Goal: Information Seeking & Learning: Check status

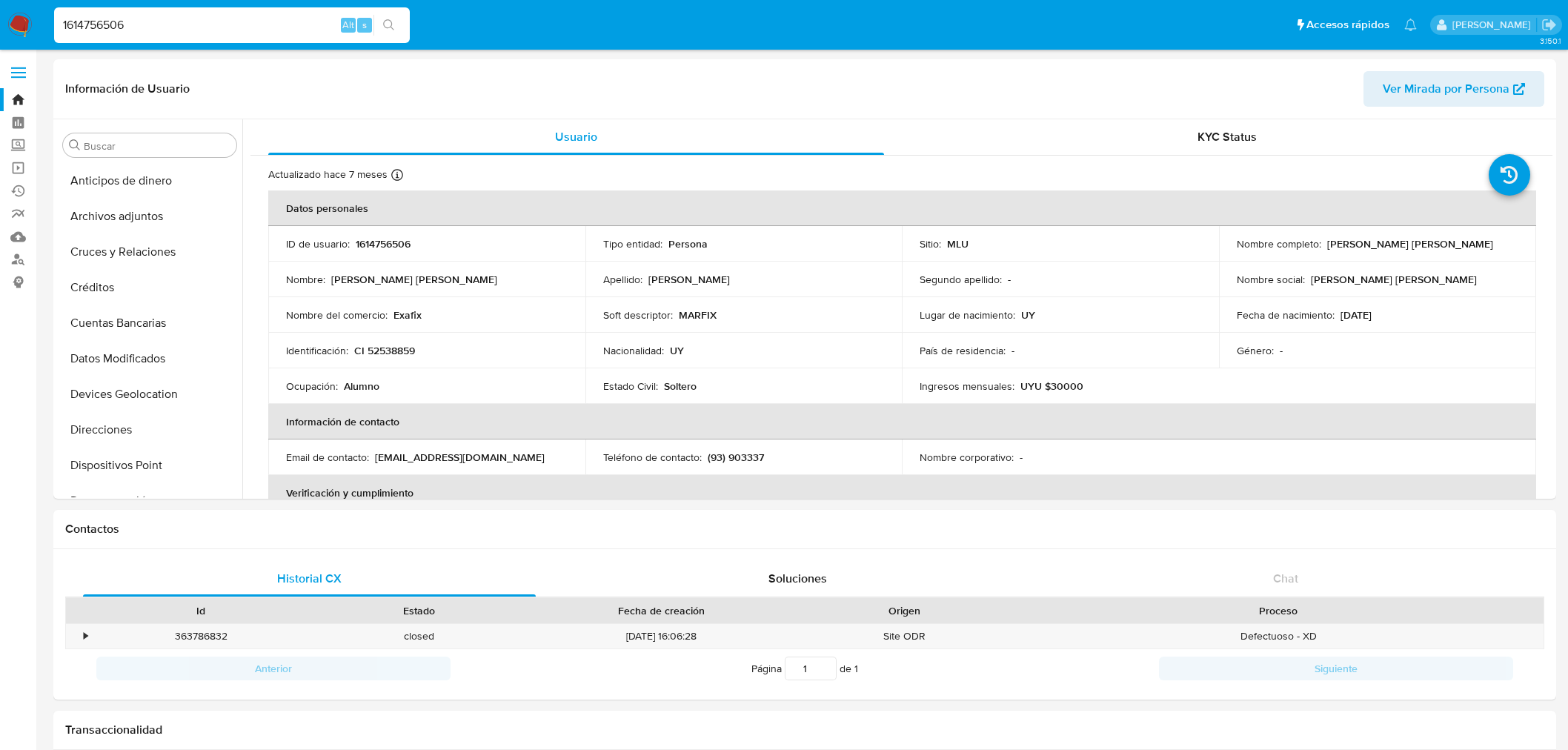
select select "100"
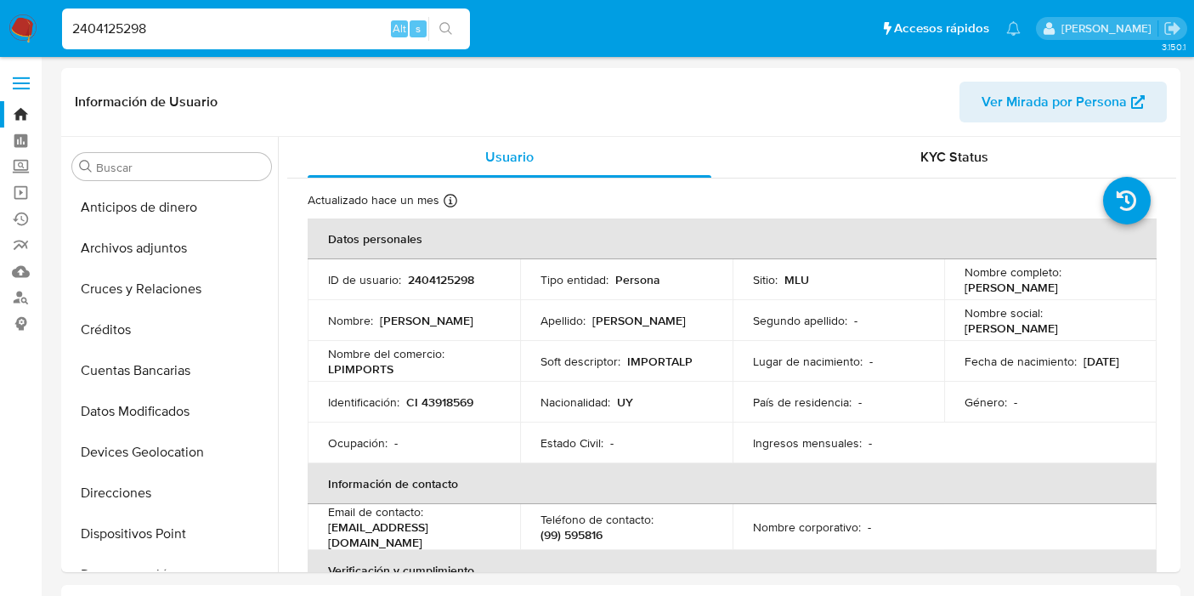
select select "100"
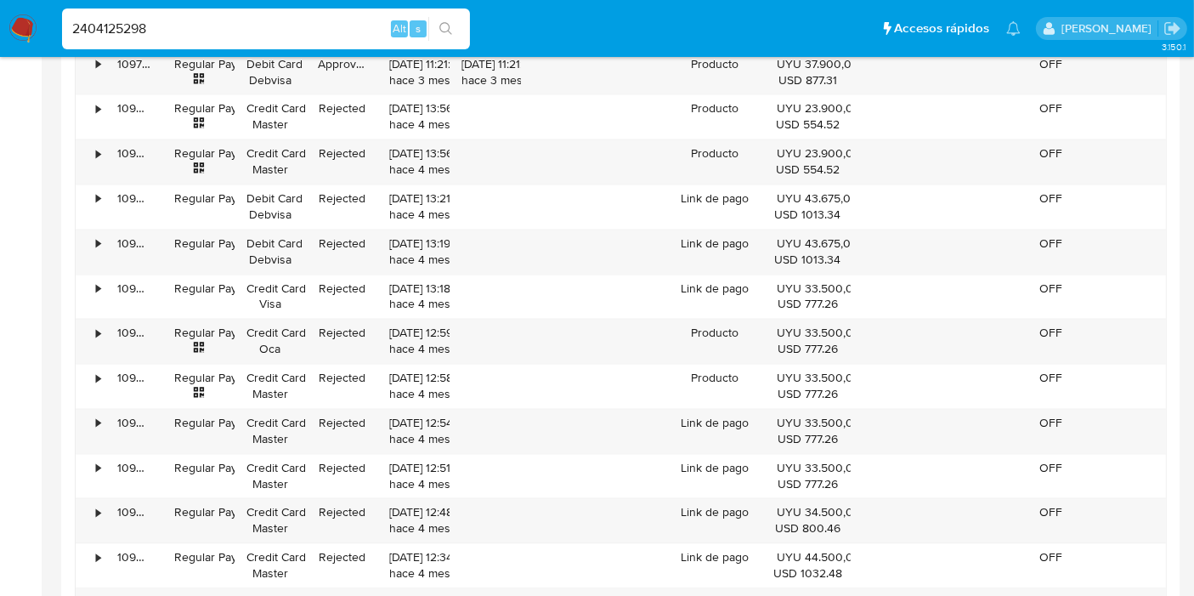
scroll to position [717, 0]
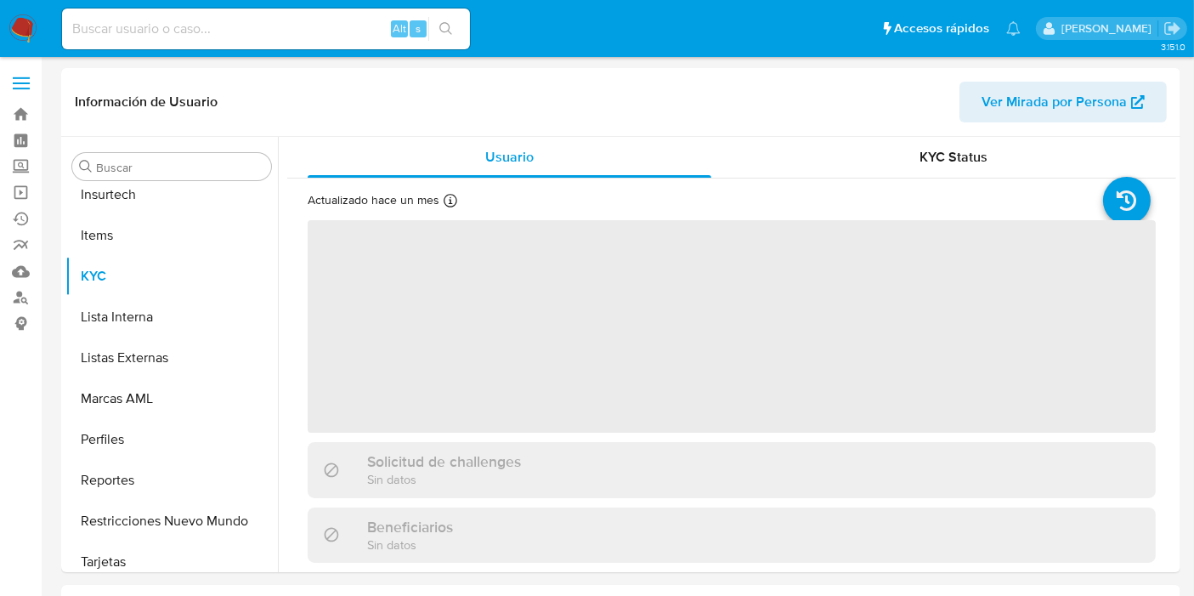
scroll to position [717, 0]
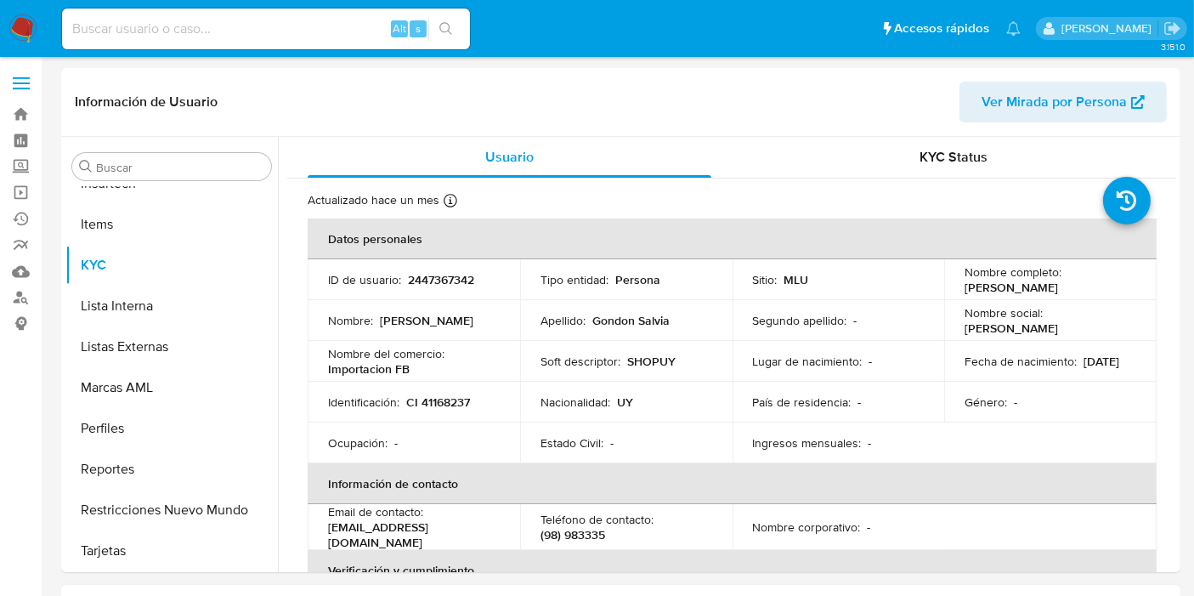
select select "10"
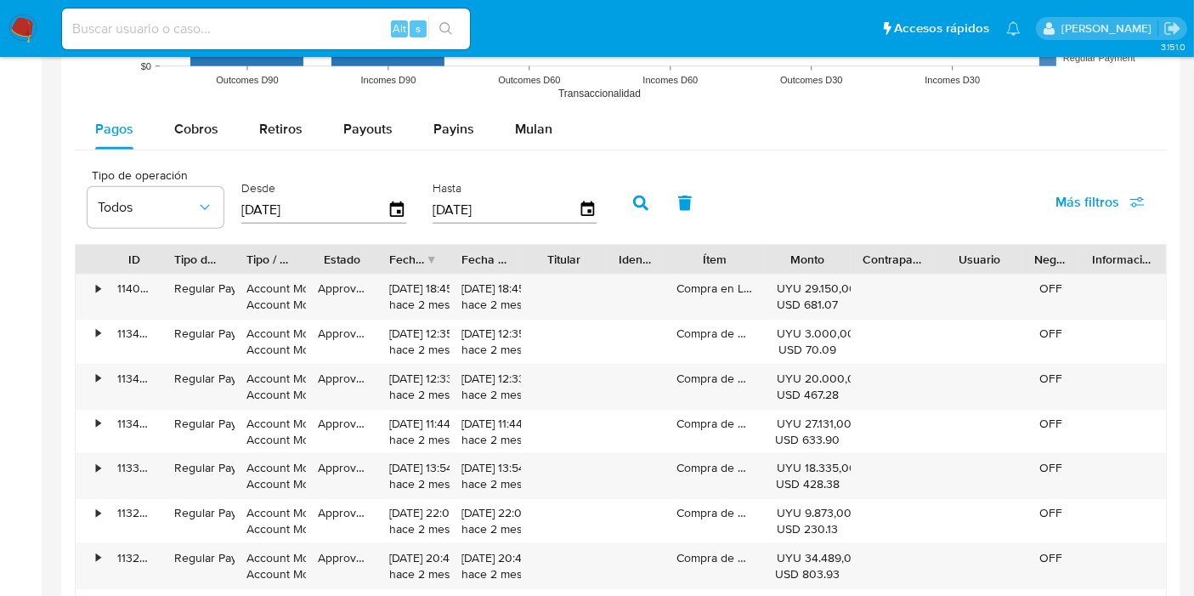
scroll to position [1511, 0]
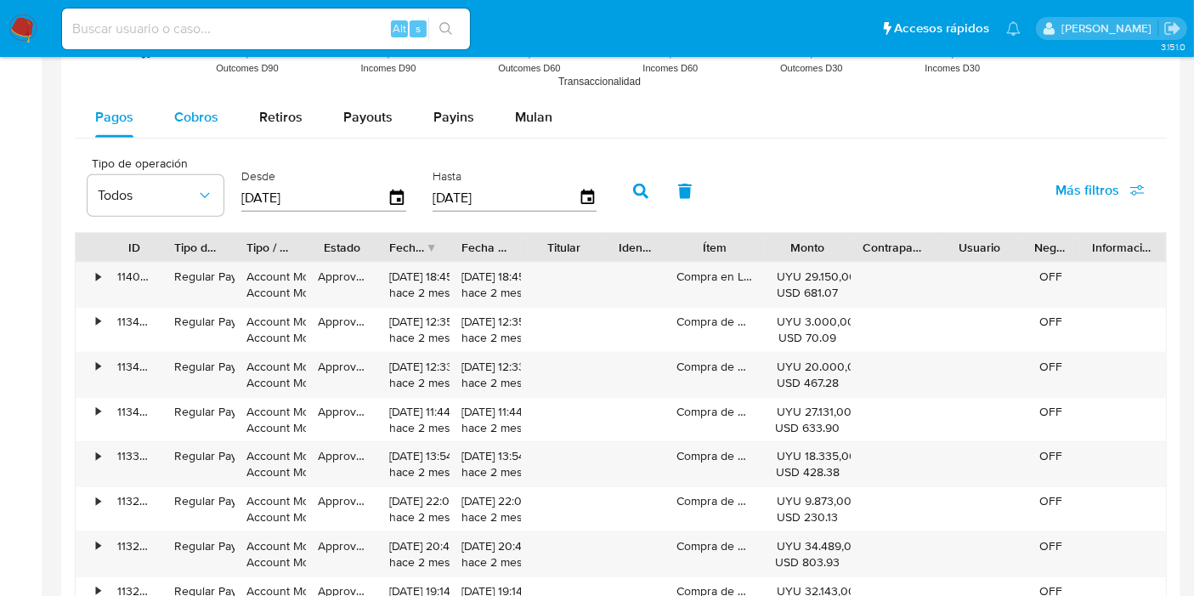
click at [179, 122] on span "Cobros" at bounding box center [196, 117] width 44 height 20
select select "10"
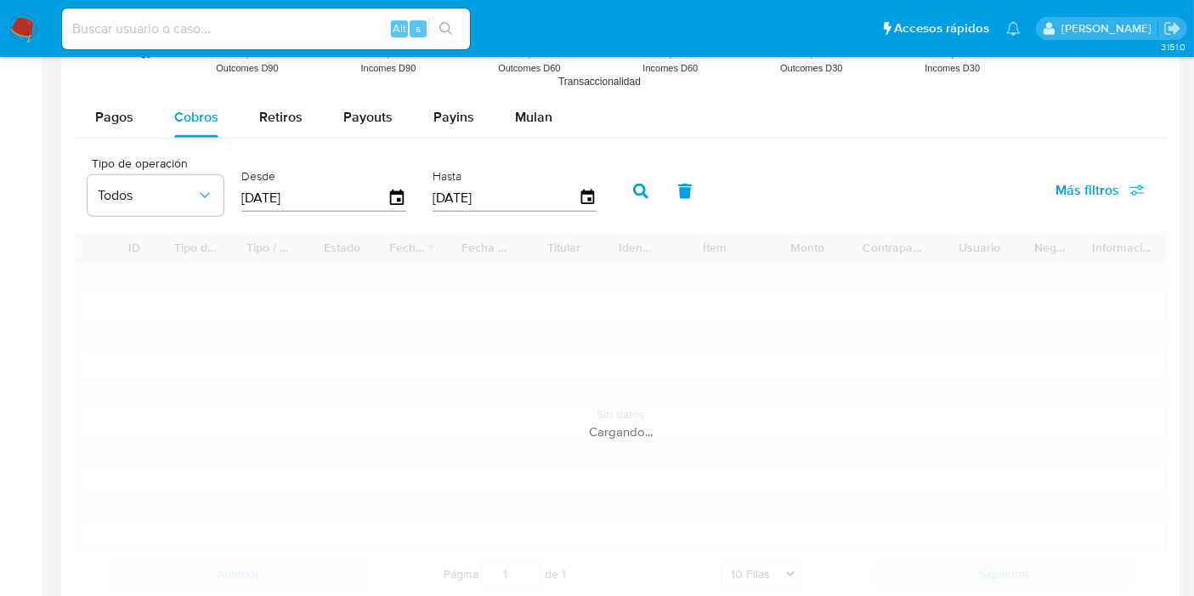
click at [380, 196] on input "[DATE]" at bounding box center [314, 197] width 146 height 27
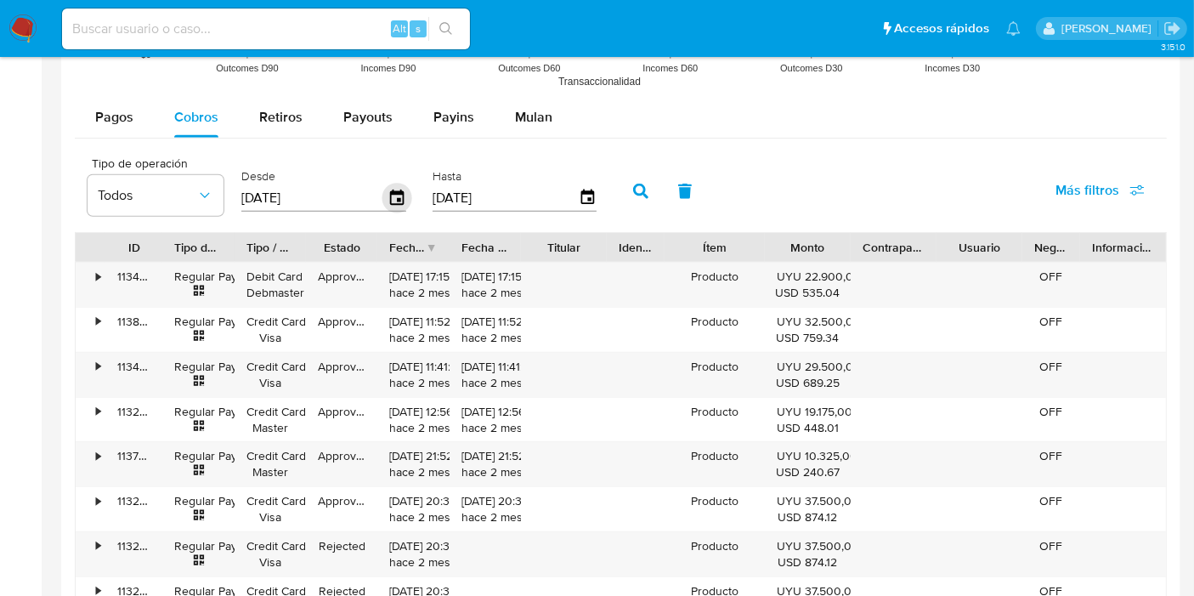
click at [384, 195] on icon "button" at bounding box center [398, 199] width 30 height 30
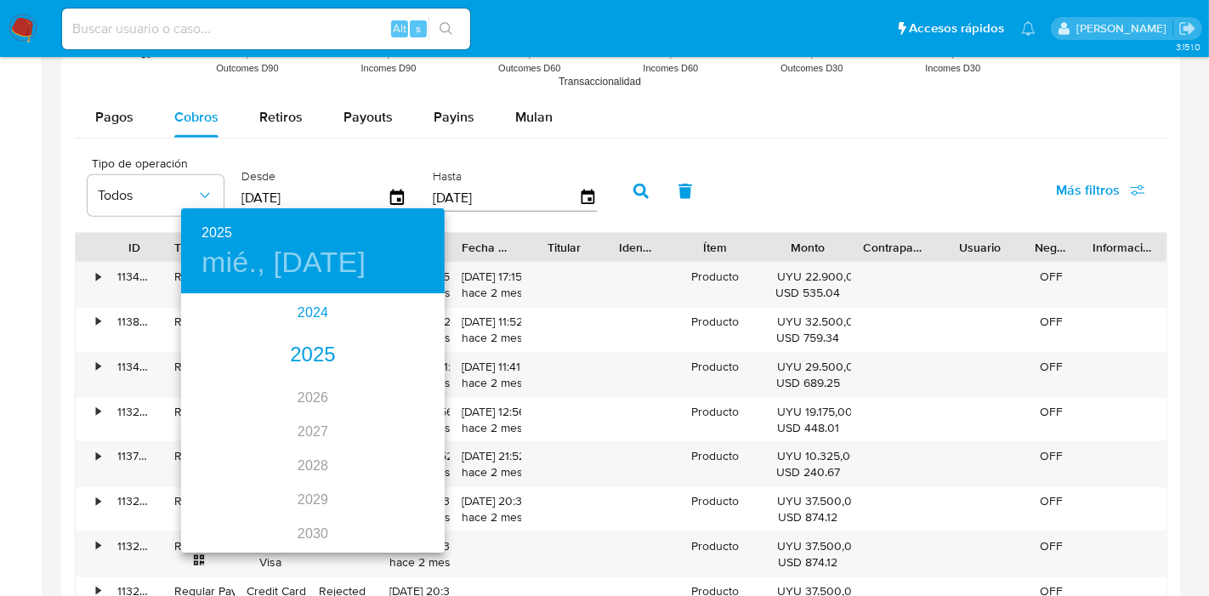
click at [308, 303] on div "2024" at bounding box center [313, 313] width 264 height 34
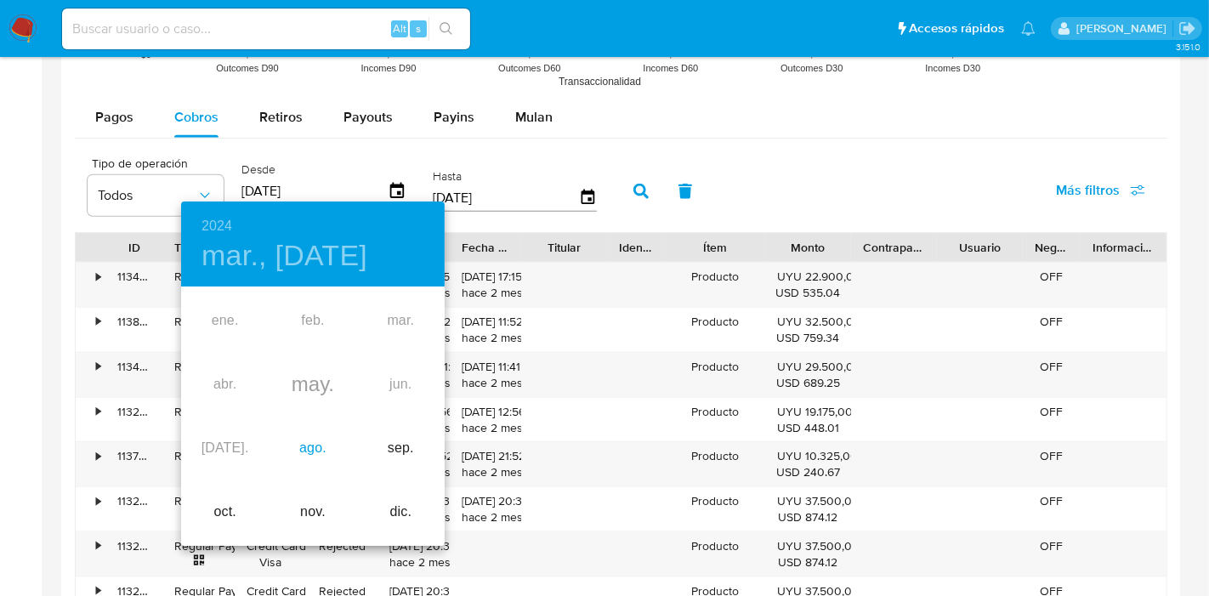
click at [317, 448] on div "ago." at bounding box center [313, 449] width 88 height 64
type input "[DATE]"
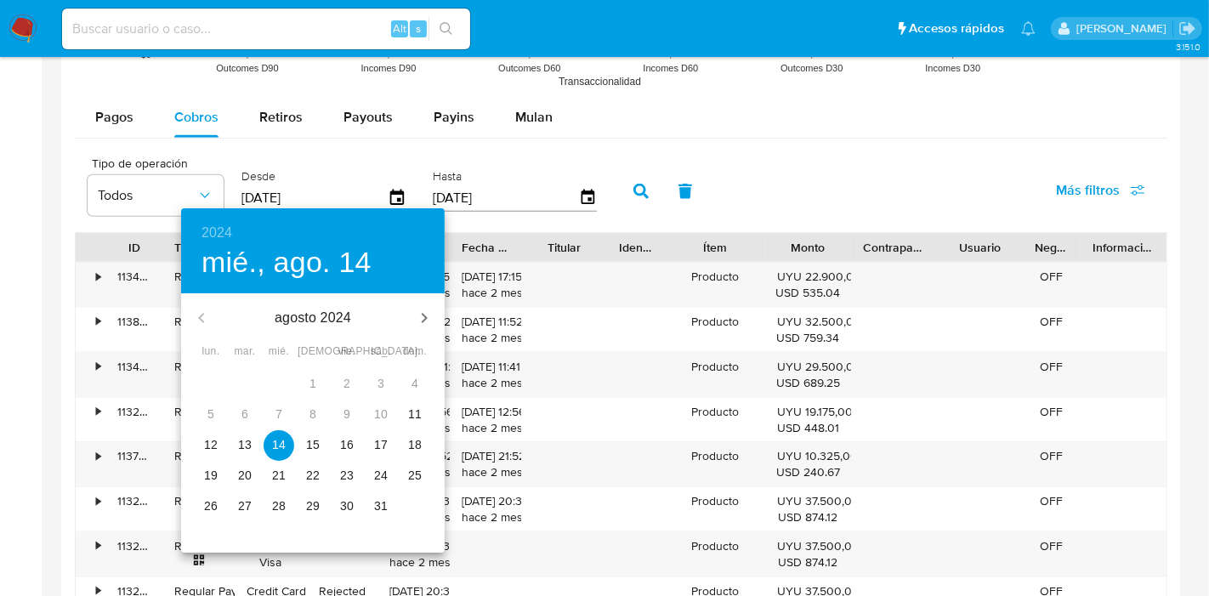
click at [272, 443] on p "14" at bounding box center [279, 444] width 14 height 17
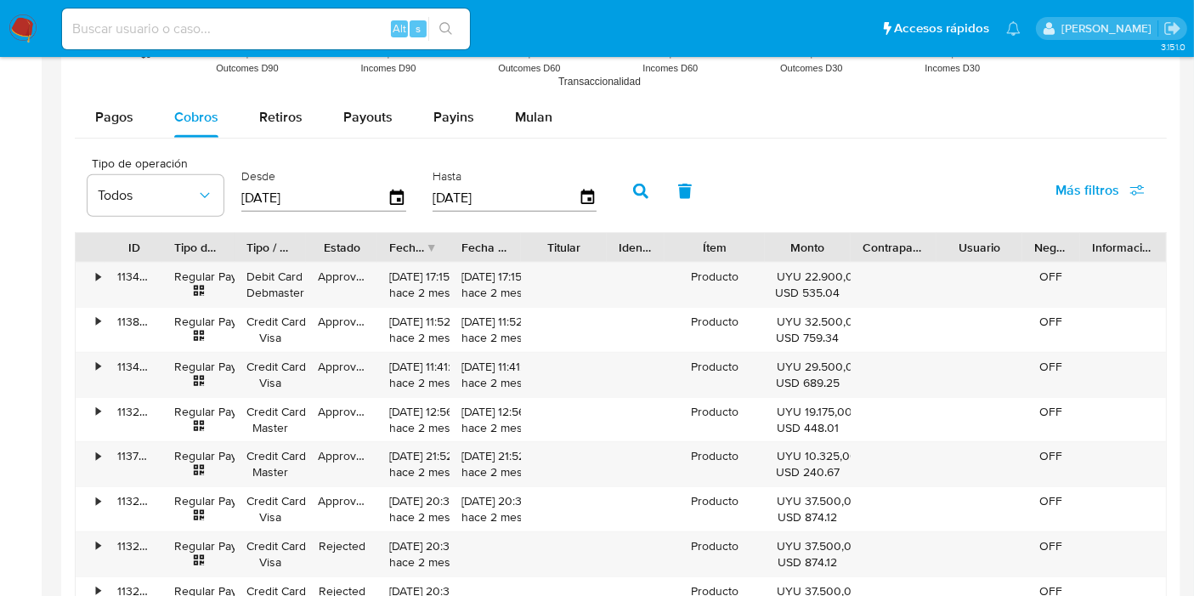
click at [619, 198] on button "button" at bounding box center [641, 191] width 44 height 41
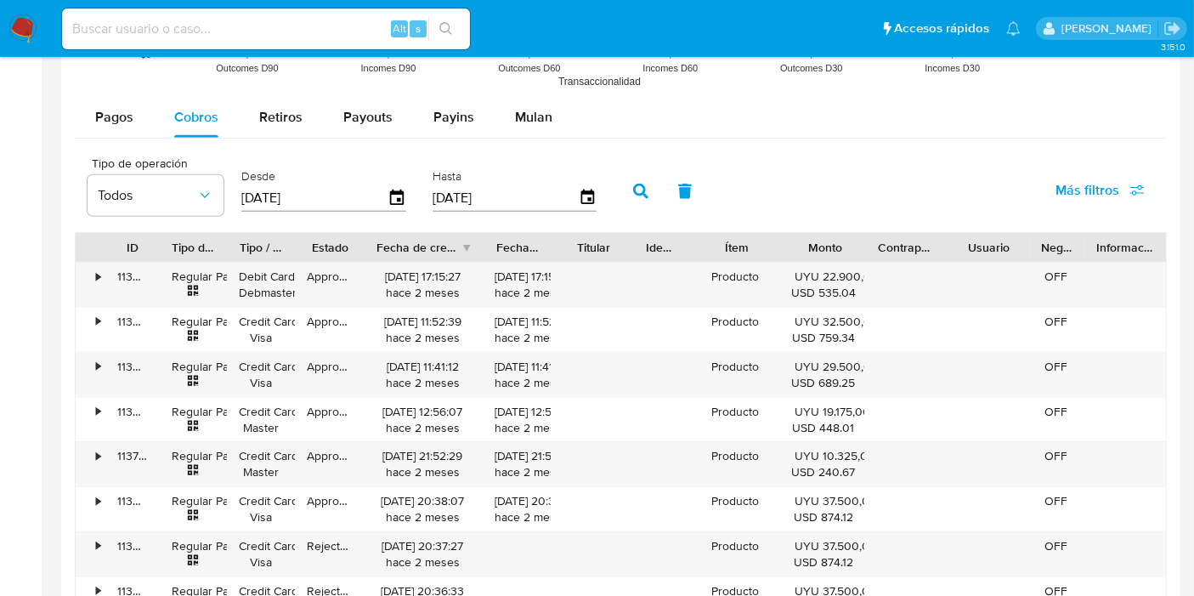
drag, startPoint x: 450, startPoint y: 241, endPoint x: 499, endPoint y: 239, distance: 49.4
click at [499, 239] on div at bounding box center [484, 247] width 31 height 29
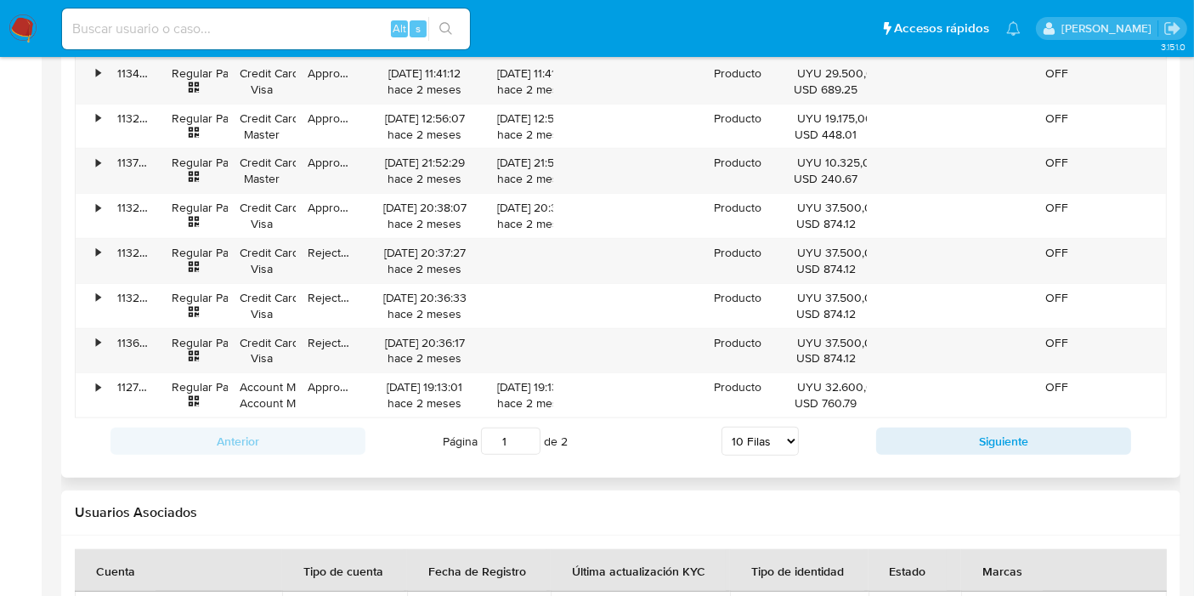
scroll to position [1941, 0]
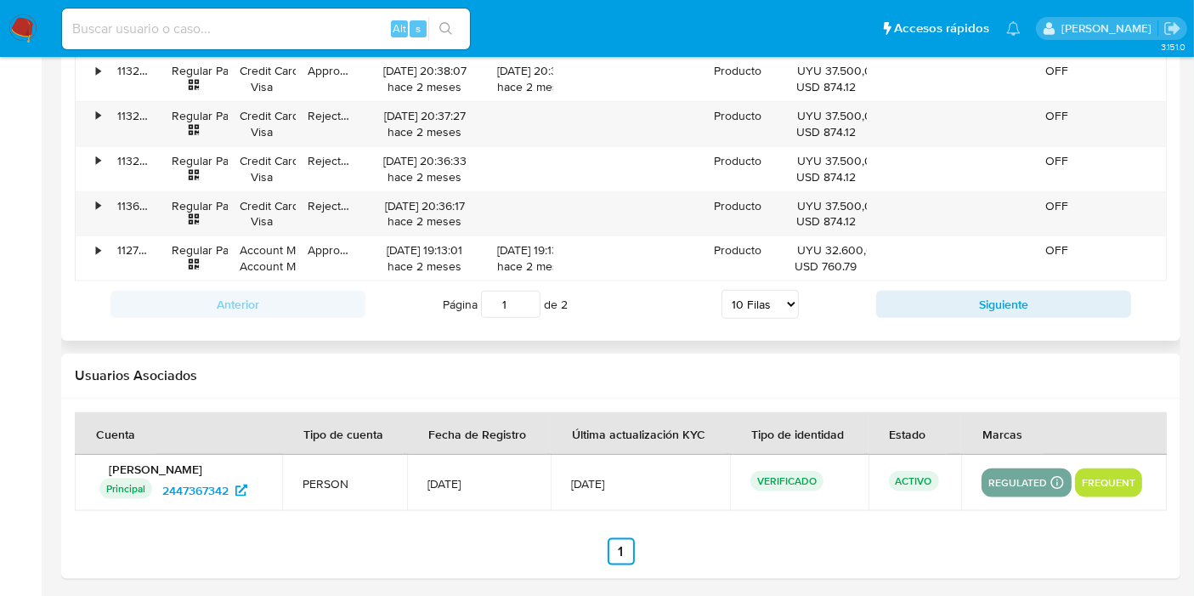
click at [729, 298] on select "5 Filas 10 Filas 20 Filas 25 Filas 50 Filas 100 Filas" at bounding box center [760, 304] width 77 height 29
select select "100"
click at [722, 290] on select "5 Filas 10 Filas 20 Filas 25 Filas 50 Filas 100 Filas" at bounding box center [760, 304] width 77 height 29
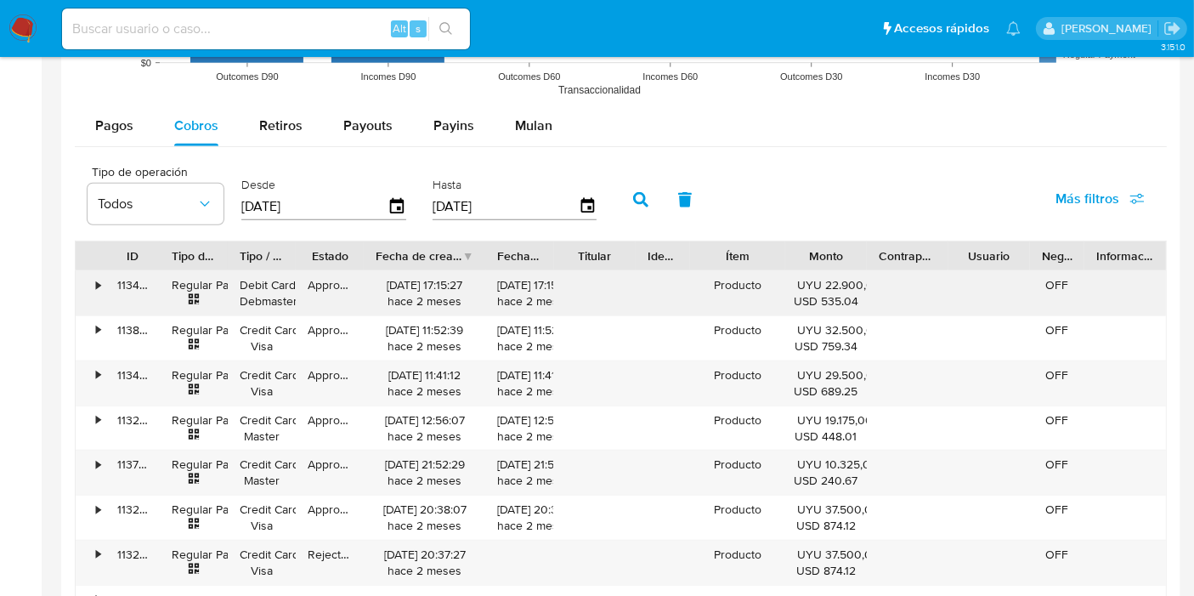
scroll to position [1469, 0]
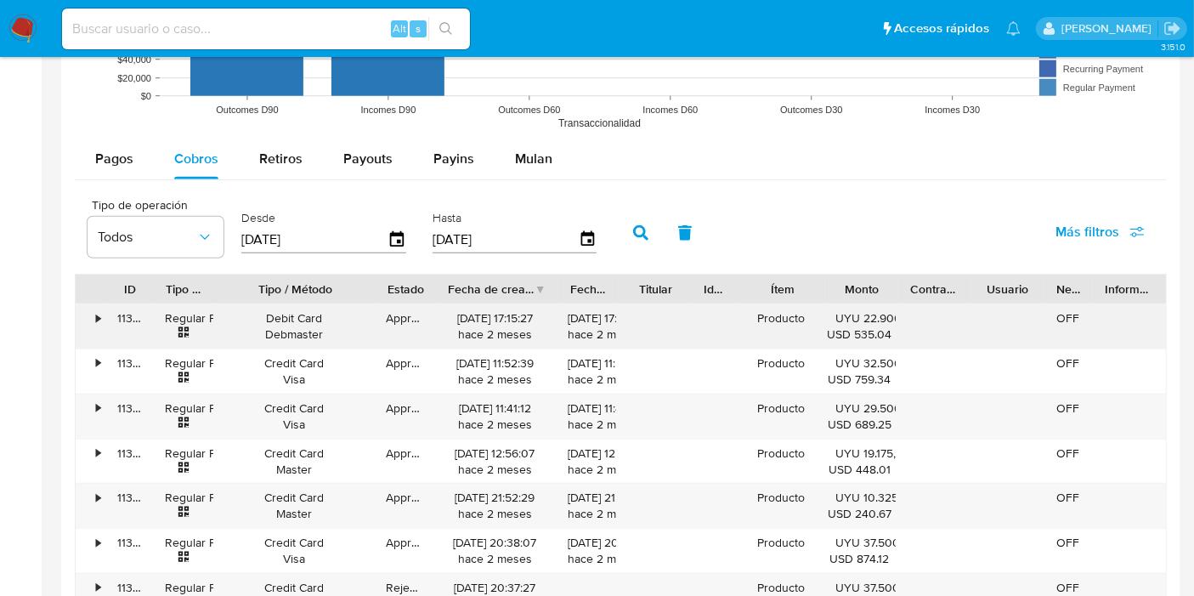
drag, startPoint x: 289, startPoint y: 278, endPoint x: 370, endPoint y: 328, distance: 95.1
click at [389, 282] on div at bounding box center [375, 289] width 31 height 29
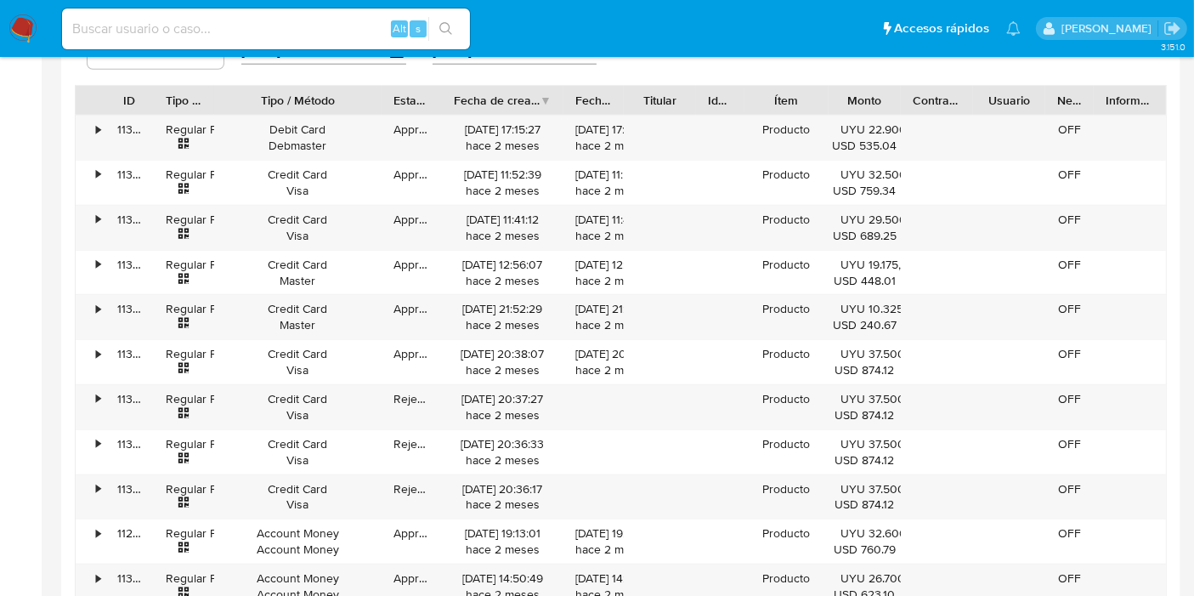
scroll to position [1375, 0]
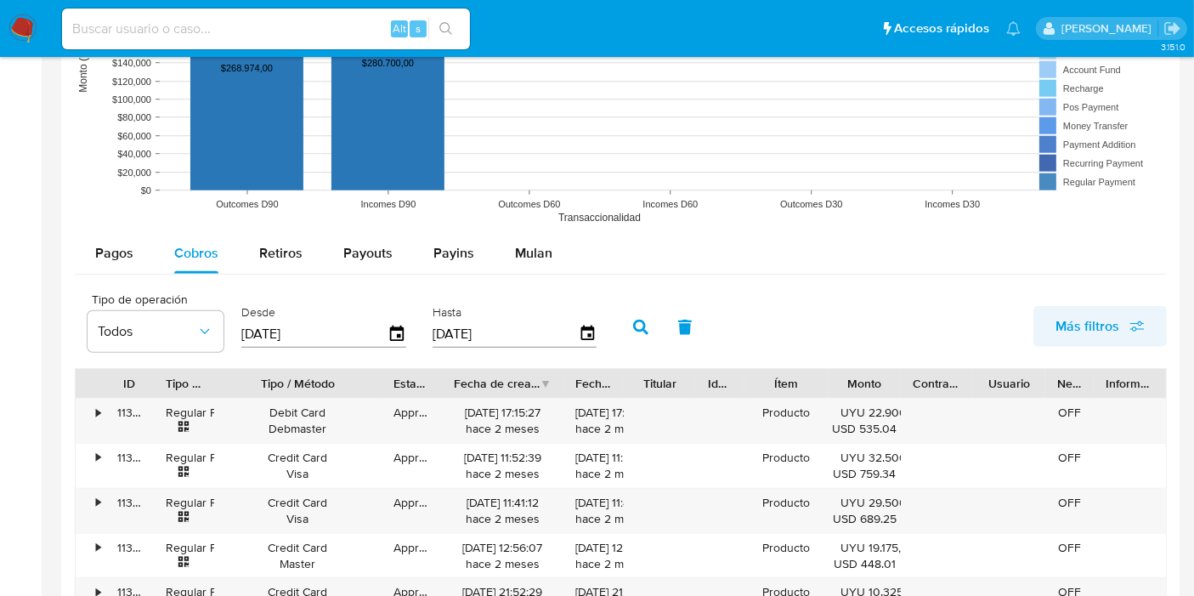
click at [1086, 332] on span "Más filtros" at bounding box center [1088, 326] width 64 height 41
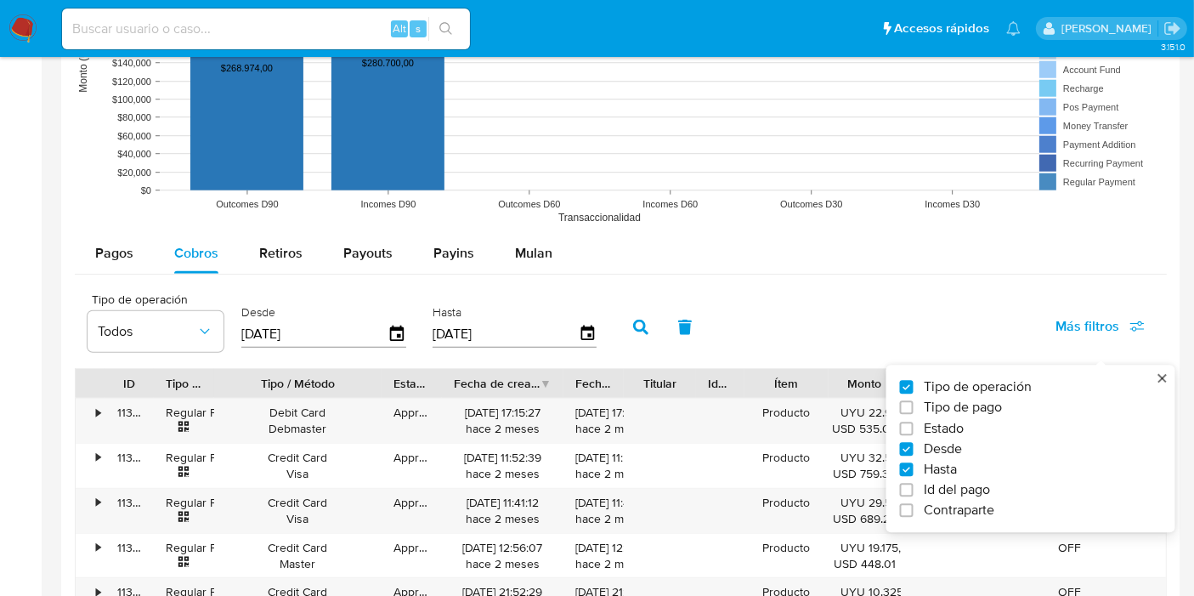
click at [920, 409] on label "Tipo de pago" at bounding box center [1024, 408] width 248 height 17
click at [914, 409] on input "Tipo de pago" at bounding box center [907, 408] width 14 height 14
checkbox input "true"
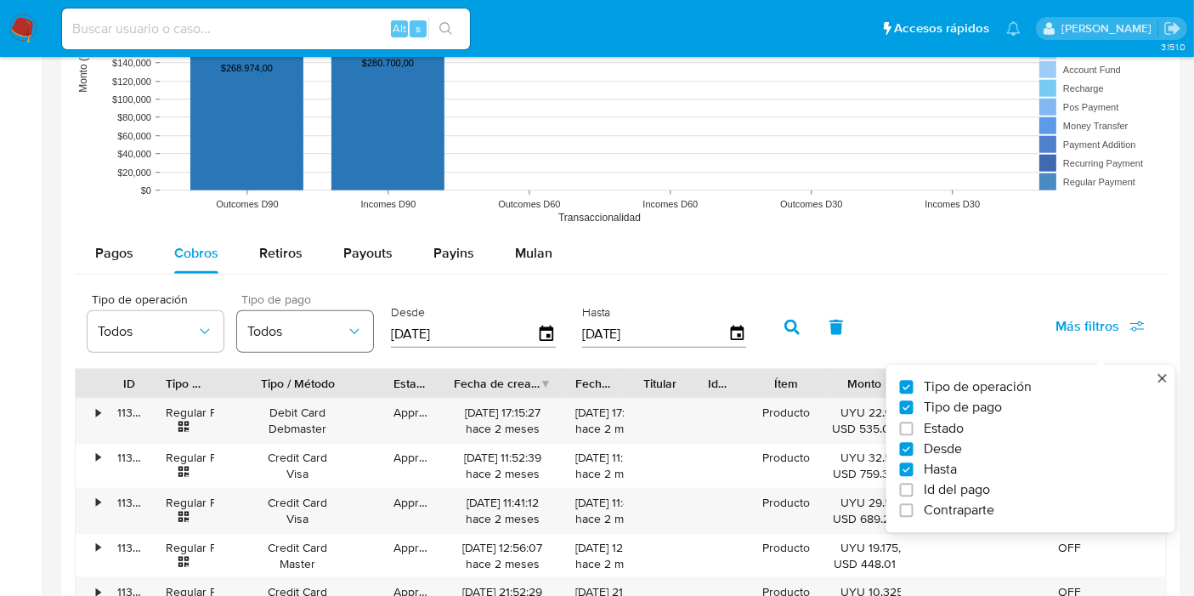
click at [343, 340] on button "Todos" at bounding box center [305, 331] width 136 height 41
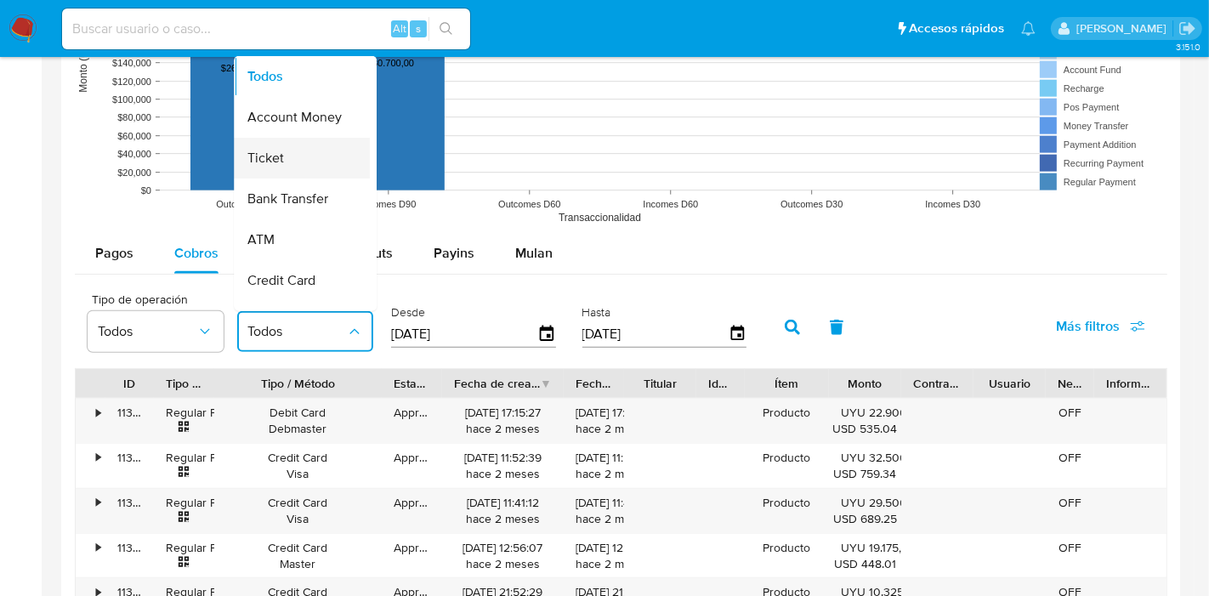
click at [284, 151] on div "Ticket" at bounding box center [296, 158] width 99 height 41
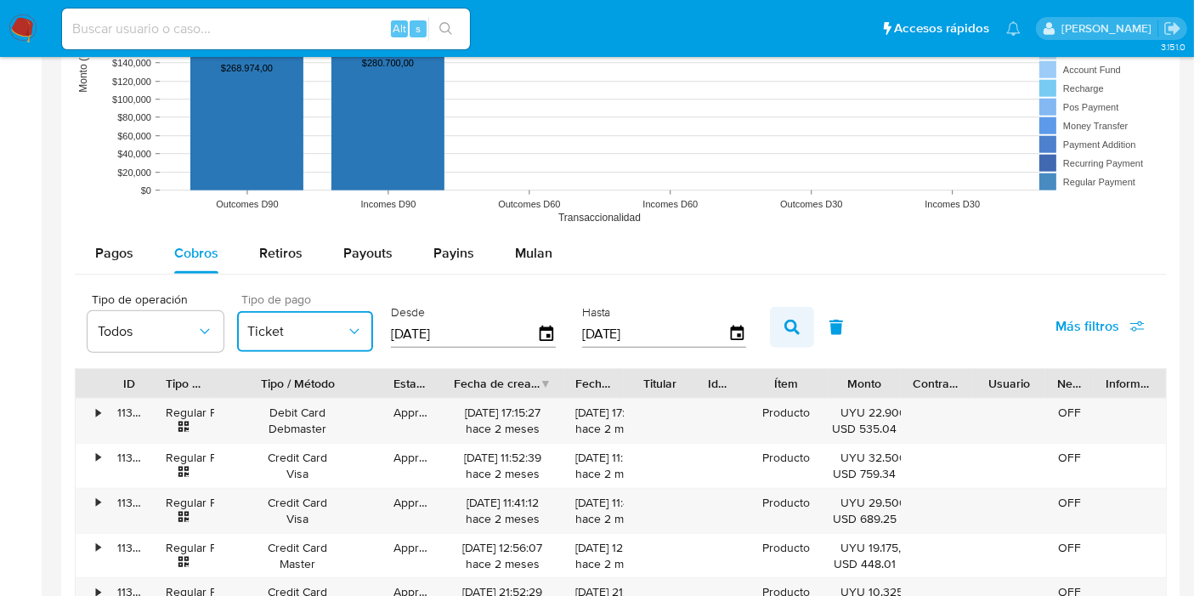
click at [785, 324] on icon "button" at bounding box center [792, 327] width 15 height 15
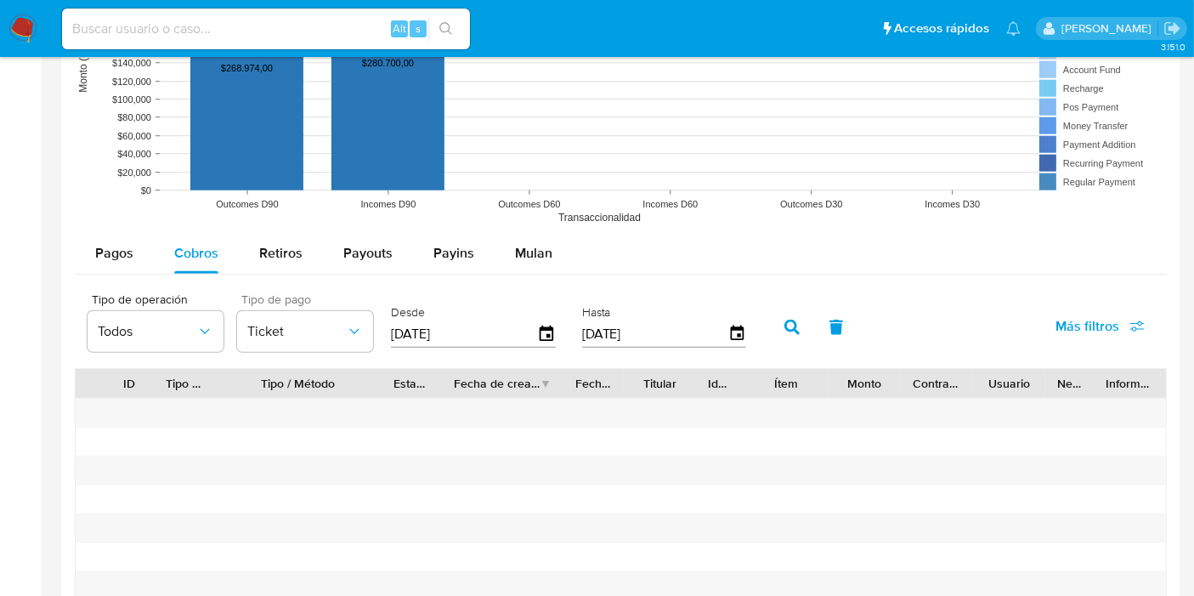
scroll to position [1469, 0]
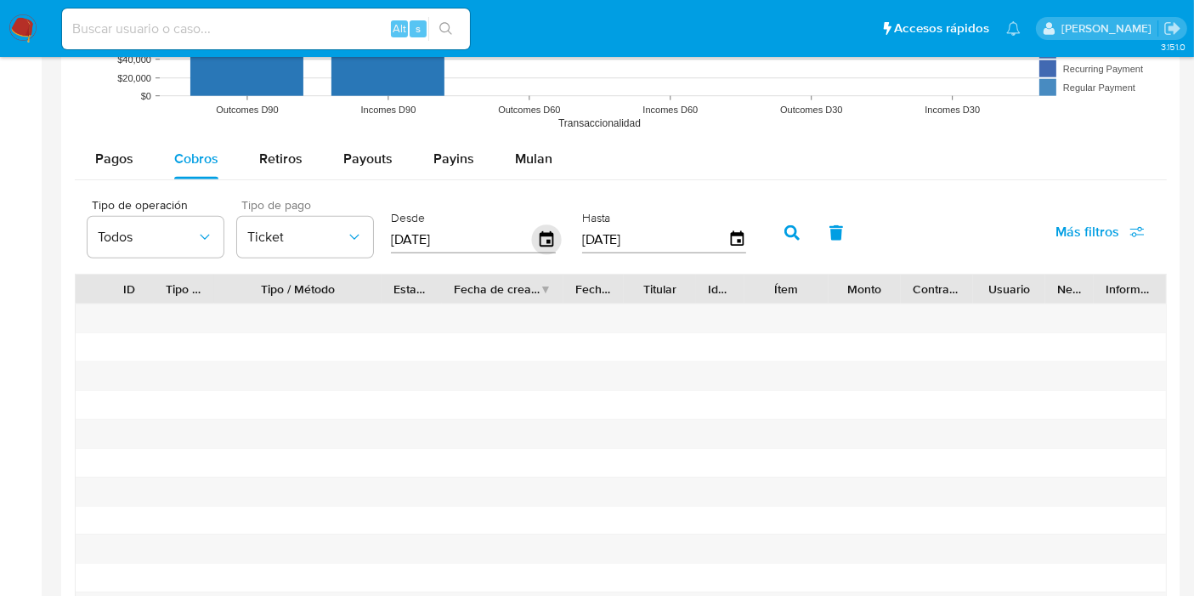
click at [541, 234] on icon "button" at bounding box center [547, 240] width 30 height 30
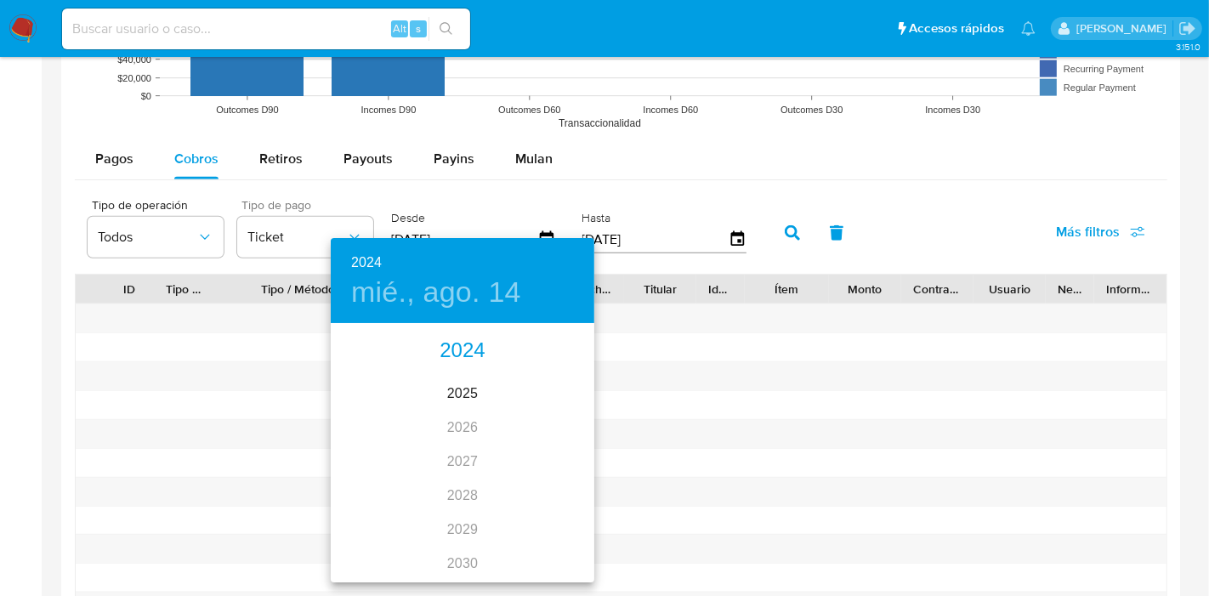
click at [474, 349] on div "2024" at bounding box center [463, 351] width 264 height 34
click at [465, 479] on div "ago." at bounding box center [462, 485] width 88 height 64
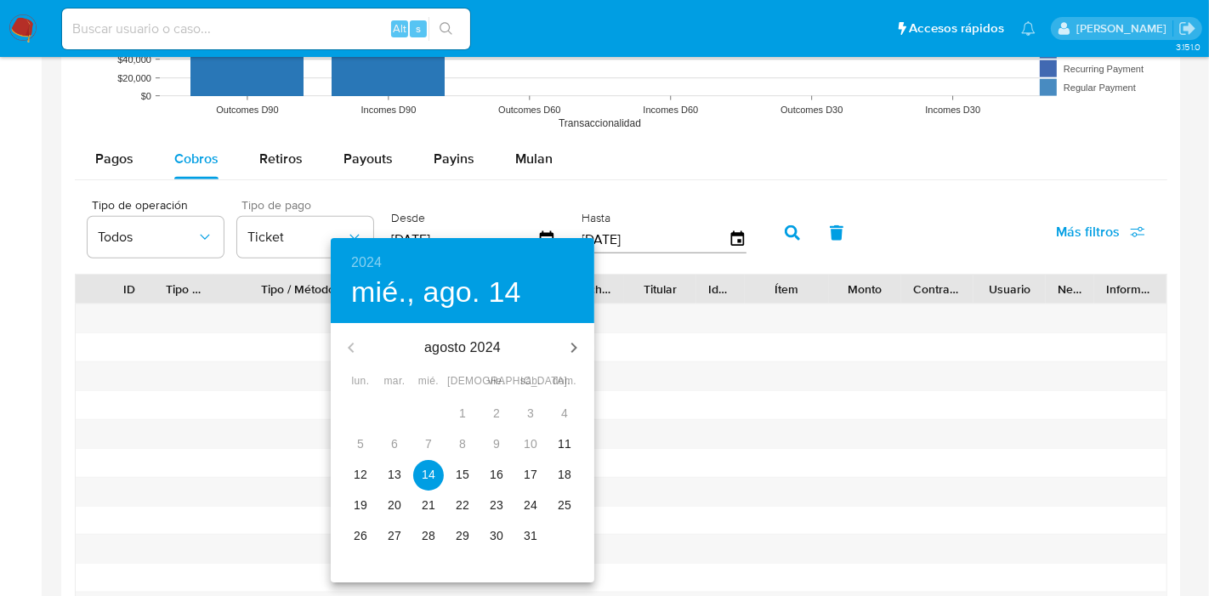
click at [363, 474] on p "12" at bounding box center [361, 474] width 14 height 17
type input "[DATE]"
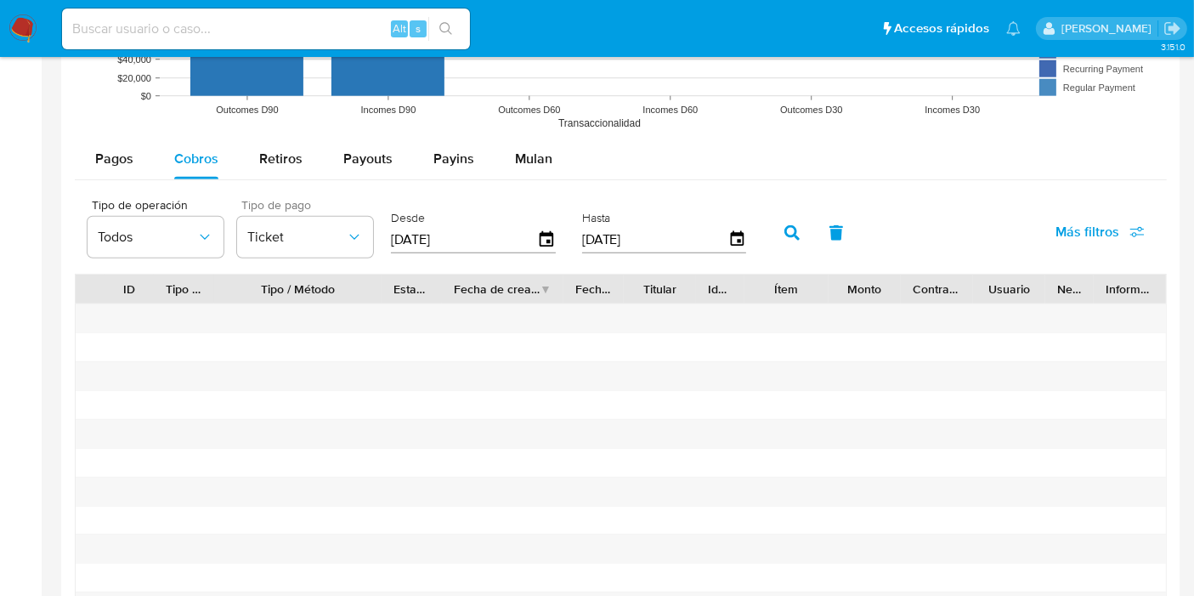
click at [785, 230] on icon "button" at bounding box center [792, 232] width 15 height 15
click at [114, 163] on span "Pagos" at bounding box center [114, 159] width 38 height 20
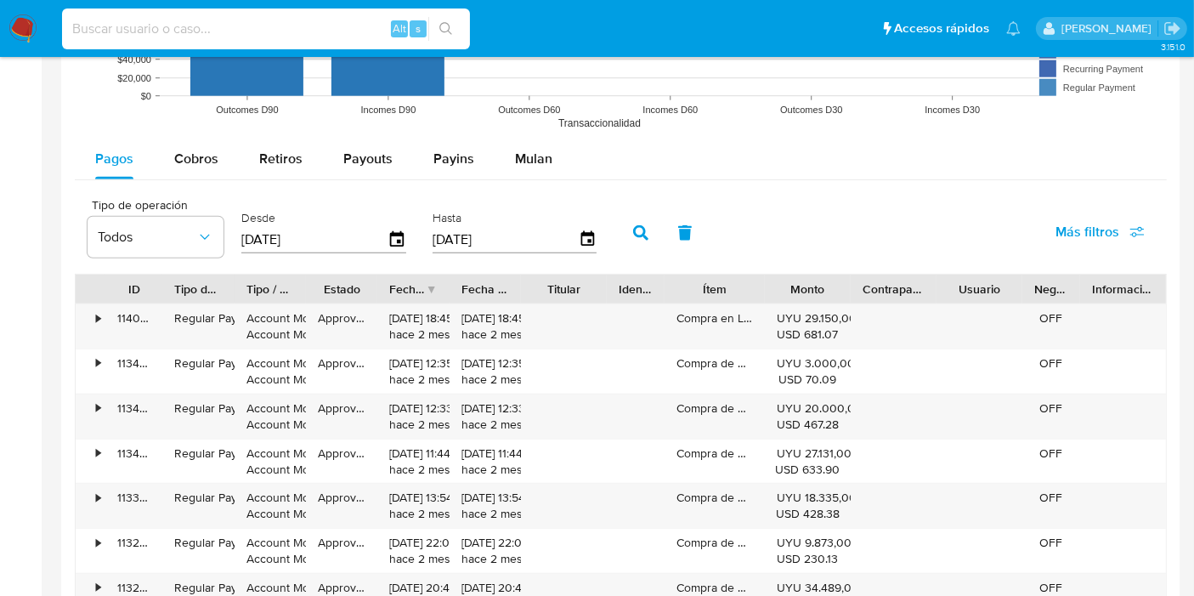
click at [268, 32] on input at bounding box center [266, 29] width 408 height 22
paste input "2391269574"
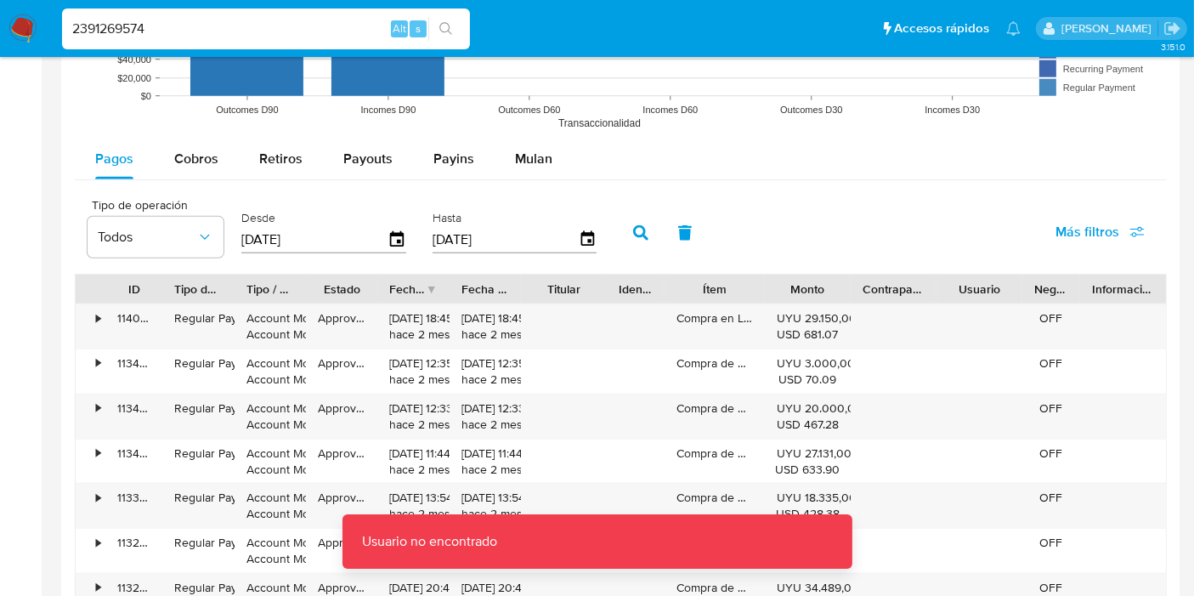
click at [262, 32] on input "2391269574" at bounding box center [266, 29] width 408 height 22
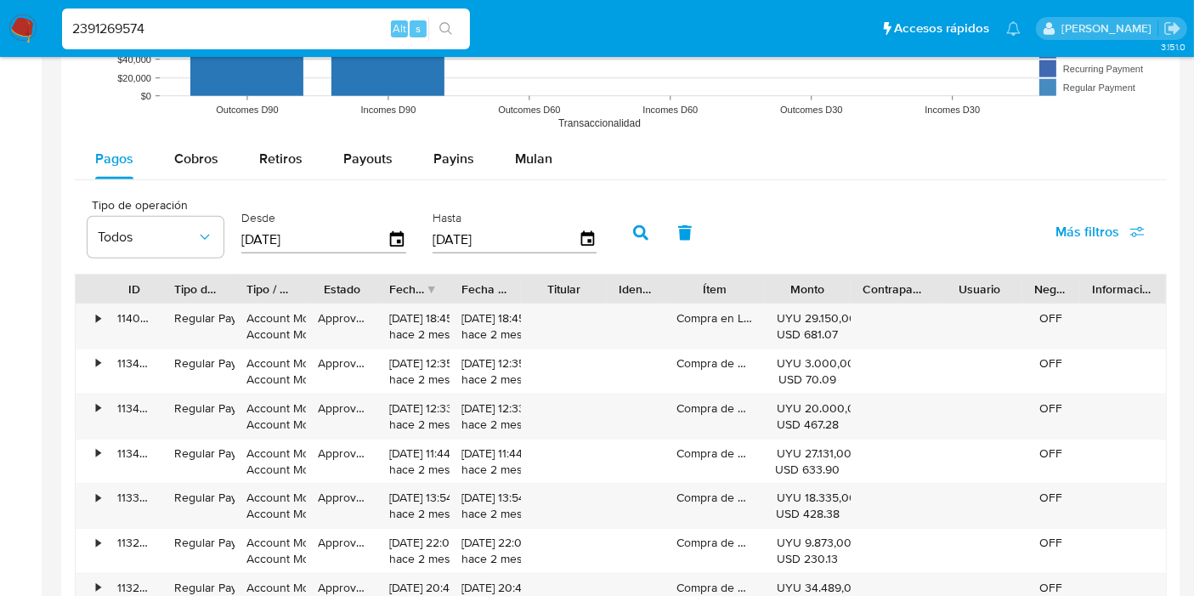
type input "2391269574"
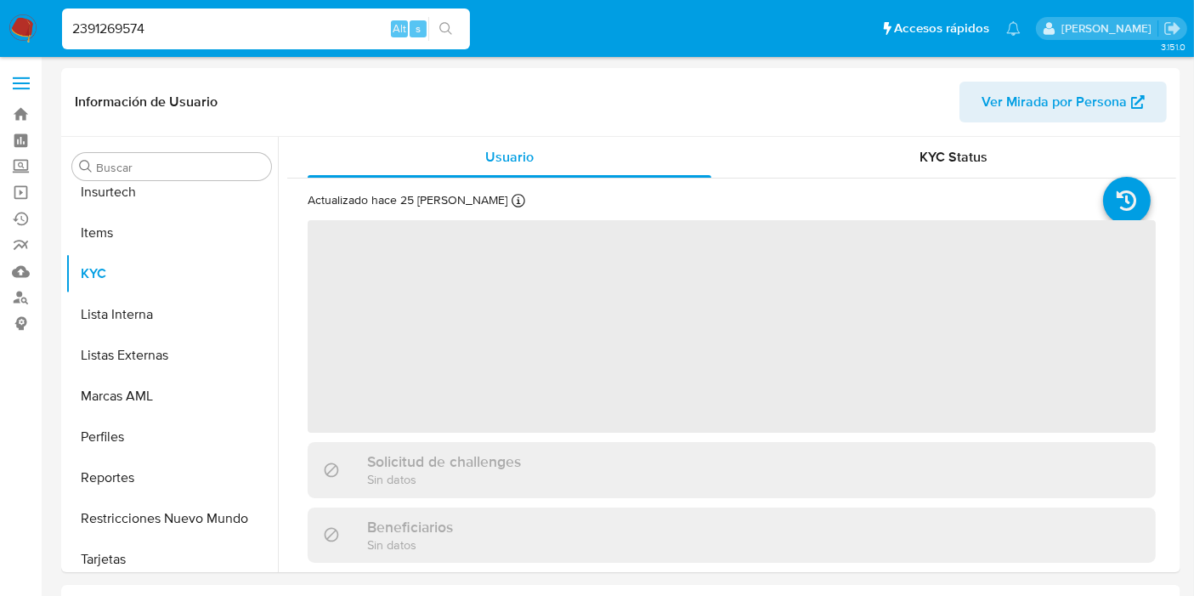
scroll to position [717, 0]
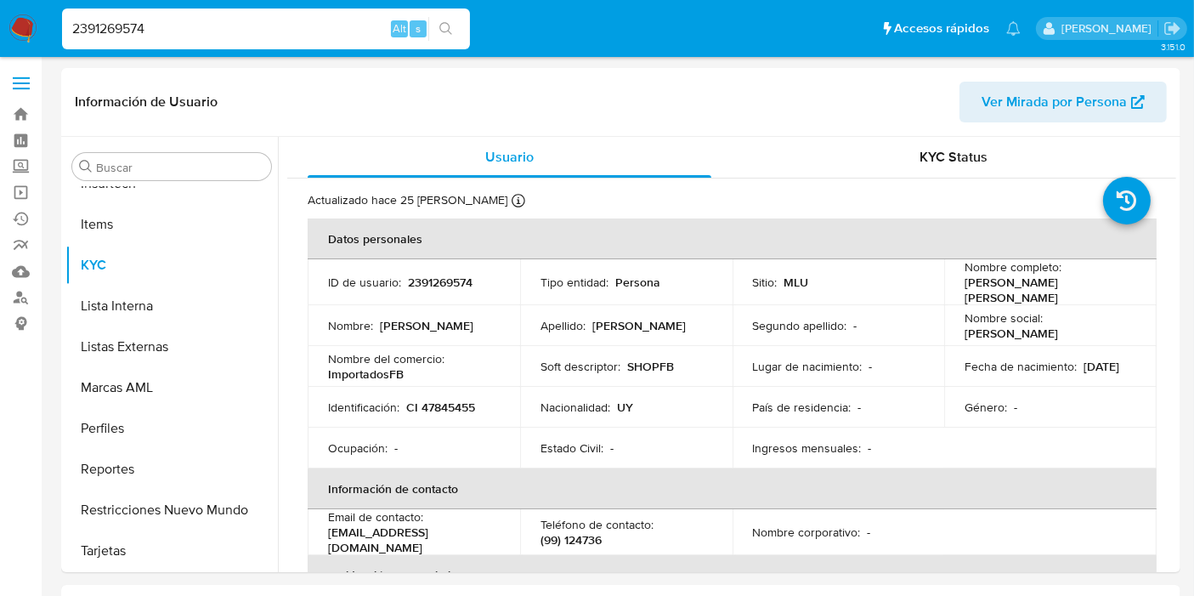
select select "10"
click at [661, 359] on p "SHOPFB" at bounding box center [650, 366] width 47 height 15
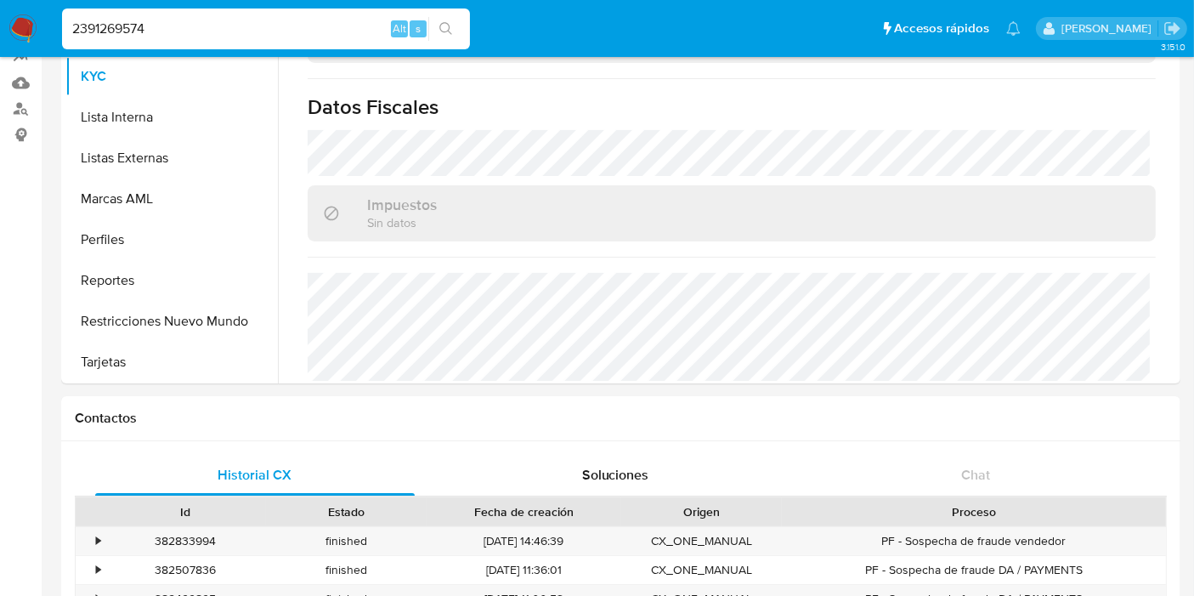
scroll to position [94, 0]
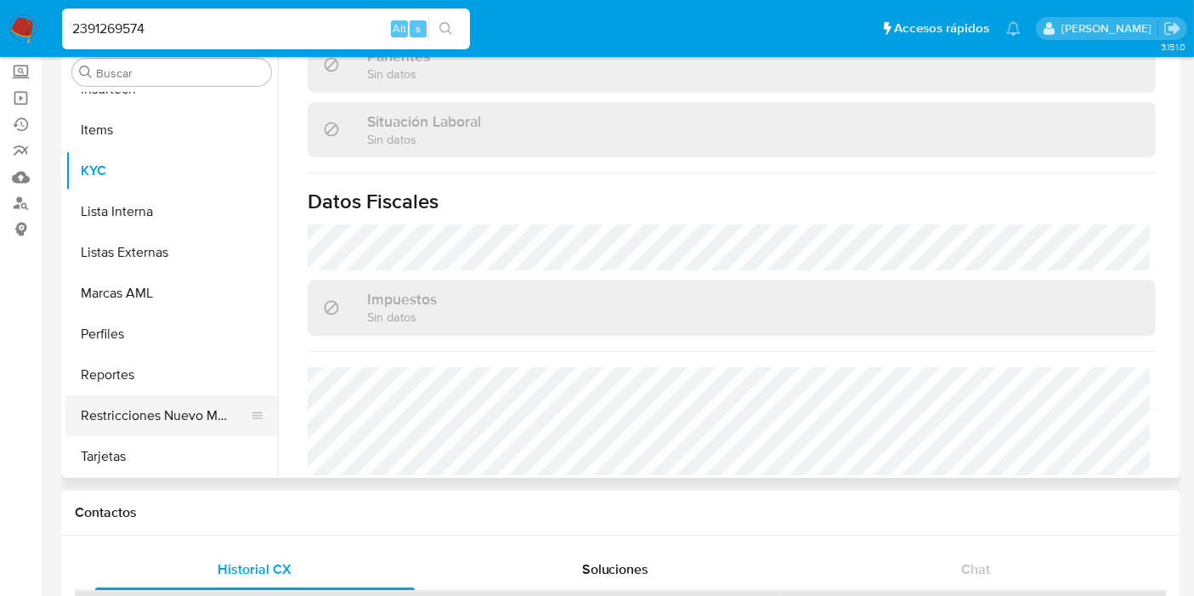
click at [169, 417] on button "Restricciones Nuevo Mundo" at bounding box center [164, 415] width 199 height 41
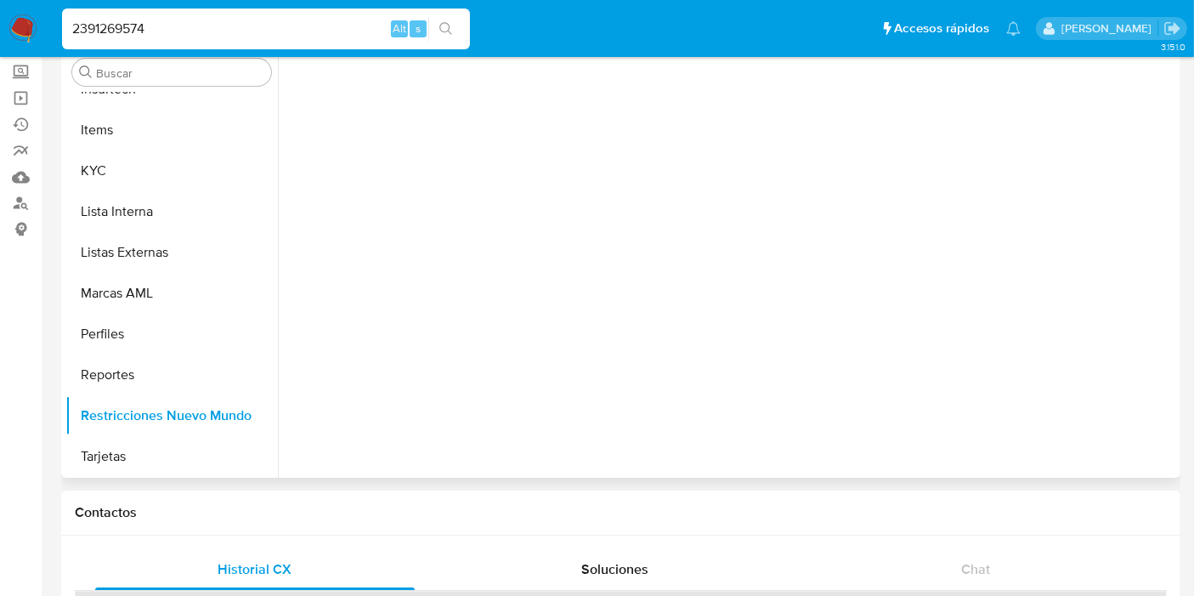
scroll to position [0, 0]
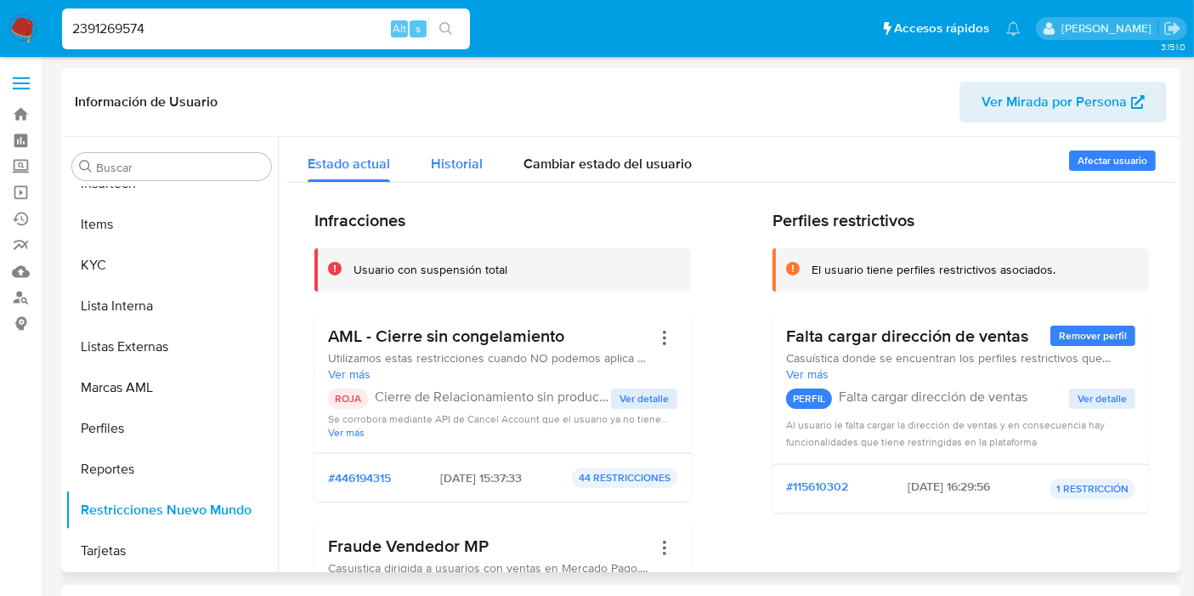
click at [451, 163] on span "Historial" at bounding box center [457, 164] width 52 height 20
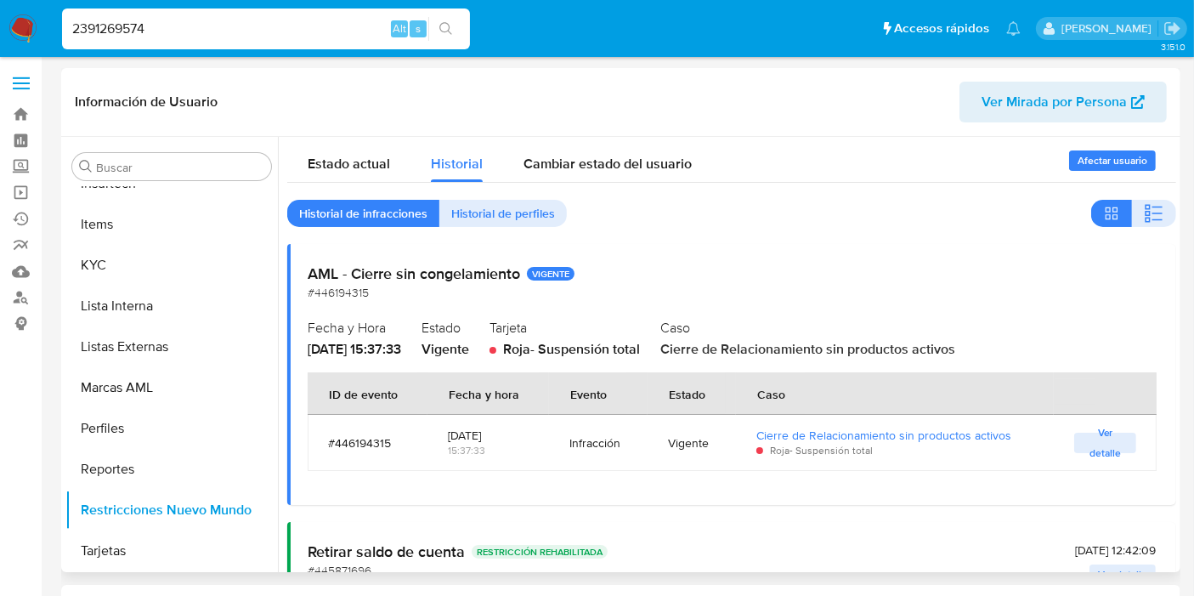
scroll to position [332, 0]
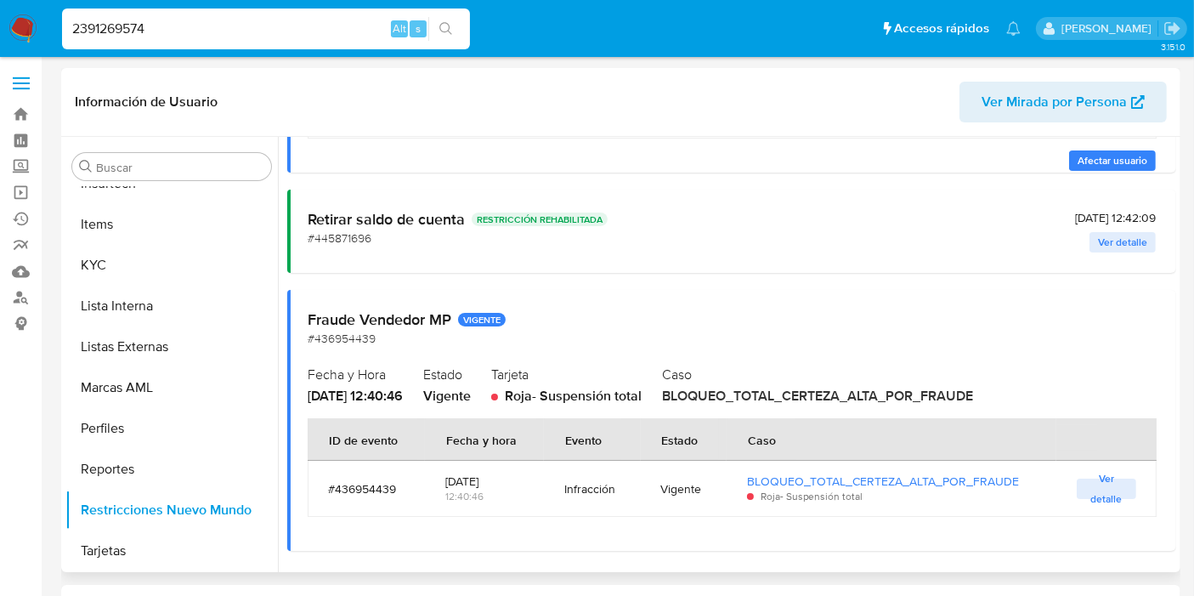
drag, startPoint x: 504, startPoint y: 477, endPoint x: 444, endPoint y: 479, distance: 60.4
click at [445, 479] on div "2025-05-16" at bounding box center [484, 481] width 78 height 15
click at [488, 479] on div "2025-05-16" at bounding box center [484, 481] width 78 height 15
drag, startPoint x: 513, startPoint y: 479, endPoint x: 448, endPoint y: 478, distance: 64.6
click at [448, 478] on div "2025-05-16" at bounding box center [484, 481] width 78 height 15
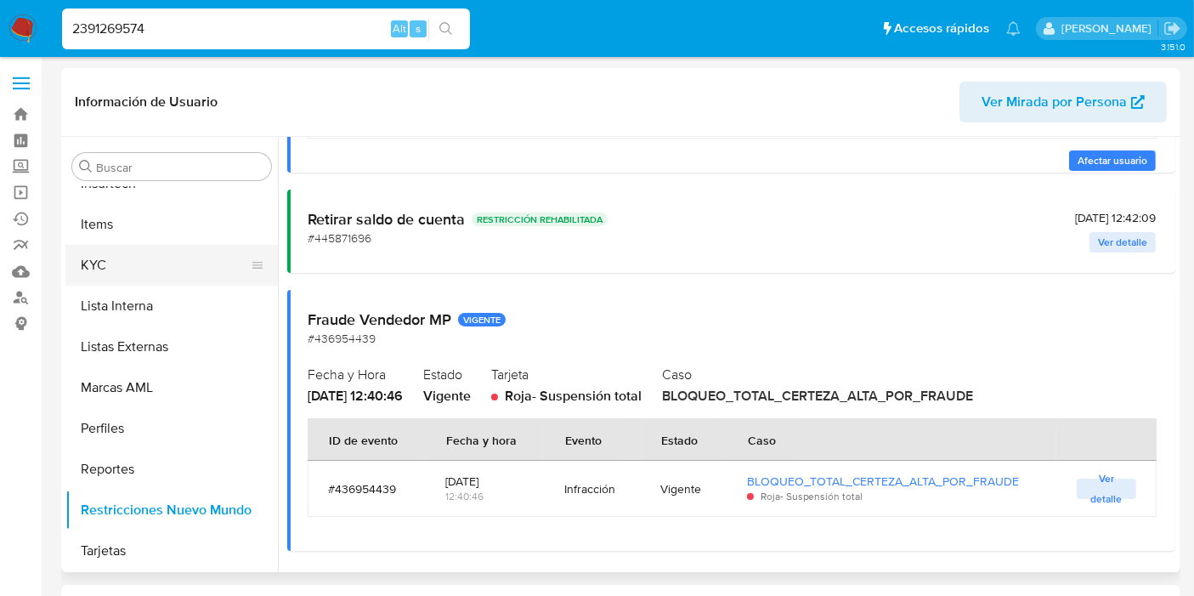
click at [152, 261] on button "KYC" at bounding box center [164, 265] width 199 height 41
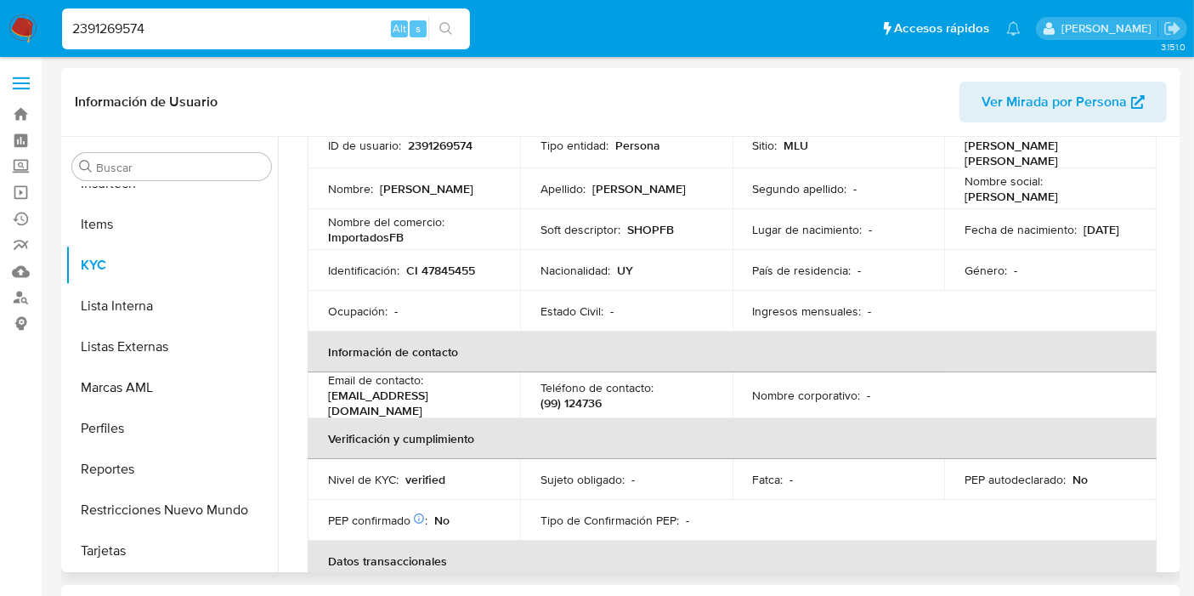
scroll to position [98, 0]
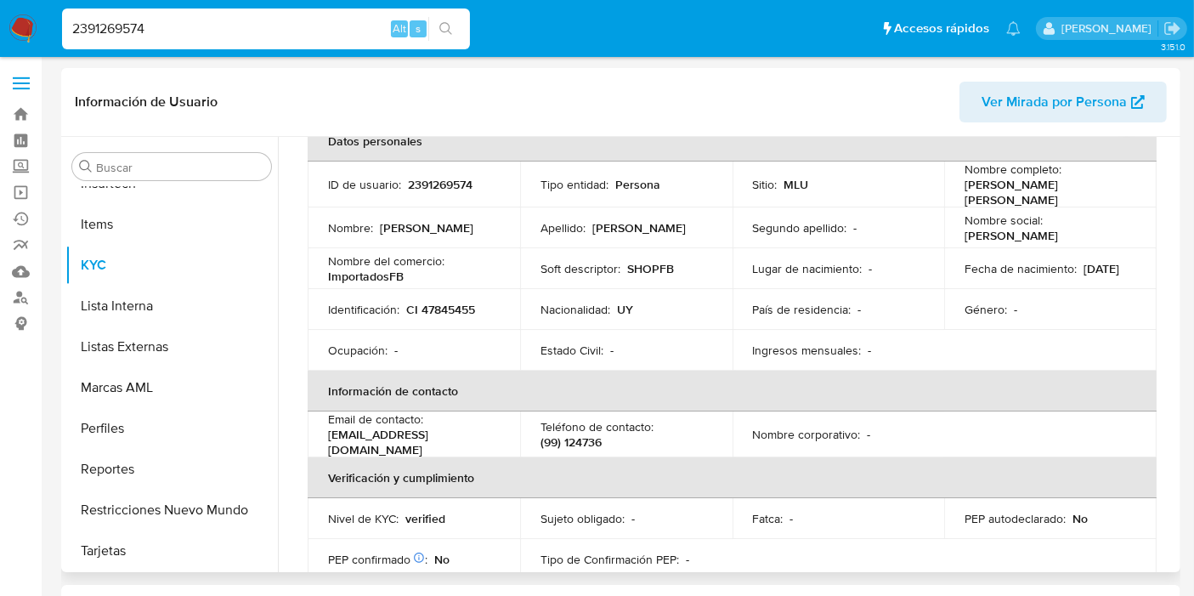
click at [437, 302] on p "CI 47845455" at bounding box center [440, 309] width 69 height 15
copy p "47845455"
click at [145, 503] on button "Restricciones Nuevo Mundo" at bounding box center [164, 510] width 199 height 41
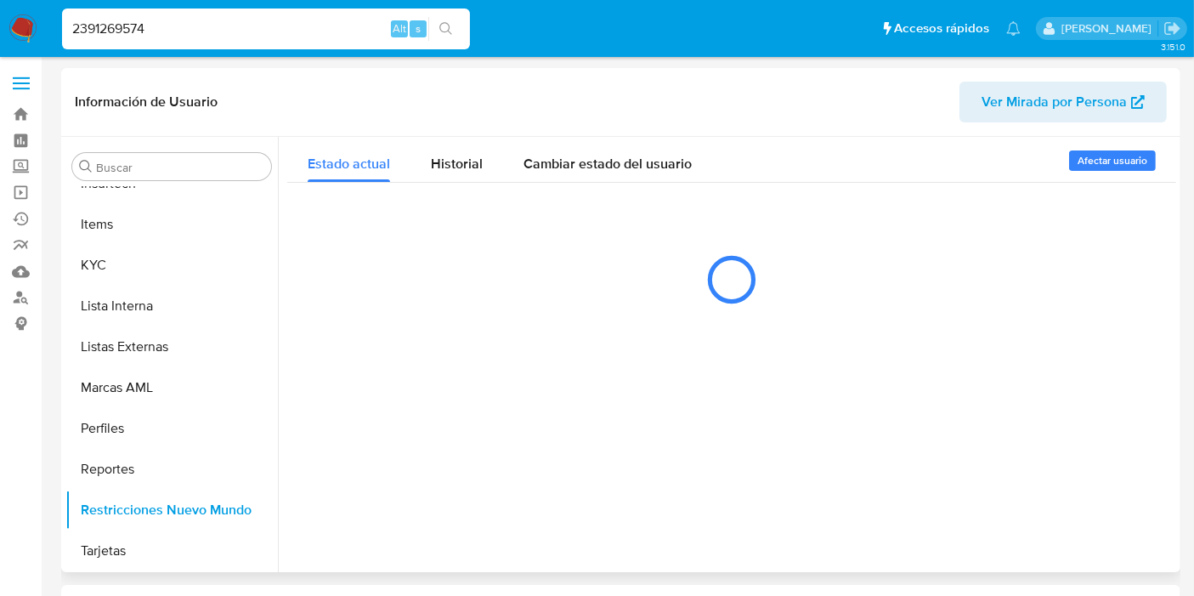
scroll to position [0, 0]
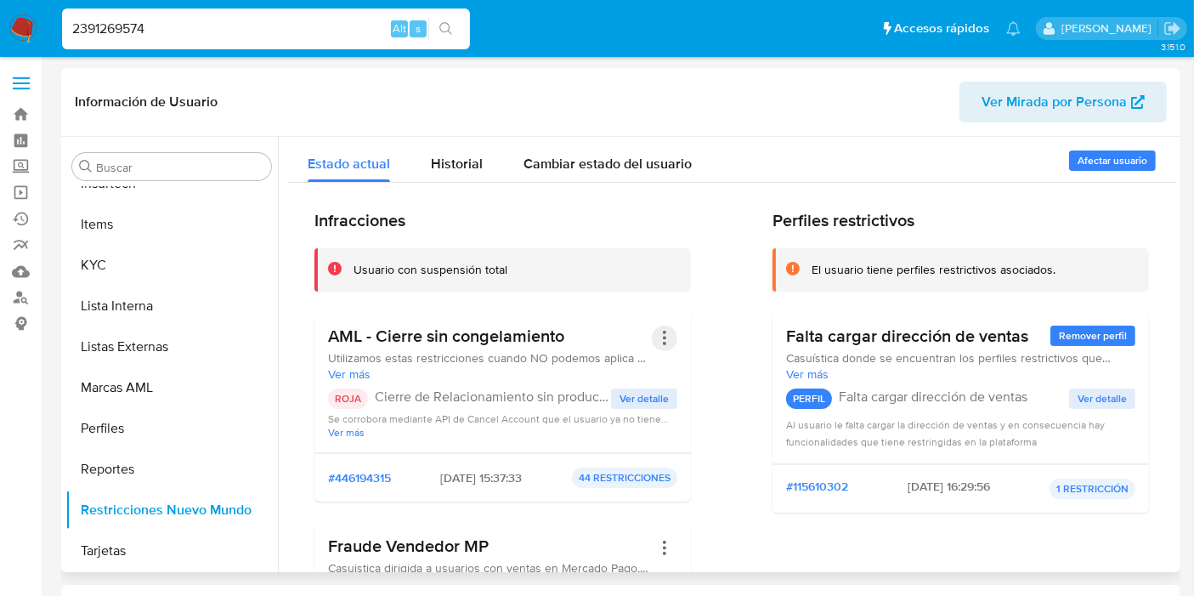
click at [660, 334] on button "Acciones" at bounding box center [665, 339] width 26 height 26
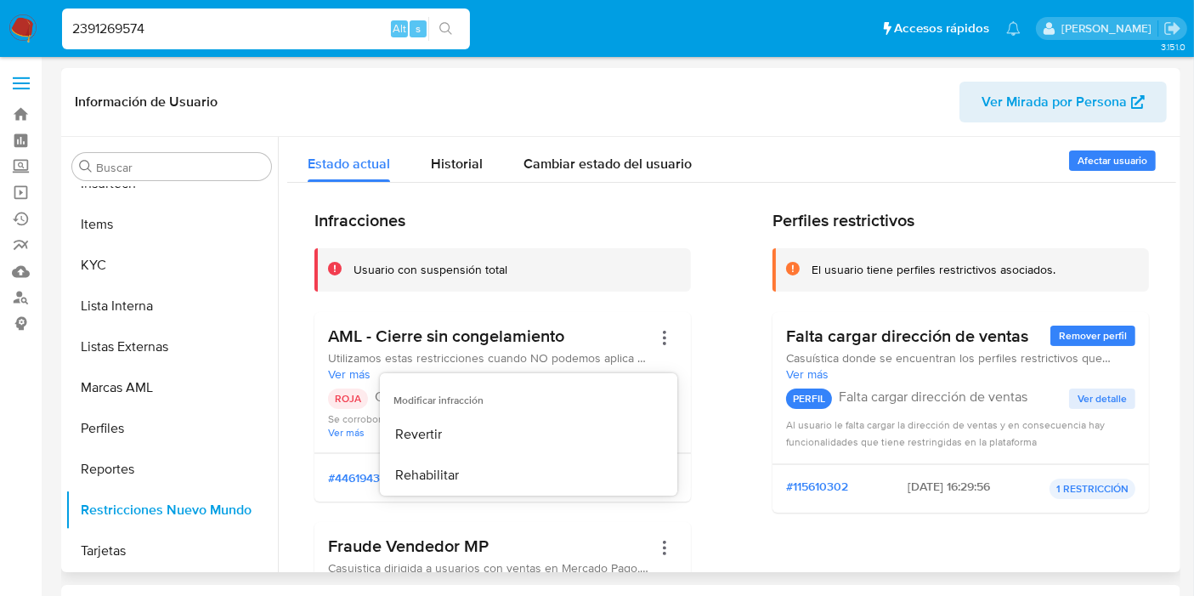
click at [541, 336] on h3 "AML - Cierre sin congelamiento" at bounding box center [490, 336] width 324 height 21
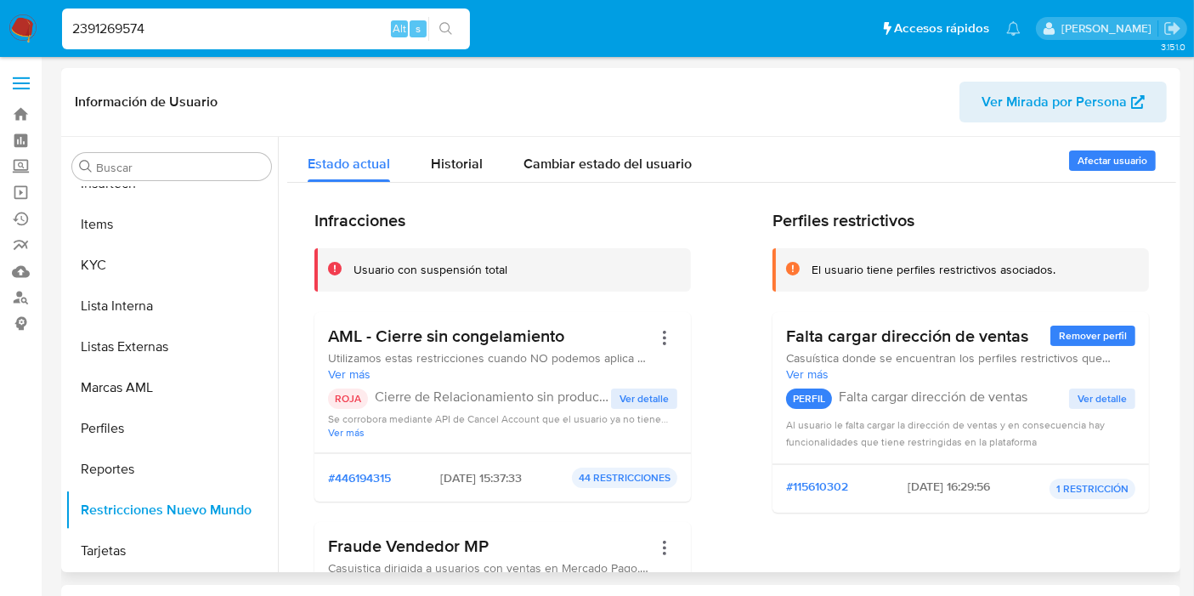
click at [368, 375] on span "Ver más" at bounding box center [490, 373] width 324 height 15
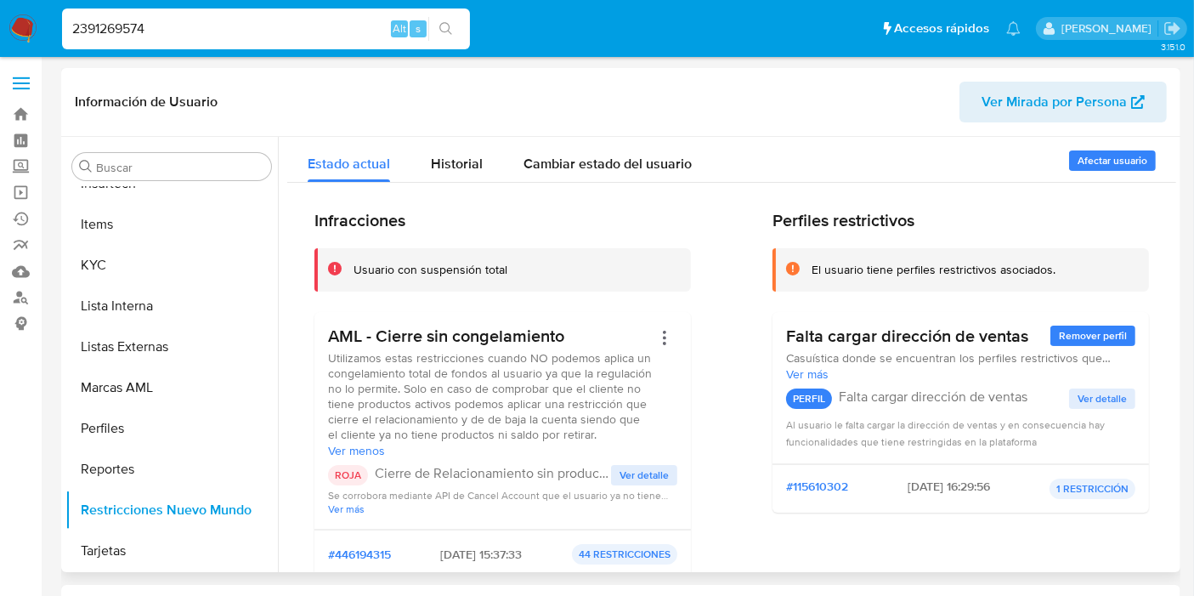
drag, startPoint x: 376, startPoint y: 390, endPoint x: 381, endPoint y: 423, distance: 33.5
click at [378, 420] on span "Utilizamos estas restricciones cuando NO podemos aplica un congelamiento total …" at bounding box center [490, 396] width 324 height 92
click at [394, 433] on span "Utilizamos estas restricciones cuando NO podemos aplica un congelamiento total …" at bounding box center [490, 396] width 324 height 92
drag, startPoint x: 403, startPoint y: 381, endPoint x: 398, endPoint y: 402, distance: 21.9
click at [398, 401] on span "Utilizamos estas restricciones cuando NO podemos aplica un congelamiento total …" at bounding box center [490, 396] width 324 height 92
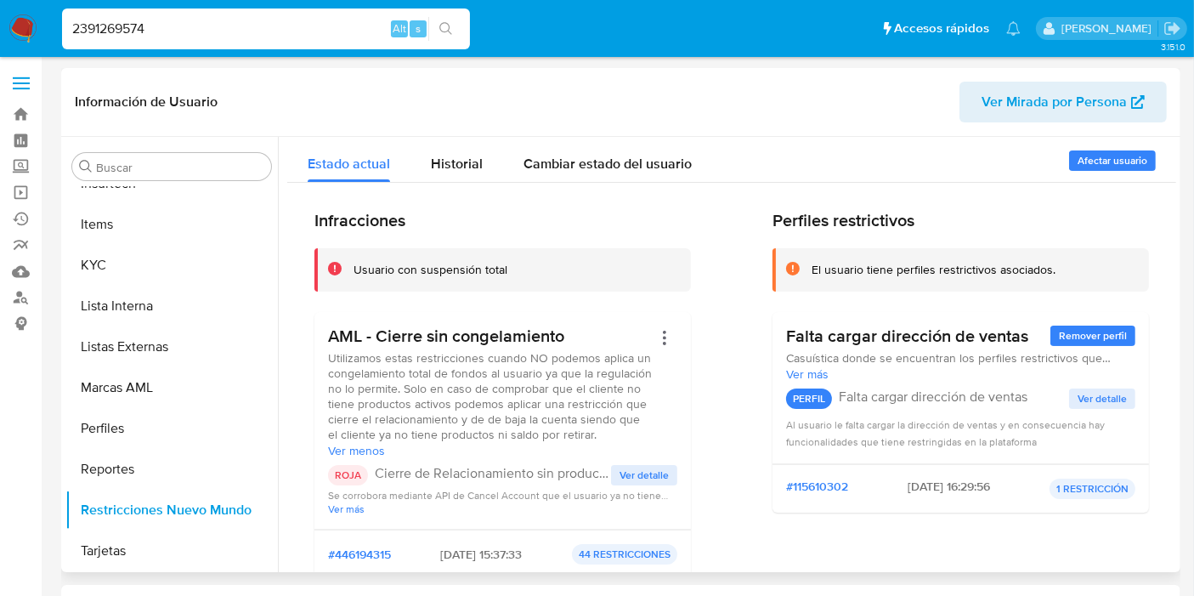
click at [436, 428] on span "Utilizamos estas restricciones cuando NO podemos aplica un congelamiento total …" at bounding box center [490, 396] width 324 height 92
drag, startPoint x: 436, startPoint y: 434, endPoint x: 439, endPoint y: 345, distance: 88.5
click at [439, 346] on div "AML - Cierre sin congelamiento Utilizamos estas restricciones cuando NO podemos…" at bounding box center [490, 392] width 324 height 133
click at [439, 345] on h3 "AML - Cierre sin congelamiento" at bounding box center [490, 336] width 324 height 21
click at [450, 160] on span "Historial" at bounding box center [457, 164] width 52 height 20
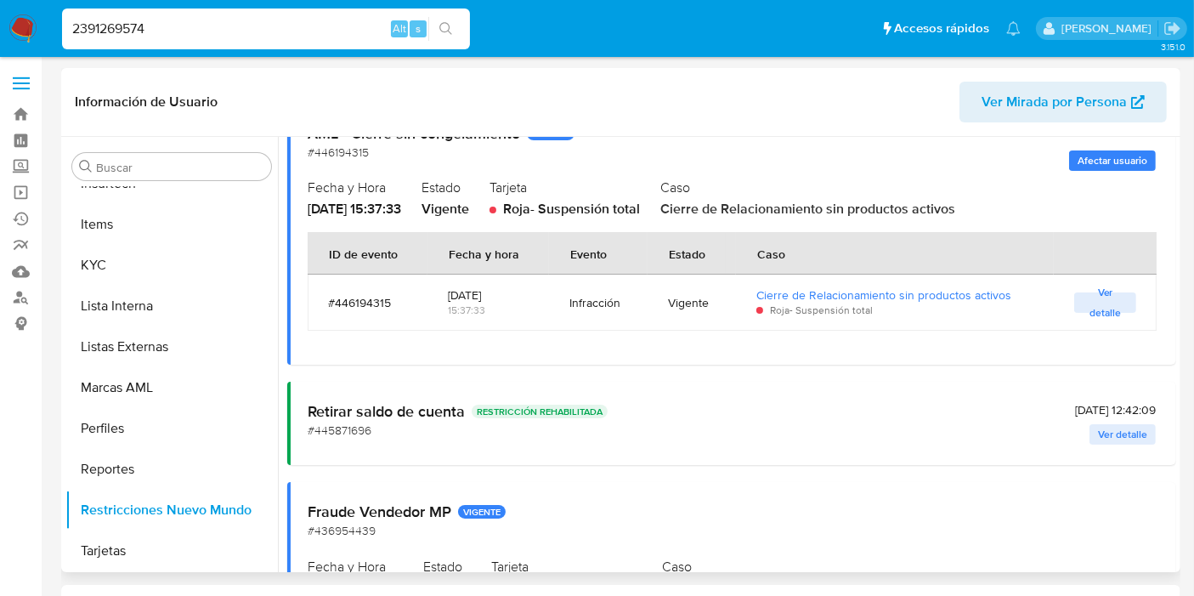
scroll to position [332, 0]
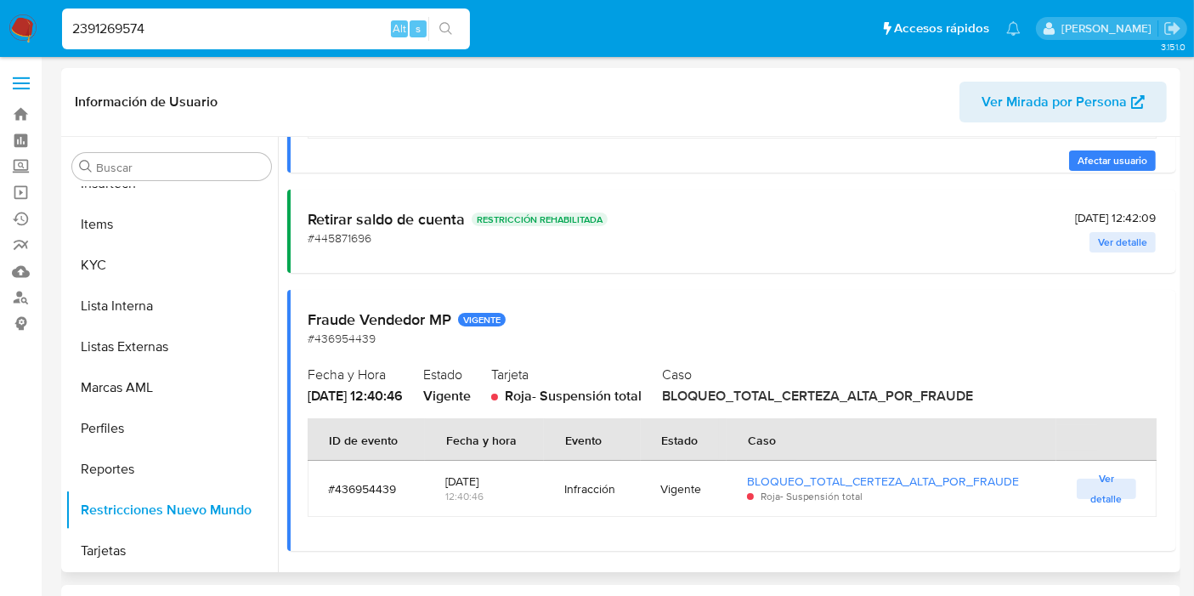
drag, startPoint x: 504, startPoint y: 479, endPoint x: 467, endPoint y: 479, distance: 37.4
click at [467, 479] on div "2025-05-16" at bounding box center [484, 481] width 78 height 15
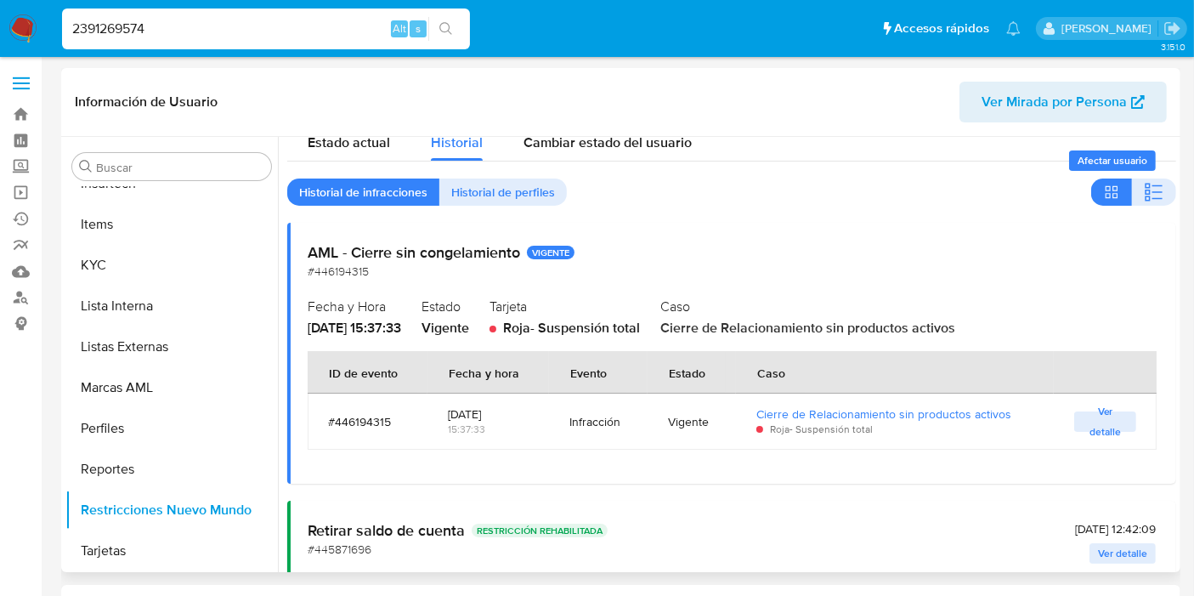
scroll to position [0, 0]
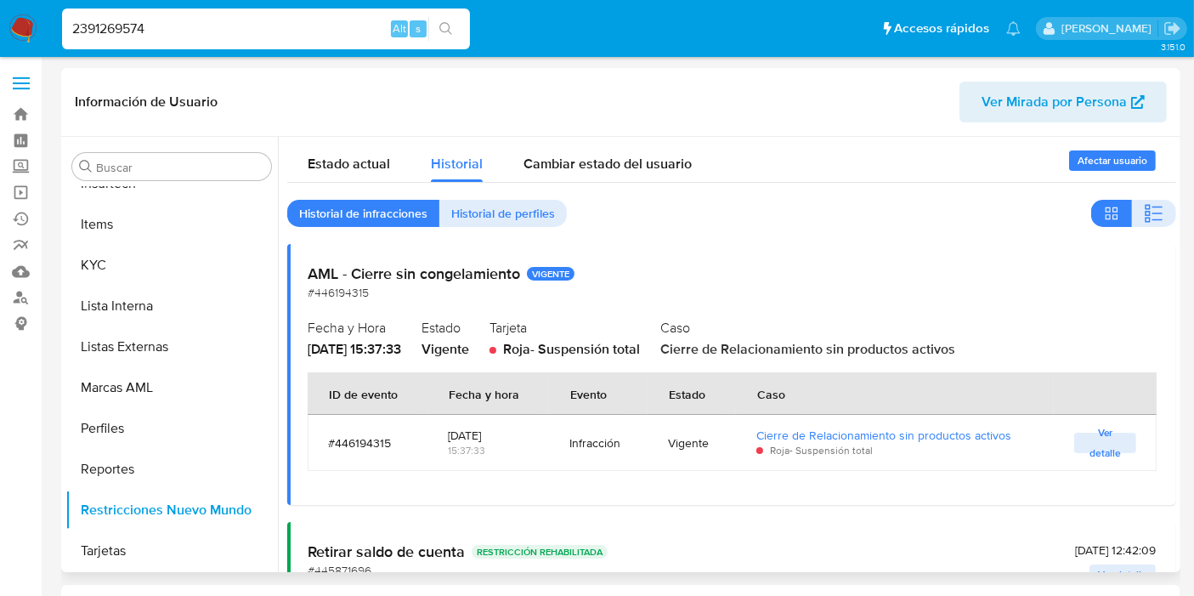
drag, startPoint x: 522, startPoint y: 427, endPoint x: 447, endPoint y: 432, distance: 75.0
click at [448, 432] on div "2025-07-17" at bounding box center [488, 435] width 81 height 15
click at [162, 264] on button "KYC" at bounding box center [164, 265] width 199 height 41
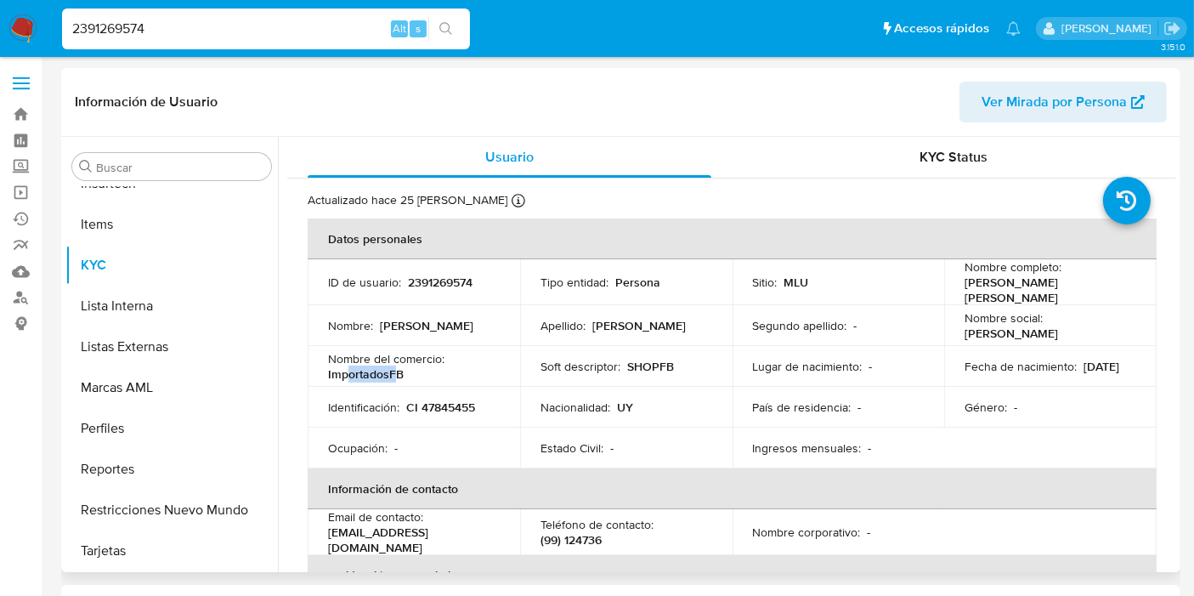
drag, startPoint x: 399, startPoint y: 366, endPoint x: 349, endPoint y: 367, distance: 49.3
click at [349, 367] on p "ImportadosFB" at bounding box center [366, 373] width 76 height 15
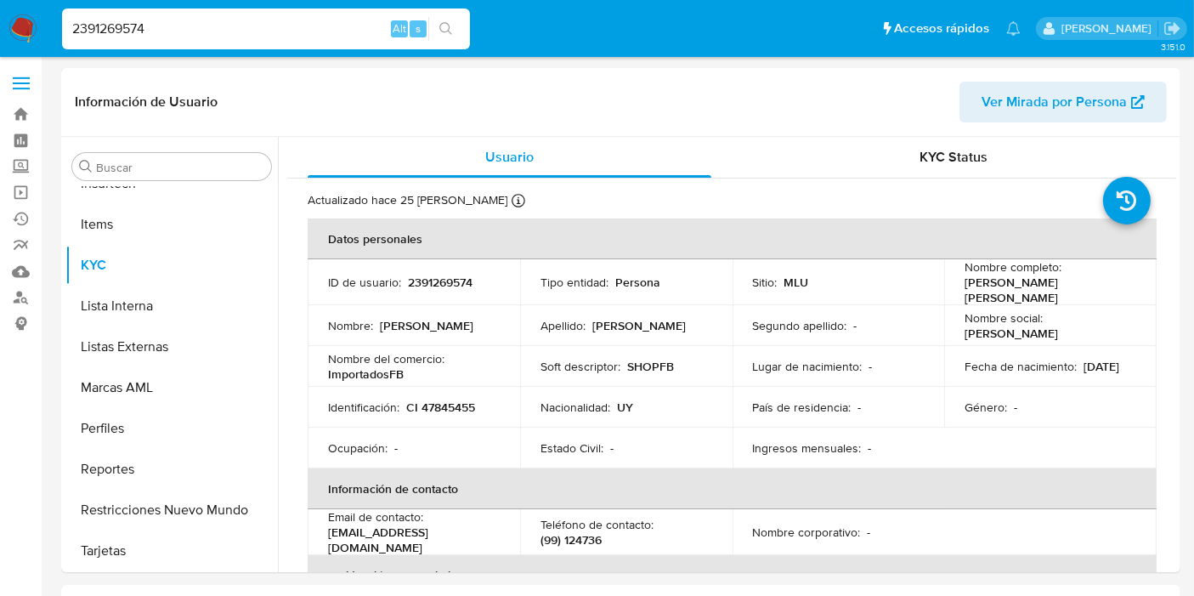
click at [328, 31] on input "2391269574" at bounding box center [266, 29] width 408 height 22
paste input
type input "2391269574"
click at [646, 416] on td "Nacionalidad : UY" at bounding box center [626, 407] width 213 height 41
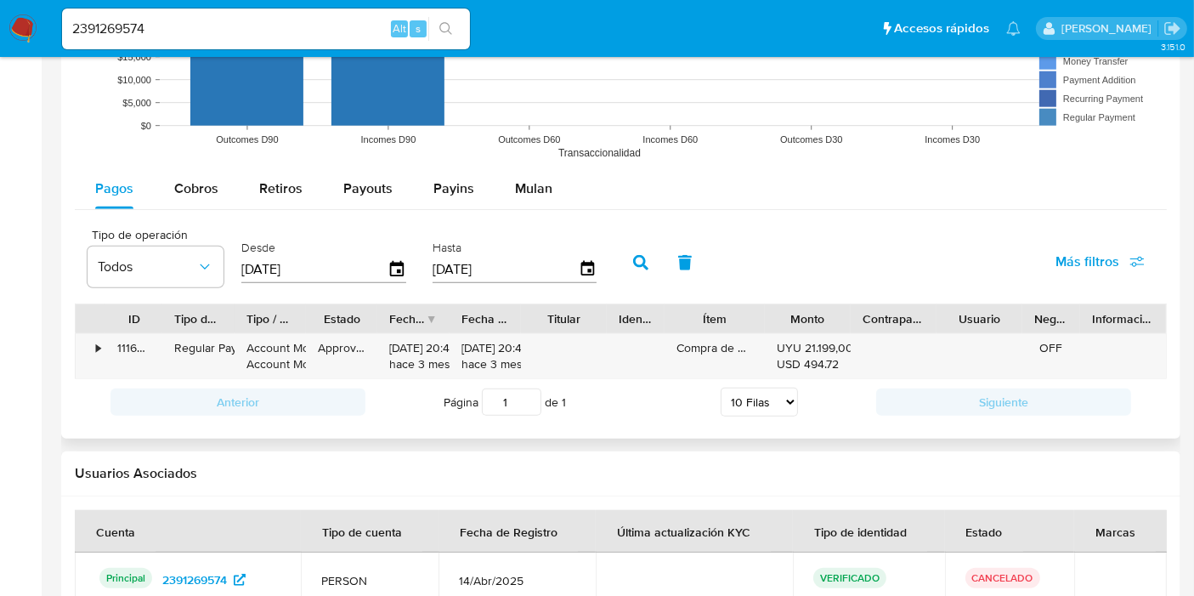
scroll to position [1377, 0]
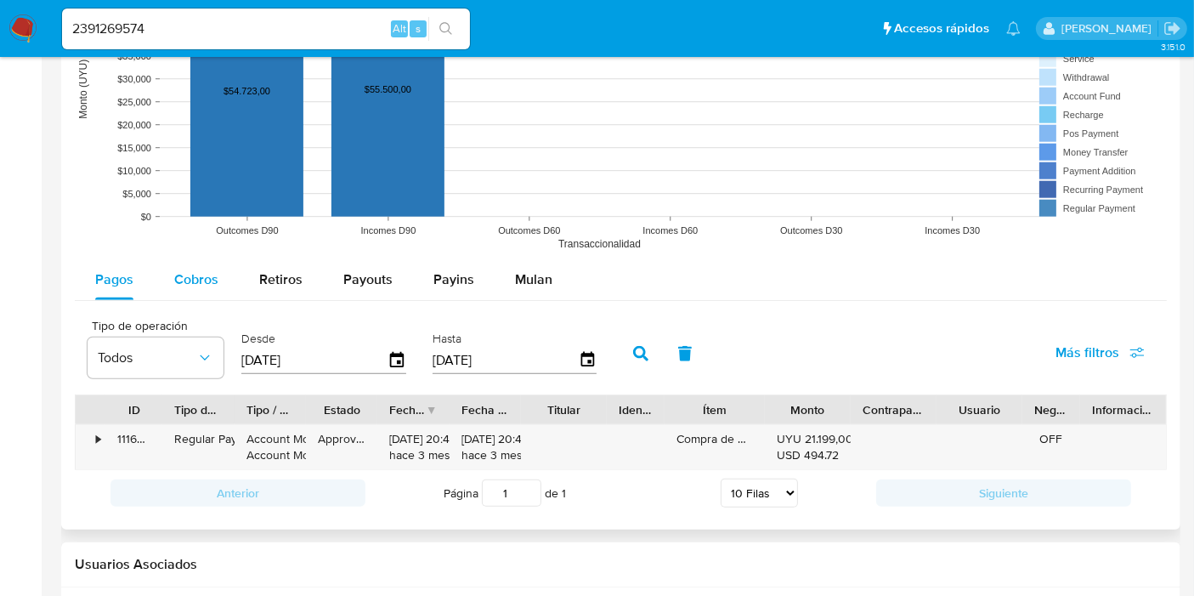
click at [166, 278] on button "Cobros" at bounding box center [196, 279] width 85 height 41
select select "10"
click at [392, 360] on icon "button" at bounding box center [398, 360] width 30 height 30
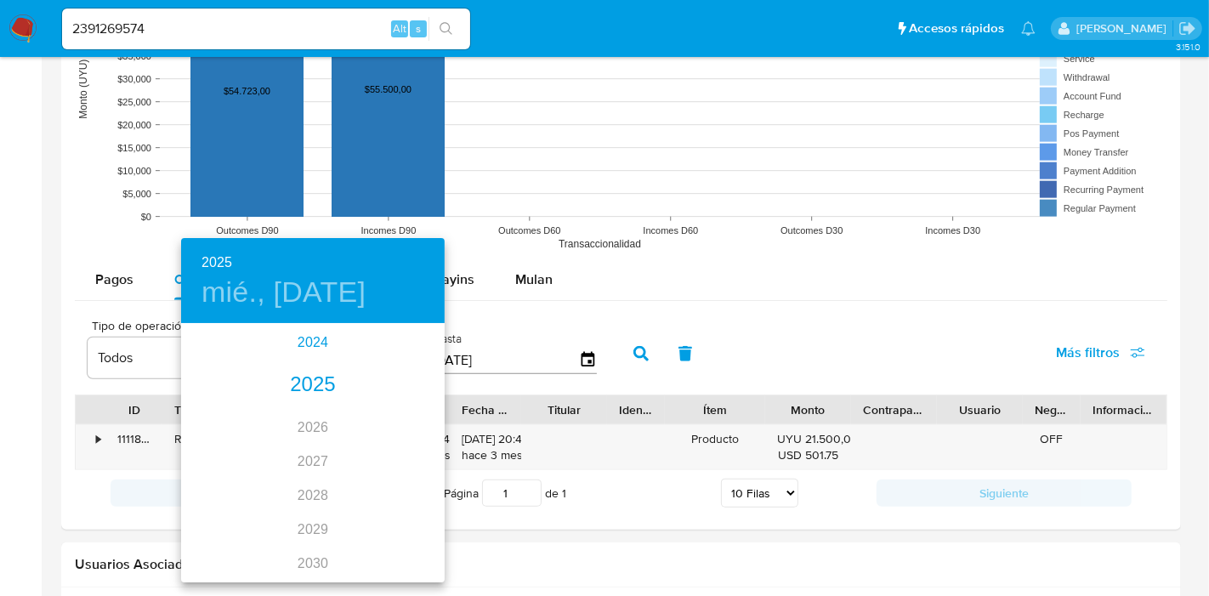
click at [318, 341] on div "2024" at bounding box center [313, 343] width 264 height 34
click at [296, 469] on div "ago." at bounding box center [313, 485] width 88 height 64
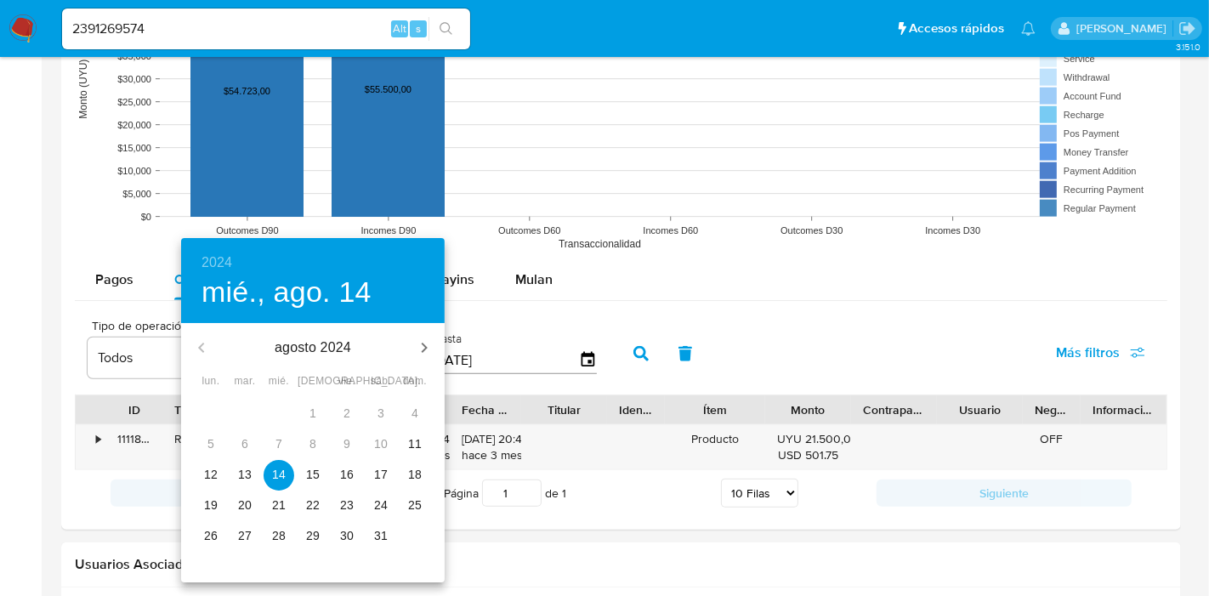
click at [199, 481] on span "12" at bounding box center [211, 474] width 31 height 17
type input "[DATE]"
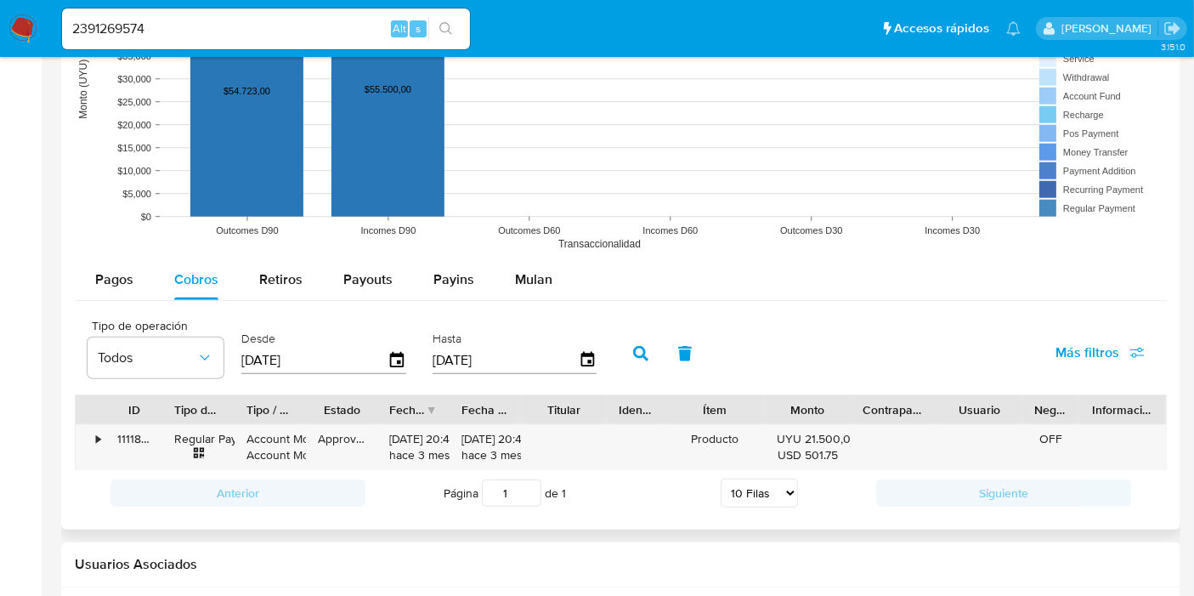
click at [640, 356] on icon "button" at bounding box center [640, 353] width 15 height 15
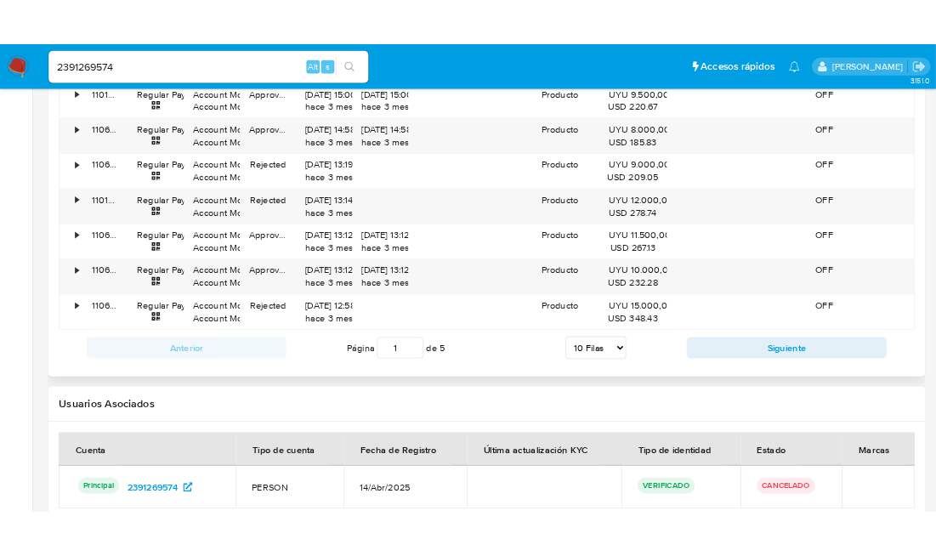
scroll to position [1943, 0]
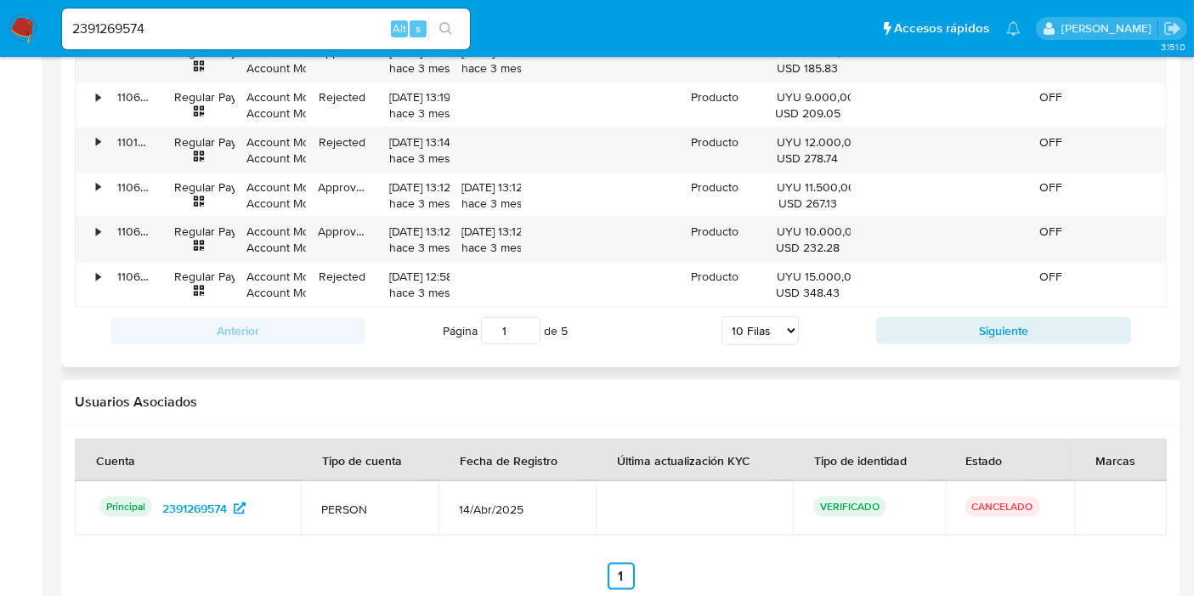
click at [758, 331] on select "5 Filas 10 Filas 20 Filas 25 Filas 50 Filas 100 Filas" at bounding box center [760, 330] width 77 height 29
select select "100"
click at [722, 316] on select "5 Filas 10 Filas 20 Filas 25 Filas 50 Filas 100 Filas" at bounding box center [760, 330] width 77 height 29
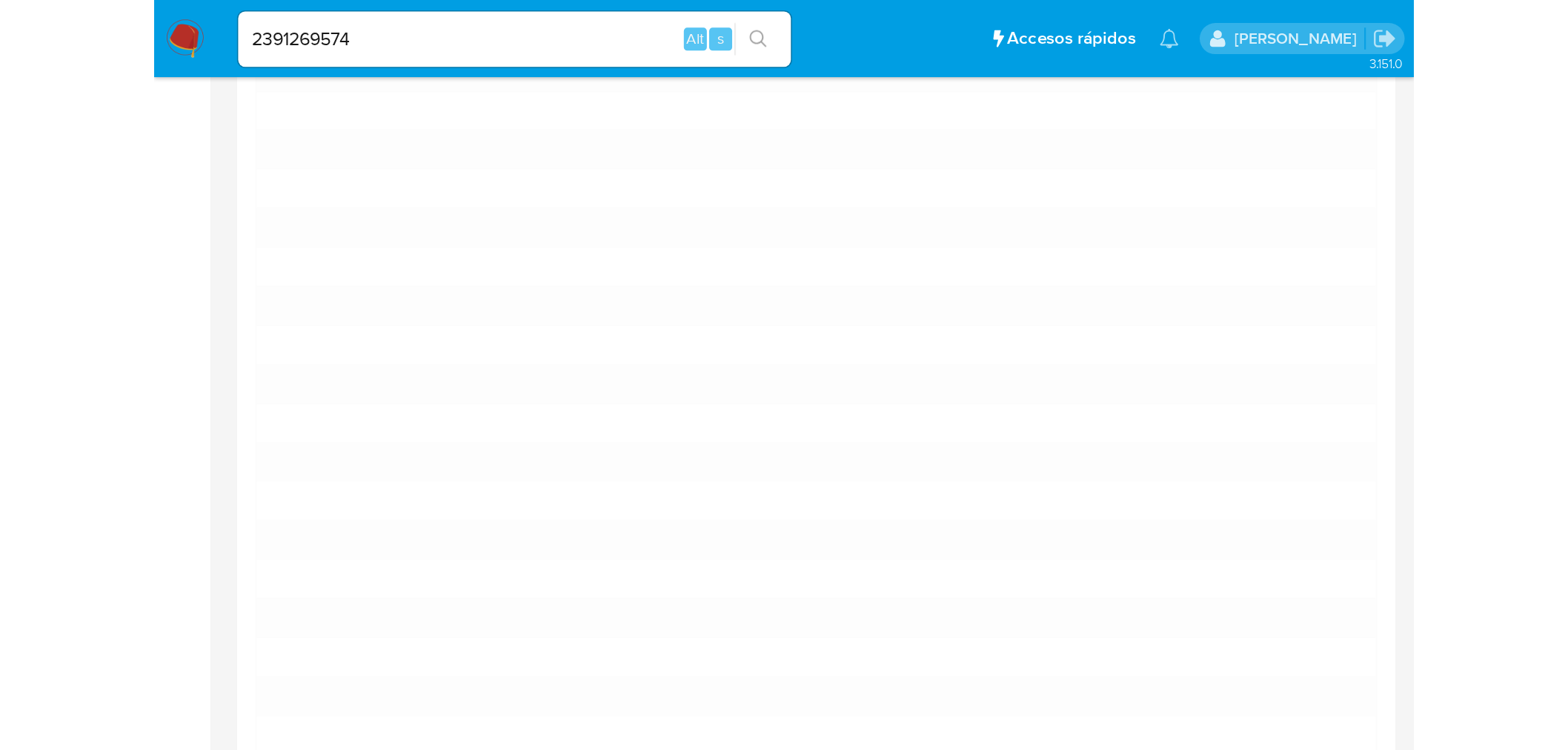
scroll to position [625, 0]
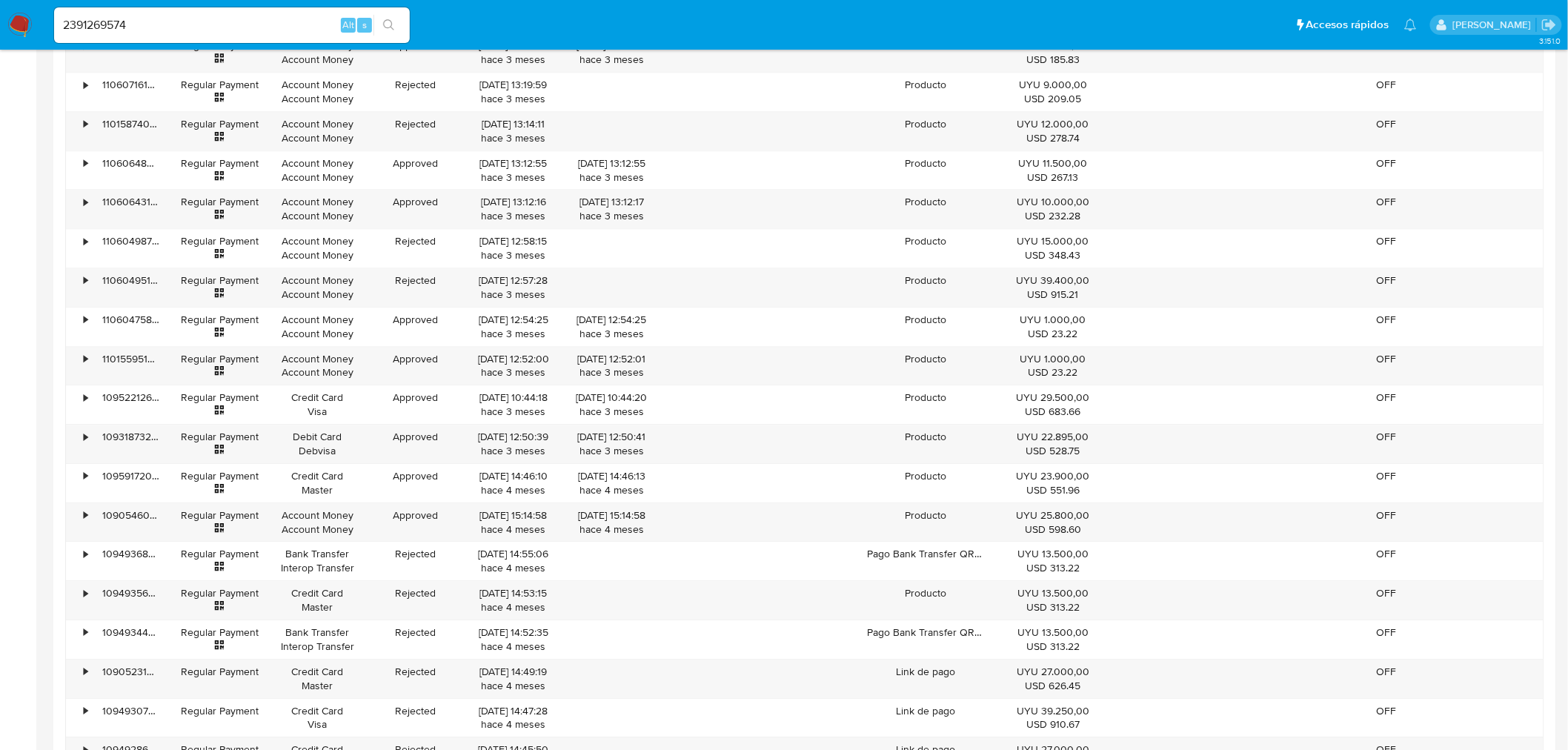
click at [1053, 38] on ul "Pausado Ver notificaciones 2391269574 Alt s Accesos rápidos Presiona las siguie…" at bounding box center [736, 24] width 1377 height 38
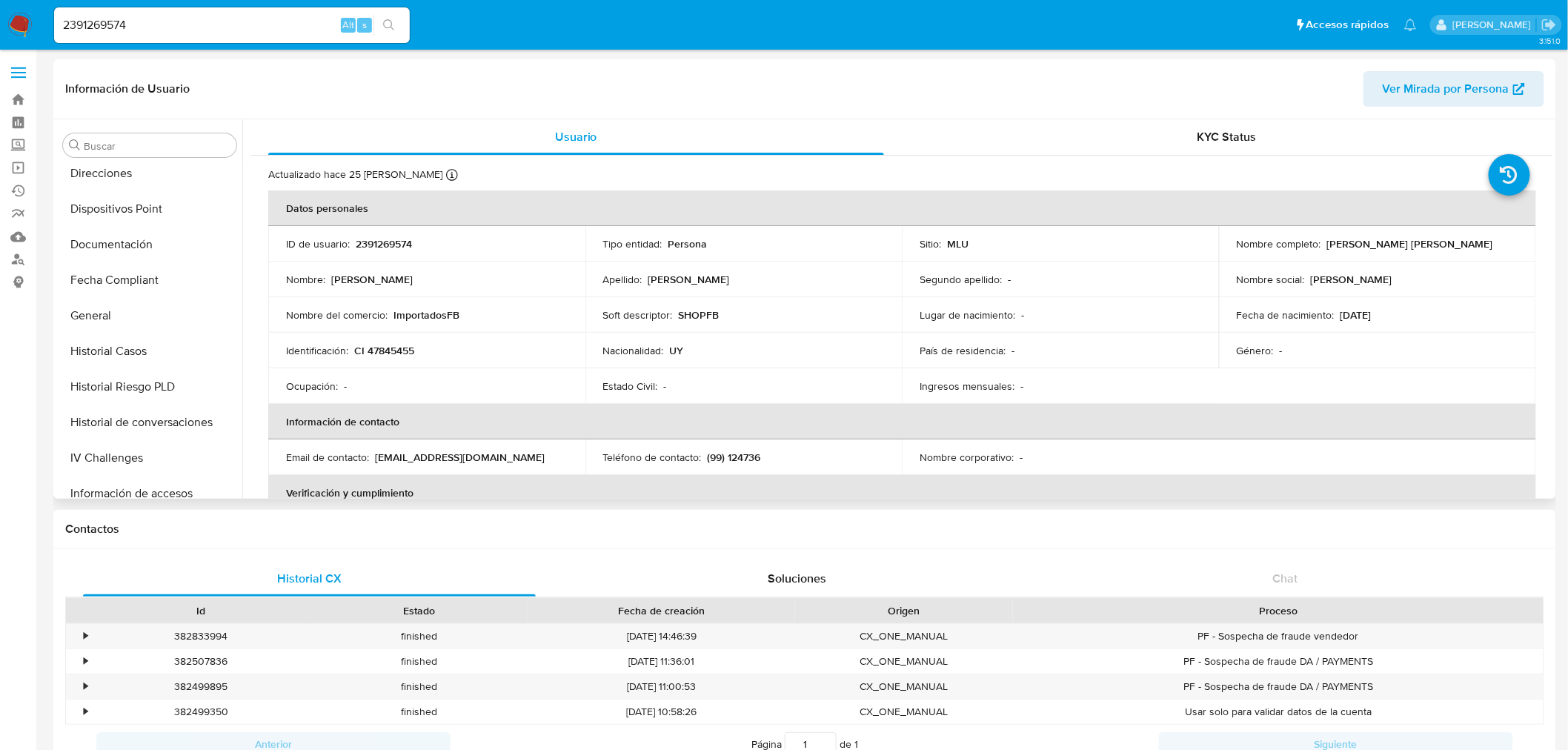
scroll to position [169, 0]
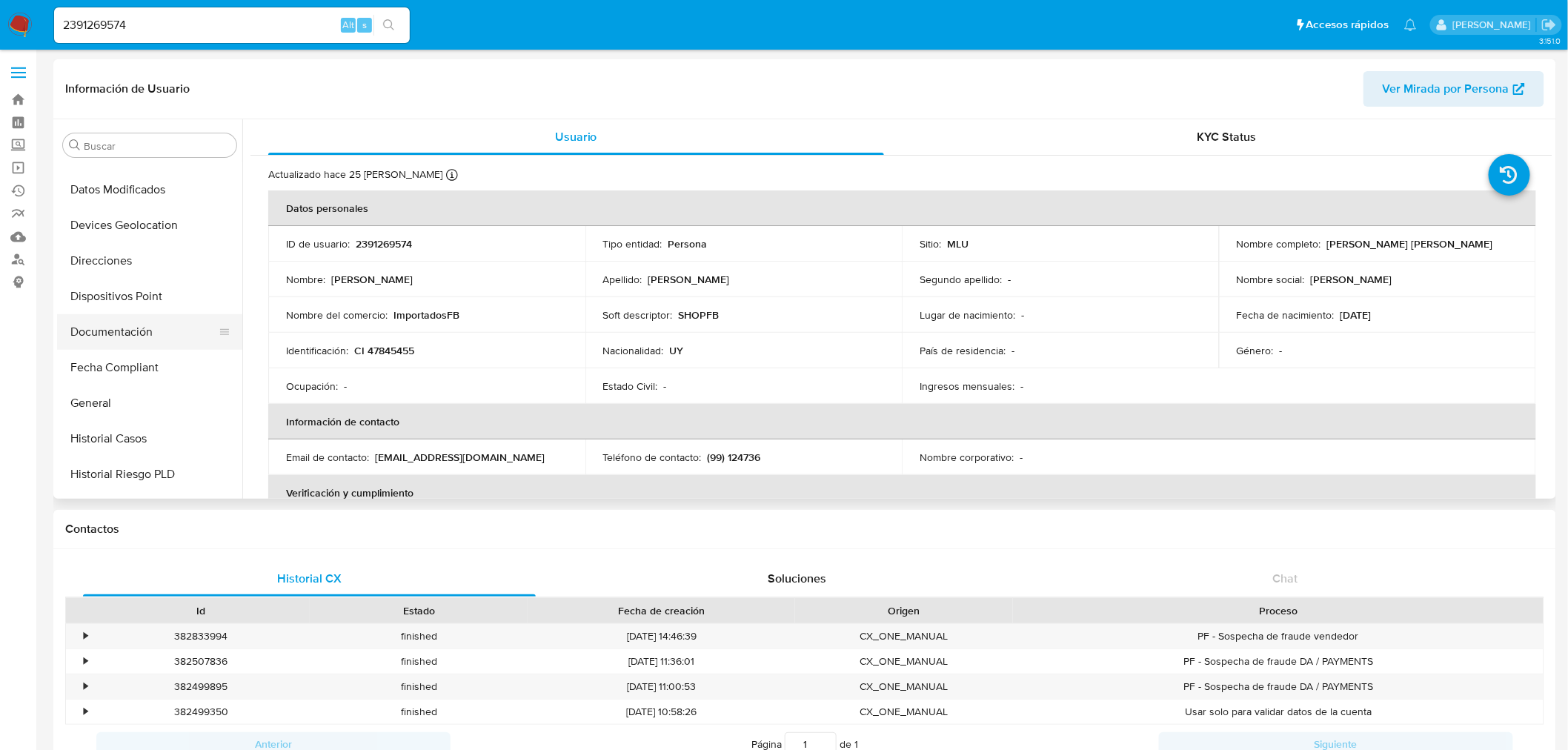
click at [109, 330] on button "Documentación" at bounding box center [143, 331] width 173 height 36
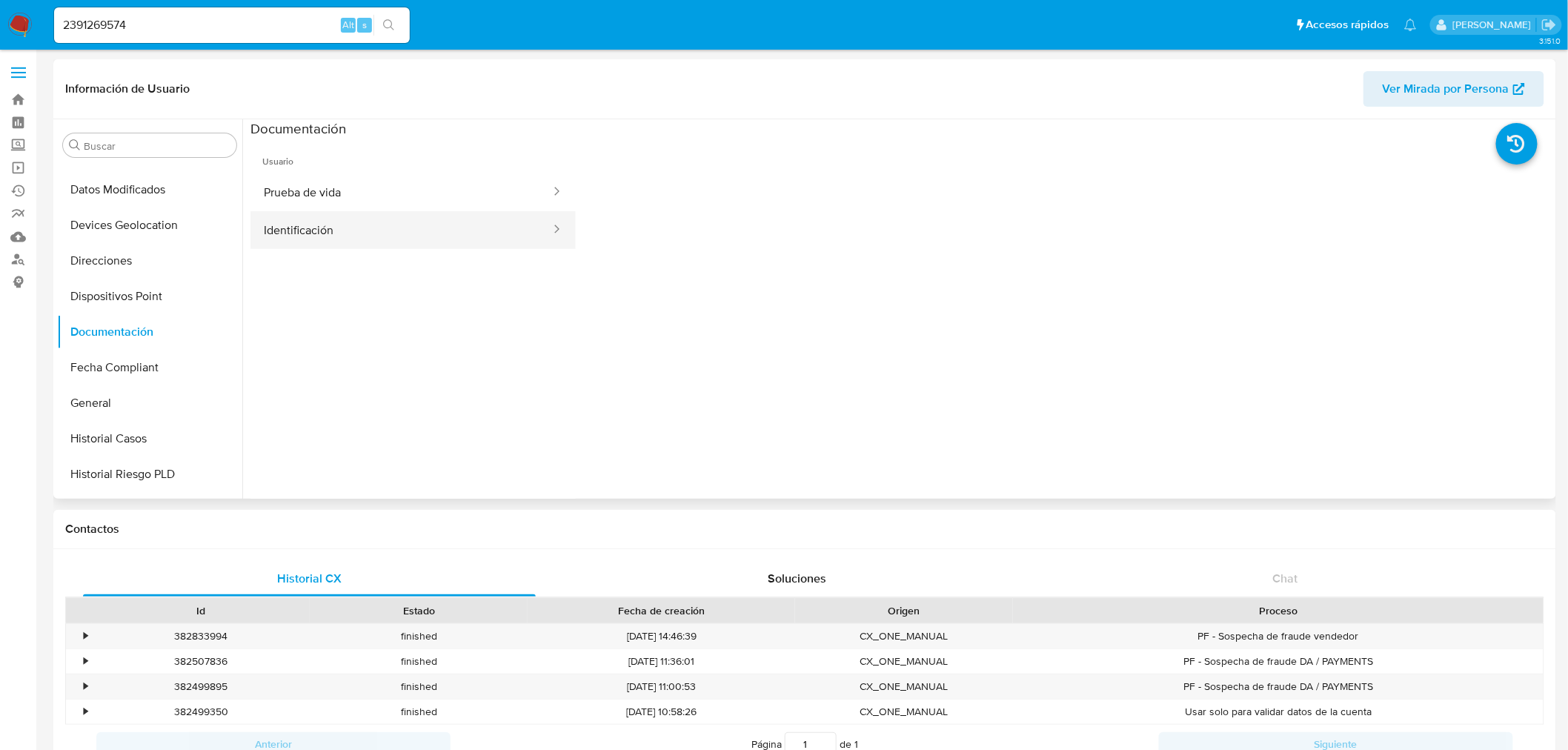
click at [387, 230] on button "Identificación" at bounding box center [401, 229] width 302 height 38
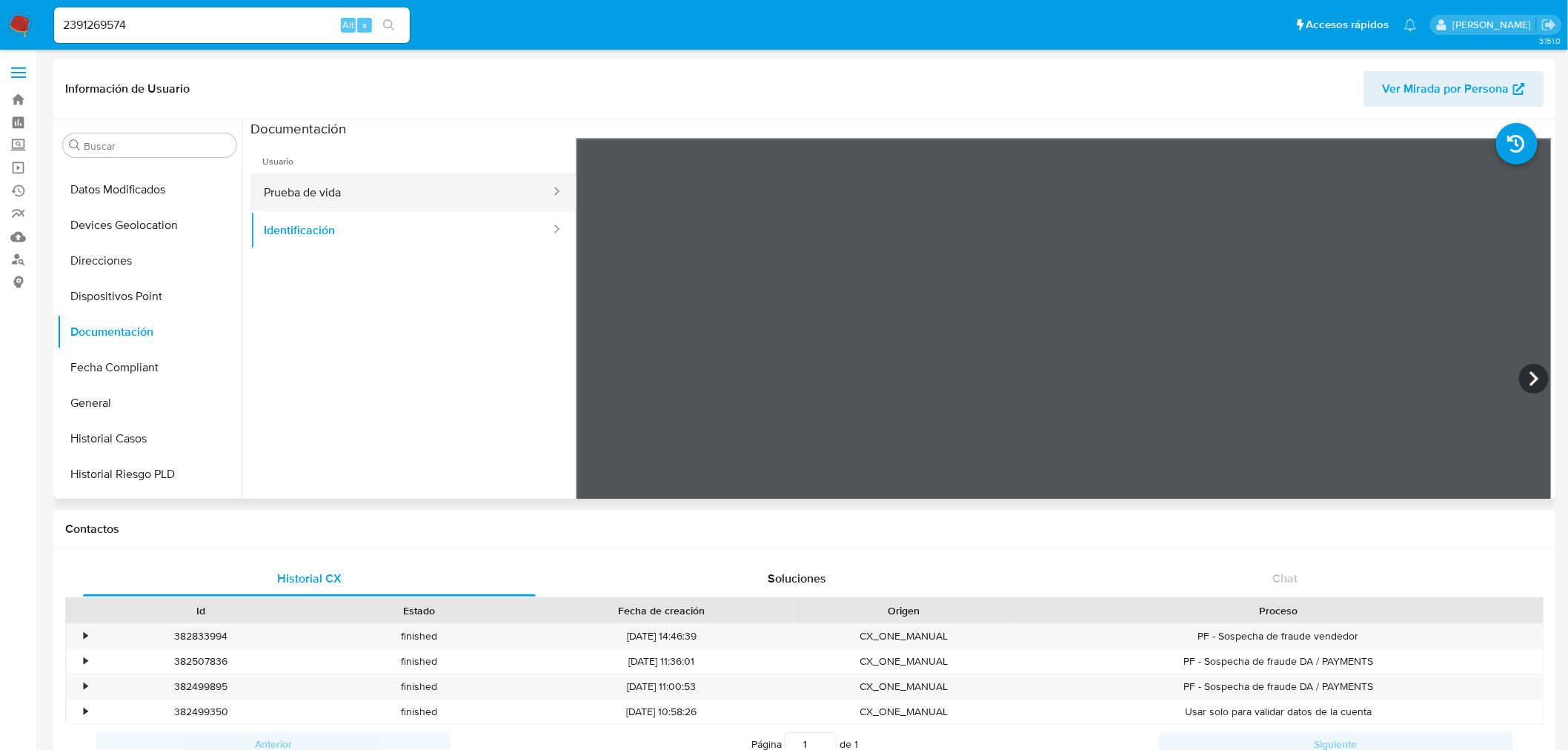
click at [388, 201] on button "Prueba de vida" at bounding box center [401, 192] width 302 height 38
click at [329, 225] on button "Identificación" at bounding box center [401, 229] width 302 height 38
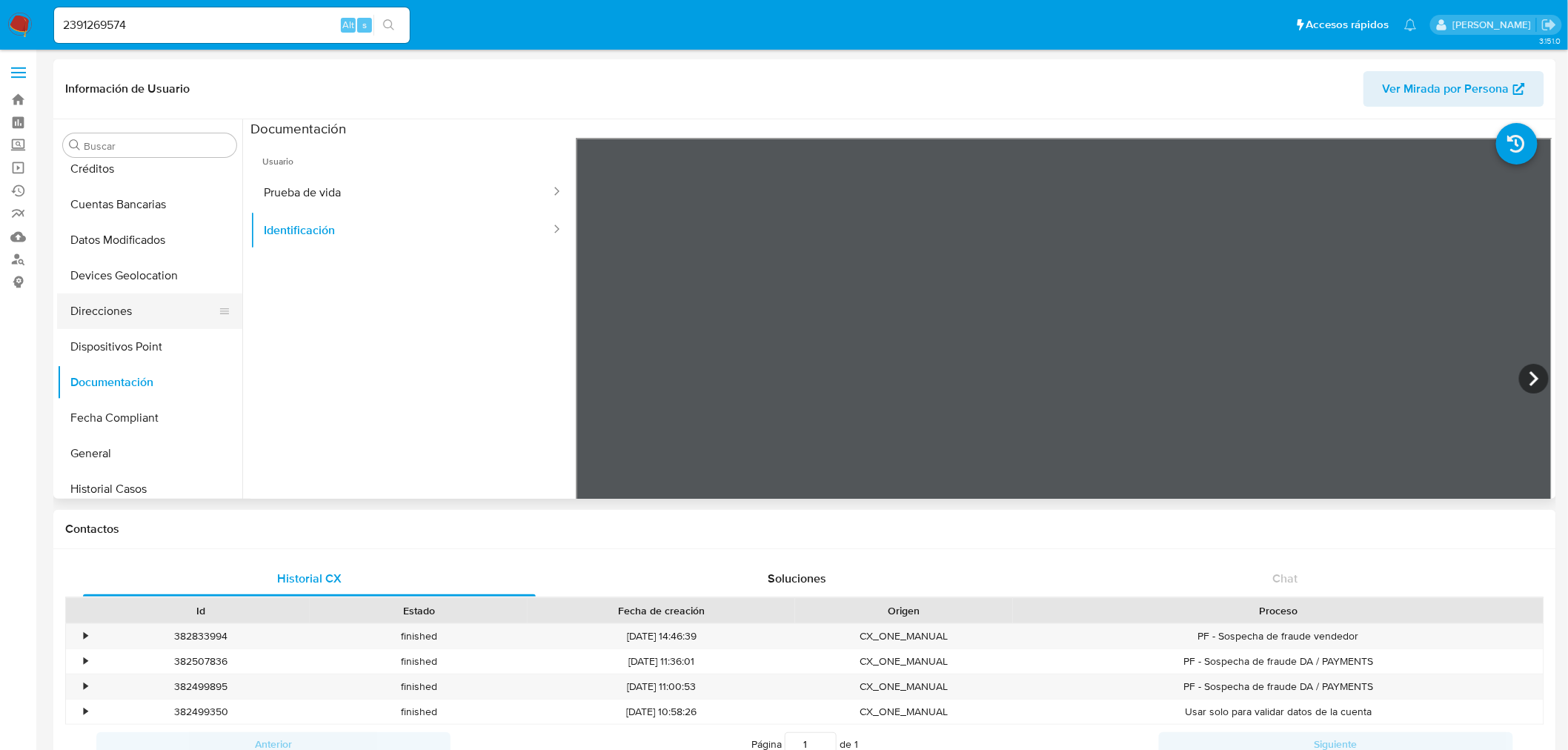
scroll to position [247, 0]
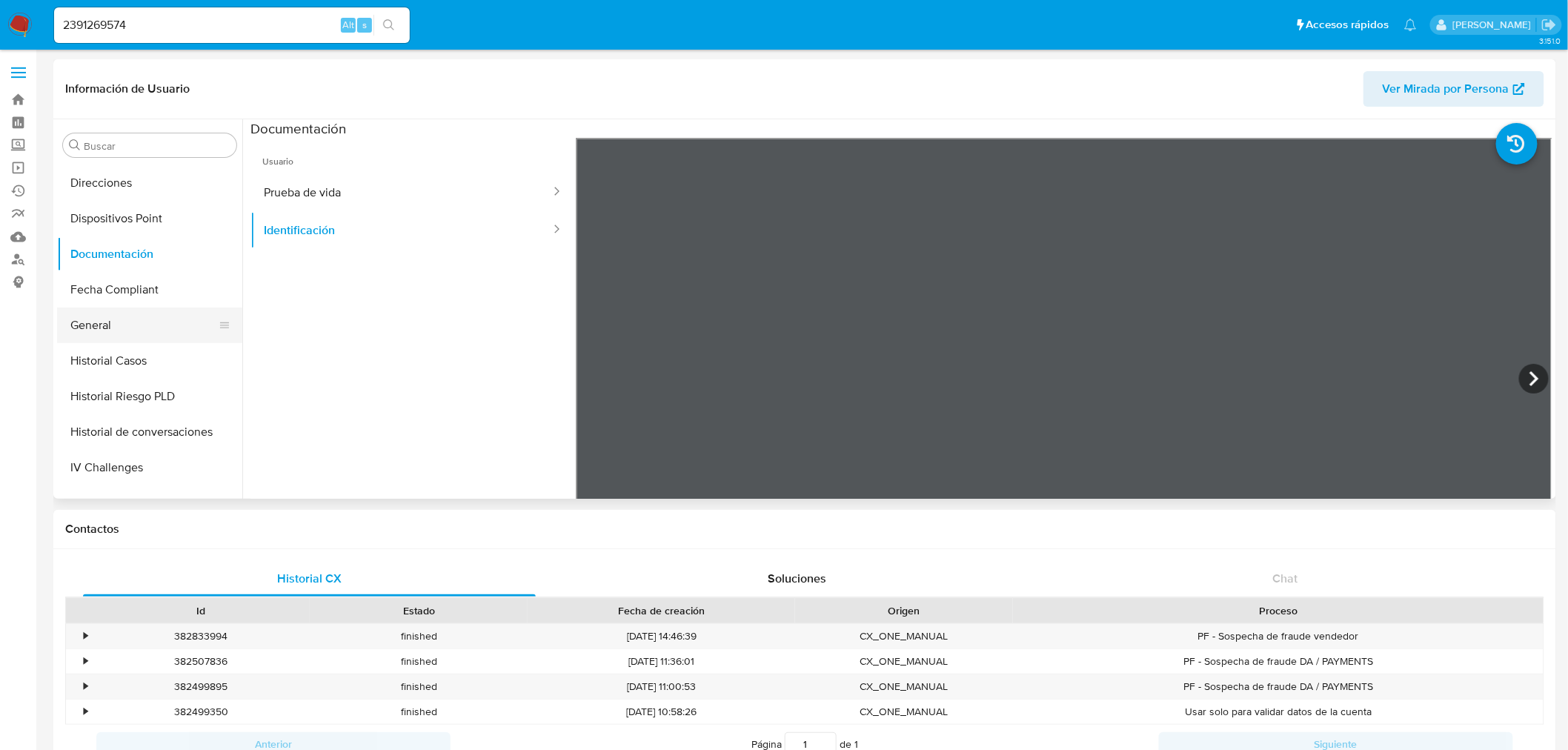
click at [131, 316] on button "General" at bounding box center [143, 325] width 173 height 36
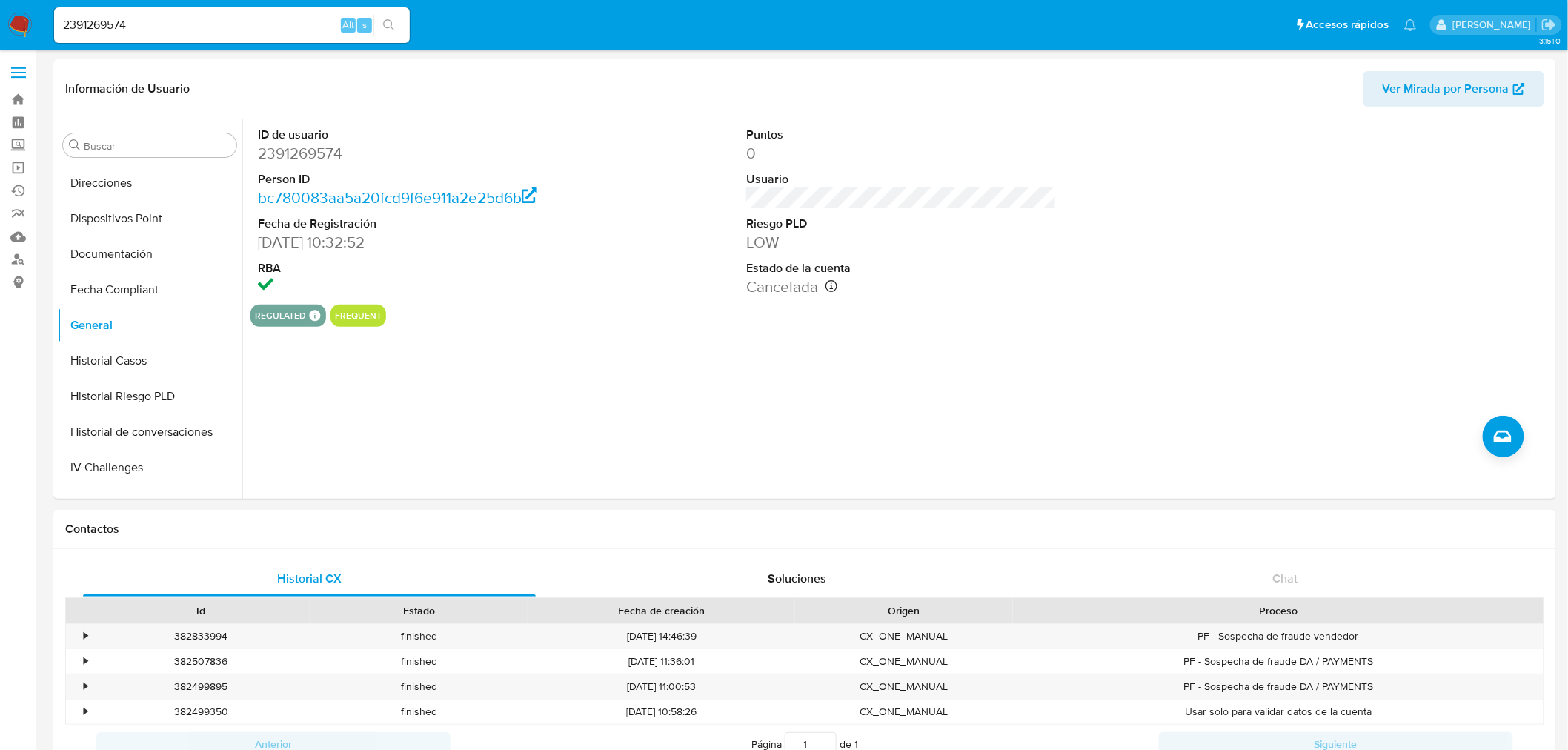
click at [97, 26] on input "2391269574" at bounding box center [232, 25] width 356 height 19
paste input "237139682"
type input "2237139682"
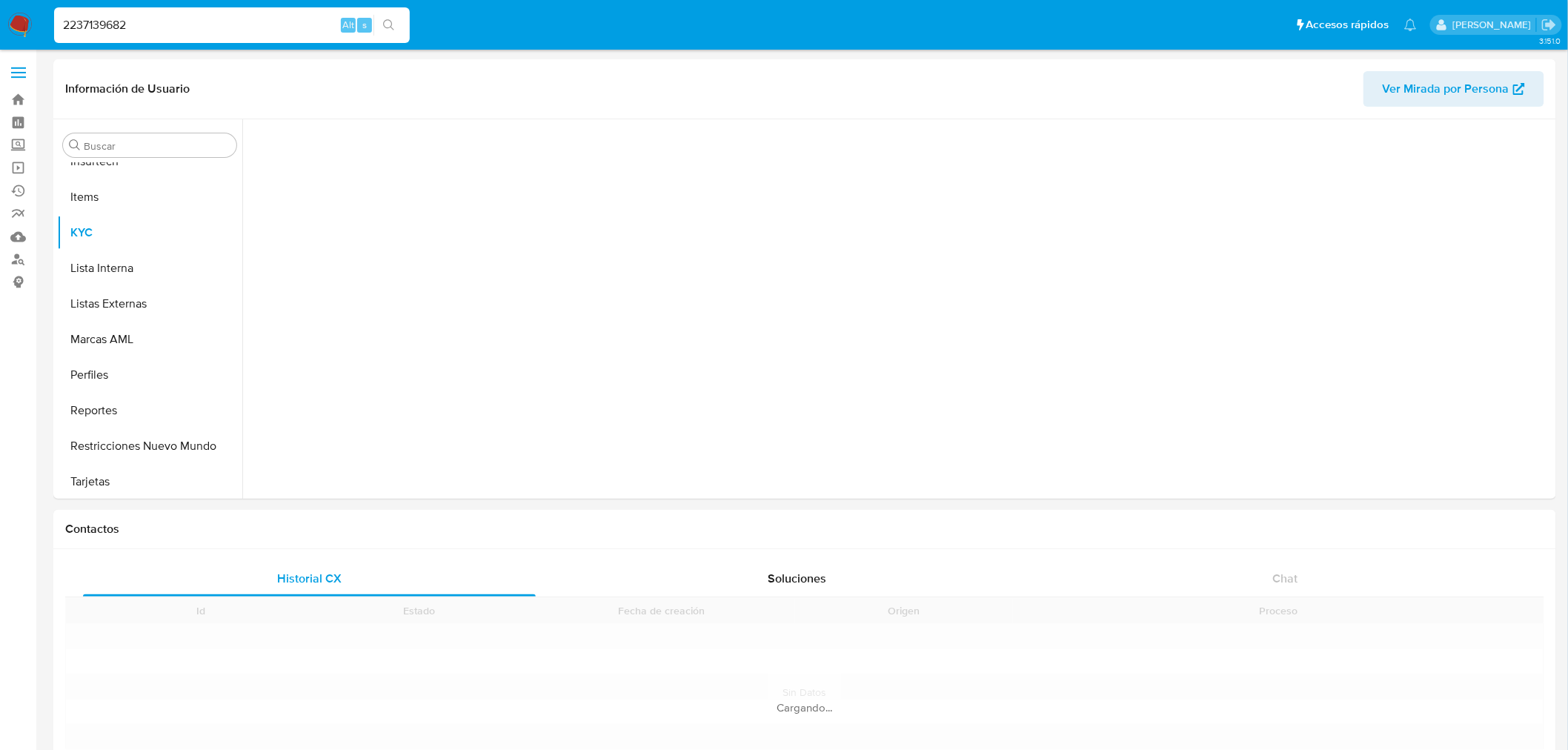
scroll to position [625, 0]
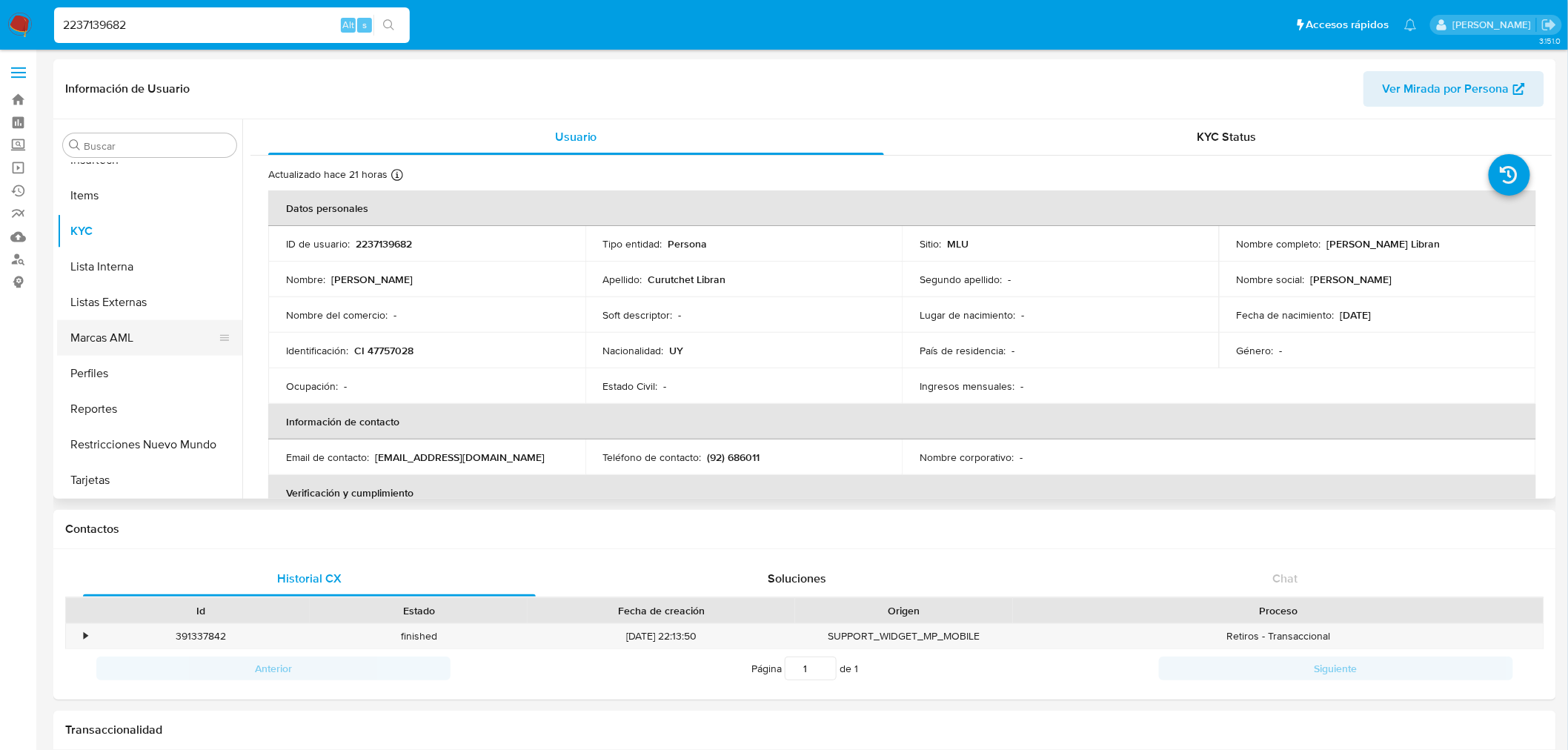
select select "10"
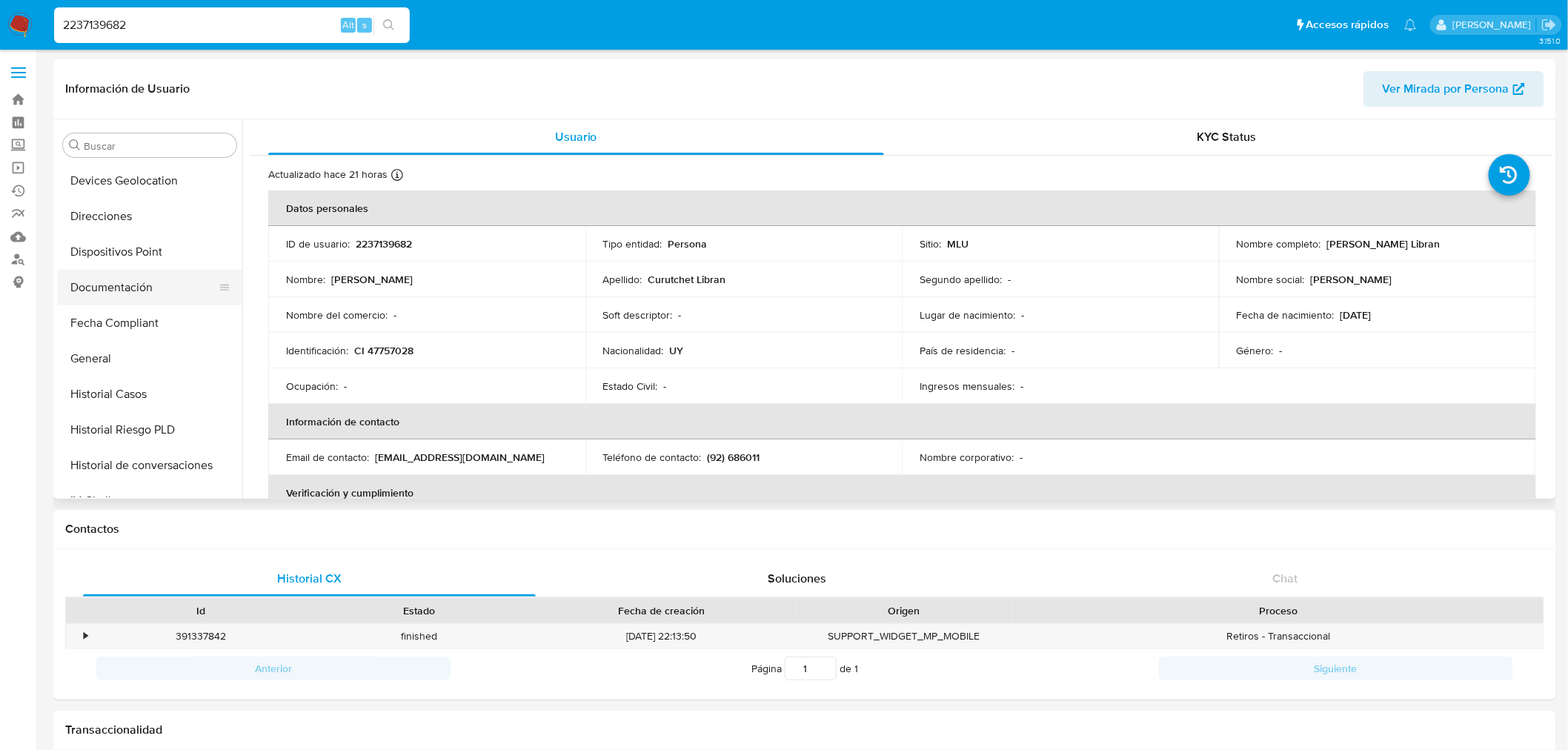
click at [124, 283] on button "Documentación" at bounding box center [143, 287] width 173 height 36
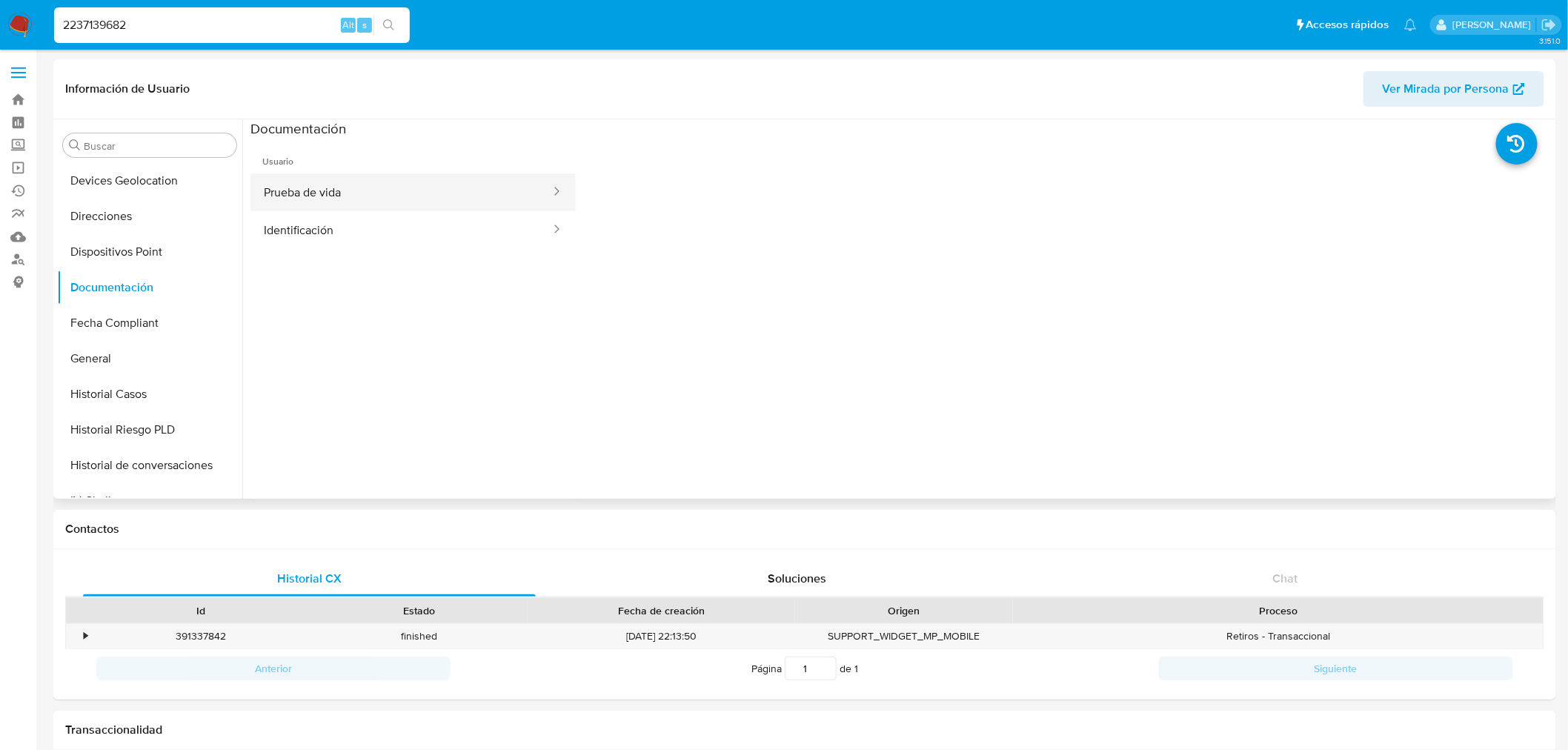
click at [393, 206] on button "Prueba de vida" at bounding box center [401, 192] width 302 height 38
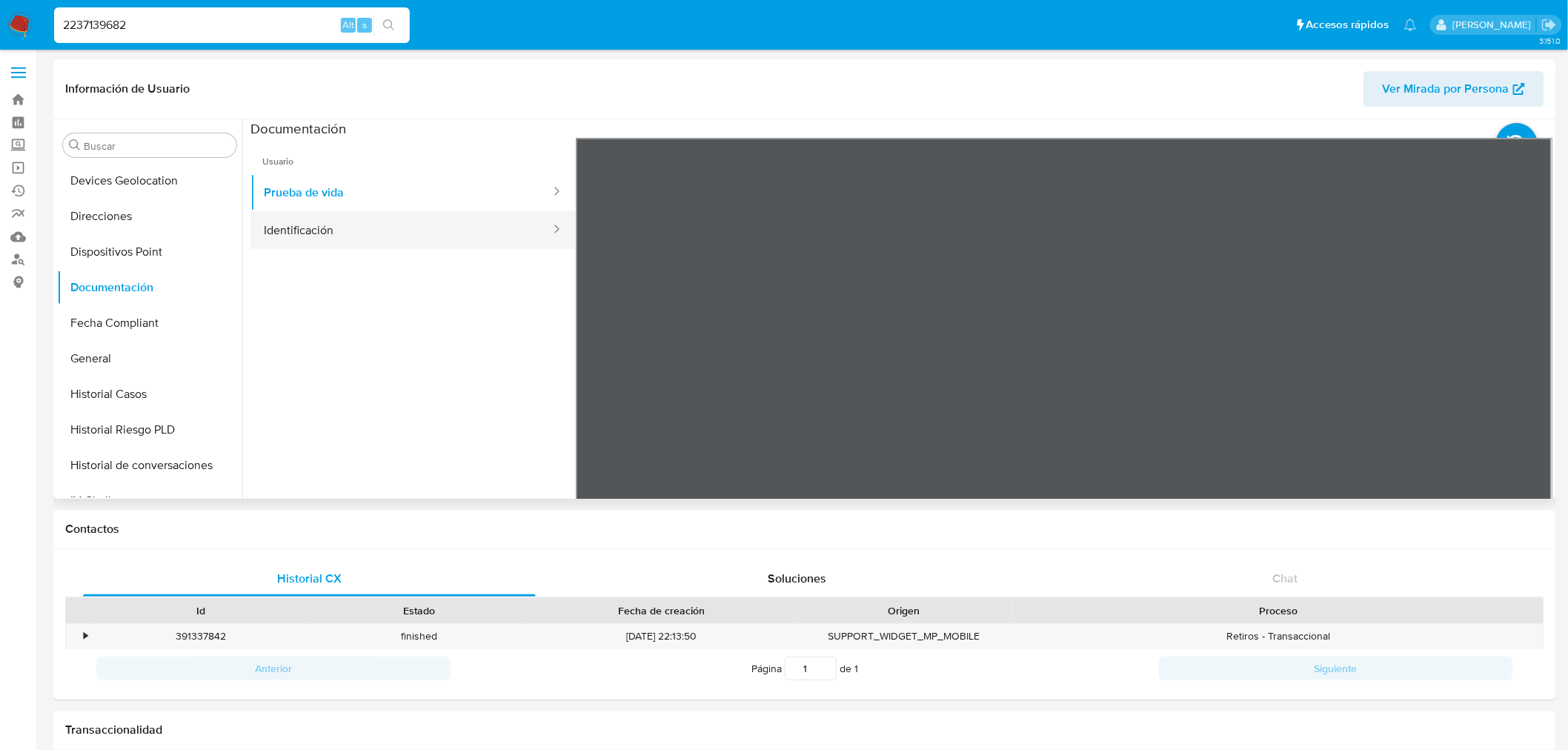
click at [394, 235] on button "Identificación" at bounding box center [401, 229] width 302 height 38
drag, startPoint x: 299, startPoint y: 576, endPoint x: 32, endPoint y: 512, distance: 274.6
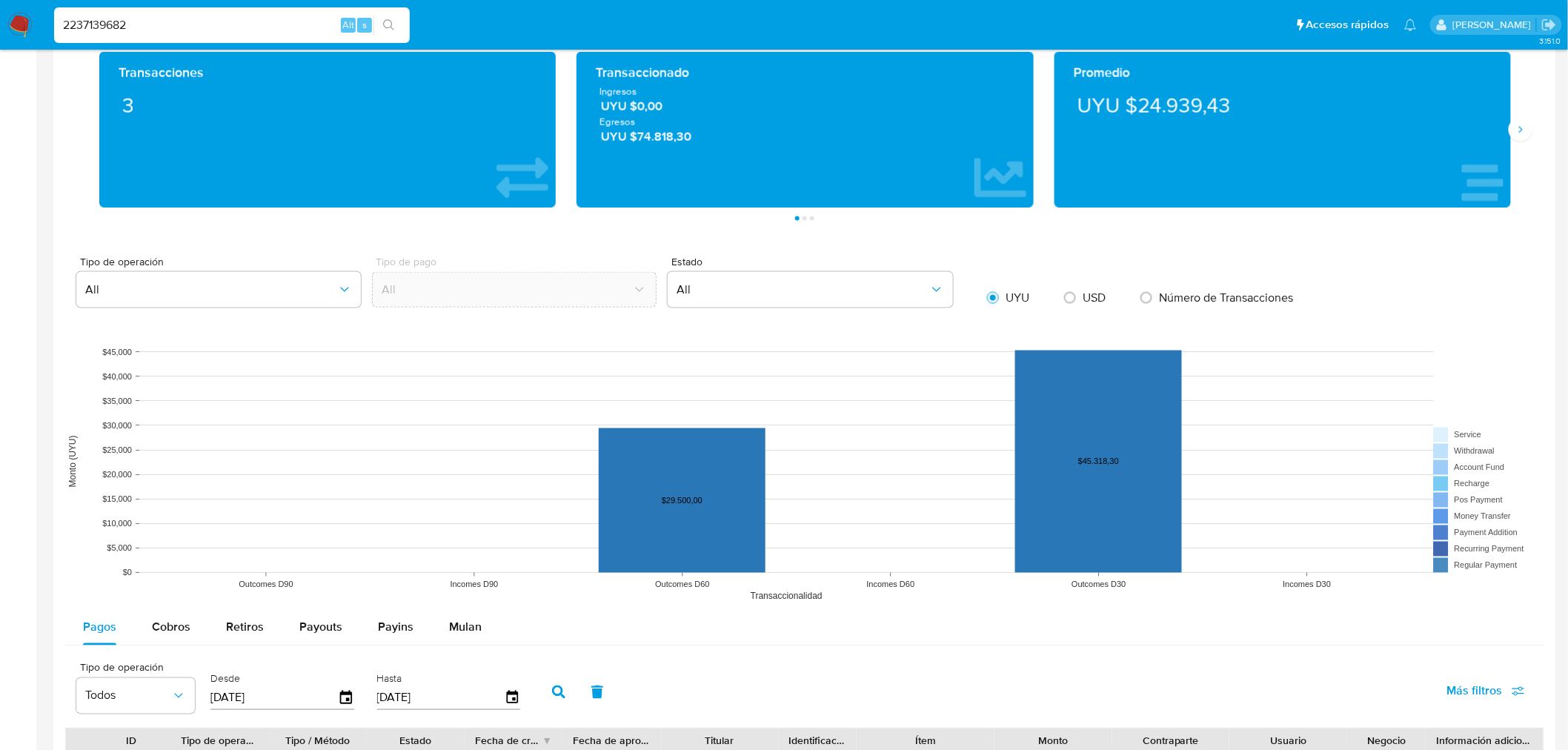
scroll to position [1153, 0]
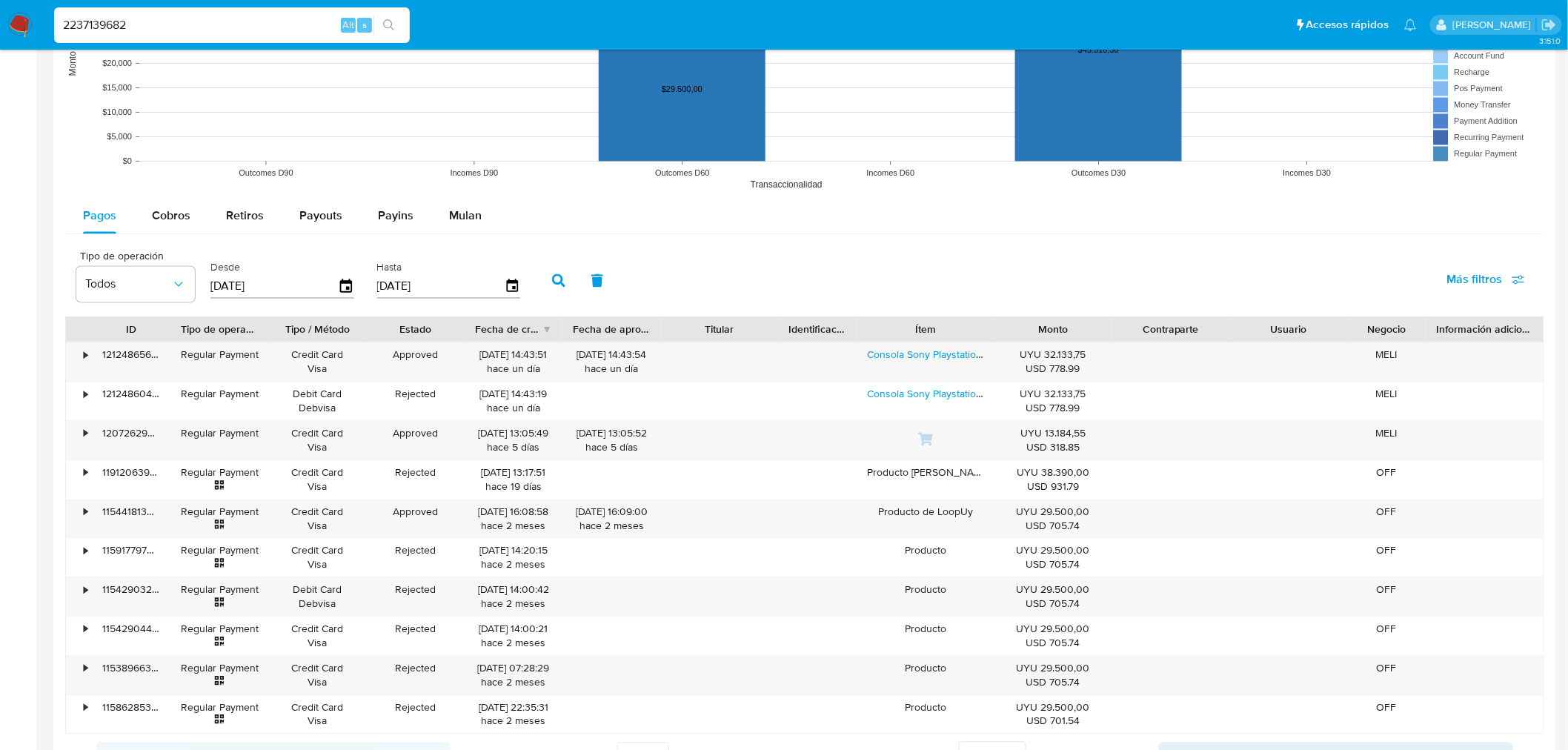
click at [759, 329] on div "Titular" at bounding box center [719, 330] width 97 height 15
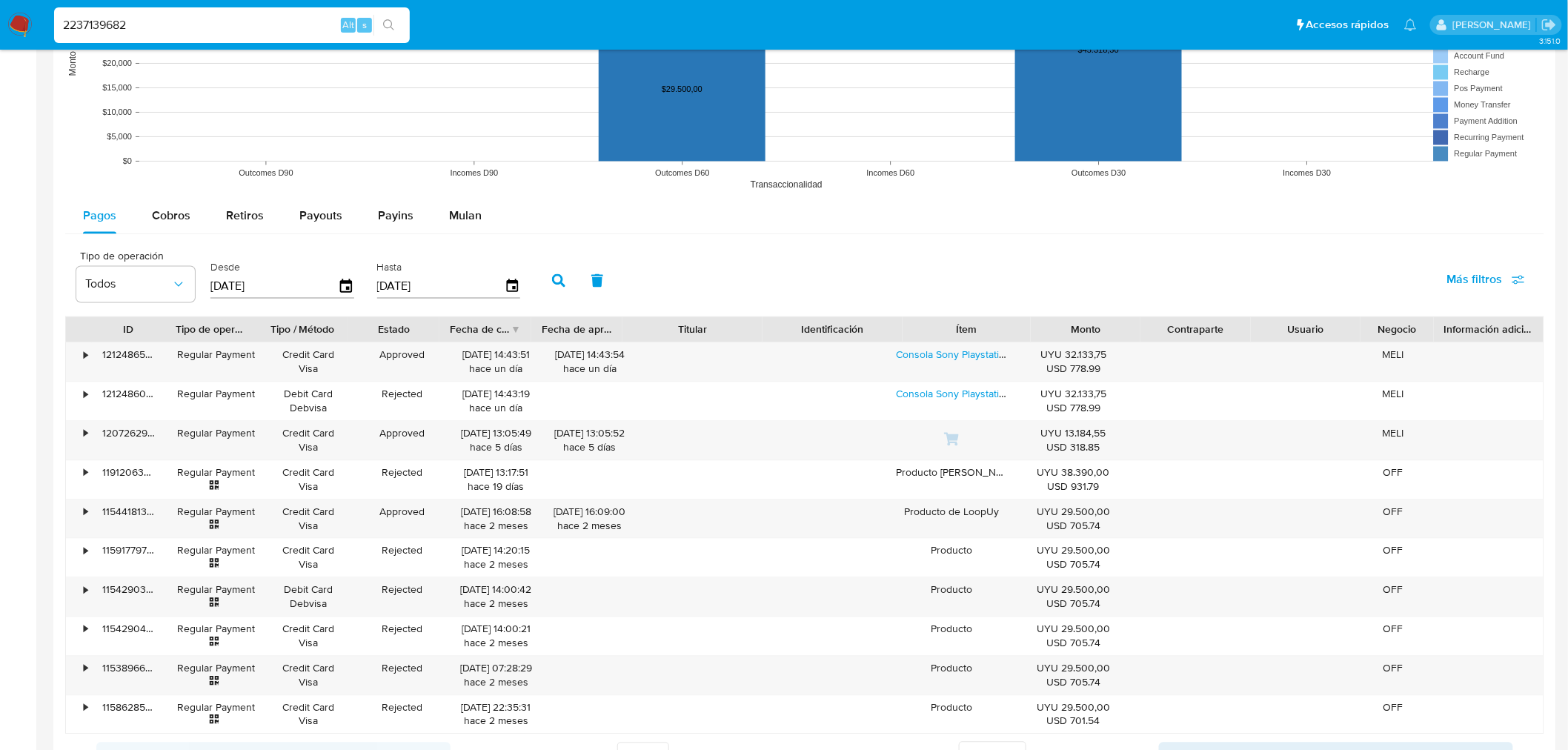
drag, startPoint x: 769, startPoint y: 320, endPoint x: 832, endPoint y: 326, distance: 63.3
click at [832, 326] on div "ID Tipo de operación Tipo / Método Estado Fecha de creación Fecha de aprobación…" at bounding box center [804, 330] width 1477 height 25
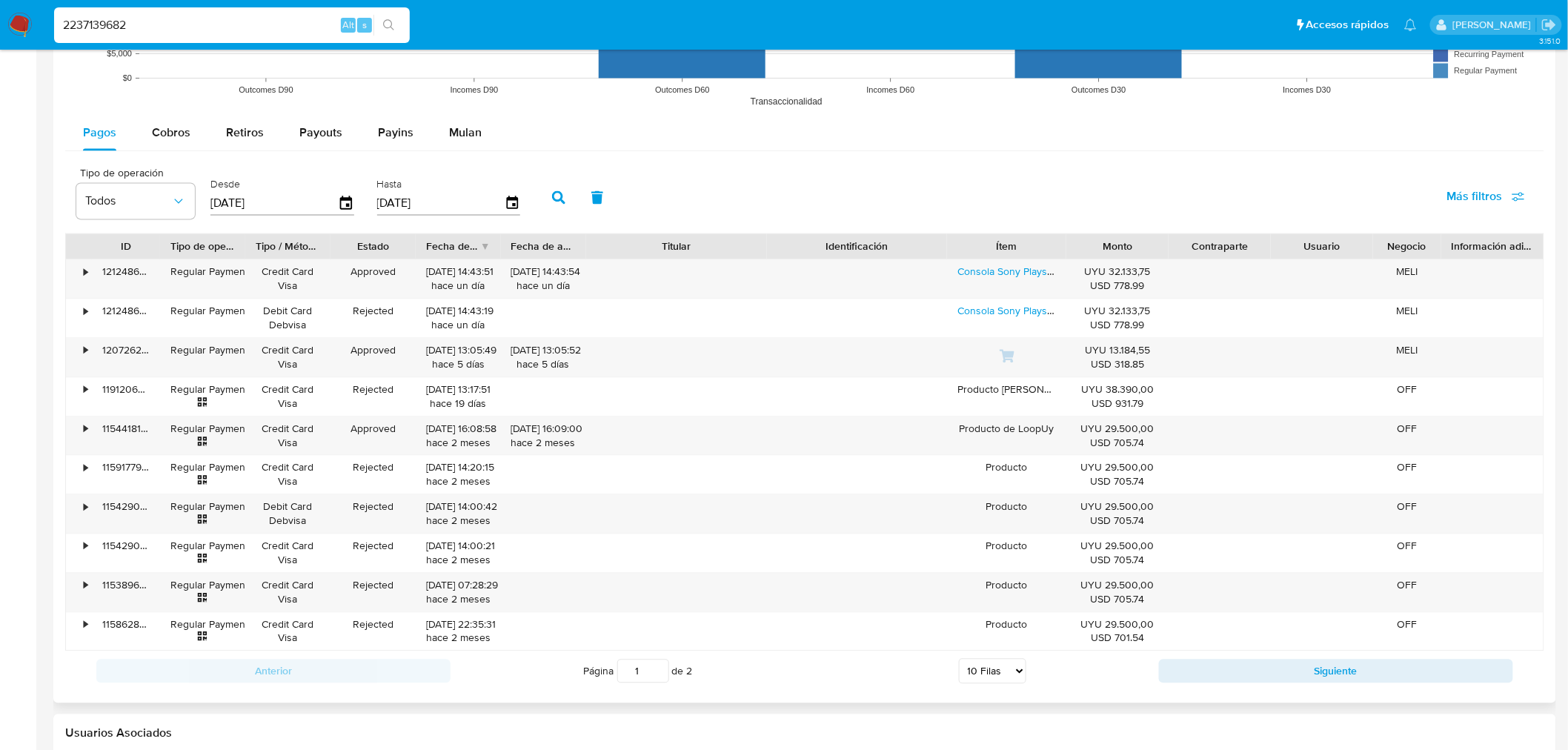
scroll to position [1235, 0]
click at [344, 205] on icon "button" at bounding box center [347, 205] width 26 height 26
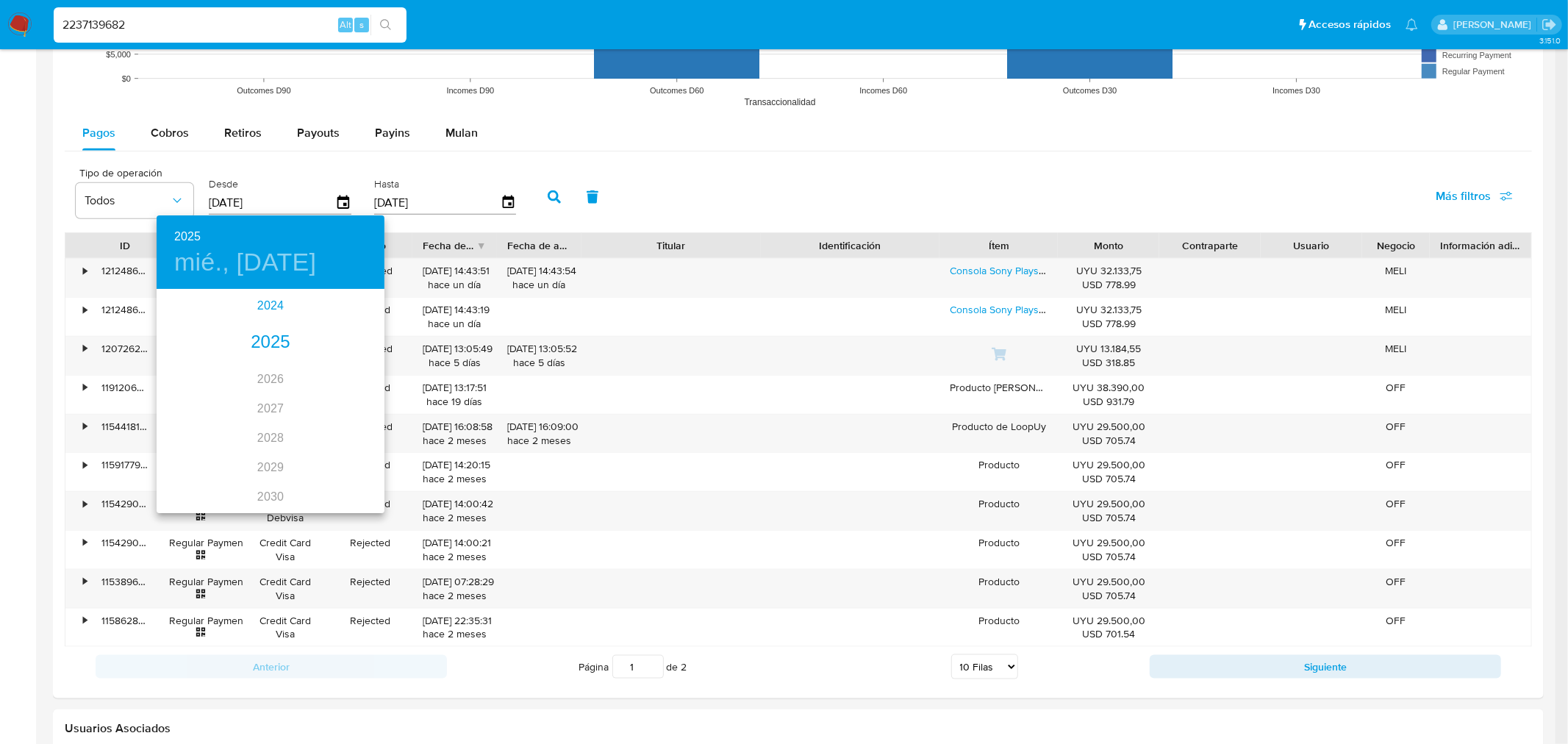
click at [277, 304] on div "2024" at bounding box center [271, 306] width 228 height 29
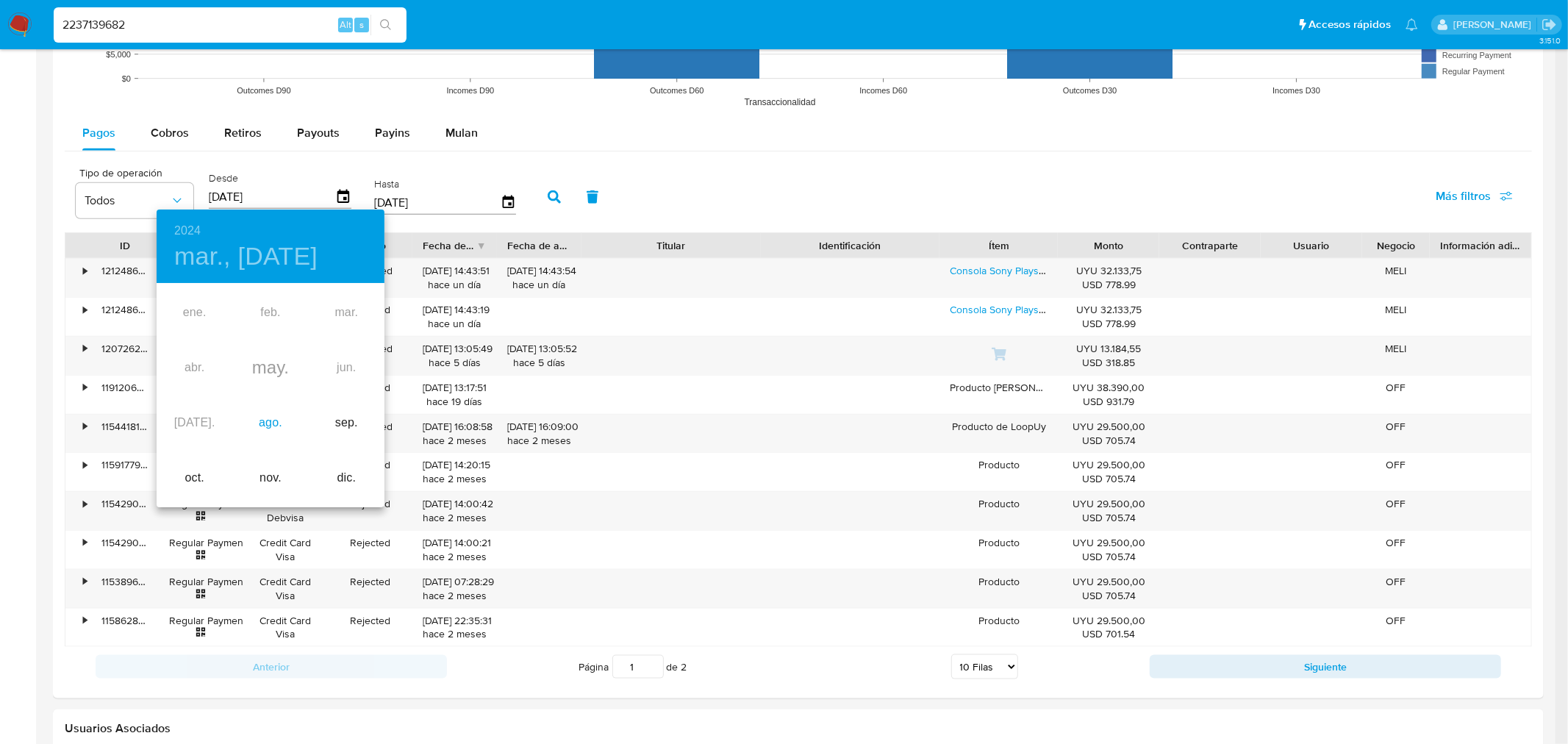
click at [266, 414] on div "ago." at bounding box center [271, 423] width 76 height 55
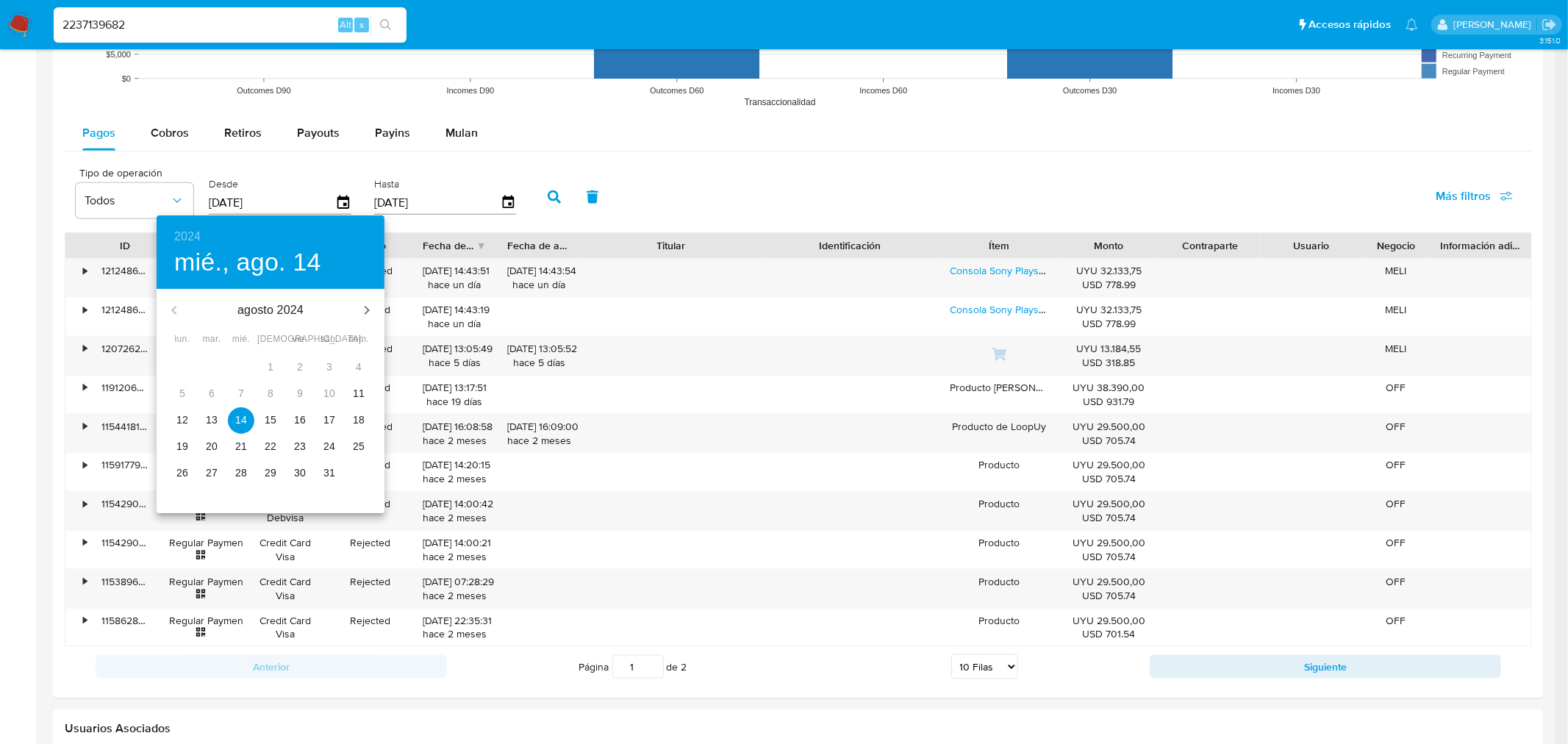
click at [179, 423] on p "12" at bounding box center [182, 420] width 12 height 15
type input "[DATE]"
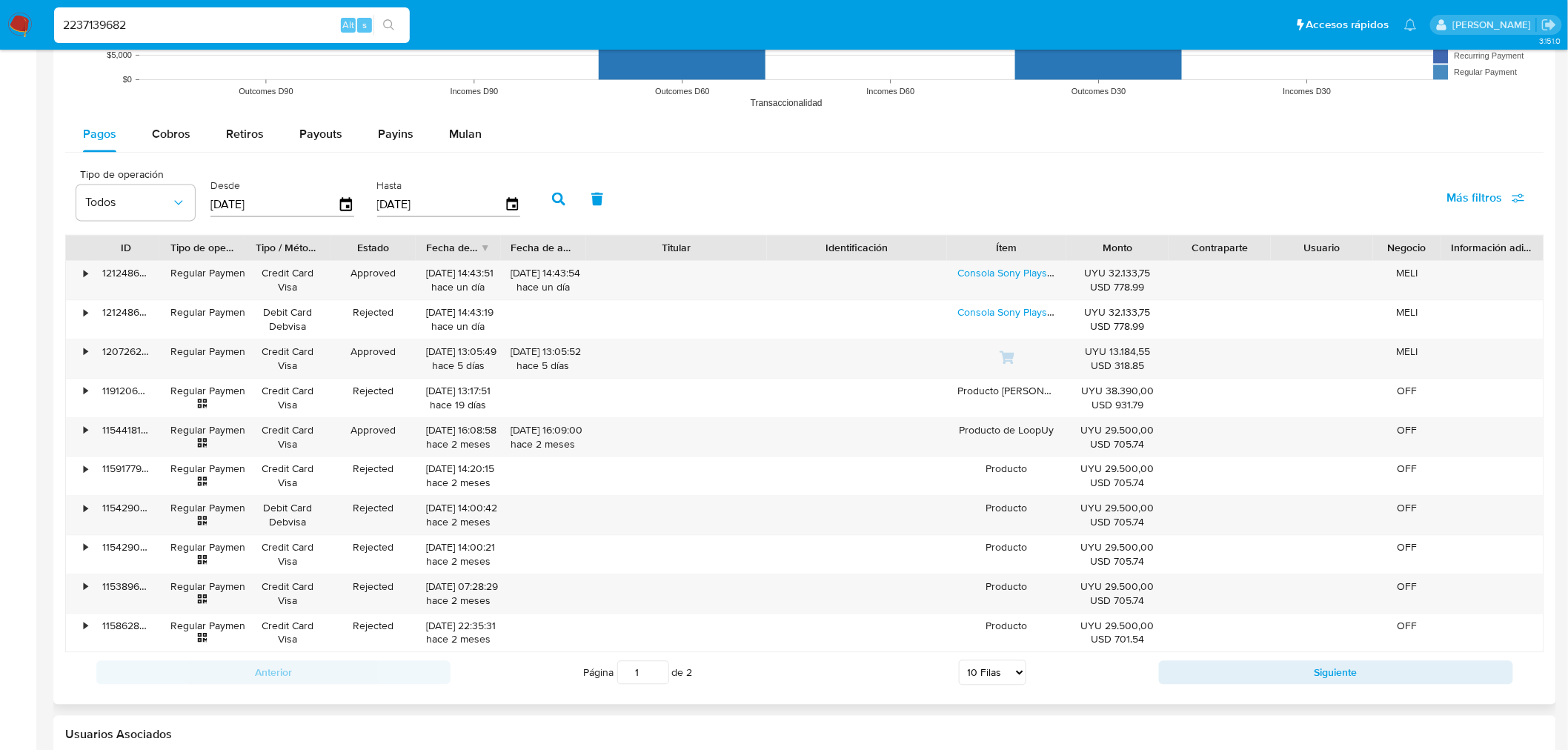
click at [559, 195] on button "button" at bounding box center [559, 198] width 38 height 36
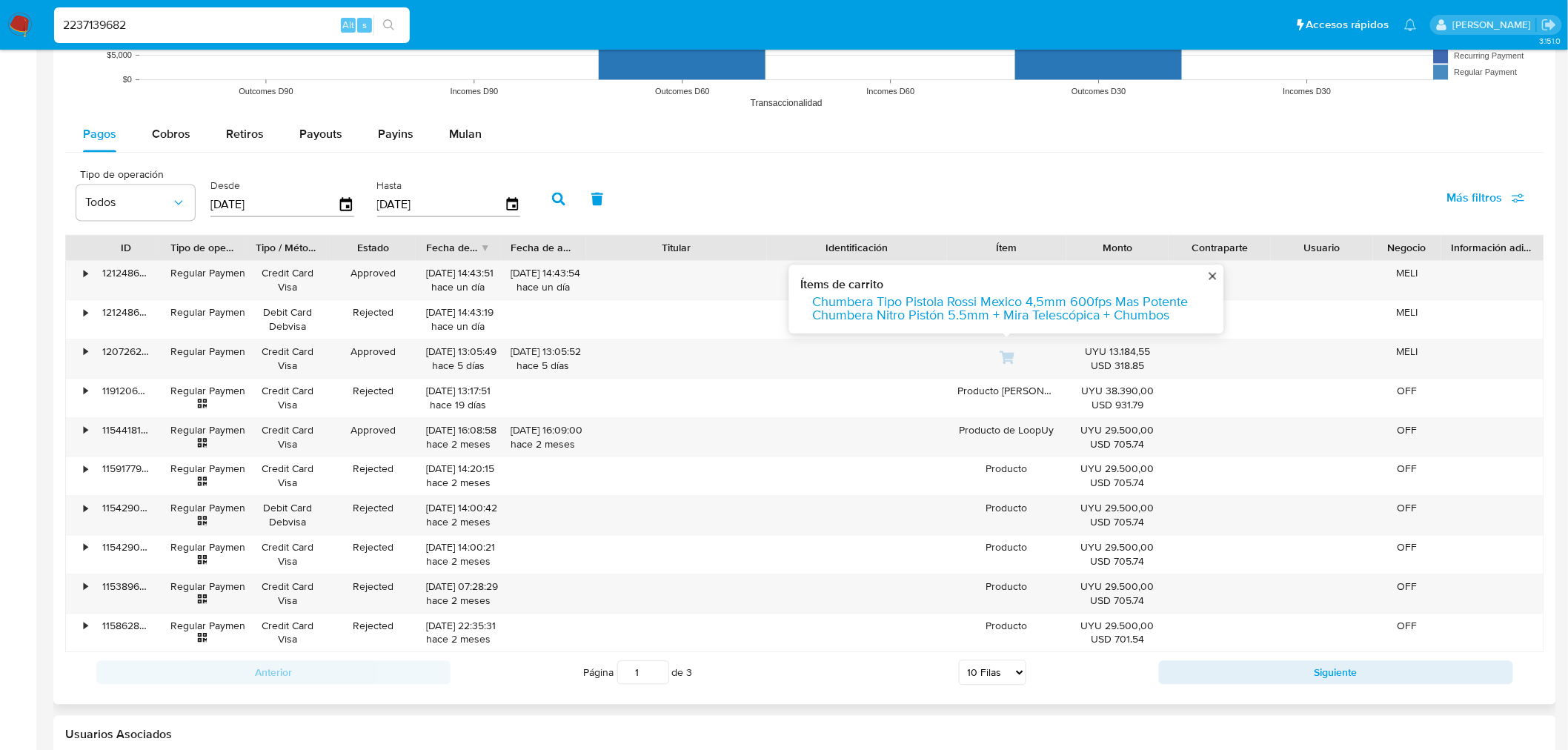
click at [991, 519] on select "5 Filas 10 Filas 20 Filas 25 Filas 50 Filas 100 Filas" at bounding box center [992, 672] width 67 height 25
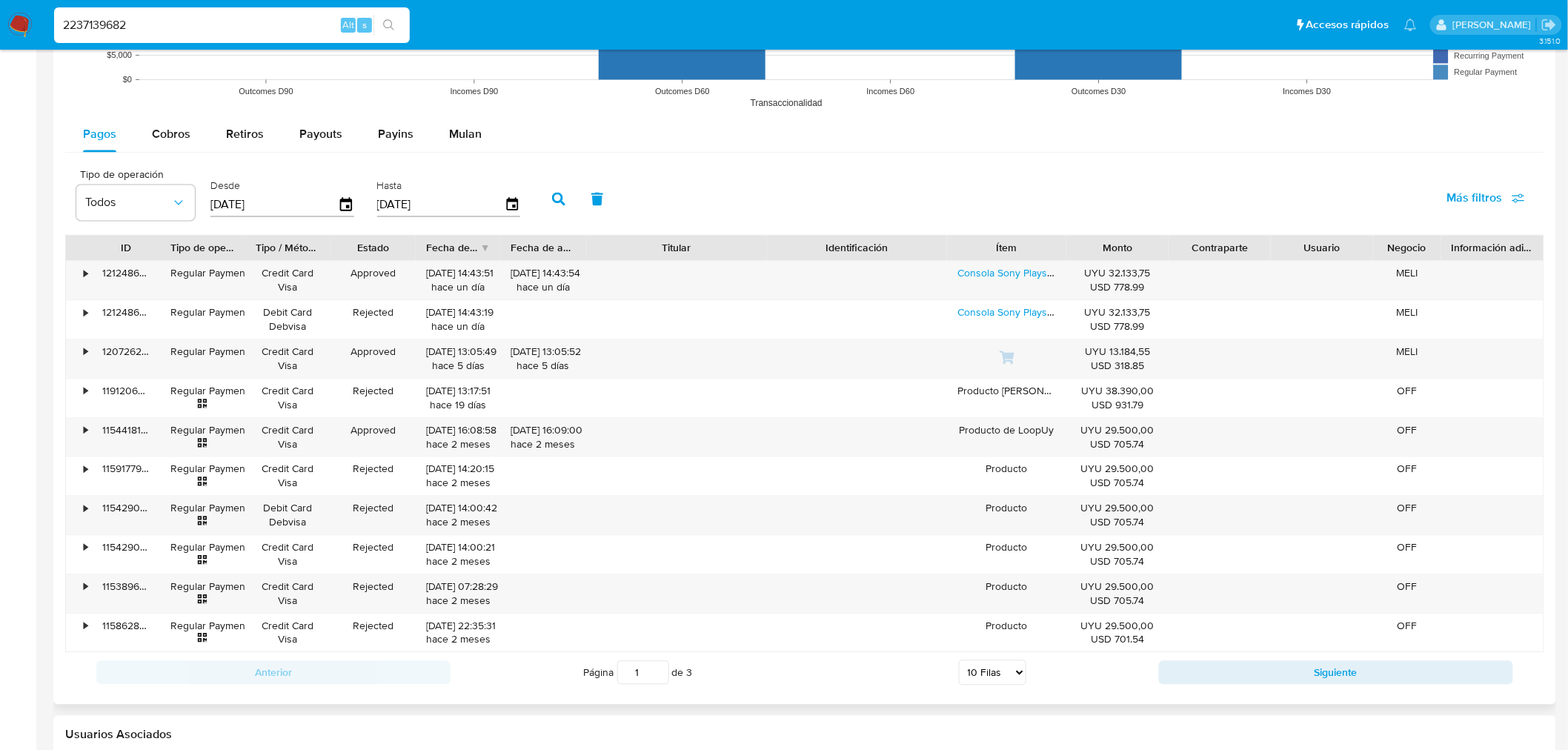
click at [1011, 519] on select "5 Filas 10 Filas 20 Filas 25 Filas 50 Filas 100 Filas" at bounding box center [992, 672] width 67 height 25
select select "100"
click at [959, 519] on select "5 Filas 10 Filas 20 Filas 25 Filas 50 Filas 100 Filas" at bounding box center [992, 672] width 67 height 25
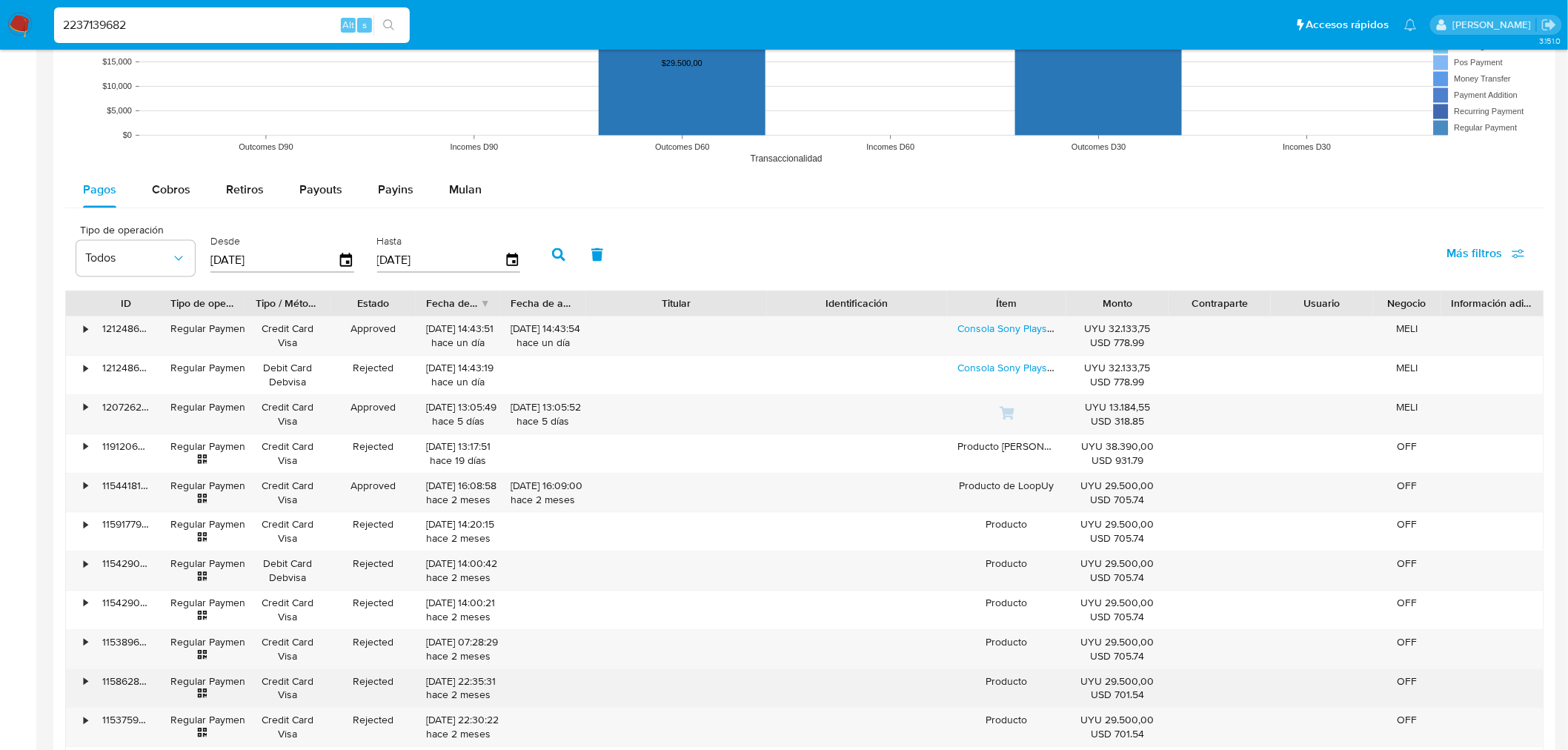
scroll to position [1153, 0]
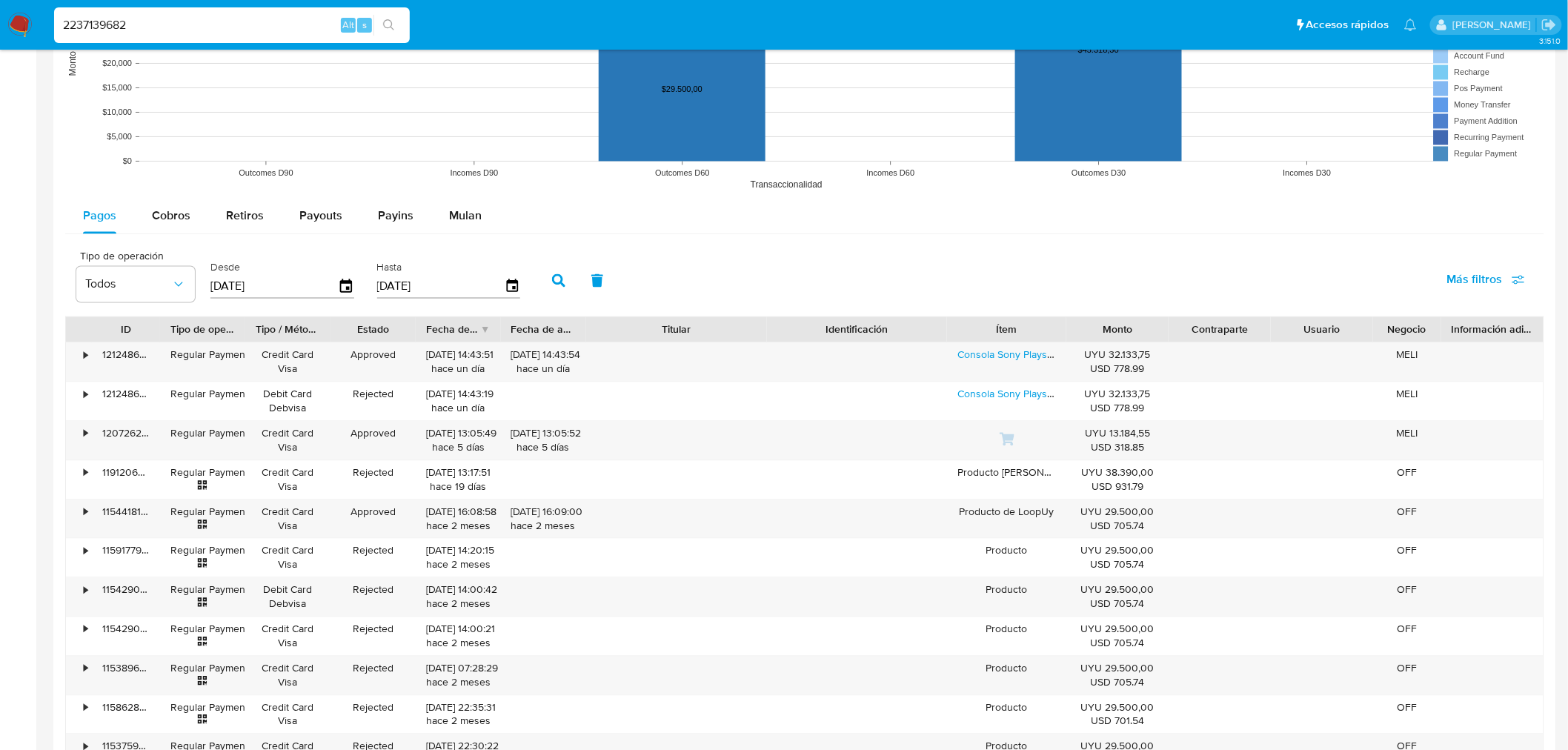
click at [89, 18] on input "2237139682" at bounding box center [232, 25] width 356 height 19
paste input "18415183"
type input "18415183"
click at [384, 17] on button "search-icon" at bounding box center [388, 25] width 31 height 21
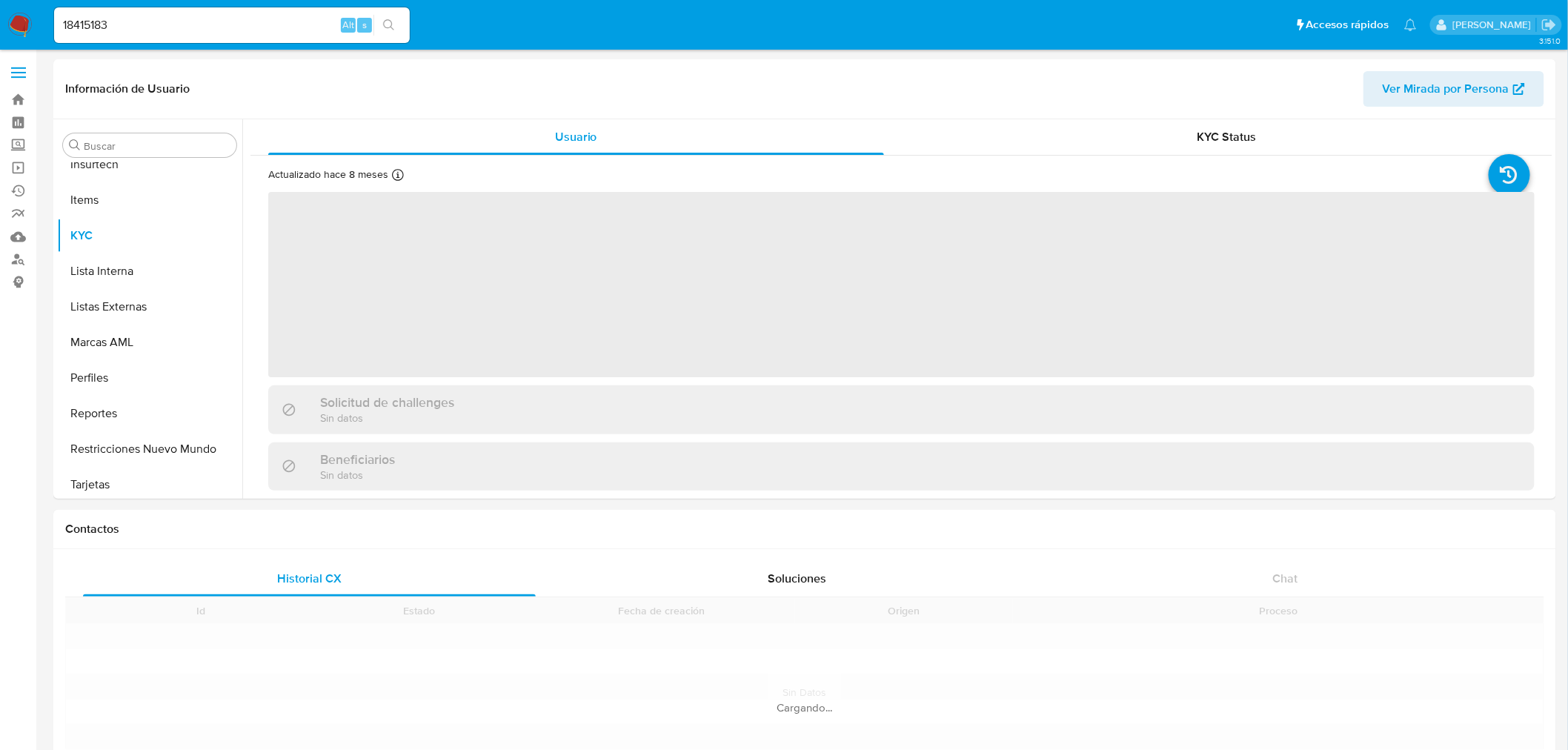
scroll to position [625, 0]
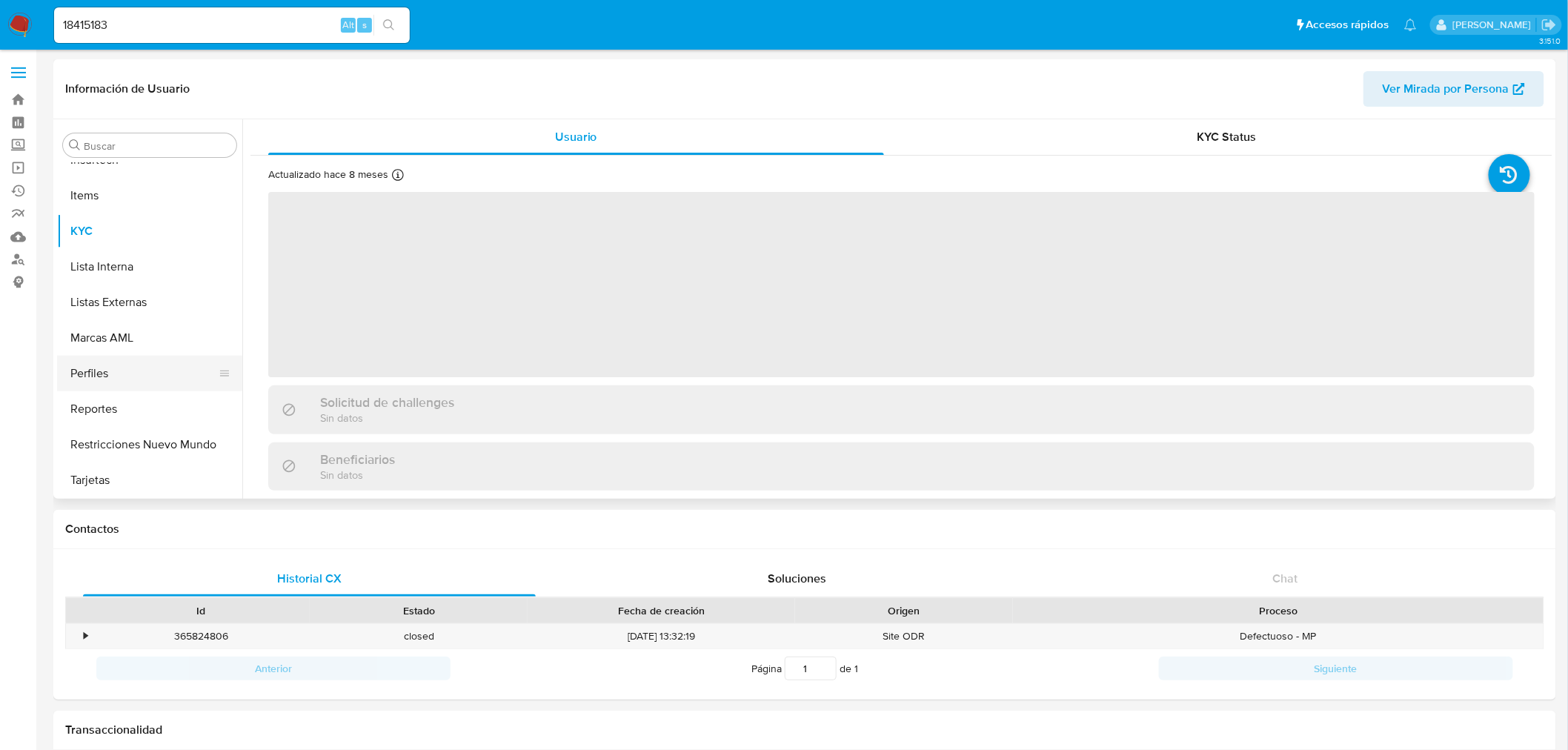
select select "10"
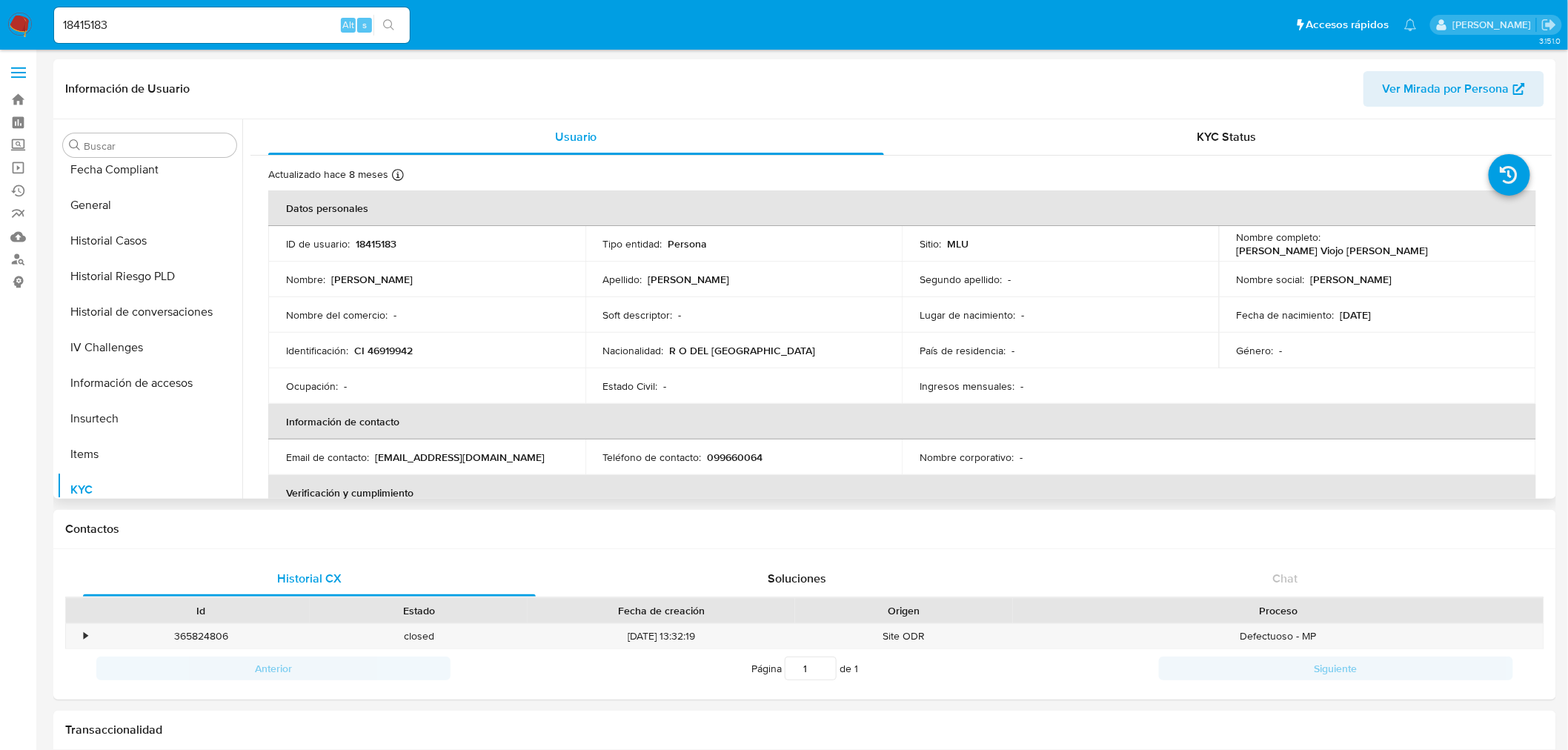
scroll to position [297, 0]
click at [135, 212] on button "Documentación" at bounding box center [143, 204] width 173 height 36
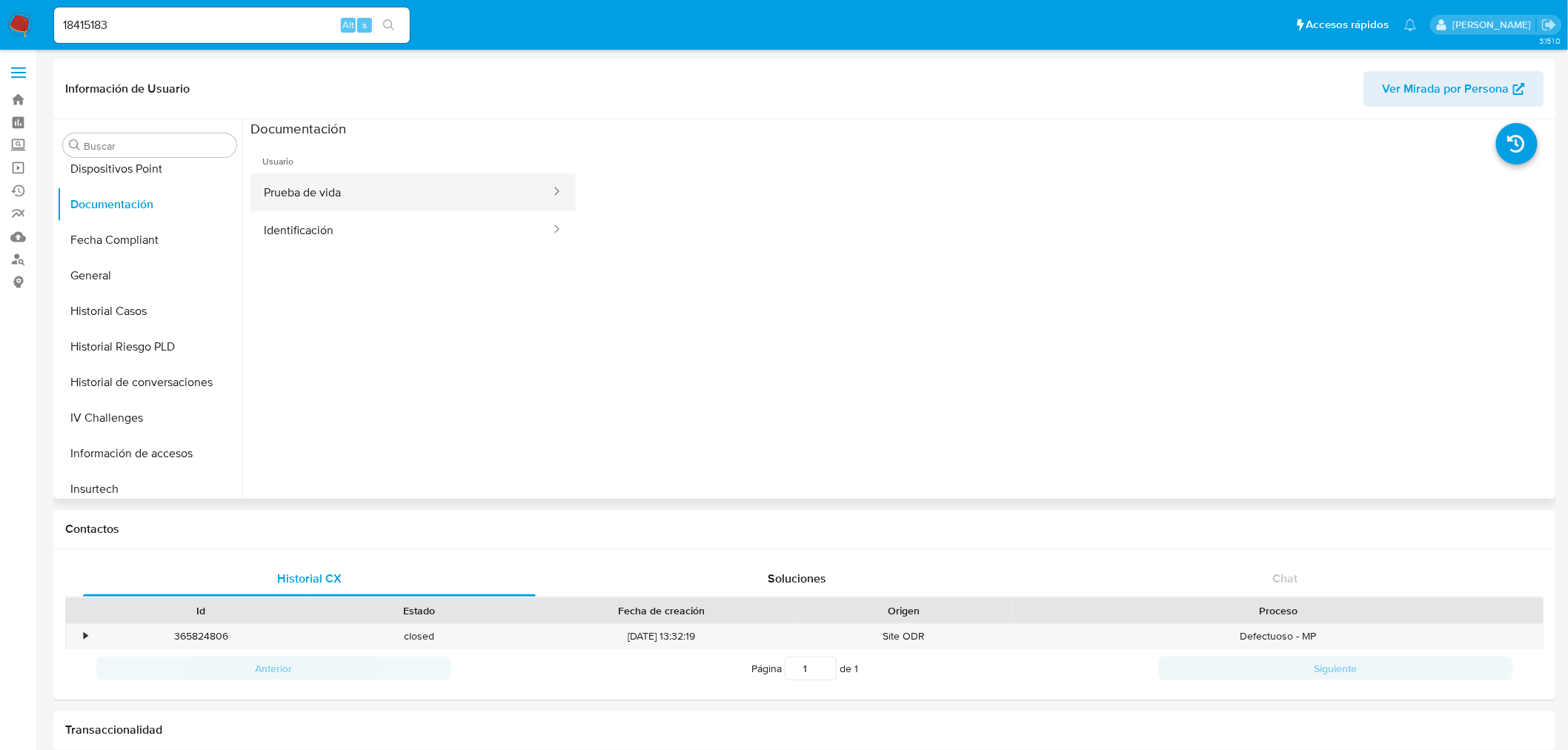
click at [433, 186] on button "Prueba de vida" at bounding box center [401, 192] width 302 height 38
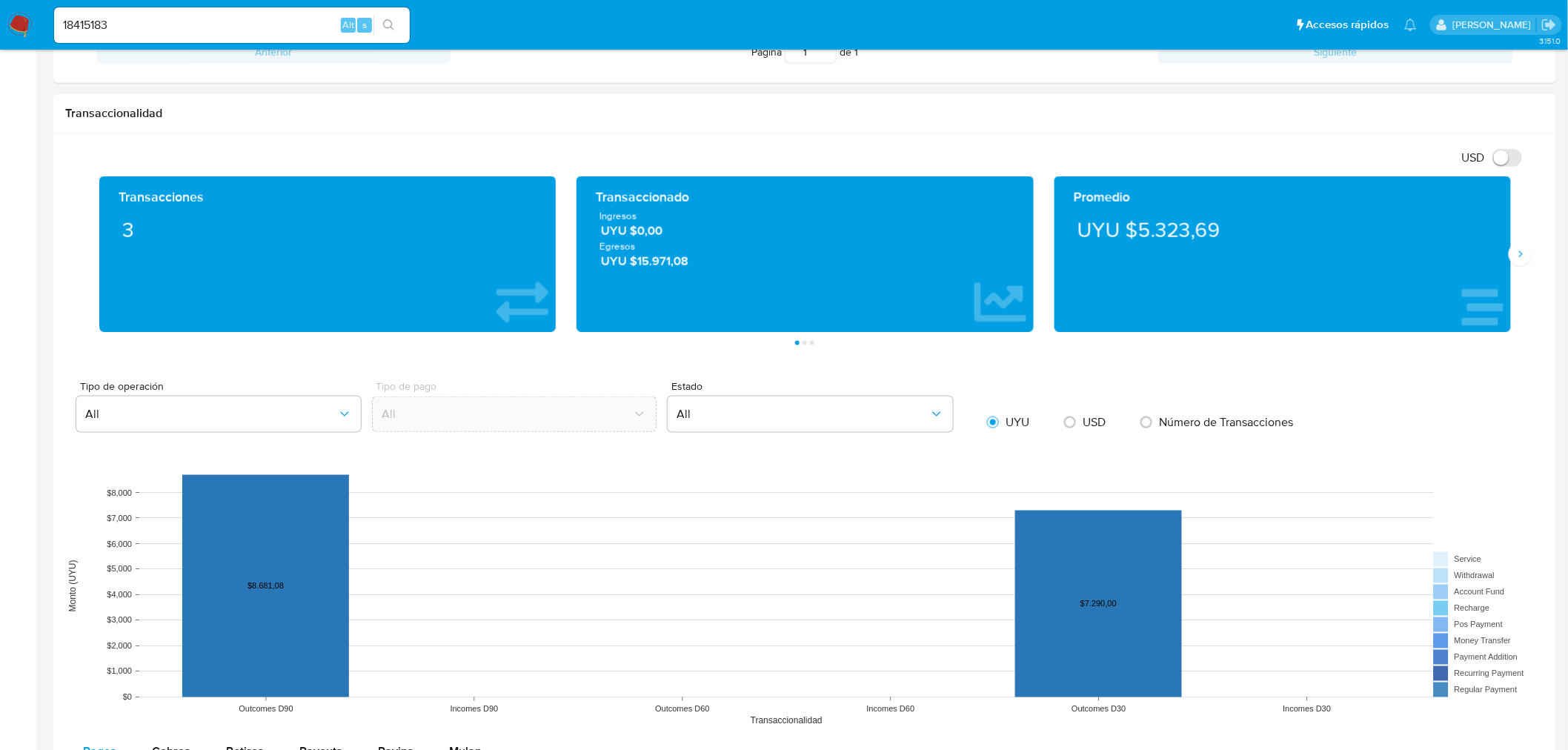
scroll to position [1071, 0]
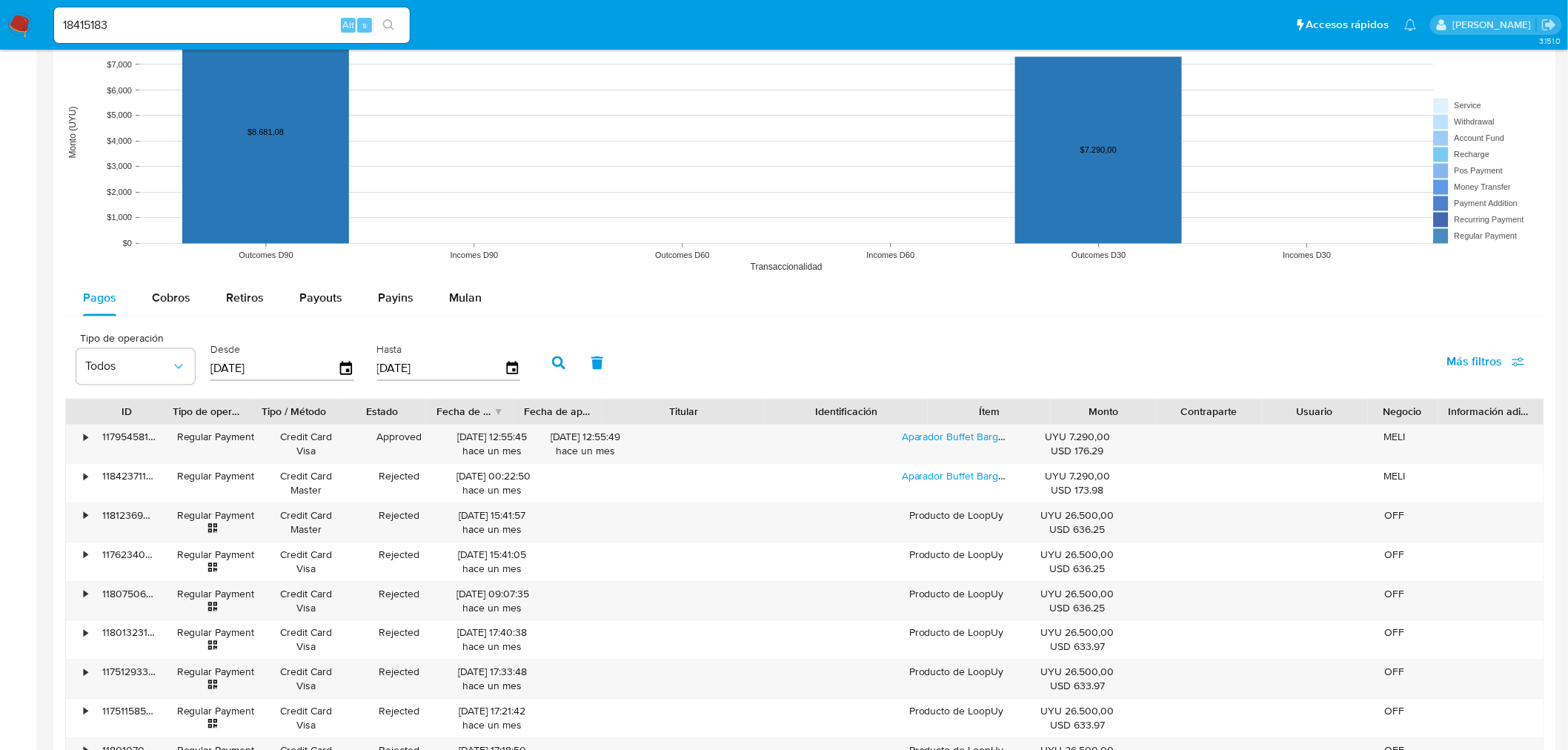
drag, startPoint x: 774, startPoint y: 409, endPoint x: 813, endPoint y: 402, distance: 39.6
click at [824, 403] on div "ID Tipo de operación Tipo / Método Estado Fecha de creación Fecha de aprobación…" at bounding box center [804, 412] width 1477 height 25
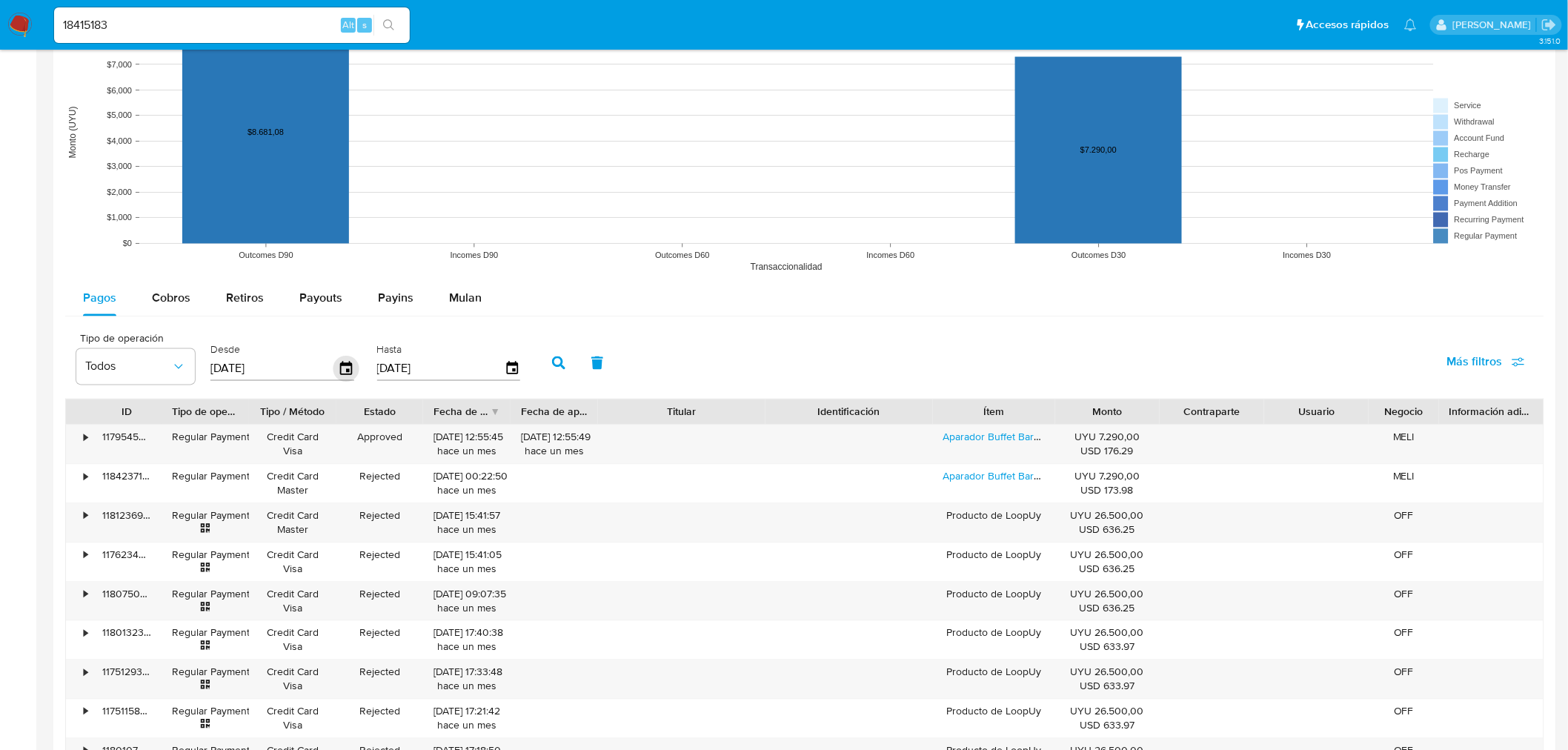
click at [342, 368] on icon "button" at bounding box center [347, 370] width 26 height 26
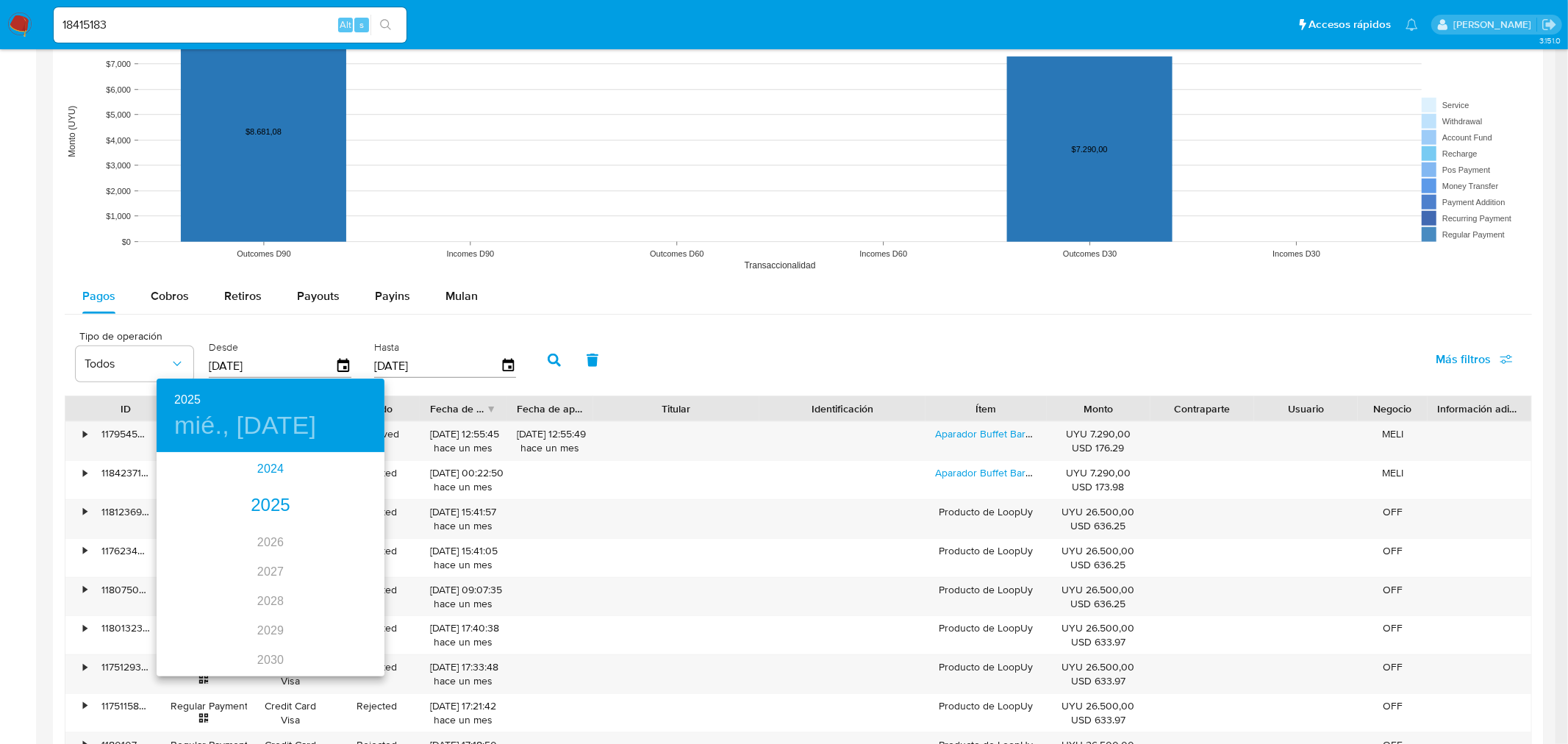
click at [266, 461] on div "2024" at bounding box center [271, 469] width 228 height 29
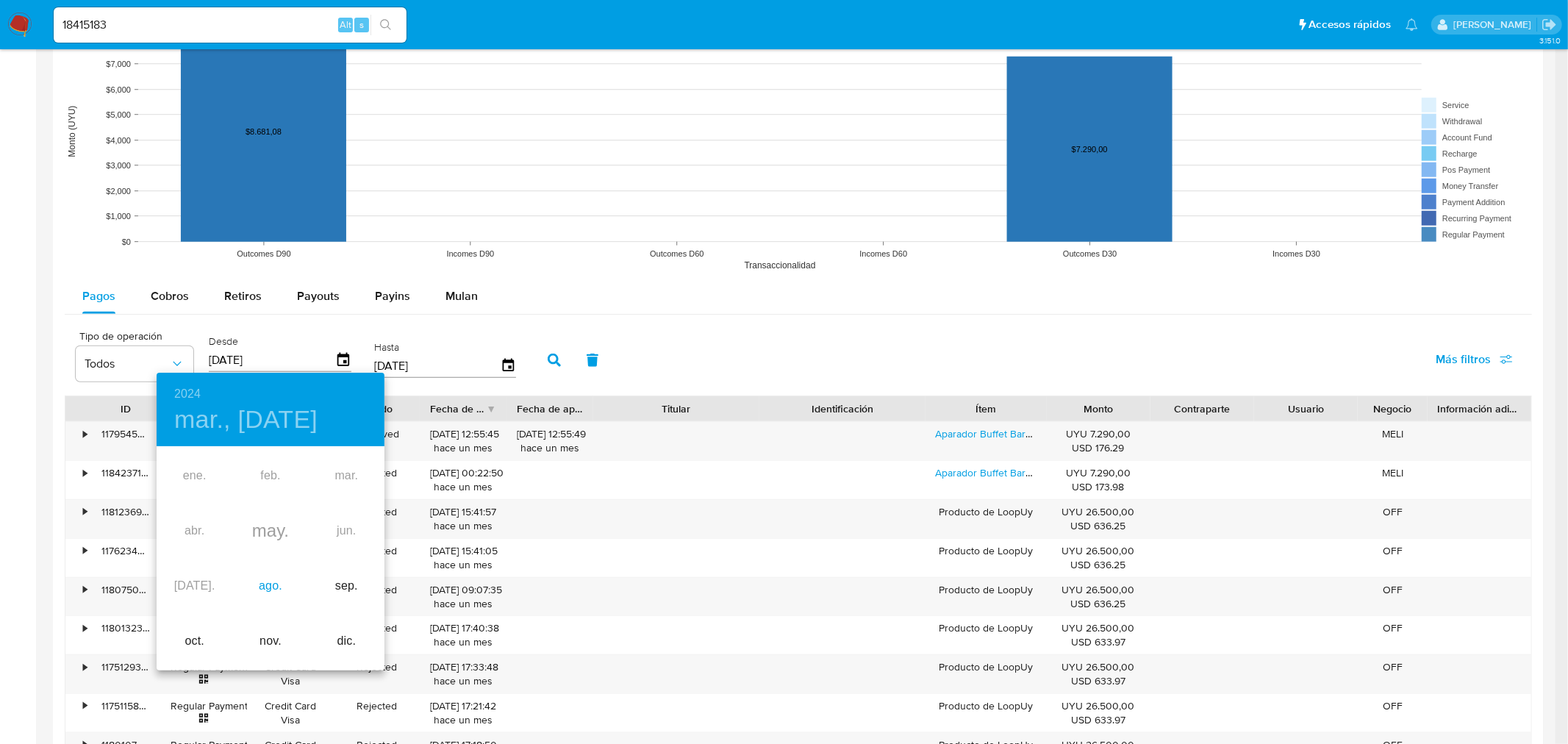
click at [283, 515] on div "ago." at bounding box center [271, 587] width 76 height 55
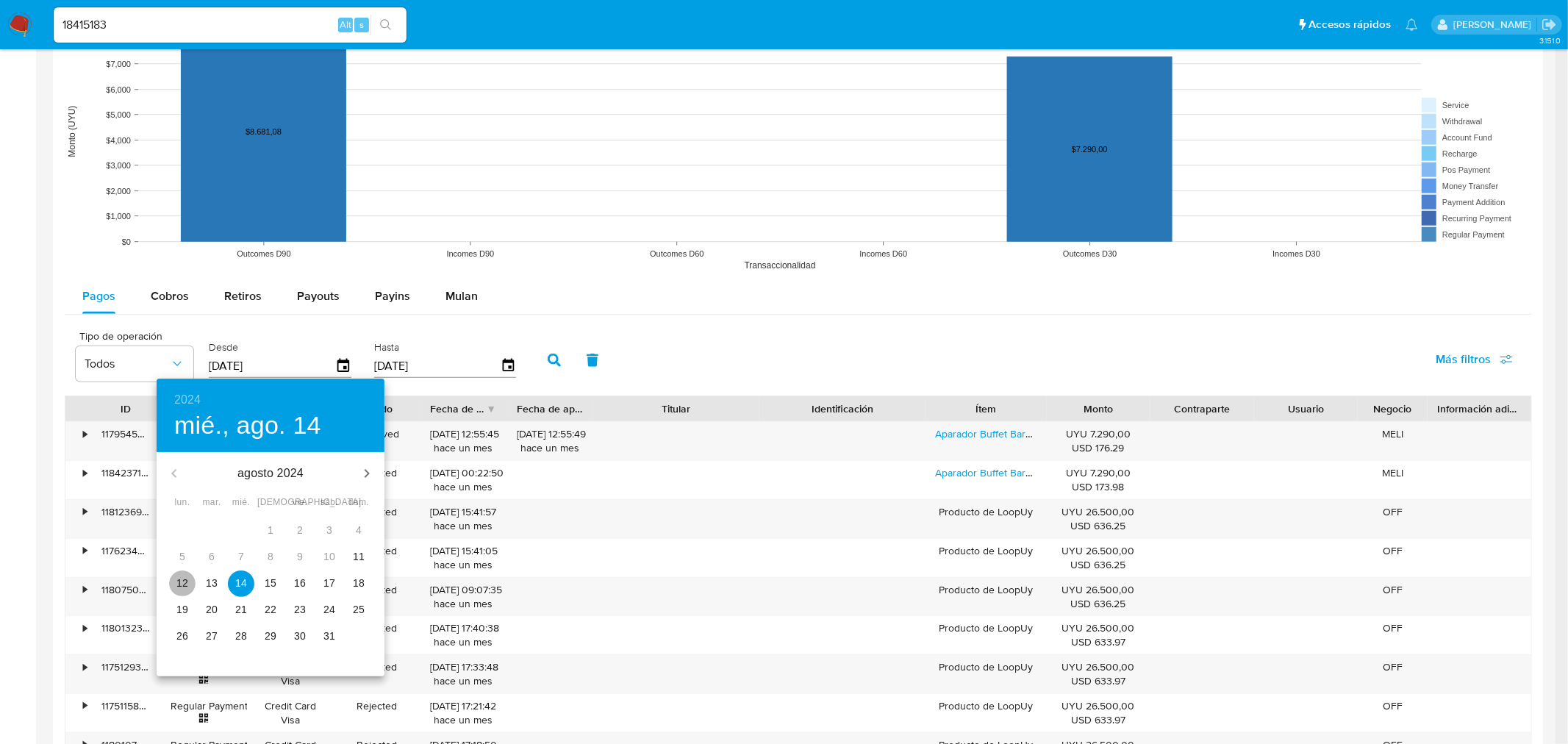
click at [182, 515] on p "12" at bounding box center [182, 583] width 12 height 15
type input "[DATE]"
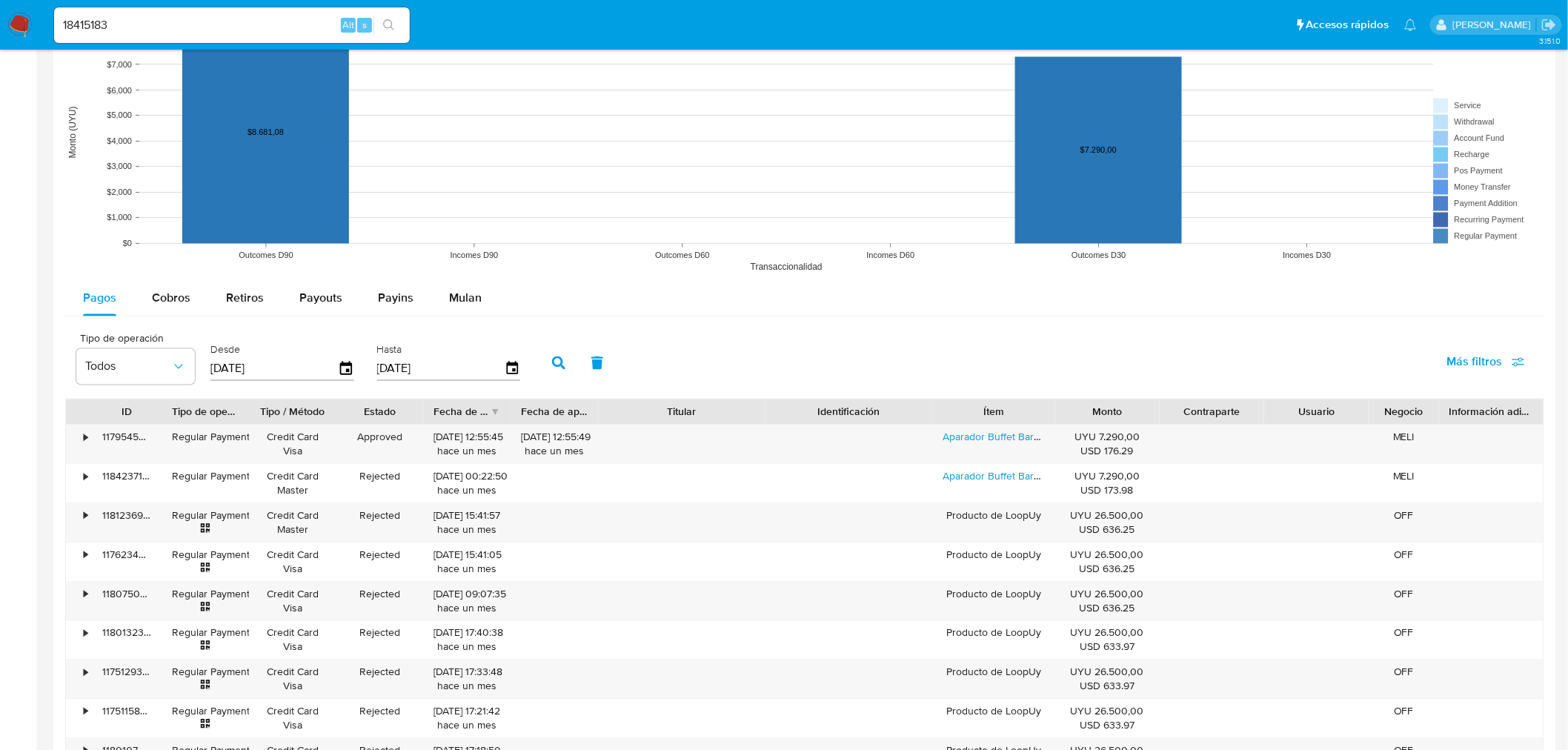
click at [552, 361] on icon "button" at bounding box center [558, 363] width 13 height 13
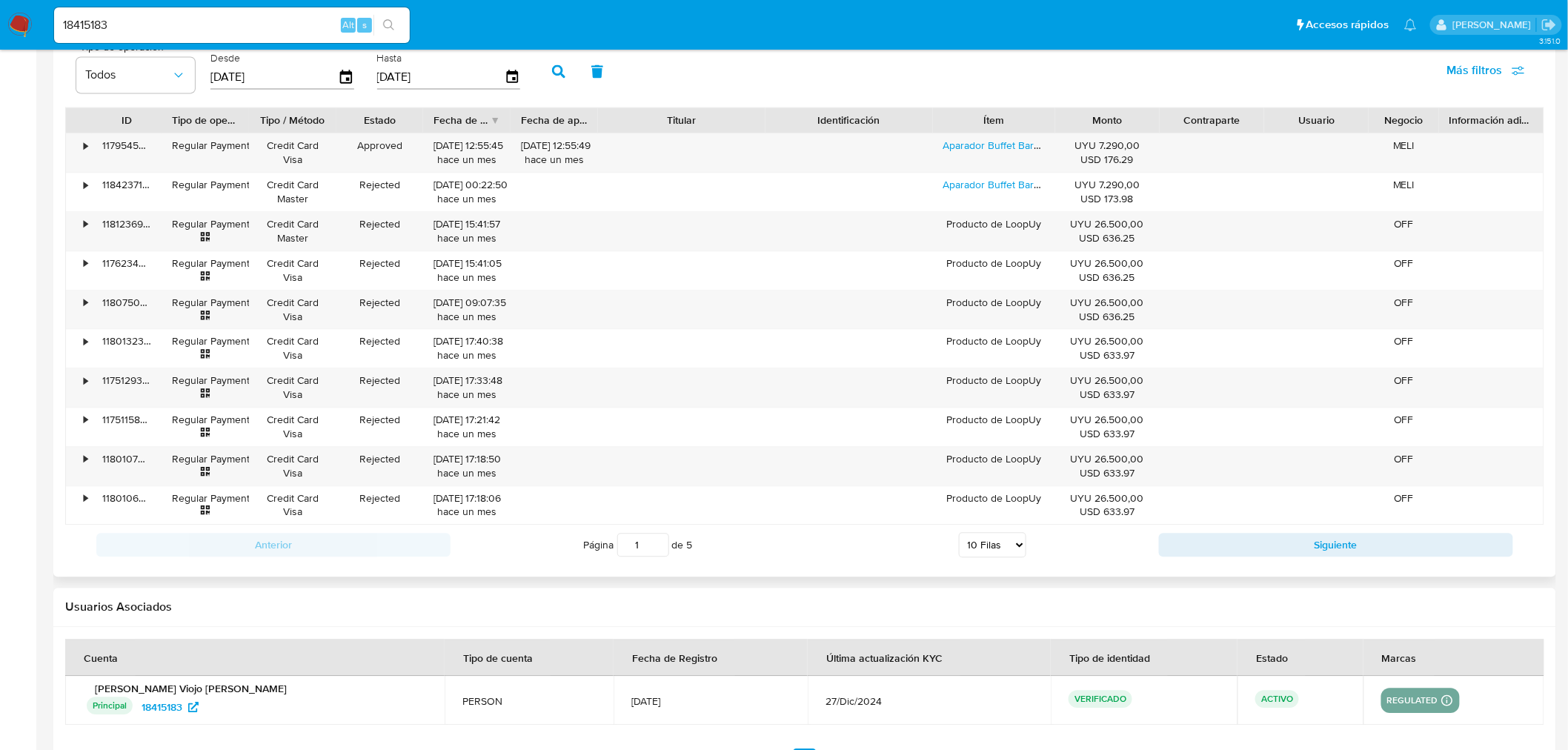
scroll to position [1419, 0]
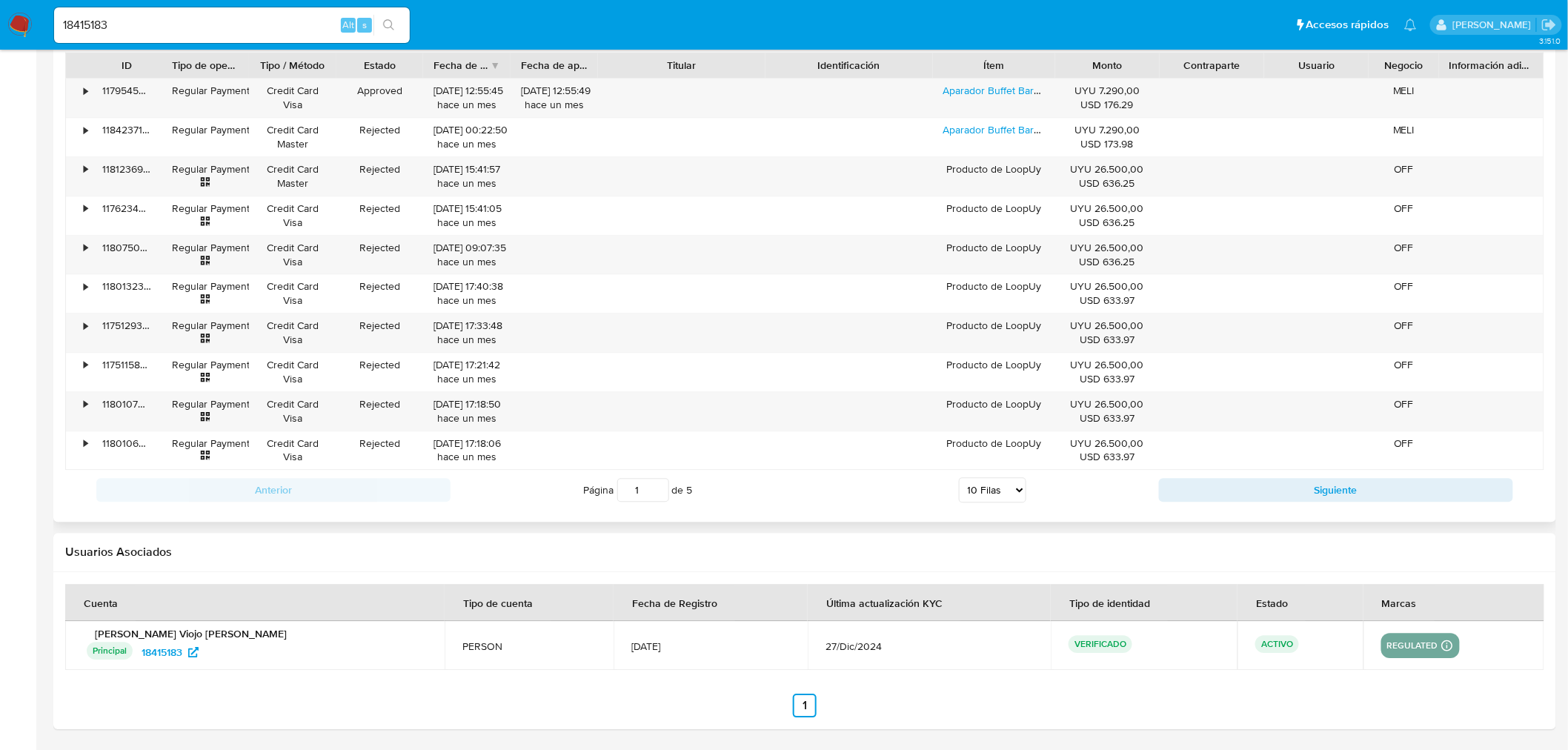
click at [1001, 493] on select "5 Filas 10 Filas 20 Filas 25 Filas 50 Filas 100 Filas" at bounding box center [992, 489] width 67 height 25
select select "100"
click at [959, 478] on select "5 Filas 10 Filas 20 Filas 25 Filas 50 Filas 100 Filas" at bounding box center [992, 489] width 67 height 25
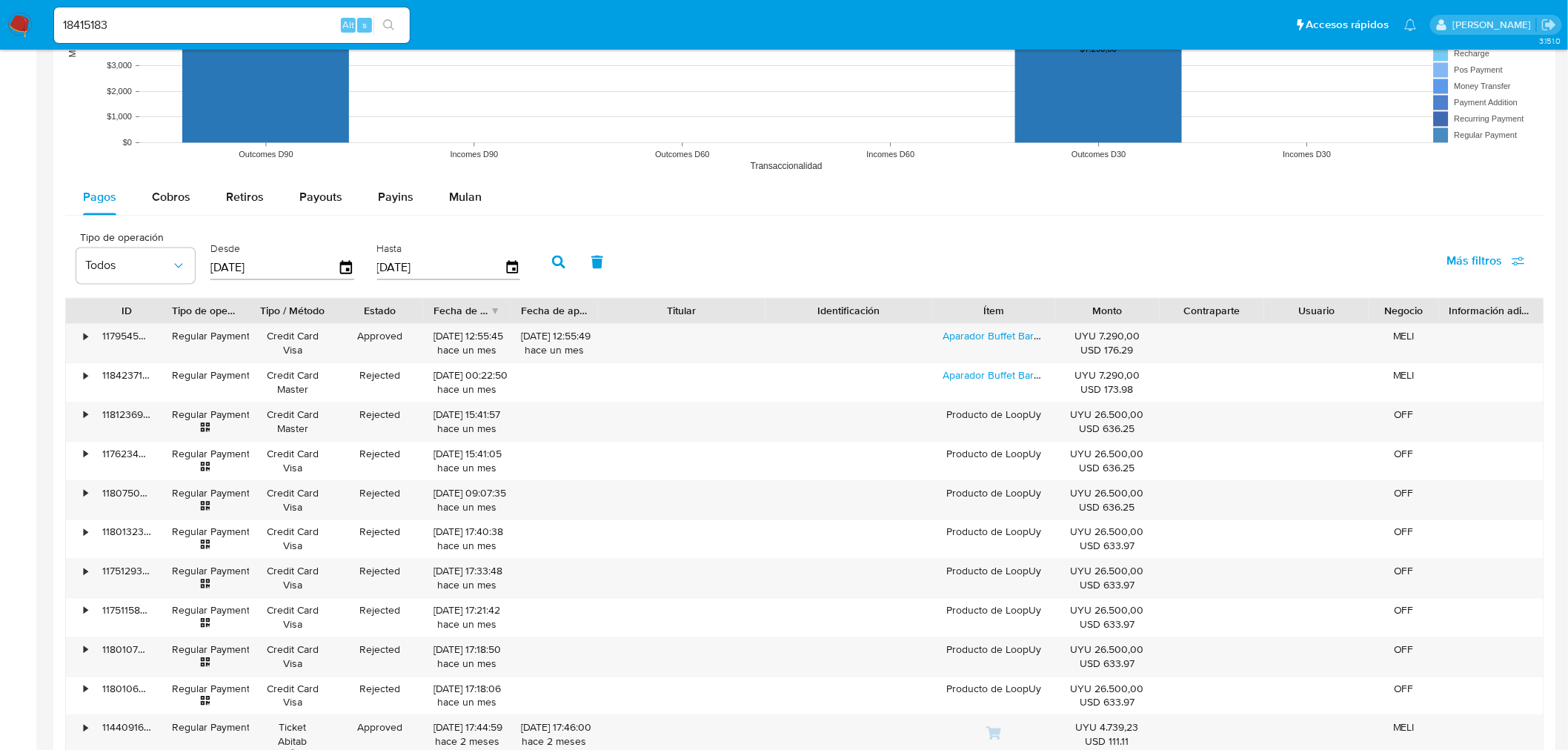
scroll to position [1172, 0]
click at [684, 310] on div "Titular" at bounding box center [682, 310] width 146 height 15
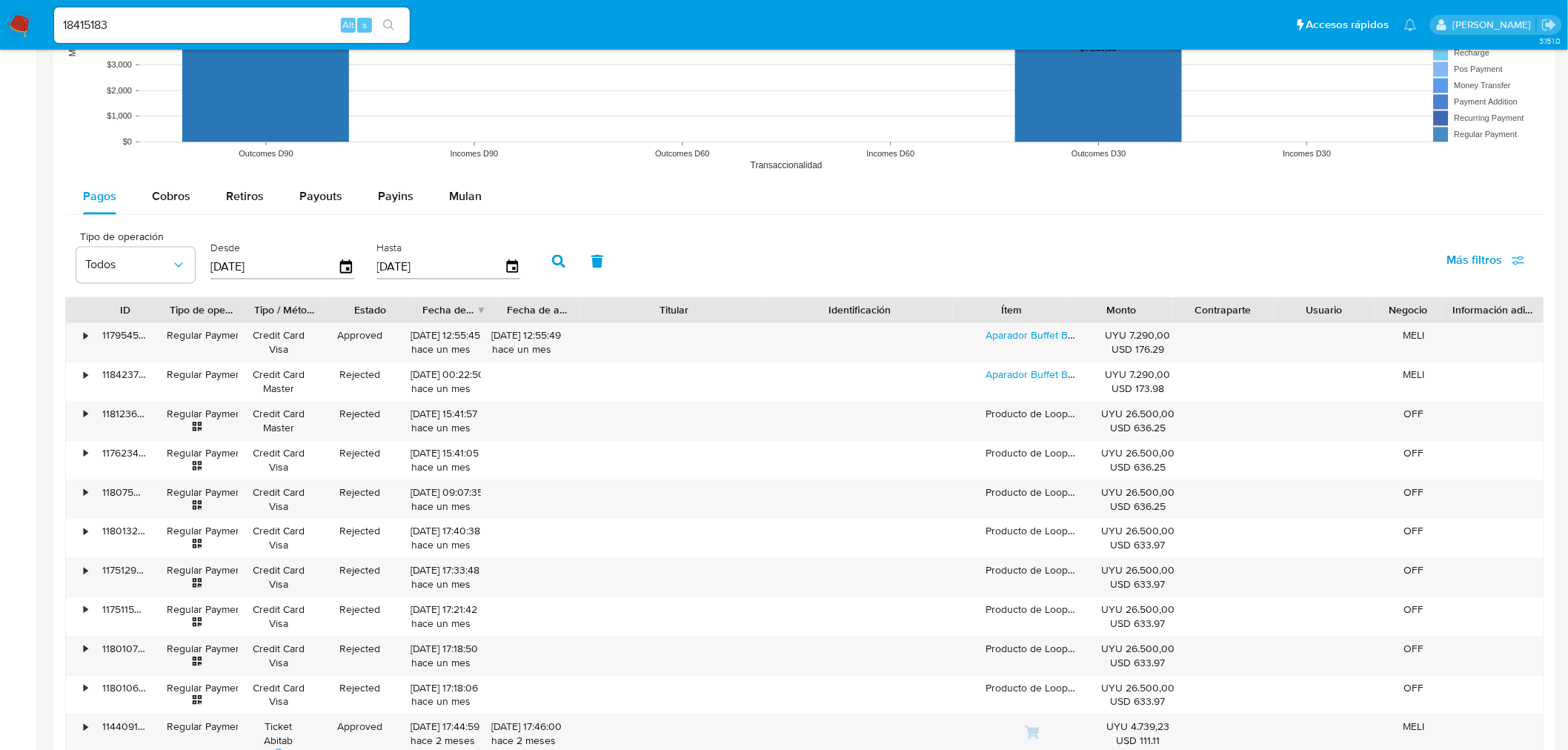
drag, startPoint x: 772, startPoint y: 317, endPoint x: 773, endPoint y: 304, distance: 13.0
click at [774, 304] on div at bounding box center [767, 310] width 27 height 25
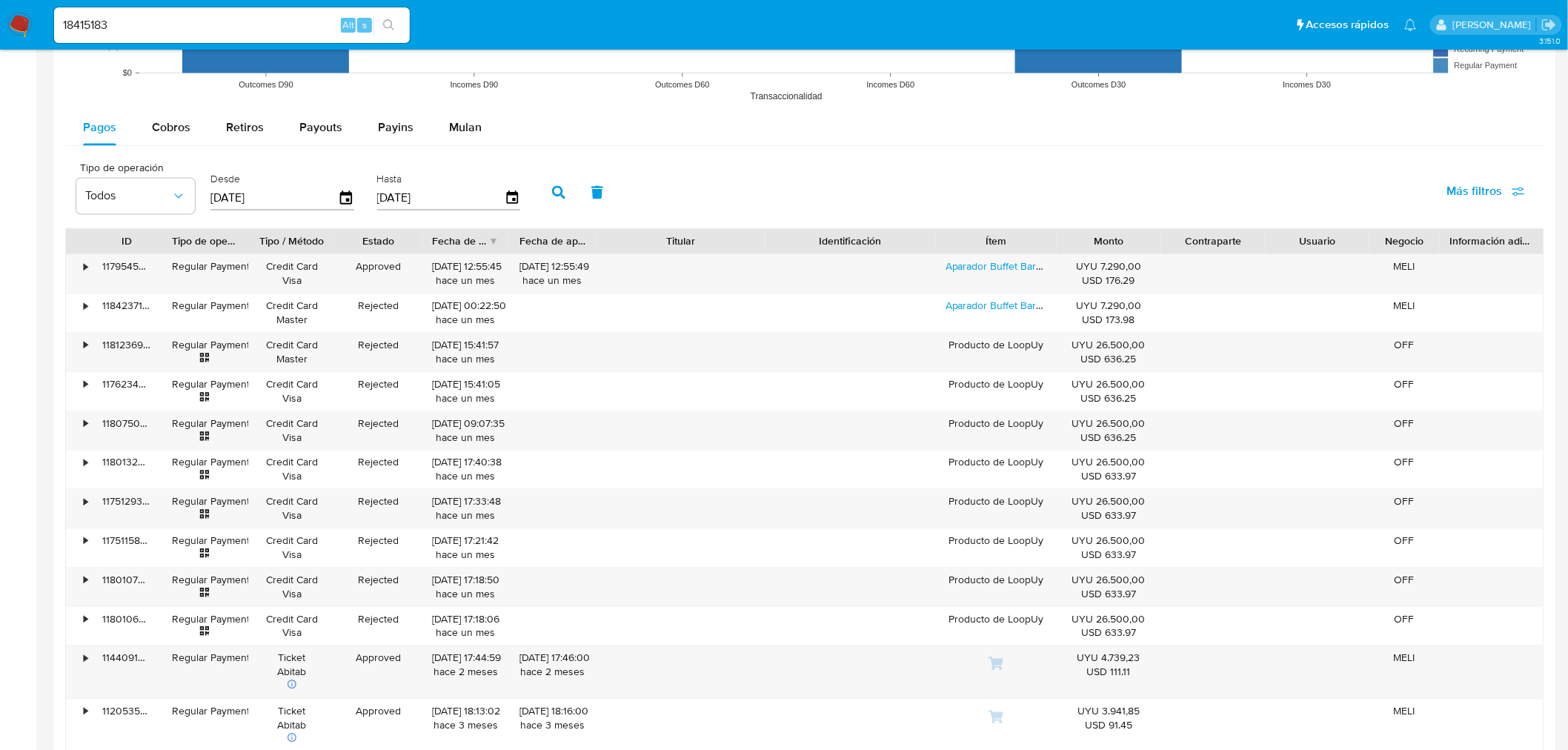
scroll to position [1006, 0]
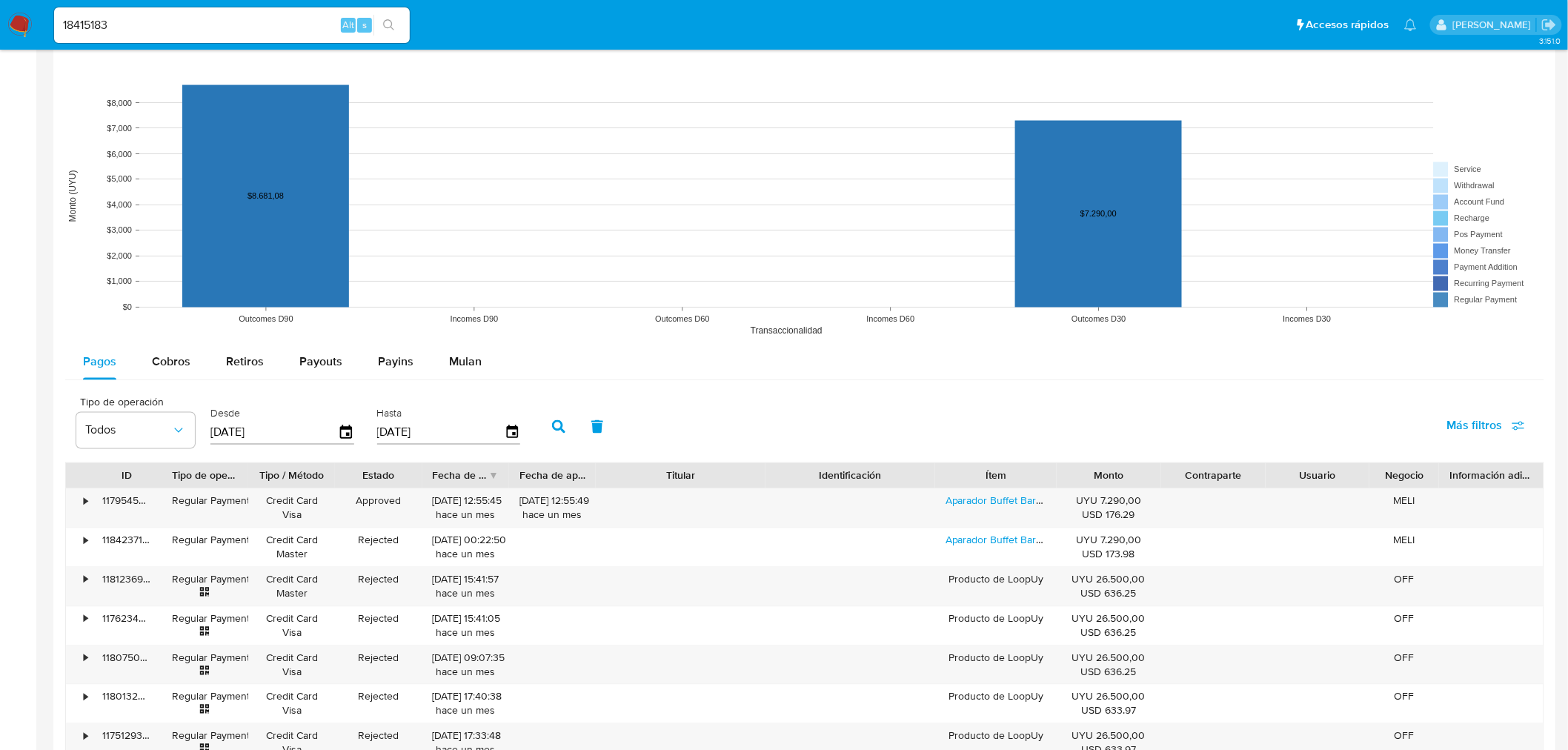
click at [146, 9] on div "18415183 Alt s" at bounding box center [232, 25] width 356 height 36
click at [137, 32] on input "18415183" at bounding box center [232, 25] width 356 height 19
paste input "94137636"
type input "94137636"
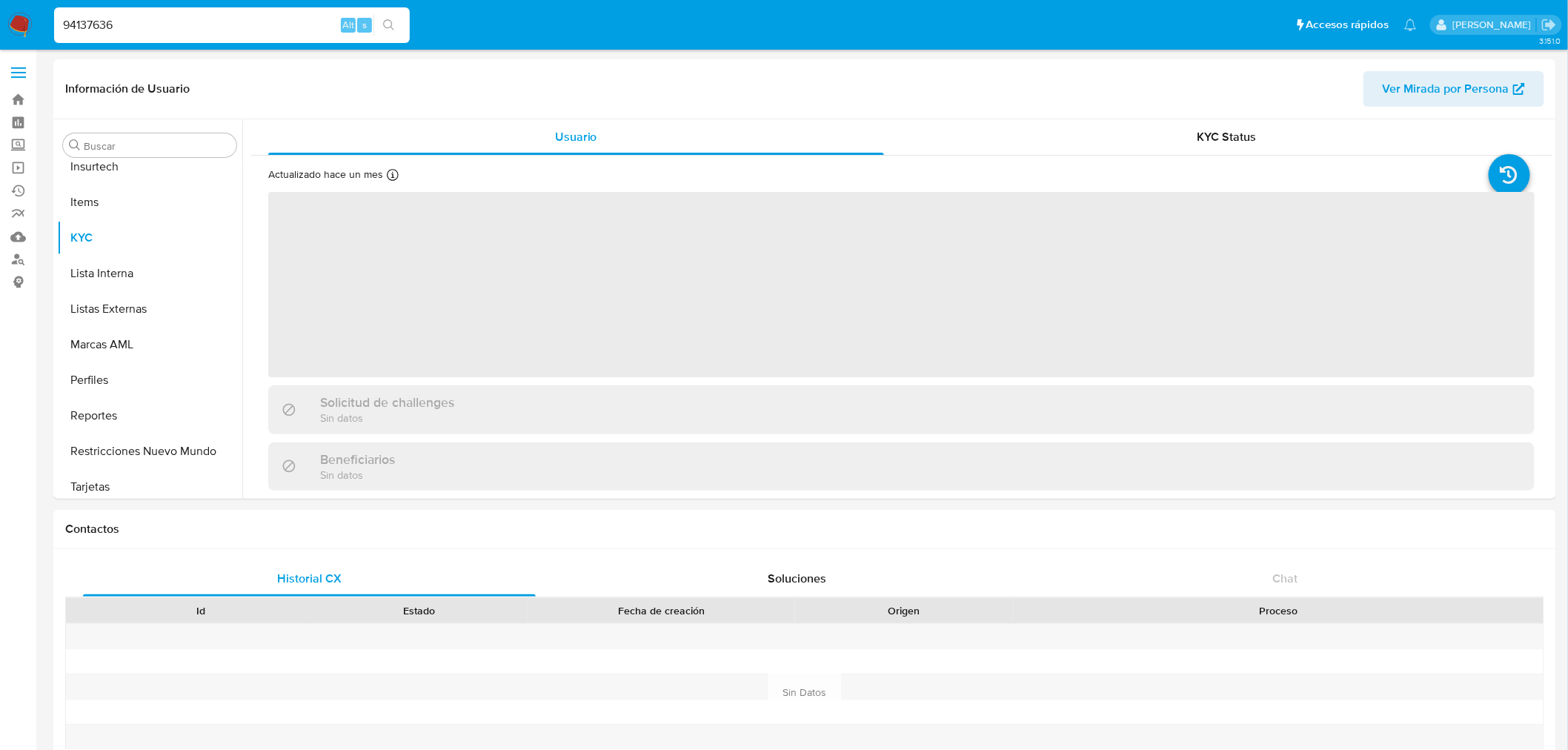
scroll to position [625, 0]
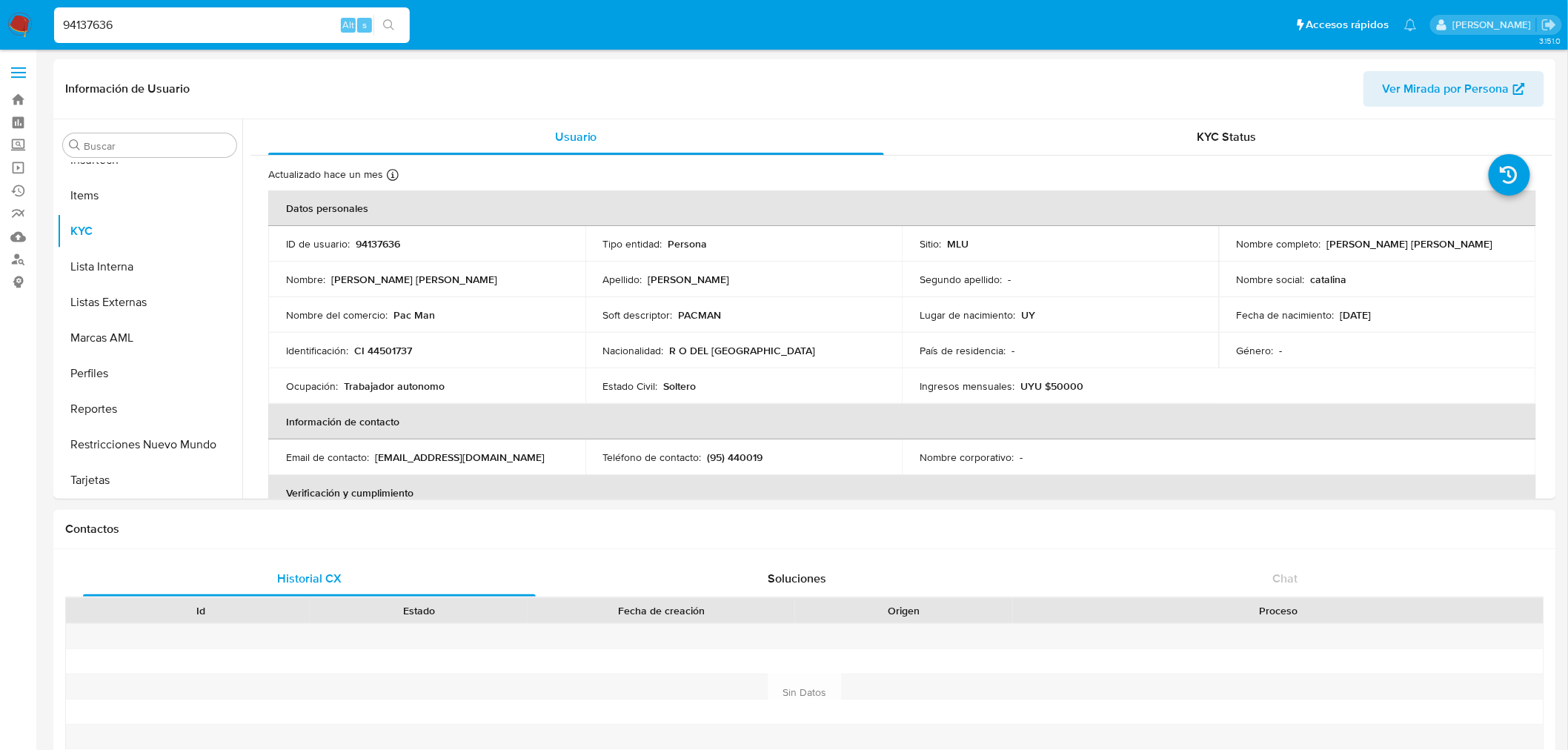
select select "10"
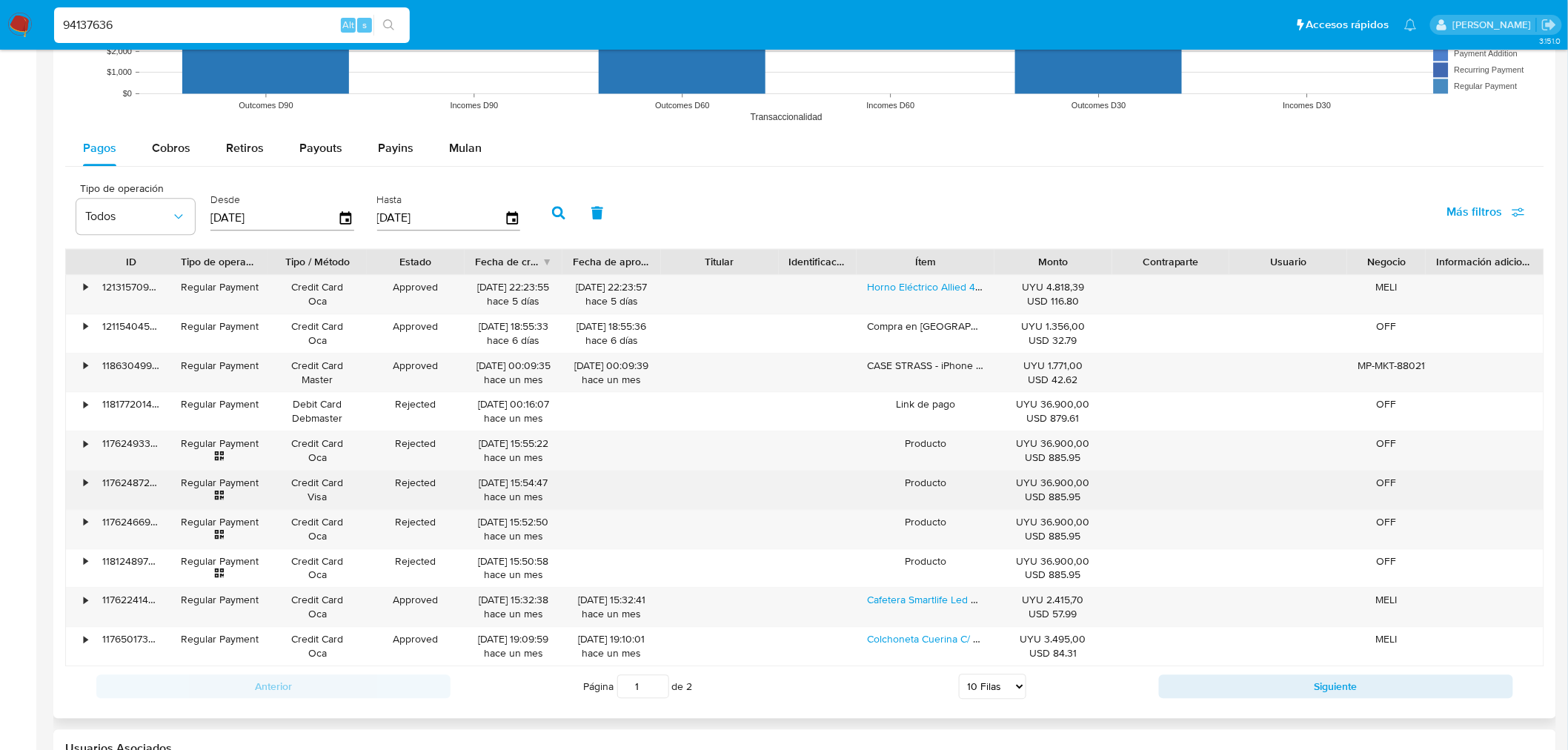
scroll to position [1318, 0]
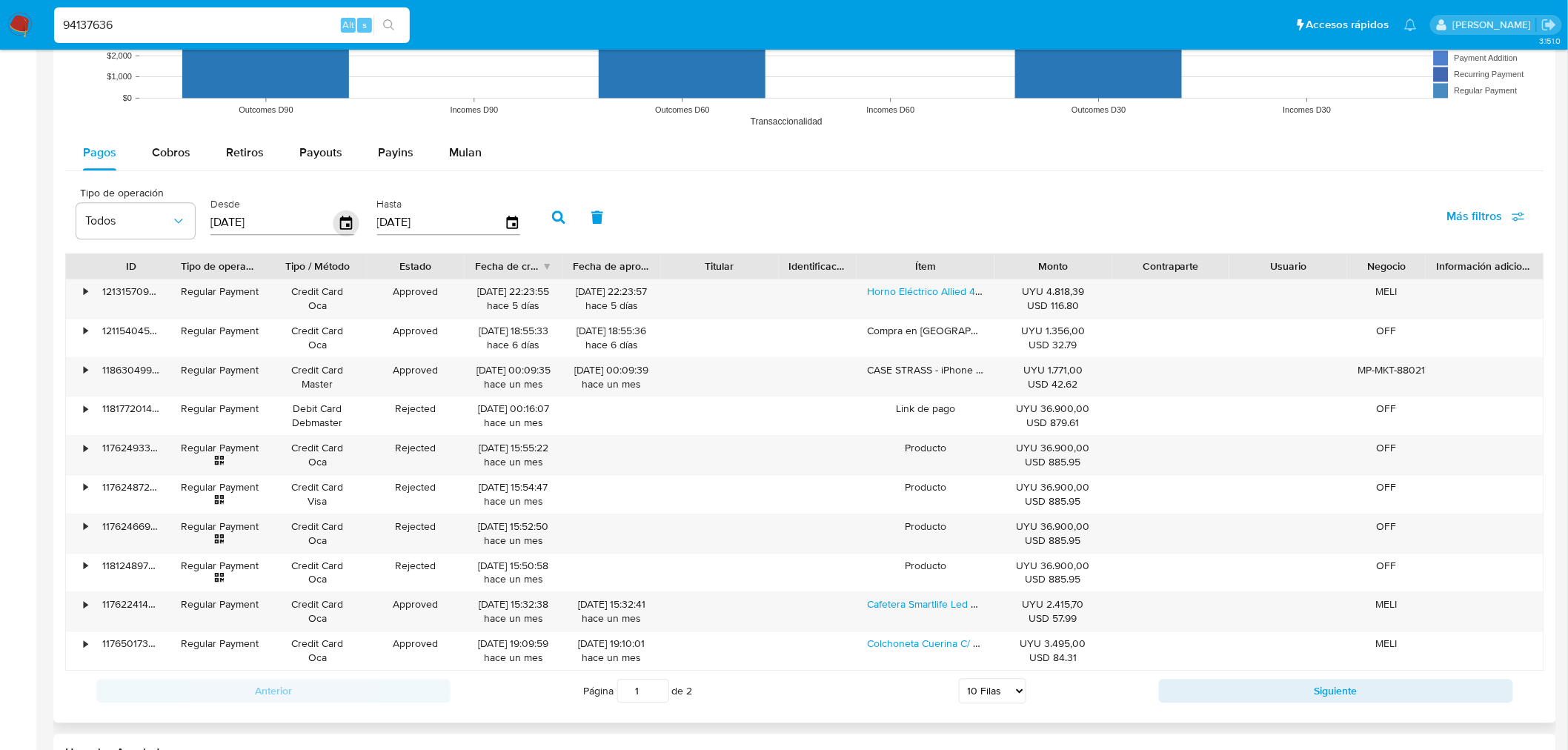
click at [334, 226] on icon "button" at bounding box center [347, 223] width 26 height 26
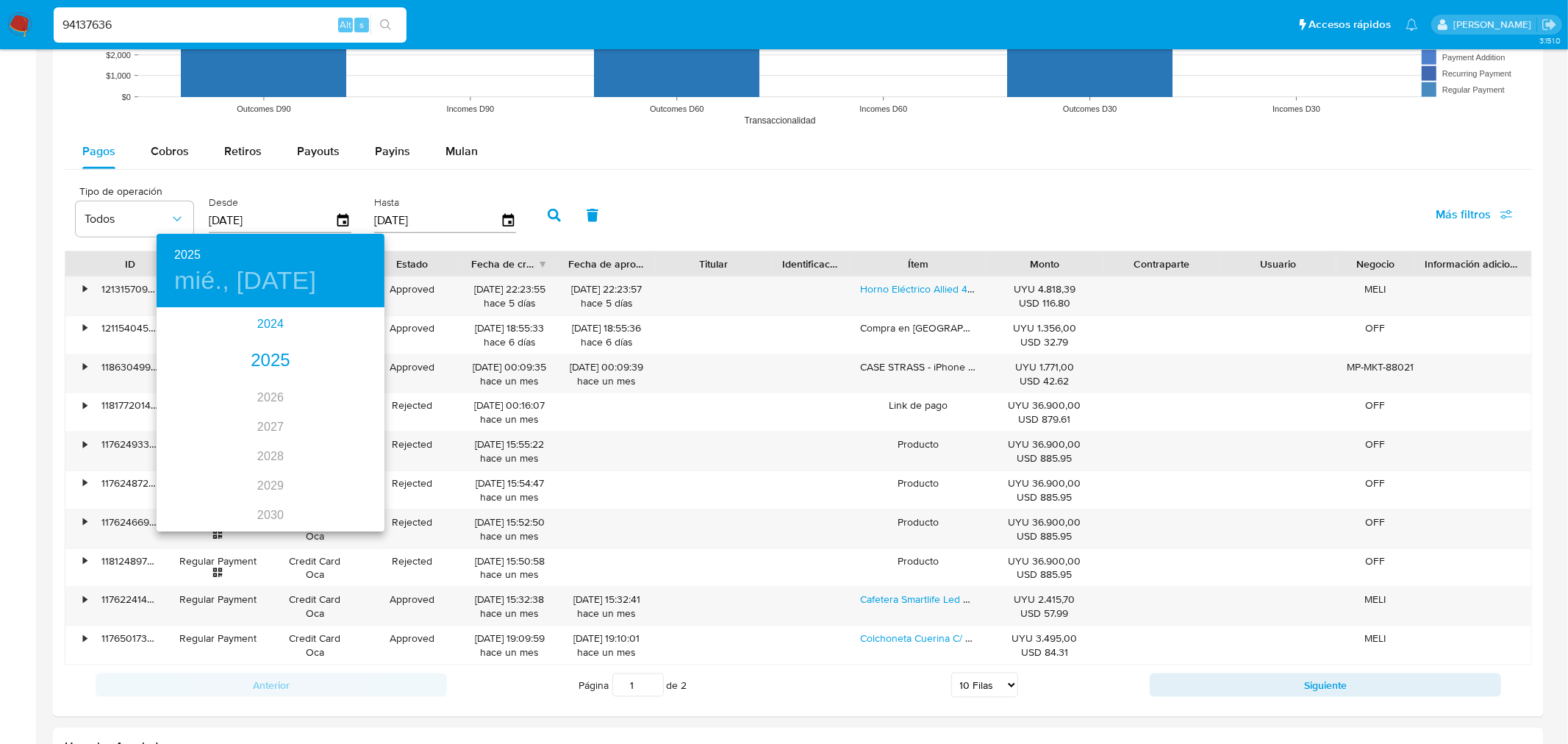
click at [273, 321] on div "2024" at bounding box center [271, 324] width 228 height 29
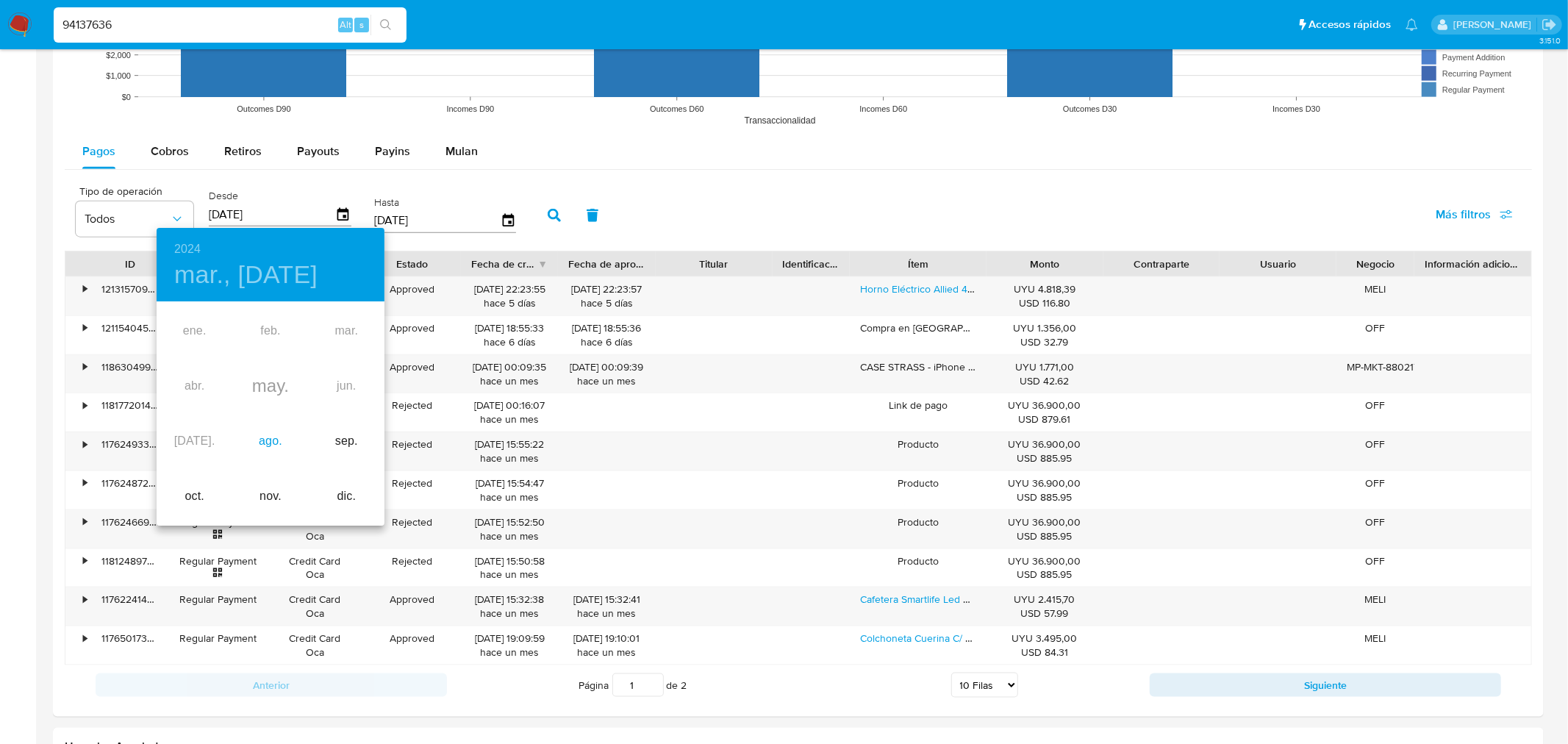
click at [274, 449] on div "ago." at bounding box center [271, 442] width 76 height 55
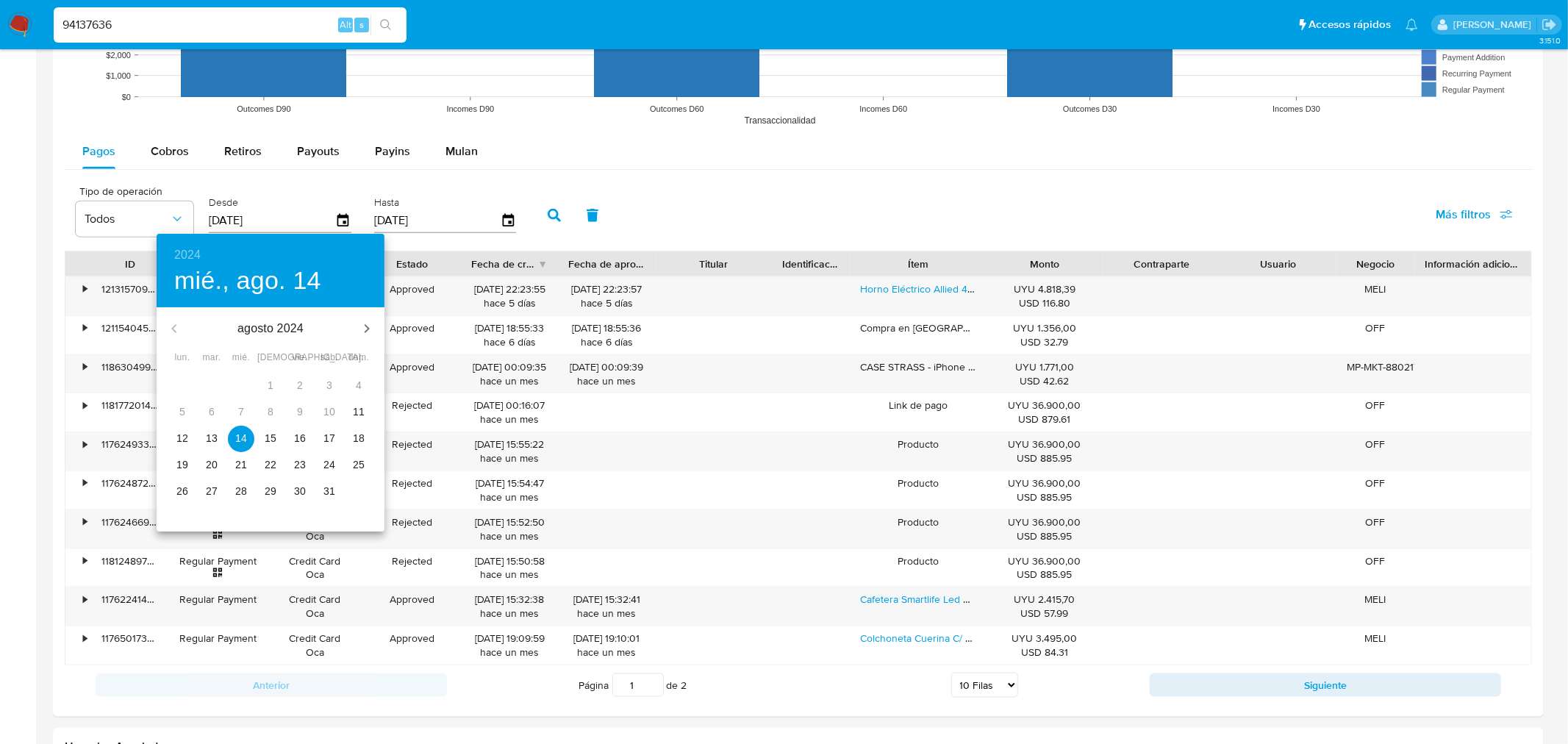
click at [180, 437] on p "12" at bounding box center [182, 438] width 12 height 15
type input "[DATE]"
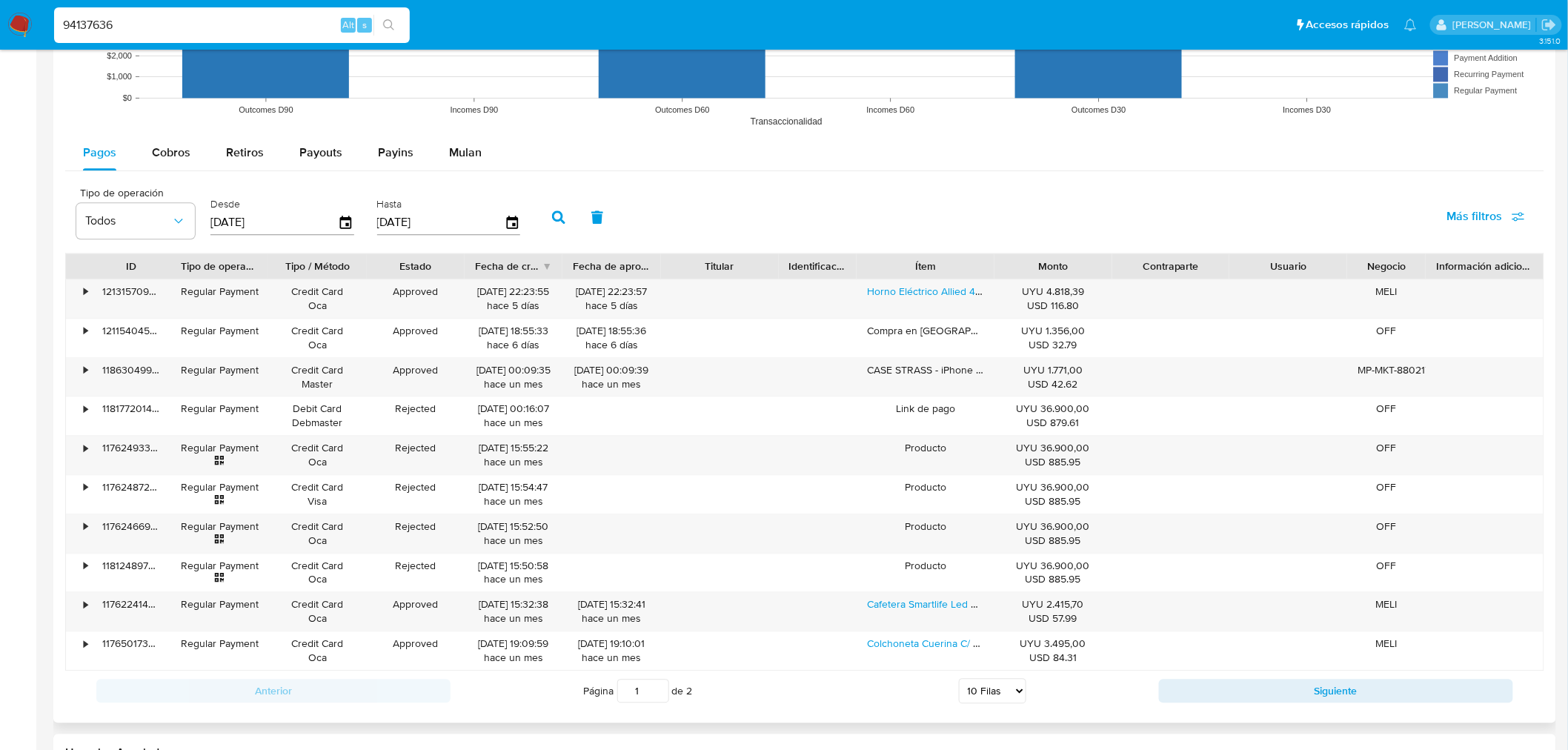
click at [543, 215] on button "button" at bounding box center [559, 217] width 38 height 36
click at [1015, 519] on select "5 Filas 10 Filas 20 Filas 25 Filas 50 Filas 100 Filas" at bounding box center [992, 691] width 67 height 25
select select "100"
click at [959, 519] on select "5 Filas 10 Filas 20 Filas 25 Filas 50 Filas 100 Filas" at bounding box center [992, 691] width 67 height 25
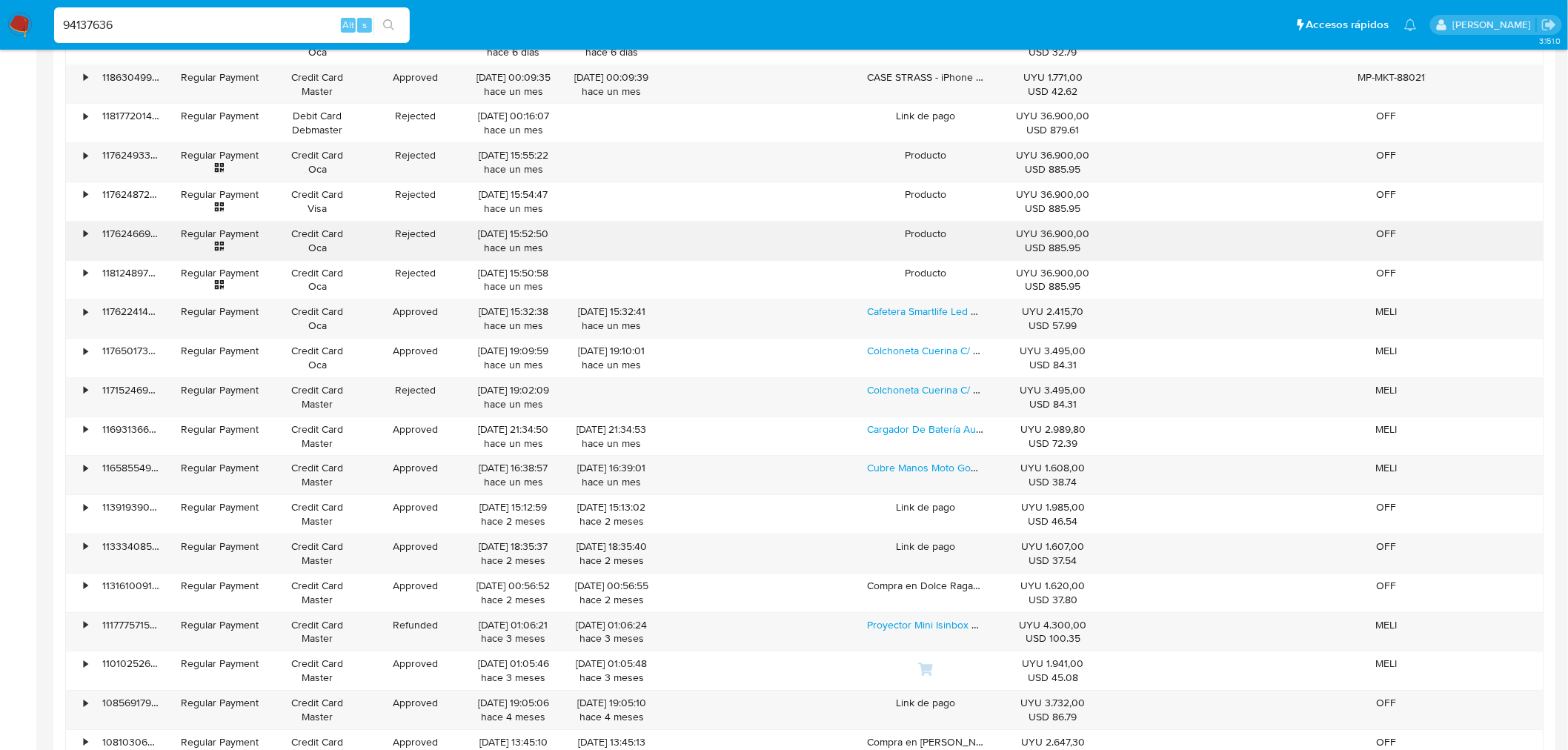
scroll to position [1565, 0]
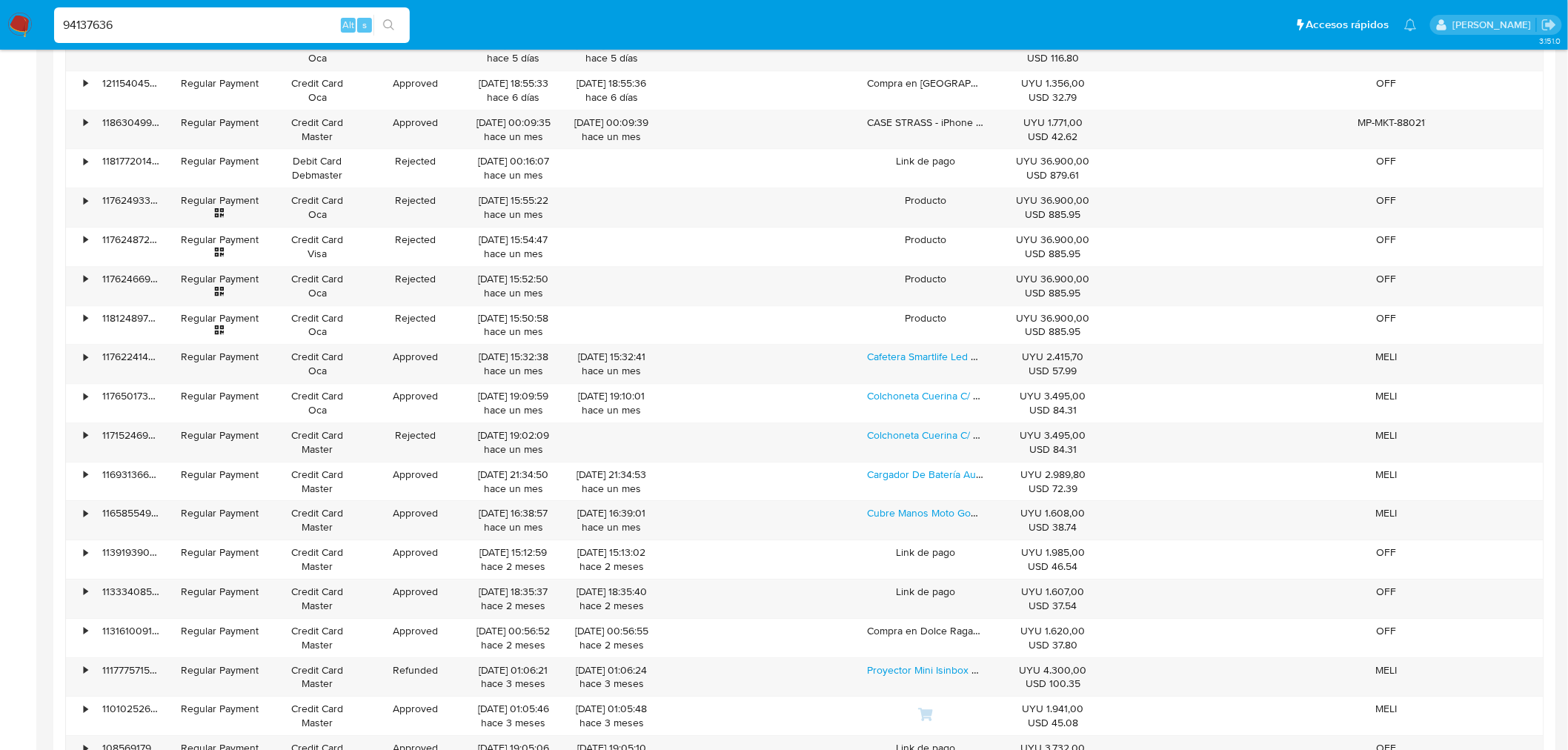
click at [78, 17] on input "94137636" at bounding box center [232, 25] width 356 height 19
paste input "216933867"
type input "216933867"
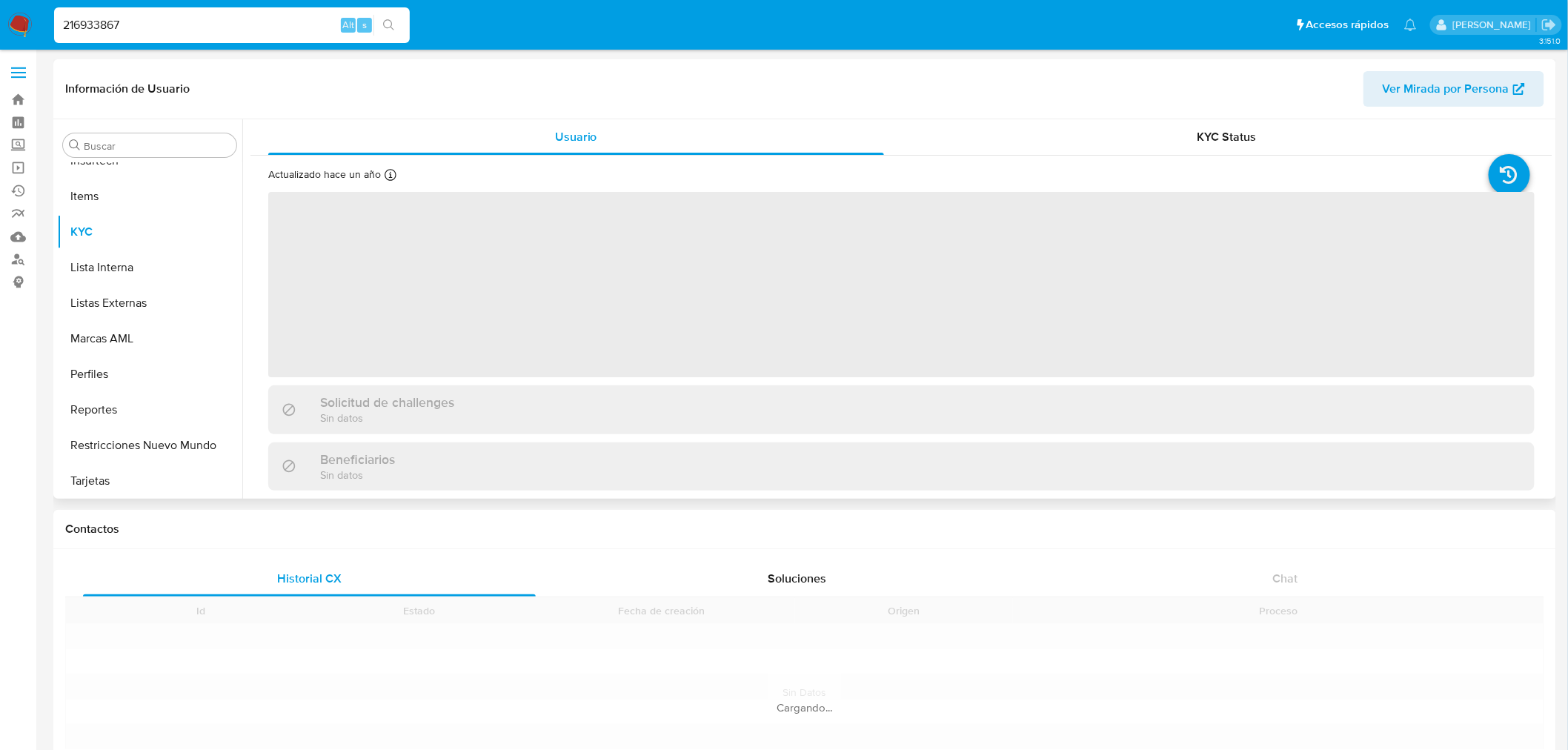
scroll to position [625, 0]
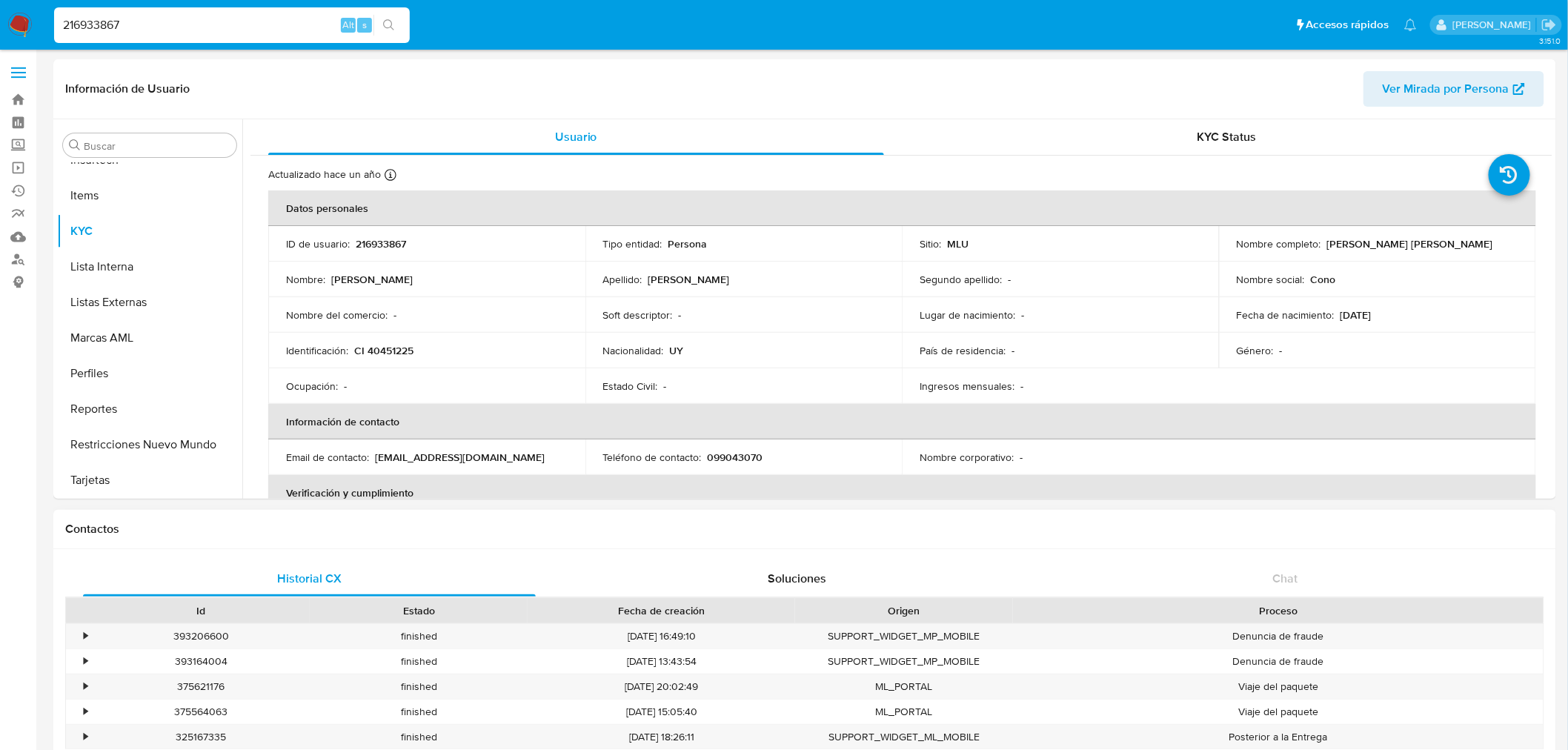
select select "10"
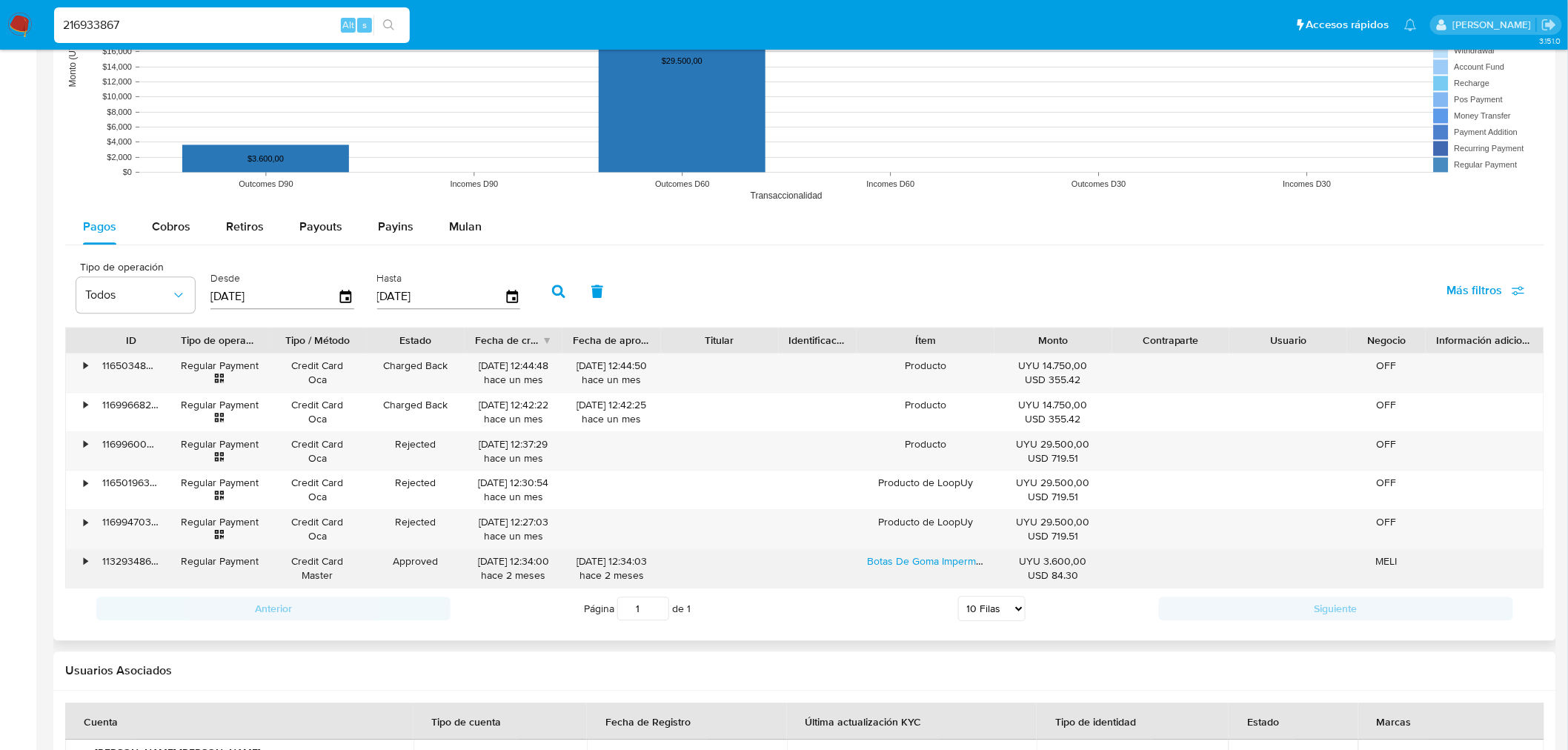
scroll to position [1235, 0]
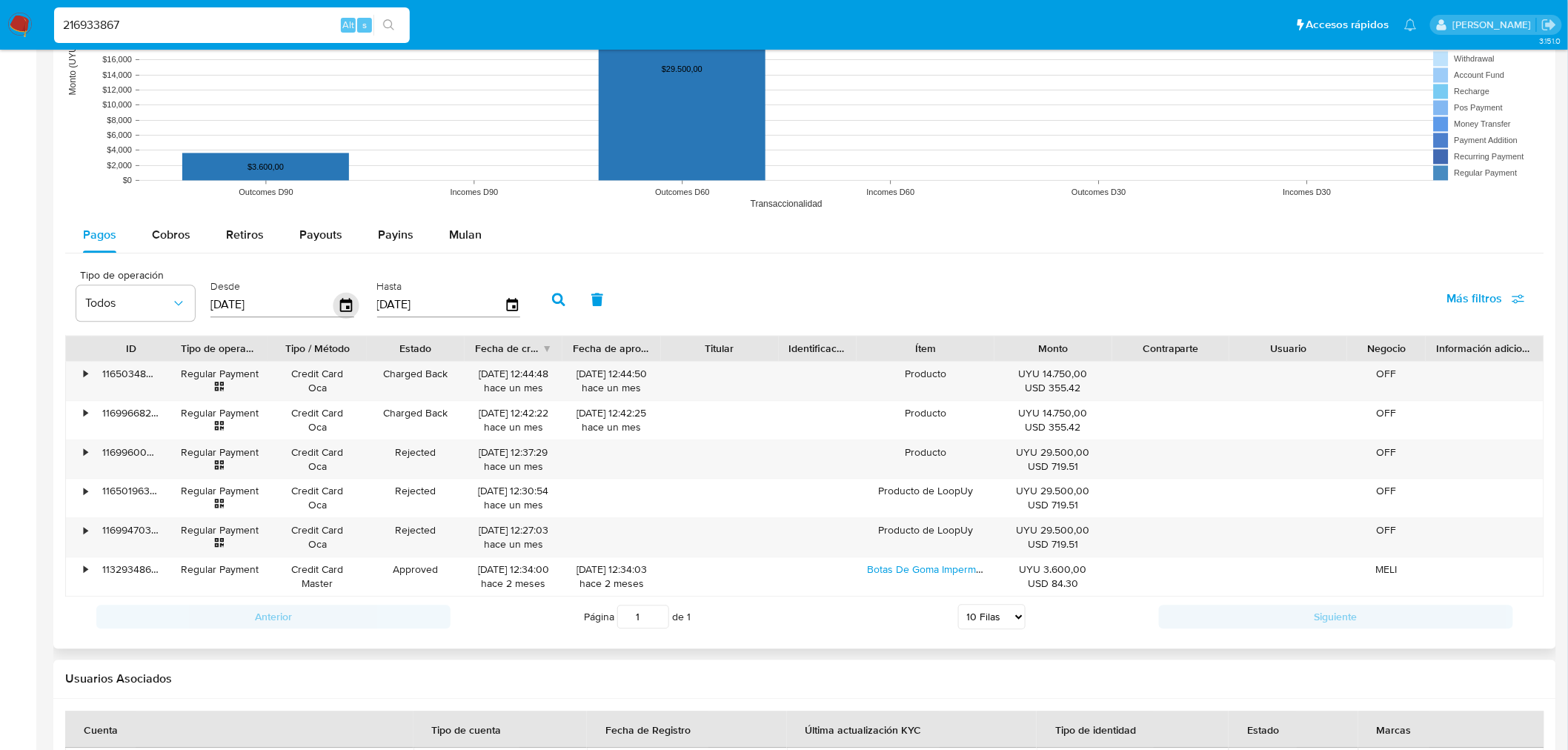
click at [346, 304] on icon "button" at bounding box center [347, 305] width 26 height 26
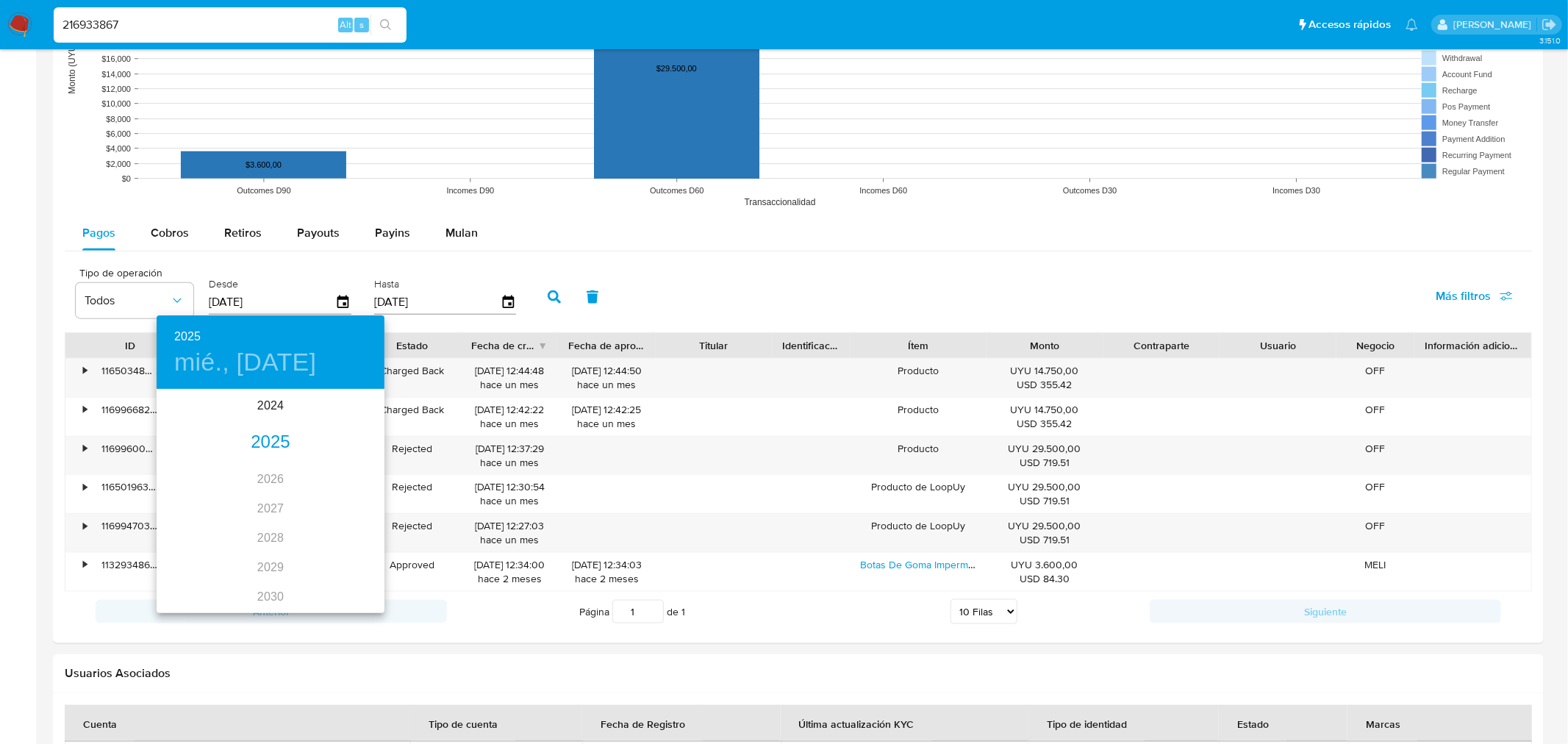
click at [282, 437] on div "2025" at bounding box center [271, 443] width 228 height 29
click at [224, 296] on div at bounding box center [784, 372] width 1568 height 744
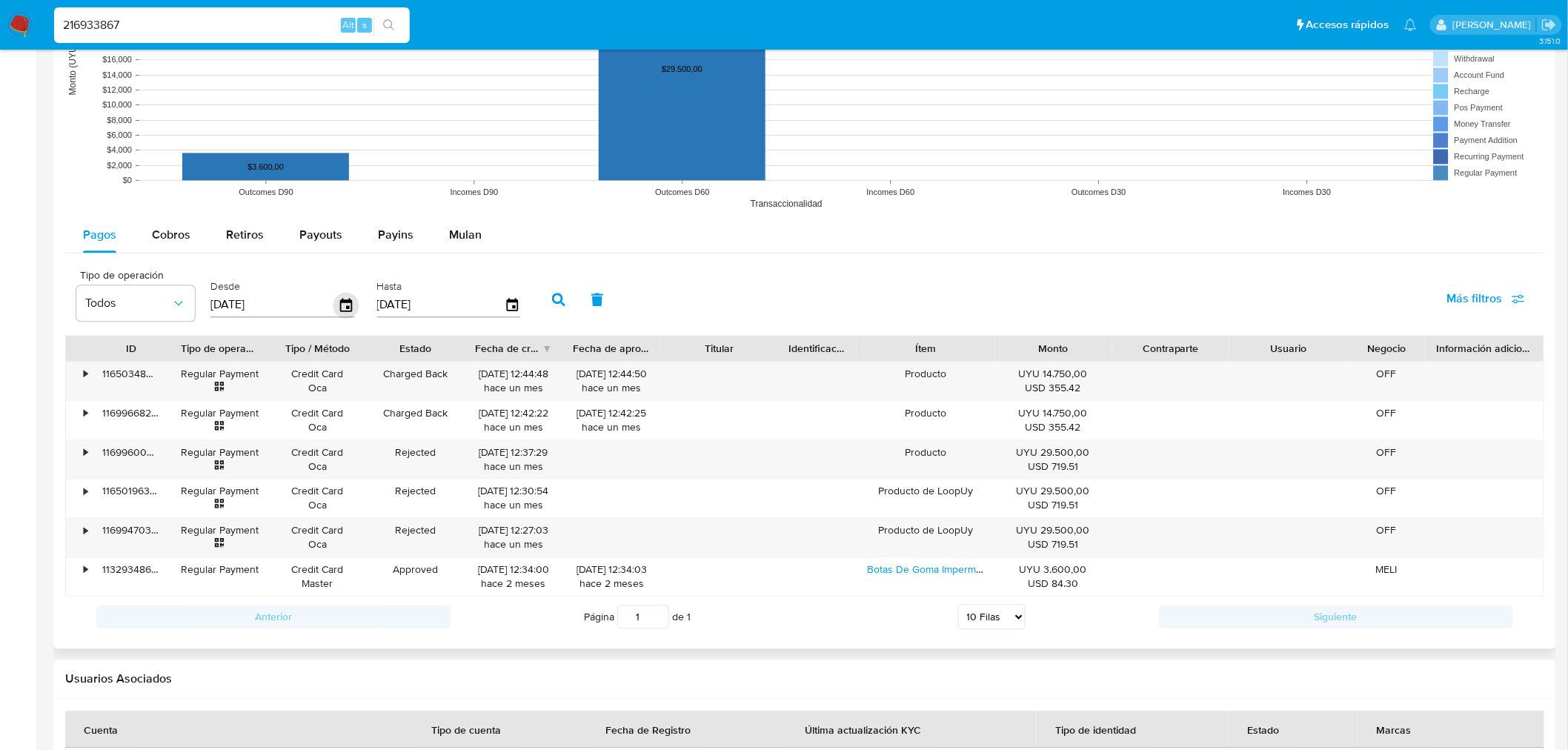
click at [343, 304] on icon "button" at bounding box center [347, 305] width 26 height 26
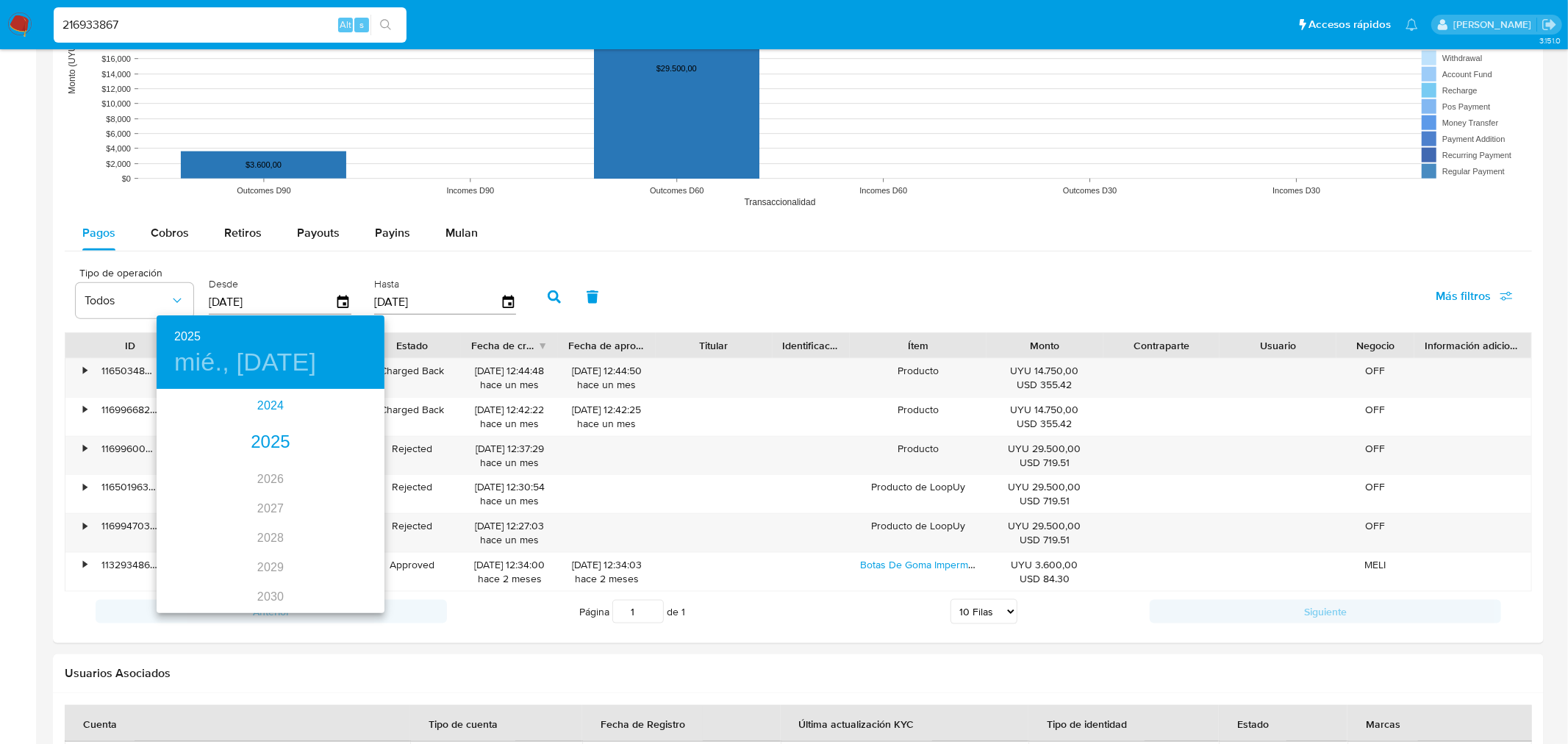
click at [280, 402] on div "2024" at bounding box center [271, 406] width 228 height 29
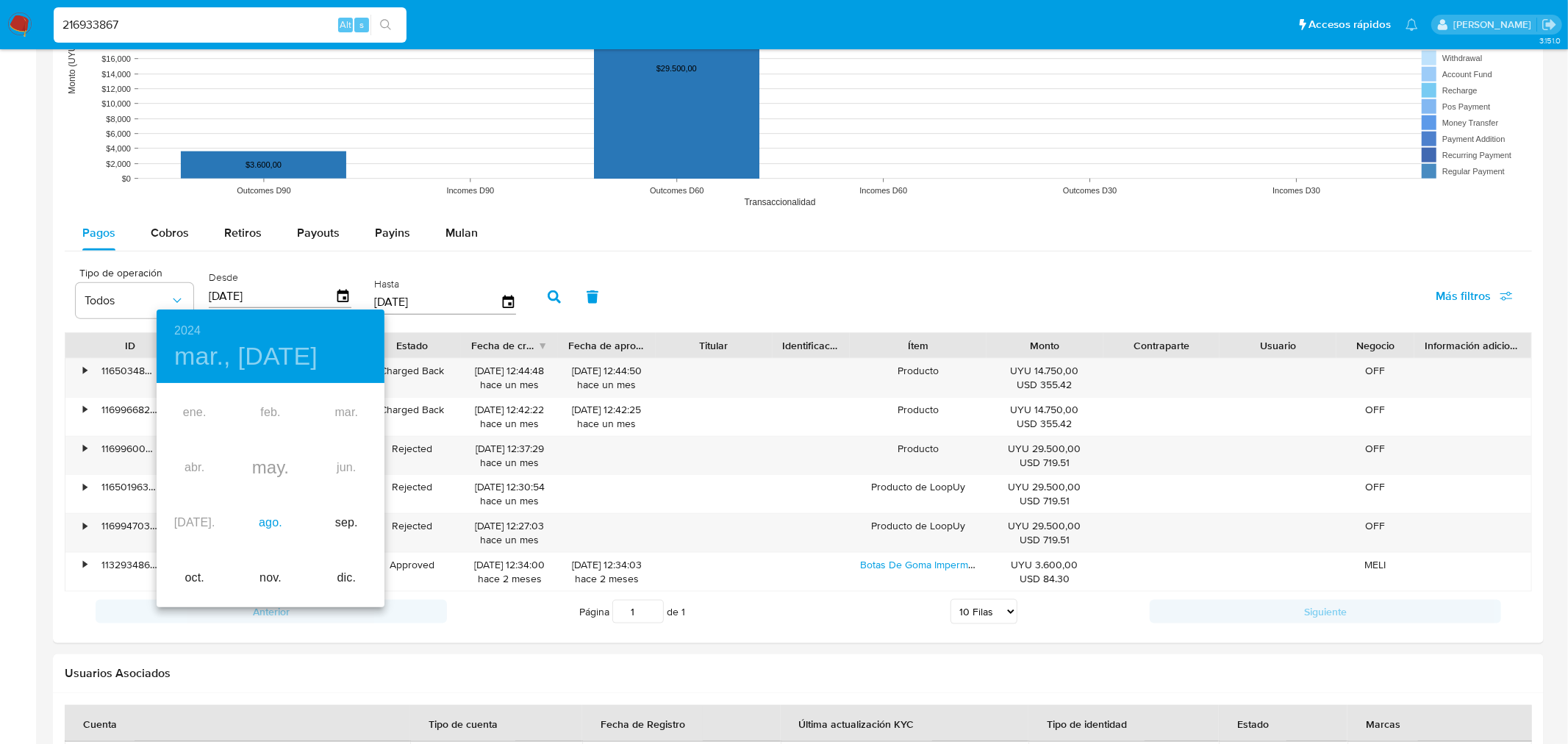
click at [266, 515] on div "ago." at bounding box center [271, 523] width 76 height 55
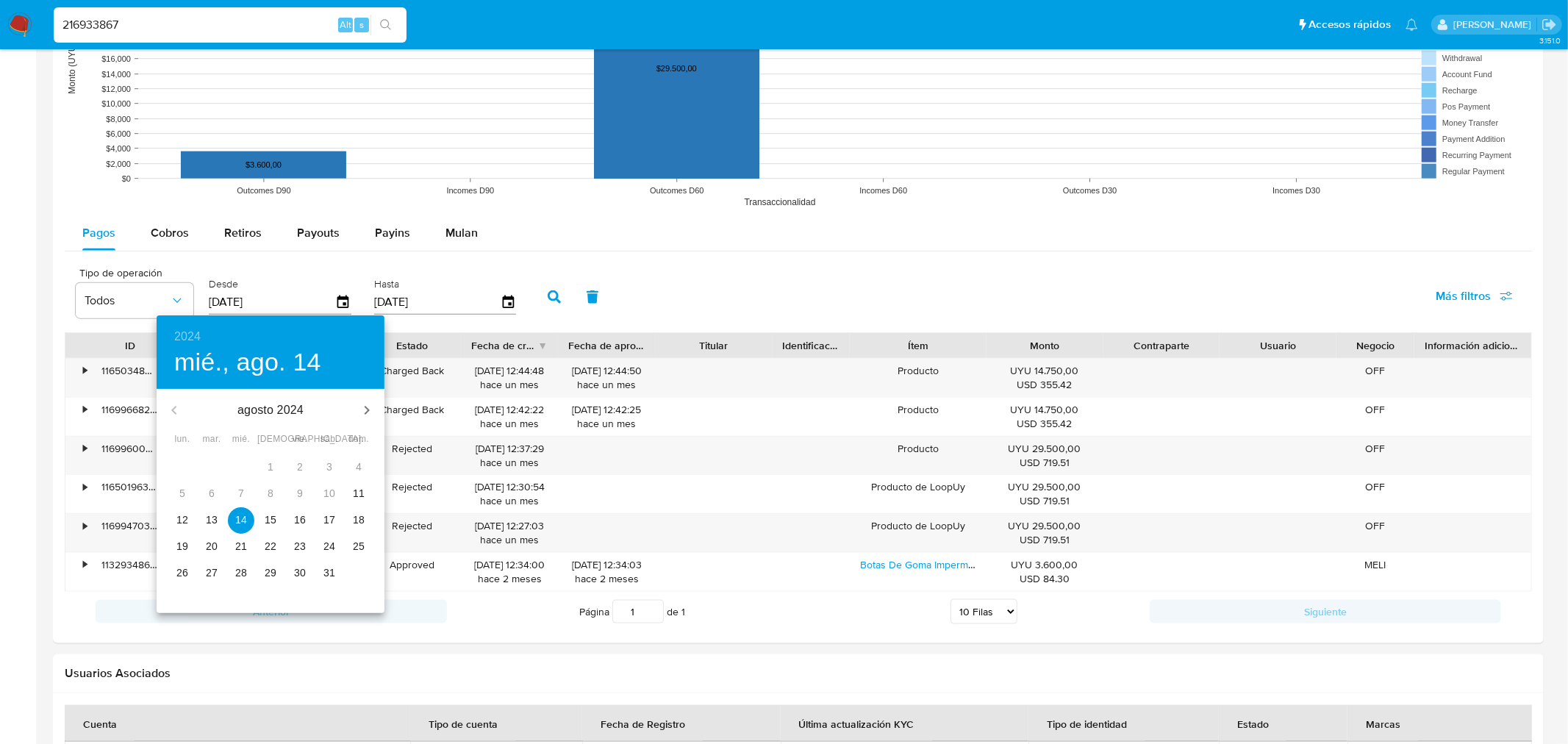
click at [182, 513] on p "12" at bounding box center [182, 520] width 12 height 15
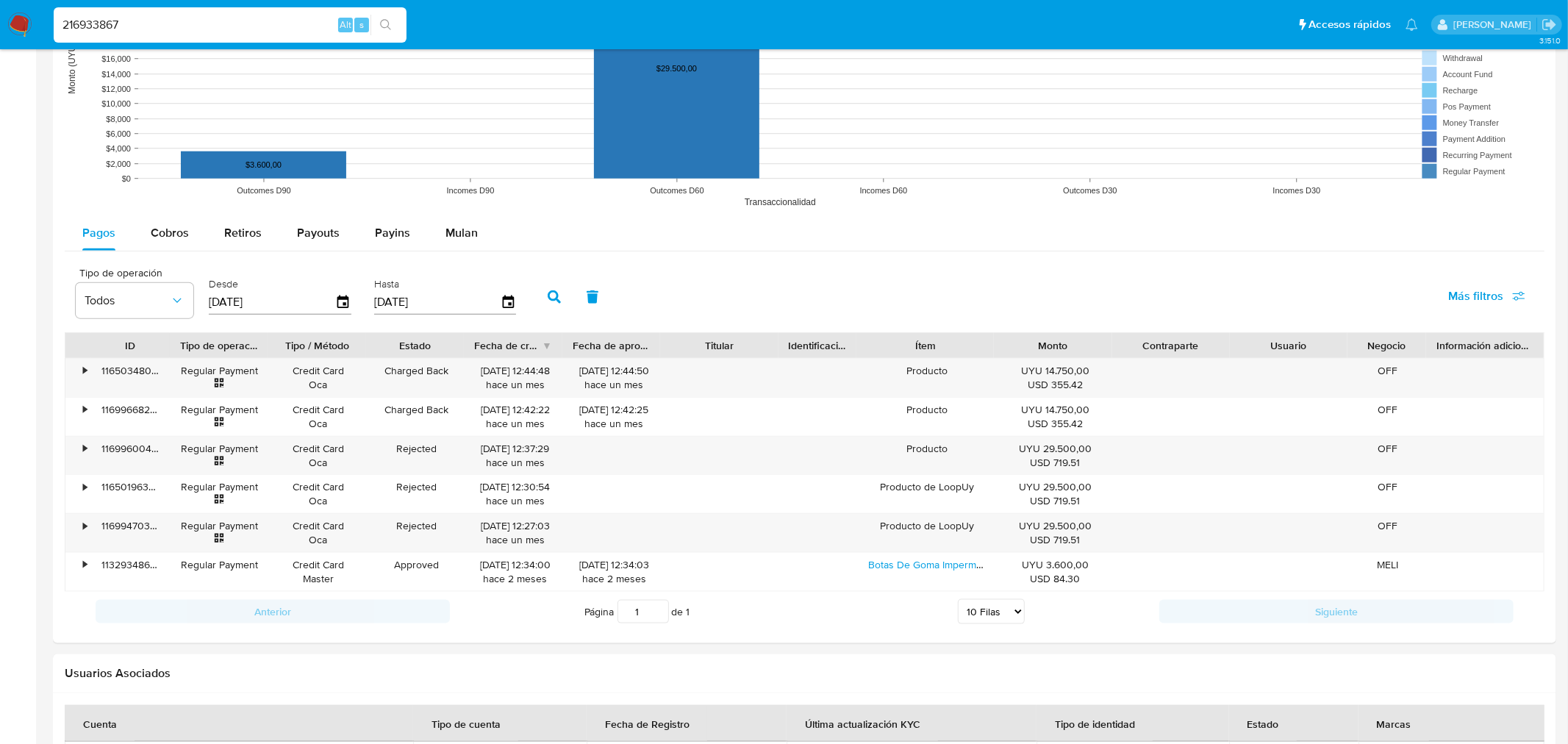
type input "[DATE]"
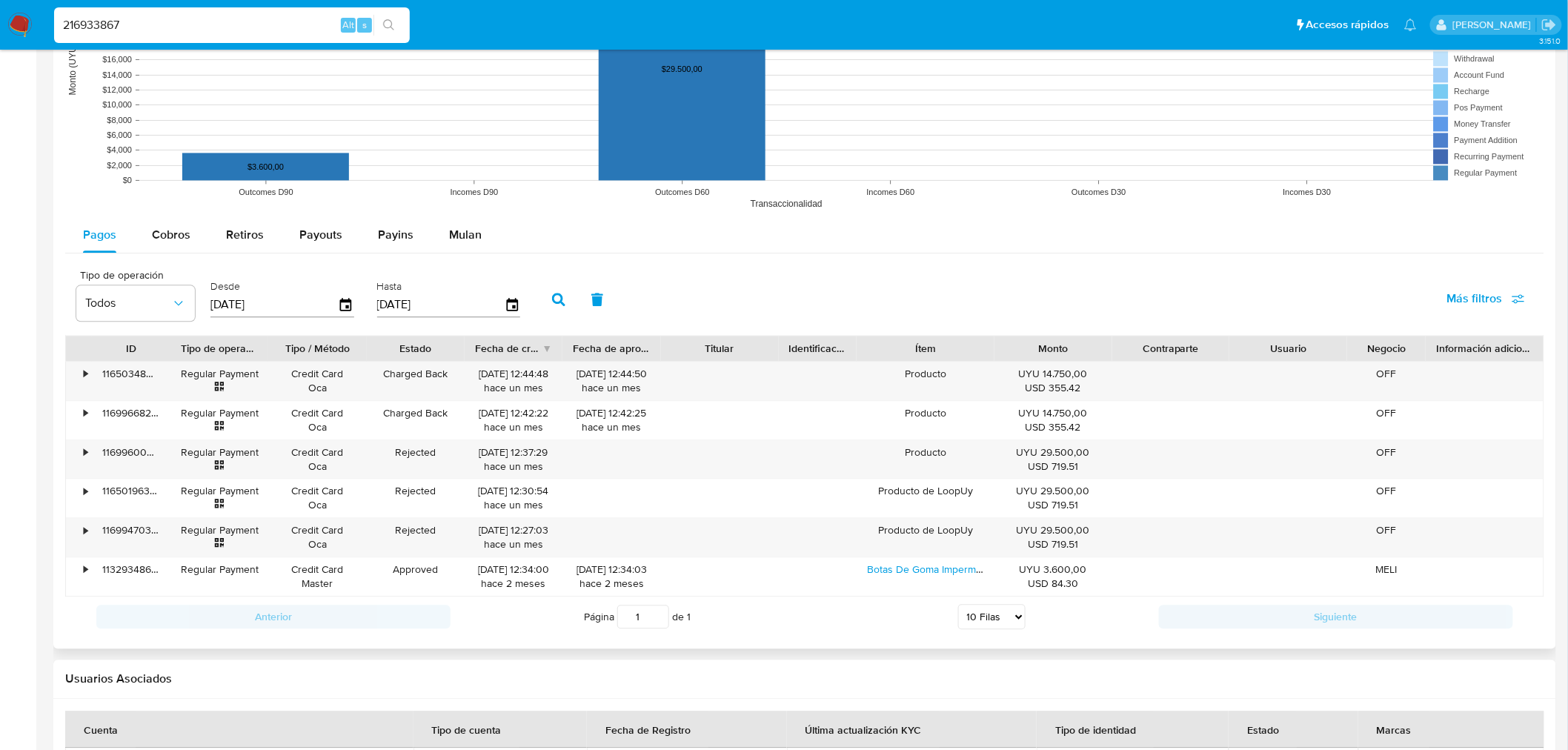
click at [543, 297] on button "button" at bounding box center [559, 299] width 38 height 36
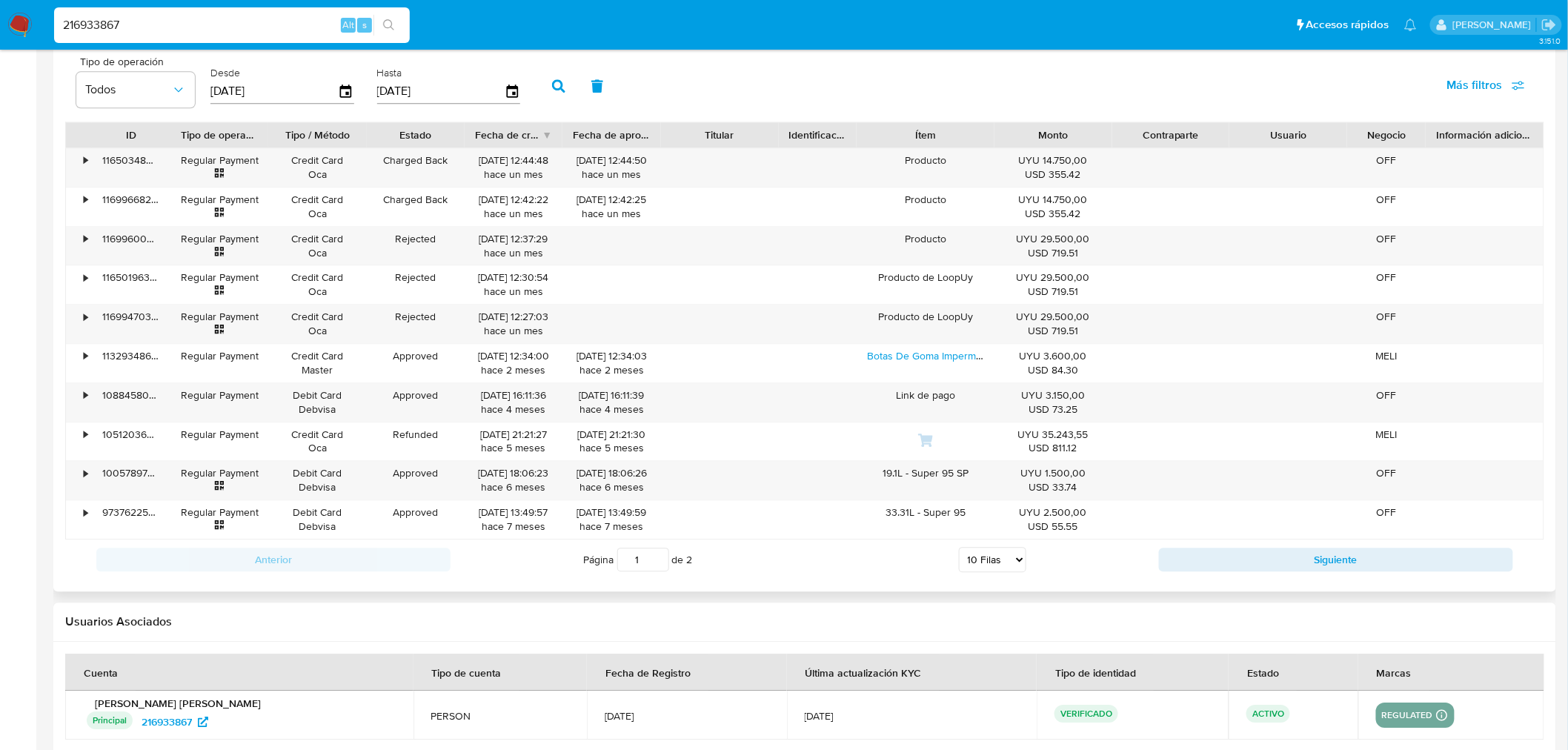
scroll to position [1520, 0]
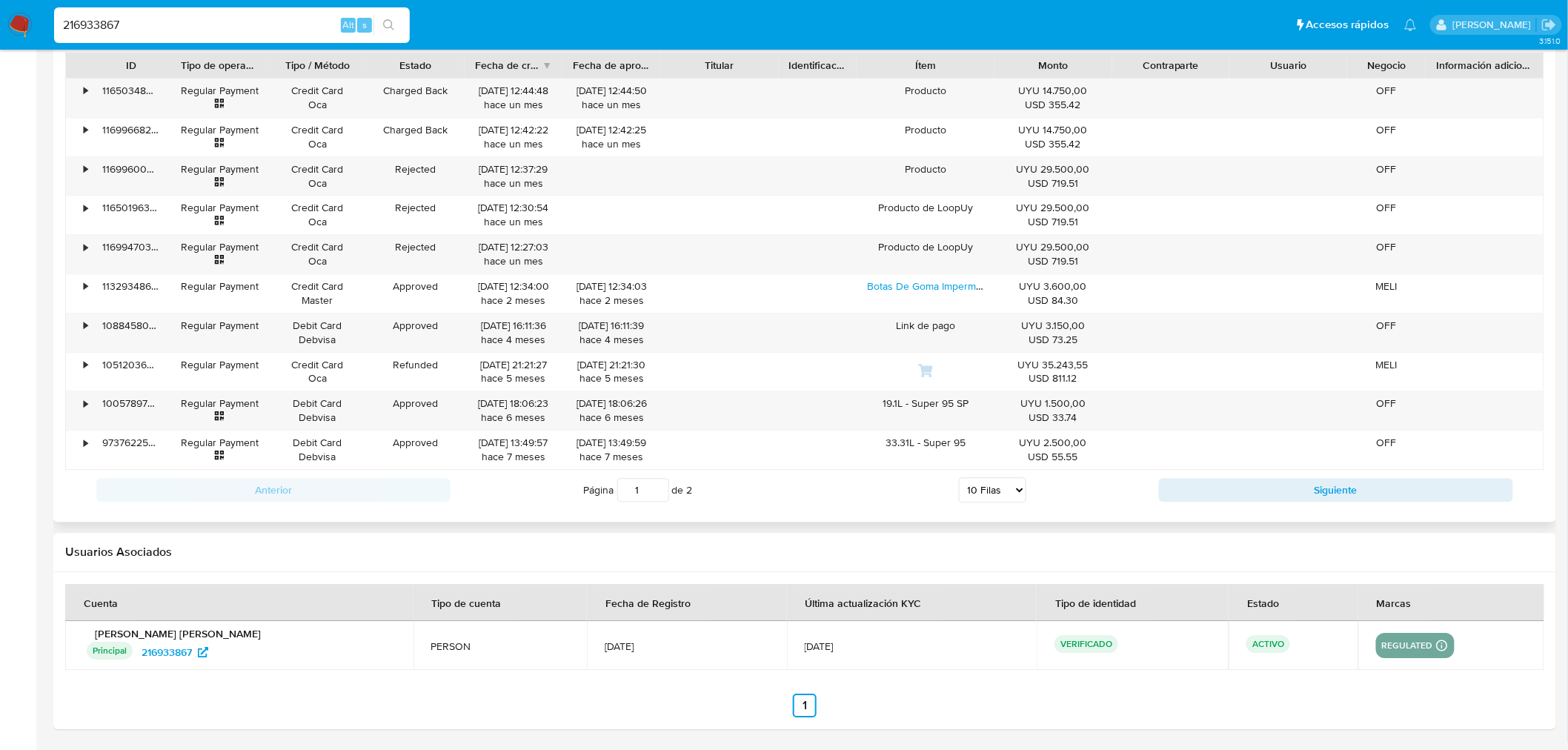
click at [1021, 499] on select "5 Filas 10 Filas 20 Filas 25 Filas 50 Filas 100 Filas" at bounding box center [992, 489] width 67 height 25
select select "100"
click at [959, 479] on select "5 Filas 10 Filas 20 Filas 25 Filas 50 Filas 100 Filas" at bounding box center [992, 489] width 67 height 25
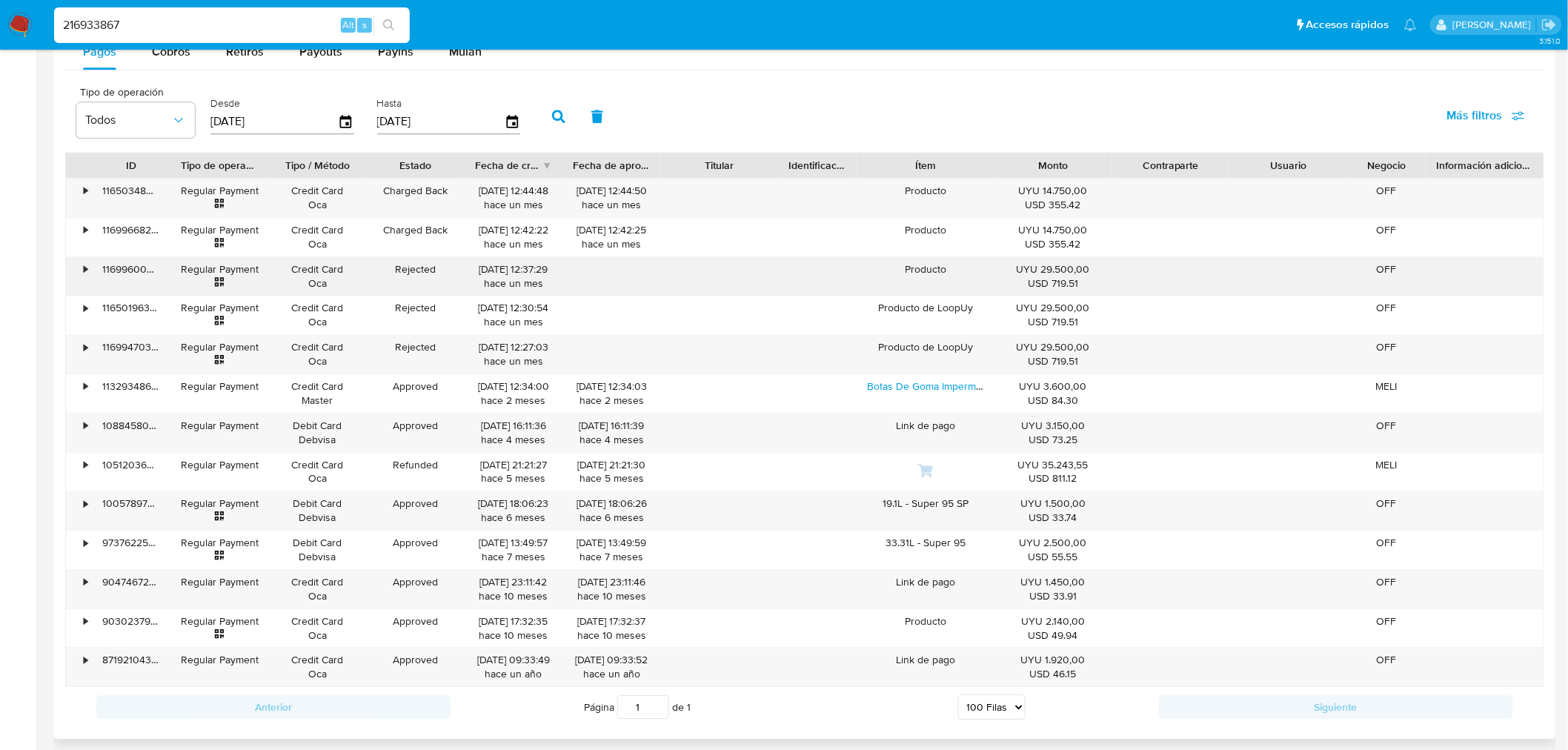
scroll to position [1272, 0]
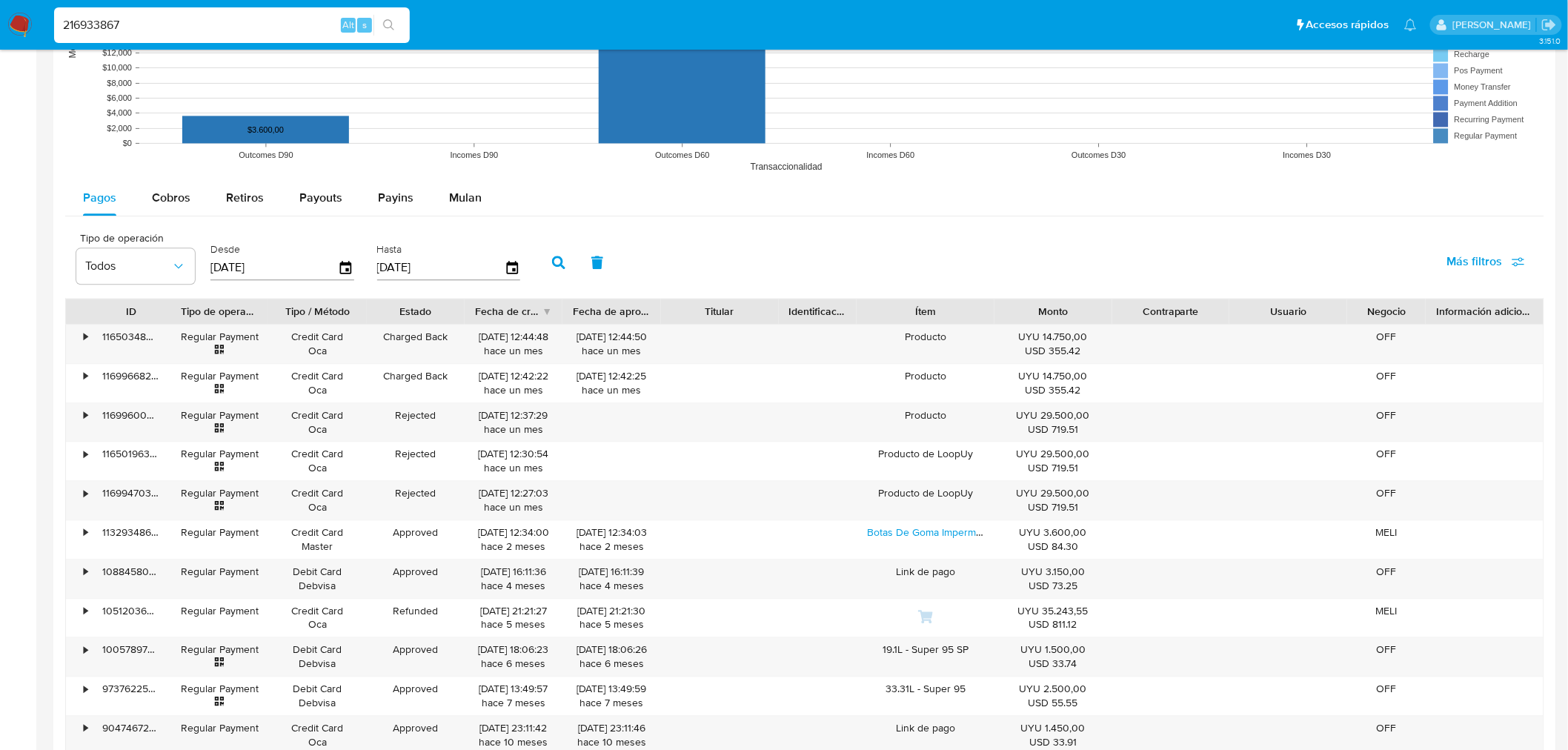
click at [167, 27] on input "216933867" at bounding box center [232, 25] width 356 height 19
paste input "651329848"
type input "651329848"
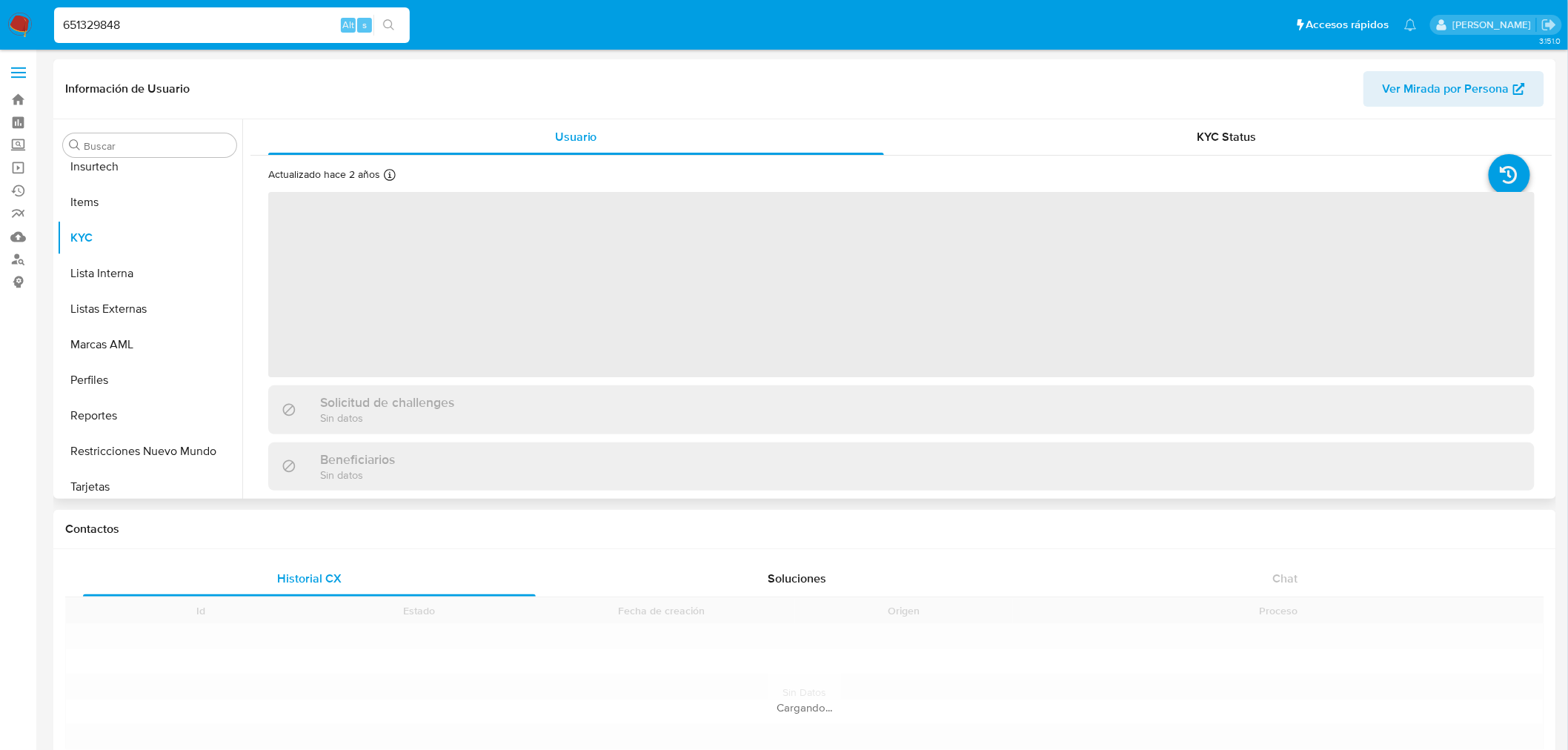
scroll to position [625, 0]
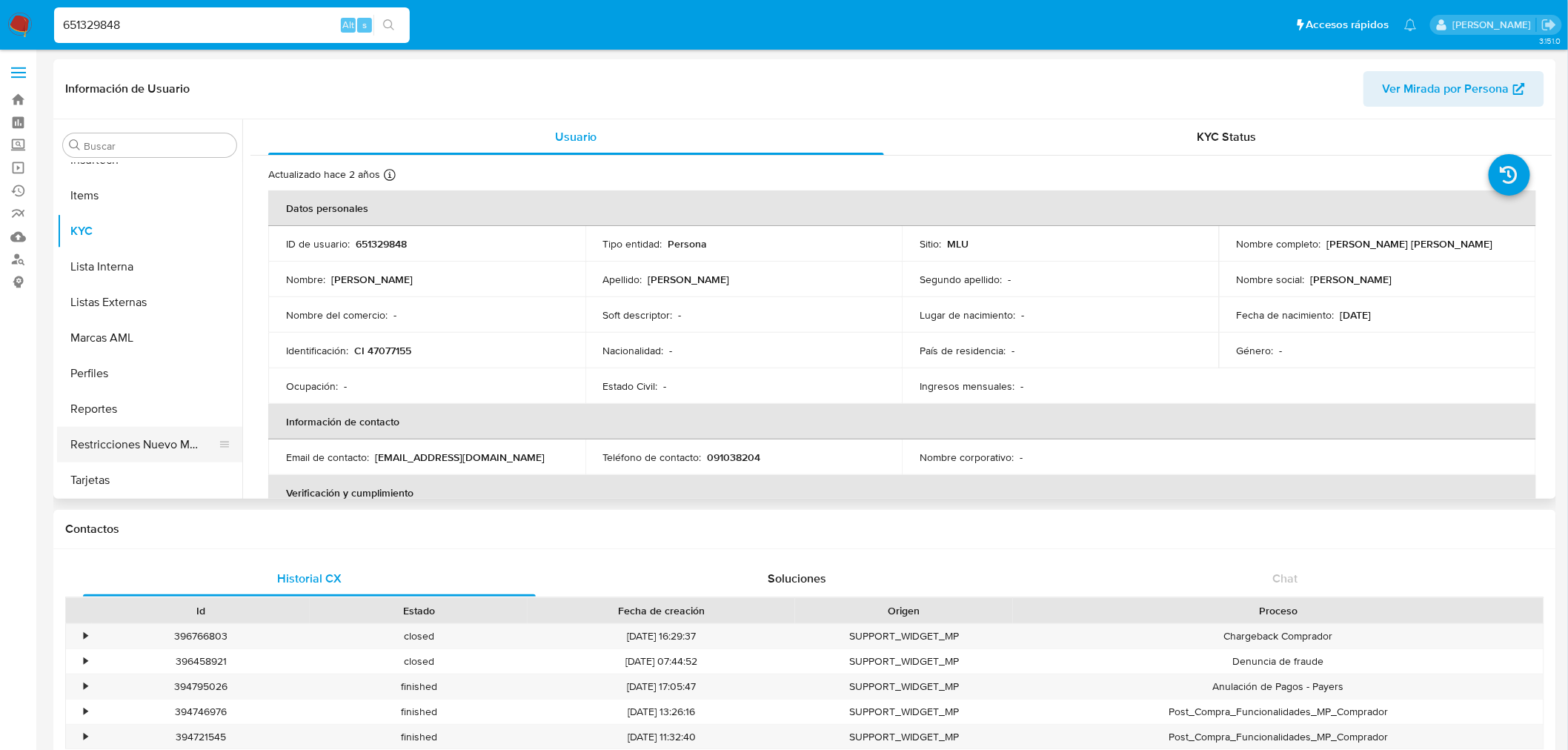
select select "10"
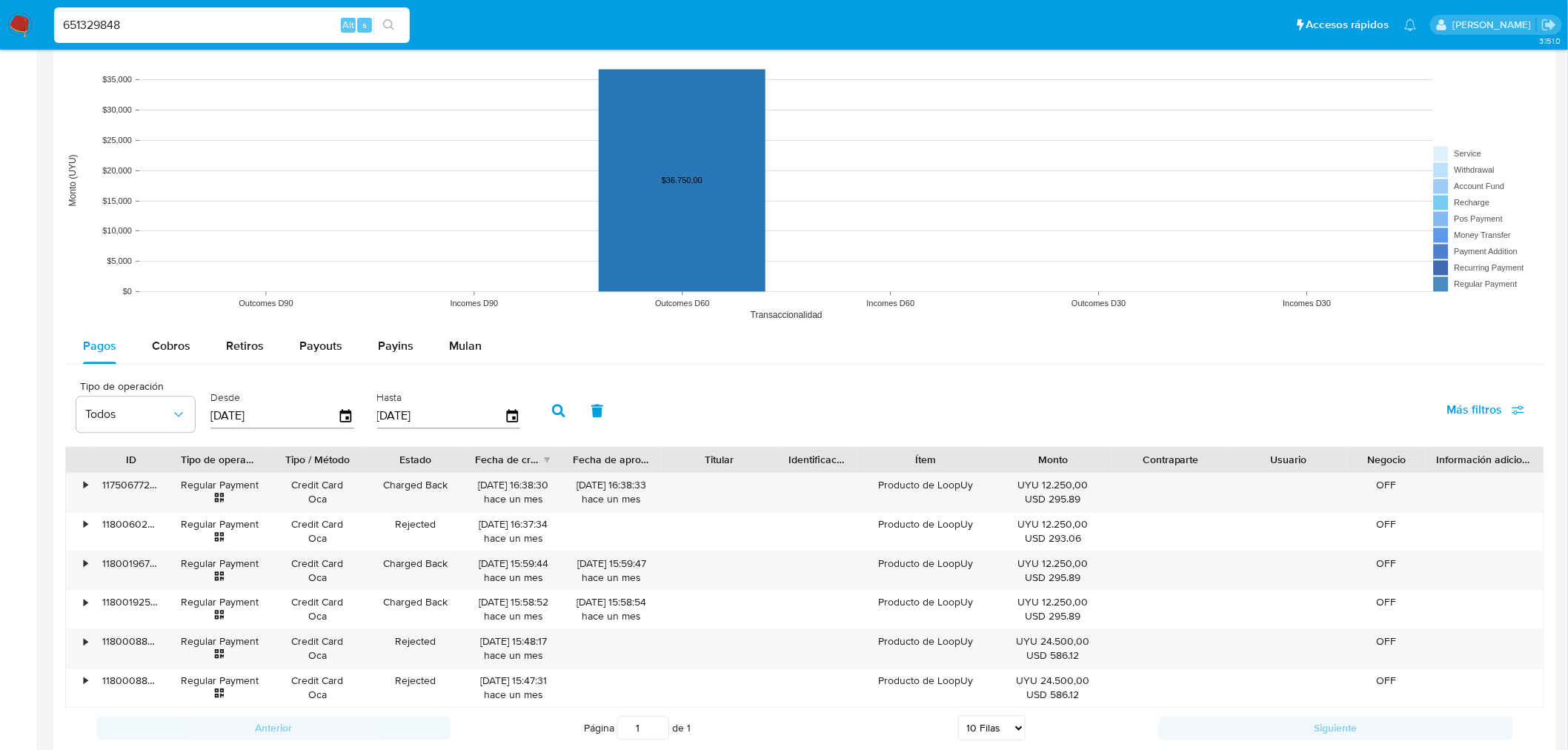
scroll to position [1235, 0]
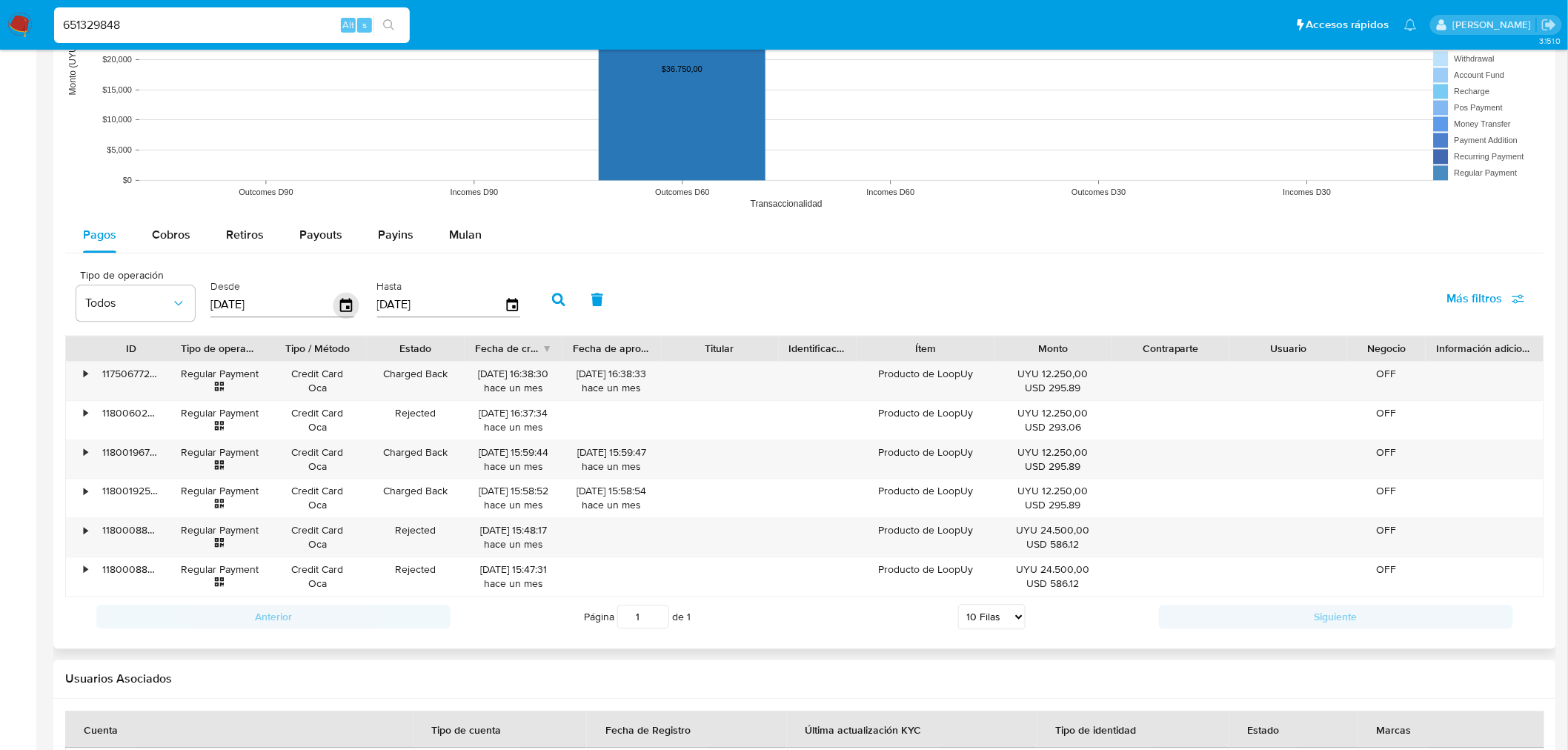
click at [345, 306] on icon "button" at bounding box center [346, 304] width 12 height 13
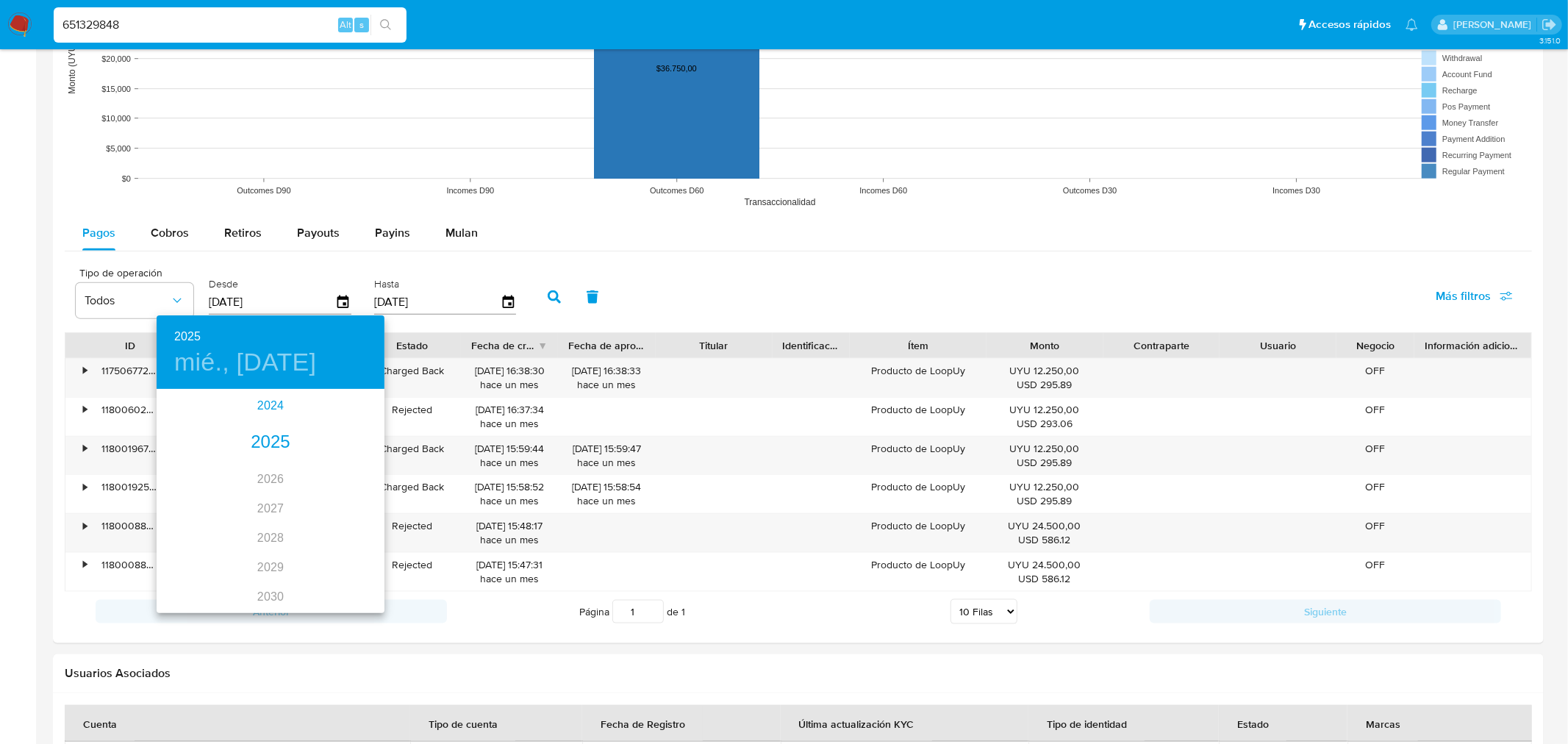
click at [277, 399] on div "2024" at bounding box center [271, 406] width 228 height 29
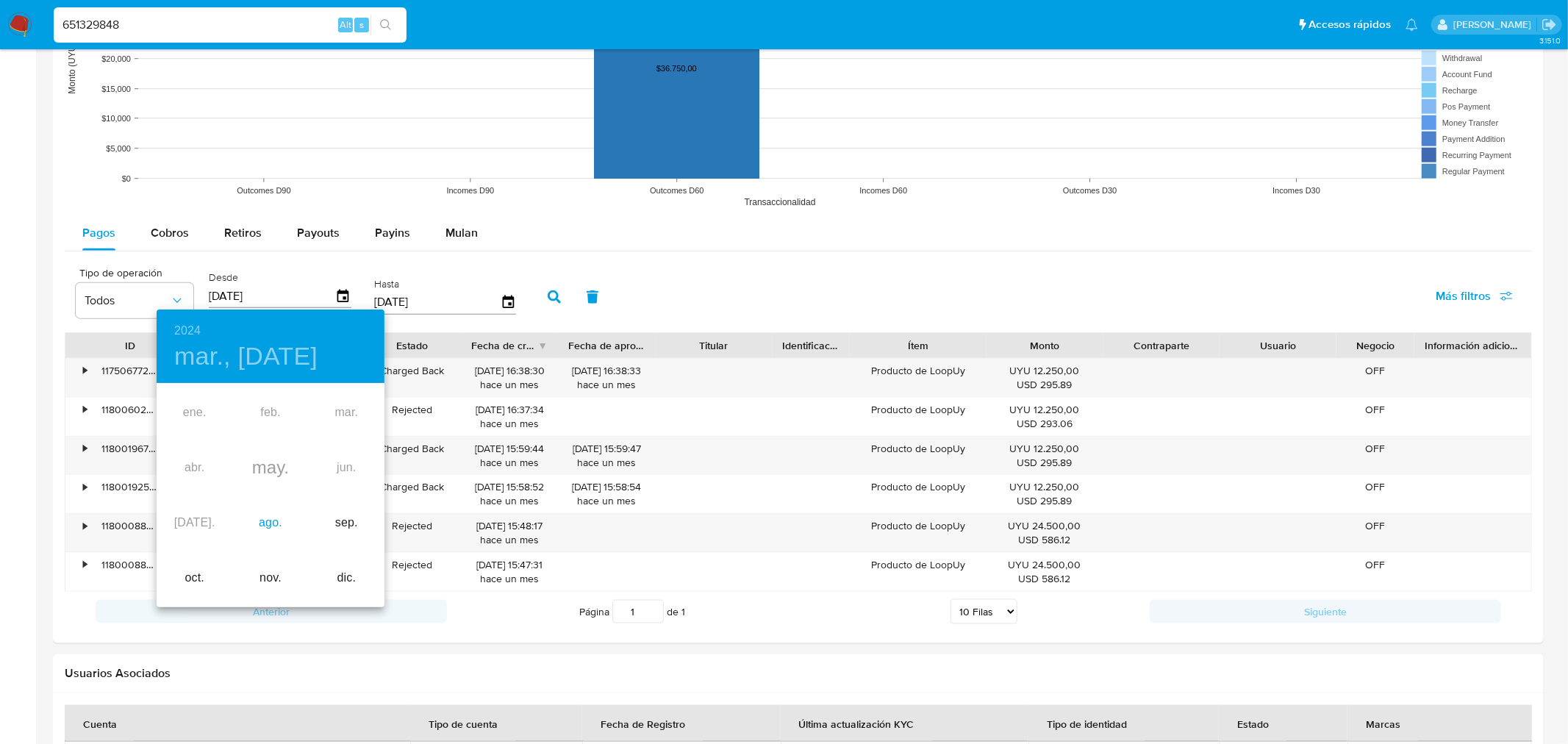
click at [266, 515] on div "ago." at bounding box center [271, 523] width 76 height 55
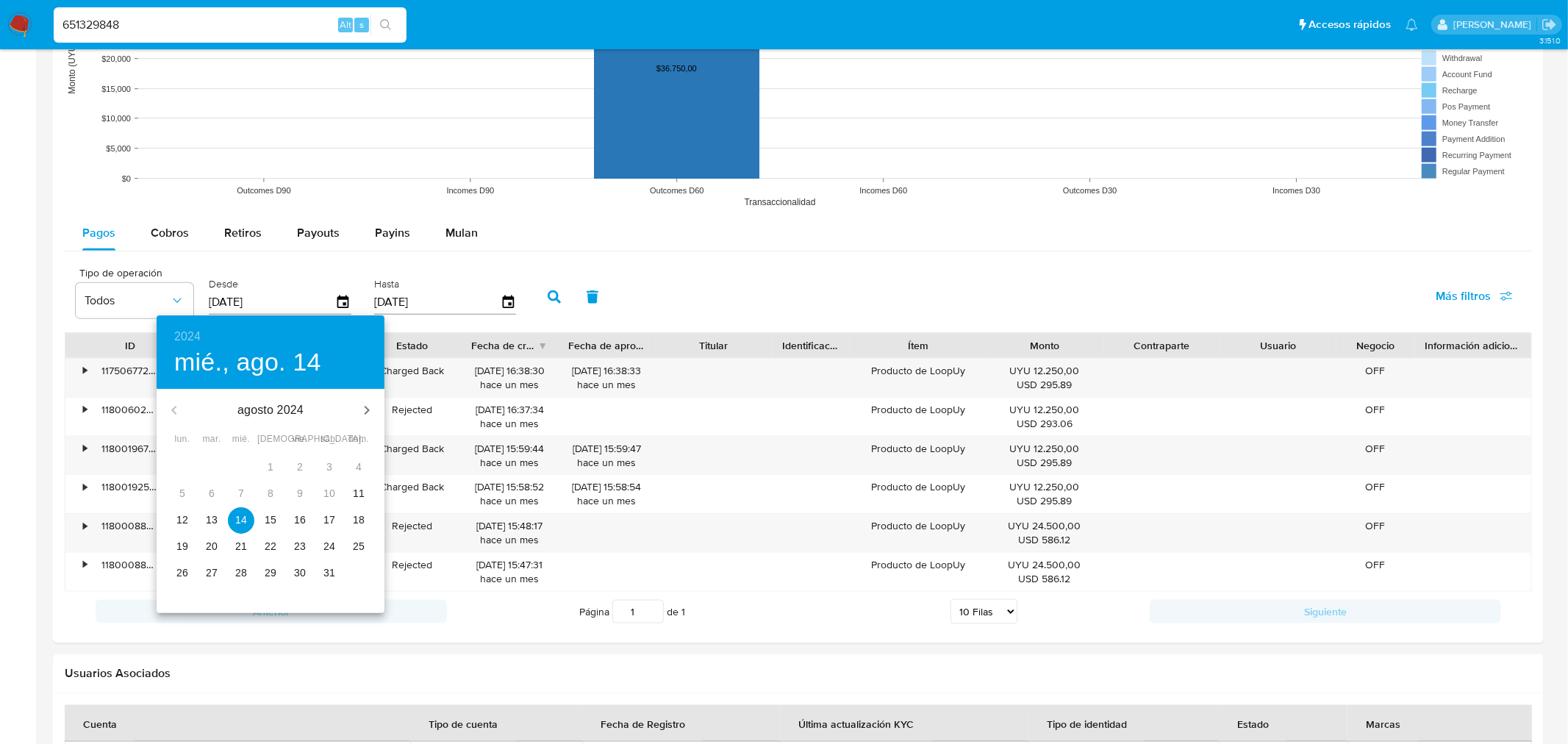
click at [182, 515] on p "12" at bounding box center [182, 520] width 12 height 15
type input "[DATE]"
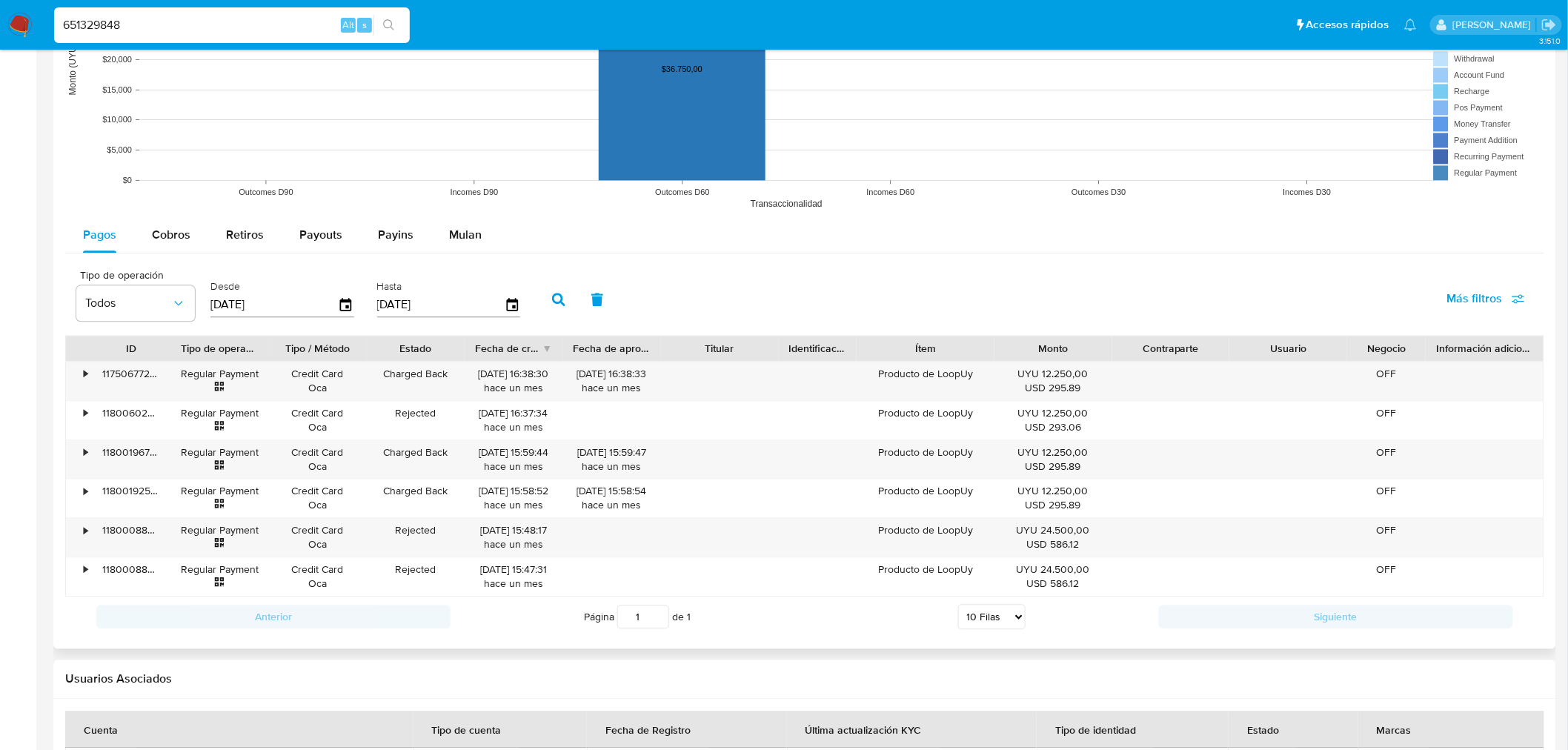
click at [552, 301] on icon "button" at bounding box center [558, 299] width 13 height 13
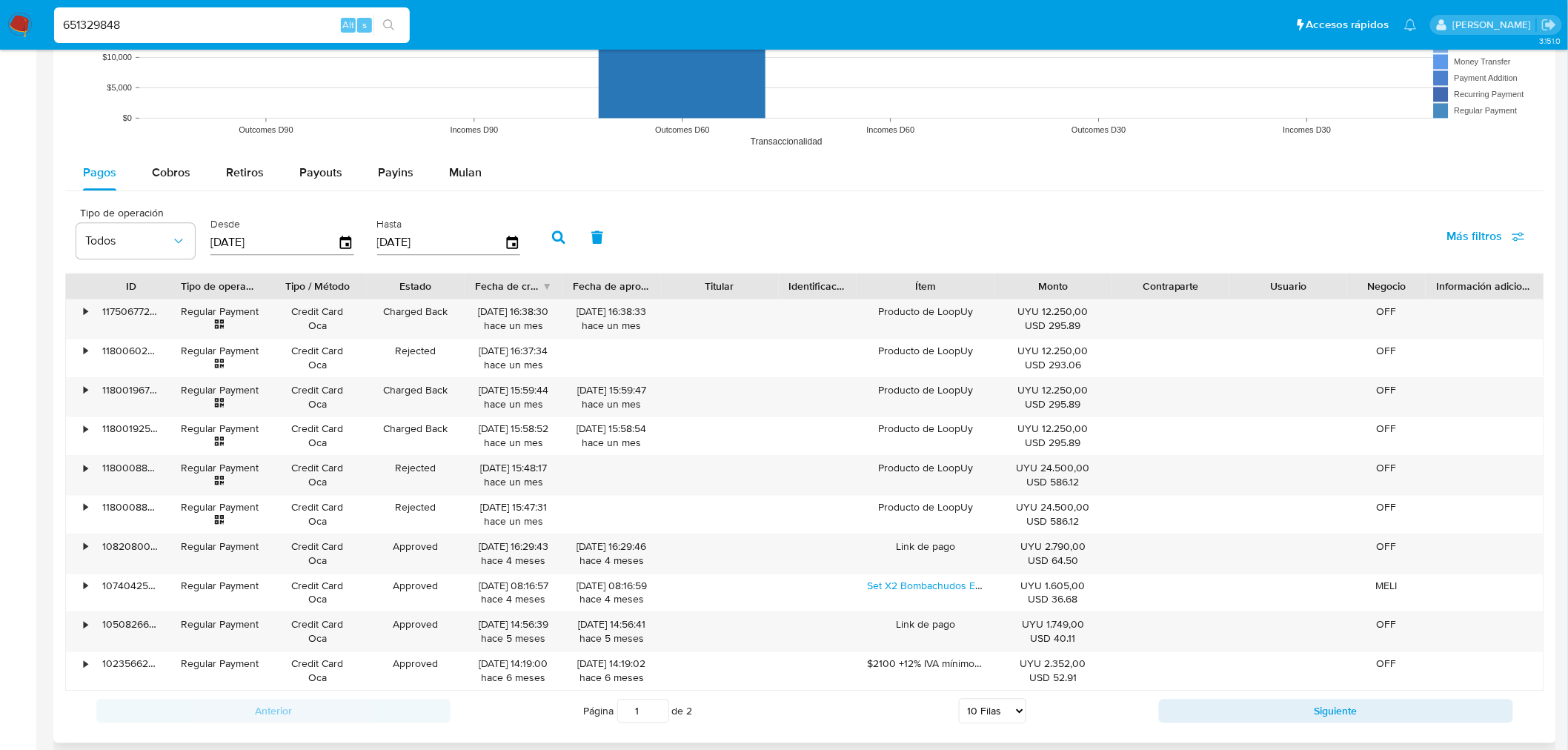
scroll to position [1520, 0]
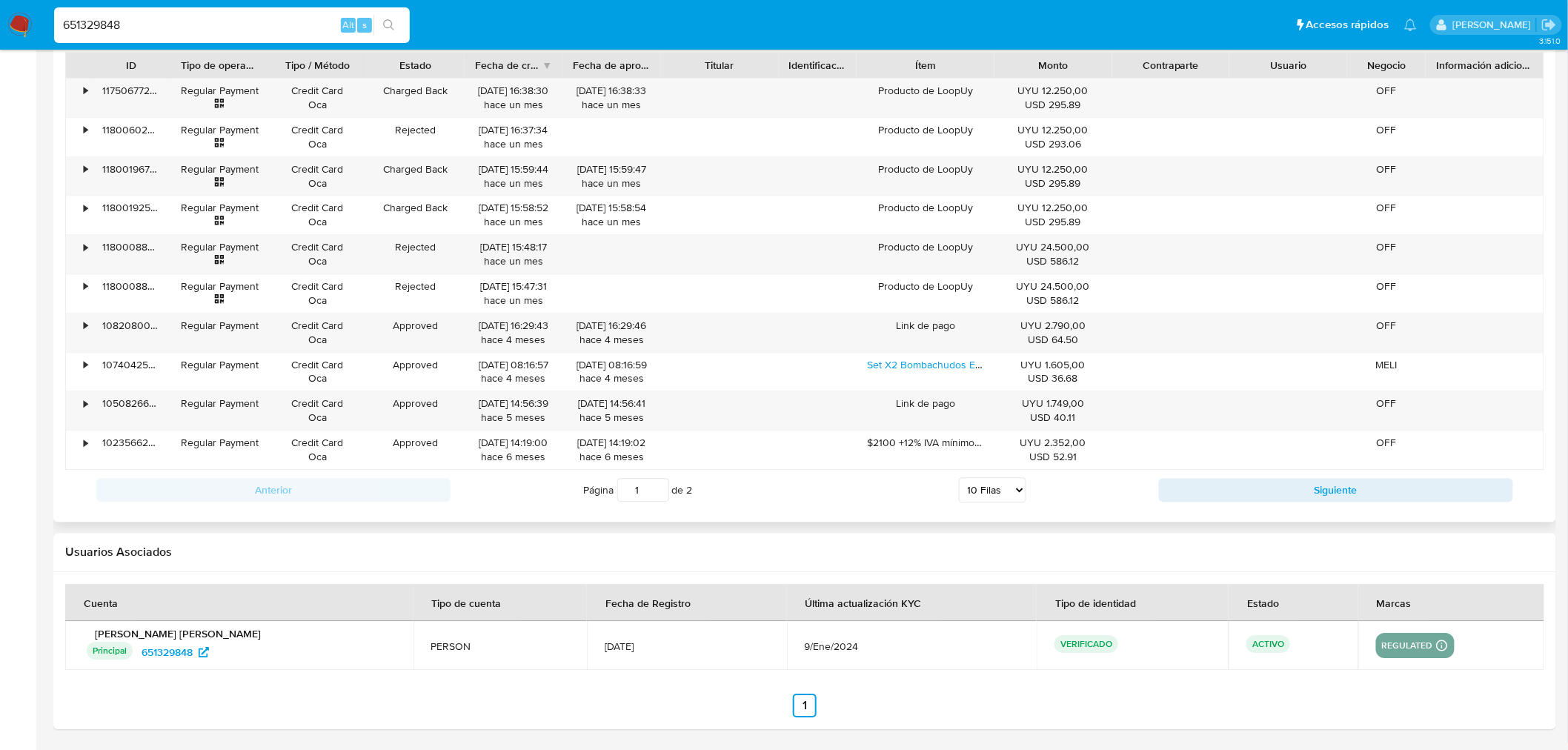
click at [997, 494] on select "5 Filas 10 Filas 20 Filas 25 Filas 50 Filas 100 Filas" at bounding box center [992, 489] width 67 height 25
select select "100"
click at [959, 479] on select "5 Filas 10 Filas 20 Filas 25 Filas 50 Filas 100 Filas" at bounding box center [992, 489] width 67 height 25
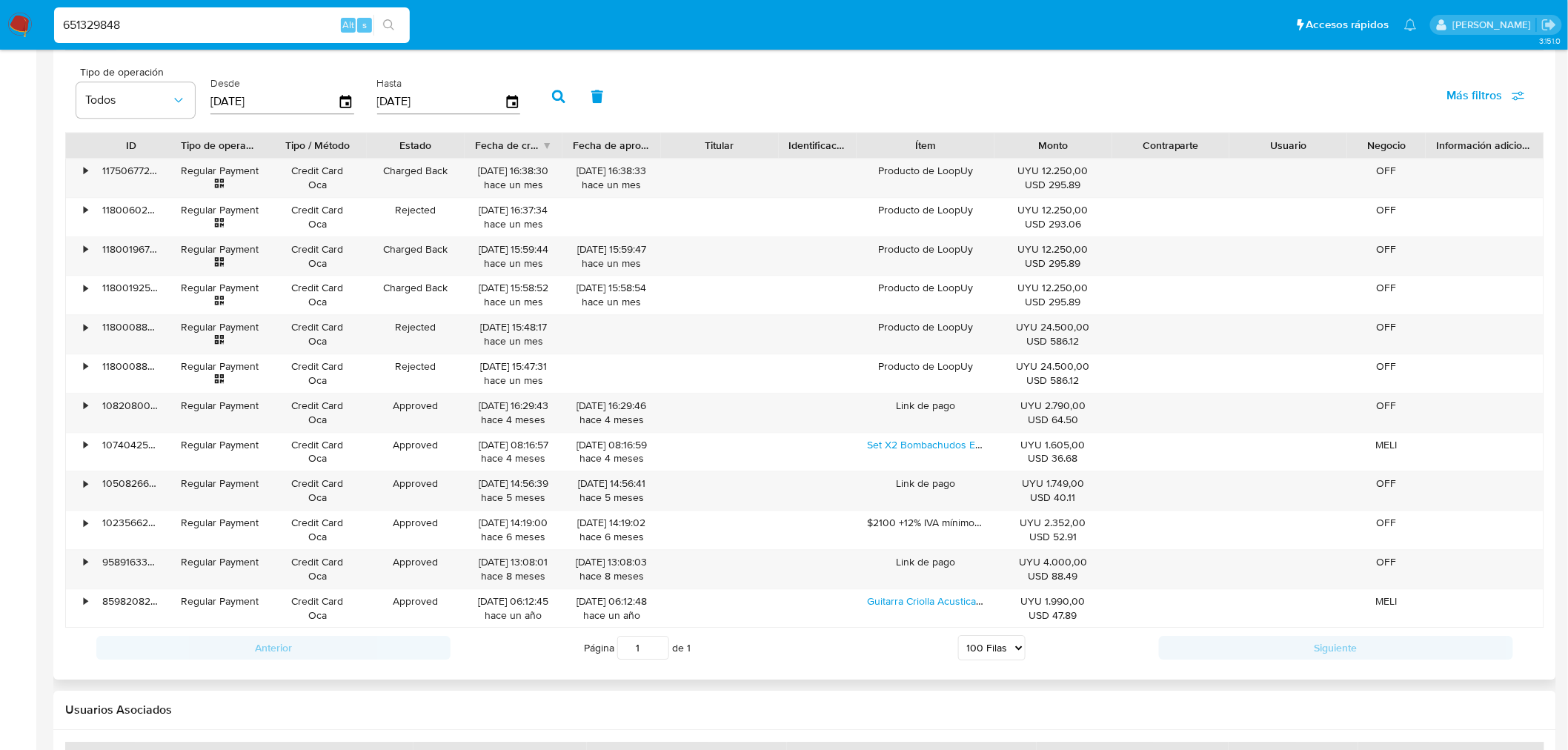
scroll to position [1436, 0]
click at [218, 12] on div "651329848 Alt s" at bounding box center [232, 25] width 356 height 36
click at [212, 19] on input "651329848" at bounding box center [232, 25] width 356 height 19
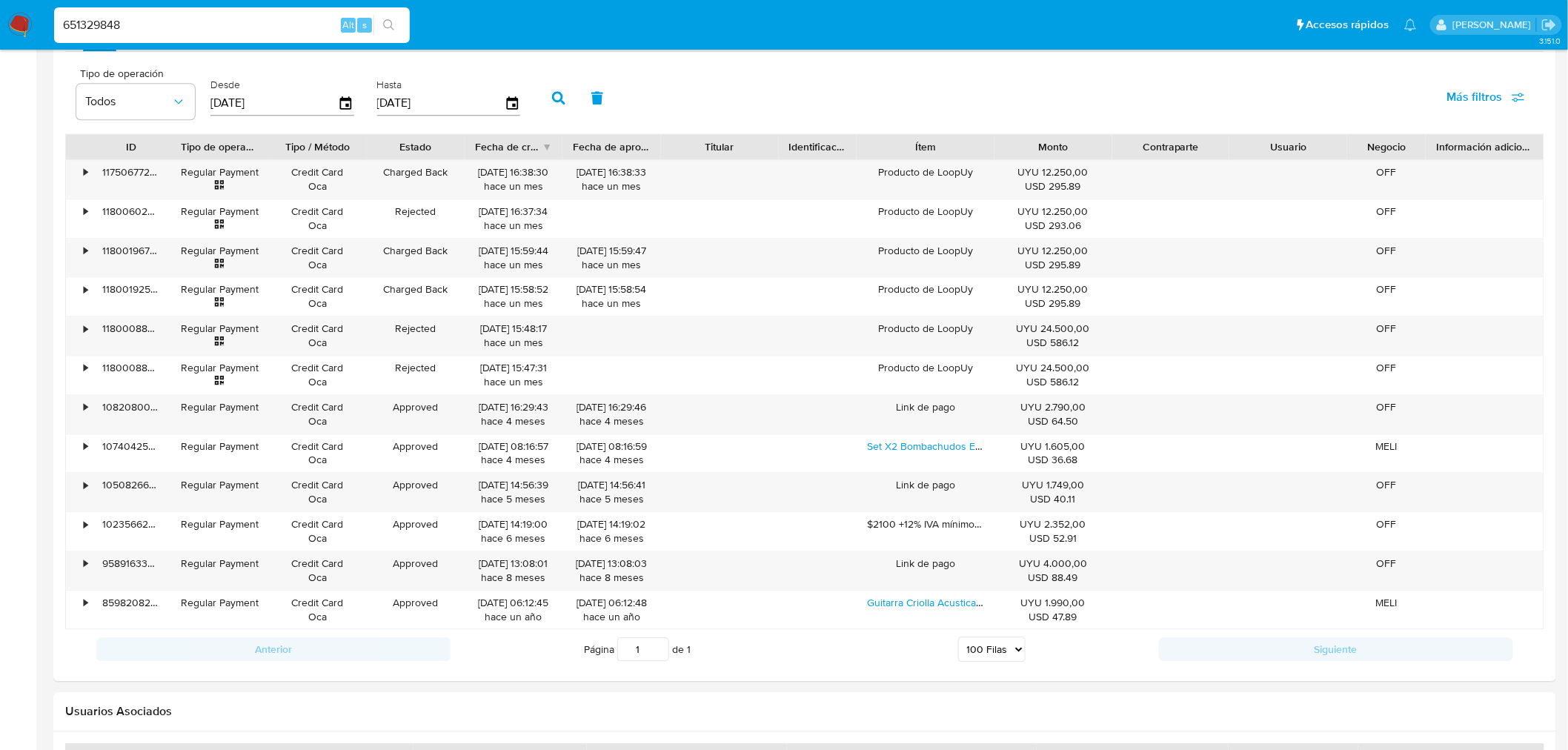
paste input "179361740"
type input "179361740"
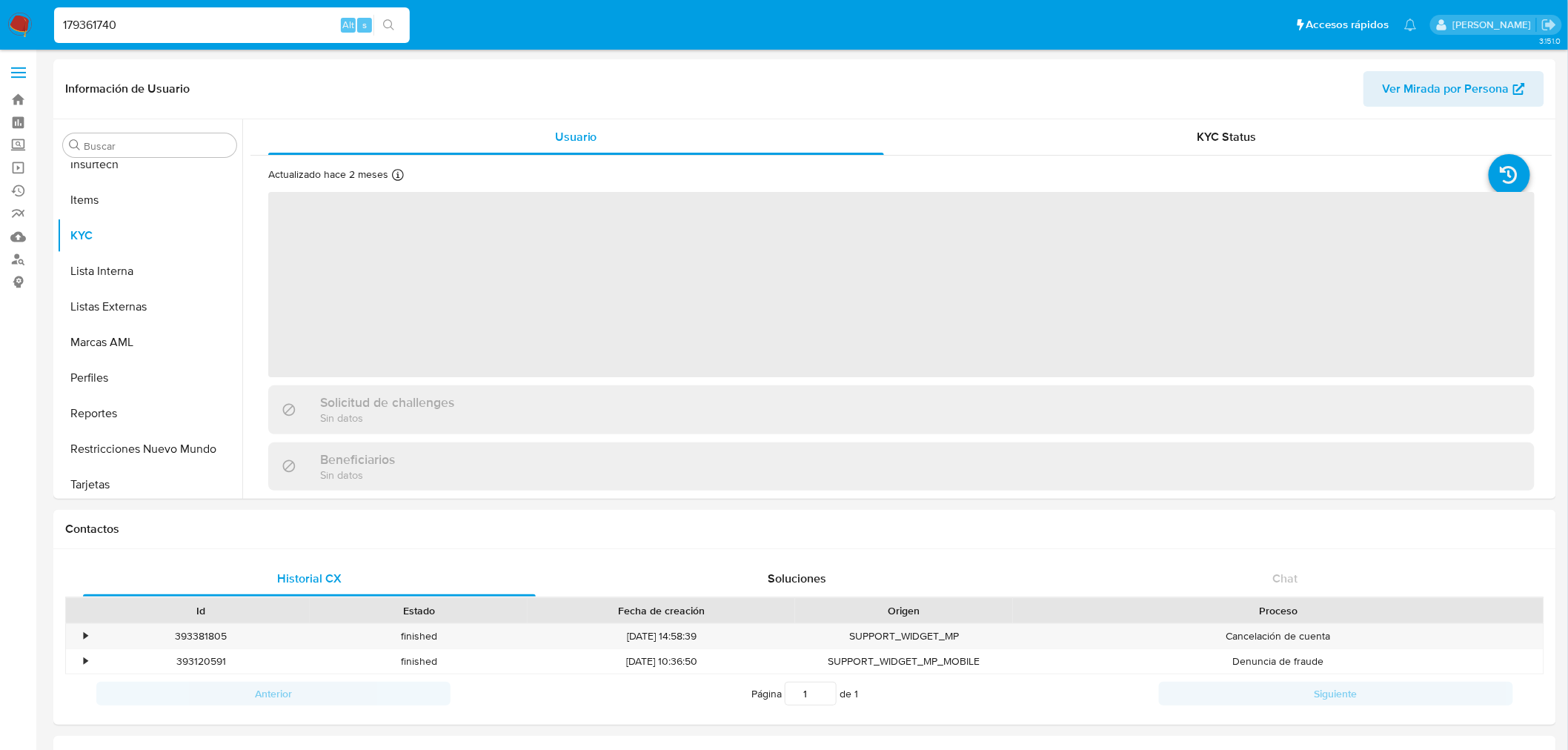
scroll to position [625, 0]
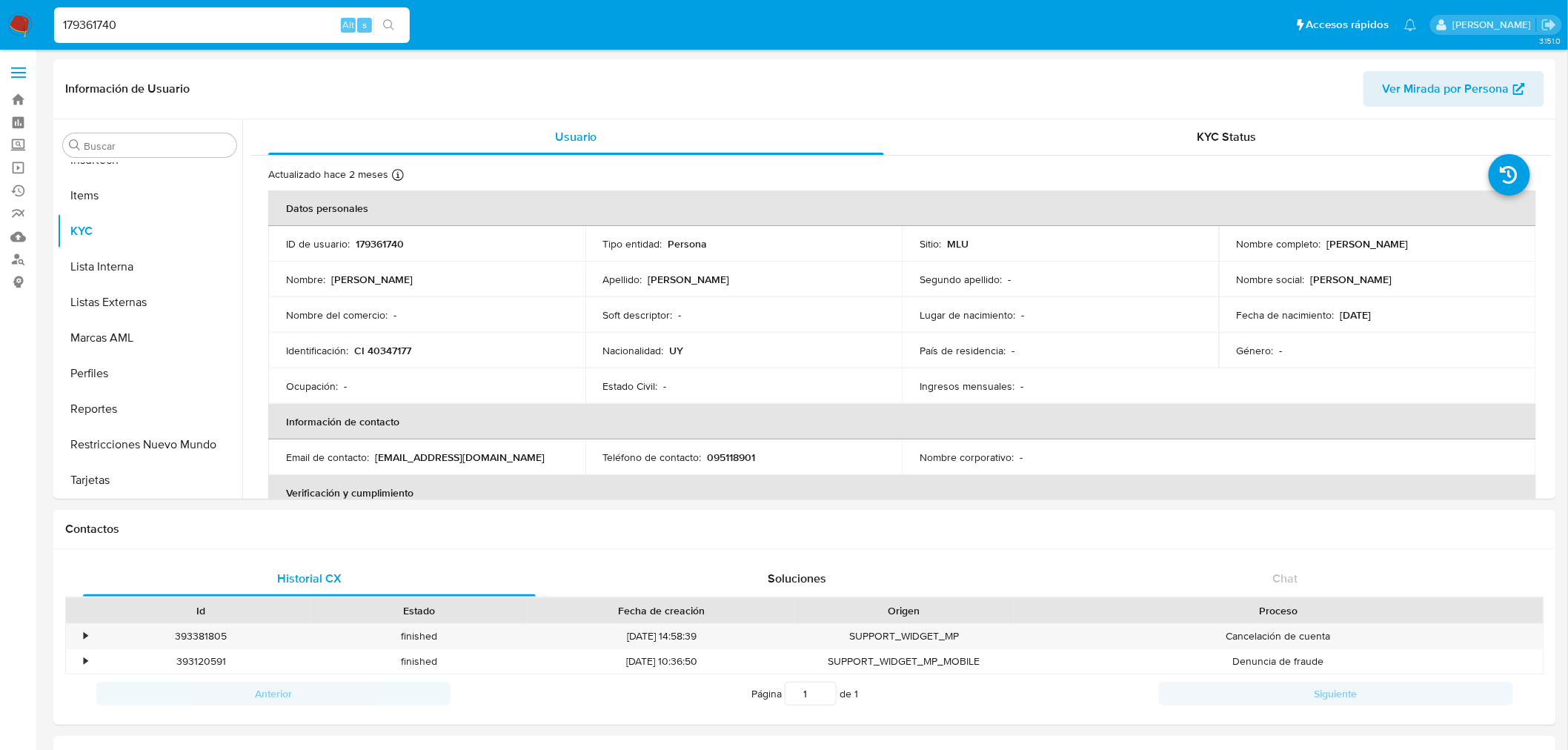
select select "10"
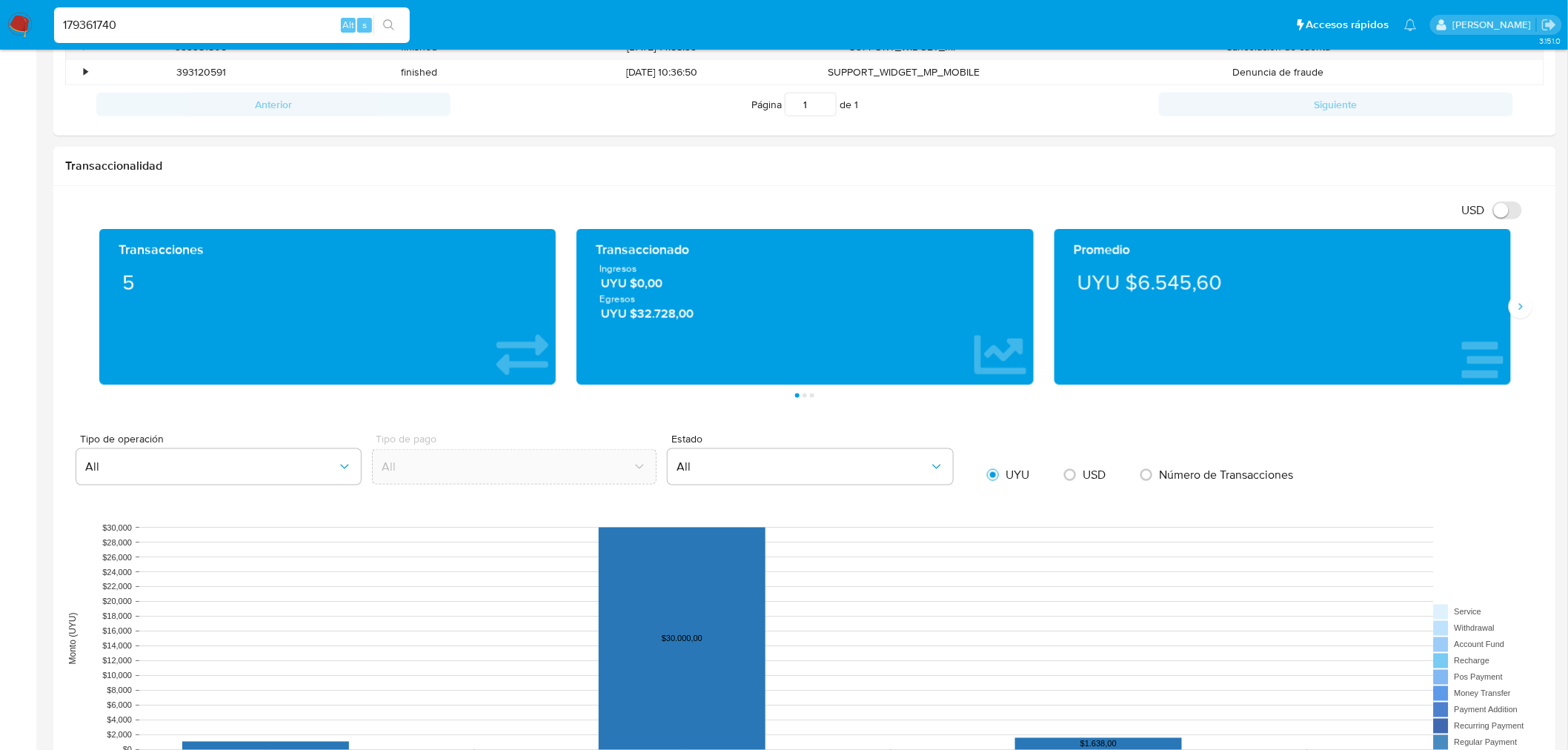
scroll to position [823, 0]
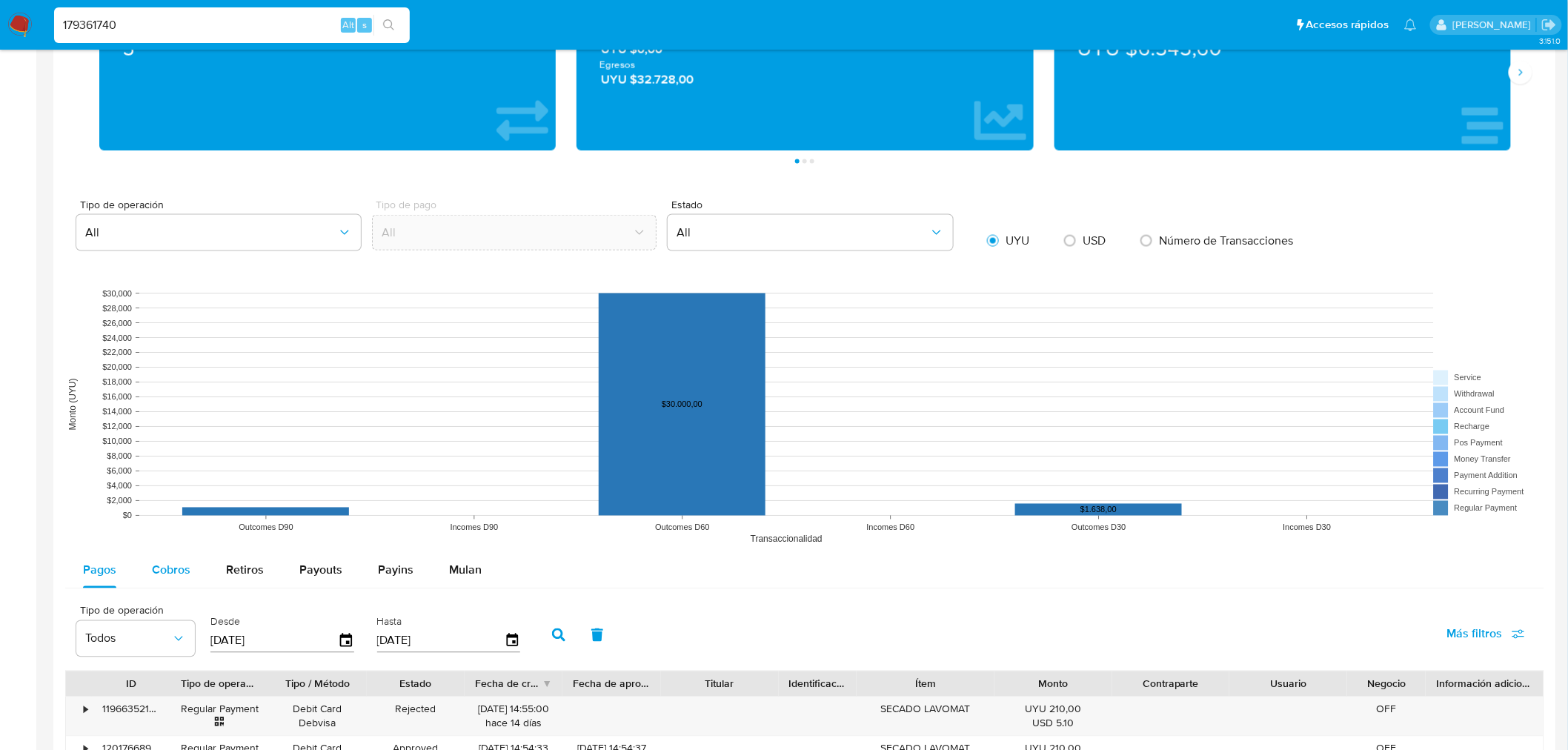
click at [159, 519] on span "Cobros" at bounding box center [171, 570] width 38 height 17
select select "10"
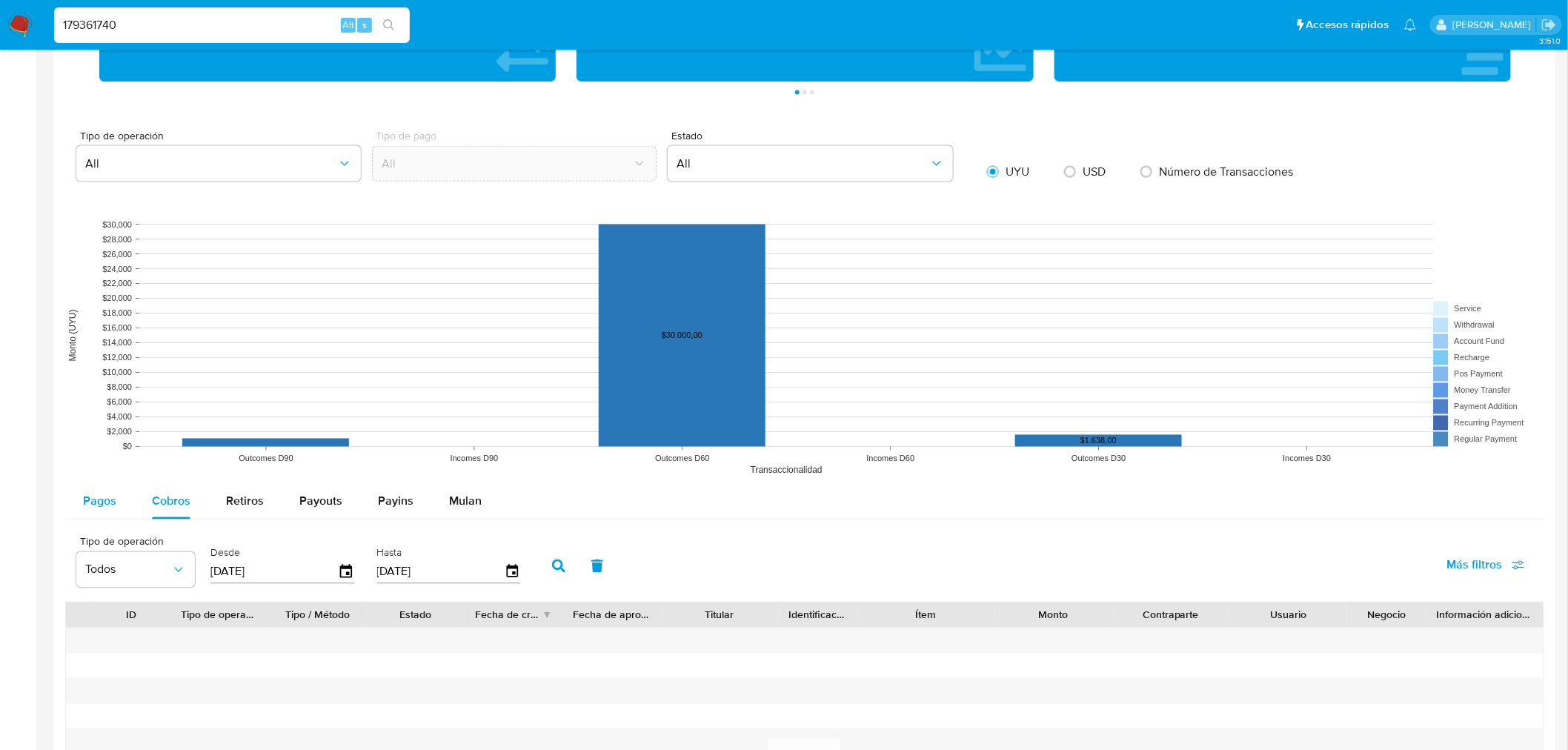
scroll to position [988, 0]
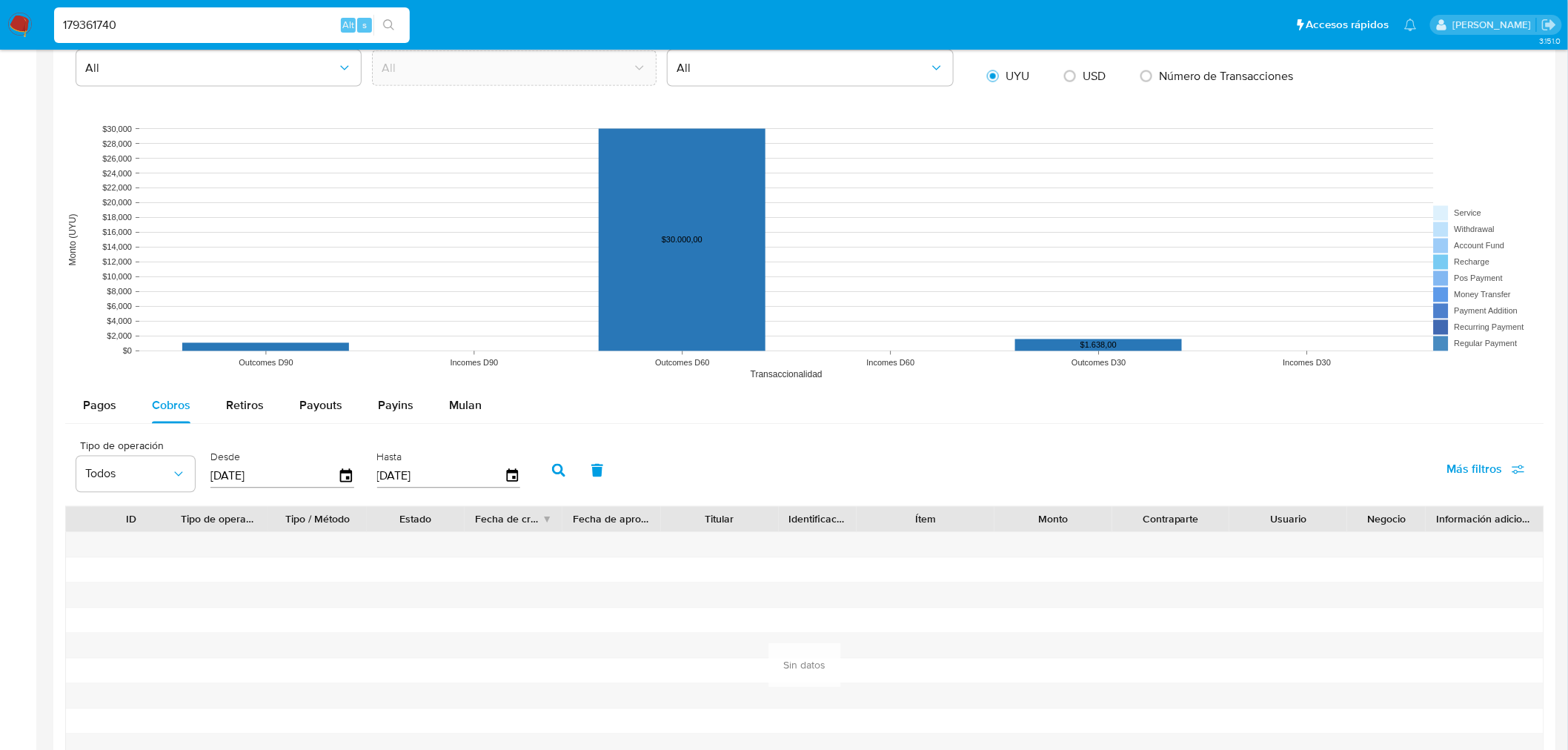
click at [330, 477] on input "[DATE]" at bounding box center [274, 476] width 127 height 24
click at [108, 406] on span "Pagos" at bounding box center [99, 406] width 33 height 17
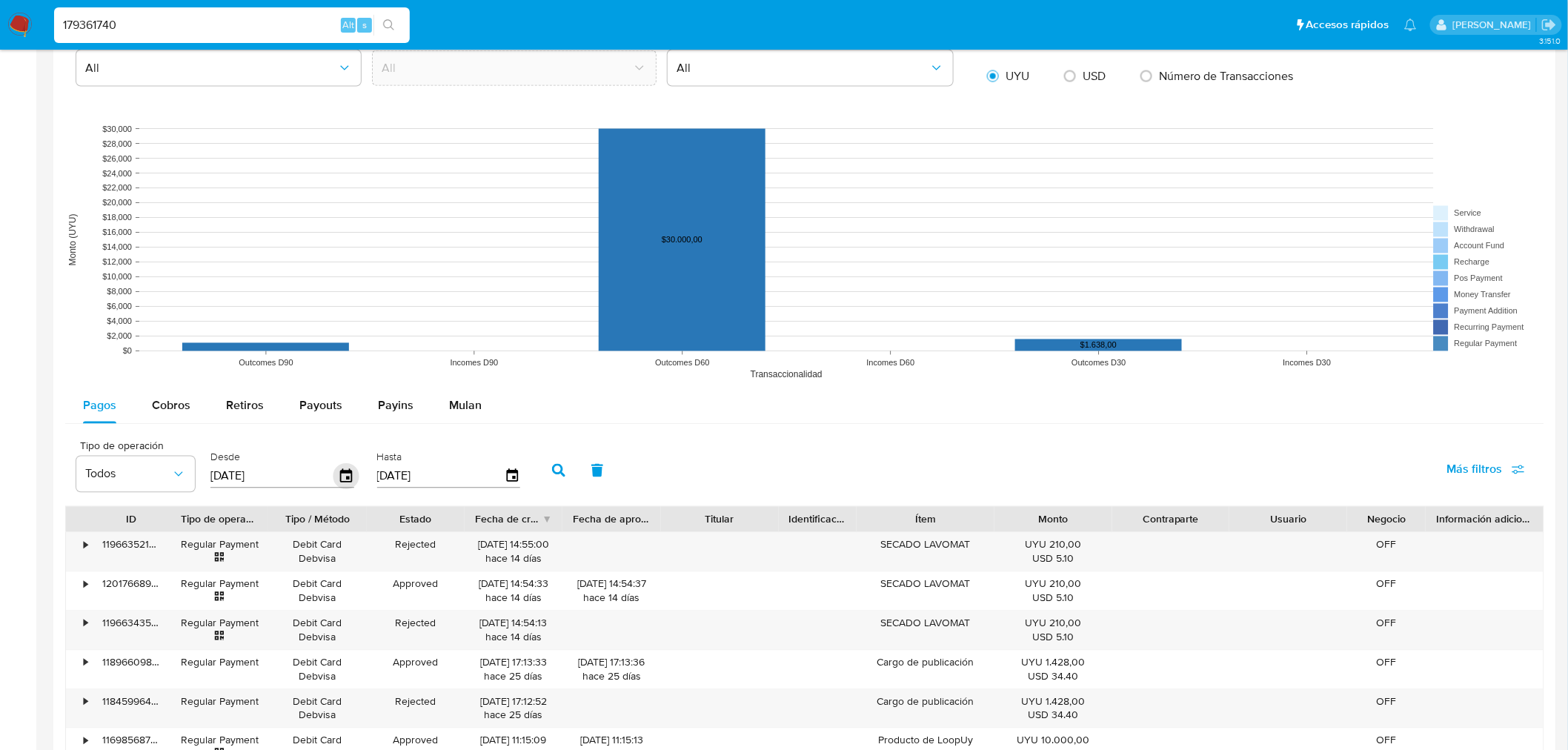
click at [338, 479] on icon "button" at bounding box center [347, 477] width 26 height 26
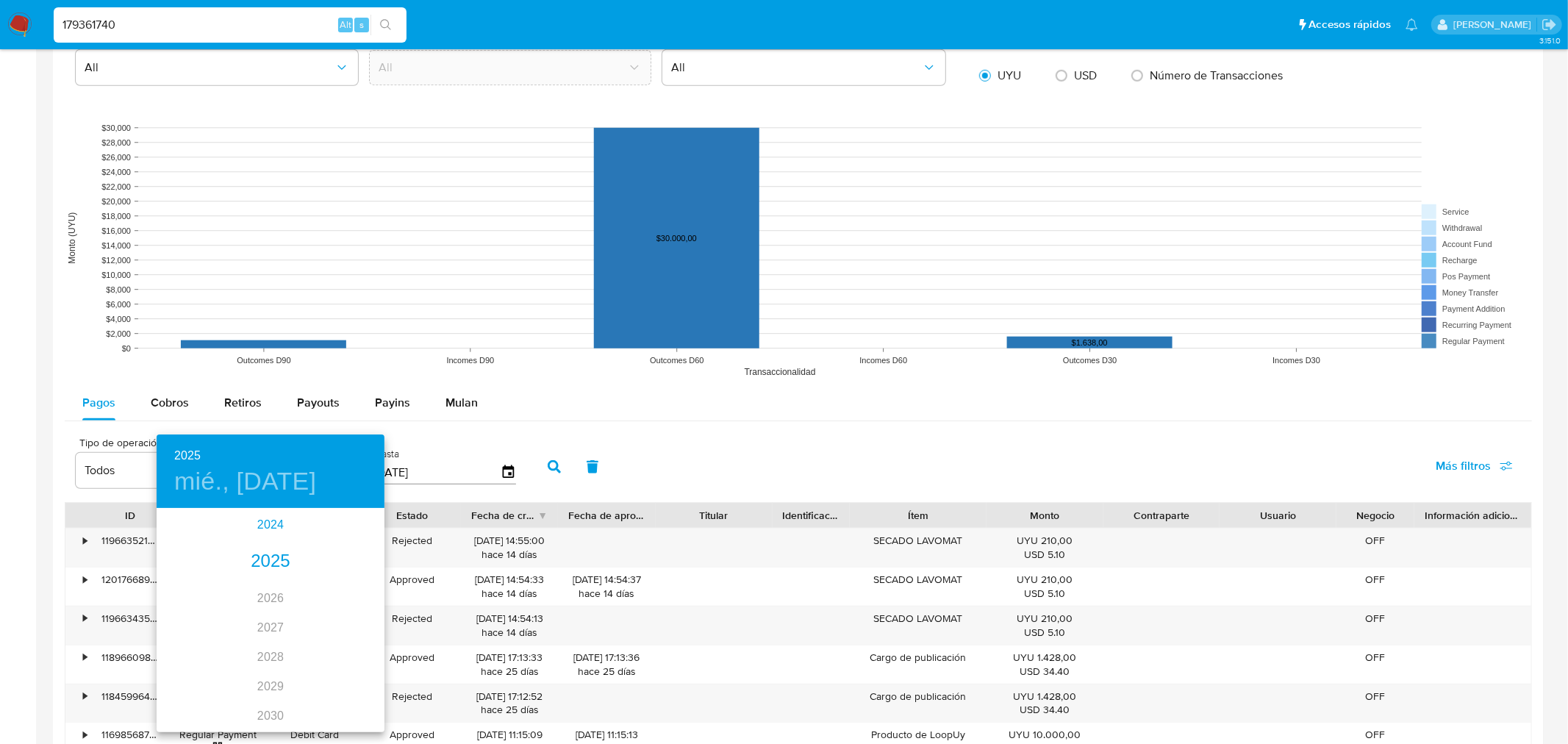
click at [267, 515] on div "2024" at bounding box center [271, 525] width 228 height 29
click at [269, 515] on div "ago." at bounding box center [271, 648] width 76 height 55
click at [189, 515] on span "12" at bounding box center [182, 638] width 27 height 15
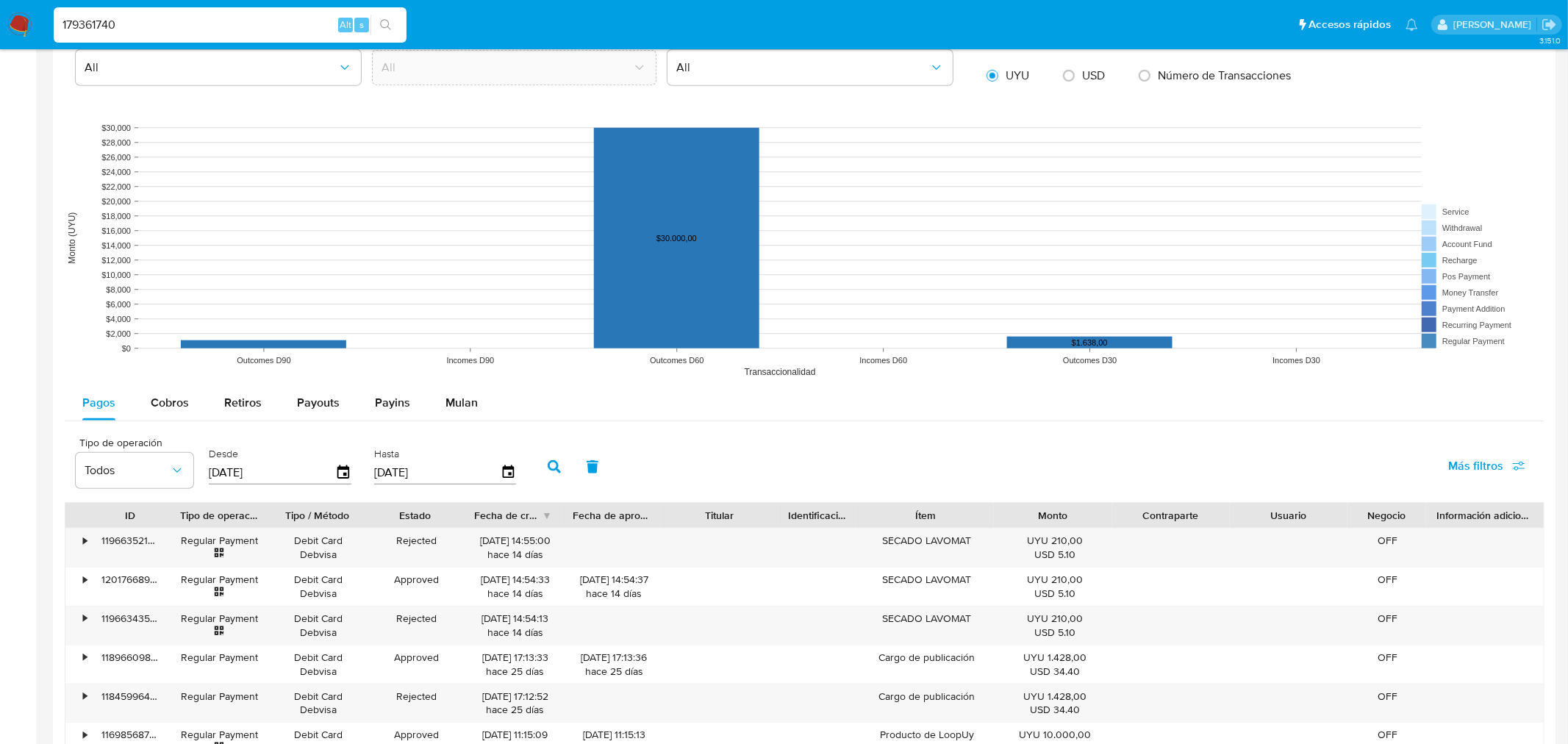
type input "[DATE]"
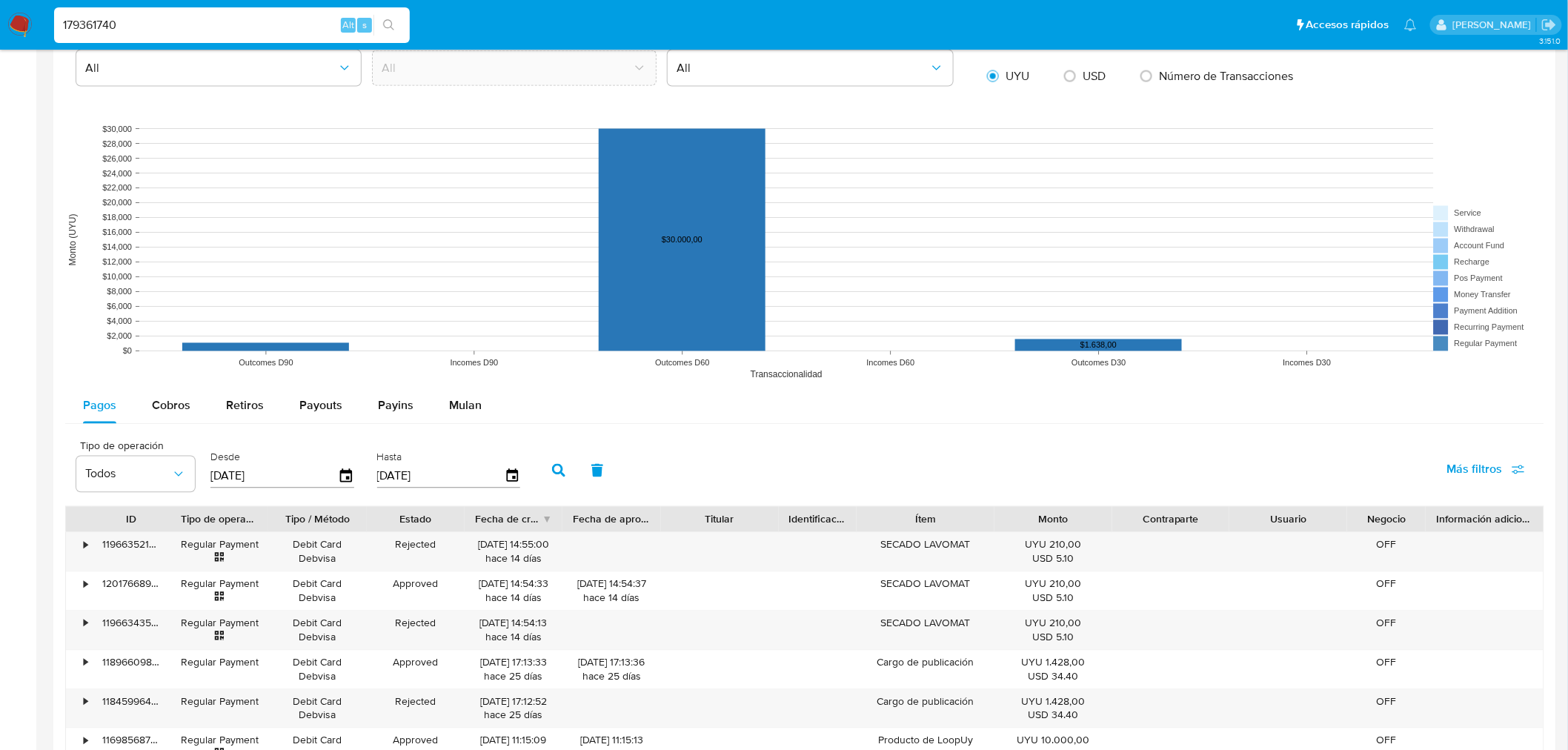
click at [540, 473] on button "button" at bounding box center [559, 470] width 38 height 36
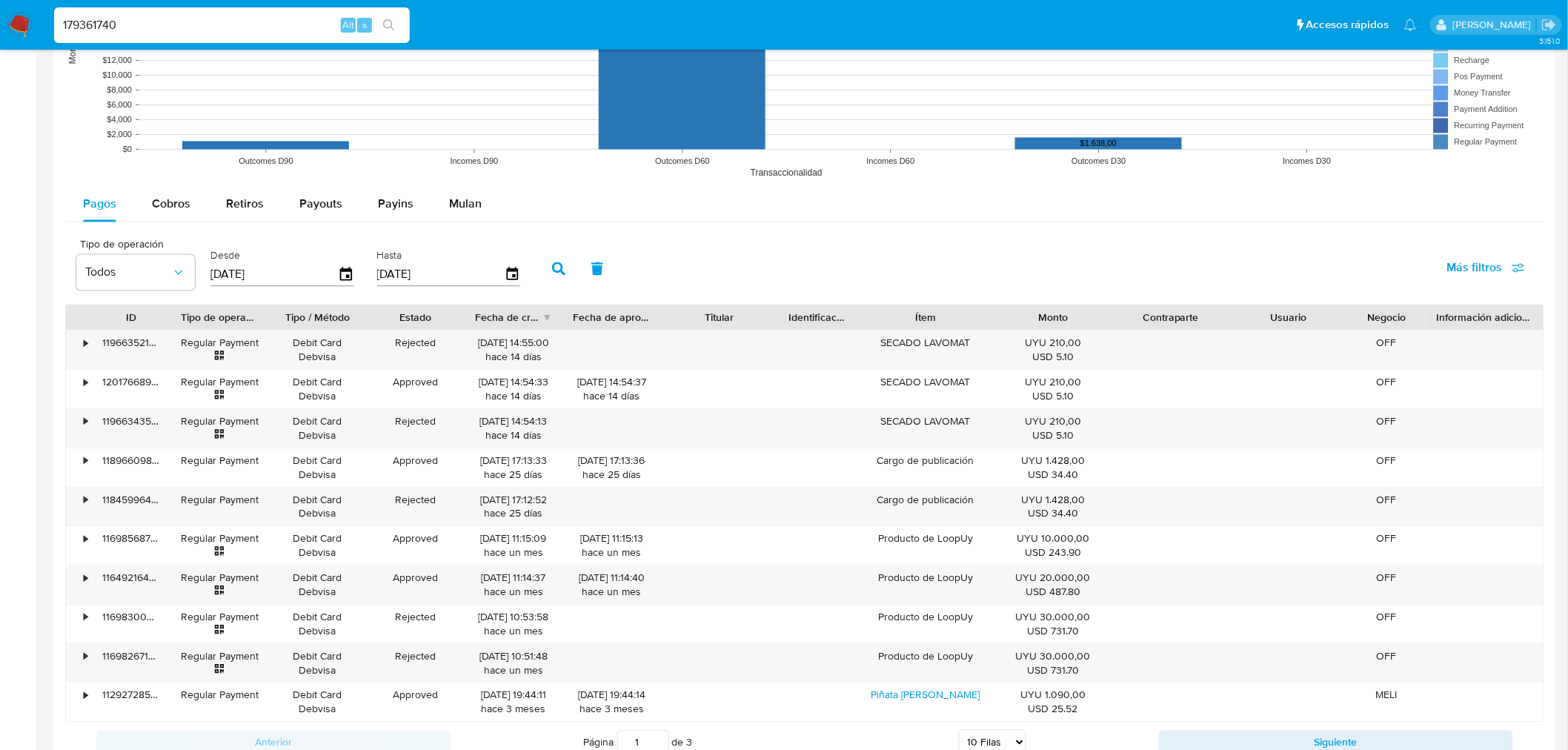
scroll to position [1318, 0]
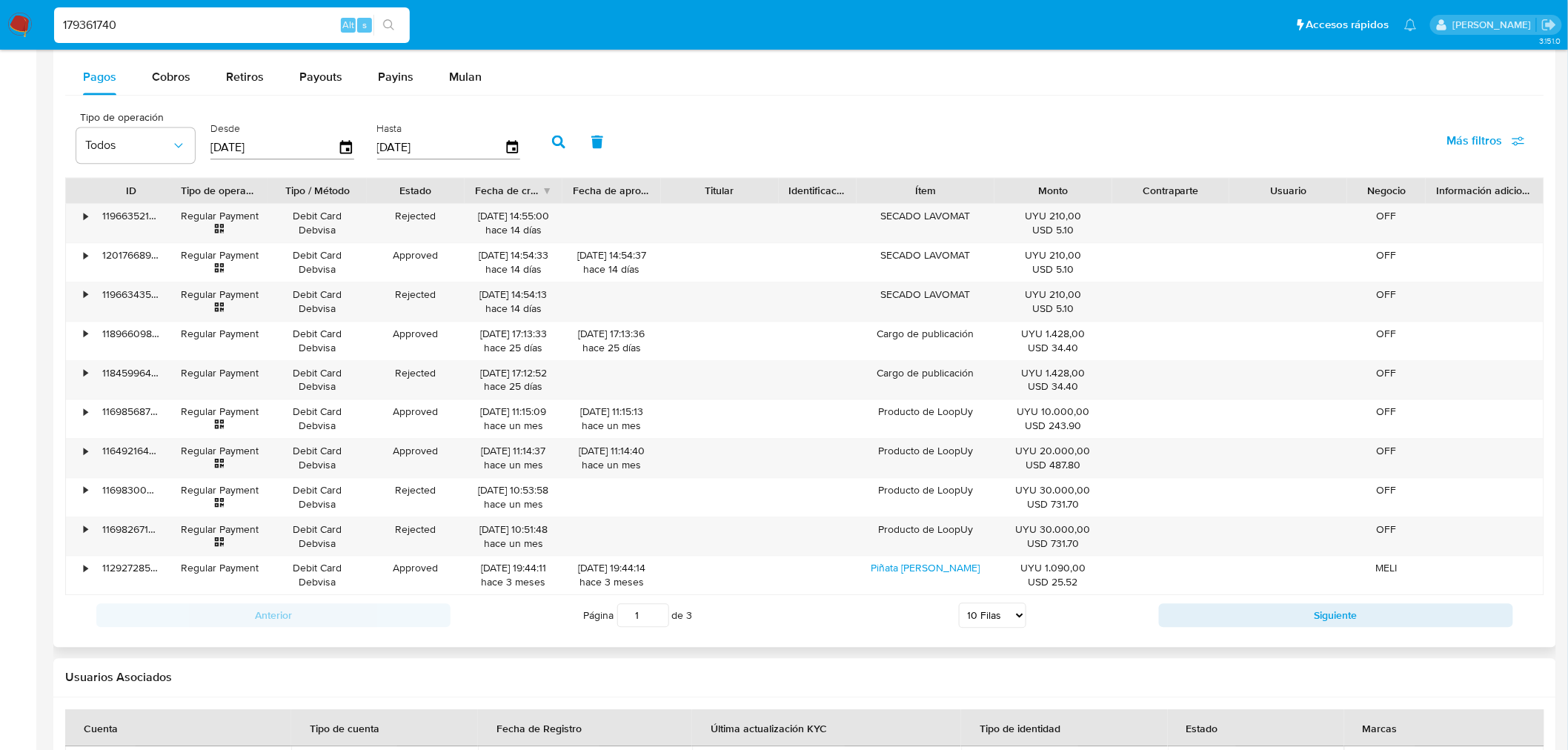
click at [1023, 519] on select "5 Filas 10 Filas 20 Filas 25 Filas 50 Filas 100 Filas" at bounding box center [992, 615] width 67 height 25
select select "100"
click at [959, 519] on select "5 Filas 10 Filas 20 Filas 25 Filas 50 Filas 100 Filas" at bounding box center [992, 615] width 67 height 25
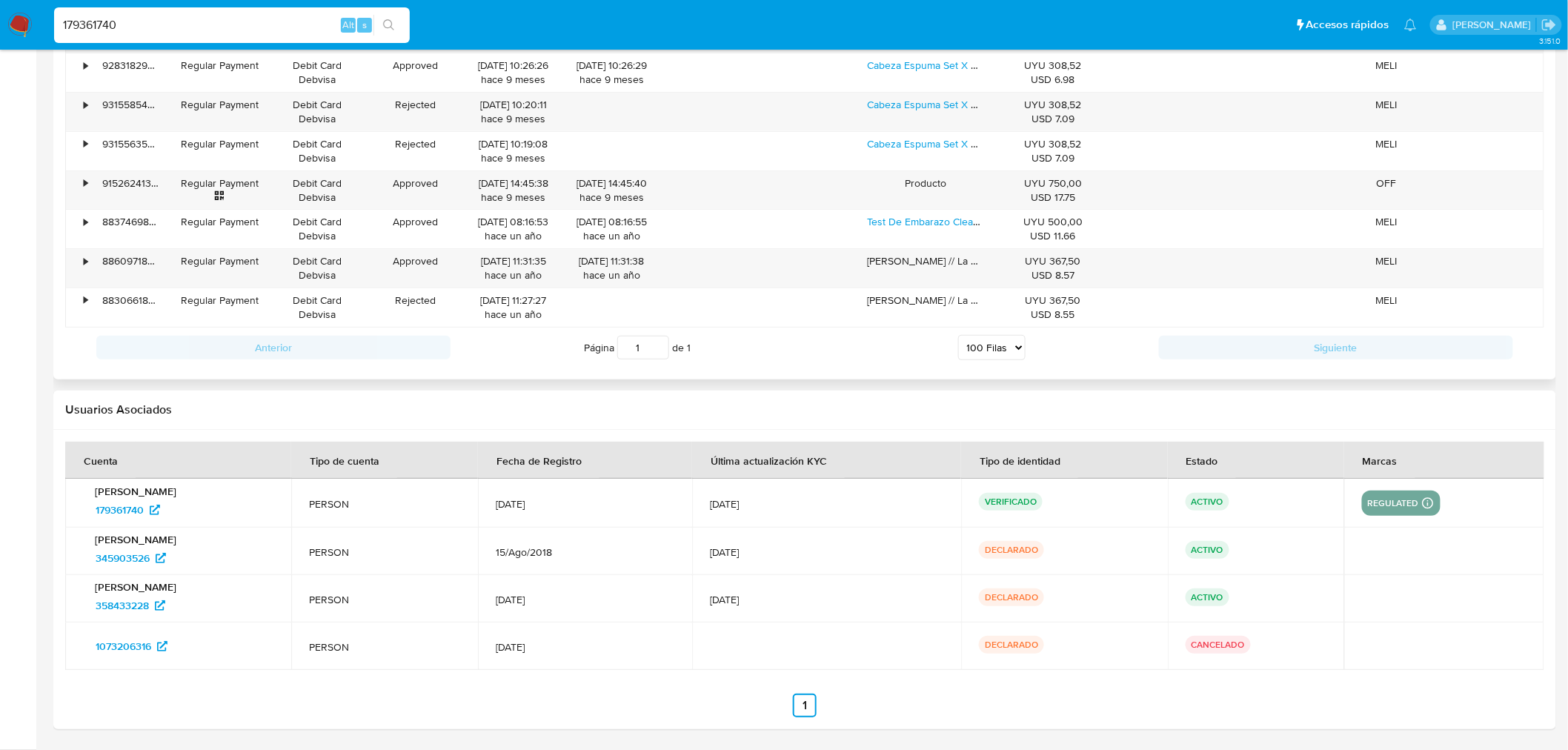
scroll to position [2124, 0]
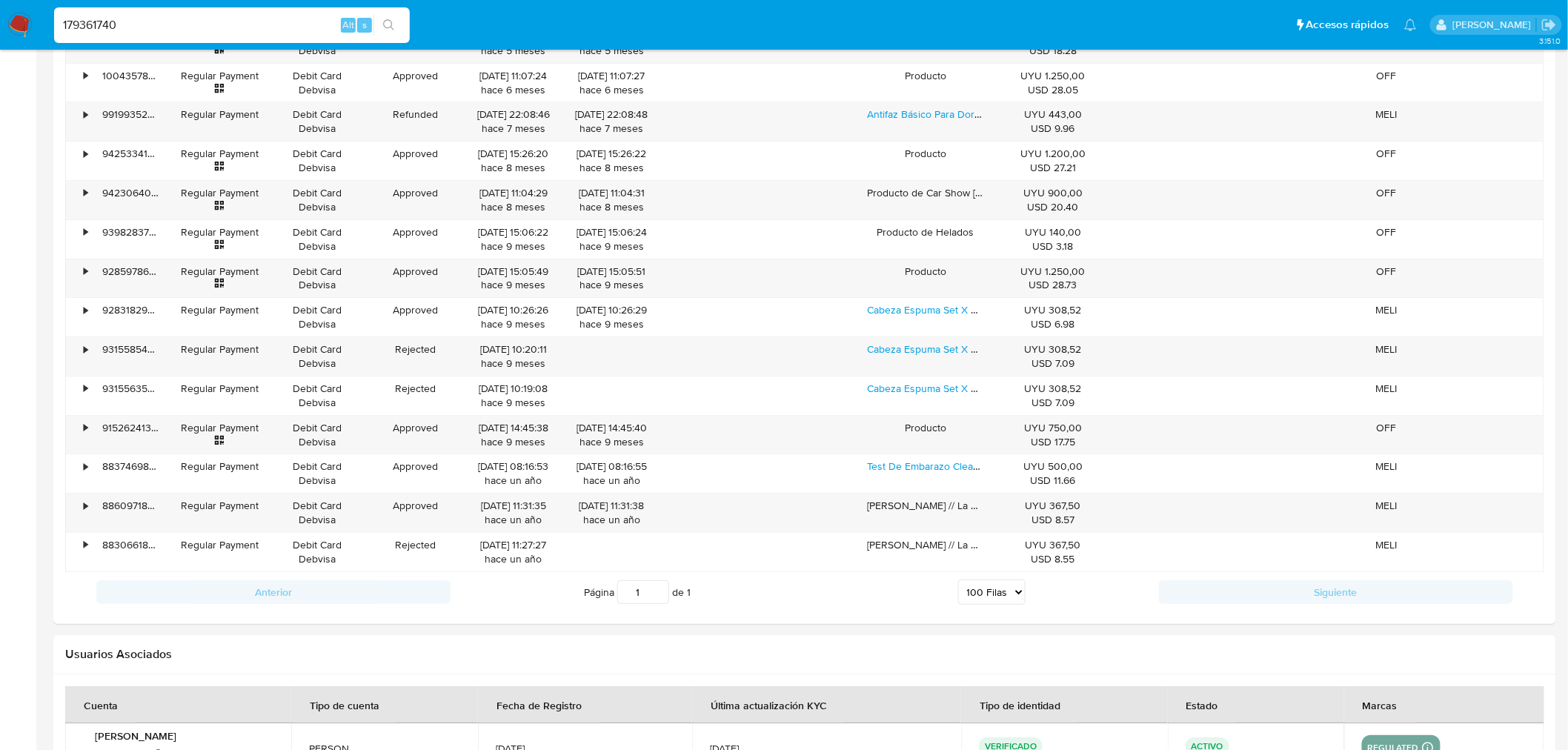
click at [143, 18] on input "179361740" at bounding box center [232, 25] width 356 height 19
paste input "314845846"
type input "314845846"
click at [397, 24] on button "search-icon" at bounding box center [388, 25] width 31 height 21
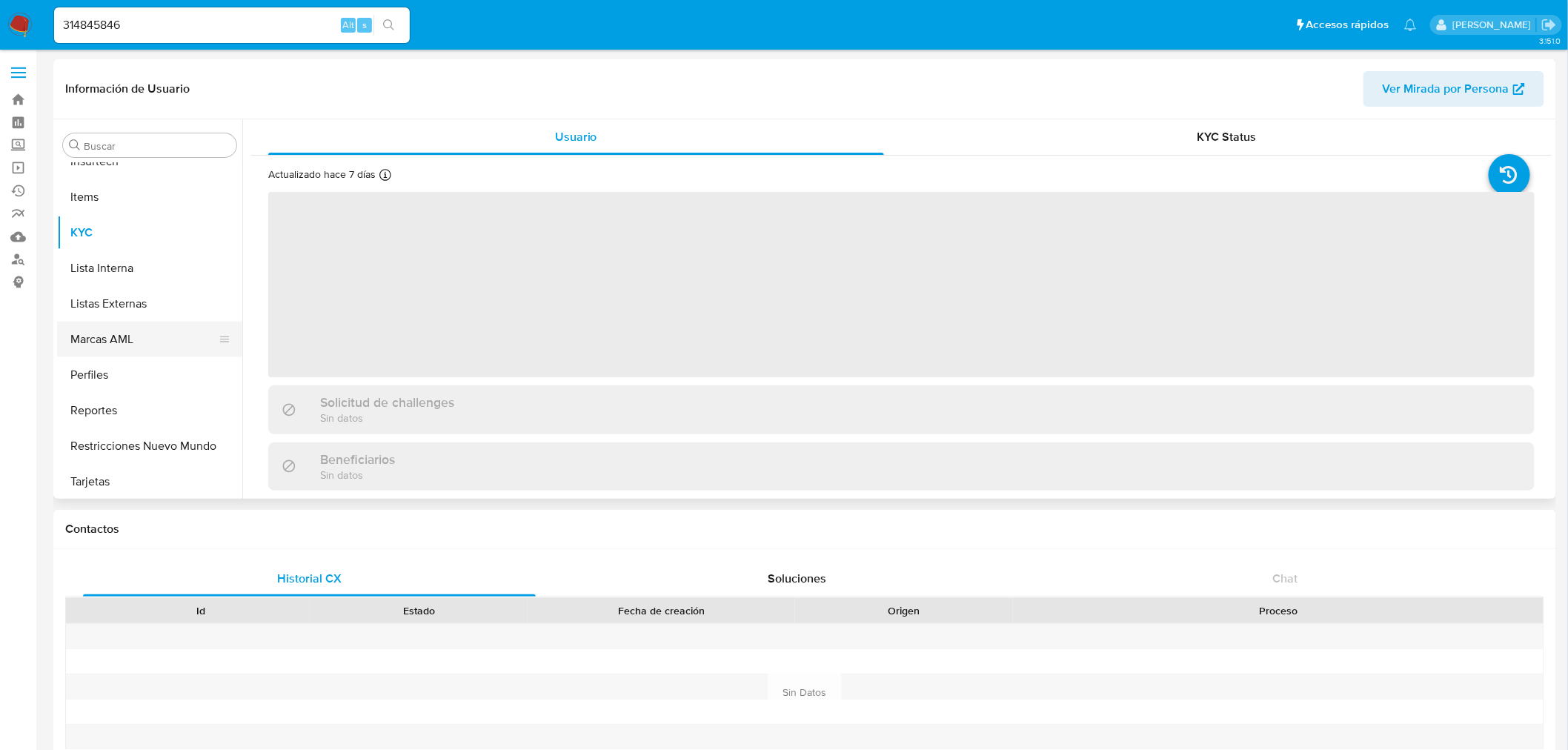
scroll to position [625, 0]
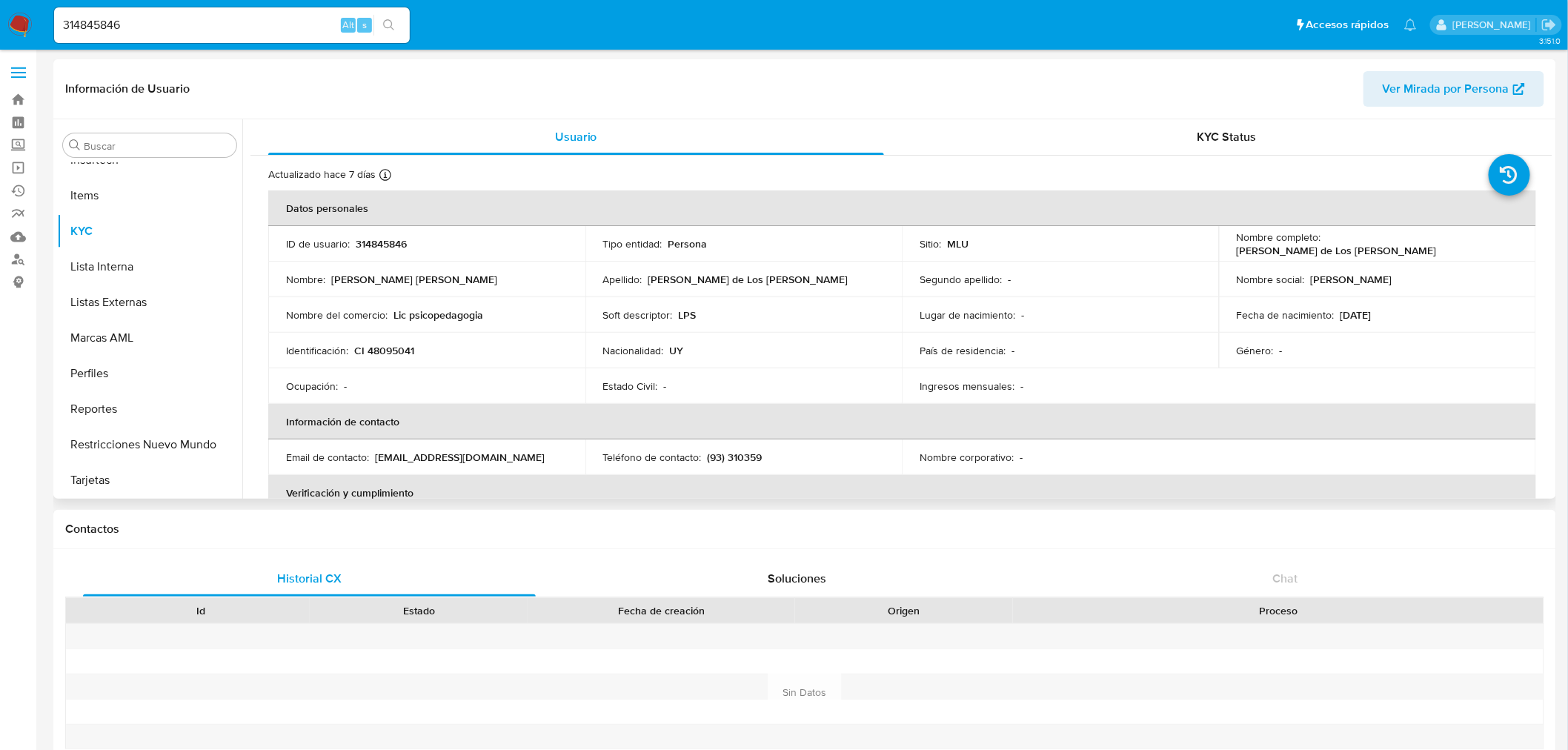
select select "10"
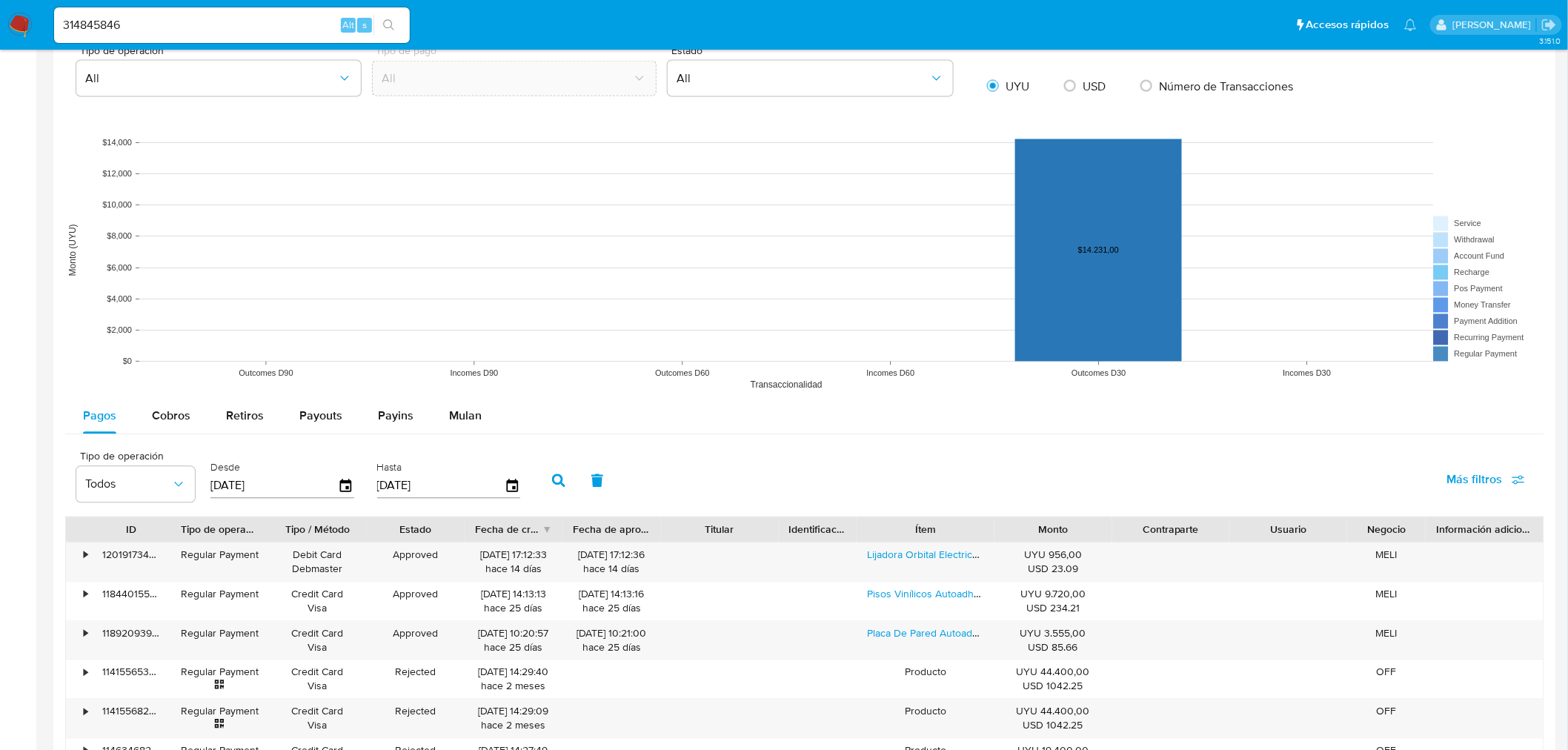
scroll to position [1235, 0]
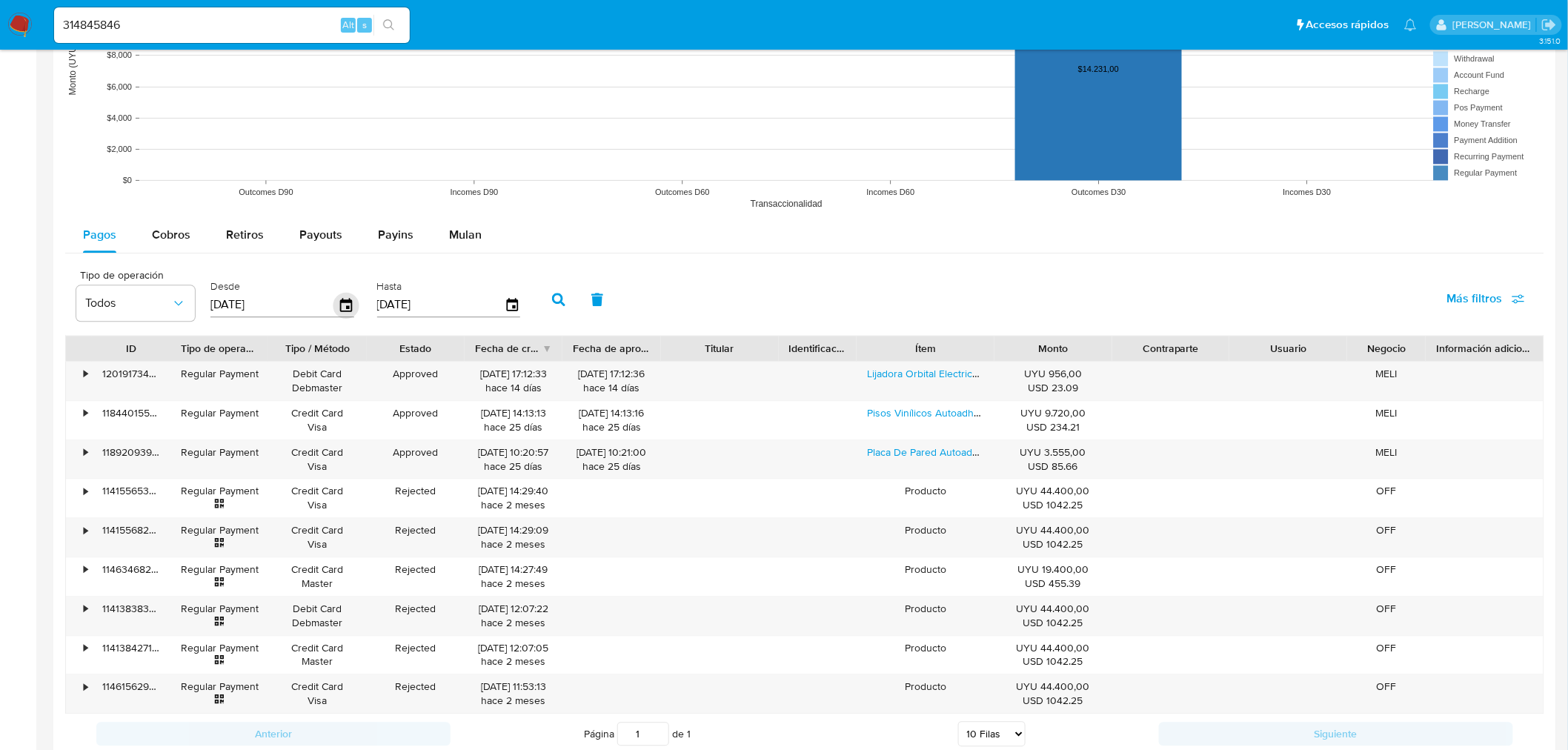
click at [340, 301] on icon "button" at bounding box center [346, 304] width 12 height 13
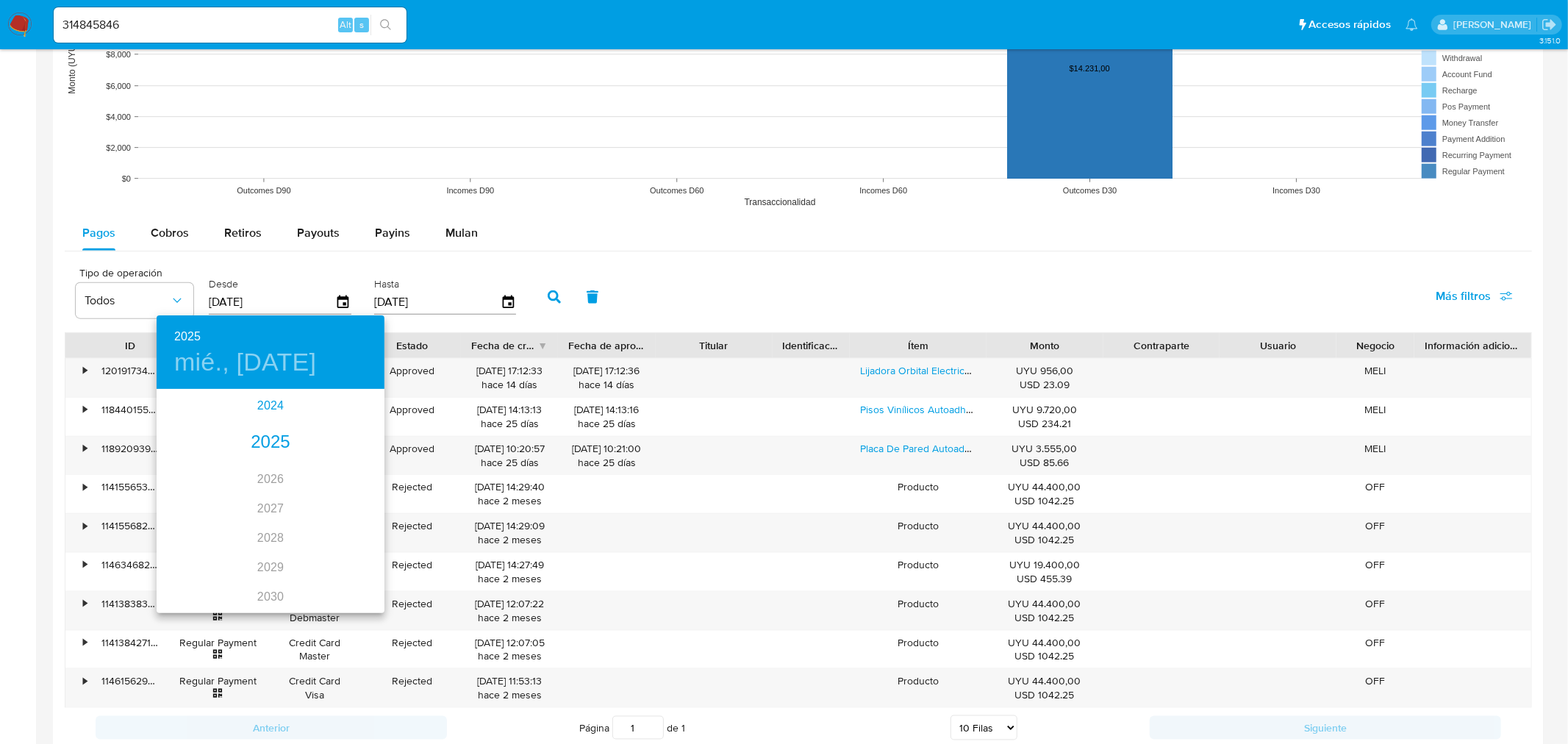
click at [260, 409] on div "2024" at bounding box center [271, 406] width 228 height 29
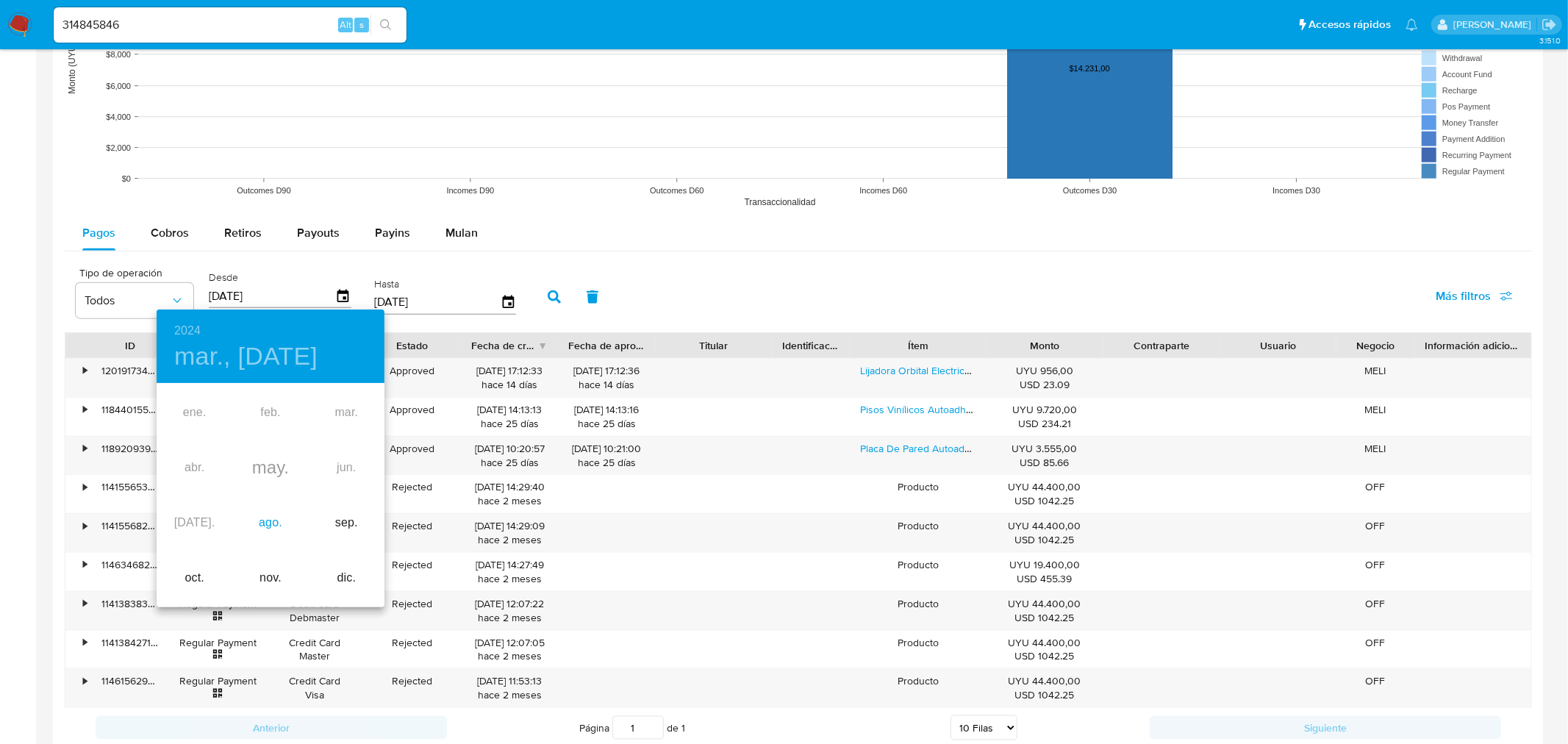
click at [272, 515] on div "ago." at bounding box center [271, 523] width 76 height 55
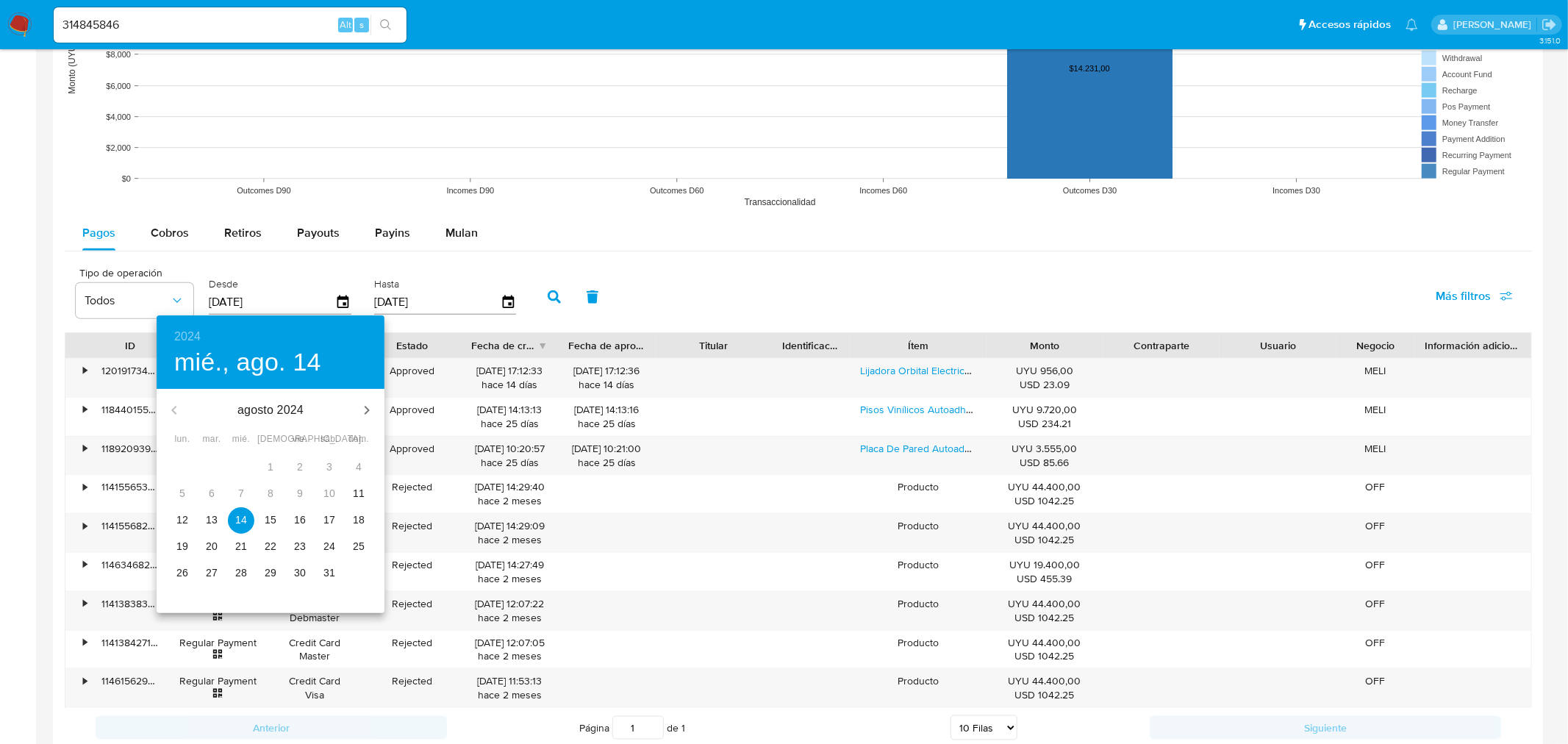
click at [181, 515] on p "12" at bounding box center [182, 520] width 12 height 15
type input "[DATE]"
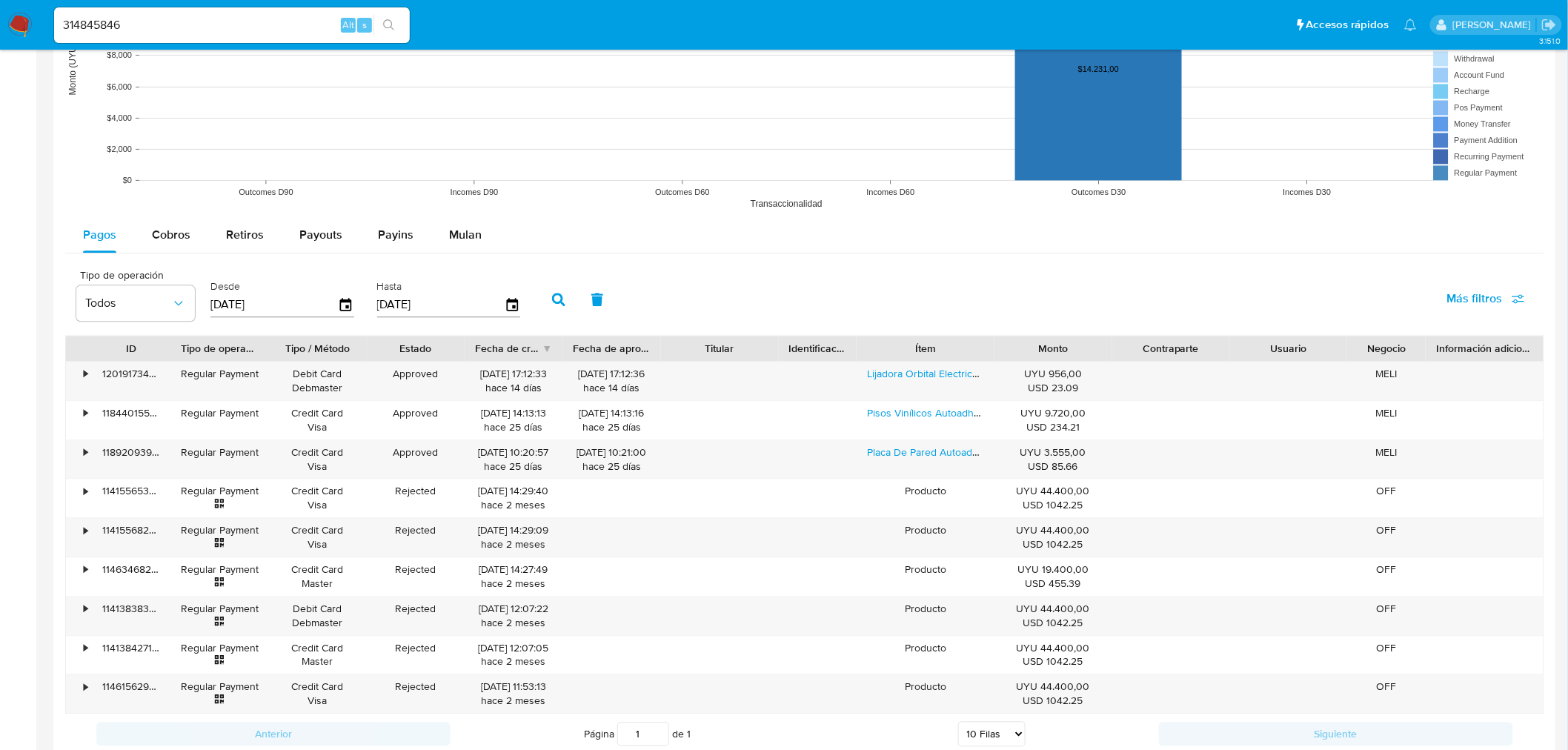
click at [553, 295] on icon "button" at bounding box center [558, 299] width 13 height 13
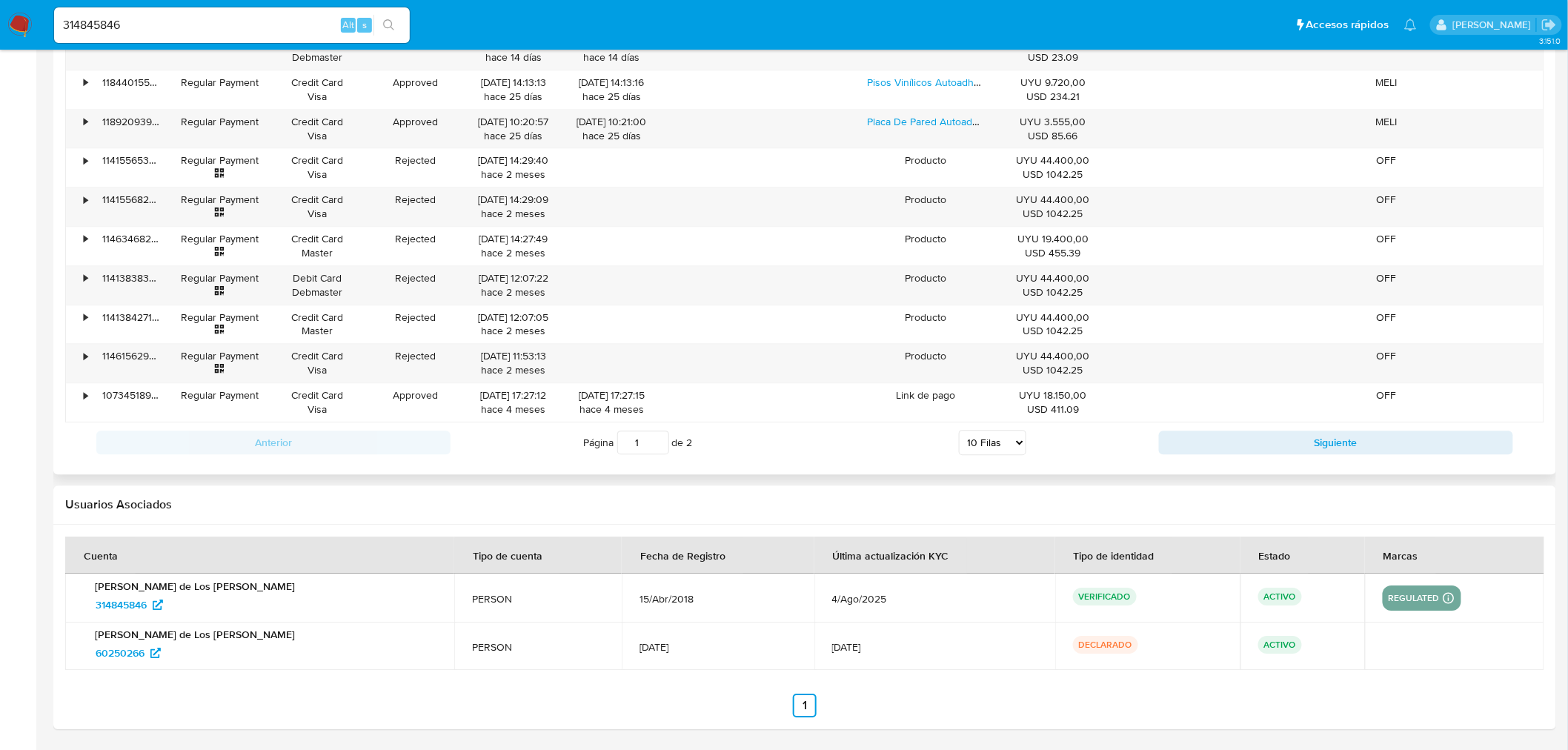
scroll to position [1320, 0]
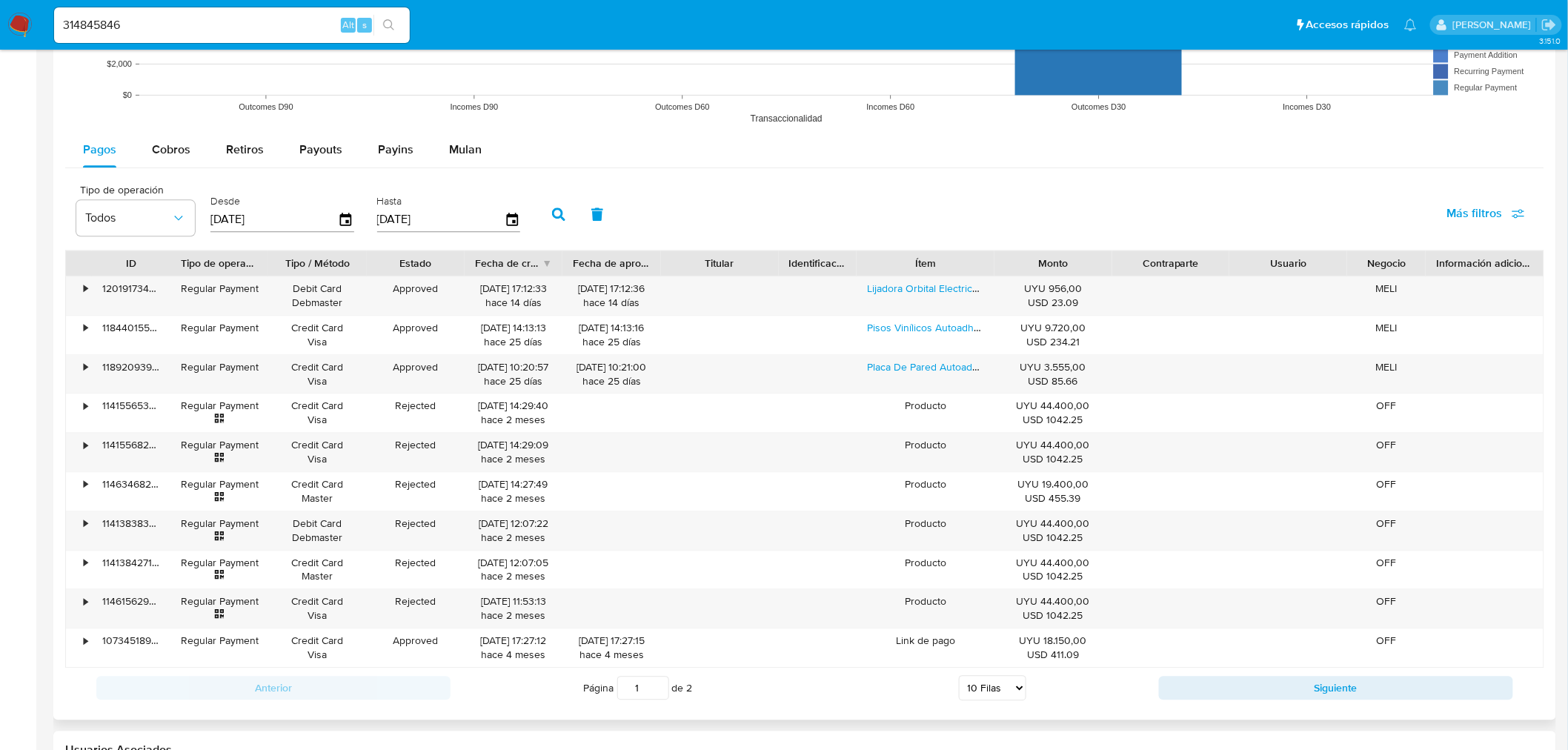
click at [1014, 519] on select "5 Filas 10 Filas 20 Filas 25 Filas 50 Filas 100 Filas" at bounding box center [992, 687] width 67 height 25
select select "100"
click at [959, 519] on select "5 Filas 10 Filas 20 Filas 25 Filas 50 Filas 100 Filas" at bounding box center [992, 687] width 67 height 25
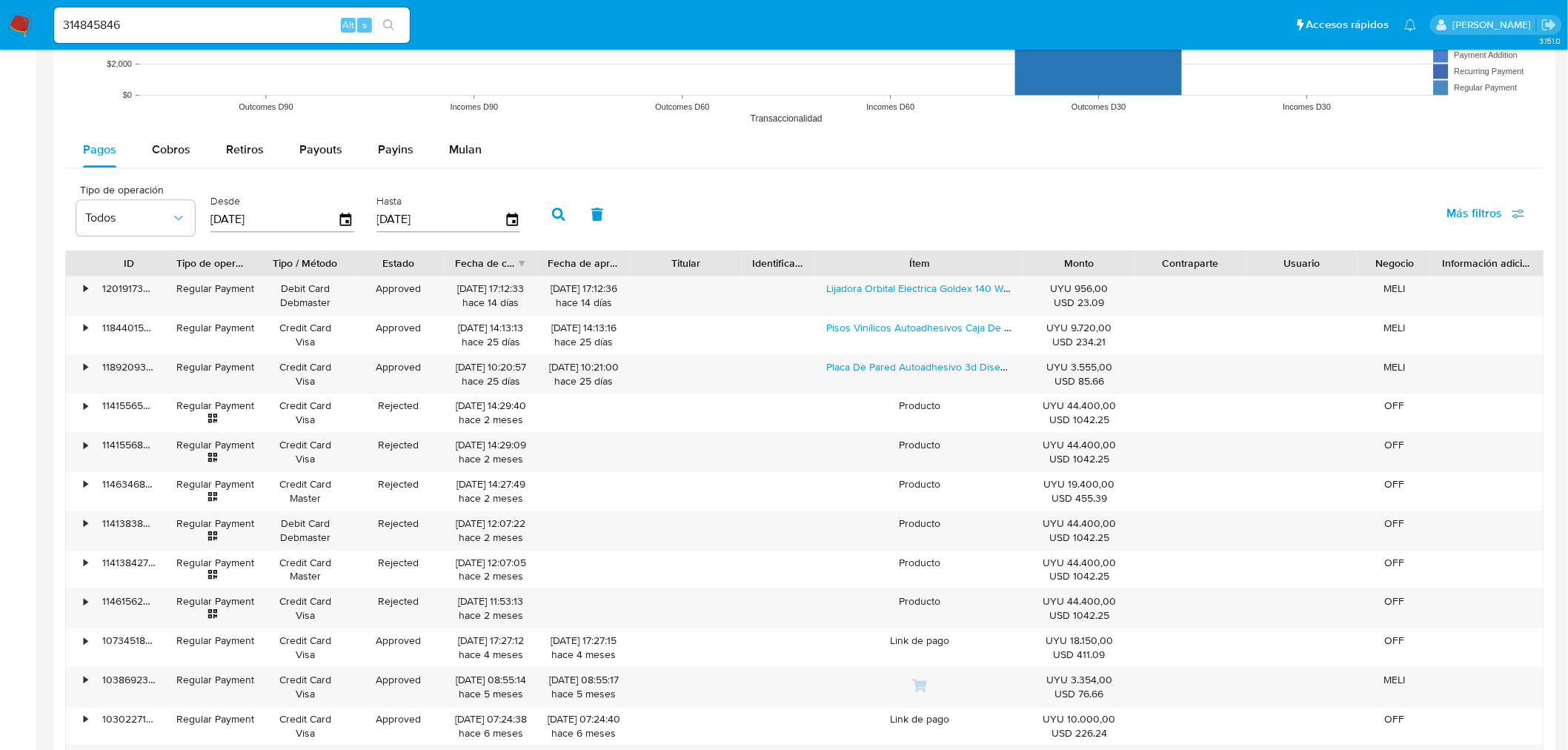
drag, startPoint x: 998, startPoint y: 265, endPoint x: 1082, endPoint y: 260, distance: 84.1
click at [1053, 260] on div "ID Tipo de operación Tipo / Método Estado Fecha de creación Fecha de aprobación…" at bounding box center [804, 262] width 1477 height 25
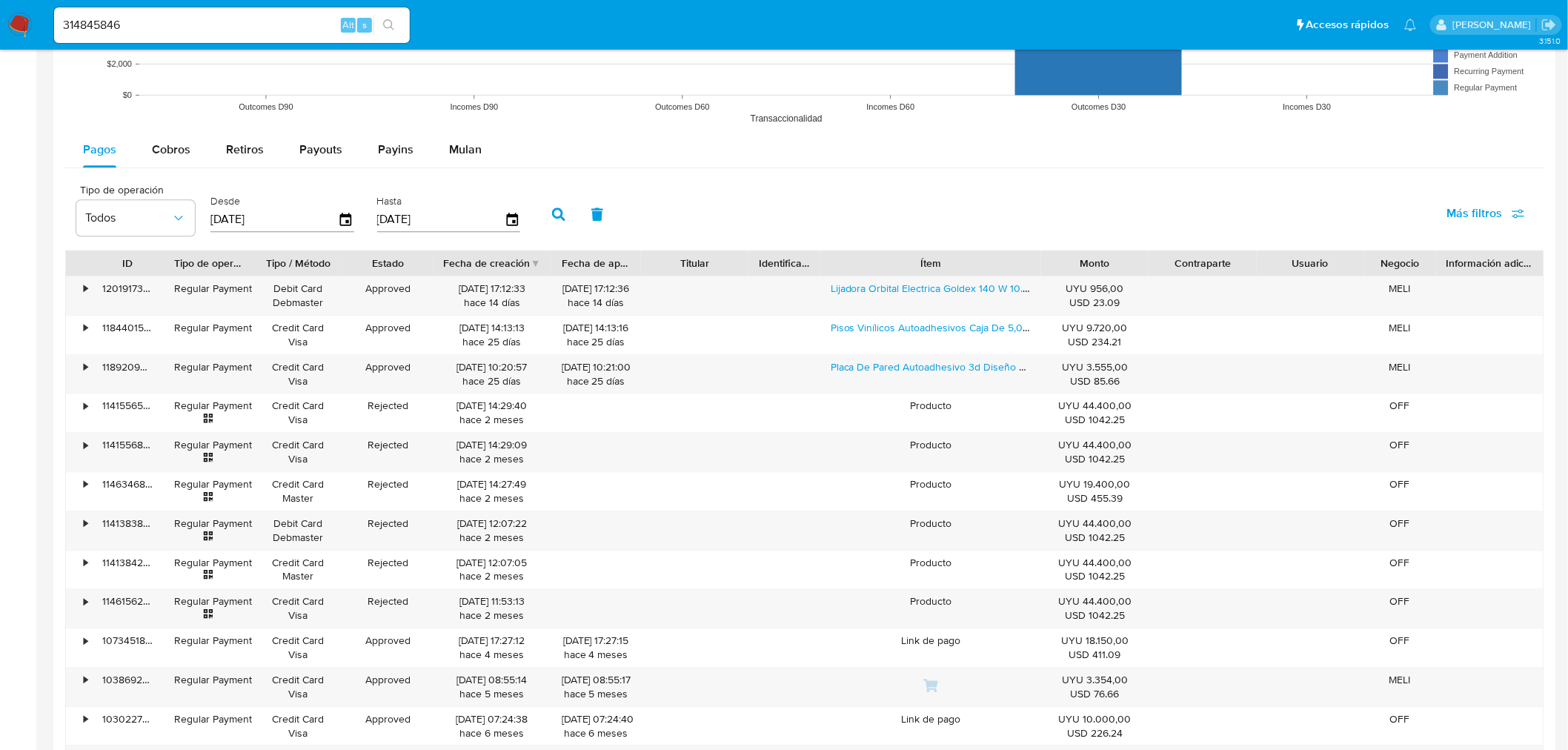
drag, startPoint x: 543, startPoint y: 267, endPoint x: 563, endPoint y: 264, distance: 20.2
click at [563, 264] on div at bounding box center [551, 262] width 27 height 25
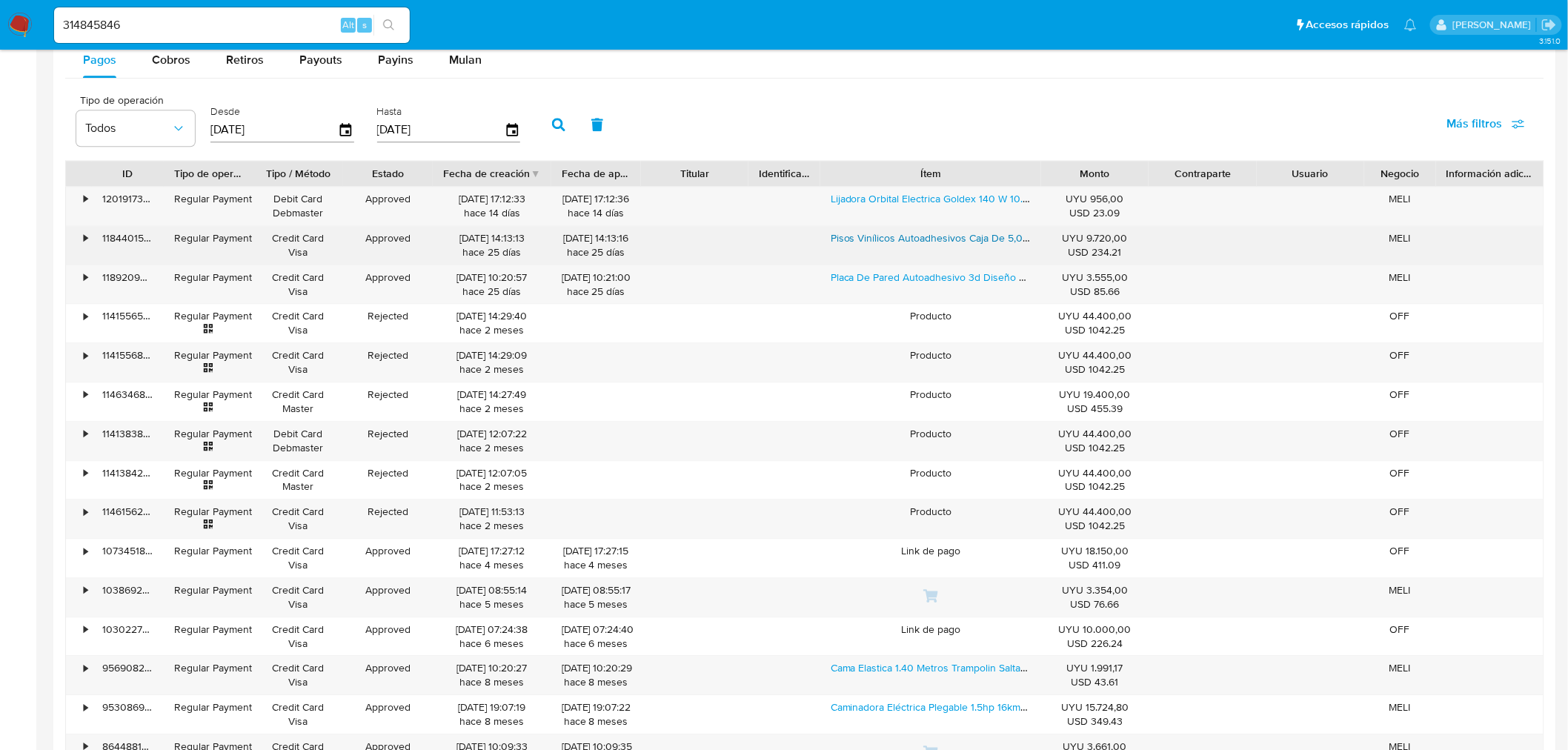
scroll to position [1308, 0]
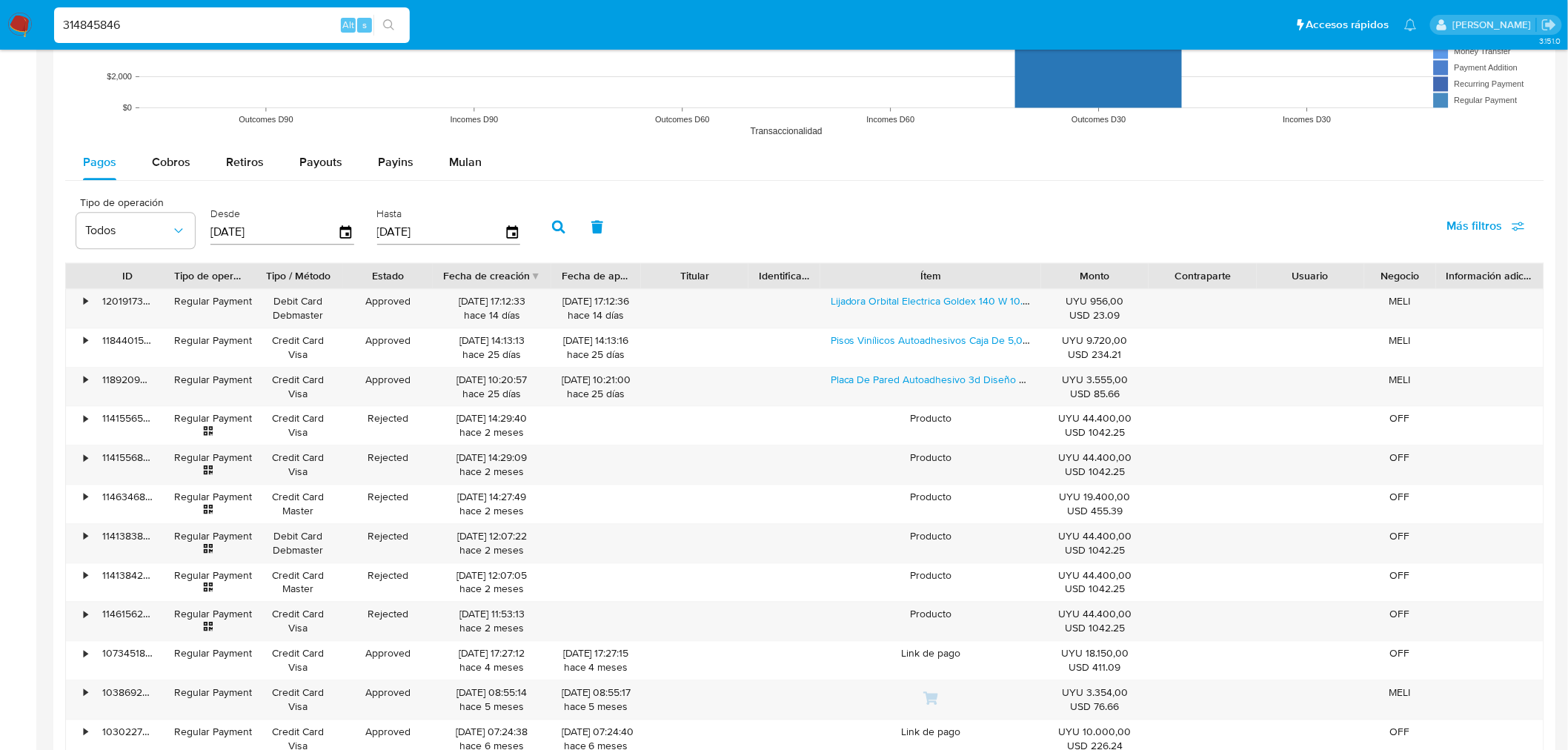
click at [98, 20] on input "314845846" at bounding box center [232, 25] width 356 height 19
paste input "284555424"
type input "284555424"
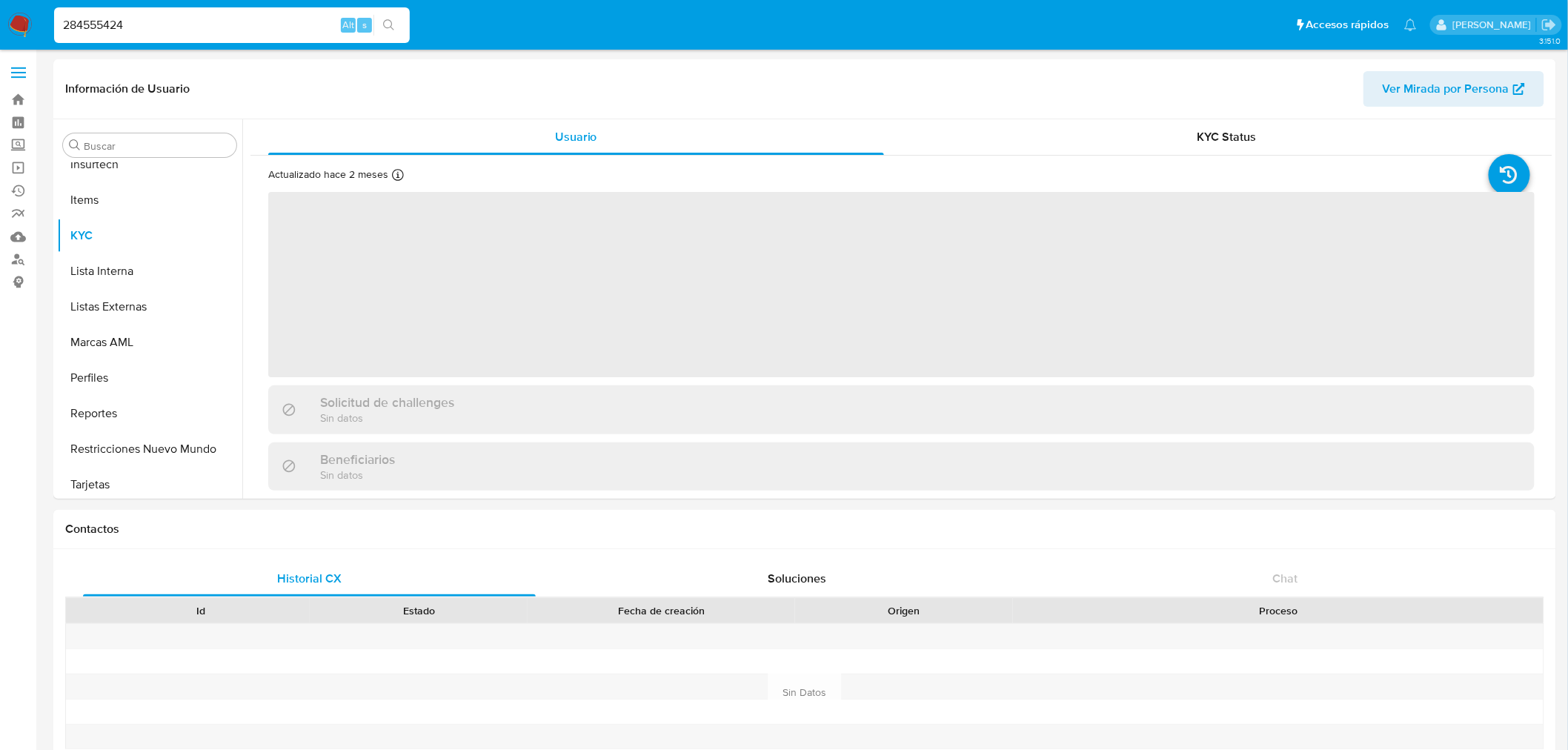
scroll to position [625, 0]
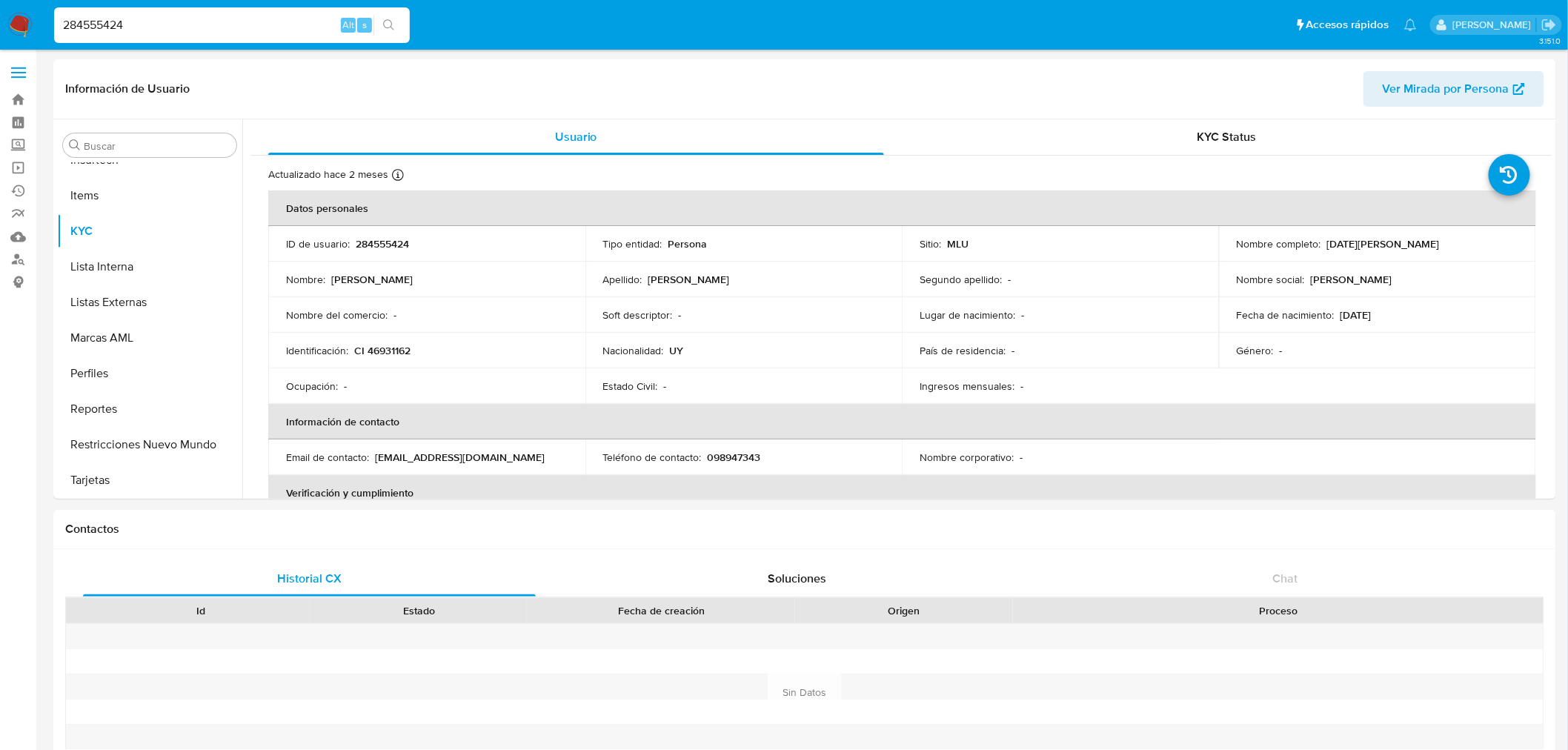
select select "10"
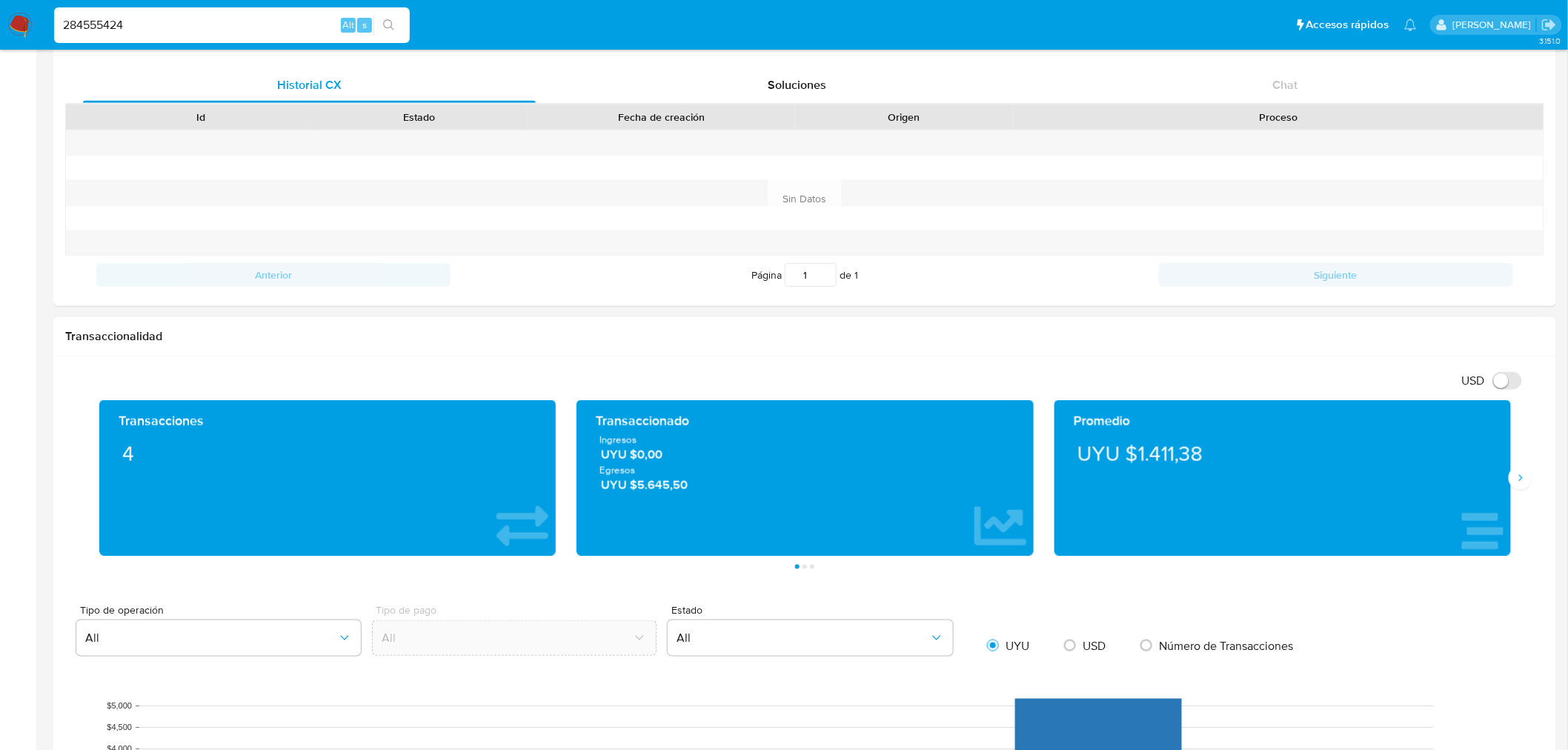
scroll to position [1071, 0]
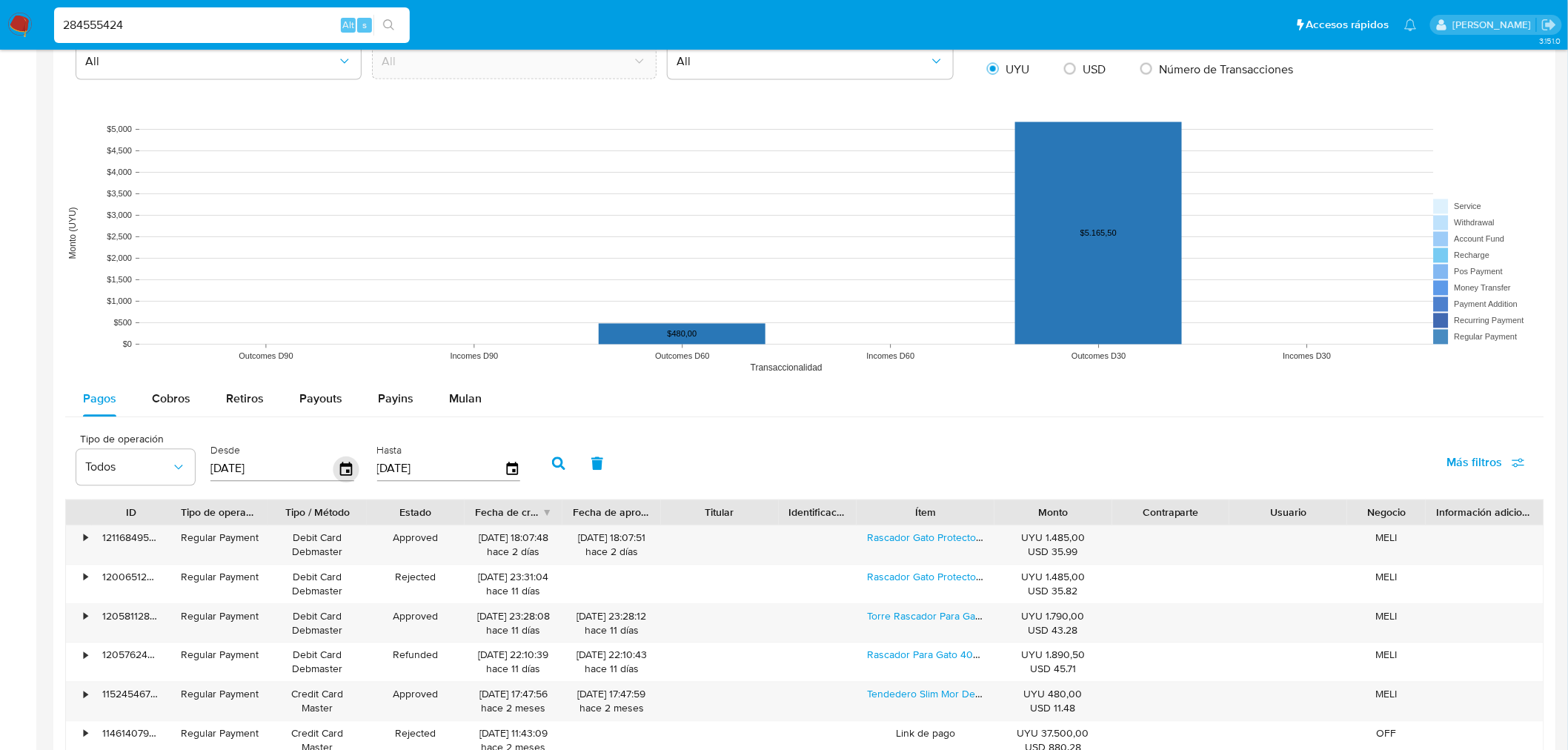
click at [341, 466] on icon "button" at bounding box center [346, 468] width 12 height 13
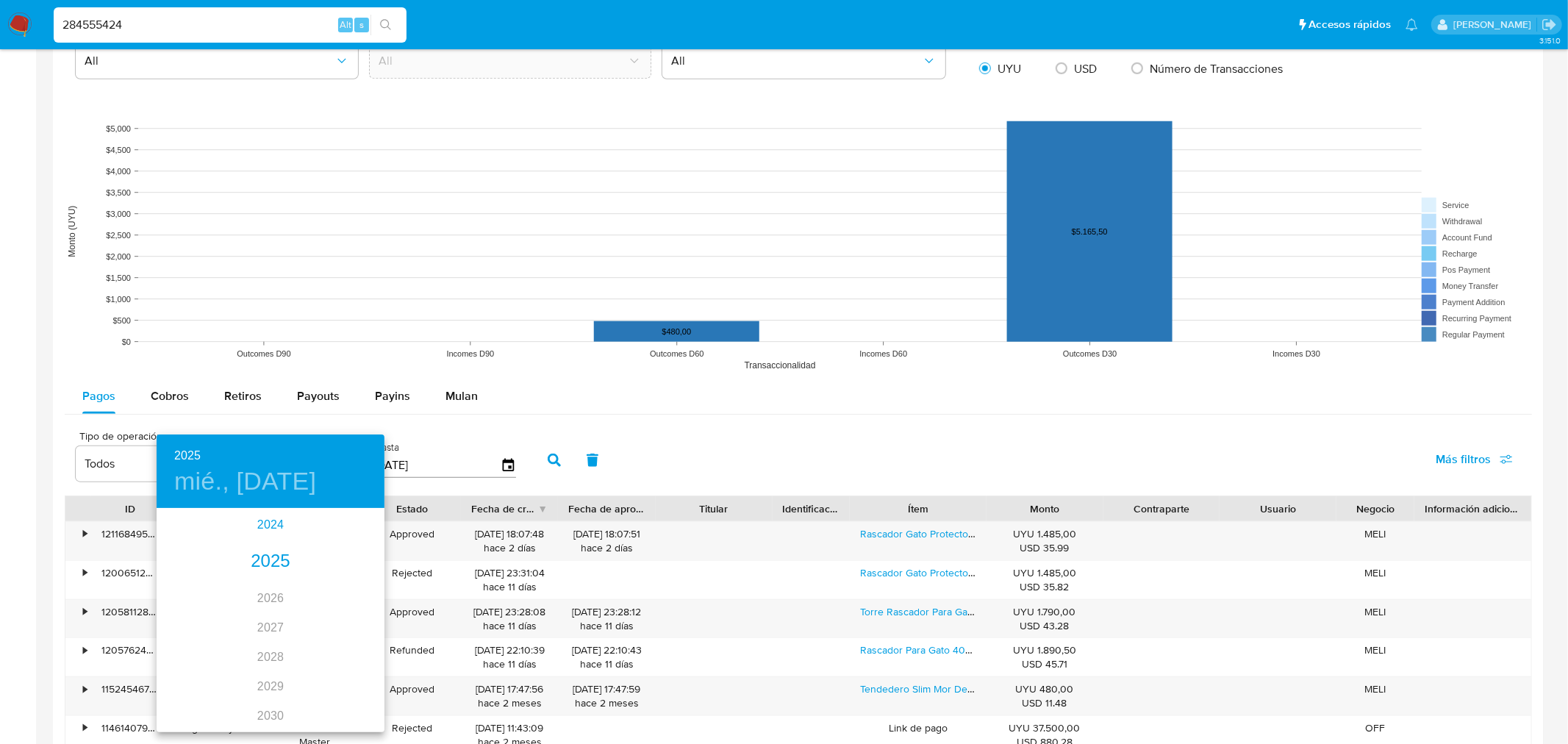
click at [248, 515] on div "2024" at bounding box center [271, 525] width 228 height 29
click at [268, 515] on div "ago." at bounding box center [271, 648] width 76 height 55
click at [189, 515] on button "12" at bounding box center [182, 639] width 27 height 27
type input "[DATE]"
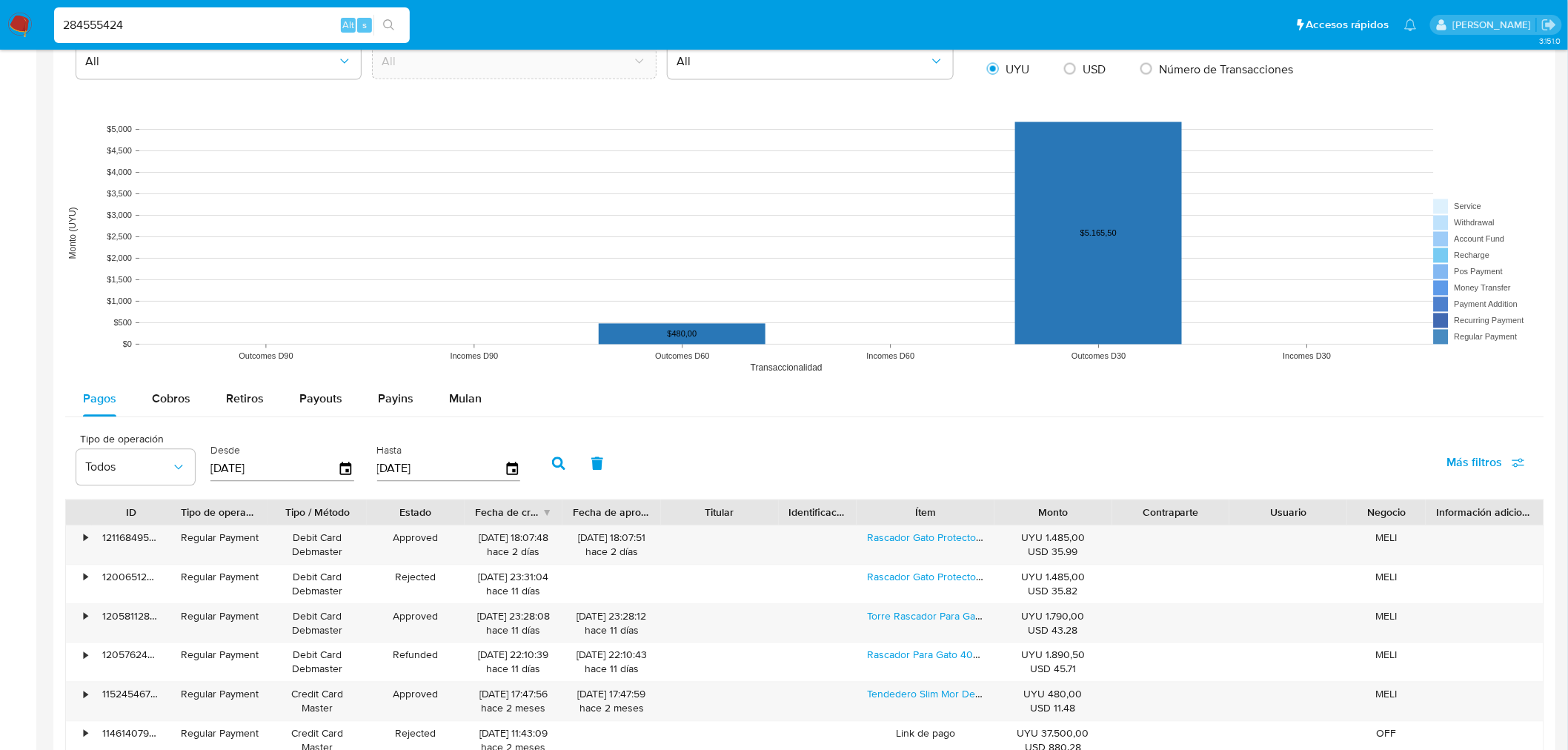
click at [556, 469] on icon "button" at bounding box center [558, 464] width 13 height 13
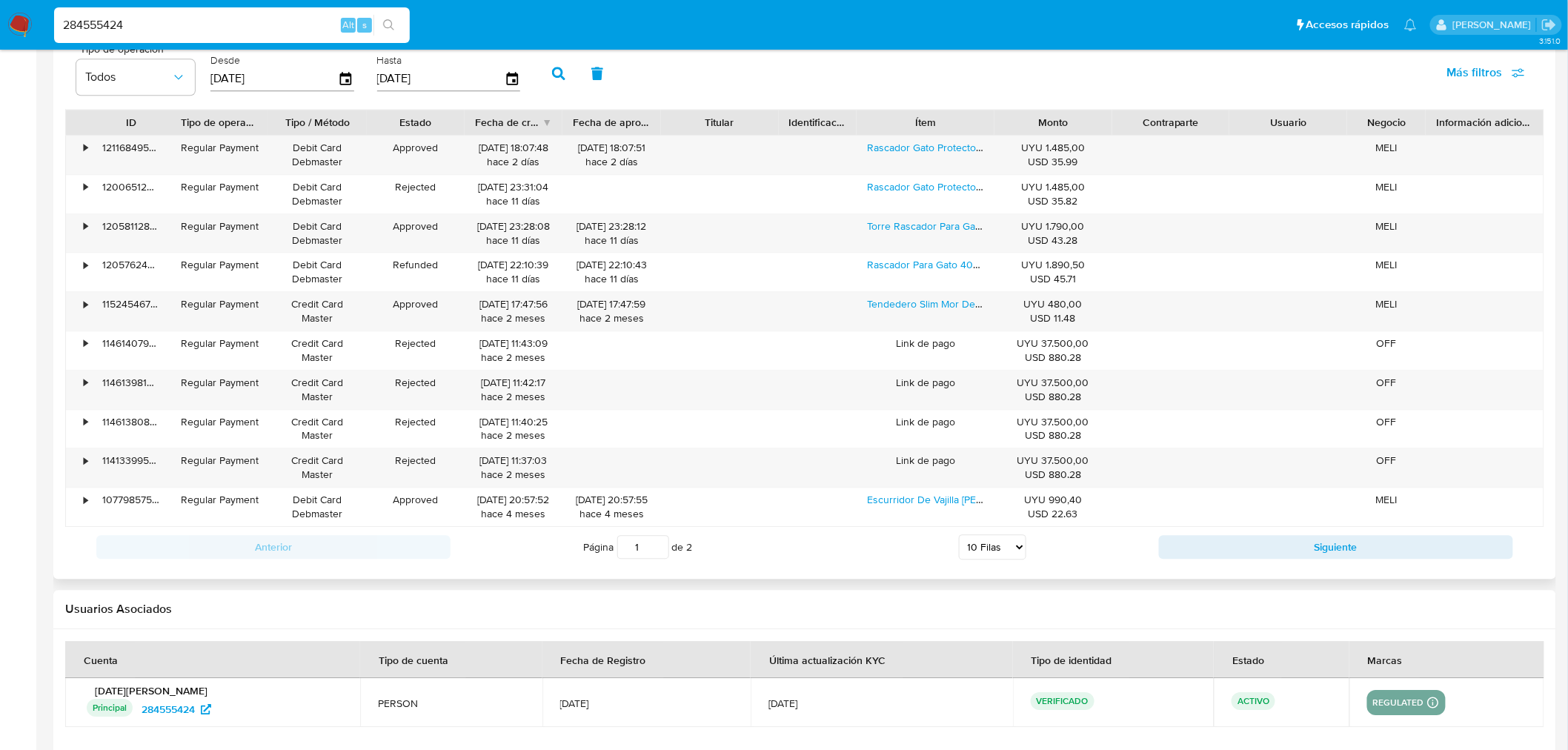
scroll to position [1520, 0]
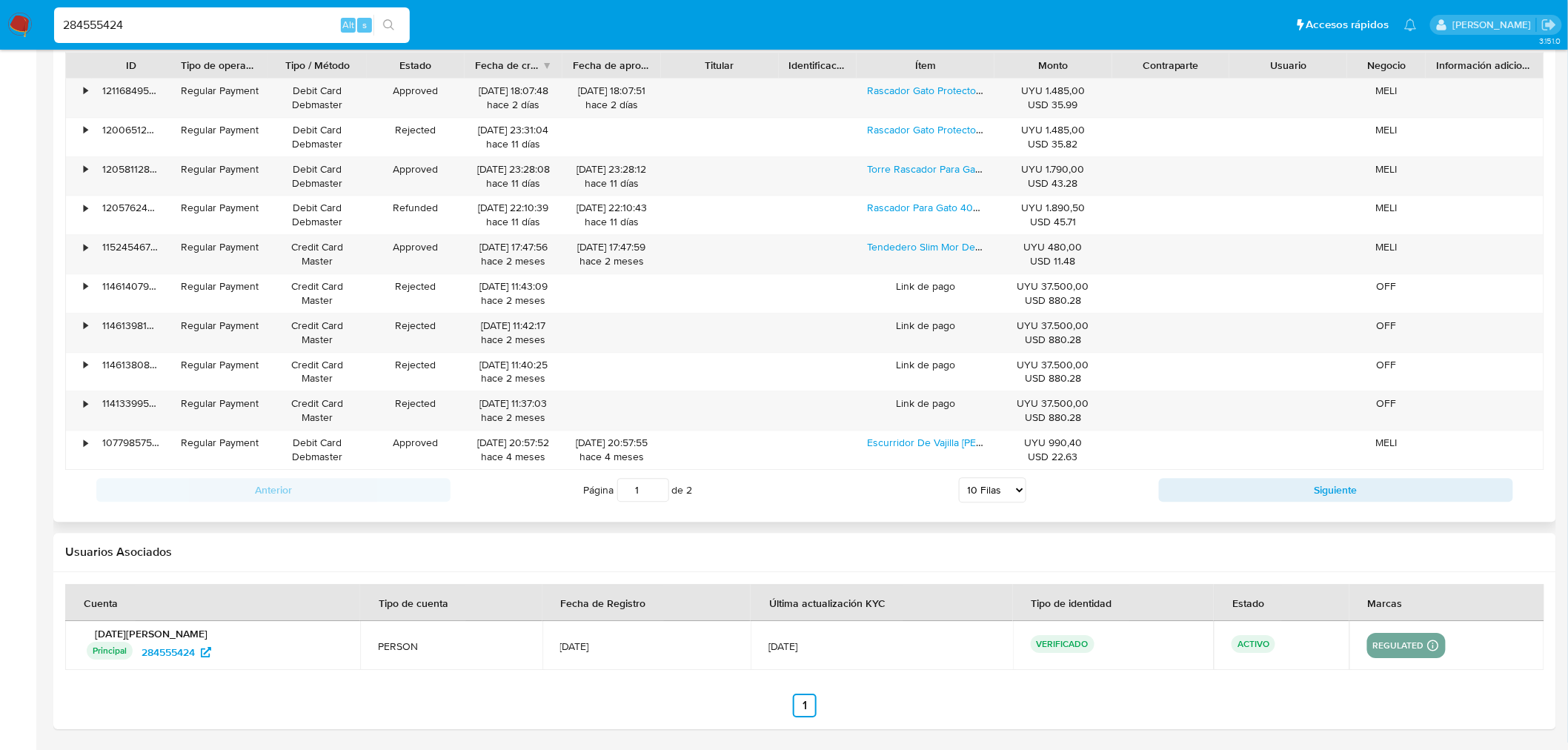
click at [983, 489] on select "5 Filas 10 Filas 20 Filas 25 Filas 50 Filas 100 Filas" at bounding box center [992, 489] width 67 height 25
select select "100"
click at [959, 479] on select "5 Filas 10 Filas 20 Filas 25 Filas 50 Filas 100 Filas" at bounding box center [992, 489] width 67 height 25
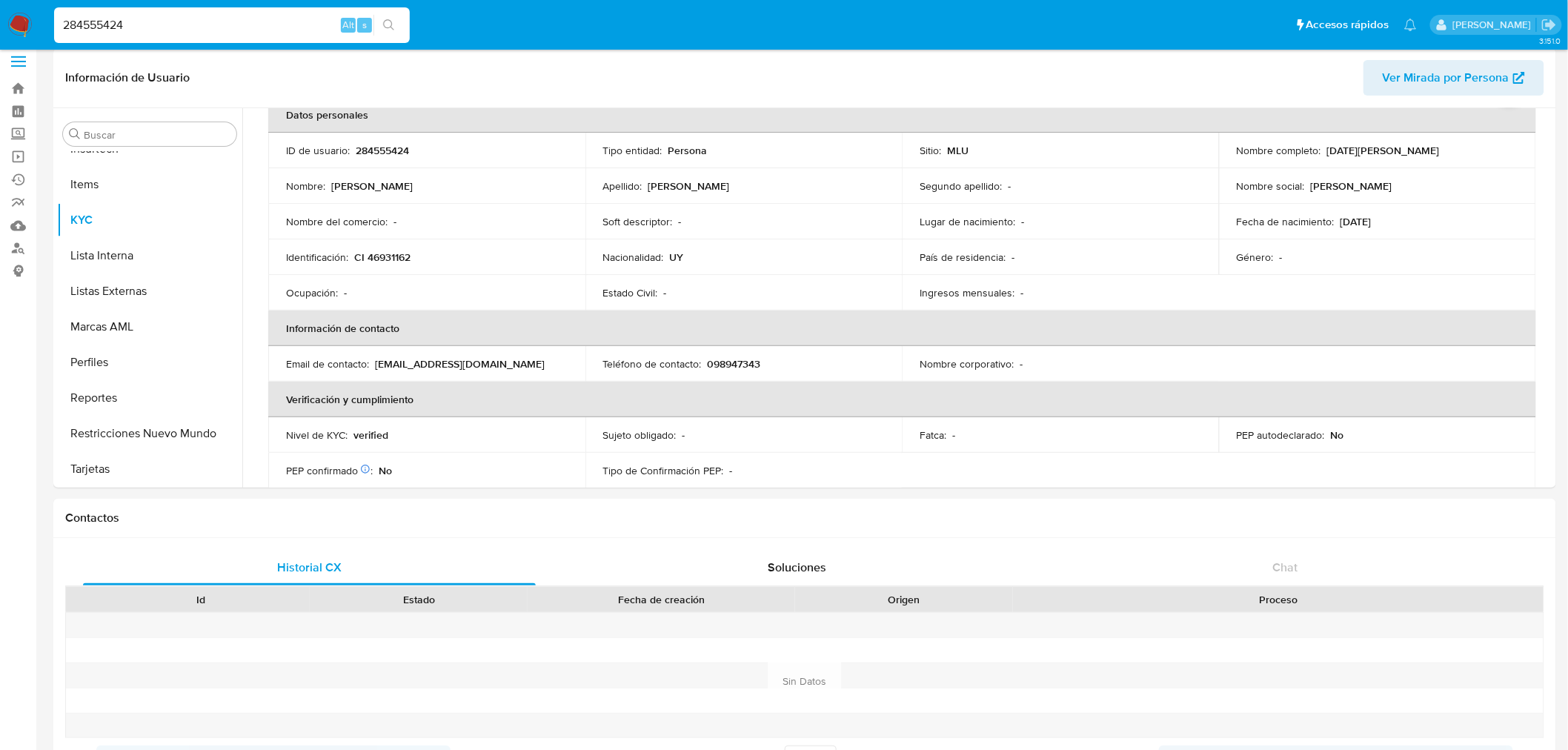
scroll to position [0, 0]
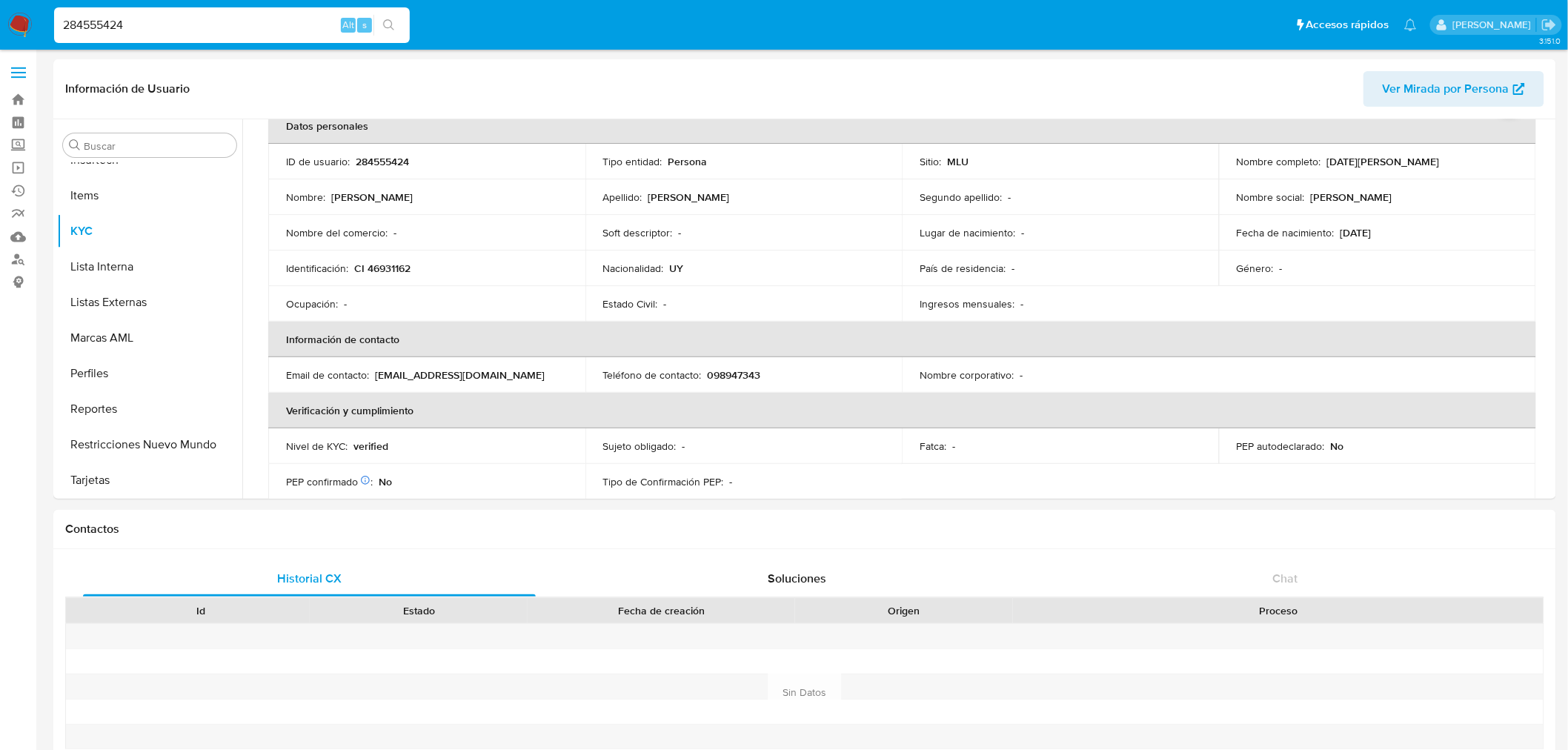
click at [119, 30] on input "284555424" at bounding box center [232, 25] width 356 height 19
paste input "5773505"
type input "257735054"
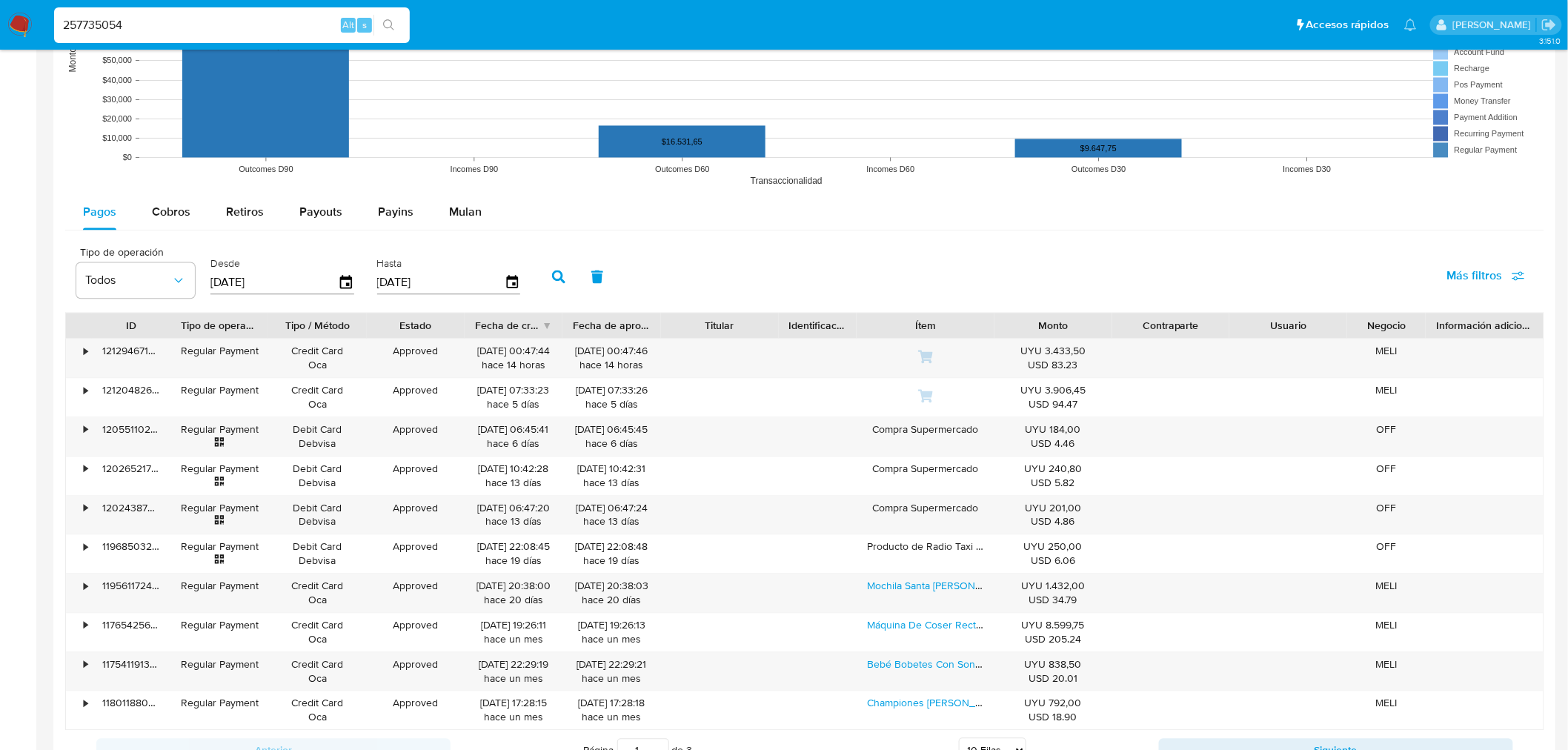
scroll to position [1235, 0]
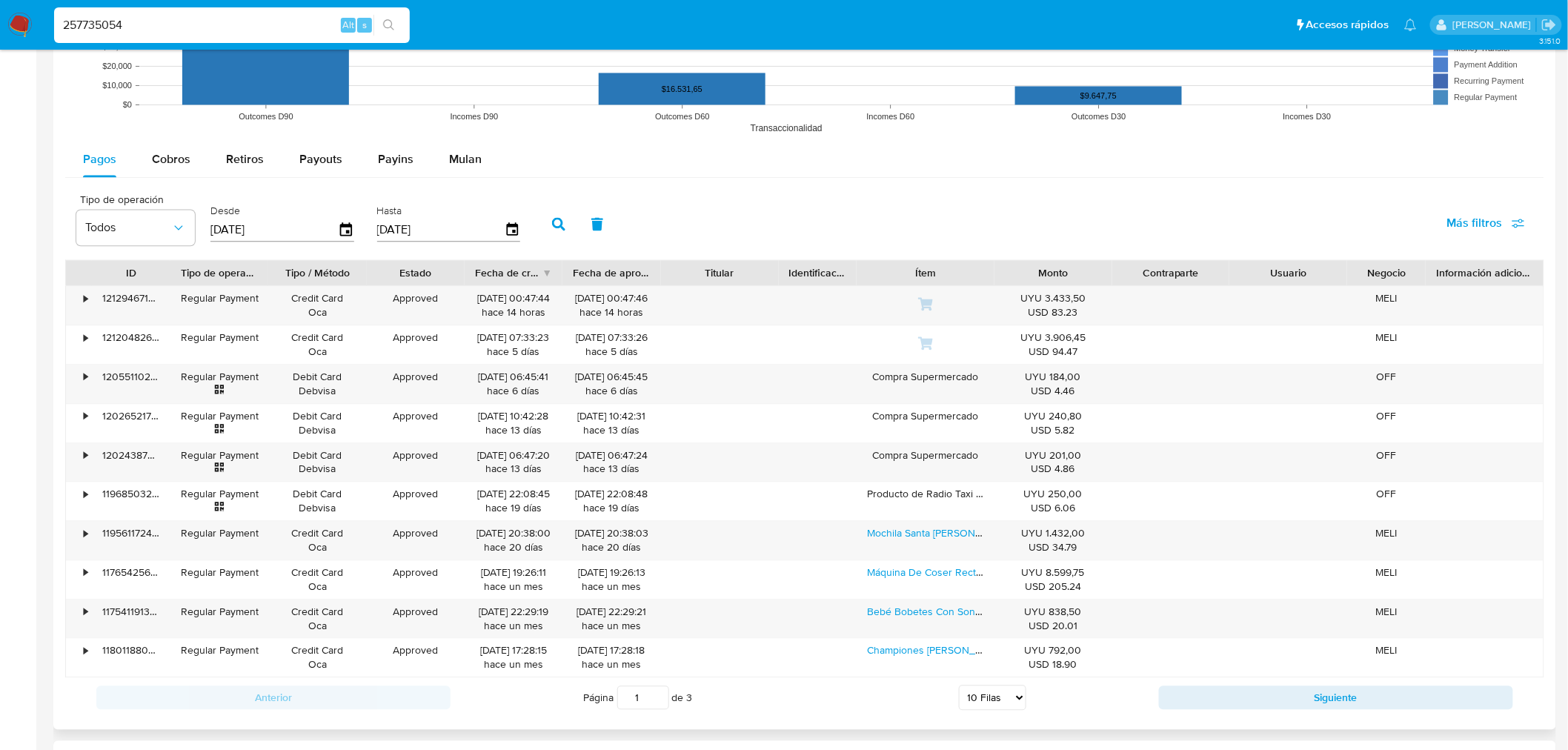
click at [991, 519] on select "5 Filas 10 Filas 20 Filas 25 Filas 50 Filas 100 Filas" at bounding box center [992, 697] width 67 height 25
select select "100"
click at [959, 519] on select "5 Filas 10 Filas 20 Filas 25 Filas 50 Filas 100 Filas" at bounding box center [992, 697] width 67 height 25
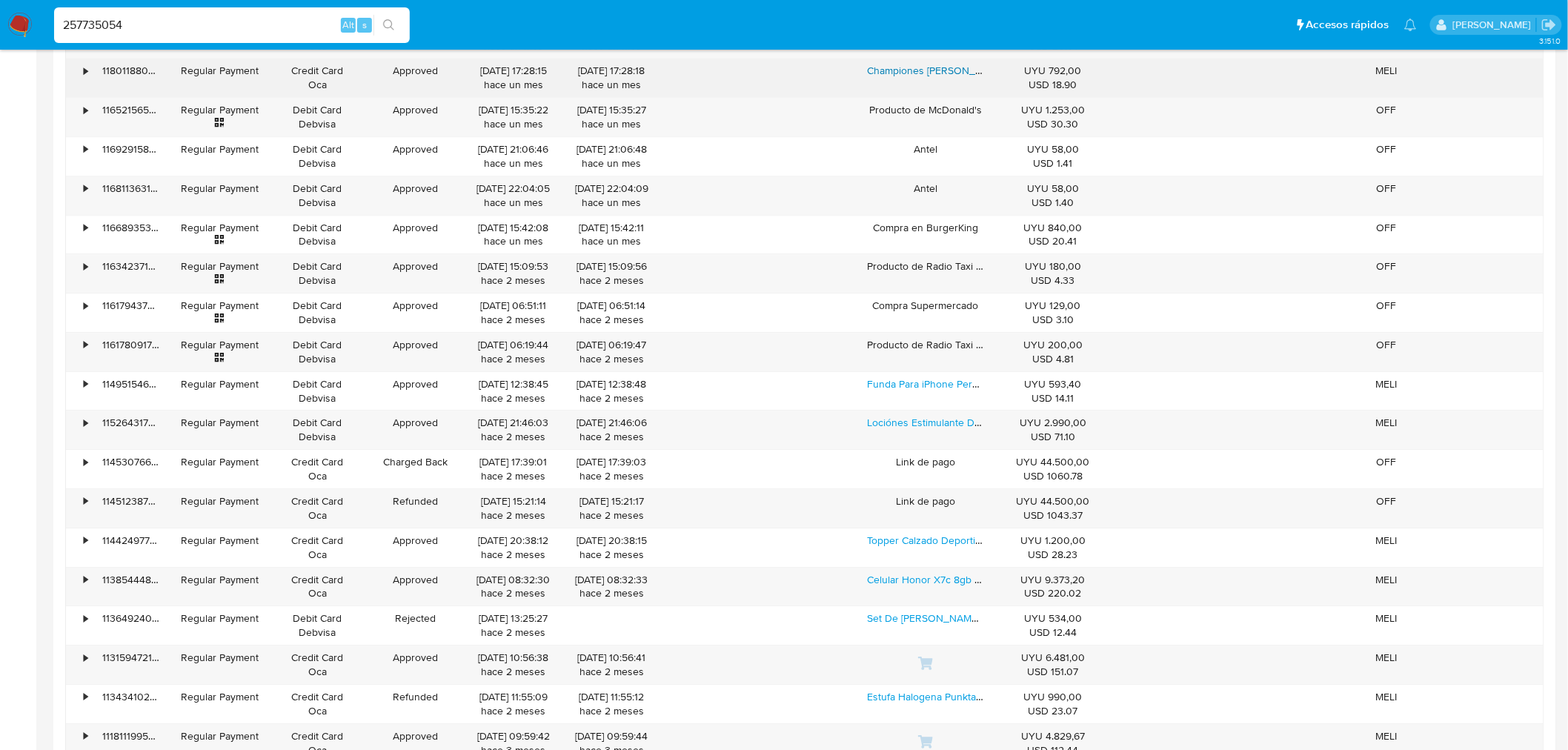
scroll to position [1812, 0]
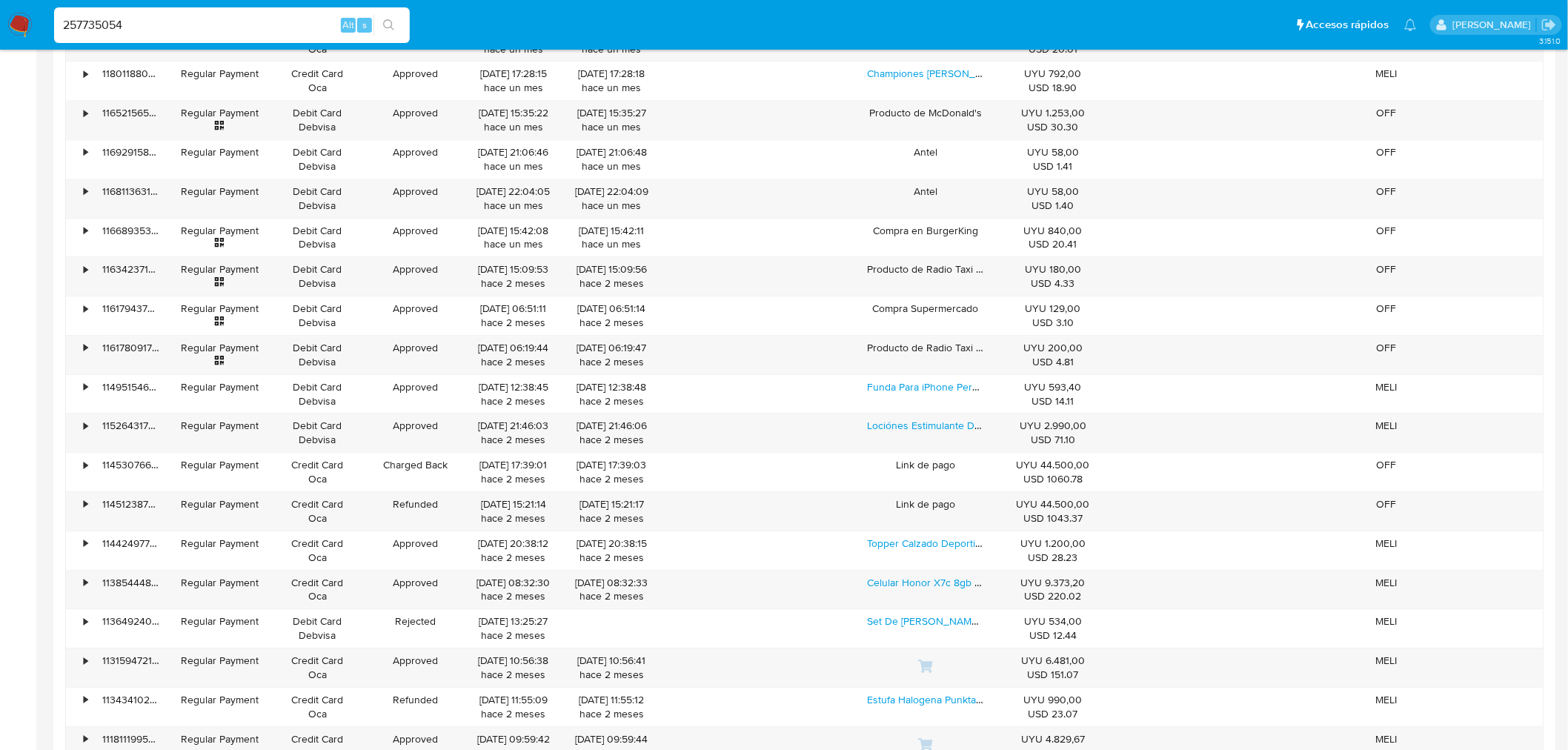
click at [304, 16] on input "257735054" at bounding box center [232, 25] width 356 height 19
paste input "77397404"
type input "773974044"
click at [383, 23] on icon "search-icon" at bounding box center [388, 24] width 11 height 11
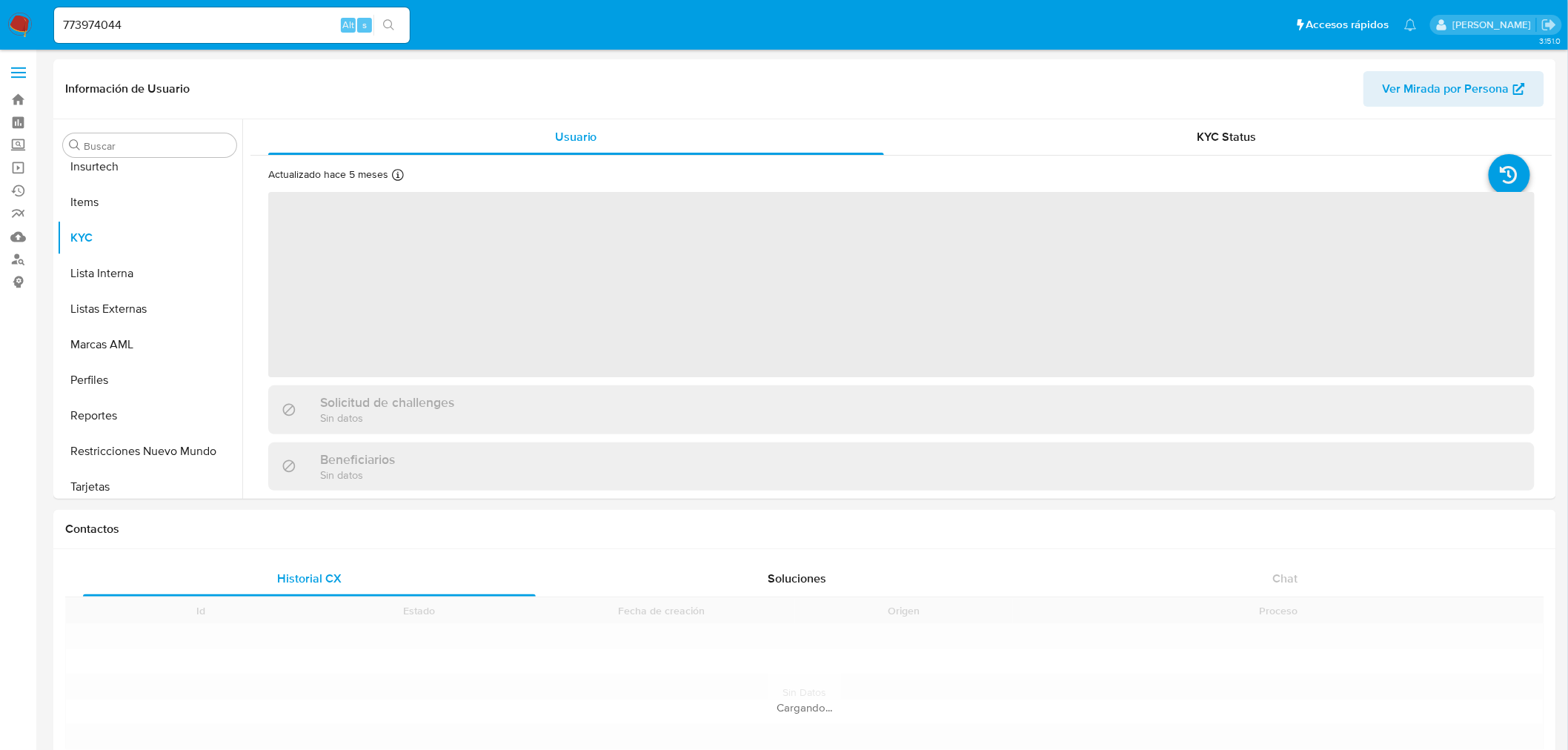
scroll to position [625, 0]
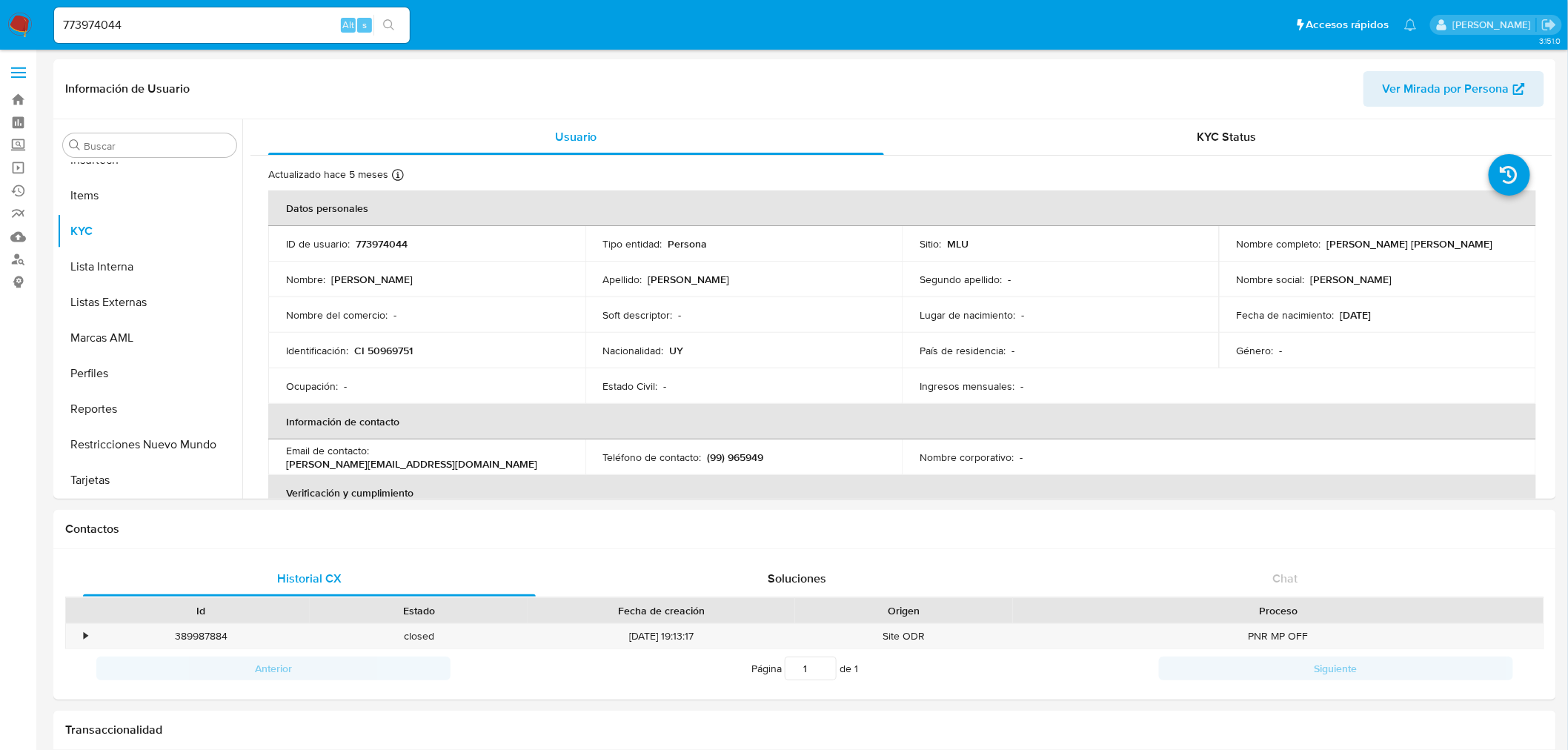
select select "10"
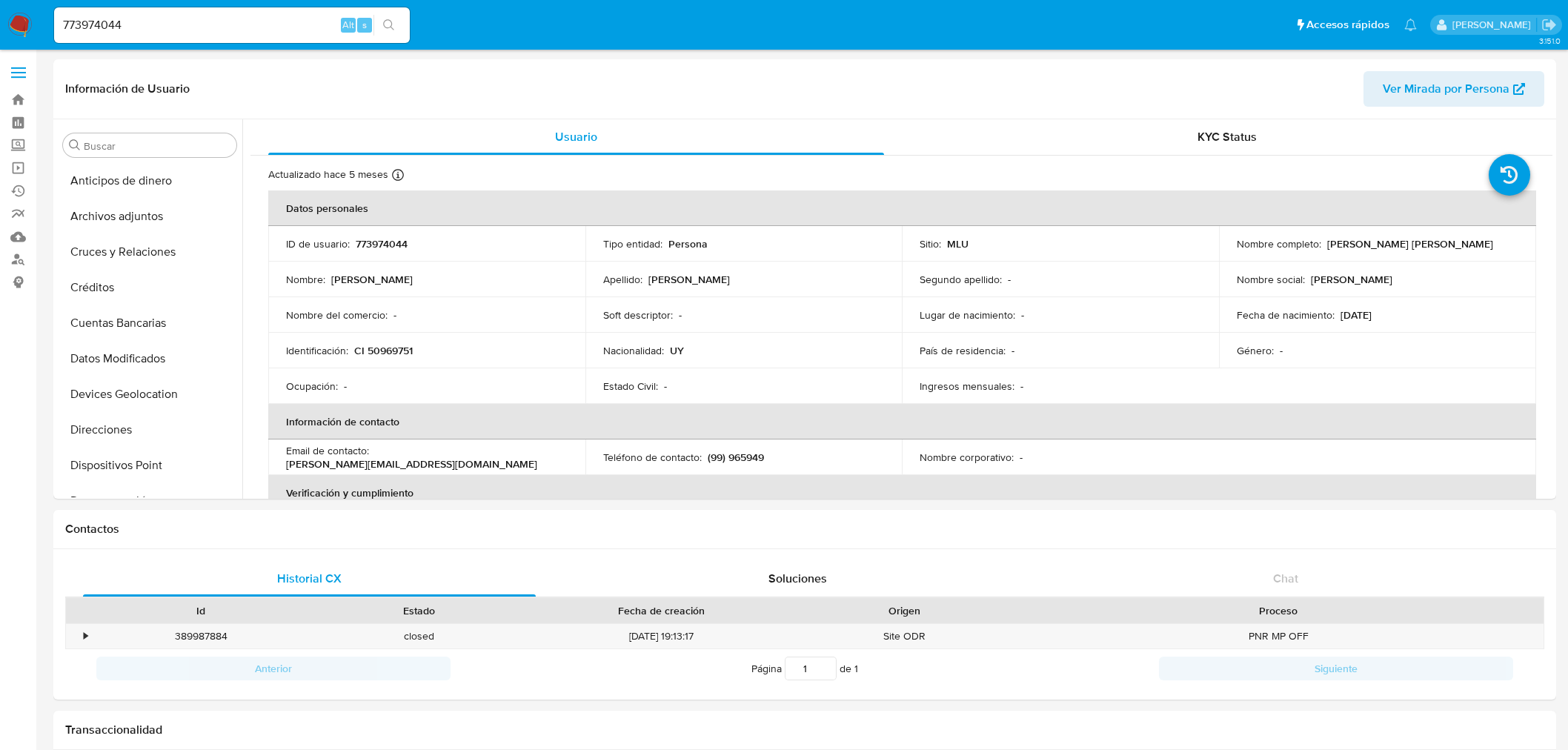
select select "10"
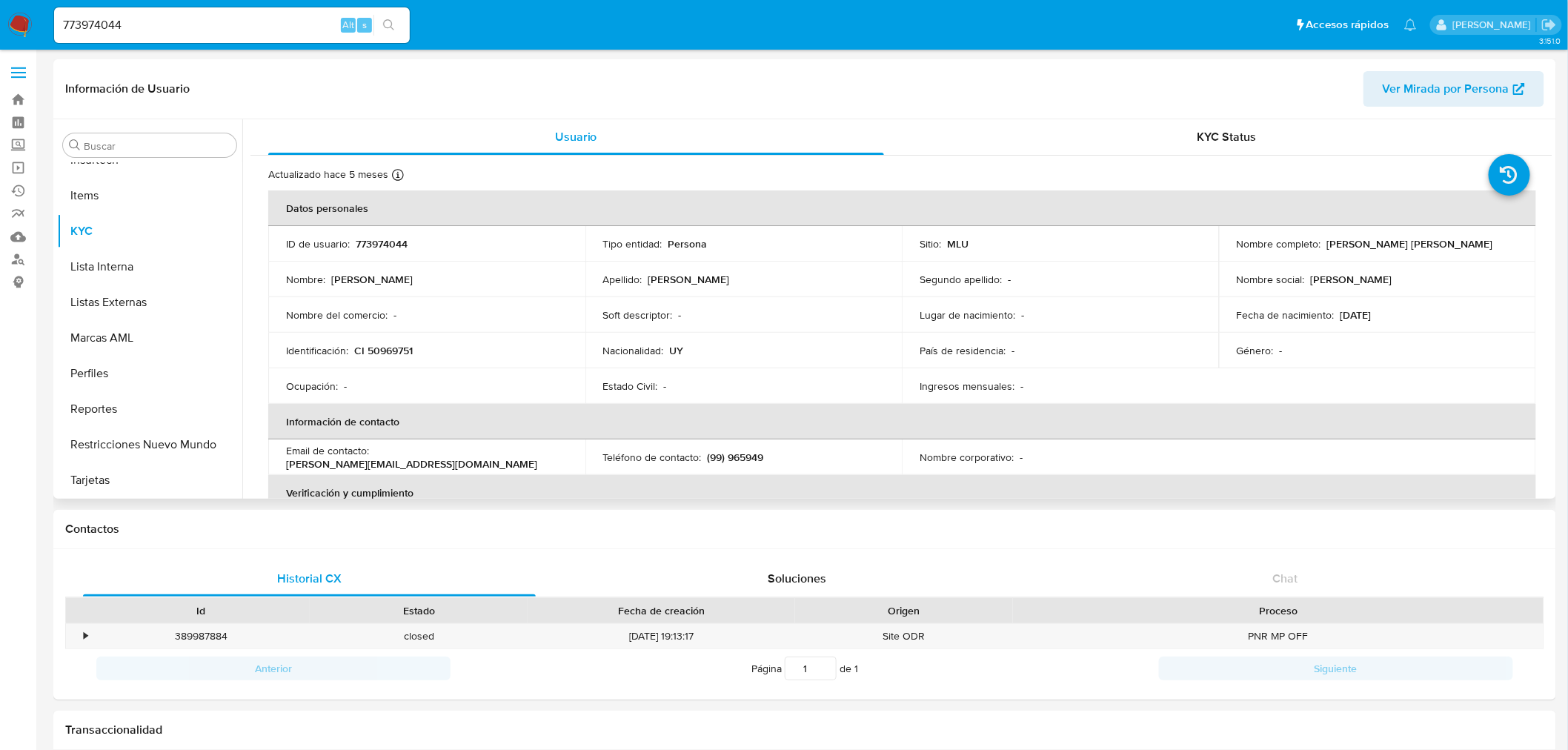
click at [1320, 330] on td "Fecha de nacimiento : 22/10/1995" at bounding box center [1377, 315] width 317 height 36
click at [452, 294] on td "Nombre : Gonzalo Ismael" at bounding box center [427, 279] width 317 height 36
click at [1212, 324] on td "Lugar de nacimiento : -" at bounding box center [1061, 315] width 317 height 36
drag, startPoint x: 1412, startPoint y: 332, endPoint x: 1364, endPoint y: 324, distance: 48.7
click at [1412, 333] on td "Género : -" at bounding box center [1377, 351] width 317 height 36
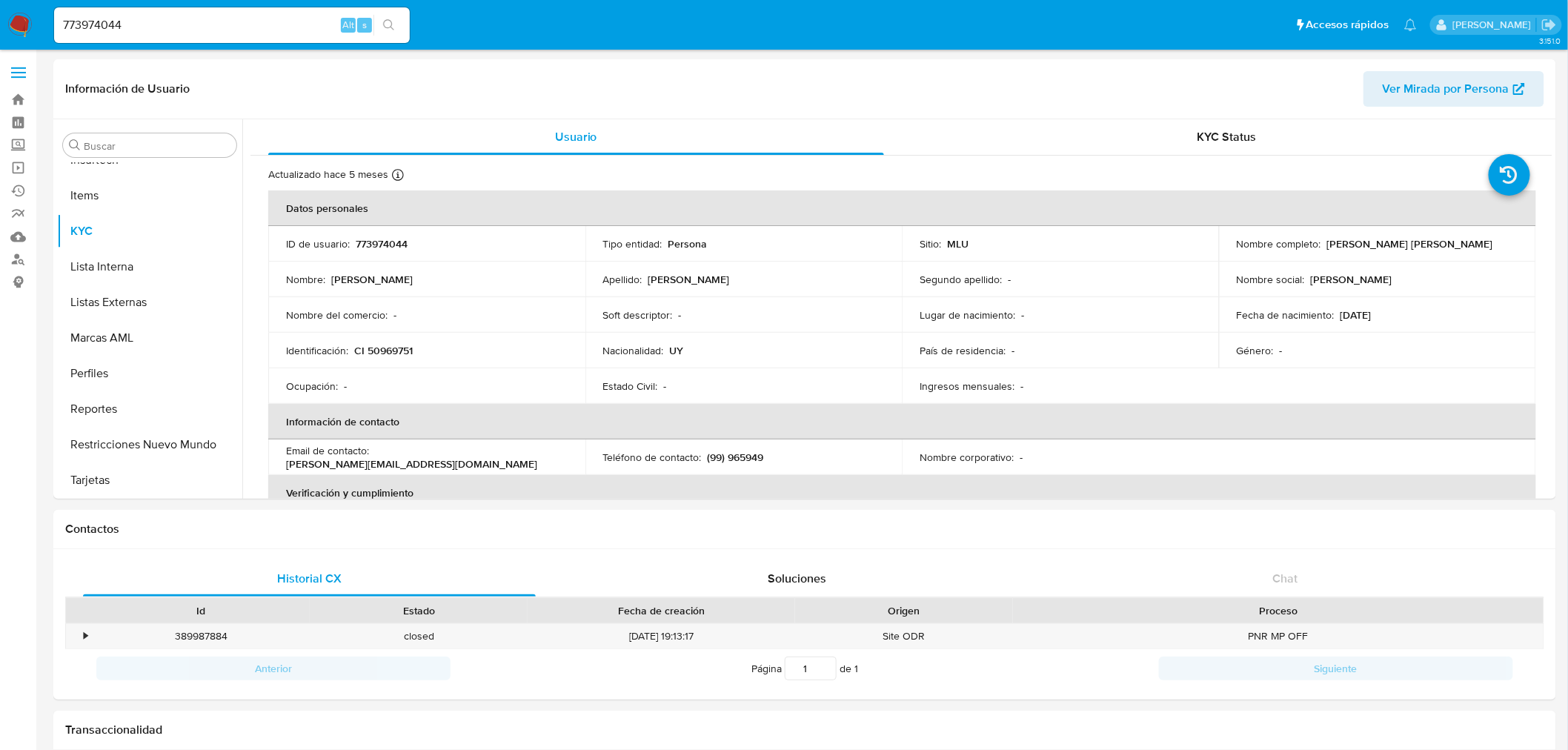
click at [98, 17] on input "773974044" at bounding box center [232, 25] width 356 height 19
paste input "66833473"
type input "66833473"
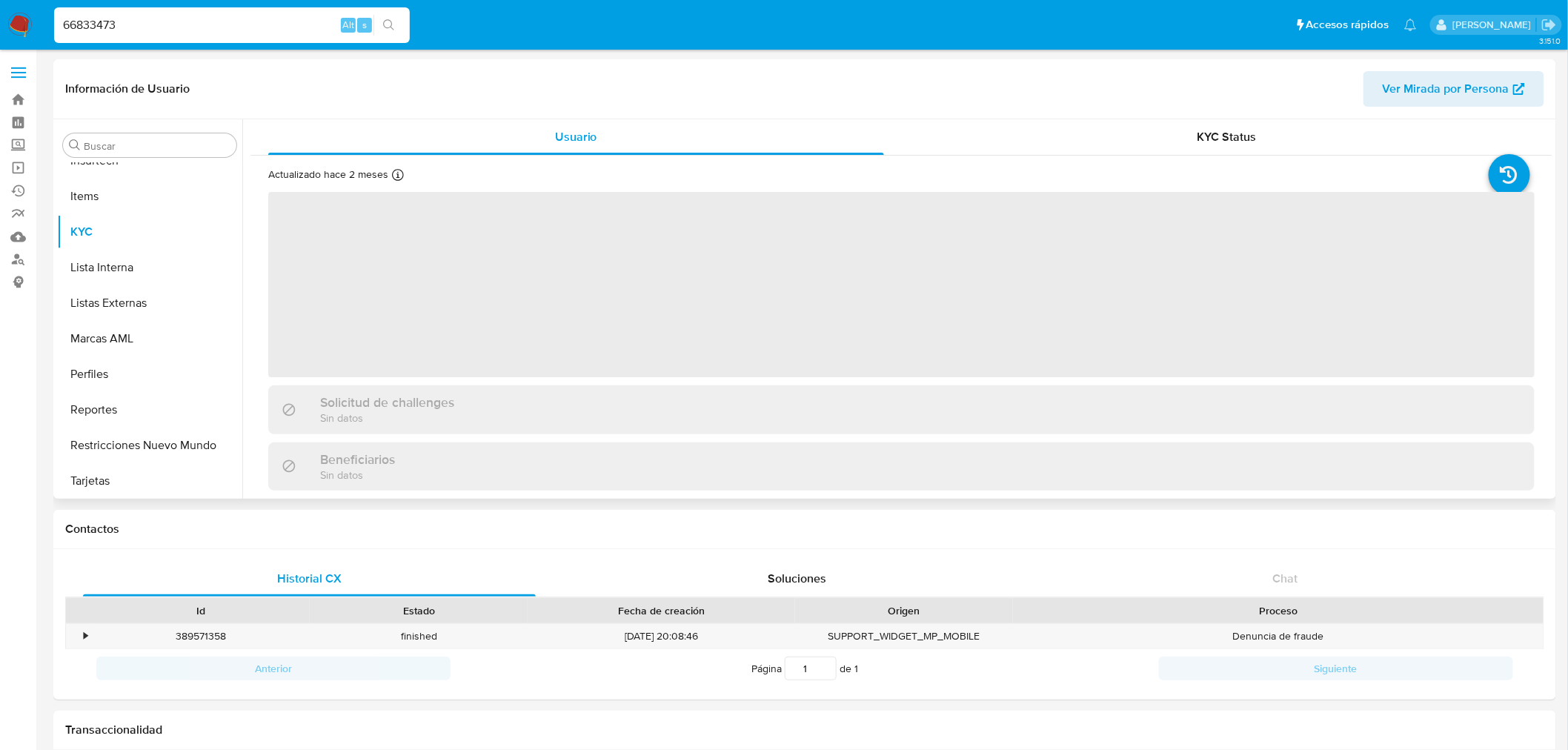
scroll to position [625, 0]
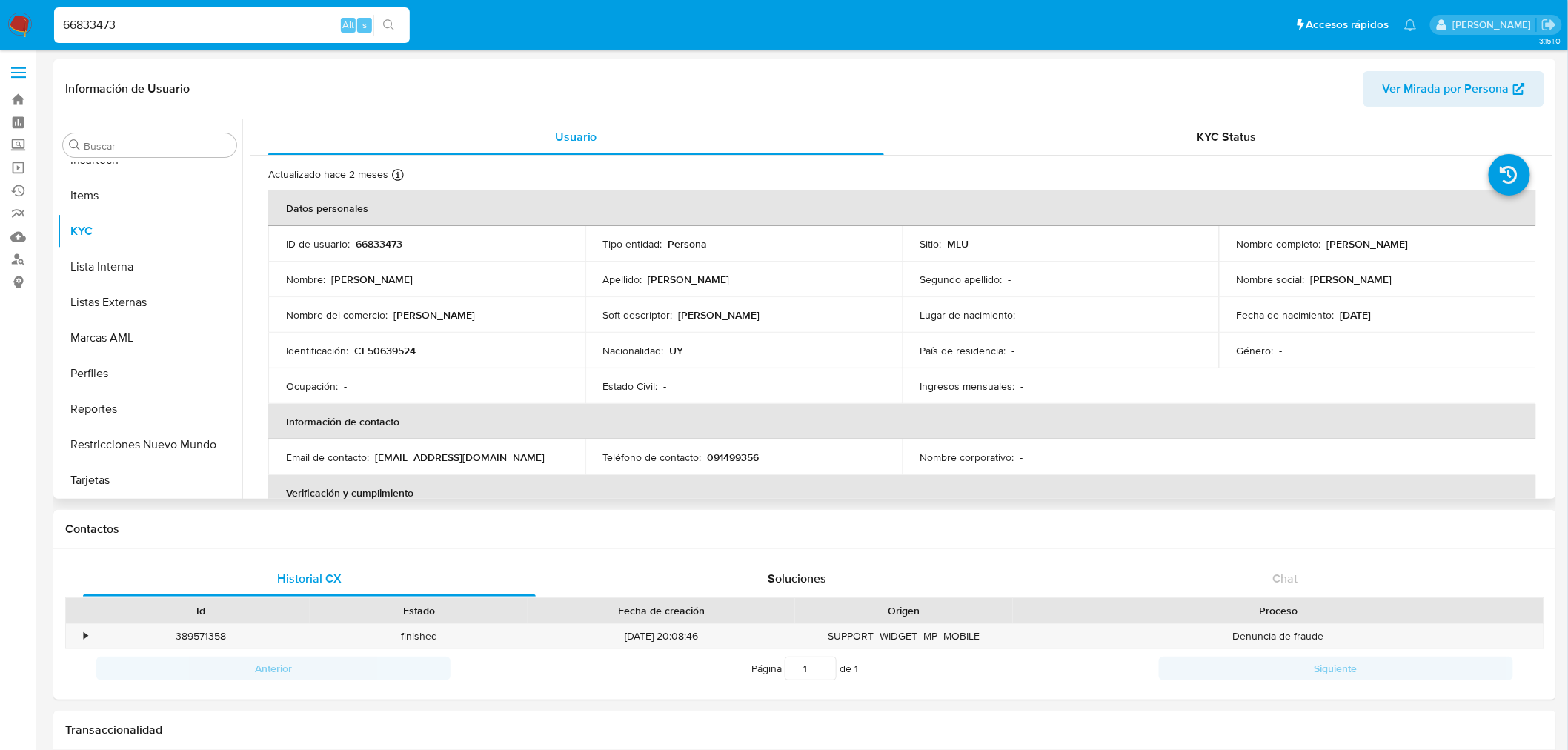
select select "10"
drag, startPoint x: 546, startPoint y: 245, endPoint x: 1202, endPoint y: 300, distance: 658.3
click at [1202, 300] on td "Lugar de nacimiento : -" at bounding box center [1061, 315] width 317 height 36
click at [1341, 321] on p "20/03/1996" at bounding box center [1356, 315] width 31 height 13
click at [1338, 303] on td "Fecha de nacimiento : 20/03/1996" at bounding box center [1377, 315] width 317 height 36
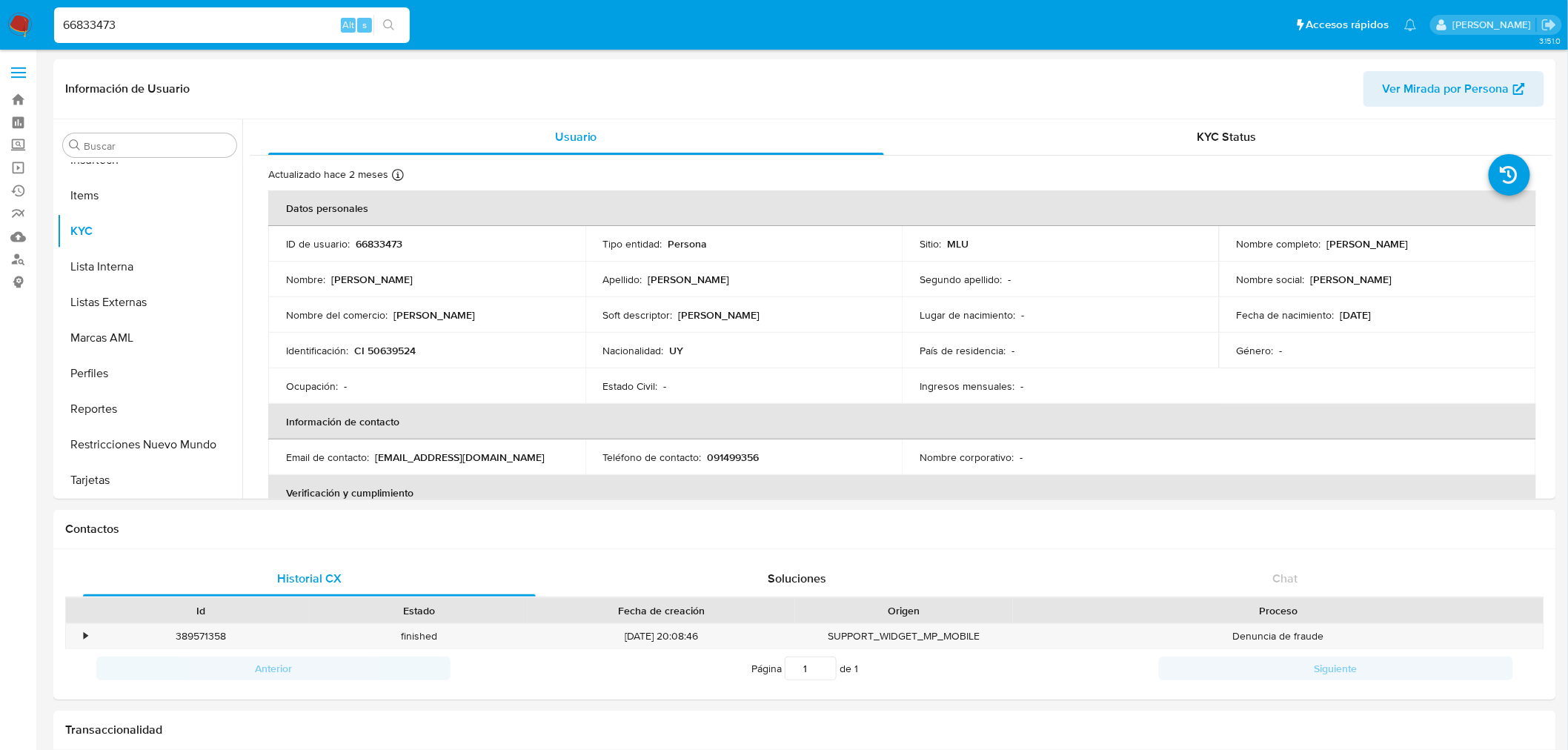
click at [149, 13] on div "66833473 Alt s" at bounding box center [232, 25] width 356 height 36
click at [149, 20] on input "66833473" at bounding box center [232, 25] width 356 height 19
paste input "175574632"
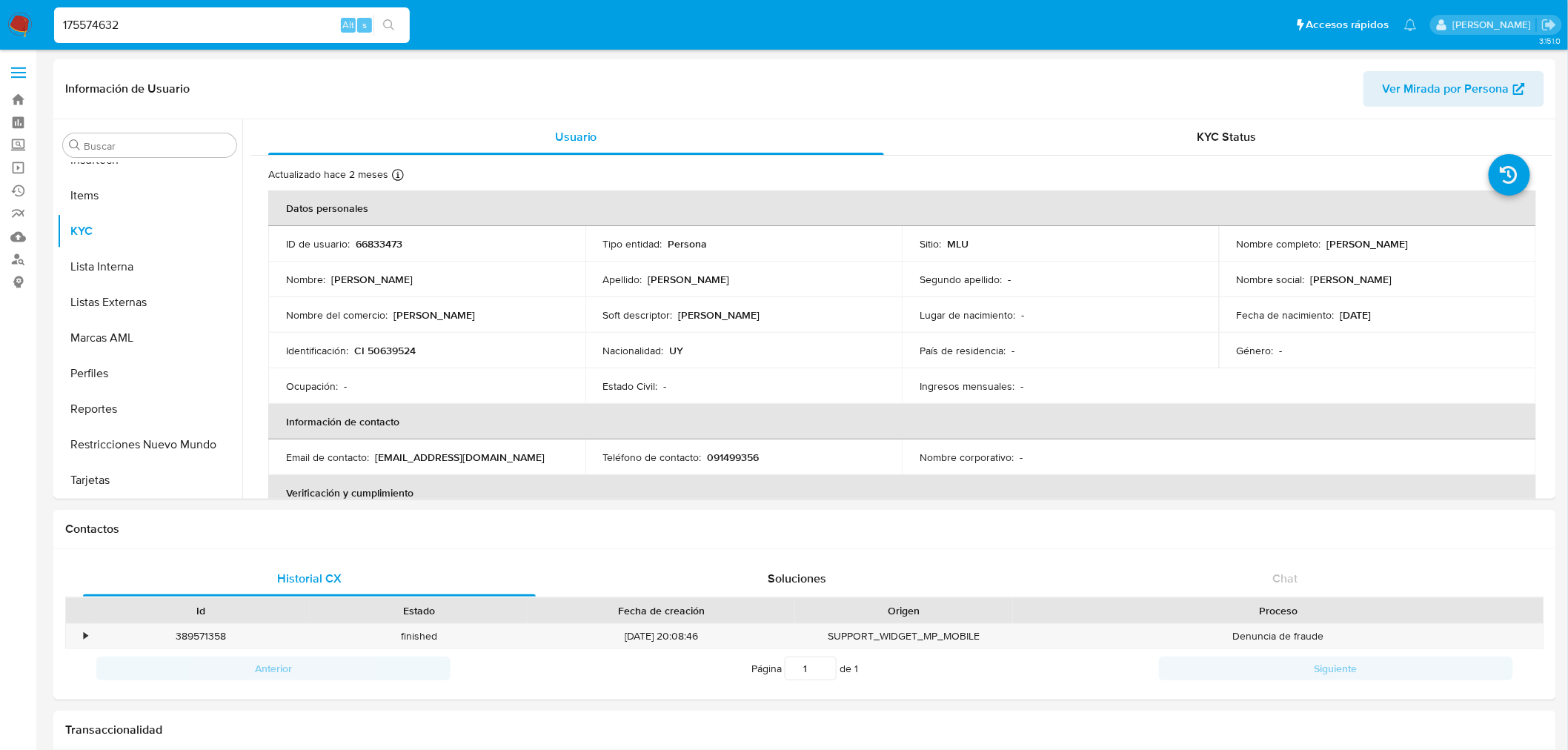
type input "175574632"
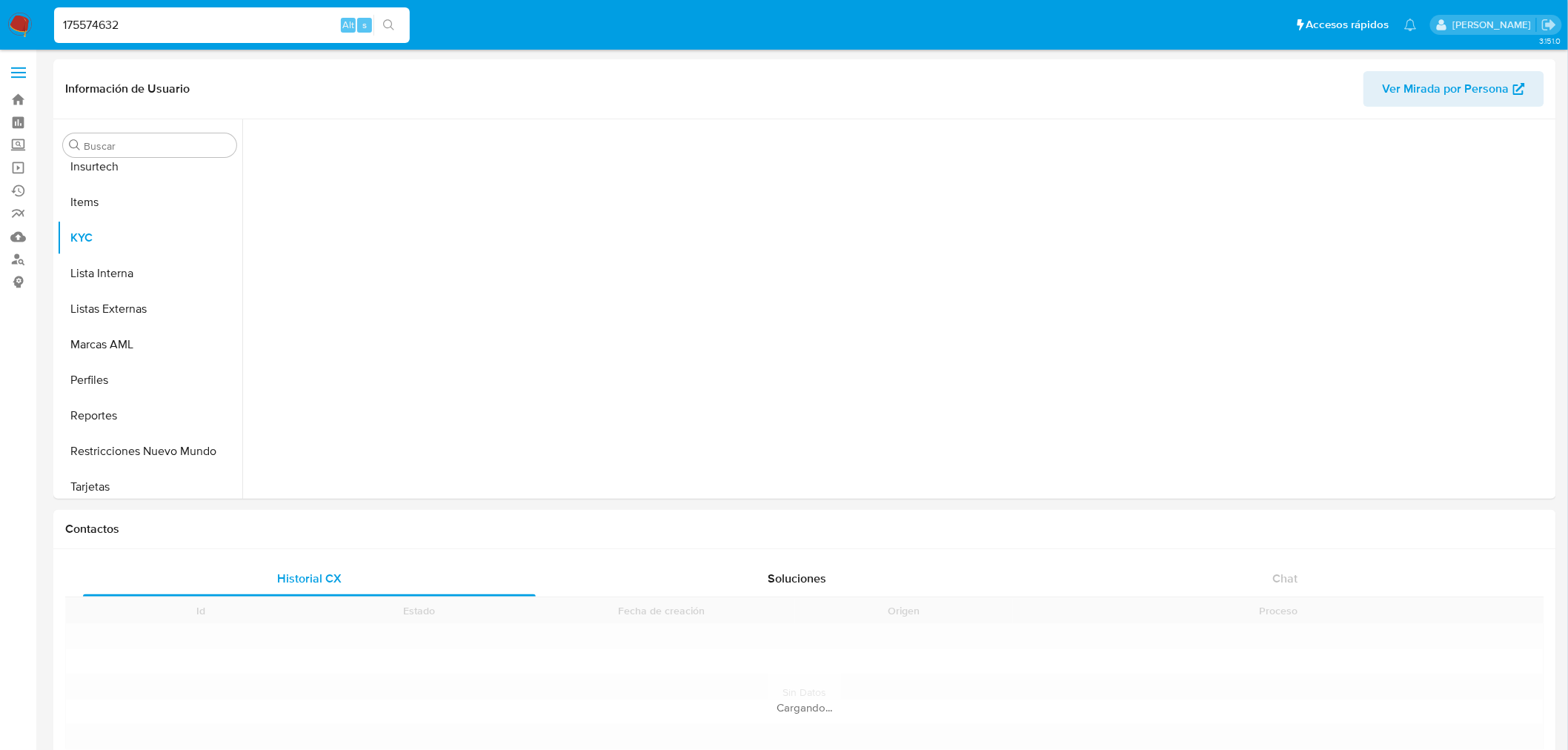
scroll to position [625, 0]
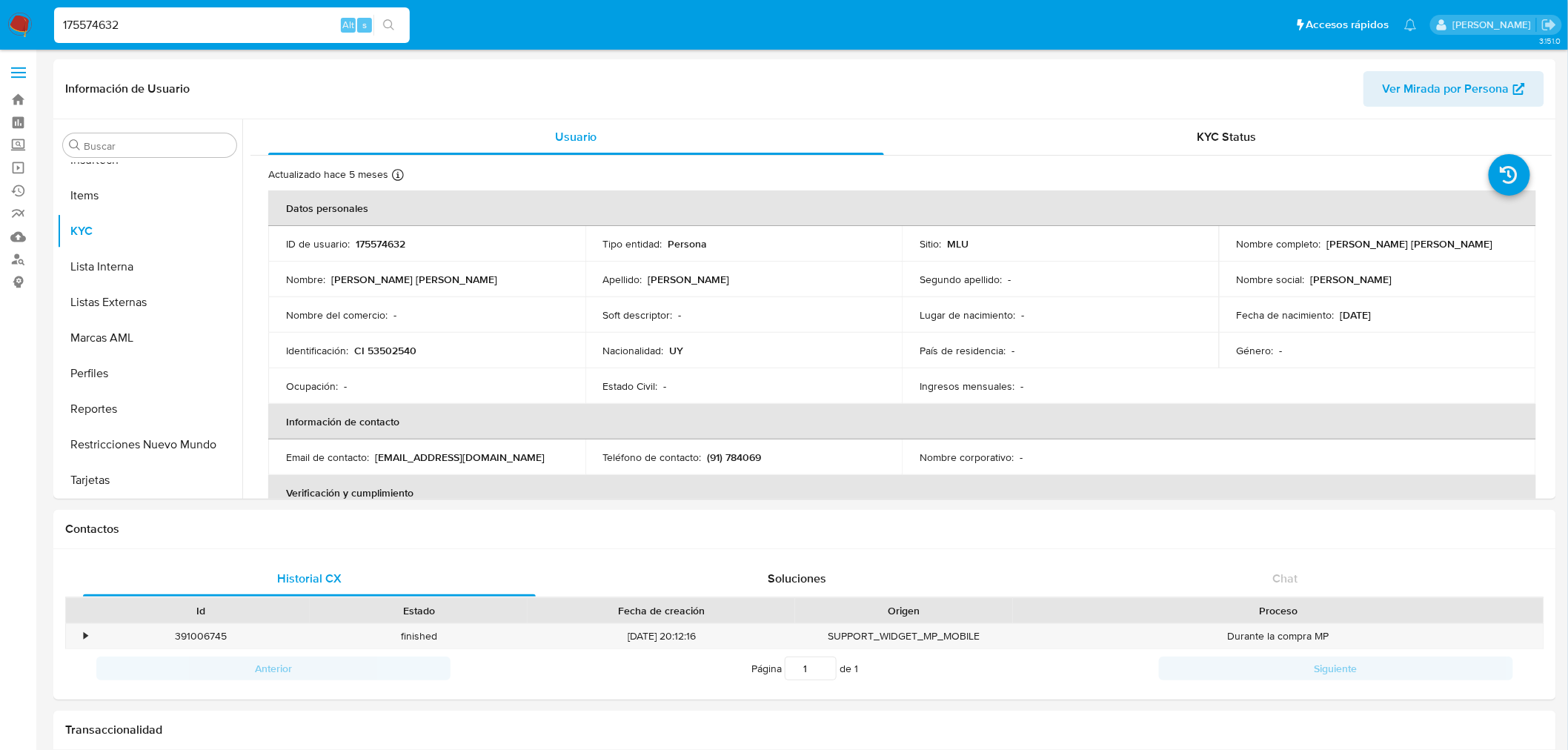
select select "10"
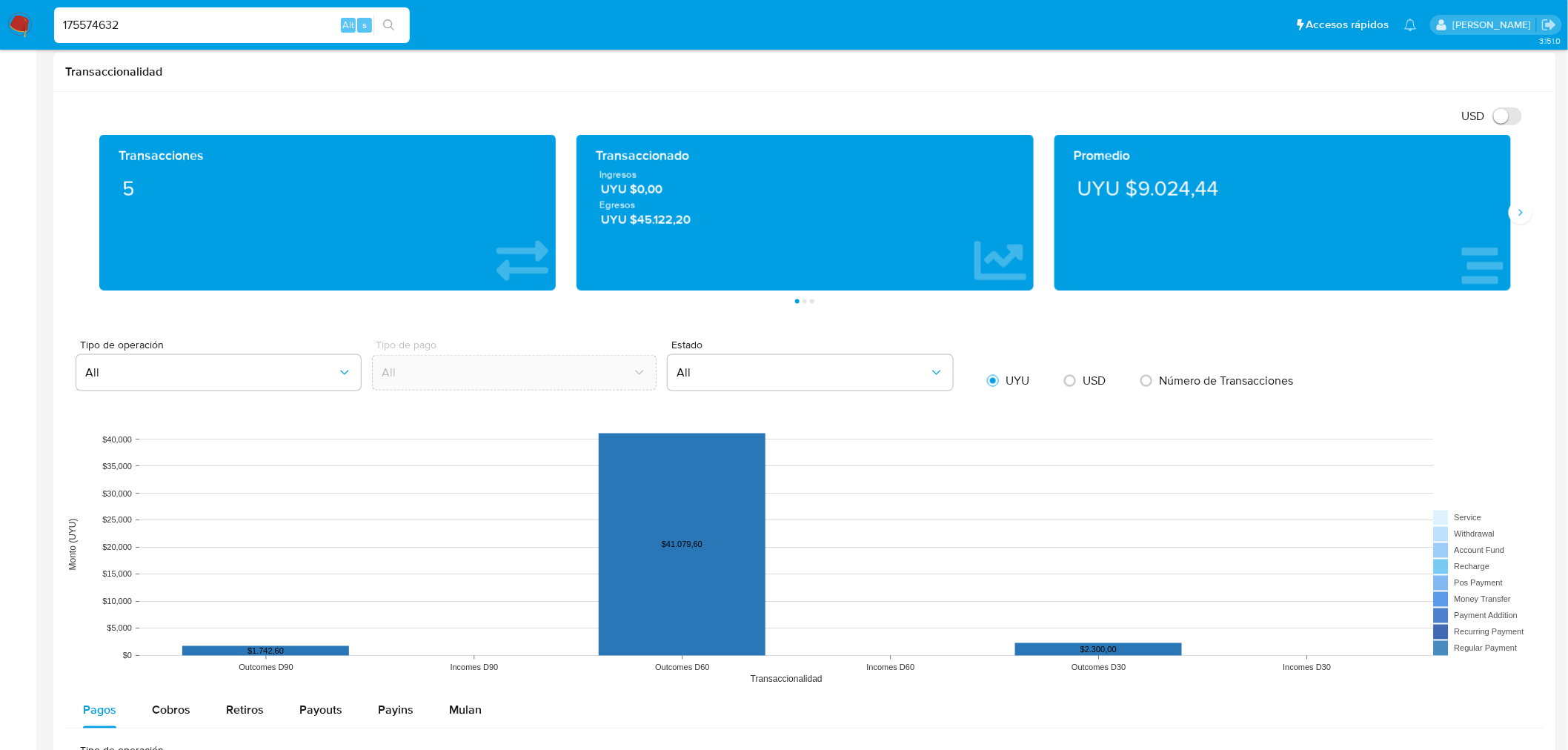
scroll to position [1235, 0]
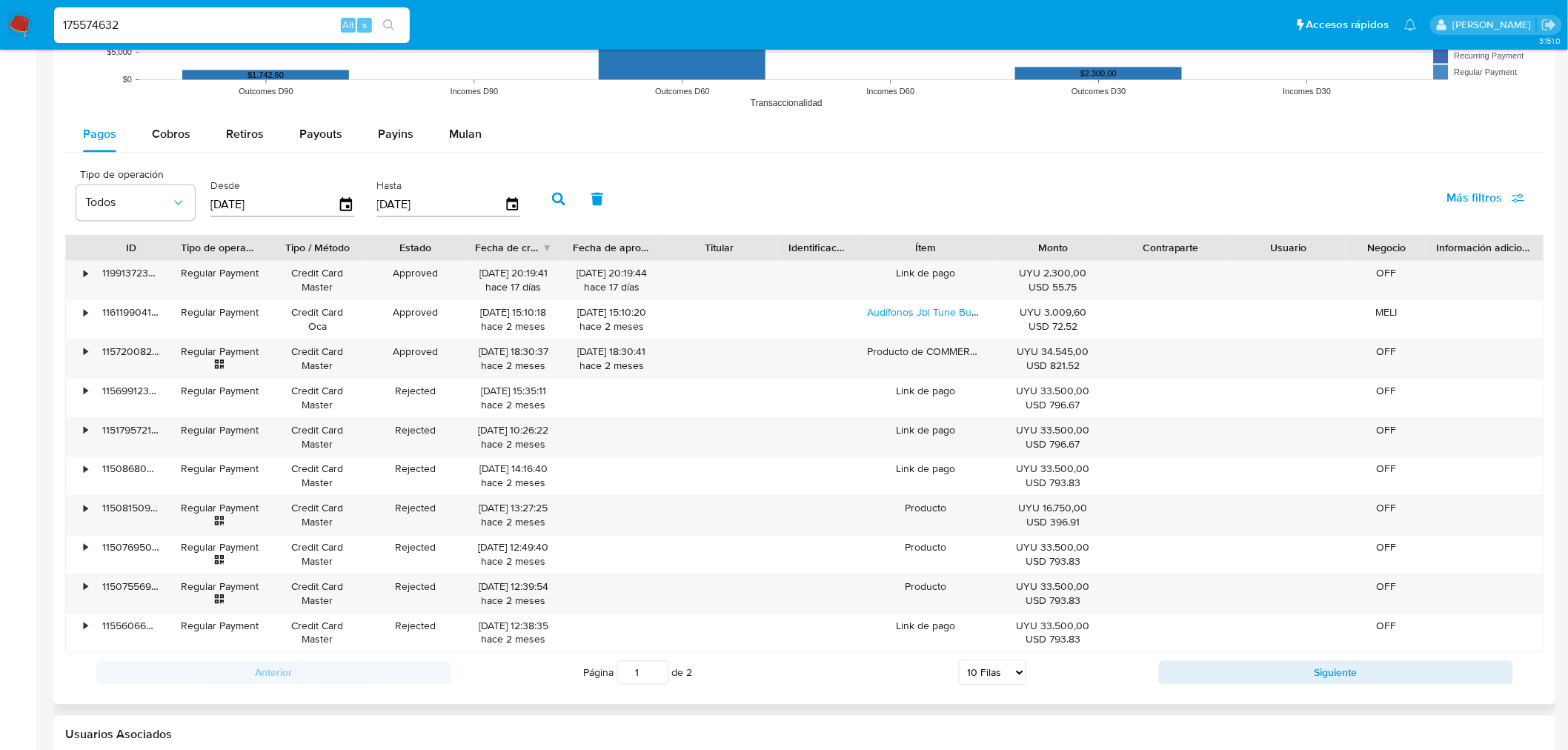
click at [352, 196] on div "Desde [DATE]" at bounding box center [284, 197] width 155 height 59
click at [351, 201] on div "Desde [DATE]" at bounding box center [284, 197] width 155 height 59
click at [347, 208] on icon "button" at bounding box center [347, 205] width 26 height 26
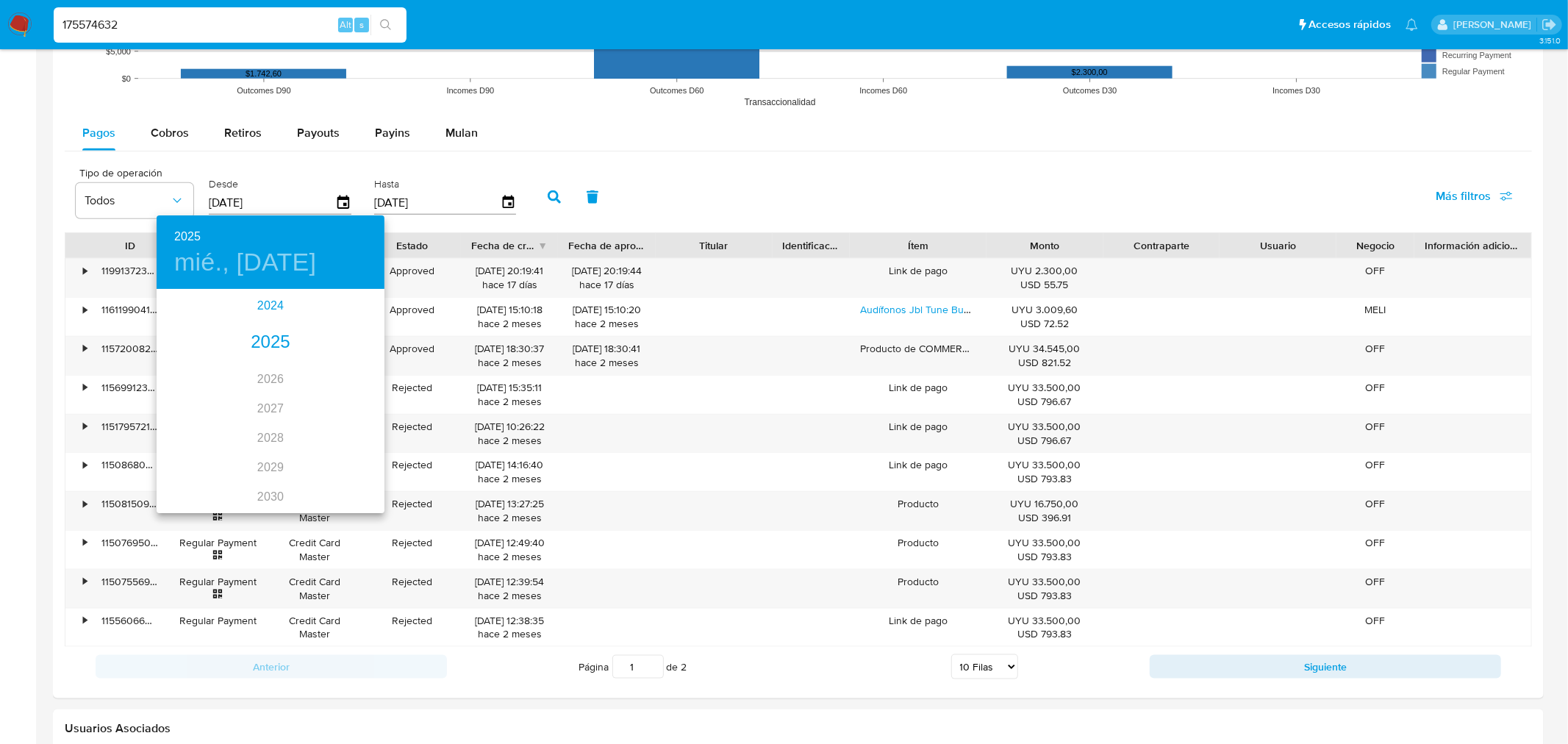
click at [266, 305] on div "2024" at bounding box center [271, 306] width 228 height 29
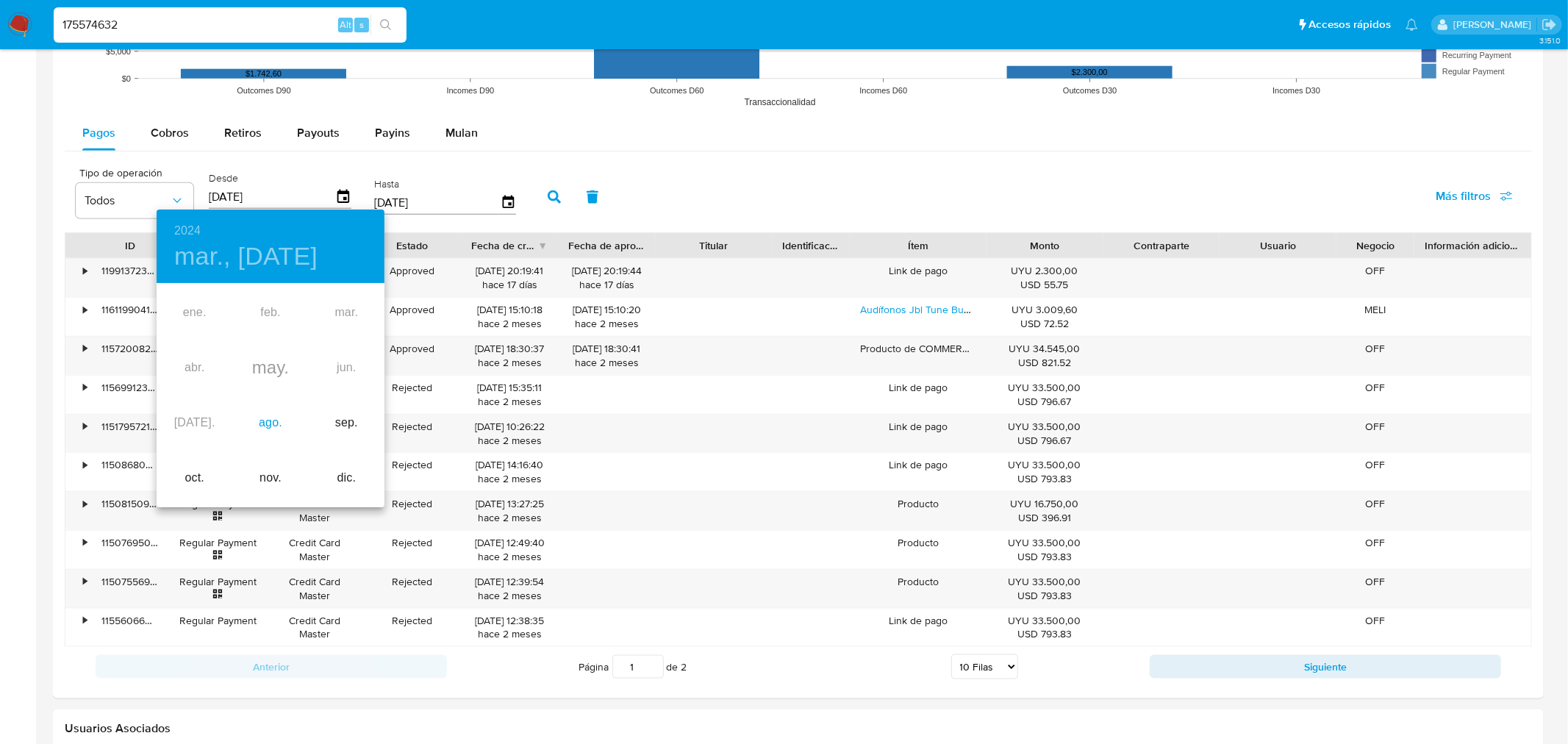
click at [266, 427] on div "ago." at bounding box center [271, 423] width 76 height 55
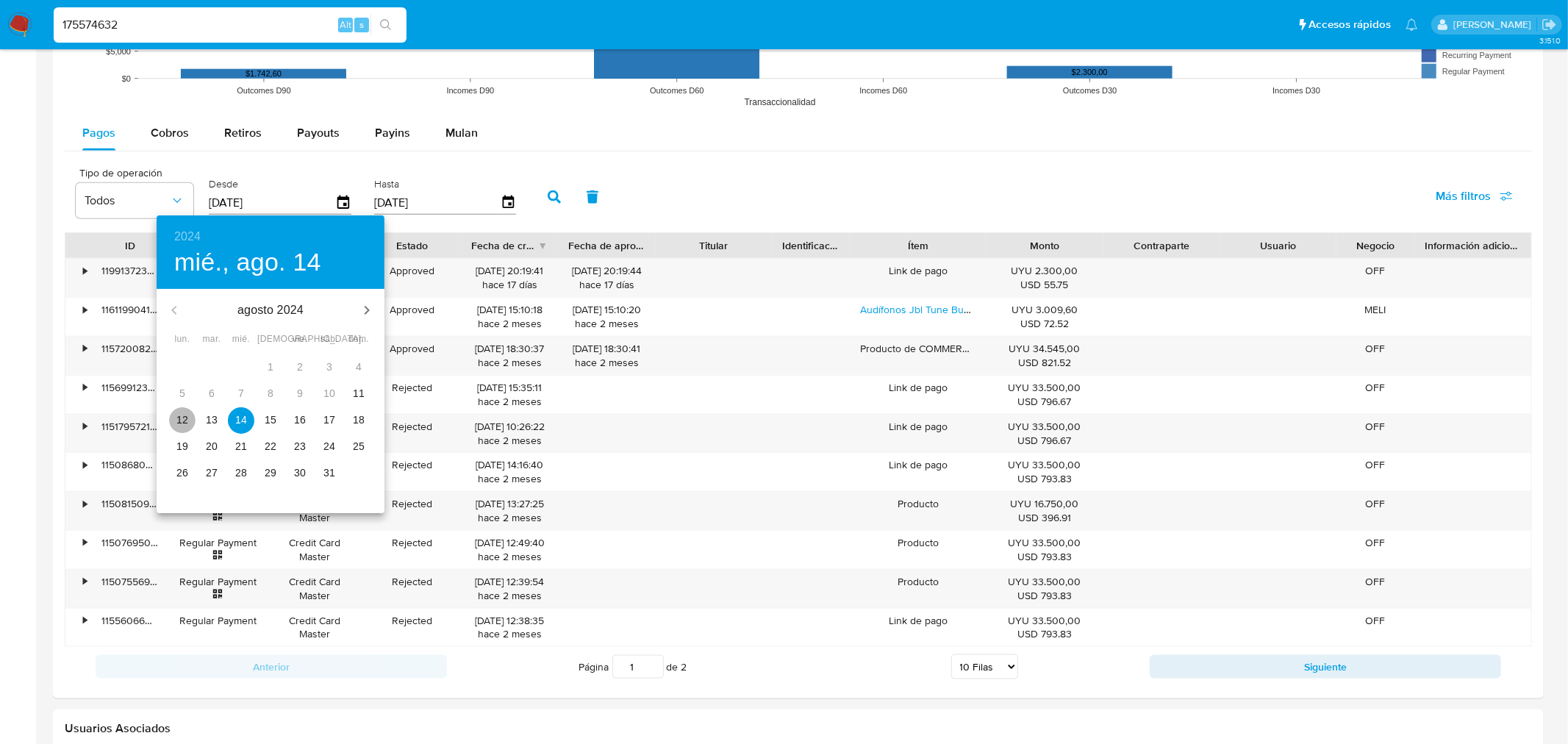
click at [180, 415] on p "12" at bounding box center [182, 420] width 12 height 15
type input "[DATE]"
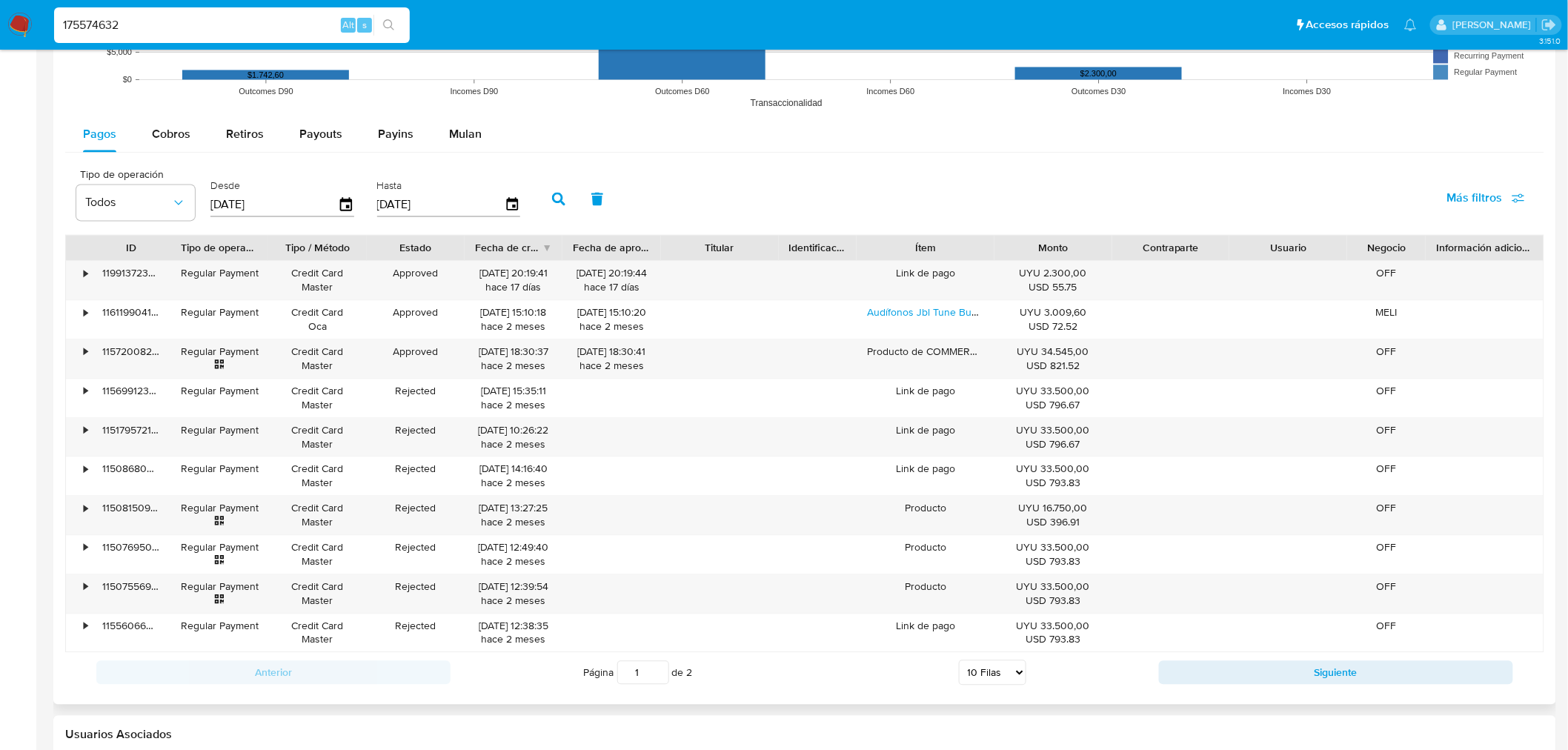
click at [556, 194] on icon "button" at bounding box center [558, 198] width 13 height 13
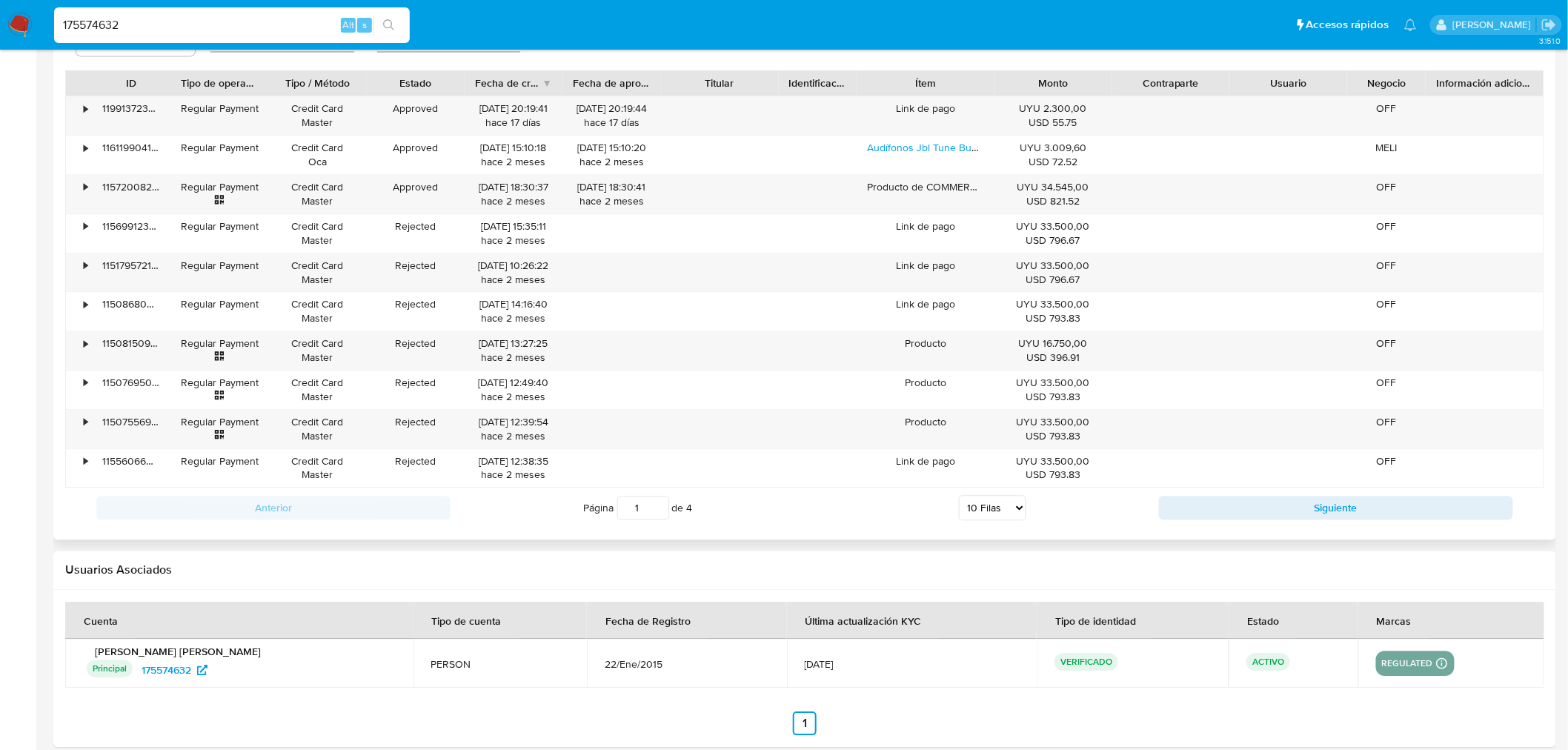
click at [964, 512] on select "5 Filas 10 Filas 20 Filas 25 Filas 50 Filas 100 Filas" at bounding box center [992, 508] width 67 height 25
select select "100"
click at [959, 497] on select "5 Filas 10 Filas 20 Filas 25 Filas 50 Filas 100 Filas" at bounding box center [992, 508] width 67 height 25
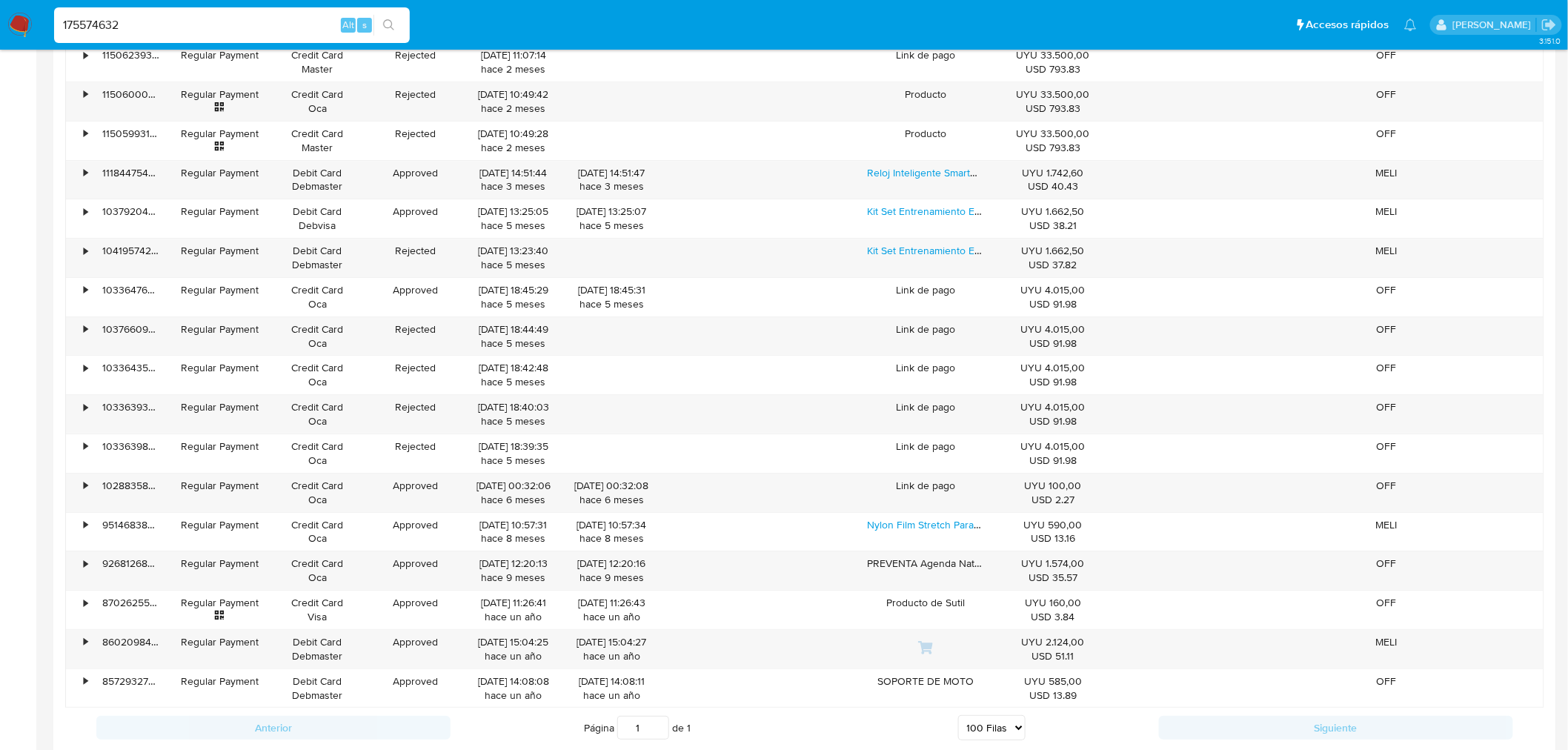
scroll to position [2141, 0]
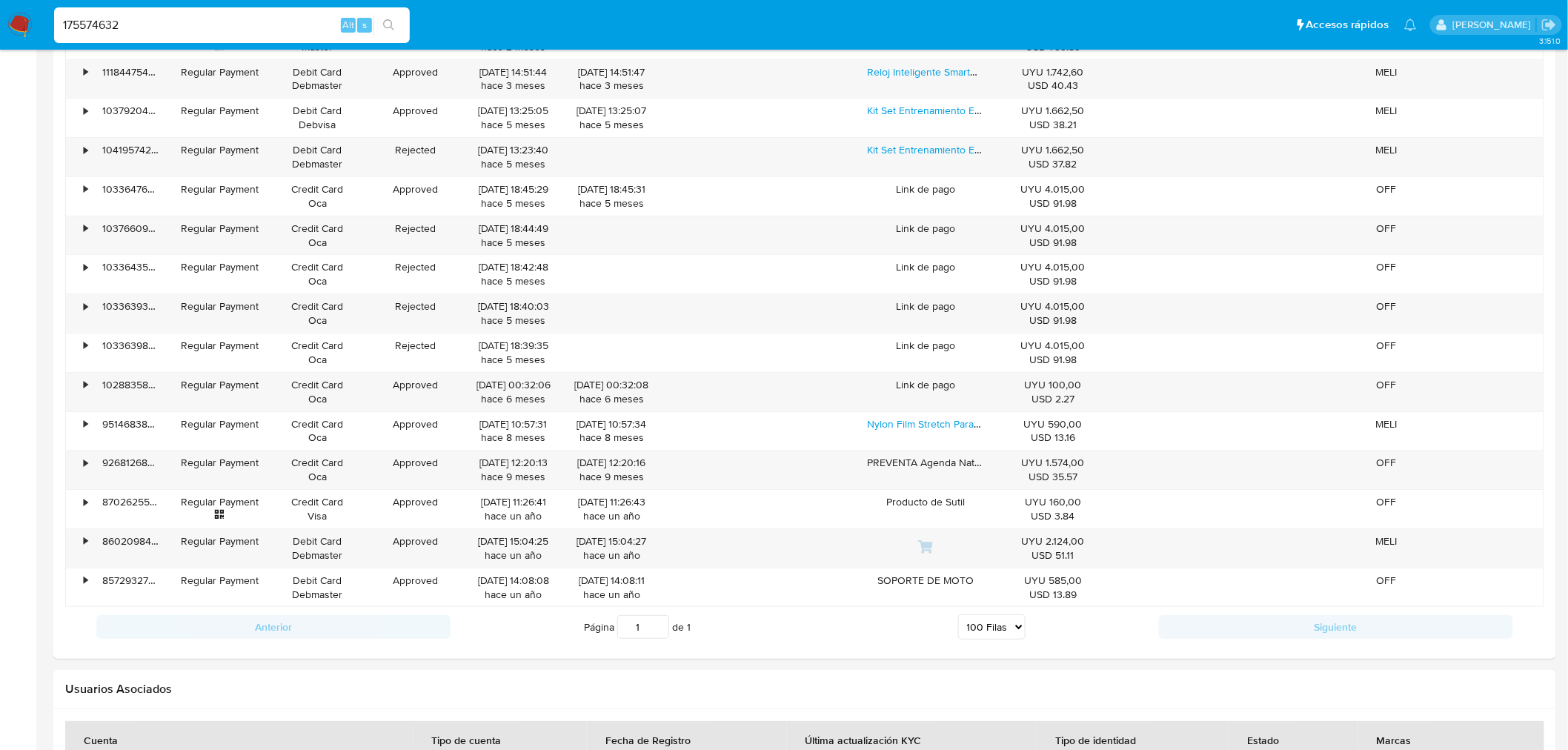
click at [85, 25] on input "175574632" at bounding box center [232, 25] width 356 height 19
paste input "817061433"
type input "817061433"
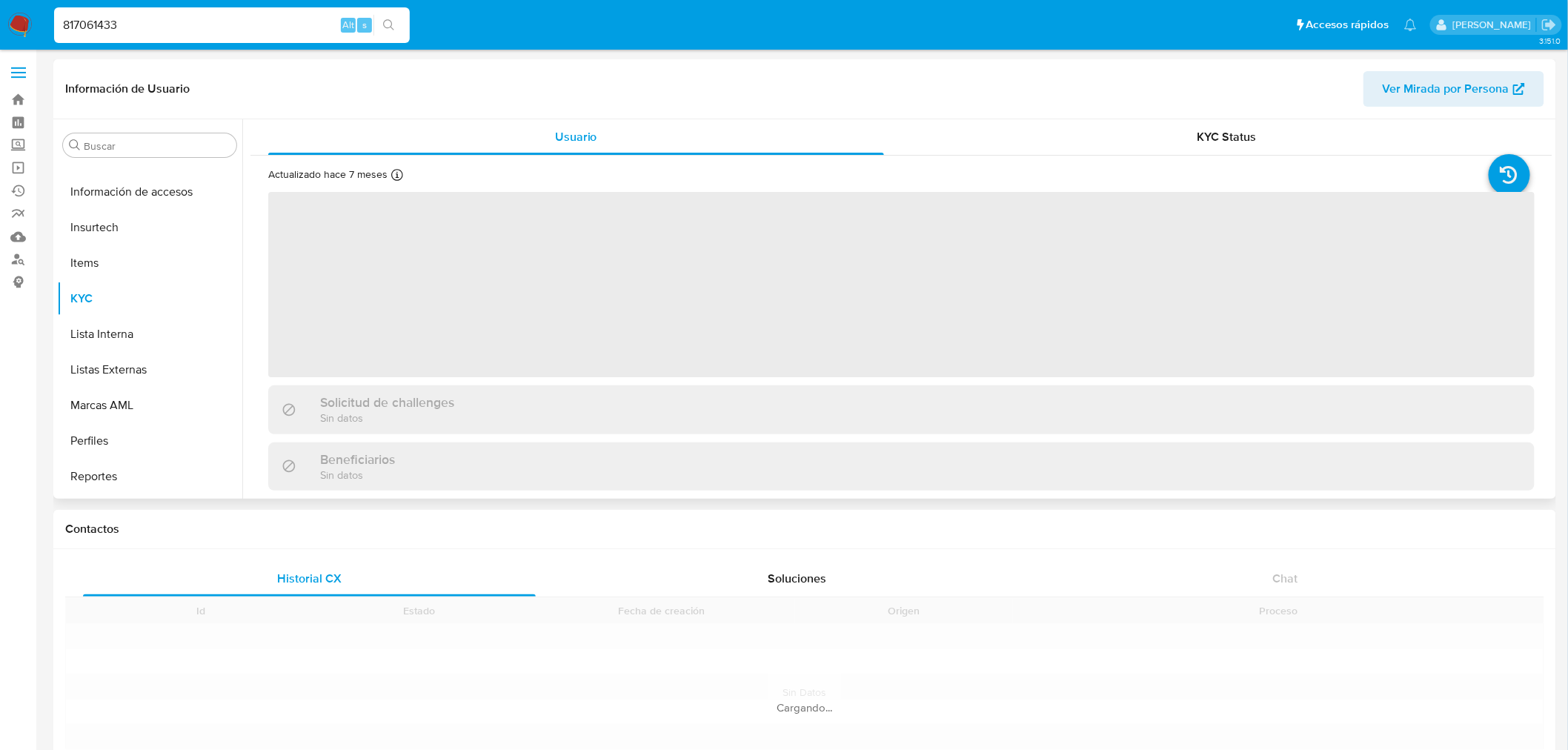
scroll to position [625, 0]
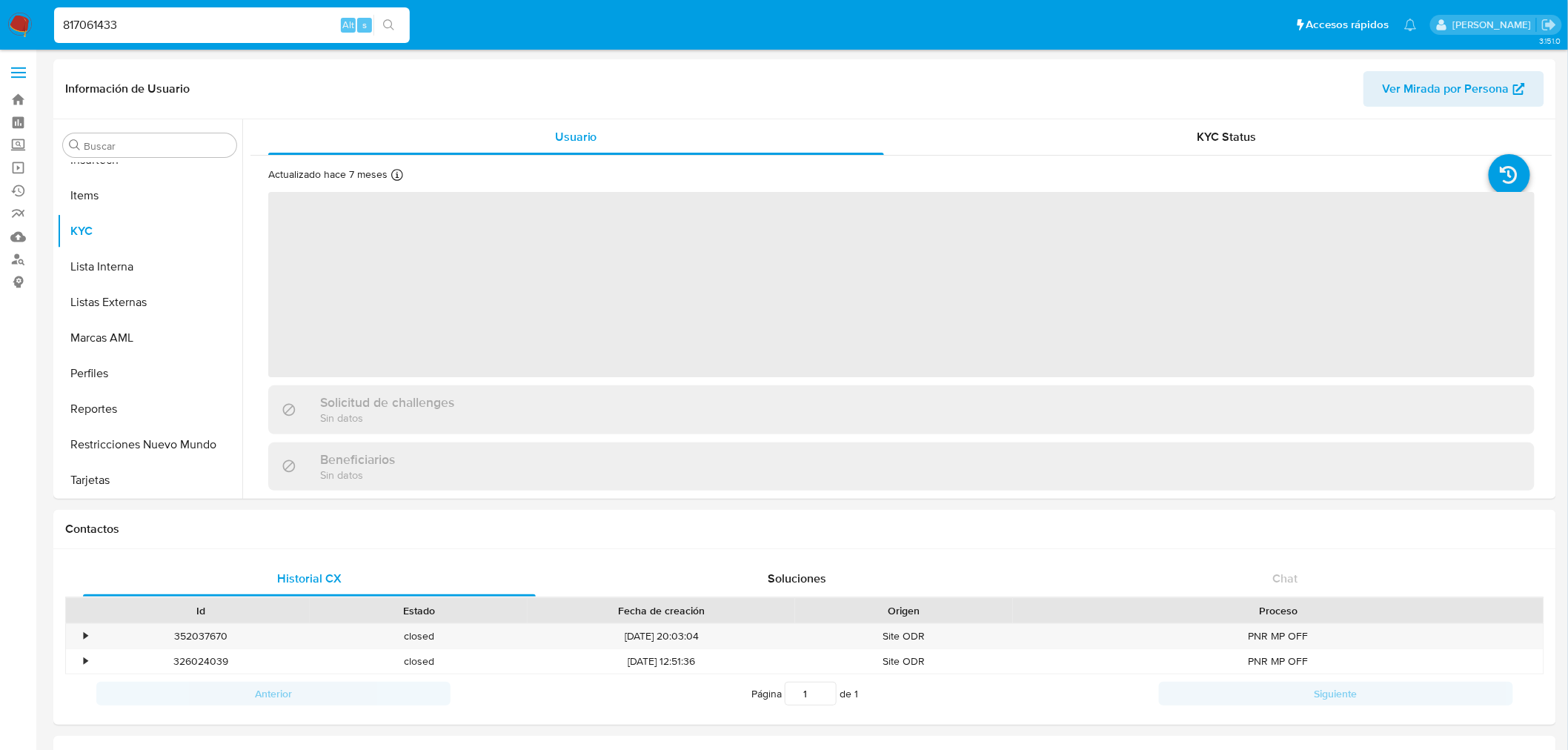
select select "10"
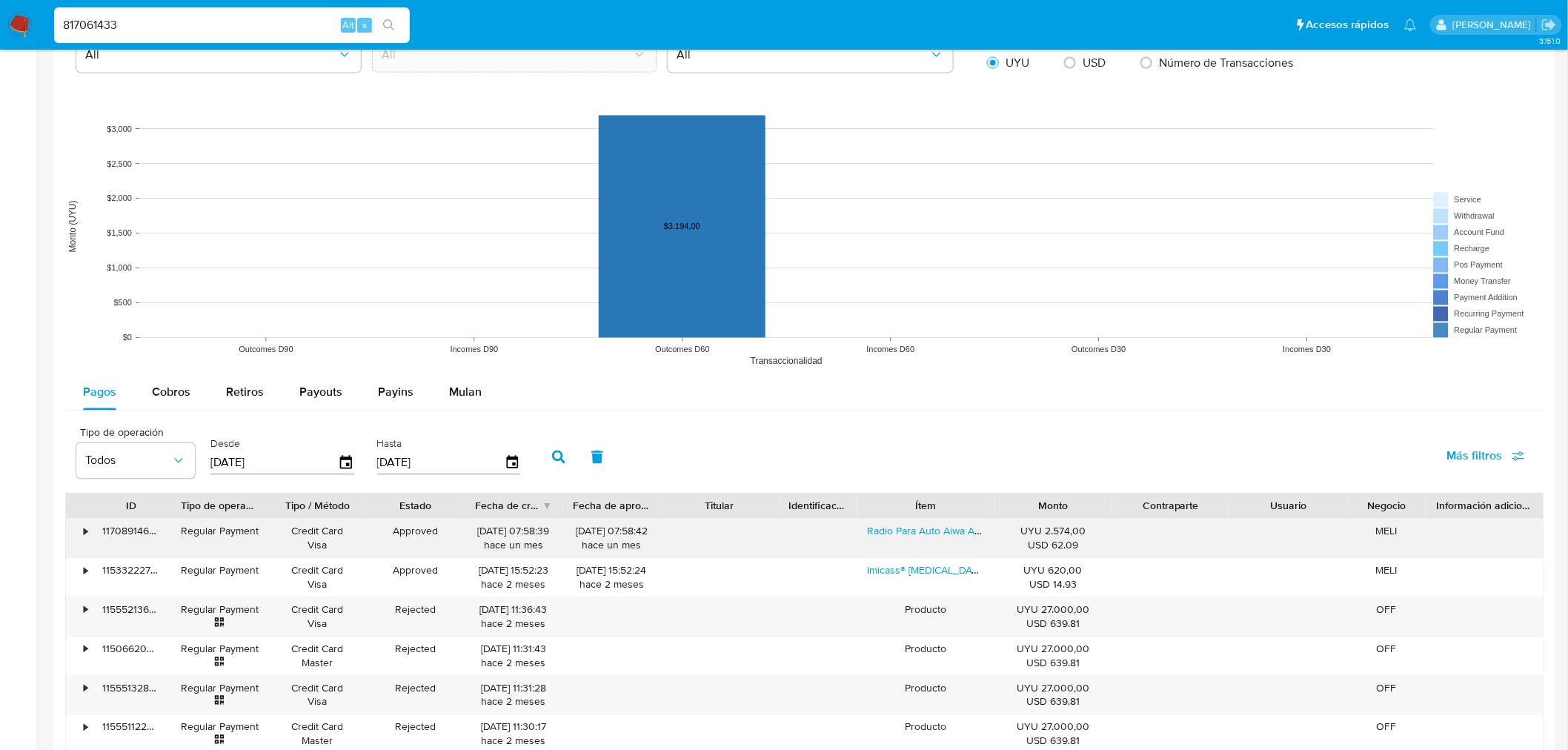
scroll to position [1071, 0]
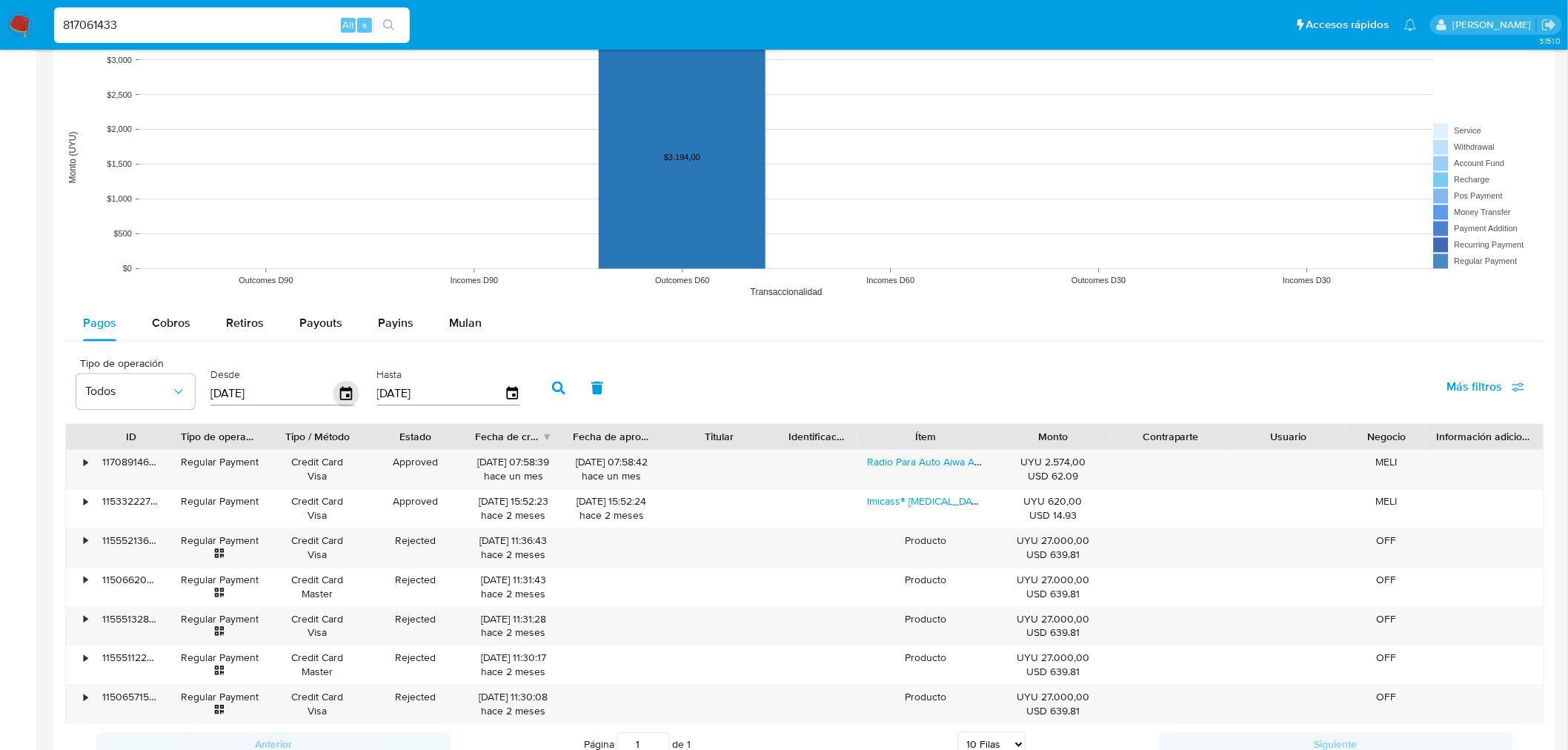
click at [334, 386] on icon "button" at bounding box center [347, 395] width 26 height 26
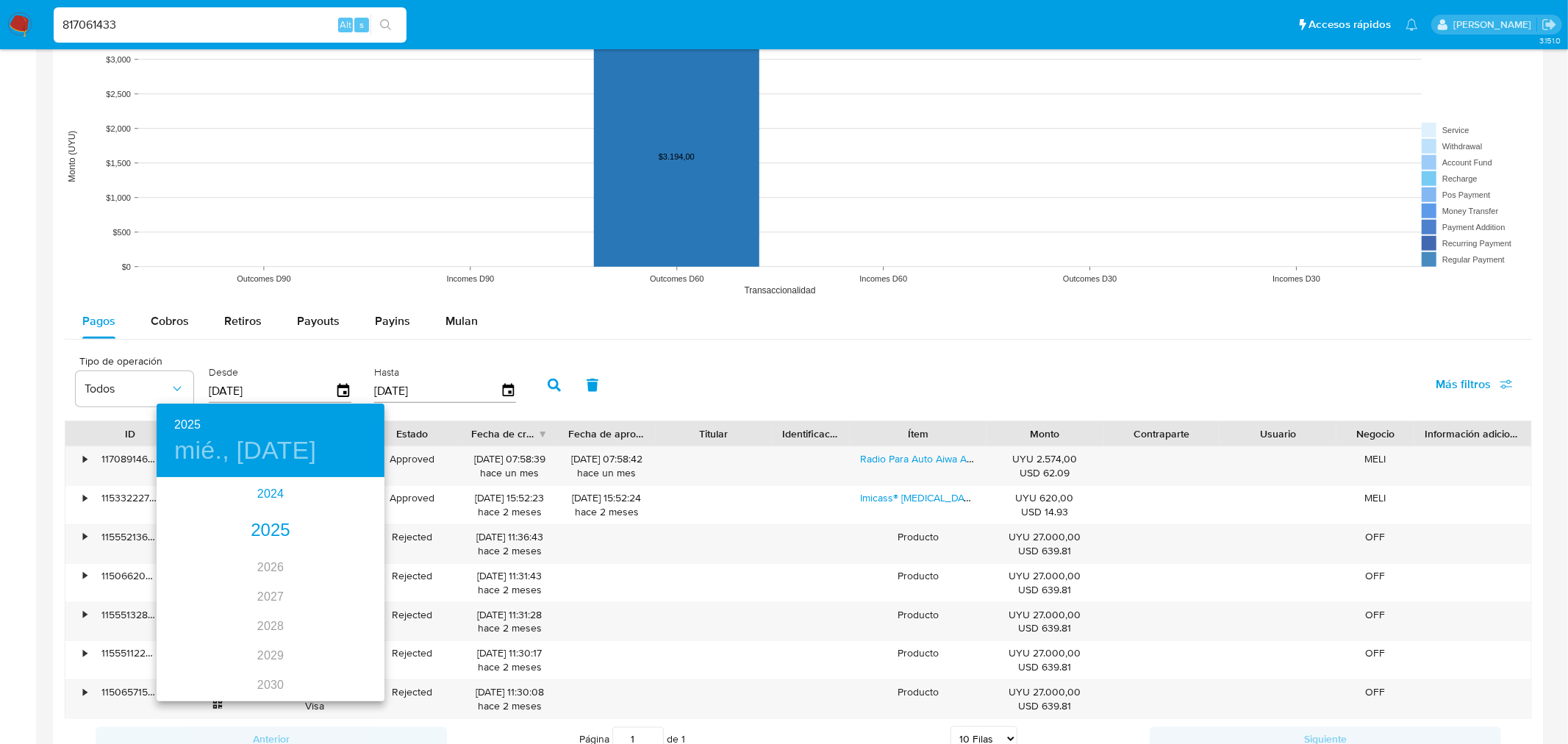
click at [267, 489] on div "2024" at bounding box center [271, 494] width 228 height 29
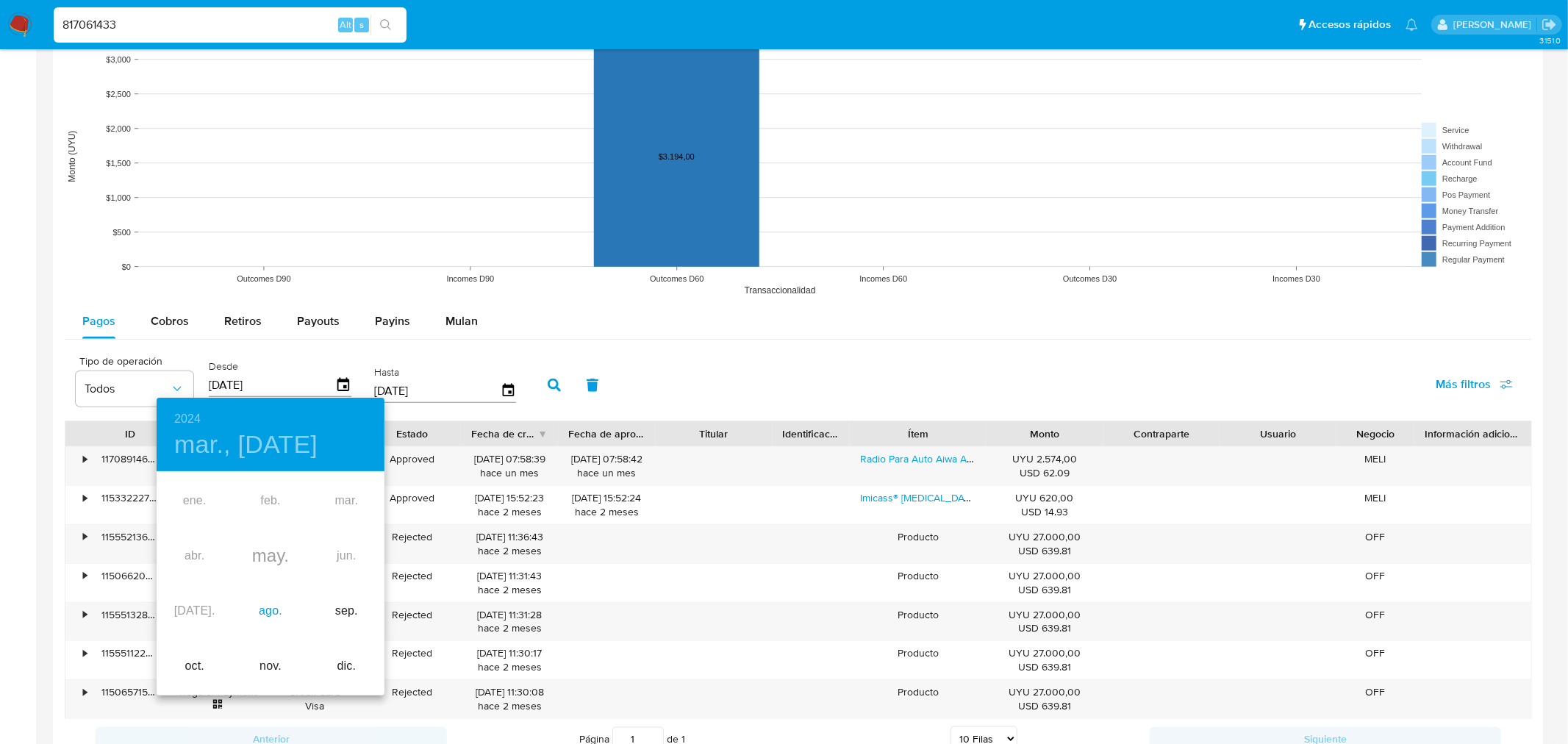
click at [261, 607] on div "ago." at bounding box center [271, 612] width 76 height 55
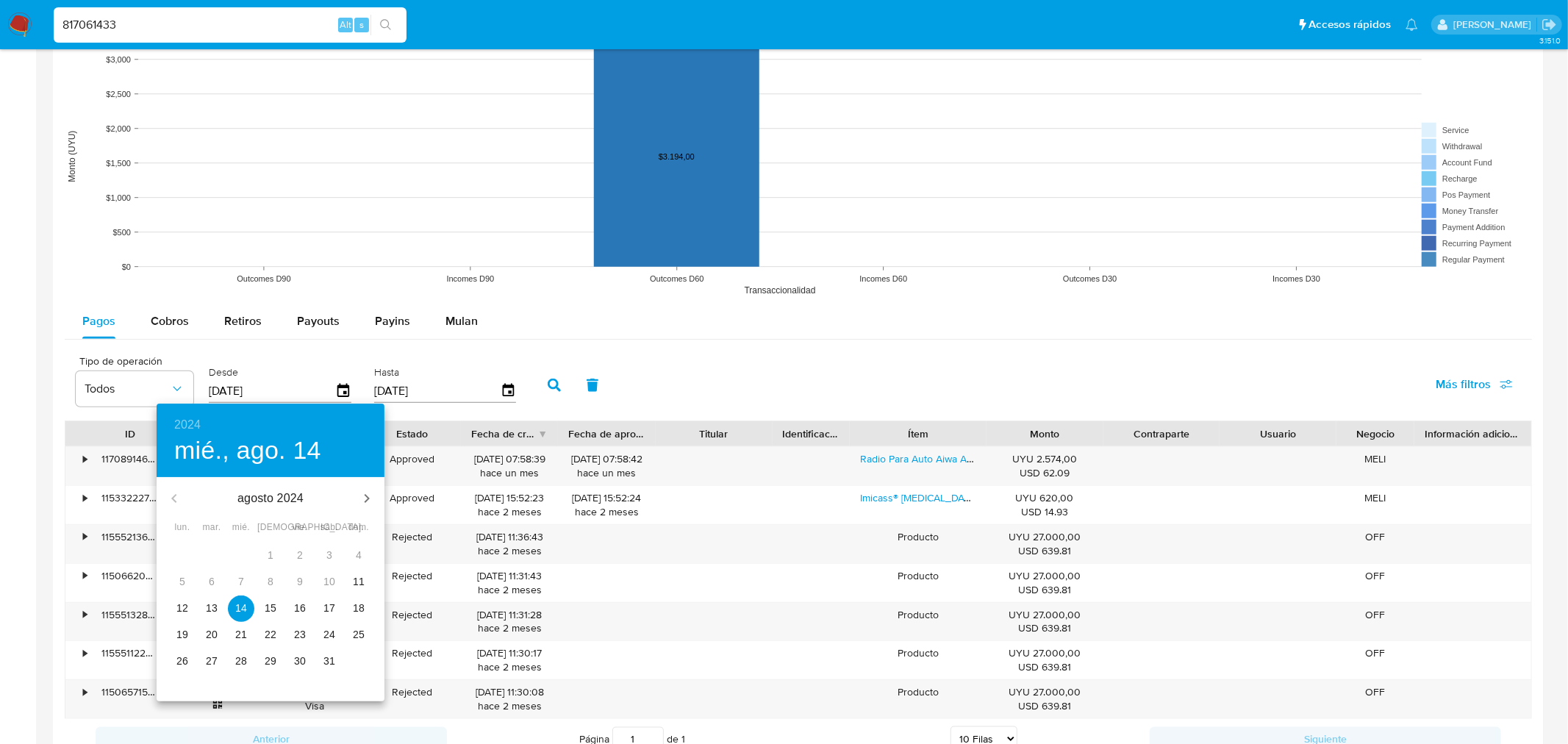
click at [187, 609] on p "12" at bounding box center [182, 608] width 12 height 15
type input "[DATE]"
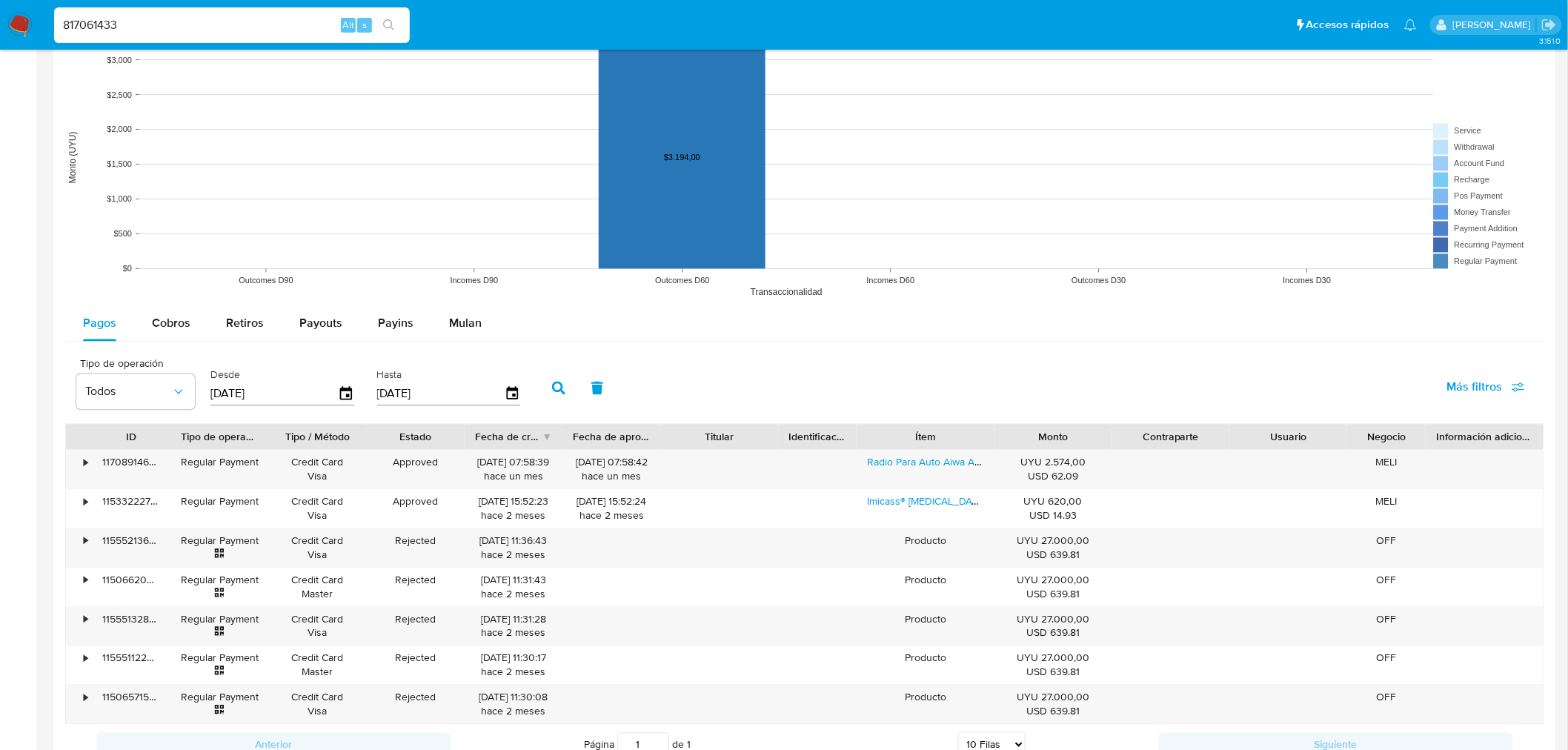
click at [556, 387] on icon "button" at bounding box center [558, 388] width 13 height 13
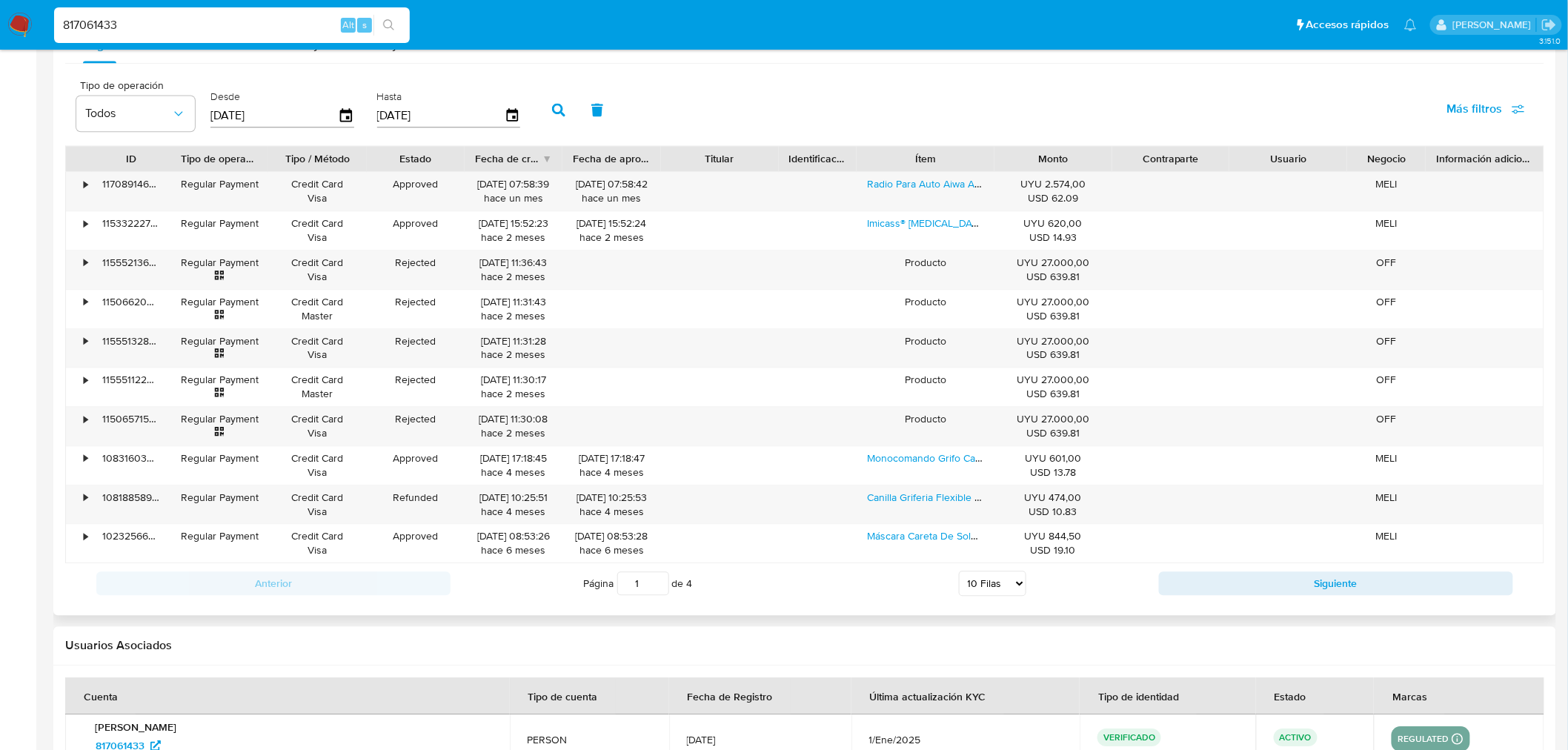
scroll to position [1483, 0]
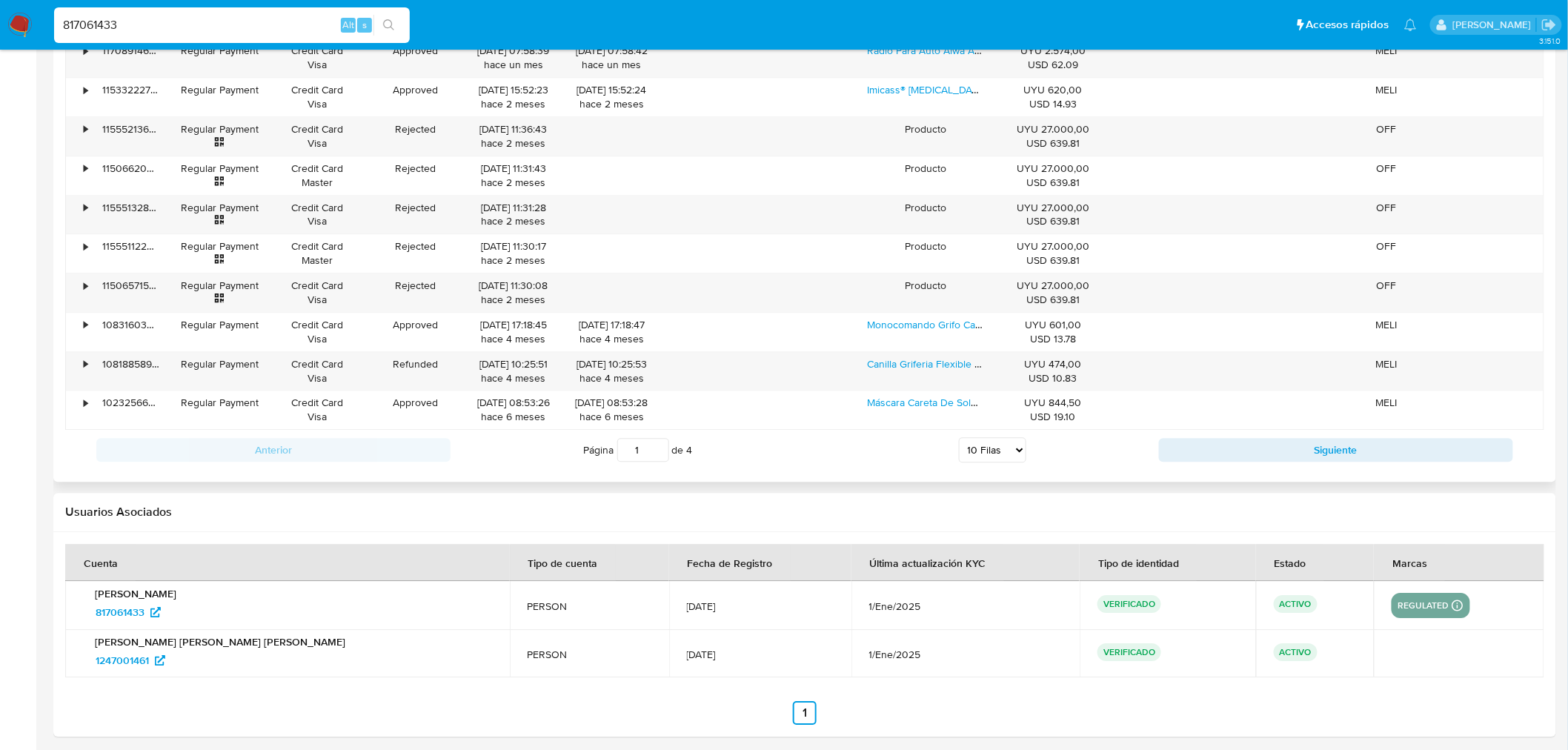
click at [967, 450] on select "5 Filas 10 Filas 20 Filas 25 Filas 50 Filas 100 Filas" at bounding box center [992, 450] width 67 height 25
select select "100"
click at [959, 440] on select "5 Filas 10 Filas 20 Filas 25 Filas 50 Filas 100 Filas" at bounding box center [992, 450] width 67 height 25
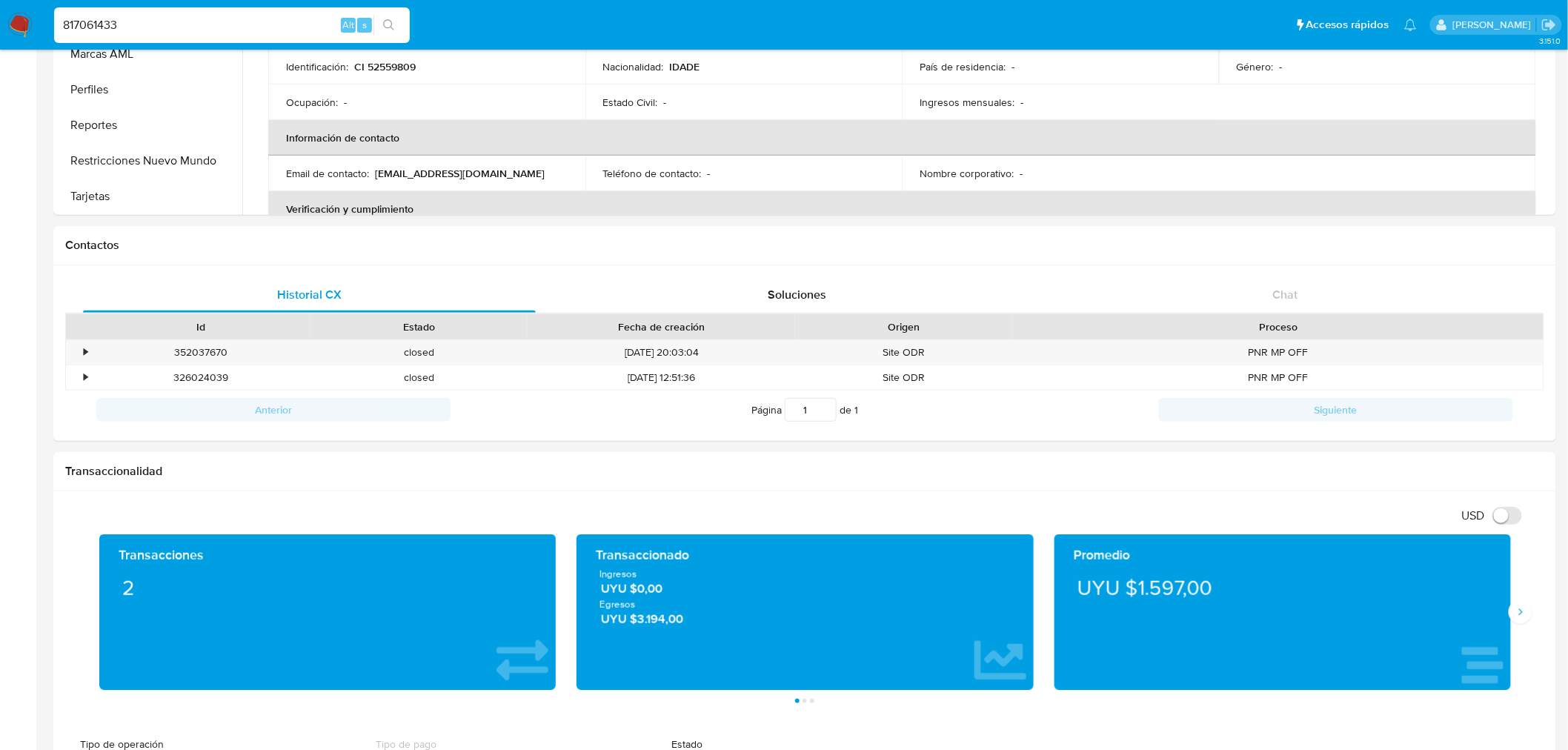
scroll to position [494, 0]
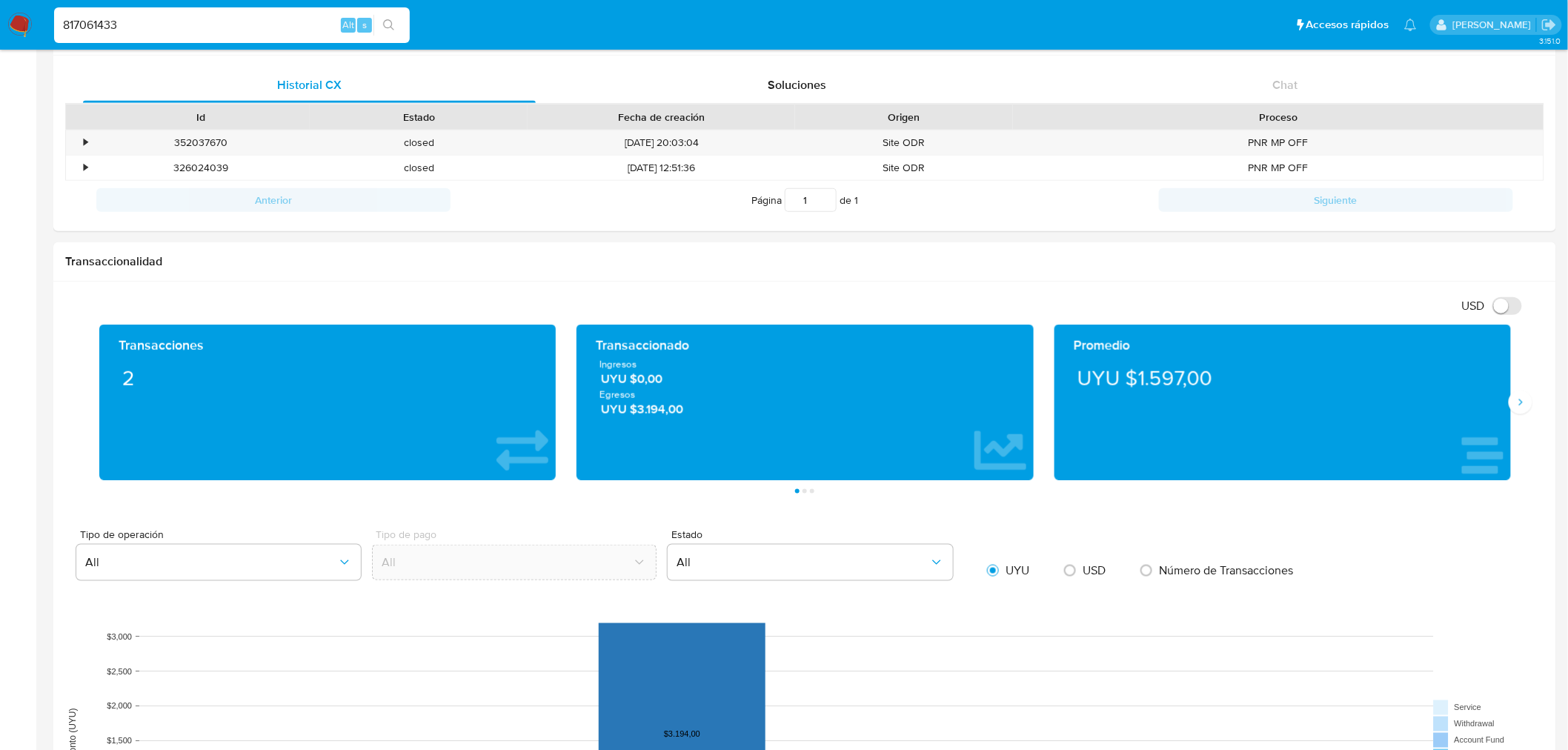
click at [203, 24] on input "817061433" at bounding box center [232, 25] width 356 height 19
paste input "2501570445"
type input "2501570445"
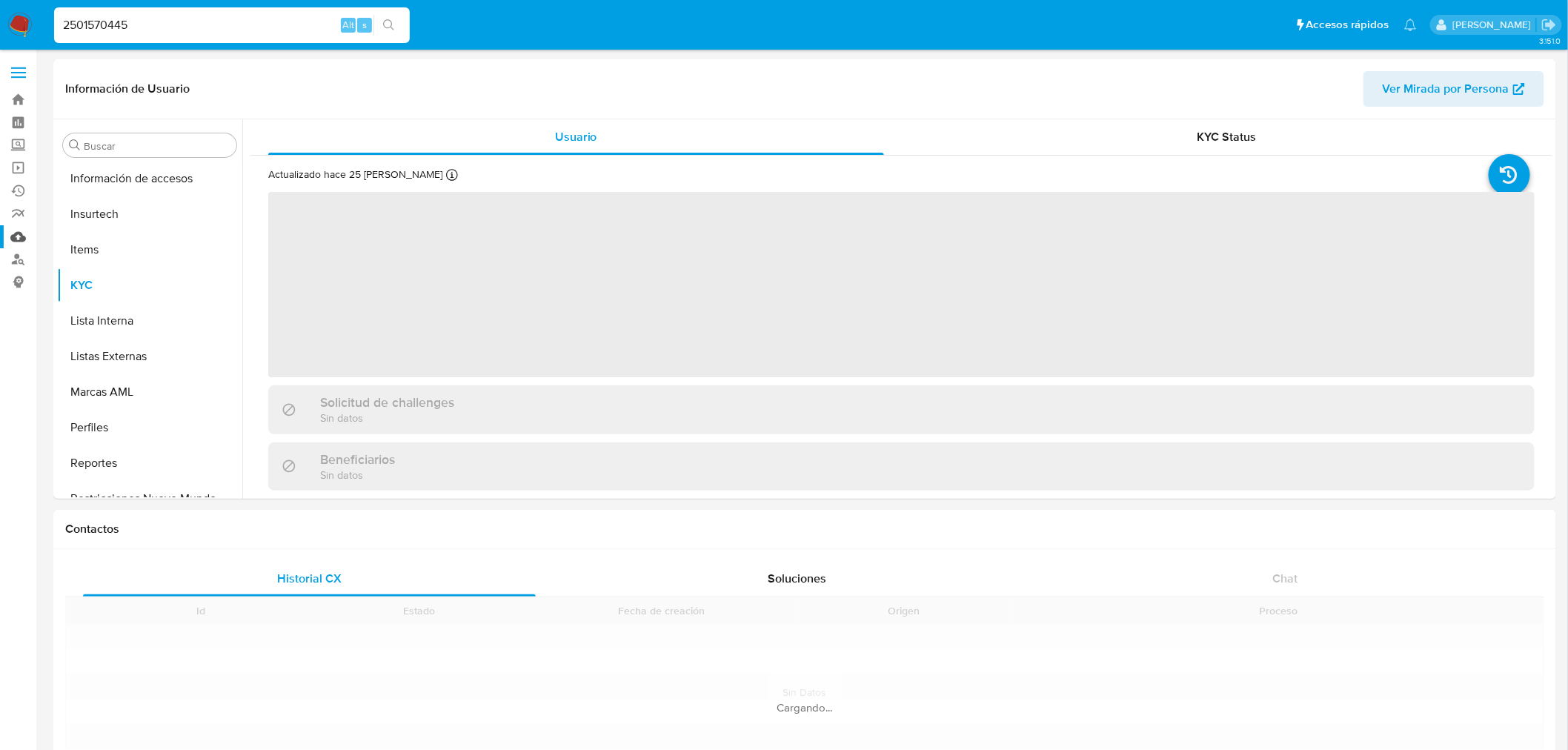
scroll to position [625, 0]
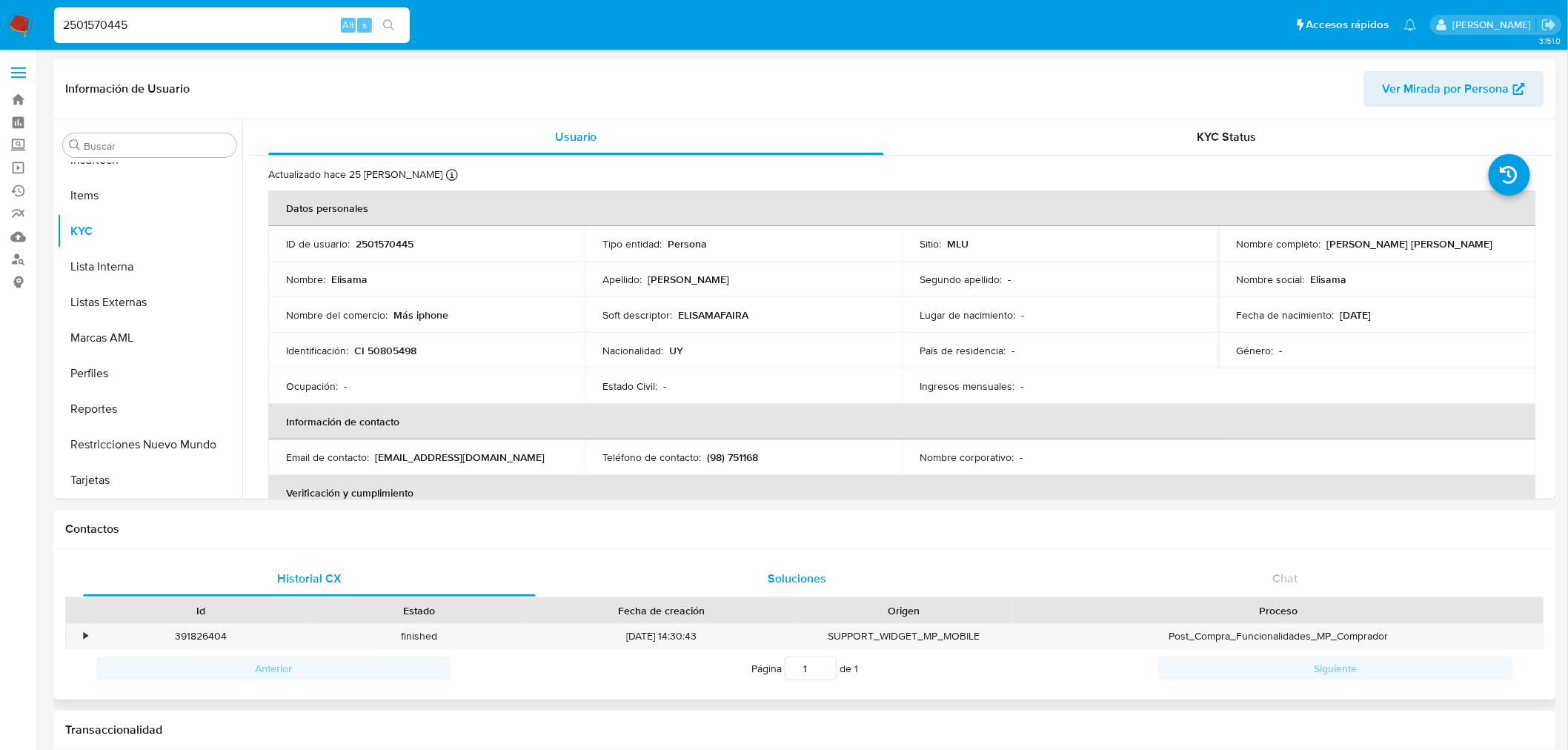
select select "10"
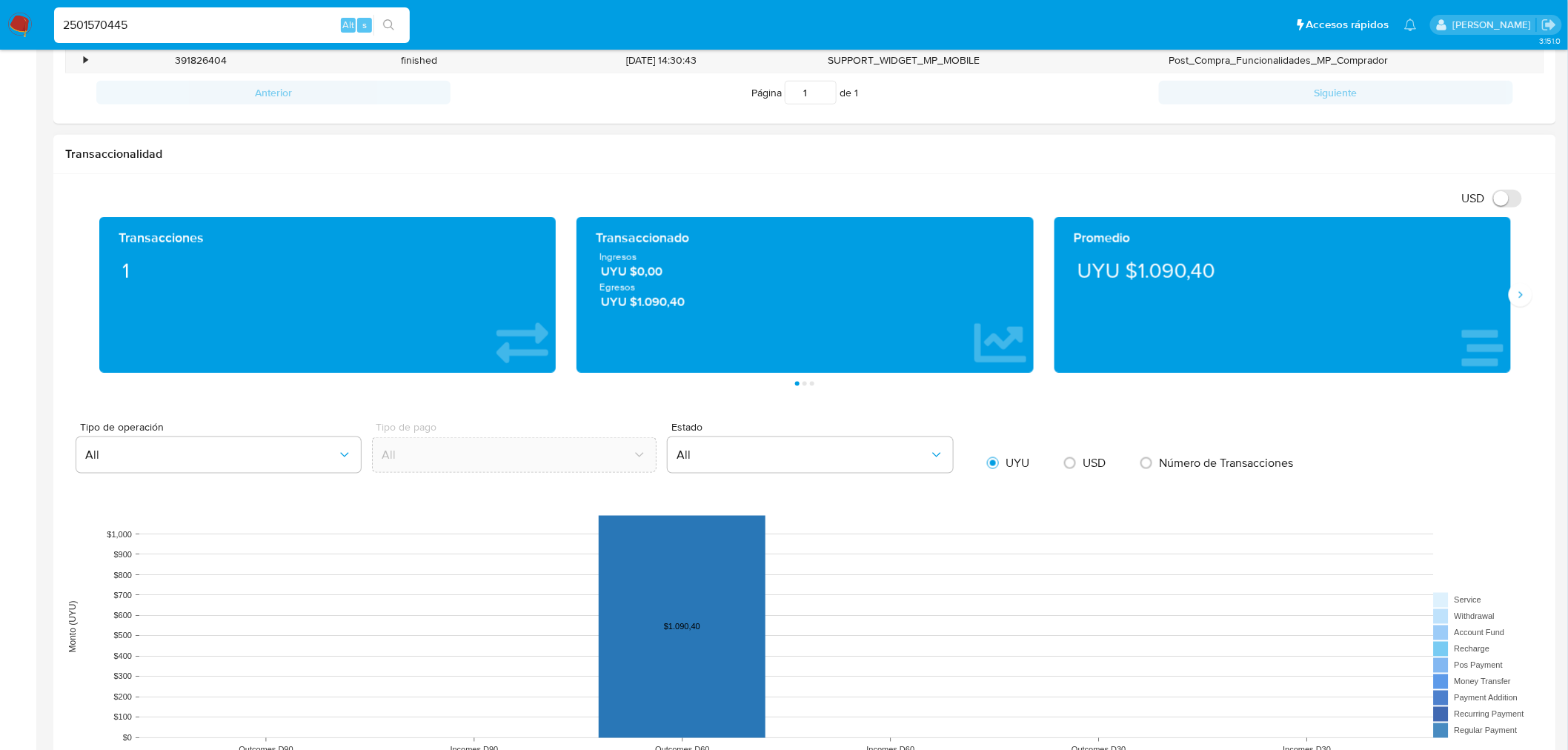
scroll to position [1071, 0]
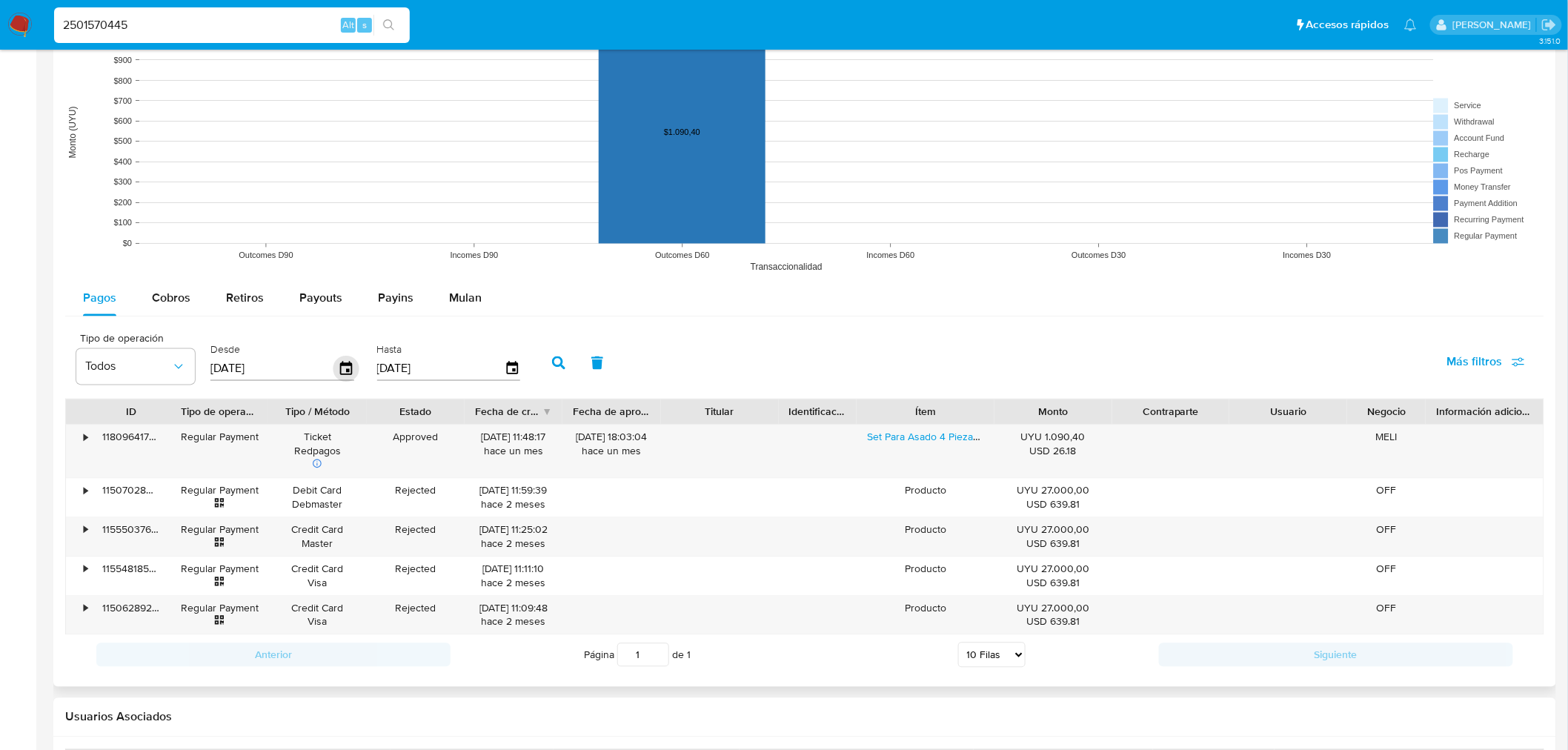
click at [341, 369] on icon "button" at bounding box center [347, 370] width 26 height 26
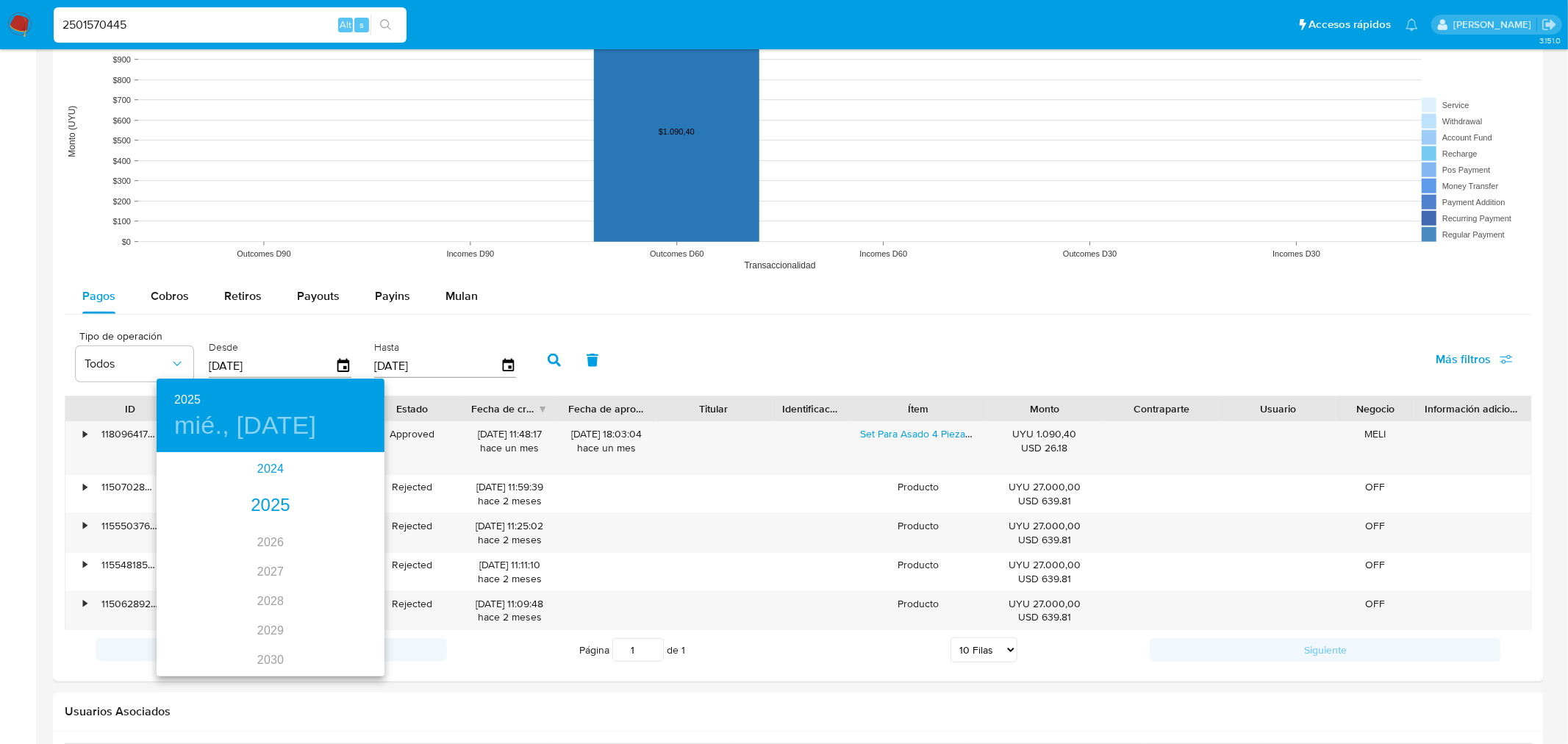
click at [269, 469] on div "2024" at bounding box center [271, 469] width 228 height 29
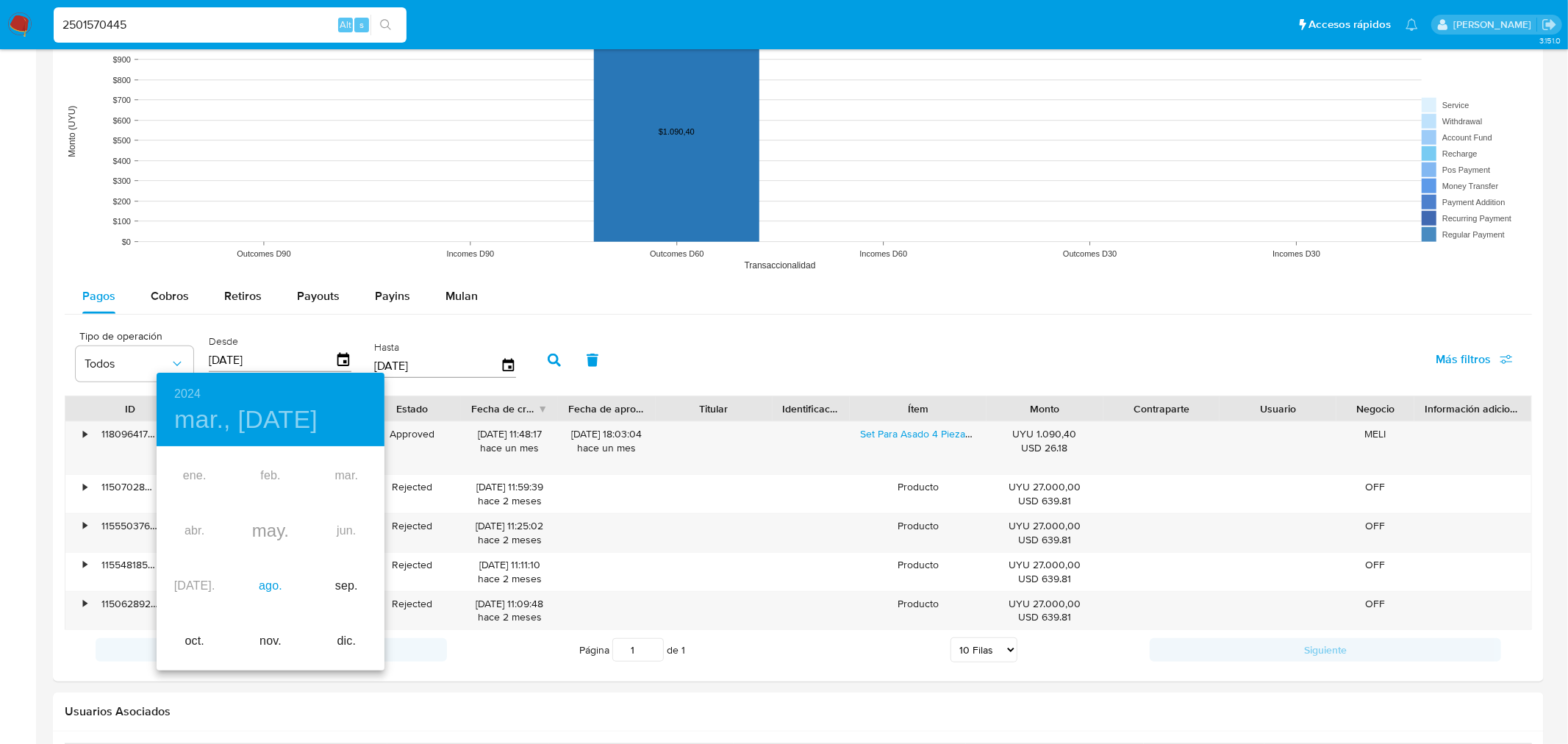
click at [269, 596] on div "ago." at bounding box center [271, 587] width 76 height 55
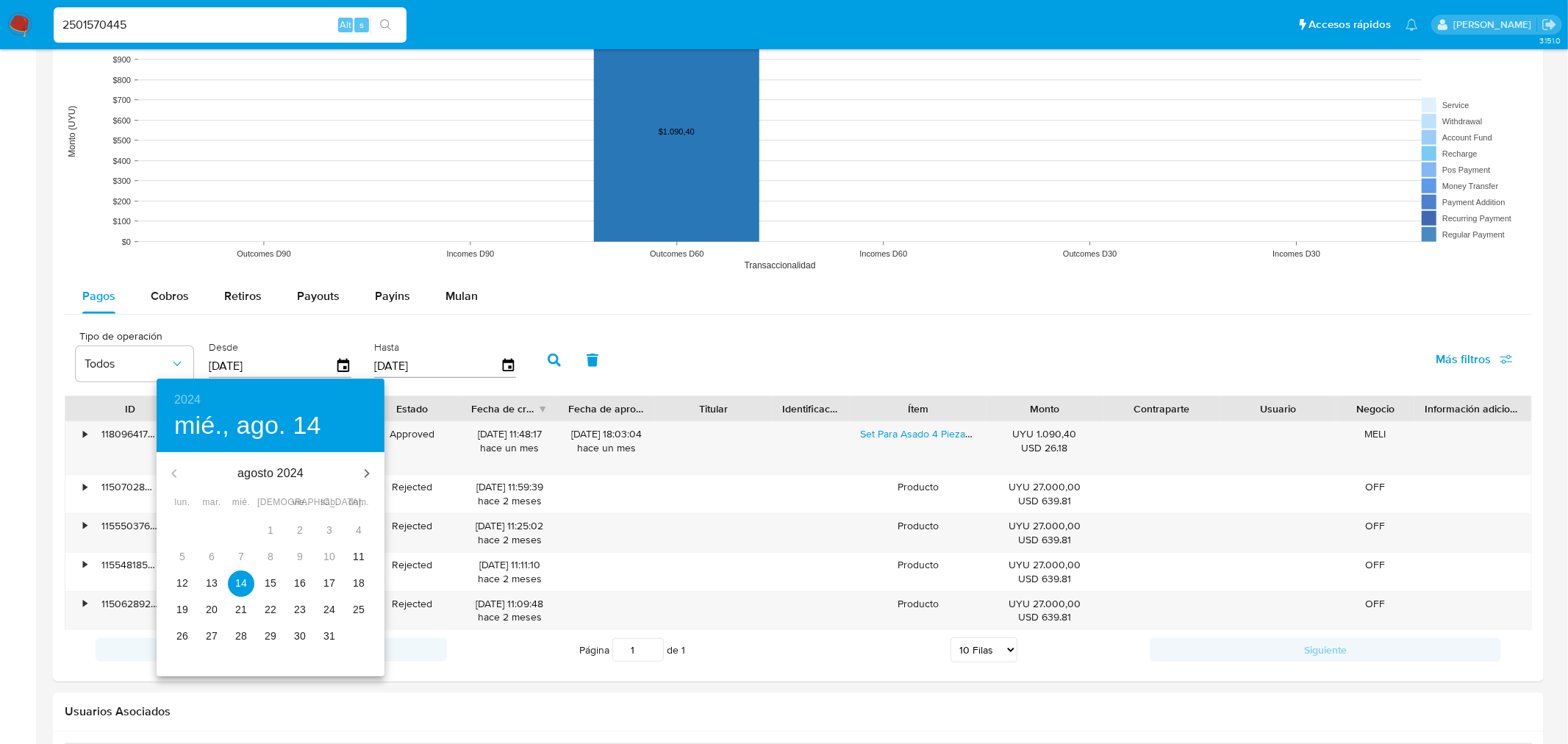
click at [179, 585] on p "12" at bounding box center [182, 583] width 12 height 15
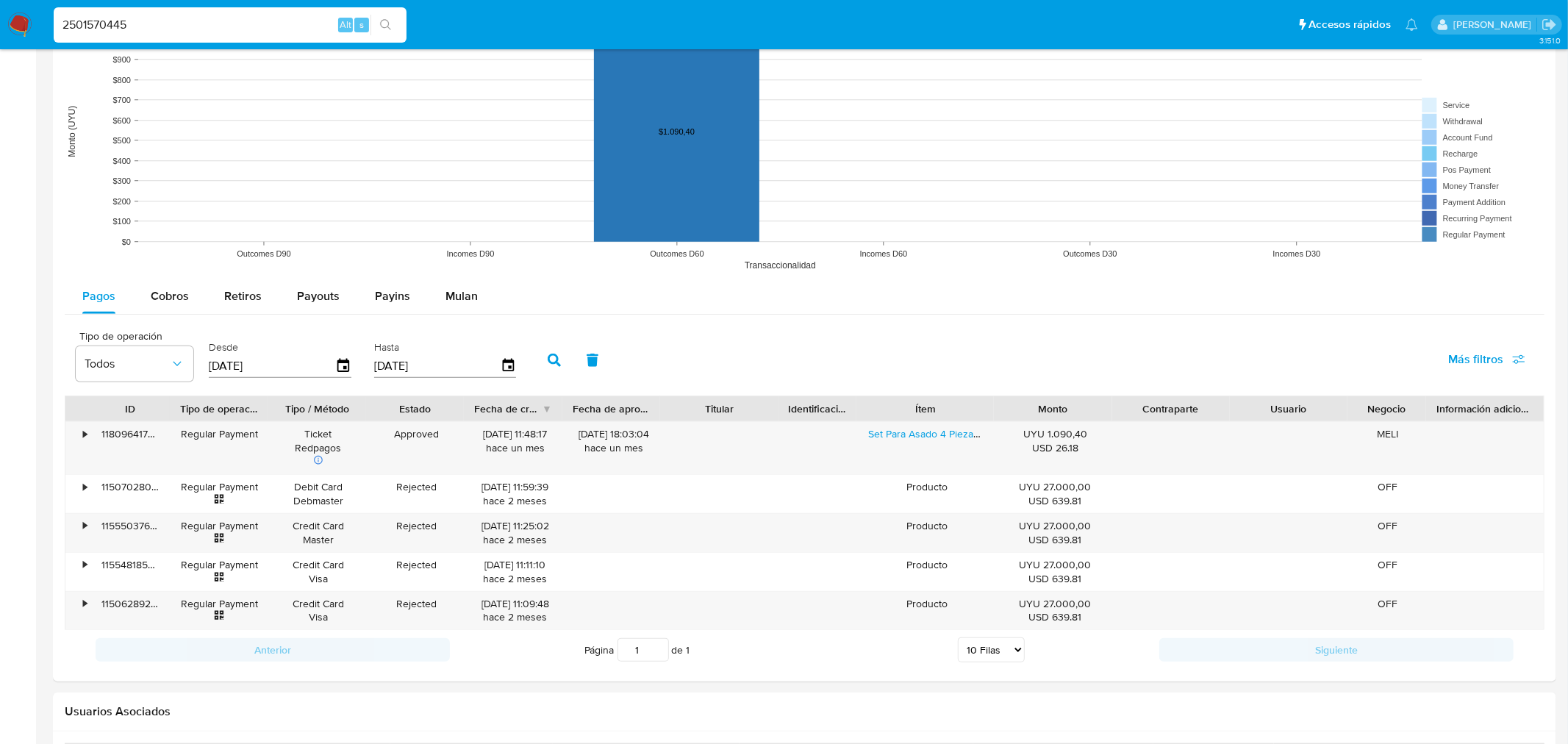
type input "[DATE]"
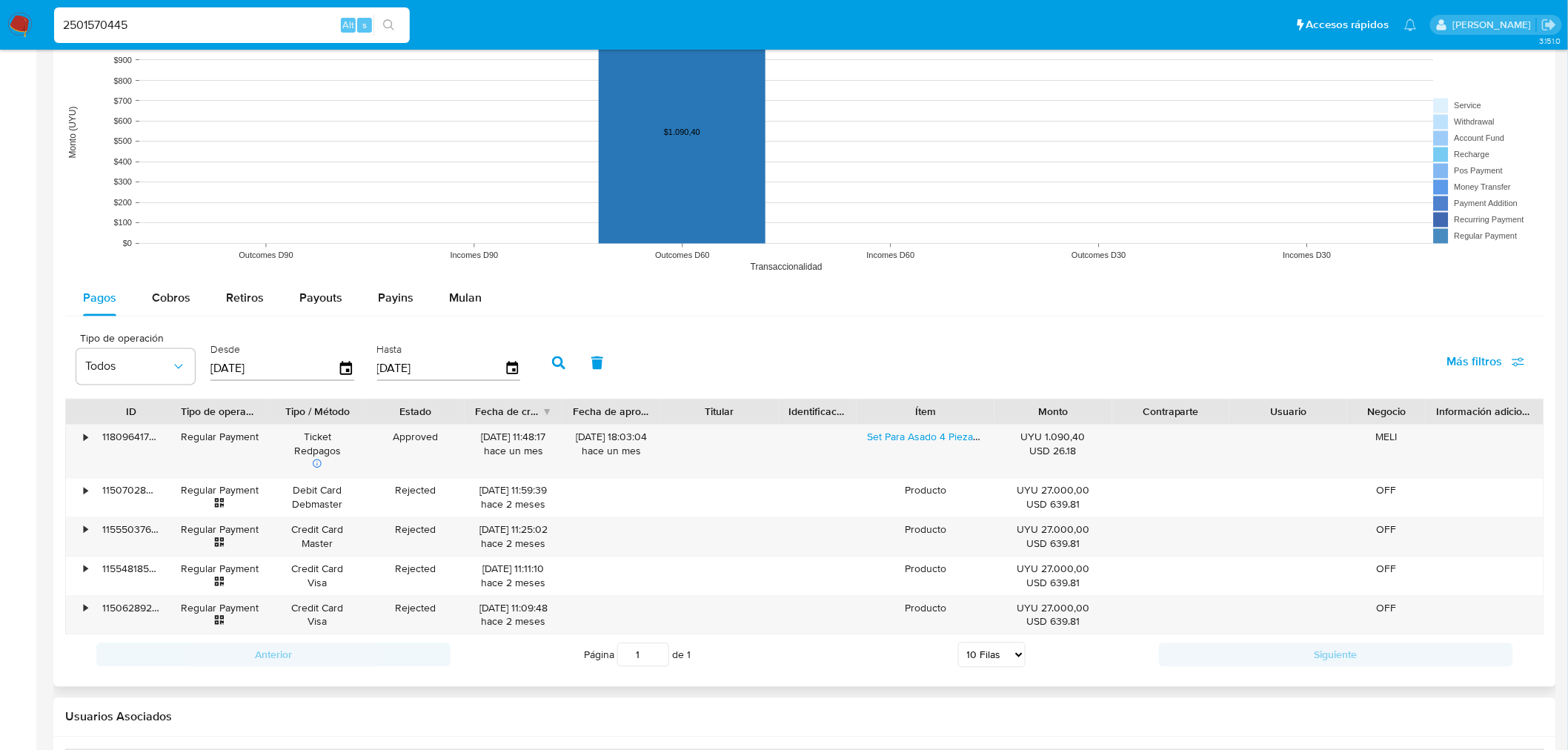
click at [541, 358] on button "button" at bounding box center [559, 363] width 38 height 36
click at [127, 25] on input "2501570445" at bounding box center [232, 25] width 356 height 19
paste input "57521135"
type input "575211355"
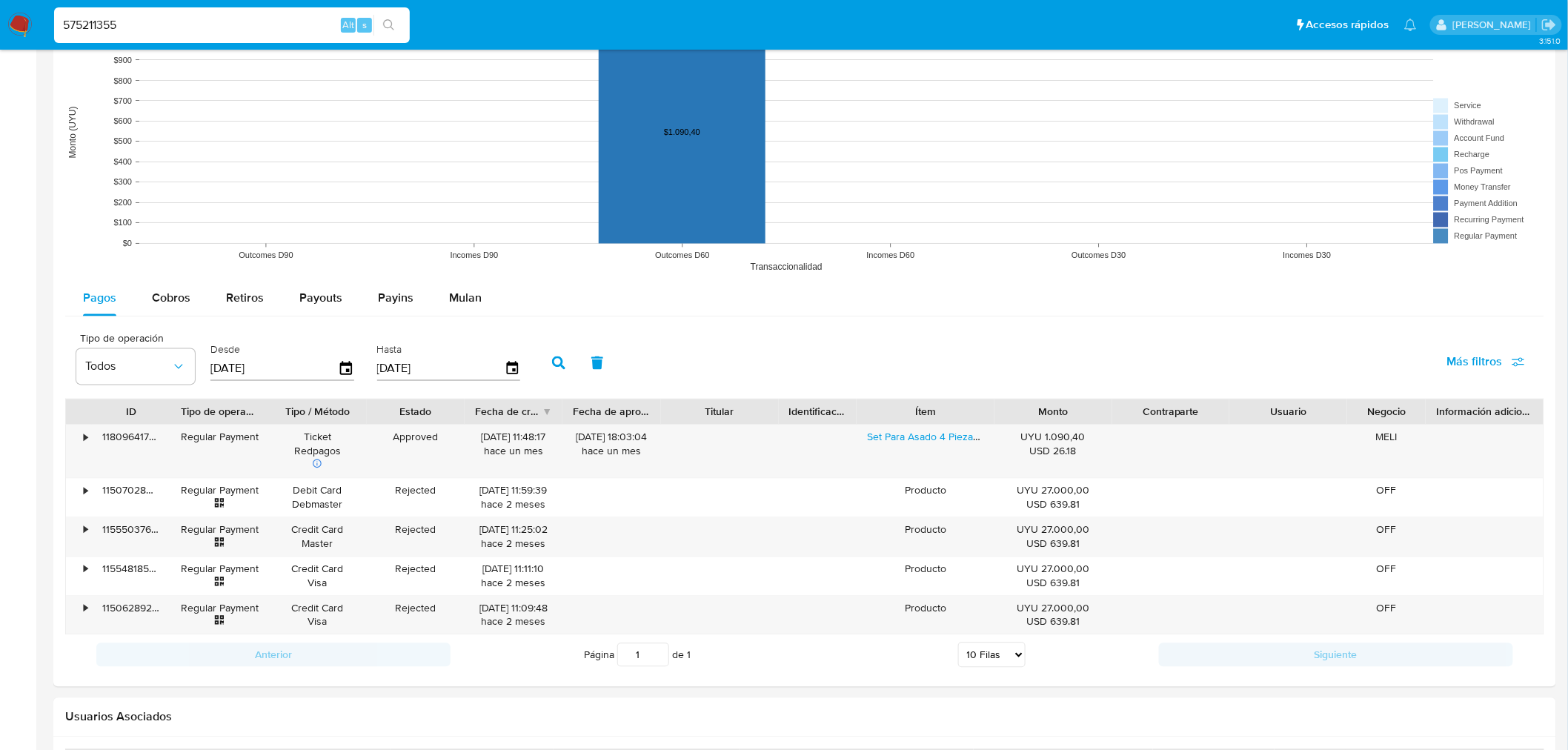
click at [386, 20] on icon "search-icon" at bounding box center [389, 25] width 12 height 12
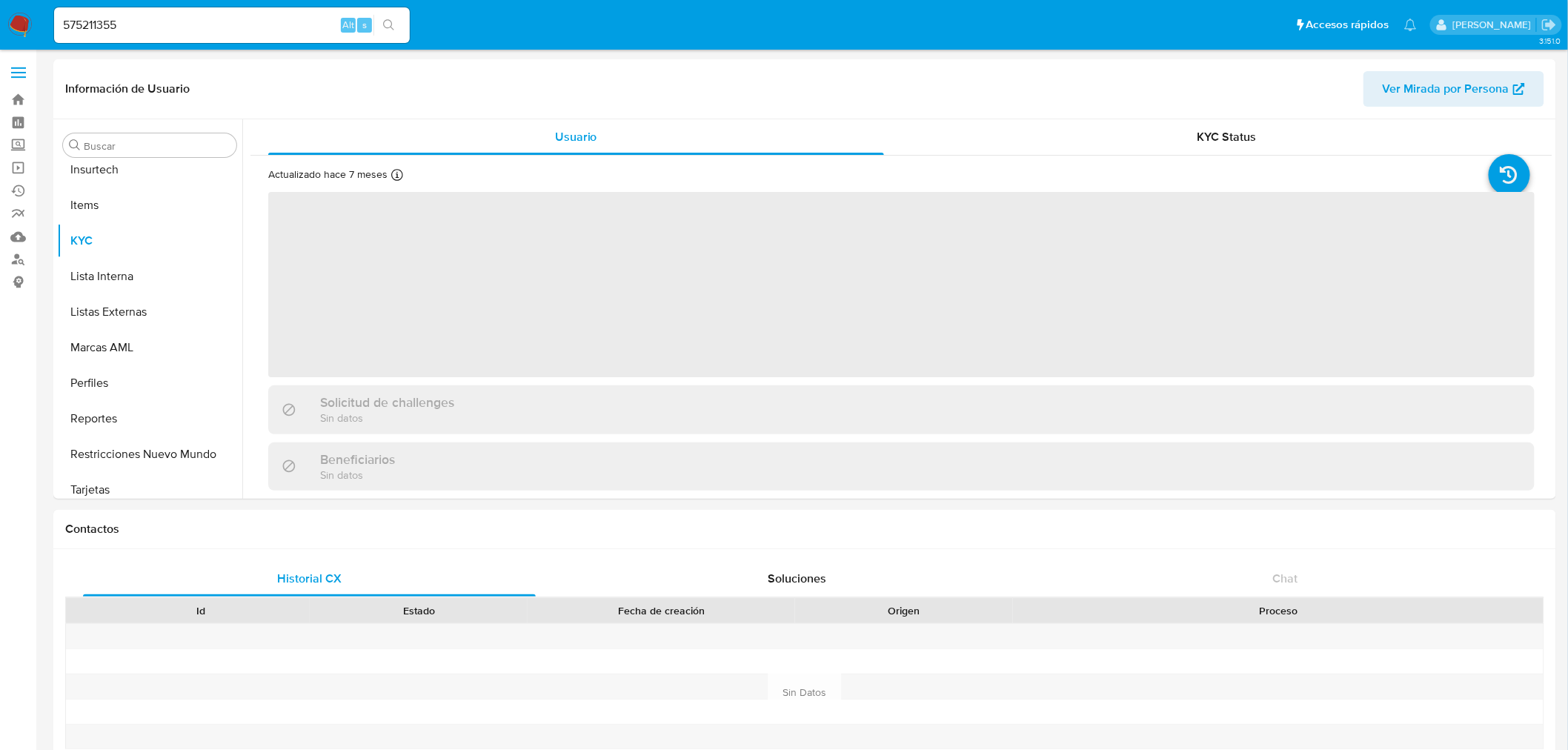
scroll to position [625, 0]
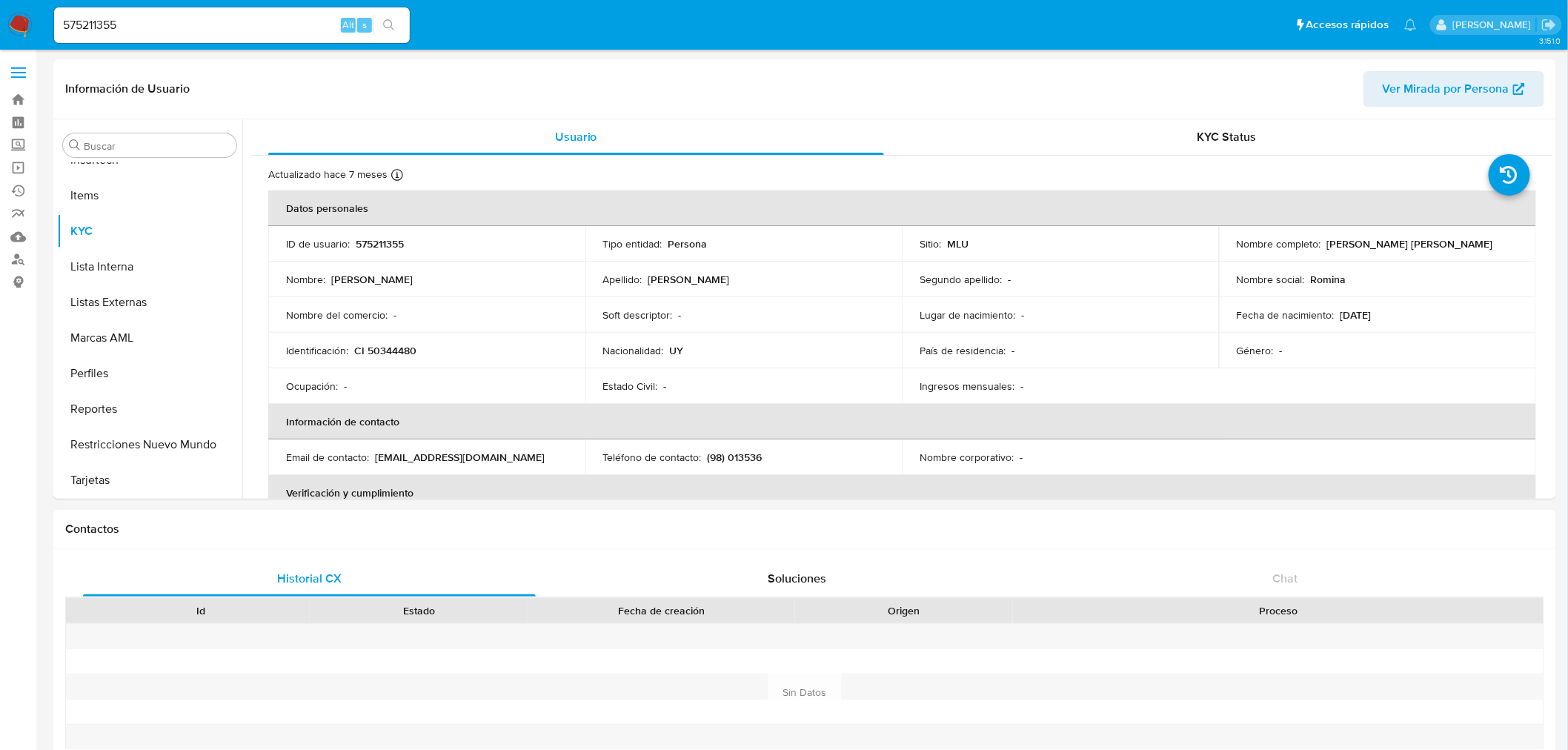
select select "10"
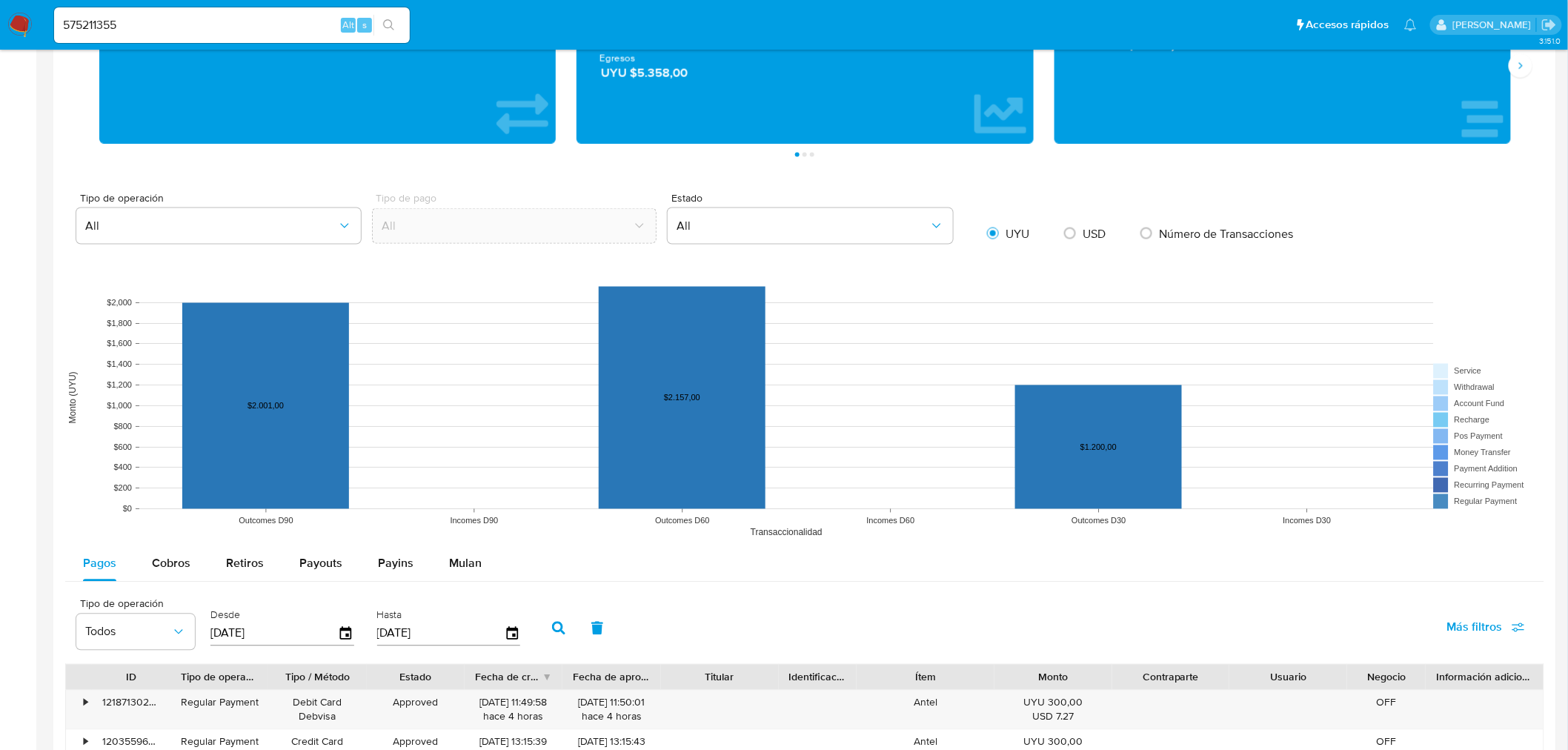
scroll to position [1235, 0]
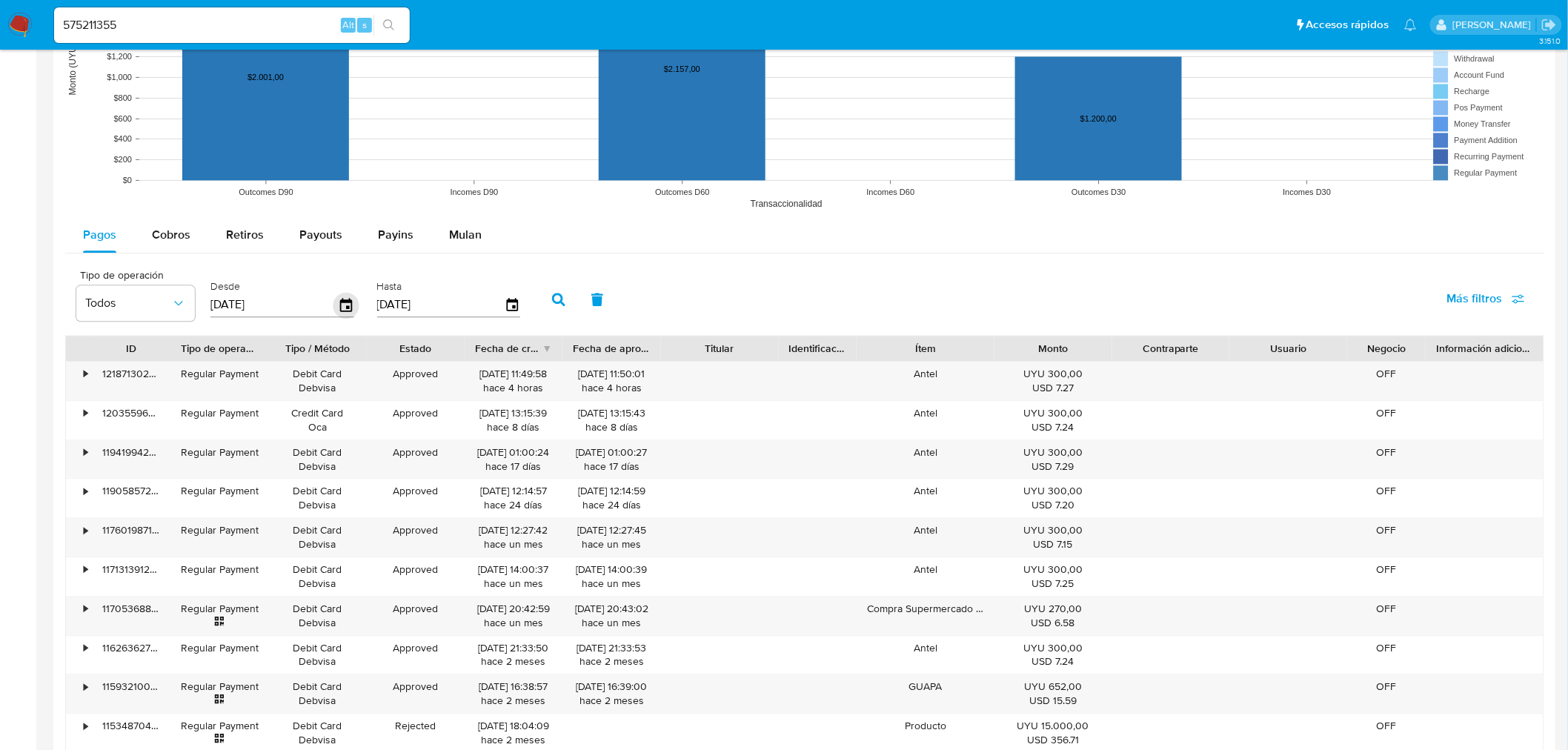
click at [334, 305] on icon "button" at bounding box center [347, 305] width 26 height 26
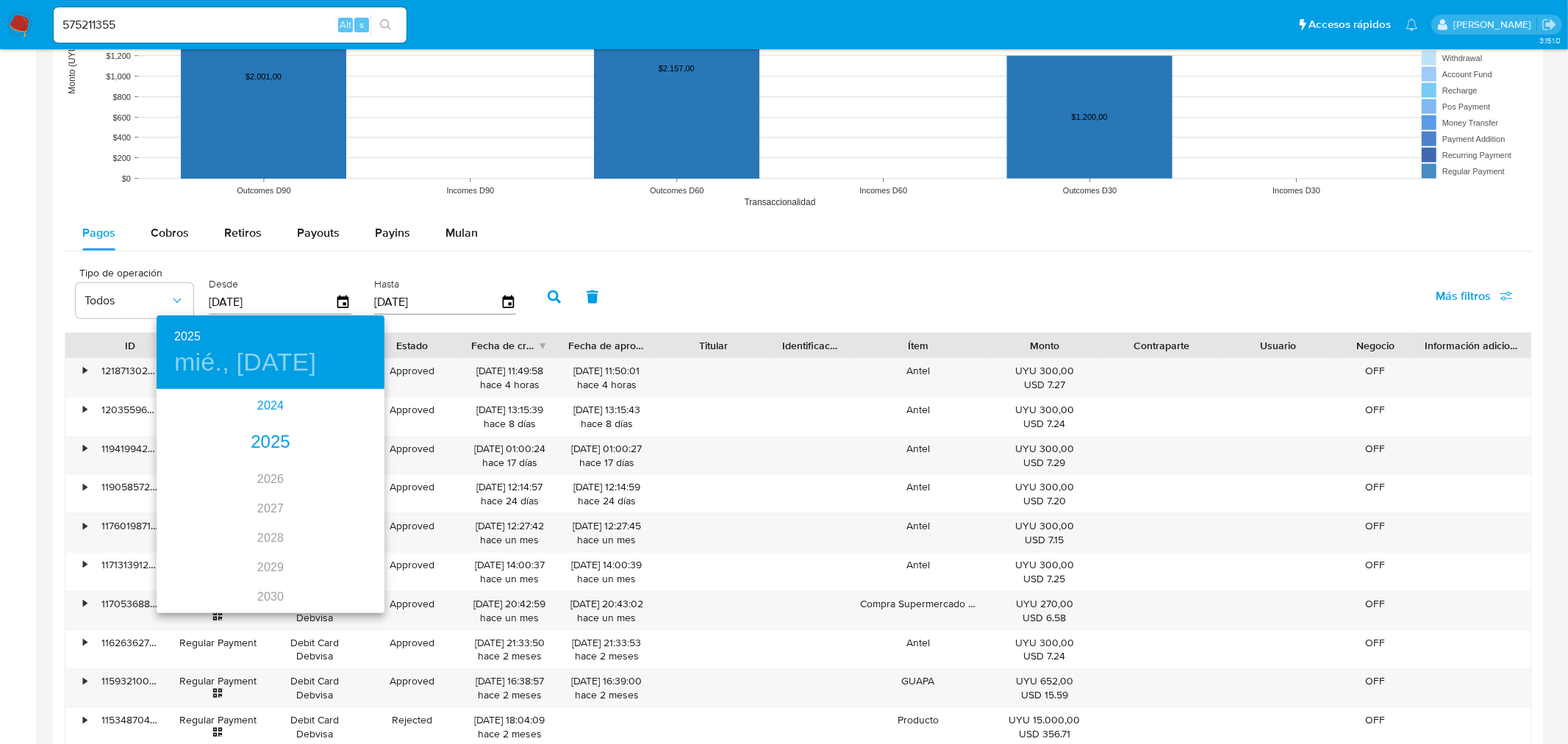
click at [266, 407] on div "2024" at bounding box center [271, 406] width 228 height 29
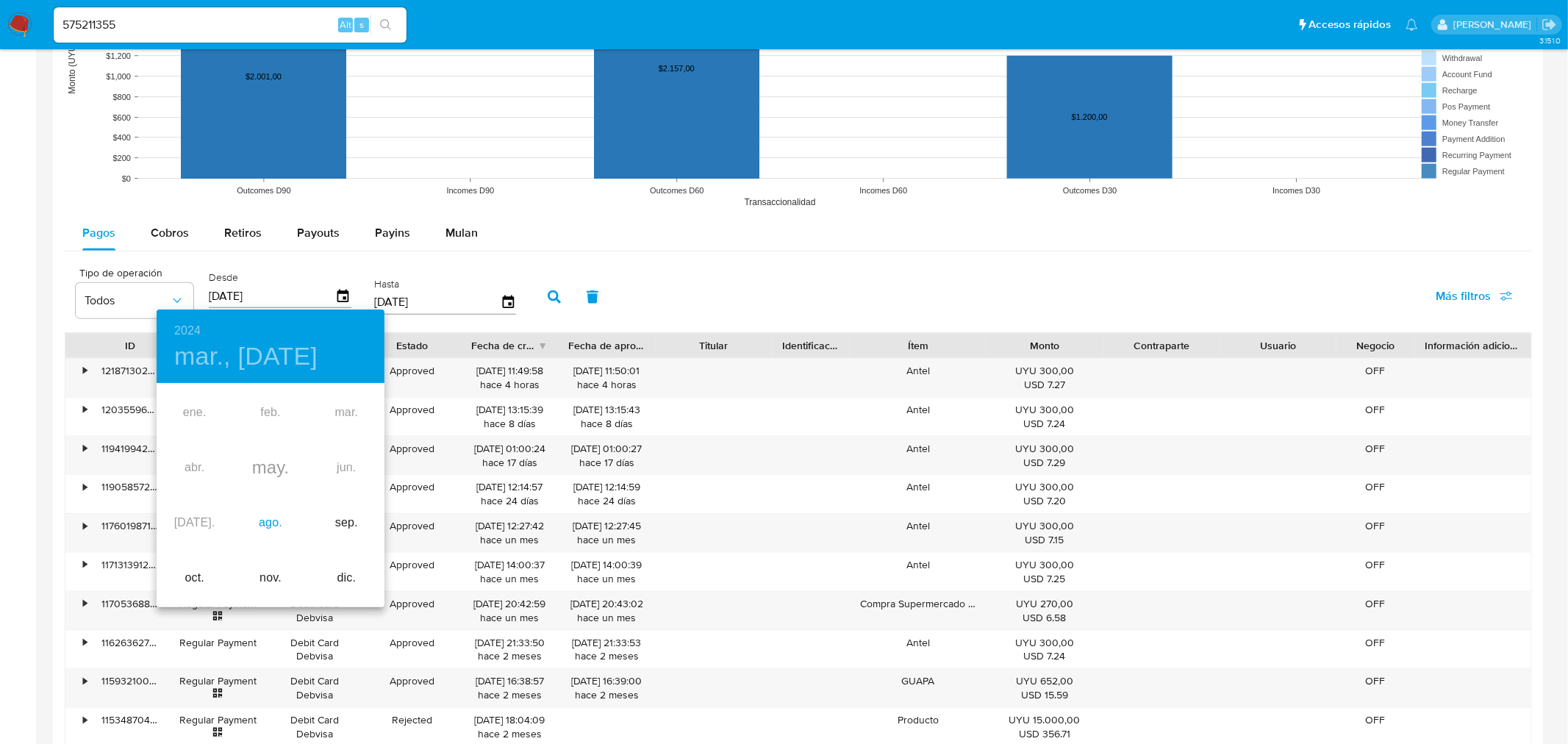
click at [256, 519] on div "ago." at bounding box center [271, 523] width 76 height 55
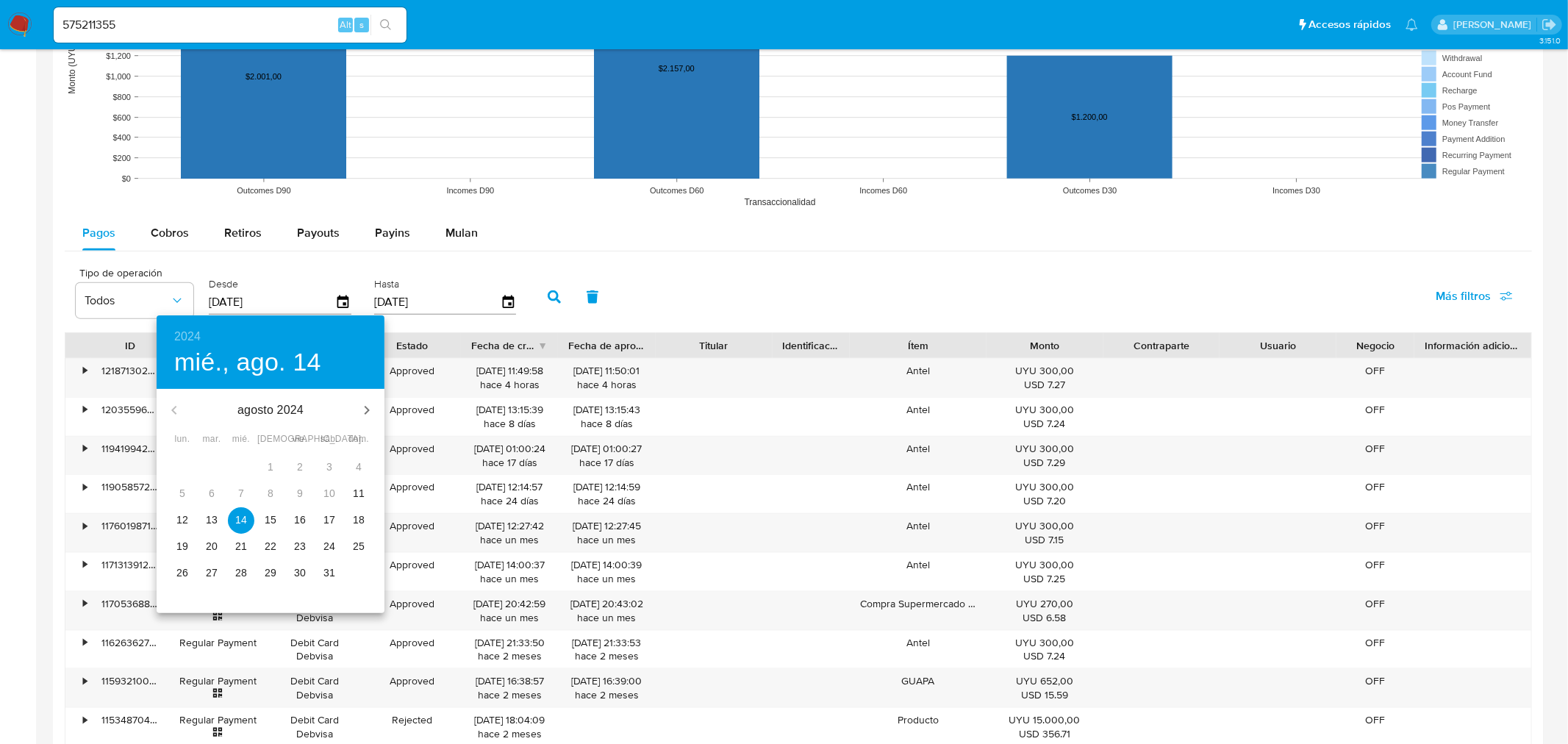
click at [186, 521] on p "12" at bounding box center [182, 520] width 12 height 15
type input "[DATE]"
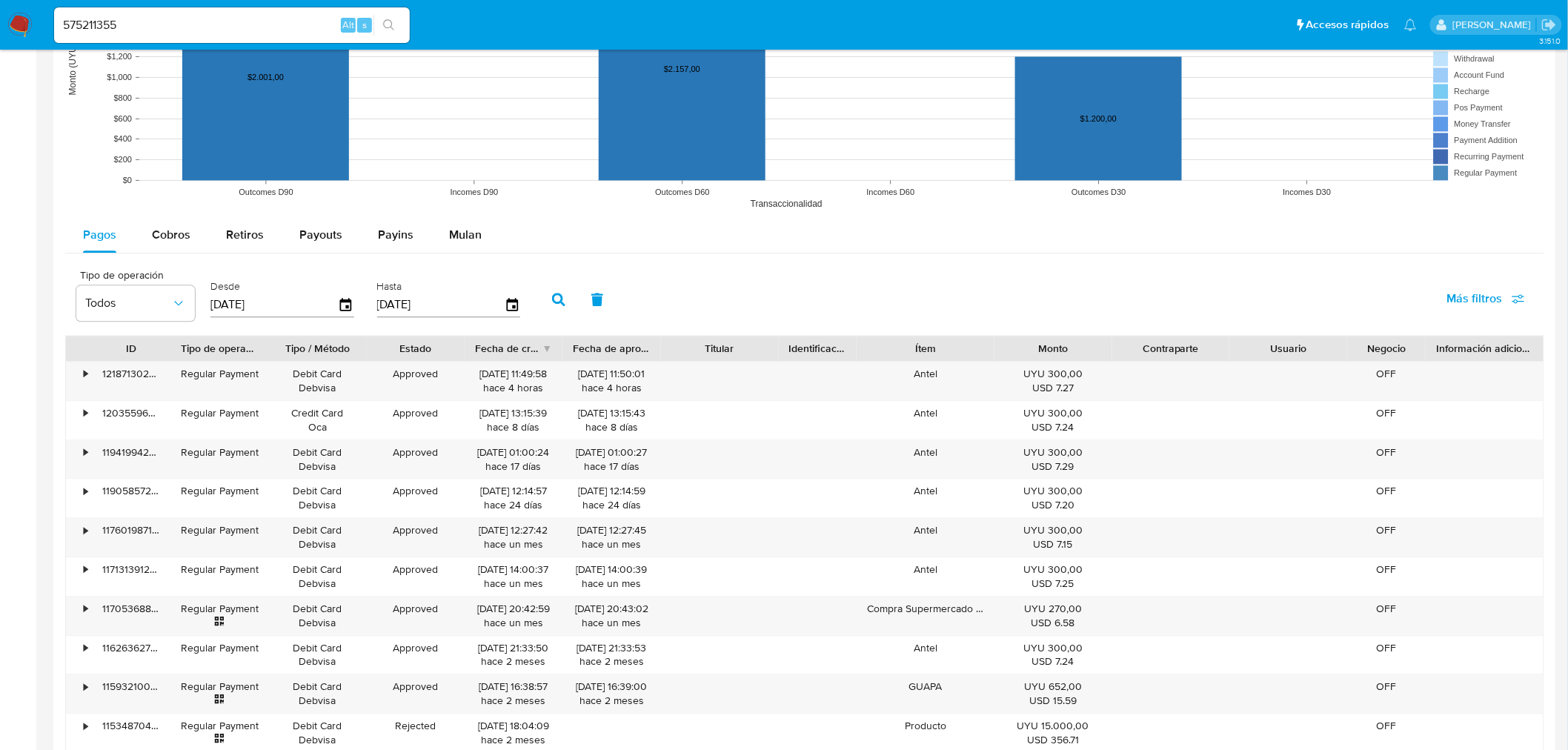
click at [550, 307] on button "button" at bounding box center [559, 299] width 38 height 36
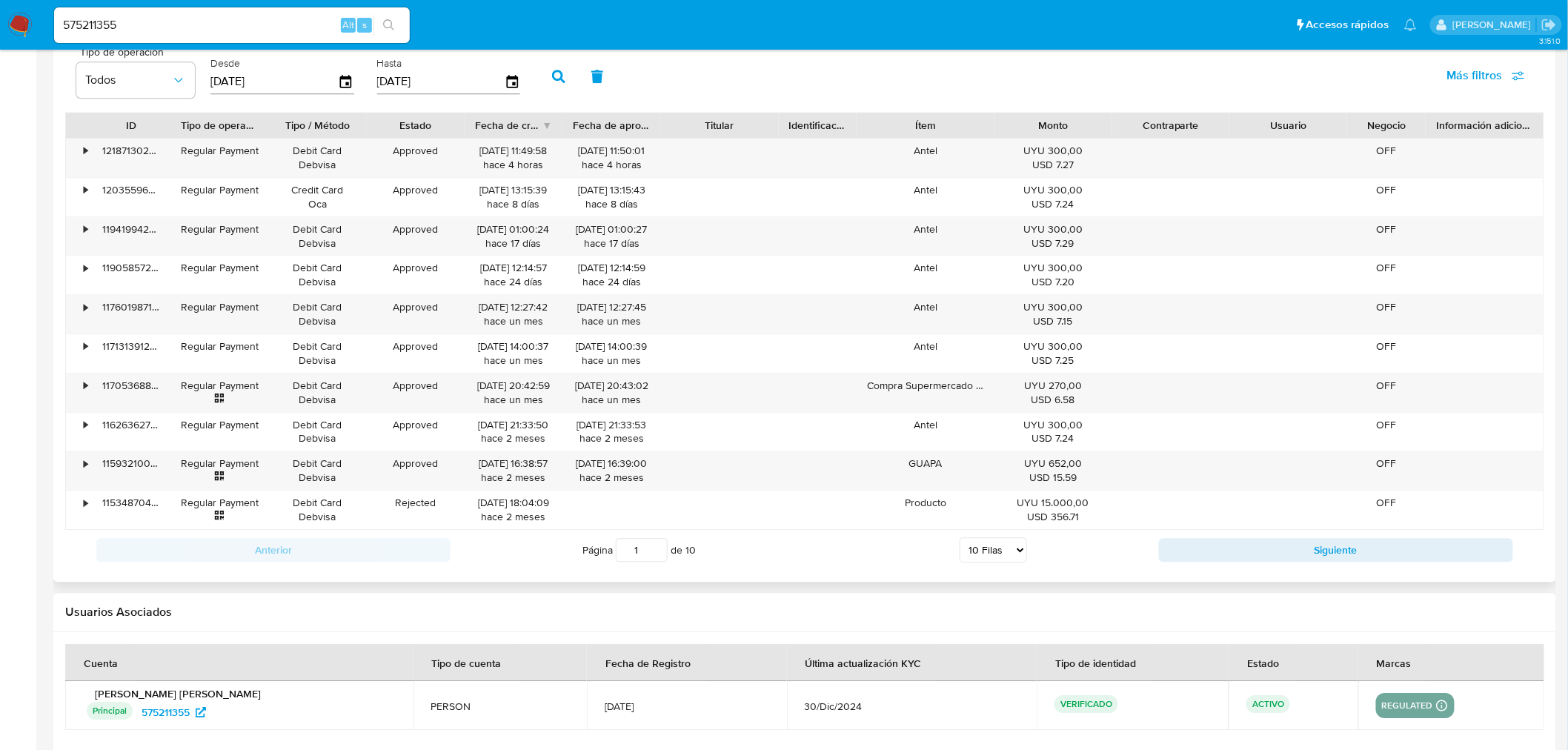
scroll to position [1520, 0]
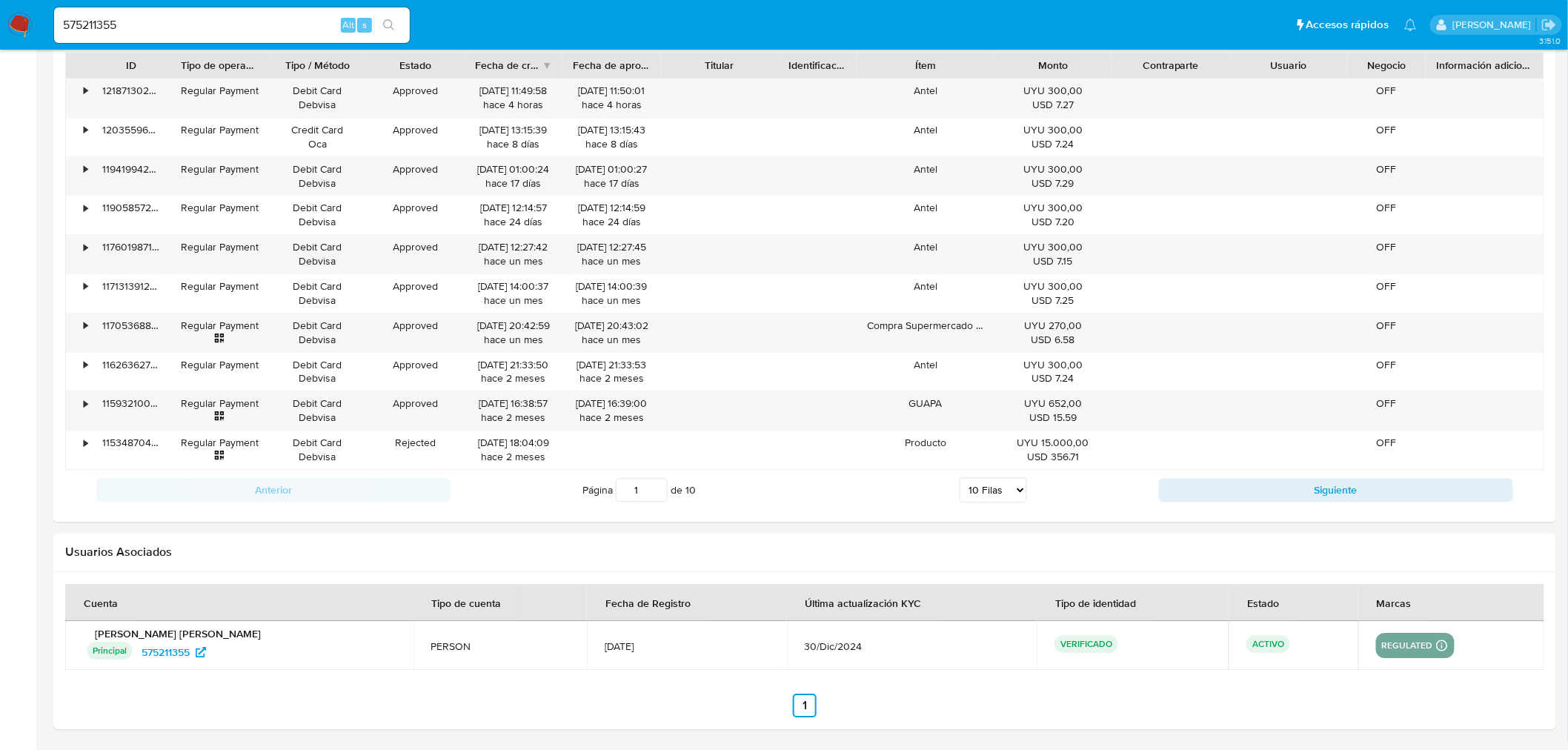
click at [981, 500] on select "5 Filas 10 Filas 20 Filas 25 Filas 50 Filas 100 Filas" at bounding box center [993, 489] width 67 height 25
click at [1005, 491] on select "5 Filas 10 Filas 20 Filas 25 Filas 50 Filas 100 Filas" at bounding box center [993, 489] width 67 height 25
select select "100"
click at [960, 479] on select "5 Filas 10 Filas 20 Filas 25 Filas 50 Filas 100 Filas" at bounding box center [993, 489] width 67 height 25
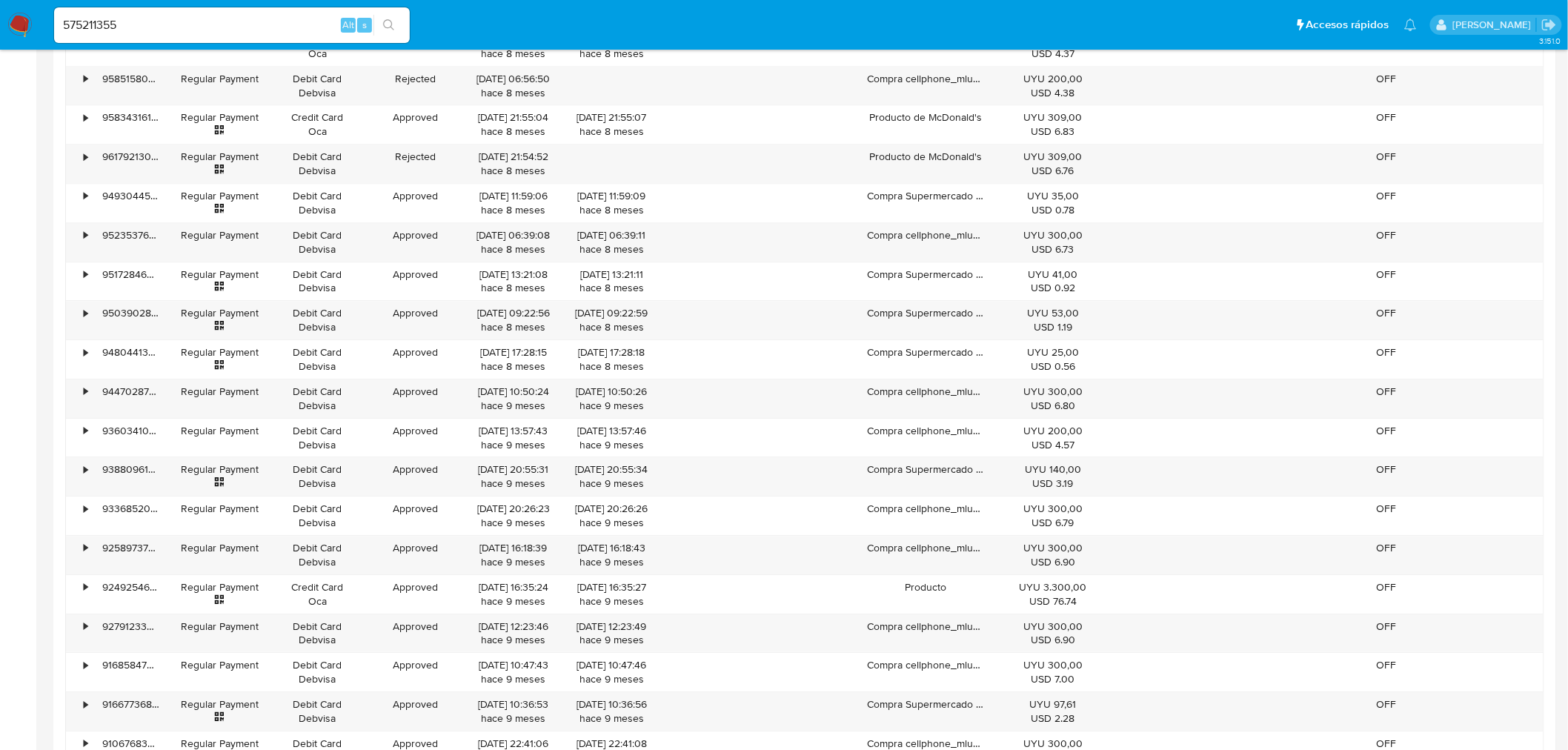
scroll to position [4118, 0]
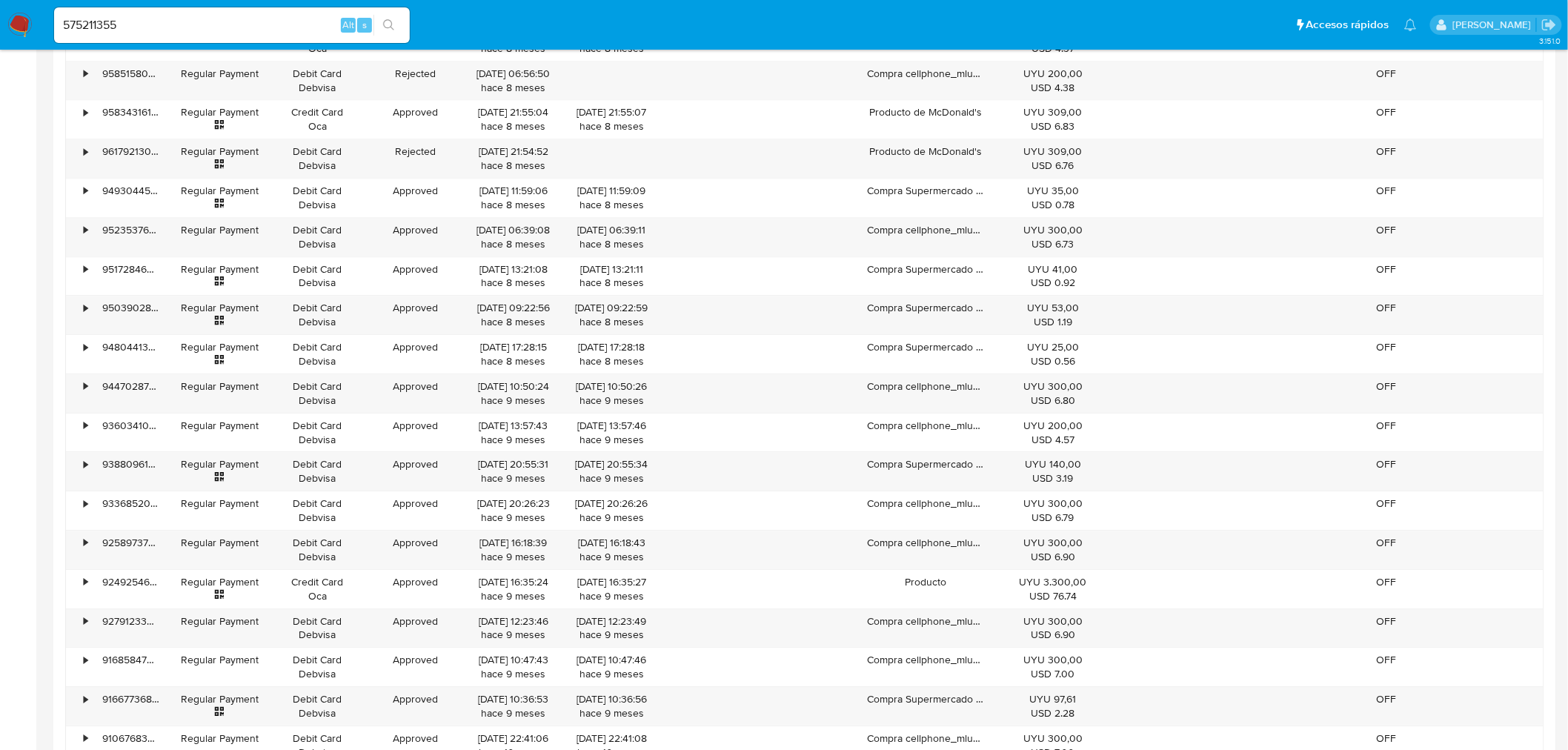
click at [136, 23] on input "575211355" at bounding box center [232, 25] width 356 height 19
paste input "1753203681"
type input "1753203681"
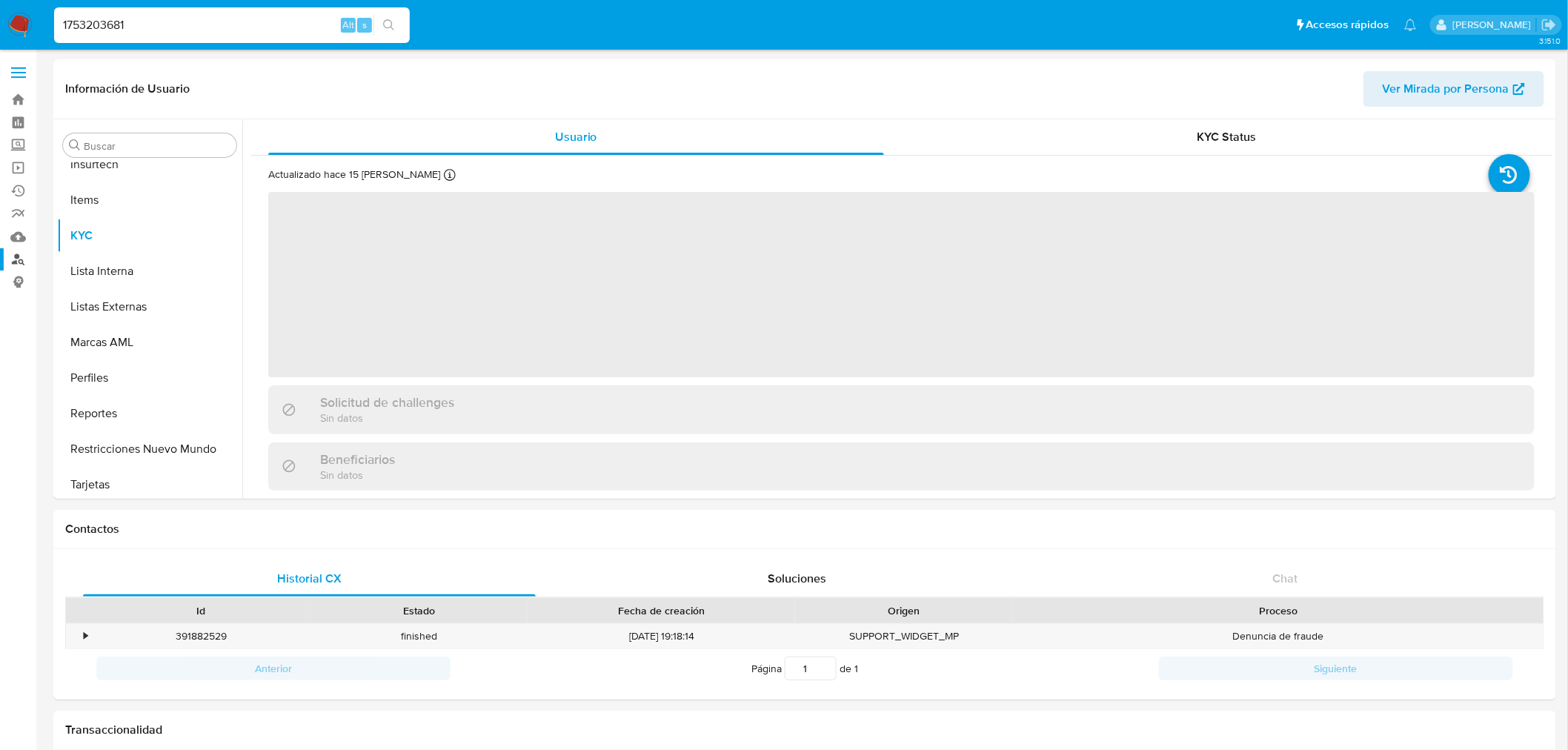
scroll to position [625, 0]
select select "10"
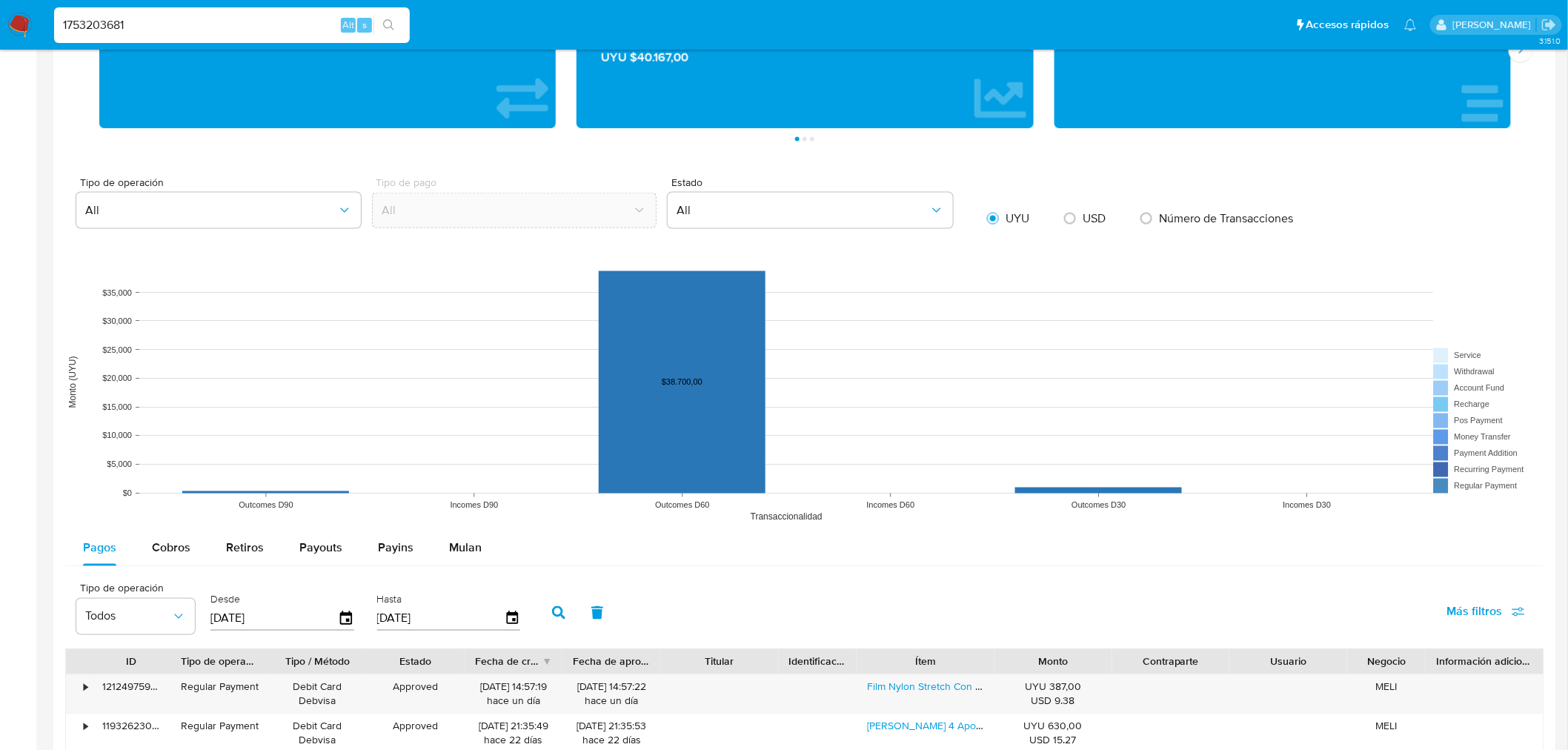
scroll to position [1071, 0]
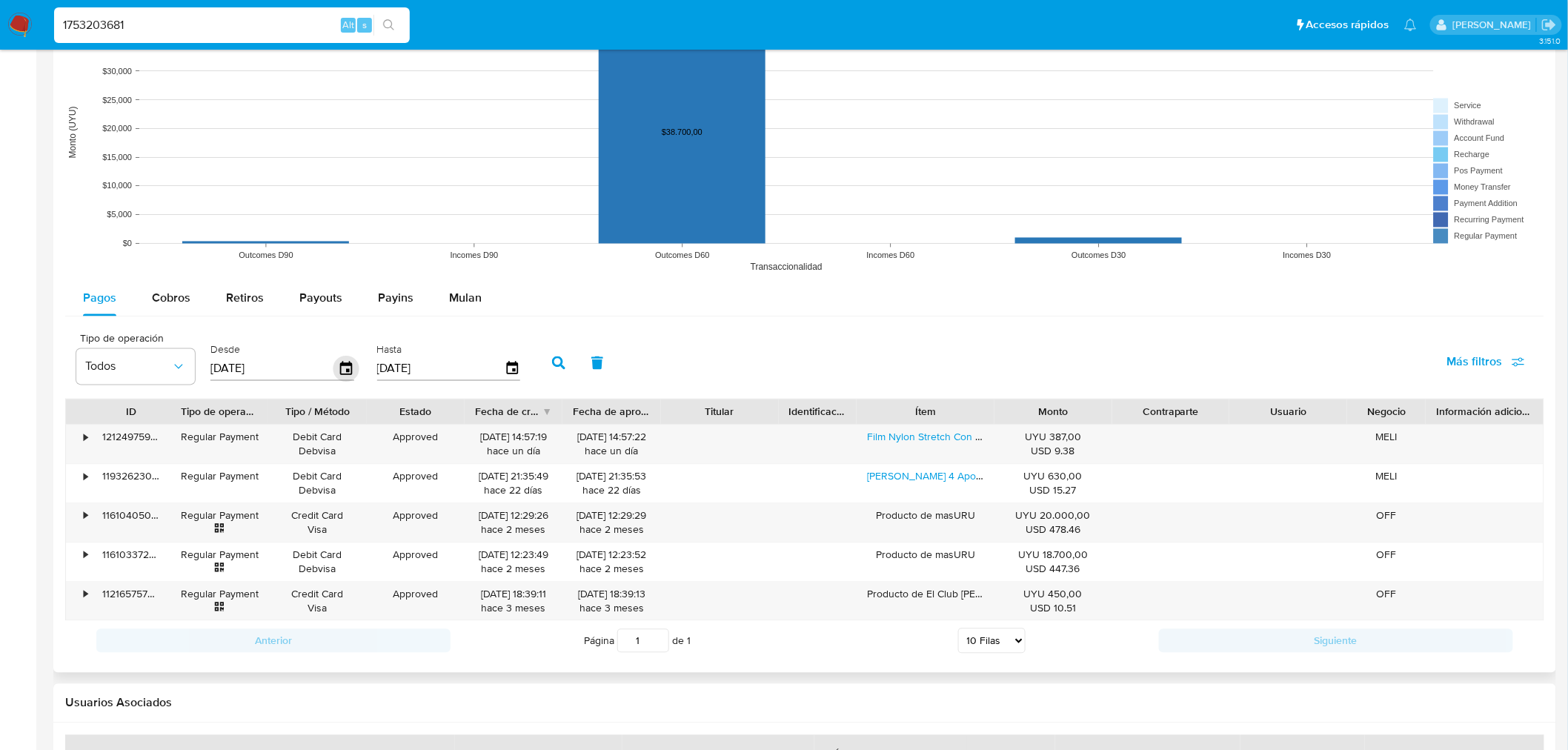
click at [349, 368] on icon "button" at bounding box center [346, 368] width 12 height 13
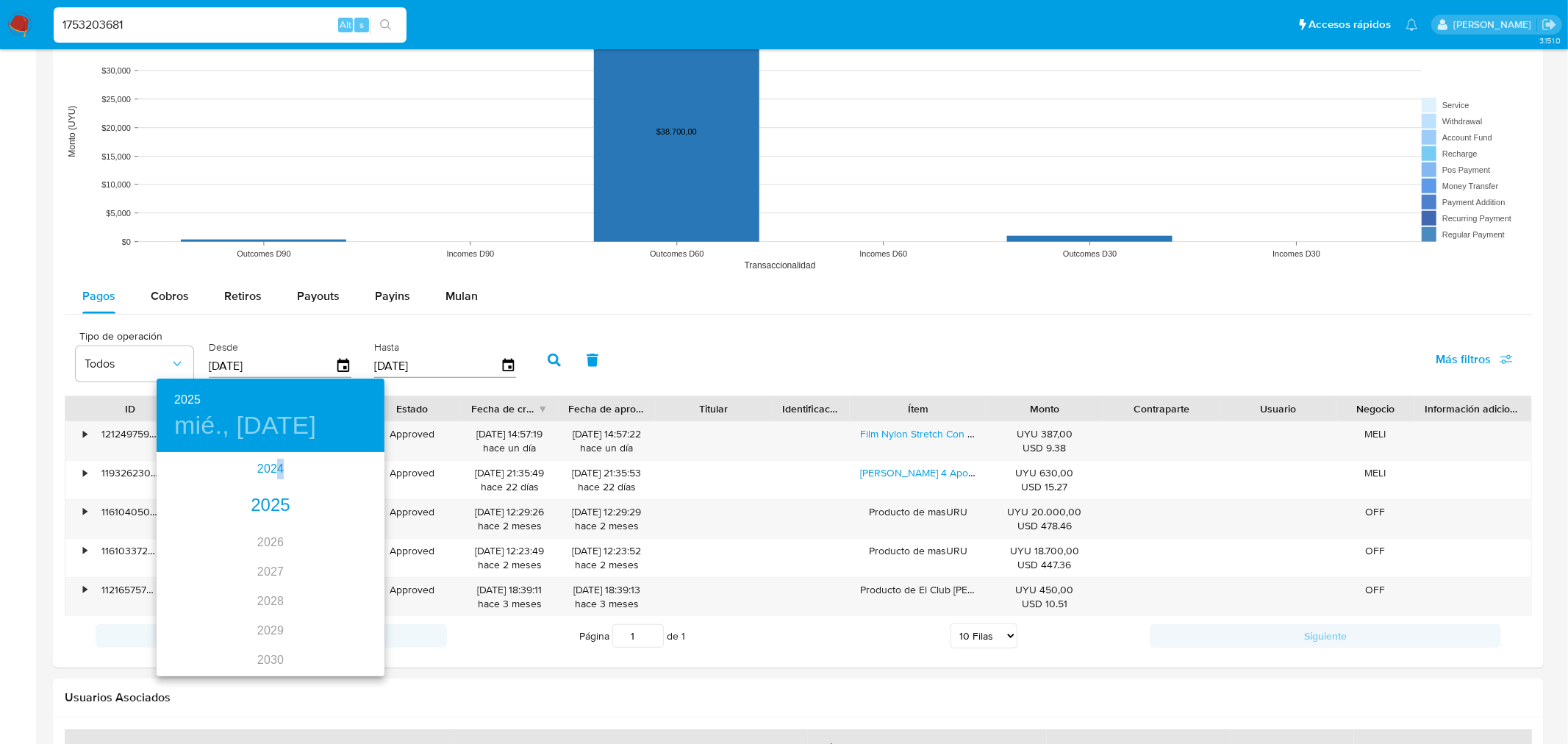
click at [273, 471] on div "2024" at bounding box center [271, 469] width 228 height 29
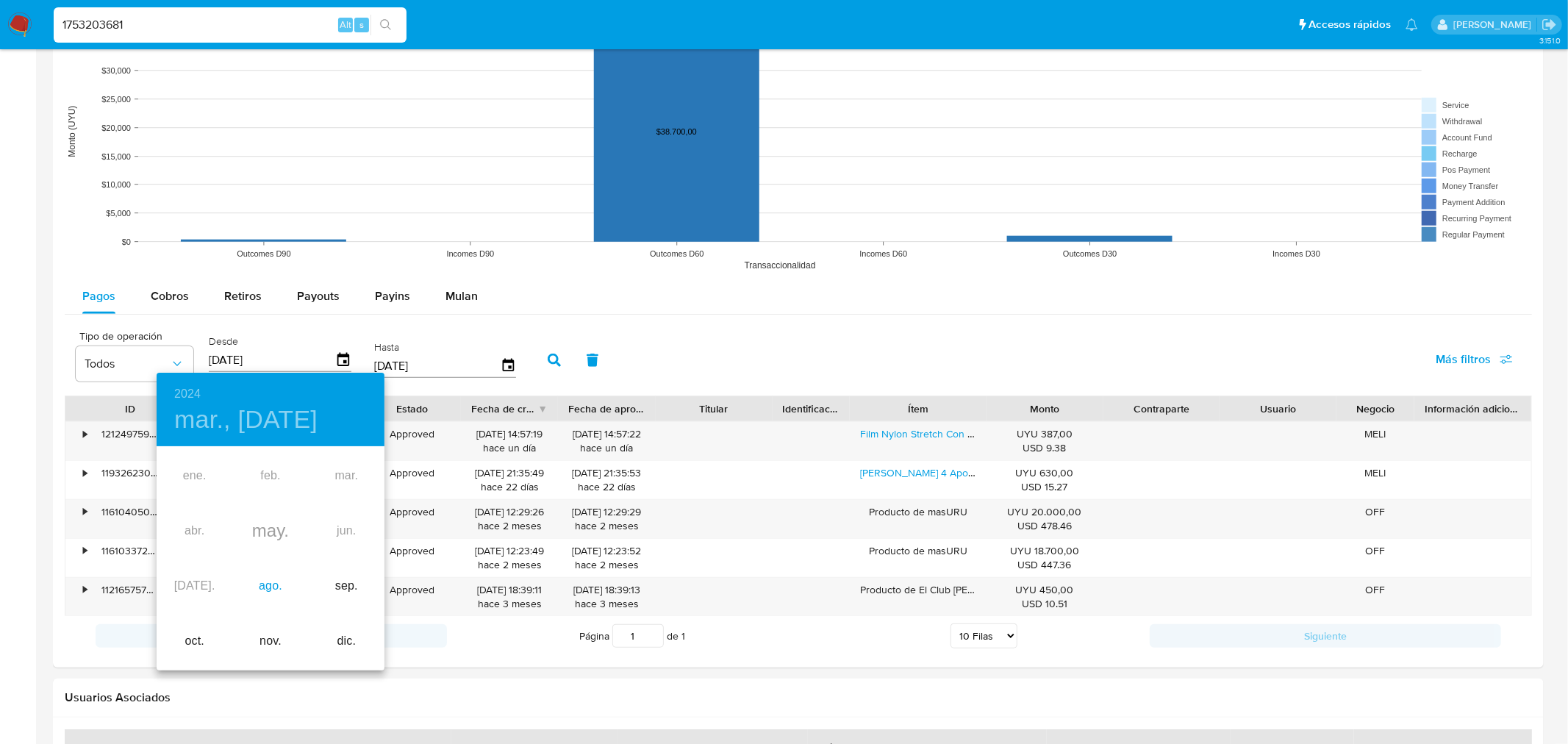
click at [268, 585] on div "ago." at bounding box center [271, 587] width 76 height 55
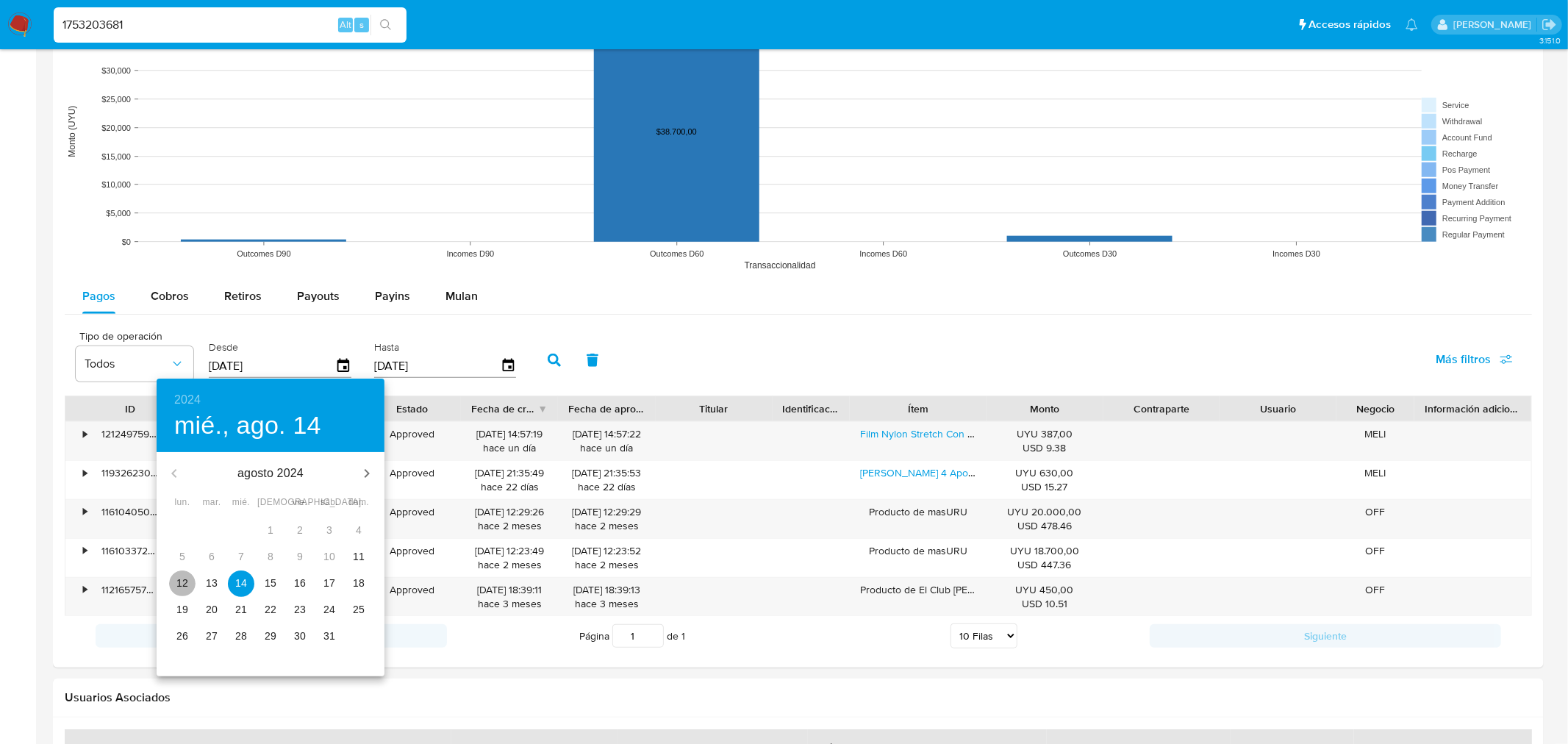
click at [182, 585] on p "12" at bounding box center [182, 583] width 12 height 15
type input "[DATE]"
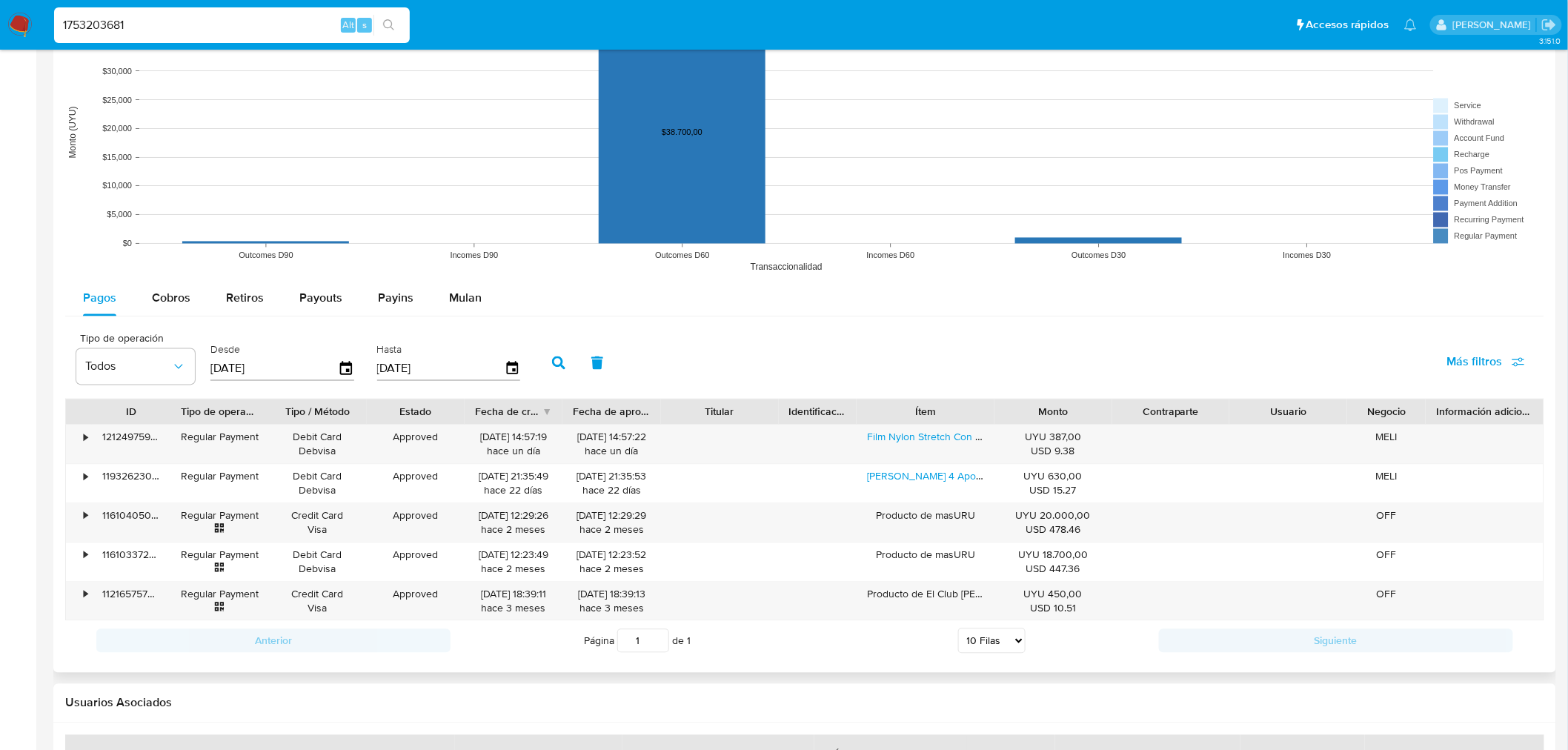
click at [552, 364] on icon "button" at bounding box center [558, 363] width 13 height 13
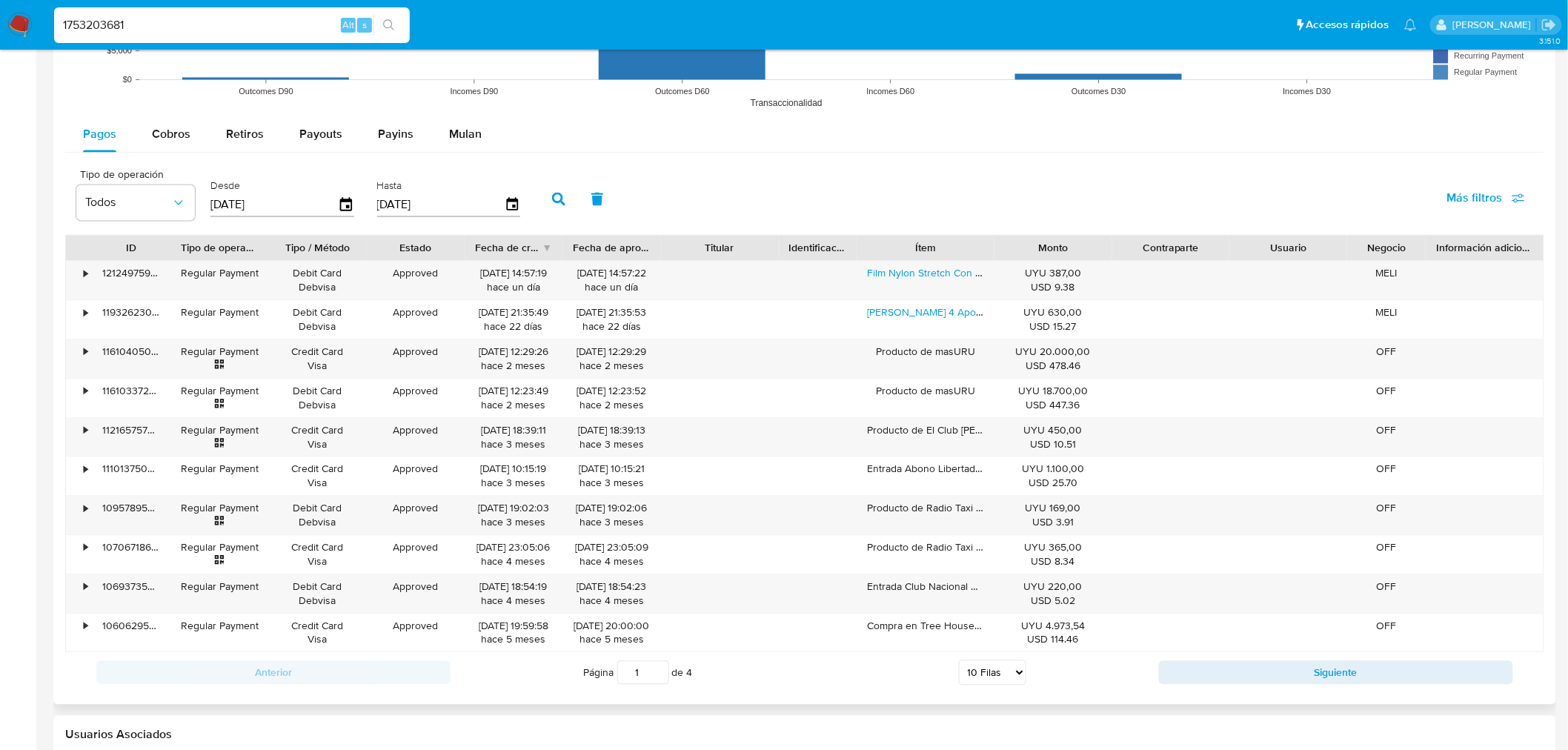
scroll to position [1318, 0]
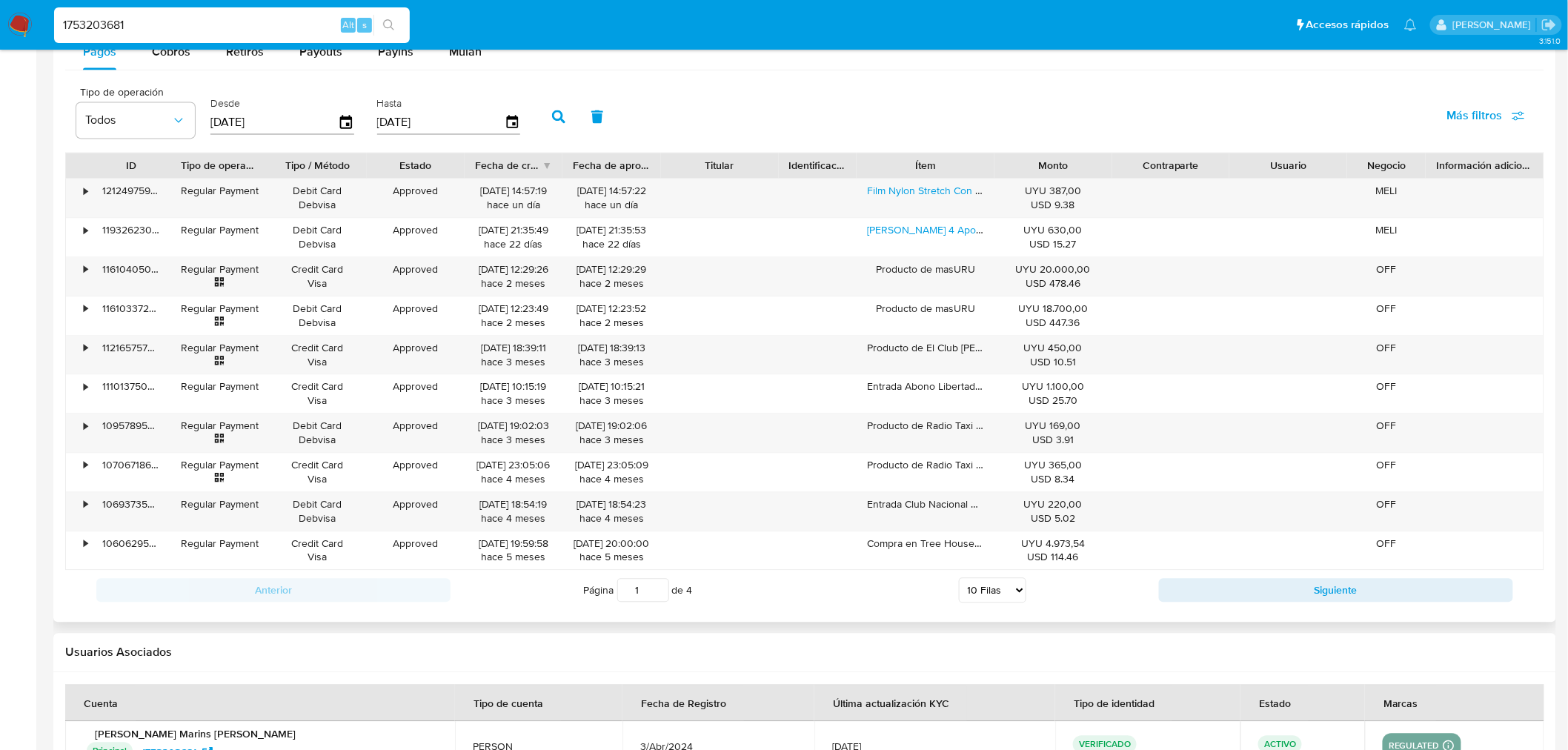
click at [993, 608] on div "Anterior Página 1 de 4 5 Filas 10 Filas 20 Filas 25 Filas 50 Filas 100 Filas Si…" at bounding box center [804, 590] width 1479 height 40
click at [1006, 595] on select "5 Filas 10 Filas 20 Filas 25 Filas 50 Filas 100 Filas" at bounding box center [992, 590] width 67 height 25
select select "100"
click at [959, 580] on select "5 Filas 10 Filas 20 Filas 25 Filas 50 Filas 100 Filas" at bounding box center [992, 590] width 67 height 25
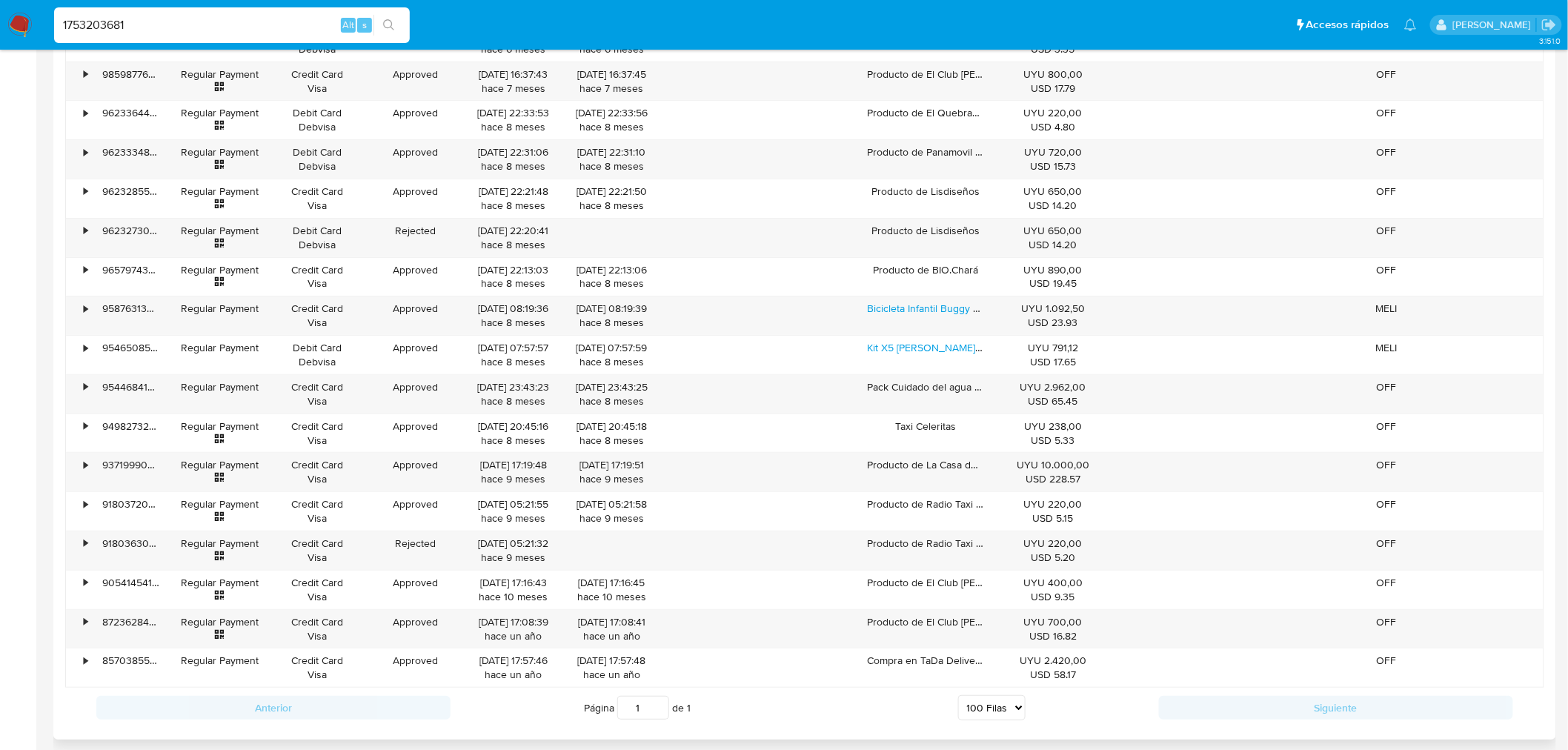
scroll to position [2307, 0]
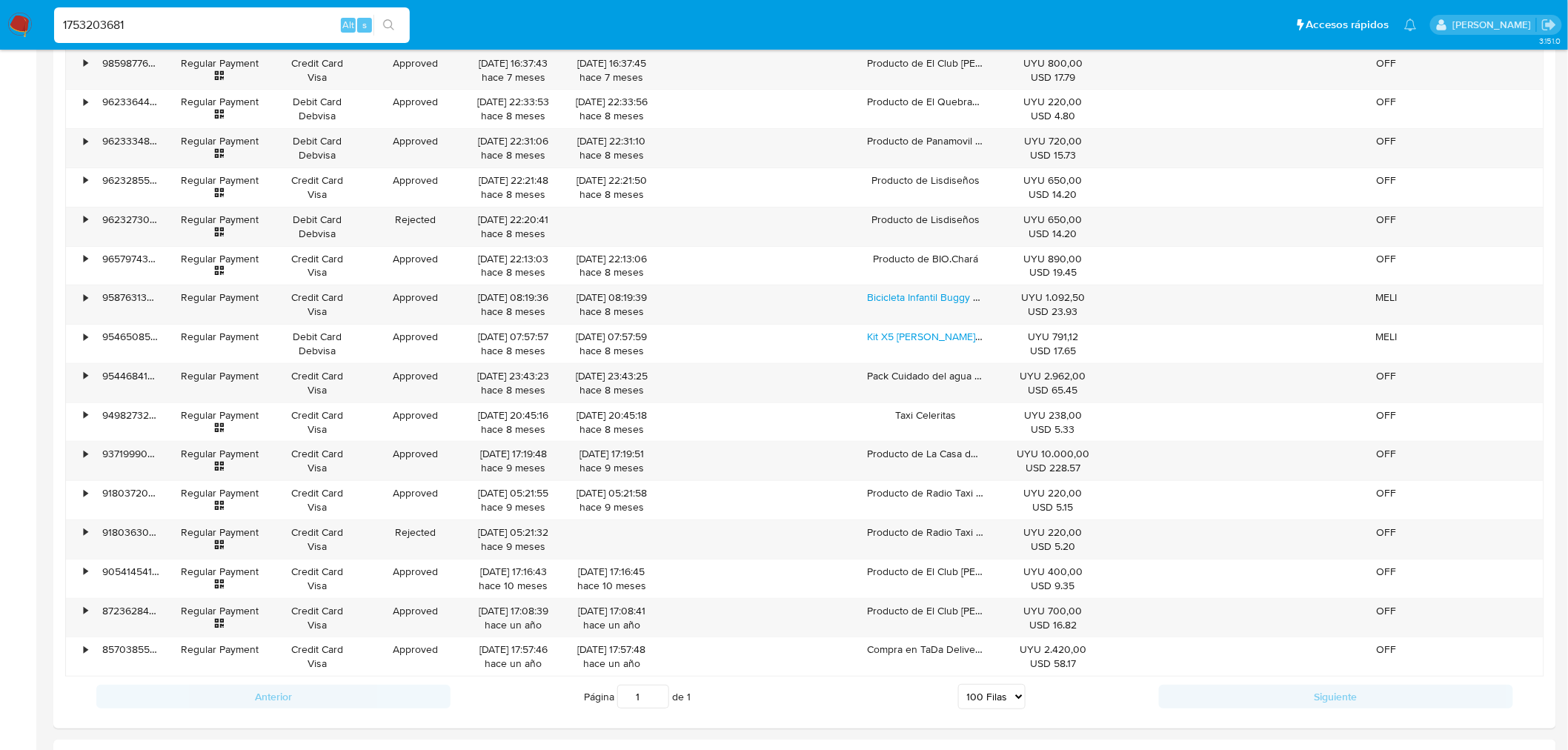
click at [201, 26] on input "1753203681" at bounding box center [232, 25] width 356 height 19
paste input "206934910"
type input "206934910"
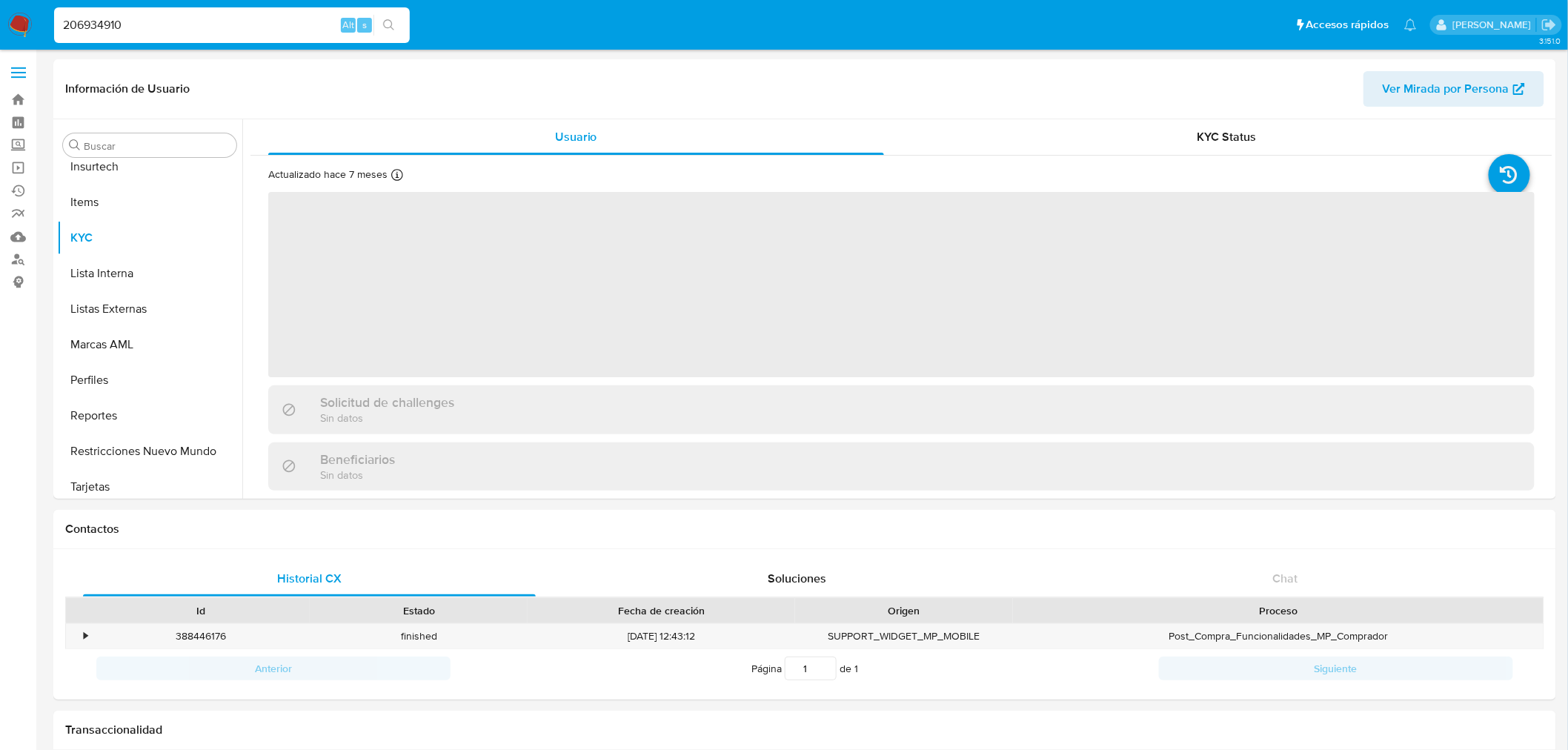
scroll to position [625, 0]
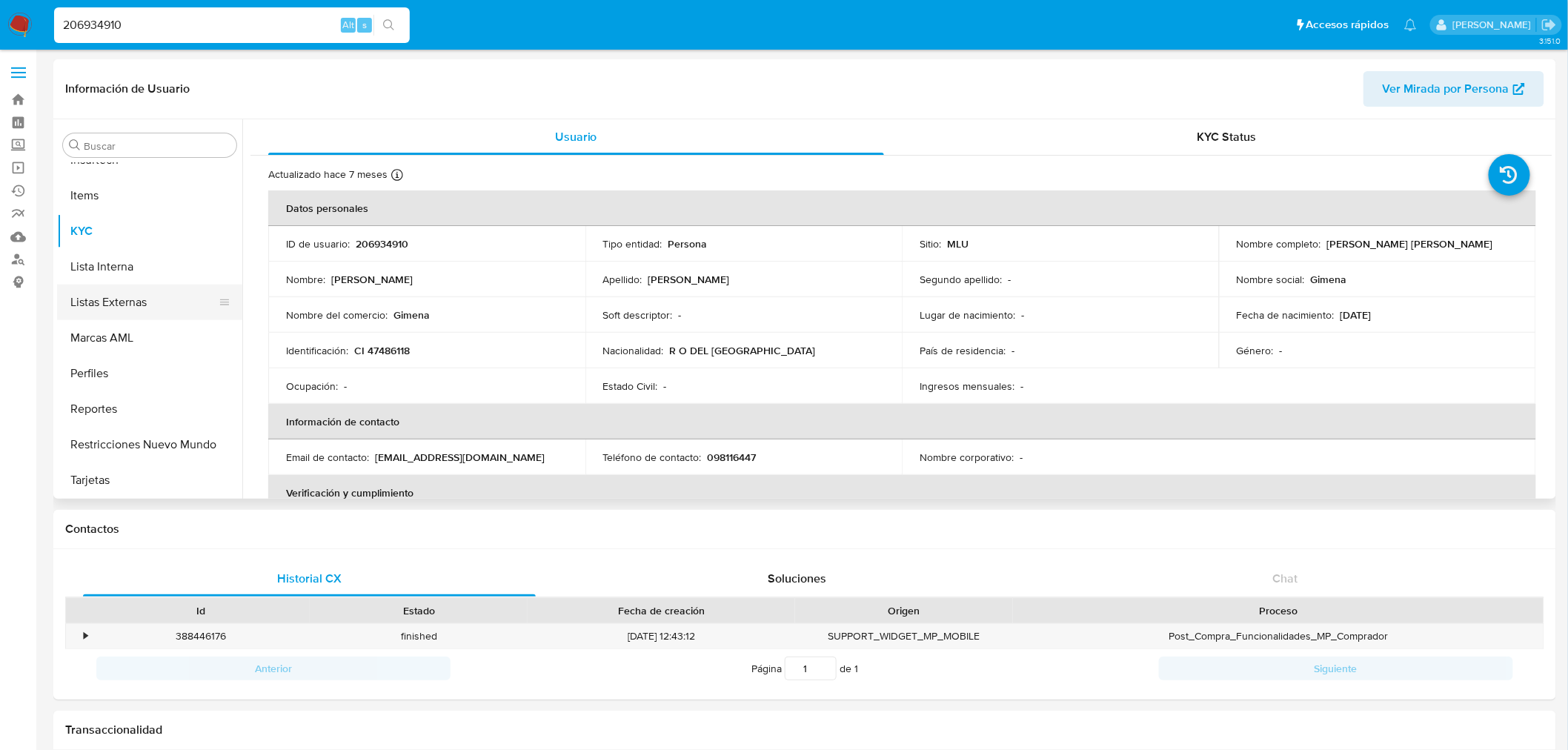
select select "10"
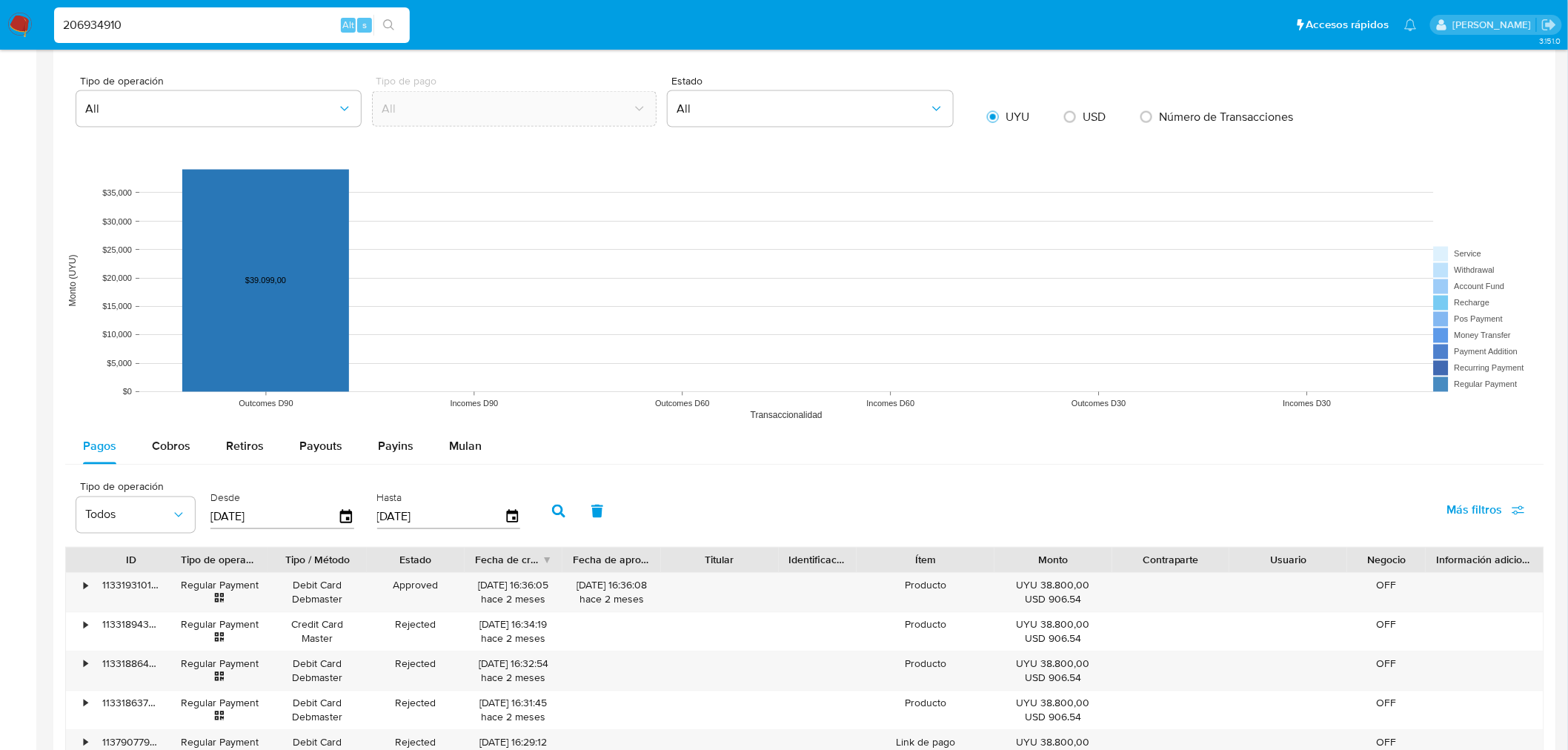
scroll to position [1071, 0]
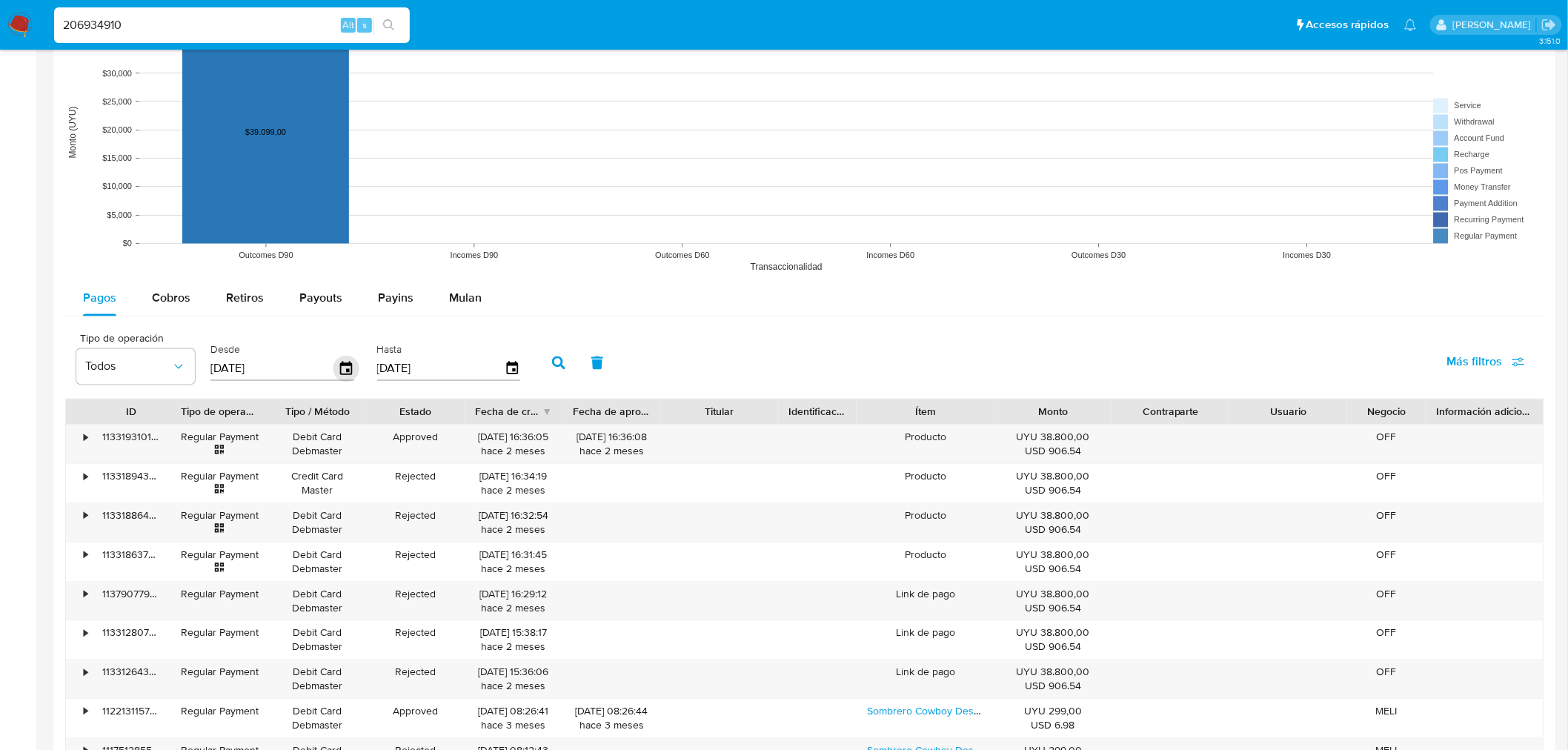
click at [334, 373] on icon "button" at bounding box center [347, 370] width 26 height 26
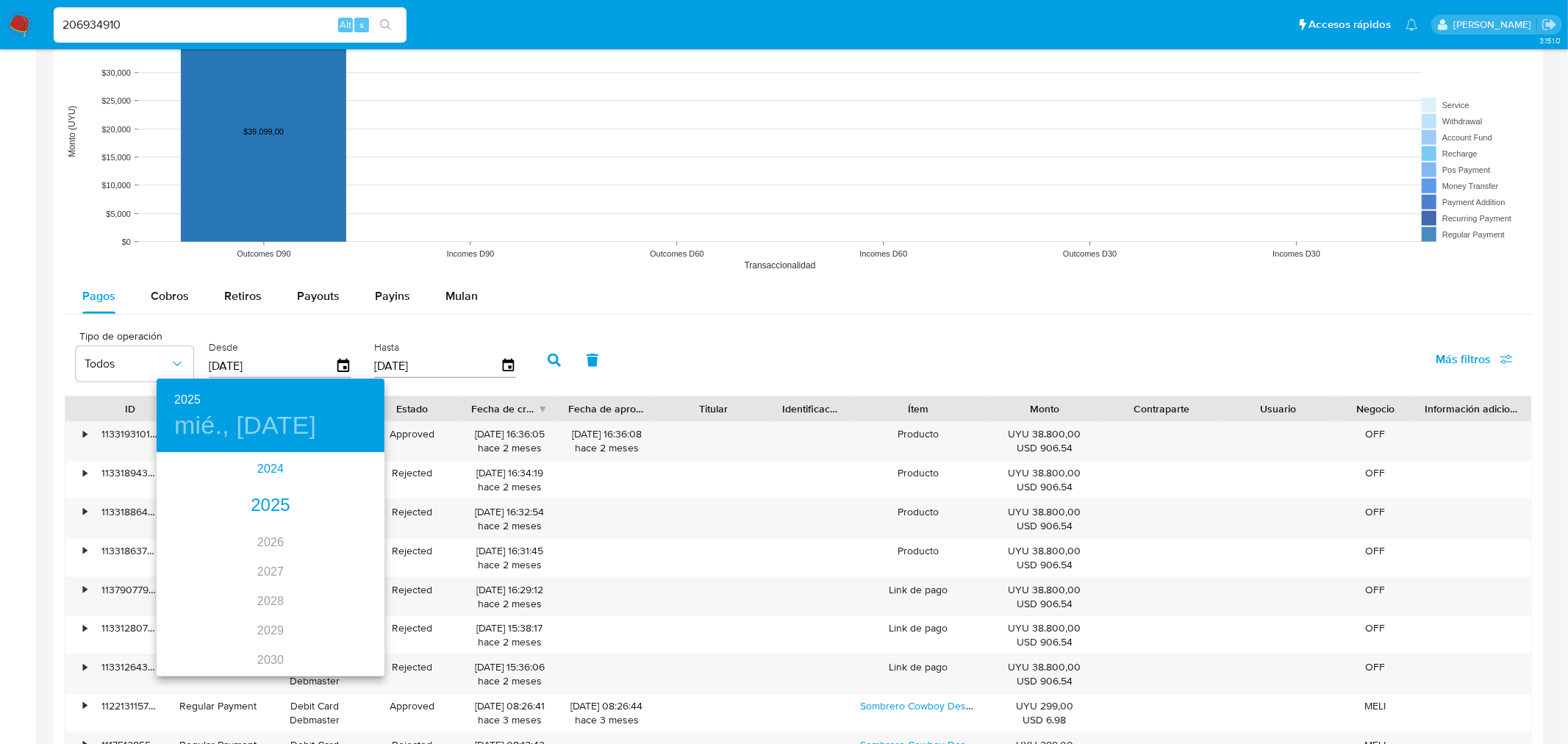
click at [261, 460] on div "2024" at bounding box center [271, 469] width 228 height 29
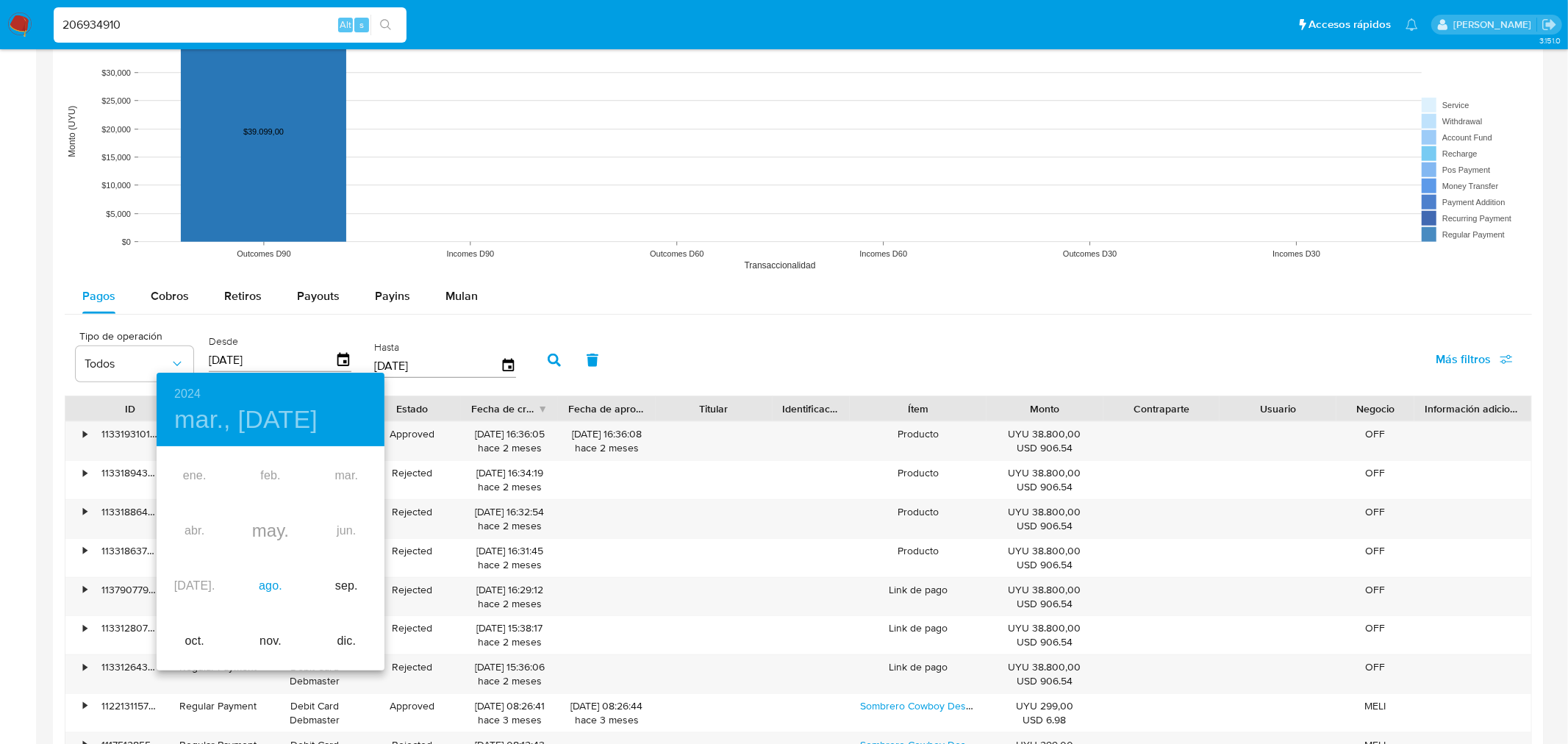
click at [266, 583] on div "ago." at bounding box center [271, 587] width 76 height 55
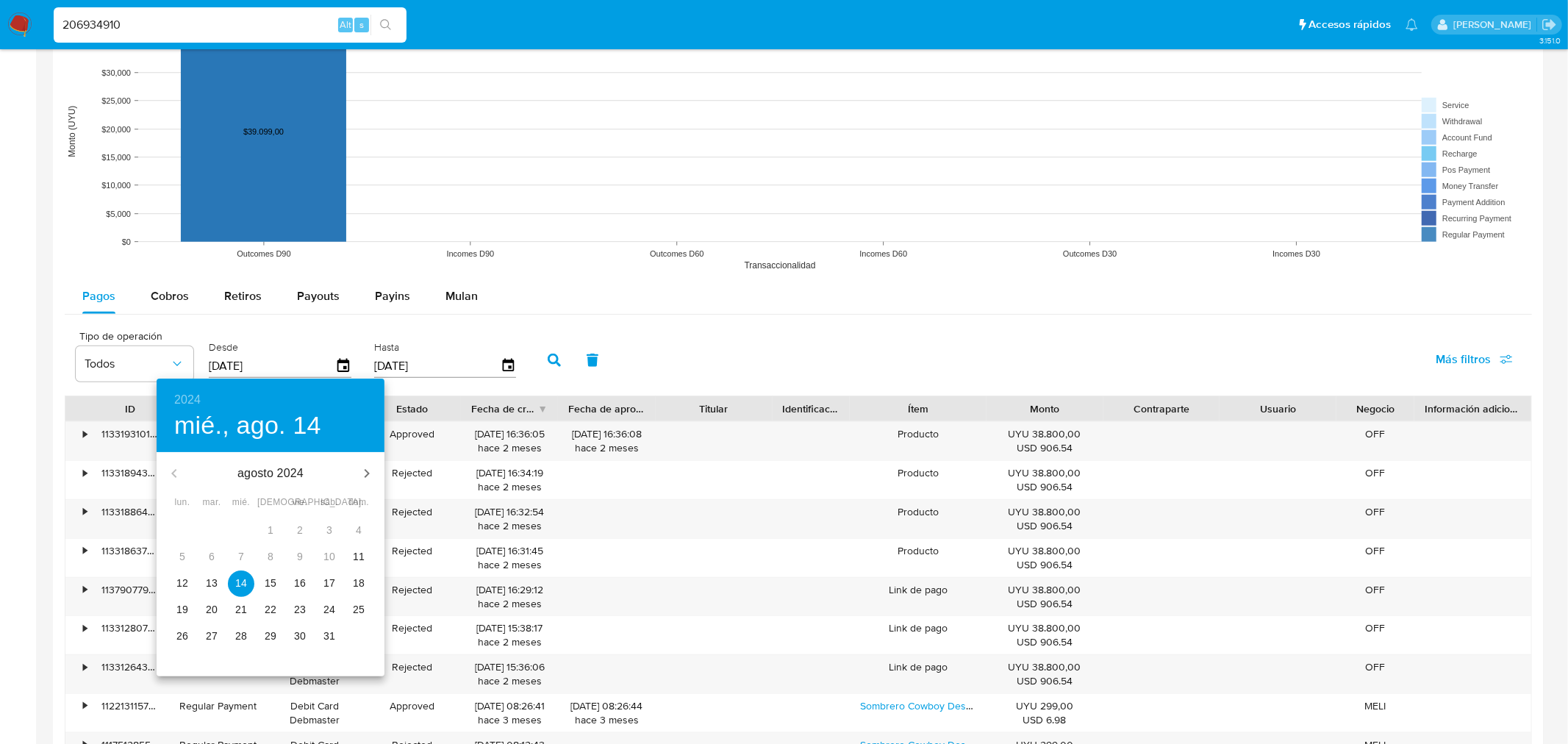
click at [185, 581] on p "12" at bounding box center [182, 583] width 12 height 15
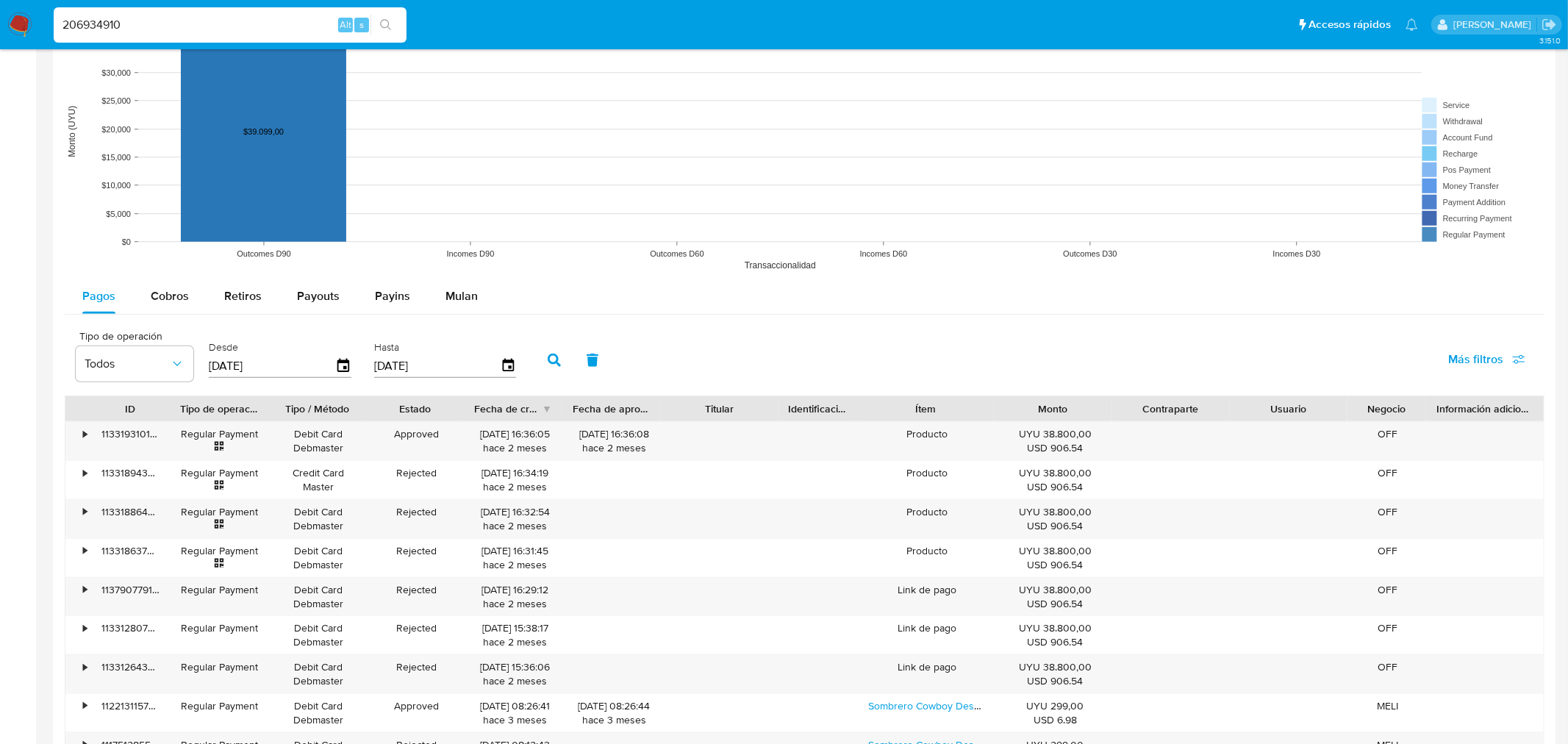
type input "[DATE]"
click at [547, 357] on icon "button" at bounding box center [554, 360] width 13 height 13
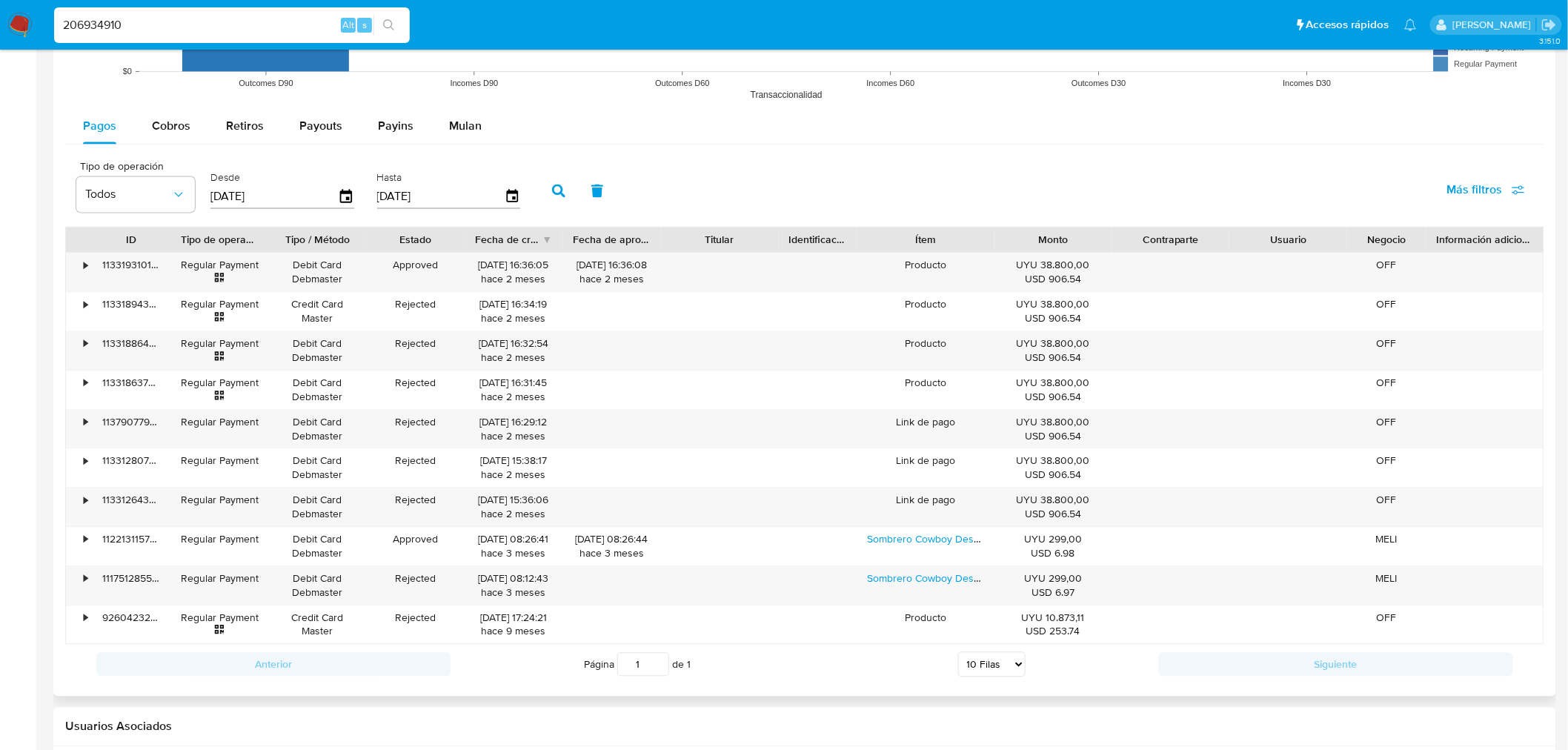
scroll to position [1400, 0]
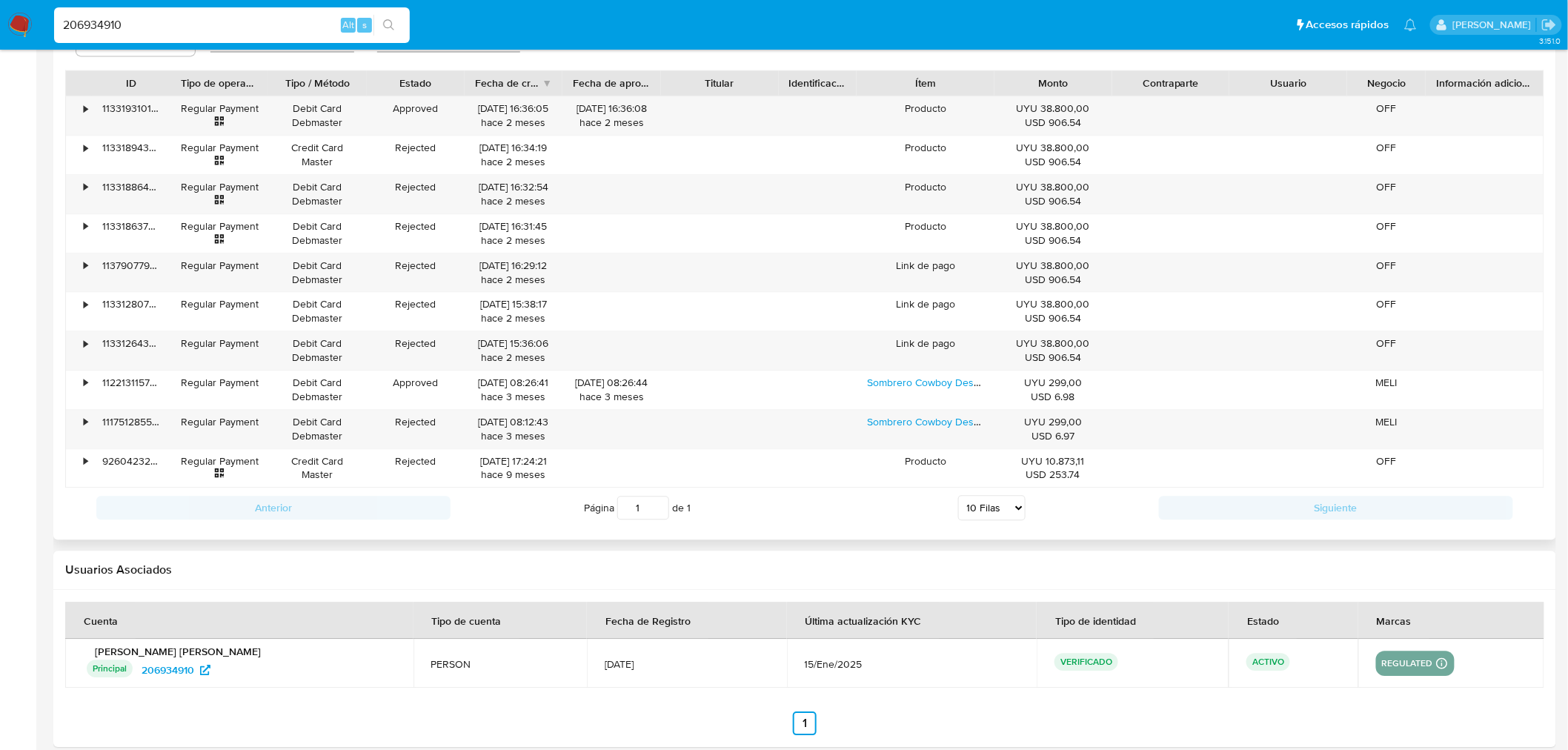
click at [991, 516] on select "5 Filas 10 Filas 20 Filas 25 Filas 50 Filas 100 Filas" at bounding box center [991, 508] width 67 height 25
select select "100"
click at [958, 497] on select "5 Filas 10 Filas 20 Filas 25 Filas 50 Filas 100 Filas" at bounding box center [991, 508] width 67 height 25
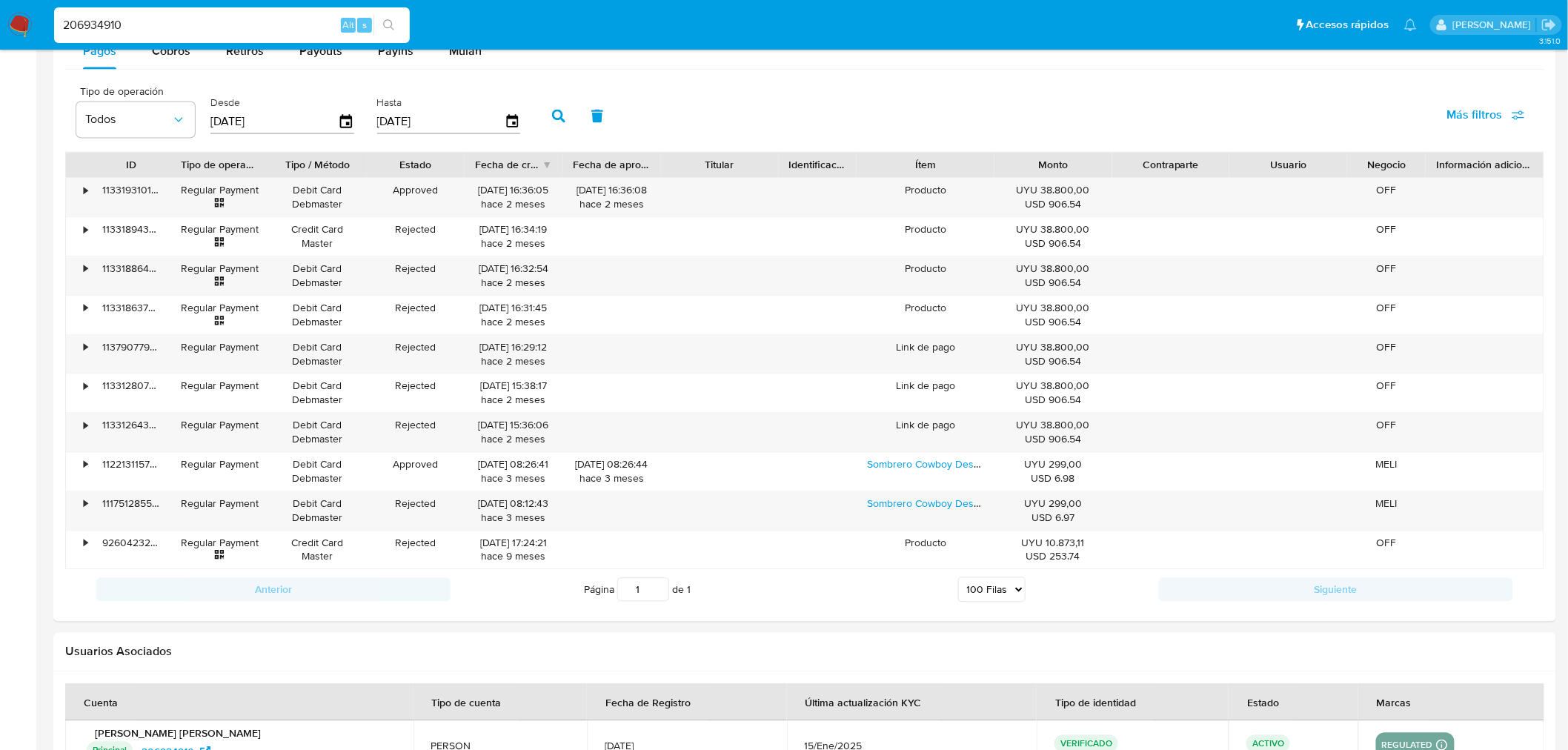
scroll to position [1318, 0]
click at [101, 17] on input "206934910" at bounding box center [232, 25] width 356 height 19
paste input "81472821"
type input "281472821"
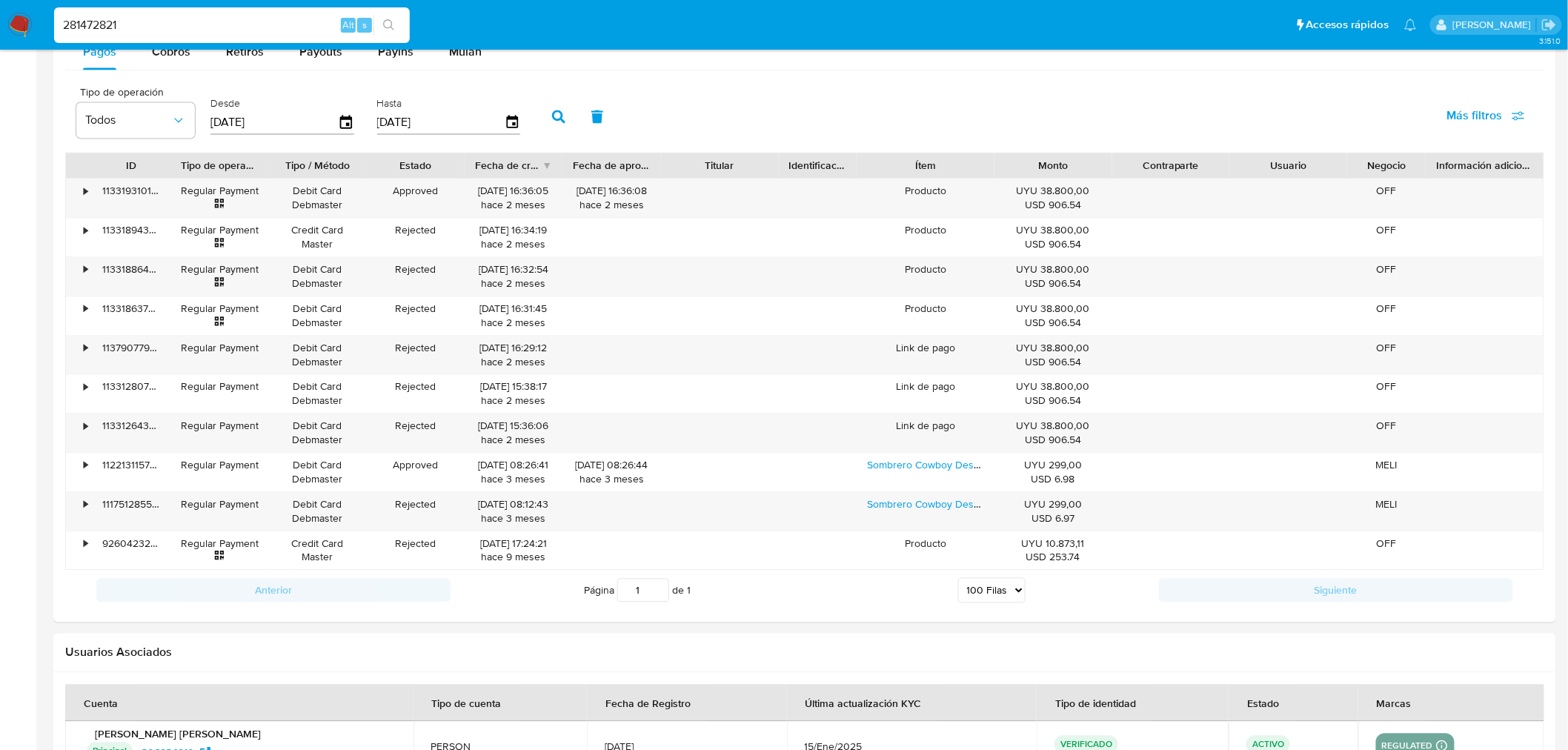
click at [373, 19] on button "search-icon" at bounding box center [388, 25] width 31 height 21
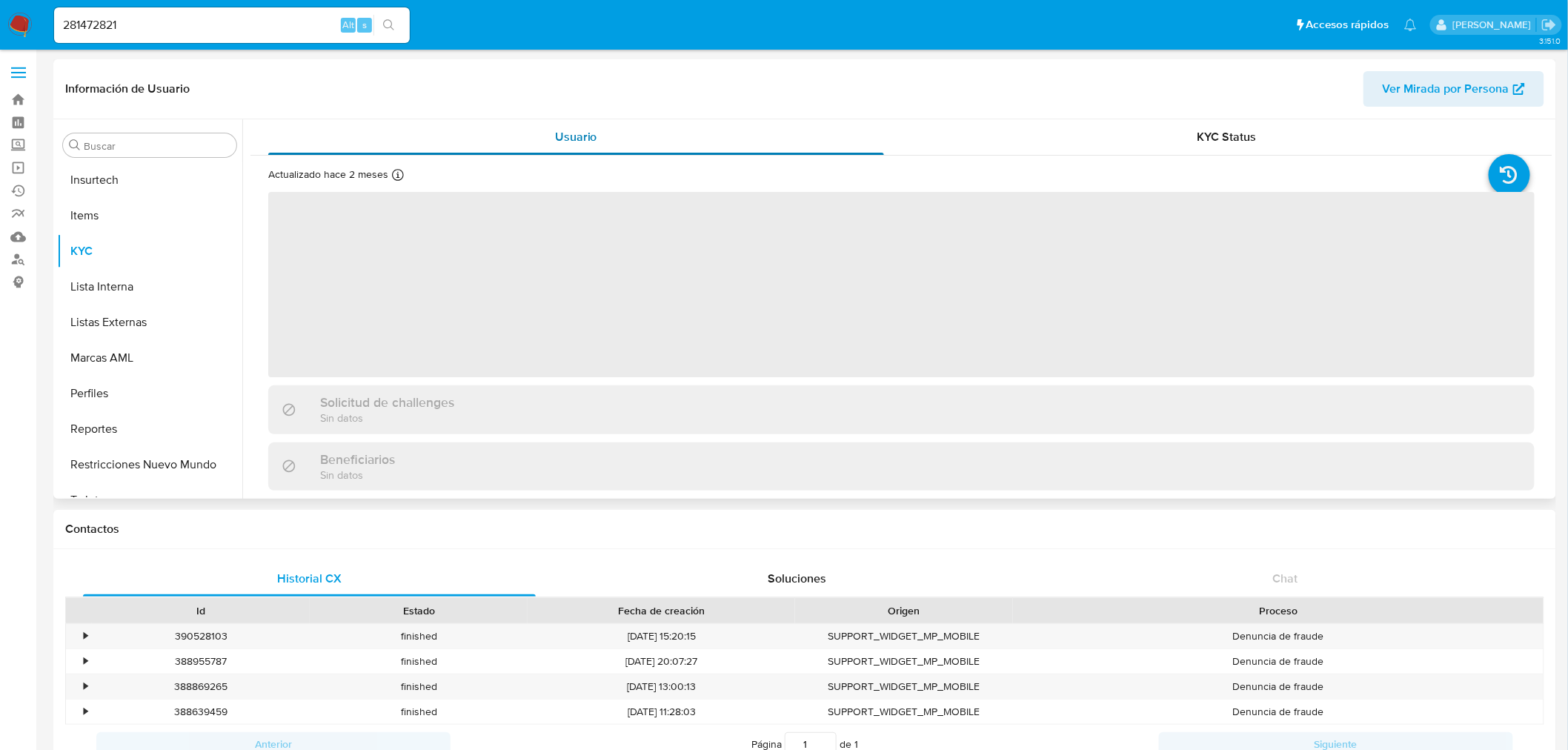
scroll to position [625, 0]
select select "10"
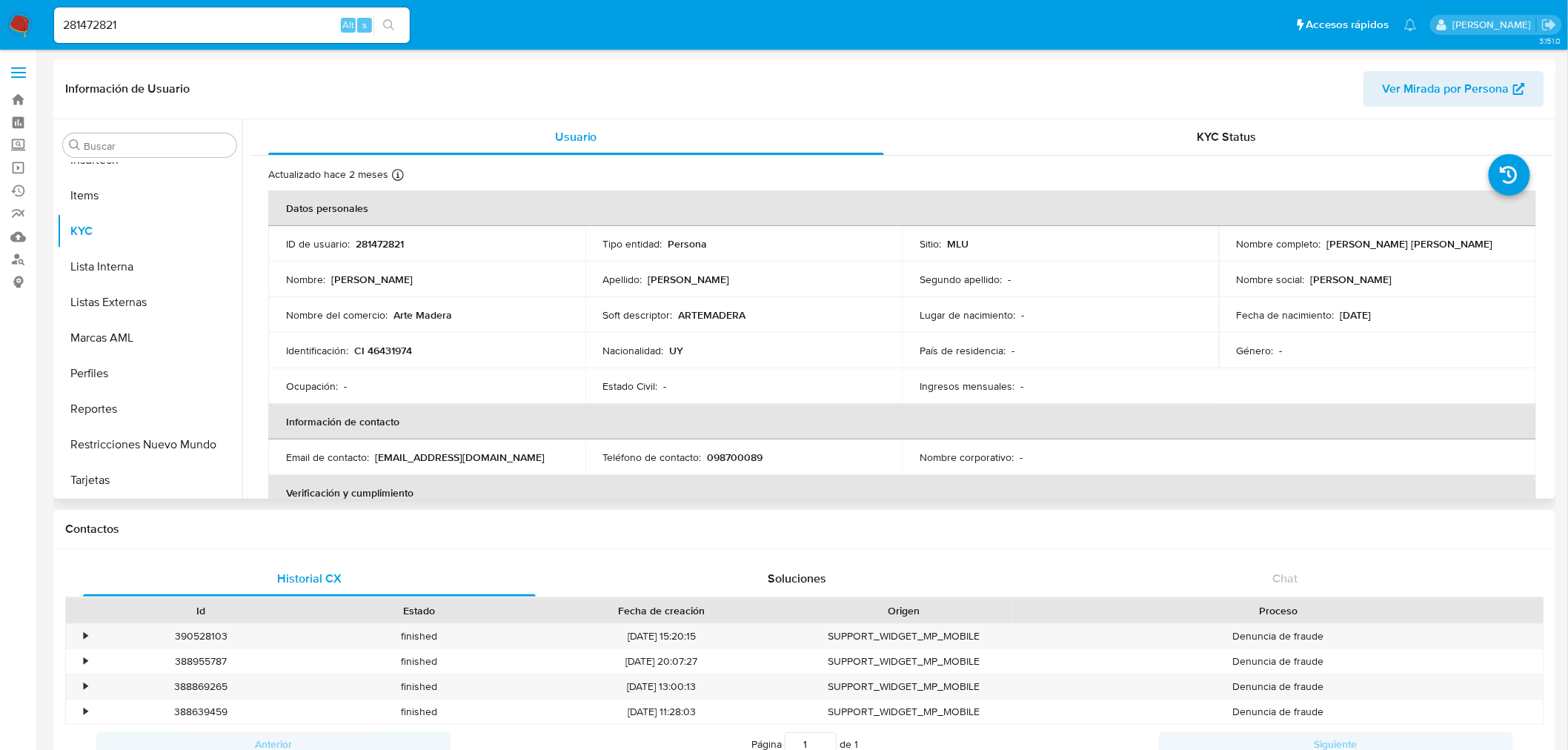
click at [1104, 288] on td "Segundo apellido : -" at bounding box center [1061, 279] width 317 height 36
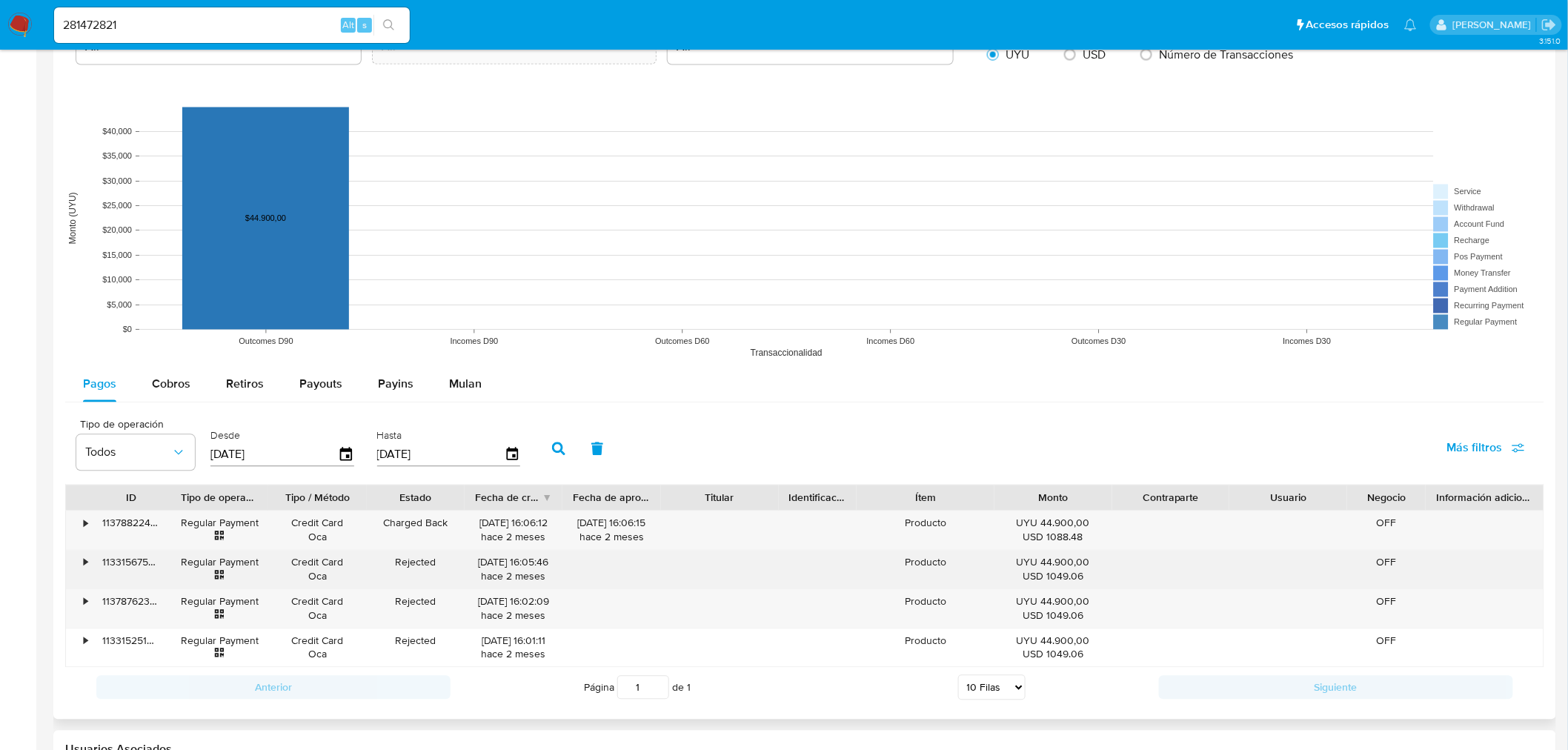
scroll to position [1258, 0]
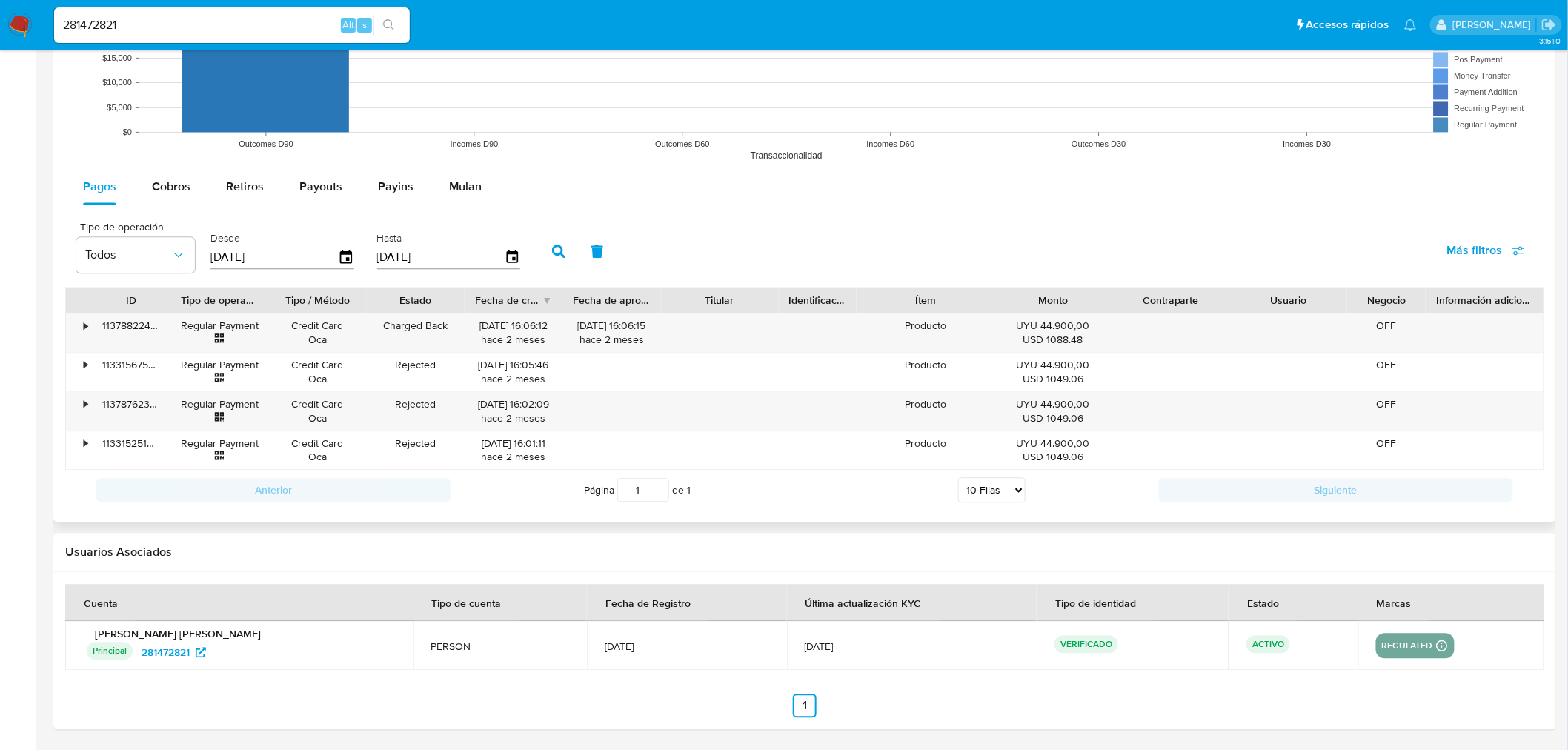
click at [353, 260] on div "Desde 14/05/2025" at bounding box center [284, 249] width 155 height 59
click at [344, 256] on icon "button" at bounding box center [347, 257] width 26 height 26
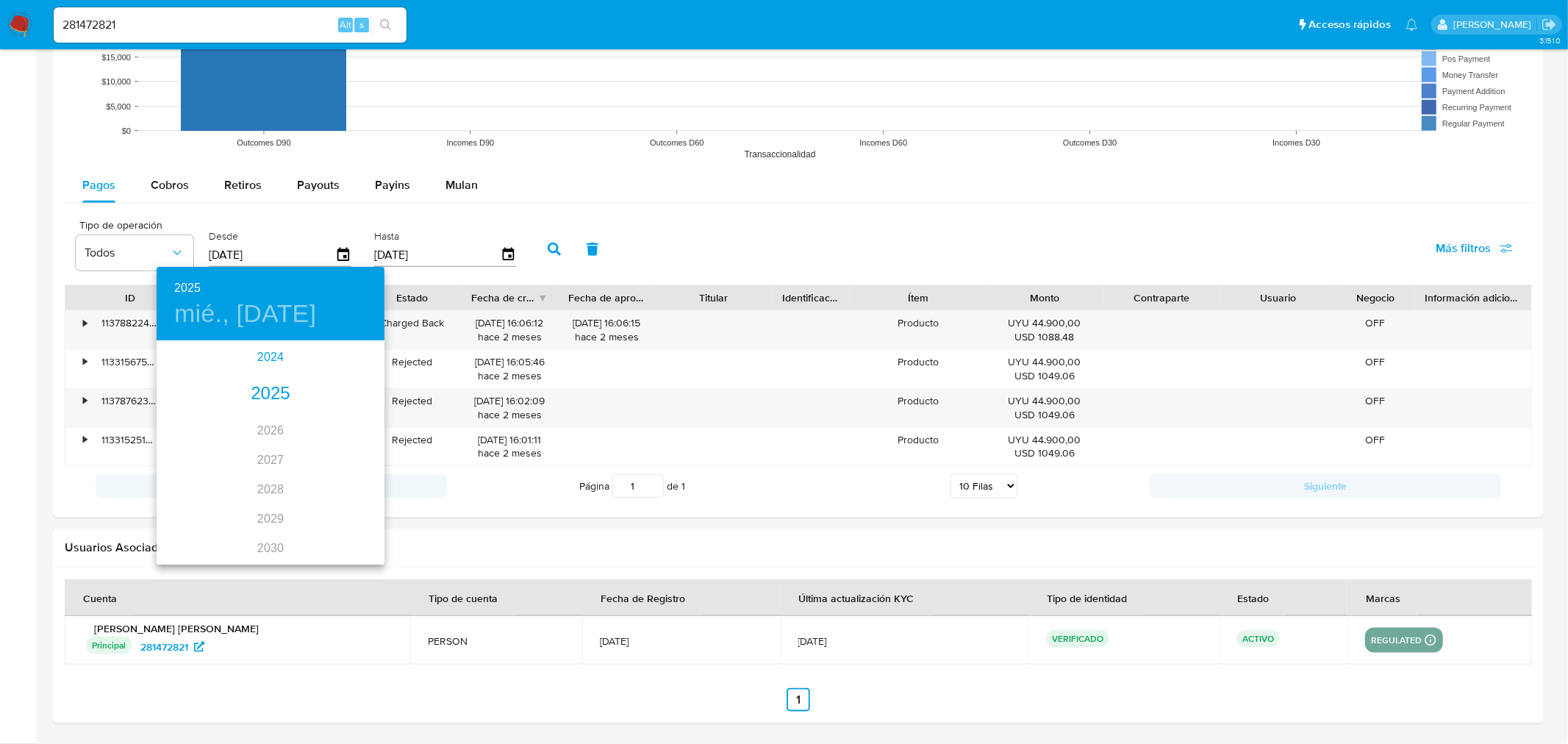
click at [258, 356] on div "2024" at bounding box center [271, 357] width 228 height 29
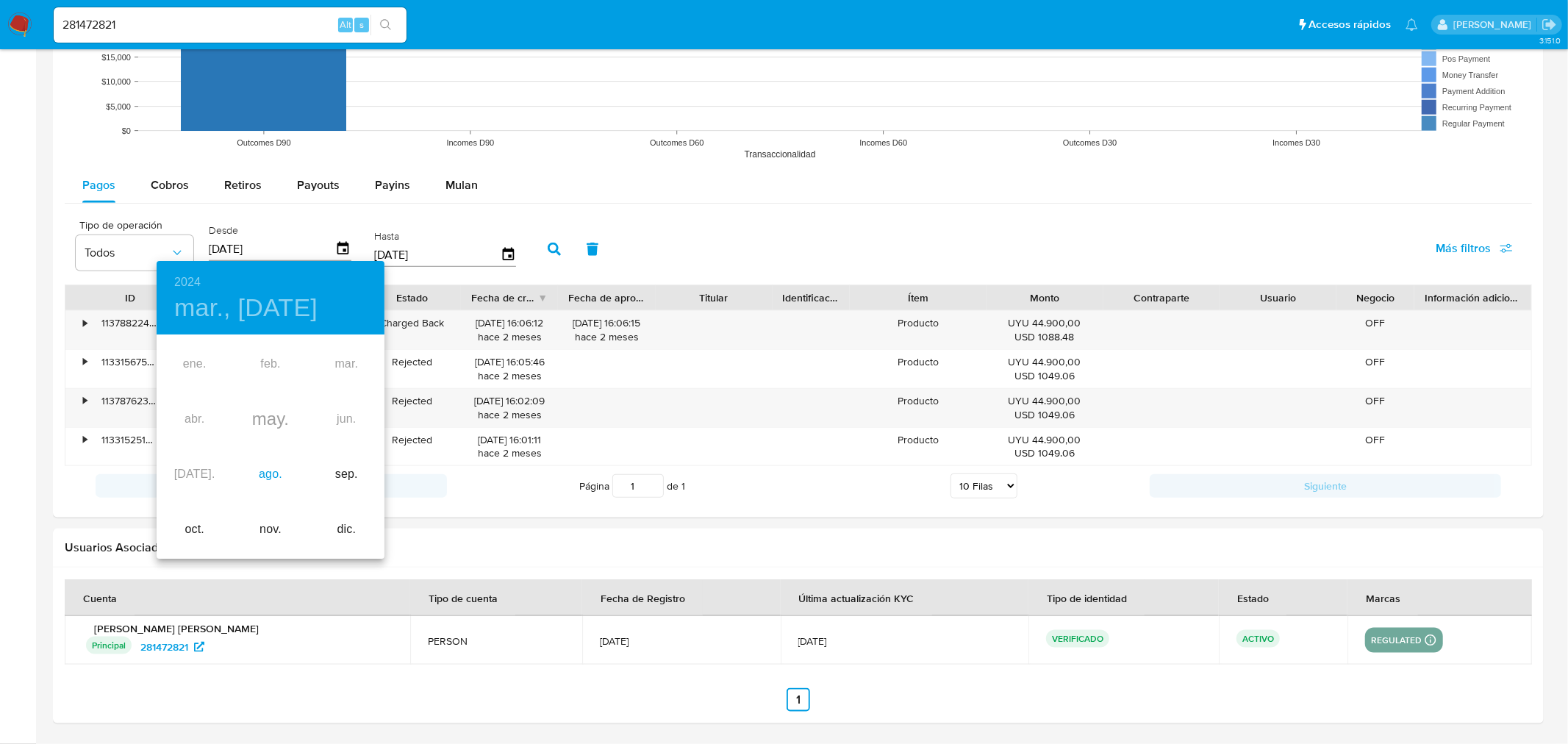
click at [262, 481] on div "ago." at bounding box center [271, 475] width 76 height 55
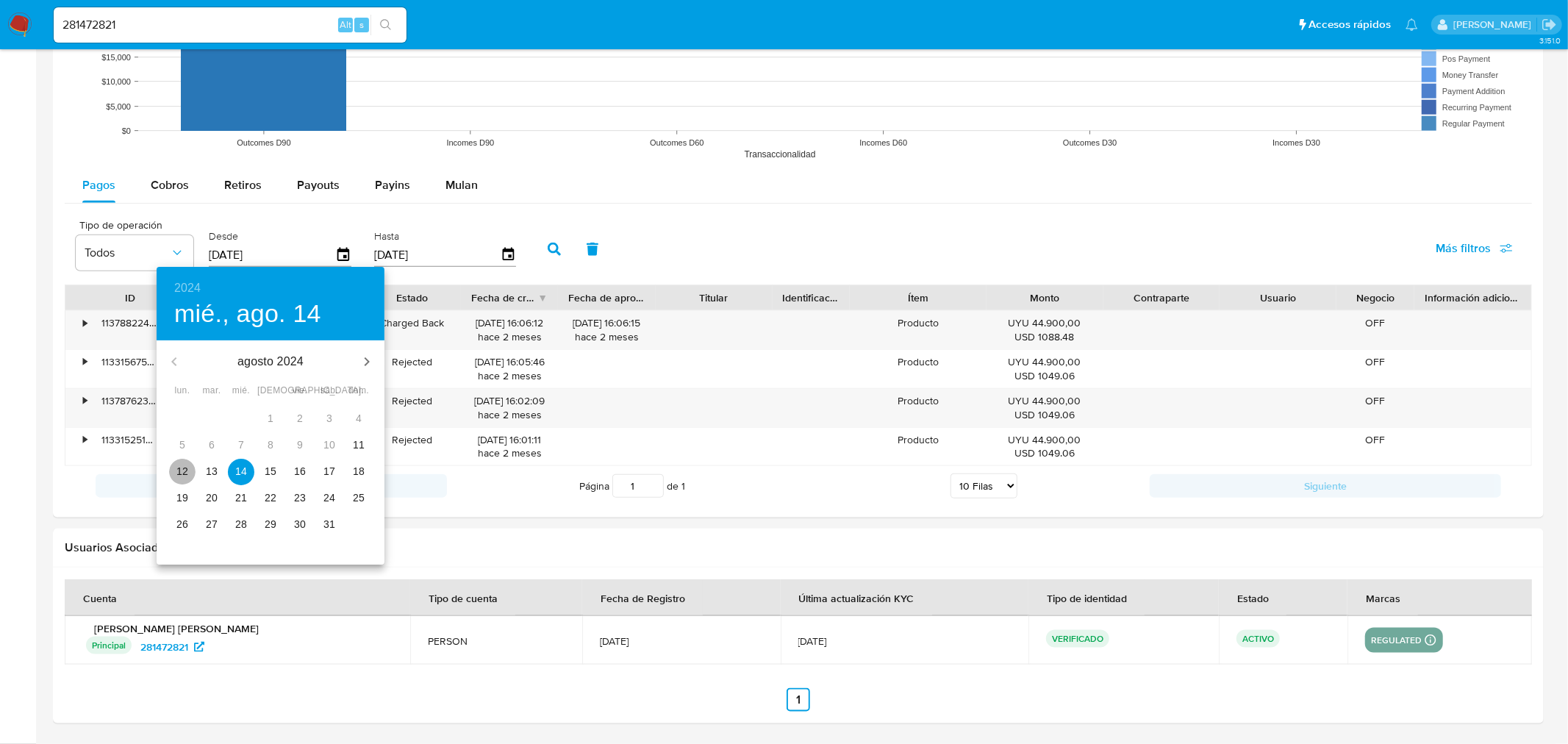
click at [179, 474] on p "12" at bounding box center [182, 471] width 12 height 15
type input "[DATE]"
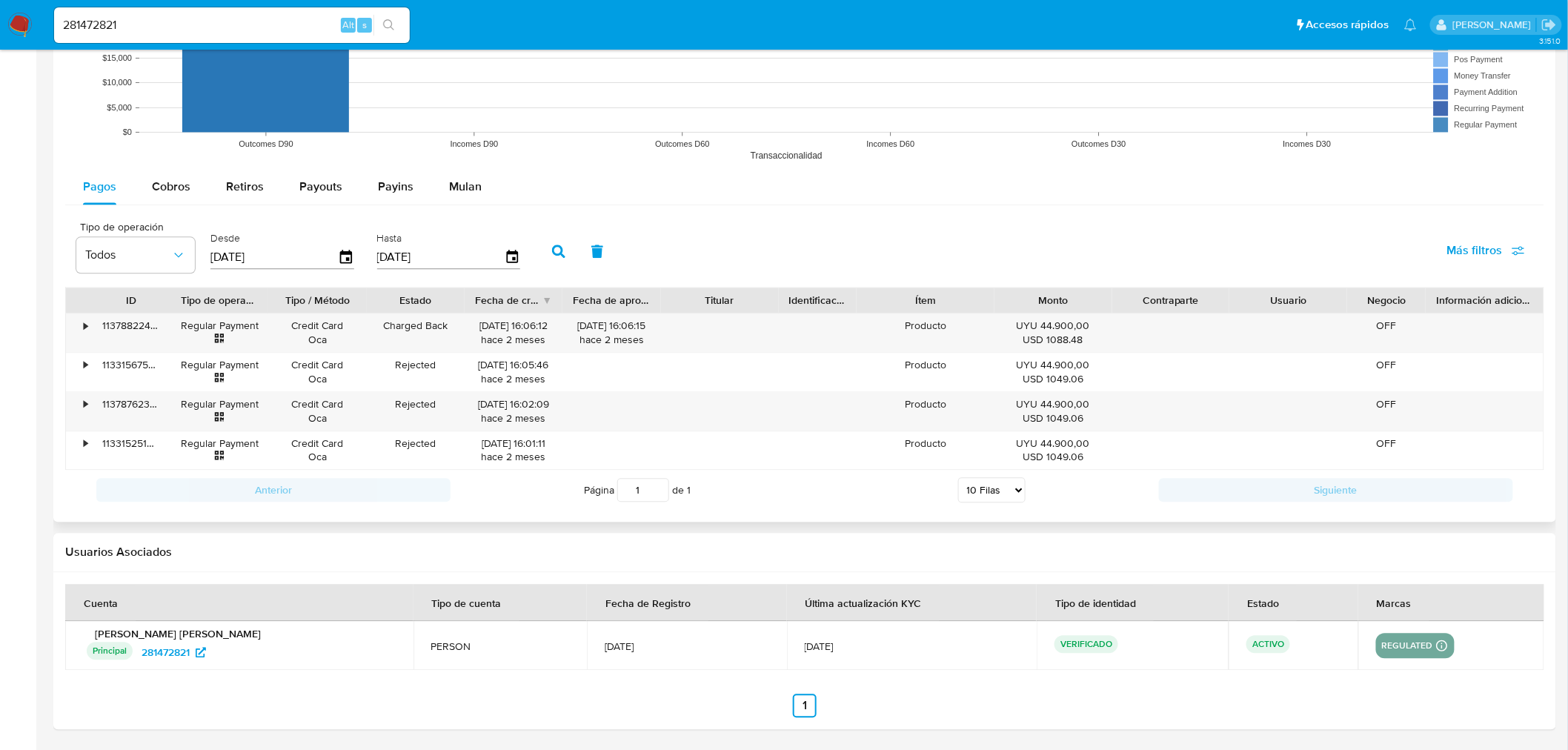
click at [550, 243] on button "button" at bounding box center [559, 251] width 38 height 36
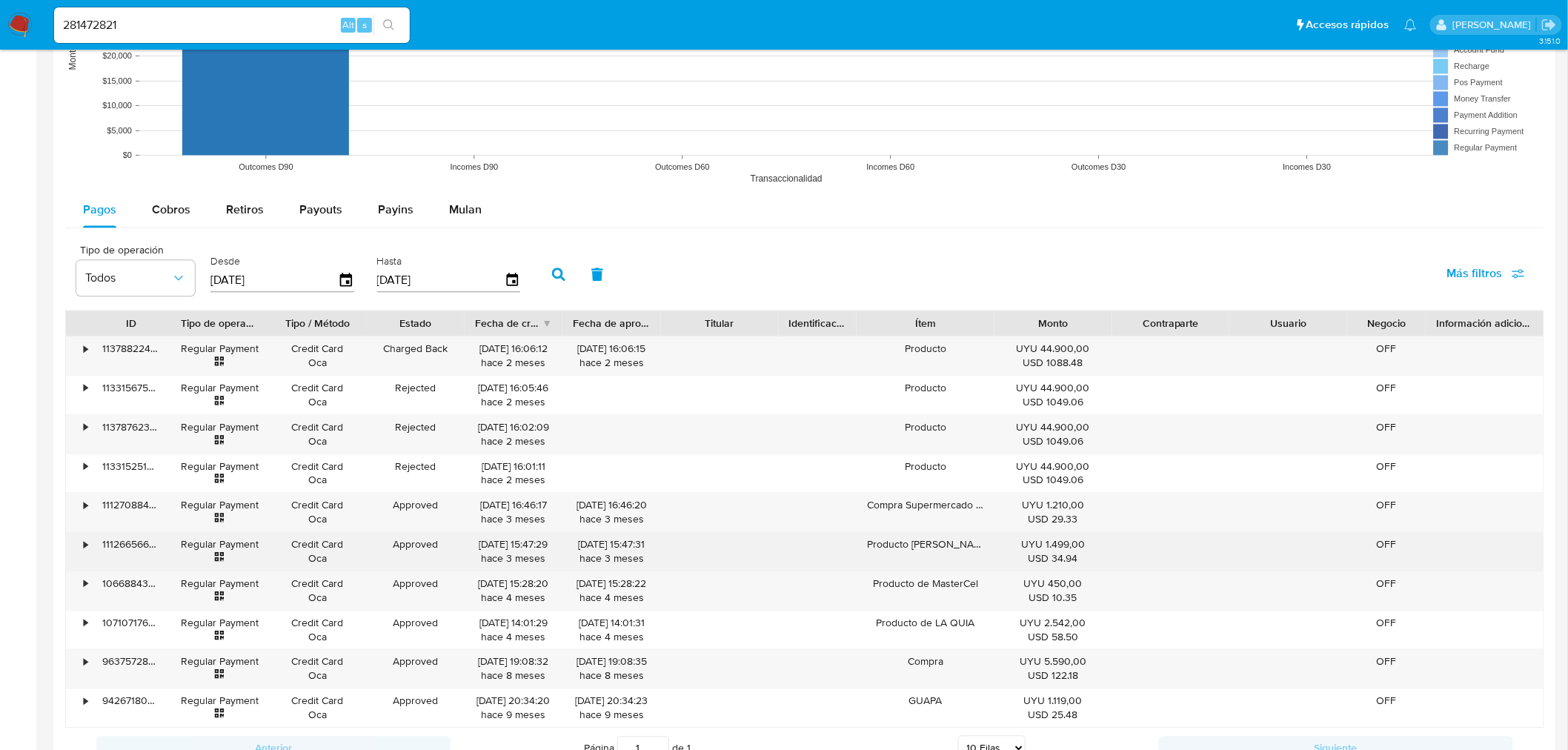
scroll to position [1318, 0]
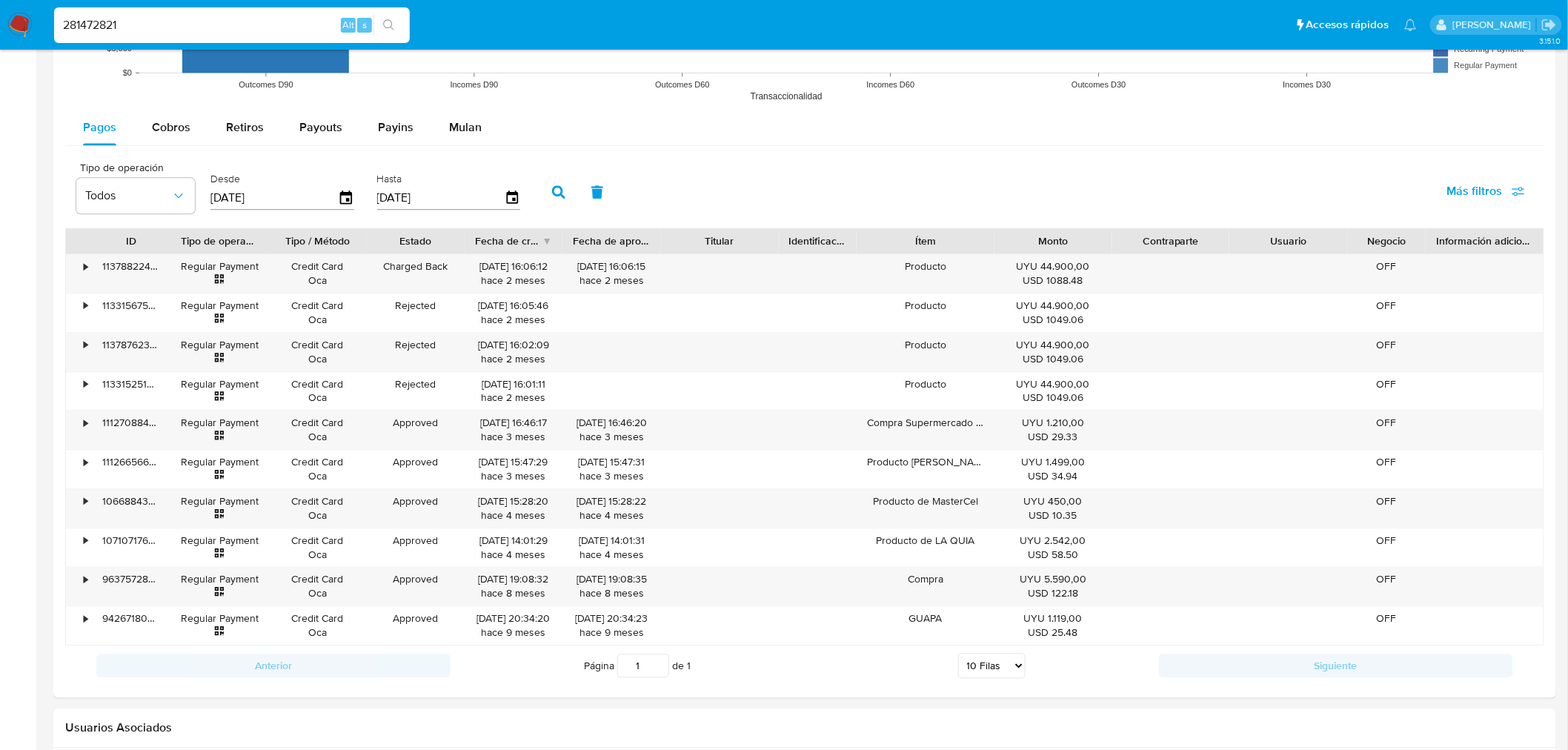
click at [180, 17] on input "281472821" at bounding box center [232, 25] width 356 height 19
paste input "375406157"
type input "375406157"
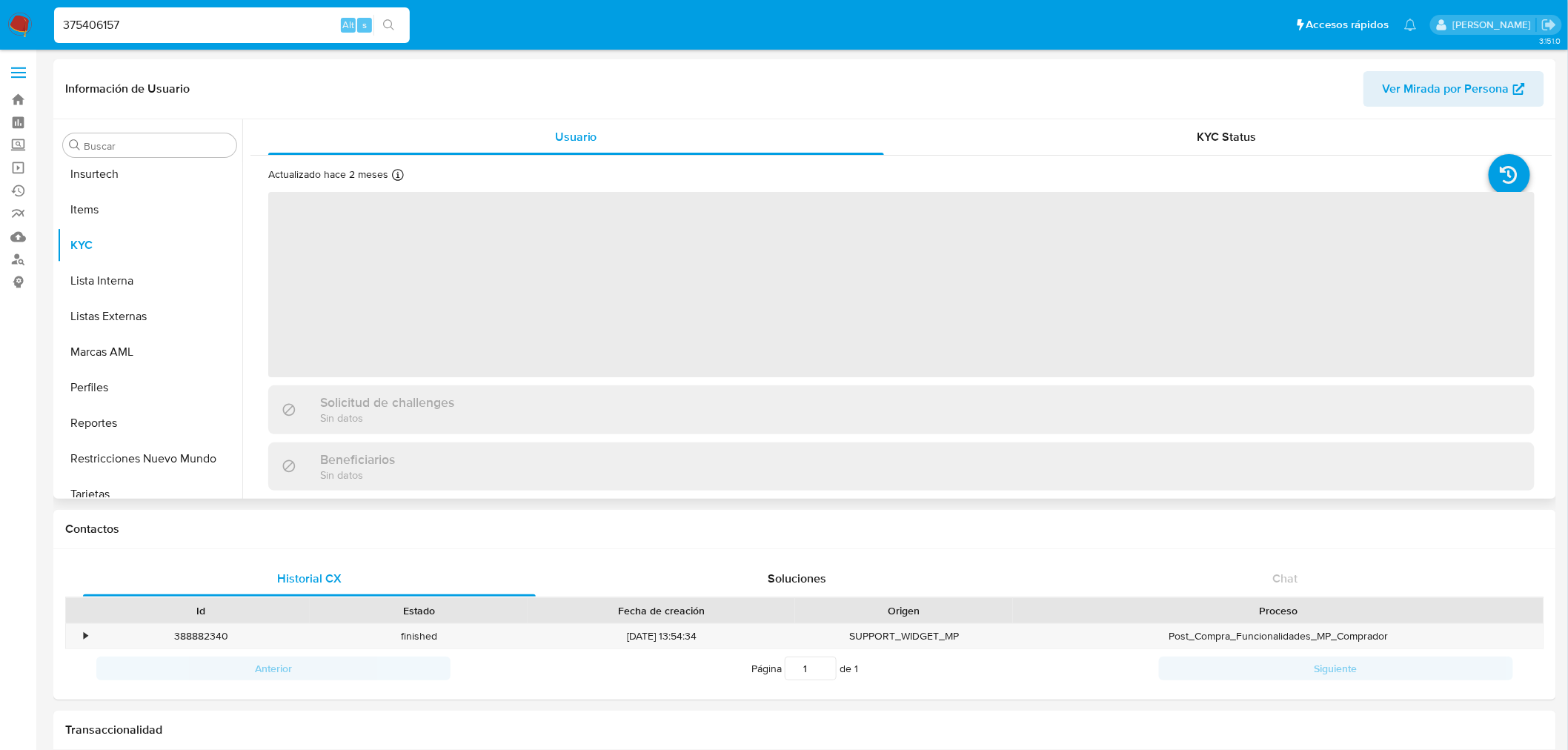
scroll to position [625, 0]
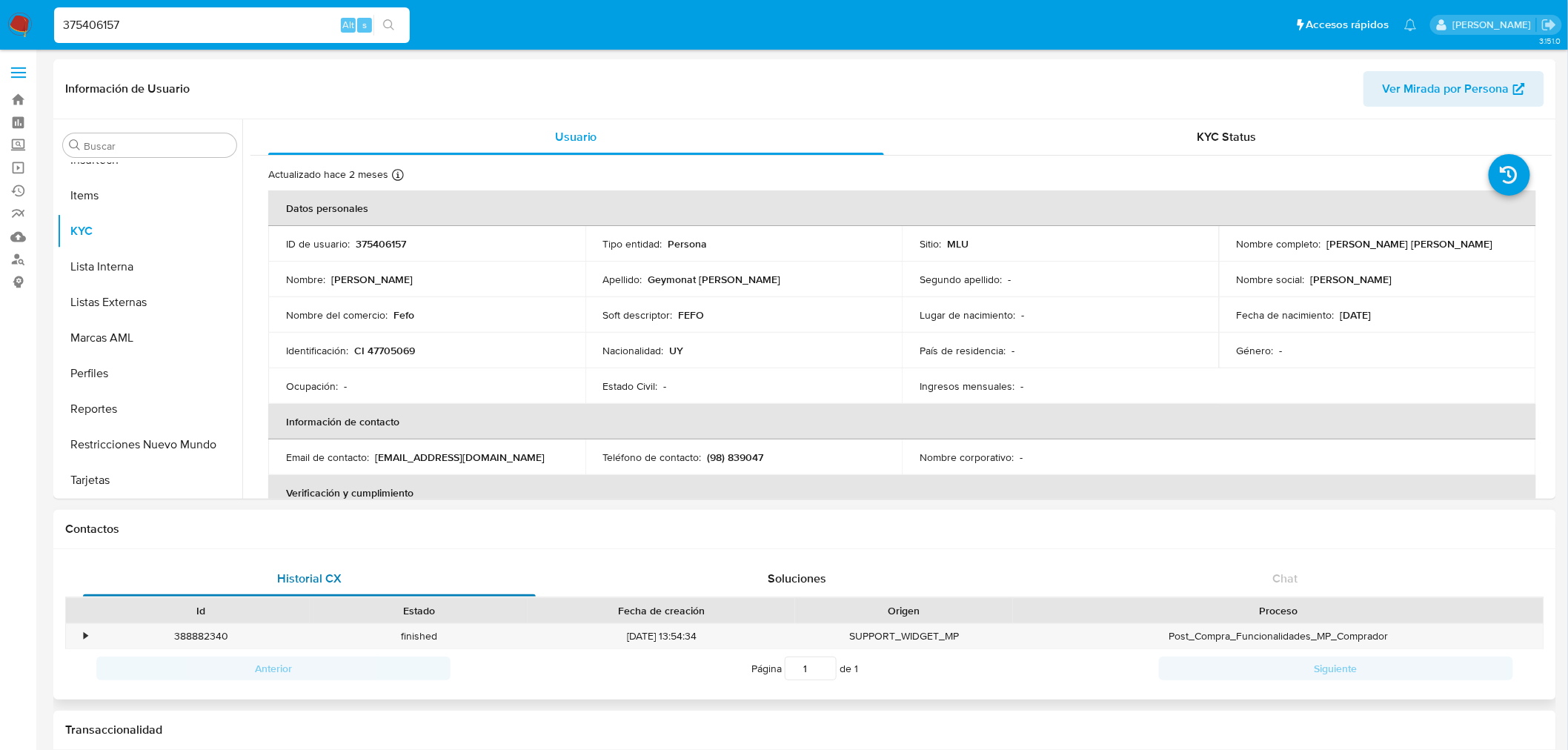
select select "10"
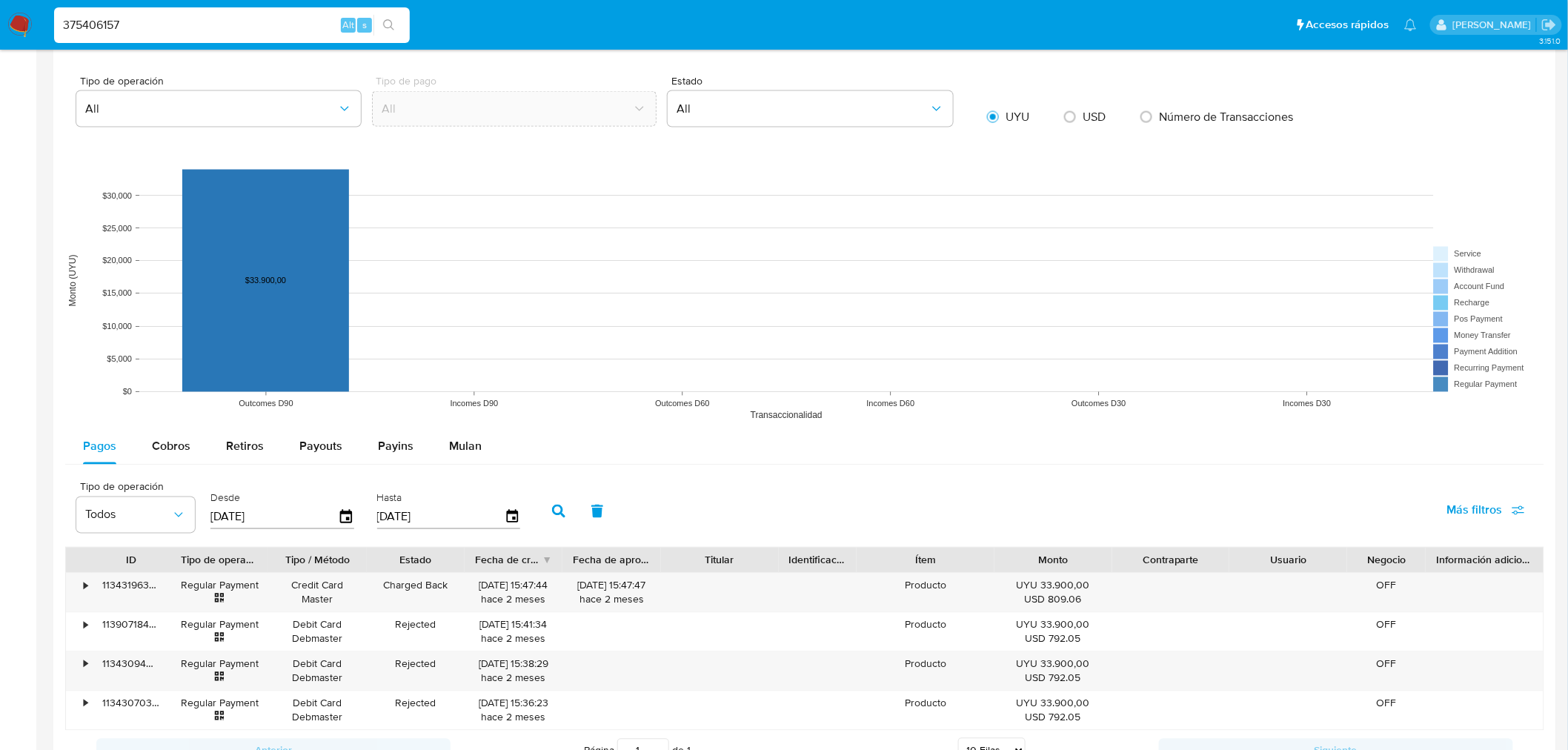
scroll to position [1071, 0]
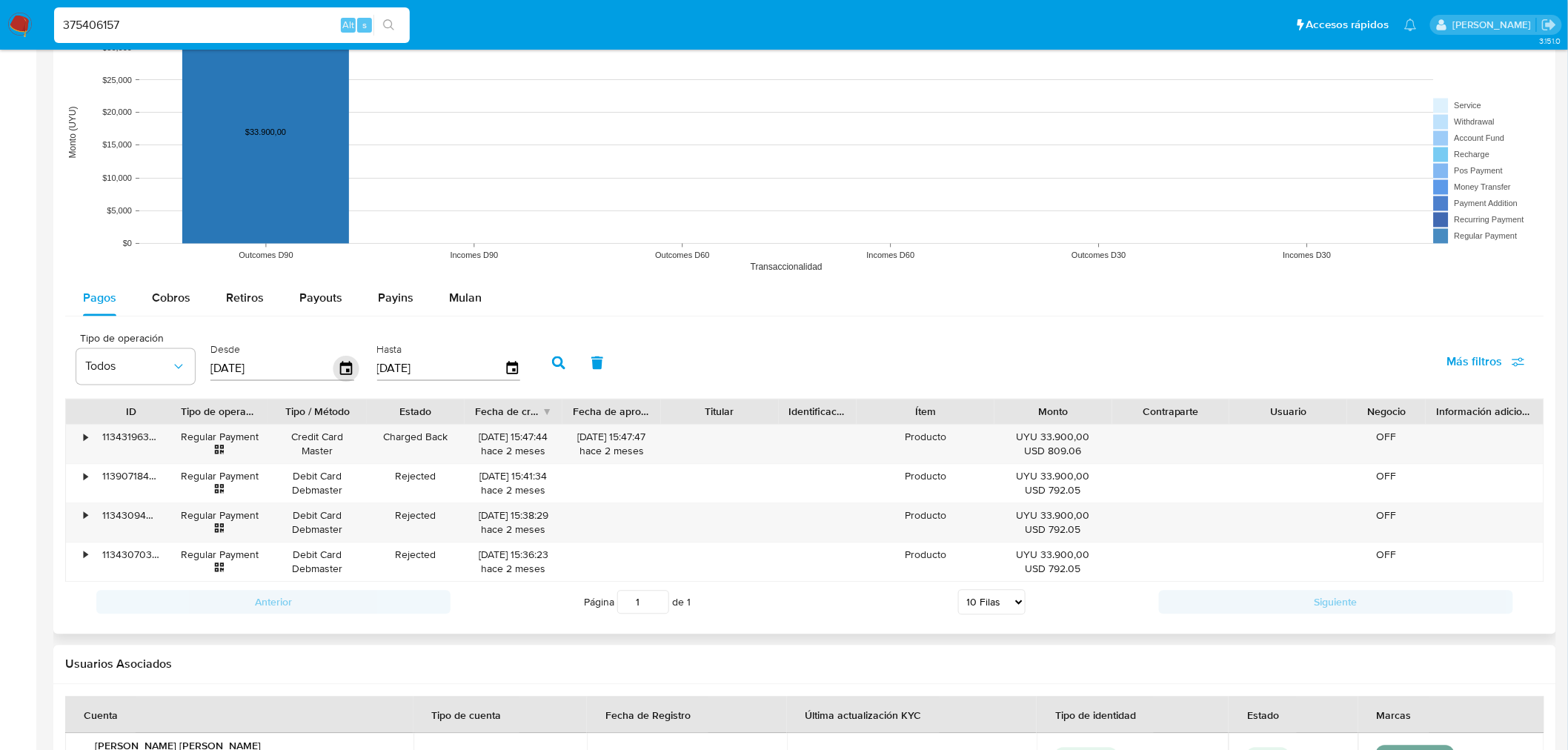
click at [338, 373] on icon "button" at bounding box center [347, 370] width 26 height 26
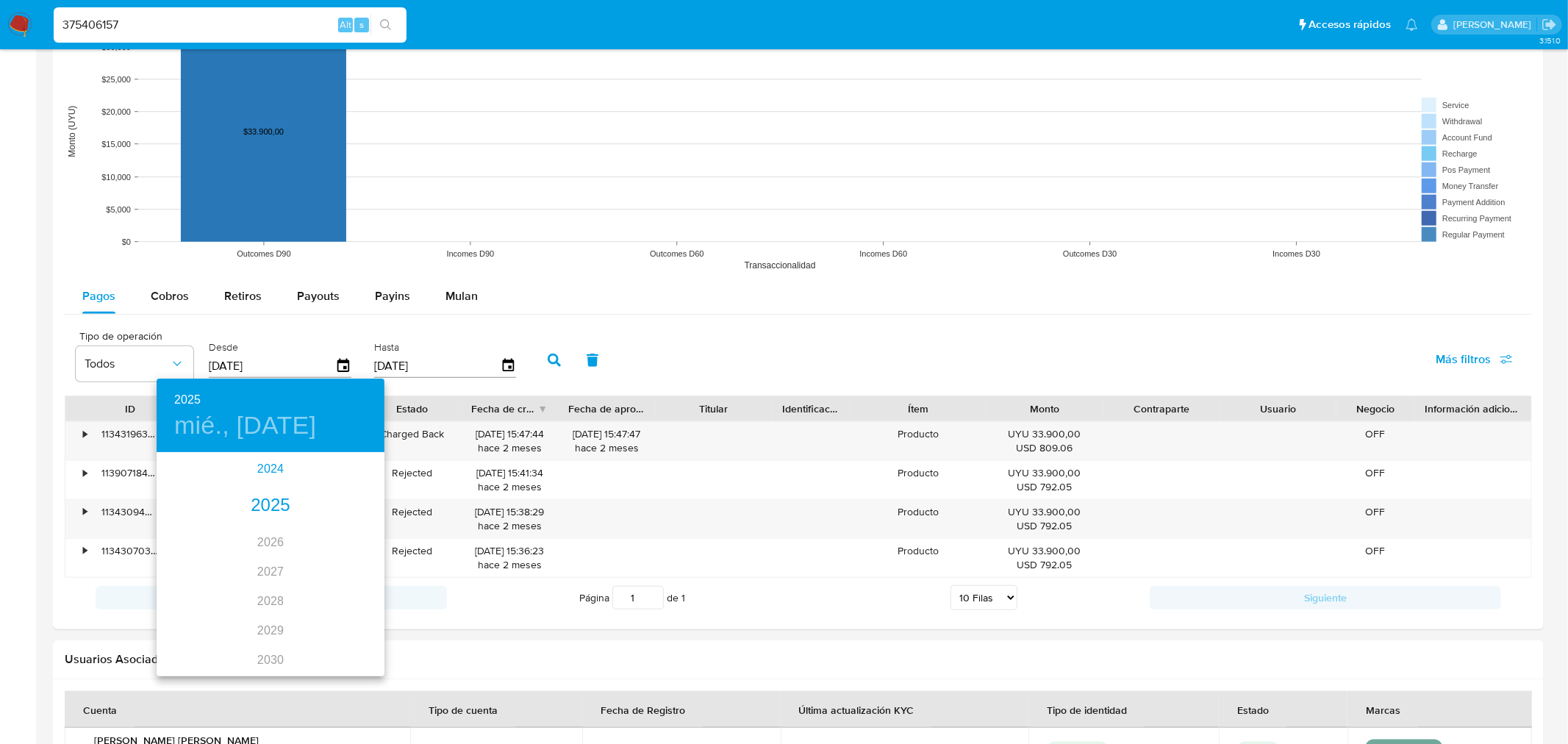
click at [266, 466] on div "2024" at bounding box center [271, 469] width 228 height 29
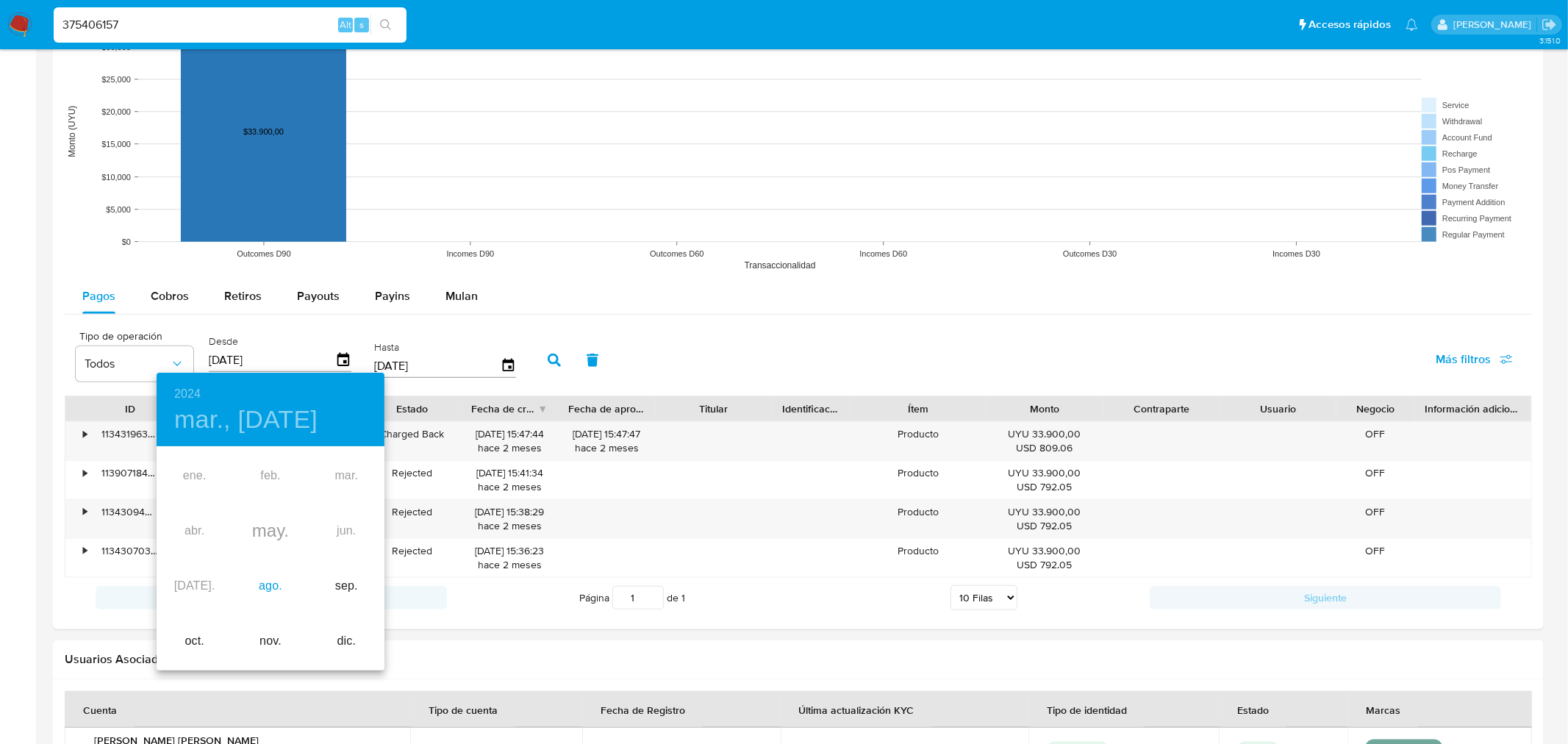
click at [263, 600] on div "ago." at bounding box center [271, 587] width 76 height 55
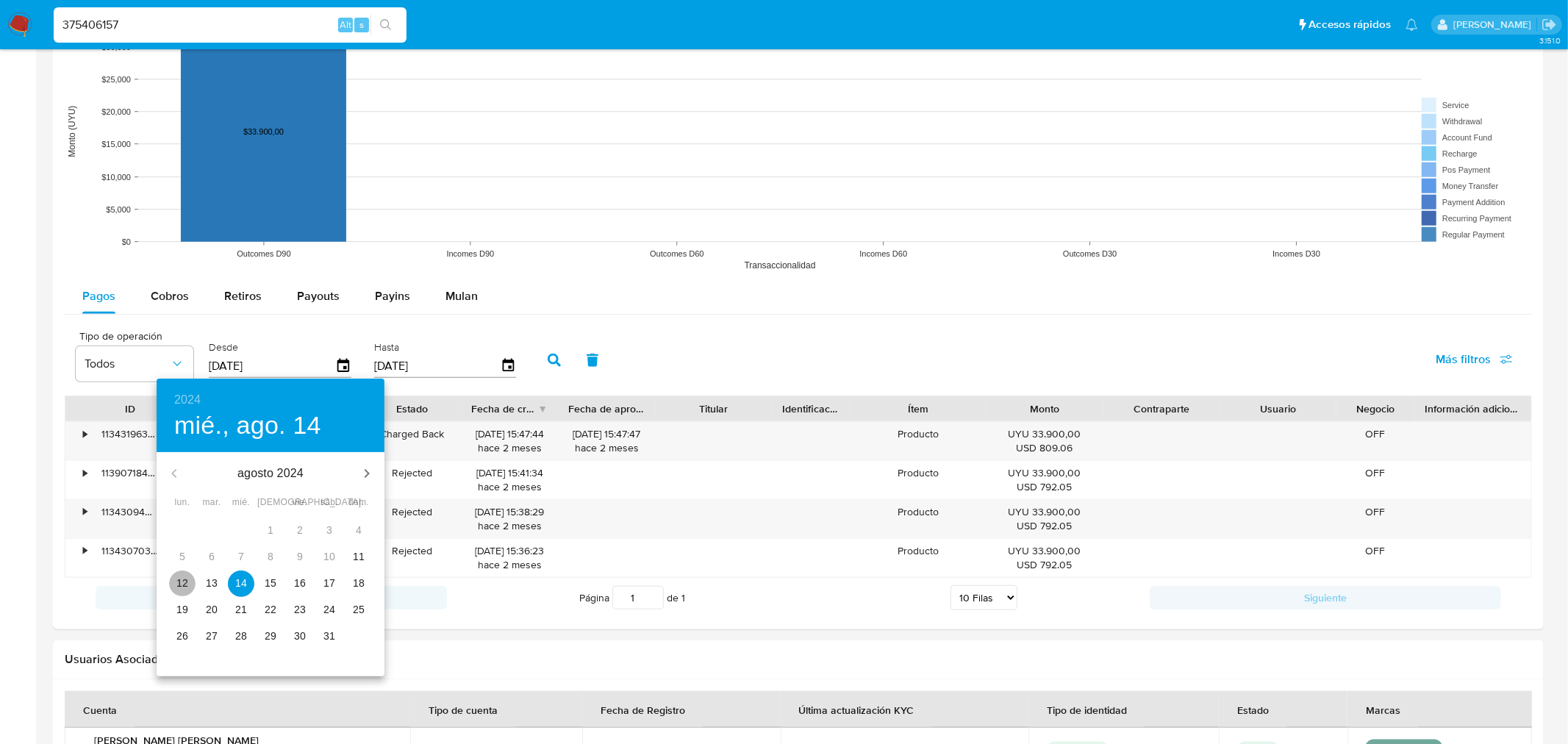
click at [182, 583] on p "12" at bounding box center [182, 583] width 12 height 15
type input "[DATE]"
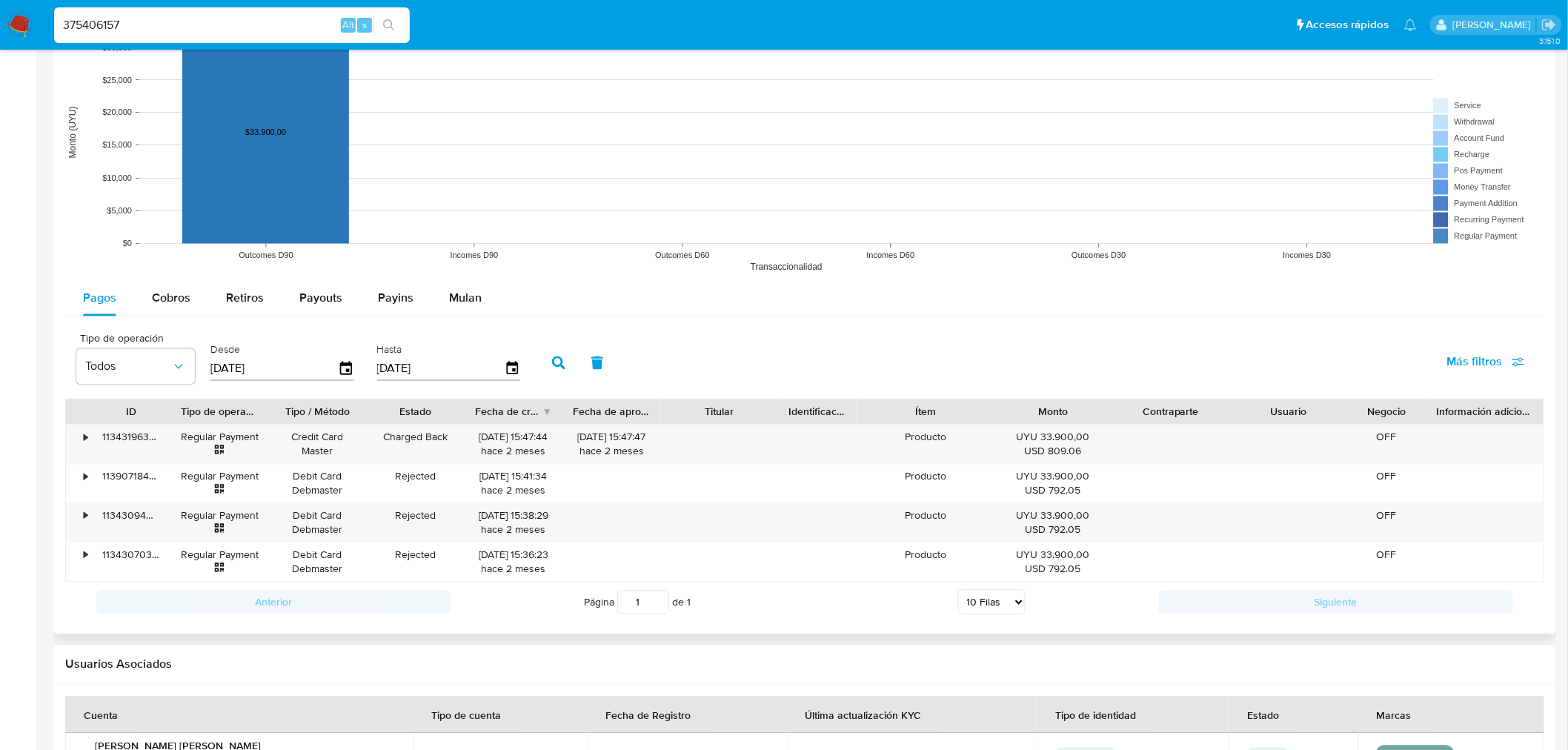
click at [552, 361] on icon "button" at bounding box center [558, 363] width 13 height 13
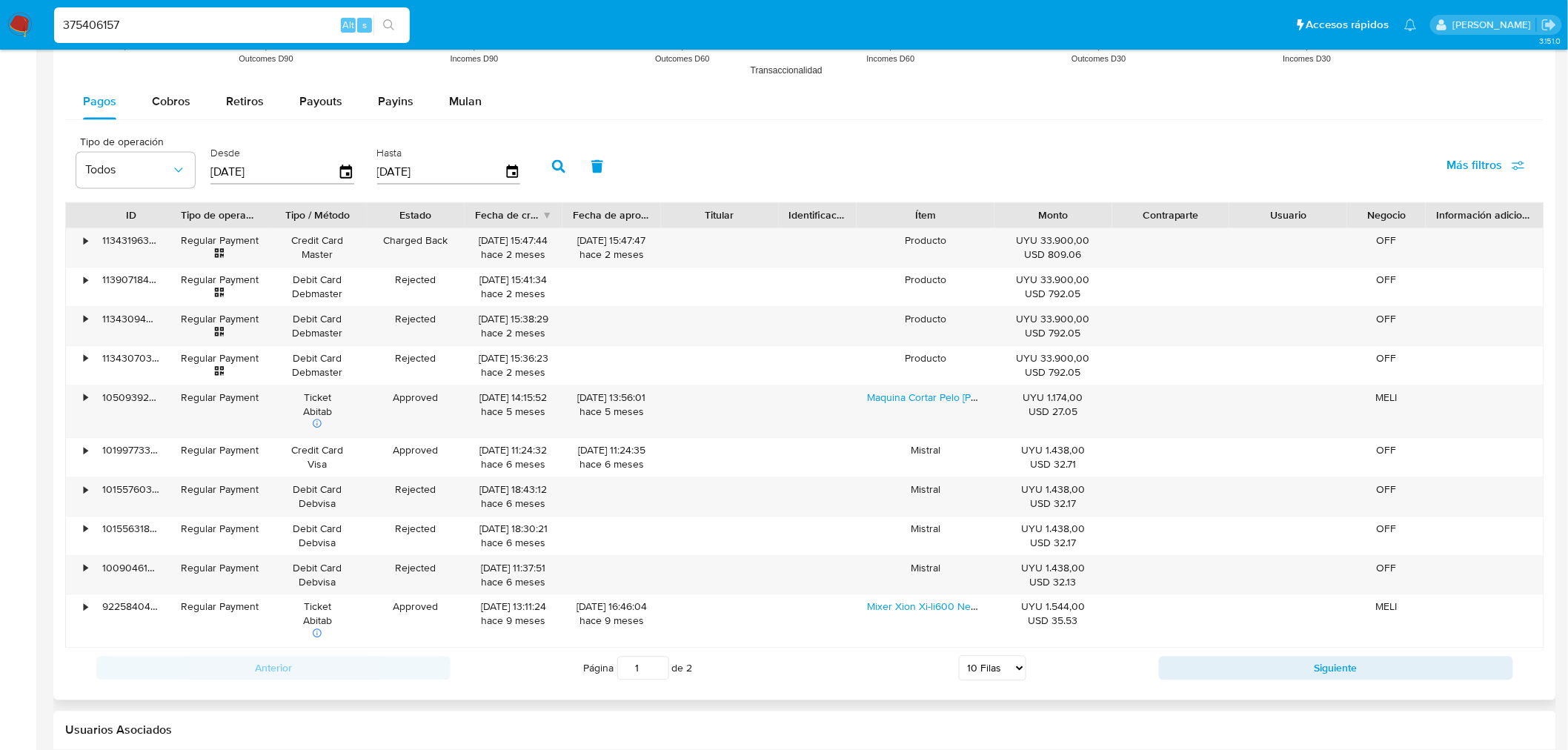
scroll to position [1318, 0]
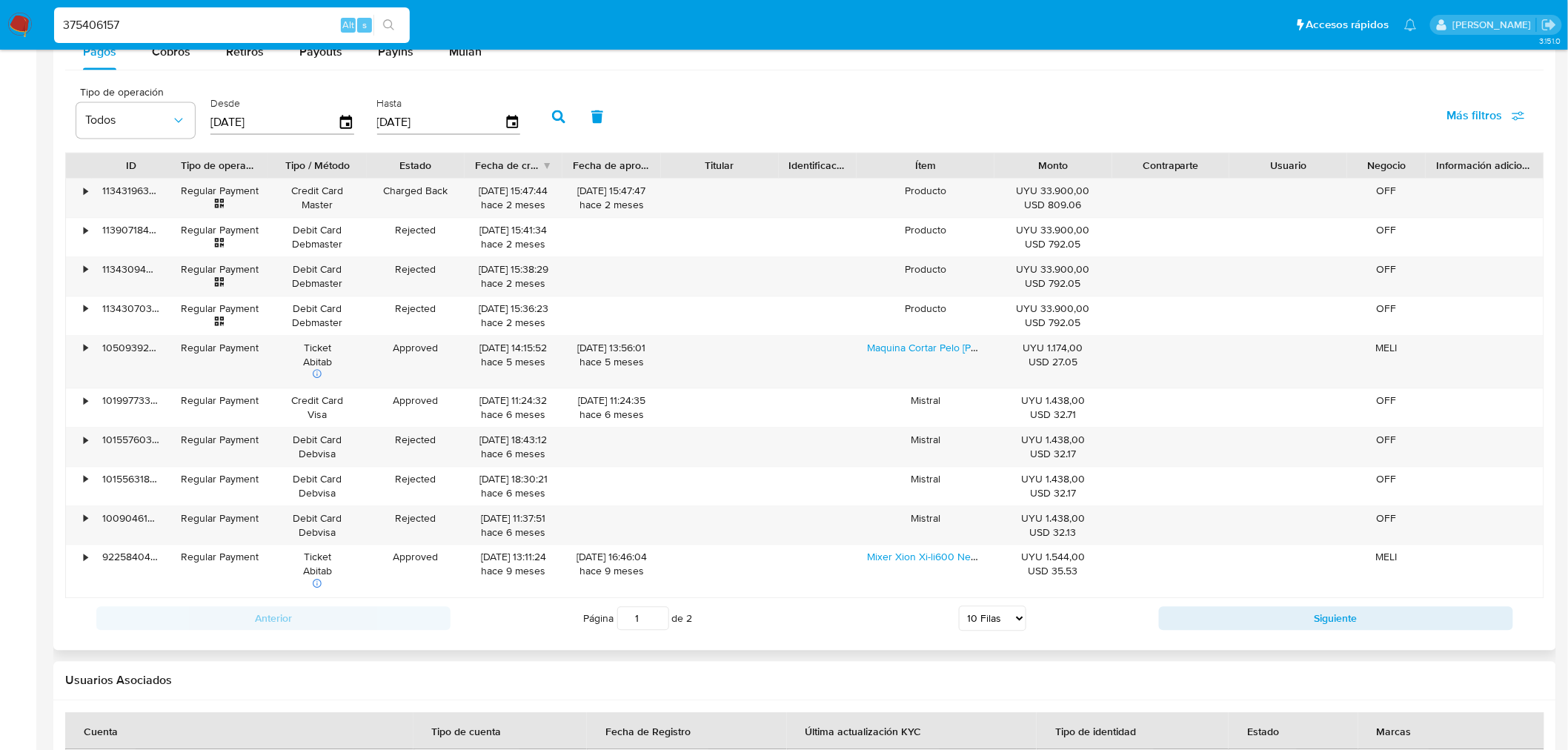
click at [974, 616] on select "5 Filas 10 Filas 20 Filas 25 Filas 50 Filas 100 Filas" at bounding box center [992, 618] width 67 height 25
select select "100"
click at [959, 608] on select "5 Filas 10 Filas 20 Filas 25 Filas 50 Filas 100 Filas" at bounding box center [992, 618] width 67 height 25
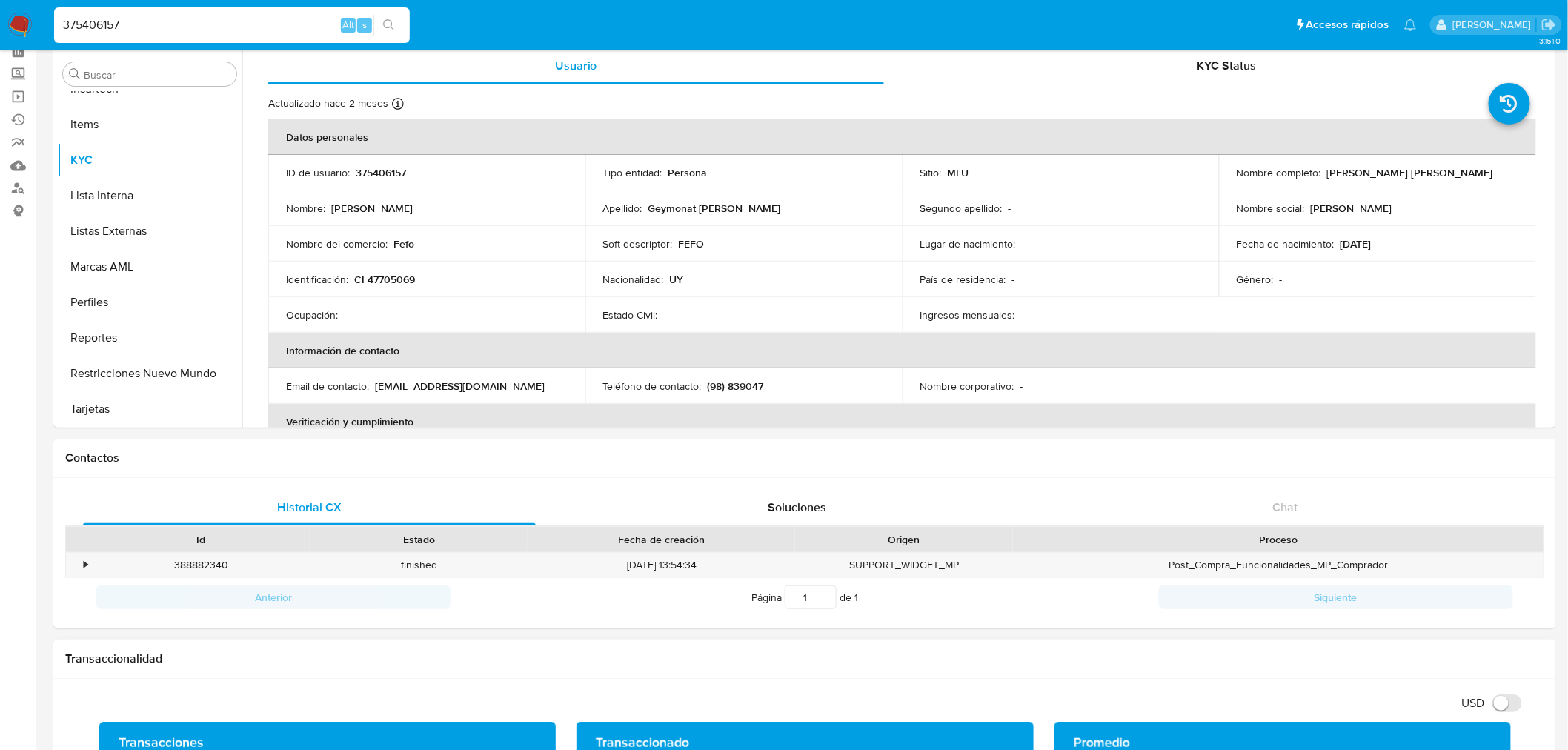
scroll to position [0, 0]
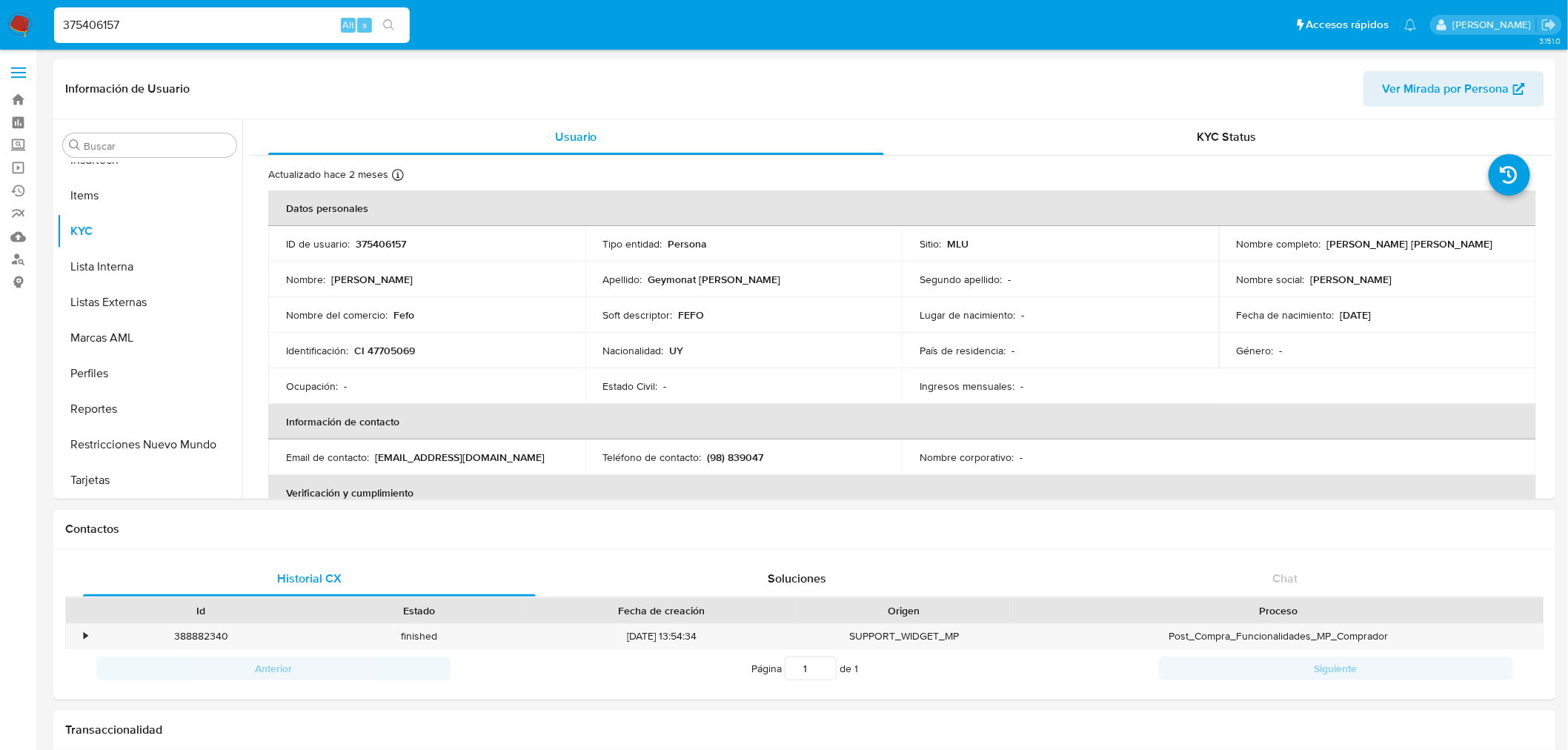
click at [146, 16] on input "375406157" at bounding box center [232, 25] width 356 height 19
click at [129, 27] on input "375406157" at bounding box center [232, 25] width 356 height 19
paste input "93409689"
type input "93409689"
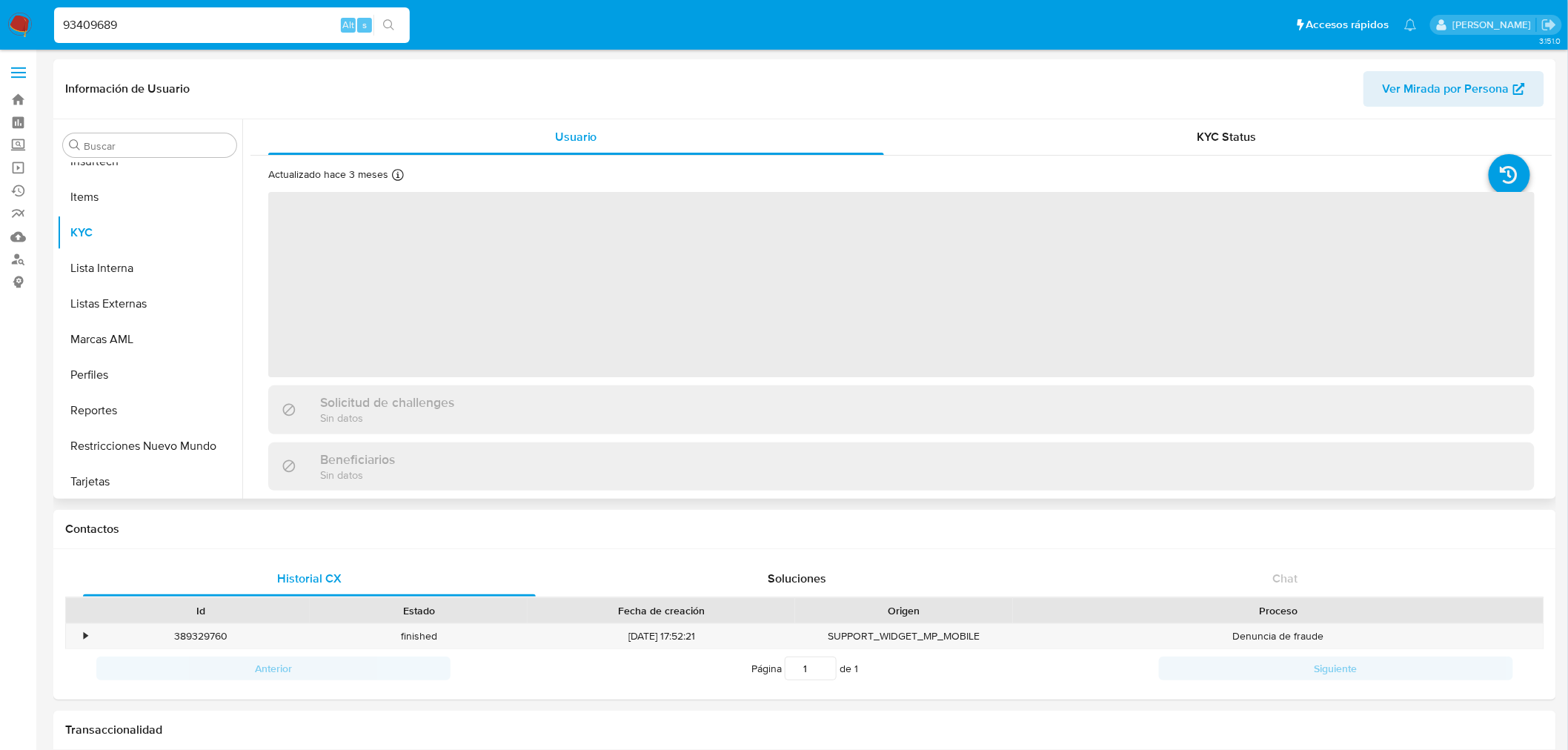
scroll to position [625, 0]
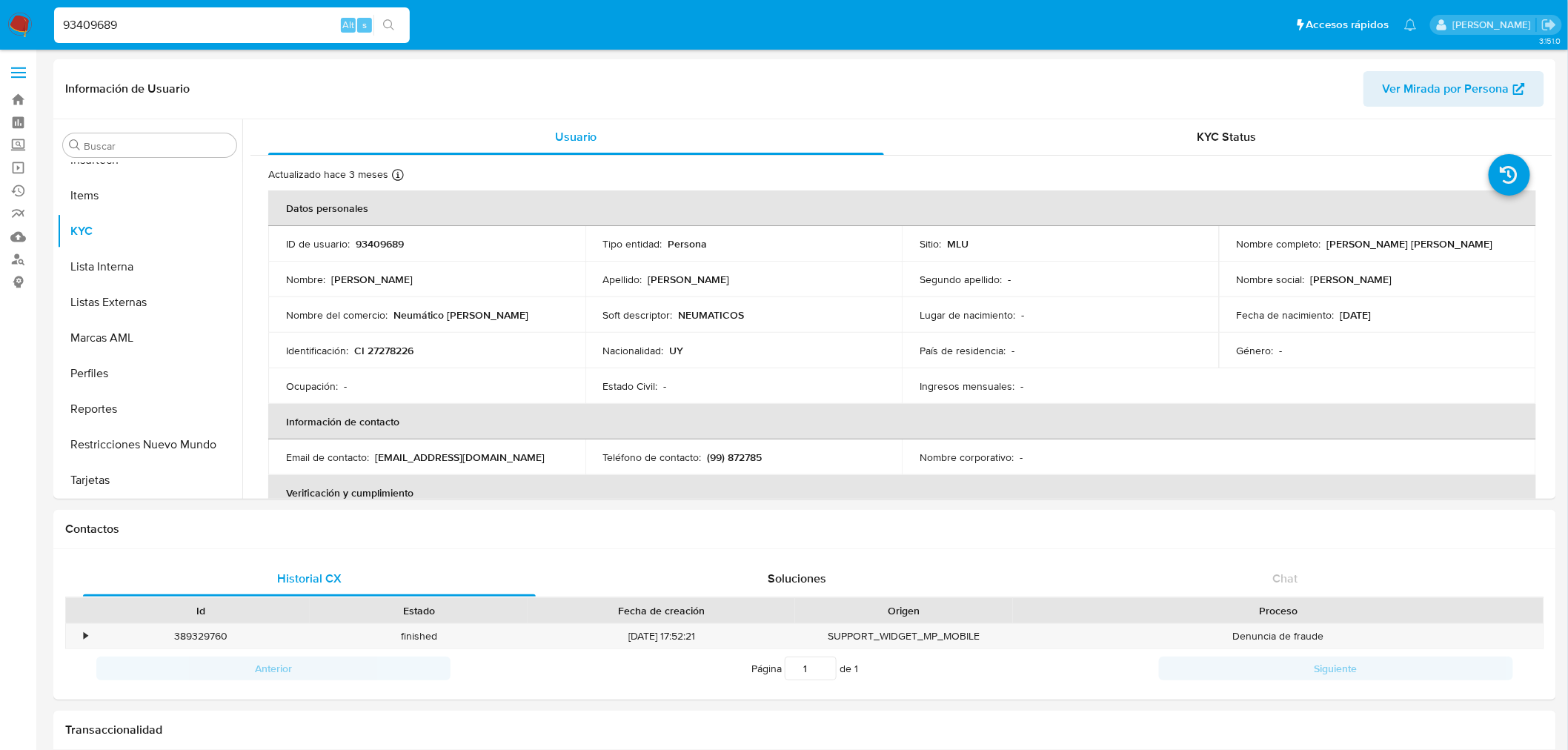
select select "10"
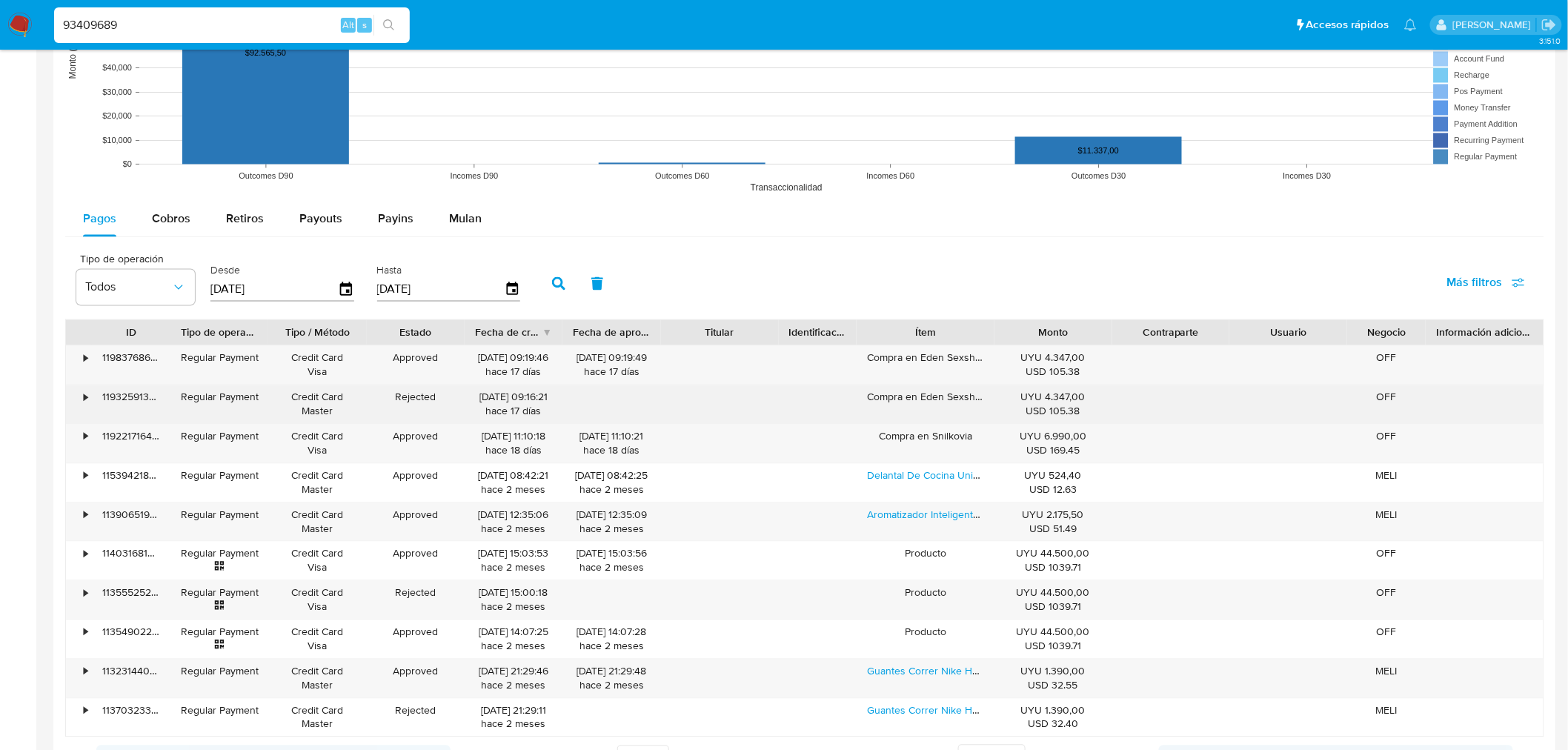
scroll to position [1235, 0]
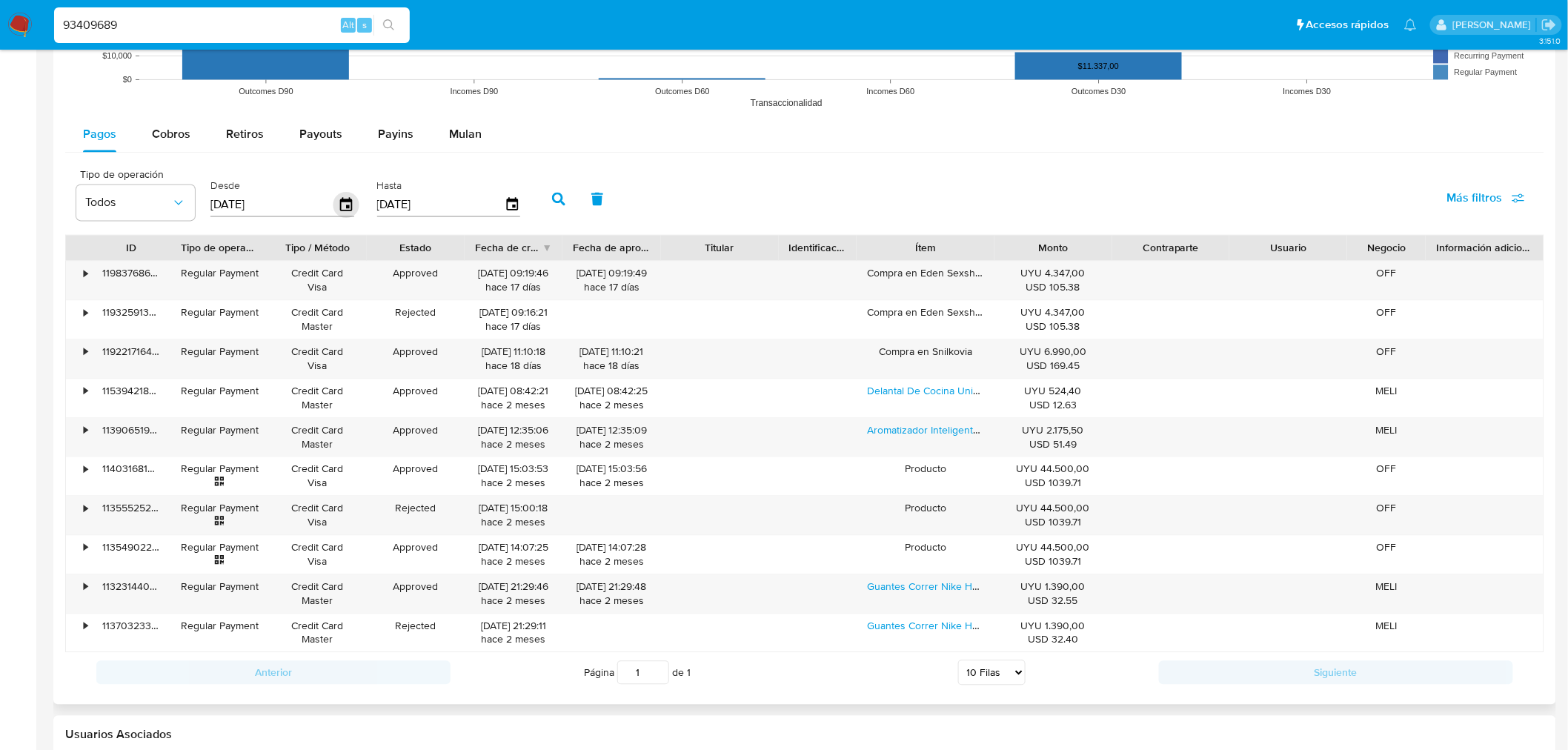
click at [340, 201] on icon "button" at bounding box center [346, 203] width 12 height 13
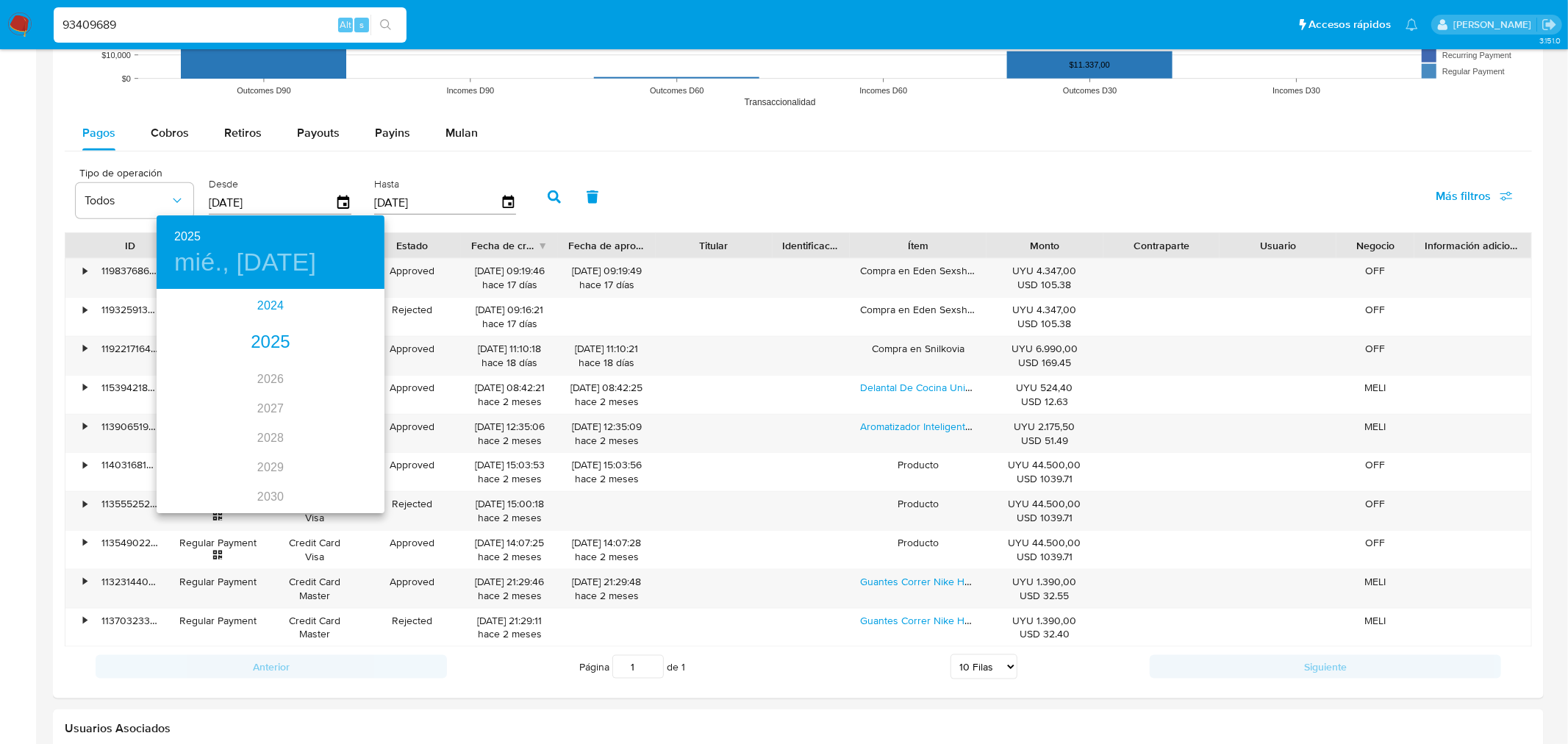
click at [263, 307] on div "2024" at bounding box center [271, 306] width 228 height 29
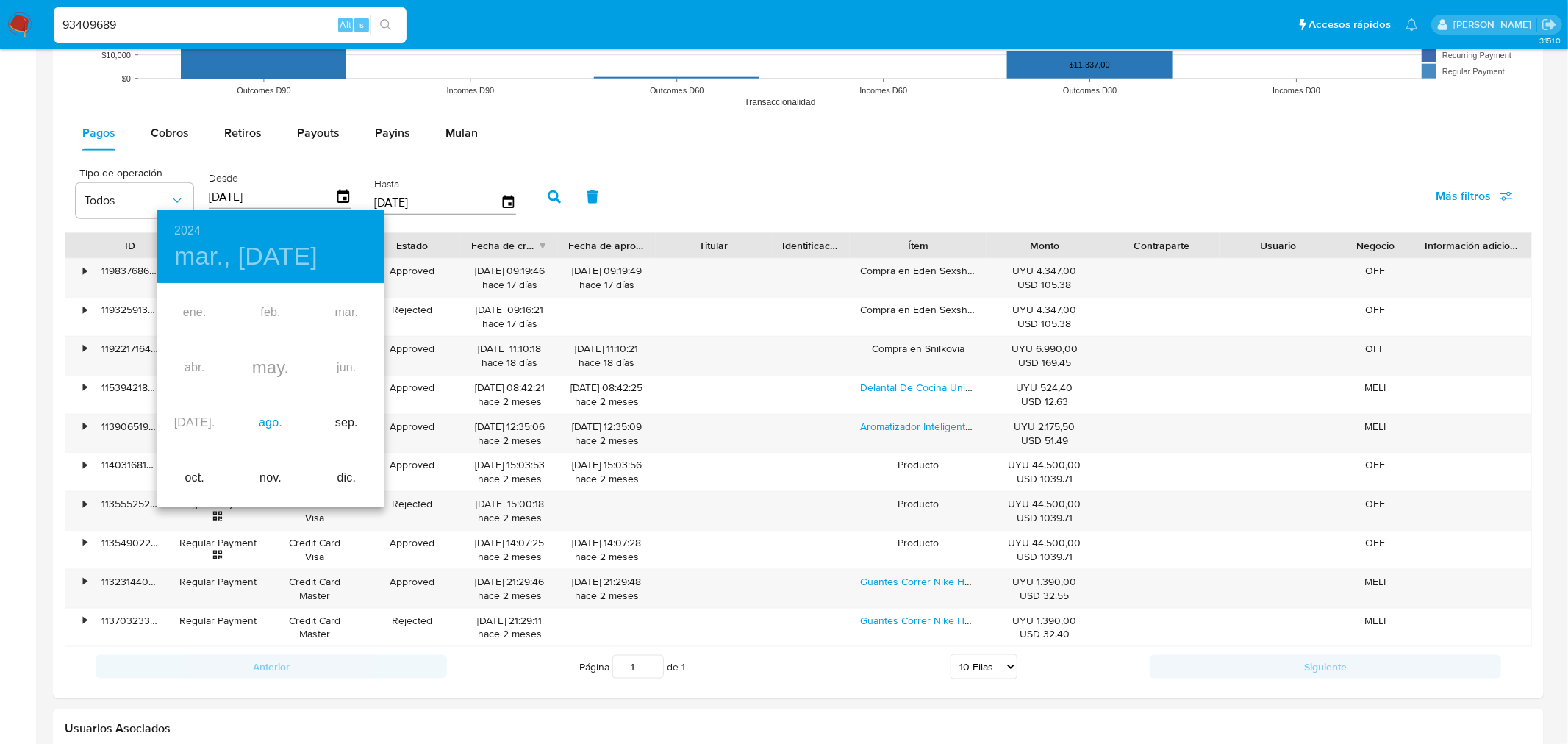
click at [258, 420] on div "ago." at bounding box center [271, 423] width 76 height 55
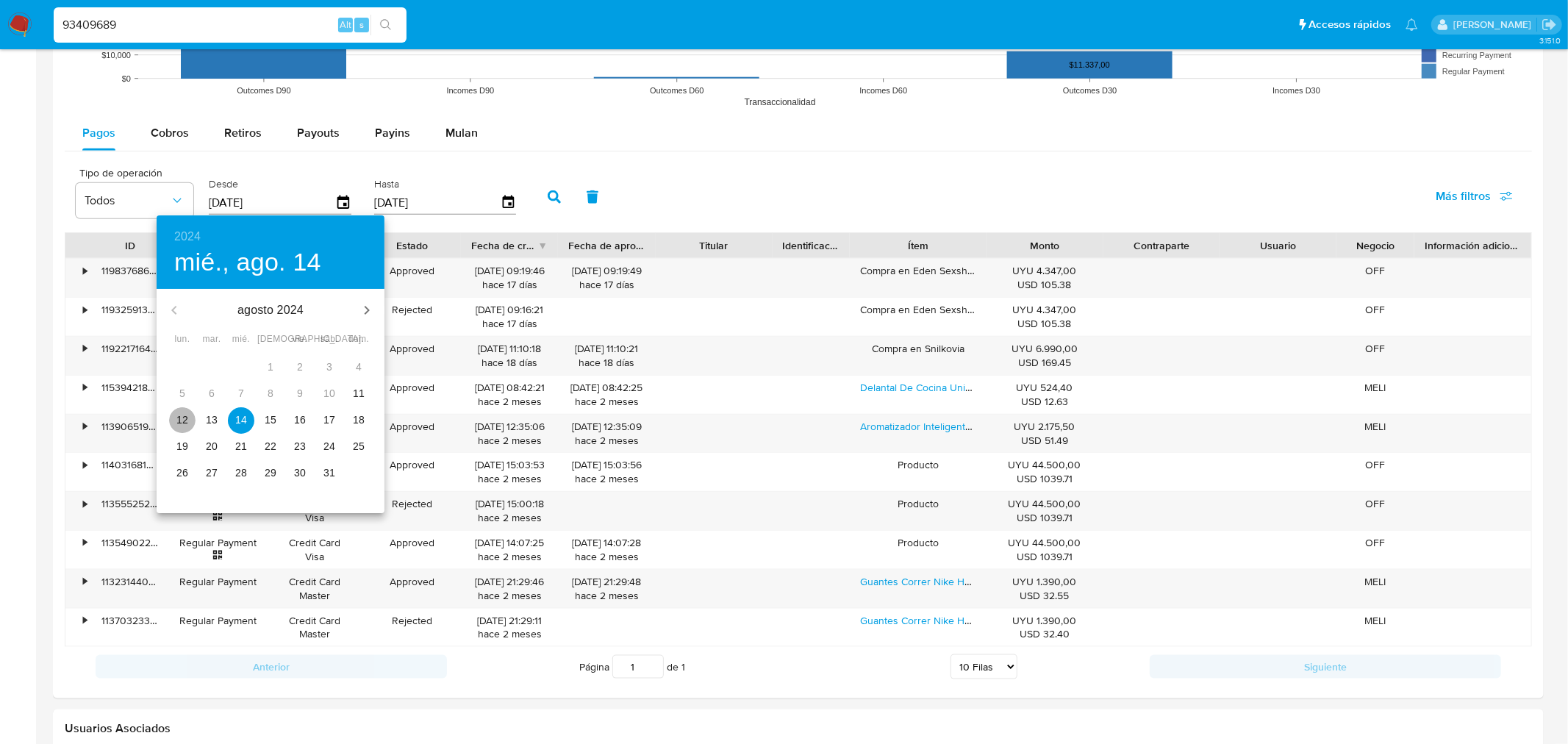
click at [180, 420] on p "12" at bounding box center [182, 420] width 12 height 15
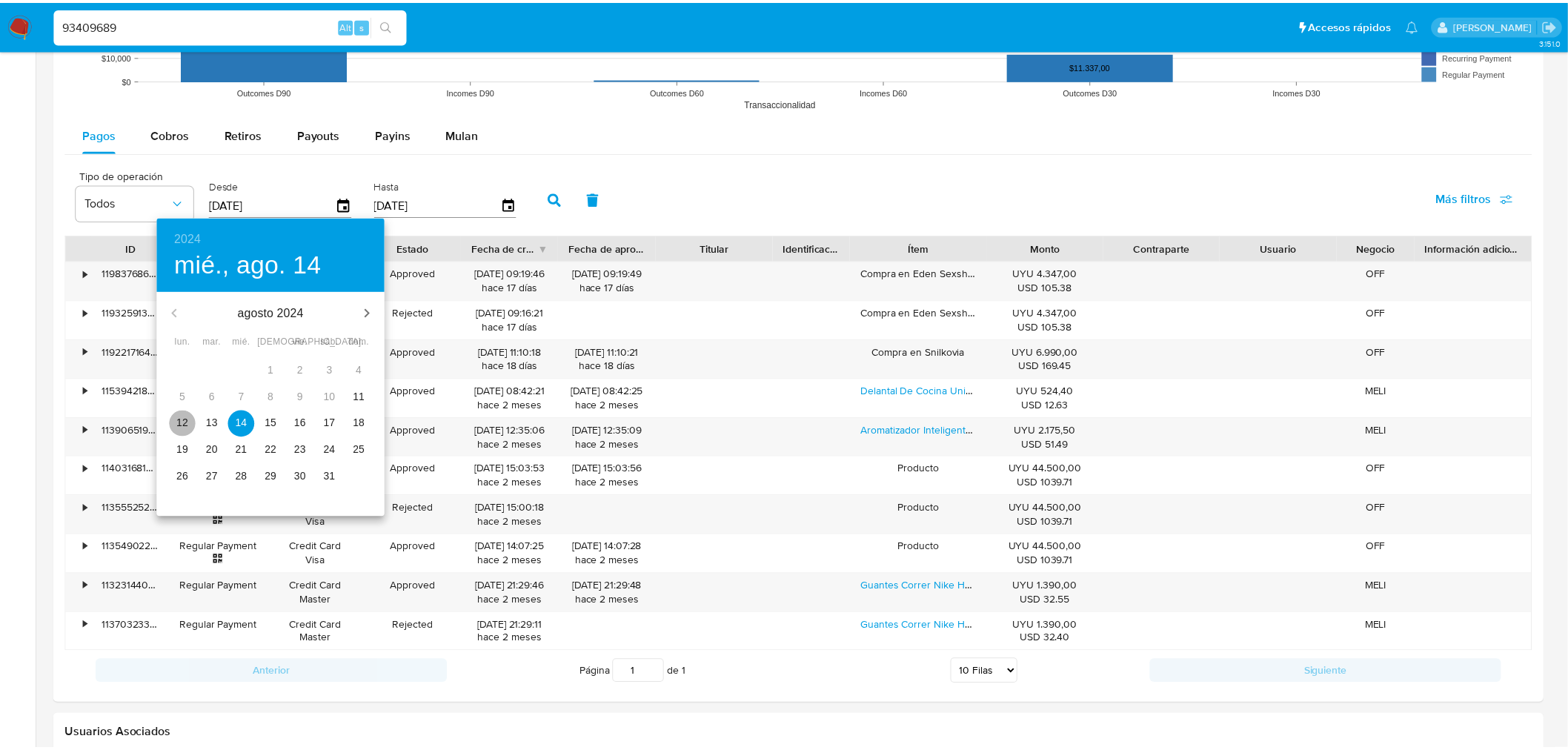
type input "[DATE]"
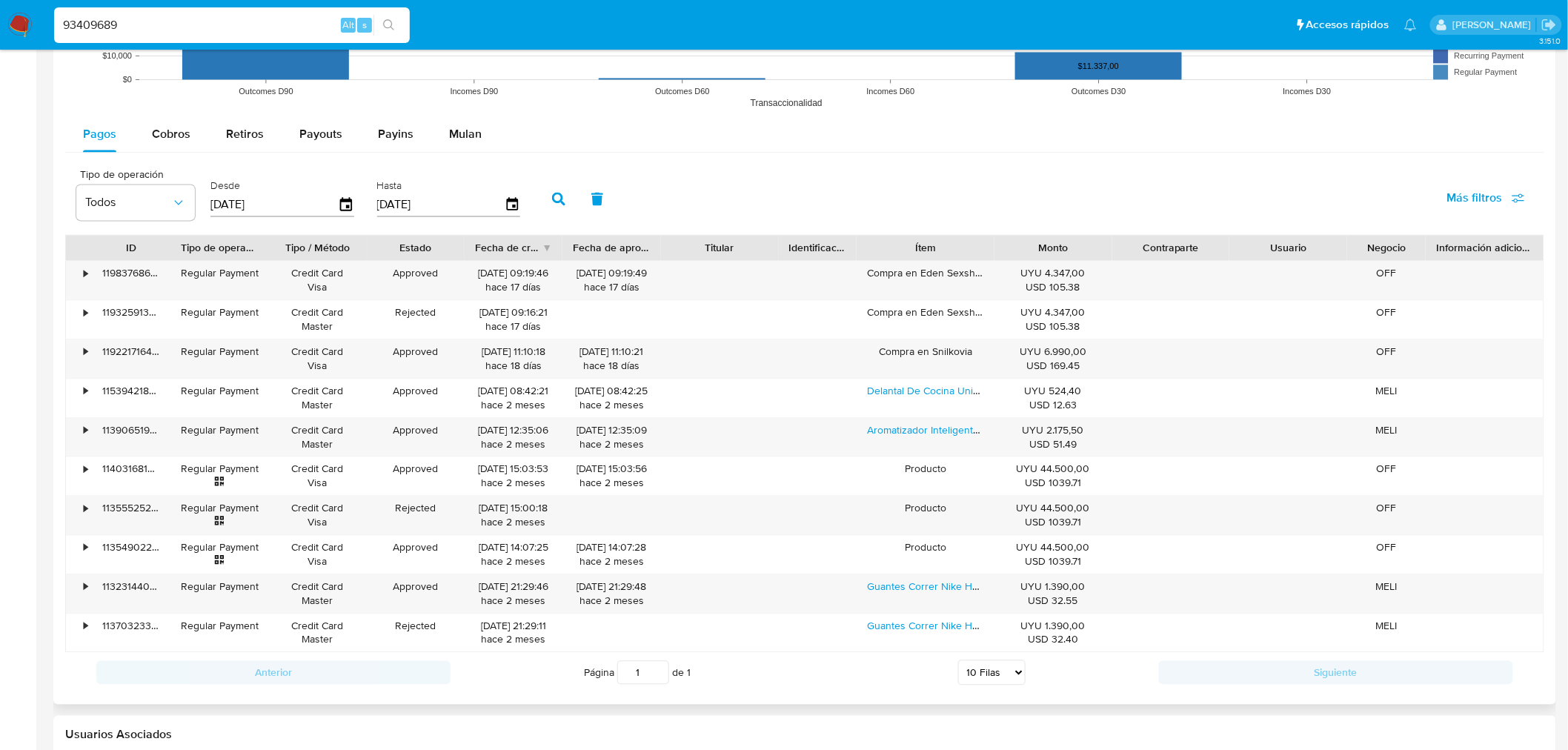
click at [552, 194] on icon "button" at bounding box center [558, 198] width 13 height 13
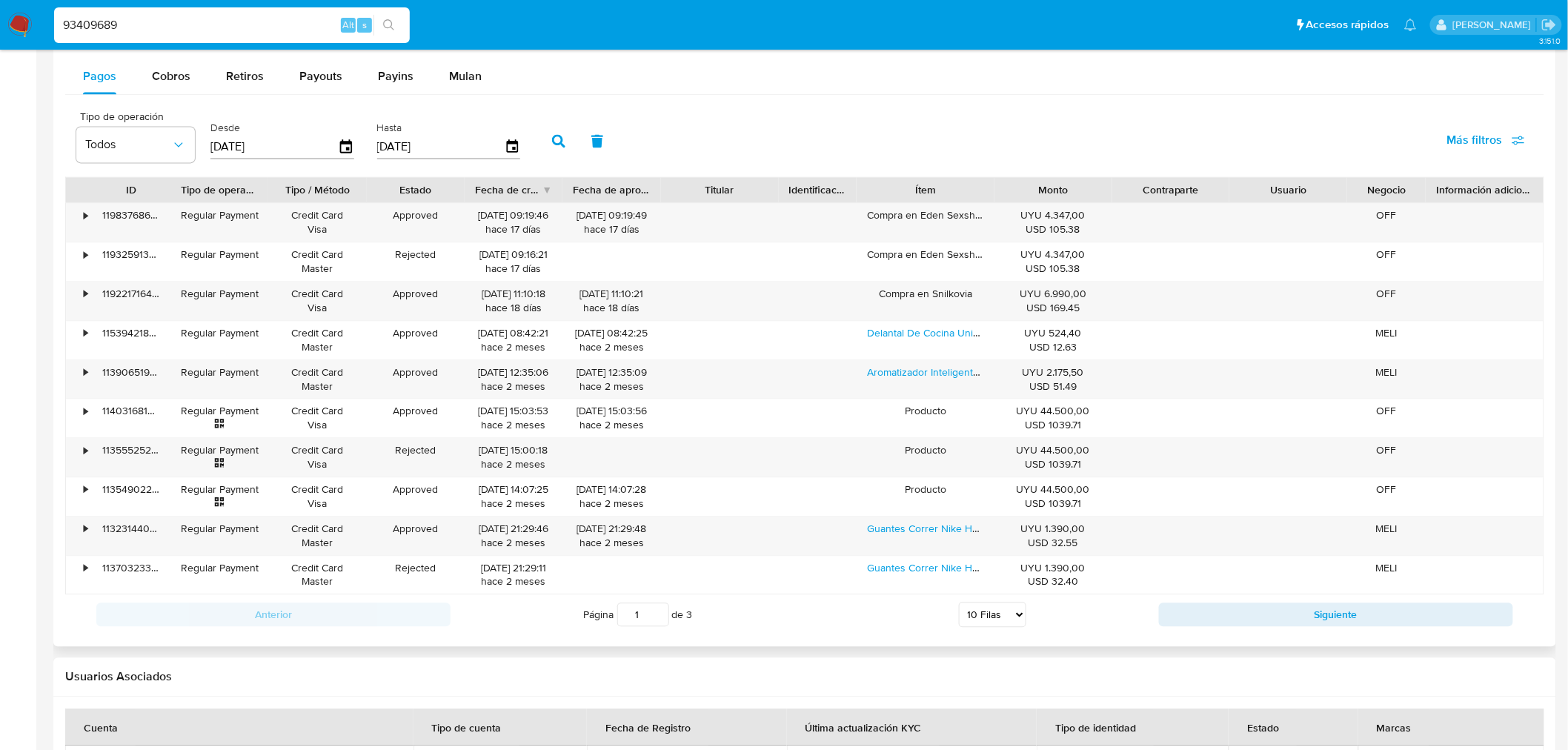
scroll to position [1318, 0]
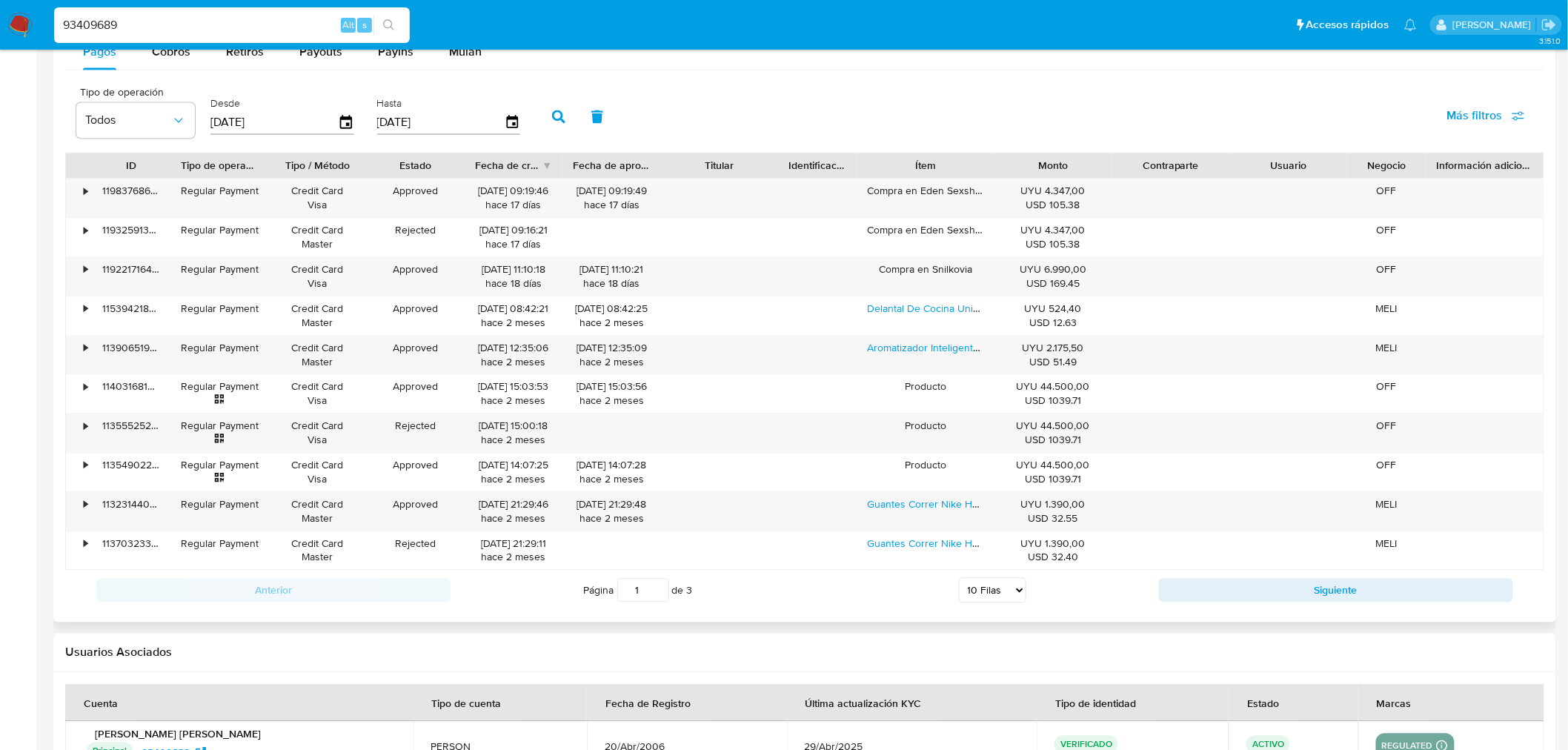
click at [986, 593] on select "5 Filas 10 Filas 20 Filas 25 Filas 50 Filas 100 Filas" at bounding box center [992, 590] width 67 height 25
select select "100"
click at [959, 580] on select "5 Filas 10 Filas 20 Filas 25 Filas 50 Filas 100 Filas" at bounding box center [992, 590] width 67 height 25
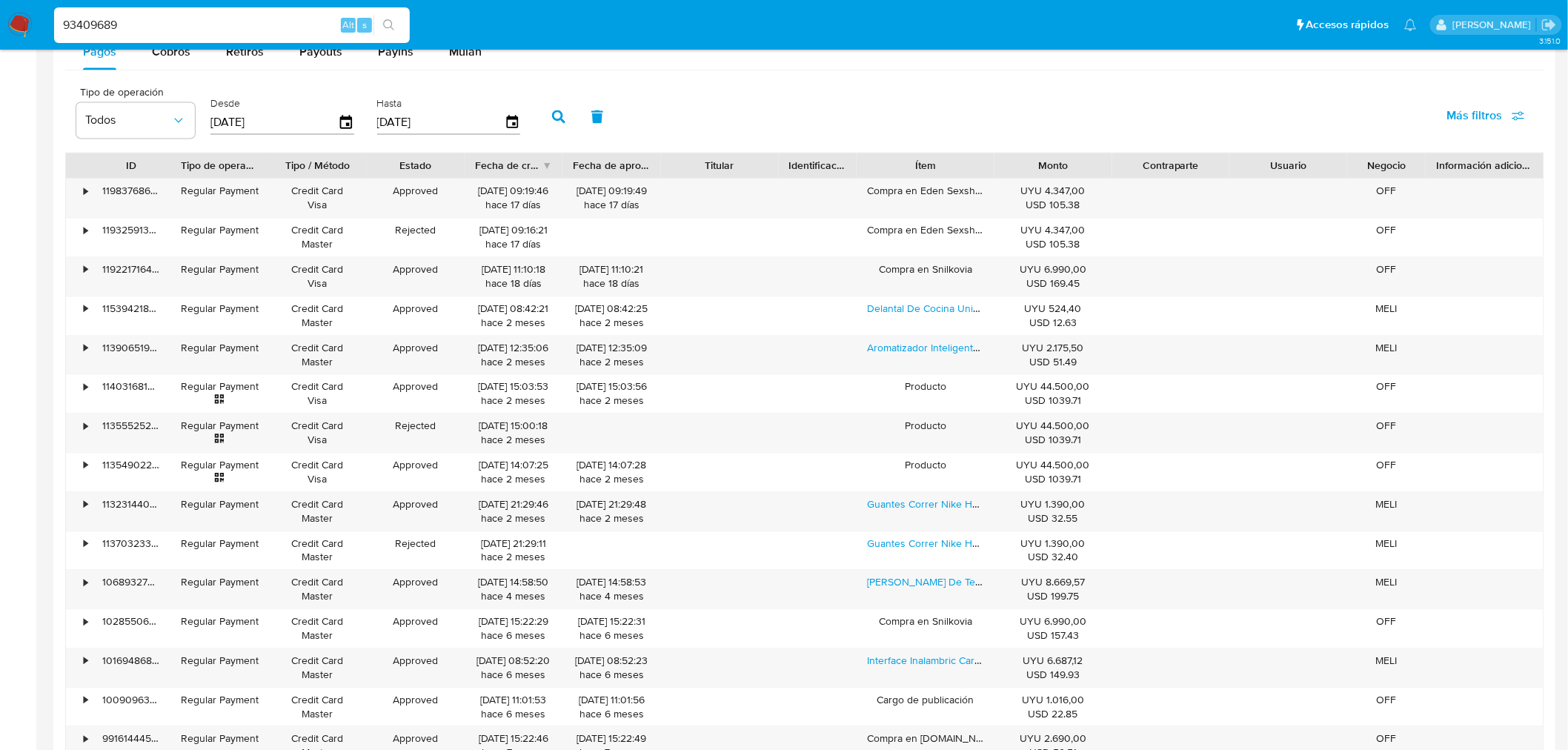
drag, startPoint x: 737, startPoint y: 492, endPoint x: 61, endPoint y: 456, distance: 677.0
click at [61, 456] on div at bounding box center [804, 283] width 1503 height 1699
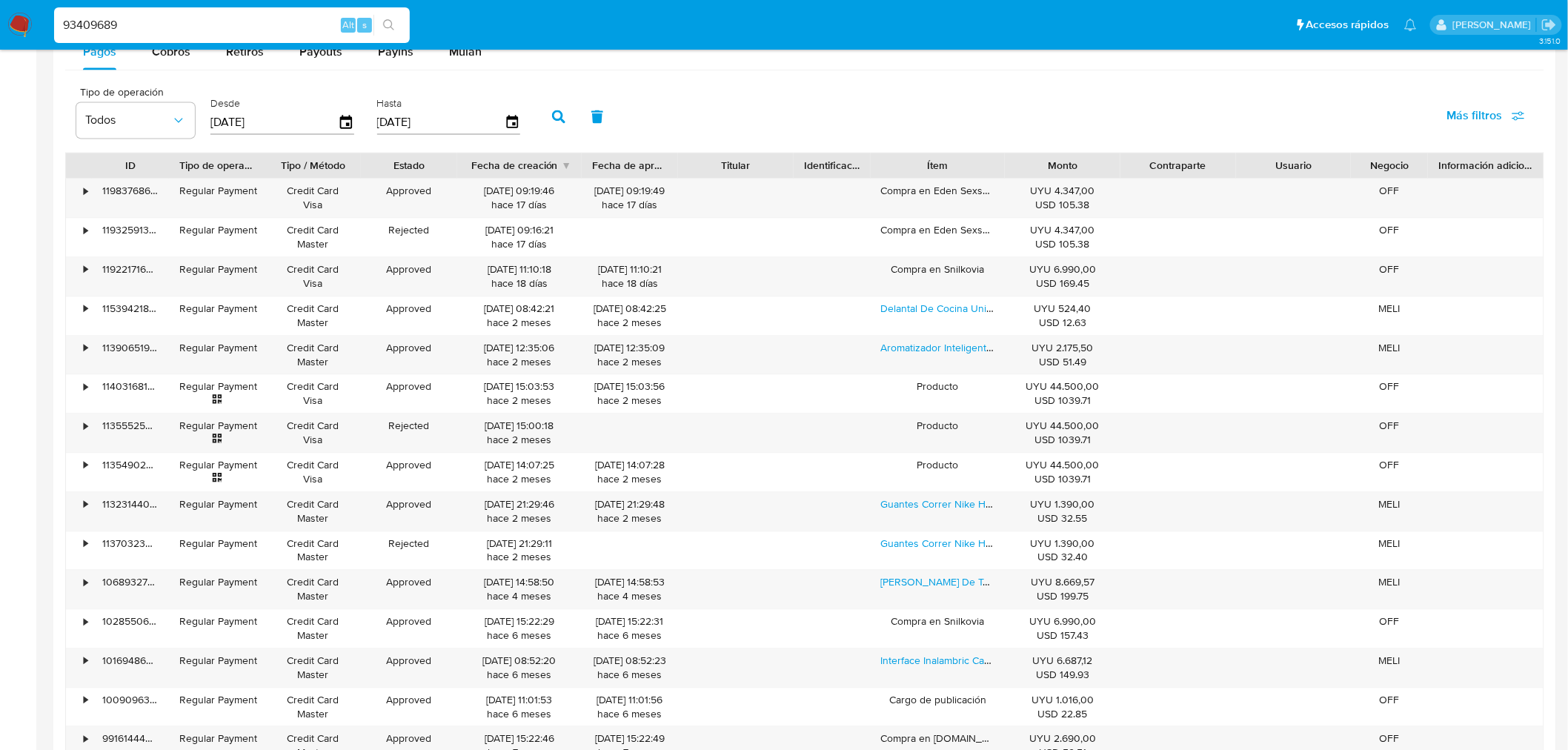
drag, startPoint x: 564, startPoint y: 161, endPoint x: 591, endPoint y: 164, distance: 27.2
click at [591, 164] on div at bounding box center [581, 165] width 27 height 25
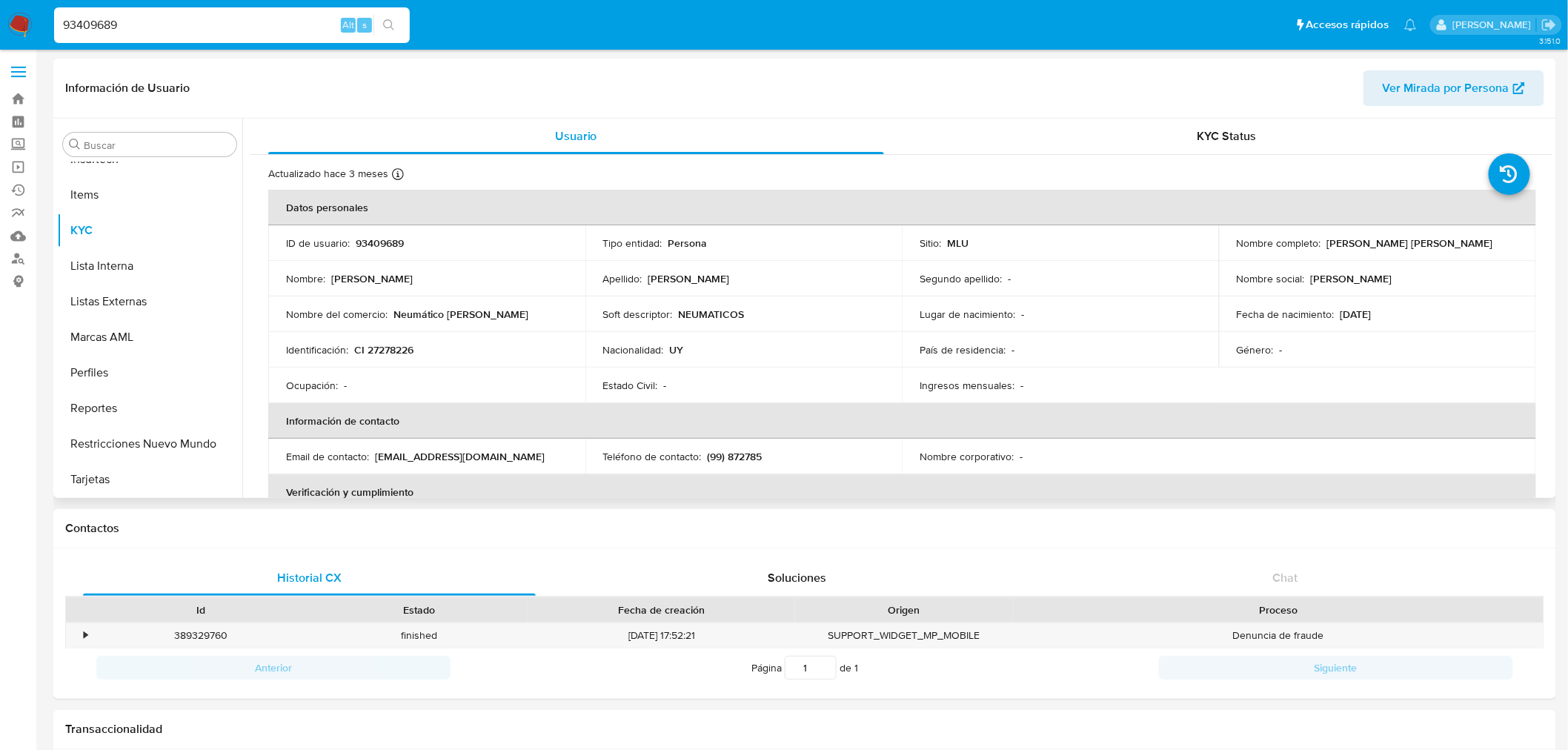
scroll to position [0, 0]
click at [160, 17] on input "93409689" at bounding box center [232, 25] width 356 height 19
paste input "37591504"
type input "37591504"
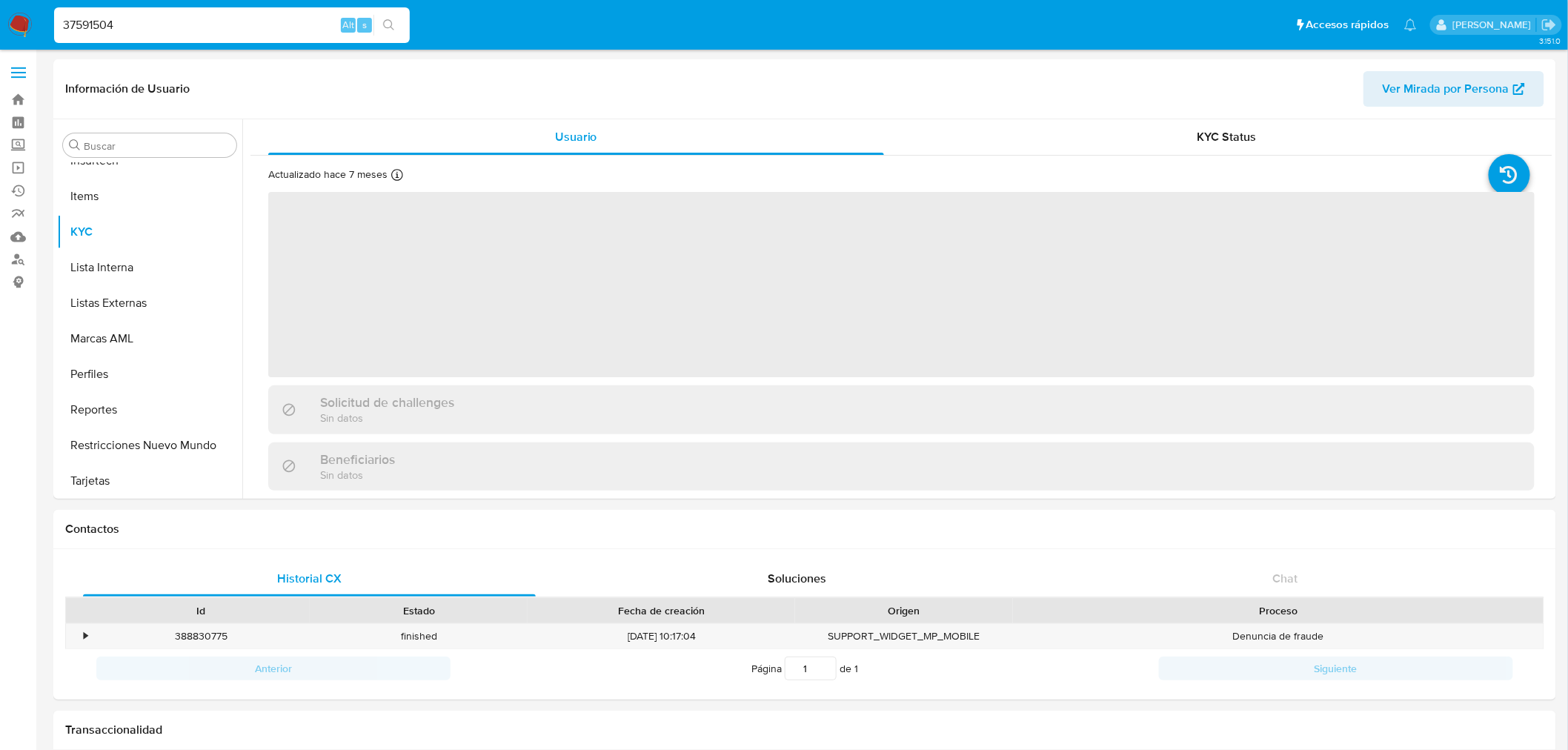
scroll to position [625, 0]
select select "10"
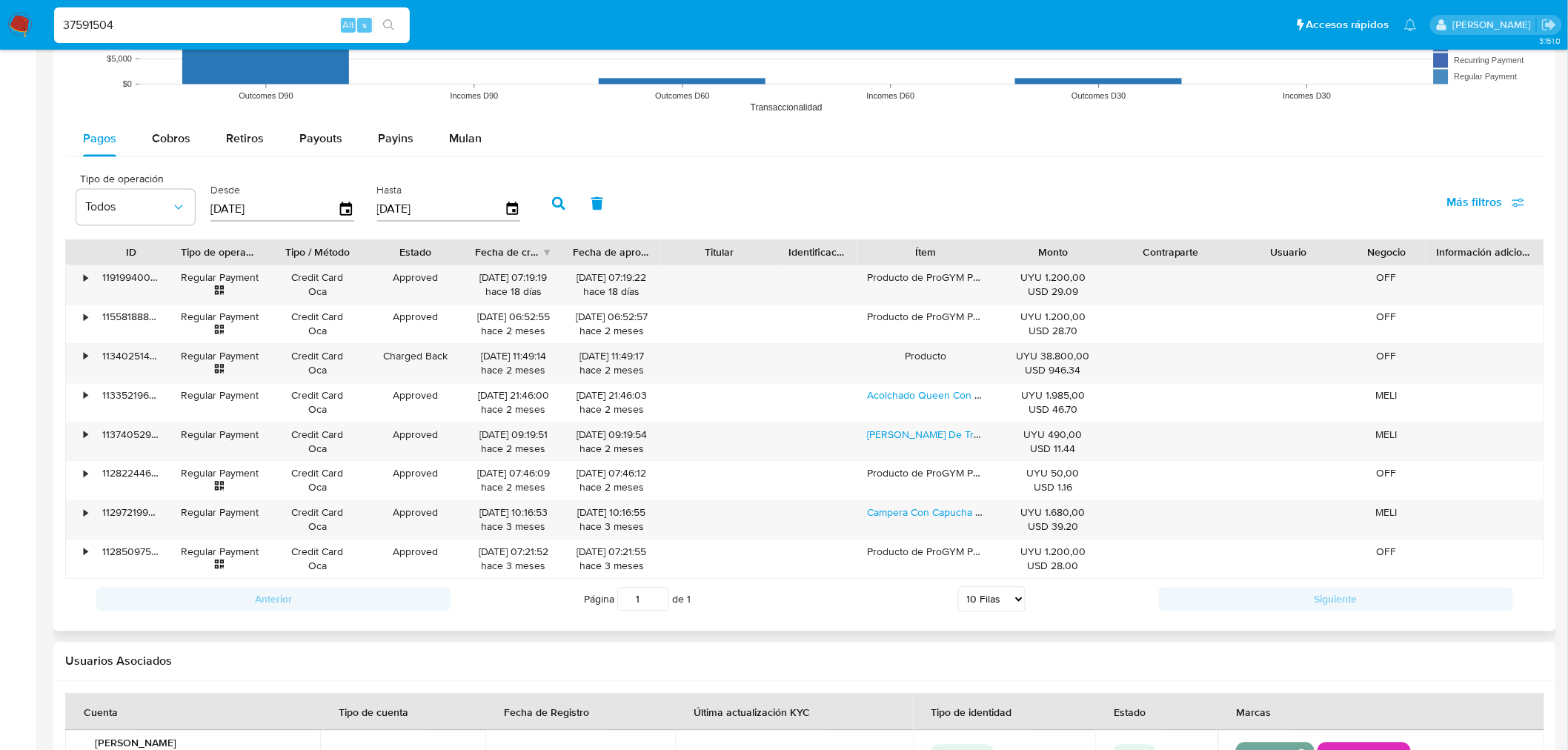
scroll to position [1235, 0]
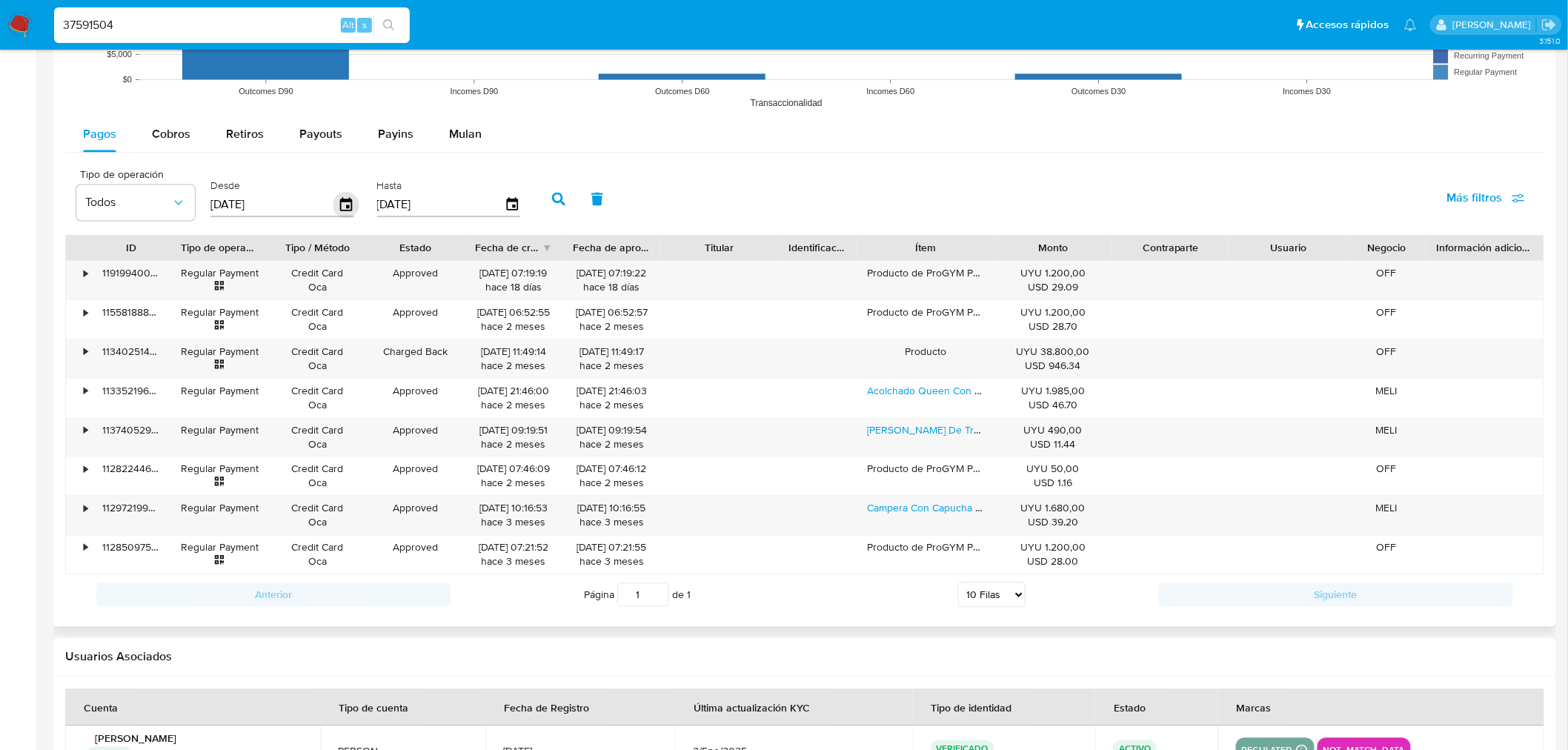
click at [350, 205] on icon "button" at bounding box center [347, 205] width 26 height 26
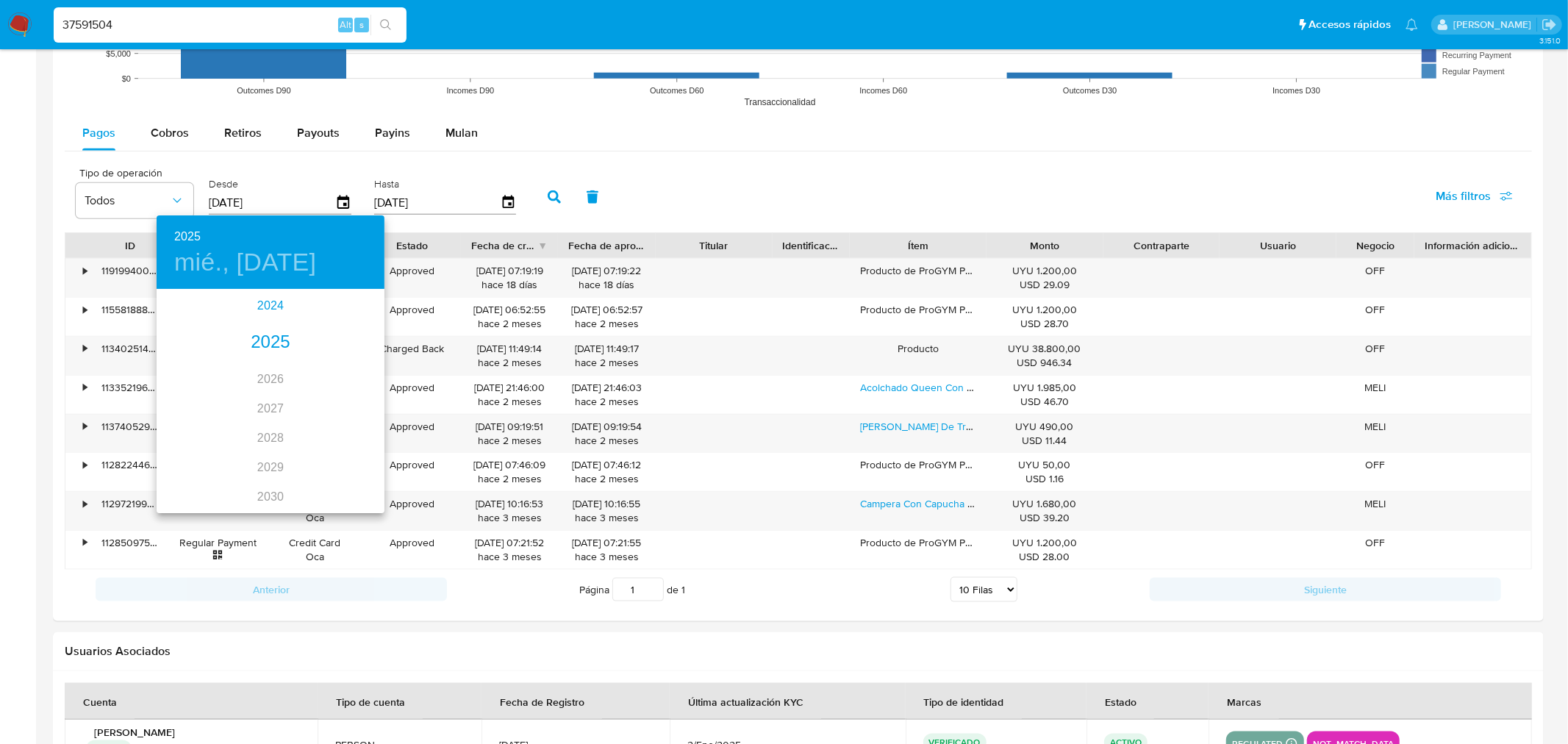
click at [267, 311] on div "2024" at bounding box center [271, 306] width 228 height 29
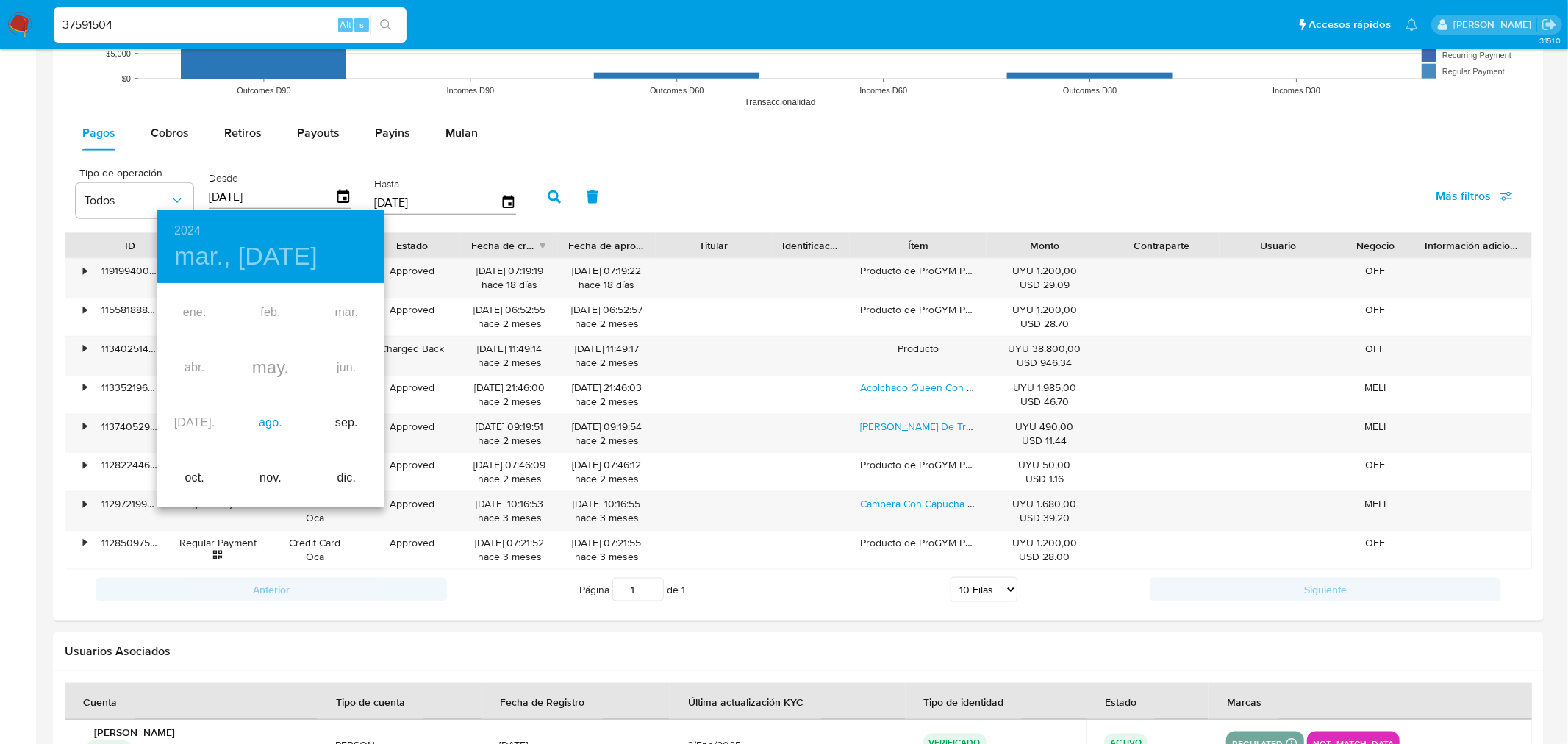
click at [258, 427] on div "ago." at bounding box center [271, 423] width 76 height 55
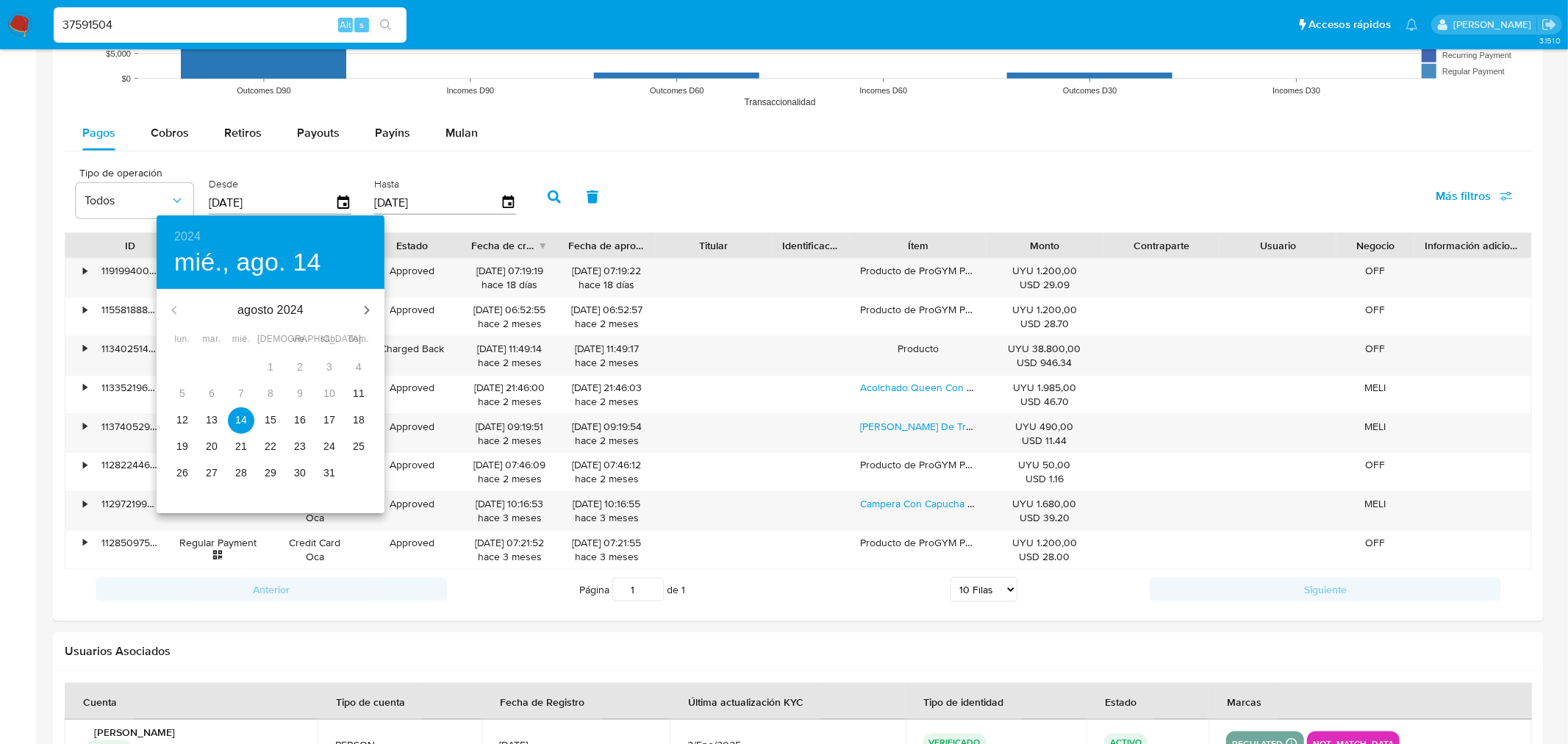
click at [185, 423] on p "12" at bounding box center [182, 420] width 12 height 15
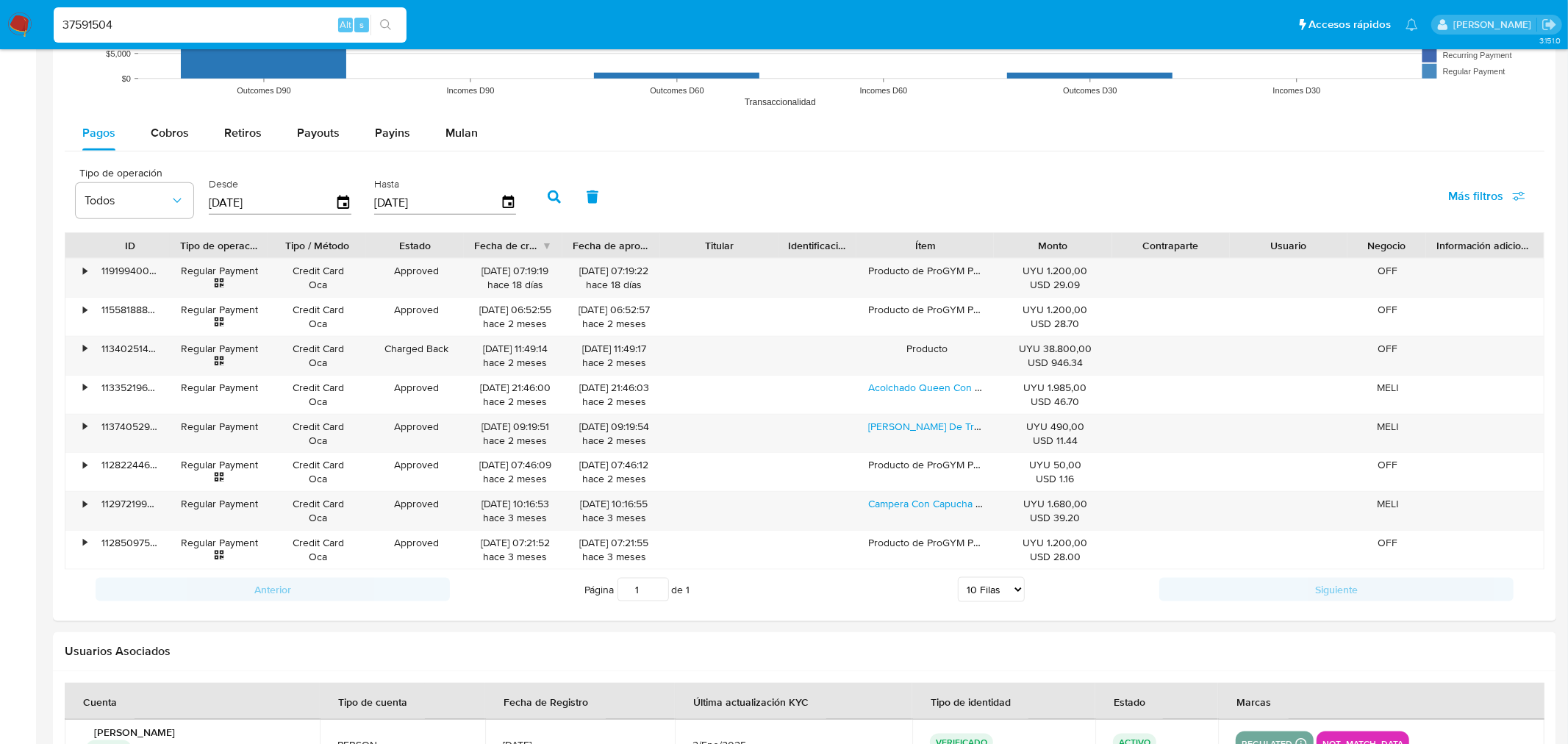
type input "[DATE]"
click at [552, 189] on button "button" at bounding box center [554, 196] width 38 height 35
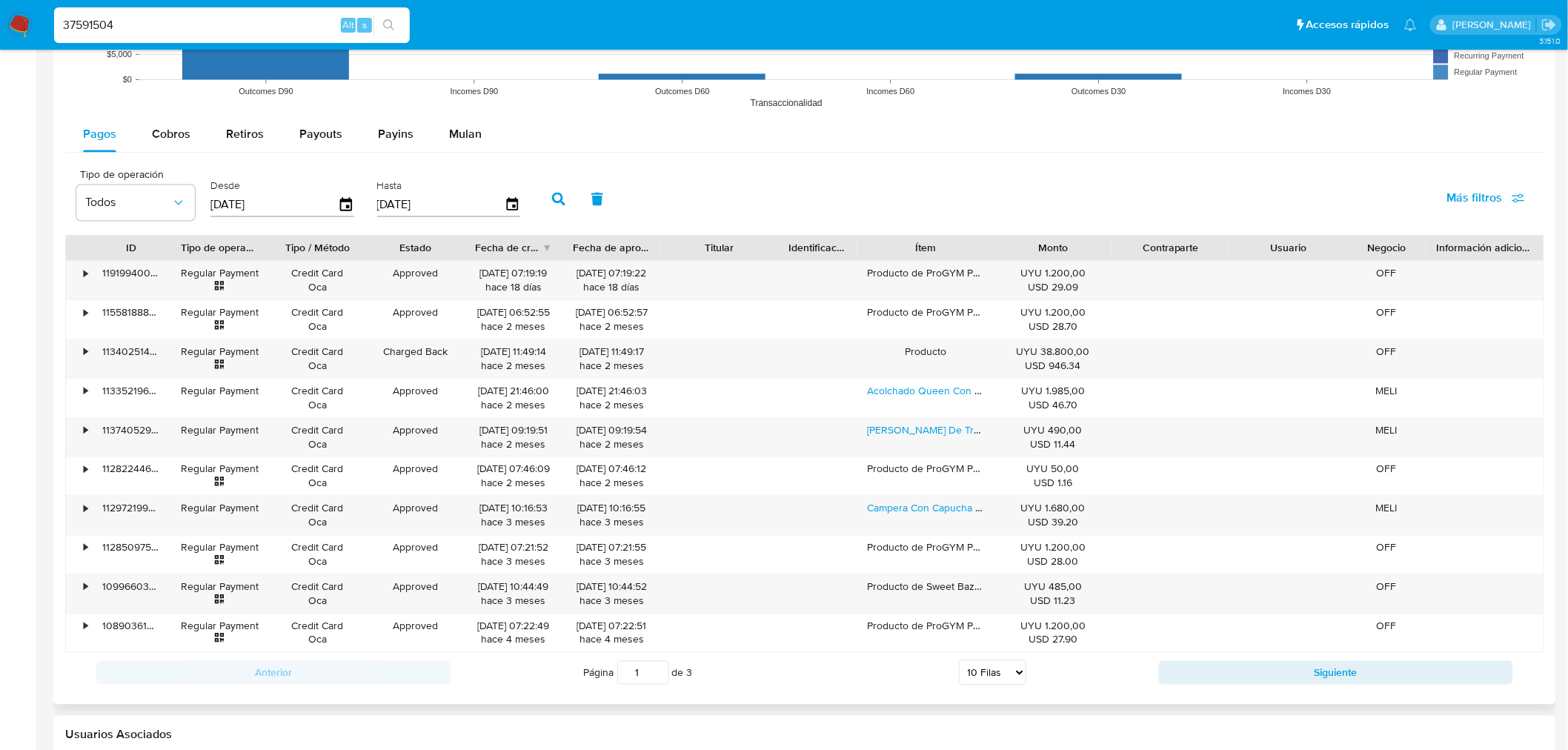
click at [960, 673] on select "5 Filas 10 Filas 20 Filas 25 Filas 50 Filas 100 Filas" at bounding box center [992, 672] width 67 height 25
select select "100"
click at [959, 662] on select "5 Filas 10 Filas 20 Filas 25 Filas 50 Filas 100 Filas" at bounding box center [992, 672] width 67 height 25
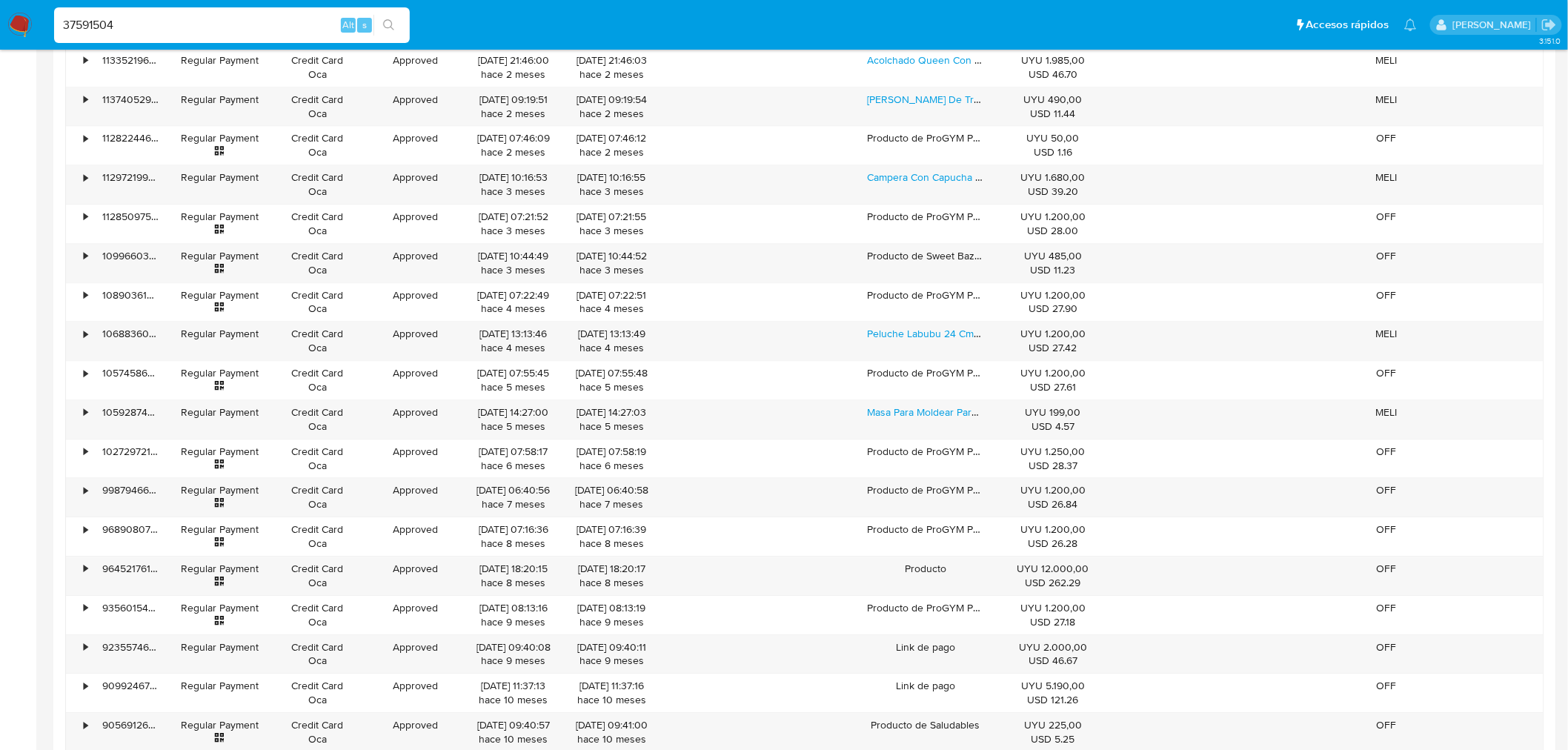
scroll to position [1400, 0]
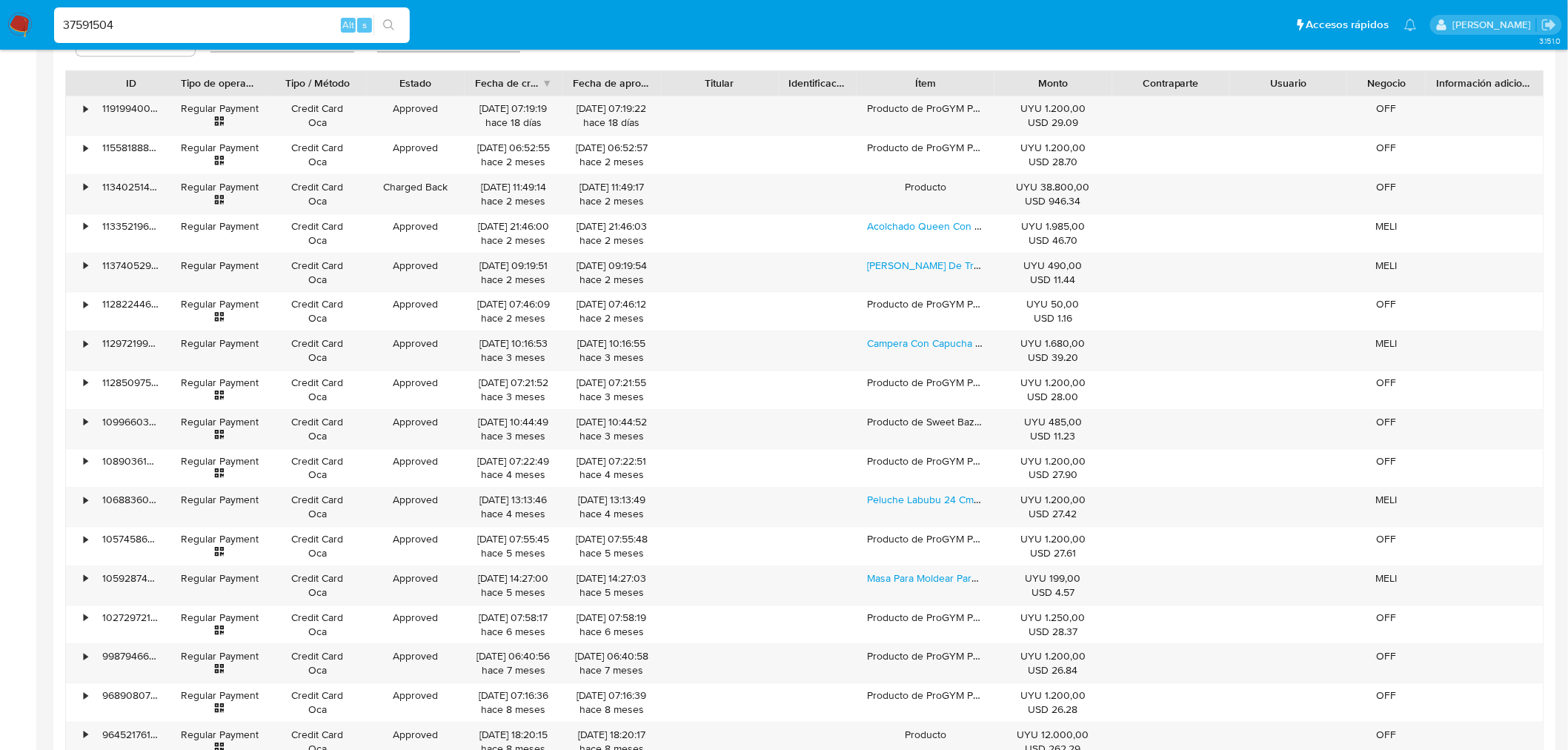
click at [139, 13] on div "37591504 Alt s" at bounding box center [232, 25] width 356 height 36
click at [121, 32] on input "37591504" at bounding box center [232, 25] width 356 height 19
paste input "24130587"
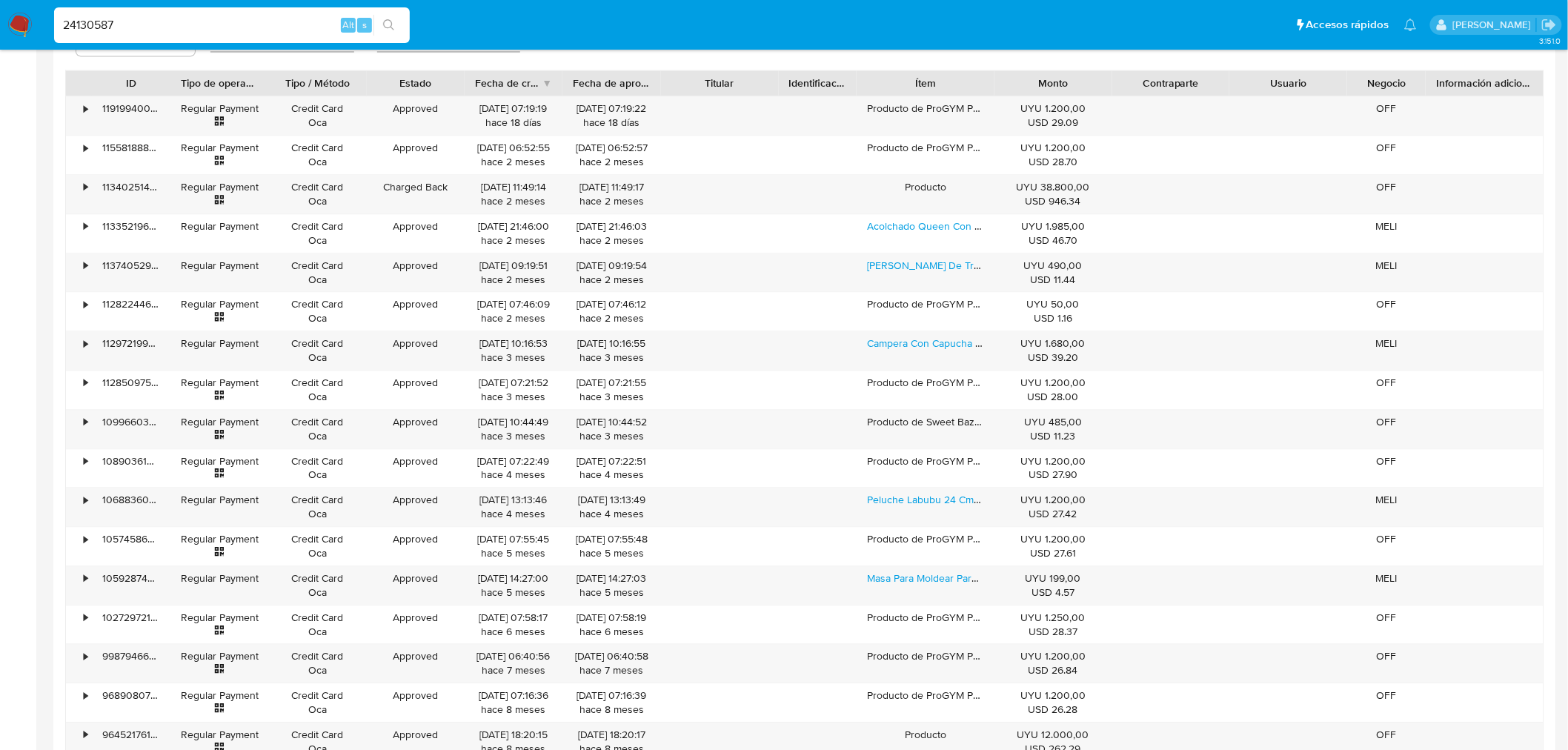
type input "24130587"
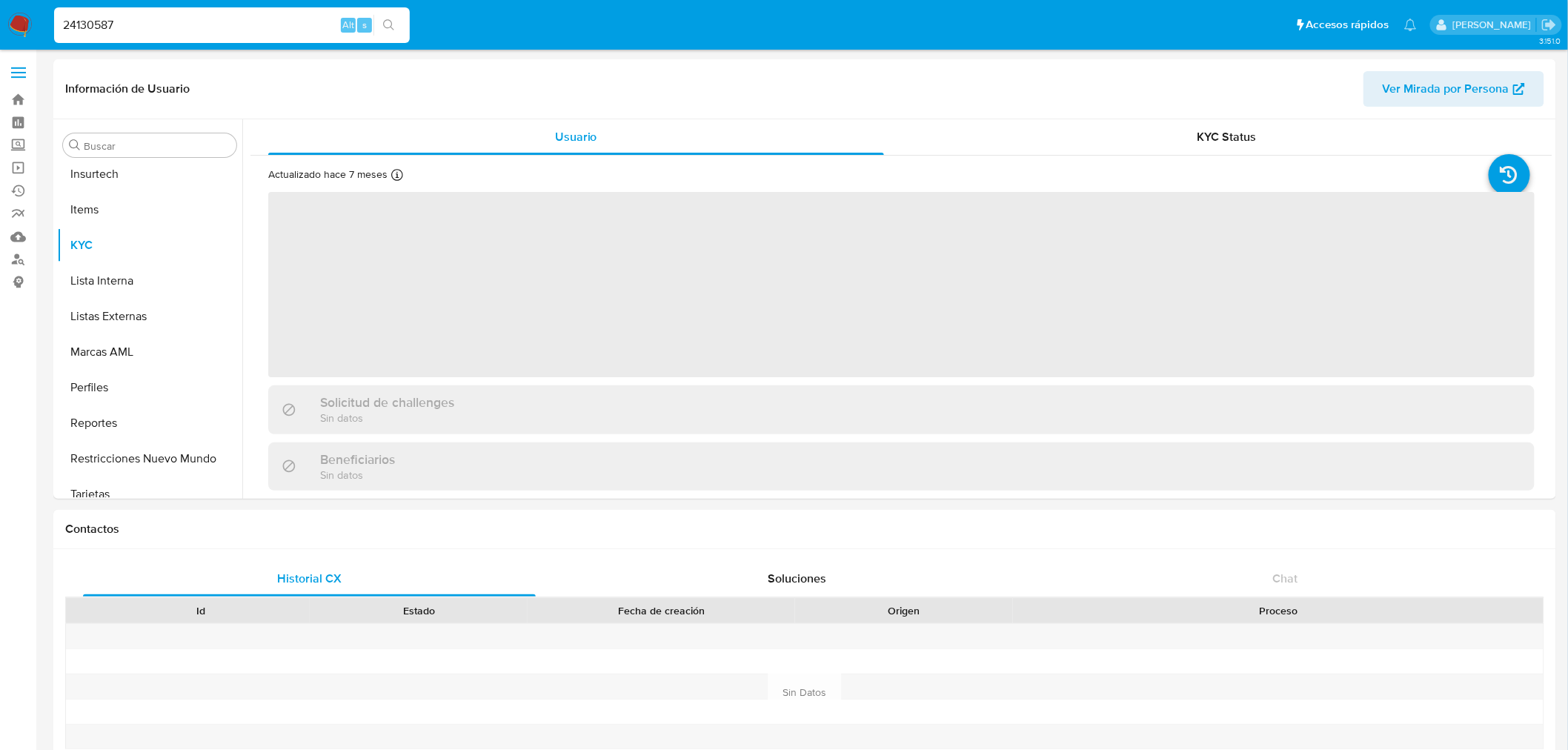
scroll to position [625, 0]
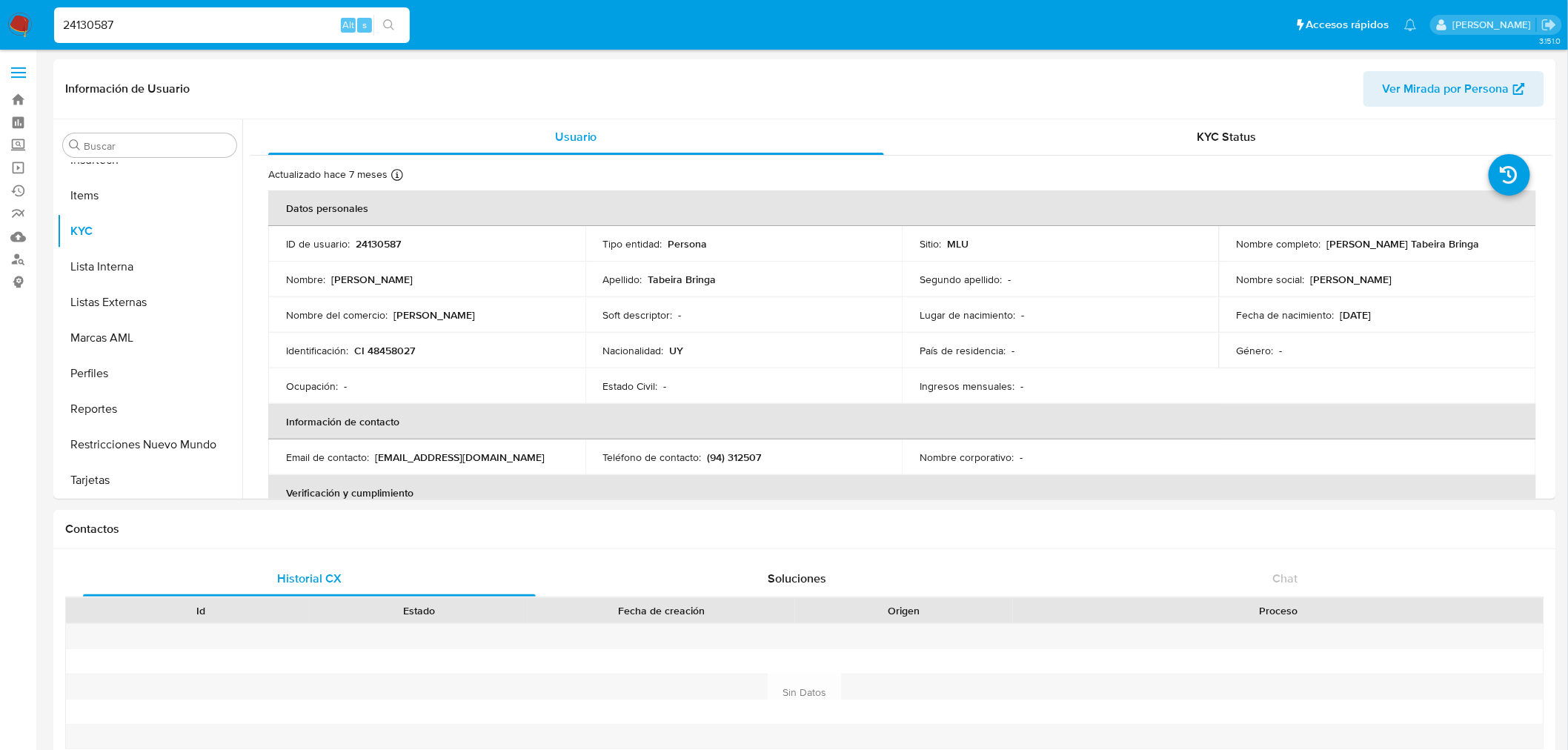
select select "10"
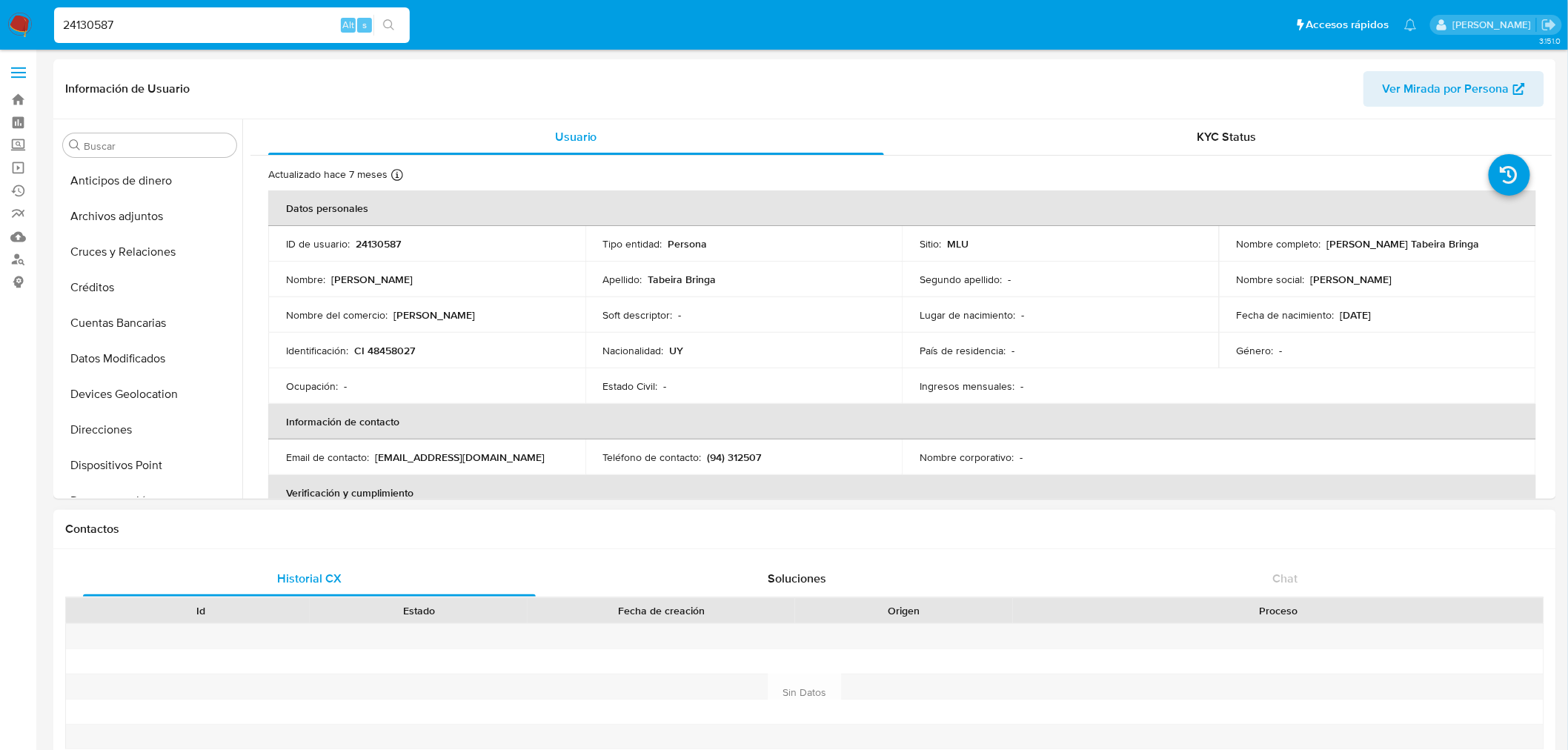
scroll to position [625, 0]
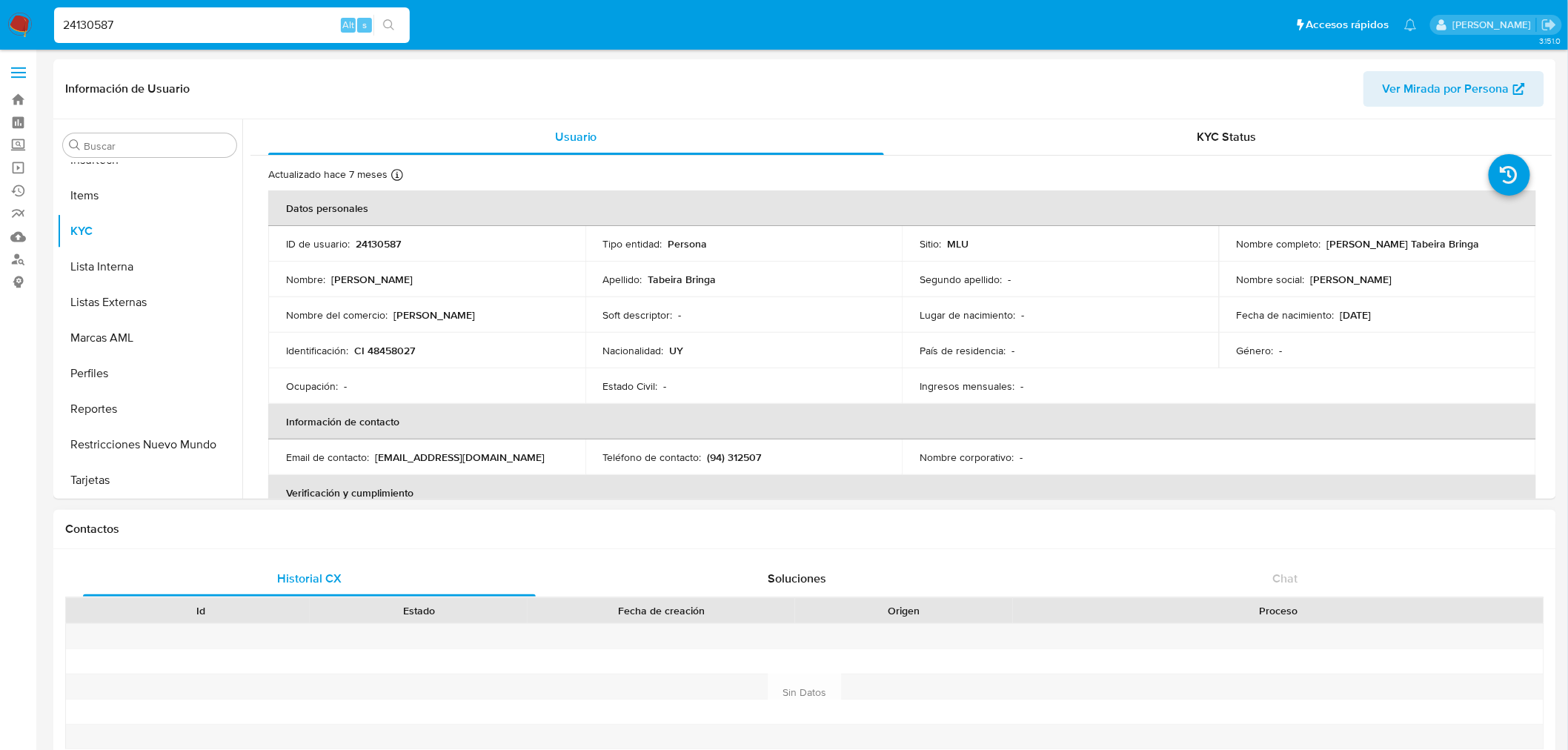
click at [502, 606] on div "Estado" at bounding box center [418, 610] width 197 height 15
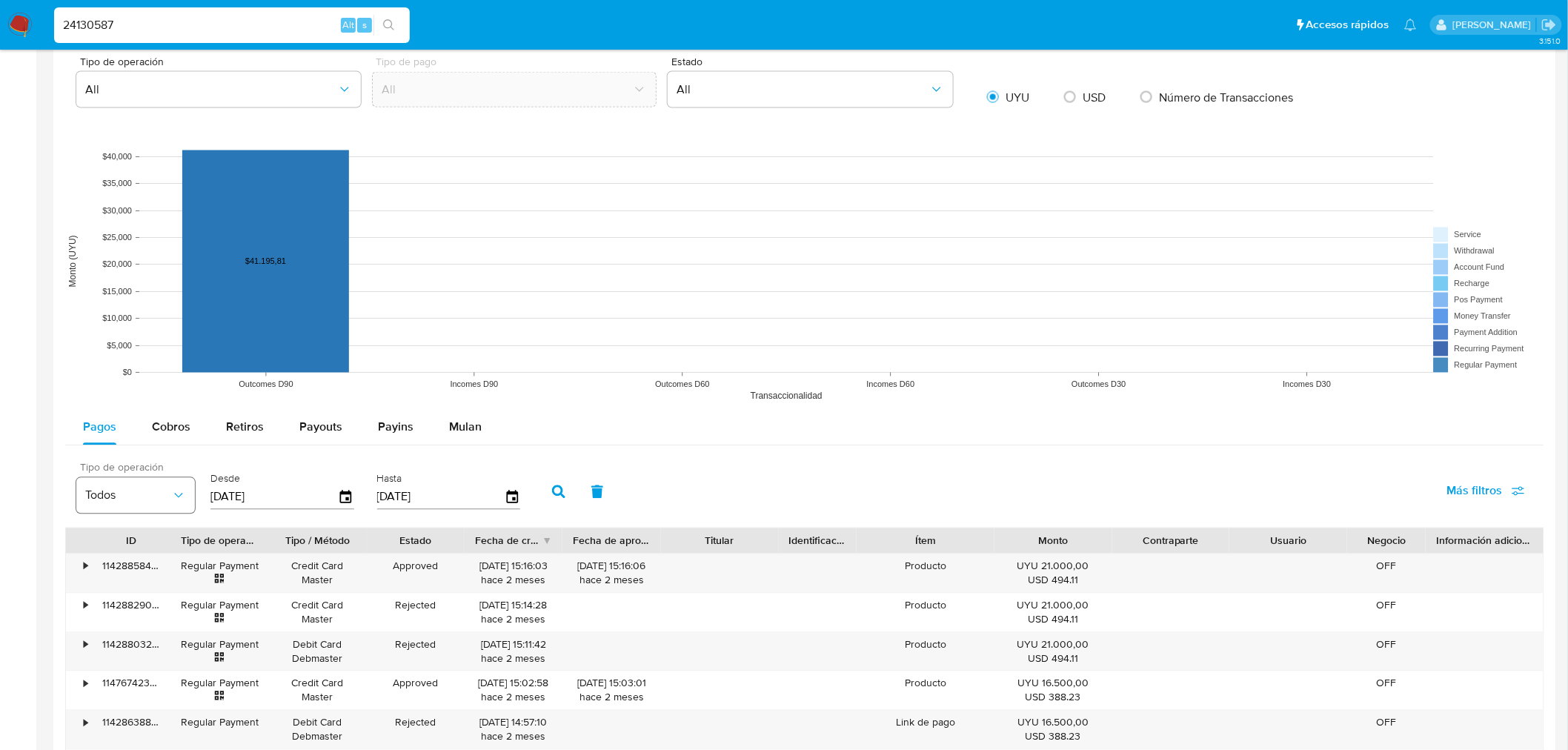
scroll to position [1071, 0]
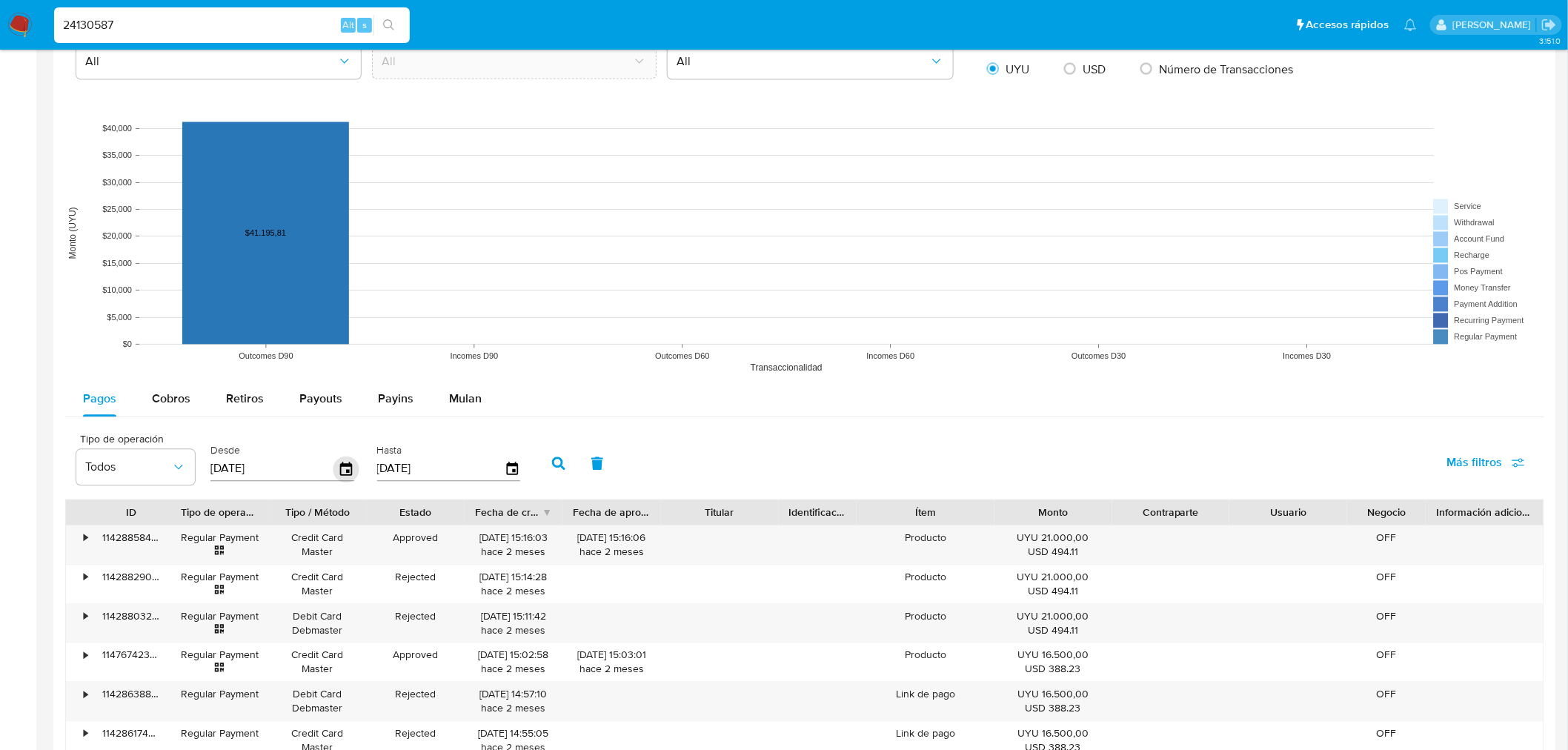
click at [346, 476] on icon "button" at bounding box center [346, 468] width 12 height 13
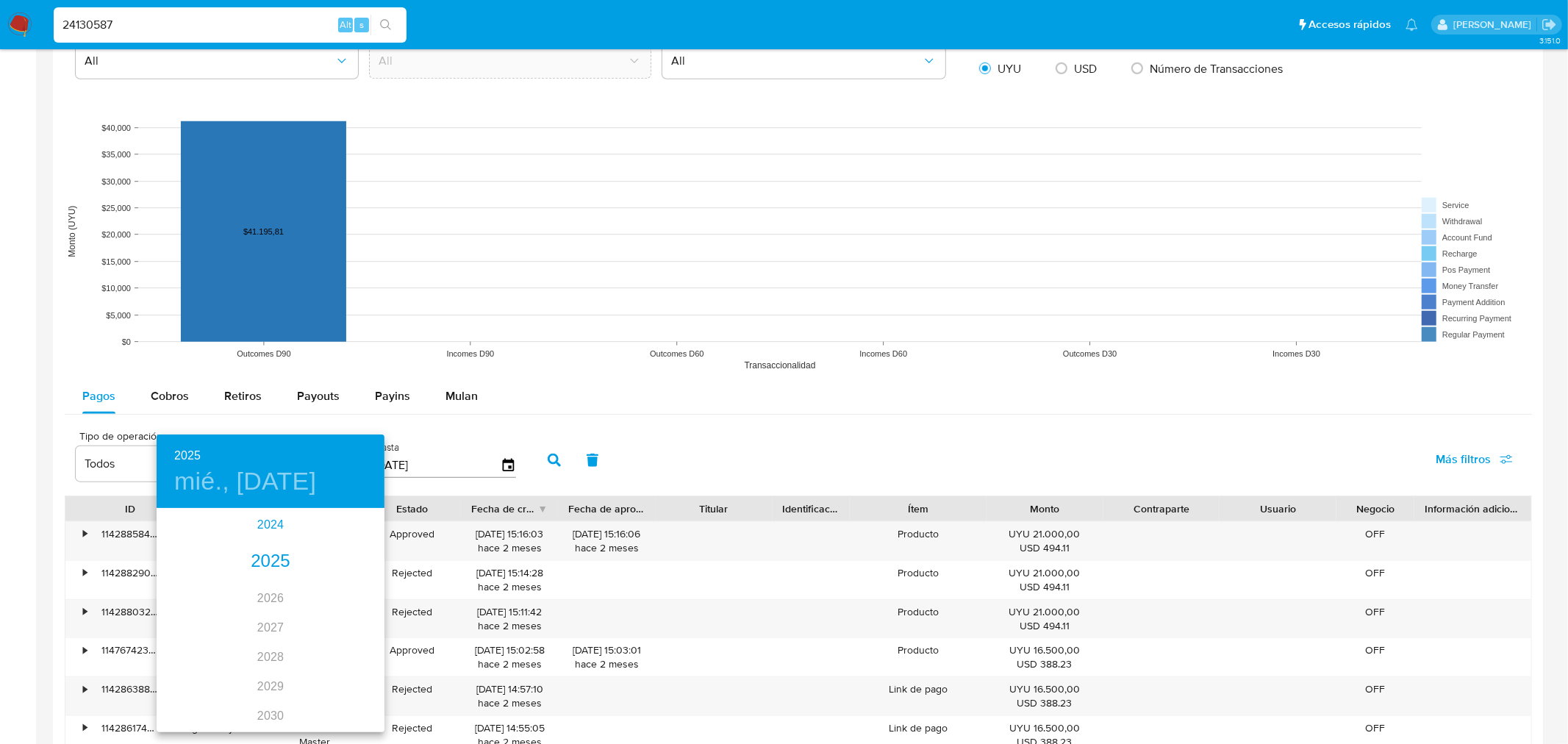
click at [262, 513] on div "2024" at bounding box center [271, 525] width 228 height 29
click at [272, 650] on div "ago." at bounding box center [271, 648] width 76 height 55
click at [180, 631] on button "12" at bounding box center [182, 639] width 27 height 27
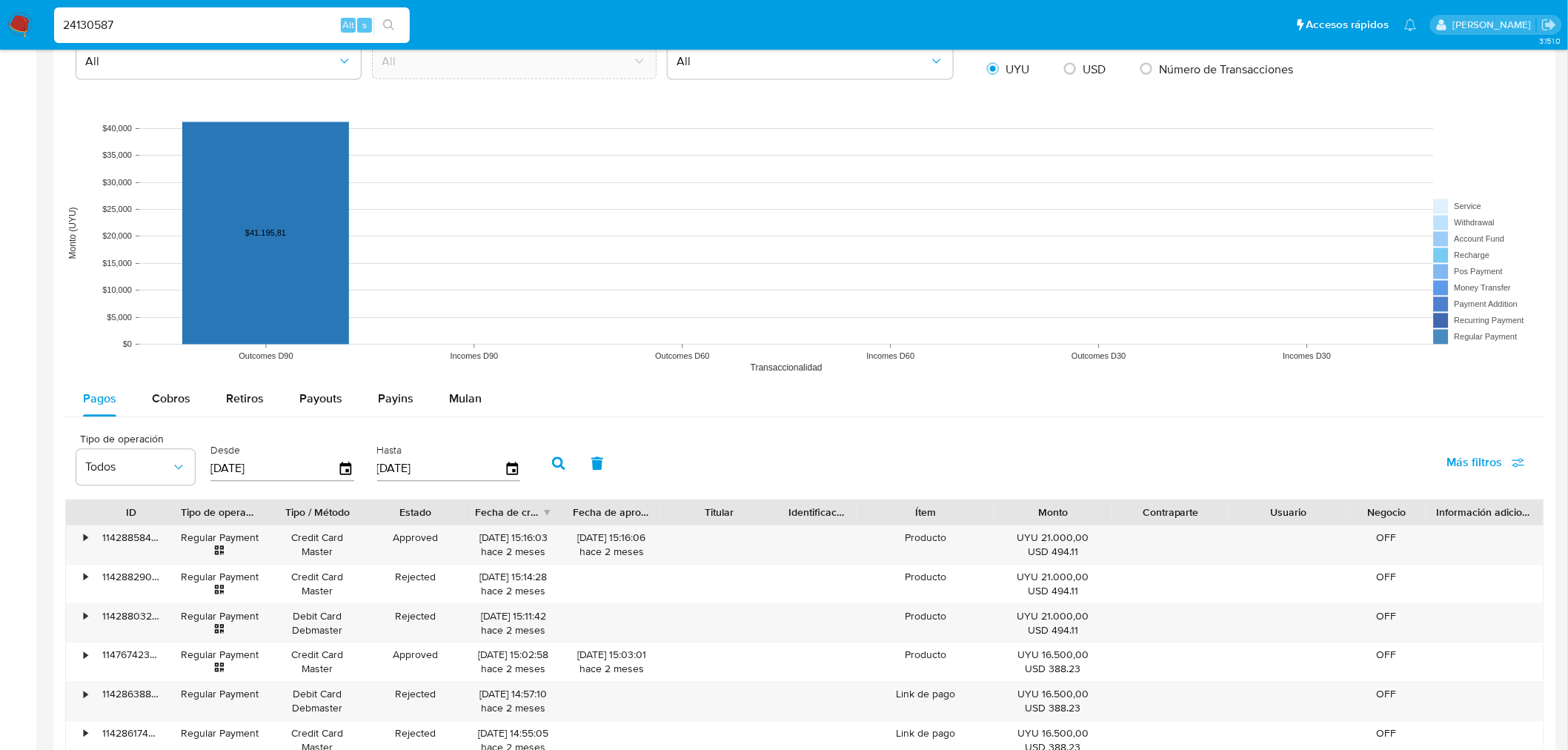
click at [548, 473] on button "button" at bounding box center [559, 464] width 38 height 36
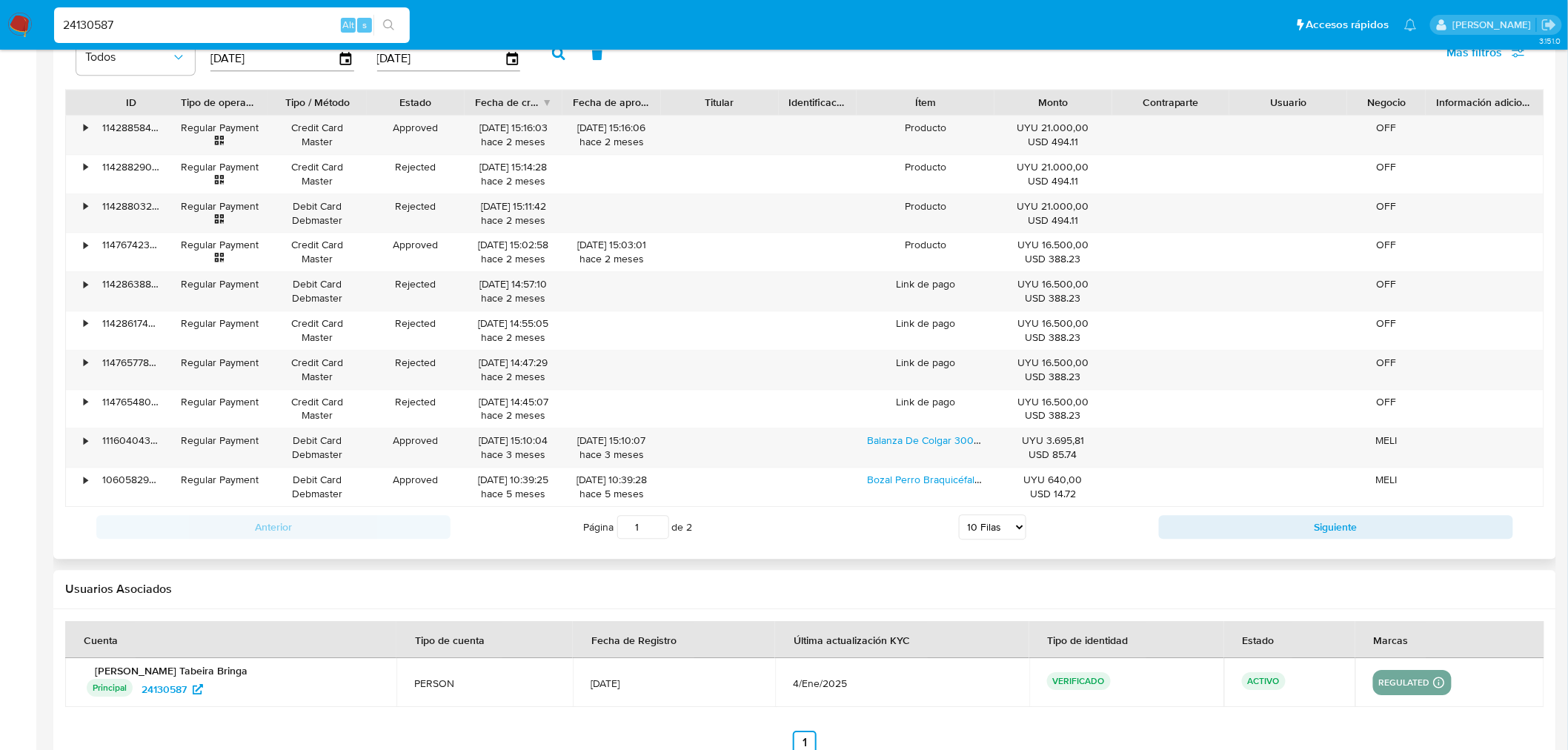
scroll to position [1483, 0]
click at [994, 532] on select "5 Filas 10 Filas 20 Filas 25 Filas 50 Filas 100 Filas" at bounding box center [992, 525] width 67 height 25
select select "100"
click at [959, 516] on select "5 Filas 10 Filas 20 Filas 25 Filas 50 Filas 100 Filas" at bounding box center [992, 525] width 67 height 25
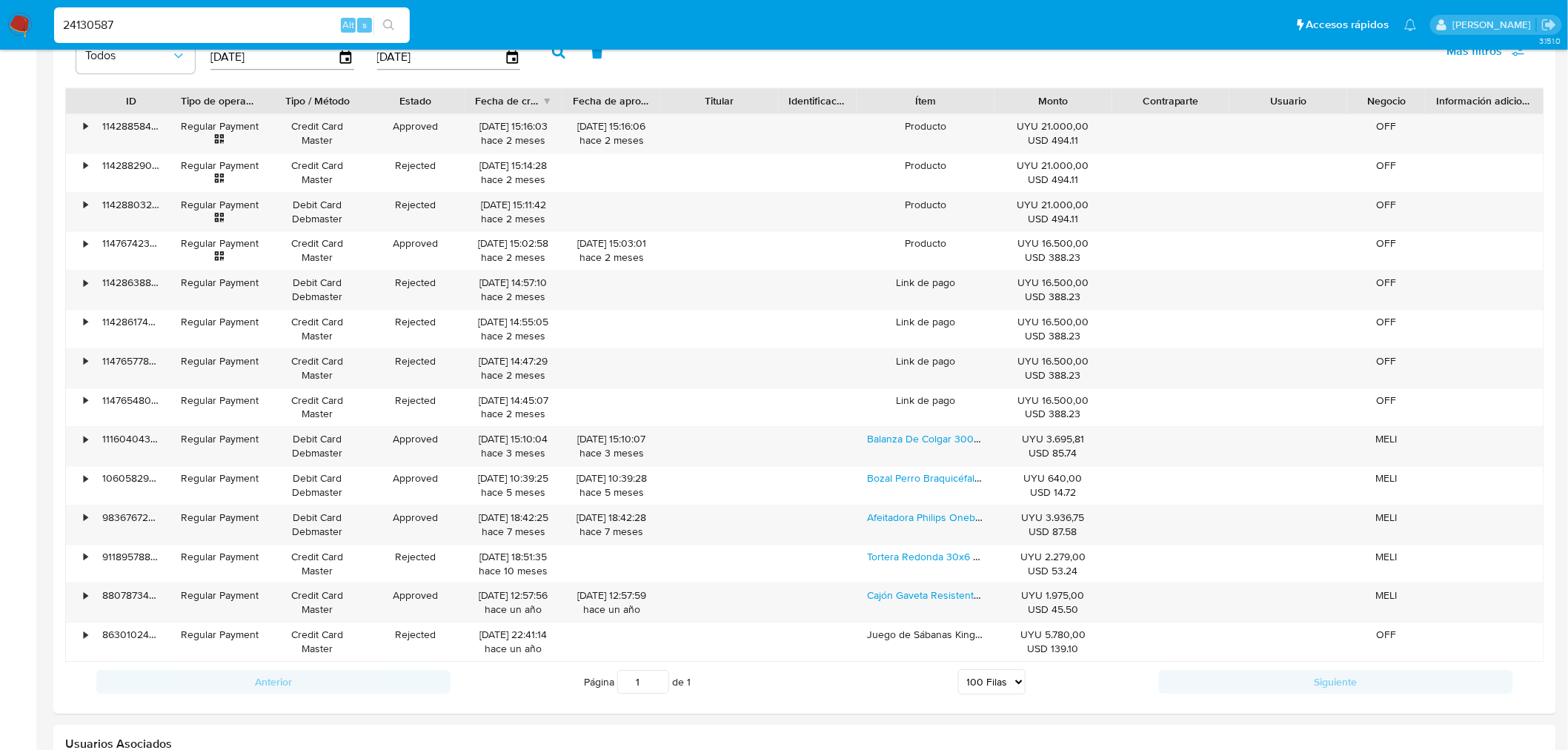
click at [106, 24] on input "24130587" at bounding box center [232, 25] width 356 height 19
paste input "309203119"
type input "309203119"
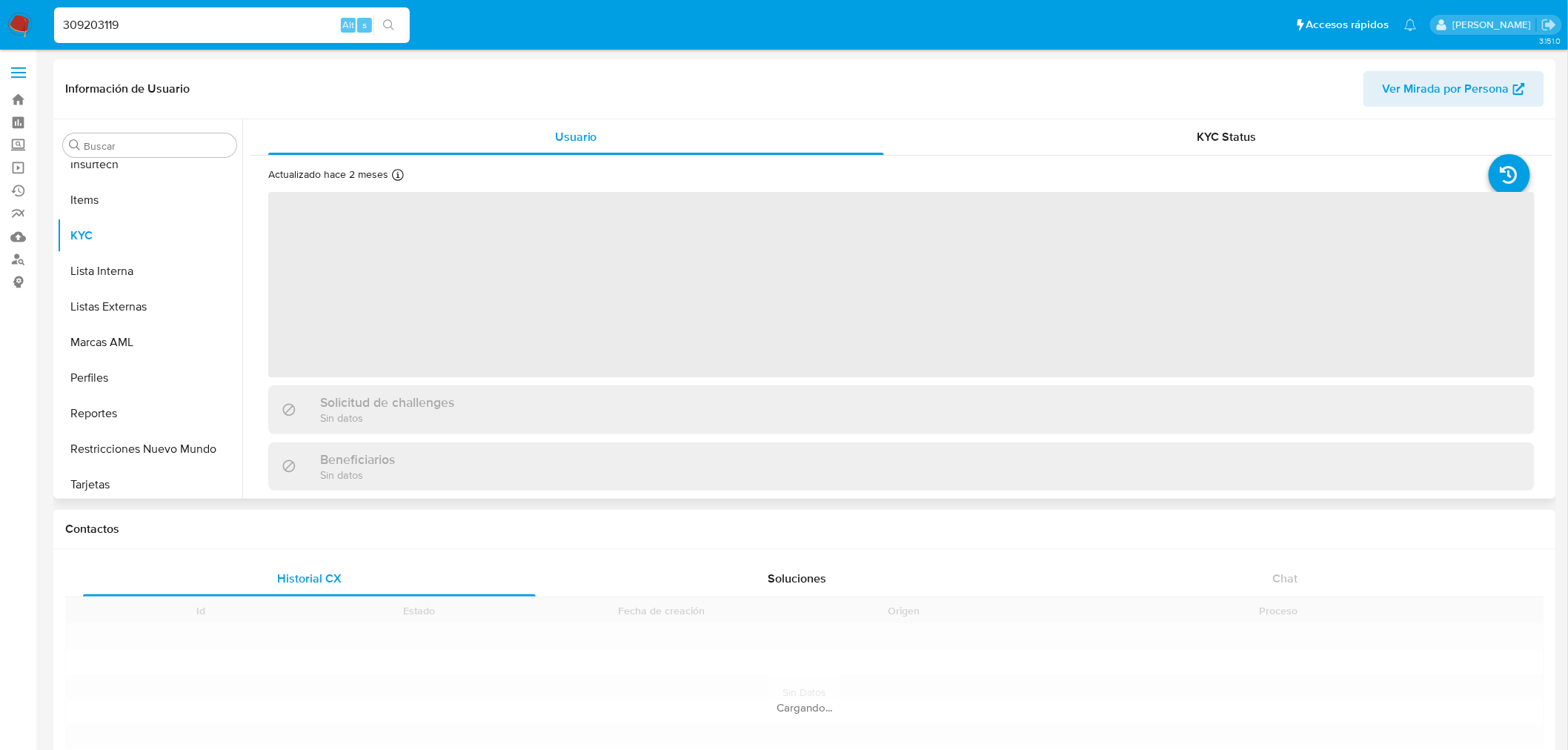
scroll to position [625, 0]
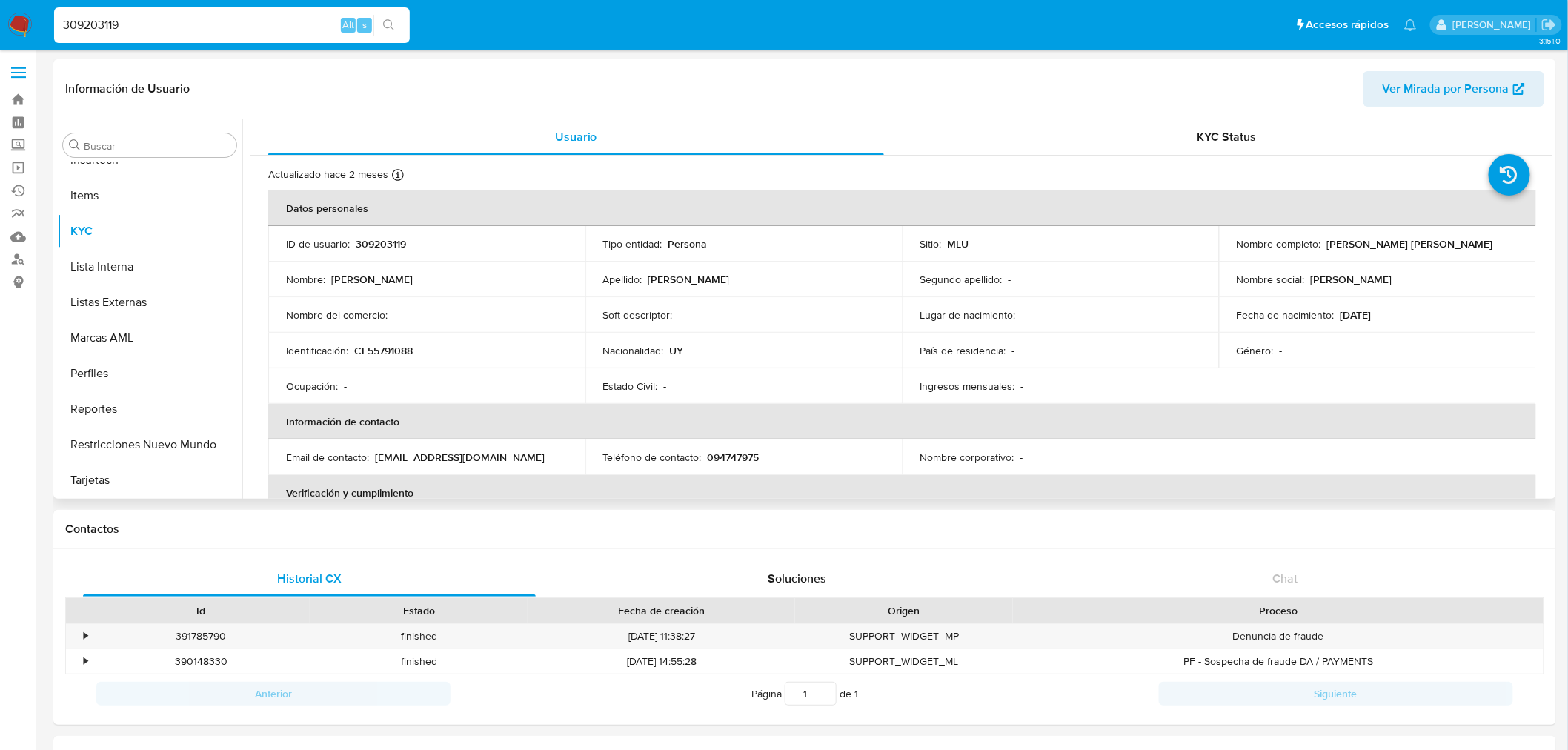
select select "10"
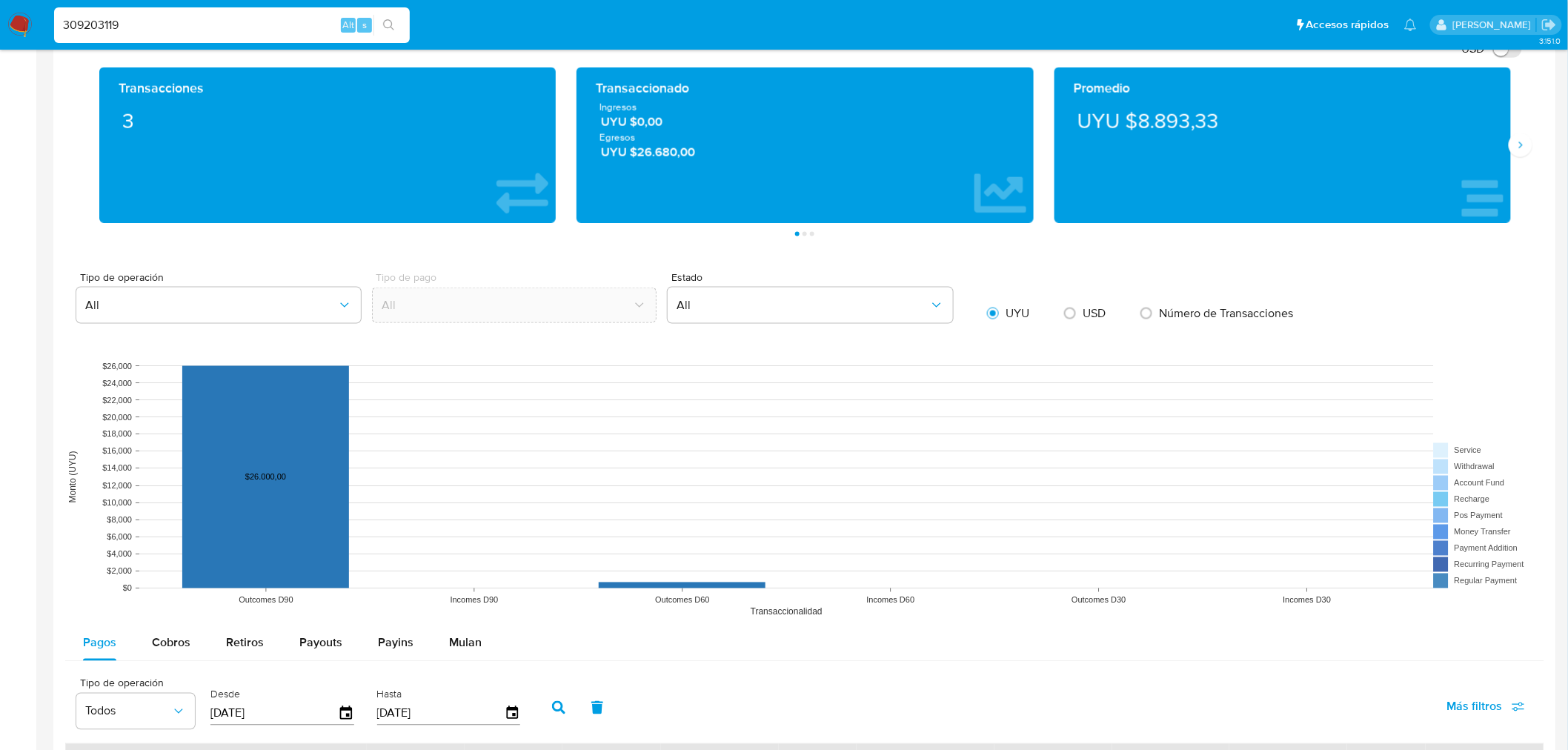
scroll to position [988, 0]
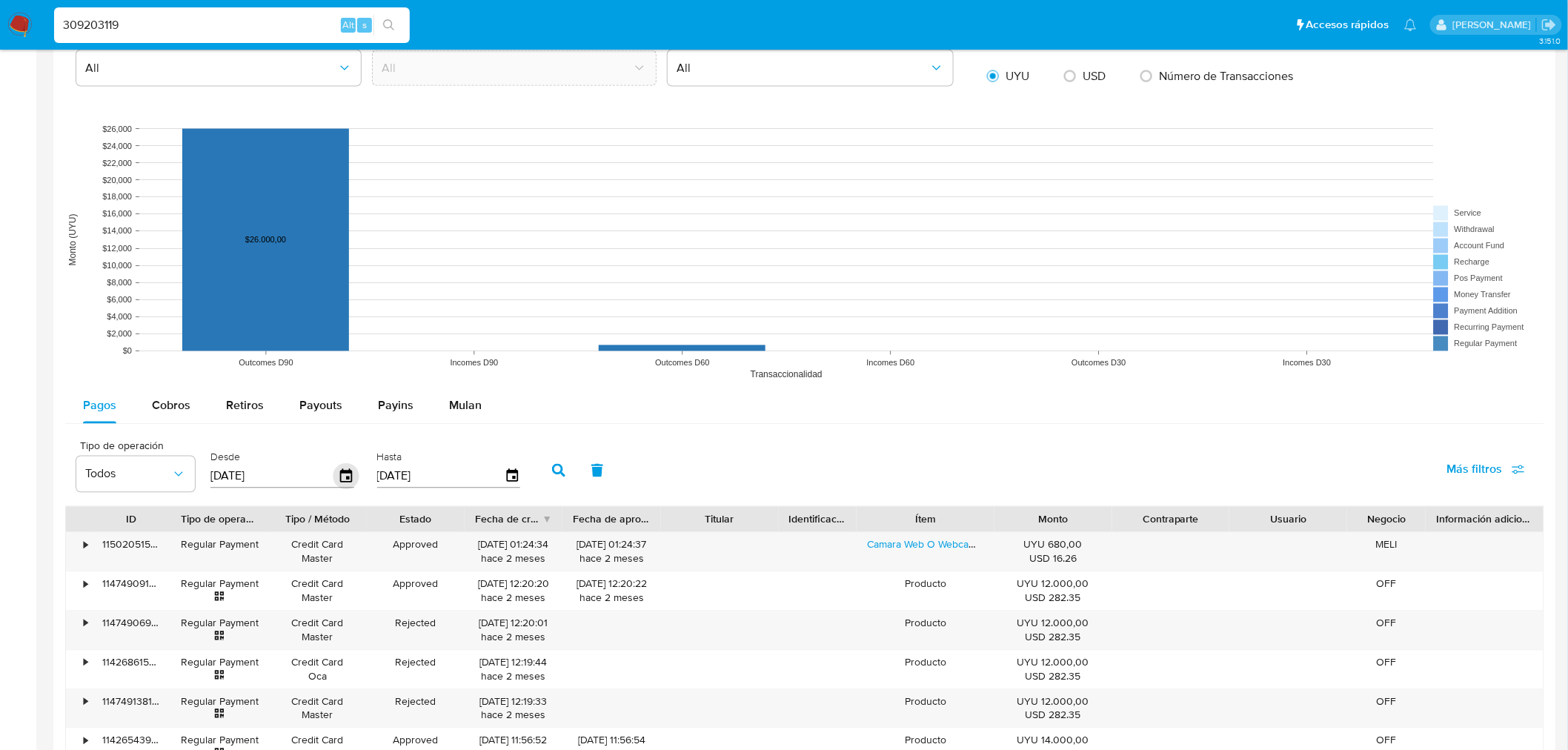
click at [350, 473] on icon "button" at bounding box center [347, 477] width 26 height 26
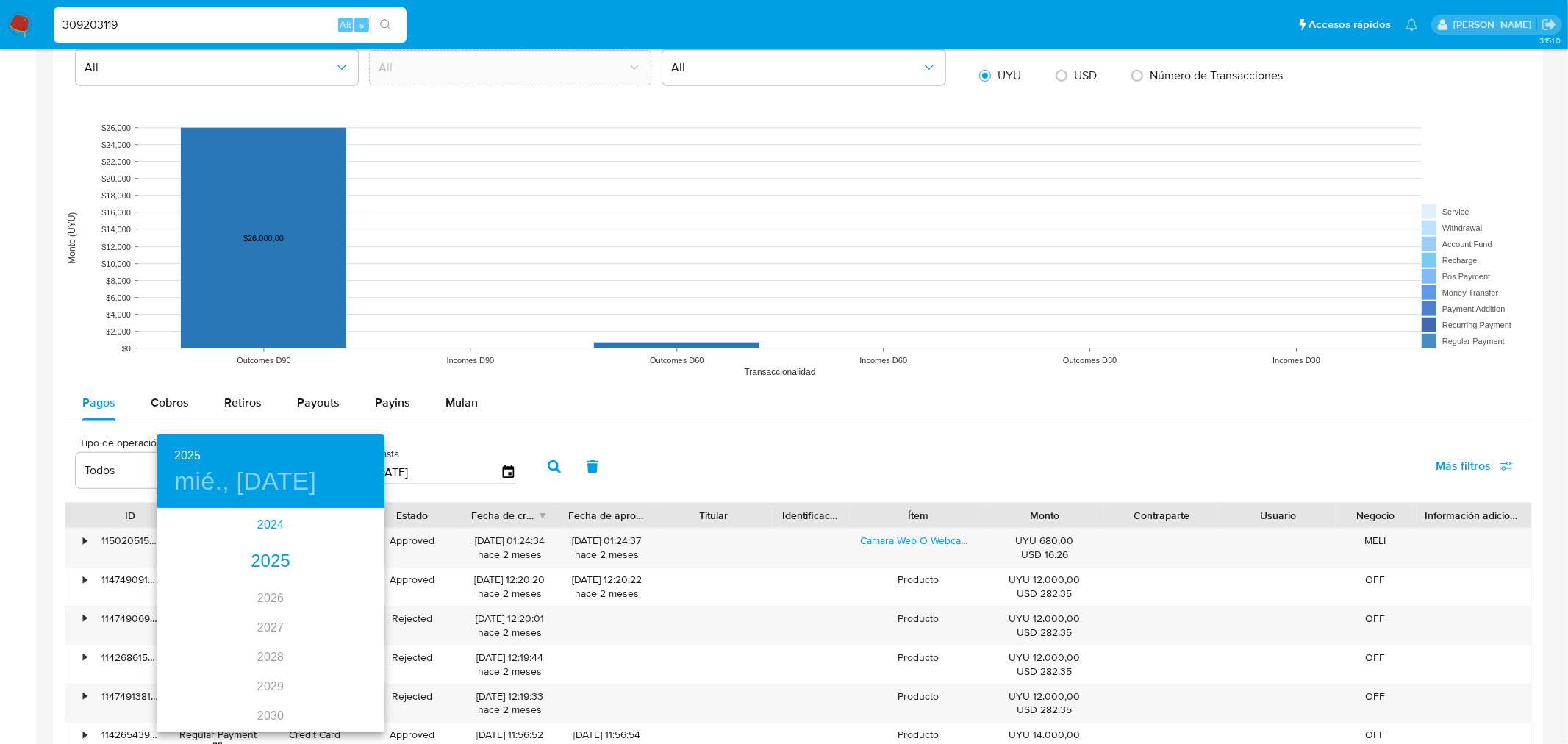
click at [243, 523] on div "2024" at bounding box center [271, 525] width 228 height 29
click at [271, 642] on div "ago." at bounding box center [271, 648] width 76 height 55
click at [179, 636] on p "12" at bounding box center [182, 638] width 12 height 15
type input "[DATE]"
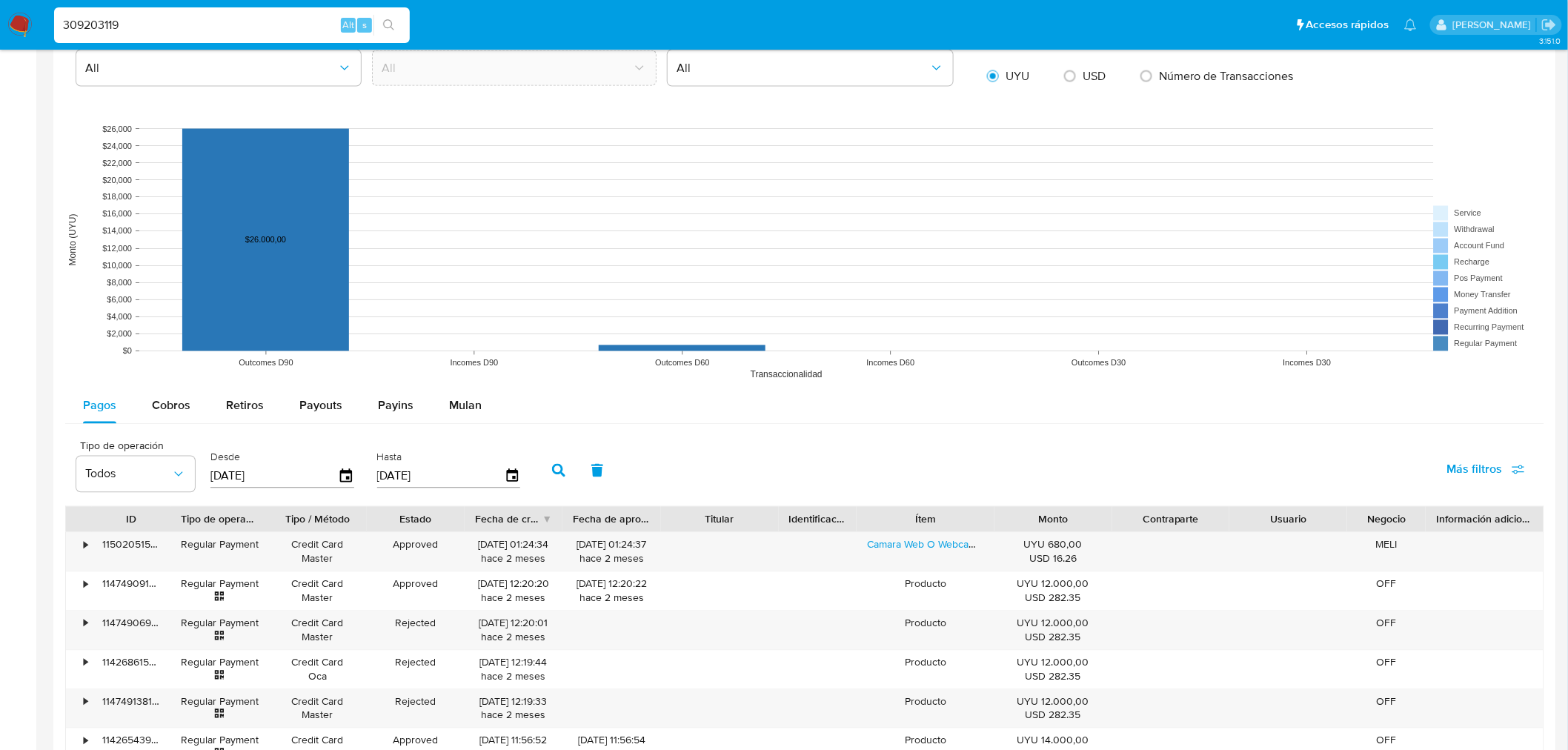
click at [541, 484] on button "button" at bounding box center [559, 470] width 38 height 36
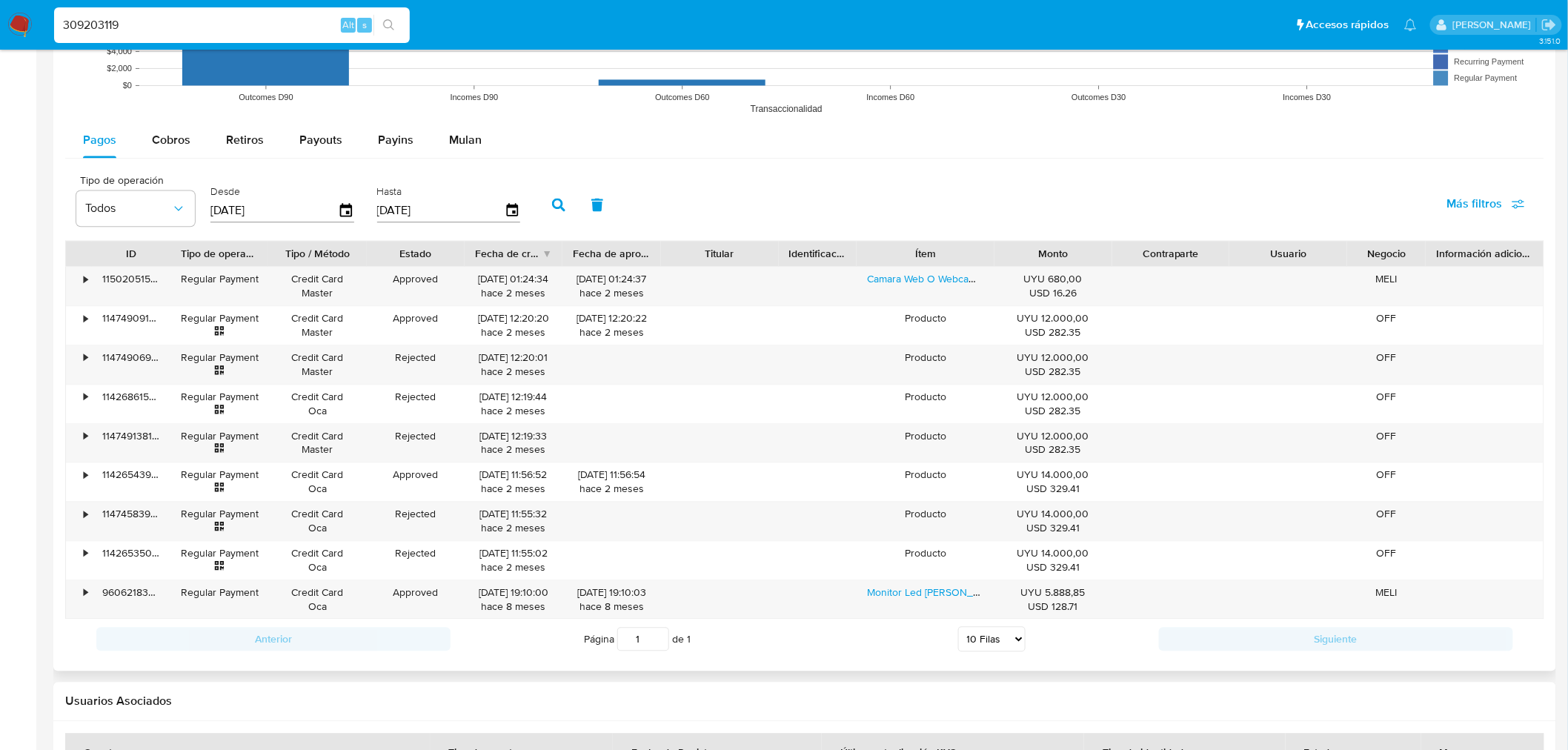
scroll to position [1318, 0]
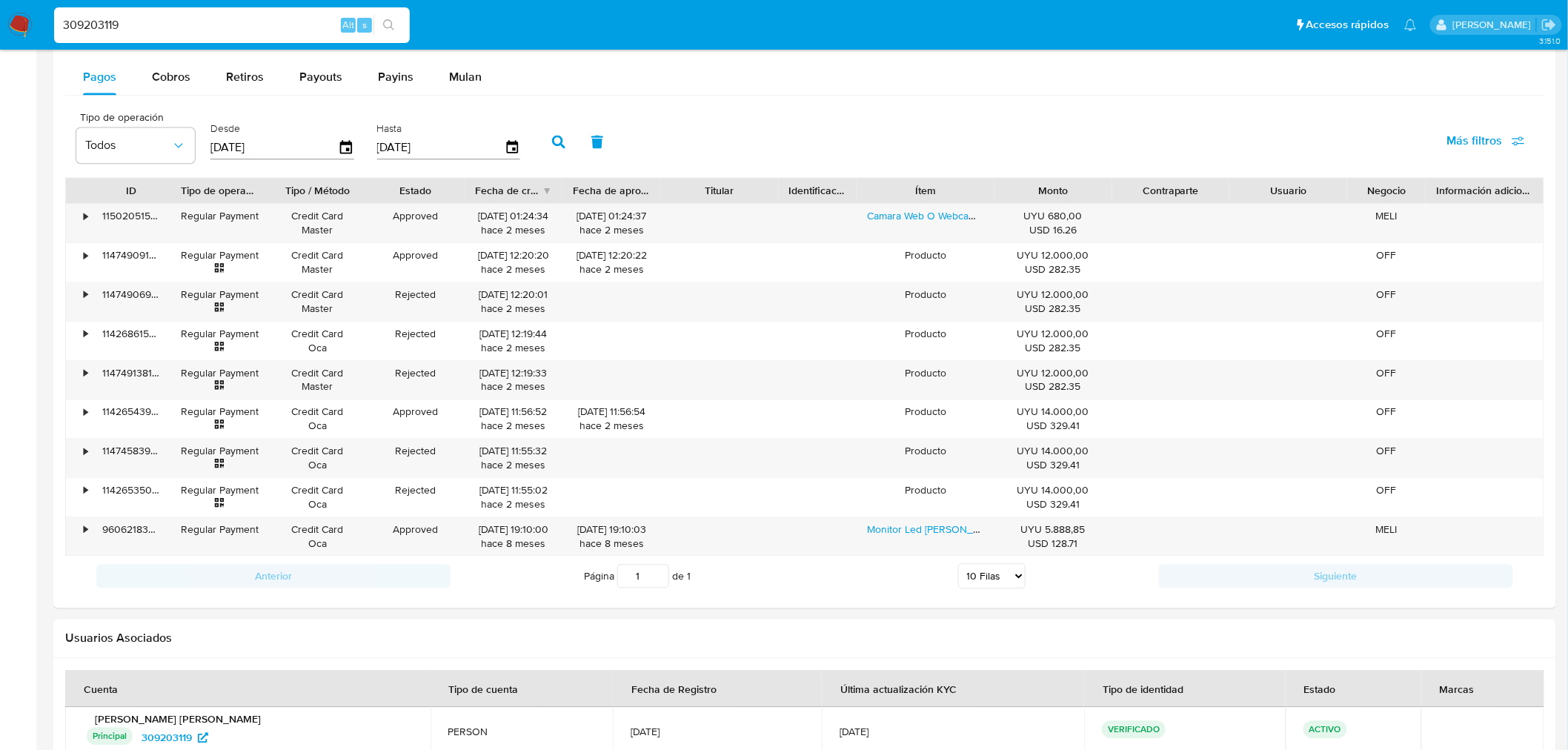
click at [78, 27] on input "309203119" at bounding box center [232, 25] width 356 height 19
paste input "2488962255"
type input "2488962255"
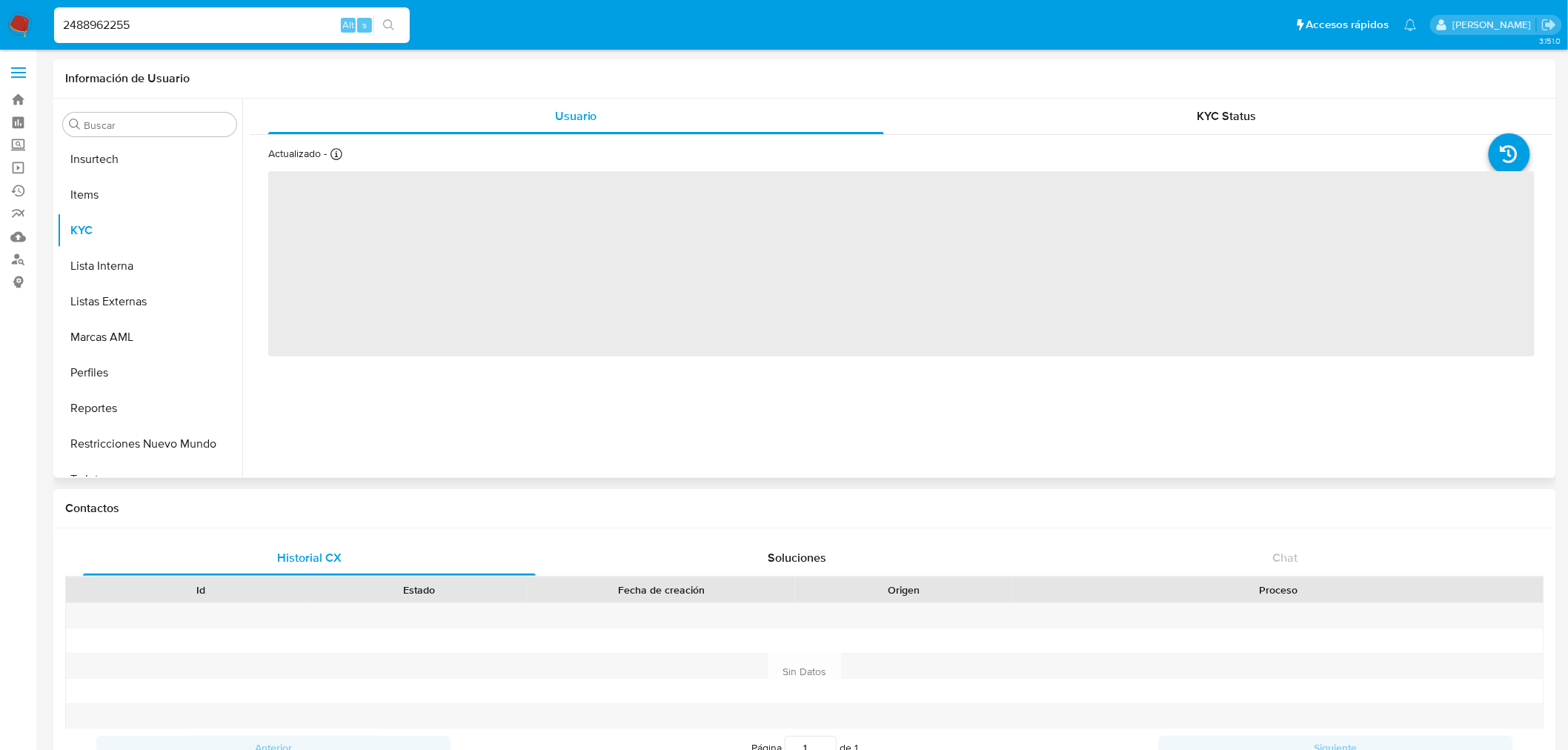
scroll to position [625, 0]
select select "10"
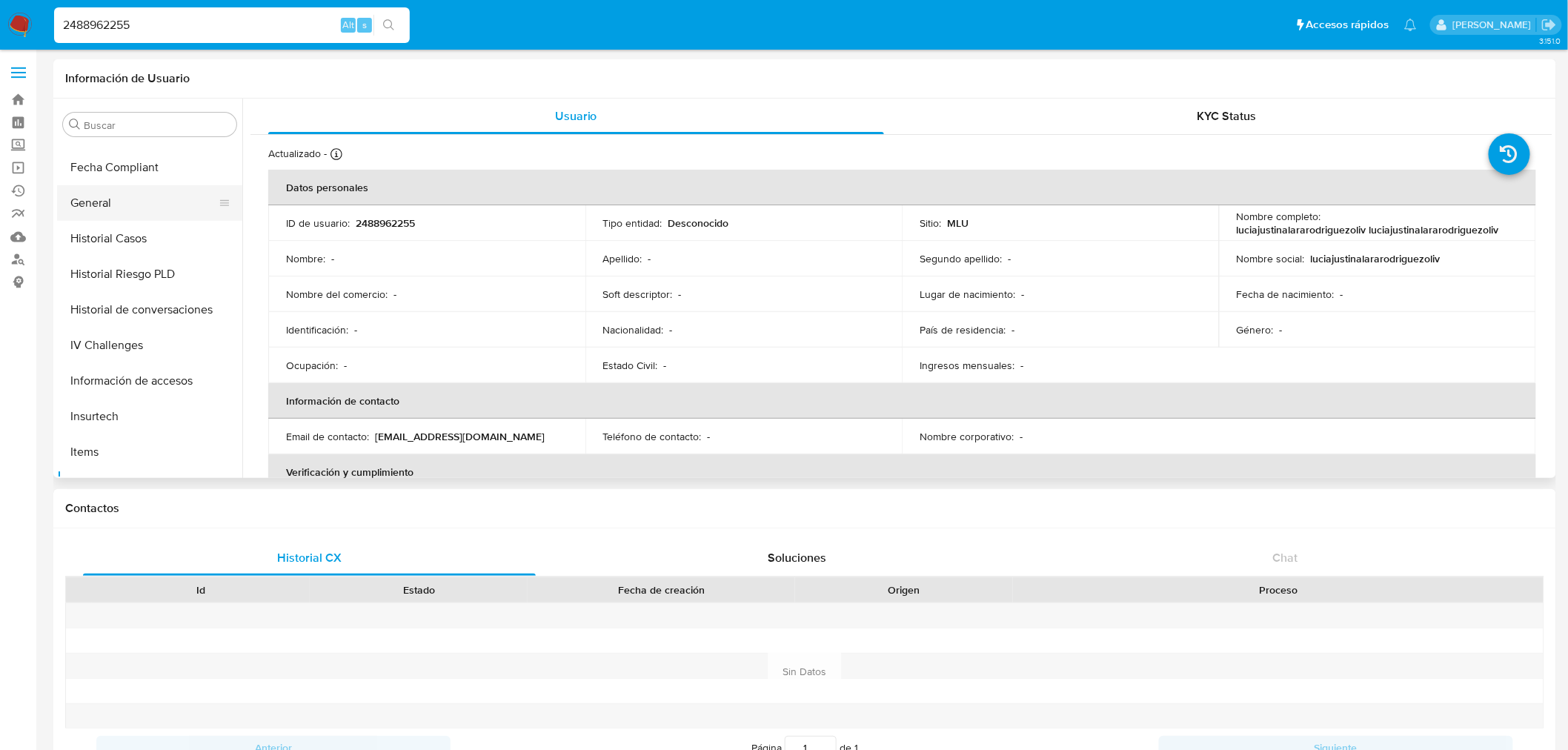
scroll to position [297, 0]
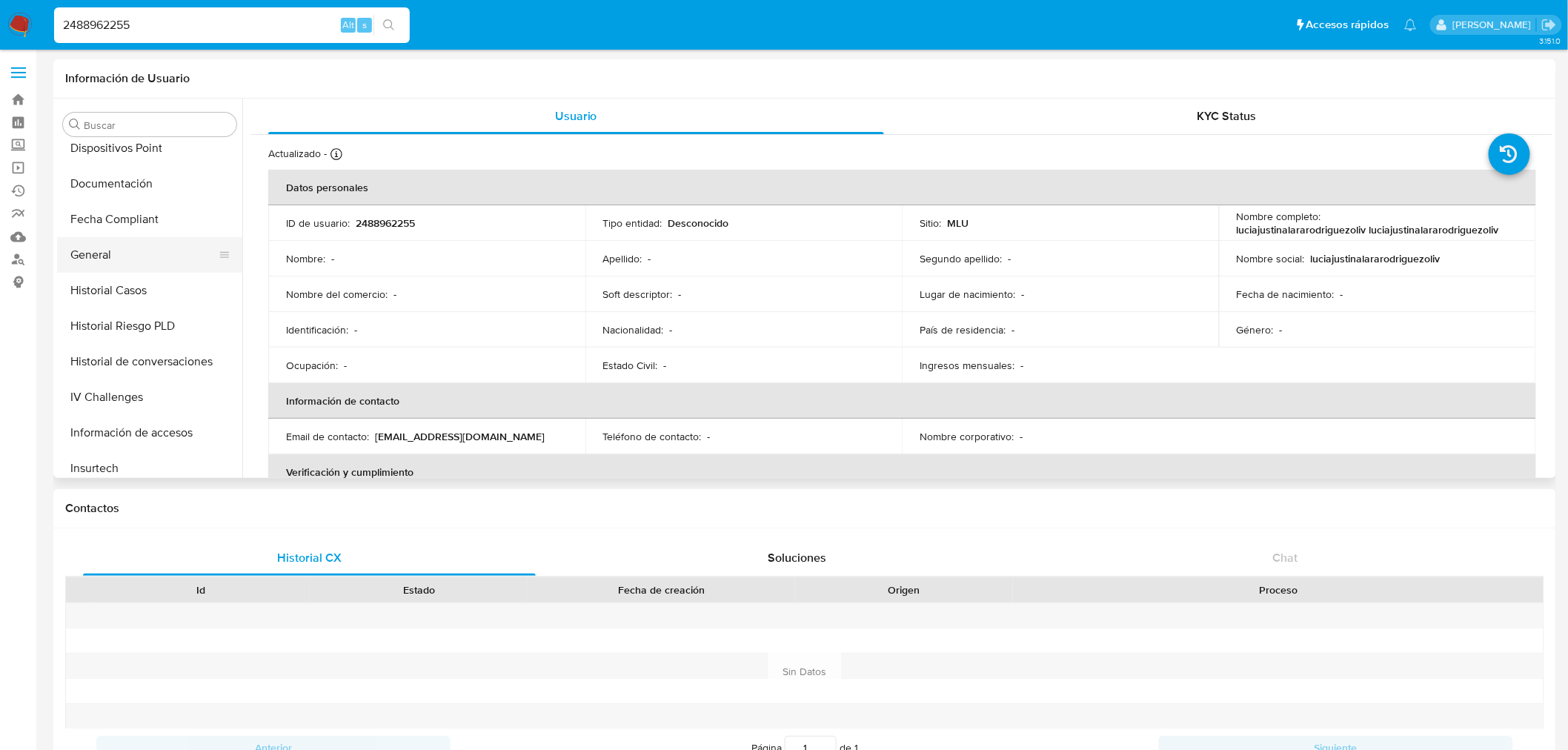
click at [104, 256] on button "General" at bounding box center [143, 255] width 173 height 36
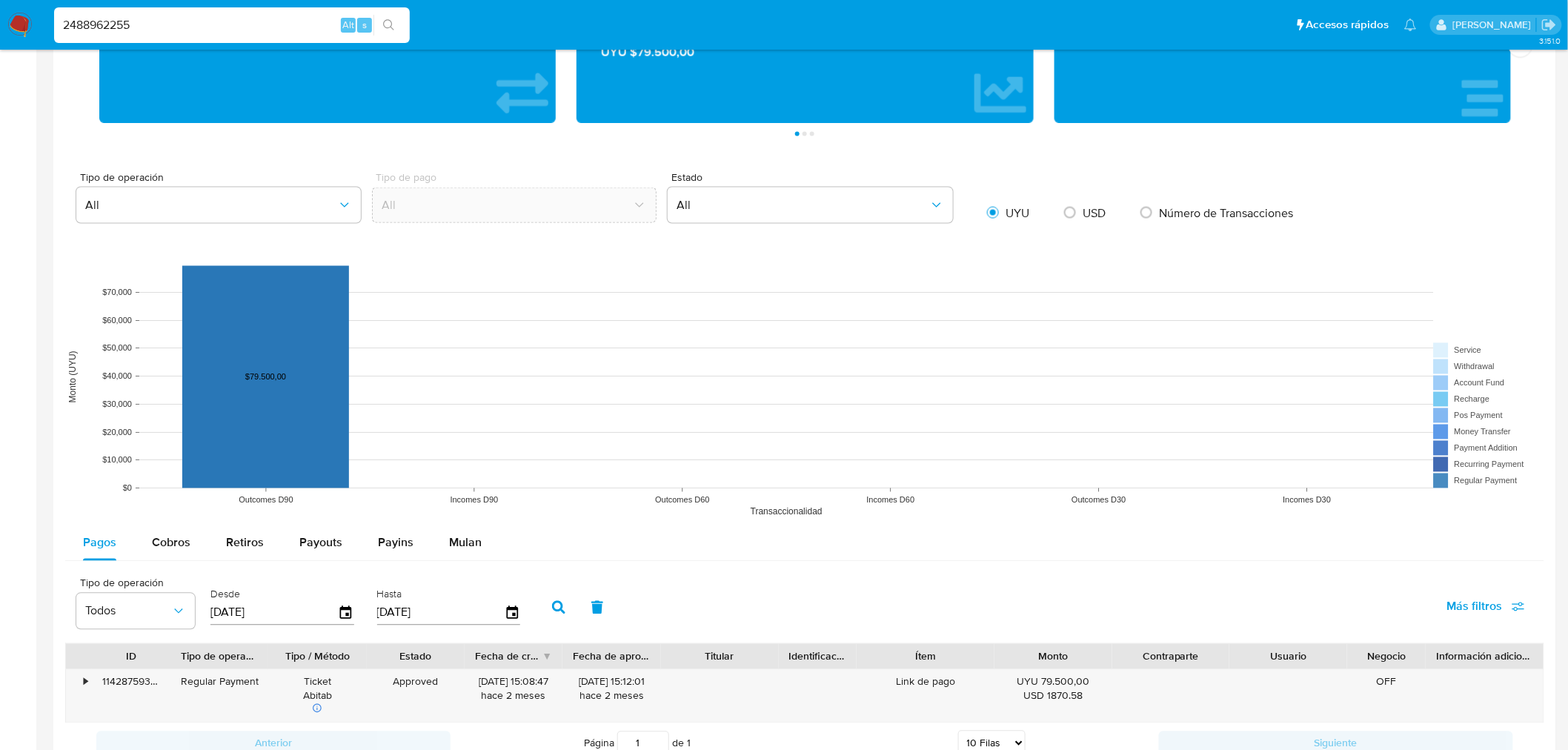
scroll to position [1064, 0]
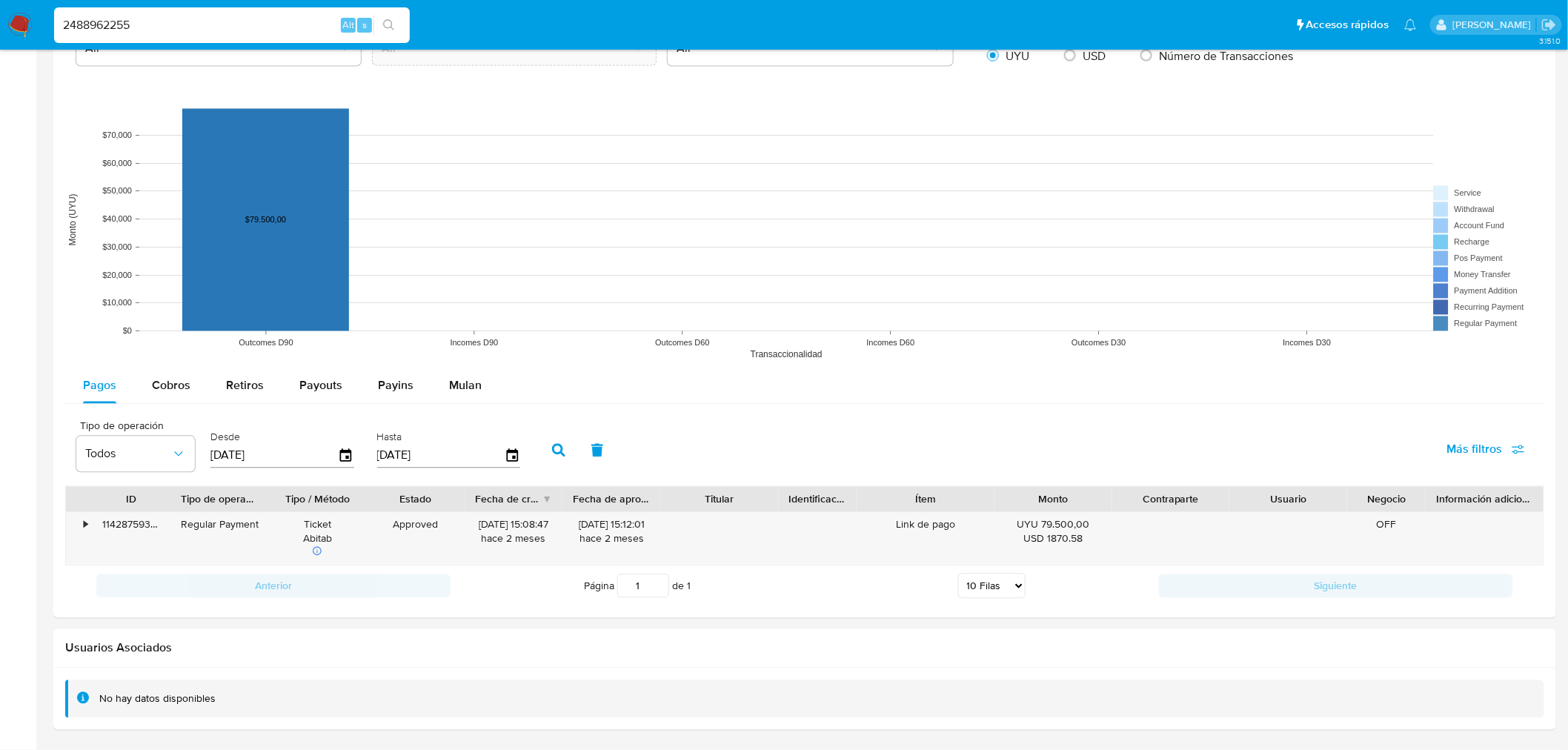
click at [179, 17] on input "2488962255" at bounding box center [232, 25] width 356 height 19
paste input "5206018"
type input "2485206018"
click at [396, 31] on button "search-icon" at bounding box center [388, 25] width 31 height 21
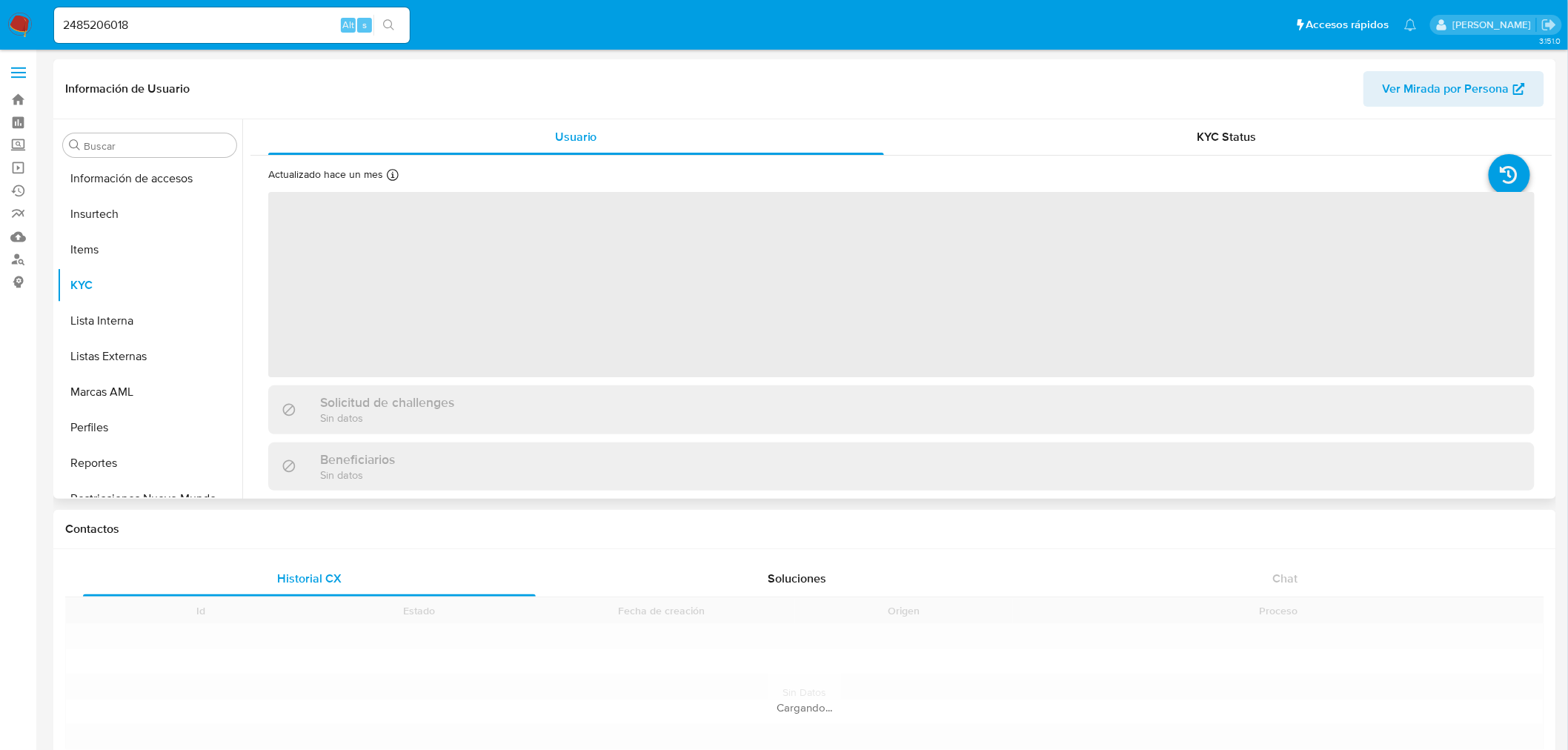
scroll to position [625, 0]
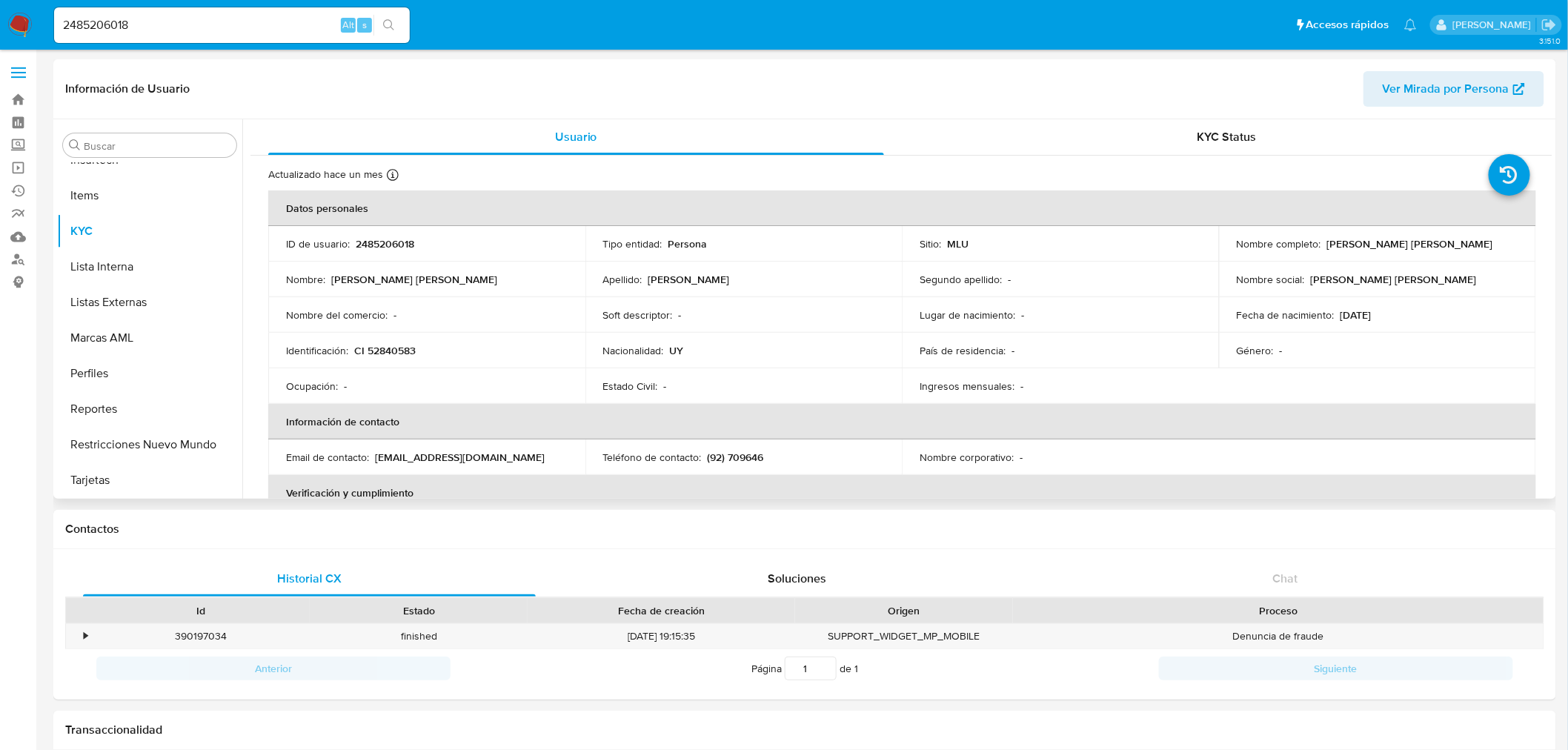
select select "10"
click at [400, 249] on p "2485206018" at bounding box center [384, 243] width 58 height 13
copy p "2485206018"
click at [356, 249] on p "2485206018" at bounding box center [384, 243] width 58 height 13
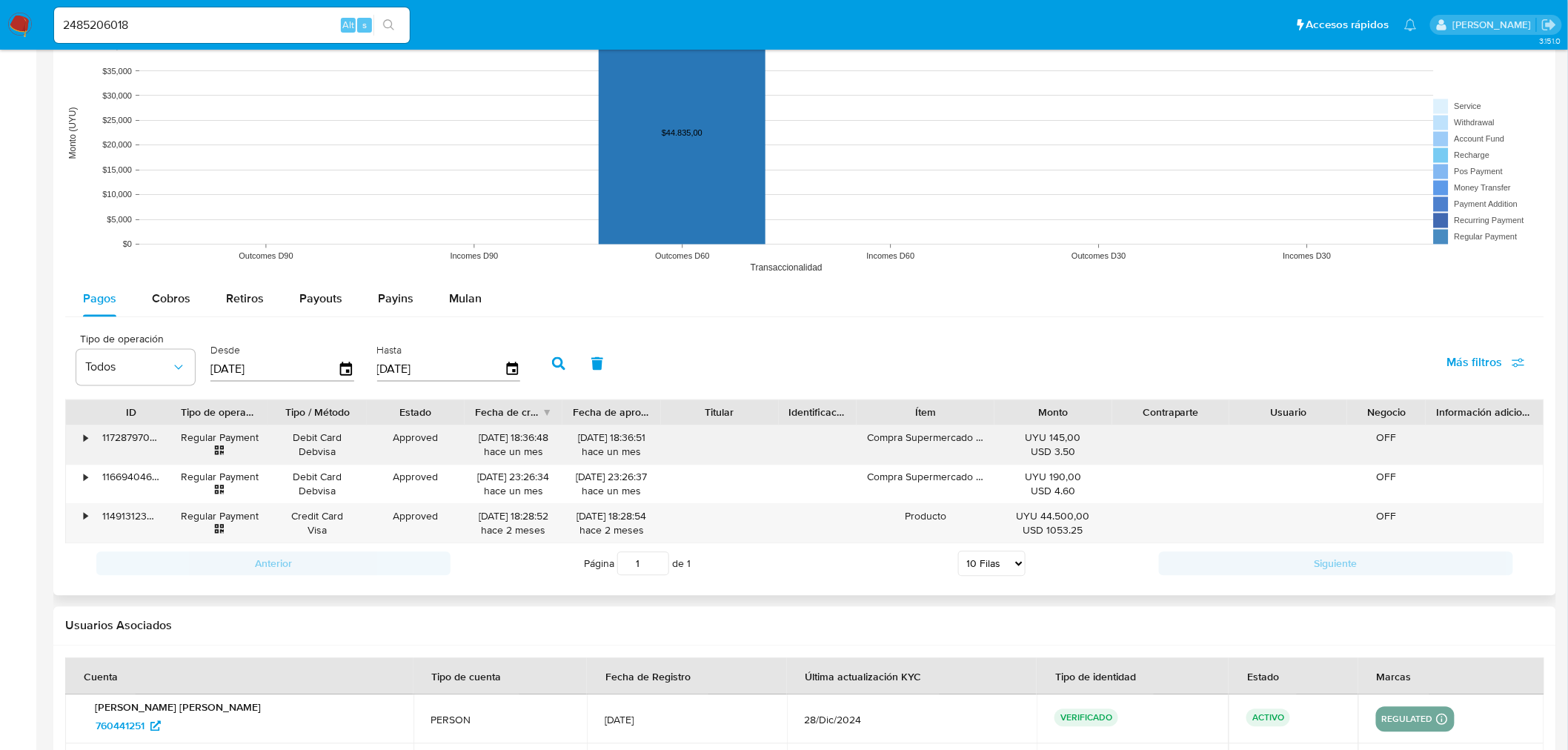
scroll to position [1071, 0]
click at [340, 369] on icon "button" at bounding box center [346, 368] width 12 height 13
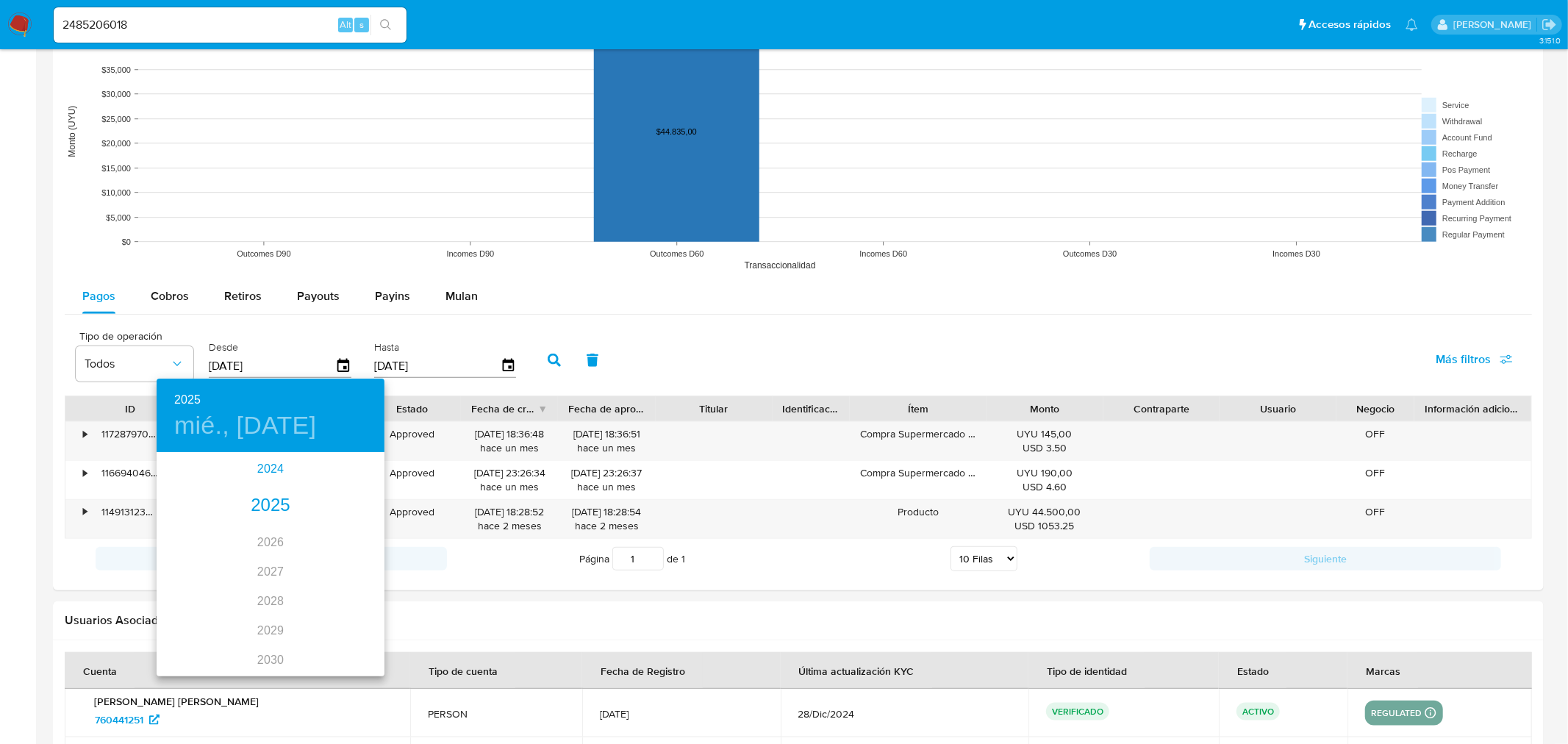
click at [269, 473] on div "2024" at bounding box center [271, 469] width 228 height 29
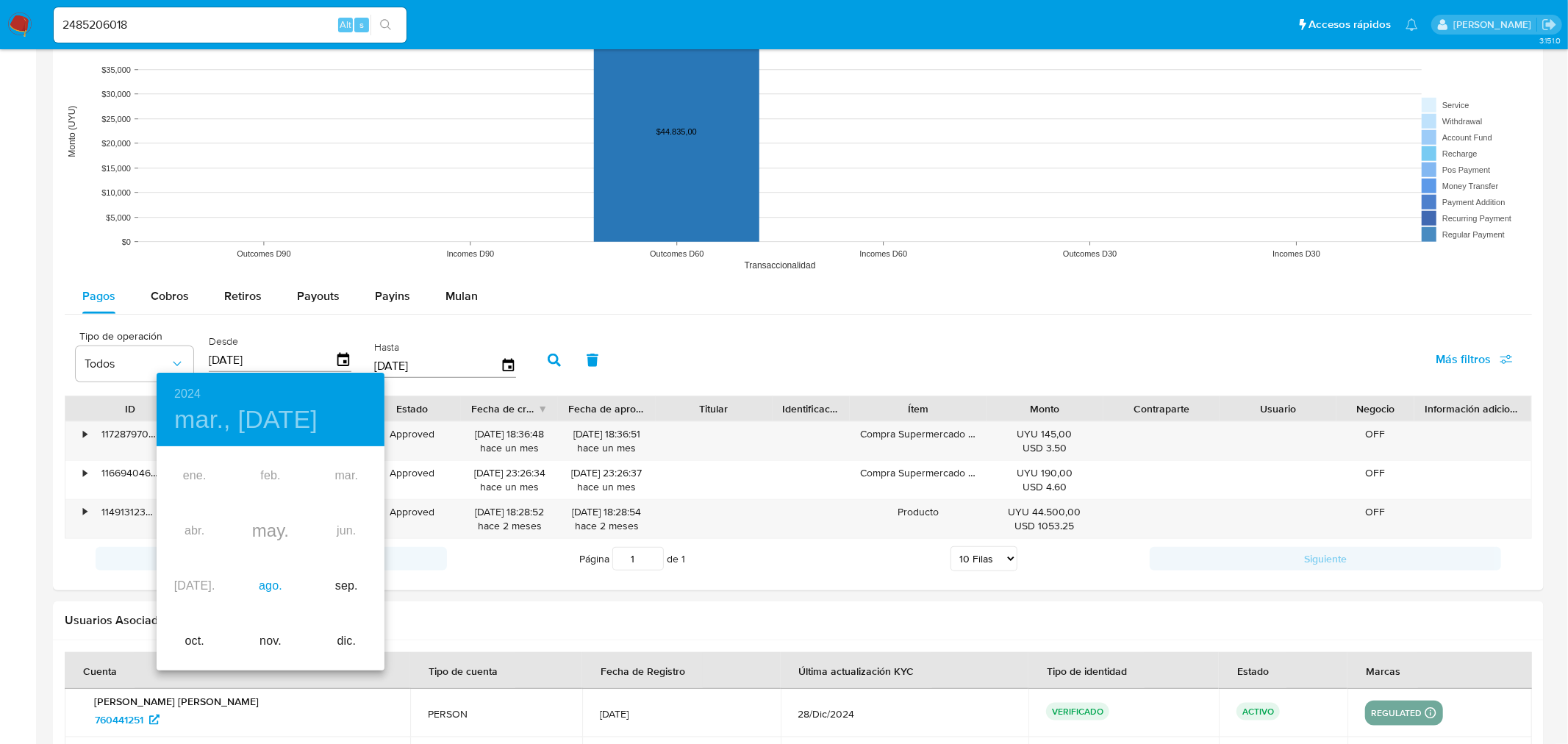
click at [262, 588] on div "ago." at bounding box center [271, 587] width 76 height 55
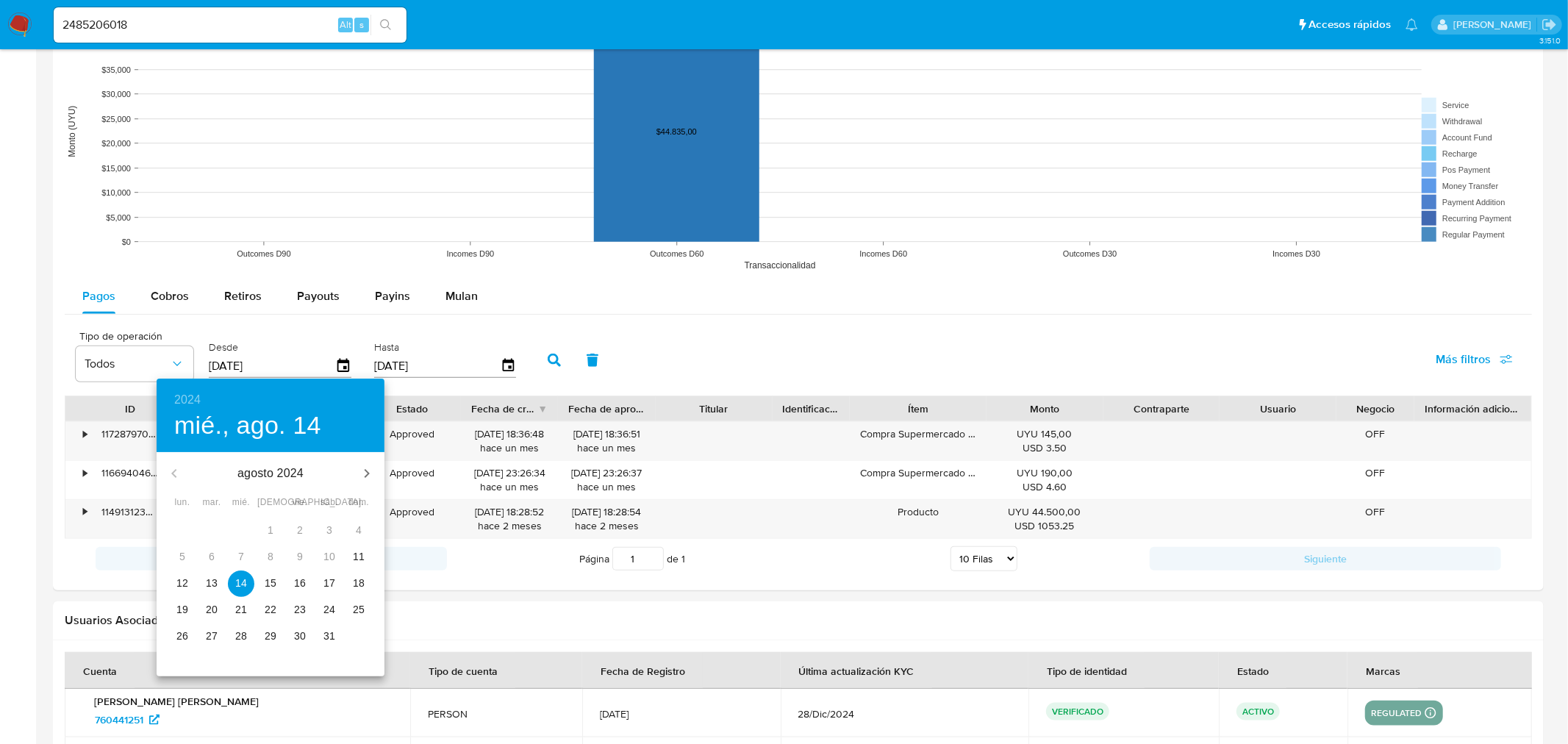
click at [182, 579] on p "12" at bounding box center [182, 583] width 12 height 15
type input "[DATE]"
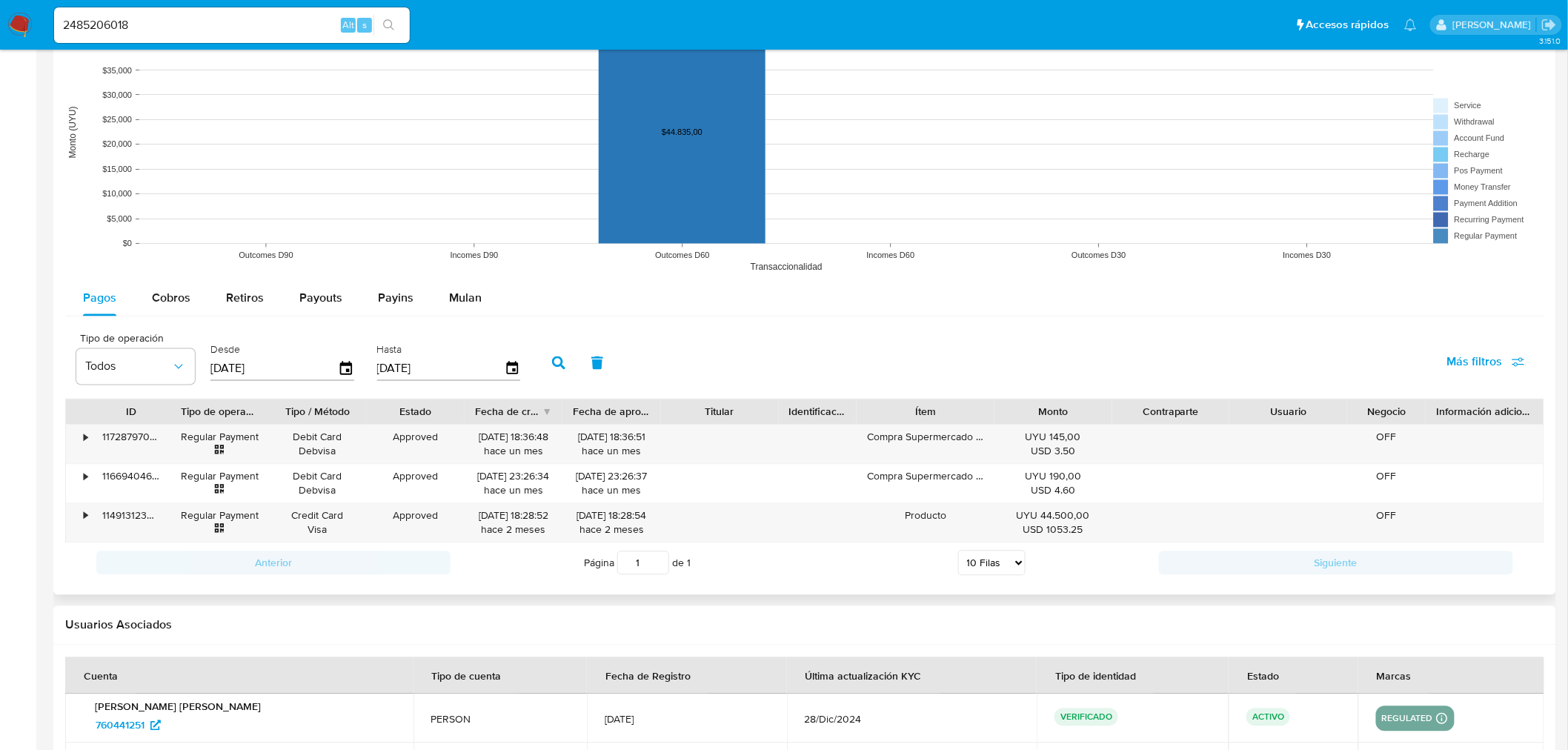
click at [559, 359] on button "button" at bounding box center [559, 363] width 38 height 36
drag, startPoint x: 574, startPoint y: 412, endPoint x: 596, endPoint y: 412, distance: 22.0
click at [596, 412] on div "ID Tipo de operación Tipo / Método Estado Fecha de creación Fecha de aprobación…" at bounding box center [804, 412] width 1477 height 25
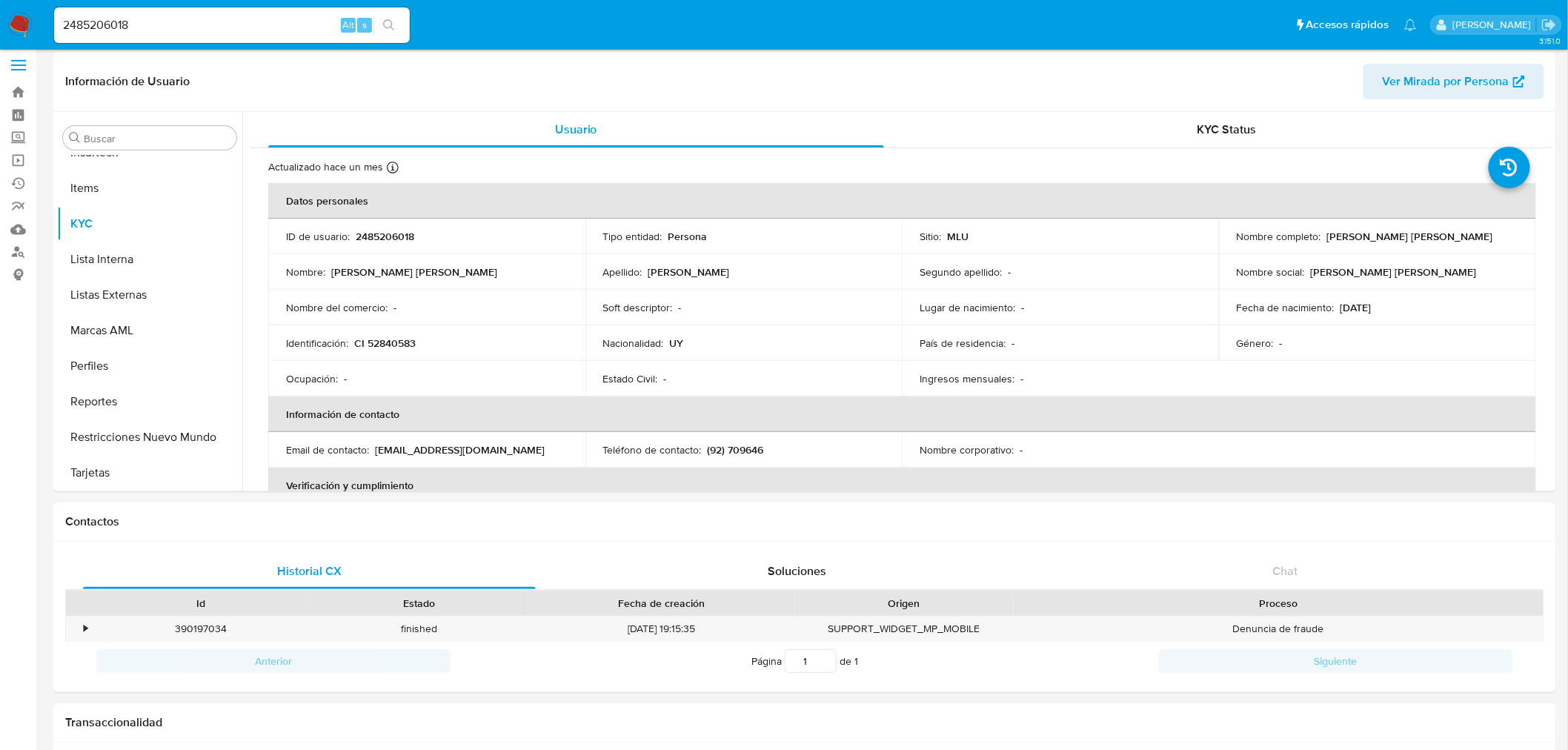
scroll to position [0, 0]
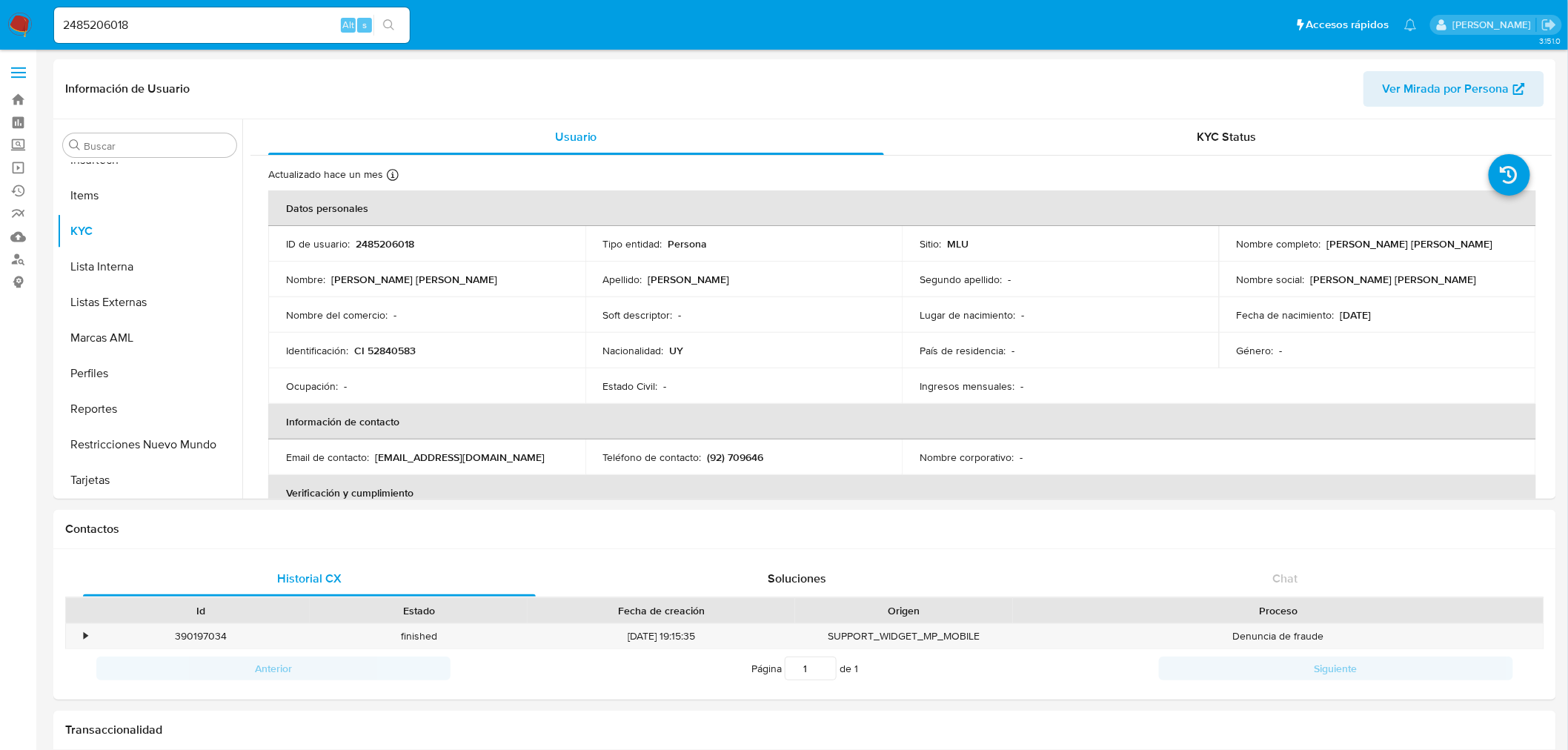
click at [105, 12] on div "2485206018 Alt s" at bounding box center [232, 25] width 356 height 36
click at [101, 25] on input "2485206018" at bounding box center [232, 25] width 356 height 19
paste input "1465830619"
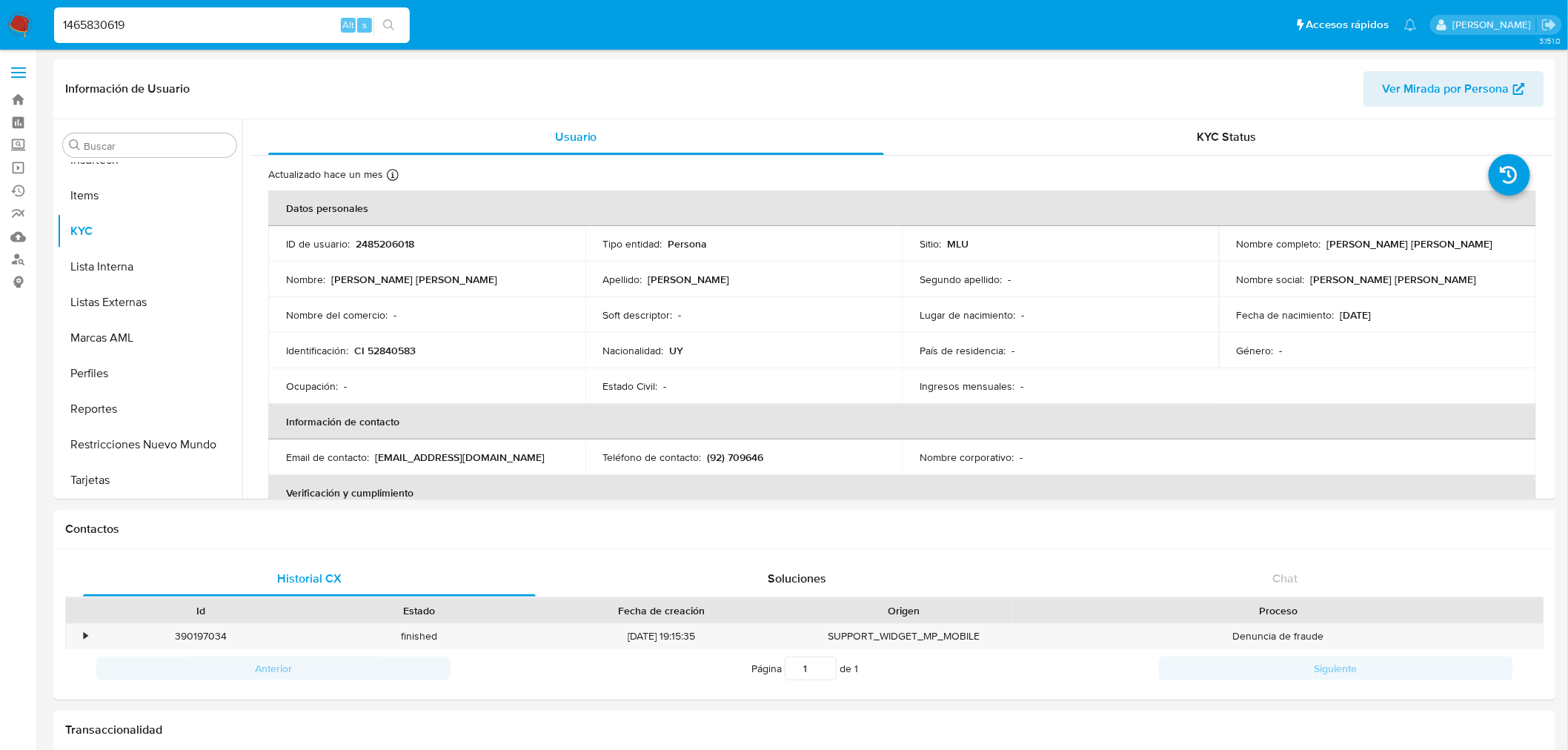
type input "1465830619"
click at [393, 17] on button "search-icon" at bounding box center [388, 25] width 31 height 21
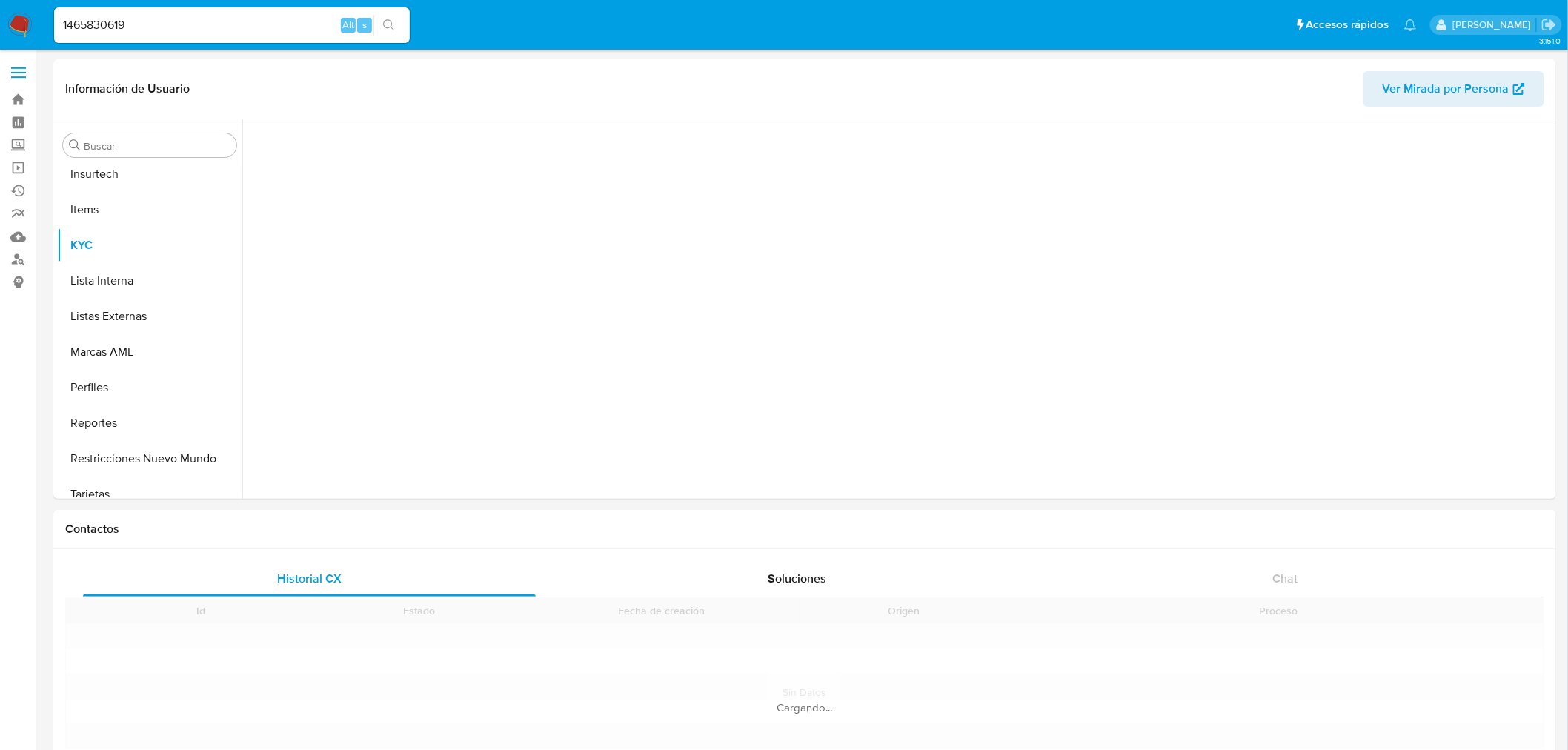
scroll to position [625, 0]
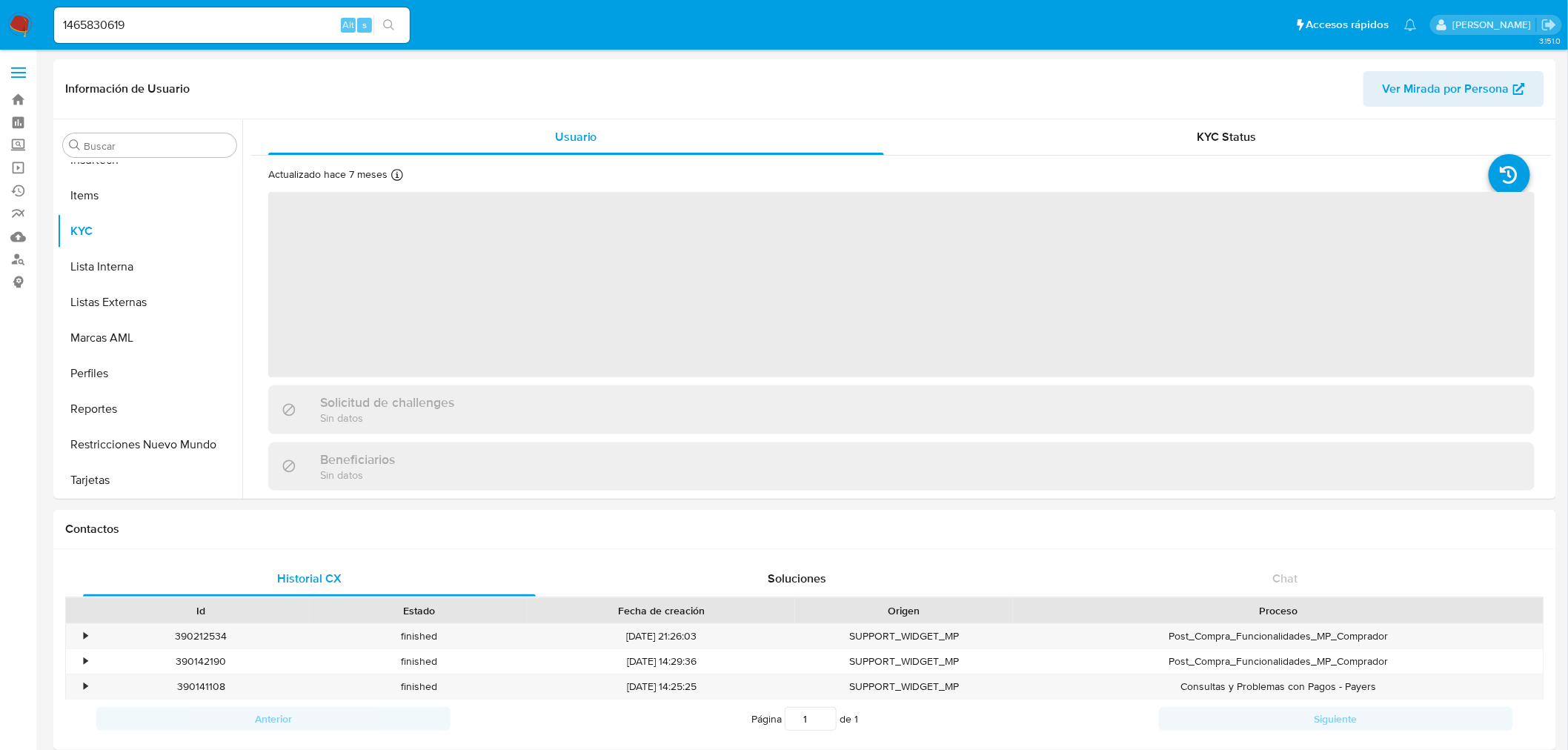
select select "10"
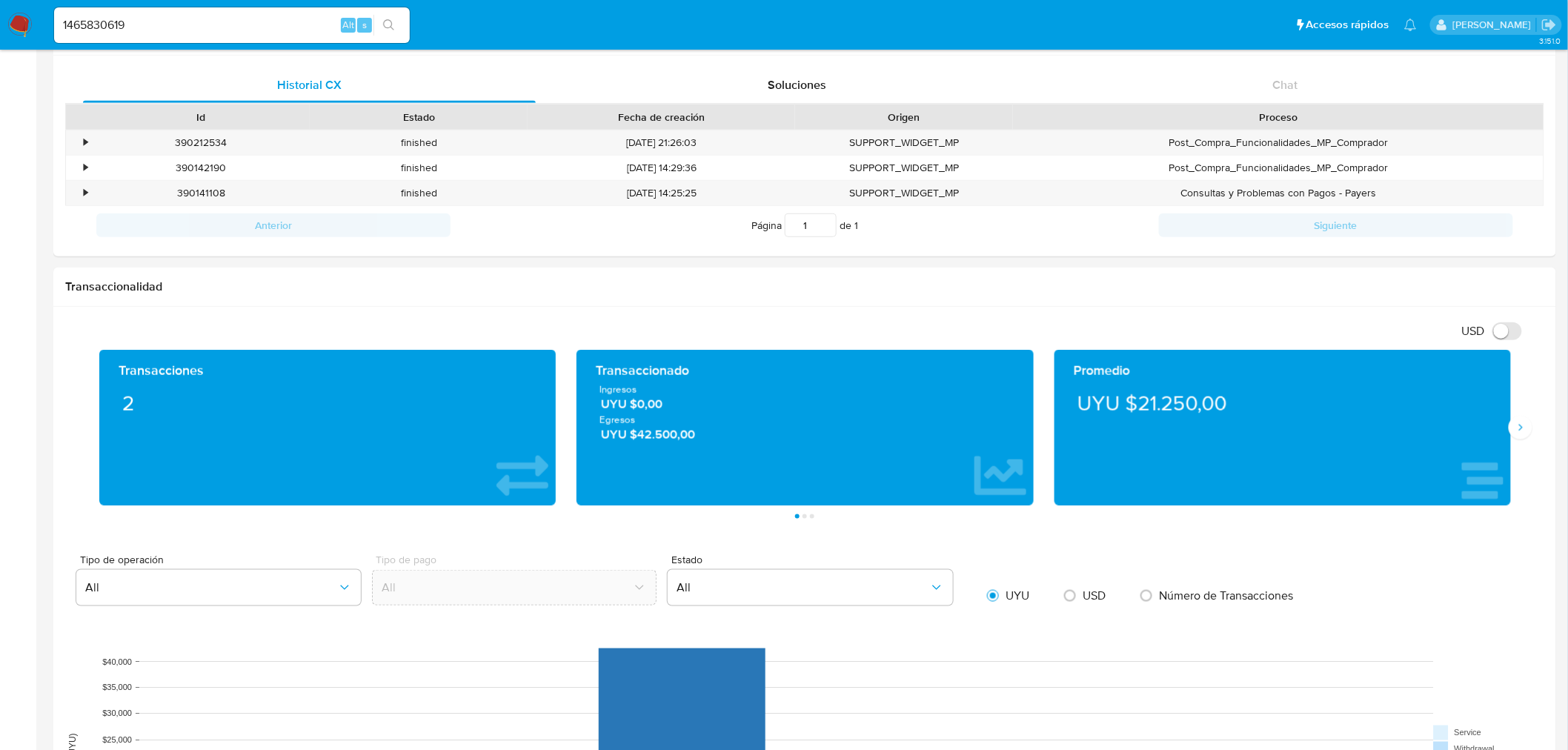
scroll to position [906, 0]
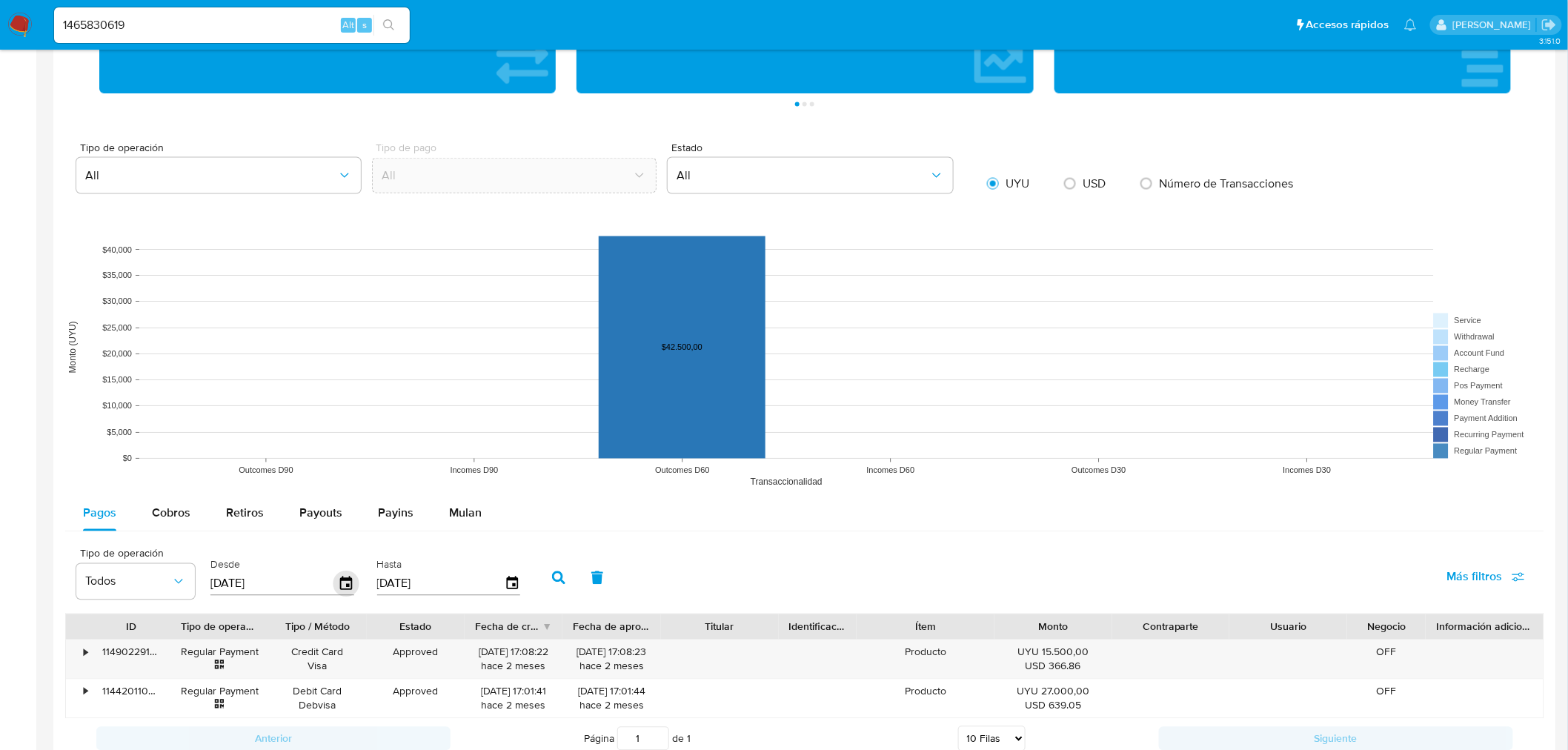
click at [346, 586] on icon "button" at bounding box center [347, 584] width 26 height 26
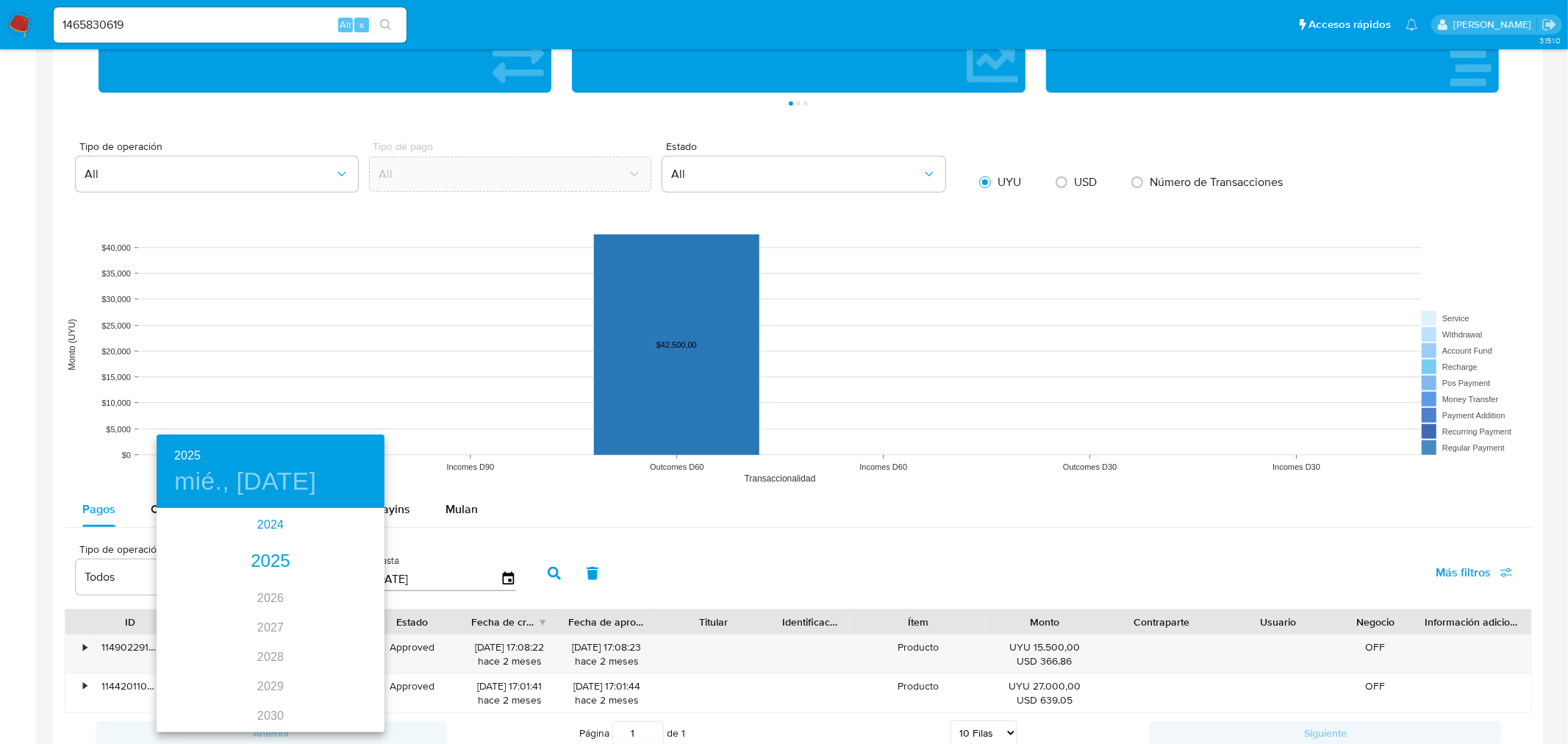
click at [269, 516] on div "2024" at bounding box center [271, 525] width 228 height 29
click at [262, 647] on div "ago." at bounding box center [271, 648] width 76 height 55
click at [179, 633] on p "12" at bounding box center [182, 638] width 12 height 15
type input "[DATE]"
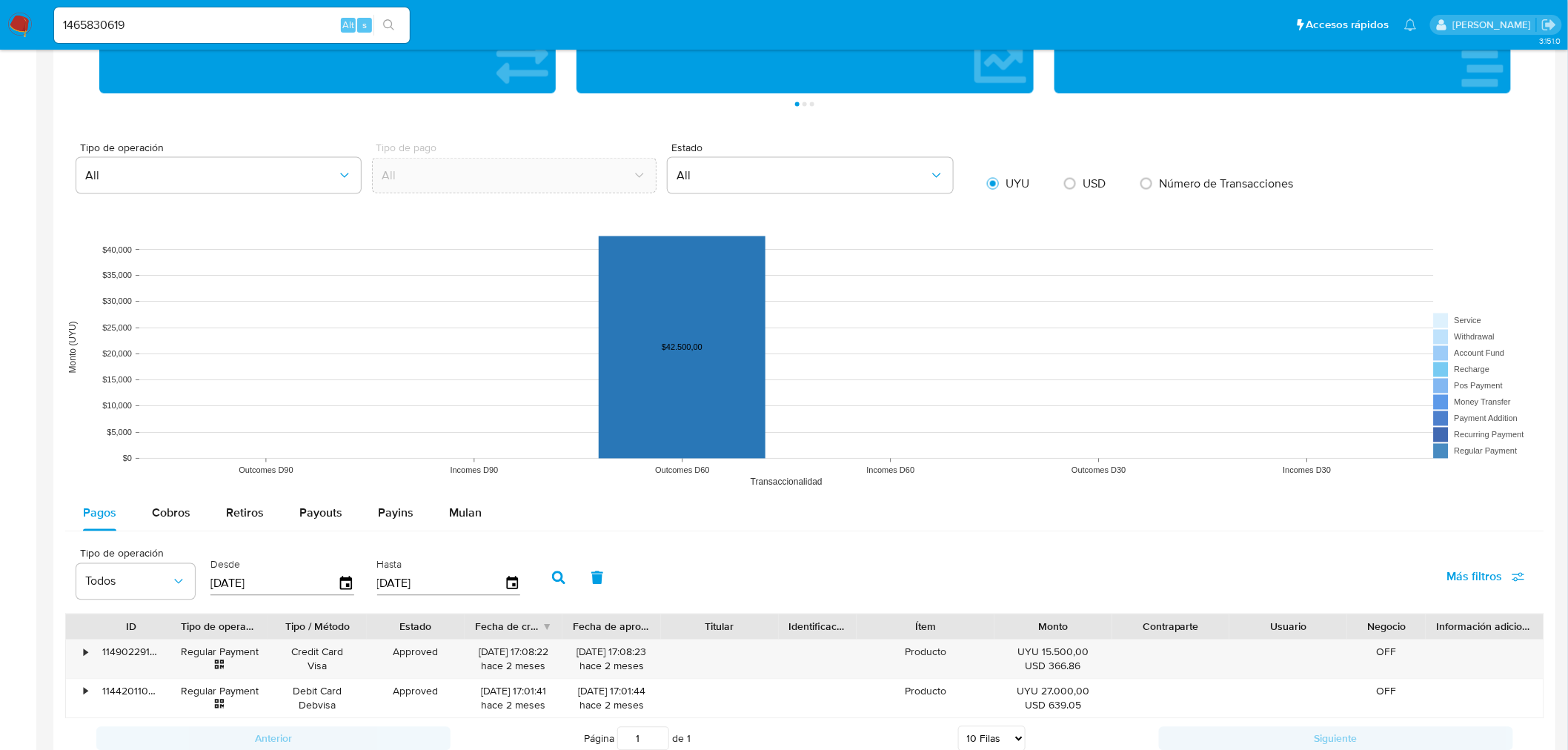
click at [541, 580] on button "button" at bounding box center [559, 578] width 38 height 36
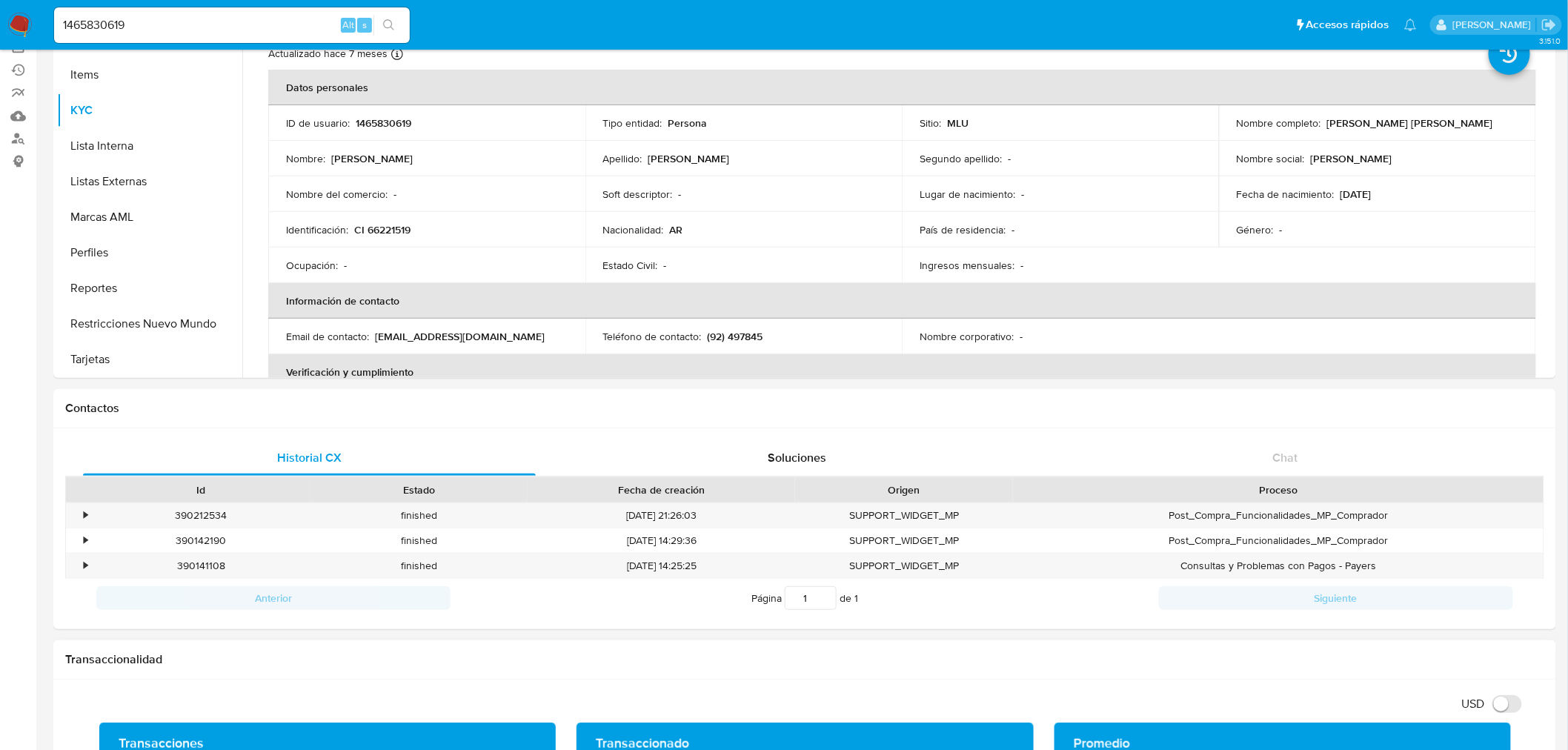
scroll to position [0, 0]
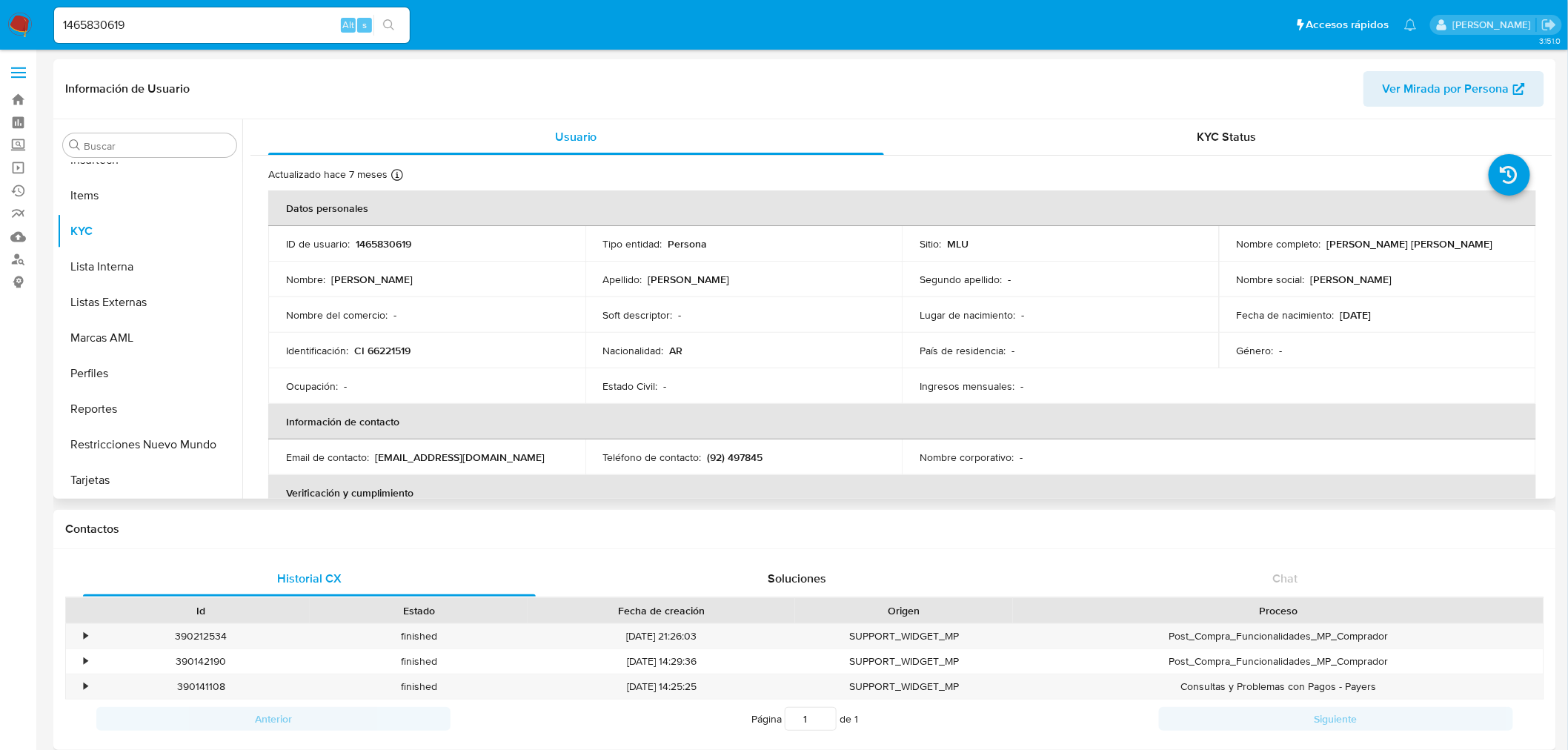
drag, startPoint x: 499, startPoint y: 209, endPoint x: 490, endPoint y: 204, distance: 10.3
click at [499, 209] on th "Datos personales" at bounding box center [902, 208] width 1268 height 36
click at [97, 23] on input "1465830619" at bounding box center [232, 25] width 356 height 19
paste input "3405175"
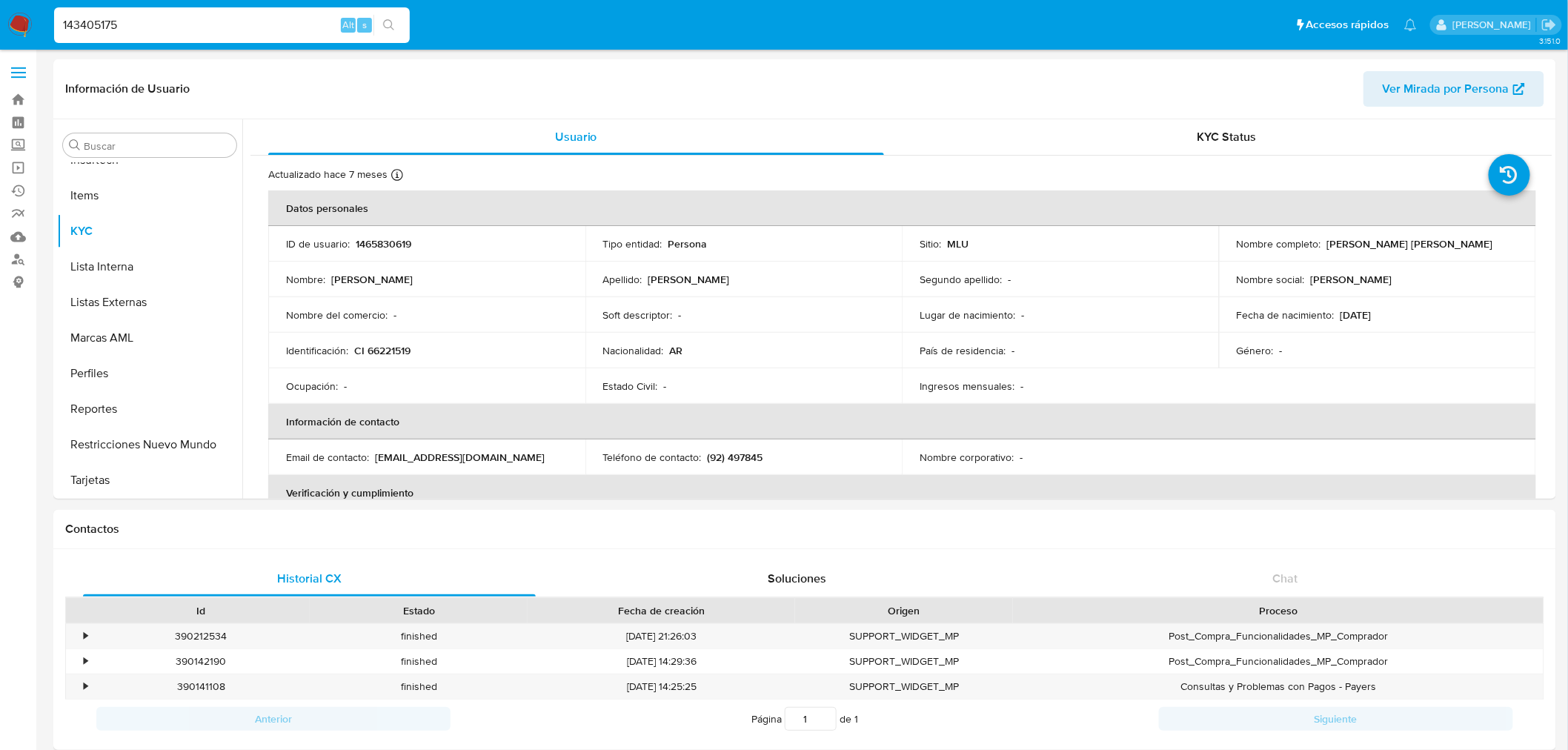
type input "143405175"
click at [393, 15] on button "search-icon" at bounding box center [388, 25] width 31 height 21
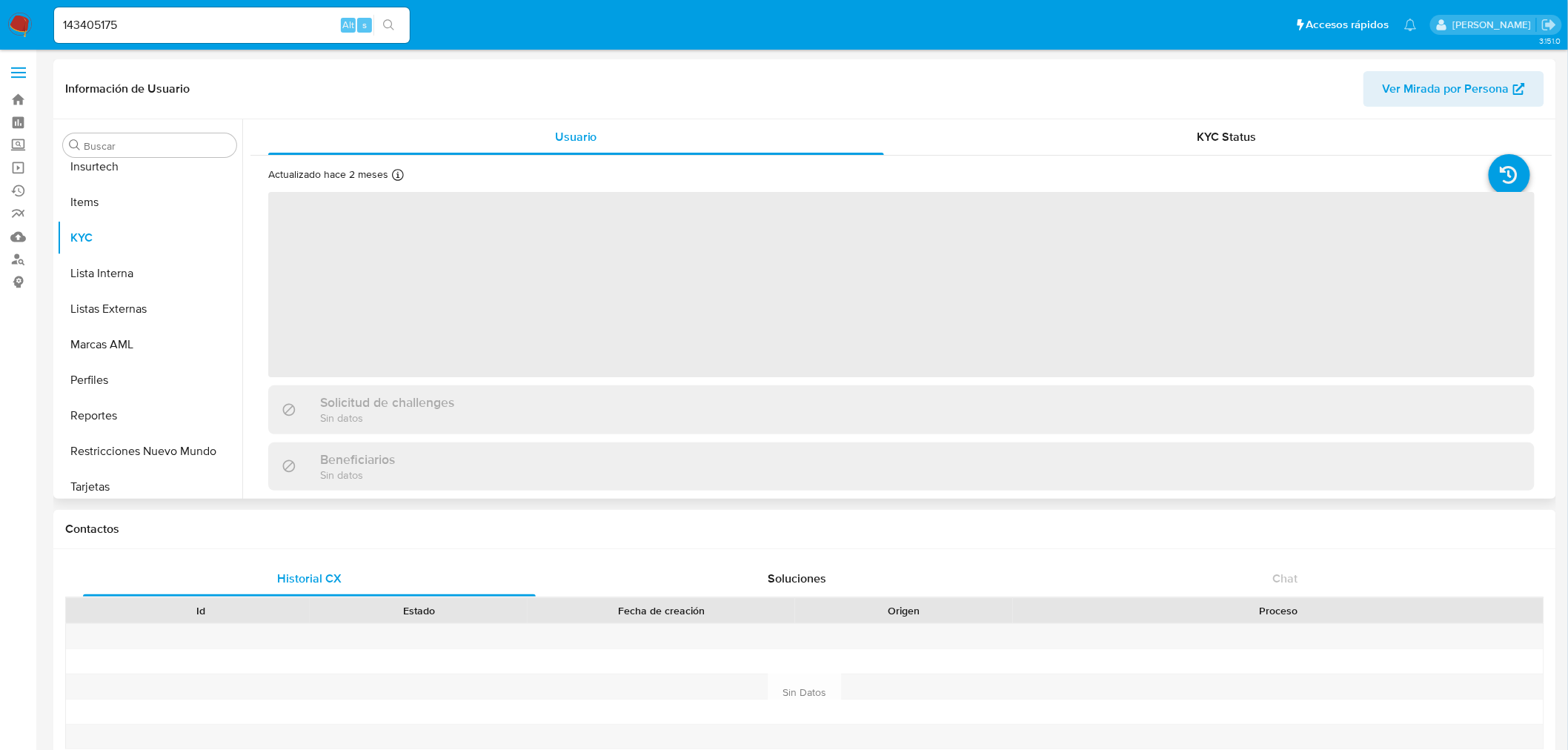
scroll to position [625, 0]
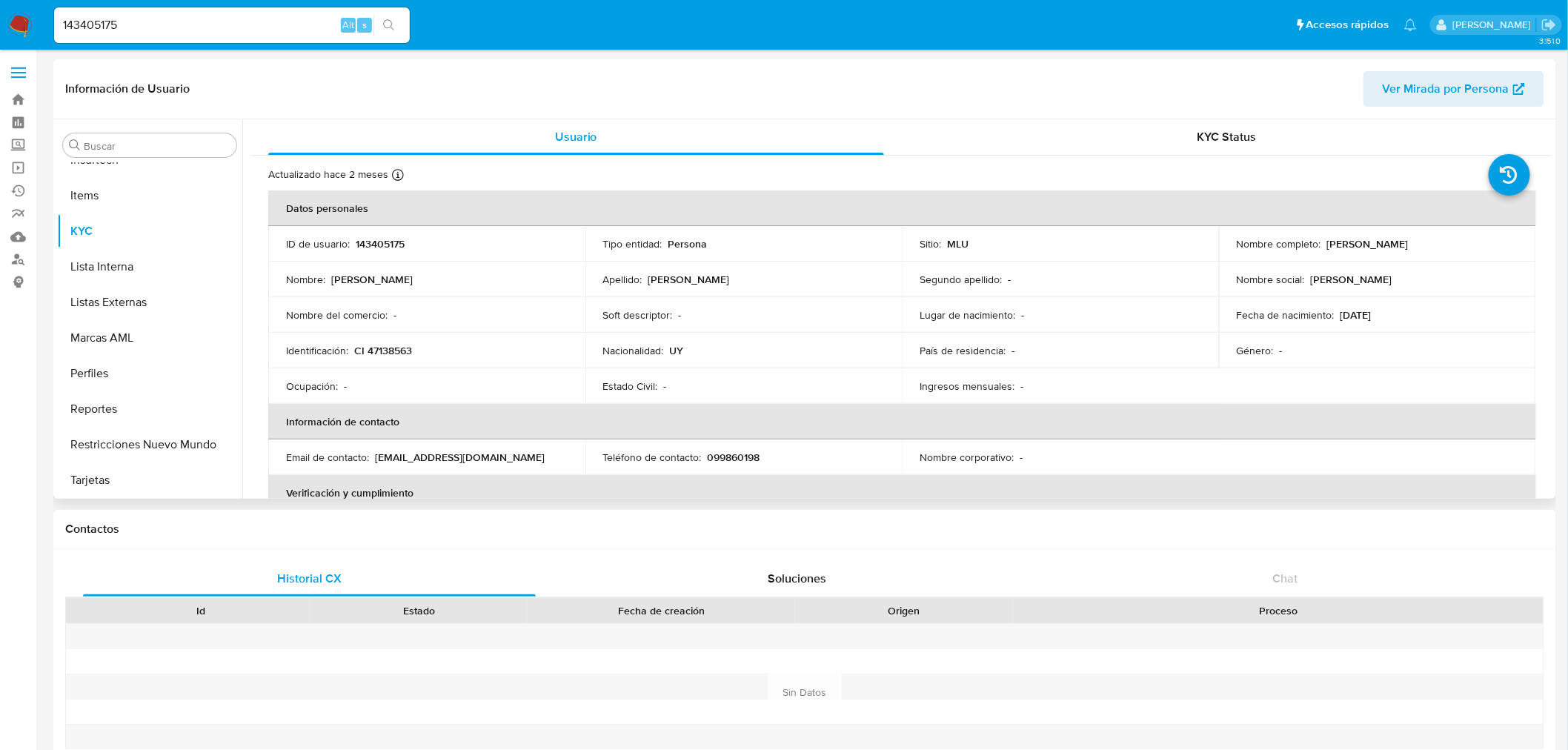
select select "10"
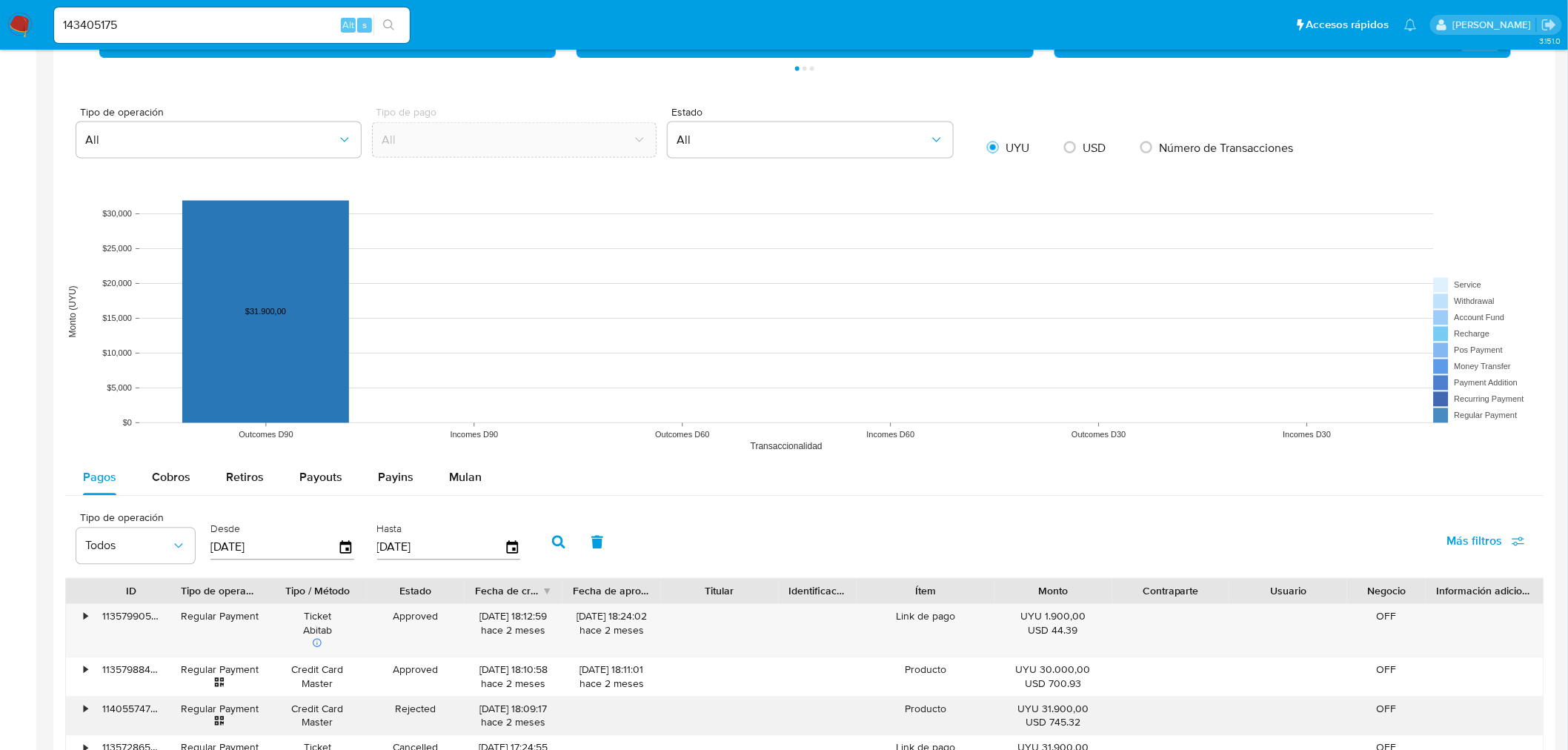
scroll to position [1071, 0]
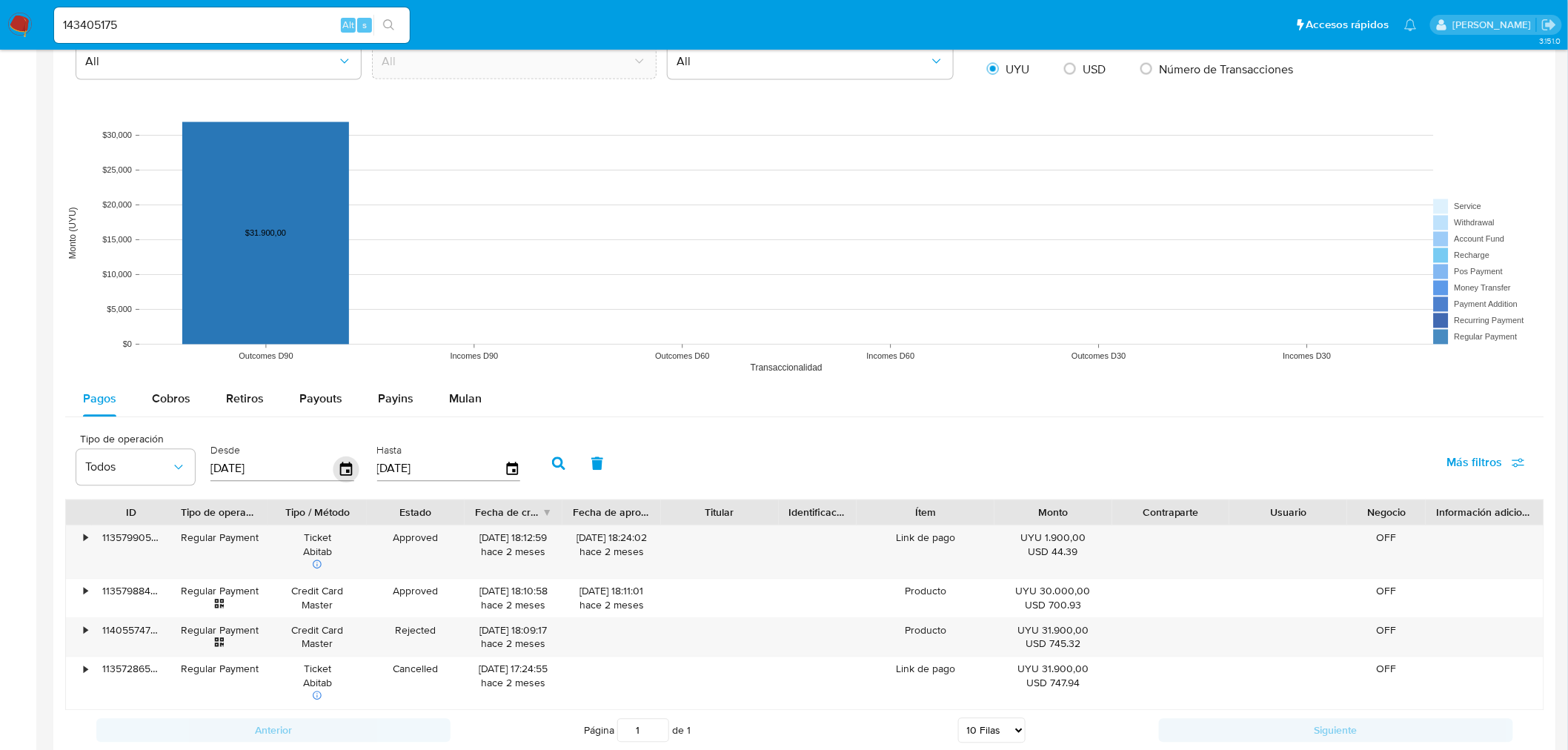
click at [343, 473] on icon "button" at bounding box center [346, 468] width 12 height 13
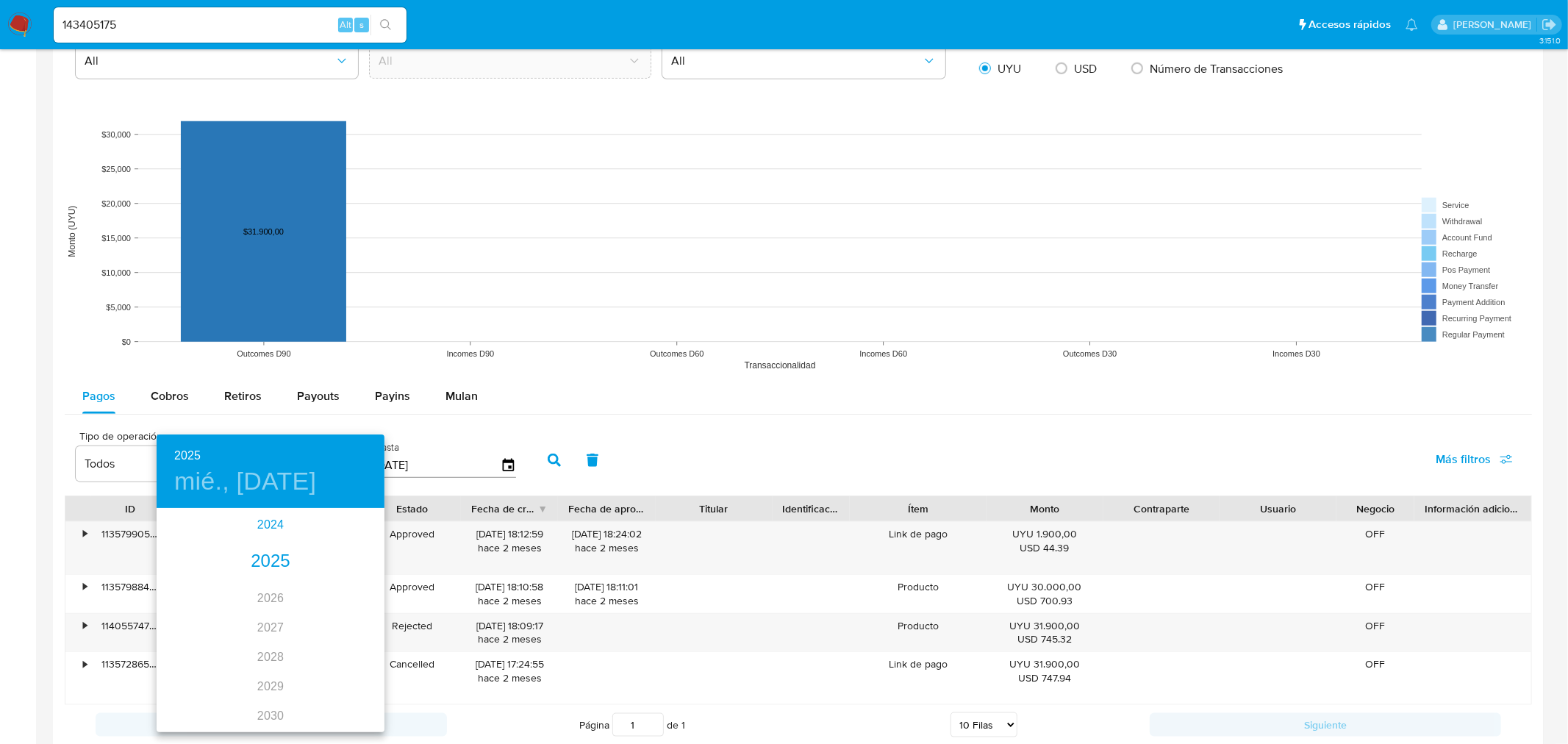
click at [271, 526] on div "2024" at bounding box center [271, 525] width 228 height 29
click at [259, 649] on div "ago." at bounding box center [271, 648] width 76 height 55
click at [182, 635] on p "12" at bounding box center [182, 638] width 12 height 15
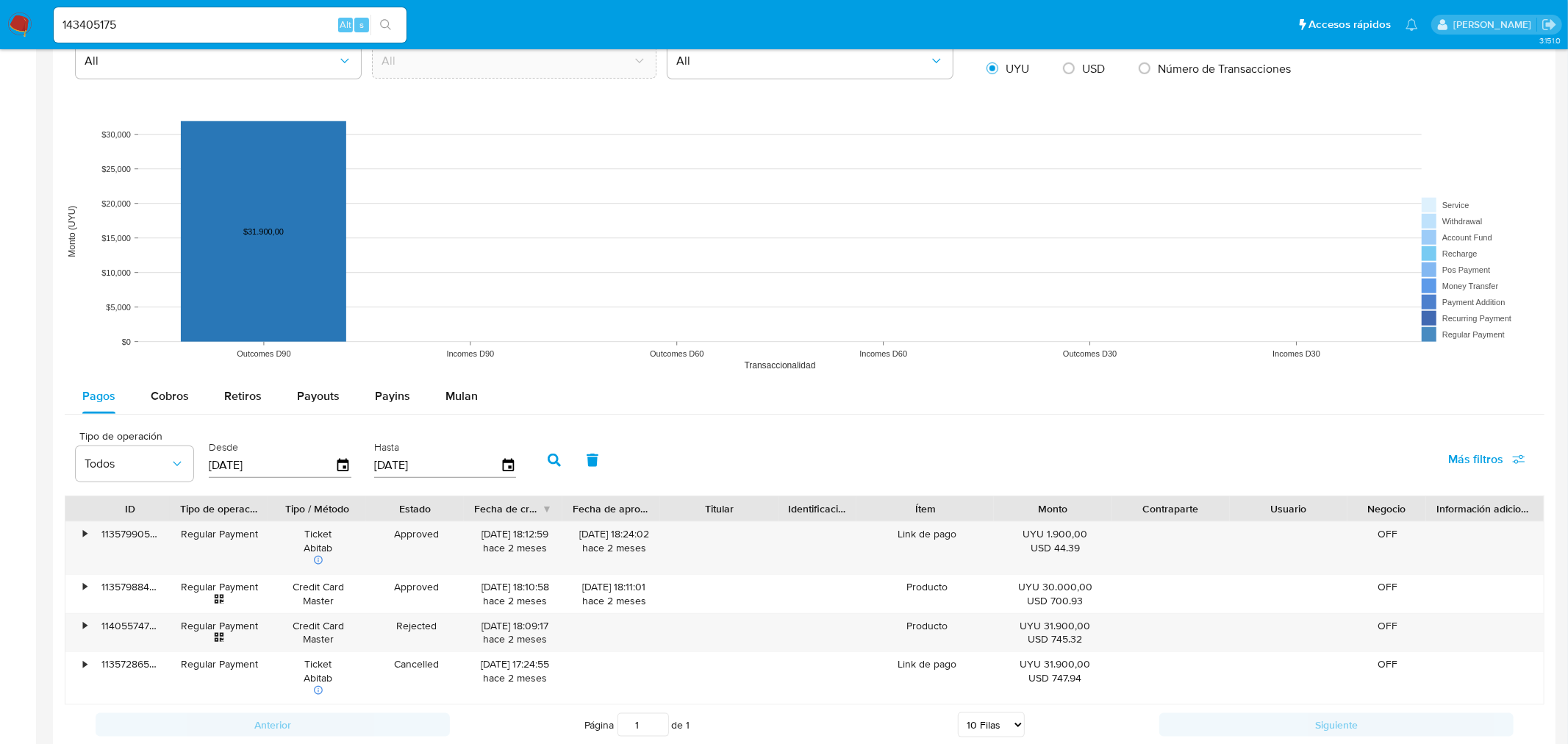
type input "[DATE]"
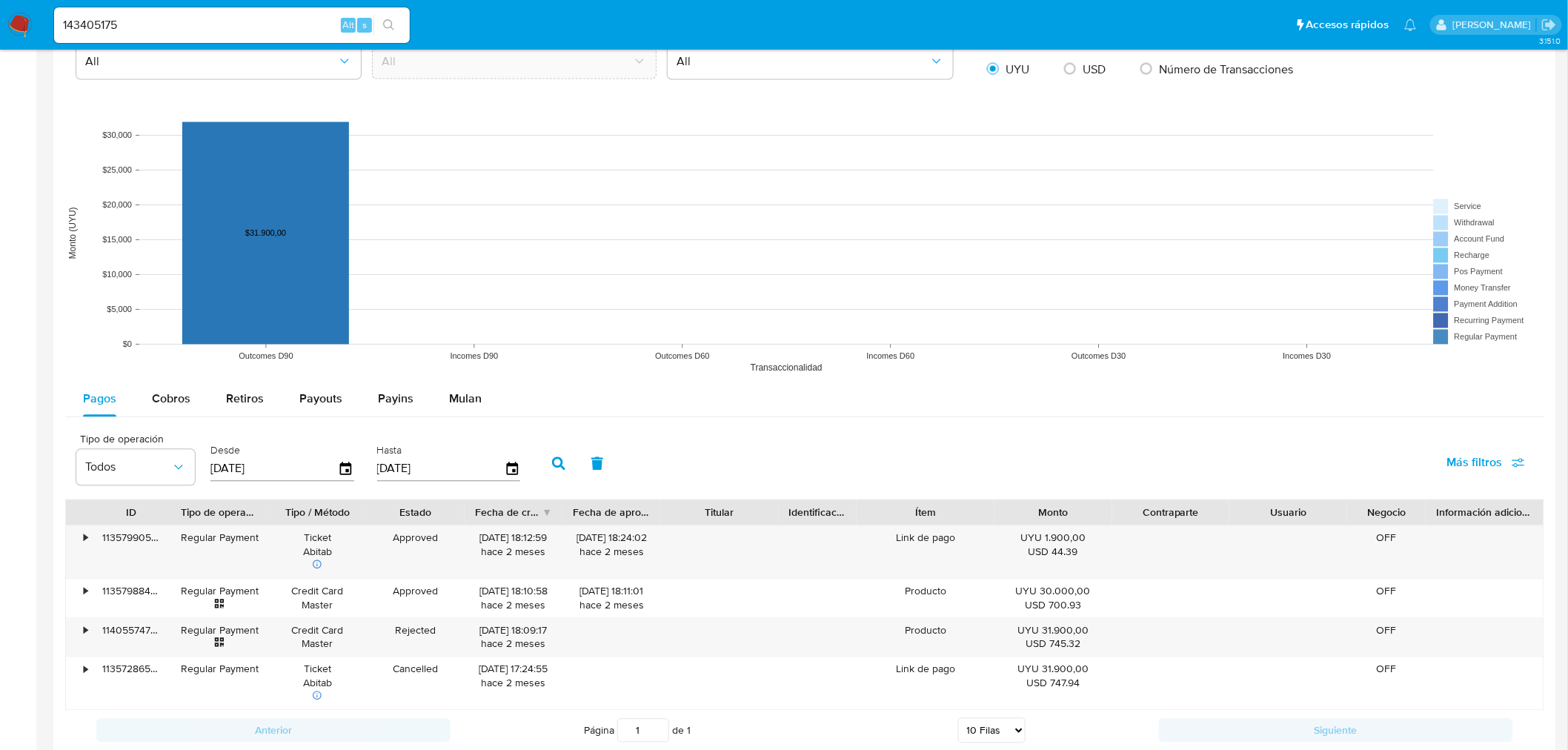
click at [541, 463] on button "button" at bounding box center [559, 464] width 38 height 36
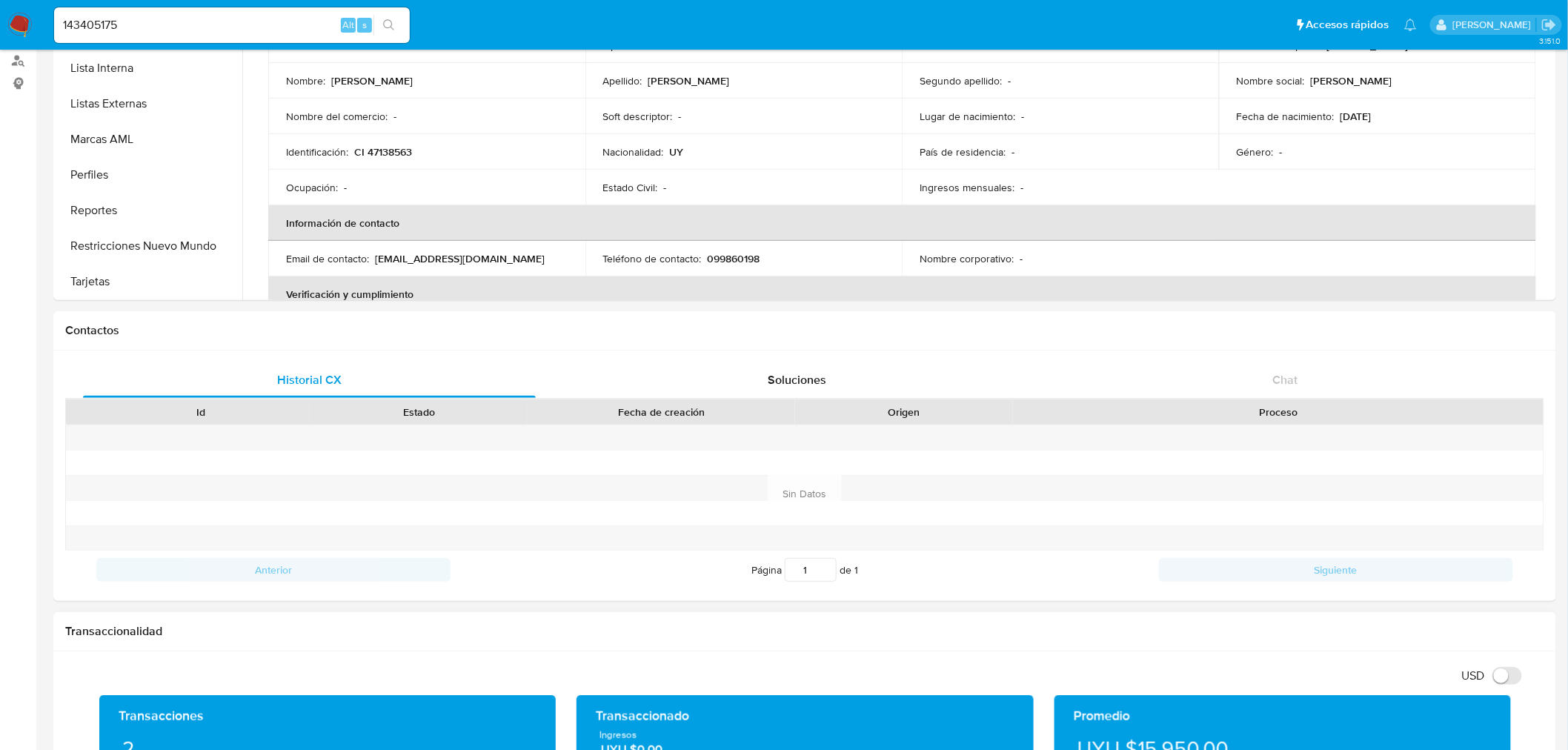
scroll to position [0, 0]
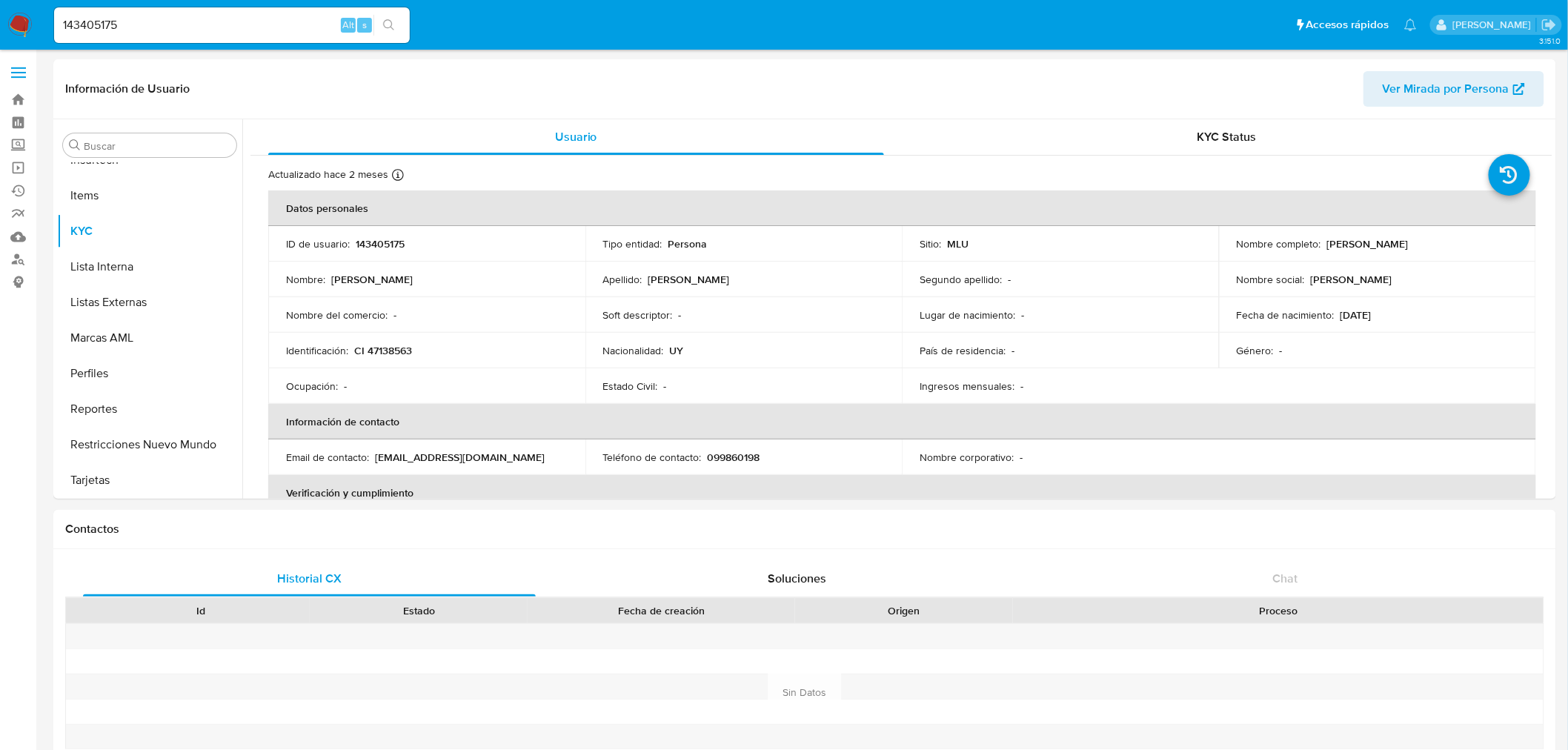
click at [106, 21] on input "143405175" at bounding box center [232, 25] width 356 height 19
paste input "205693021"
type input "205693021"
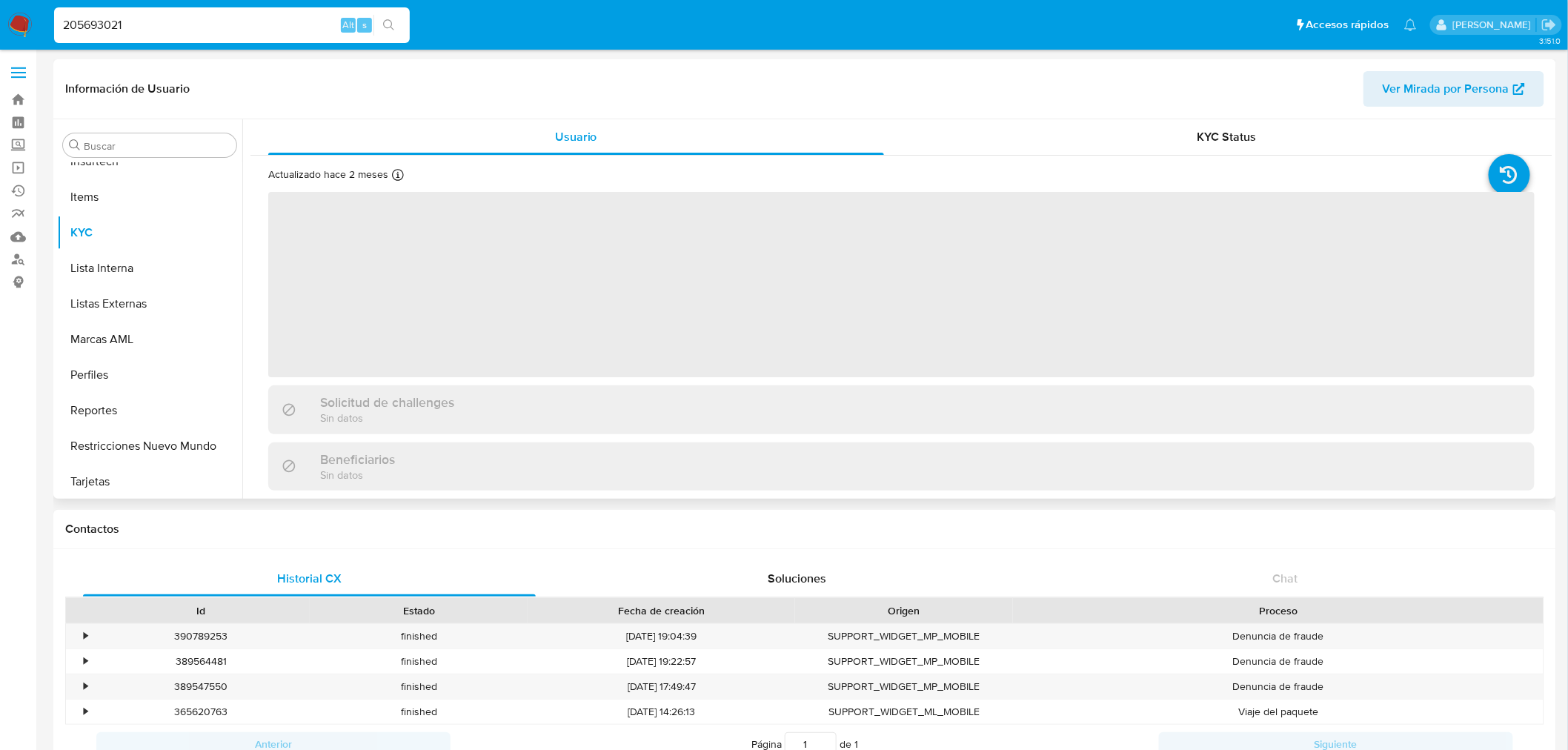
scroll to position [625, 0]
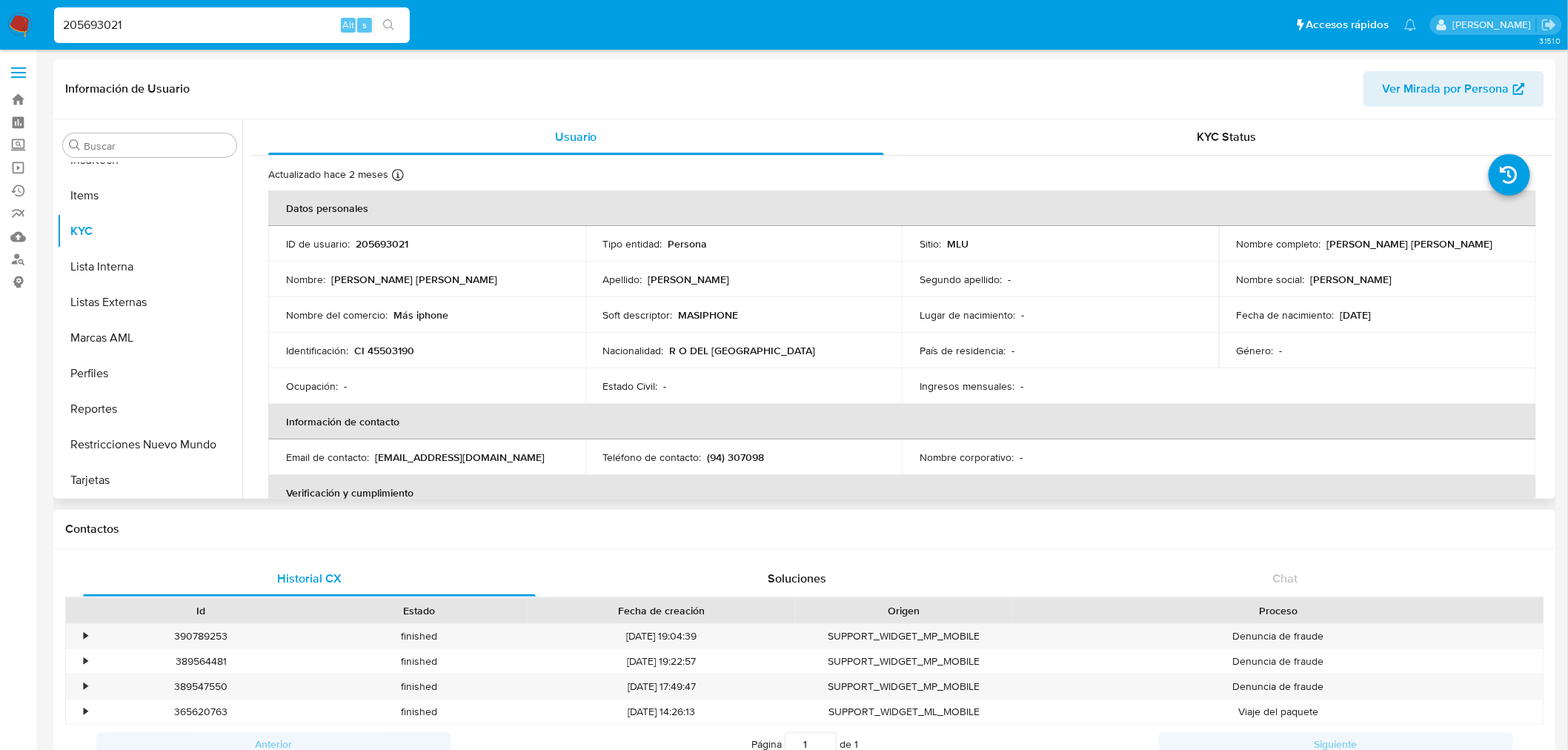
select select "10"
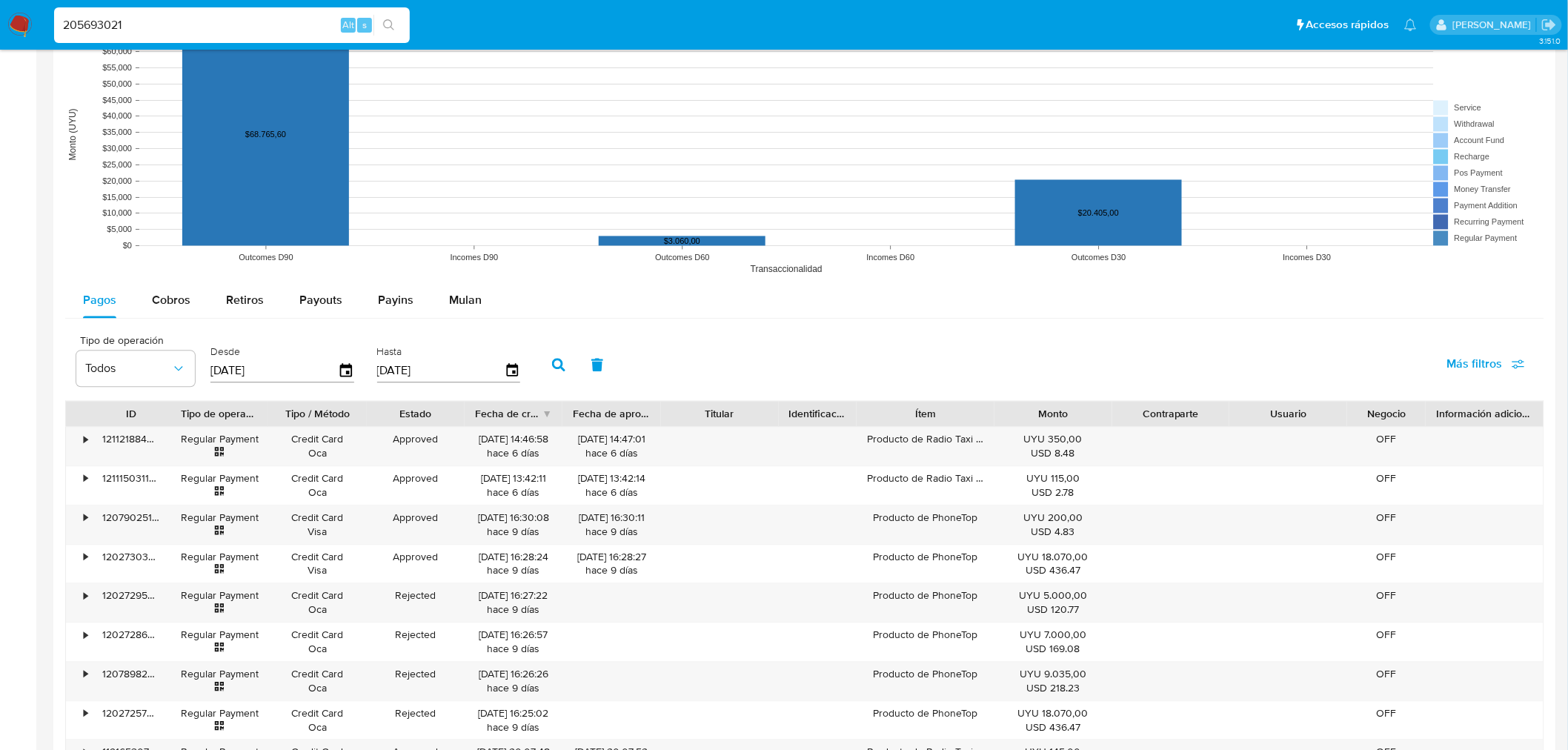
scroll to position [1083, 0]
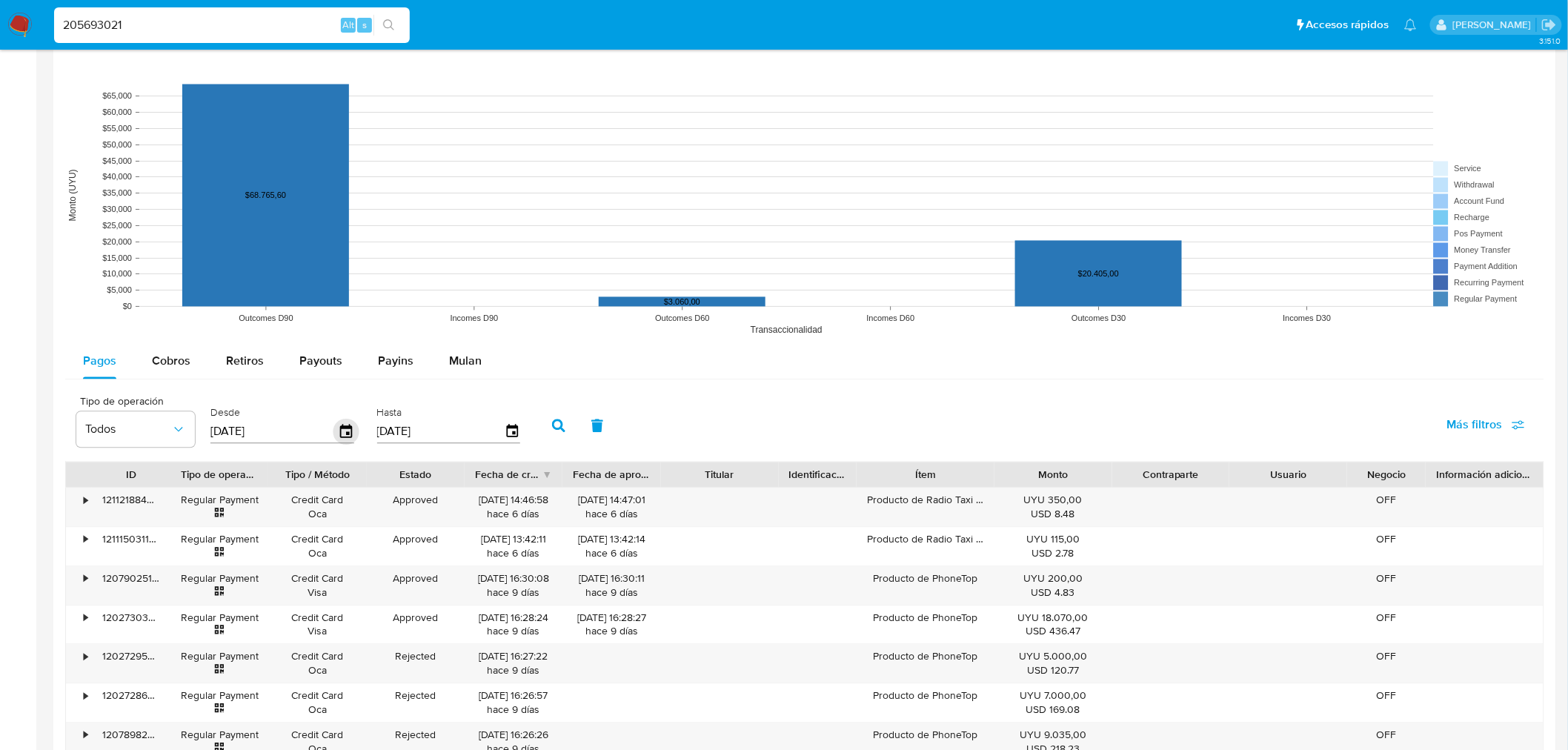
click at [336, 432] on icon "button" at bounding box center [347, 432] width 26 height 26
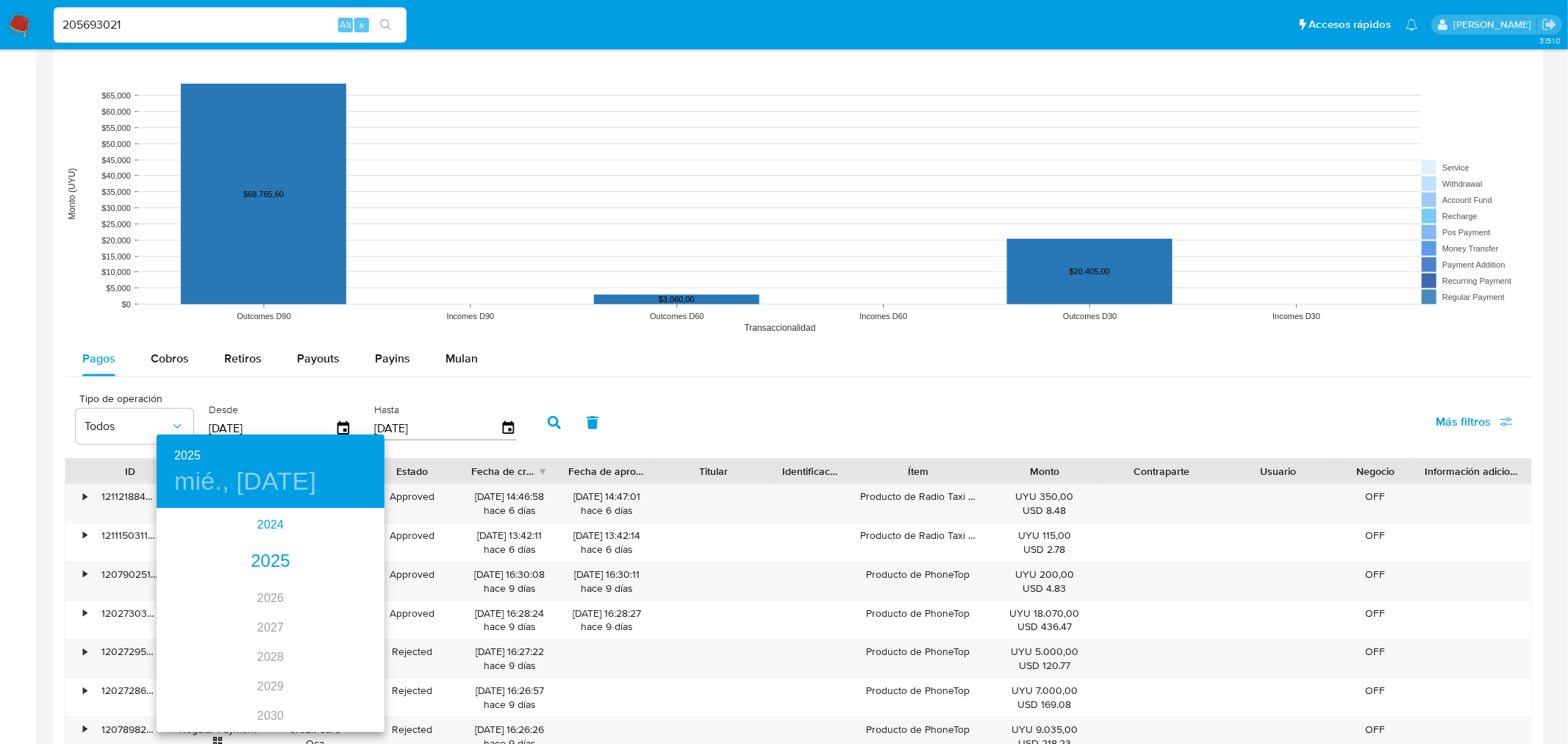
click at [258, 529] on div "2024" at bounding box center [271, 525] width 228 height 29
click at [276, 650] on div "ago." at bounding box center [271, 648] width 76 height 55
click at [178, 635] on p "12" at bounding box center [182, 638] width 12 height 15
type input "[DATE]"
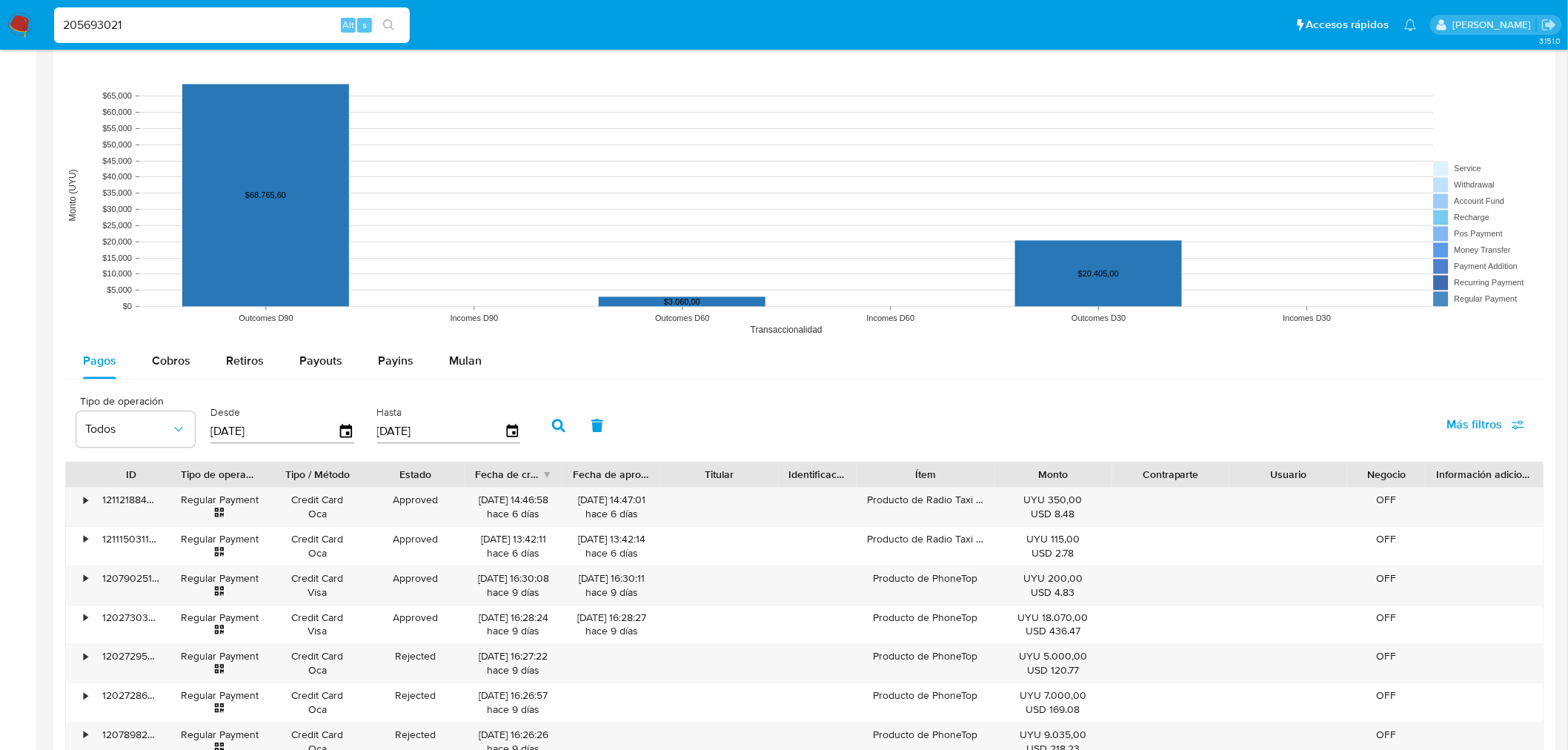
click at [552, 421] on icon "button" at bounding box center [558, 426] width 13 height 13
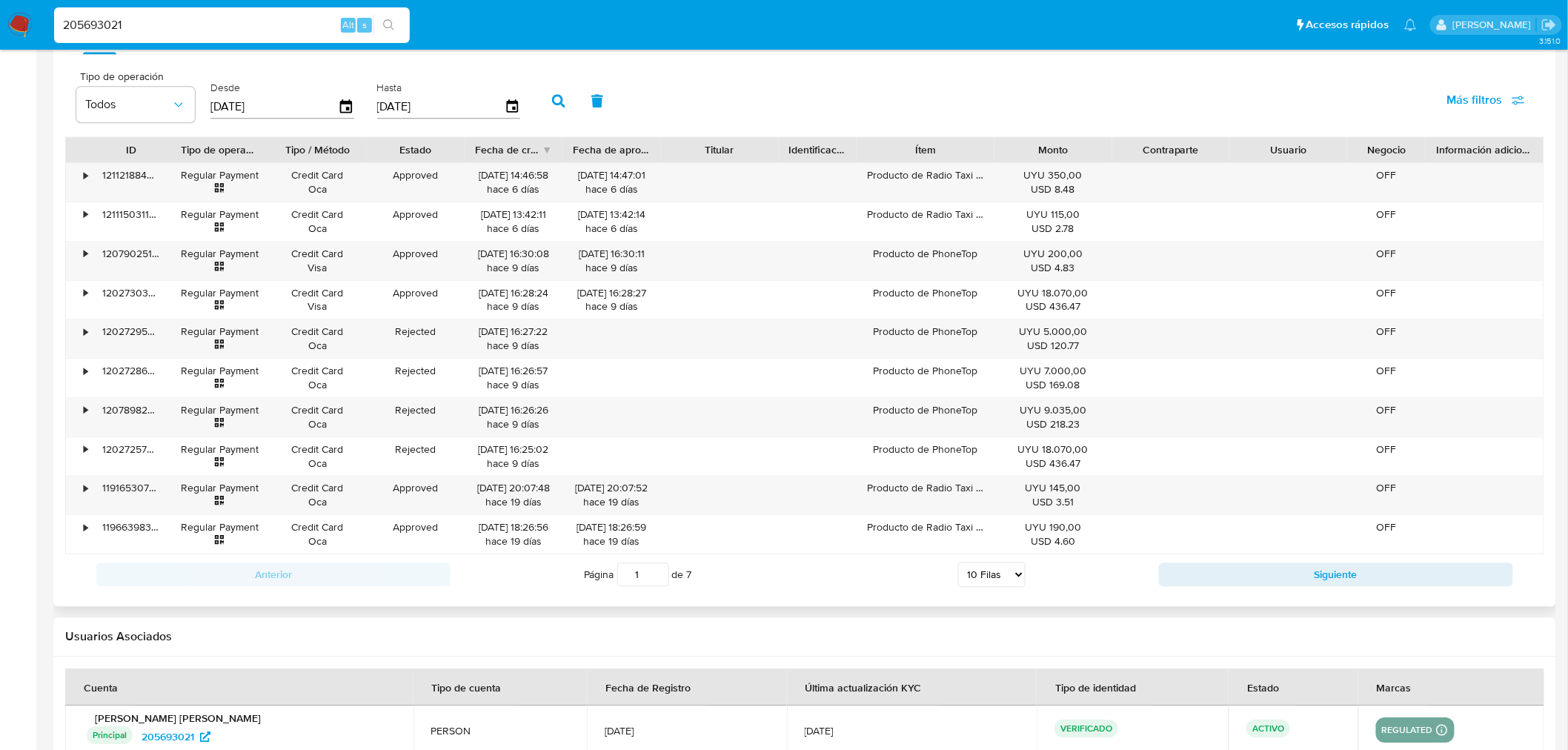
scroll to position [1436, 0]
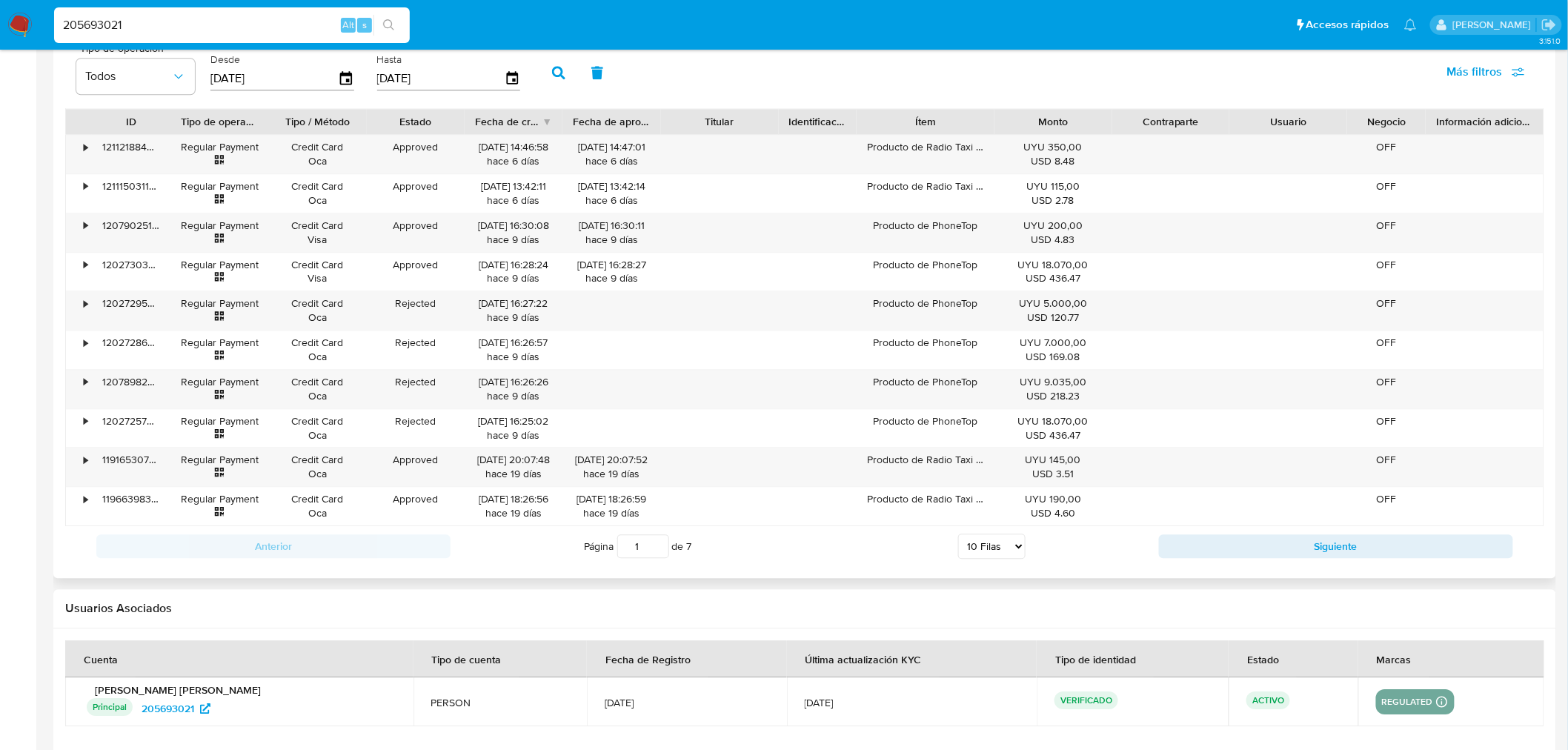
click at [1002, 544] on select "5 Filas 10 Filas 20 Filas 25 Filas 50 Filas 100 Filas" at bounding box center [991, 546] width 67 height 25
select select "100"
click at [958, 536] on select "5 Filas 10 Filas 20 Filas 25 Filas 50 Filas 100 Filas" at bounding box center [991, 546] width 67 height 25
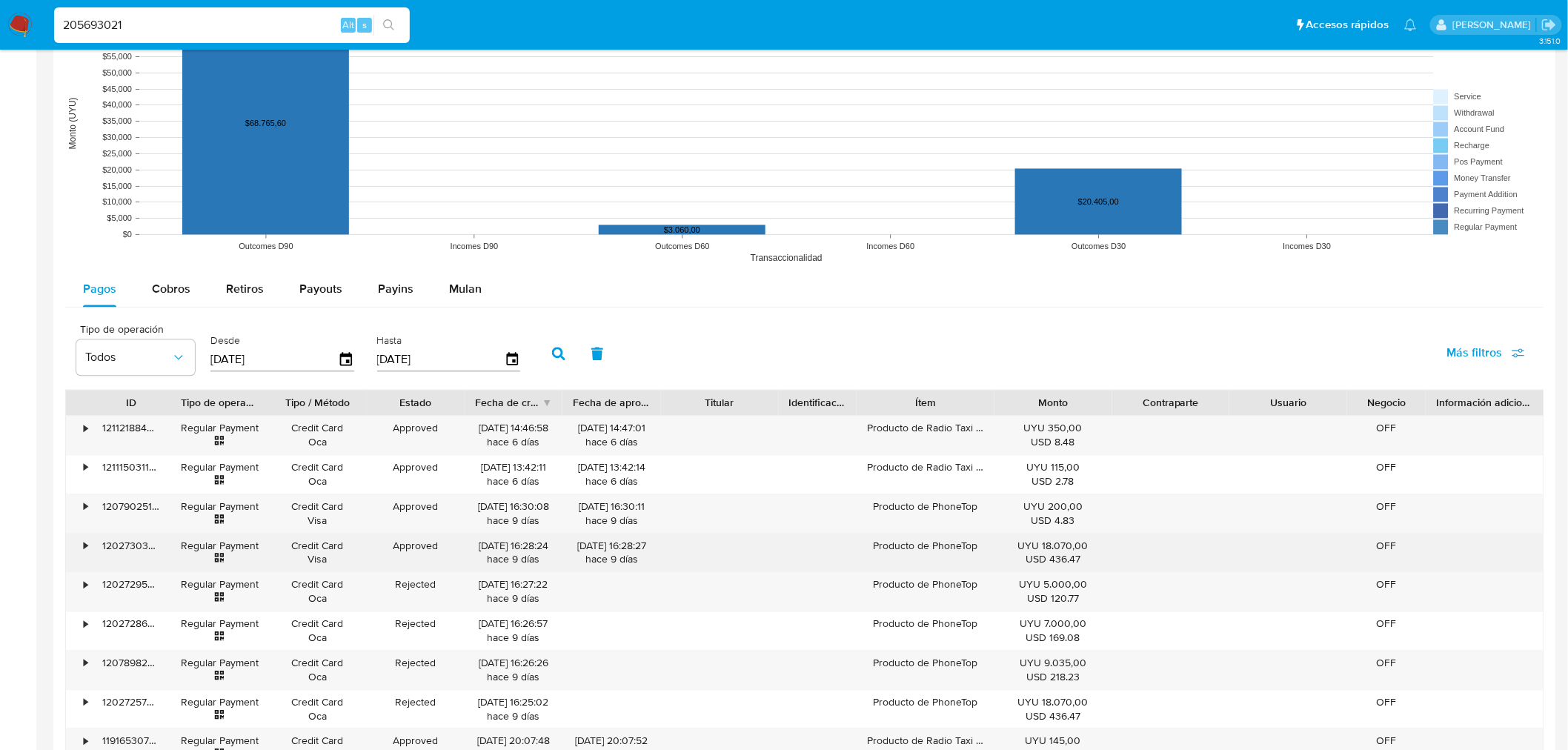
scroll to position [1132, 0]
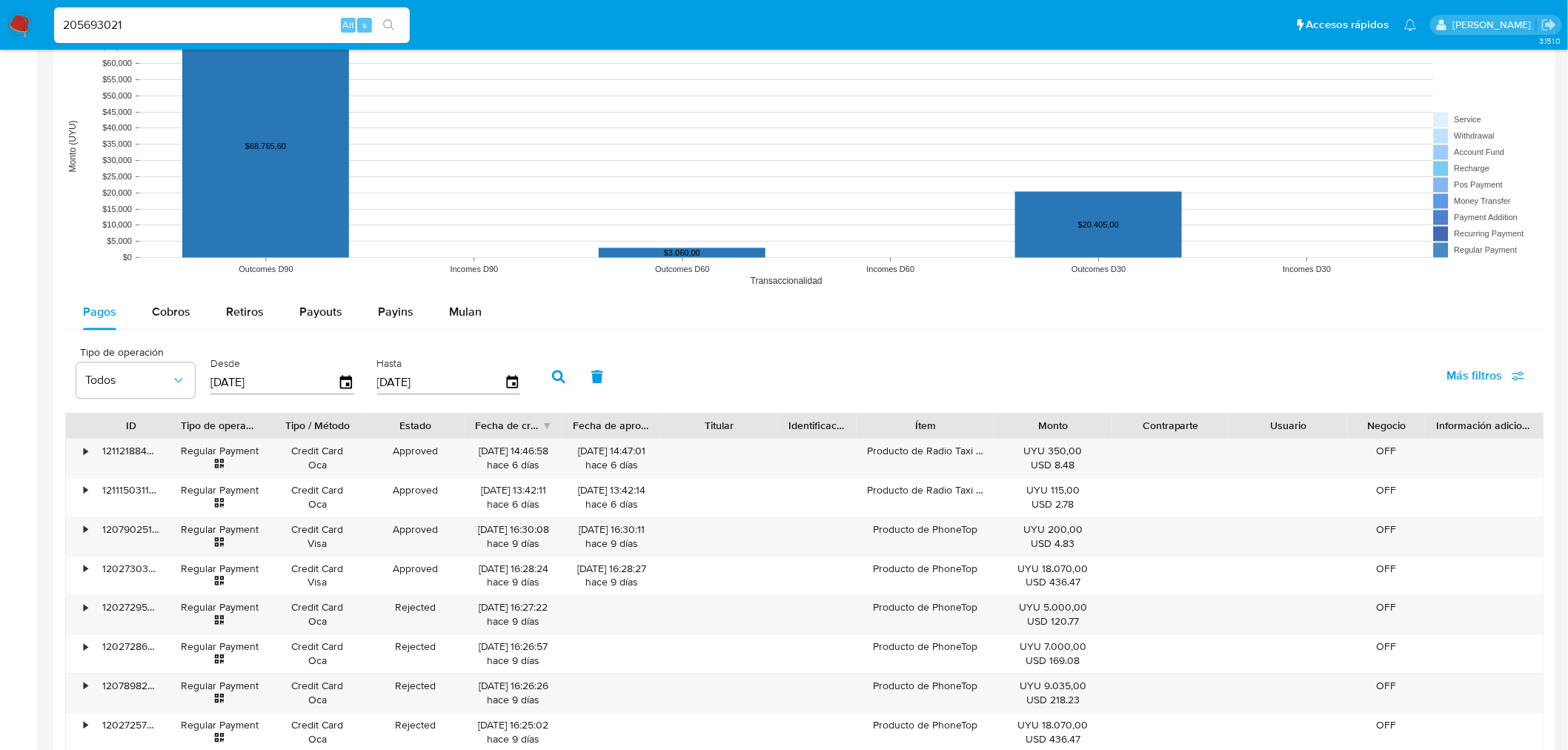
click at [80, 24] on input "205693021" at bounding box center [232, 25] width 356 height 19
paste input "339331502"
type input "339331502"
click at [393, 20] on icon "search-icon" at bounding box center [389, 25] width 12 height 12
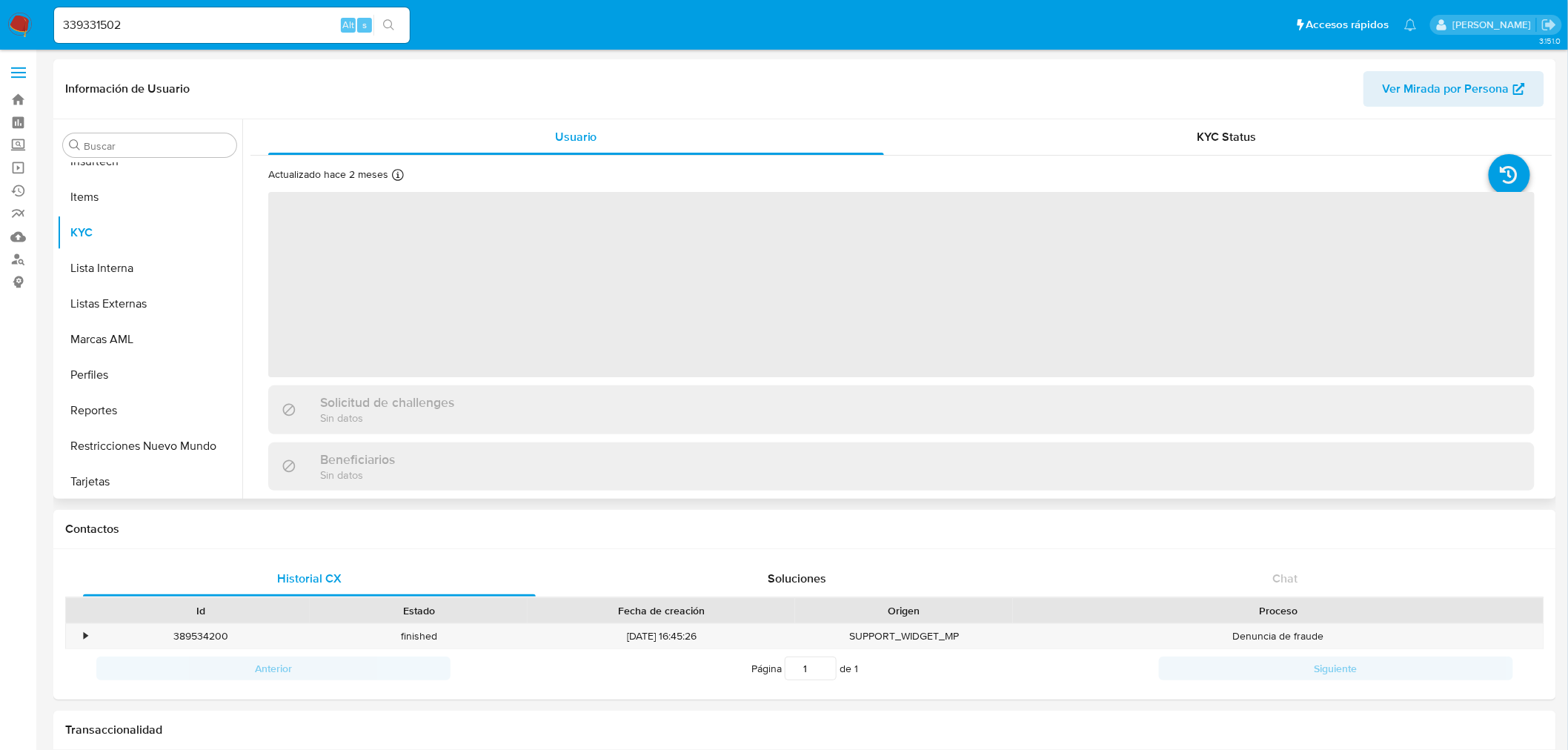
scroll to position [625, 0]
select select "10"
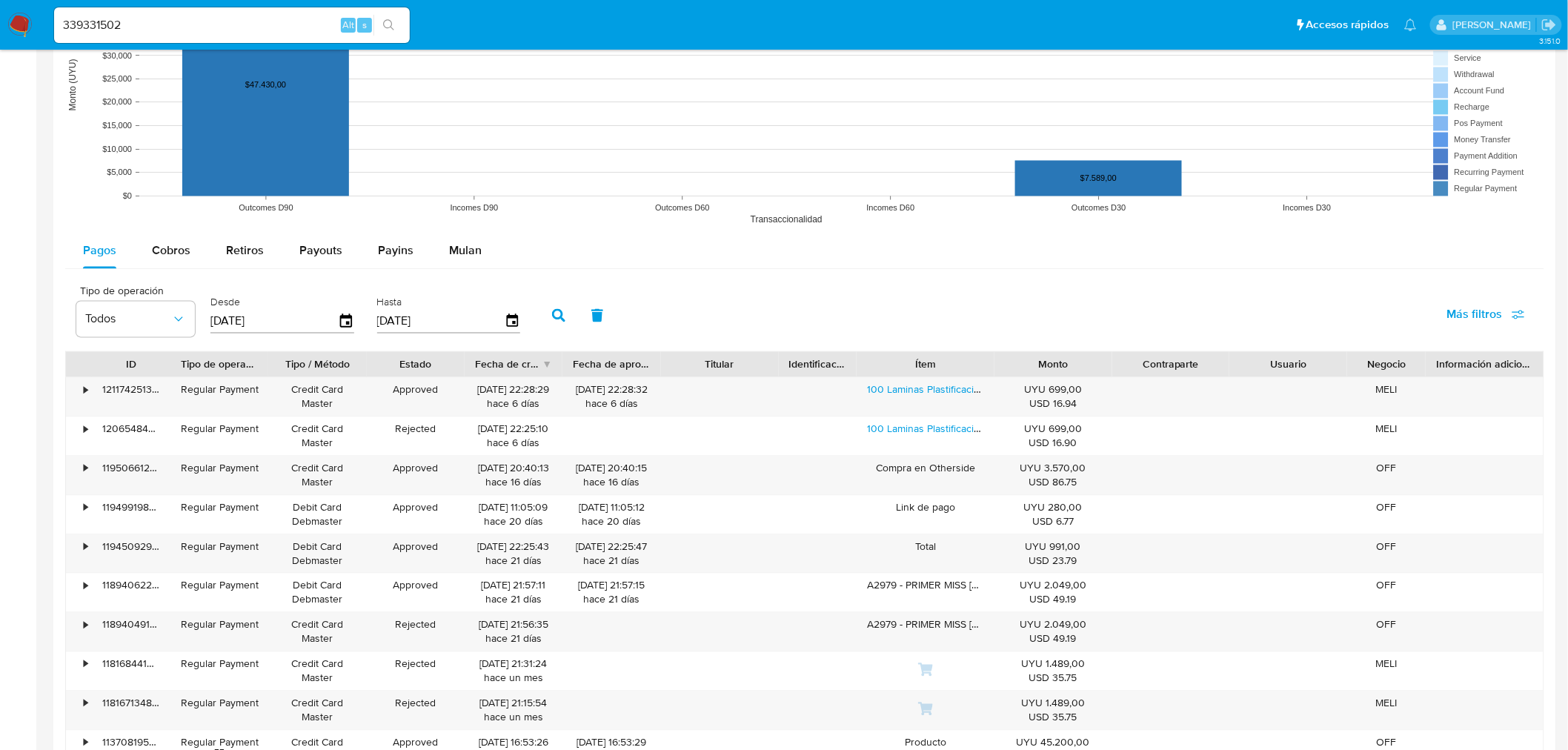
scroll to position [988, 0]
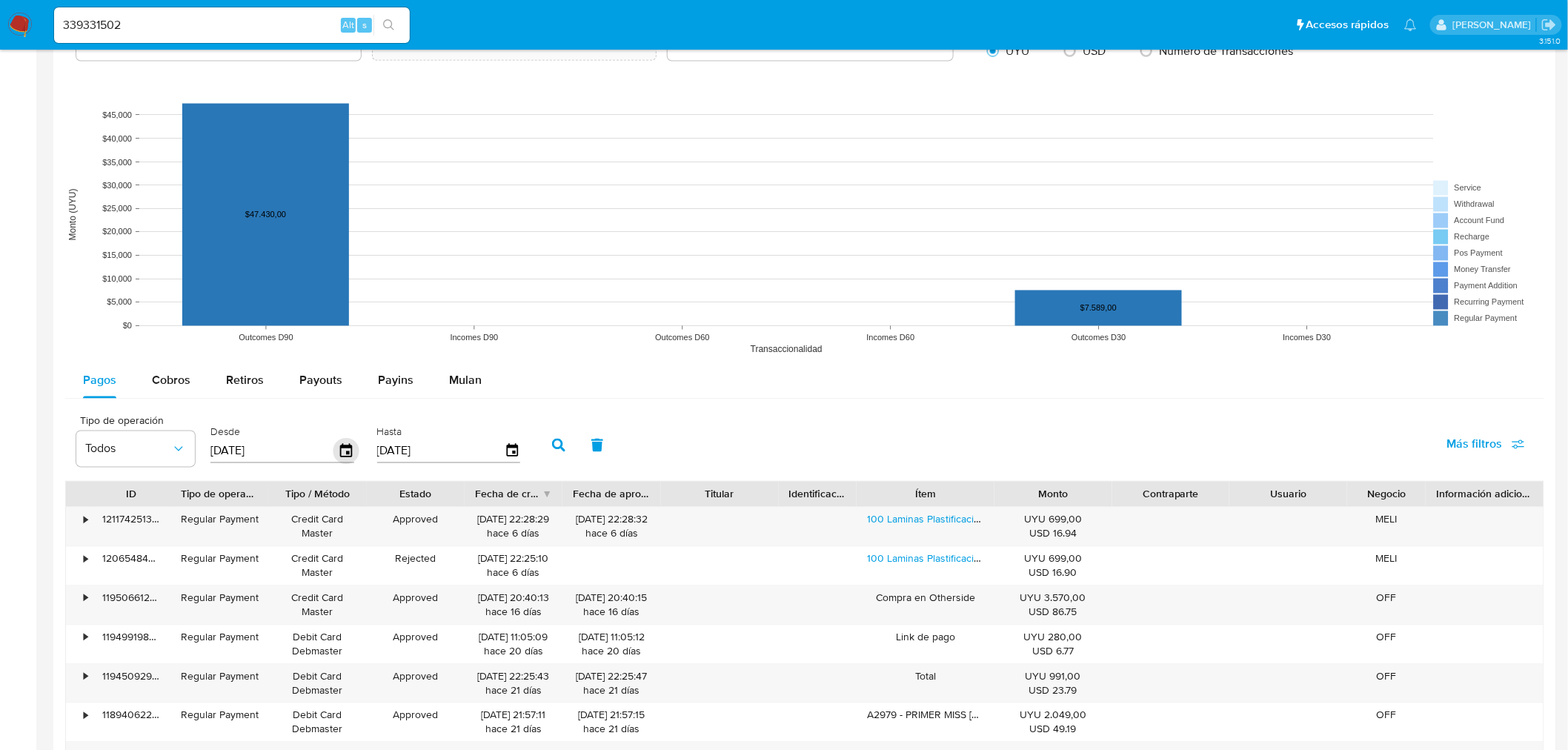
click at [343, 446] on icon "button" at bounding box center [347, 452] width 26 height 26
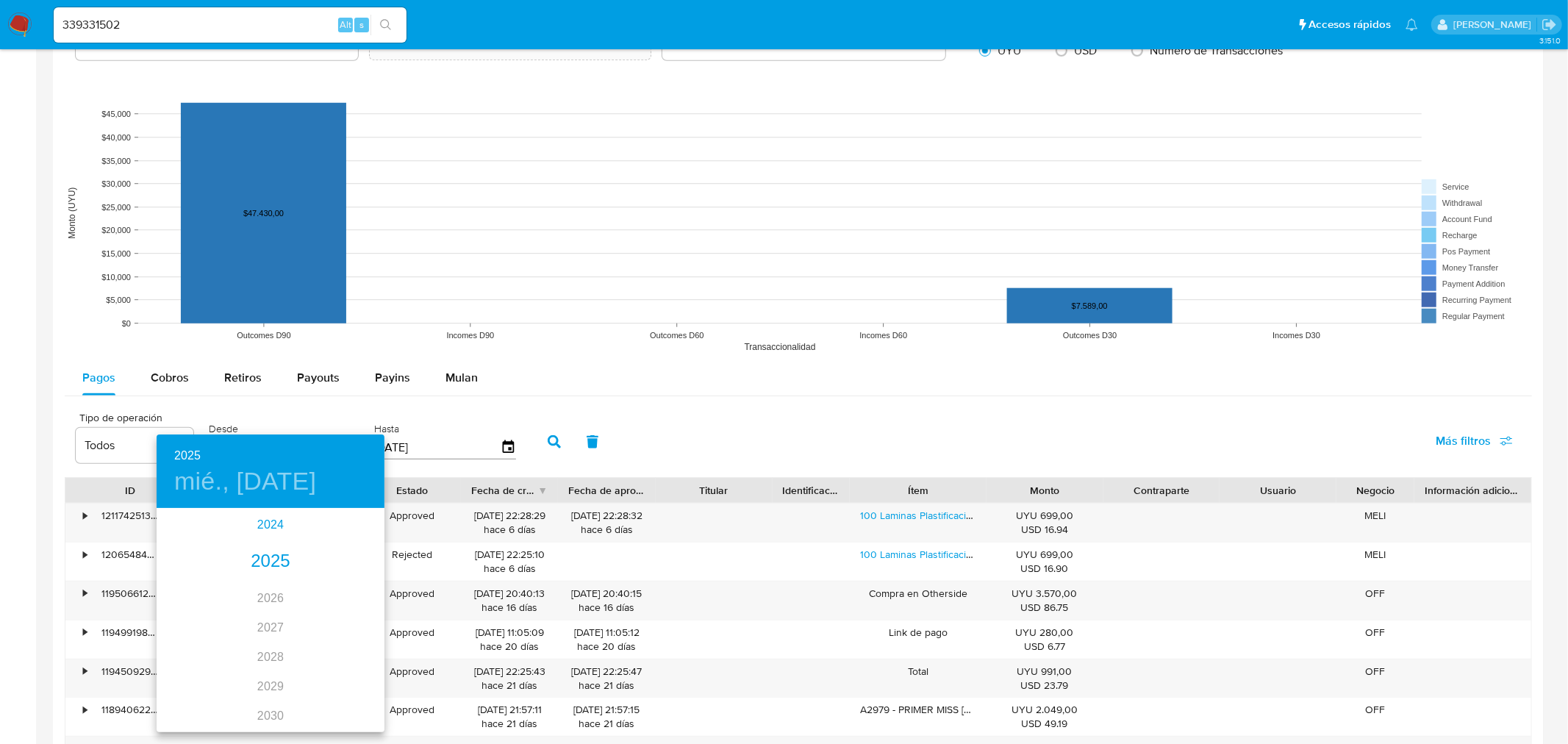
click at [266, 520] on div "2024" at bounding box center [271, 525] width 228 height 29
click at [267, 658] on div "ago." at bounding box center [271, 648] width 76 height 55
click at [181, 641] on p "12" at bounding box center [182, 638] width 12 height 15
type input "[DATE]"
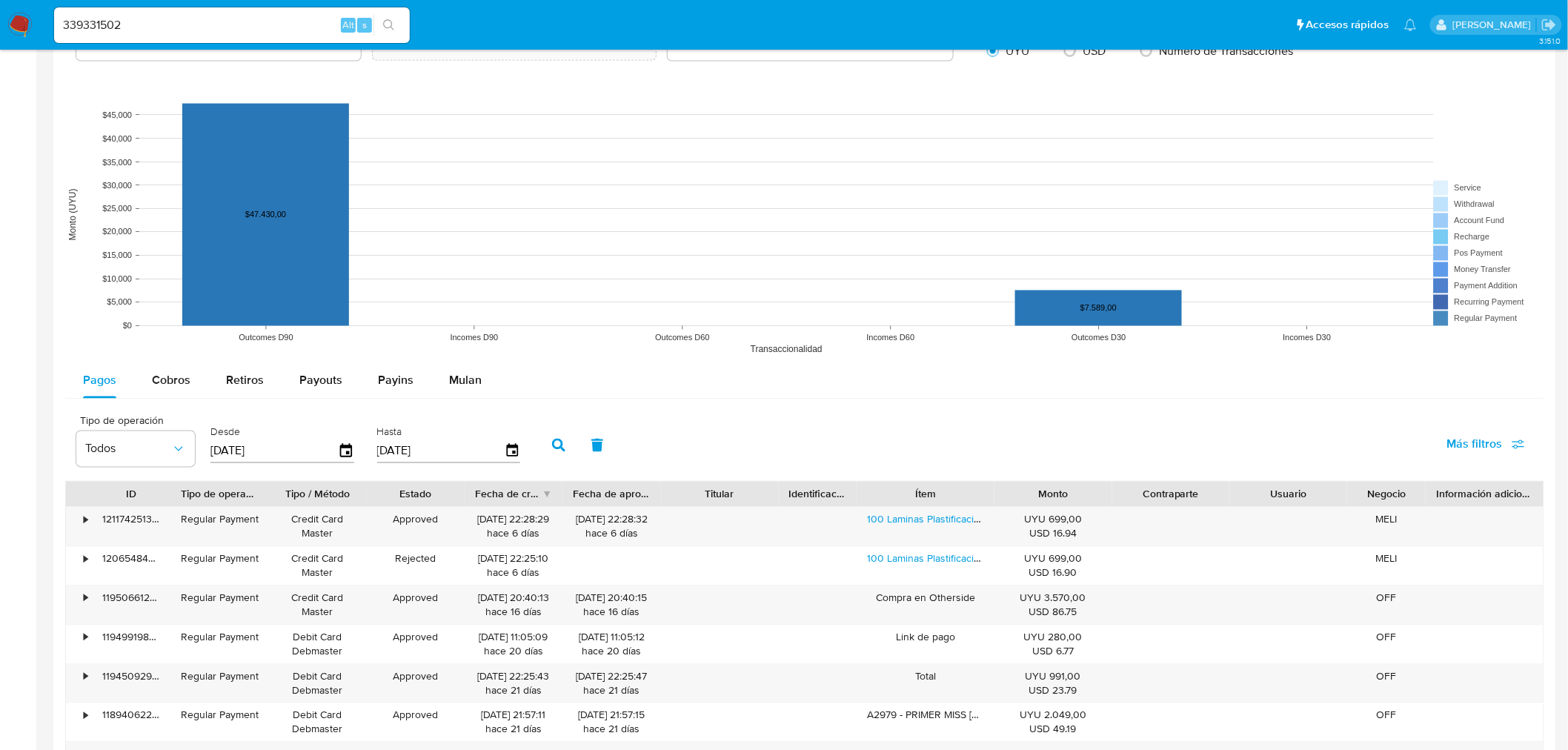
click at [556, 442] on icon "button" at bounding box center [558, 445] width 13 height 13
drag, startPoint x: 30, startPoint y: 365, endPoint x: 67, endPoint y: 425, distance: 70.5
click at [30, 365] on aside "Bandeja Tablero Screening Búsqueda en Listas Watchlist Herramientas Operaciones…" at bounding box center [18, 96] width 37 height 2168
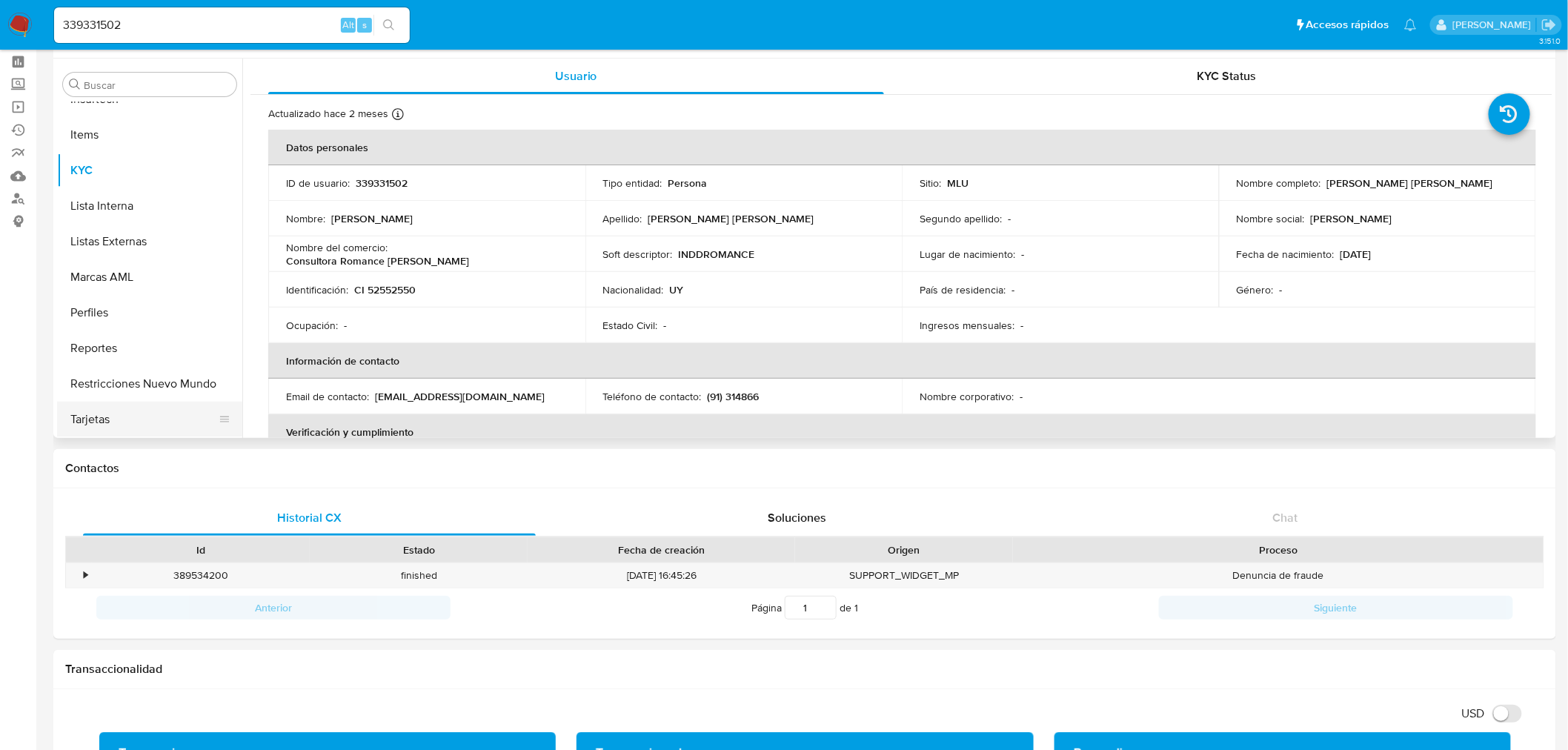
scroll to position [0, 0]
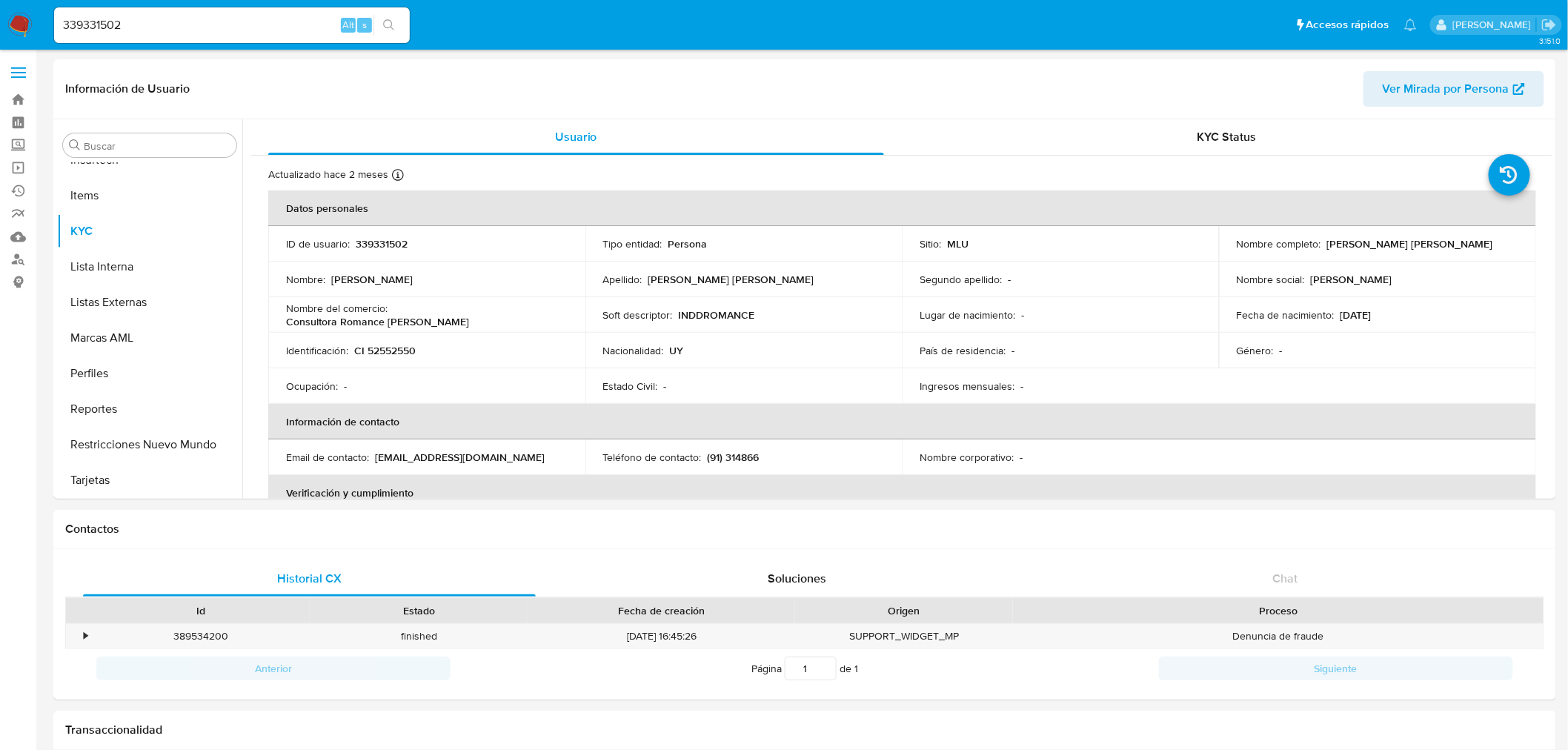
click at [100, 24] on input "339331502" at bounding box center [232, 25] width 356 height 19
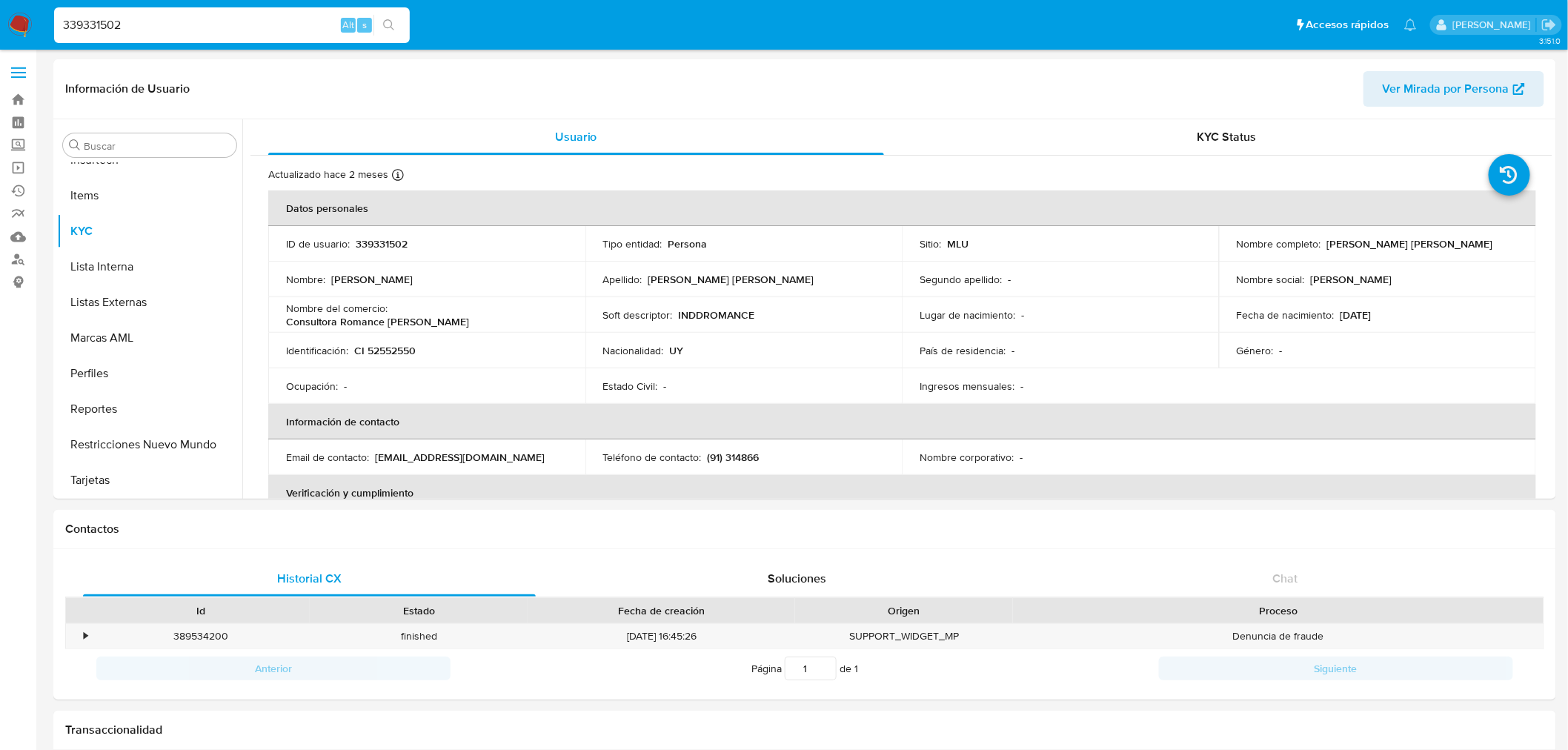
paste input "373813"
type input "33373813"
click at [389, 23] on icon "search-icon" at bounding box center [389, 25] width 12 height 12
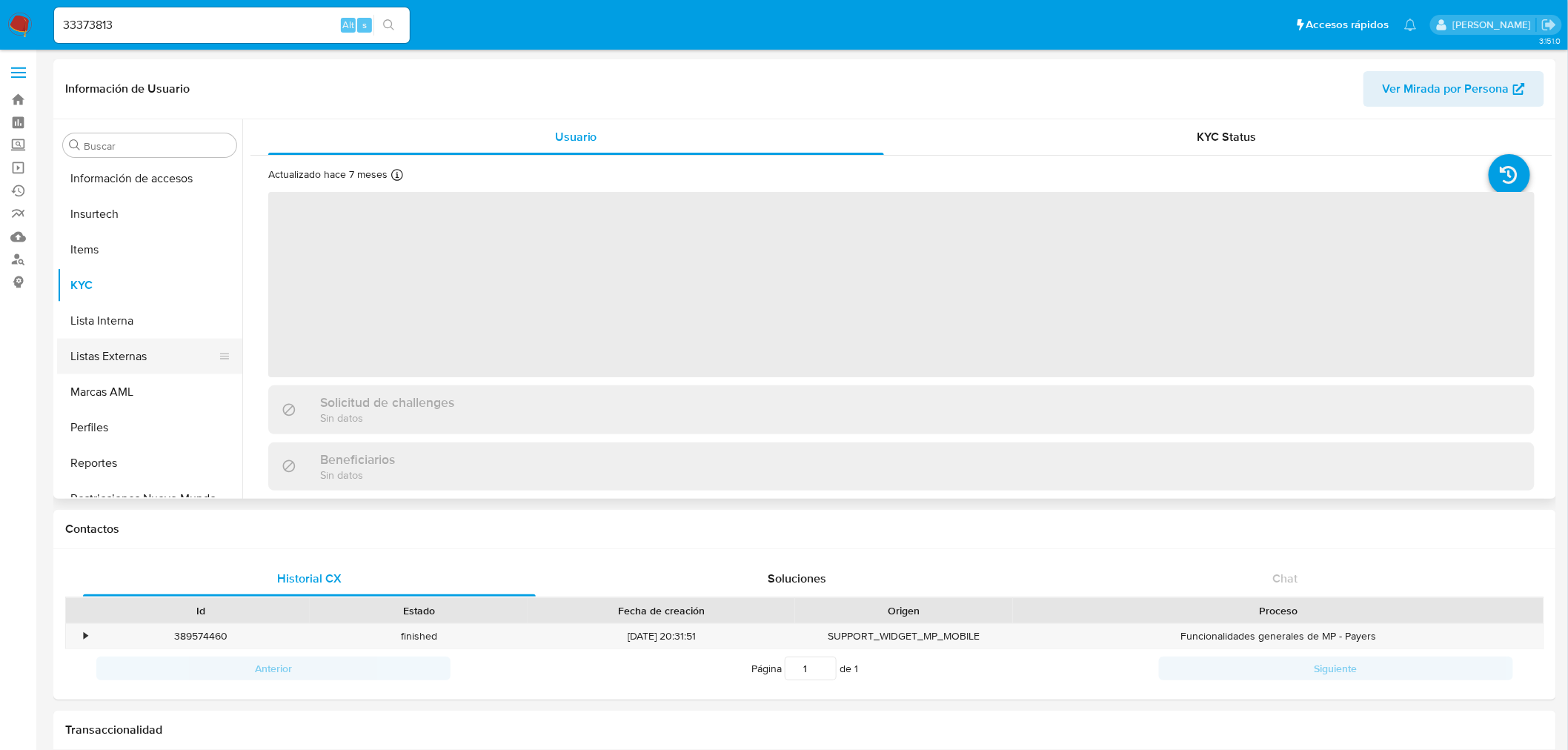
scroll to position [625, 0]
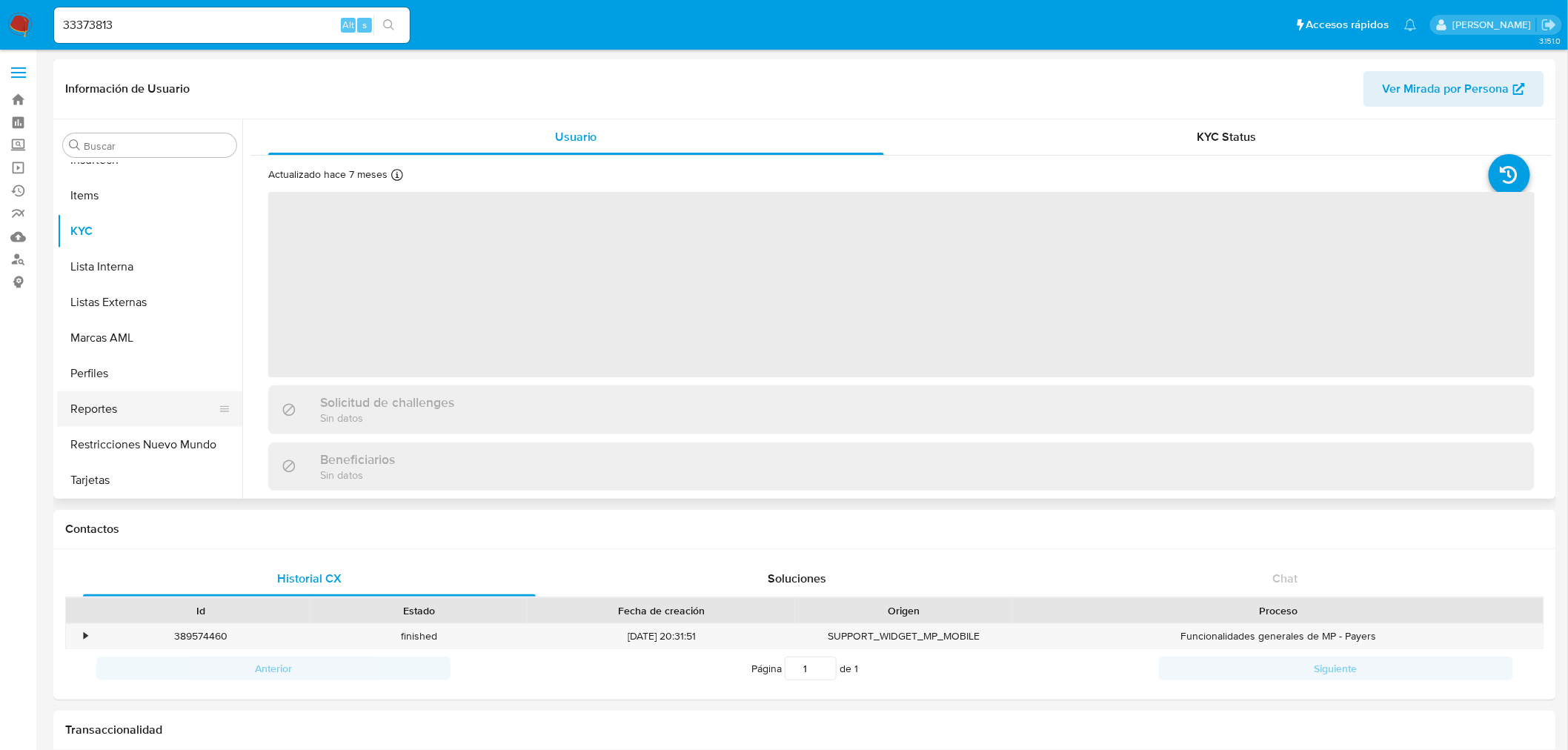
select select "10"
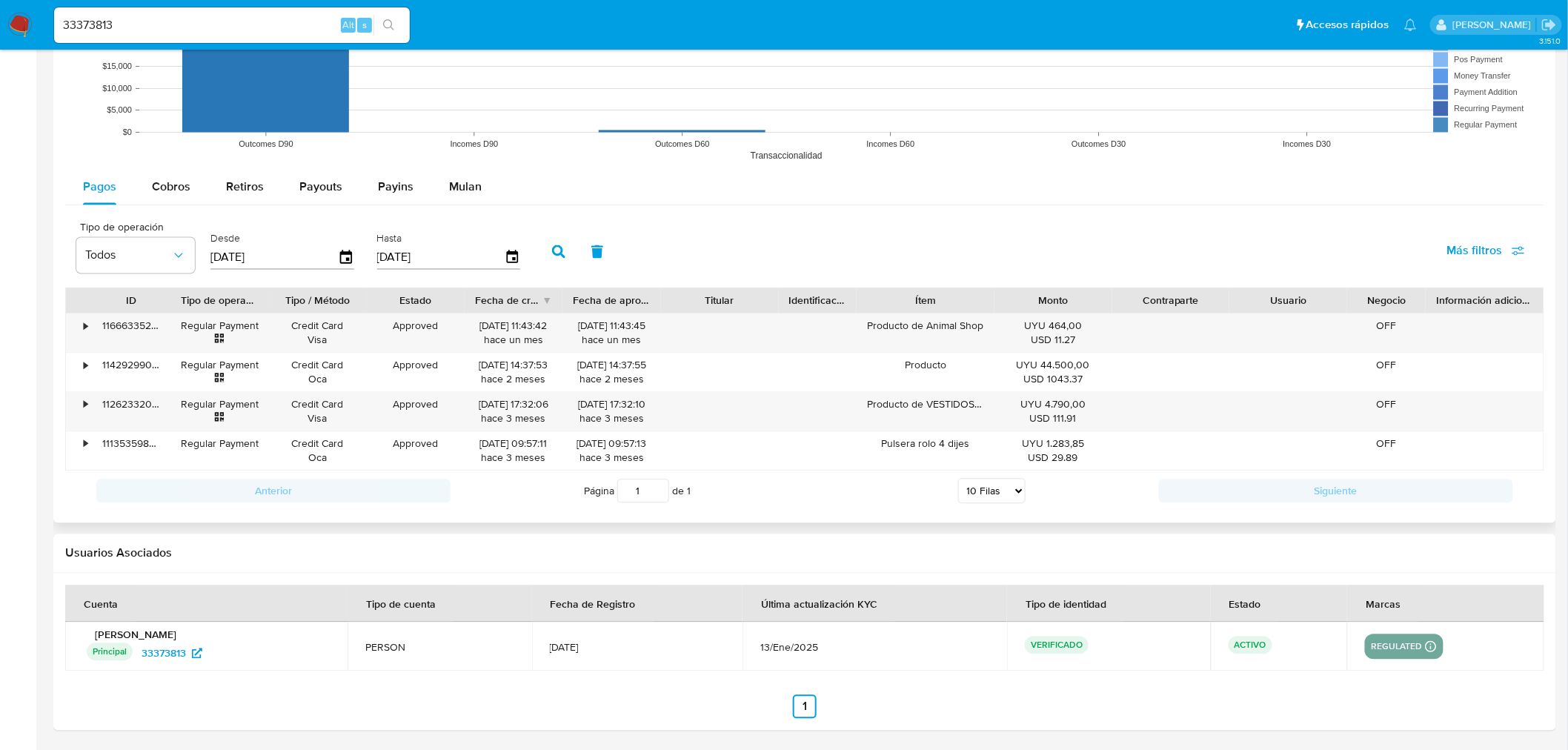
scroll to position [1019, 0]
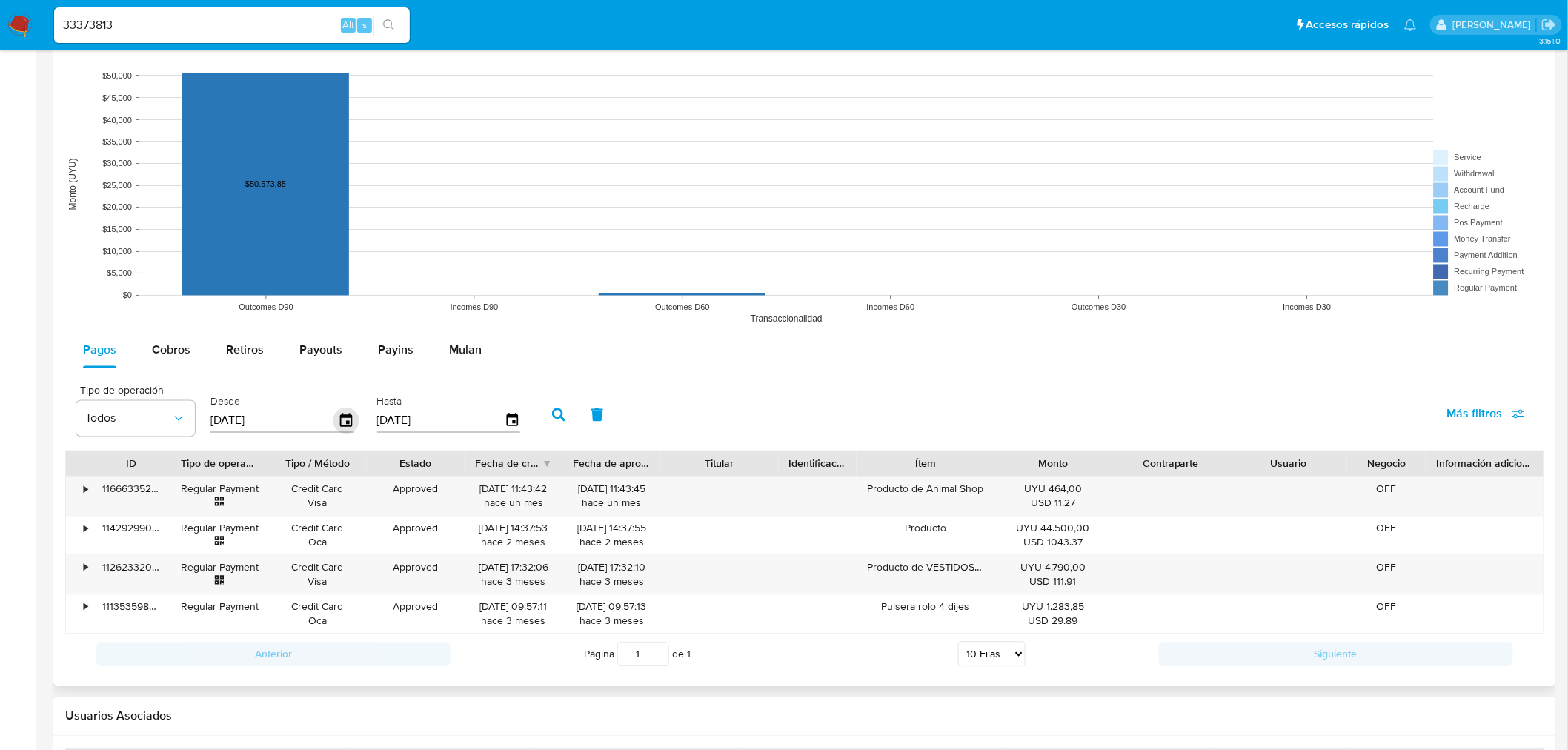
click at [336, 421] on icon "button" at bounding box center [347, 421] width 26 height 26
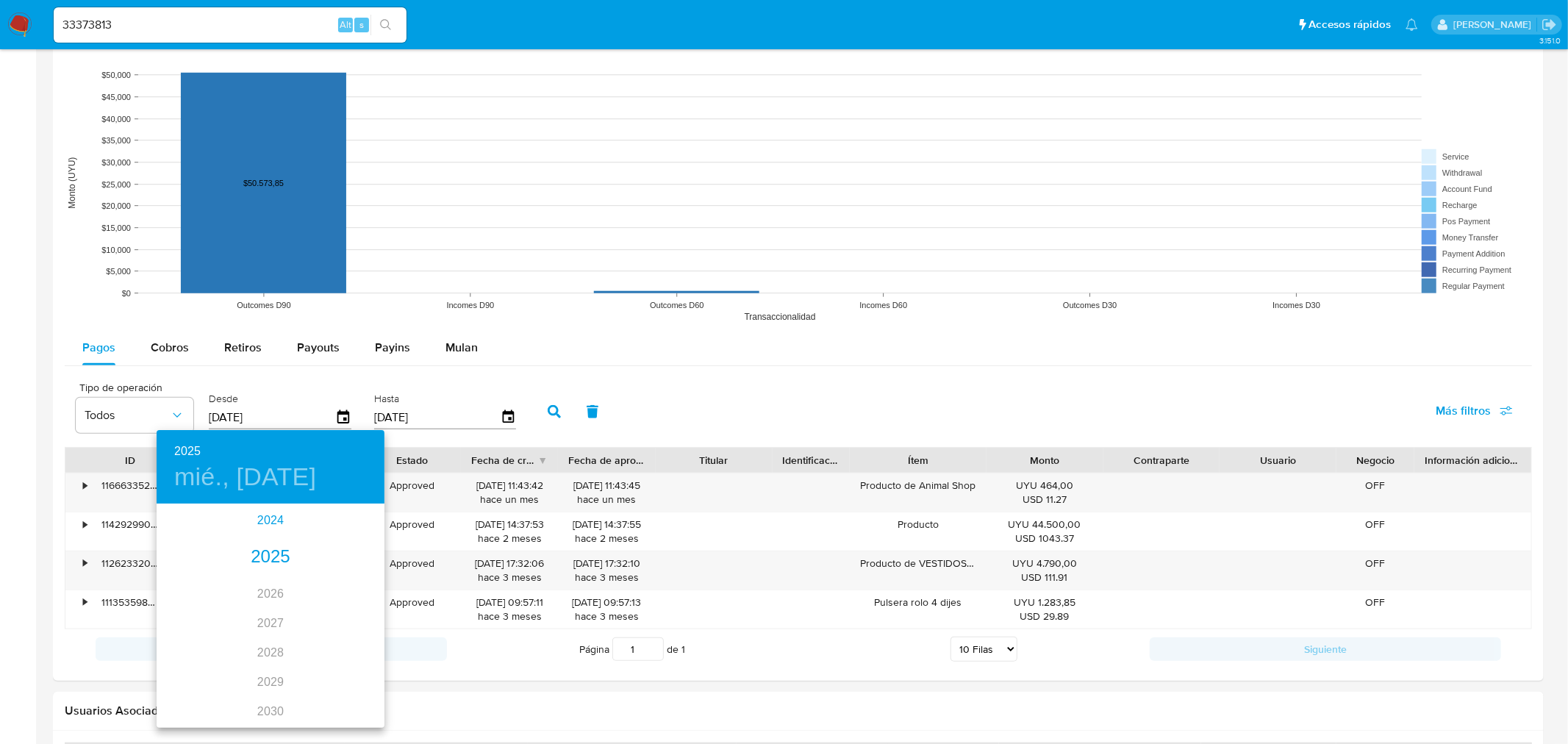
click at [254, 523] on div "2024" at bounding box center [271, 521] width 228 height 29
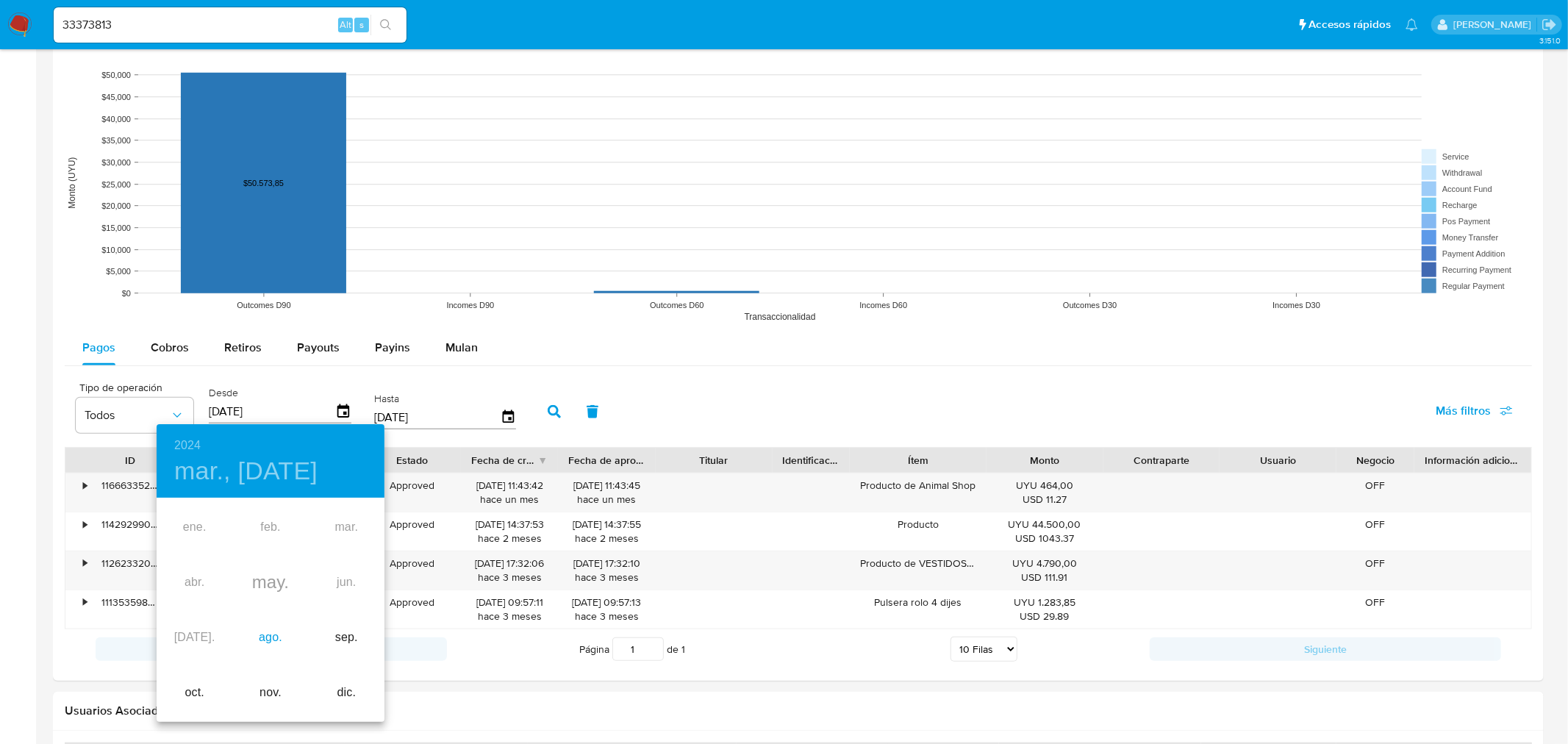
click at [269, 636] on div "ago." at bounding box center [271, 638] width 76 height 55
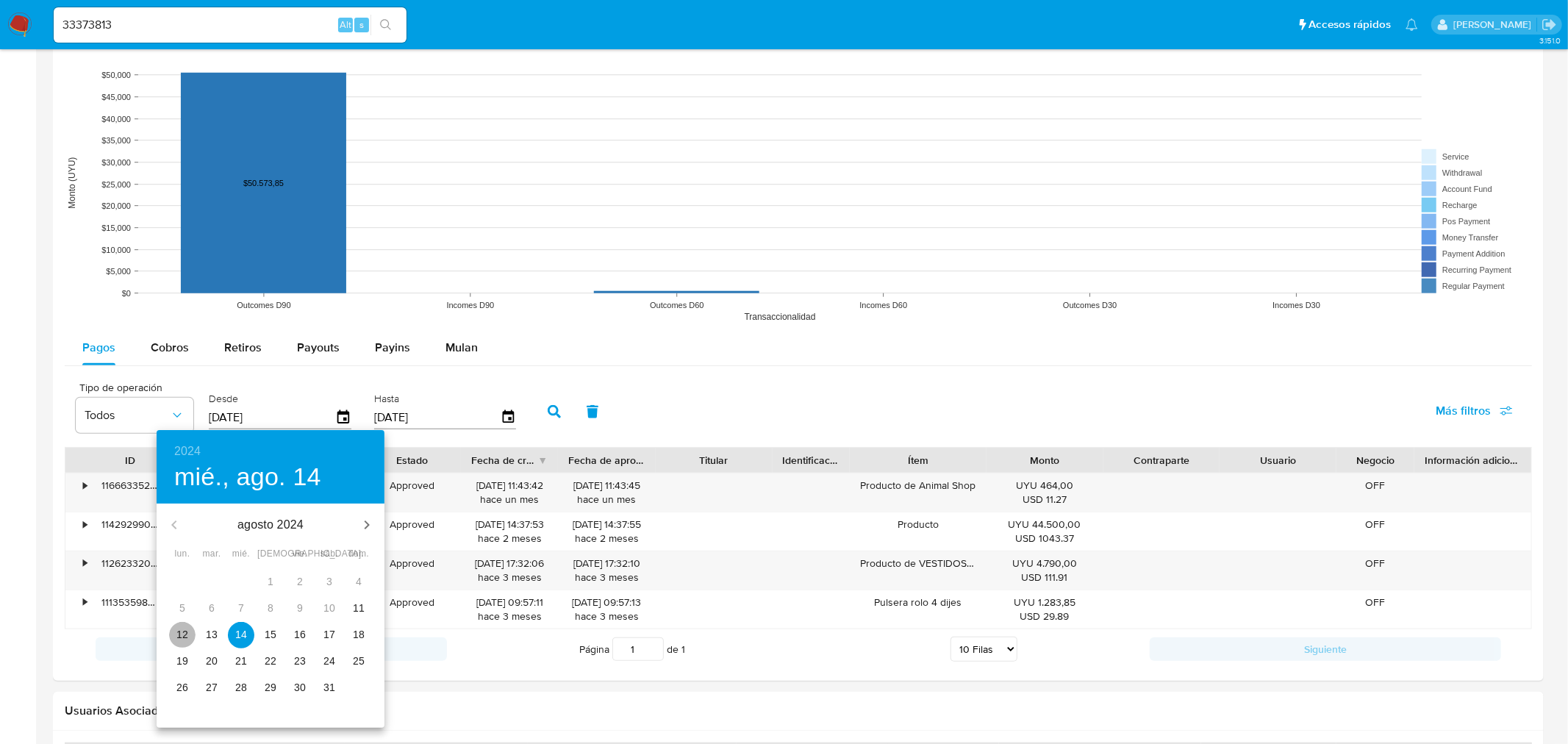
click at [186, 633] on p "12" at bounding box center [182, 634] width 12 height 15
type input "[DATE]"
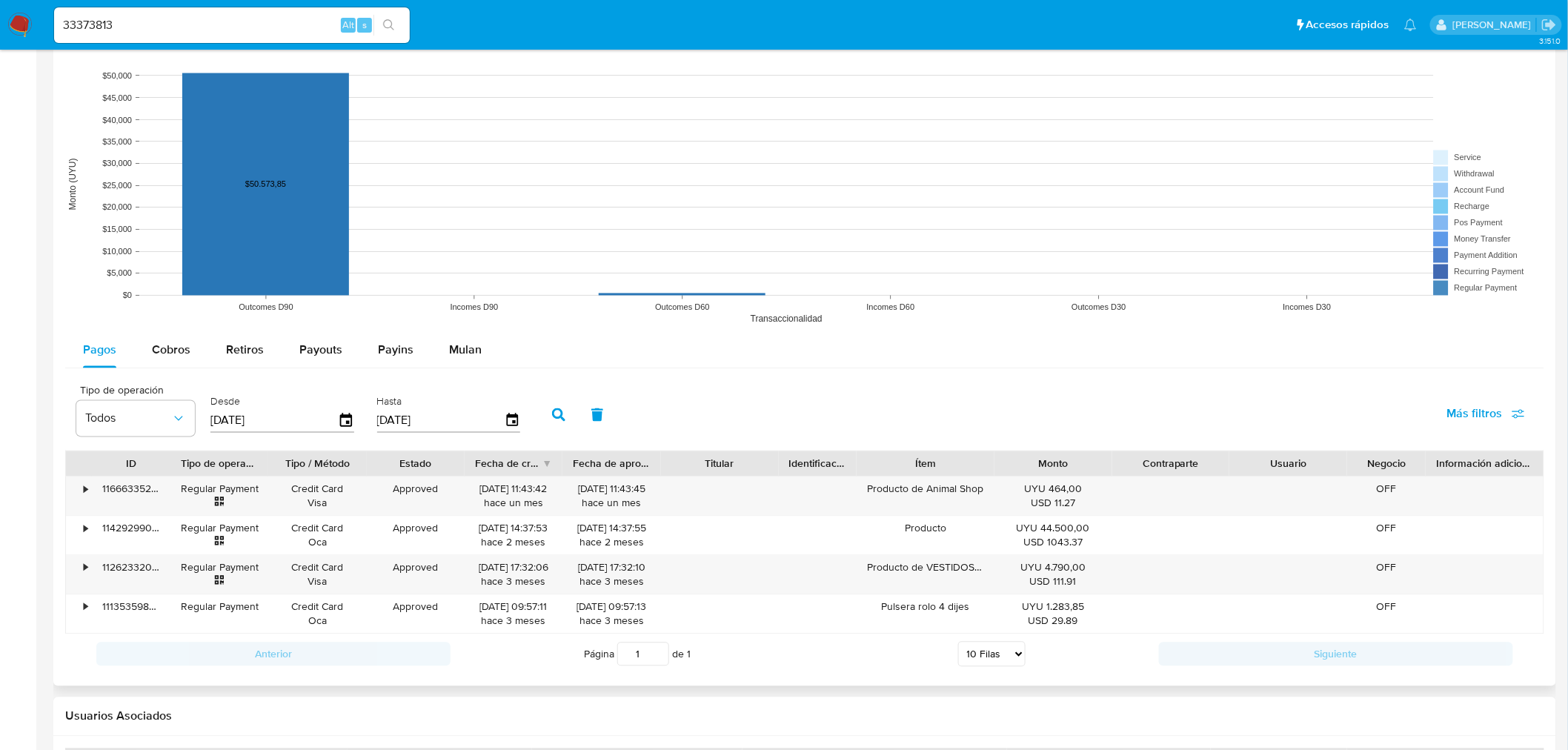
click at [552, 418] on icon "button" at bounding box center [558, 414] width 13 height 13
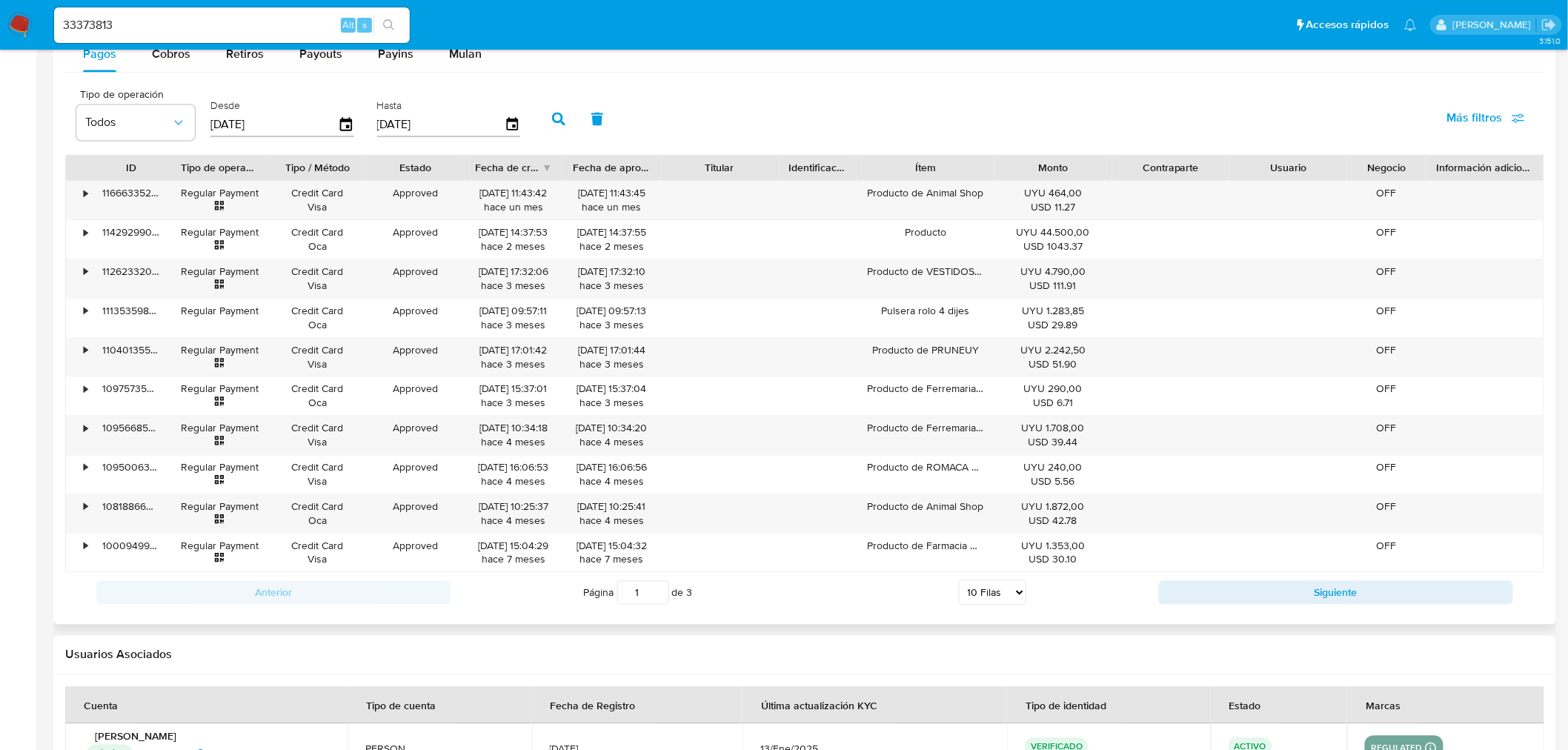
scroll to position [1347, 0]
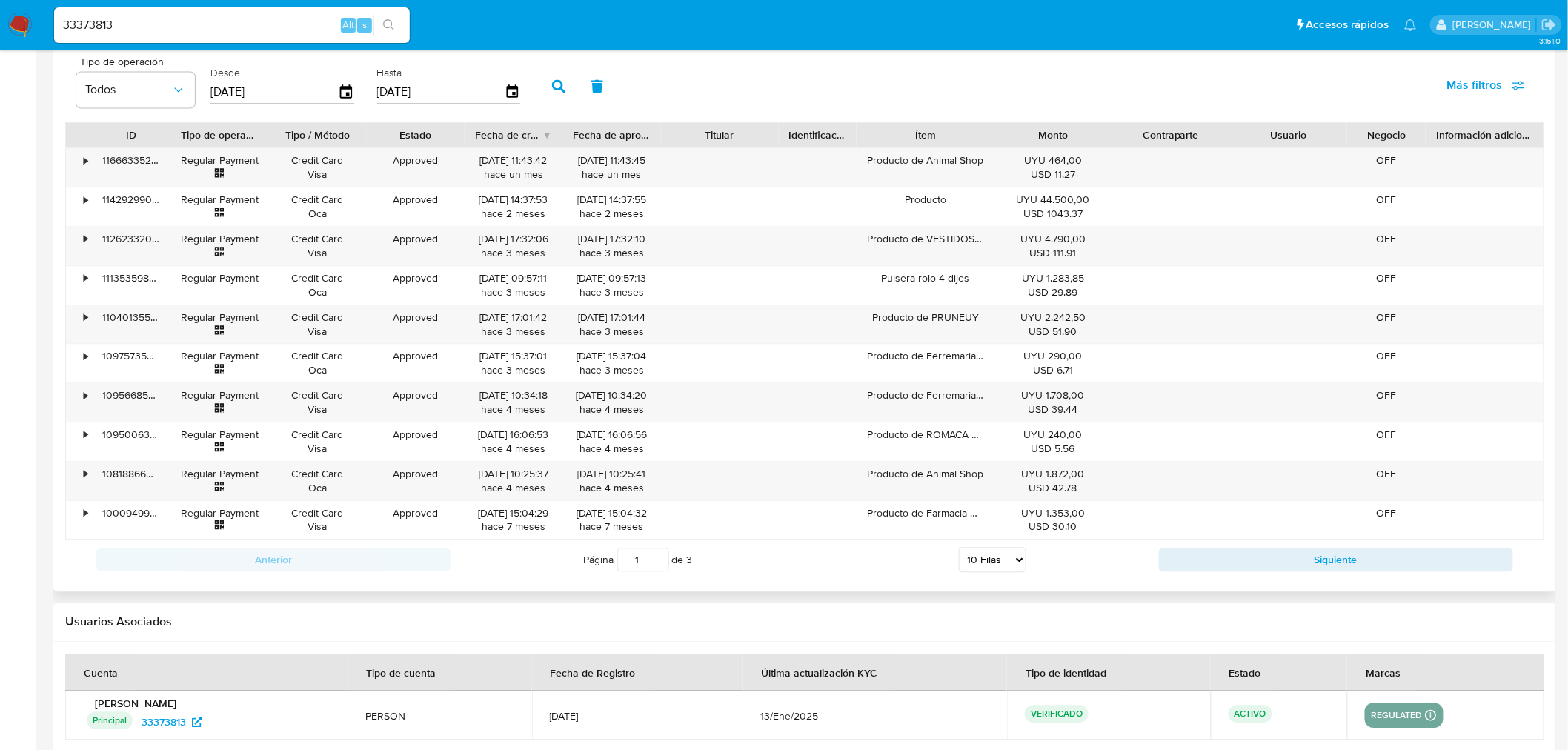
click at [981, 566] on select "5 Filas 10 Filas 20 Filas 25 Filas 50 Filas 100 Filas" at bounding box center [992, 559] width 67 height 25
select select "100"
click at [959, 549] on select "5 Filas 10 Filas 20 Filas 25 Filas 50 Filas 100 Filas" at bounding box center [992, 559] width 67 height 25
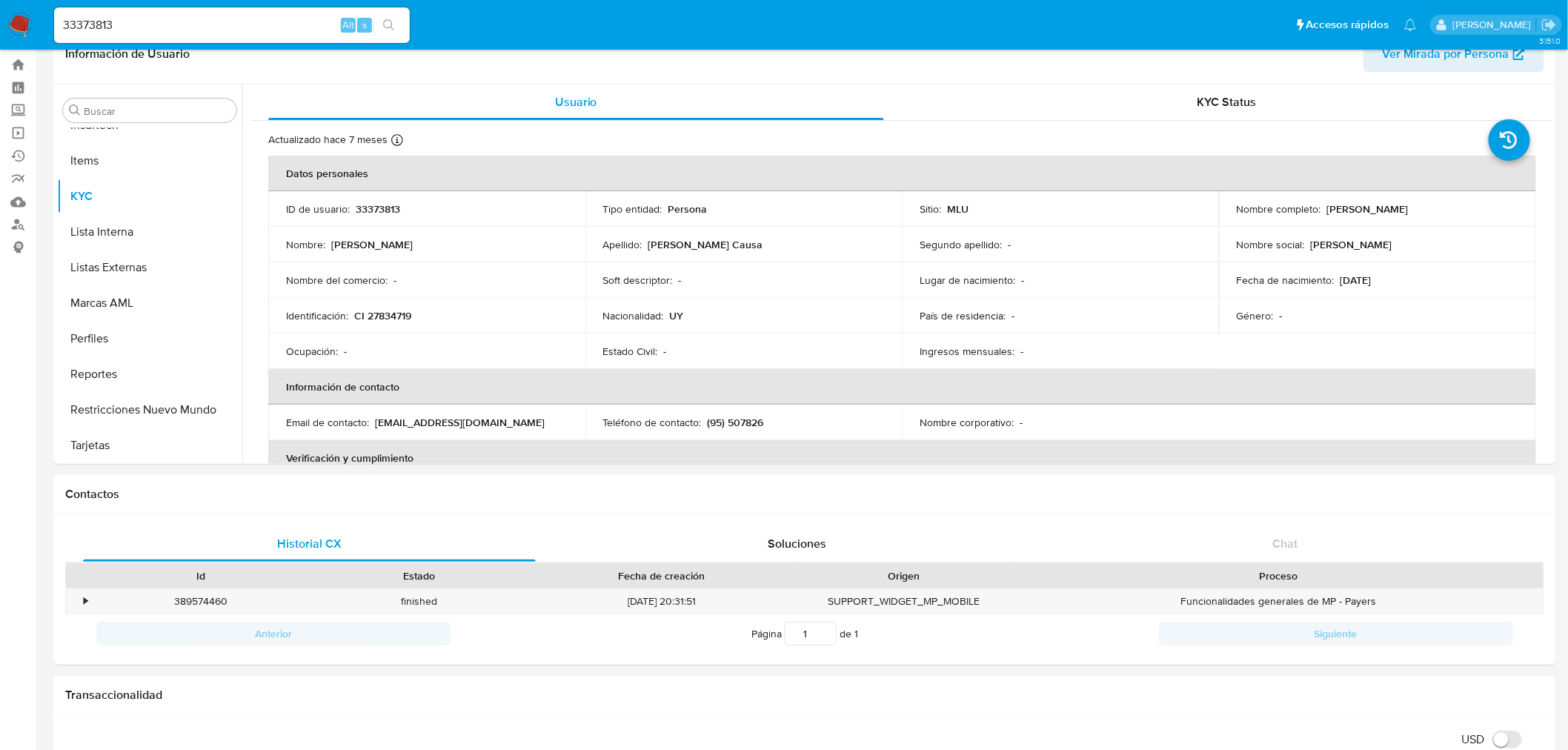
scroll to position [0, 0]
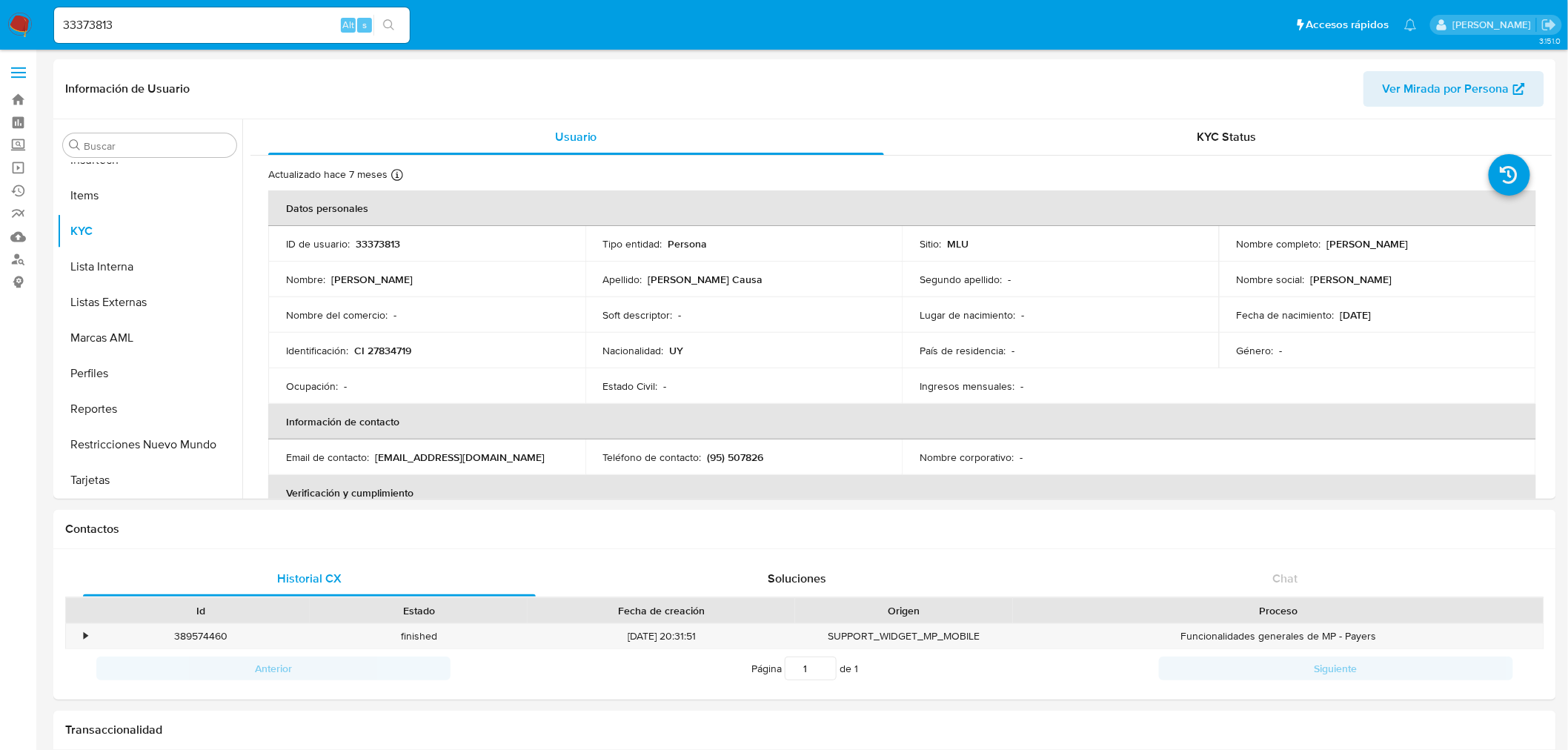
click at [226, 21] on input "33373813" at bounding box center [232, 25] width 356 height 19
paste input "244752239"
type input "2447522393"
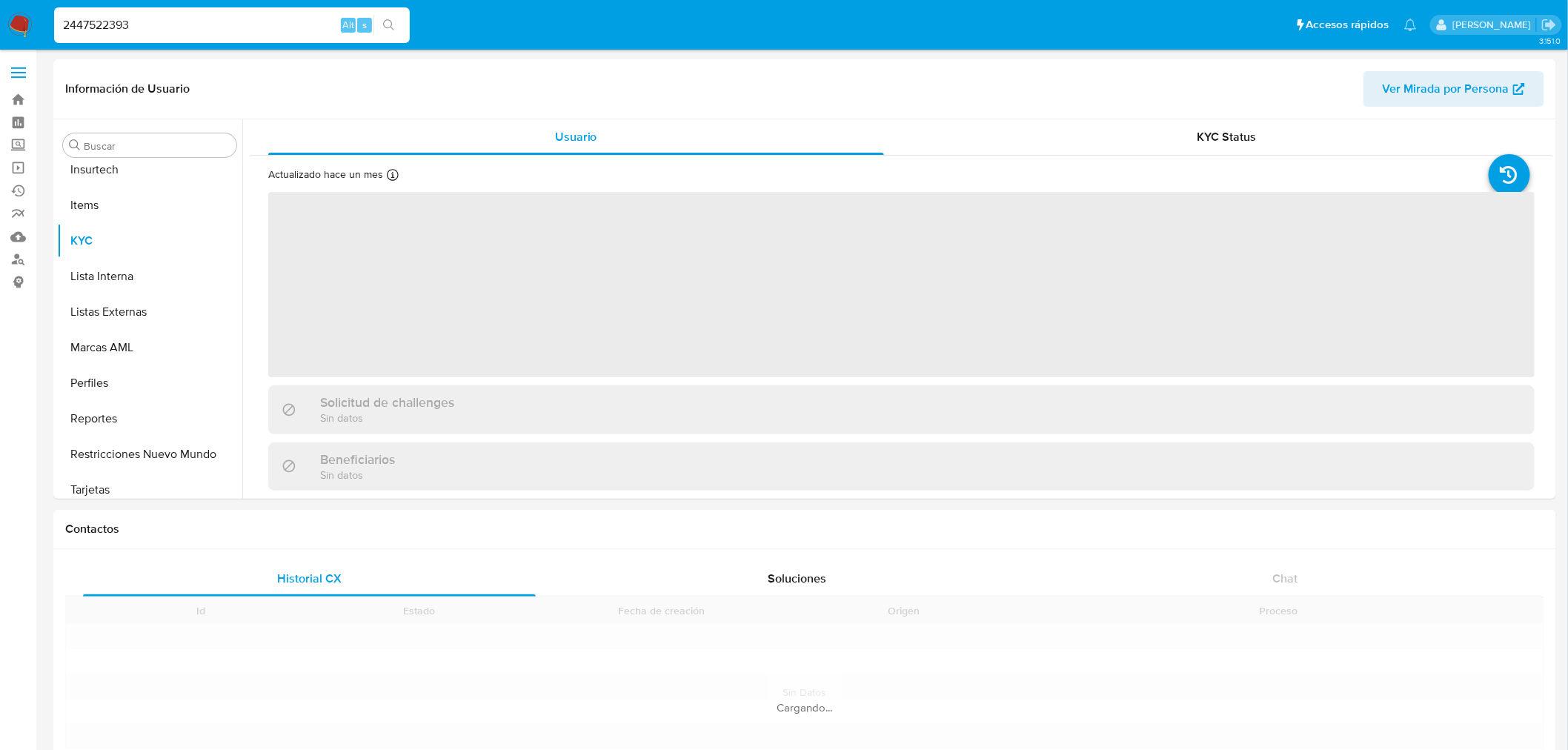
scroll to position [625, 0]
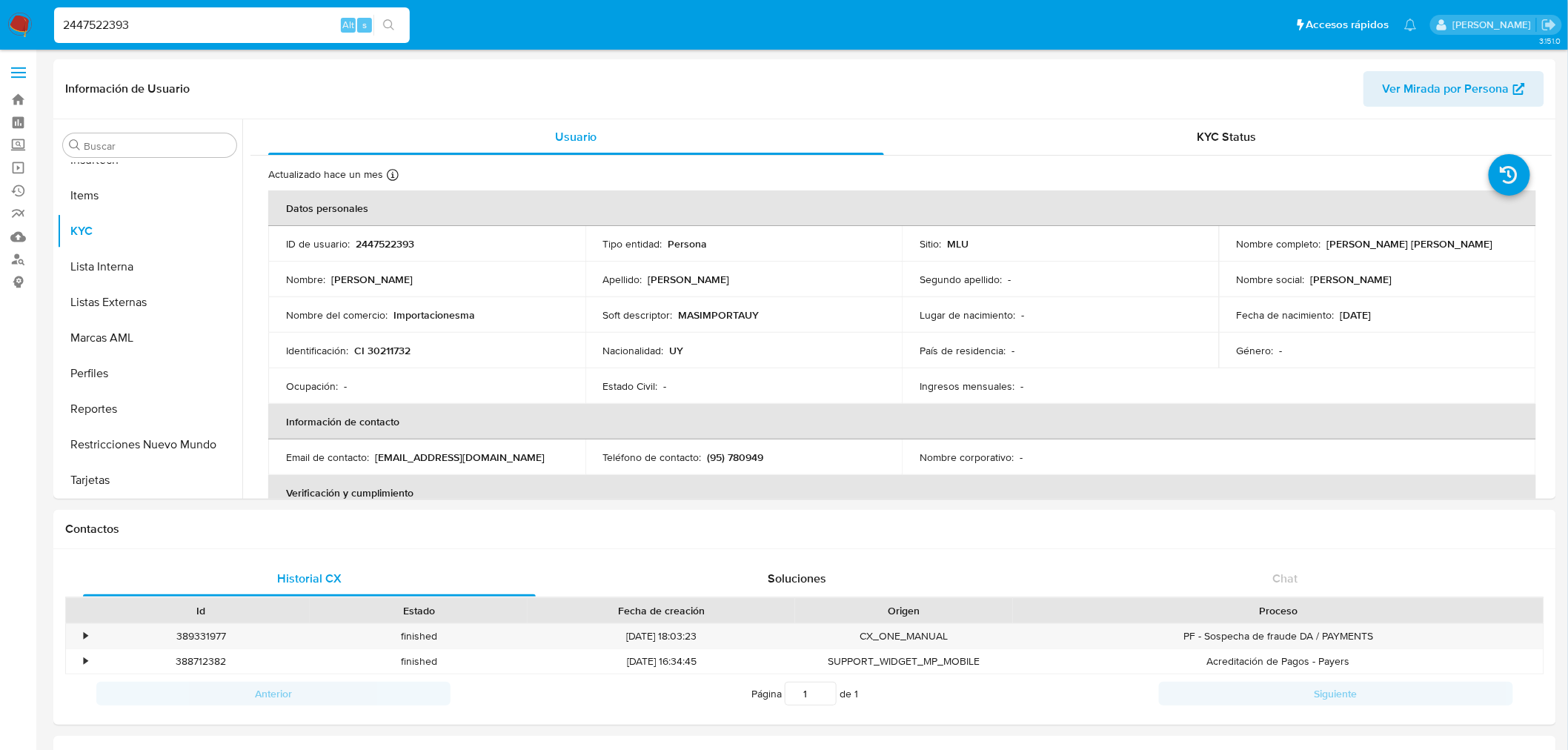
select select "10"
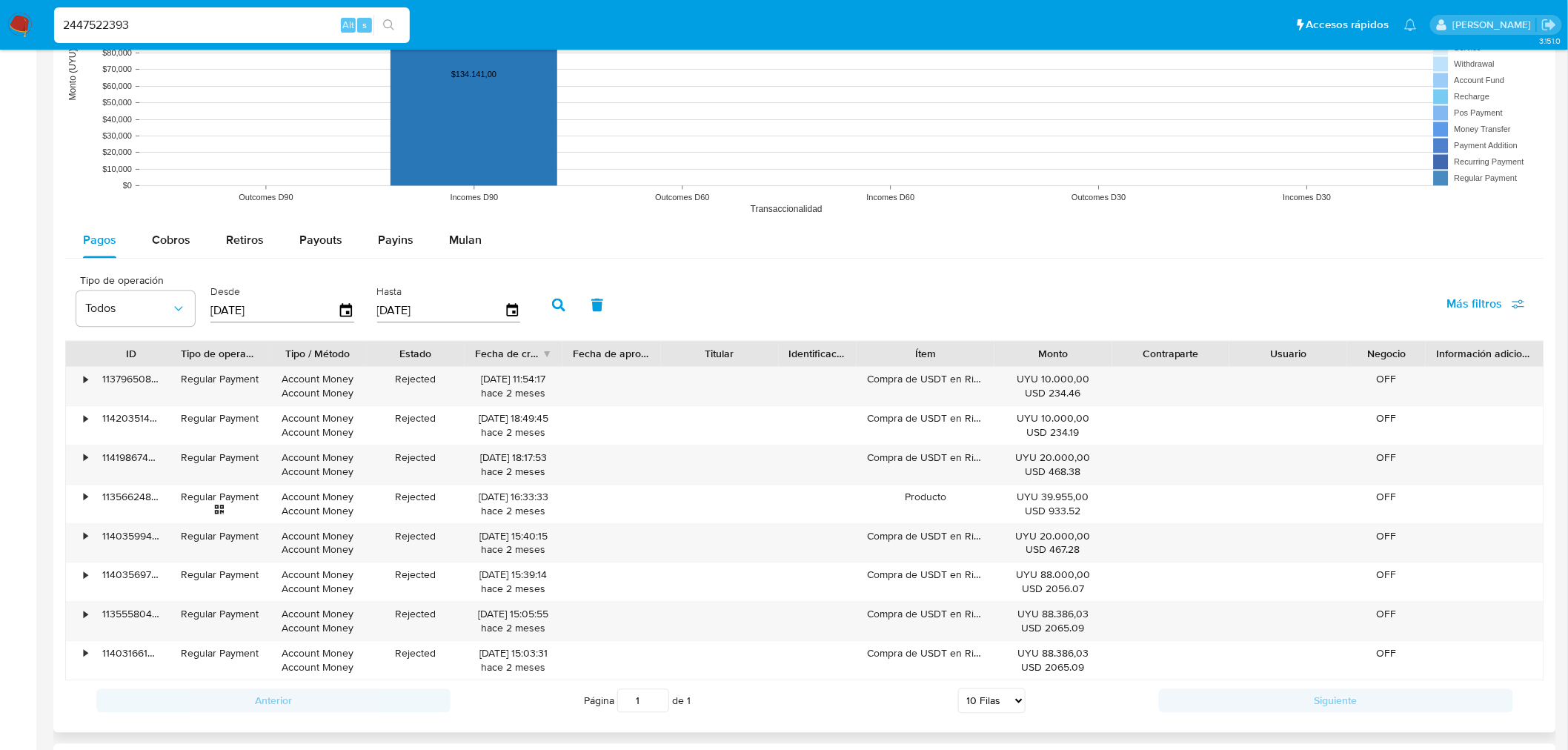
scroll to position [1153, 0]
click at [347, 306] on icon "button" at bounding box center [347, 312] width 26 height 26
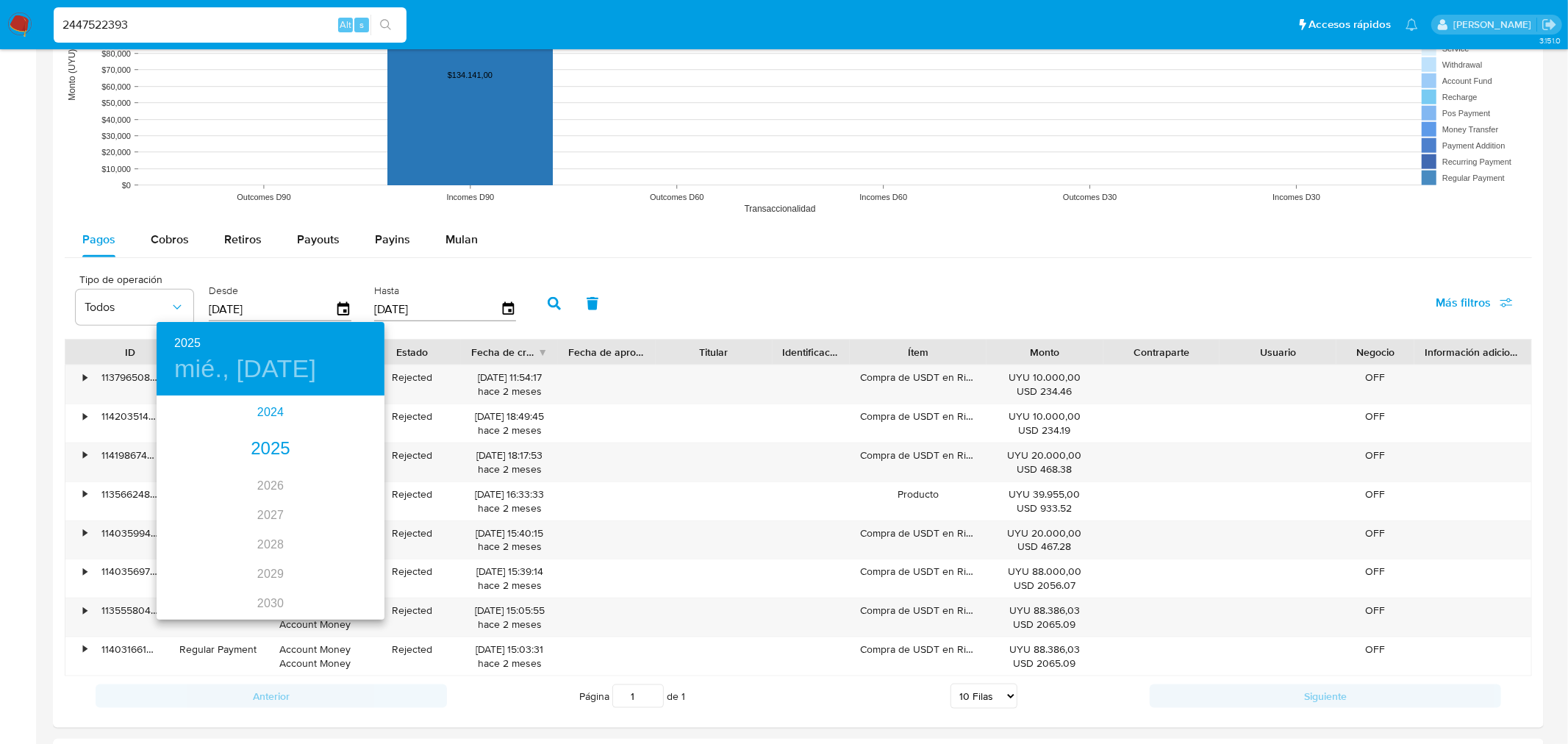
click at [263, 407] on div "2024" at bounding box center [271, 413] width 228 height 29
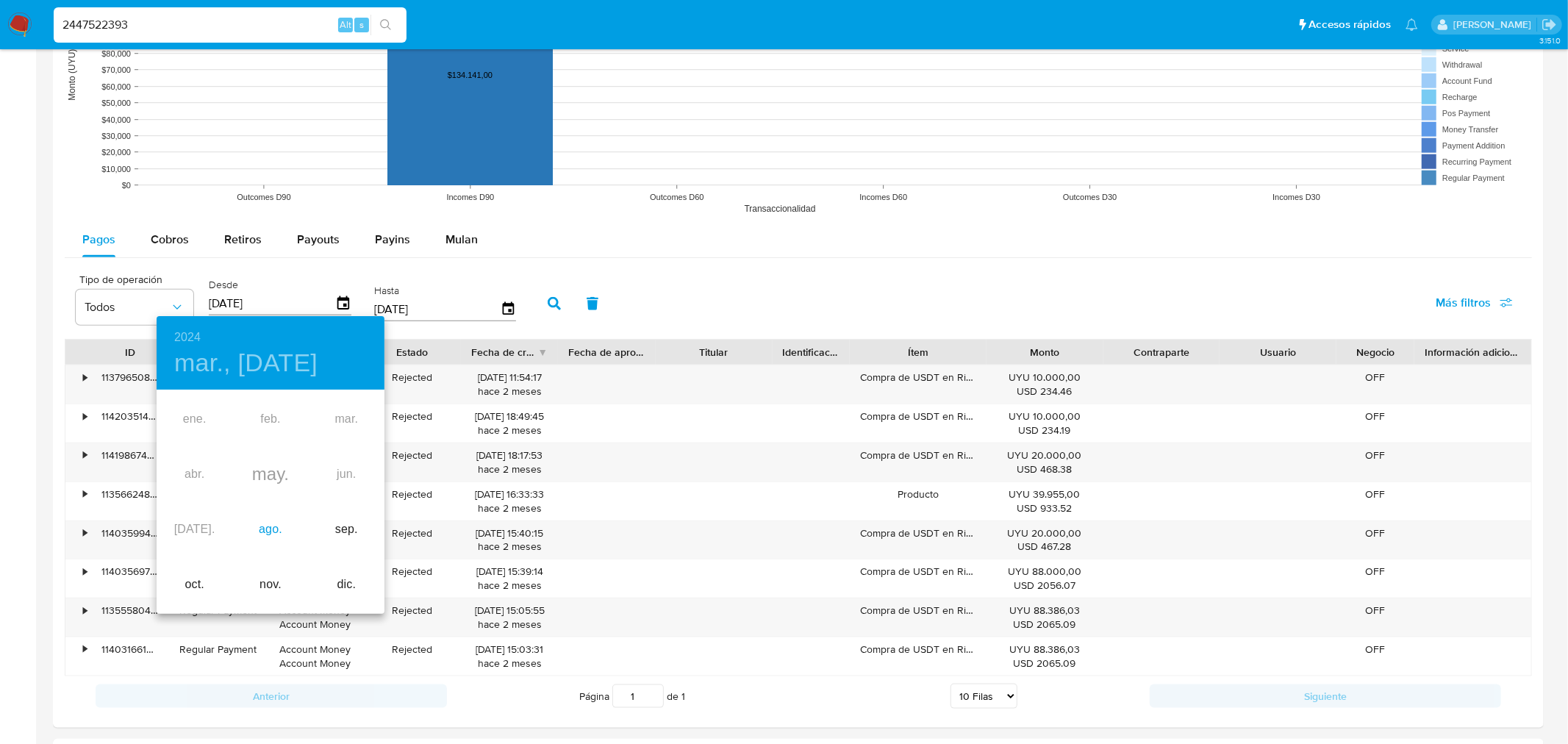
click at [272, 536] on div "ago." at bounding box center [271, 530] width 76 height 55
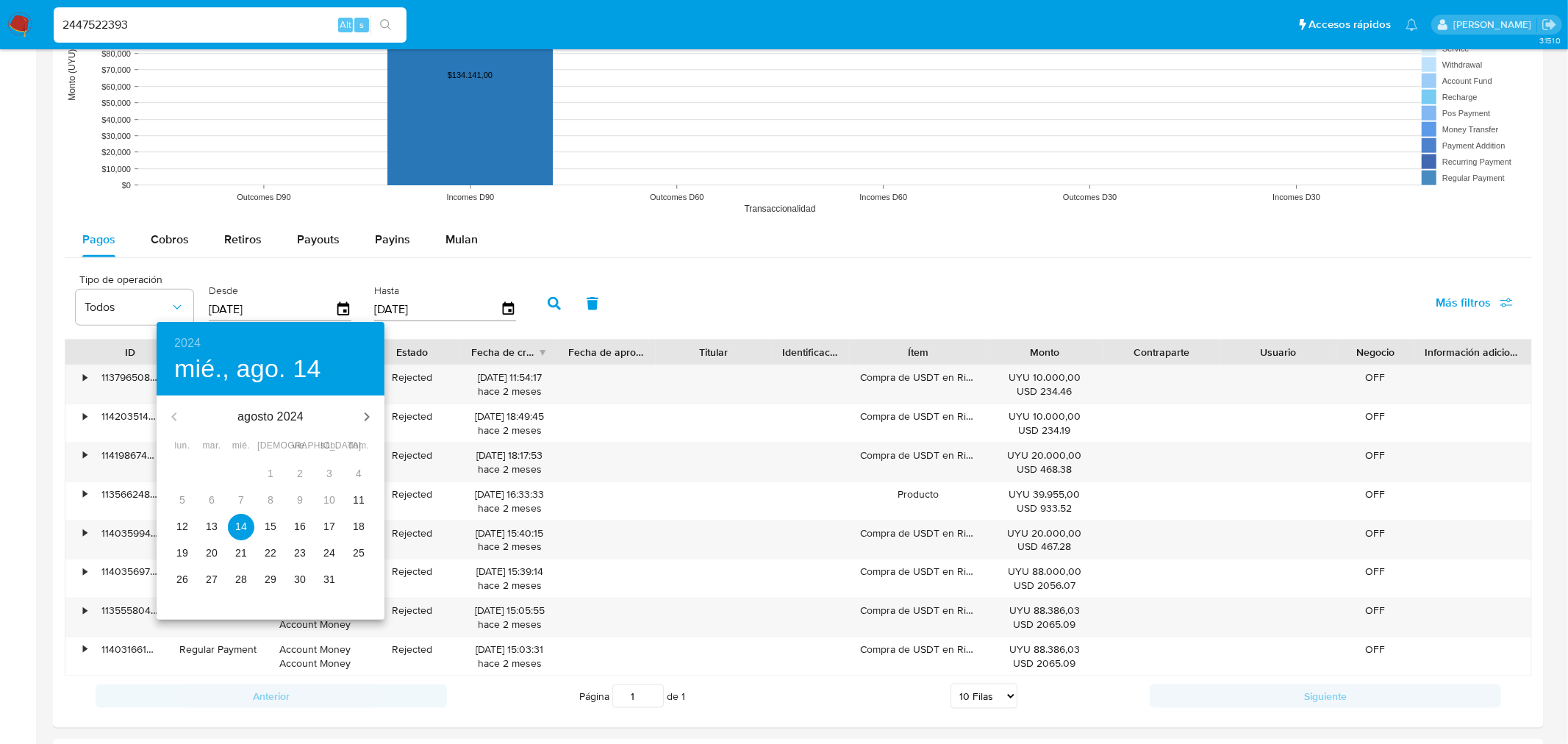
click at [184, 524] on p "12" at bounding box center [182, 526] width 12 height 15
type input "[DATE]"
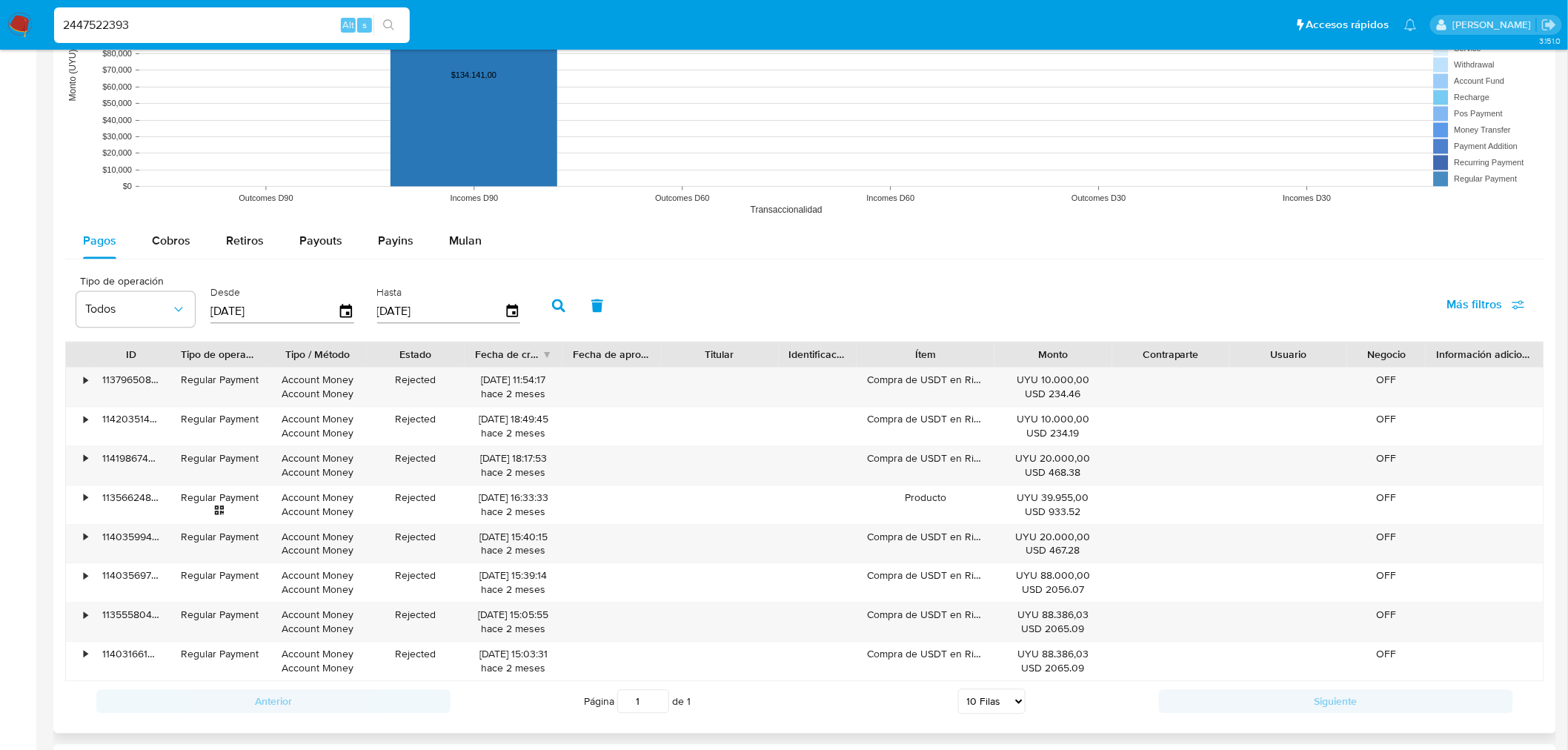
click at [552, 300] on icon "button" at bounding box center [558, 305] width 13 height 13
click at [338, 311] on icon "button" at bounding box center [347, 312] width 26 height 26
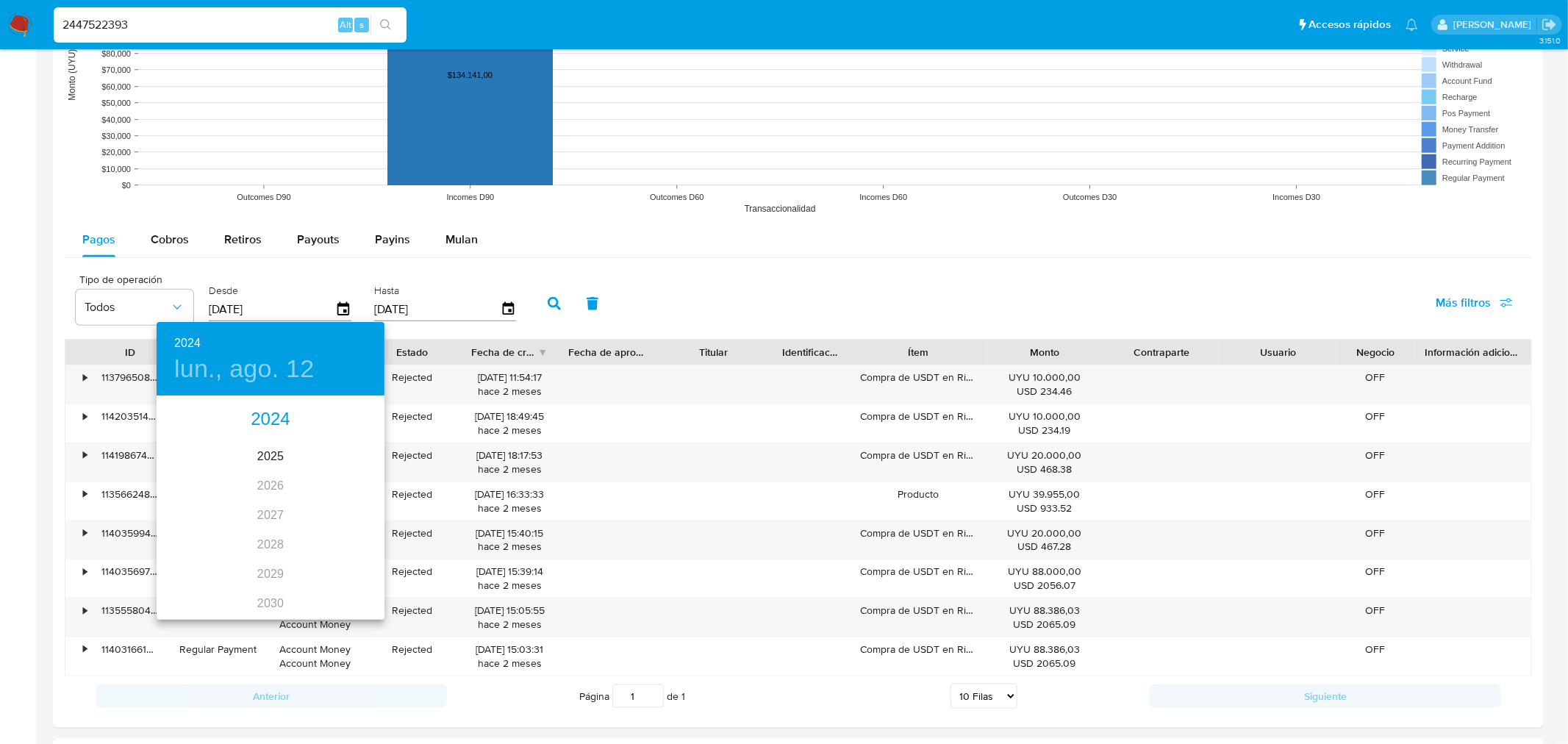
click at [273, 422] on div "2024" at bounding box center [271, 420] width 228 height 29
click at [265, 532] on div "ago." at bounding box center [271, 536] width 76 height 55
click at [182, 514] on button "12" at bounding box center [182, 527] width 27 height 27
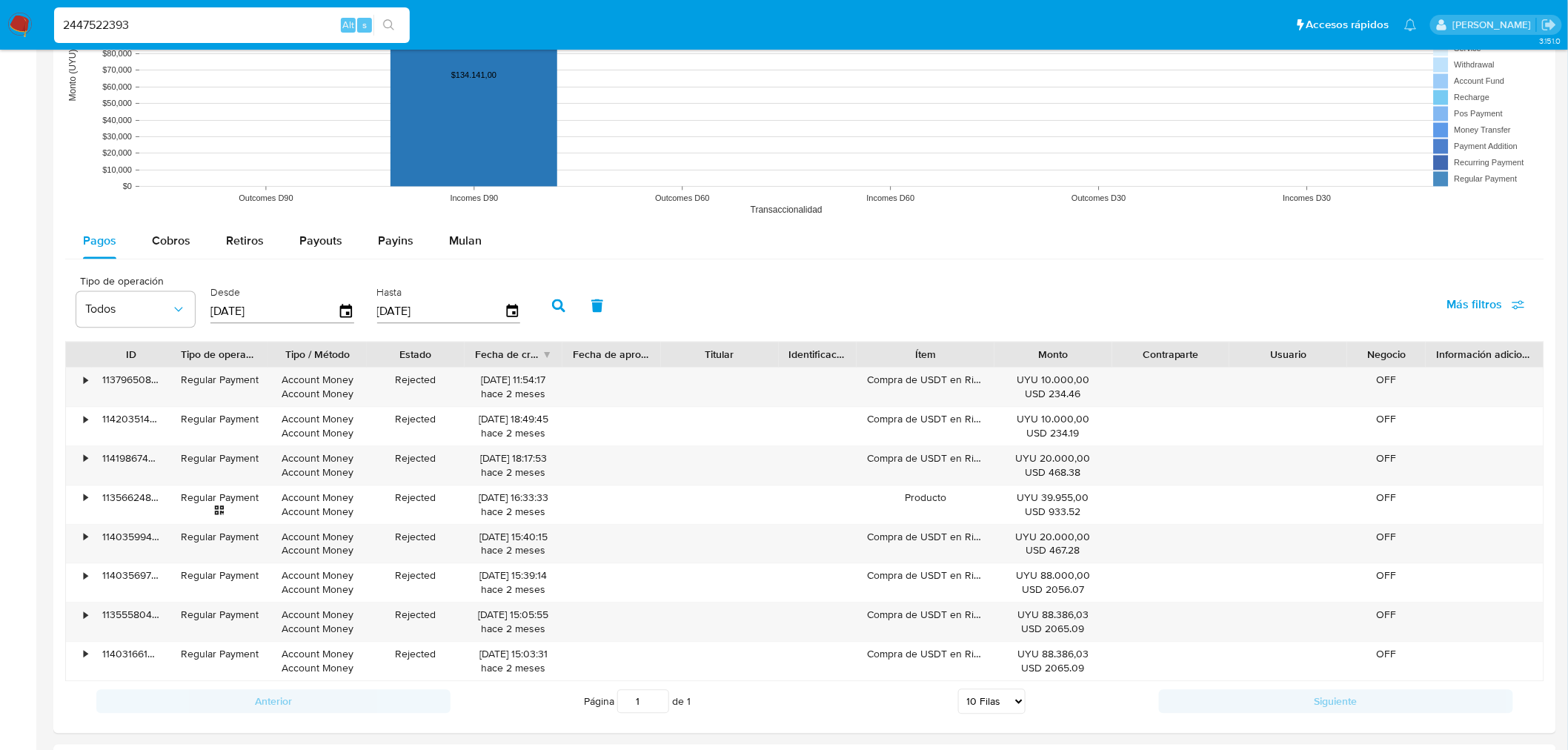
click at [556, 303] on icon "button" at bounding box center [558, 305] width 13 height 13
click at [144, 17] on input "2447522393" at bounding box center [232, 25] width 356 height 19
paste input "805234740"
type input "805234740"
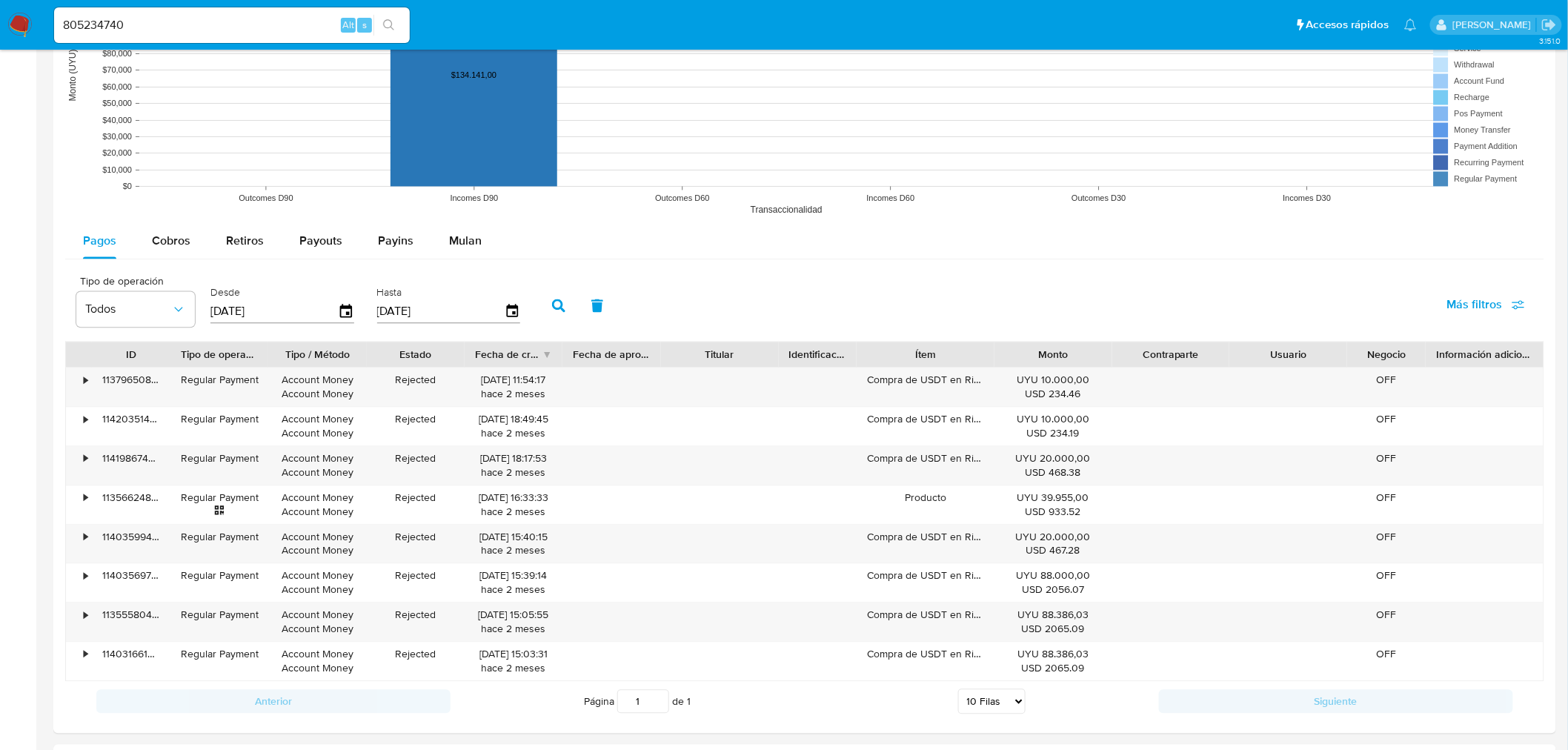
click at [389, 21] on icon "search-icon" at bounding box center [389, 25] width 12 height 12
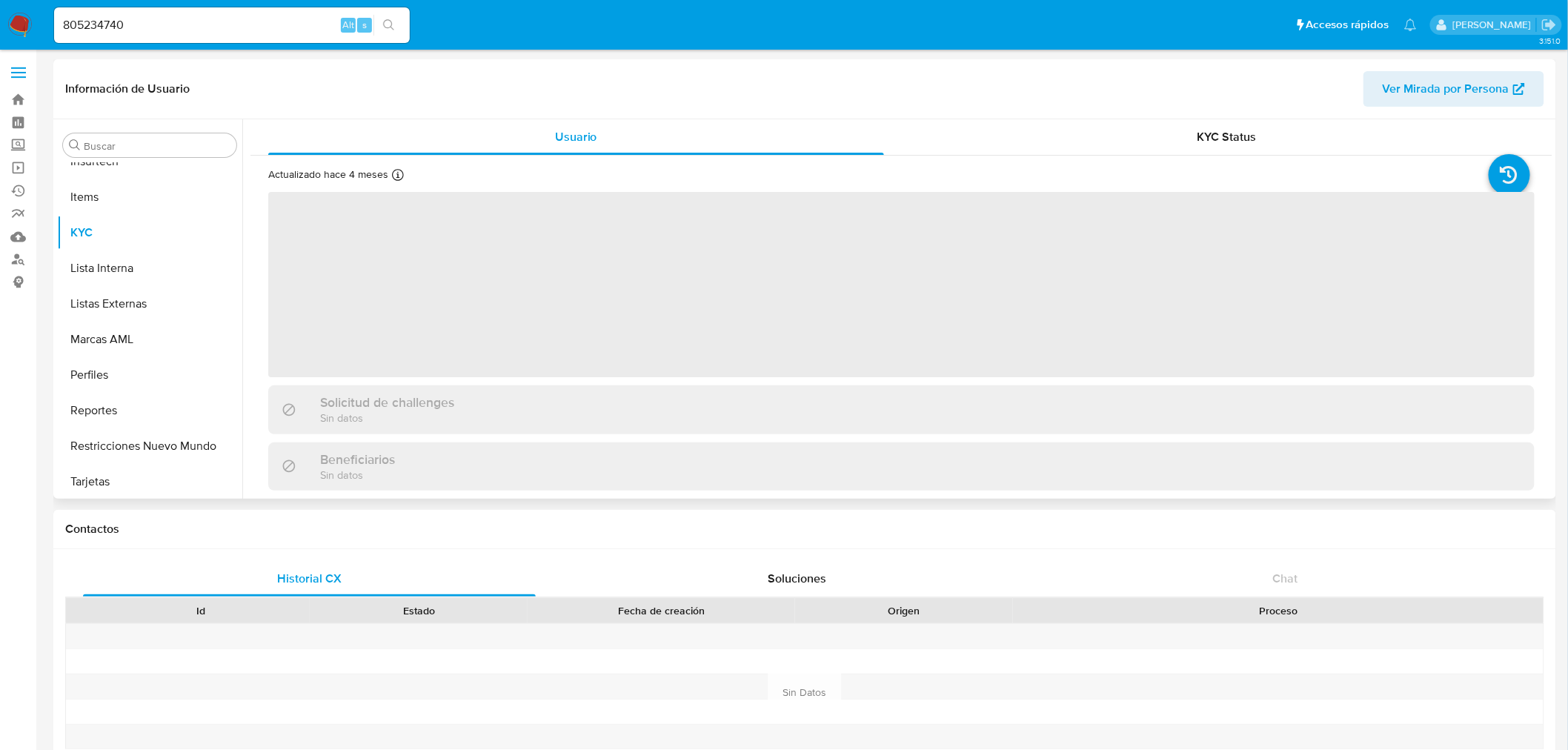
scroll to position [625, 0]
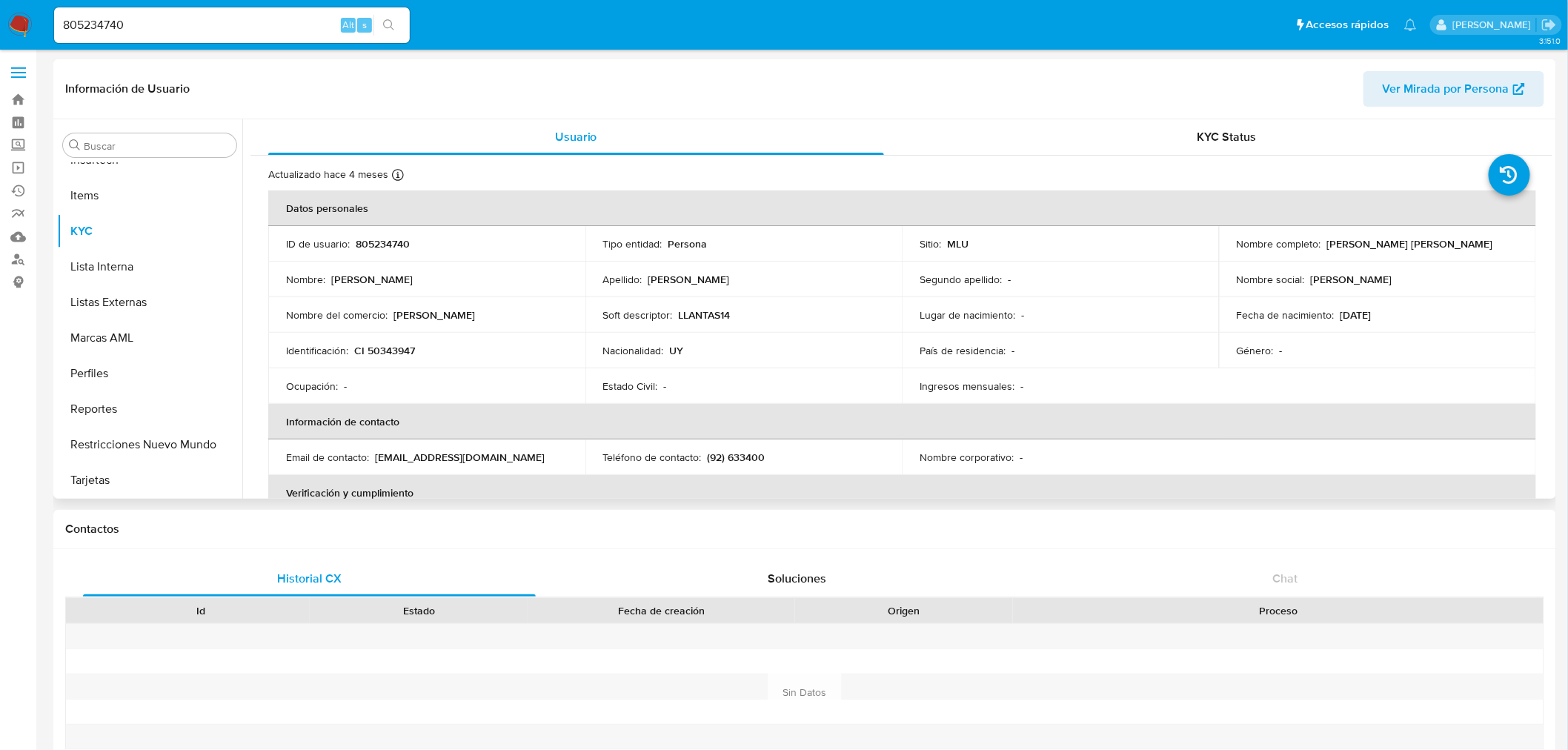
select select "10"
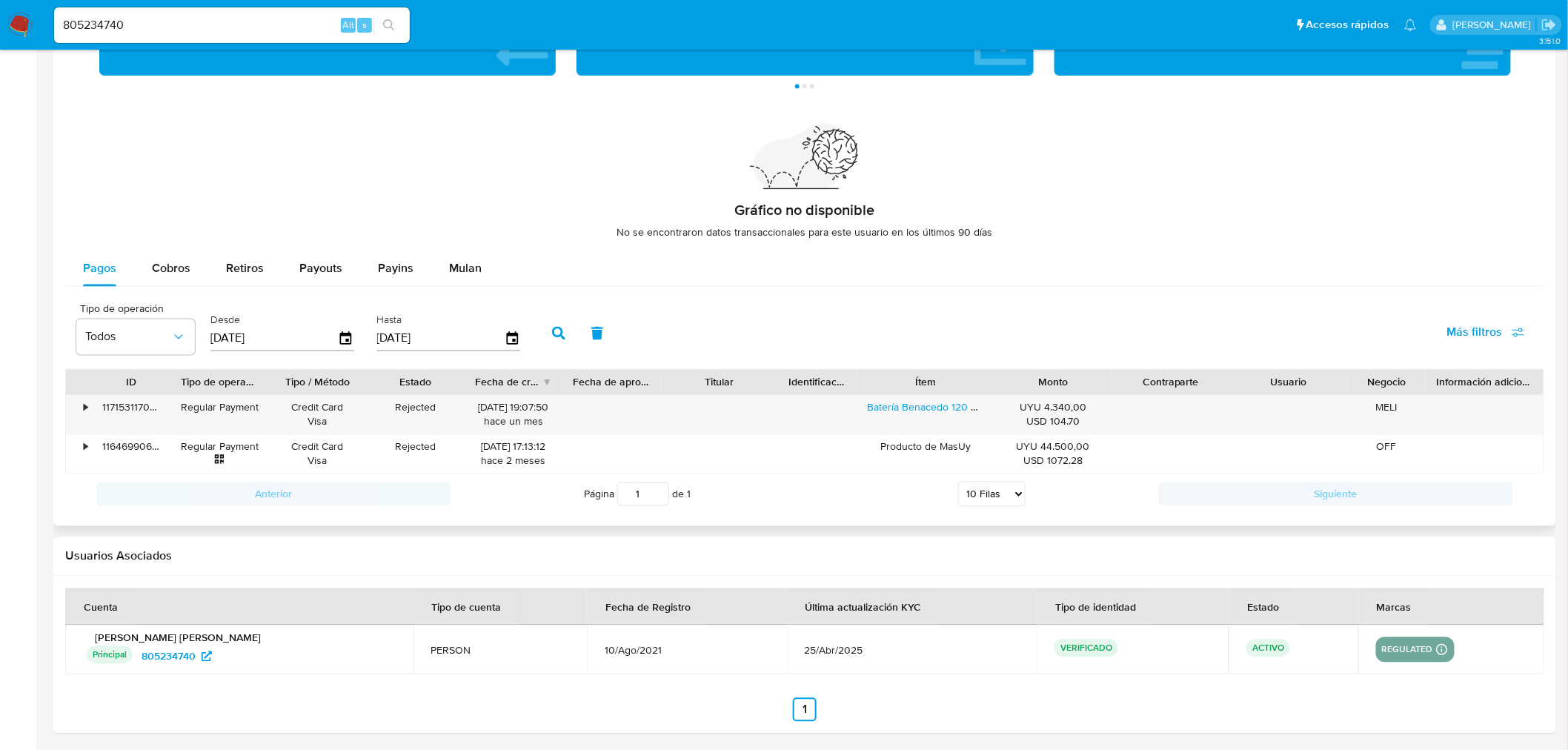
scroll to position [979, 0]
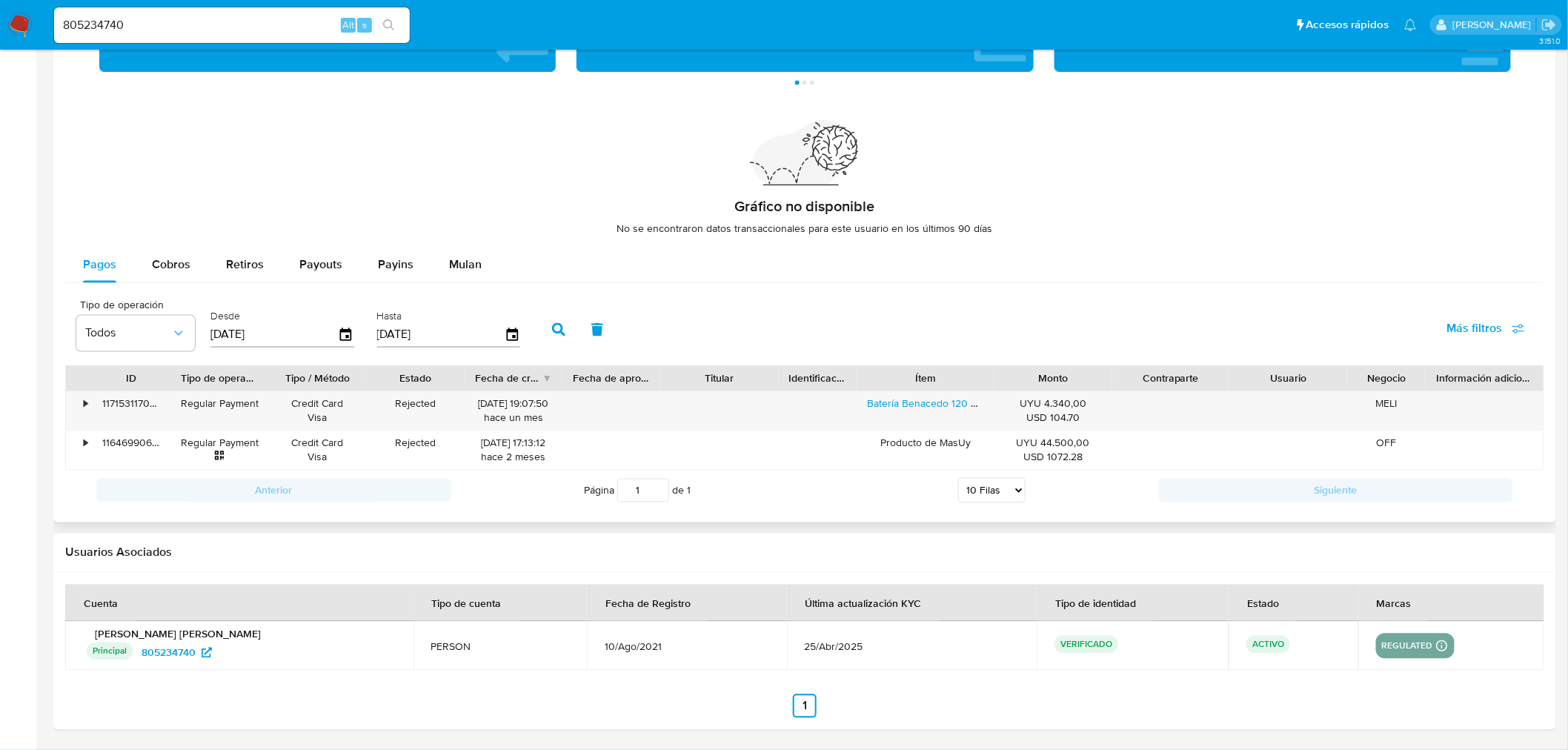
click at [338, 344] on div "[DATE]" at bounding box center [282, 335] width 144 height 24
click at [342, 335] on icon "button" at bounding box center [347, 336] width 26 height 26
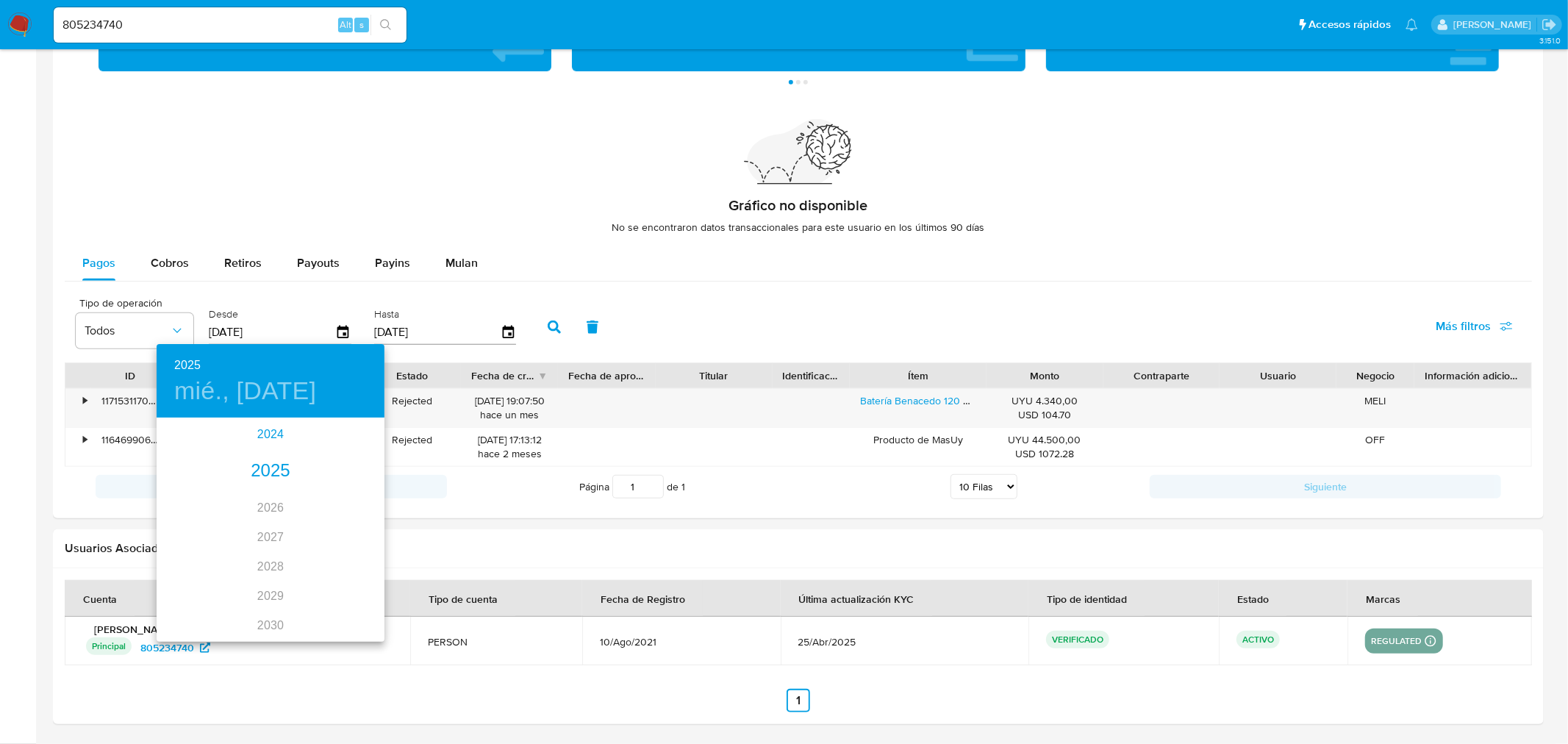
click at [245, 429] on div "2024" at bounding box center [271, 434] width 228 height 29
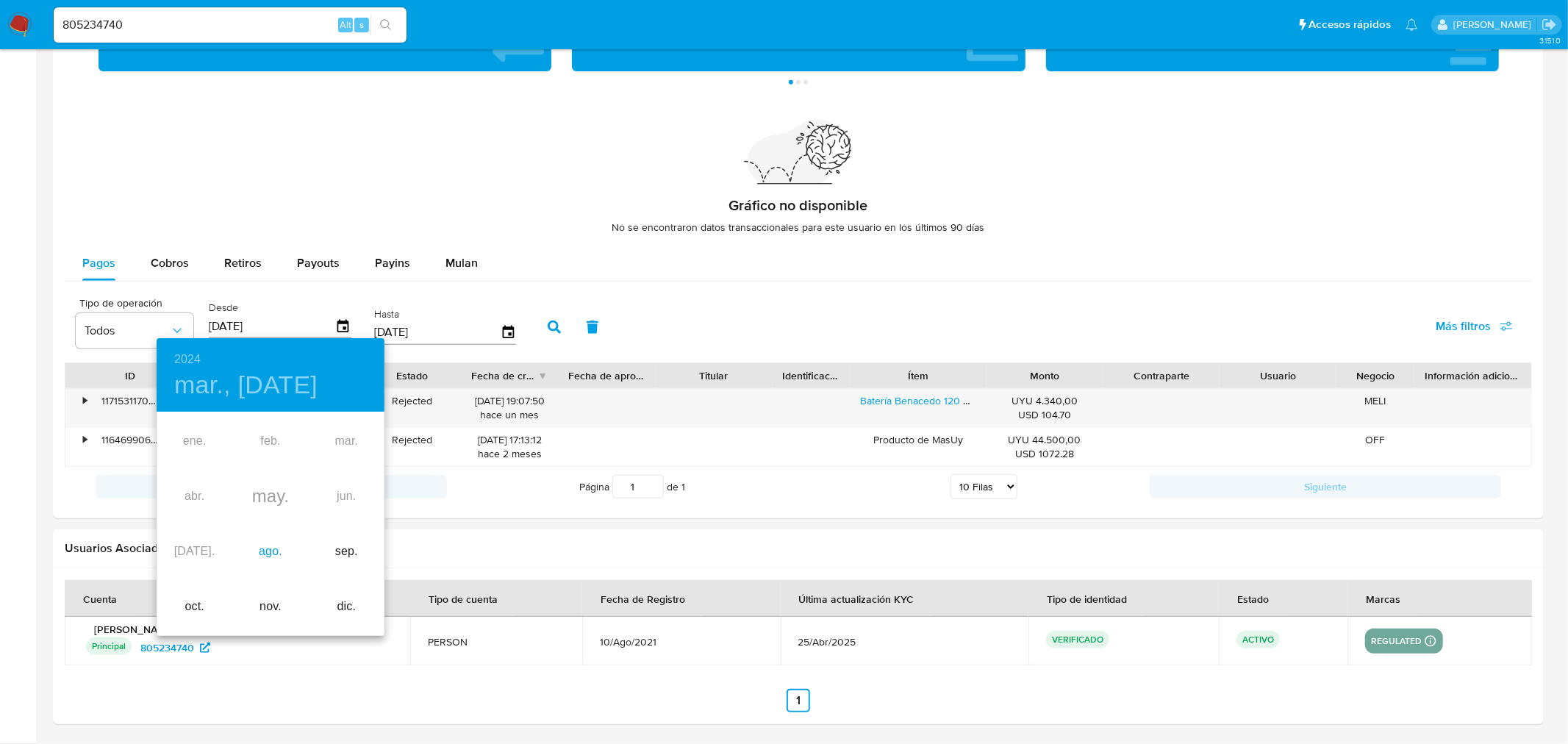
click at [280, 546] on div "ago." at bounding box center [271, 552] width 76 height 55
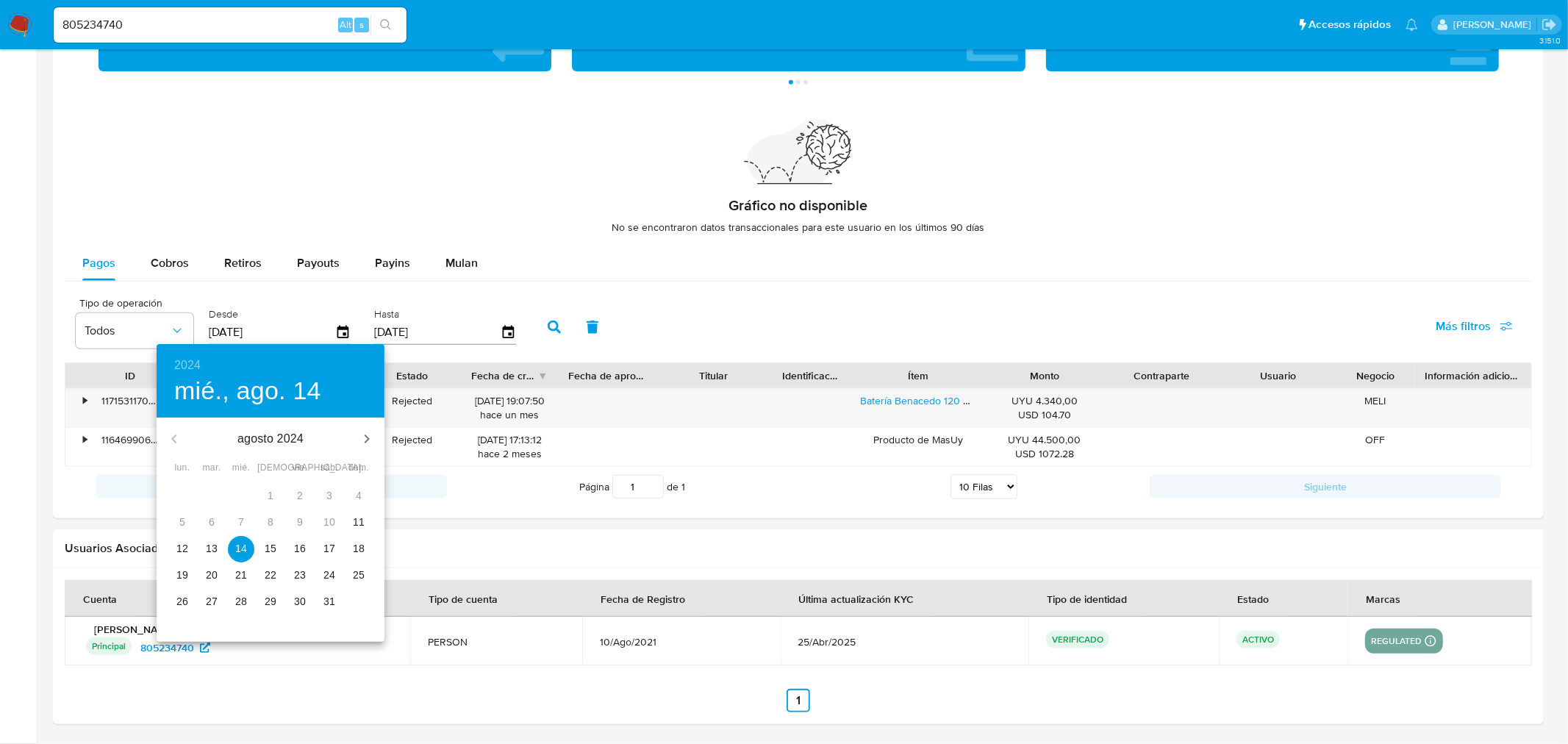
click at [174, 547] on span "12" at bounding box center [182, 548] width 27 height 15
type input "[DATE]"
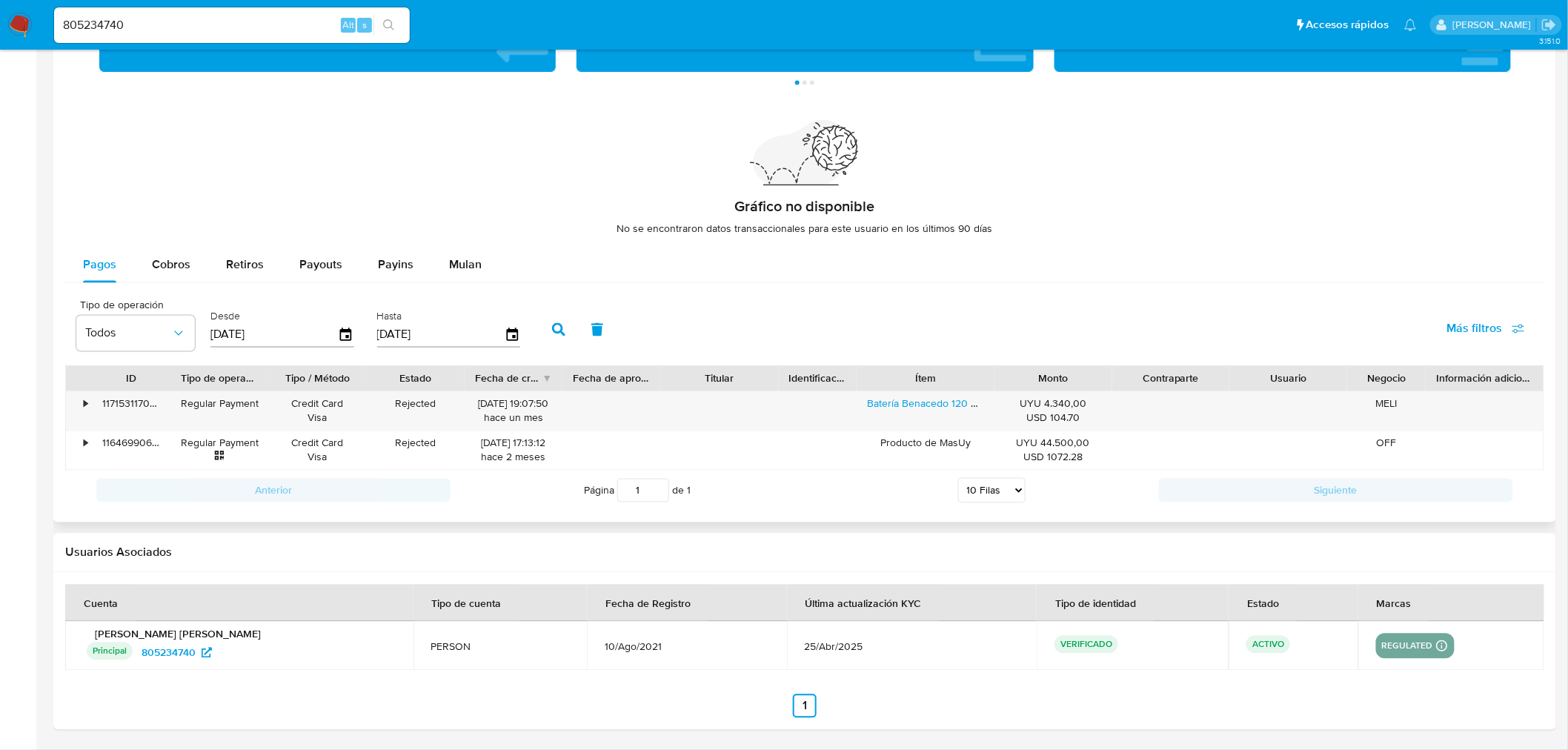
click at [559, 329] on button "button" at bounding box center [559, 330] width 38 height 36
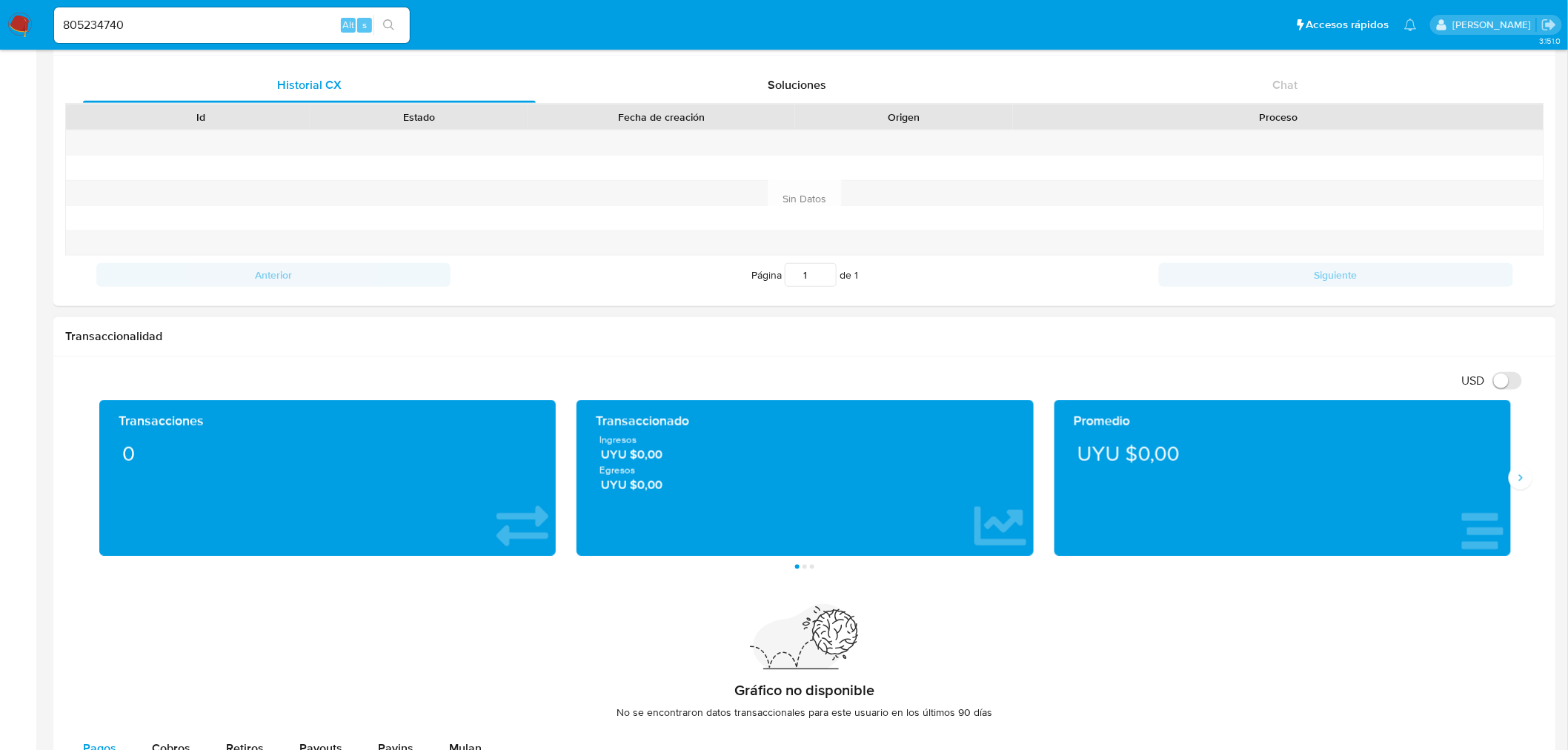
scroll to position [658, 0]
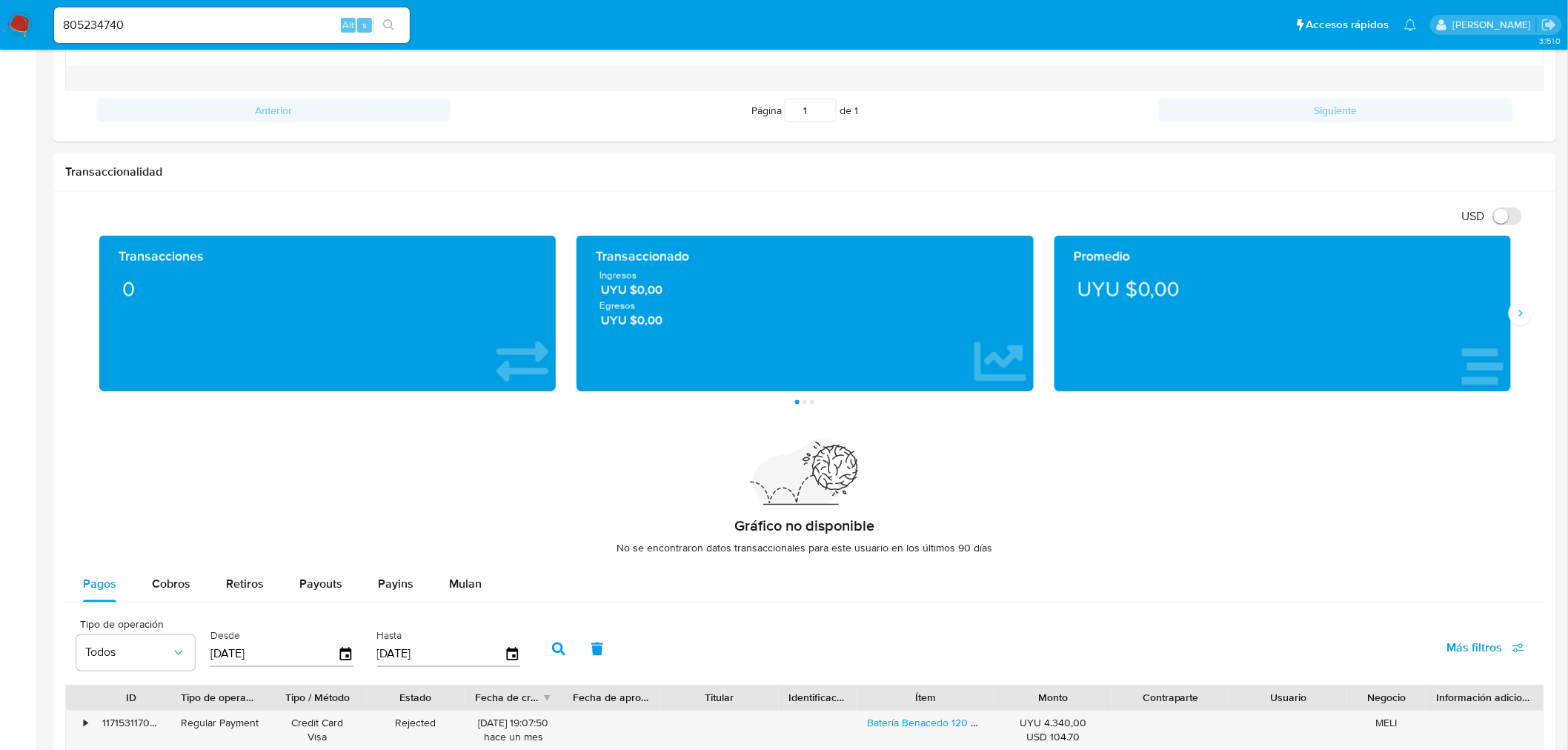
click at [100, 28] on input "805234740" at bounding box center [232, 25] width 356 height 19
paste input "94772185"
type input "94772185"
click at [391, 28] on icon "search-icon" at bounding box center [389, 25] width 12 height 12
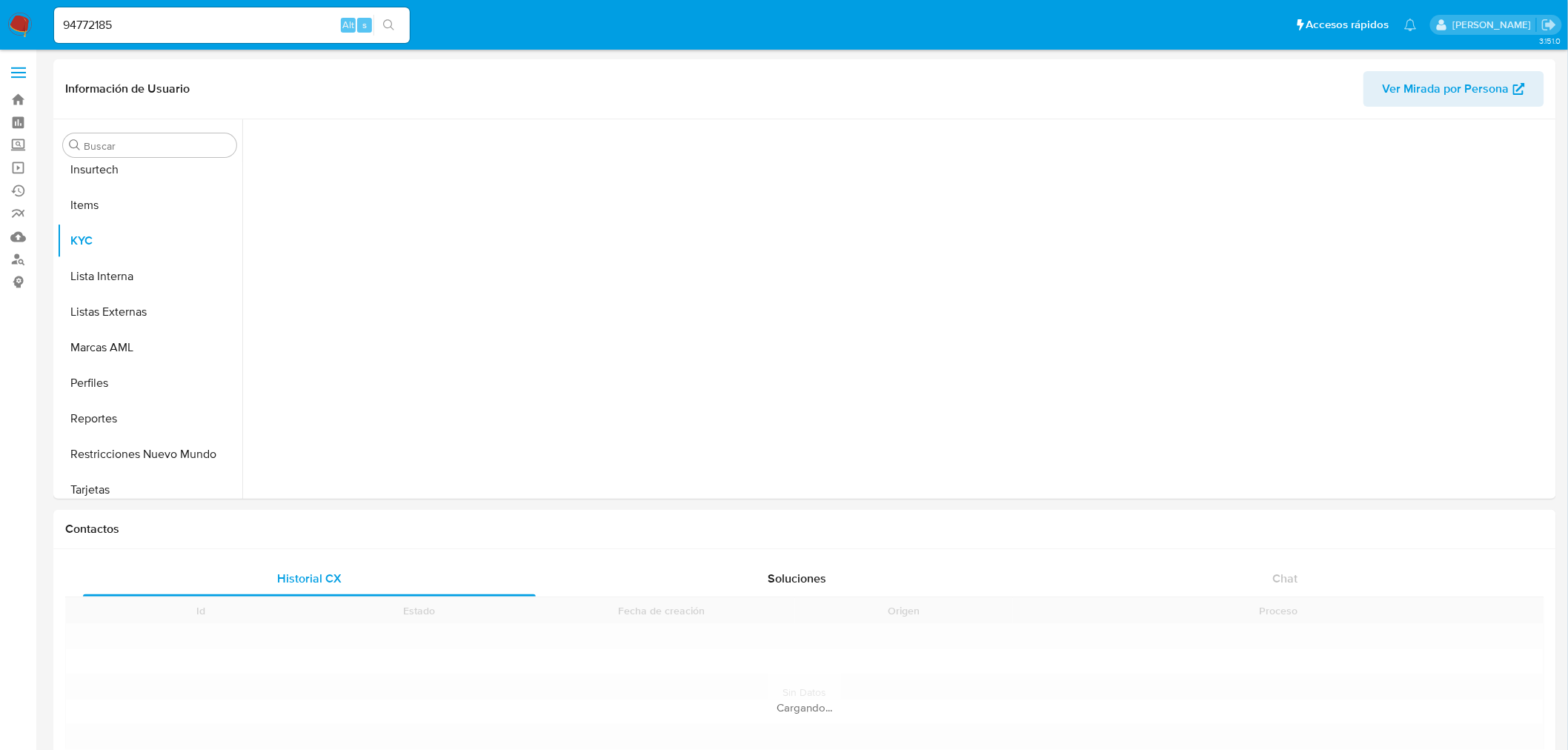
scroll to position [625, 0]
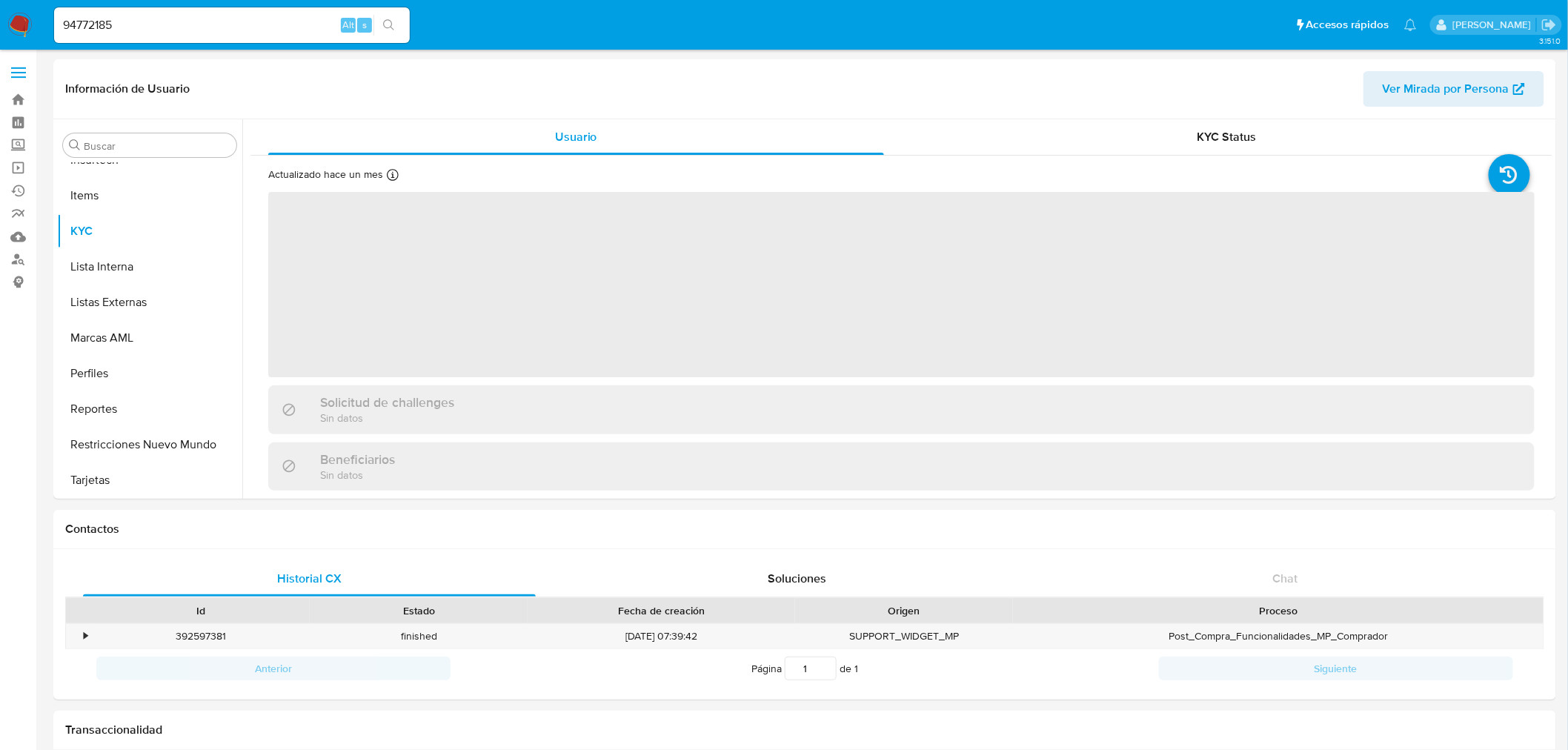
select select "10"
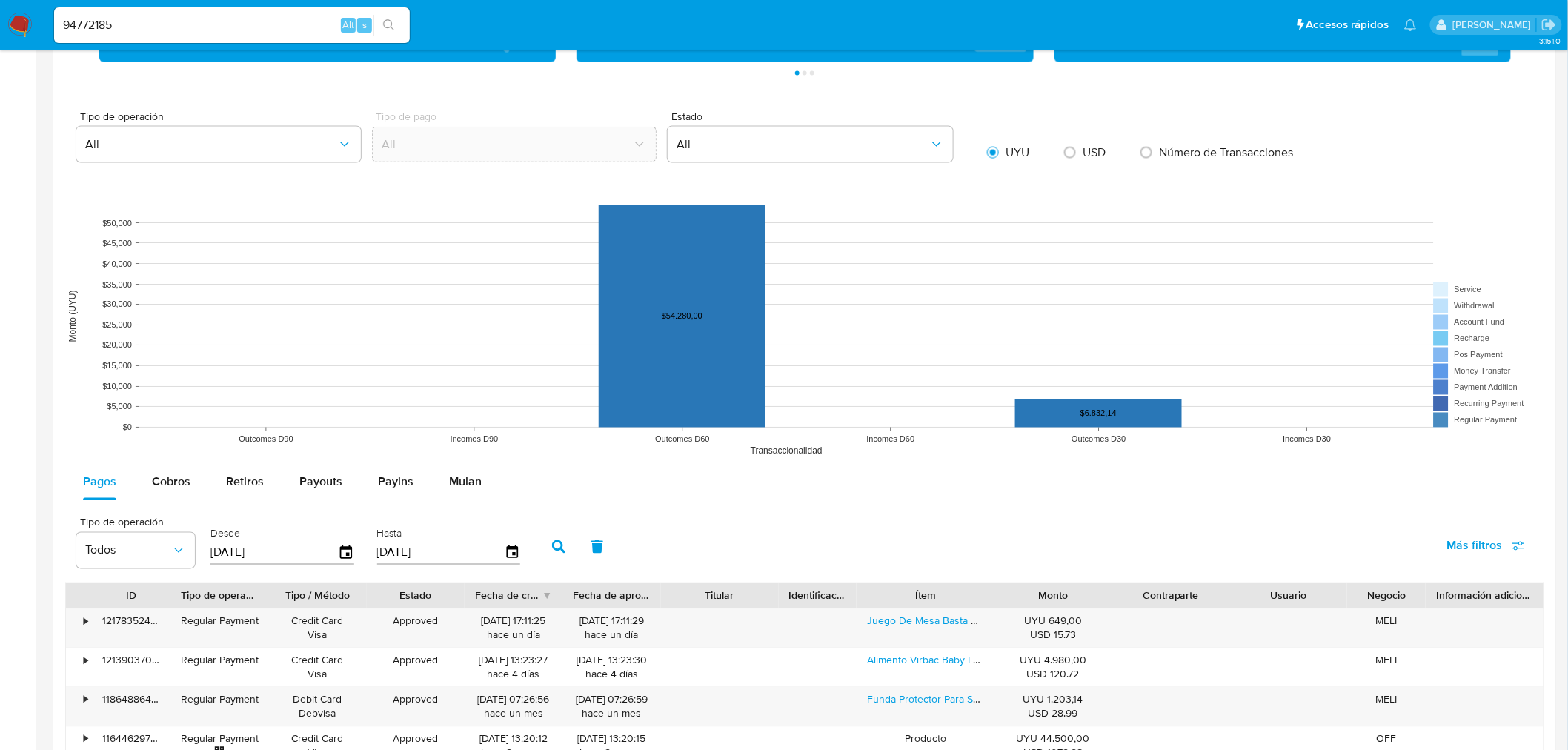
scroll to position [1235, 0]
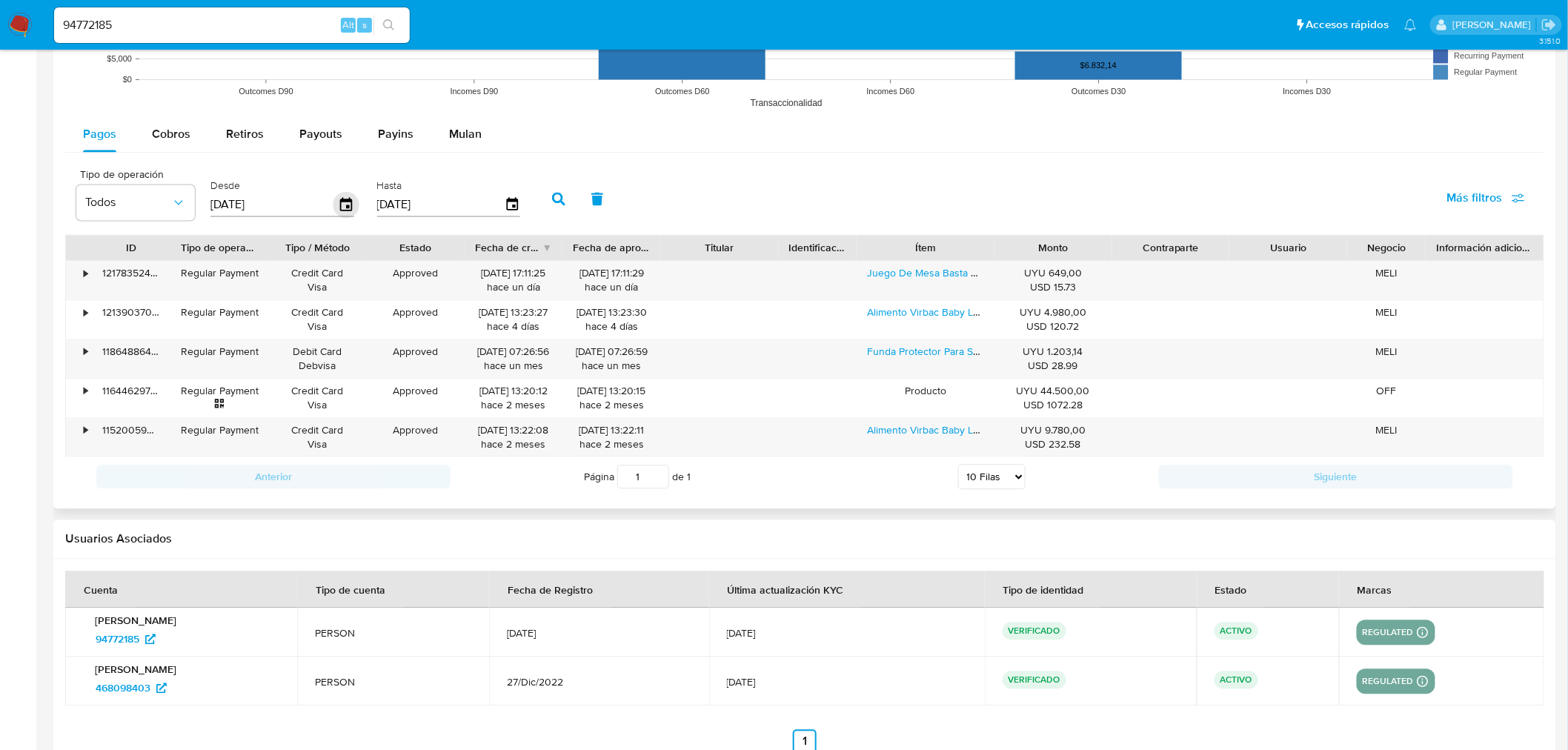
click at [347, 202] on icon "button" at bounding box center [346, 203] width 12 height 13
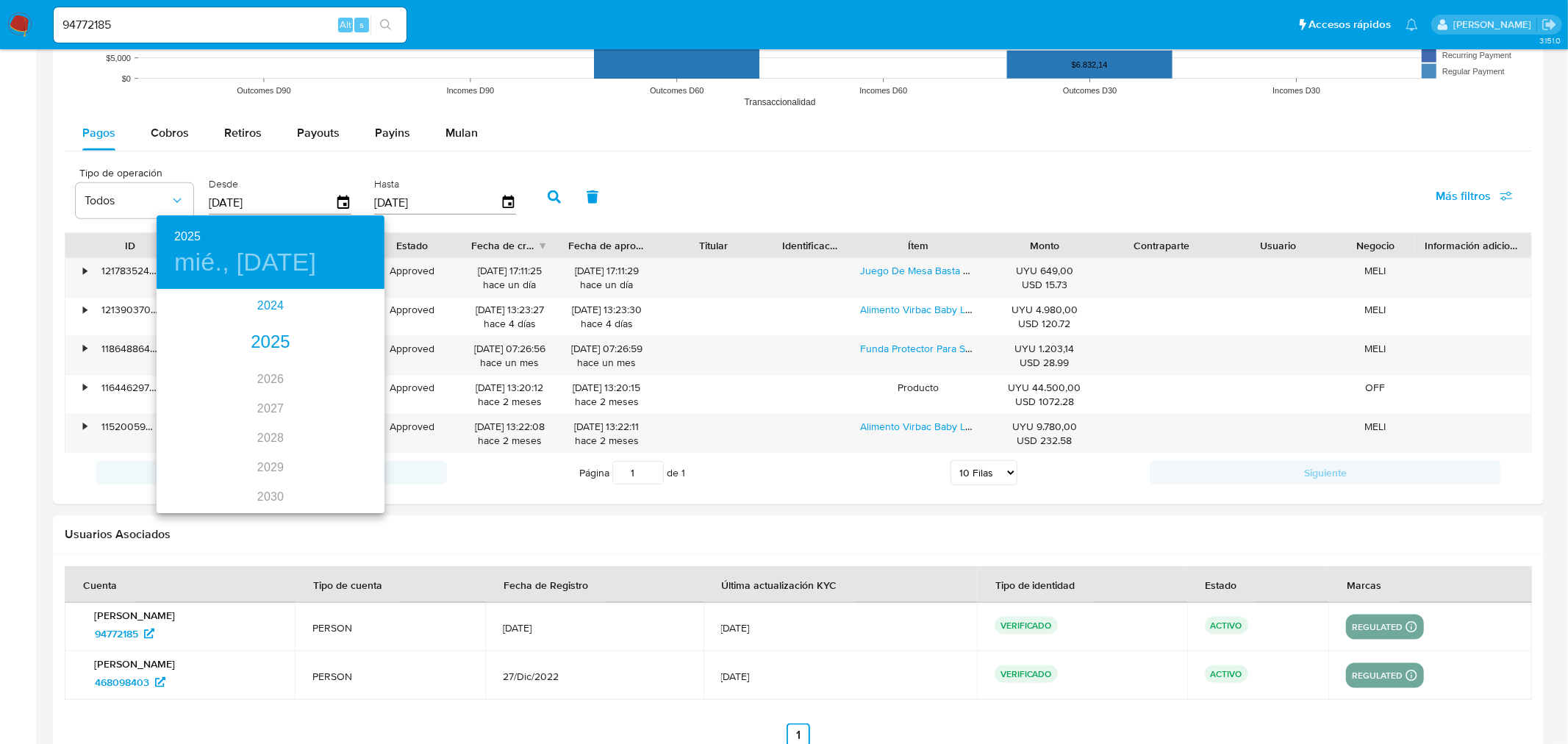
click at [259, 305] on div "2024" at bounding box center [271, 306] width 228 height 29
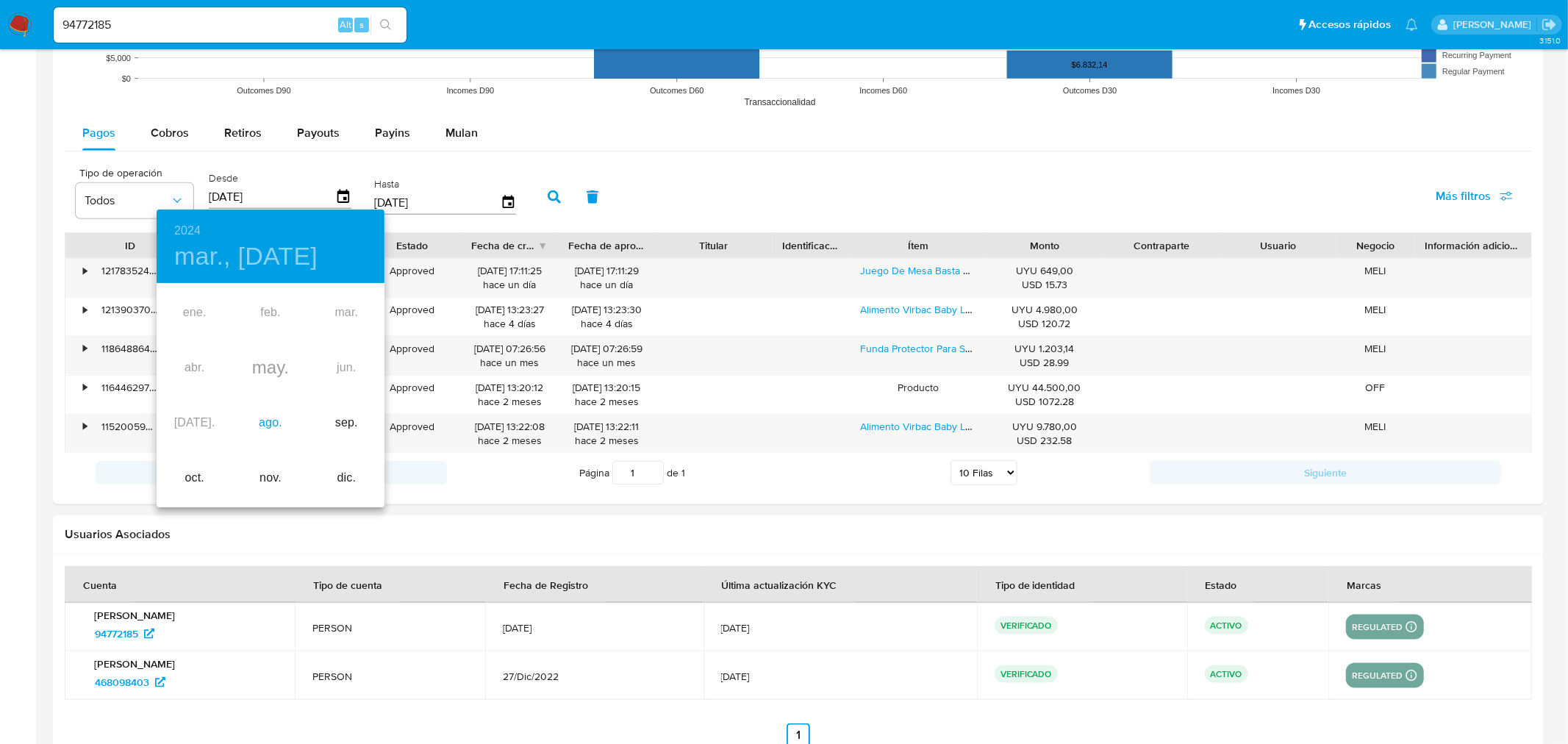
click at [265, 427] on div "ago." at bounding box center [271, 423] width 76 height 55
type input "[DATE]"
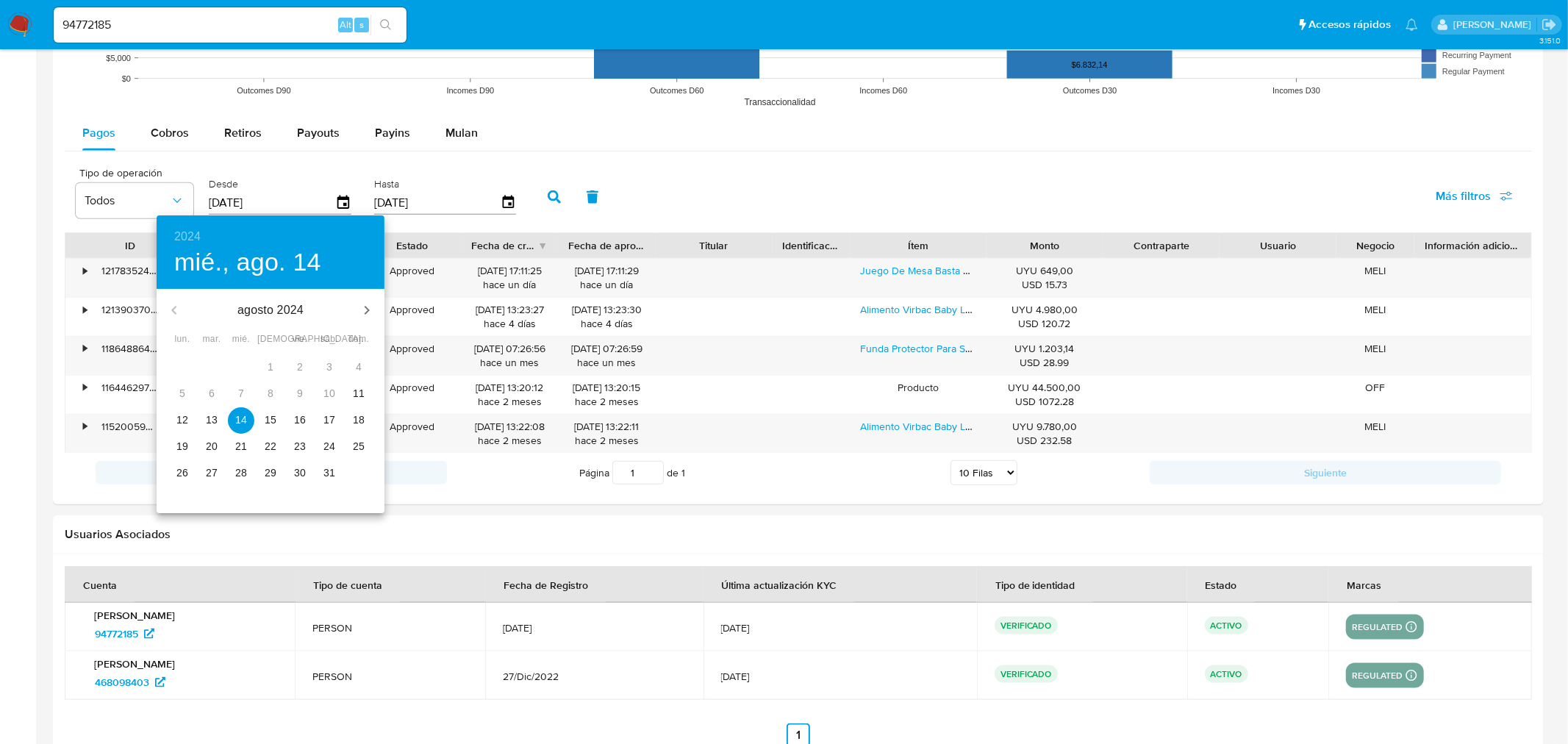
click at [240, 416] on p "14" at bounding box center [241, 420] width 12 height 15
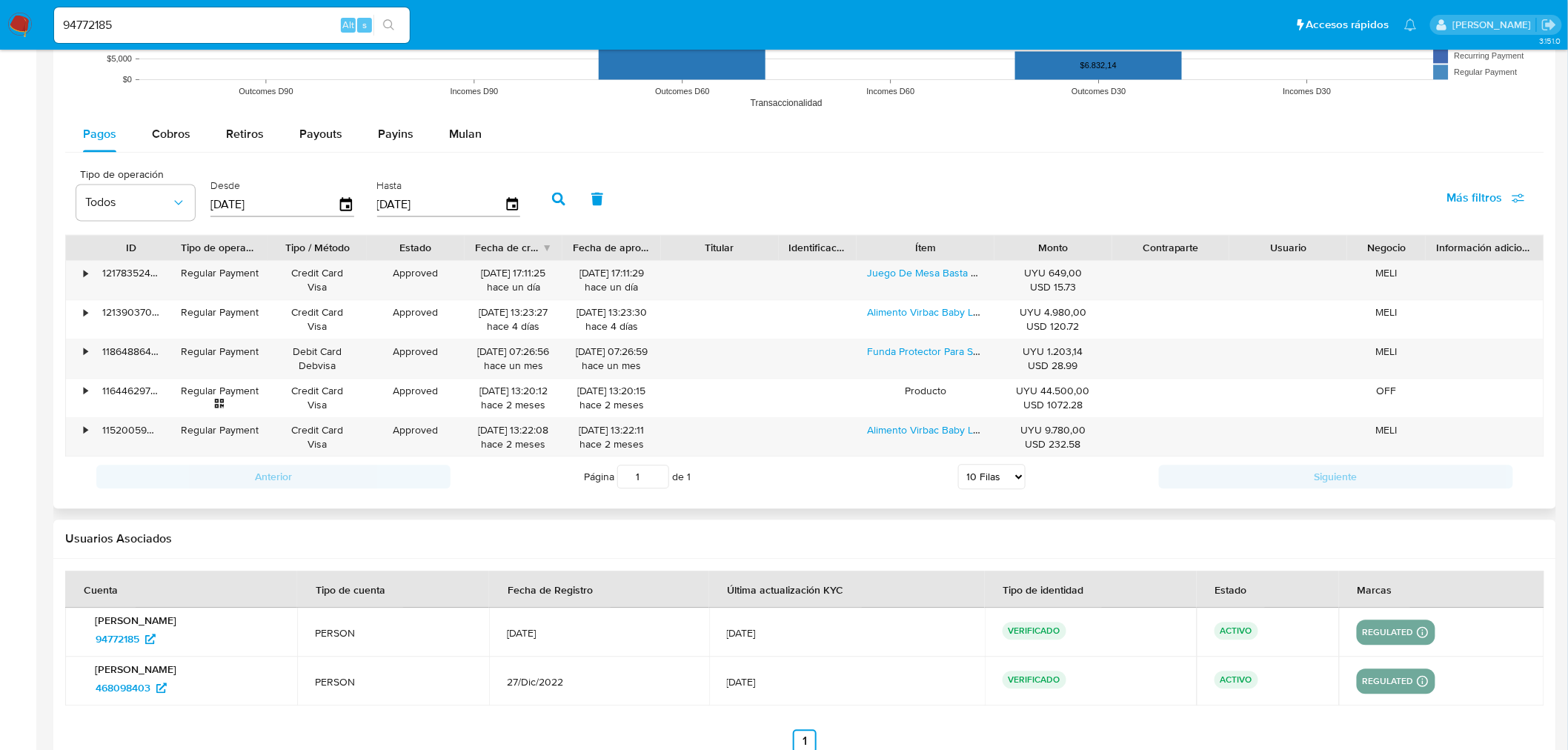
click at [552, 194] on icon "button" at bounding box center [558, 198] width 13 height 13
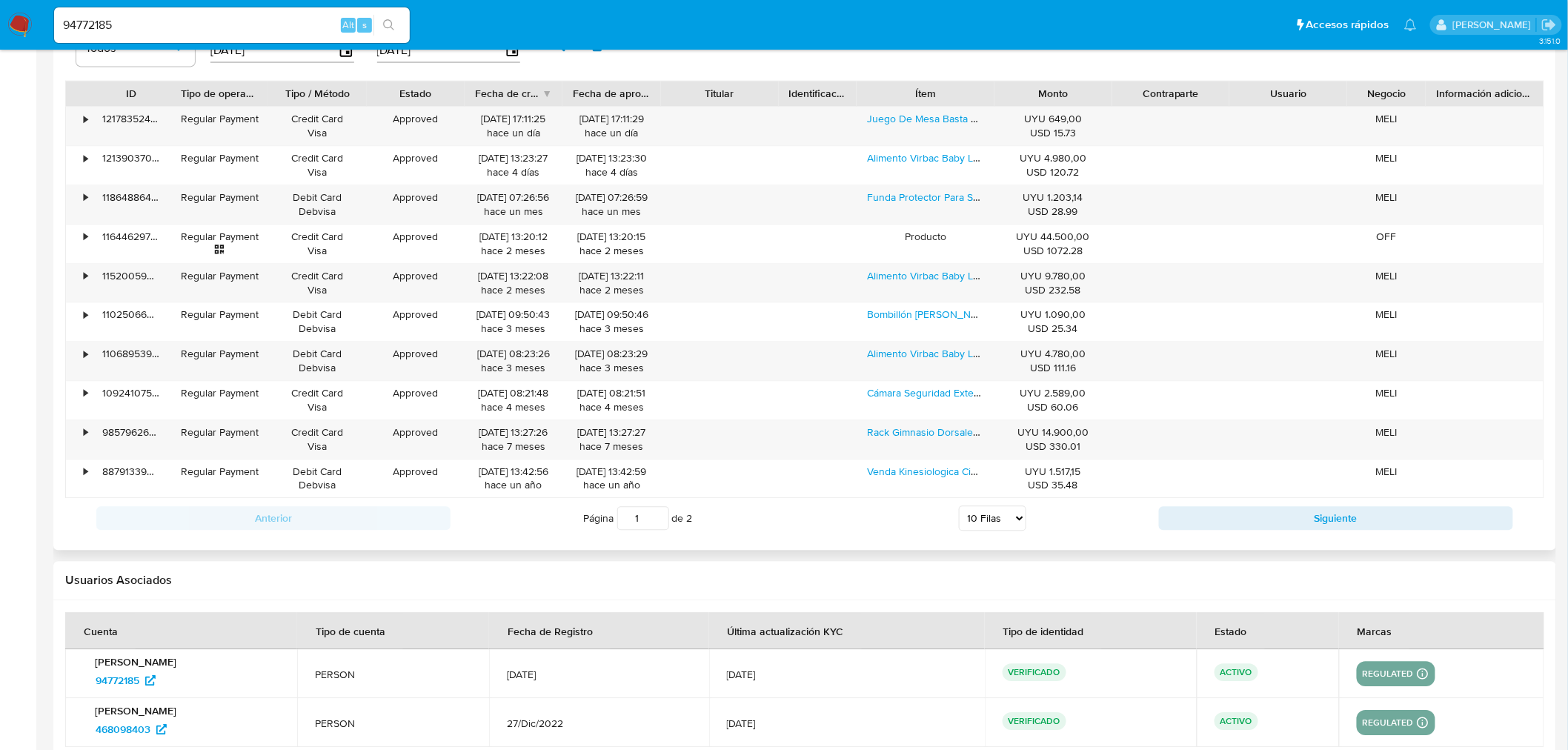
scroll to position [1400, 0]
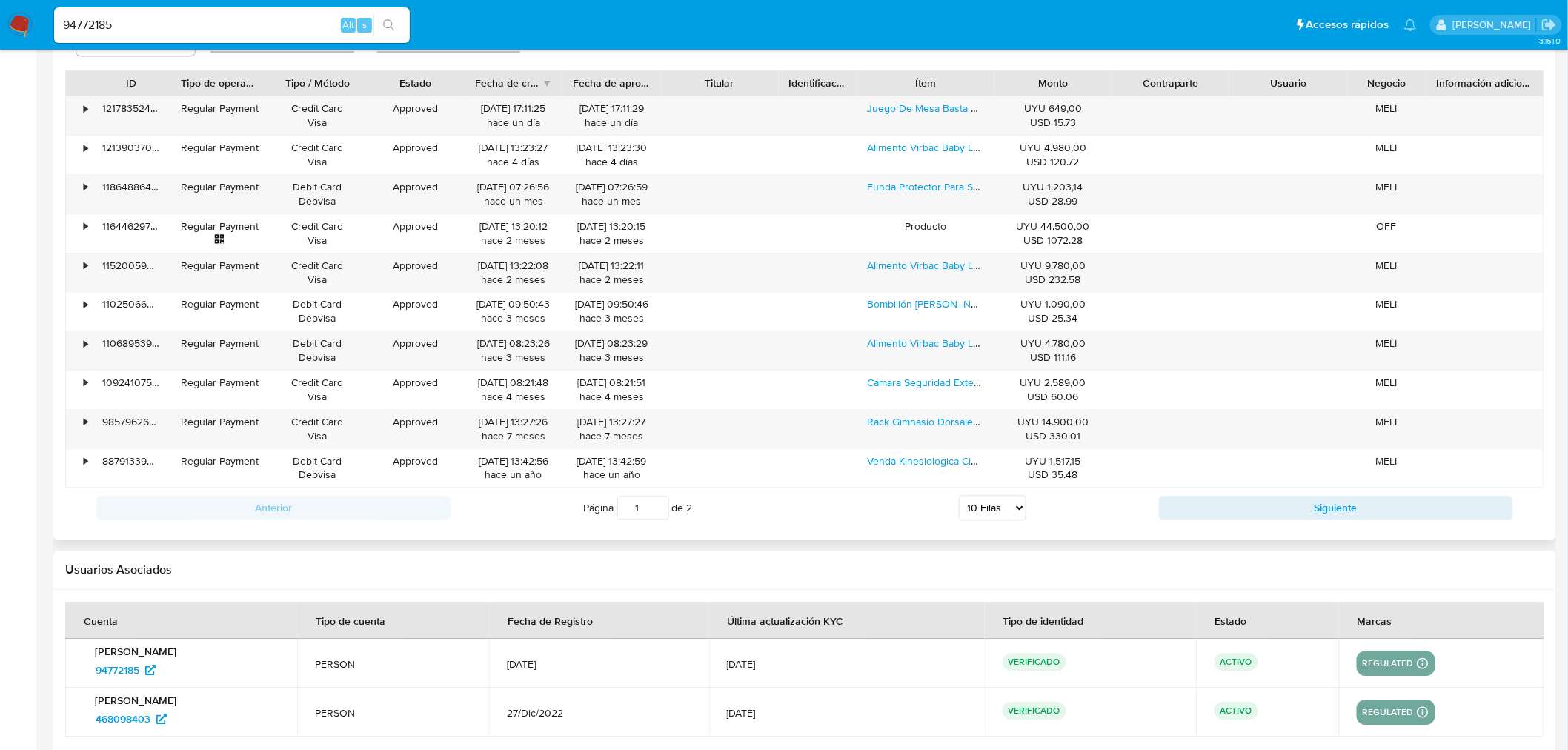
click at [974, 519] on select "5 Filas 10 Filas 20 Filas 25 Filas 50 Filas 100 Filas" at bounding box center [992, 508] width 67 height 25
select select "100"
click at [959, 497] on select "5 Filas 10 Filas 20 Filas 25 Filas 50 Filas 100 Filas" at bounding box center [992, 508] width 67 height 25
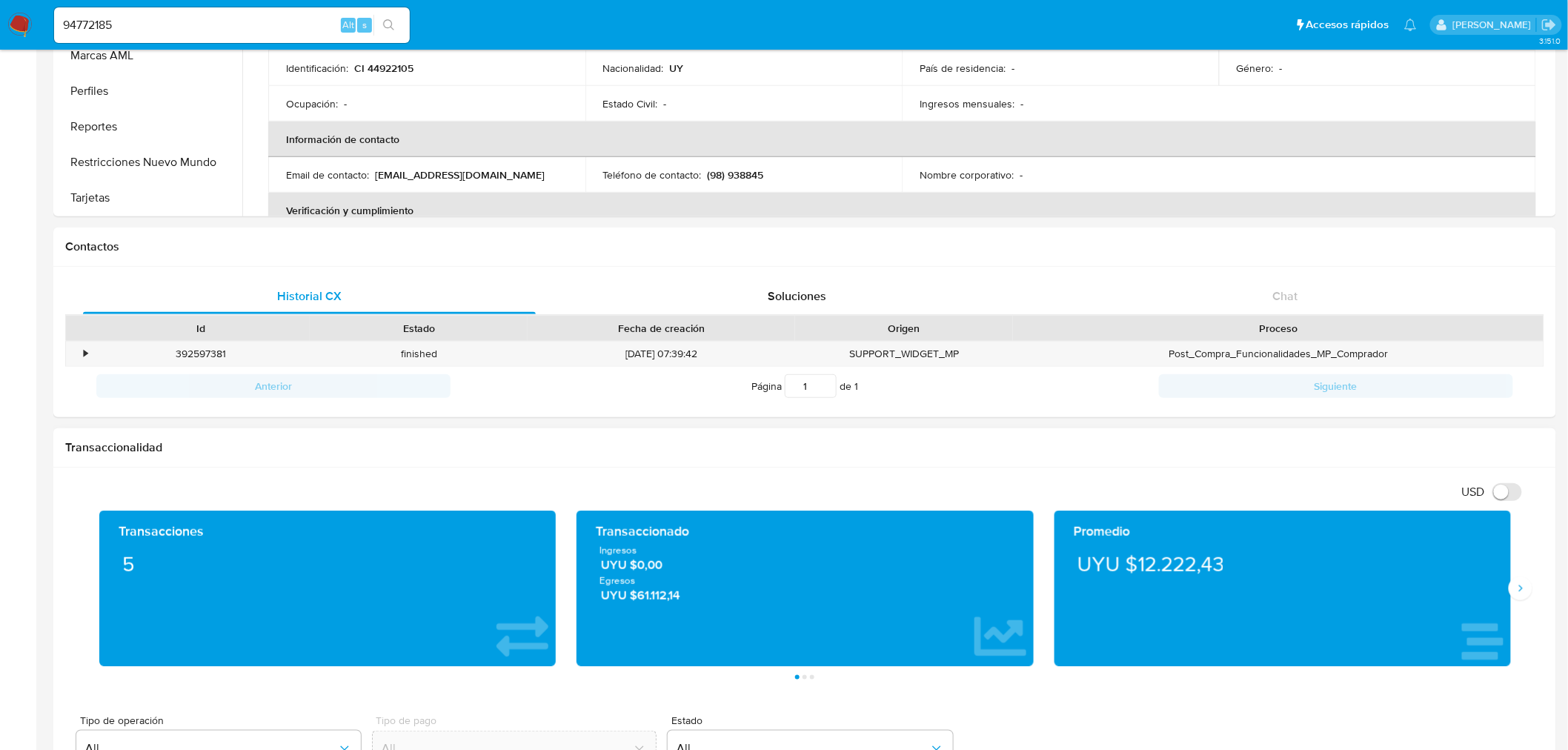
scroll to position [0, 0]
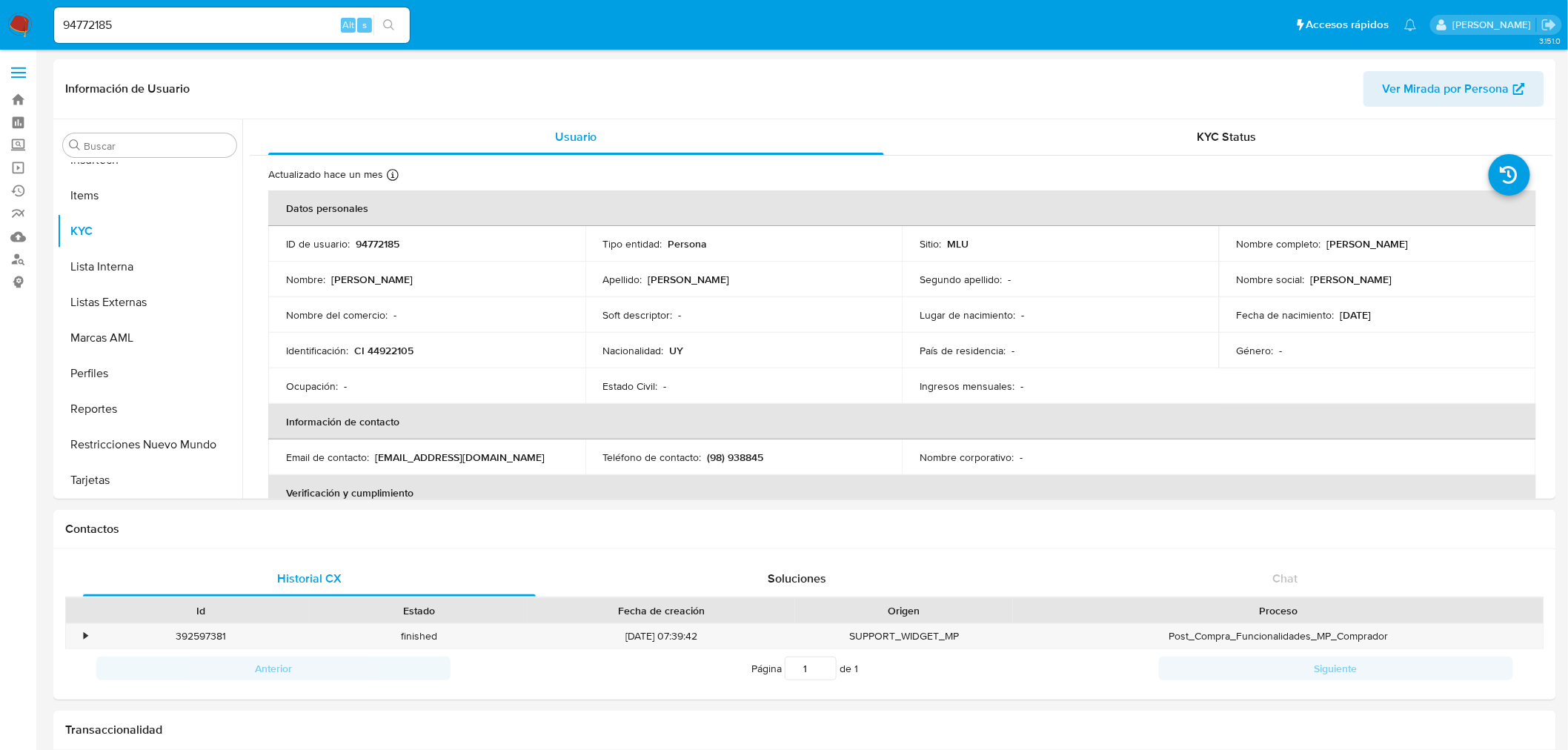
click at [102, 28] on input "94772185" at bounding box center [232, 25] width 356 height 19
paste input "1987269240"
type input "1987269240"
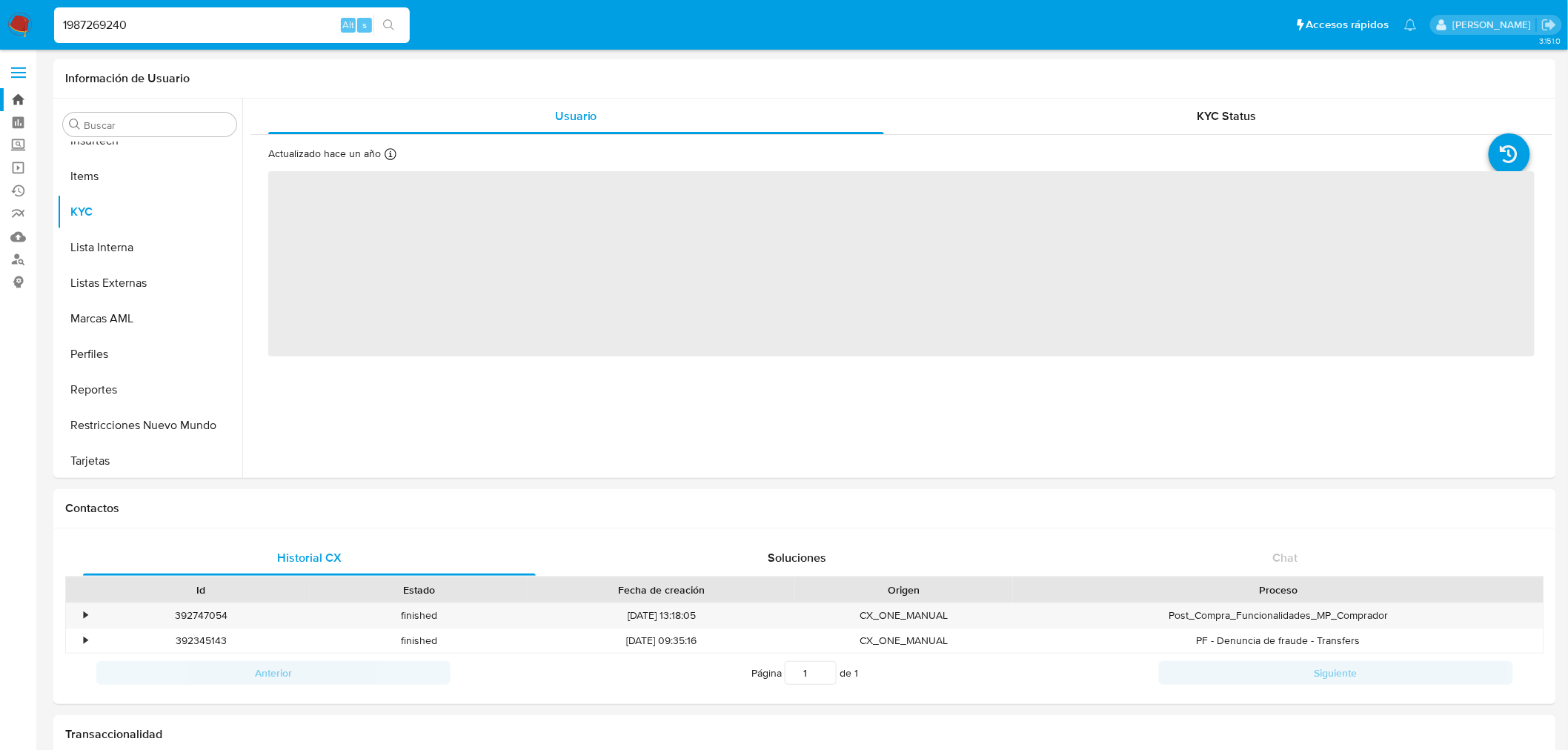
scroll to position [625, 0]
select select "10"
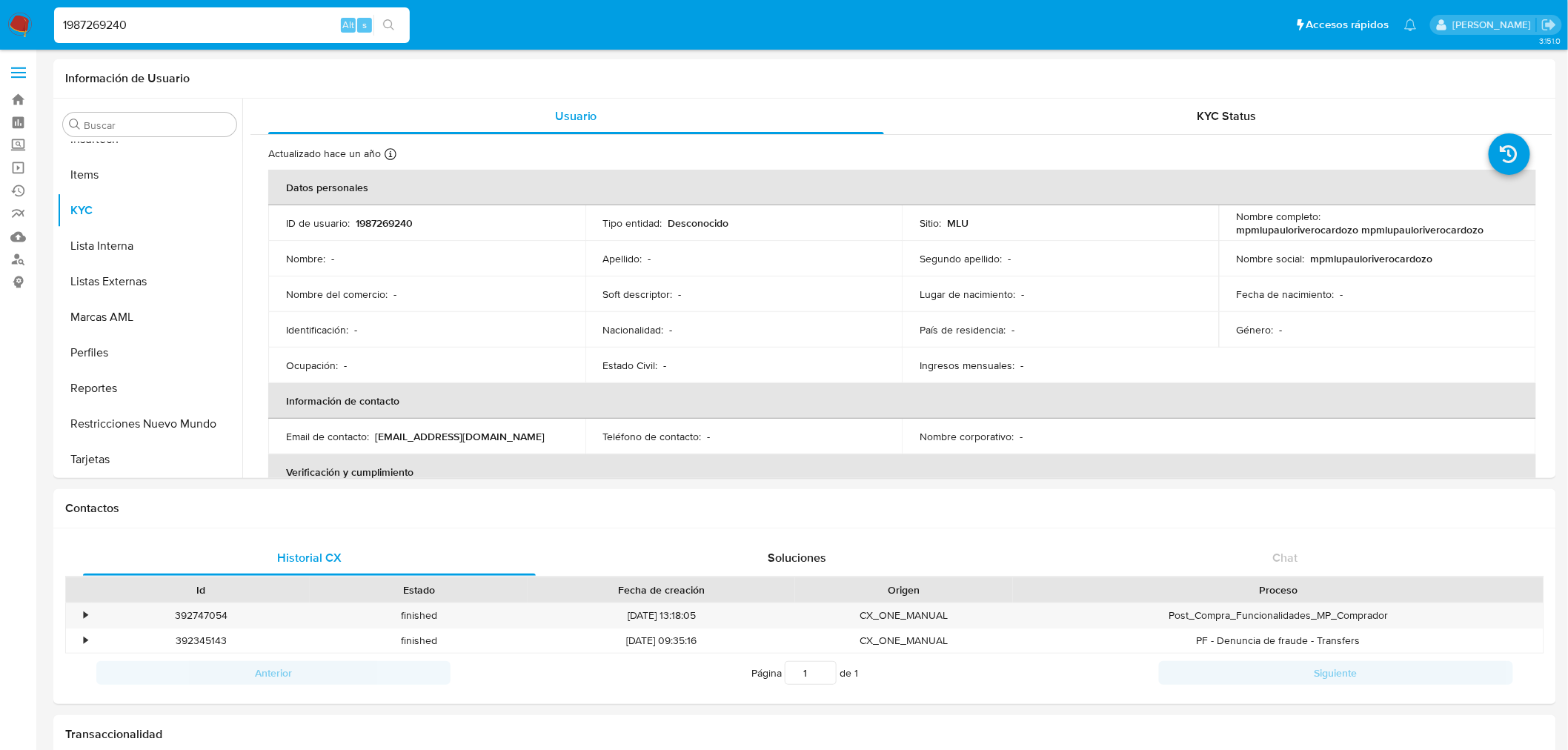
click at [106, 23] on input "1987269240" at bounding box center [232, 25] width 356 height 19
paste input "434496581"
type input "434496581"
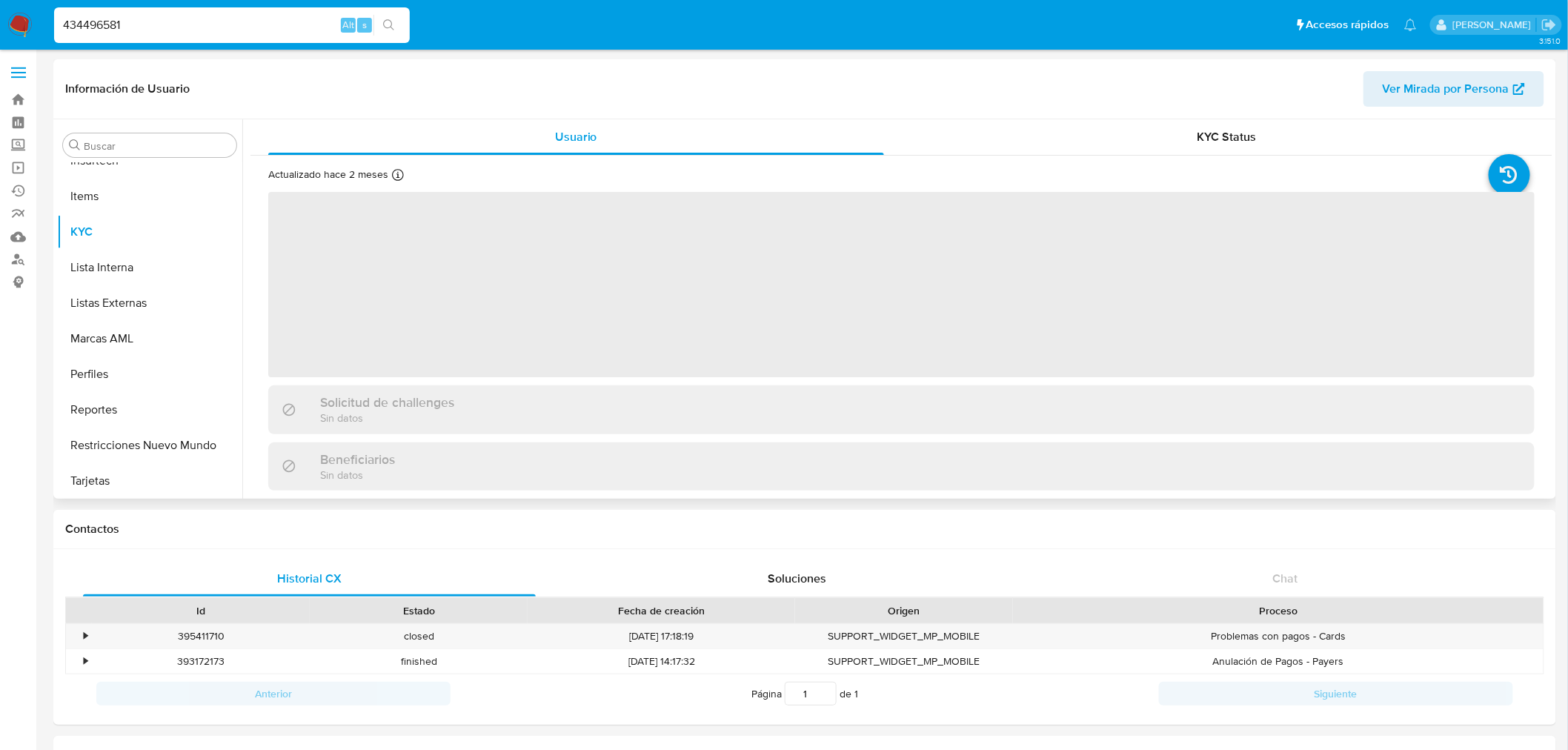
scroll to position [625, 0]
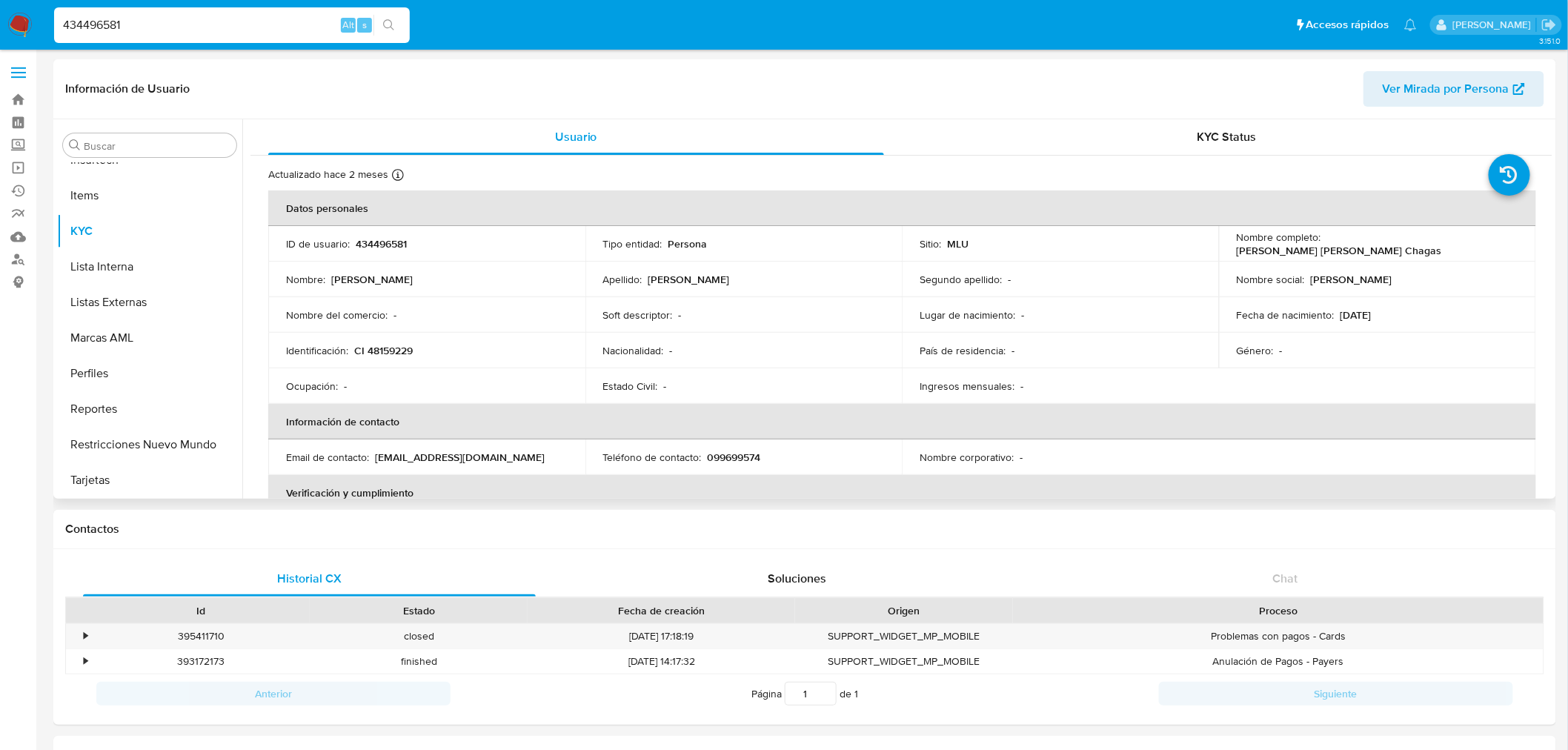
select select "10"
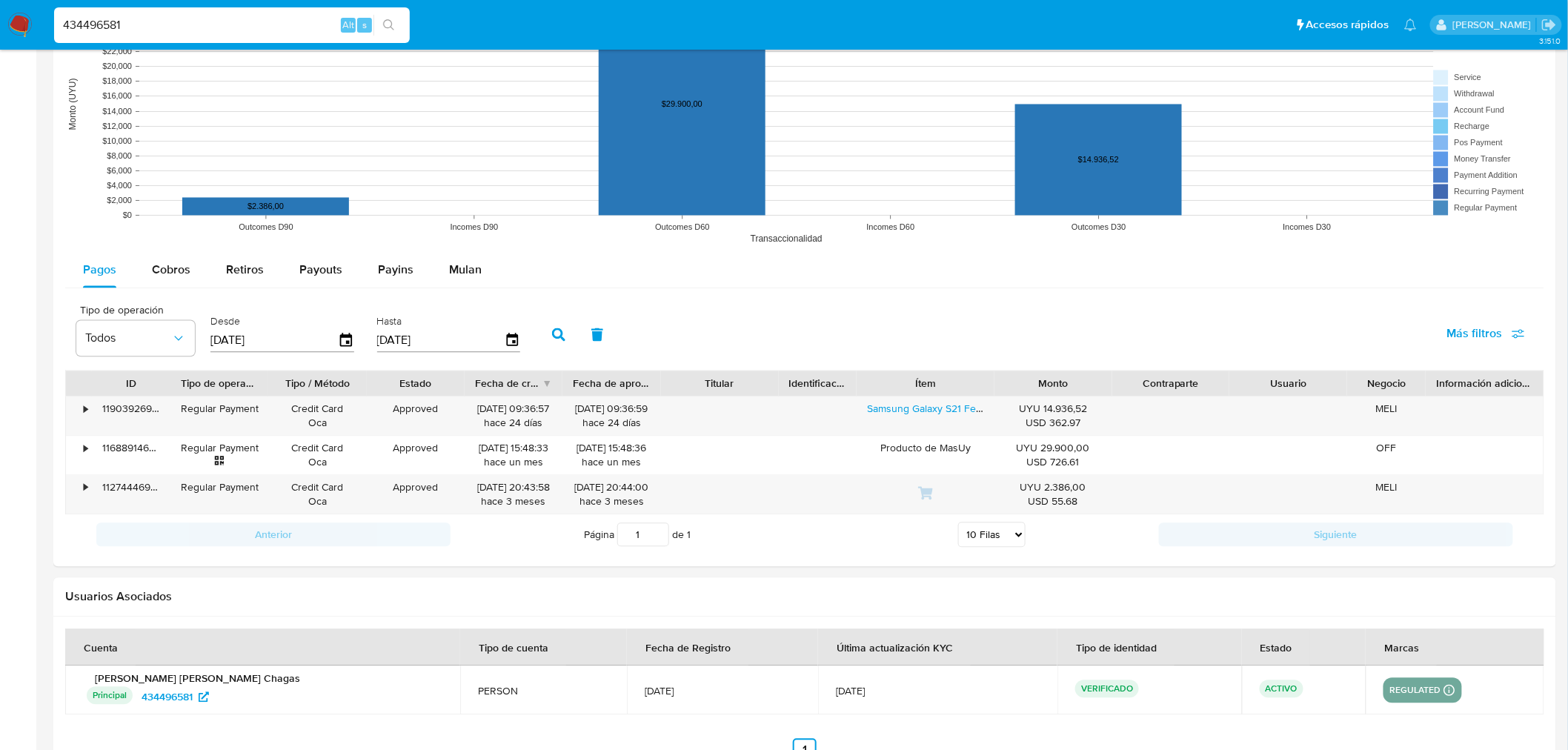
scroll to position [1153, 0]
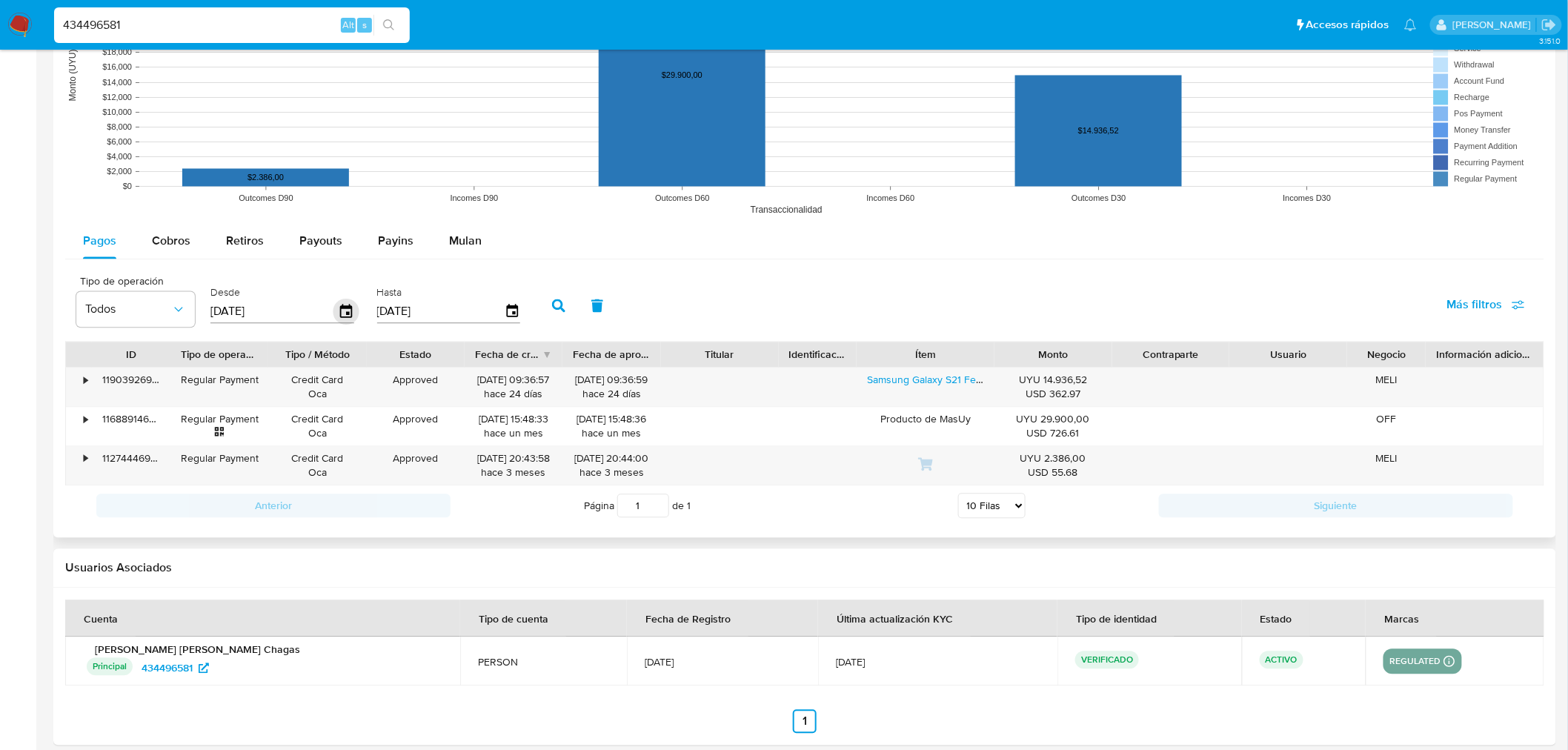
click at [338, 315] on icon "button" at bounding box center [347, 312] width 26 height 26
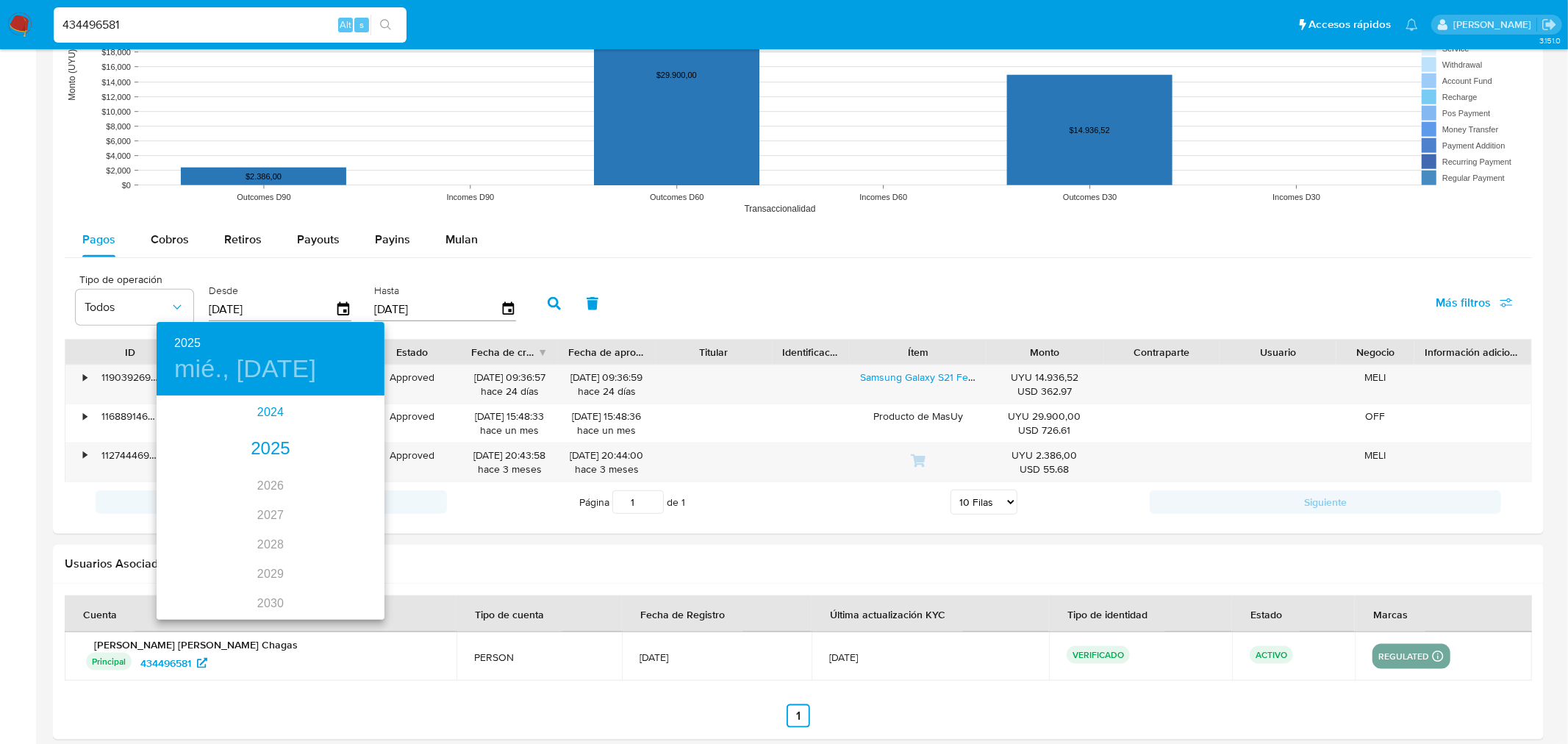
click at [256, 413] on div "2024" at bounding box center [271, 413] width 228 height 29
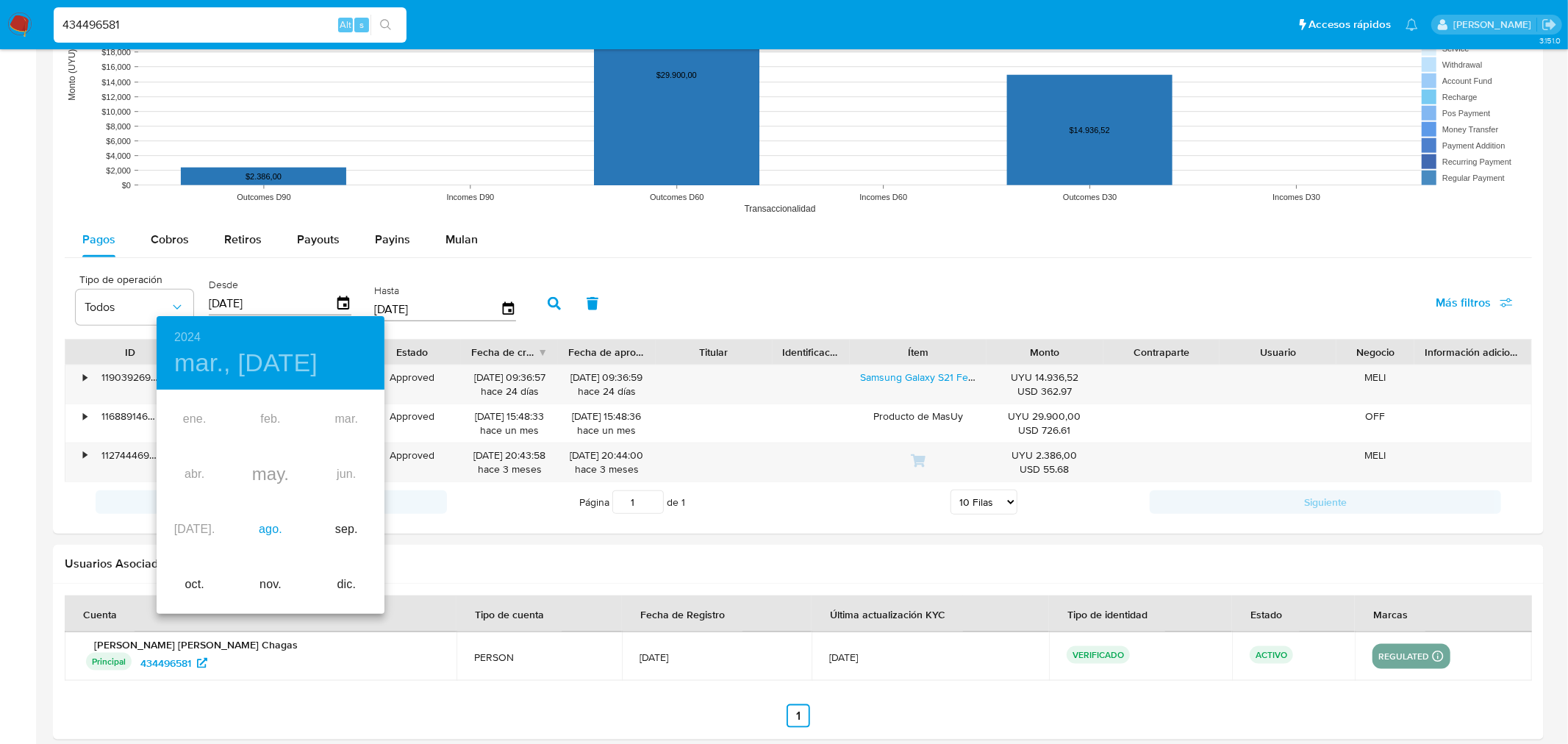
click at [266, 525] on div "ago." at bounding box center [271, 530] width 76 height 55
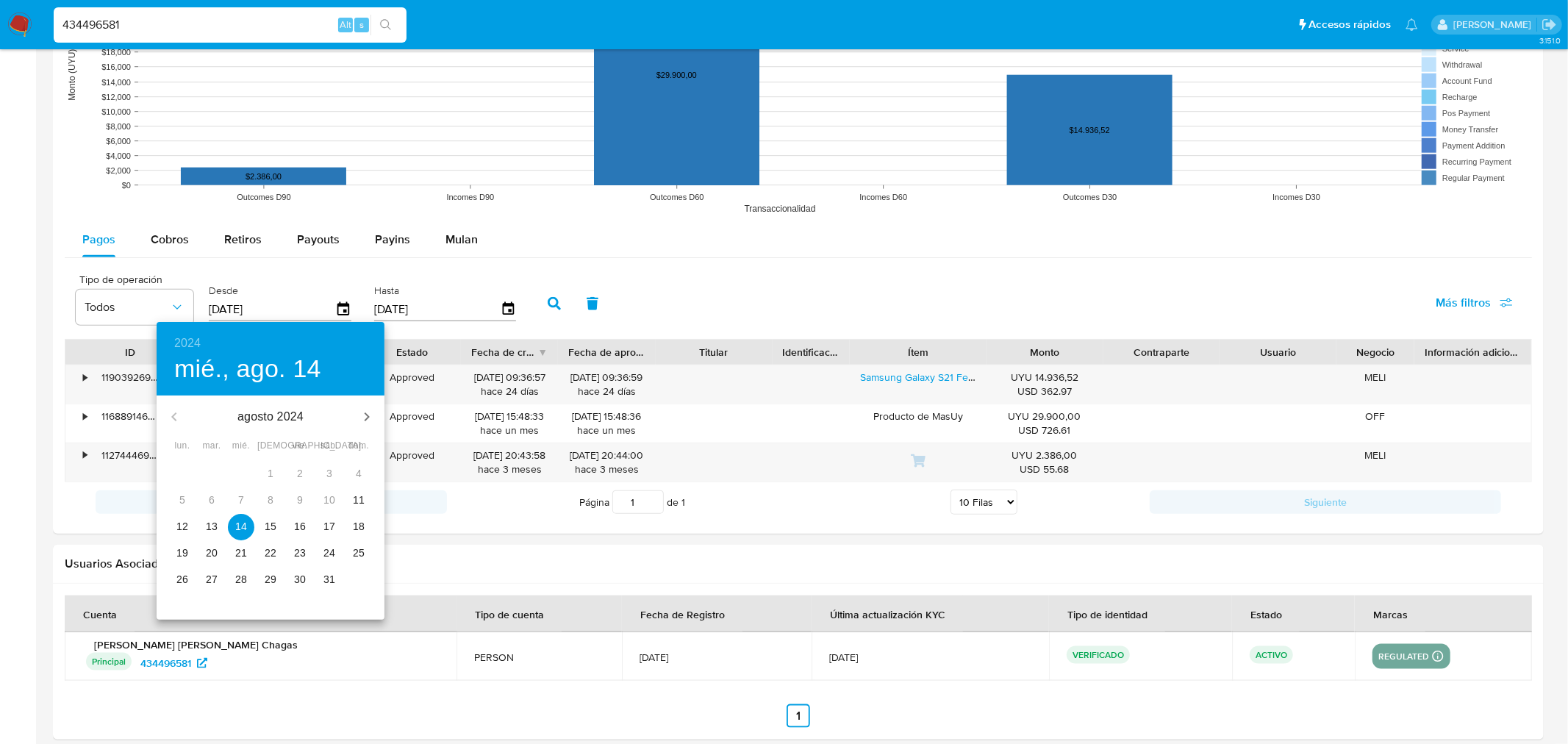
click at [182, 525] on p "12" at bounding box center [182, 526] width 12 height 15
type input "[DATE]"
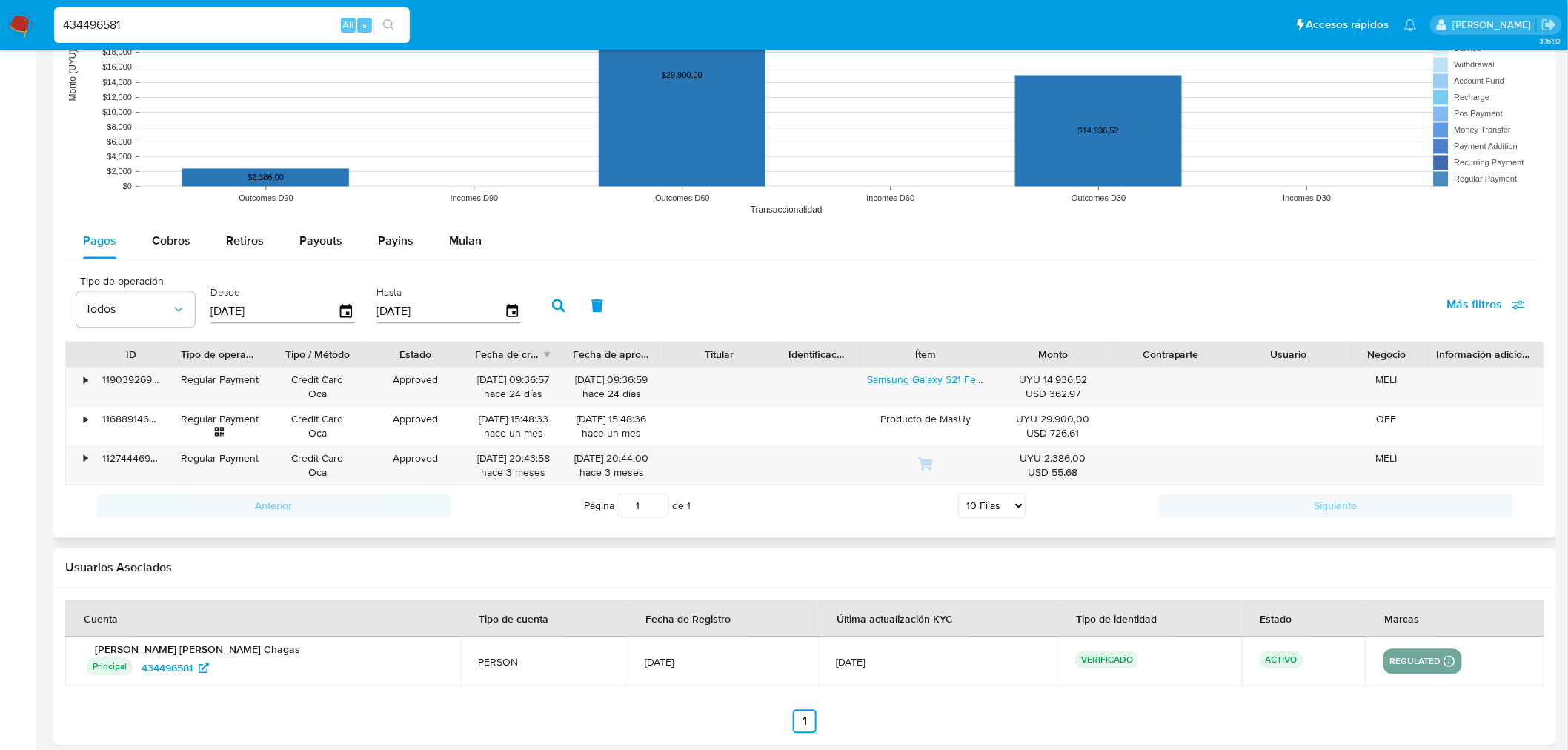
click at [552, 309] on icon "button" at bounding box center [558, 305] width 13 height 13
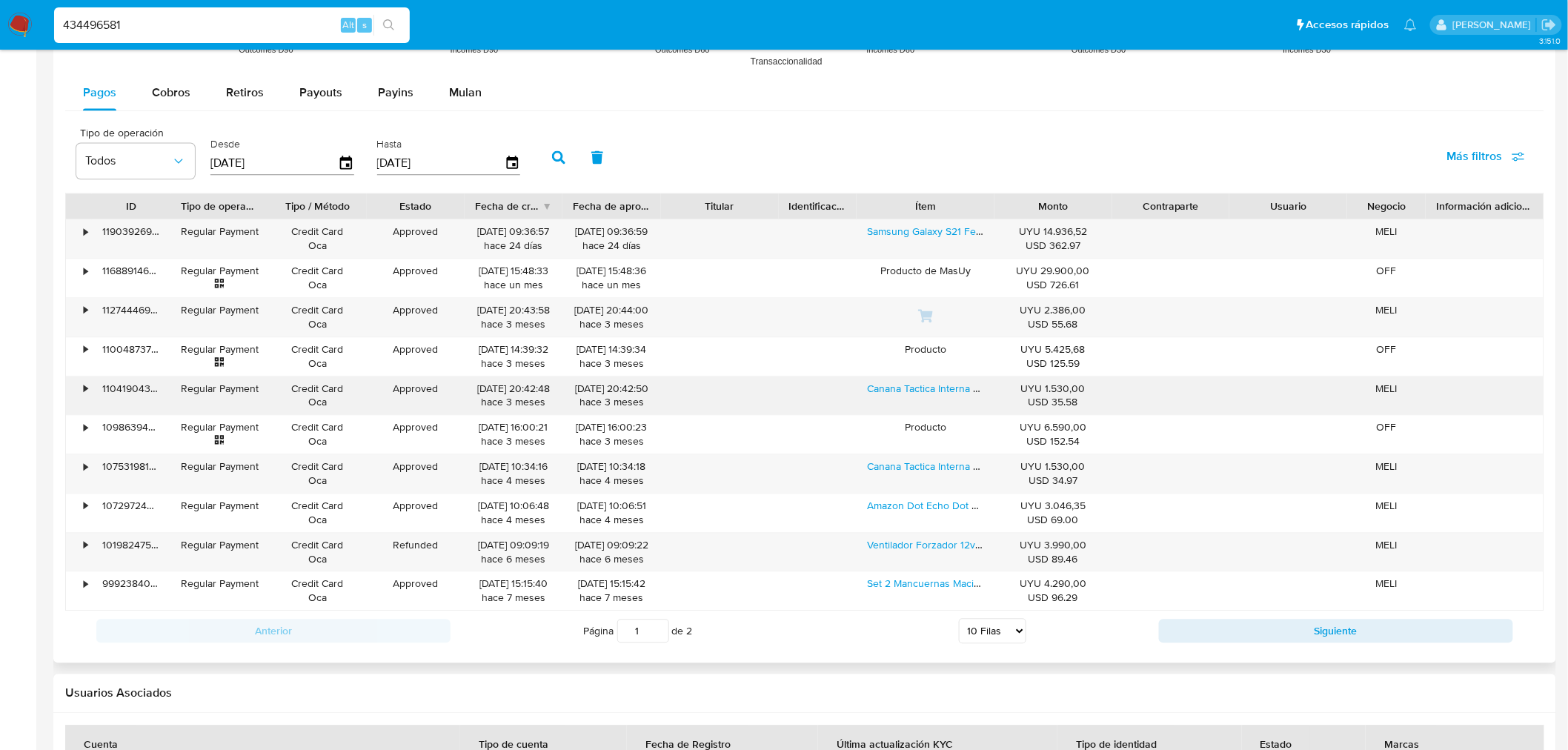
scroll to position [1443, 0]
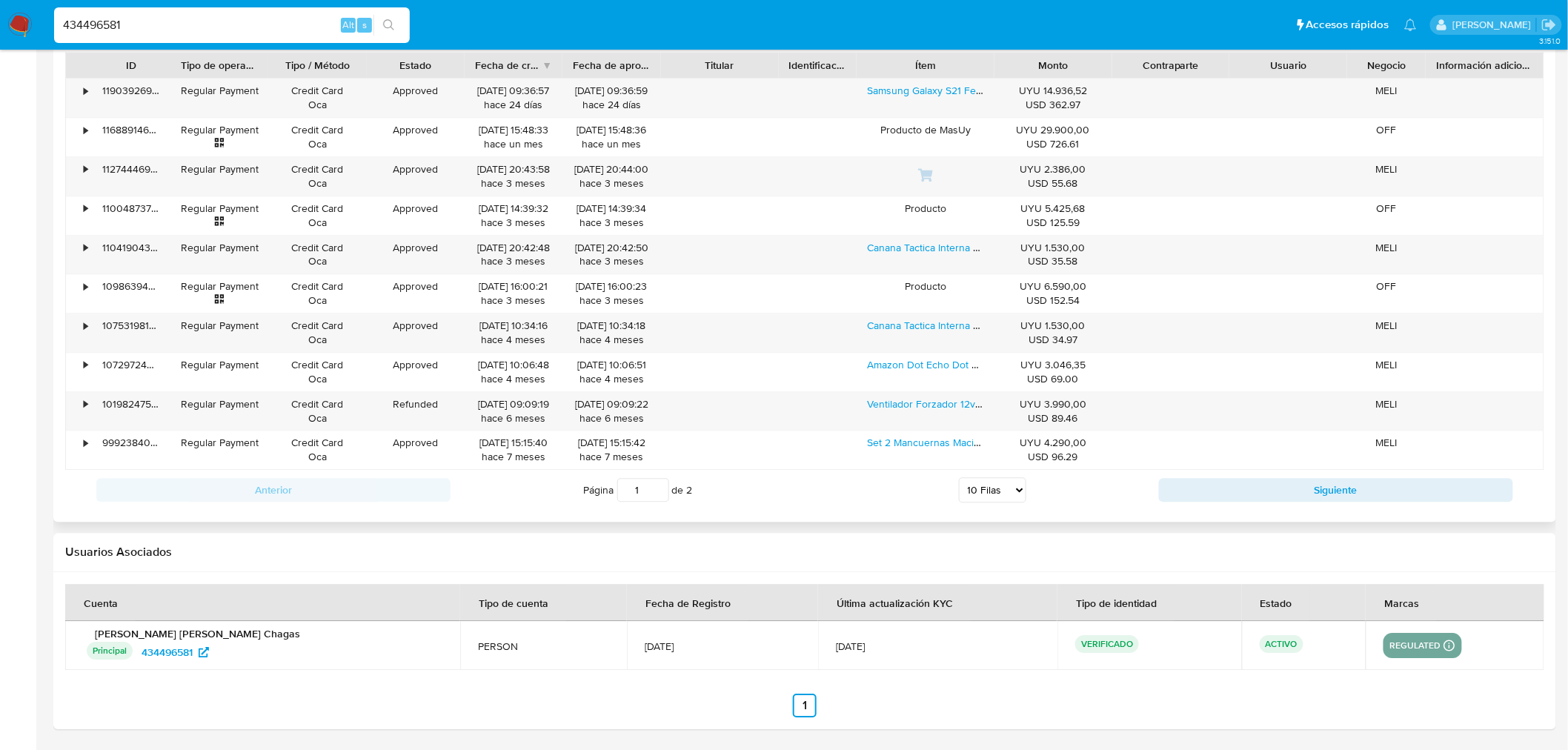
drag, startPoint x: 989, startPoint y: 488, endPoint x: 993, endPoint y: 501, distance: 13.6
click at [991, 488] on select "5 Filas 10 Filas 20 Filas 25 Filas 50 Filas 100 Filas" at bounding box center [992, 489] width 67 height 25
select select "100"
click at [959, 479] on select "5 Filas 10 Filas 20 Filas 25 Filas 50 Filas 100 Filas" at bounding box center [992, 489] width 67 height 25
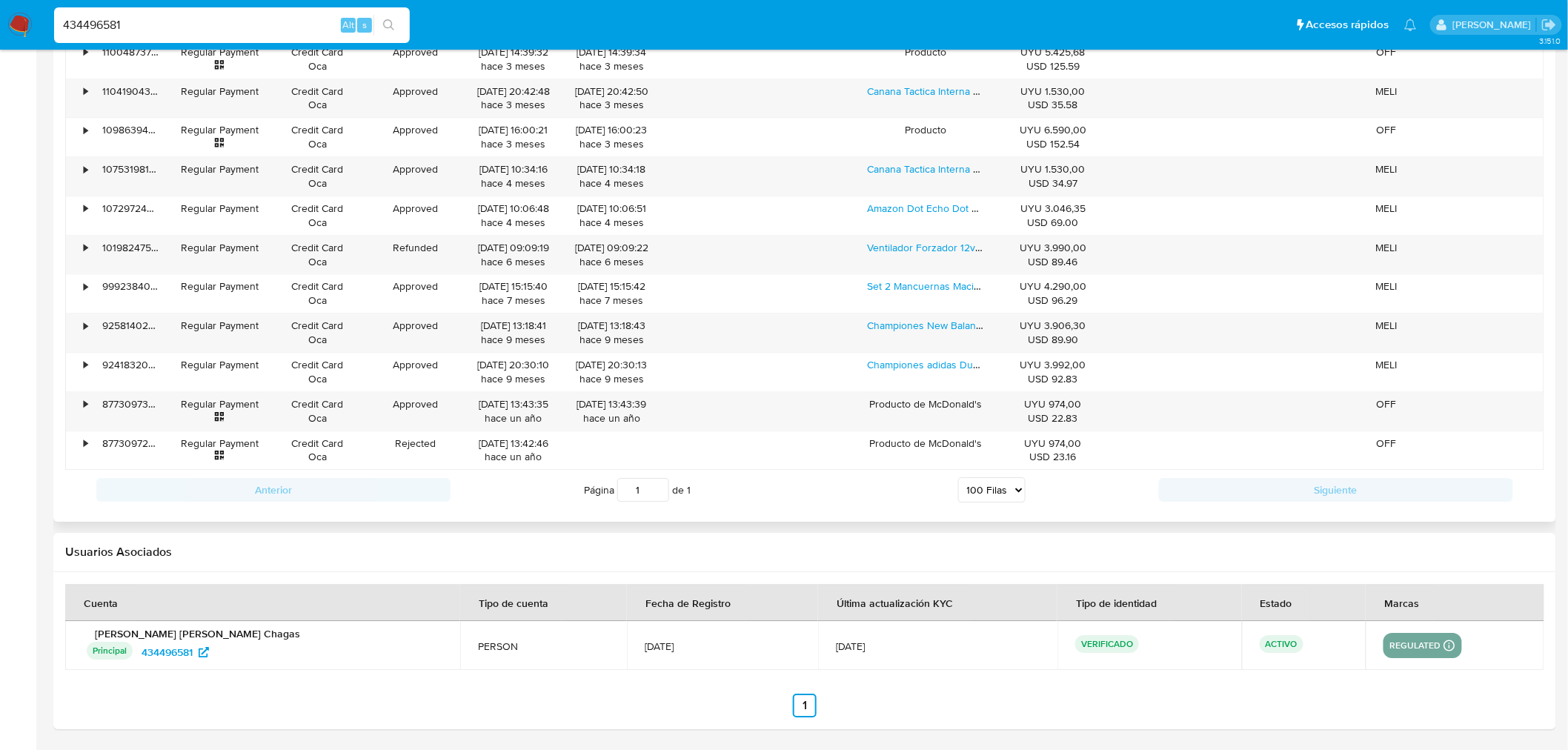
scroll to position [1353, 0]
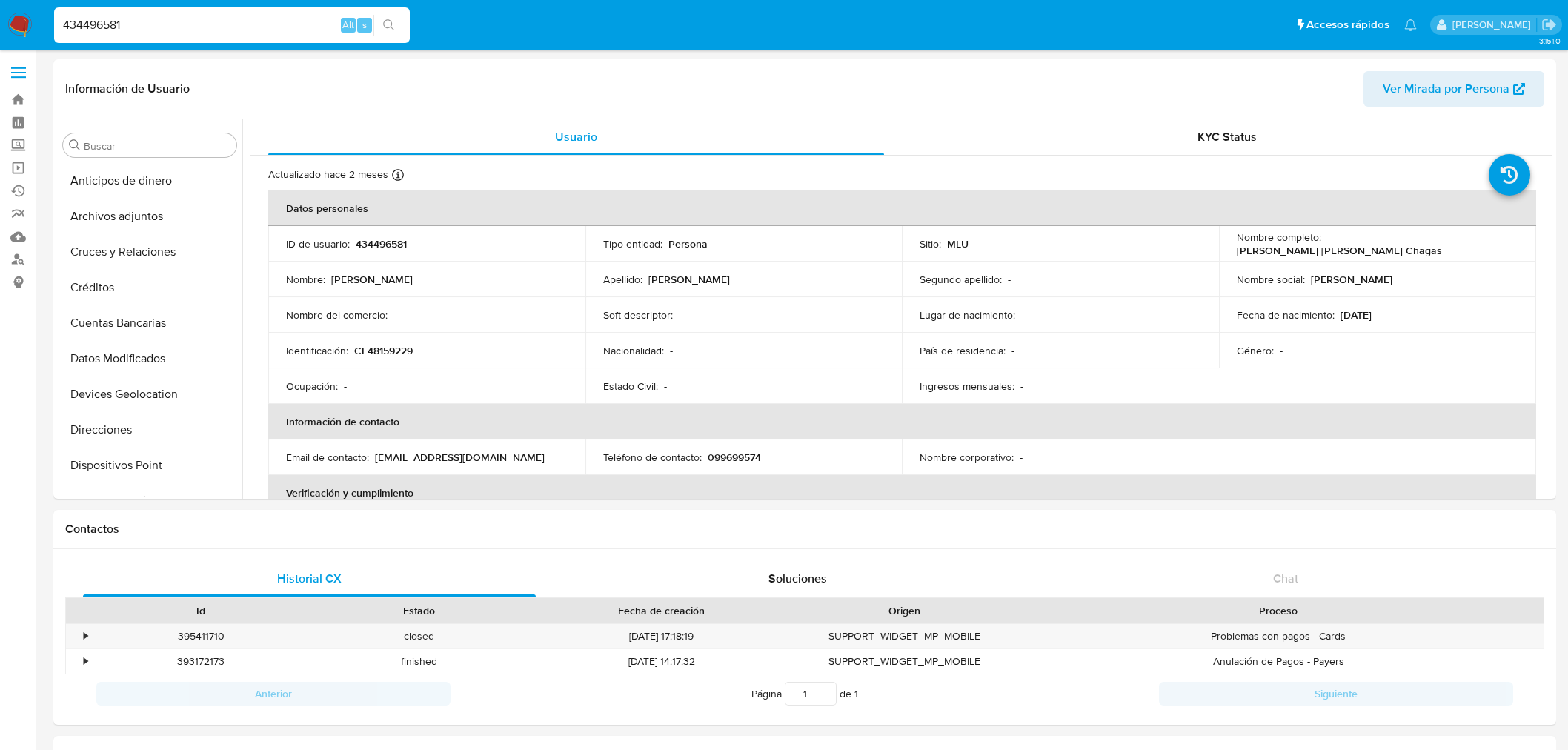
select select "100"
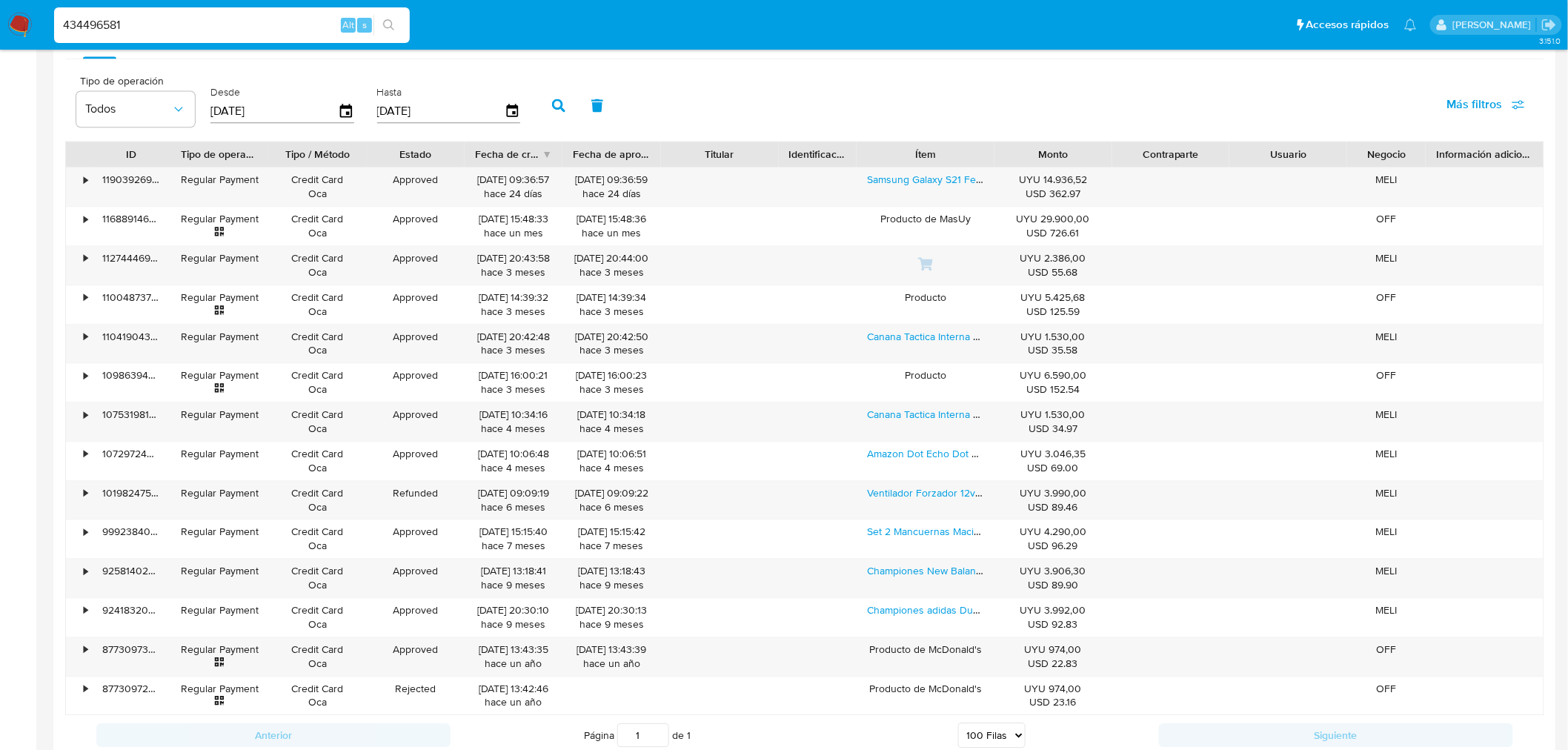
scroll to position [625, 0]
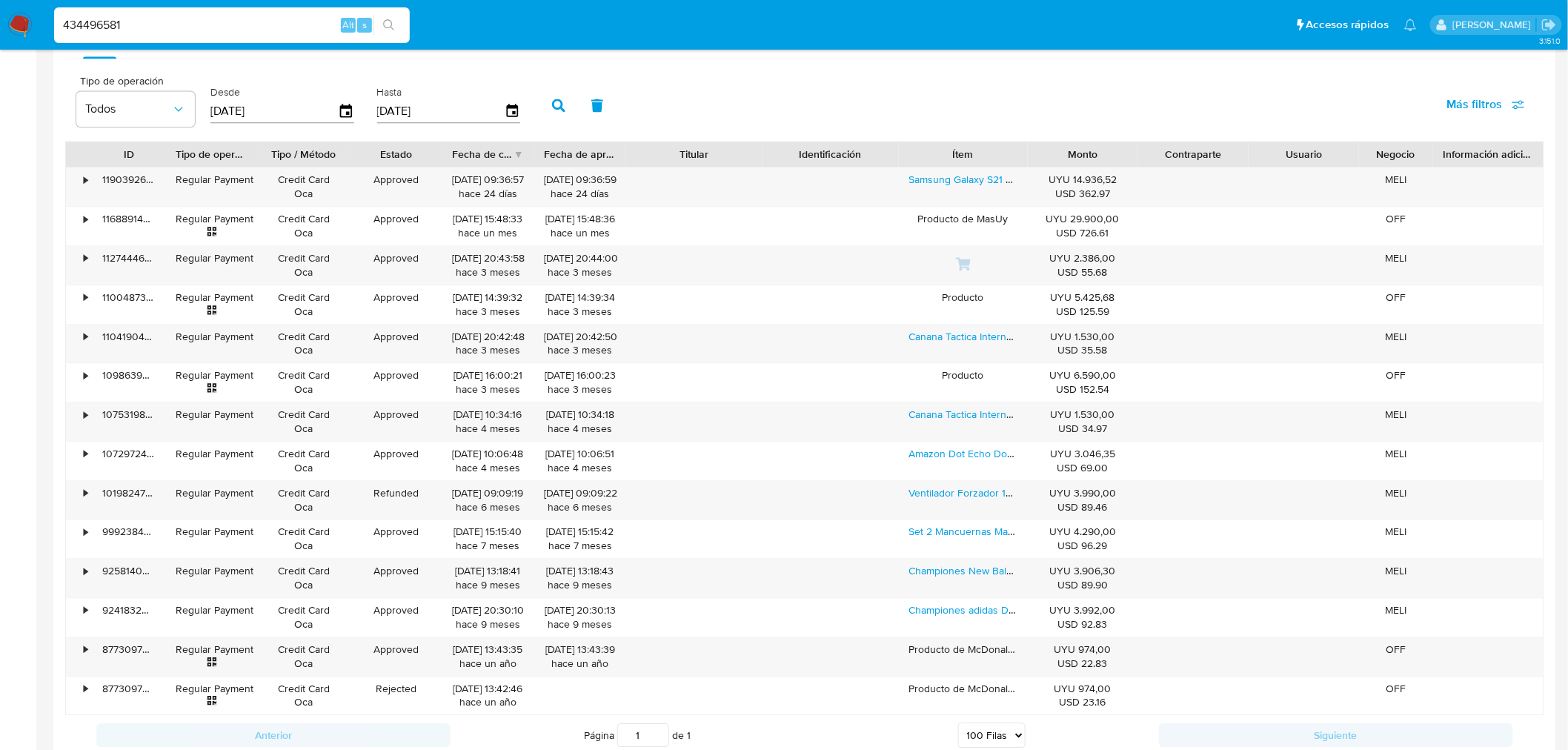
drag, startPoint x: 778, startPoint y: 149, endPoint x: 790, endPoint y: 151, distance: 12.2
click at [790, 151] on div "ID Tipo de operación Tipo / Método Estado Fecha de creación Fecha de aprobación…" at bounding box center [804, 153] width 1477 height 25
click at [262, 18] on input "434496581" at bounding box center [232, 25] width 356 height 19
paste input "2404125298"
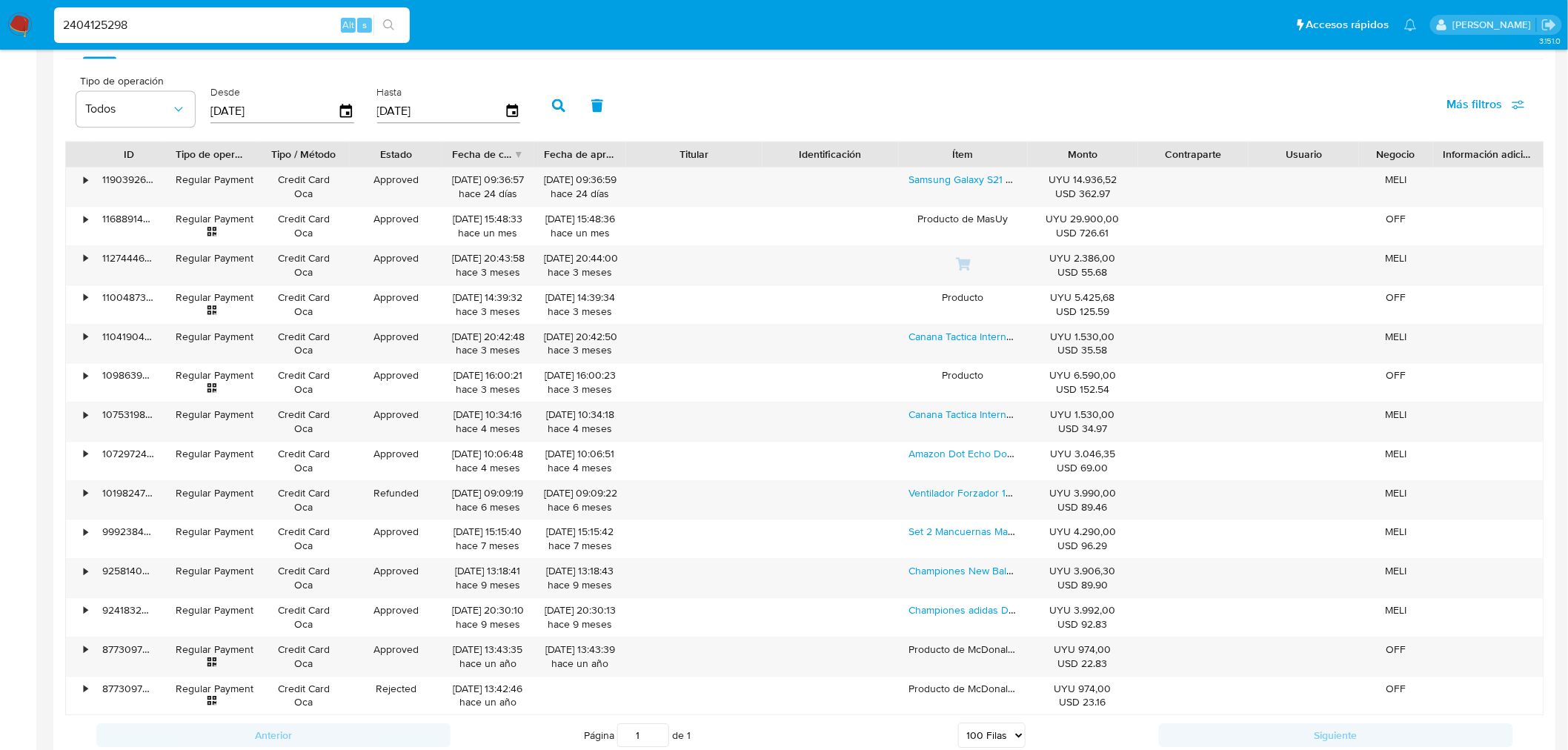
type input "2404125298"
click at [388, 20] on icon "search-icon" at bounding box center [389, 25] width 12 height 12
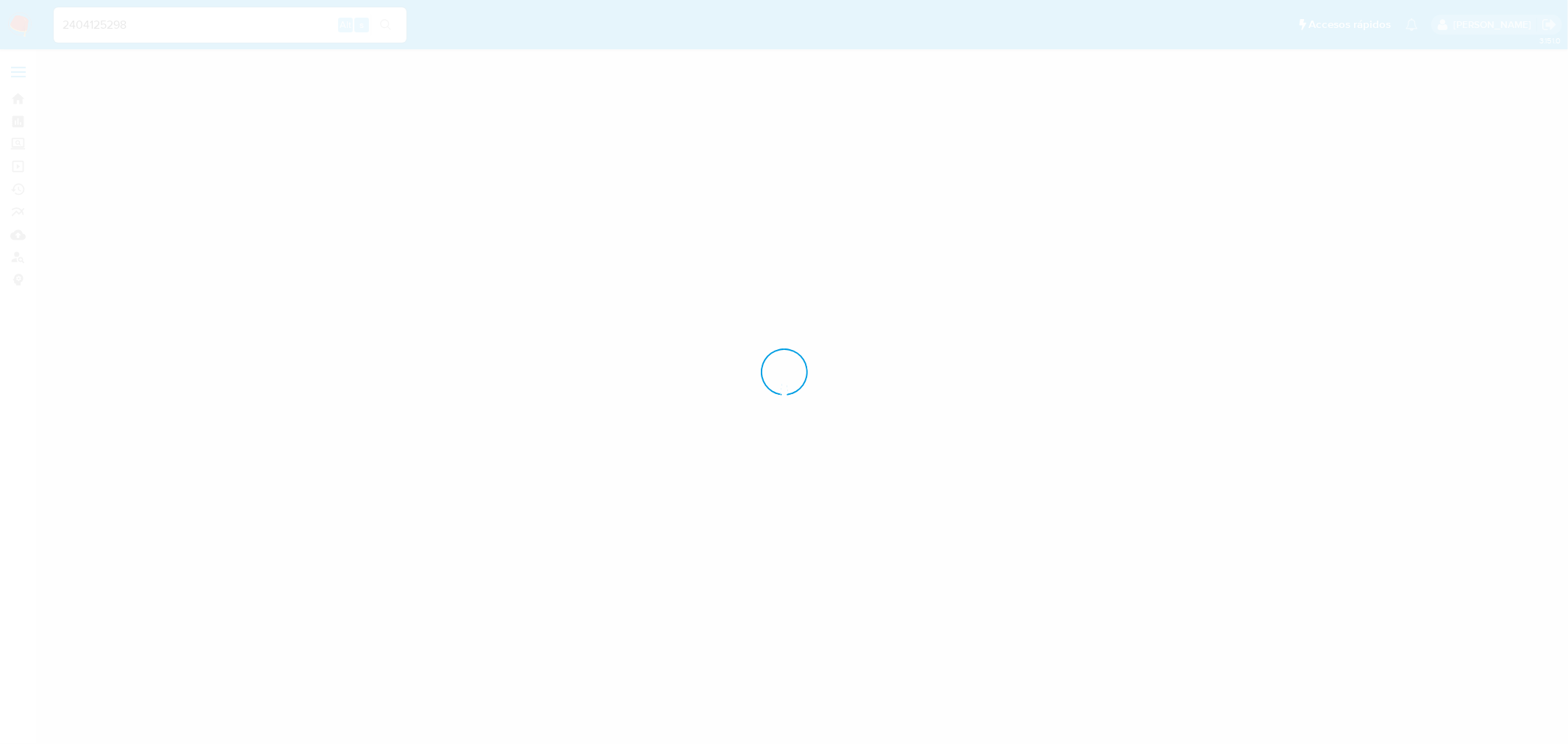
drag, startPoint x: 385, startPoint y: 20, endPoint x: 913, endPoint y: 49, distance: 528.8
click at [913, 49] on div at bounding box center [784, 372] width 1568 height 744
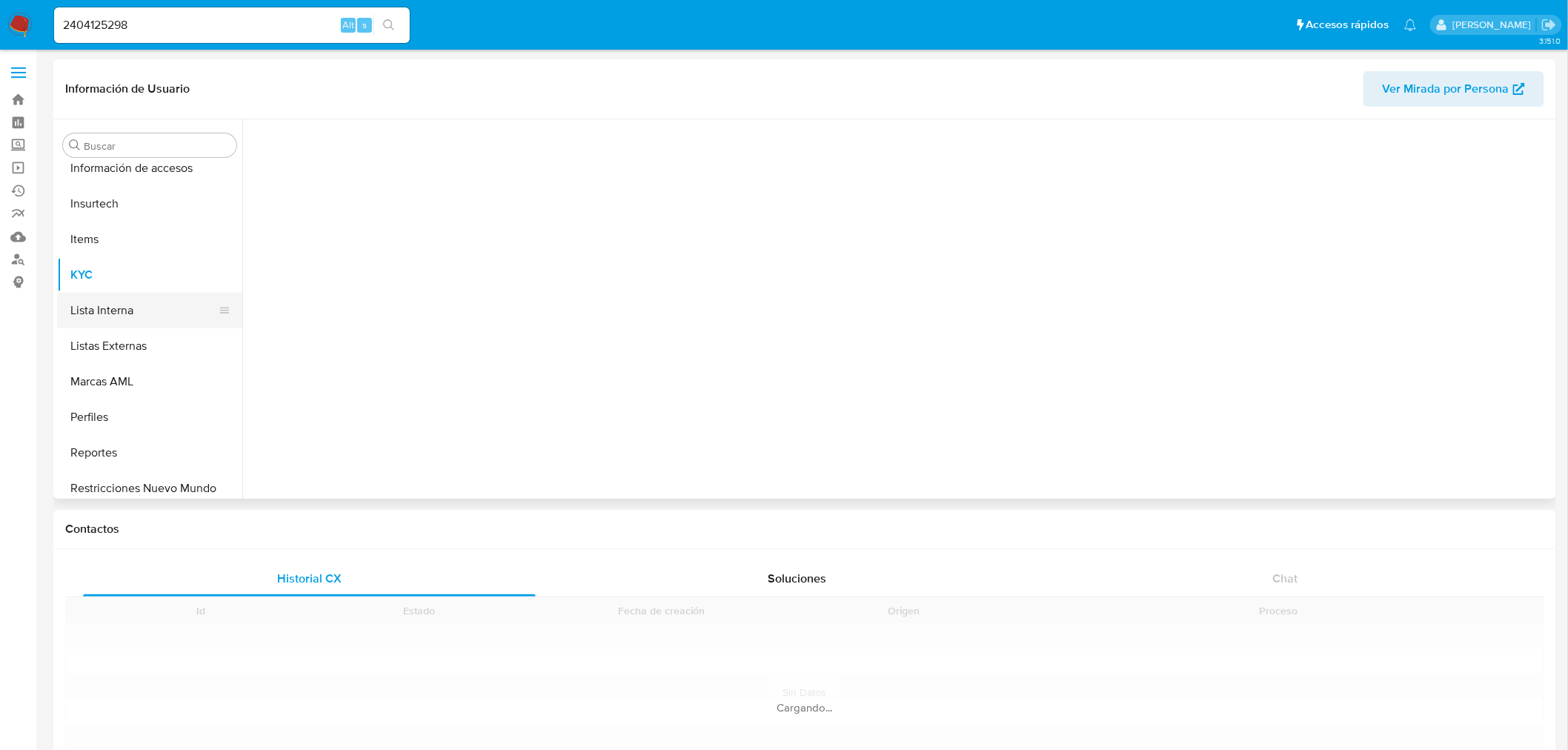
scroll to position [625, 0]
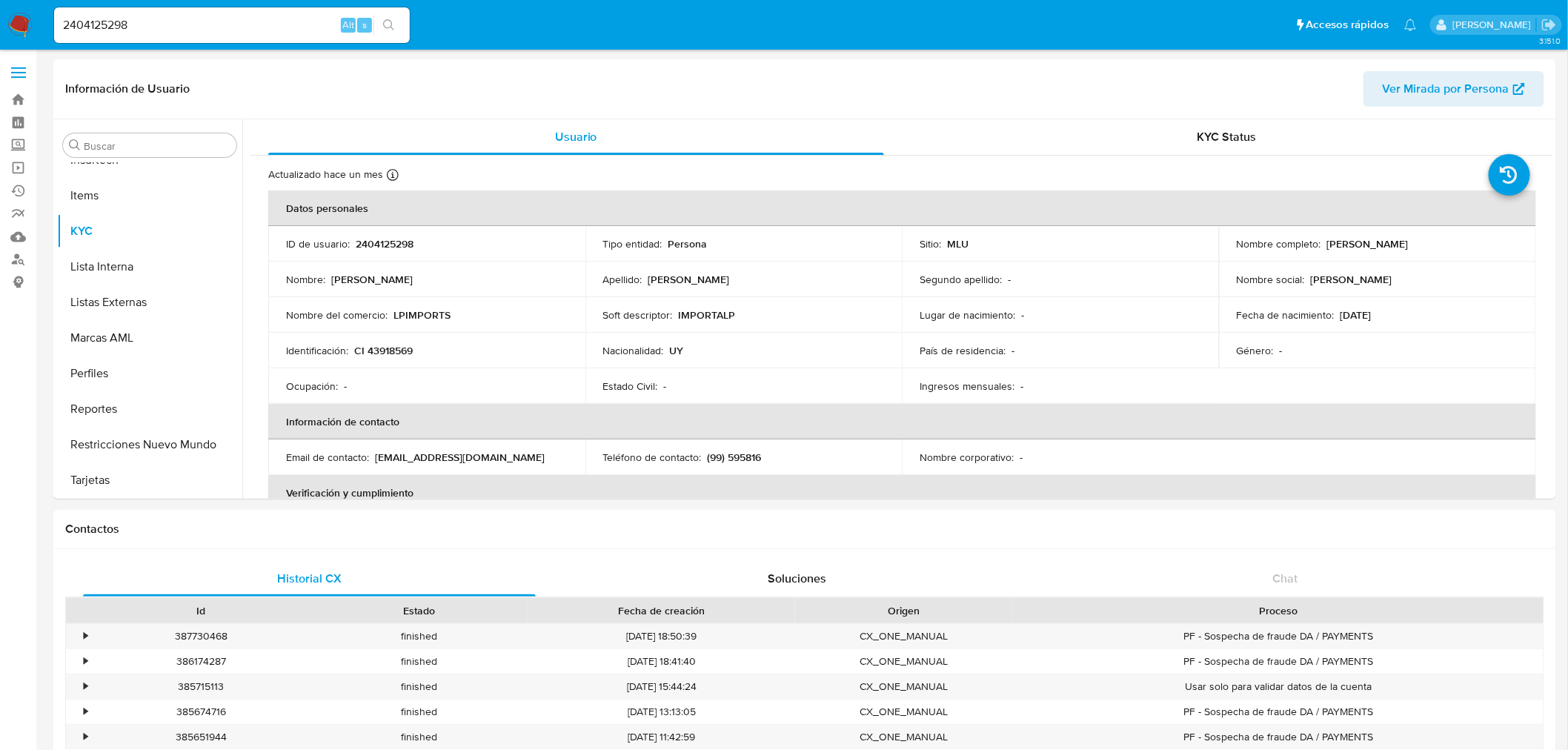
select select "10"
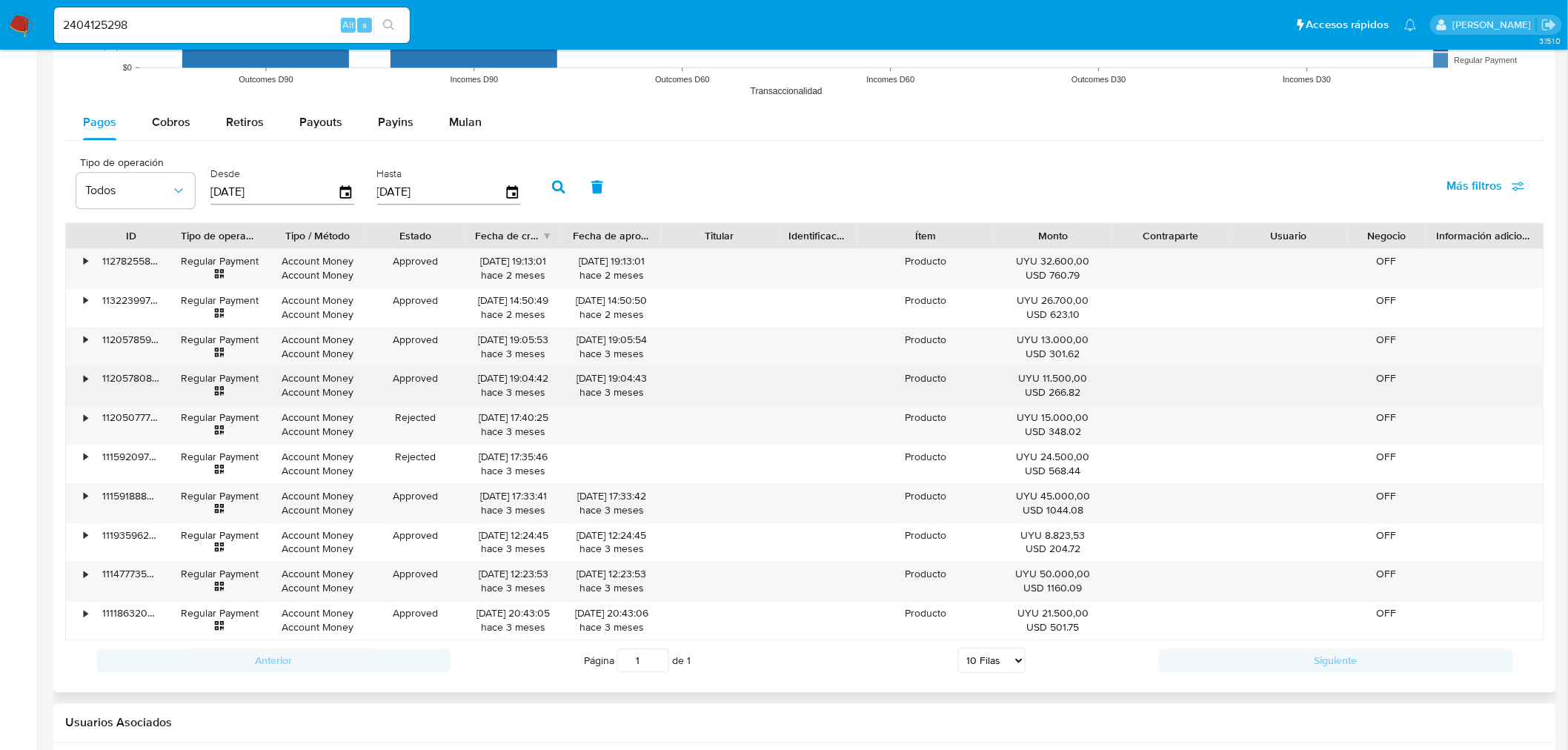
scroll to position [1272, 0]
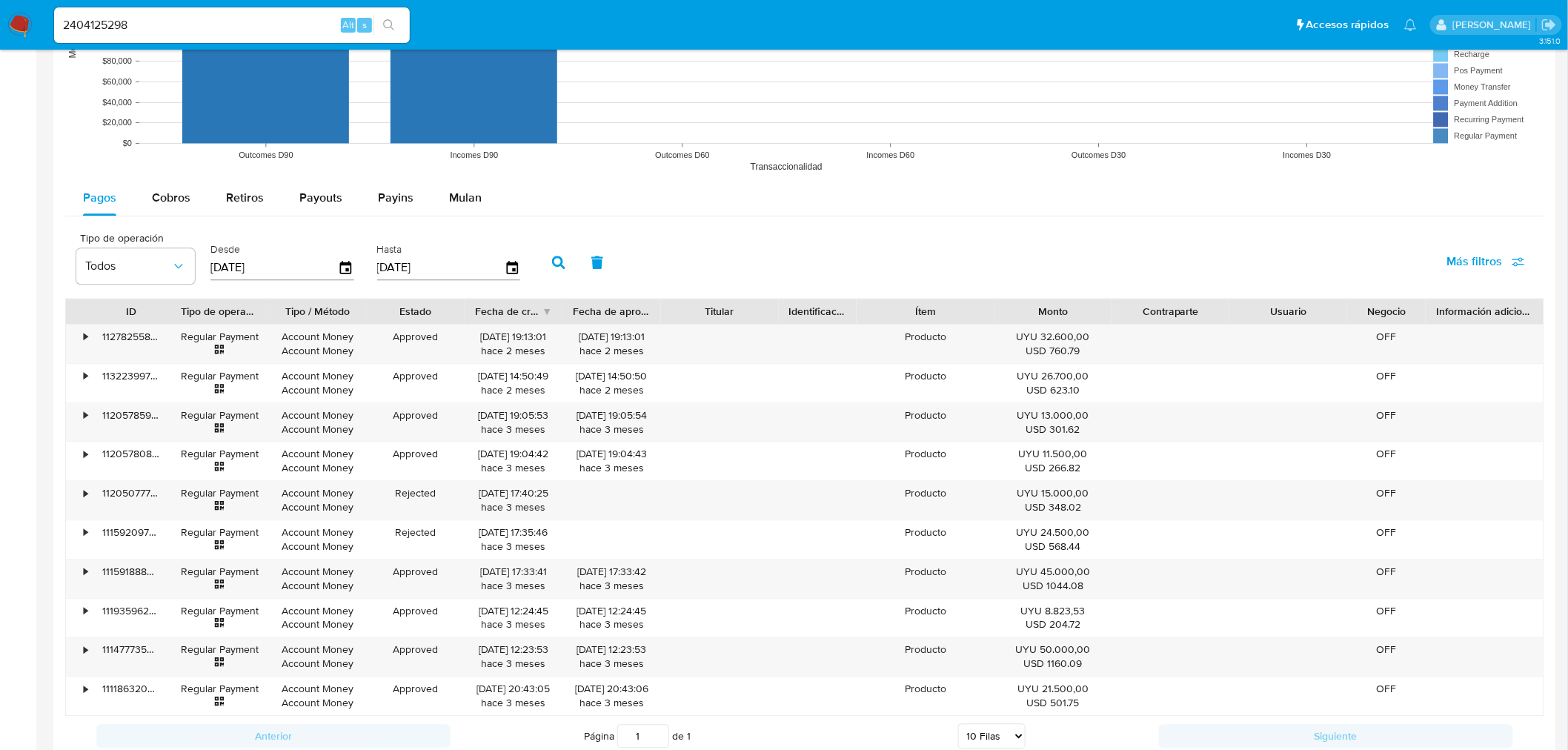
click at [334, 265] on input "[DATE]" at bounding box center [274, 267] width 127 height 24
click at [341, 268] on icon "button" at bounding box center [347, 268] width 26 height 26
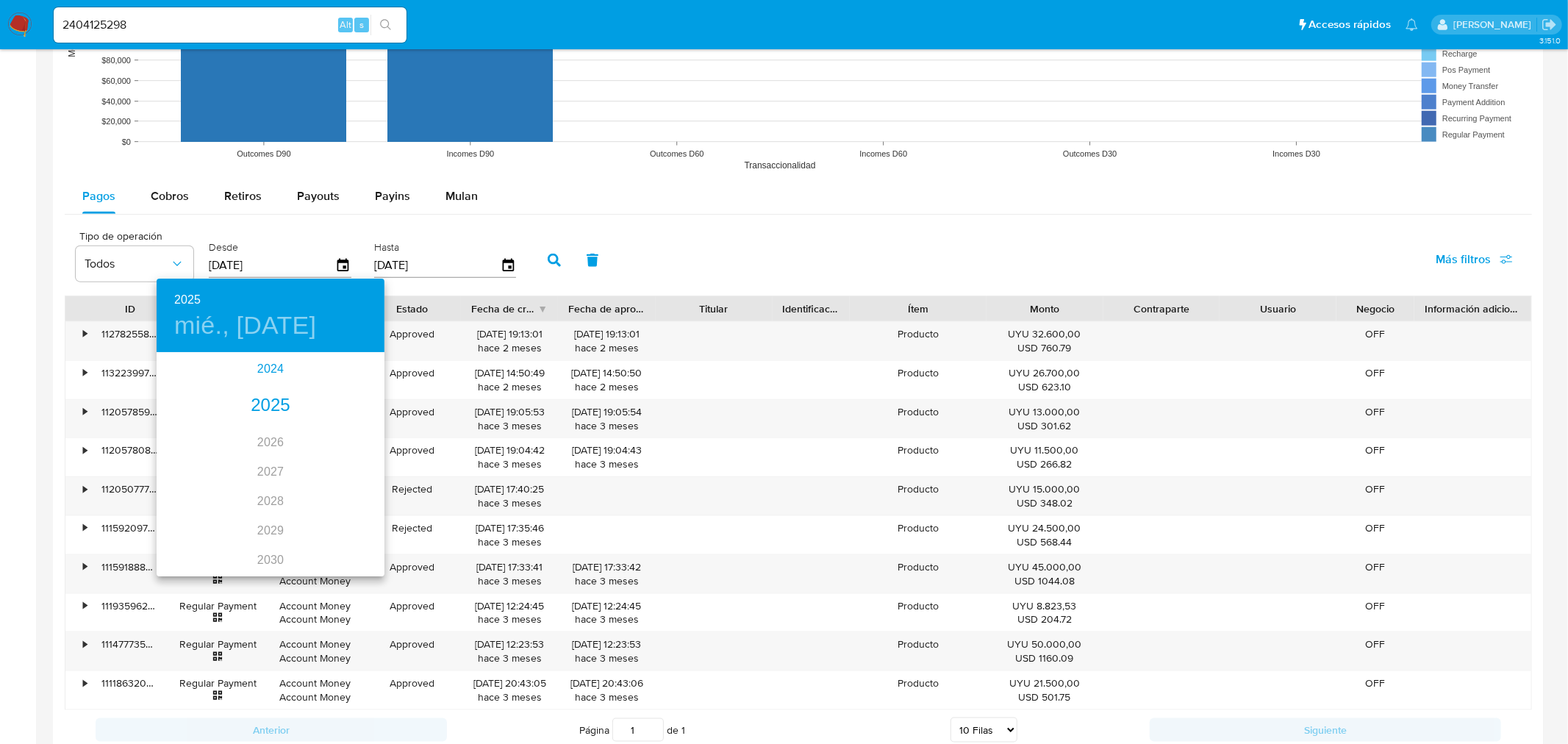
click at [272, 371] on div "2024" at bounding box center [271, 369] width 228 height 29
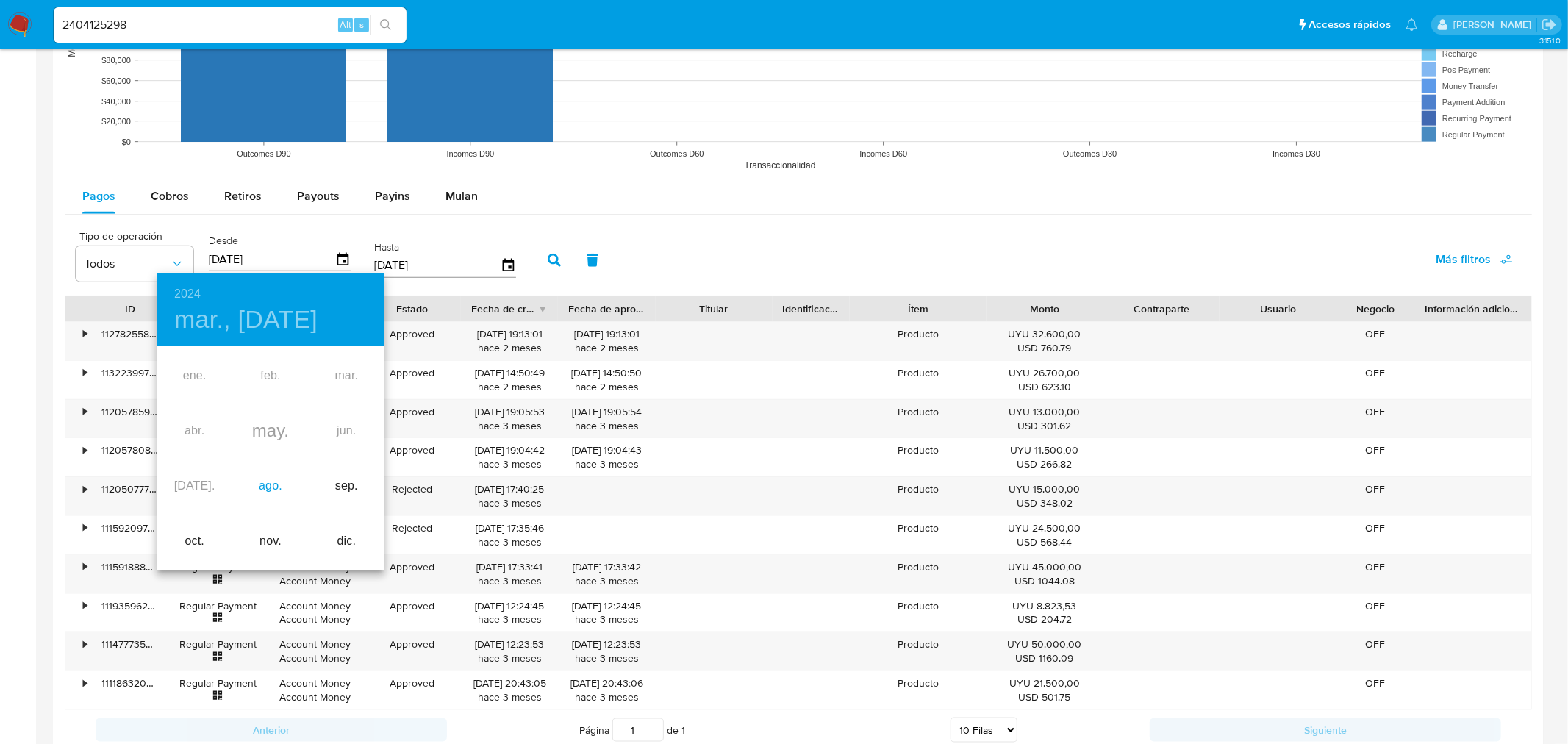
click at [262, 479] on div "ago." at bounding box center [271, 486] width 76 height 55
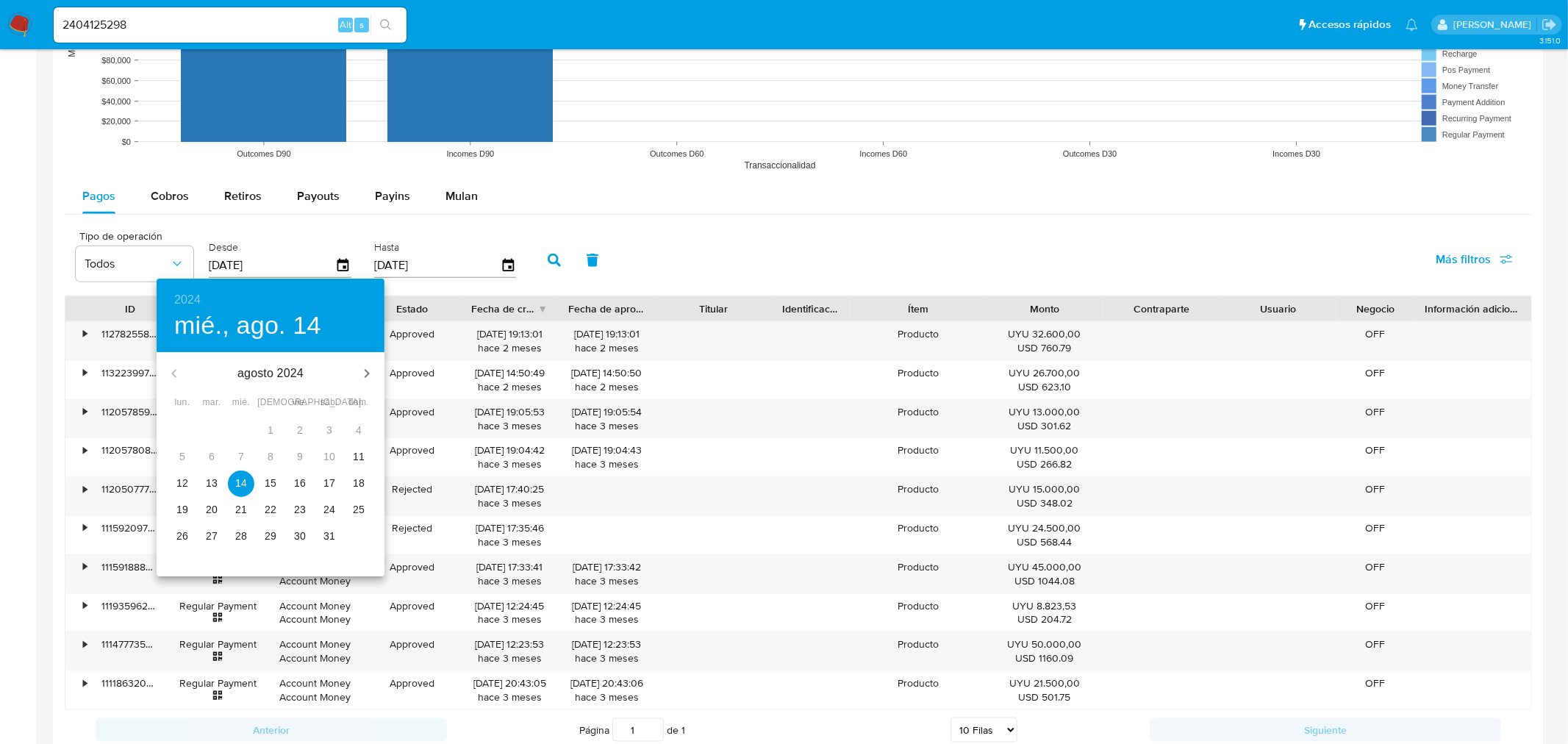
click at [180, 484] on p "12" at bounding box center [182, 483] width 12 height 15
type input "[DATE]"
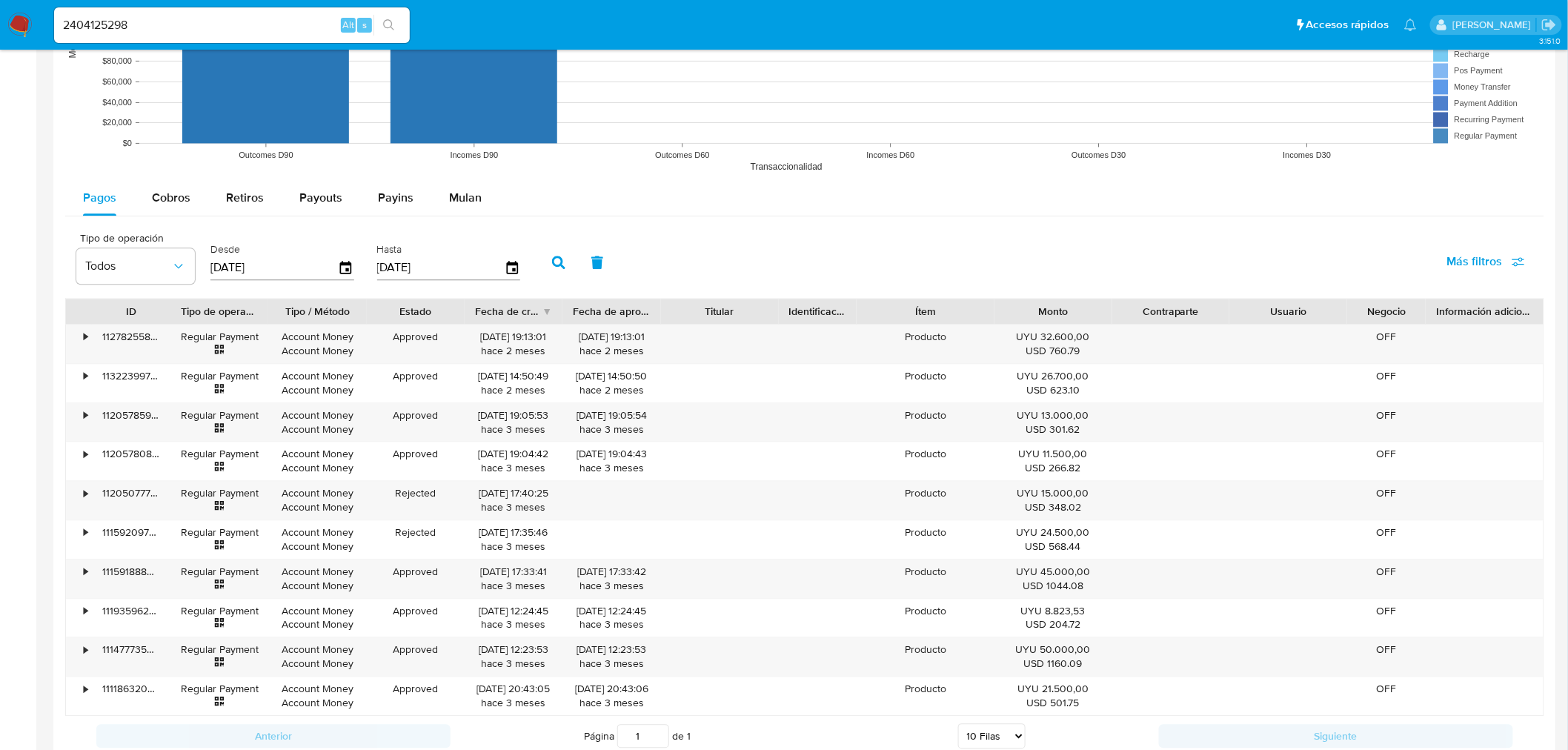
click at [552, 261] on icon "button" at bounding box center [558, 262] width 13 height 13
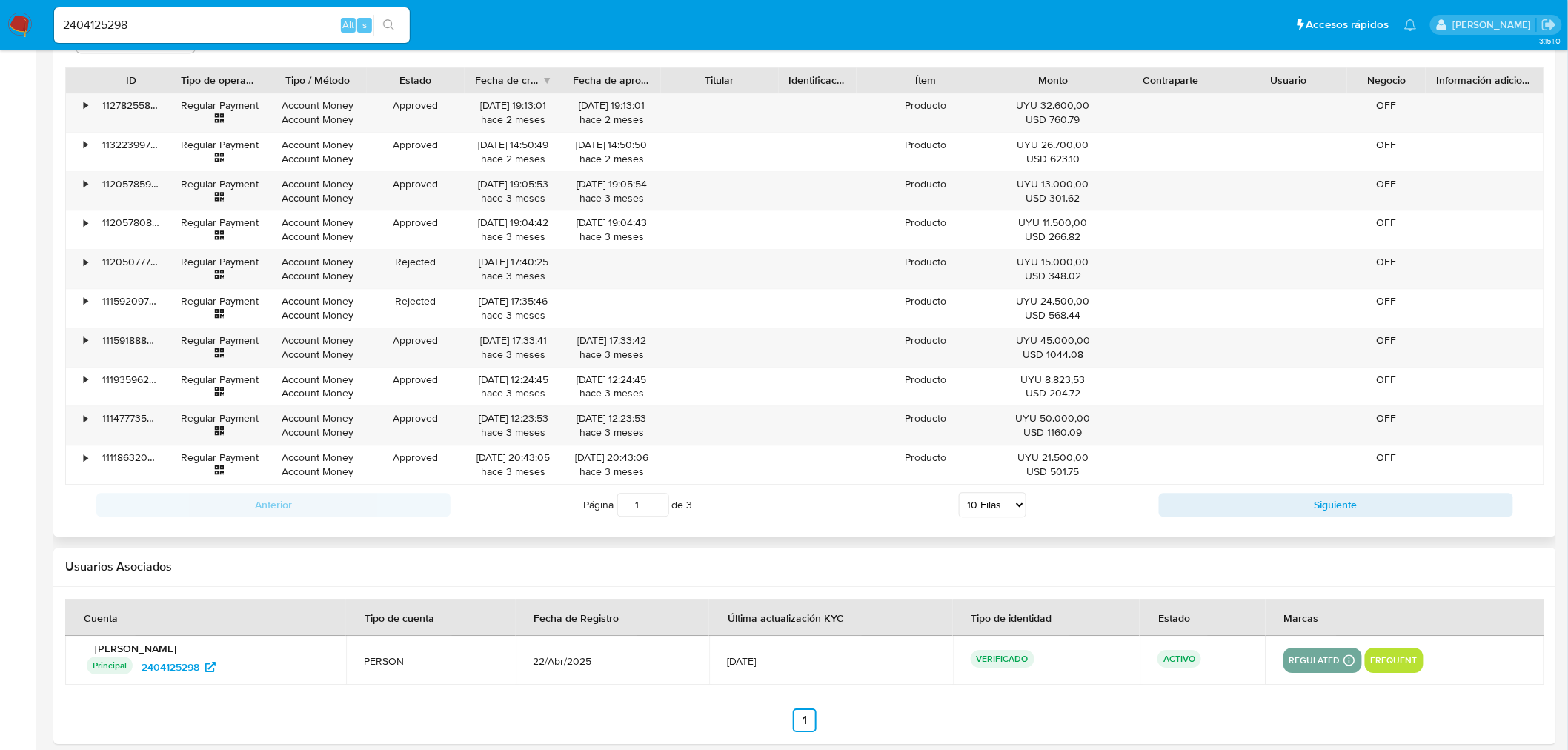
scroll to position [1520, 0]
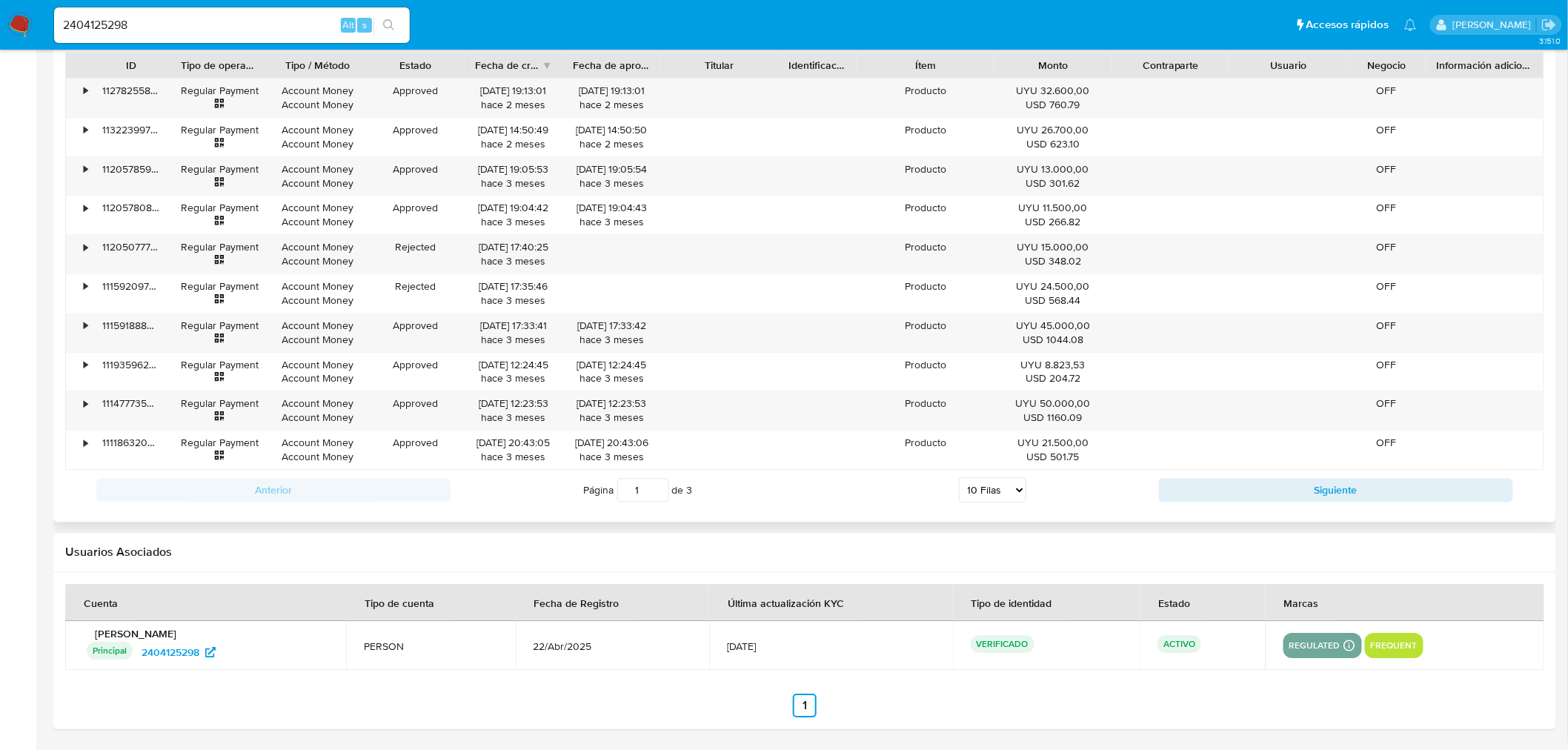
click at [997, 495] on select "5 Filas 10 Filas 20 Filas 25 Filas 50 Filas 100 Filas" at bounding box center [992, 489] width 67 height 25
select select "100"
click at [959, 479] on select "5 Filas 10 Filas 20 Filas 25 Filas 50 Filas 100 Filas" at bounding box center [992, 489] width 67 height 25
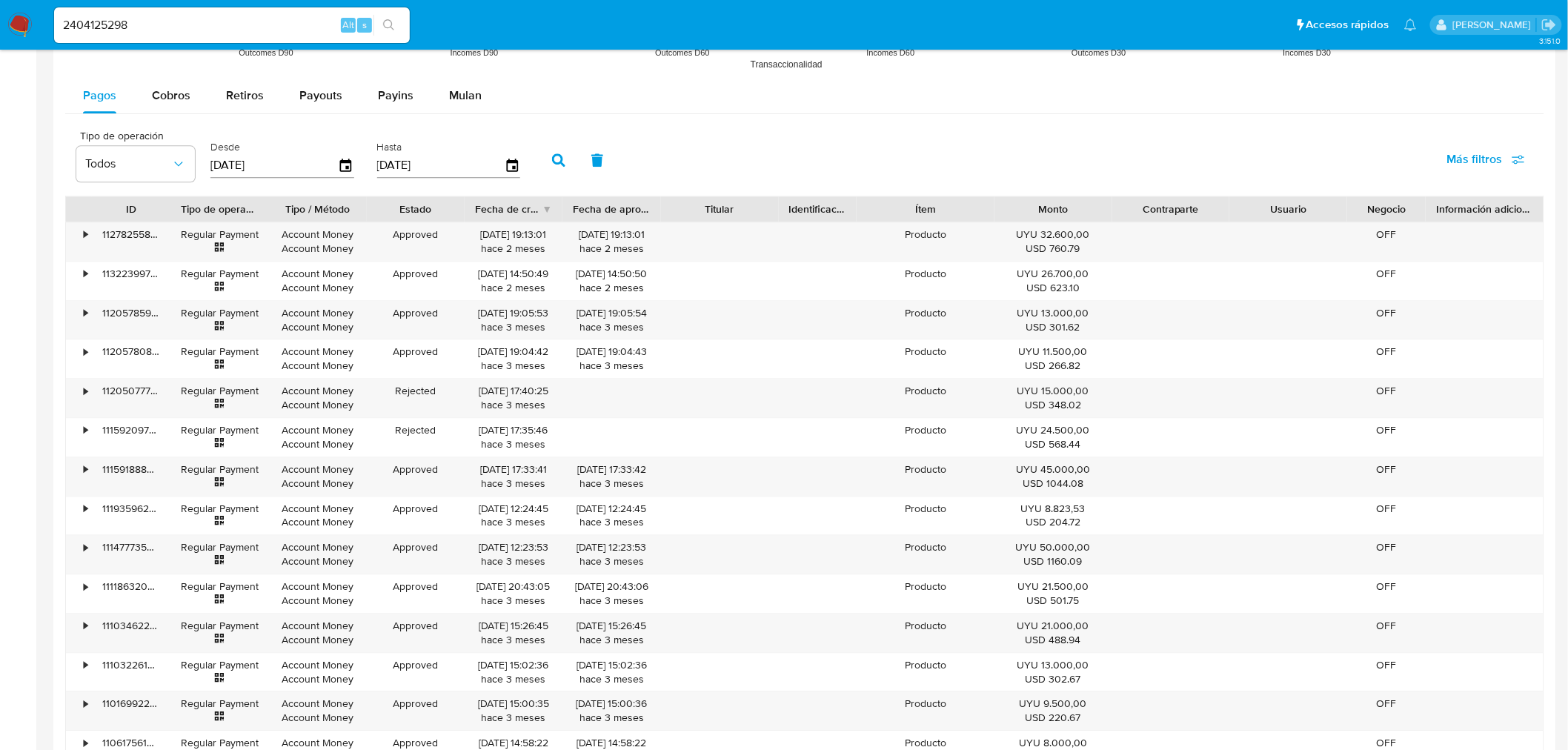
scroll to position [1354, 0]
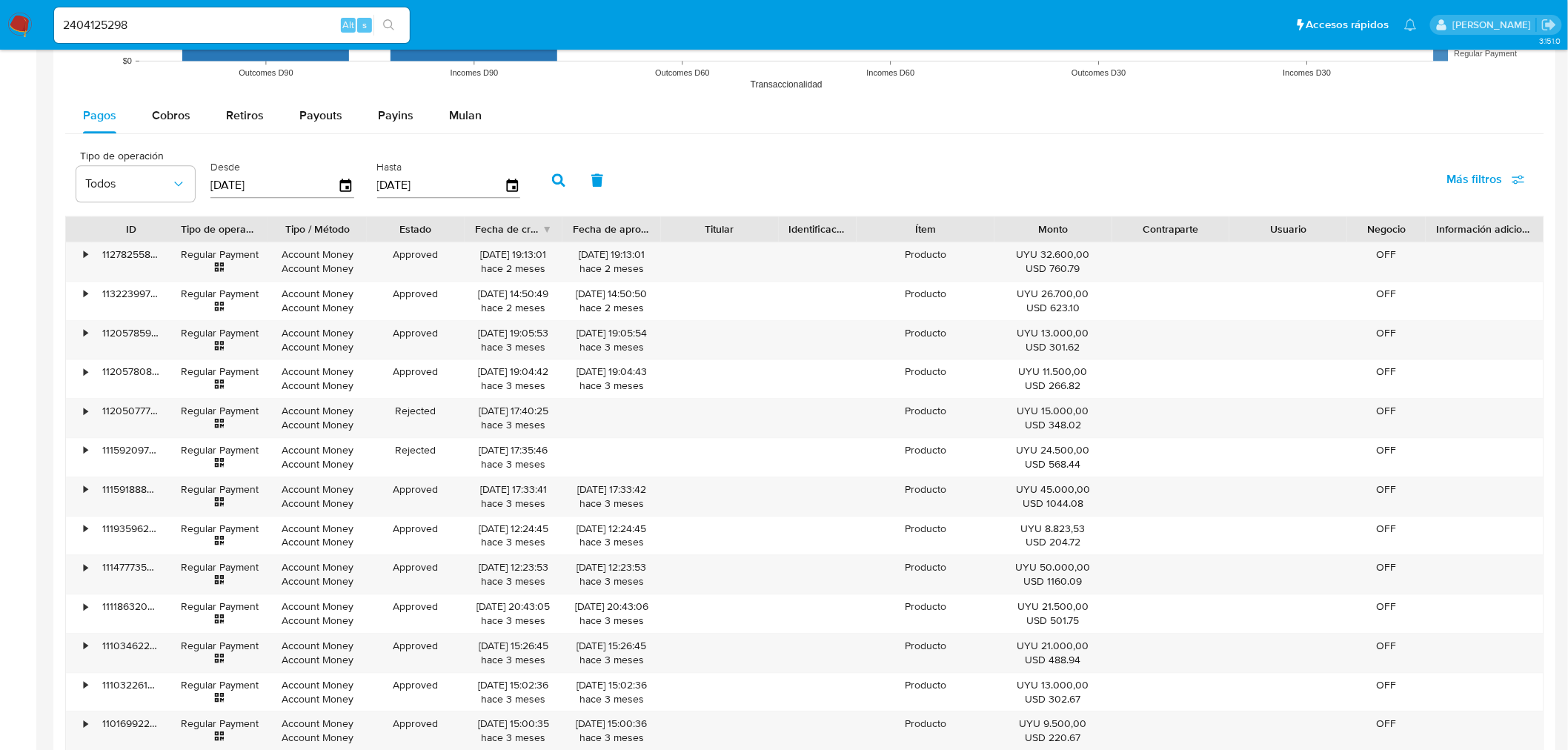
click at [37, 303] on main "3.151.0 Información de Usuario Ver Mirada por Persona Buscar Anticipos de diner…" at bounding box center [784, 92] width 1568 height 2894
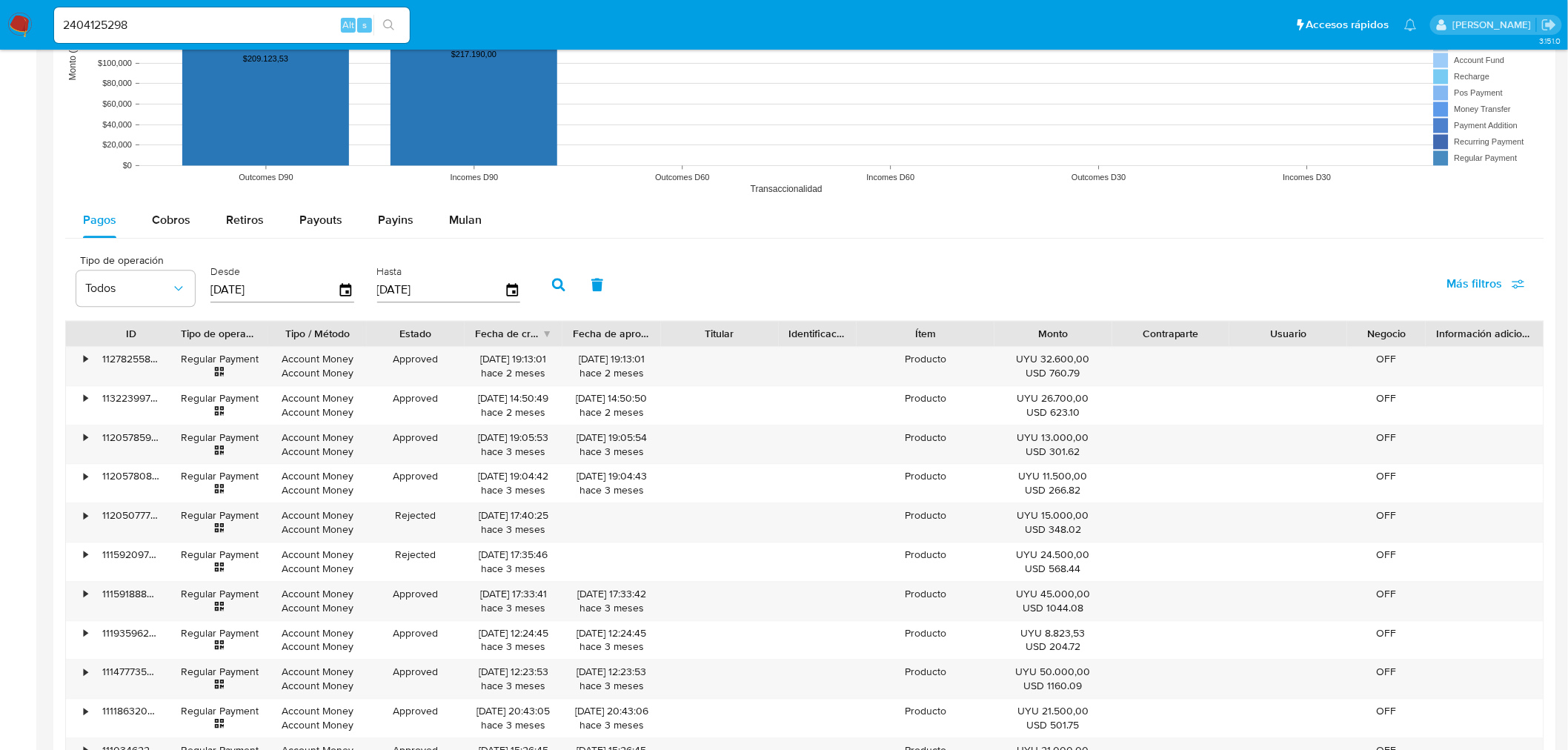
scroll to position [1400, 0]
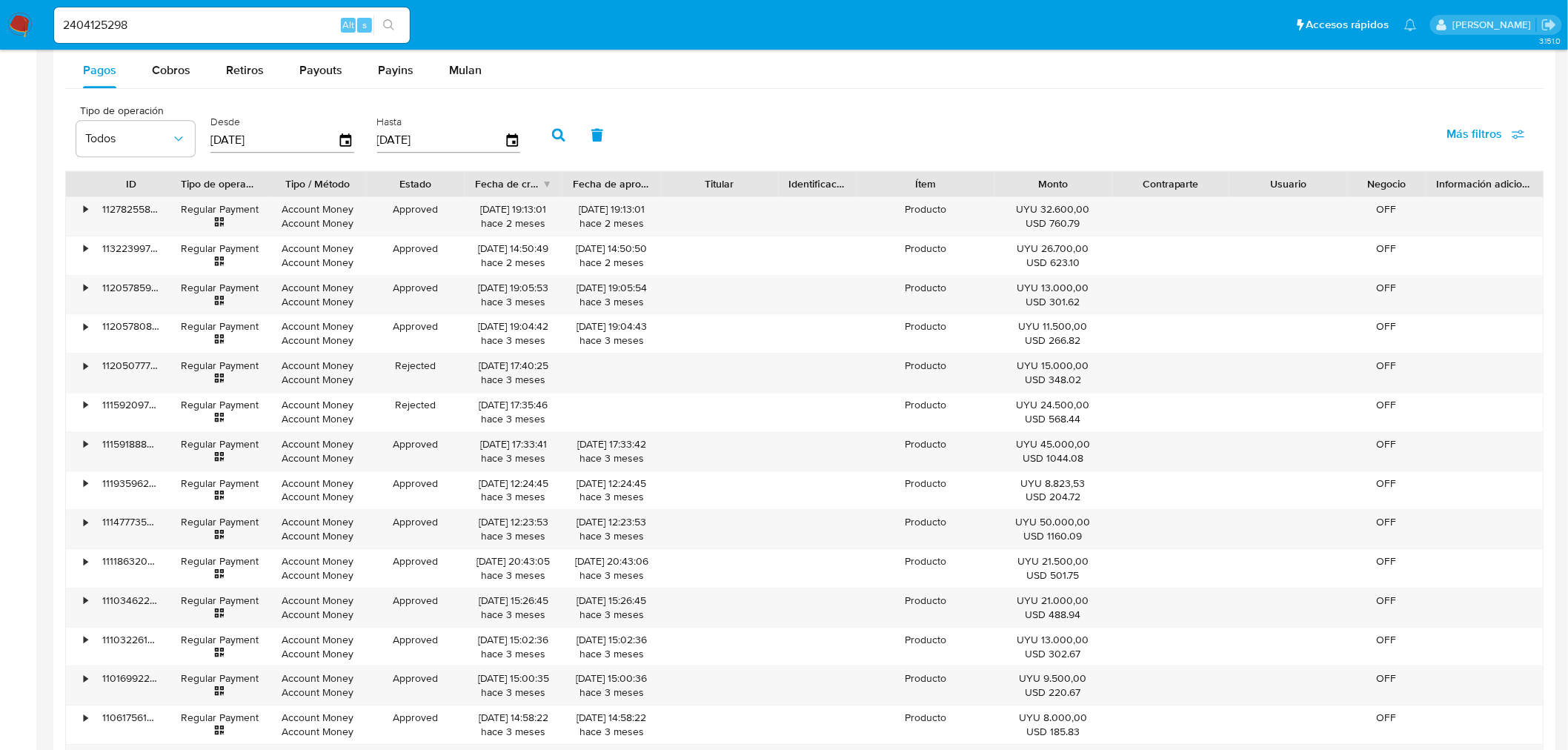
click at [122, 18] on input "2404125298" at bounding box center [232, 25] width 356 height 19
paste input "83522417"
type input "83522417"
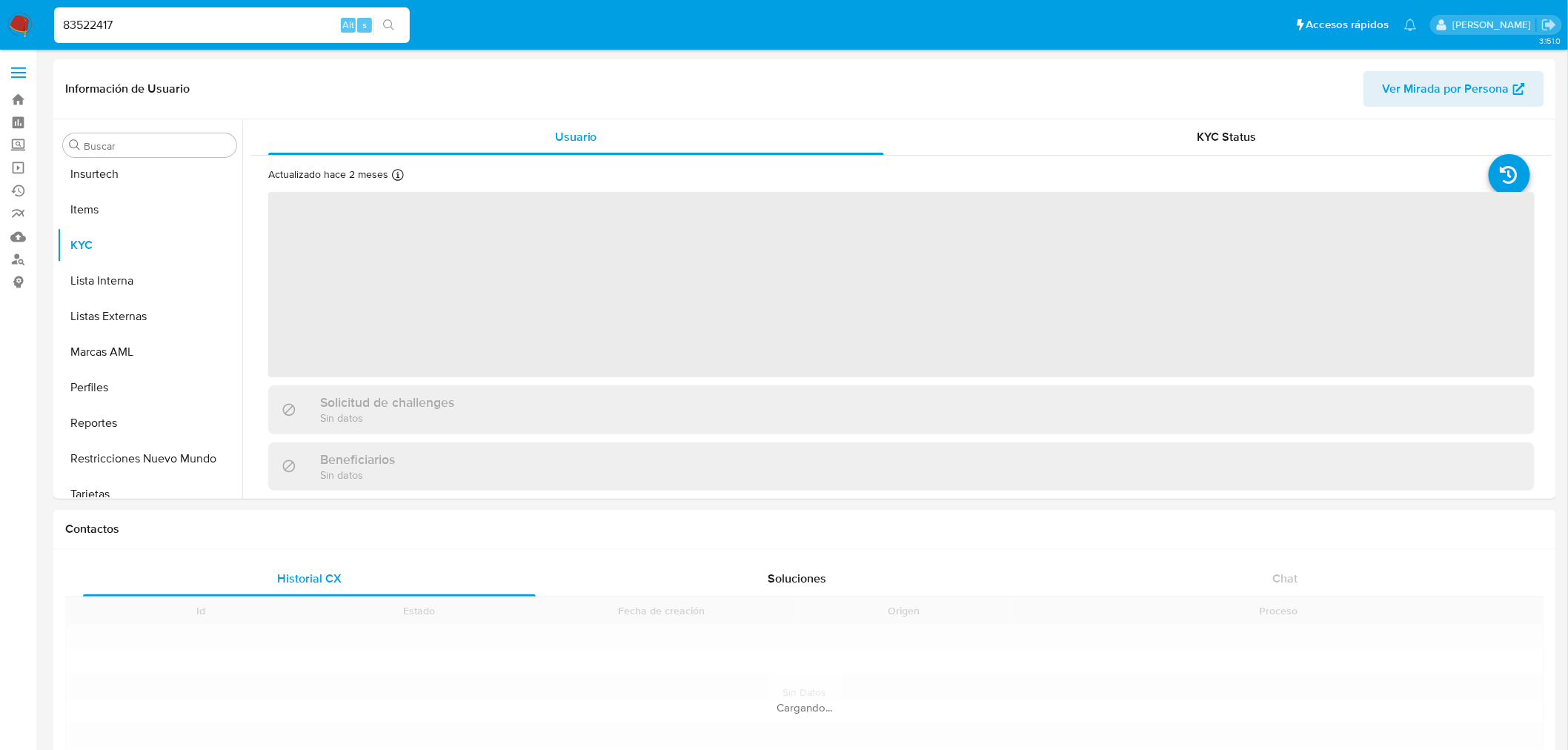
scroll to position [625, 0]
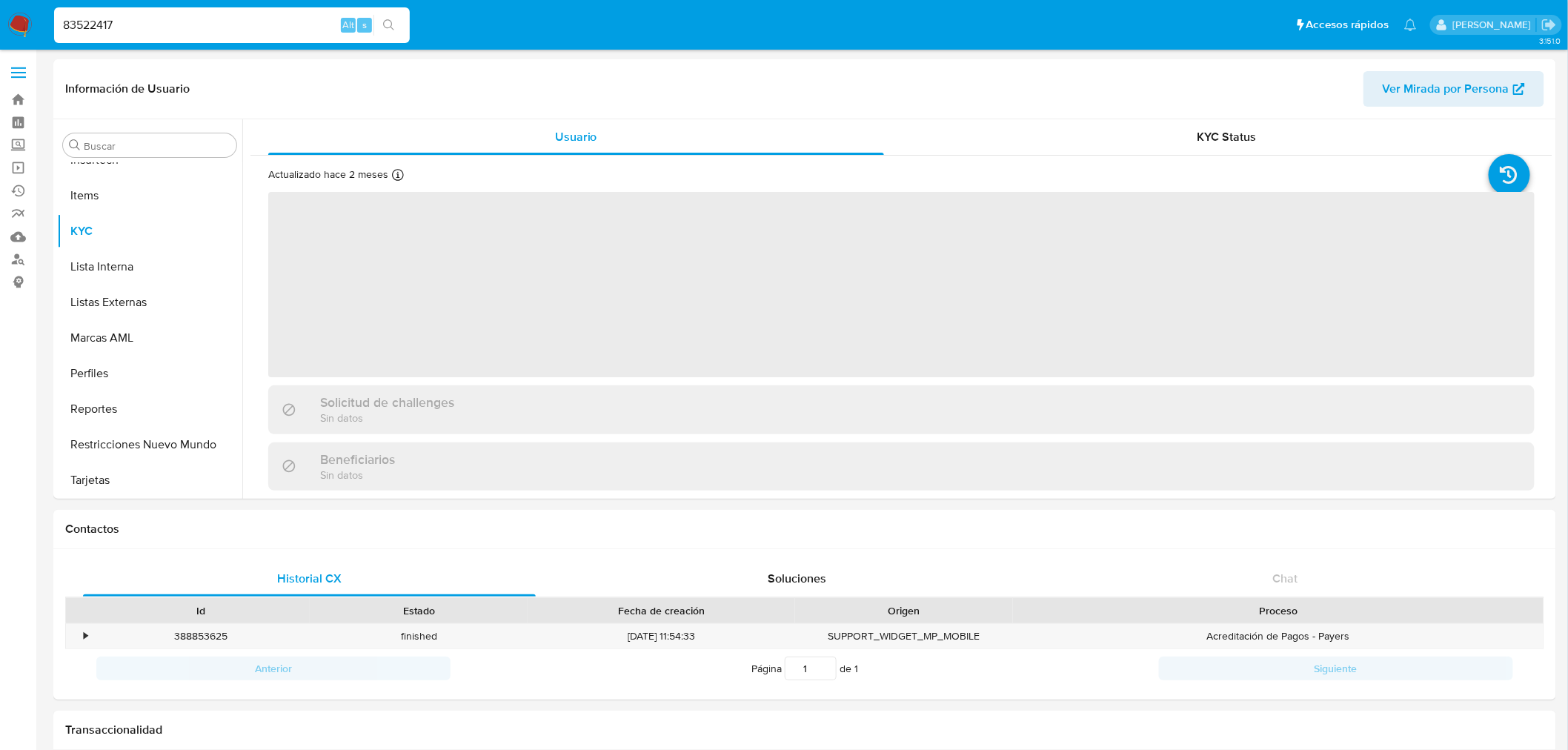
select select "10"
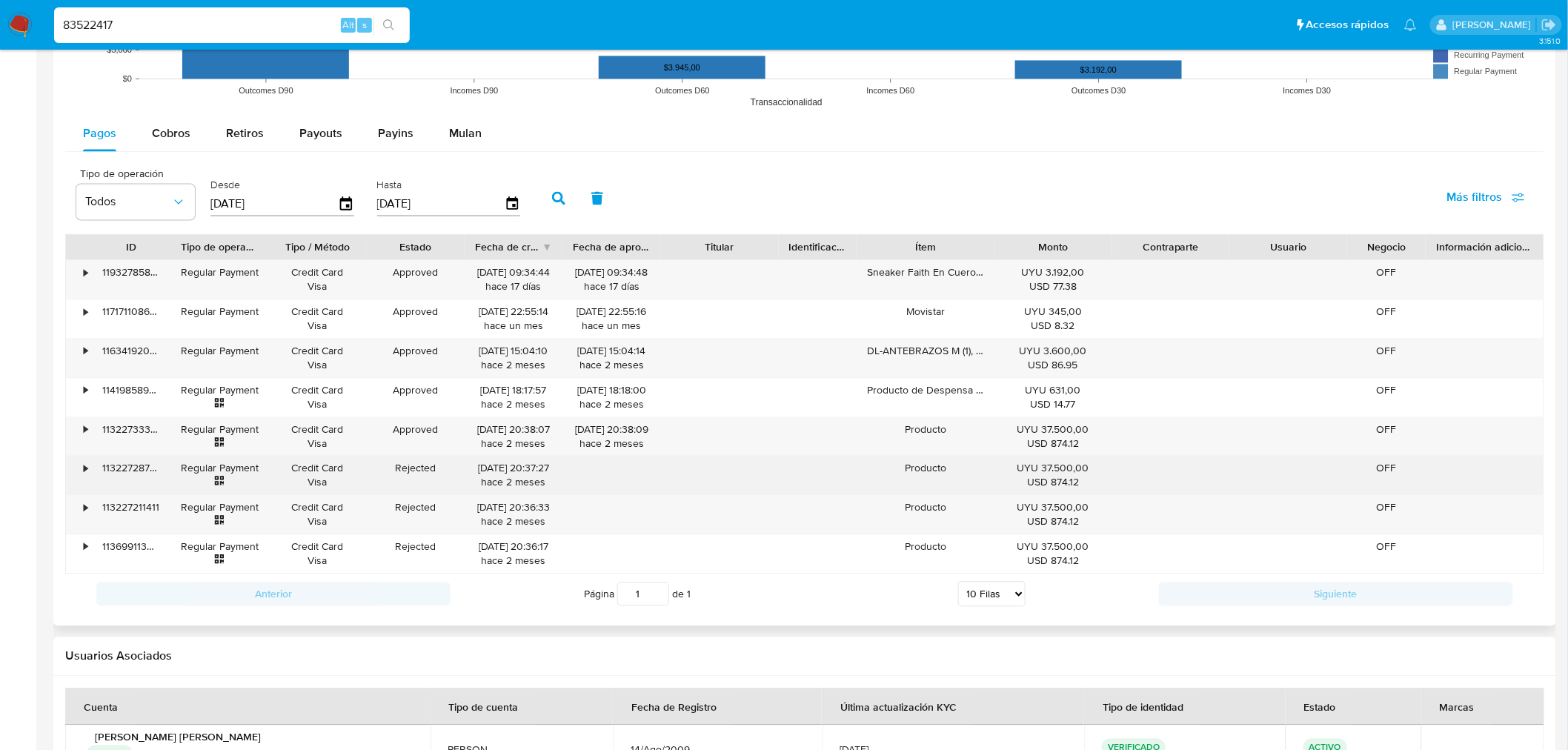
scroll to position [1235, 0]
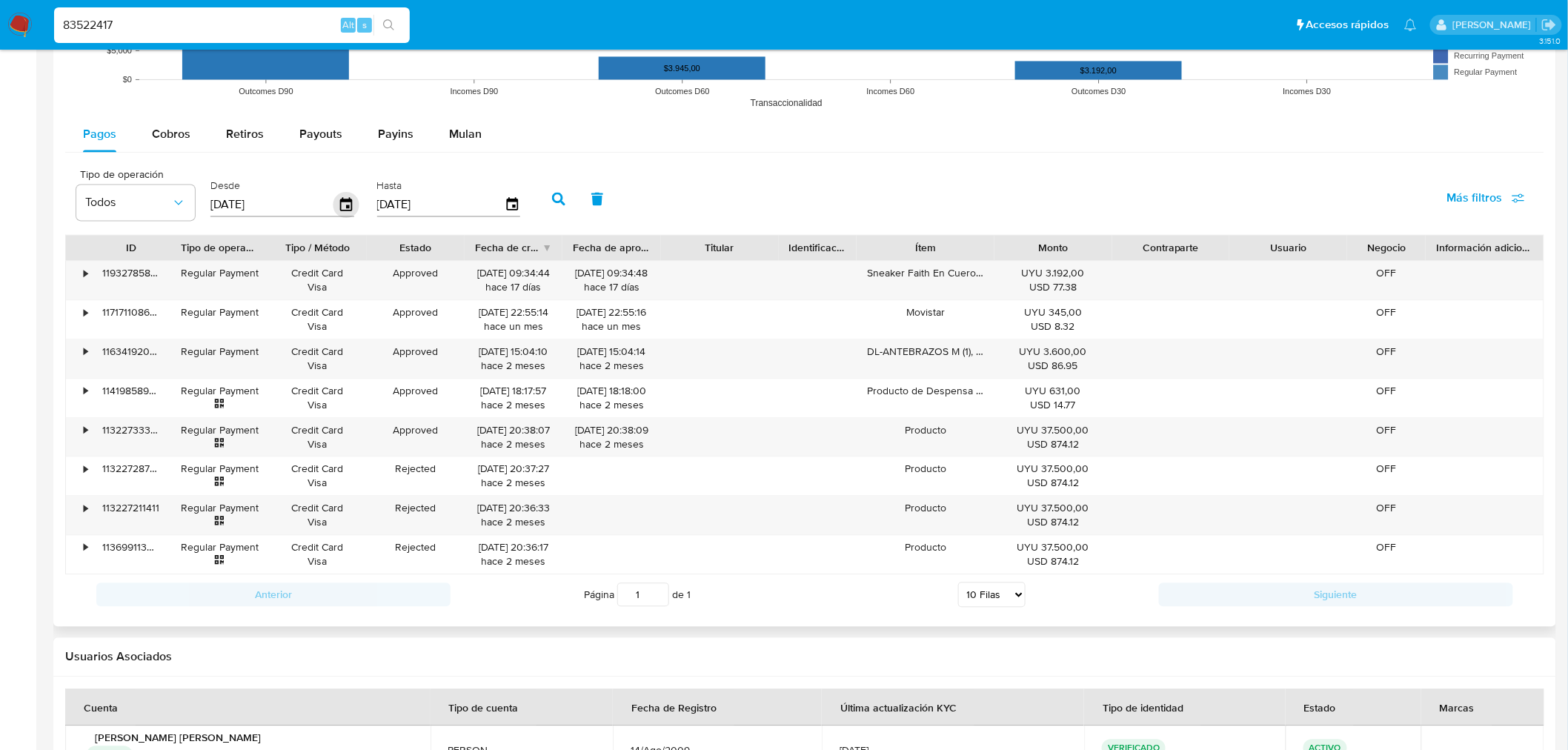
click at [343, 205] on icon "button" at bounding box center [347, 205] width 26 height 26
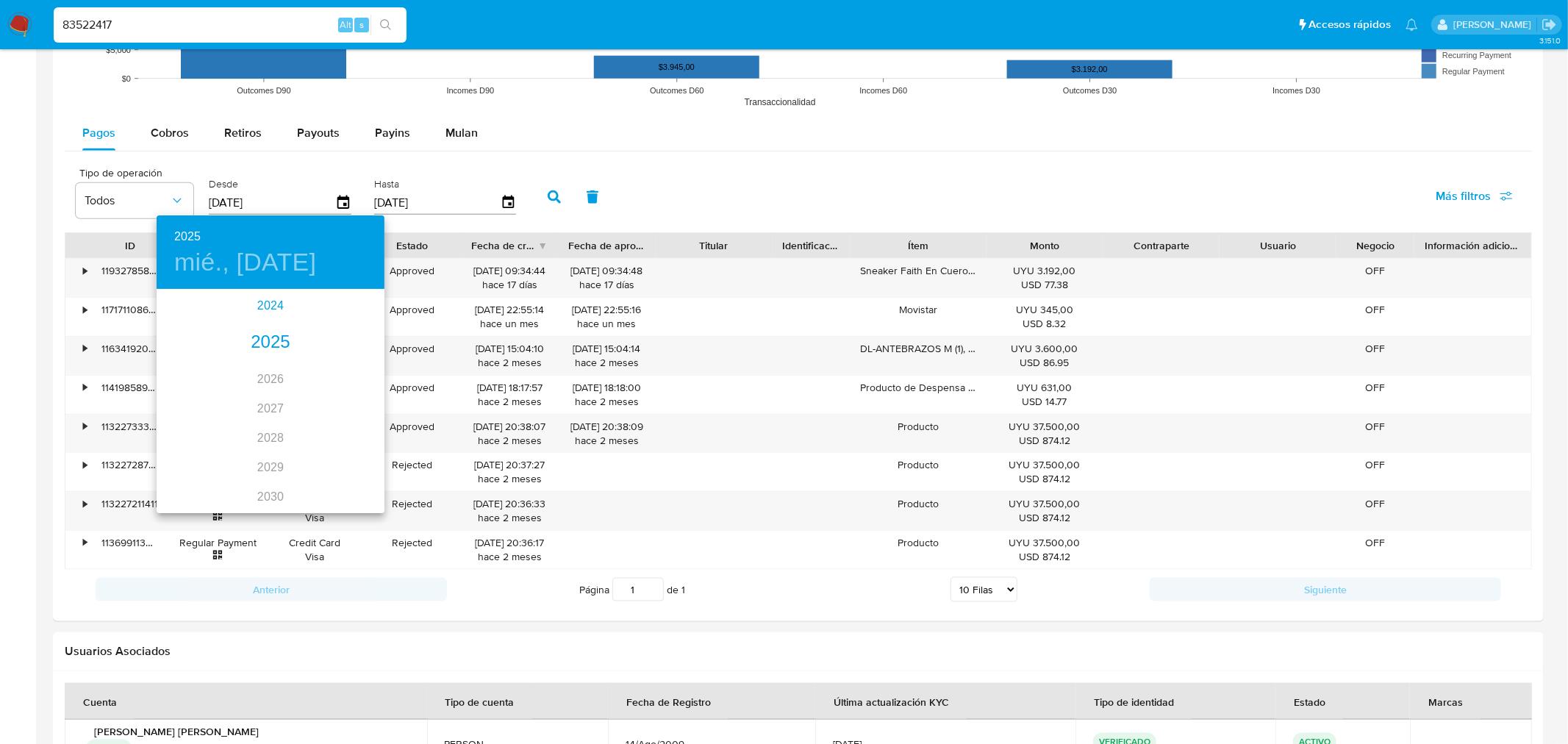
click at [263, 299] on div "2024" at bounding box center [271, 306] width 228 height 29
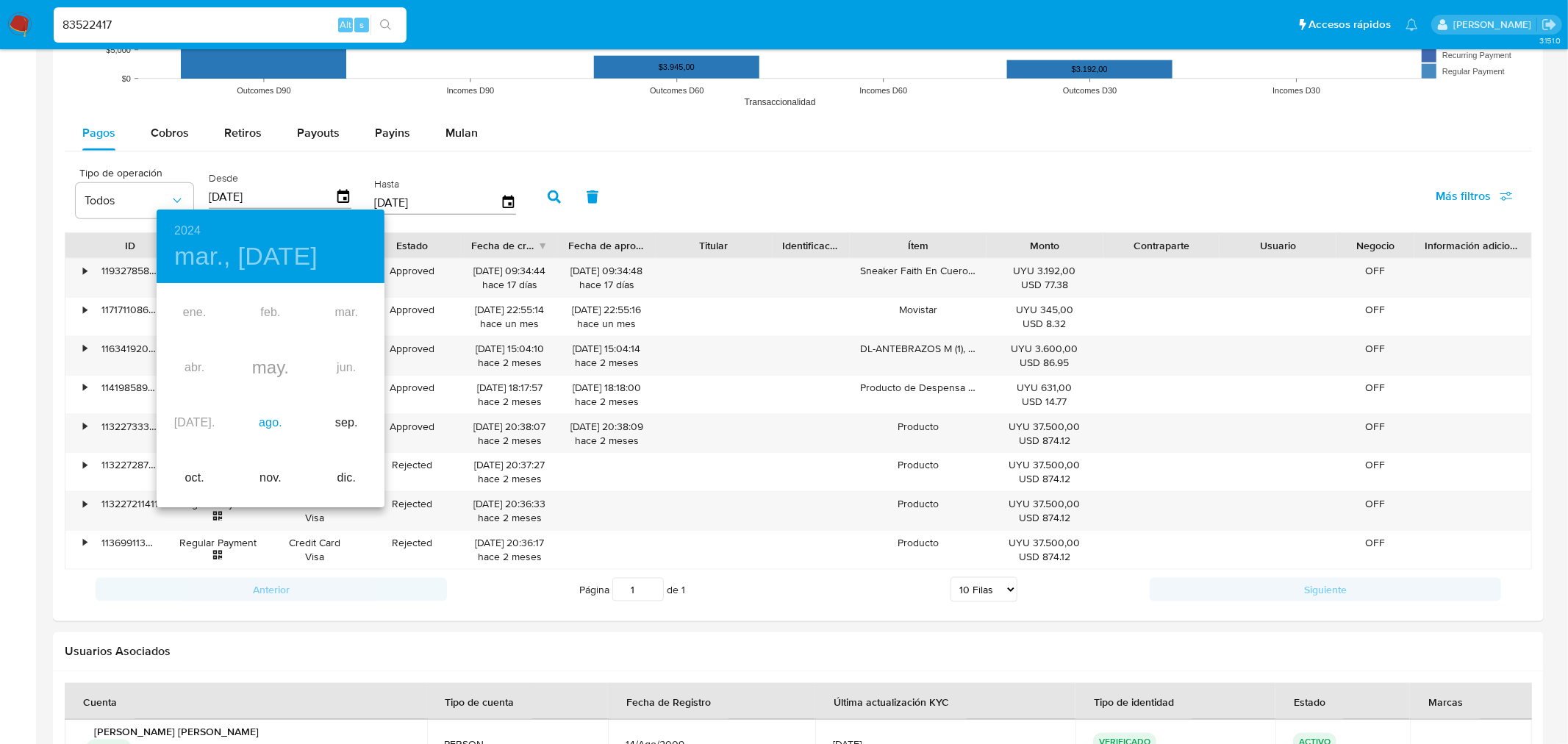
click at [253, 422] on div "ago." at bounding box center [271, 423] width 76 height 55
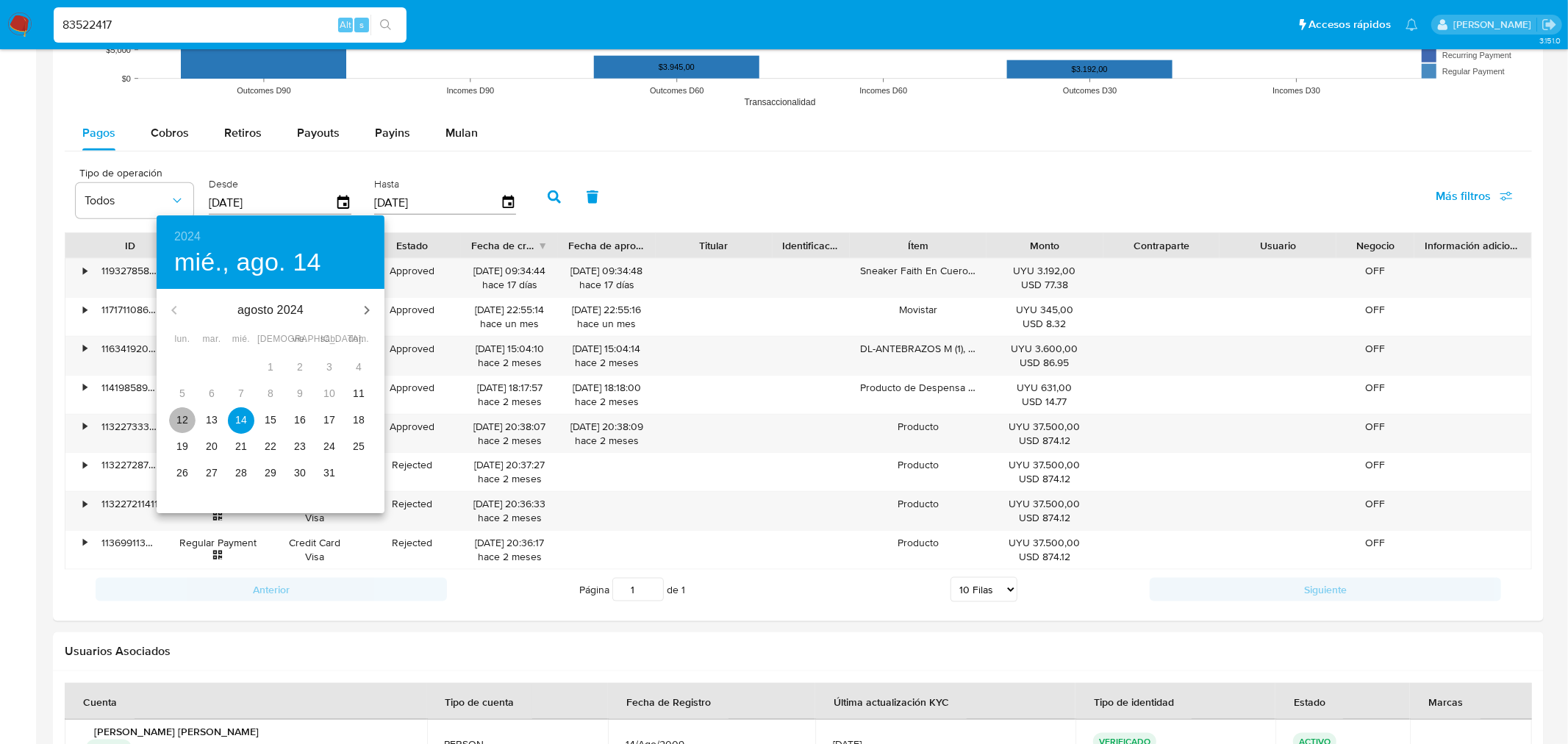
click at [179, 416] on p "12" at bounding box center [182, 420] width 12 height 15
type input "[DATE]"
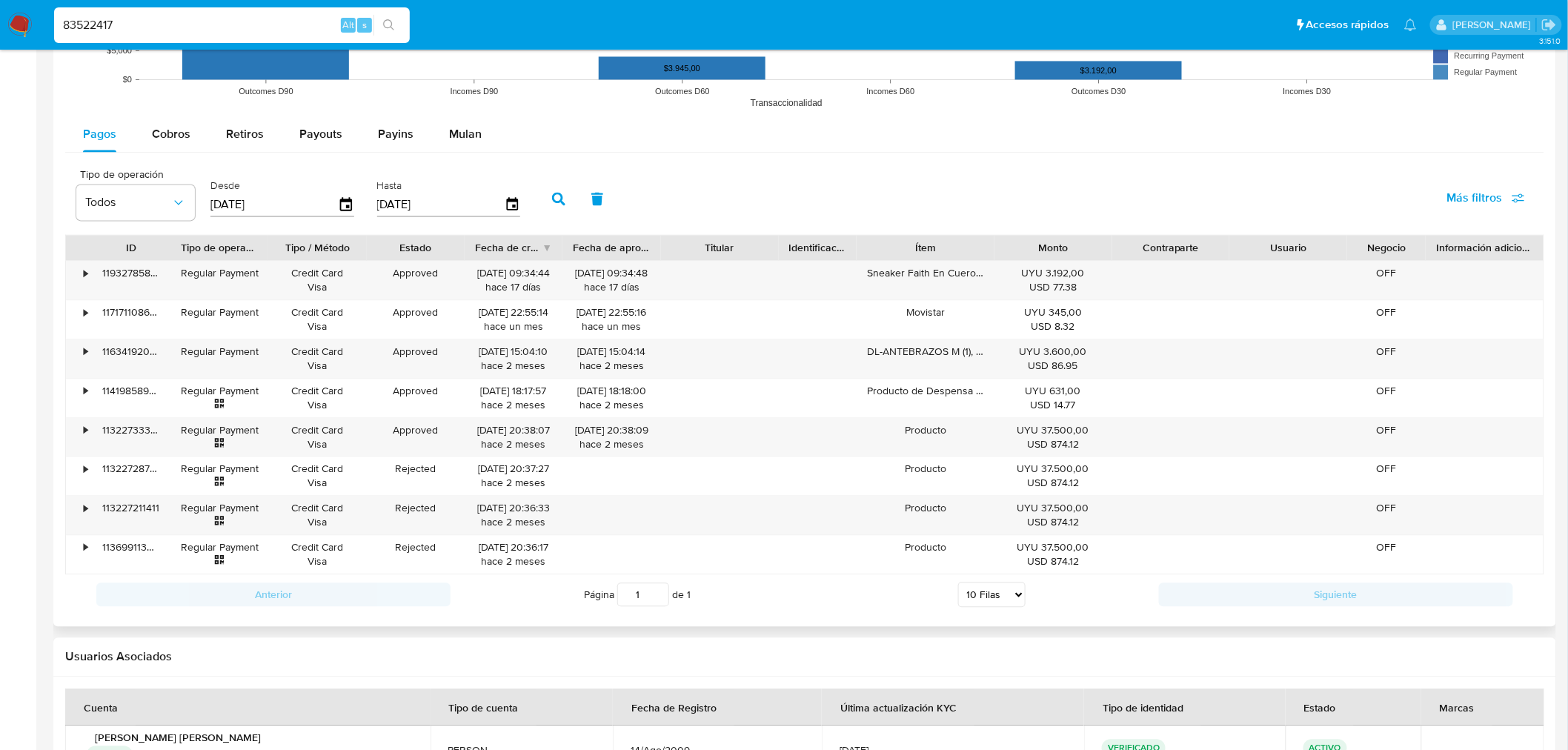
click at [552, 197] on icon "button" at bounding box center [558, 198] width 13 height 13
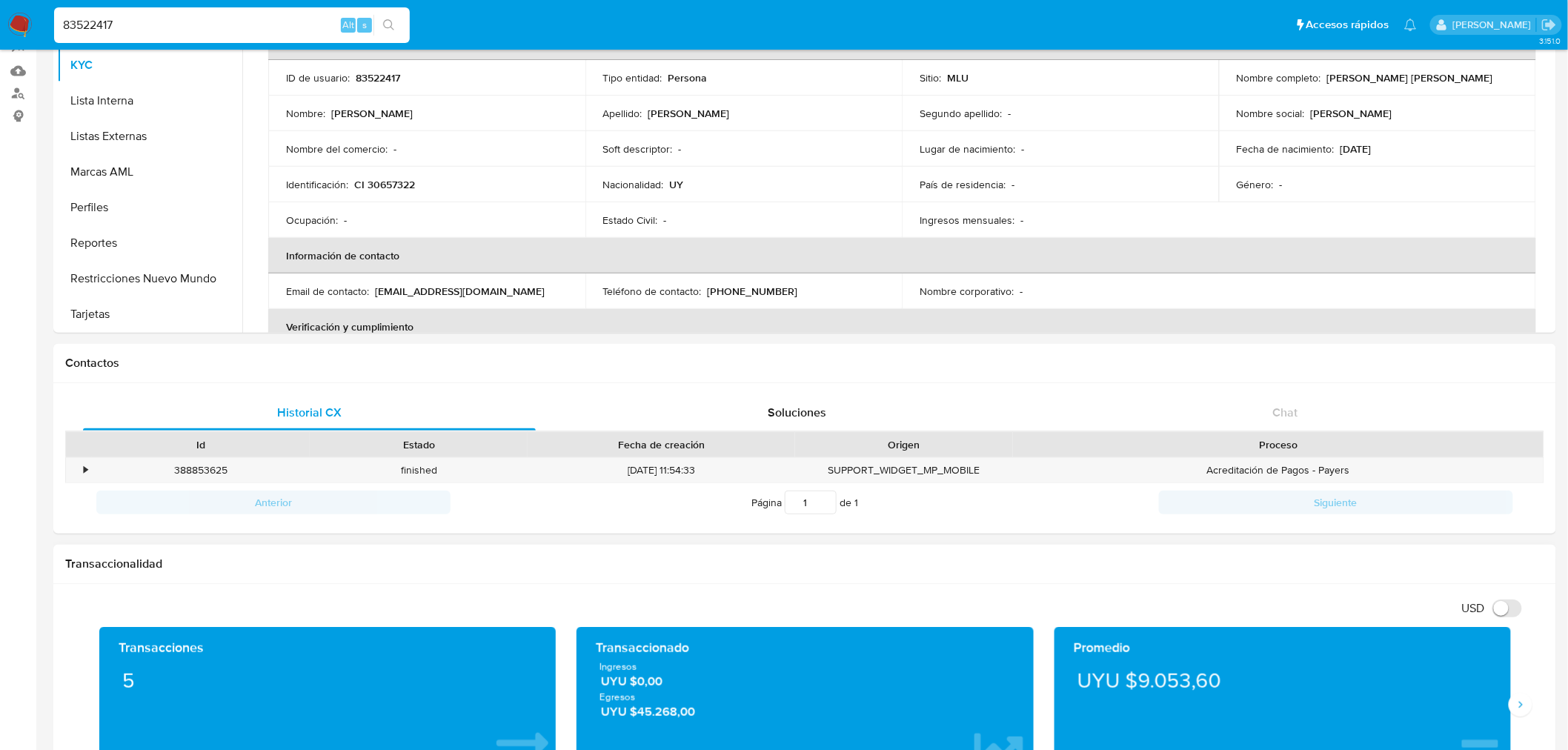
scroll to position [165, 0]
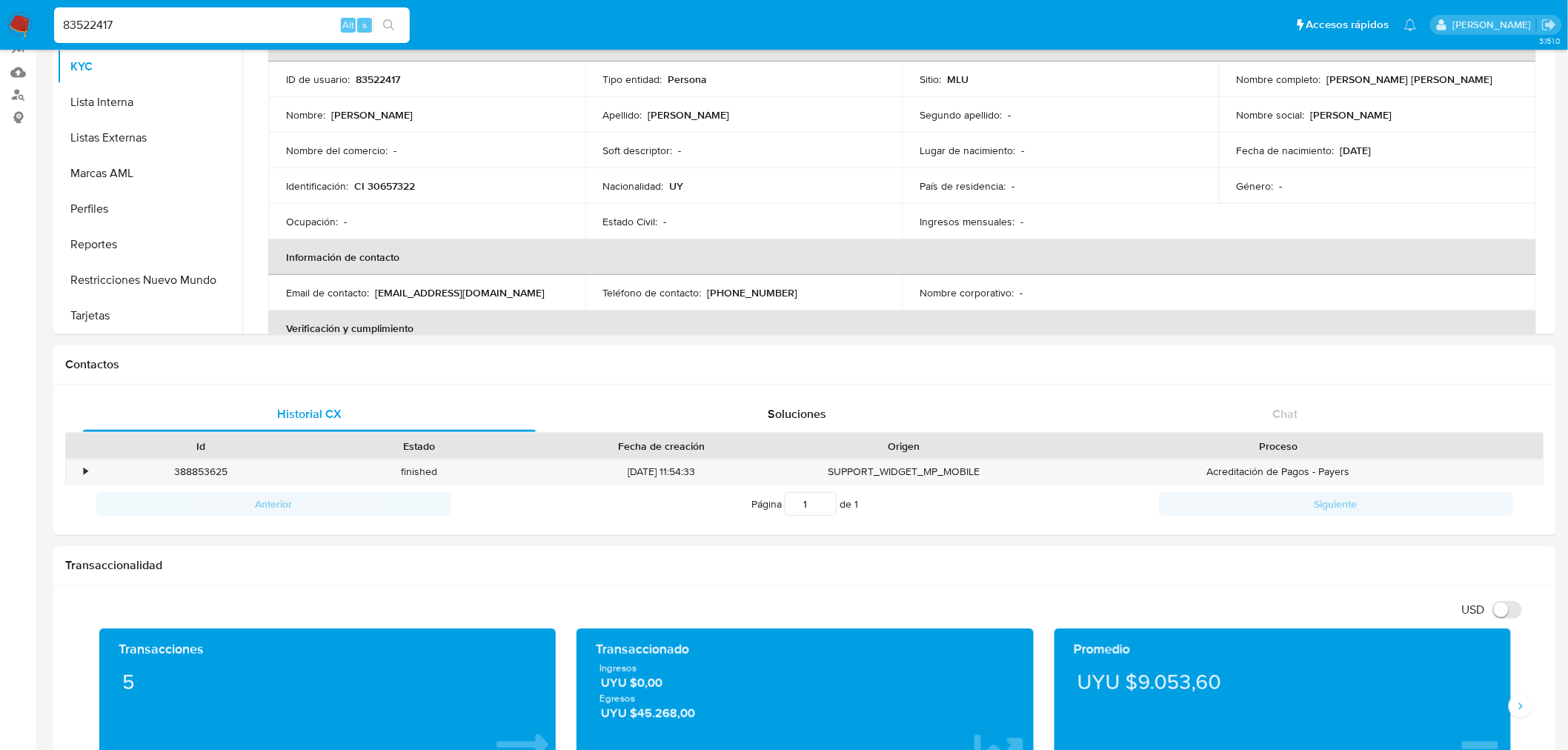
click at [106, 17] on input "83522417" at bounding box center [232, 25] width 356 height 19
paste input "33662782"
type input "33662782"
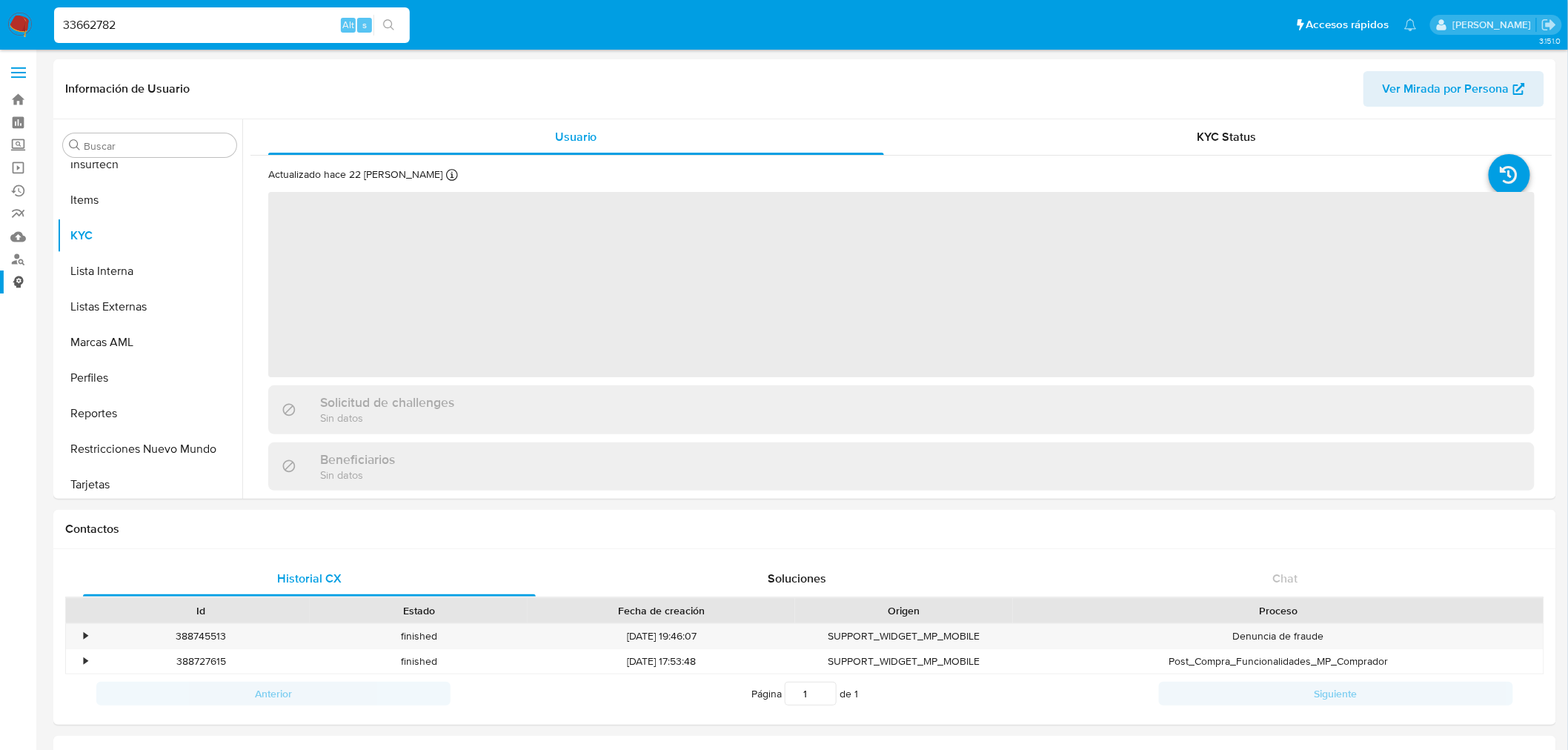
scroll to position [625, 0]
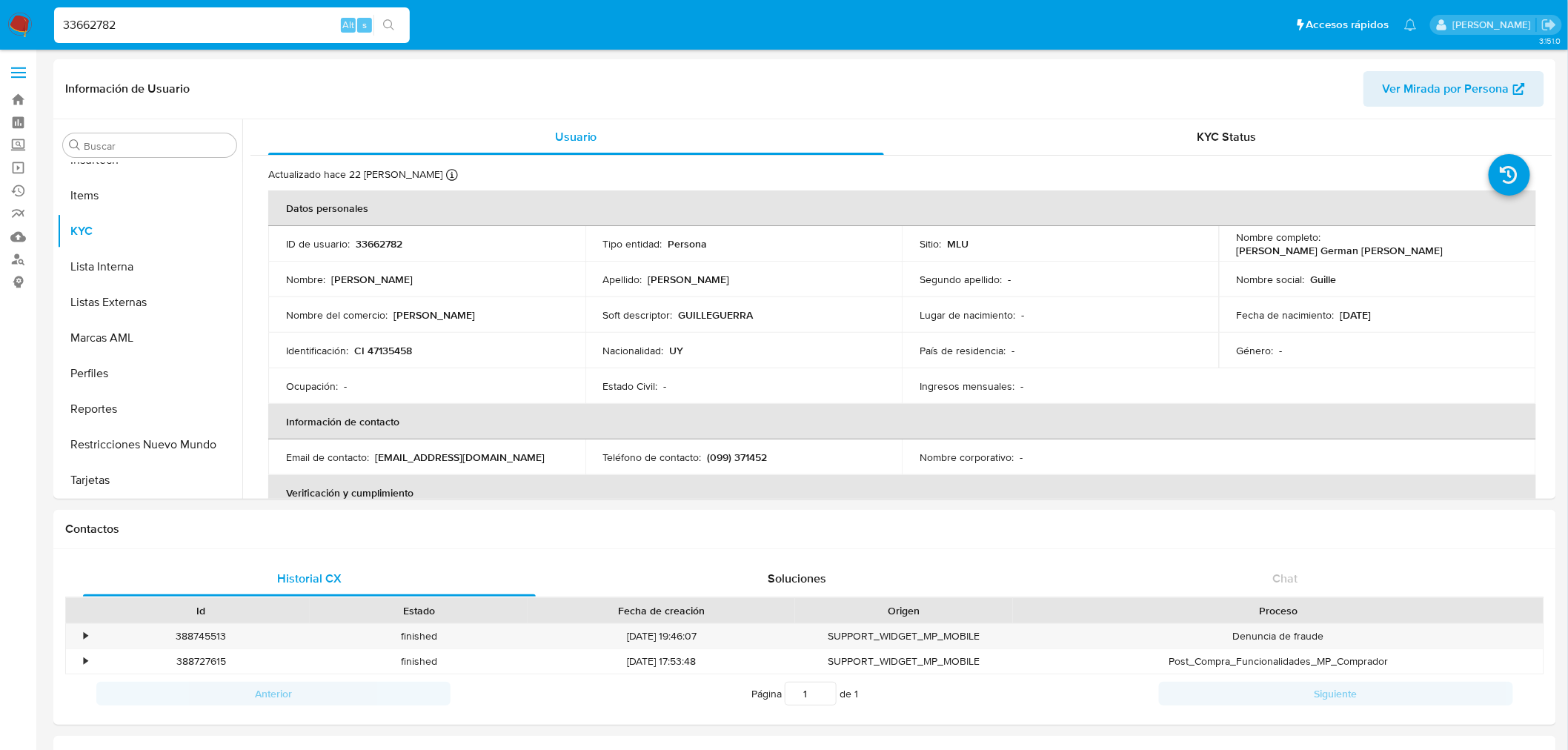
select select "10"
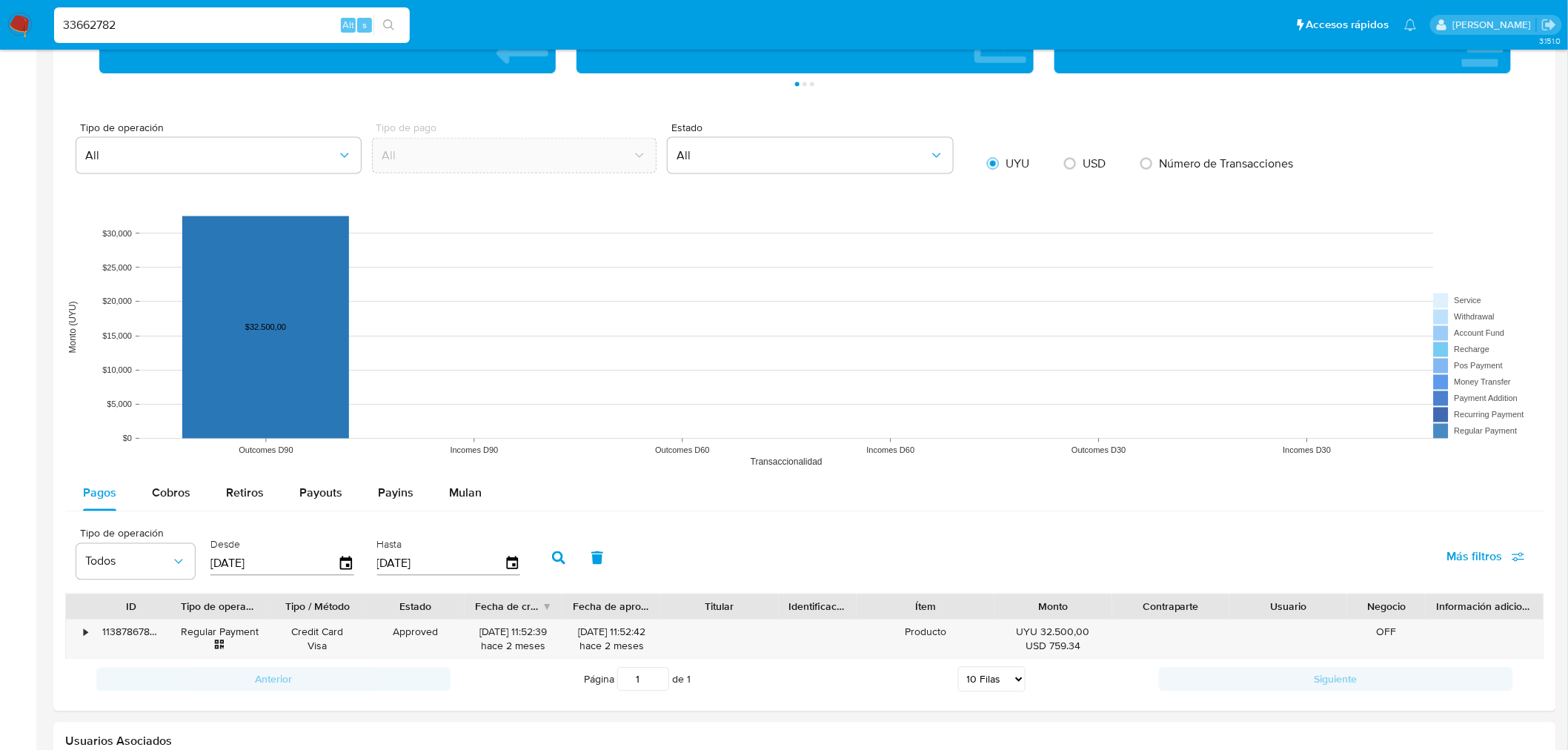
scroll to position [1091, 0]
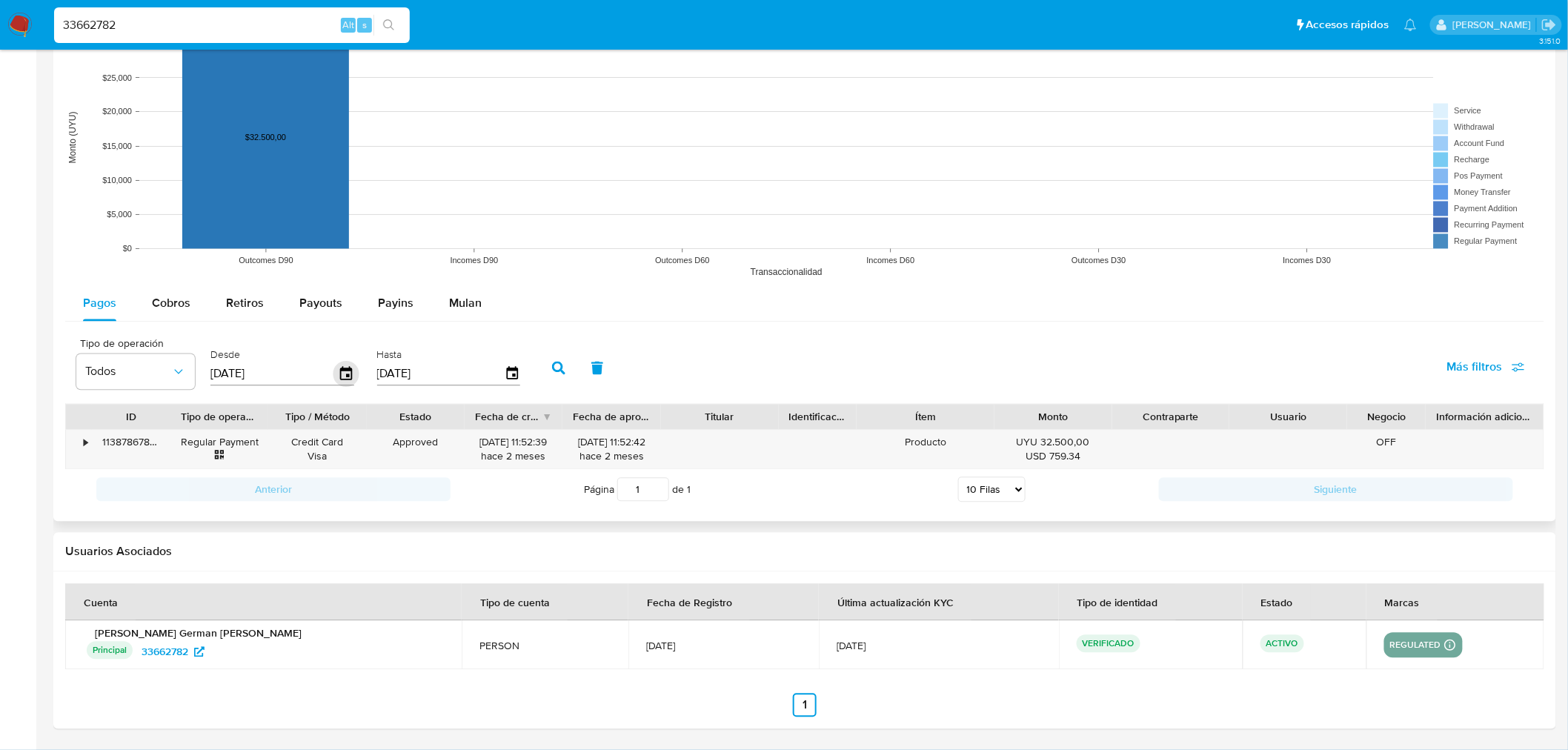
click at [343, 373] on icon "button" at bounding box center [347, 375] width 26 height 26
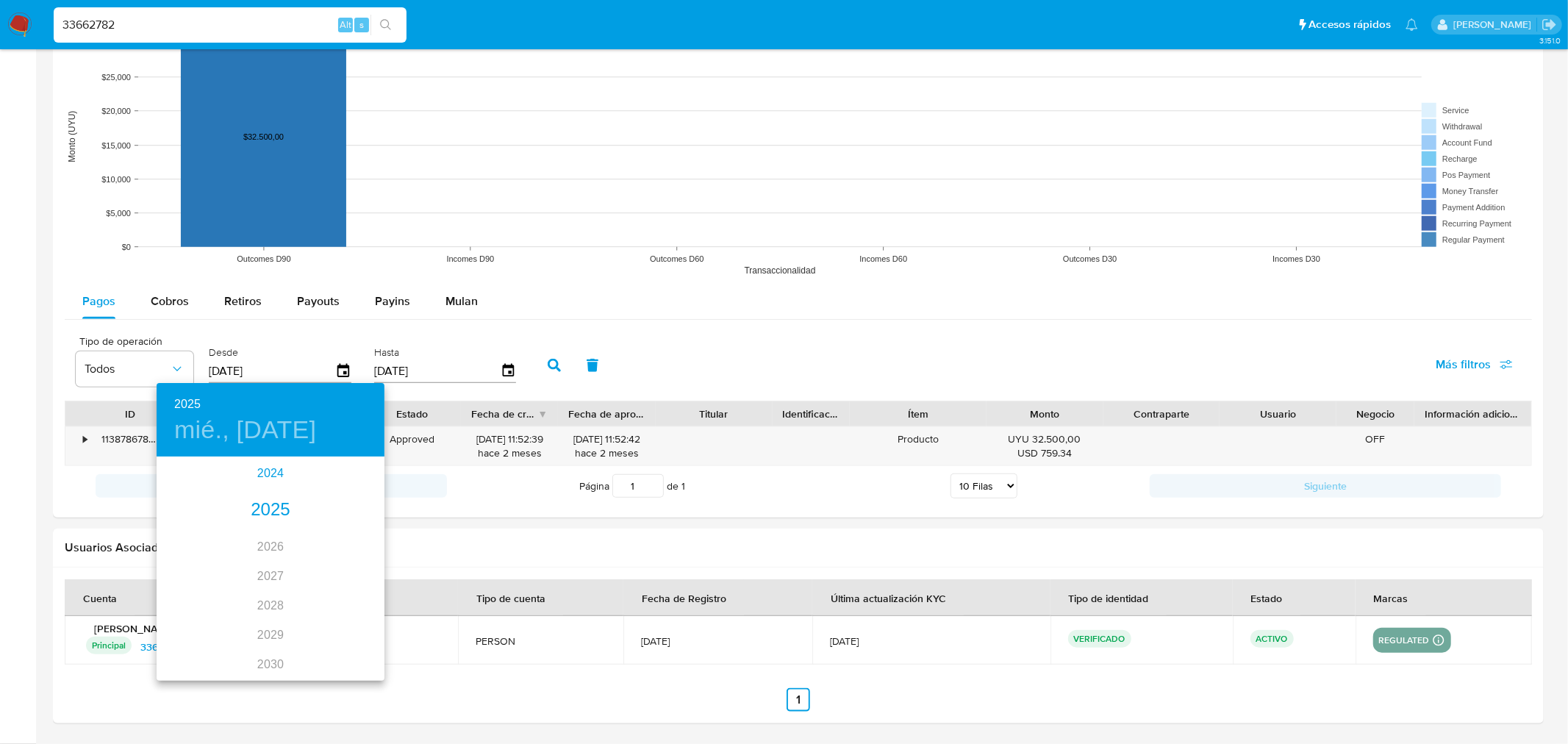
click at [252, 469] on div "2024" at bounding box center [271, 473] width 228 height 29
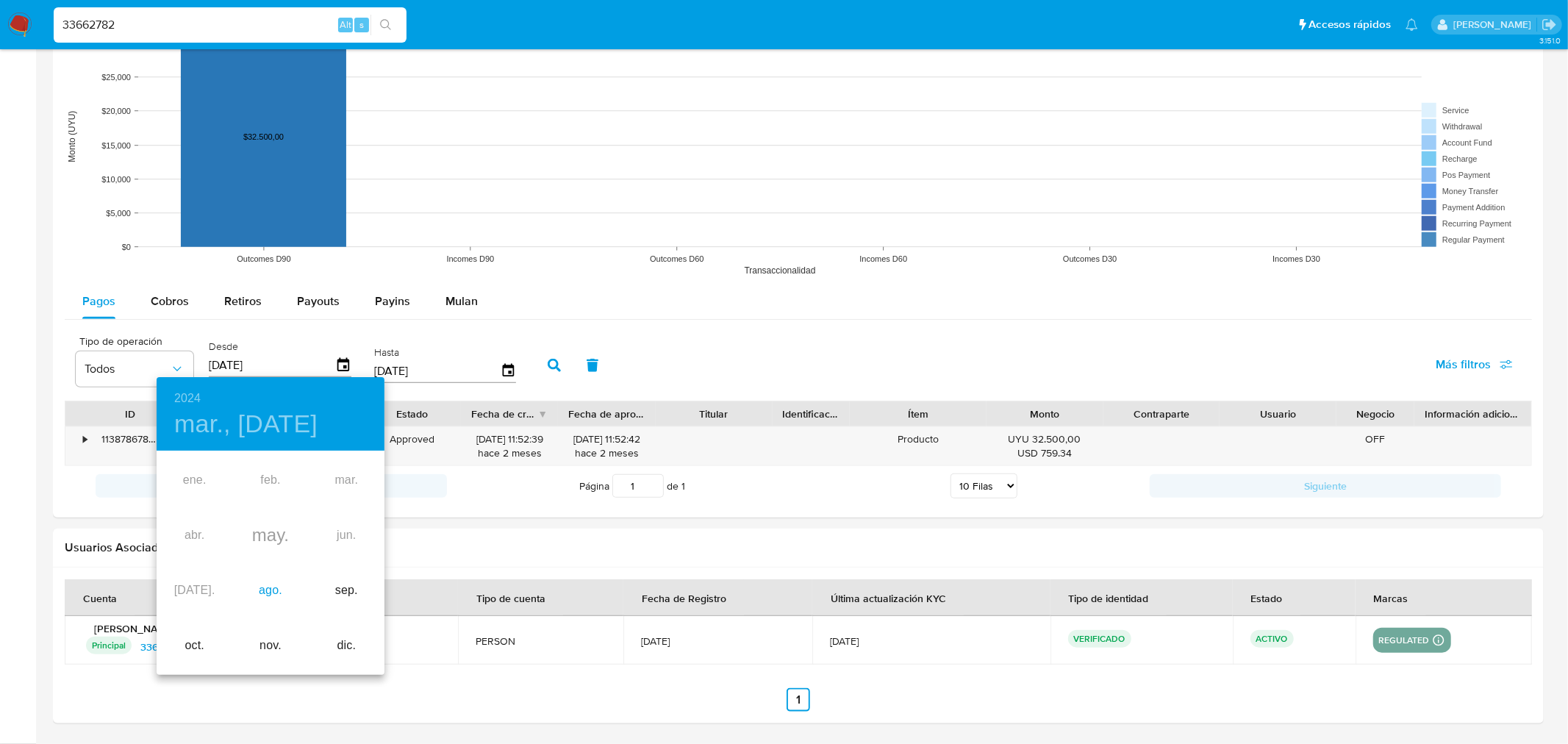
click at [260, 591] on div "ago." at bounding box center [271, 591] width 76 height 55
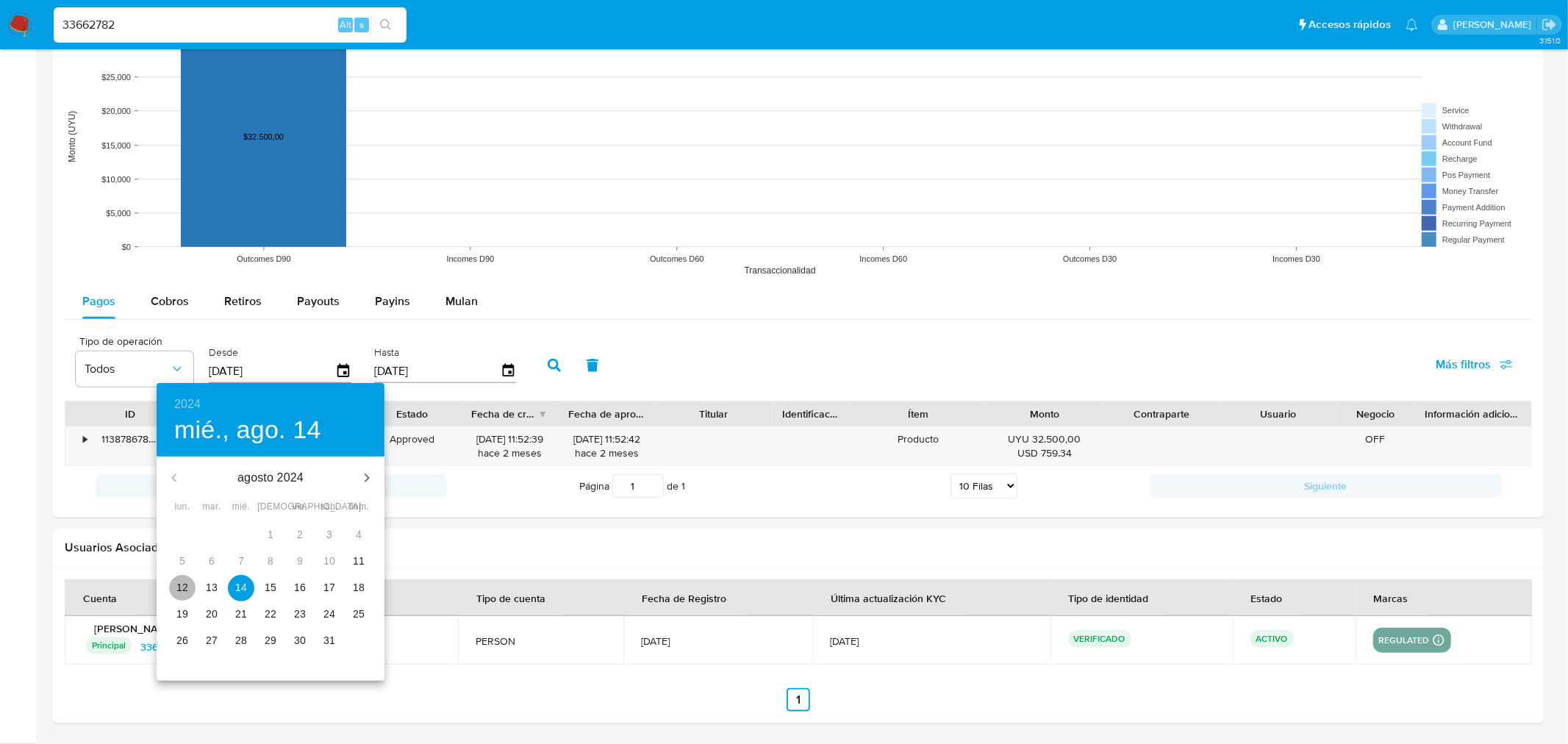
click at [185, 581] on p "12" at bounding box center [182, 587] width 12 height 15
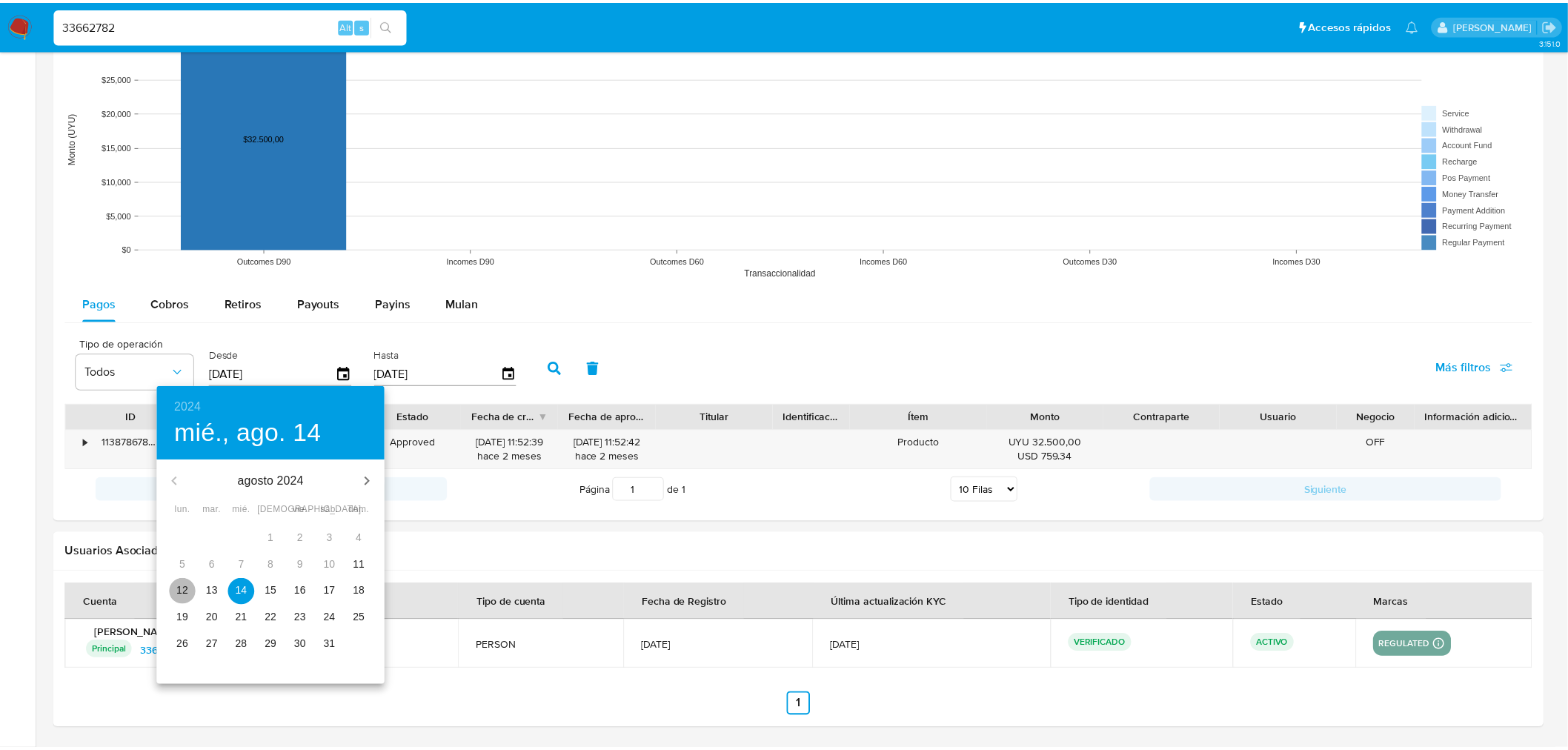
type input "[DATE]"
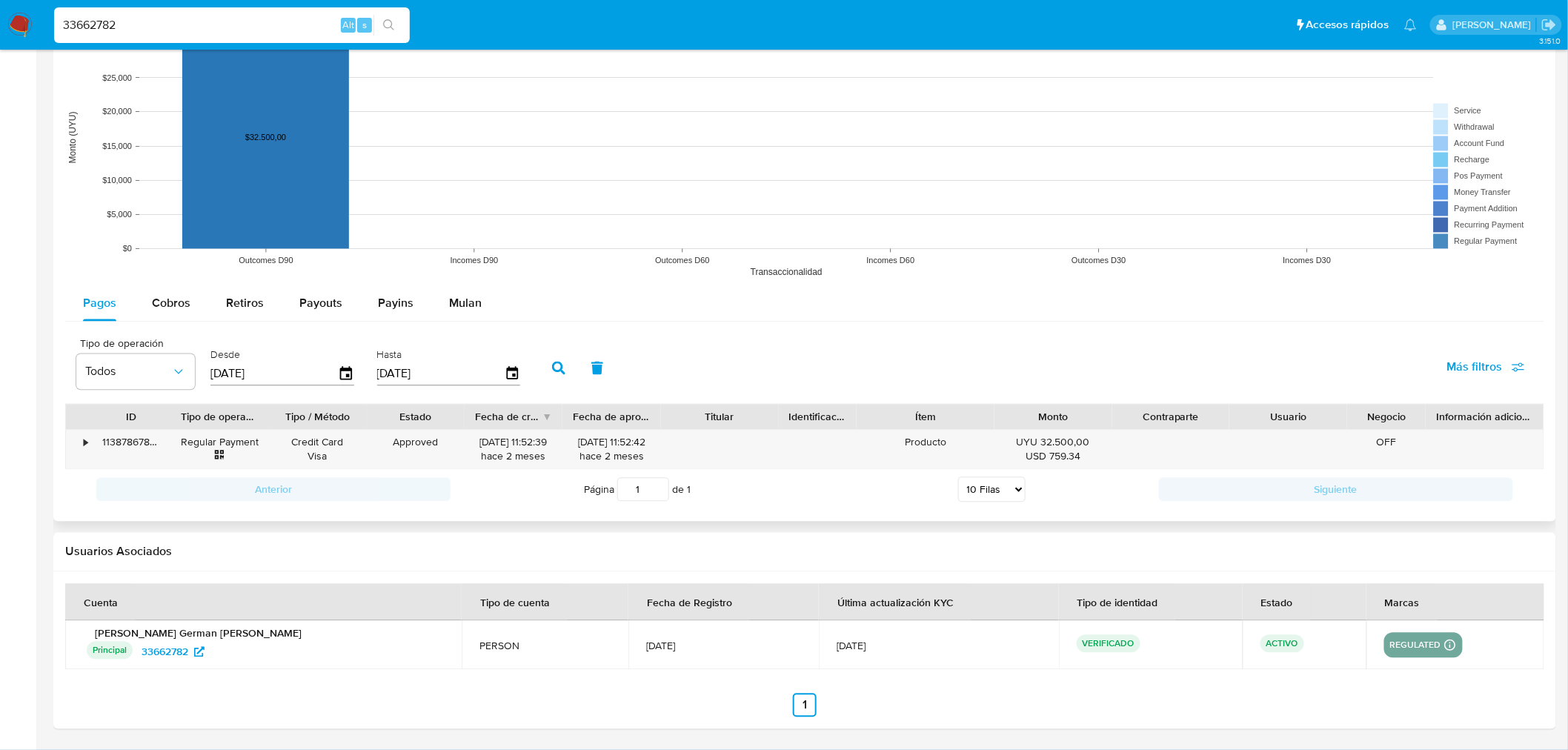
click at [554, 369] on icon "button" at bounding box center [558, 368] width 13 height 13
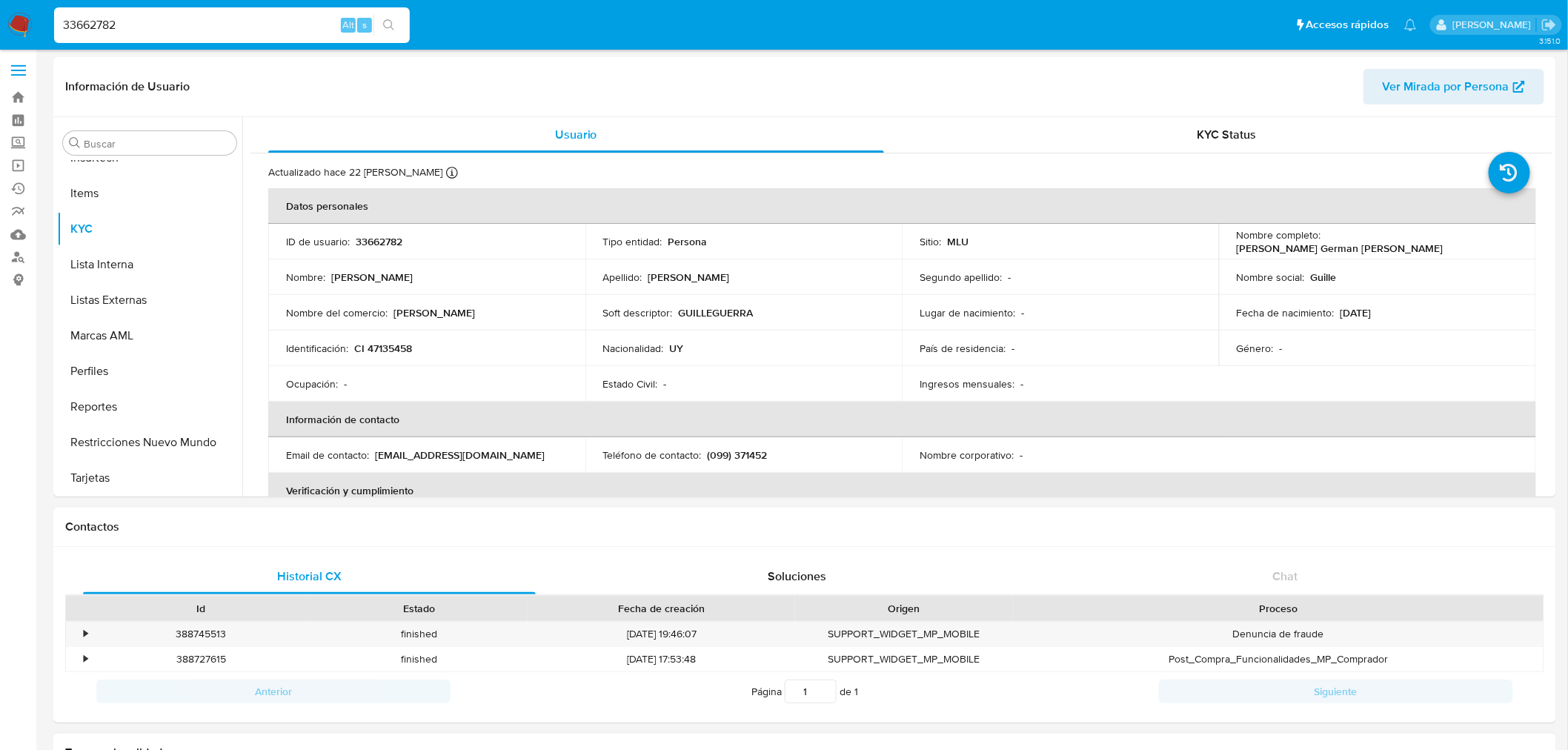
scroll to position [0, 0]
click at [112, 24] on input "33662782" at bounding box center [232, 25] width 356 height 19
paste input "2288984587"
type input "2288984587"
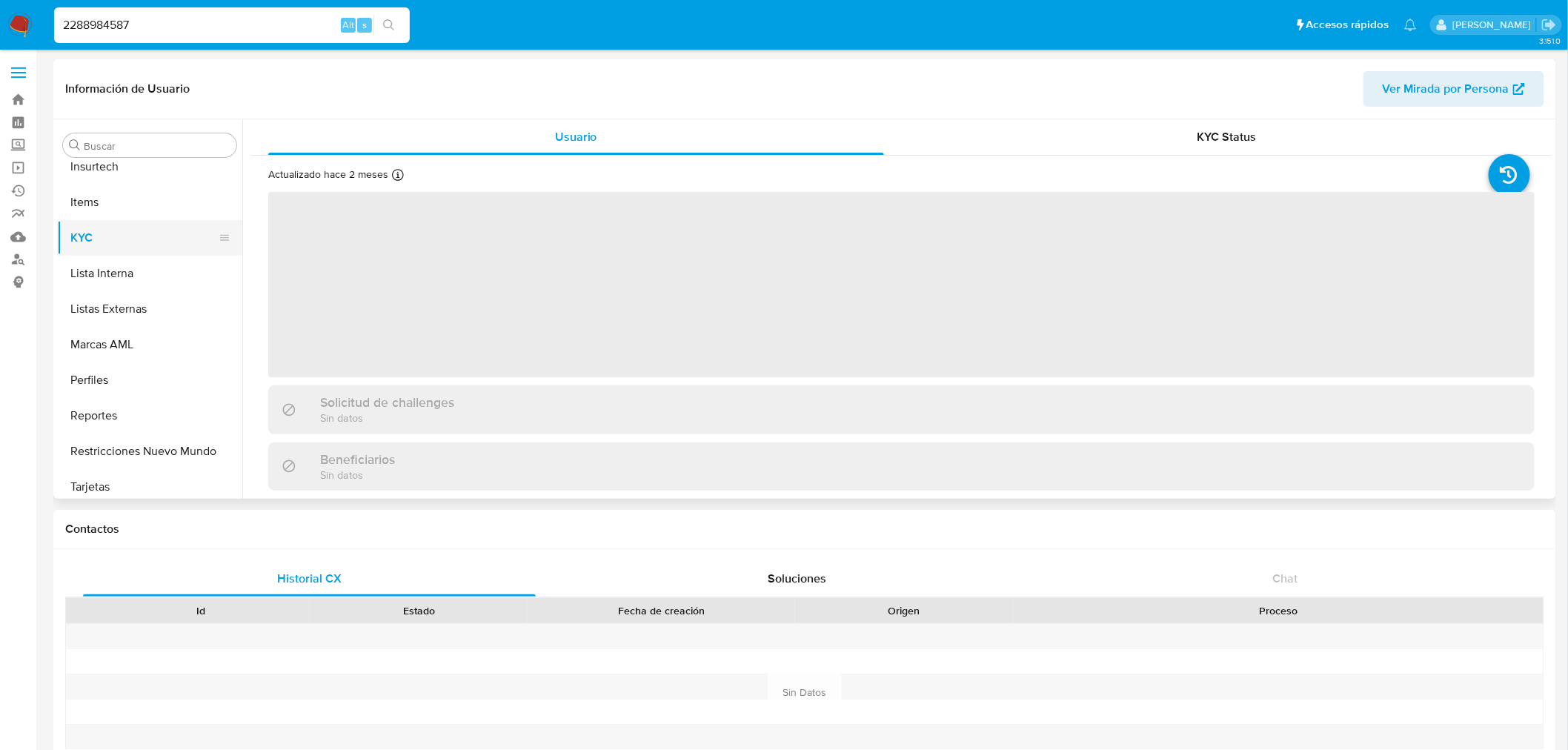
scroll to position [625, 0]
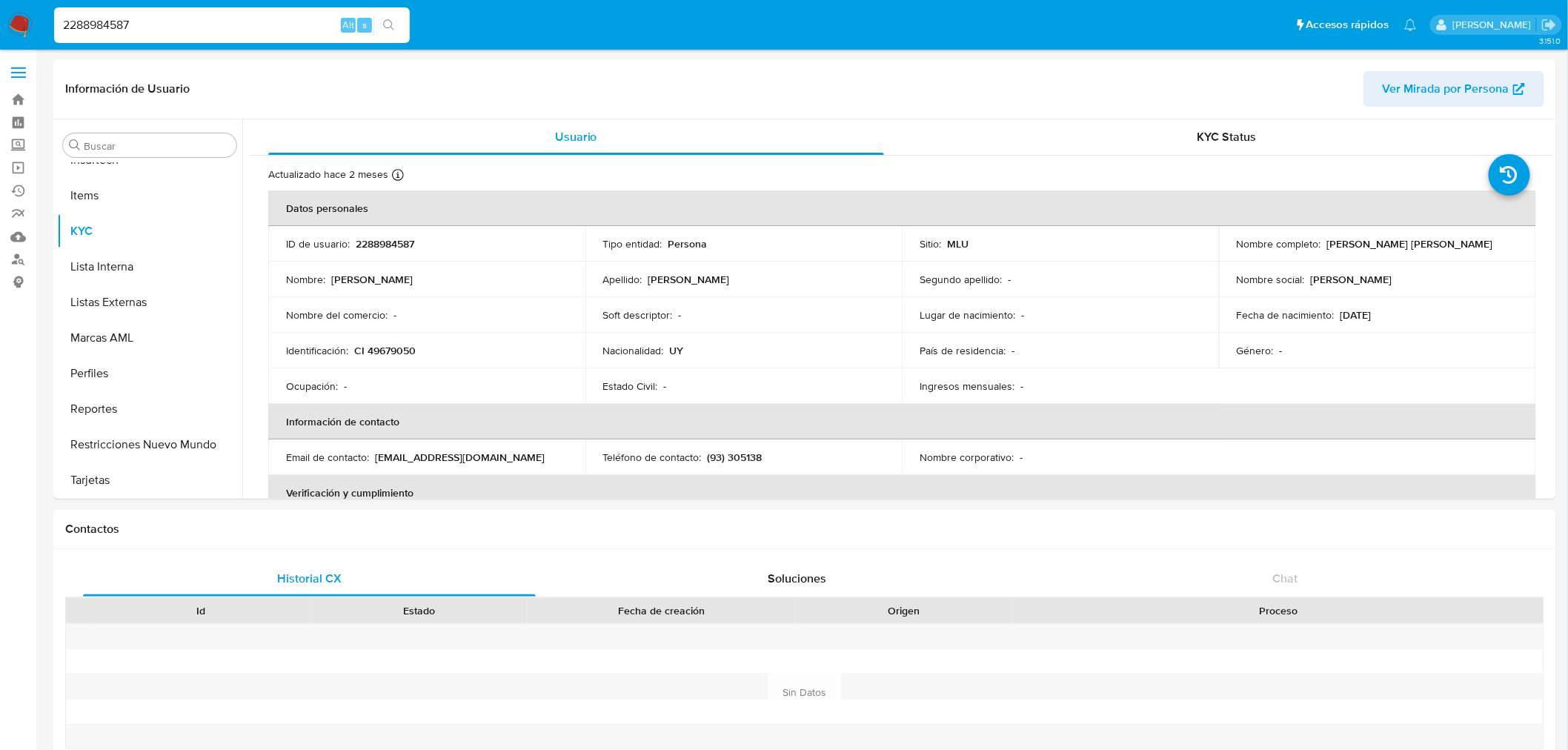
select select "10"
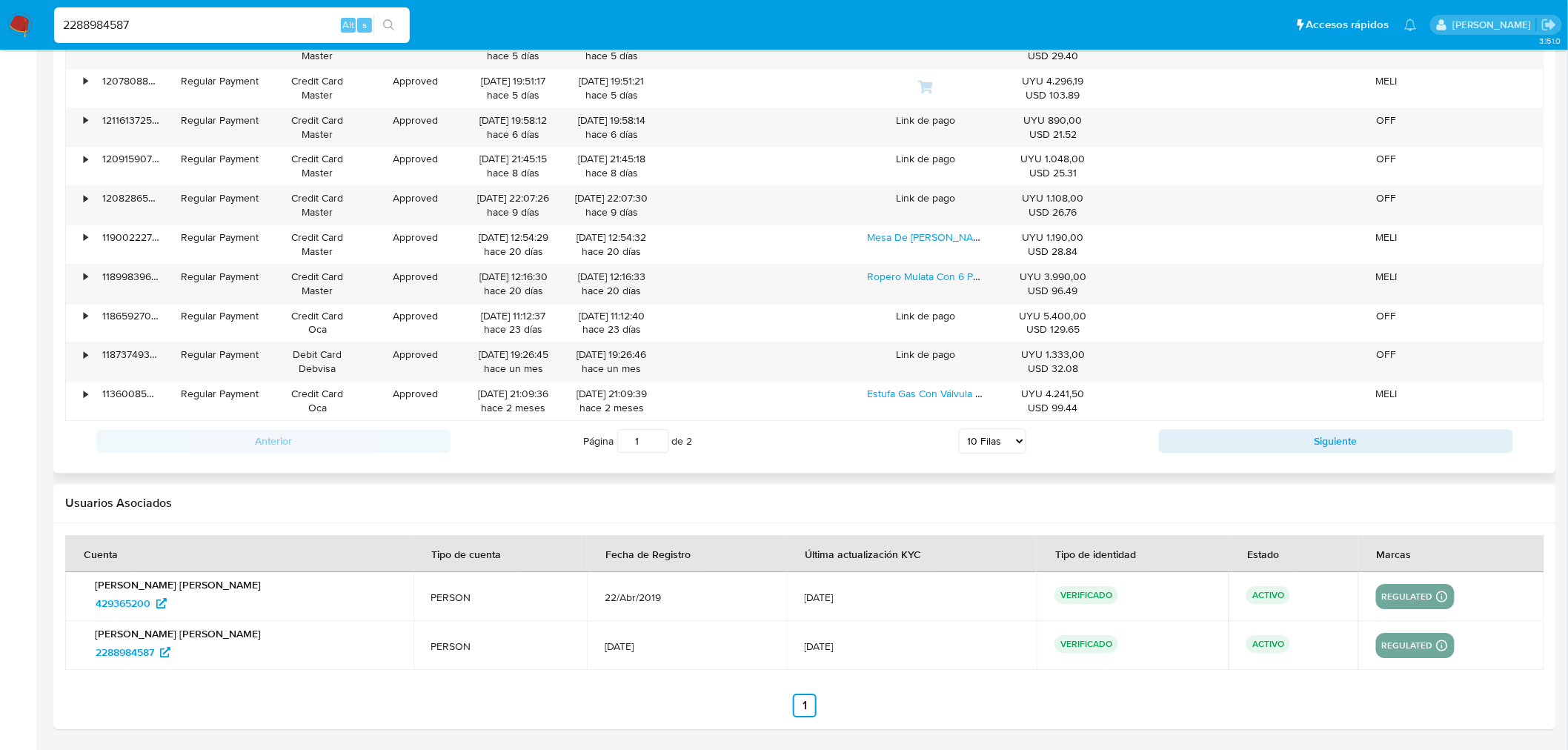
scroll to position [1239, 0]
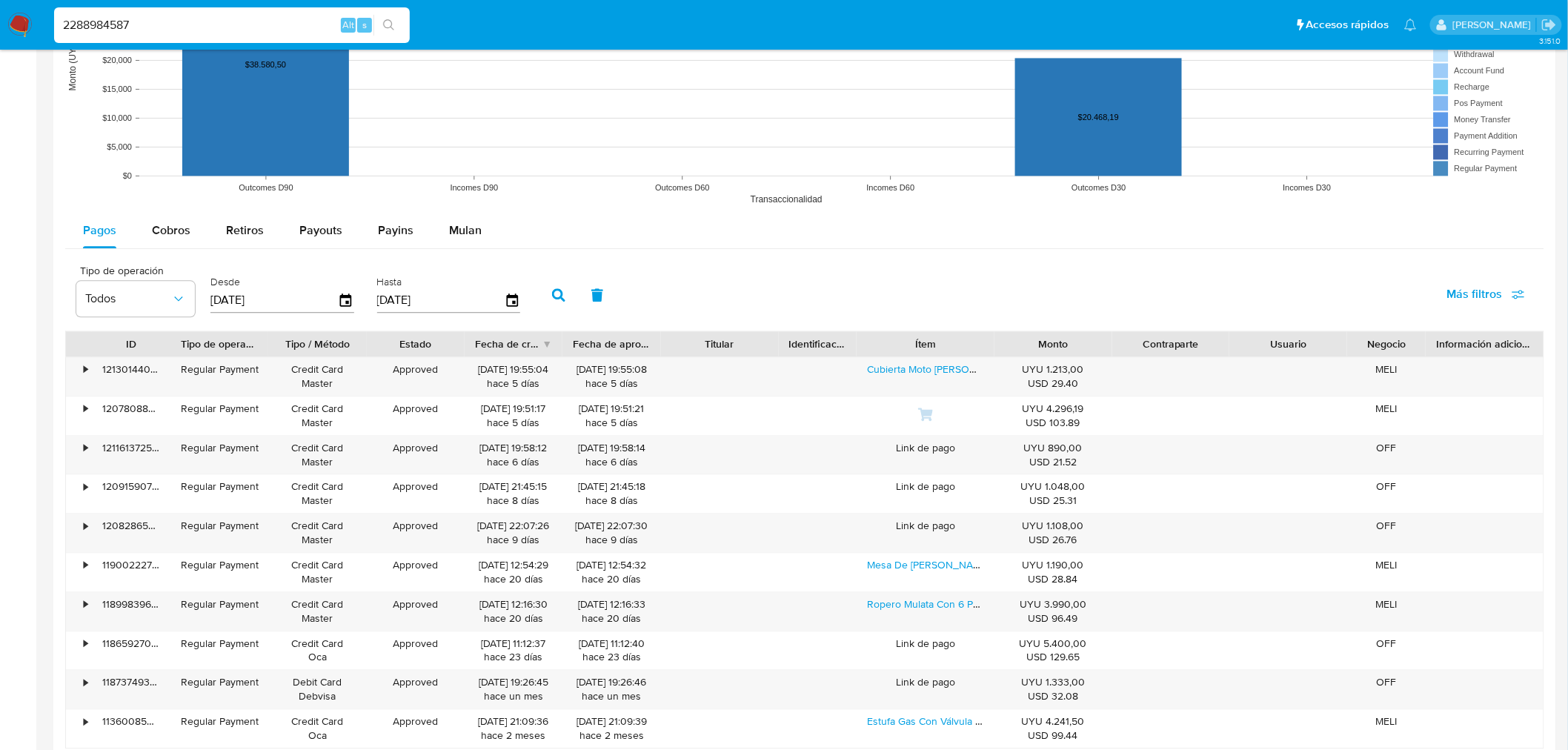
click at [352, 303] on div "Desde [DATE]" at bounding box center [284, 294] width 155 height 59
click at [346, 301] on icon "button" at bounding box center [347, 301] width 26 height 26
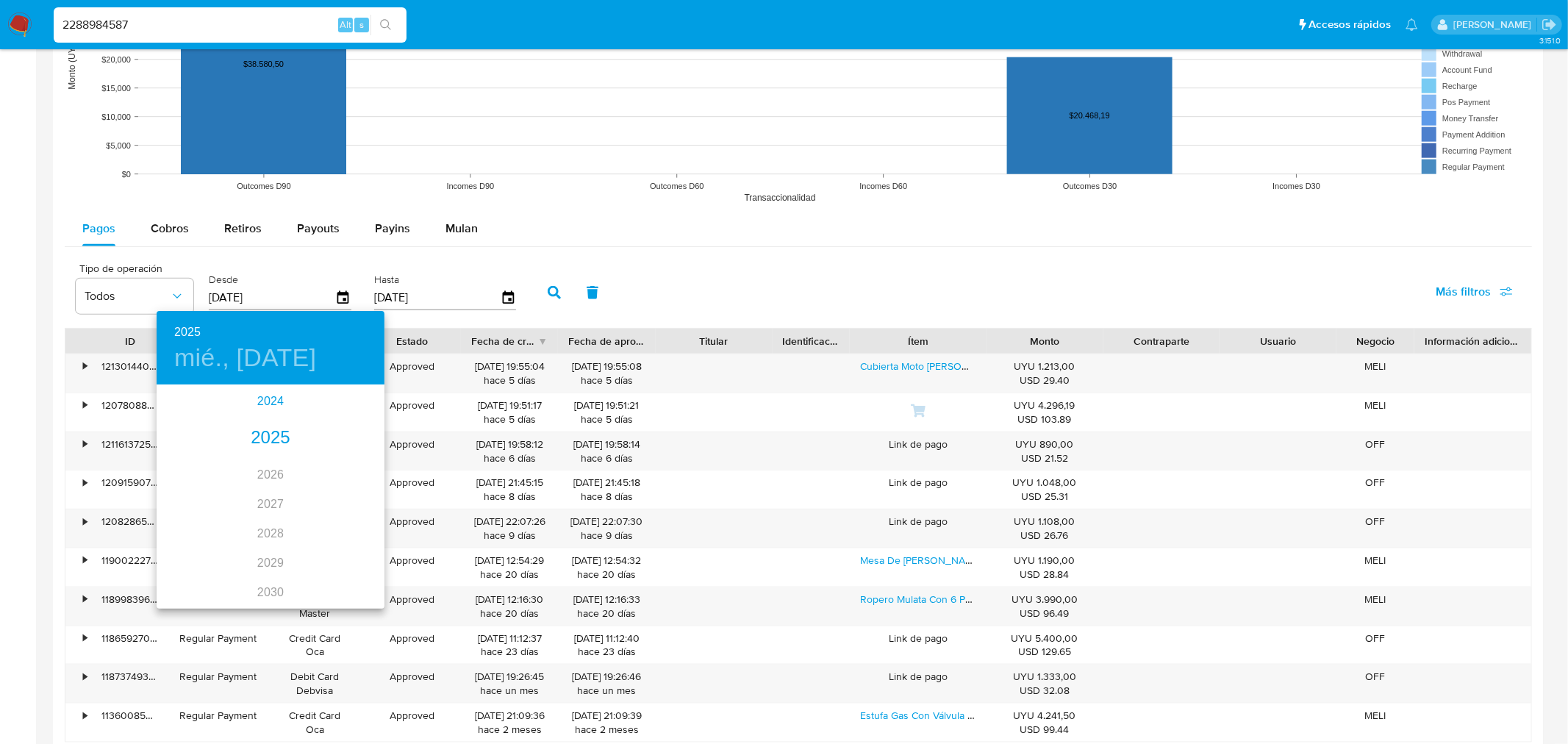
click at [260, 400] on div "2024" at bounding box center [271, 401] width 228 height 29
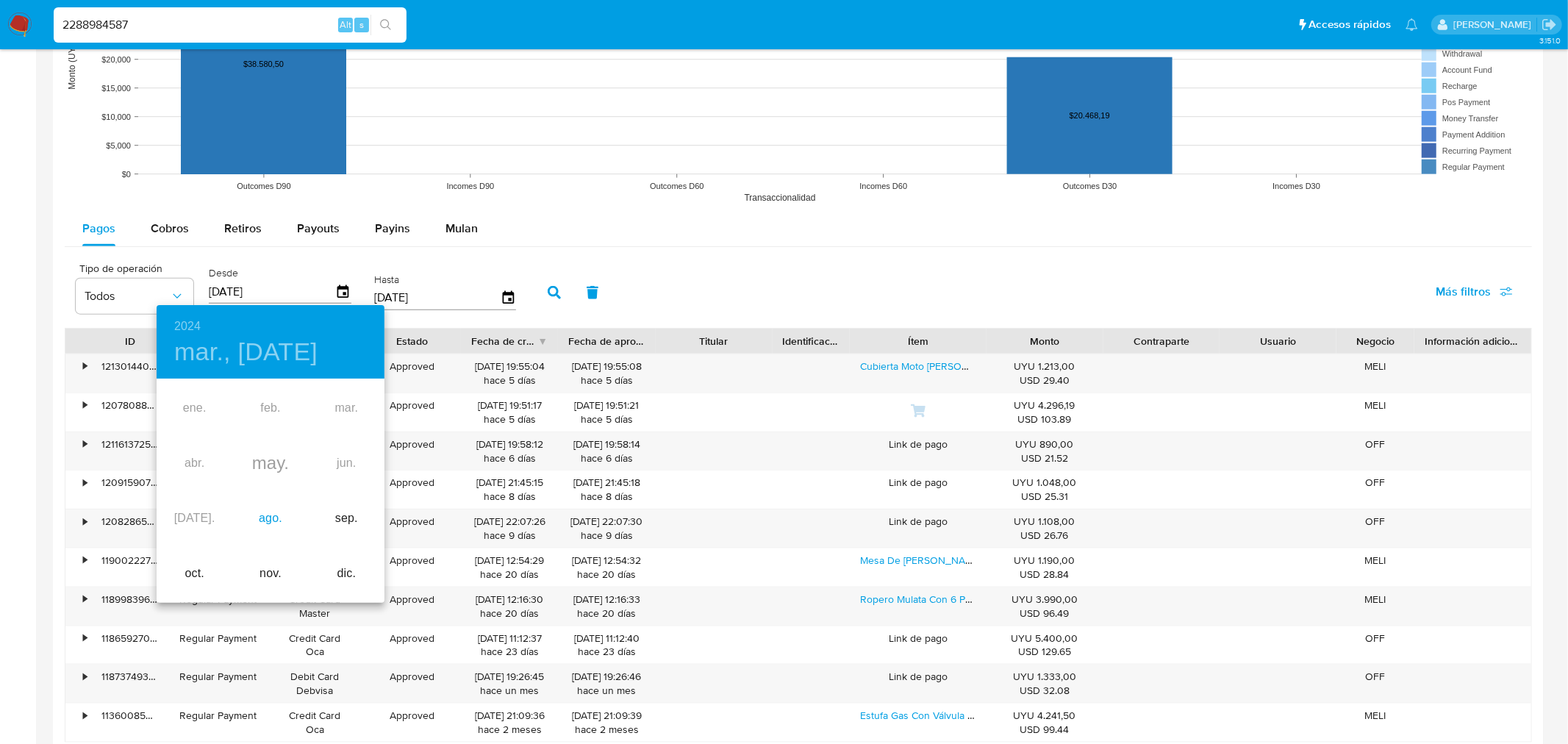
click at [266, 523] on div "ago." at bounding box center [271, 519] width 76 height 55
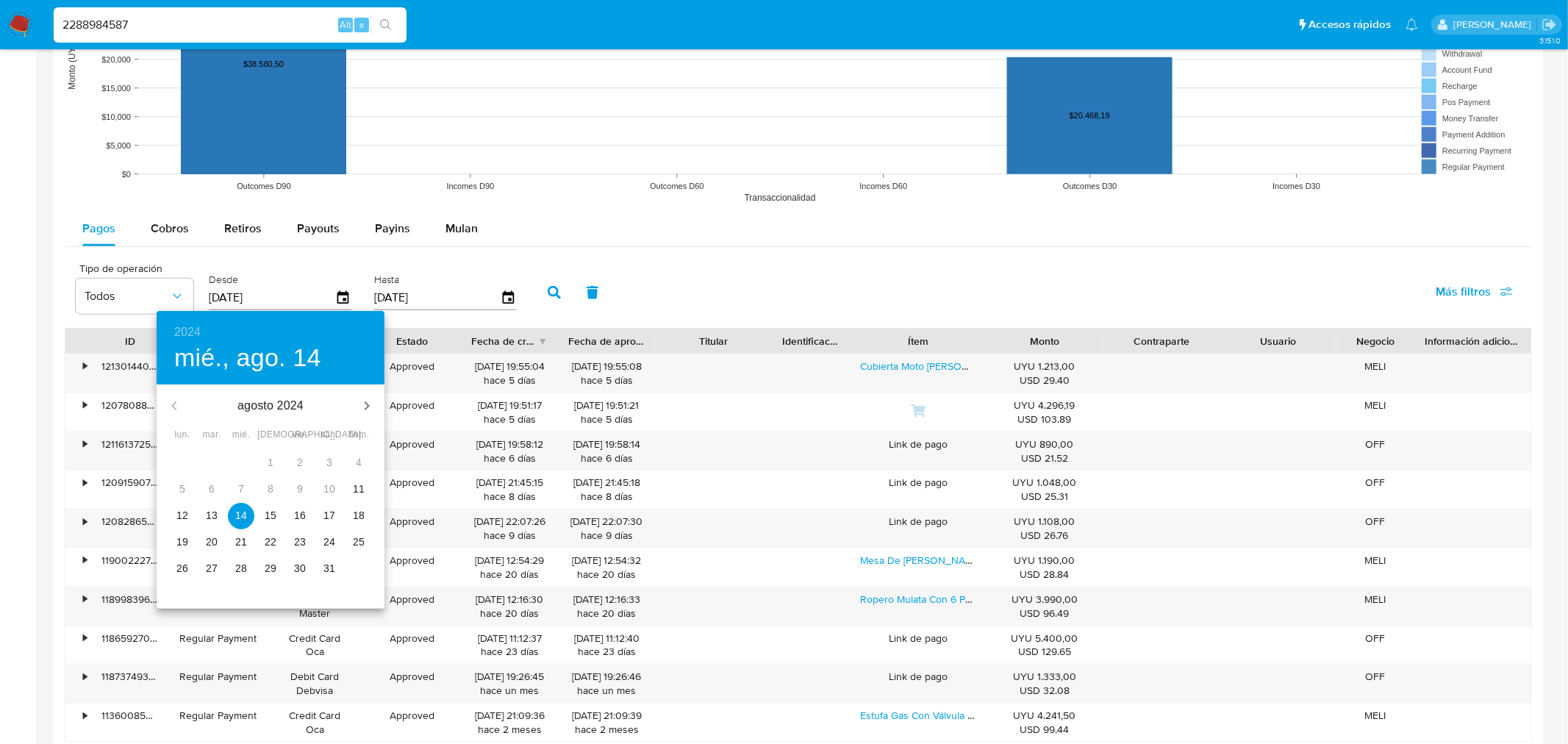
click at [184, 517] on p "12" at bounding box center [182, 515] width 12 height 15
type input "[DATE]"
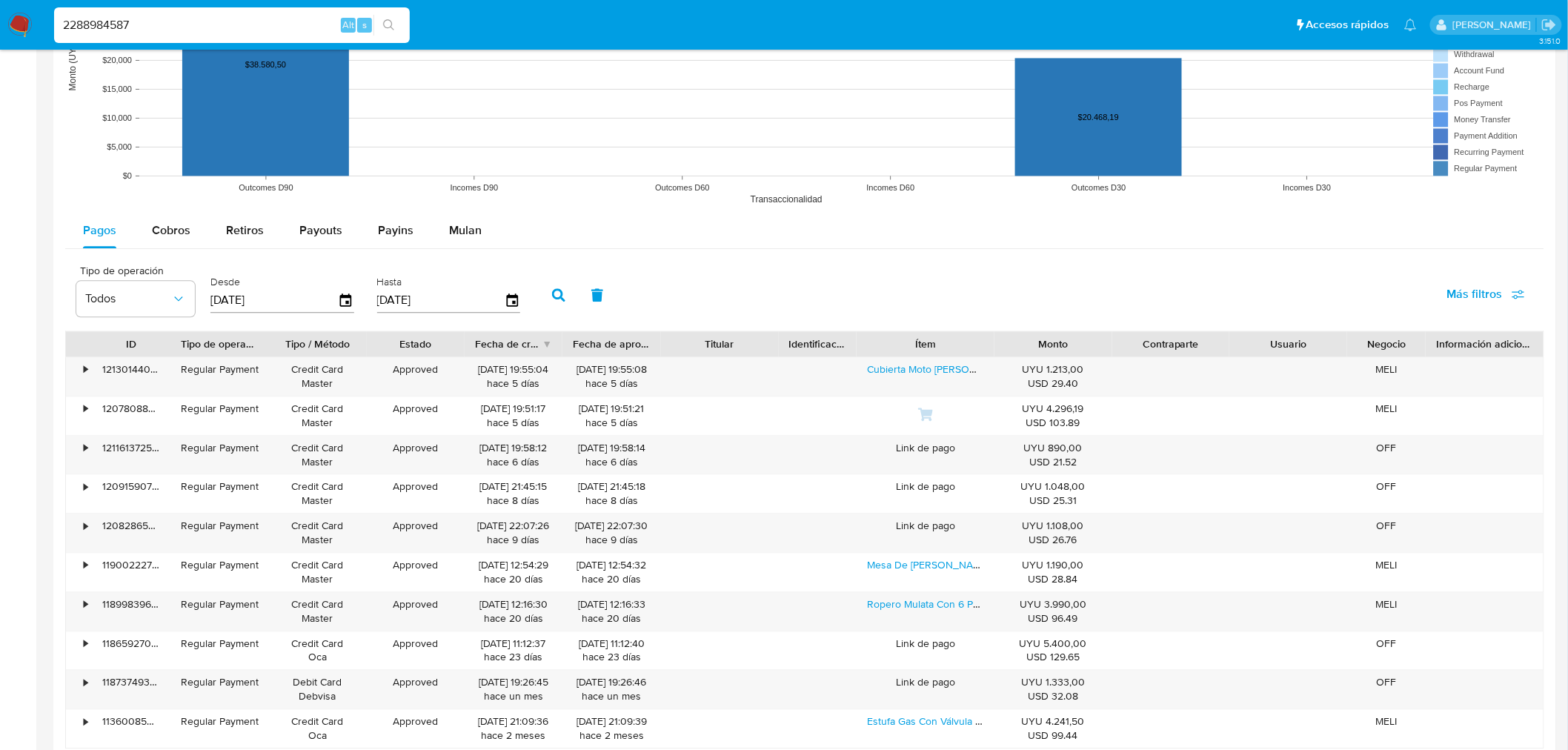
click at [552, 297] on icon "button" at bounding box center [558, 295] width 13 height 13
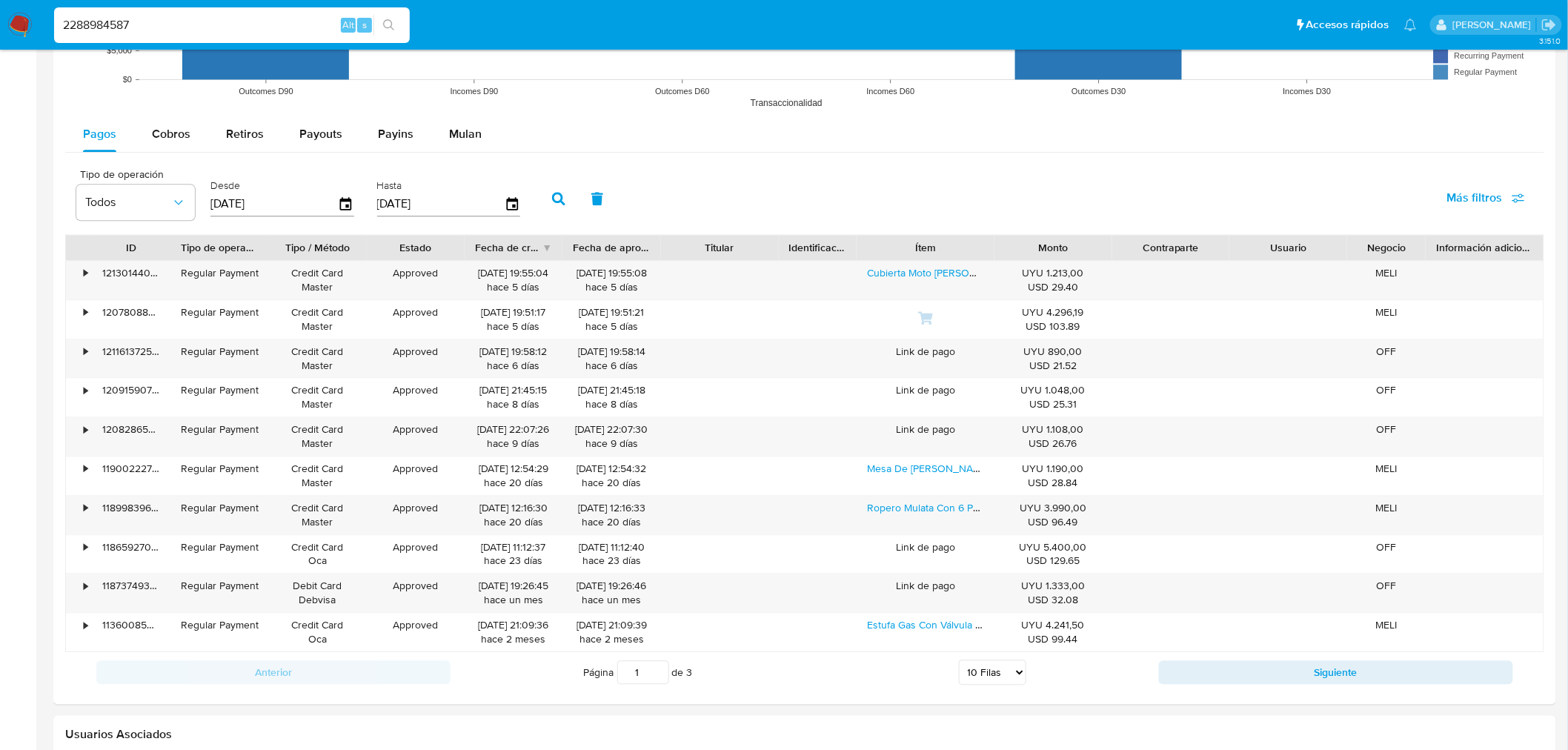
scroll to position [1322, 0]
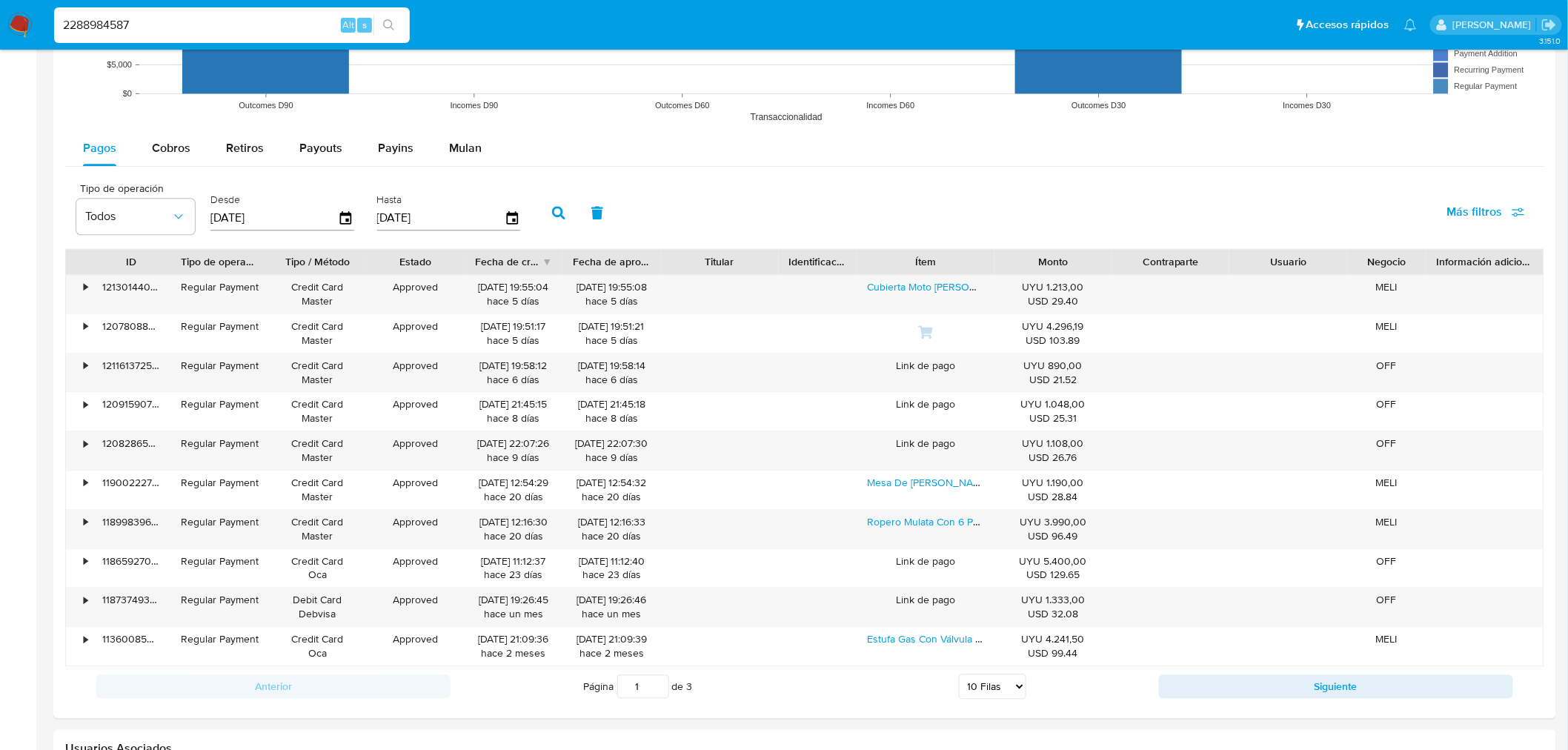
click at [961, 692] on select "5 Filas 10 Filas 20 Filas 25 Filas 50 Filas 100 Filas" at bounding box center [992, 686] width 67 height 25
select select "100"
click at [959, 676] on select "5 Filas 10 Filas 20 Filas 25 Filas 50 Filas 100 Filas" at bounding box center [992, 686] width 67 height 25
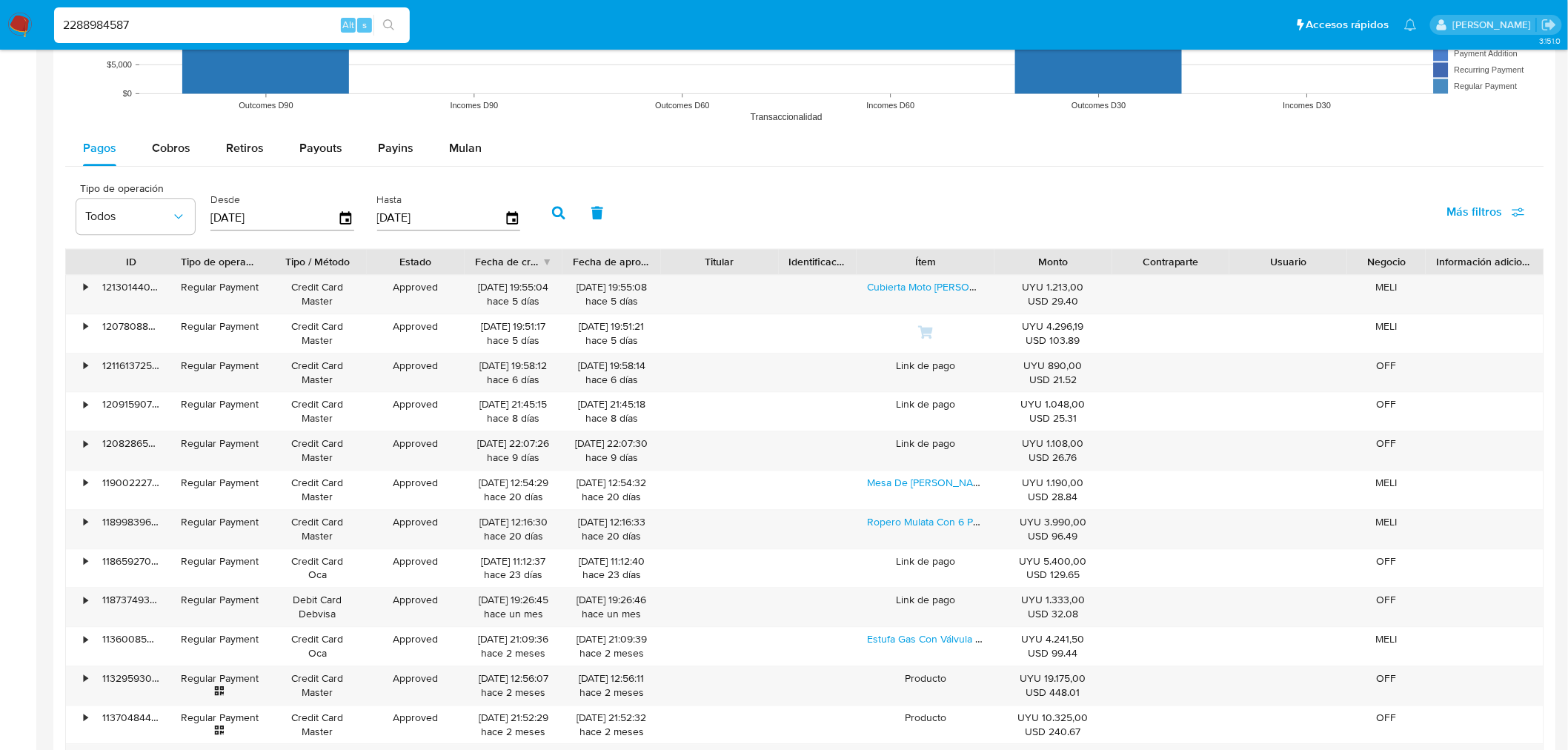
click at [39, 265] on main "3.151.0 Información de Usuario Ver Mirada por Persona Buscar Anticipos de diner…" at bounding box center [784, 169] width 1568 height 2983
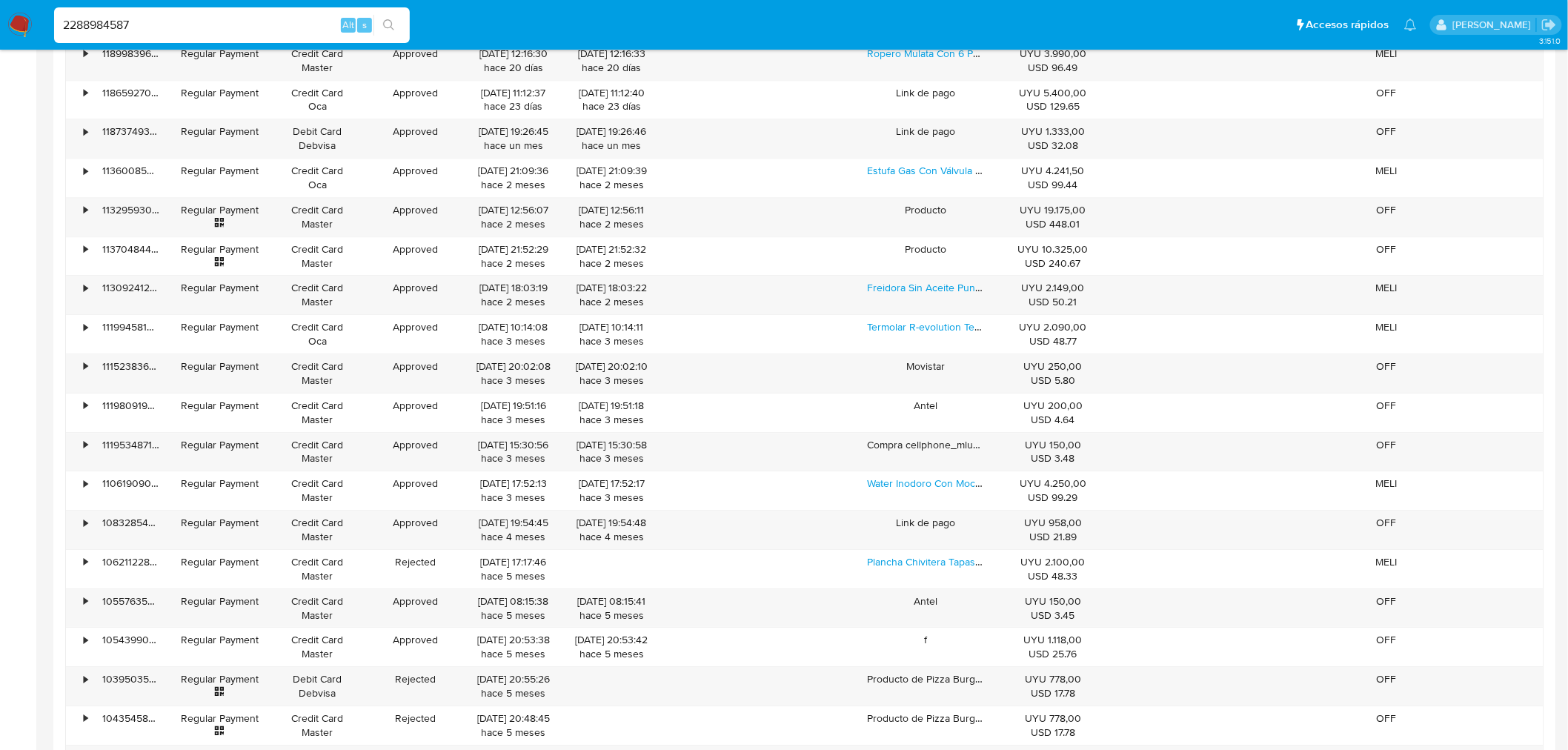
scroll to position [1976, 0]
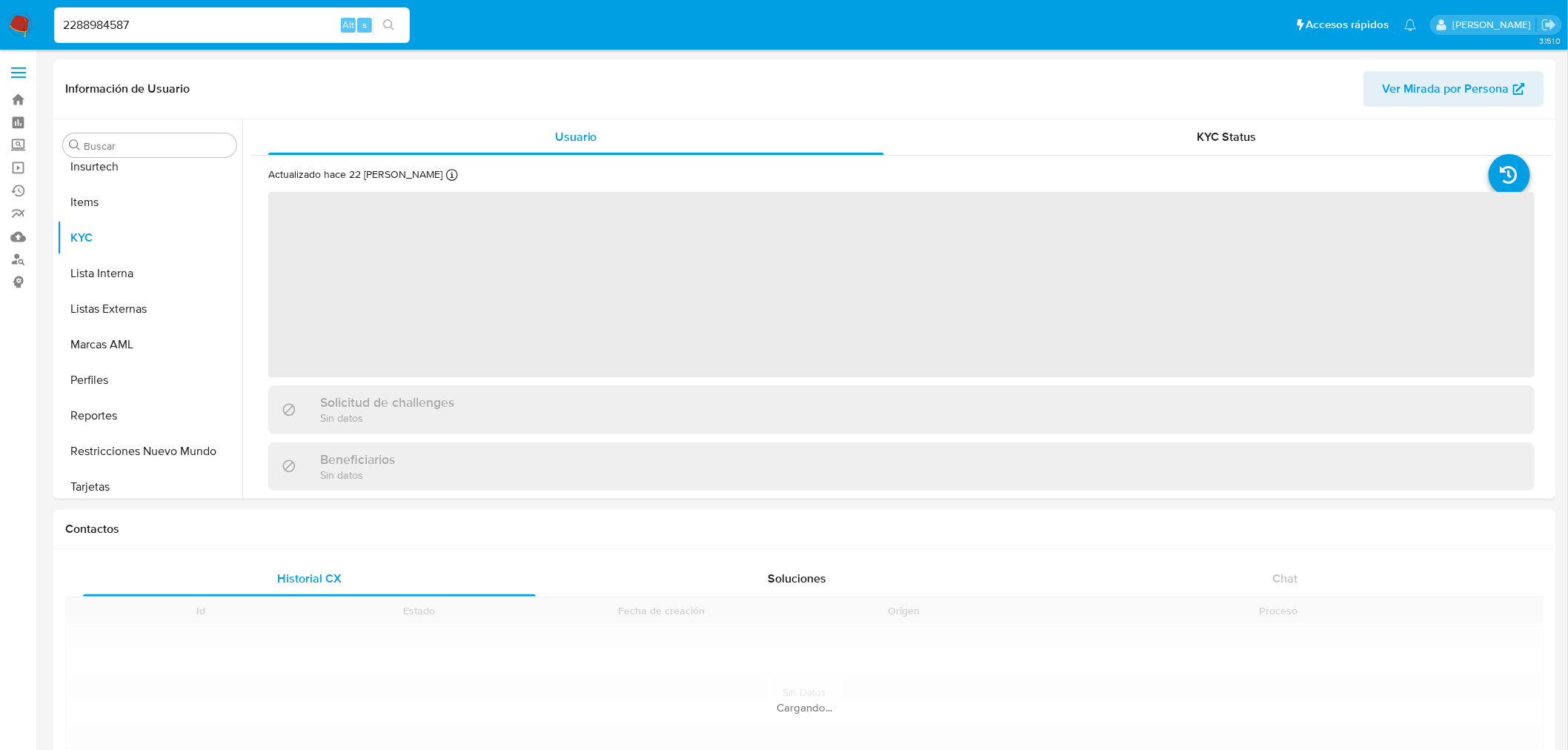
scroll to position [625, 0]
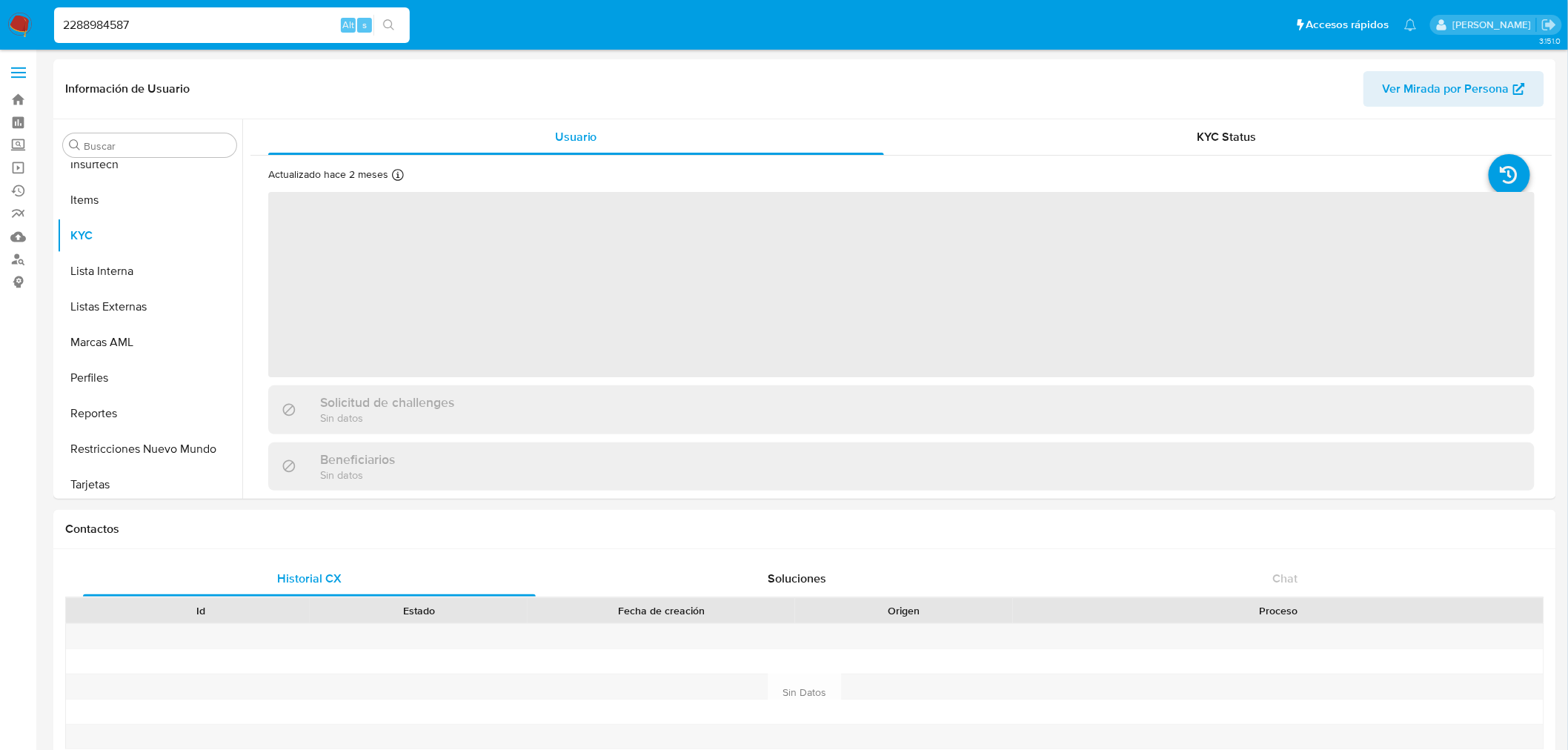
scroll to position [625, 0]
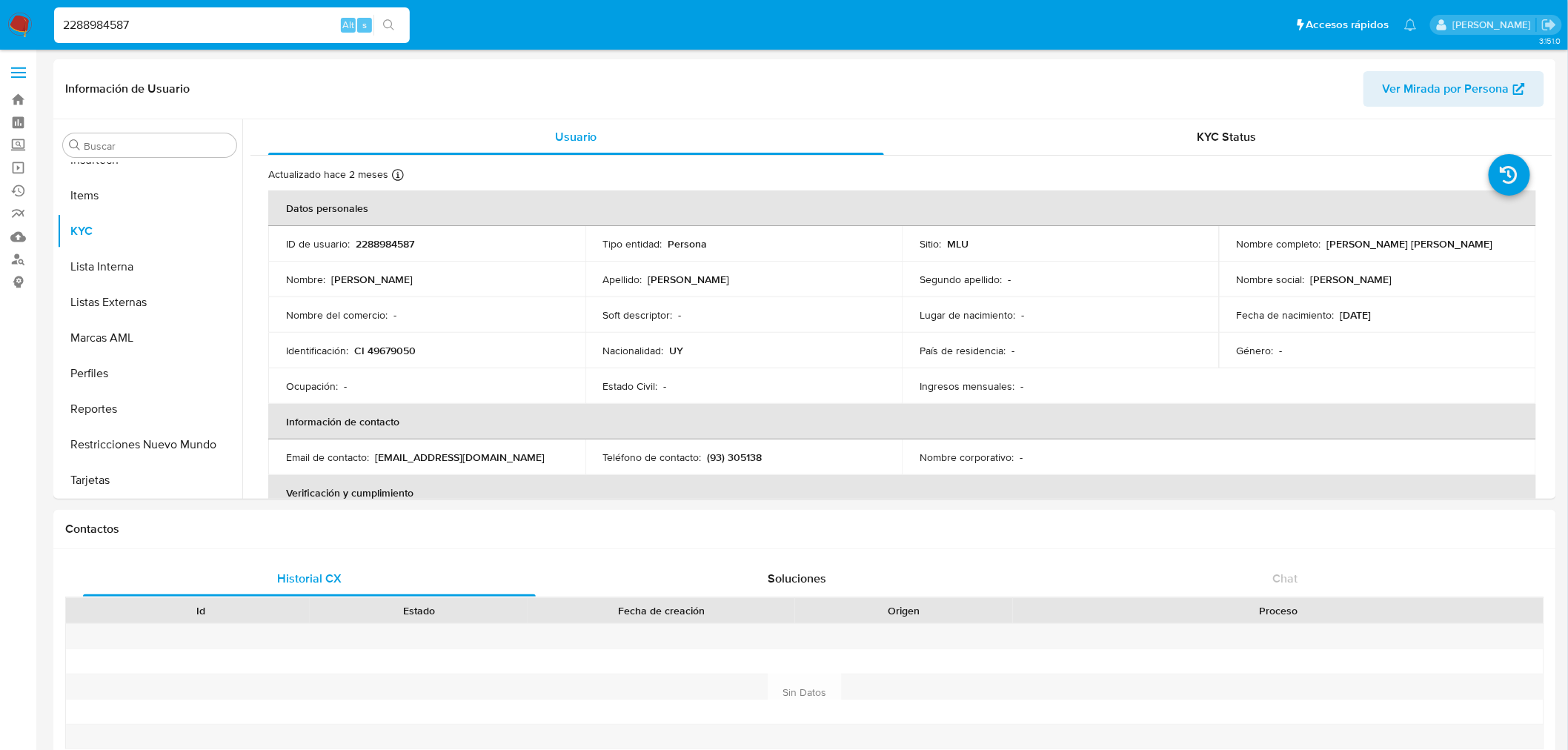
select select "10"
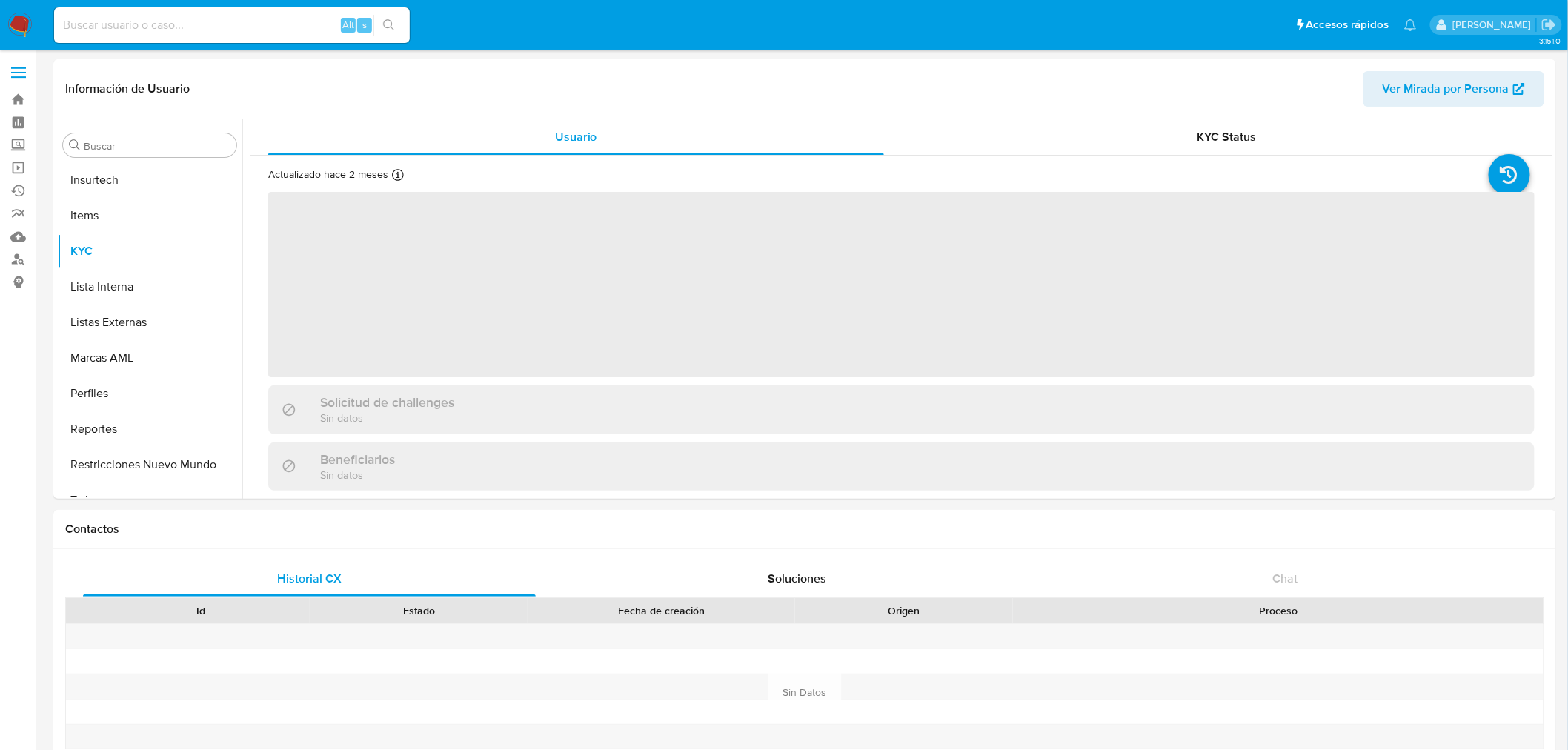
scroll to position [625, 0]
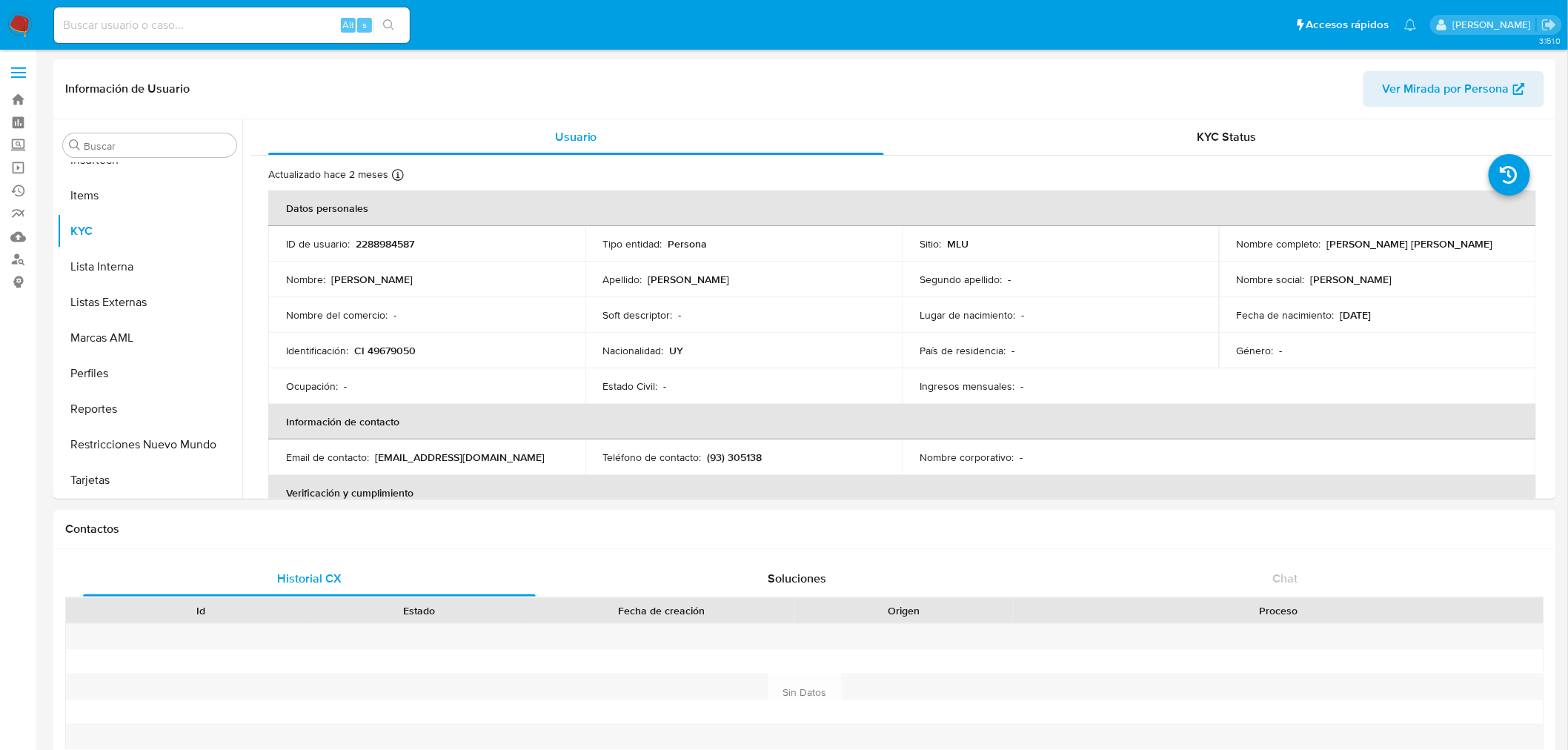
select select "10"
click at [1293, 328] on td "Fecha de nacimiento : [DEMOGRAPHIC_DATA]" at bounding box center [1377, 315] width 317 height 36
click at [1295, 349] on div "Género : -" at bounding box center [1377, 350] width 282 height 13
click at [522, 321] on div "Nombre del comercio : -" at bounding box center [426, 315] width 282 height 13
click at [134, 36] on div "Alt s" at bounding box center [232, 25] width 356 height 36
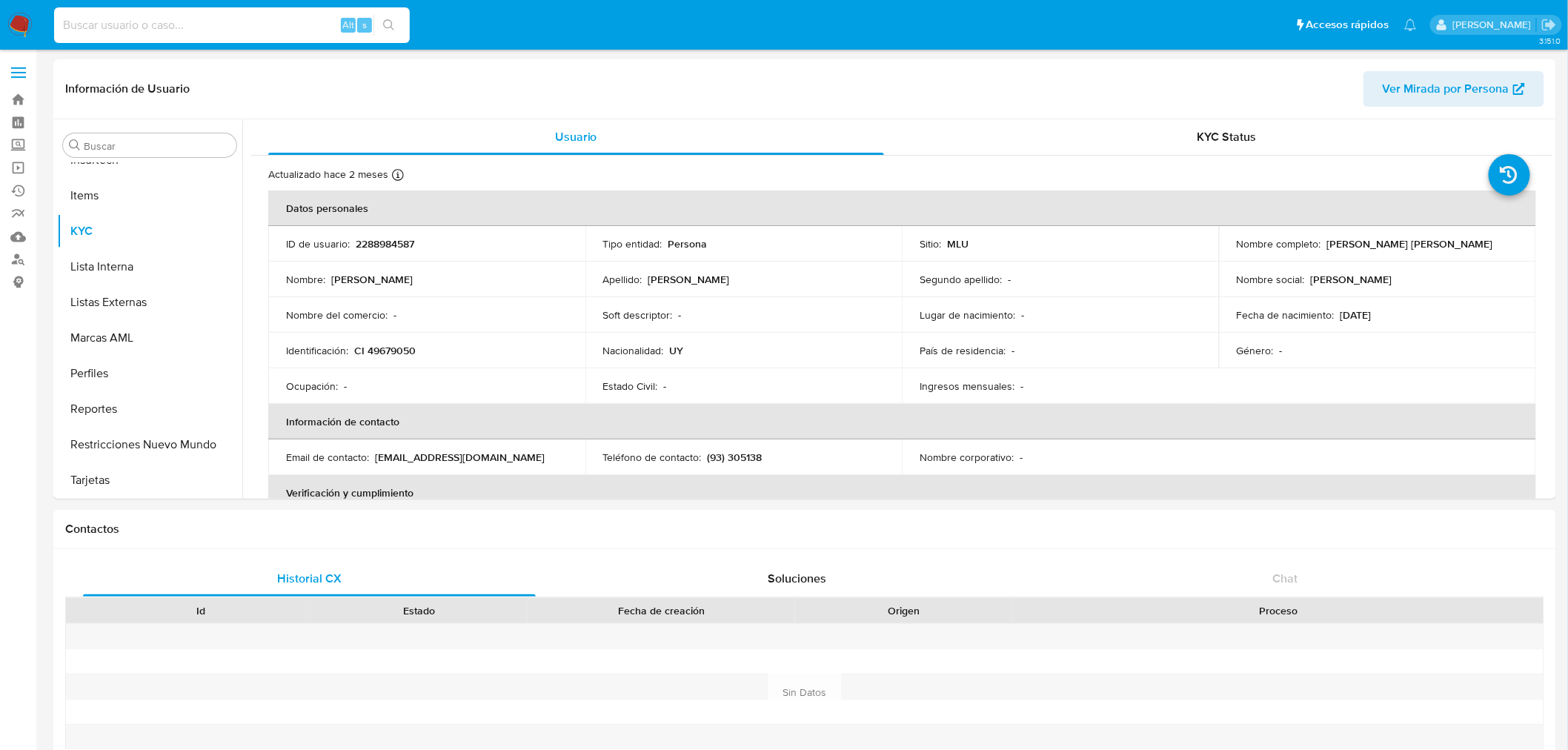
click at [142, 28] on input at bounding box center [232, 25] width 356 height 19
paste input "267809213"
type input "267809213"
click at [390, 32] on button "search-icon" at bounding box center [388, 25] width 31 height 21
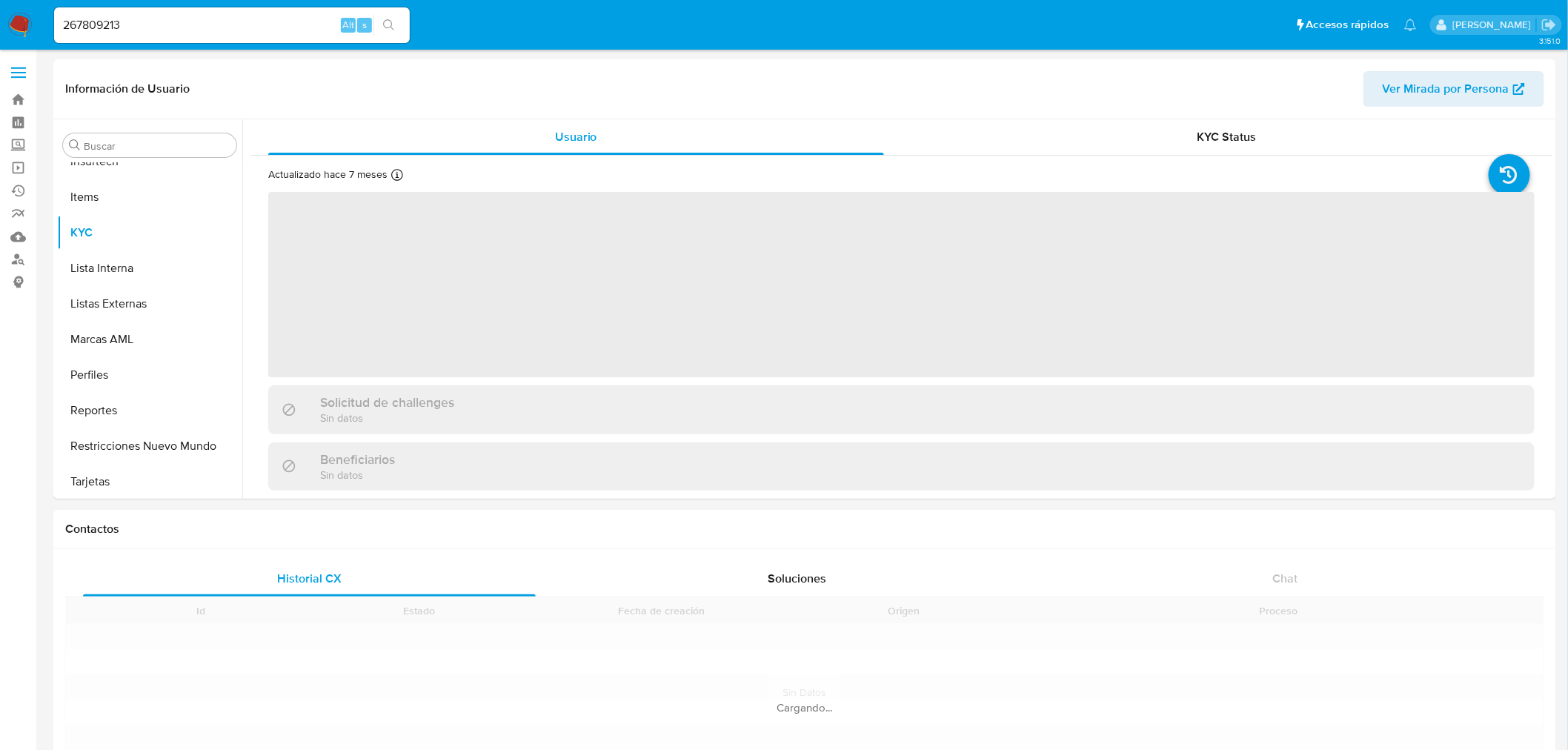
scroll to position [625, 0]
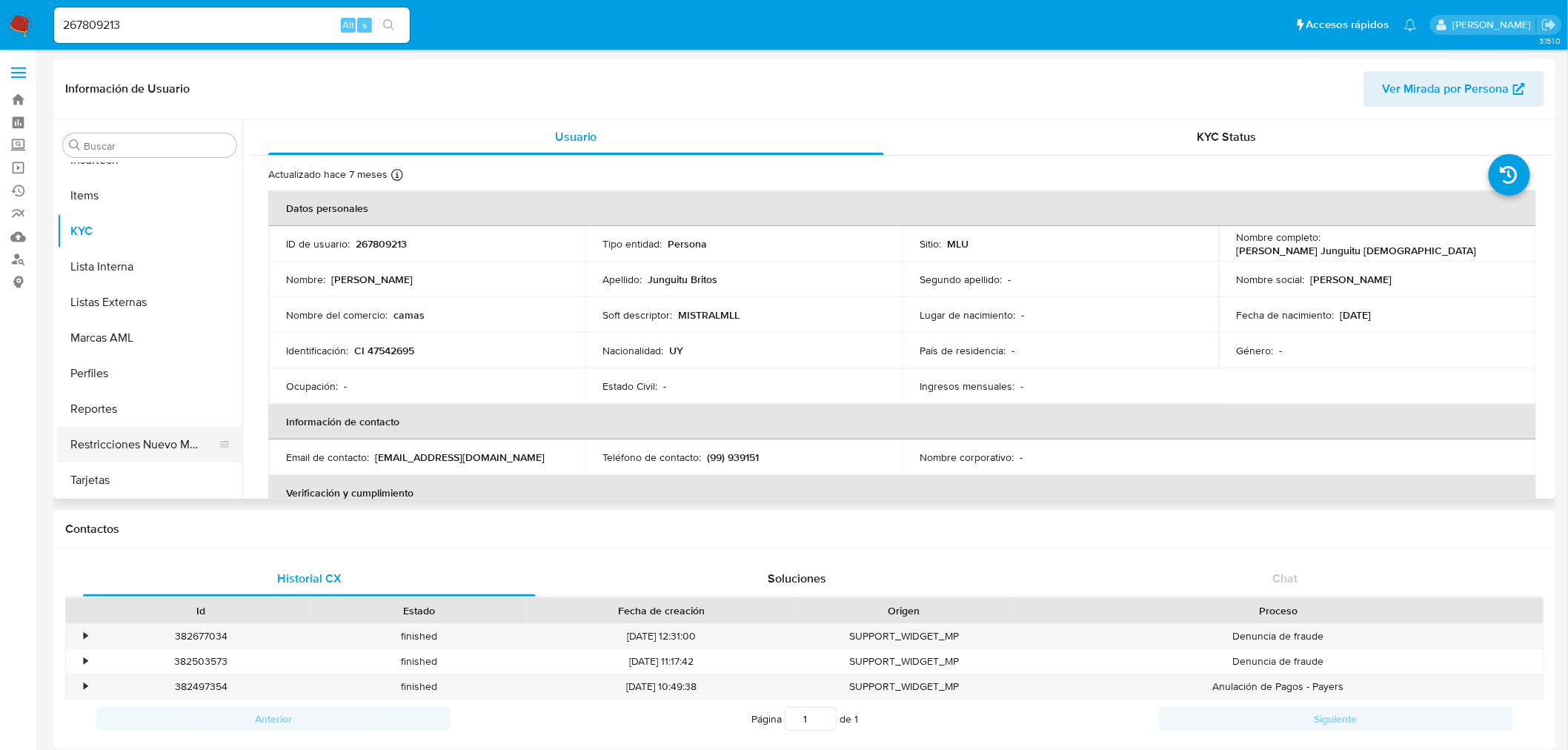
select select "10"
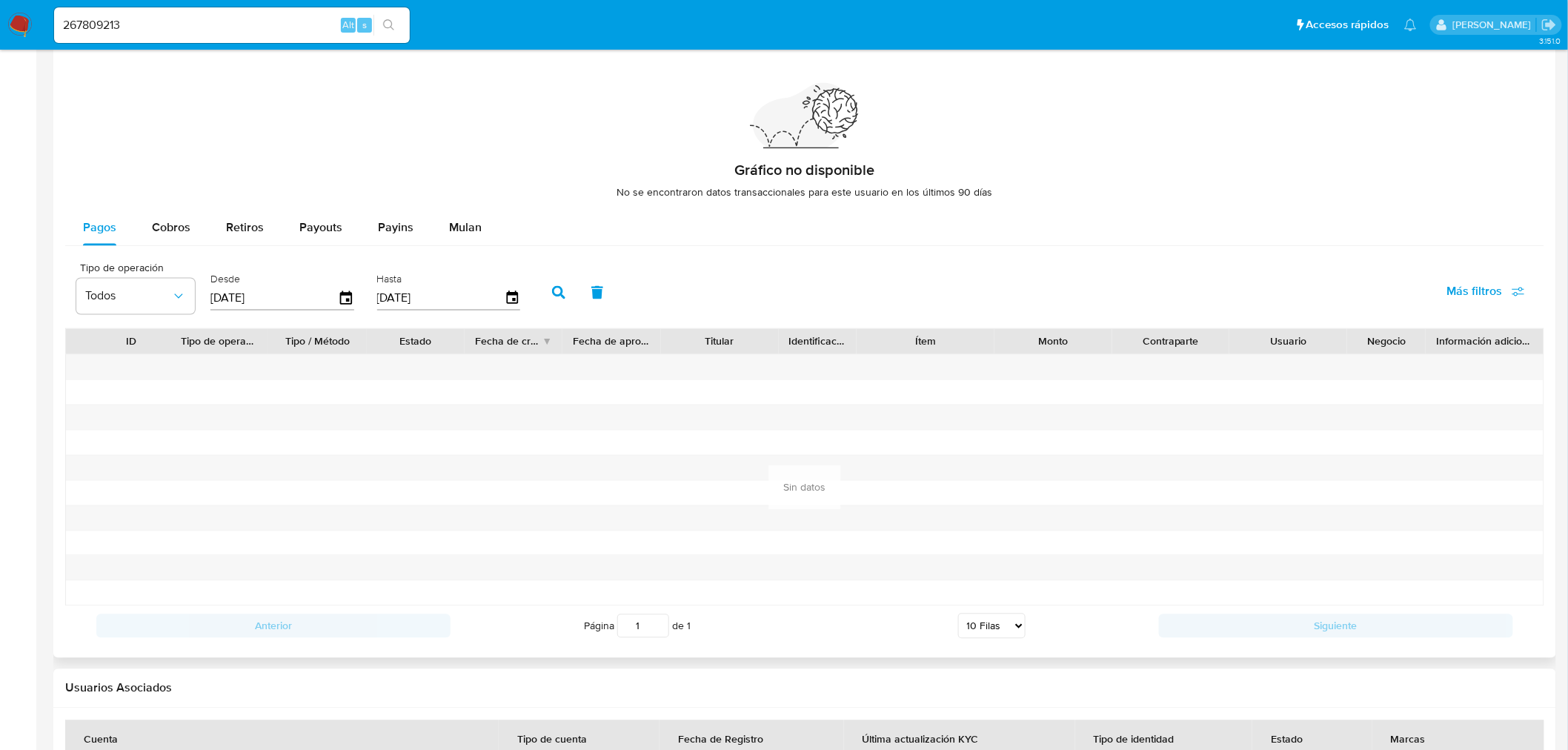
scroll to position [856, 0]
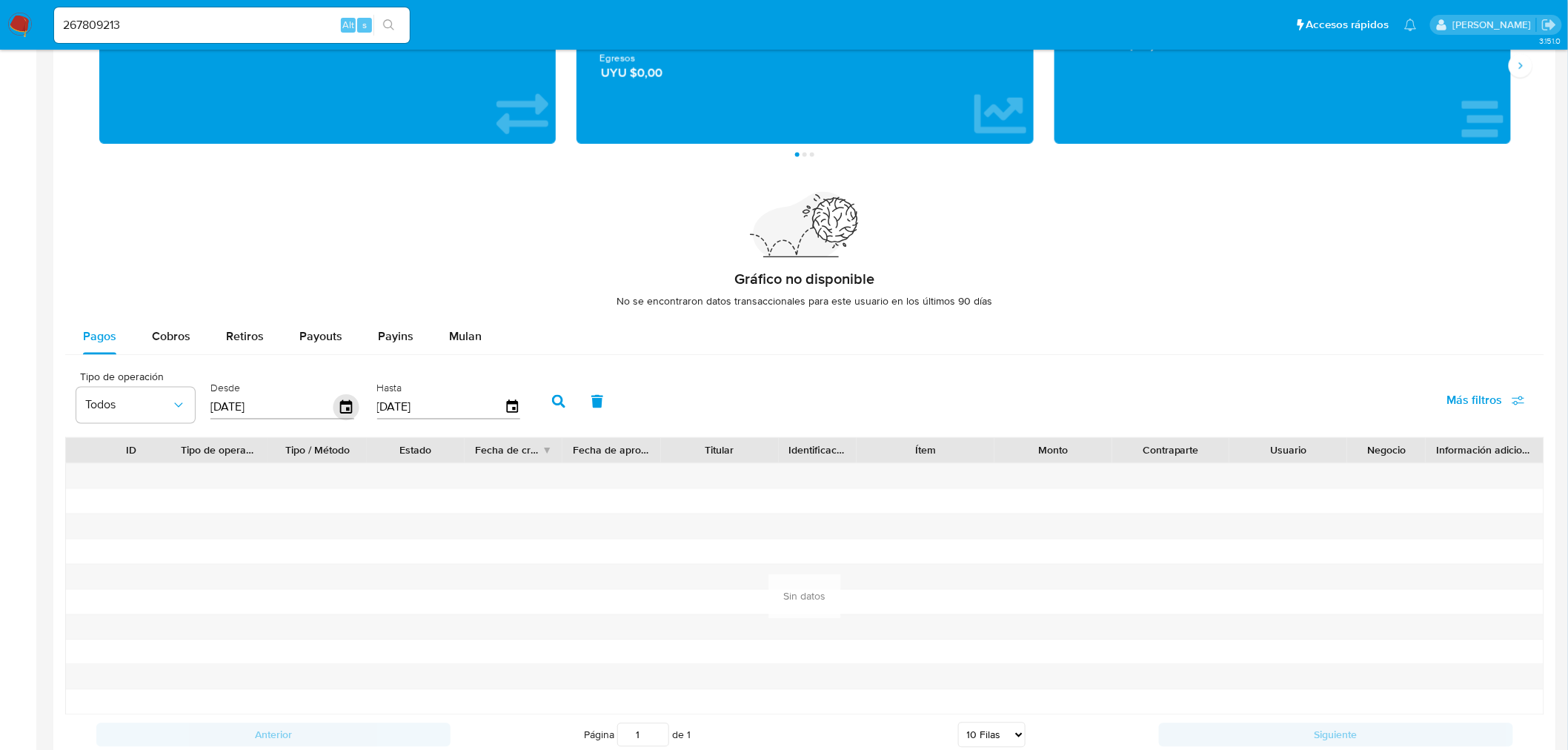
click at [341, 403] on icon "button" at bounding box center [346, 406] width 12 height 13
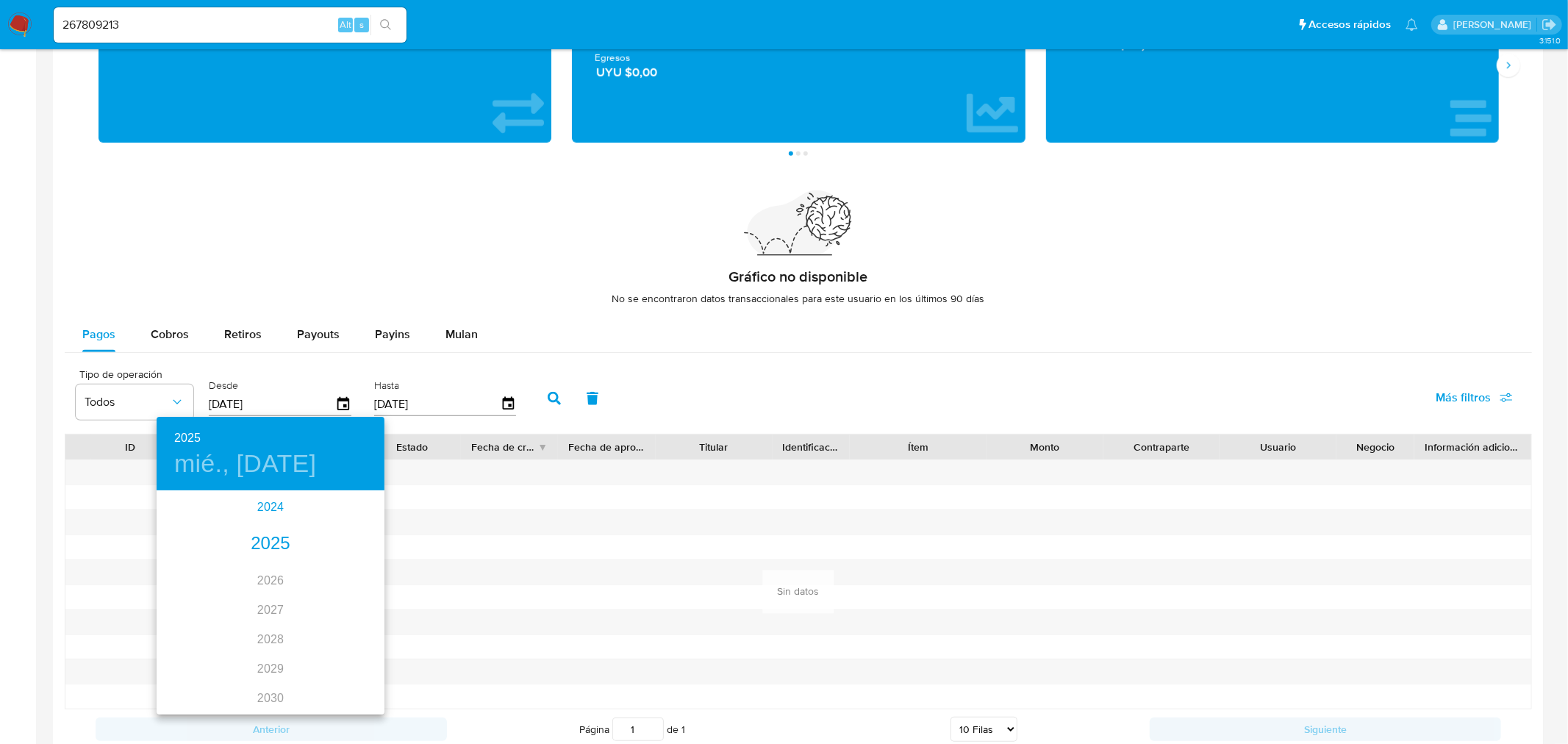
click at [263, 502] on div "2024" at bounding box center [271, 508] width 228 height 29
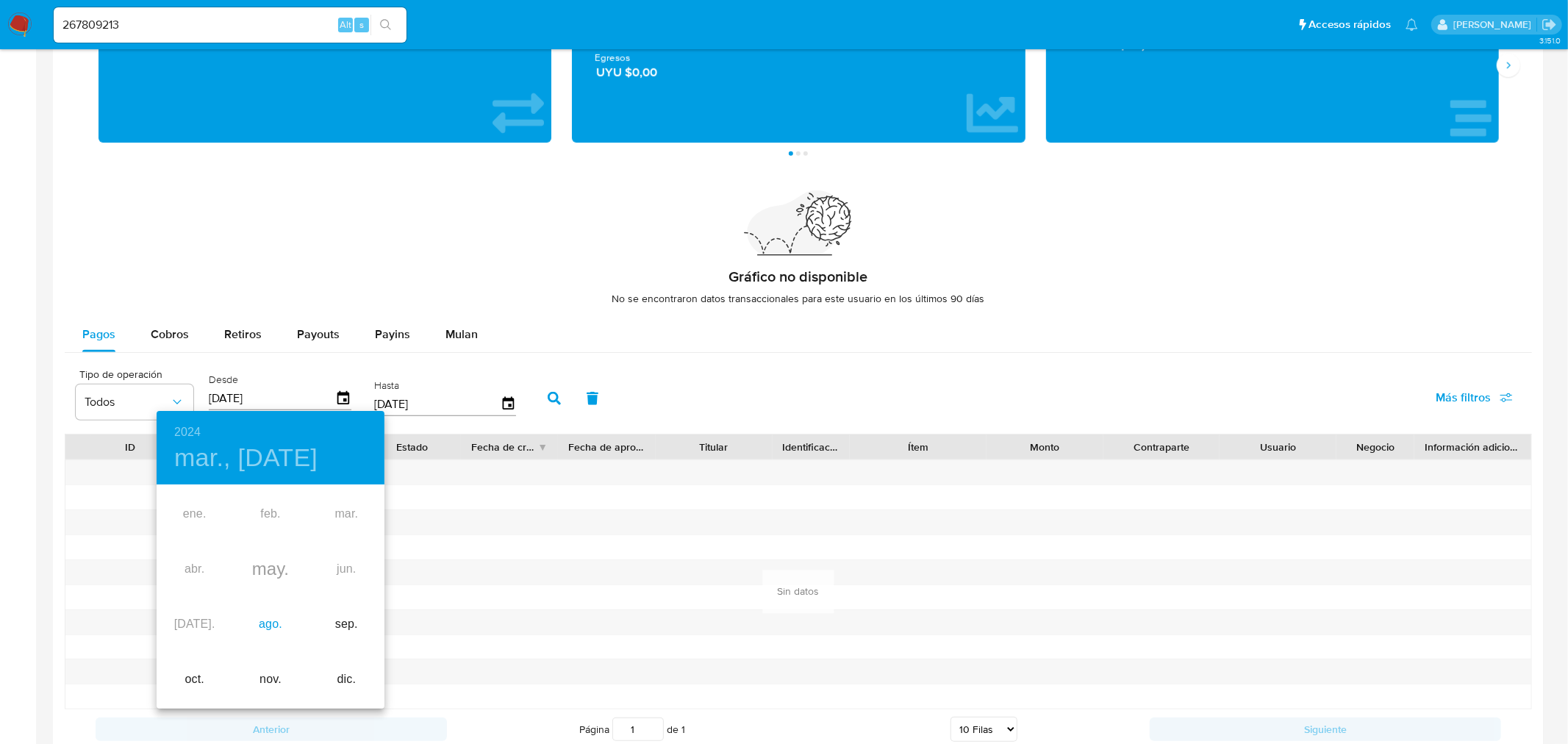
click at [272, 626] on div "ago." at bounding box center [271, 625] width 76 height 55
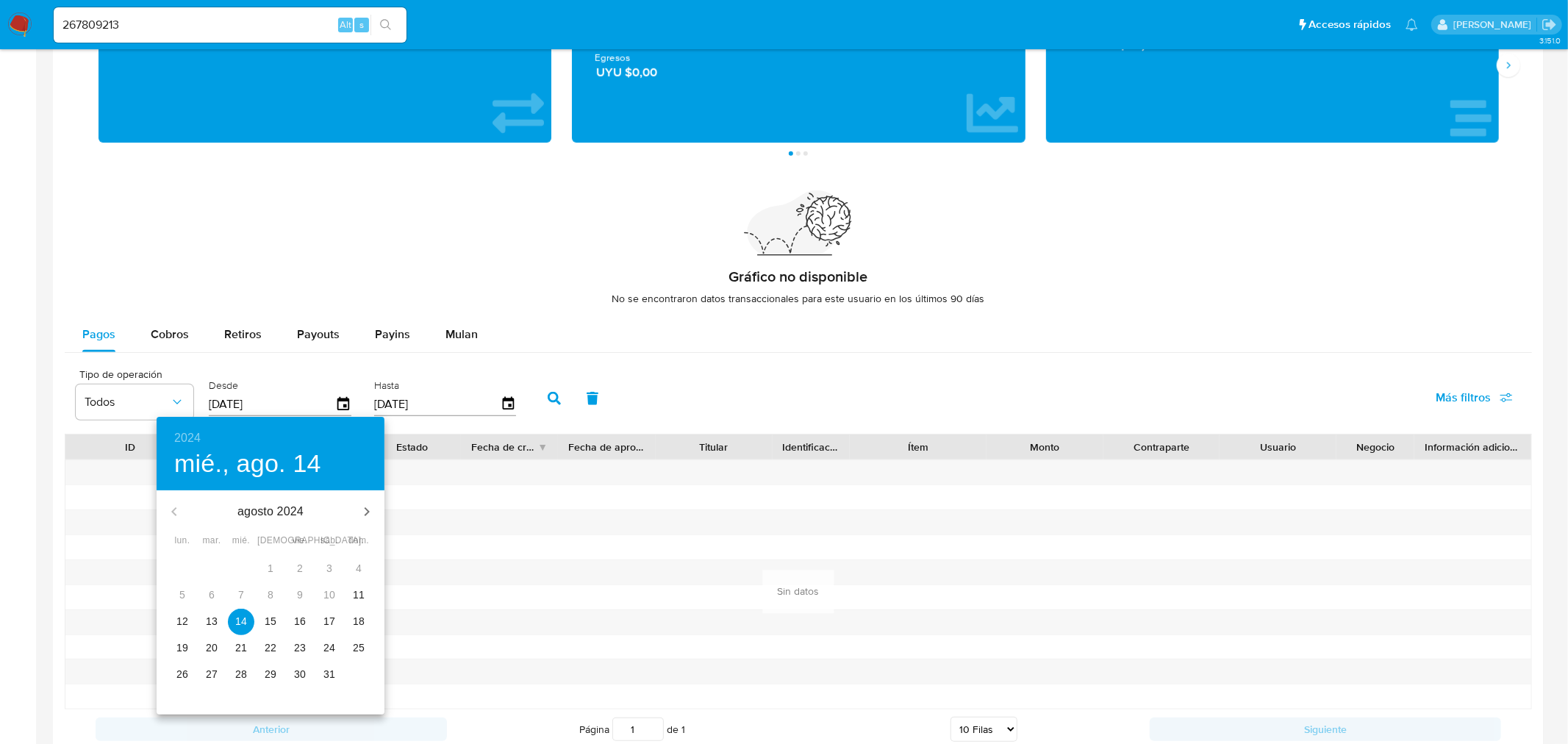
click at [187, 616] on p "12" at bounding box center [182, 621] width 12 height 15
type input "[DATE]"
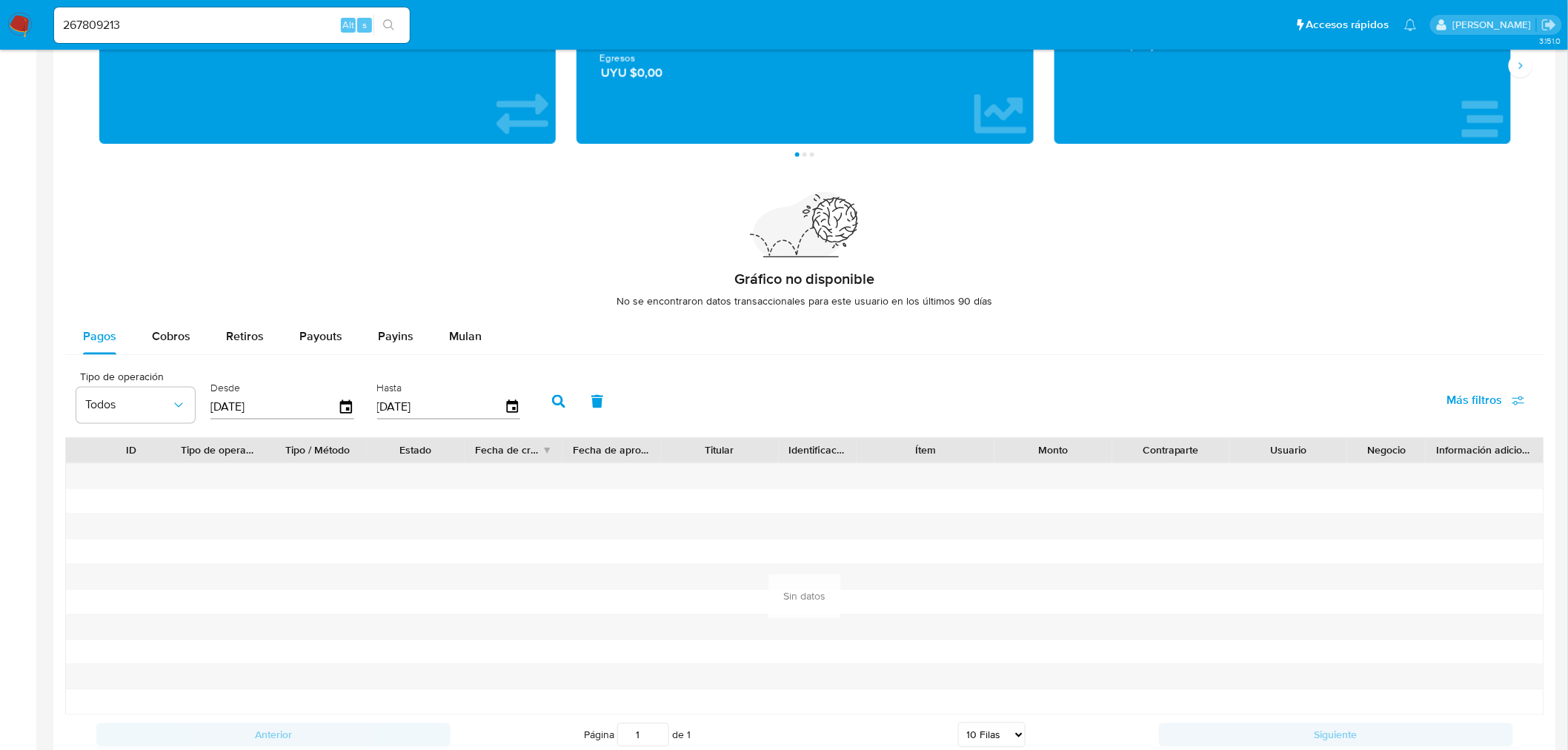
click at [557, 392] on button "button" at bounding box center [559, 401] width 38 height 36
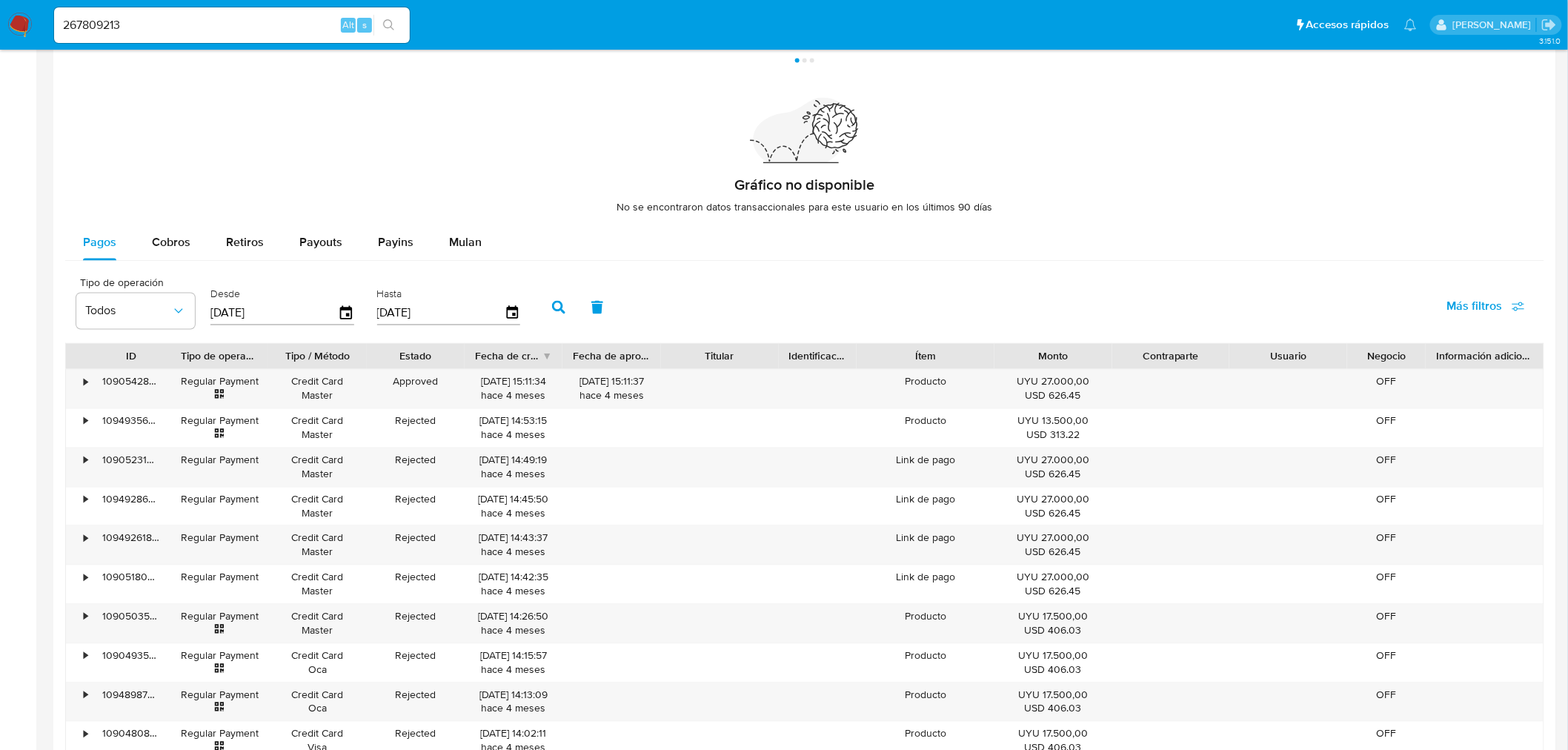
scroll to position [1184, 0]
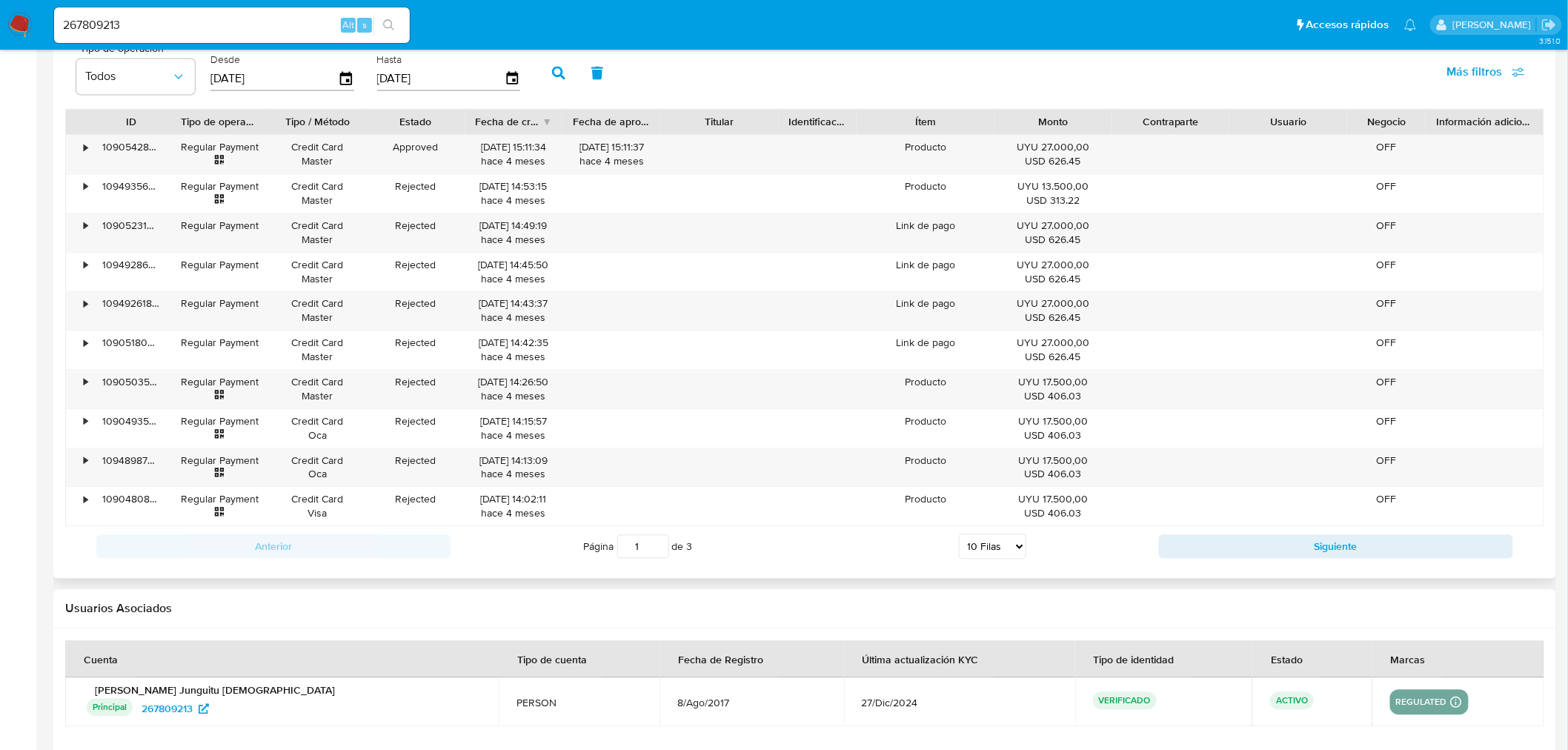
click at [988, 556] on select "5 Filas 10 Filas 20 Filas 25 Filas 50 Filas 100 Filas" at bounding box center [992, 546] width 67 height 25
click at [1158, 572] on div at bounding box center [804, 97] width 1503 height 962
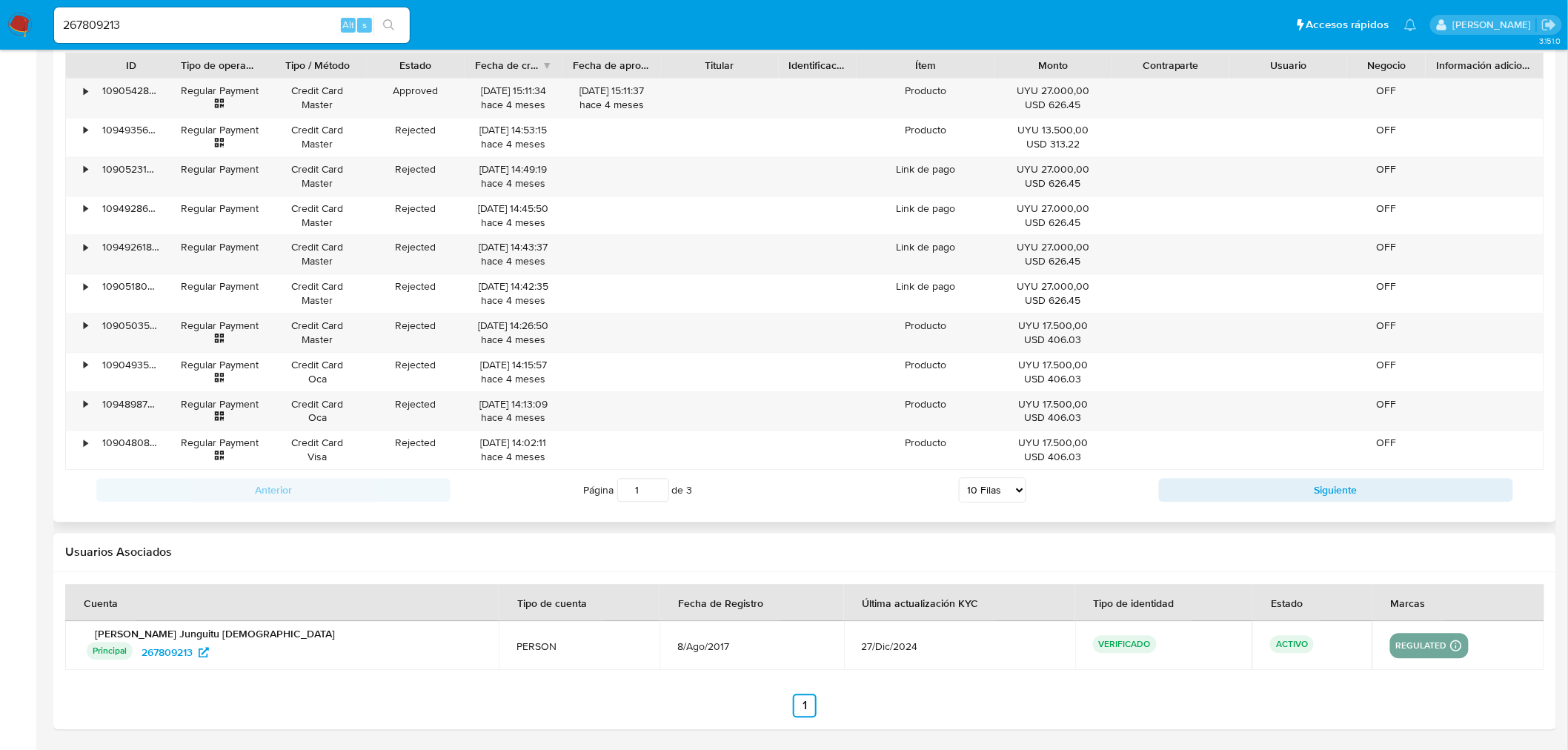
click at [1026, 494] on div "Página 1 de 3 5 [PERSON_NAME] 10 [PERSON_NAME] 20 [PERSON_NAME] 25 [PERSON_NAME…" at bounding box center [804, 490] width 709 height 30
drag, startPoint x: 1019, startPoint y: 492, endPoint x: 1030, endPoint y: 522, distance: 32.0
click at [1019, 492] on select "5 Filas 10 Filas 20 Filas 25 Filas 50 Filas 100 Filas" at bounding box center [992, 489] width 67 height 25
select select "50"
click at [959, 478] on select "5 Filas 10 Filas 20 Filas 25 Filas 50 Filas 100 Filas" at bounding box center [992, 489] width 67 height 25
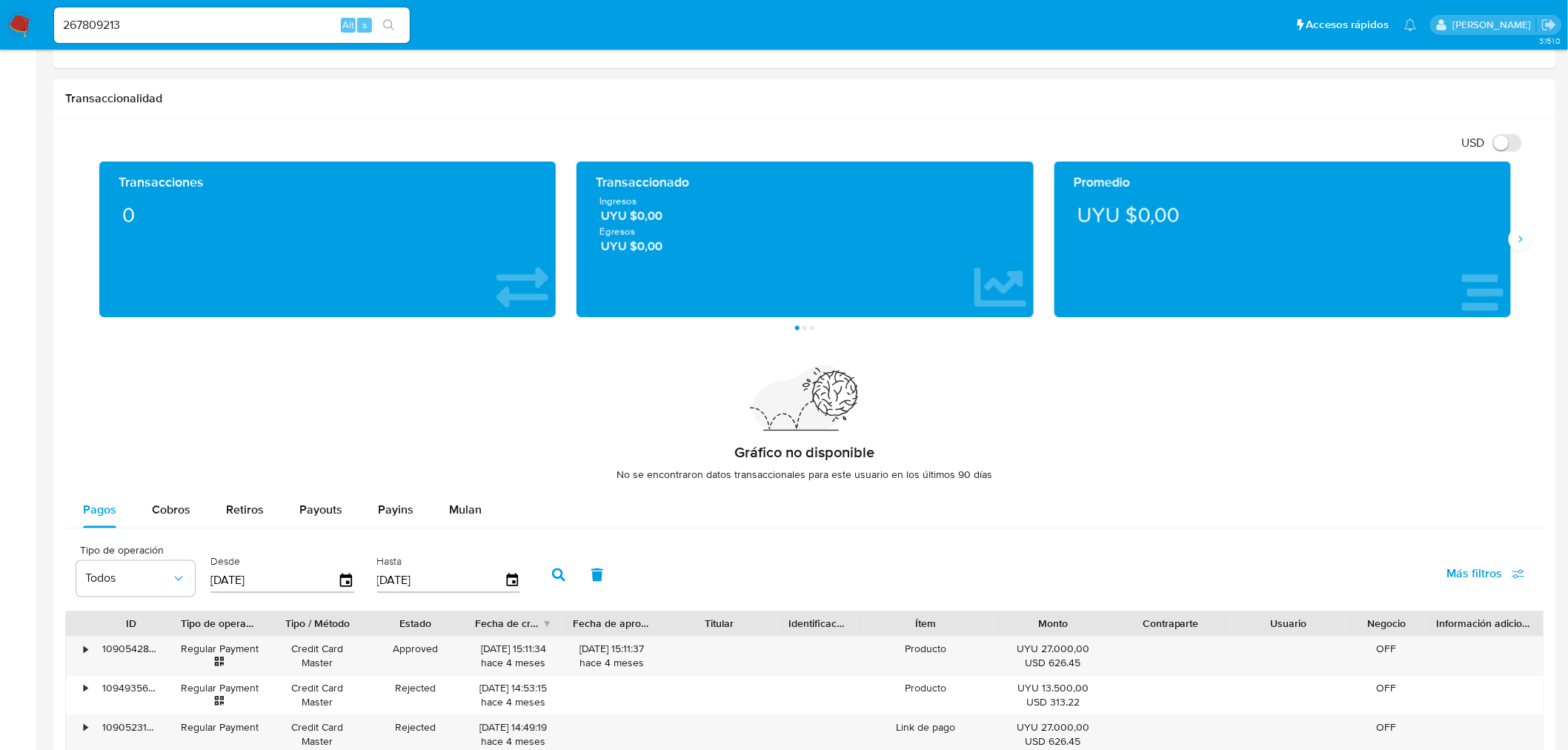
scroll to position [665, 0]
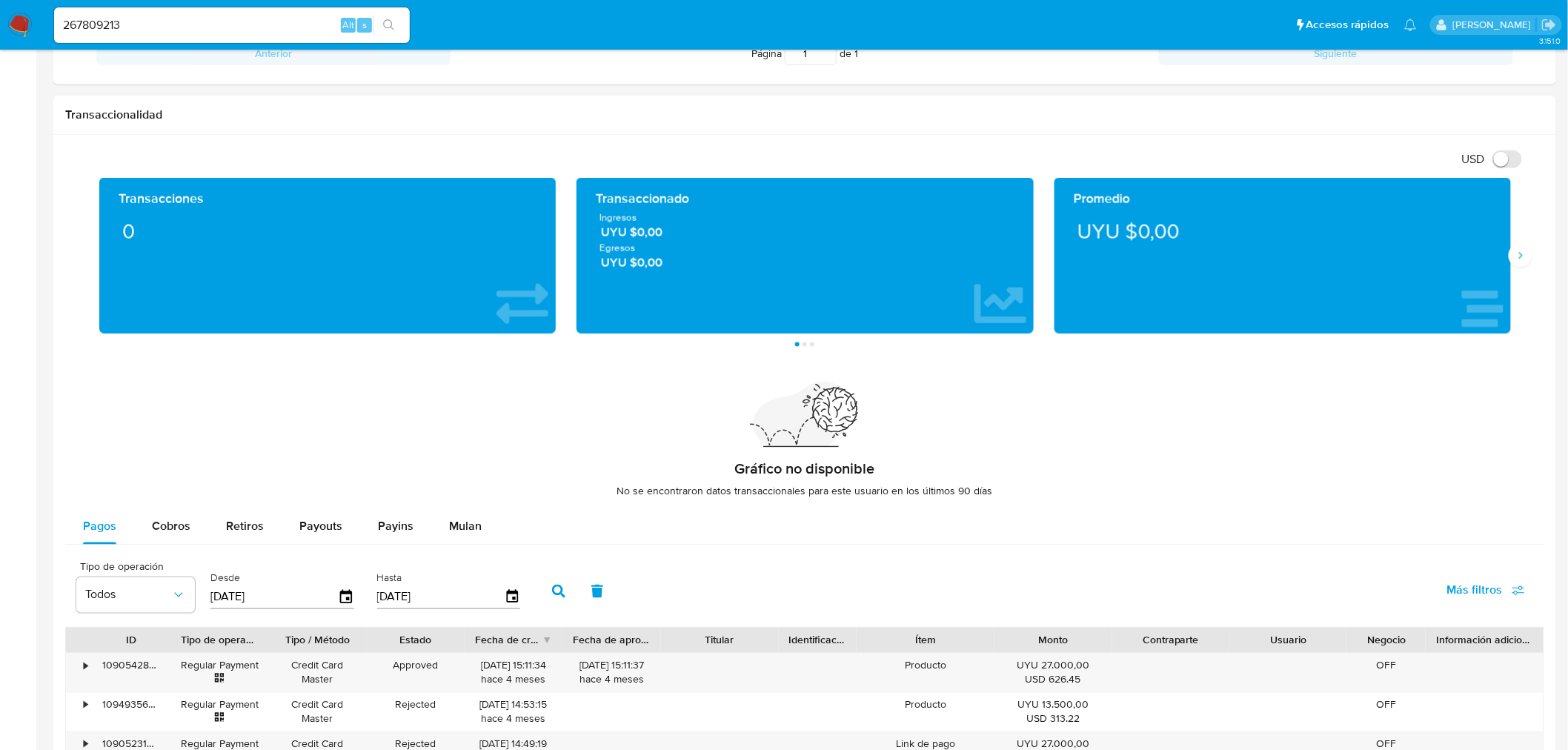
click at [197, 27] on input "267809213" at bounding box center [232, 25] width 356 height 19
paste input "1913234121"
type input "1913234121"
click at [387, 23] on icon "search-icon" at bounding box center [389, 25] width 12 height 12
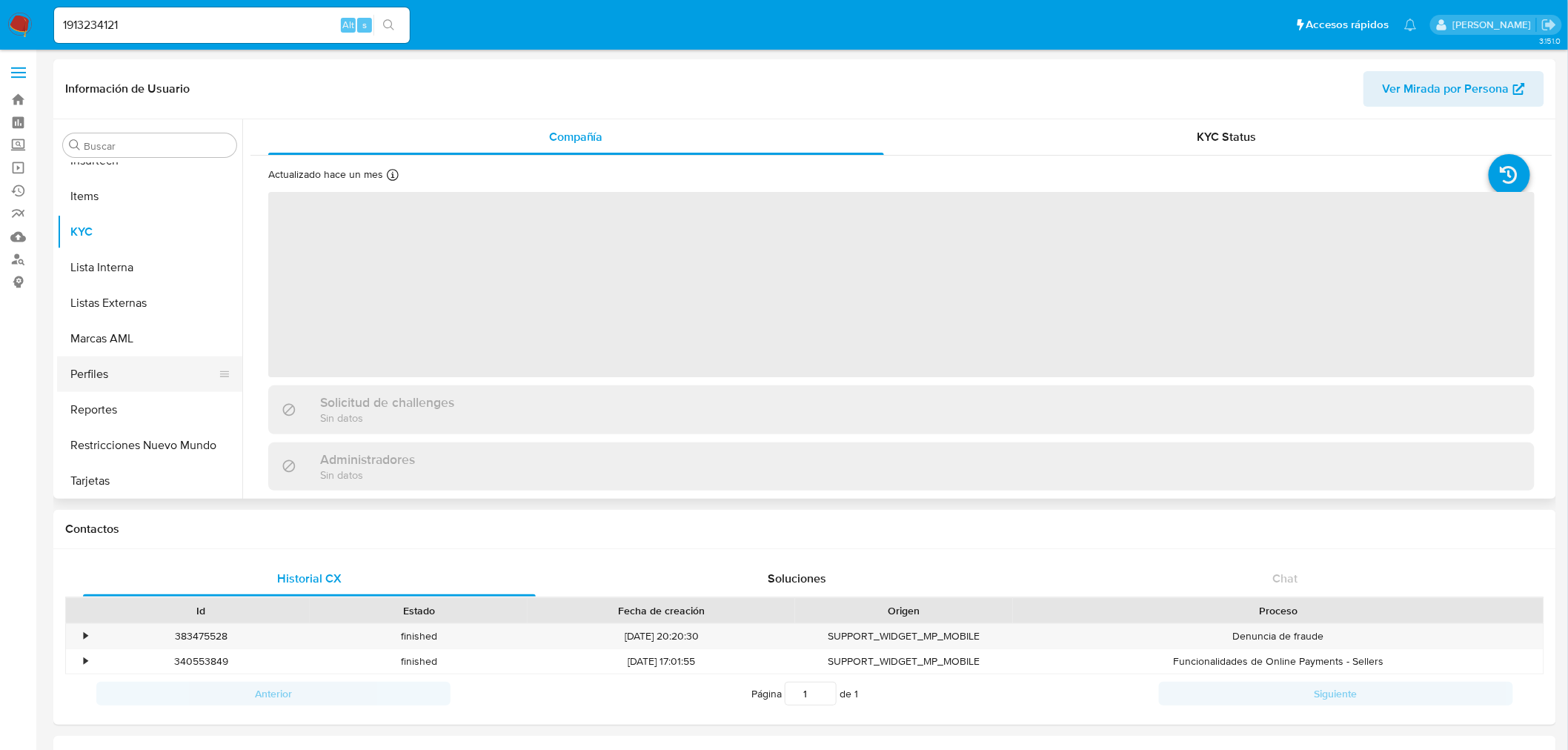
scroll to position [625, 0]
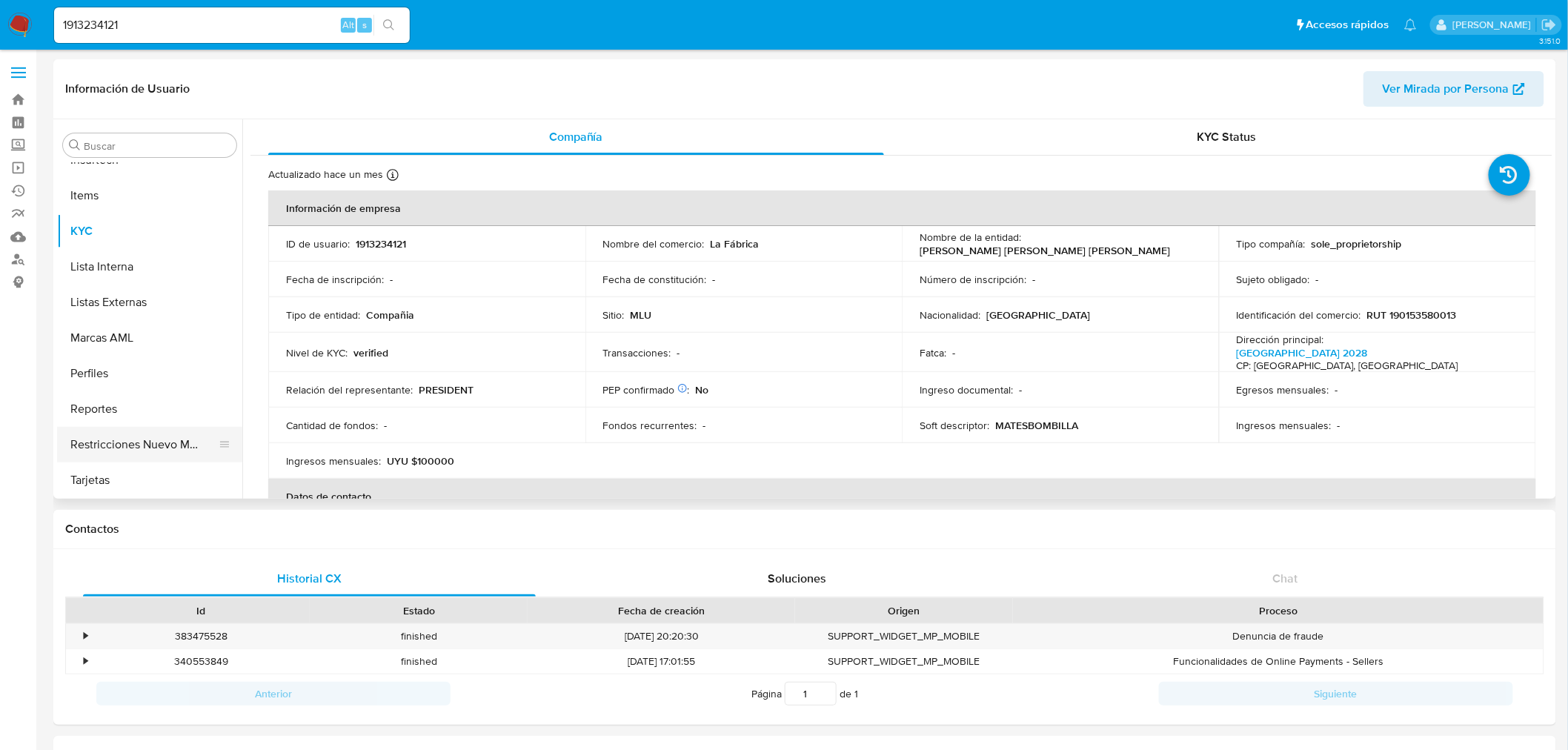
select select "10"
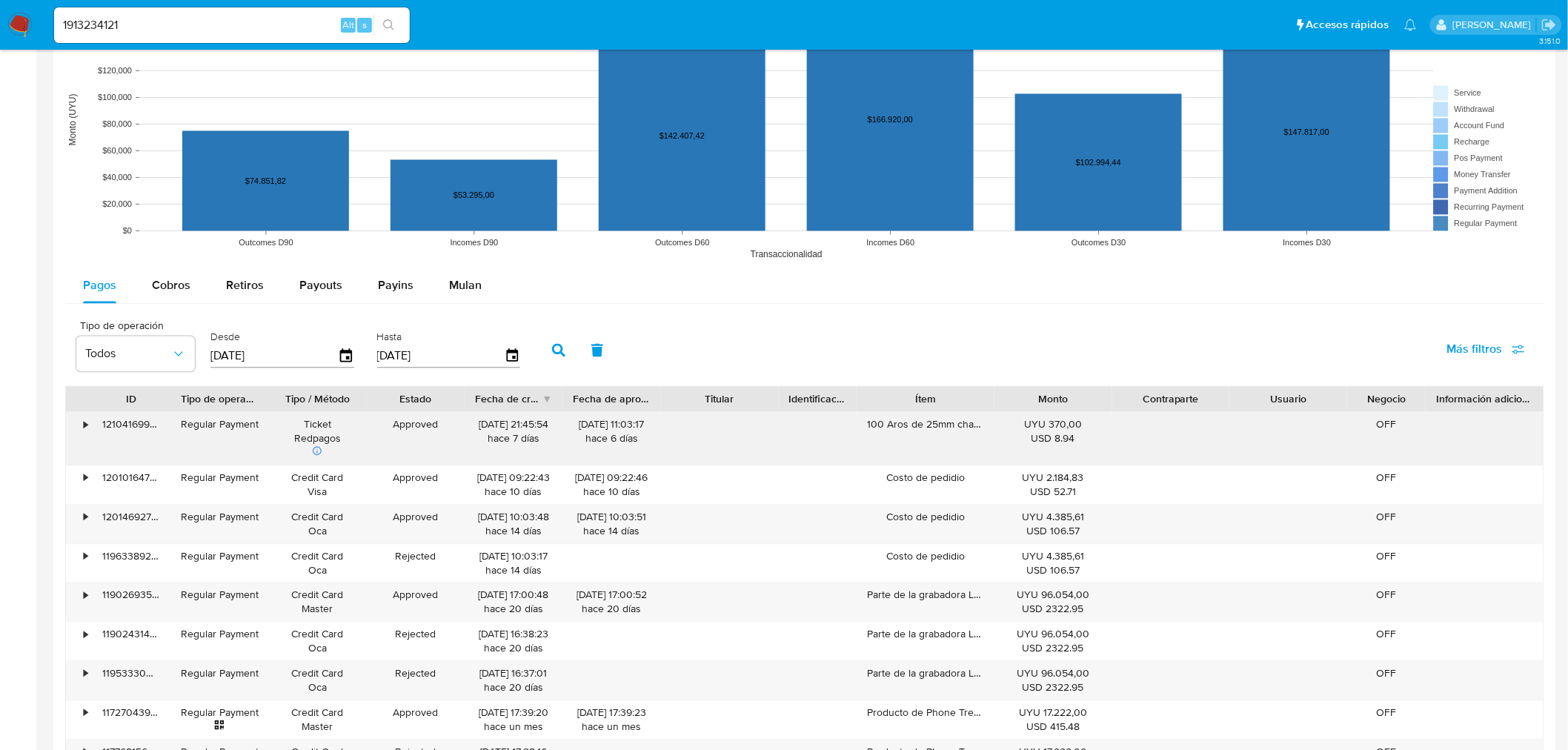
scroll to position [1153, 0]
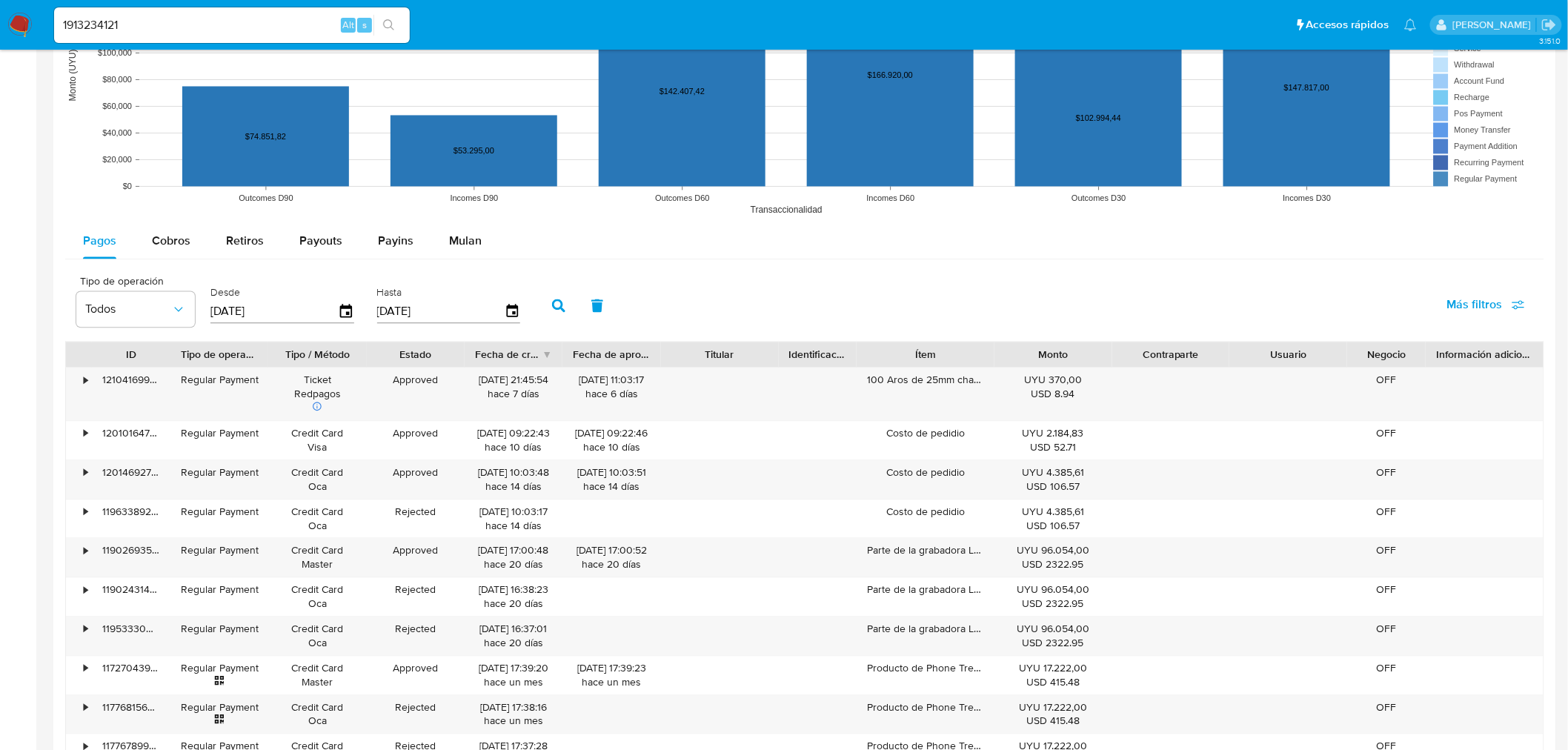
click at [328, 306] on input "[DATE]" at bounding box center [274, 311] width 127 height 24
click at [343, 316] on icon "button" at bounding box center [347, 312] width 26 height 26
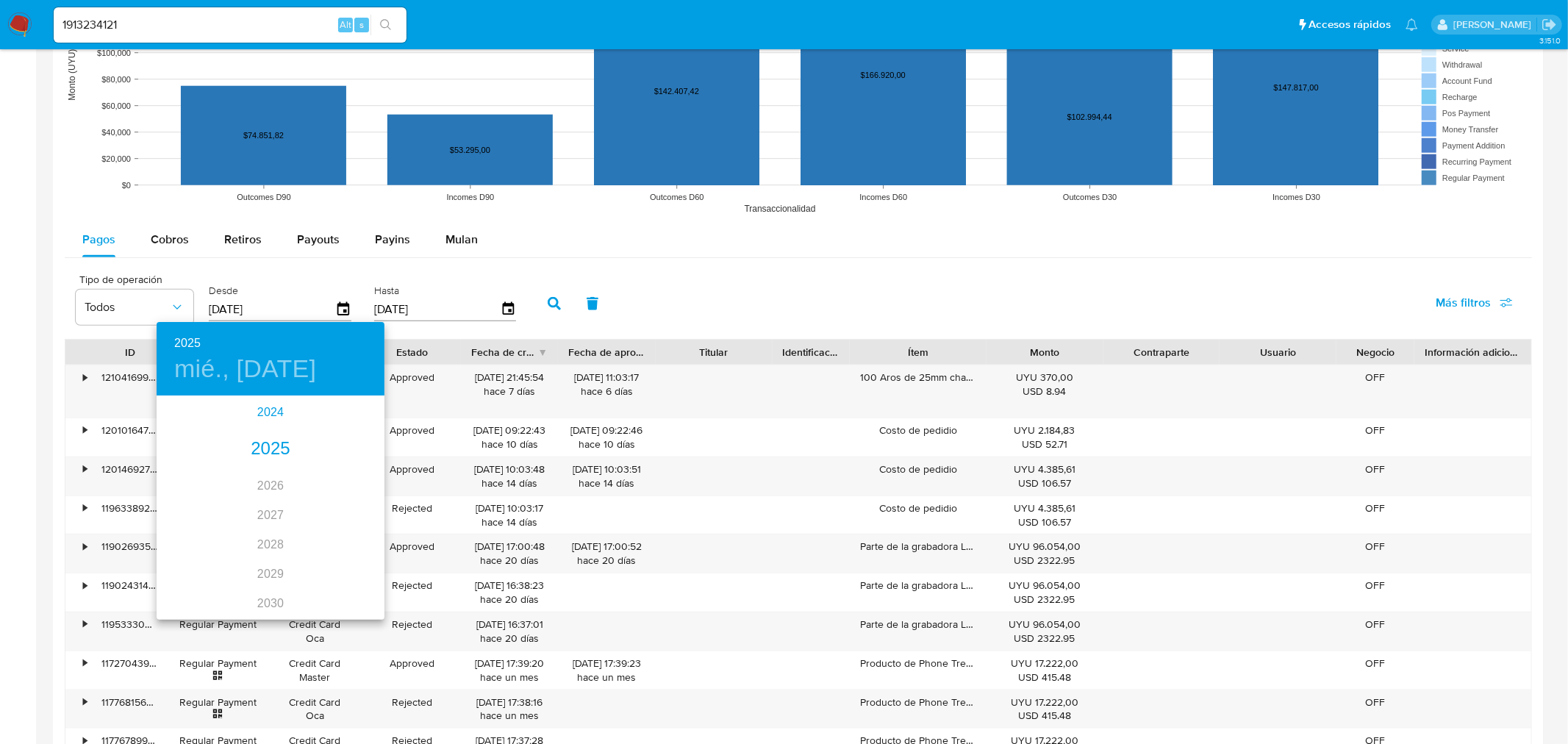
click at [265, 410] on div "2024" at bounding box center [271, 413] width 228 height 29
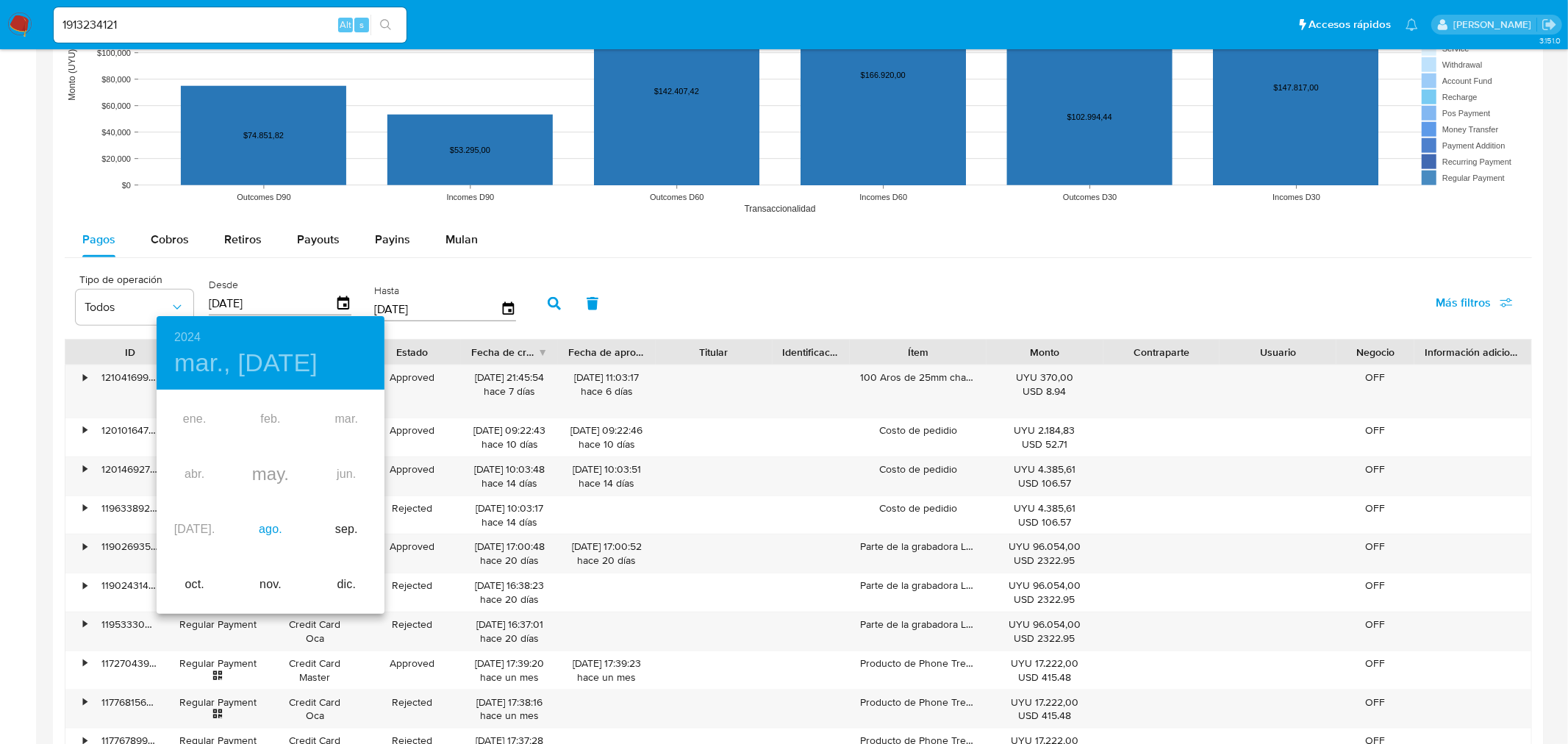
click at [272, 521] on div "ago." at bounding box center [271, 530] width 76 height 55
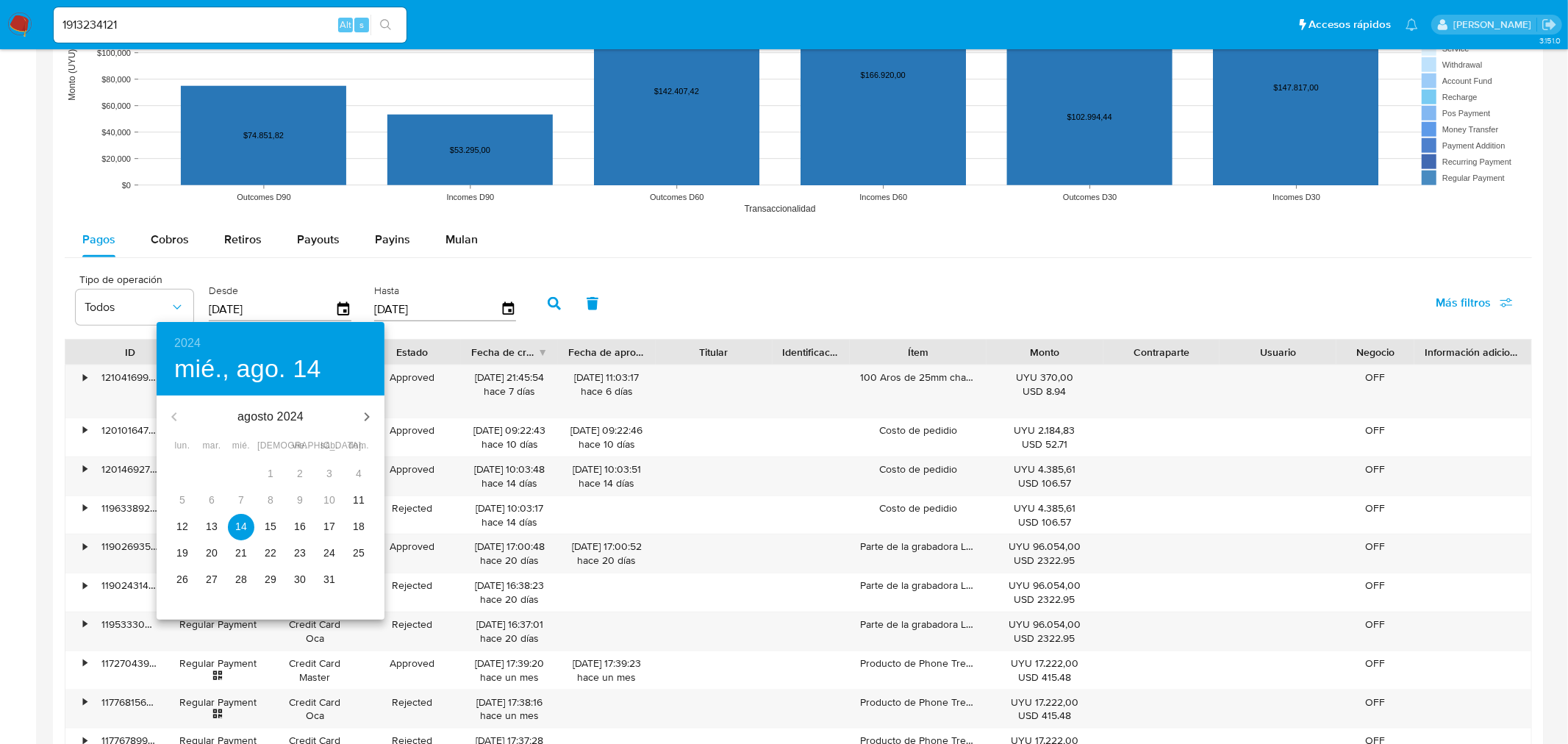
click at [219, 524] on span "13" at bounding box center [212, 526] width 27 height 15
type input "[DATE]"
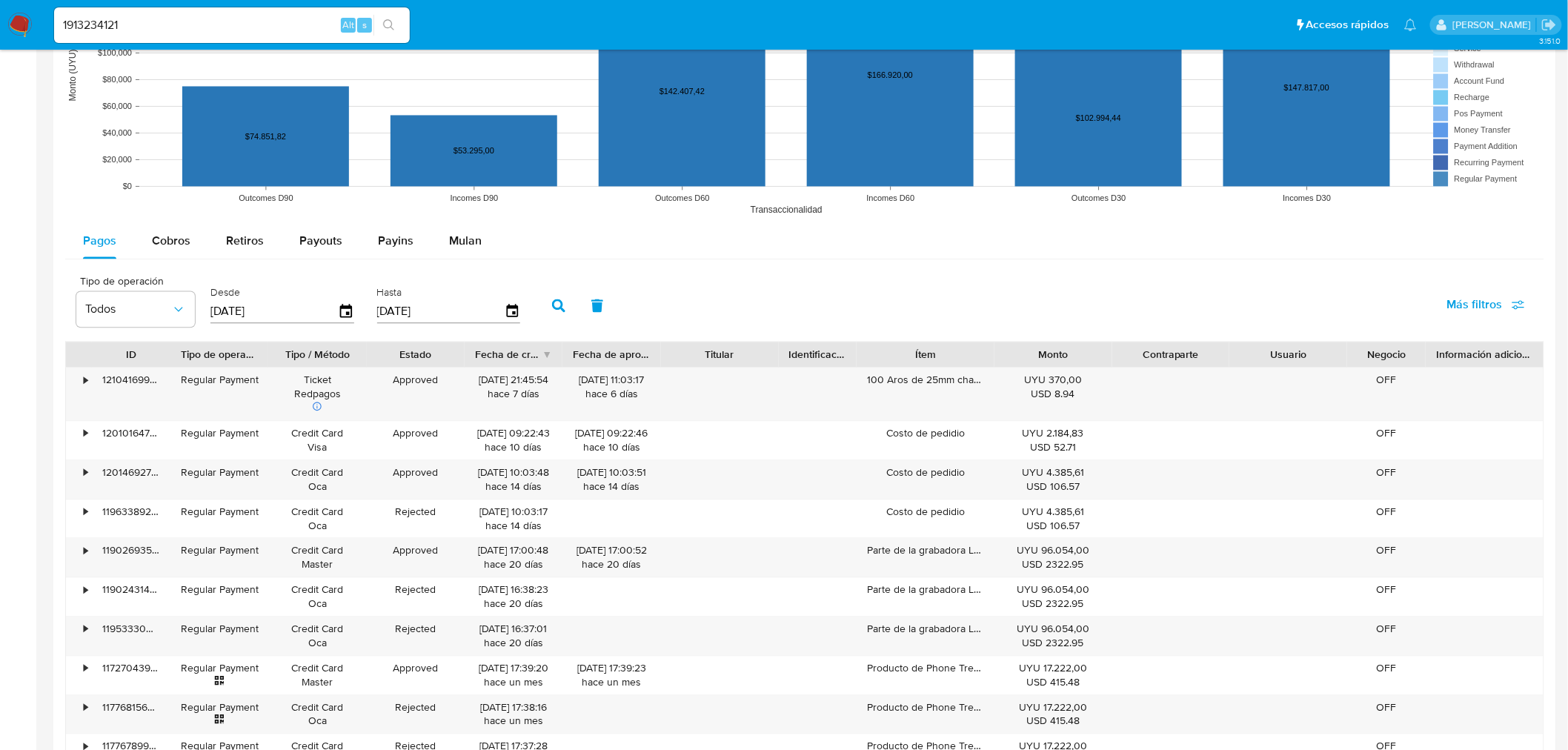
click at [556, 309] on icon "button" at bounding box center [558, 305] width 13 height 13
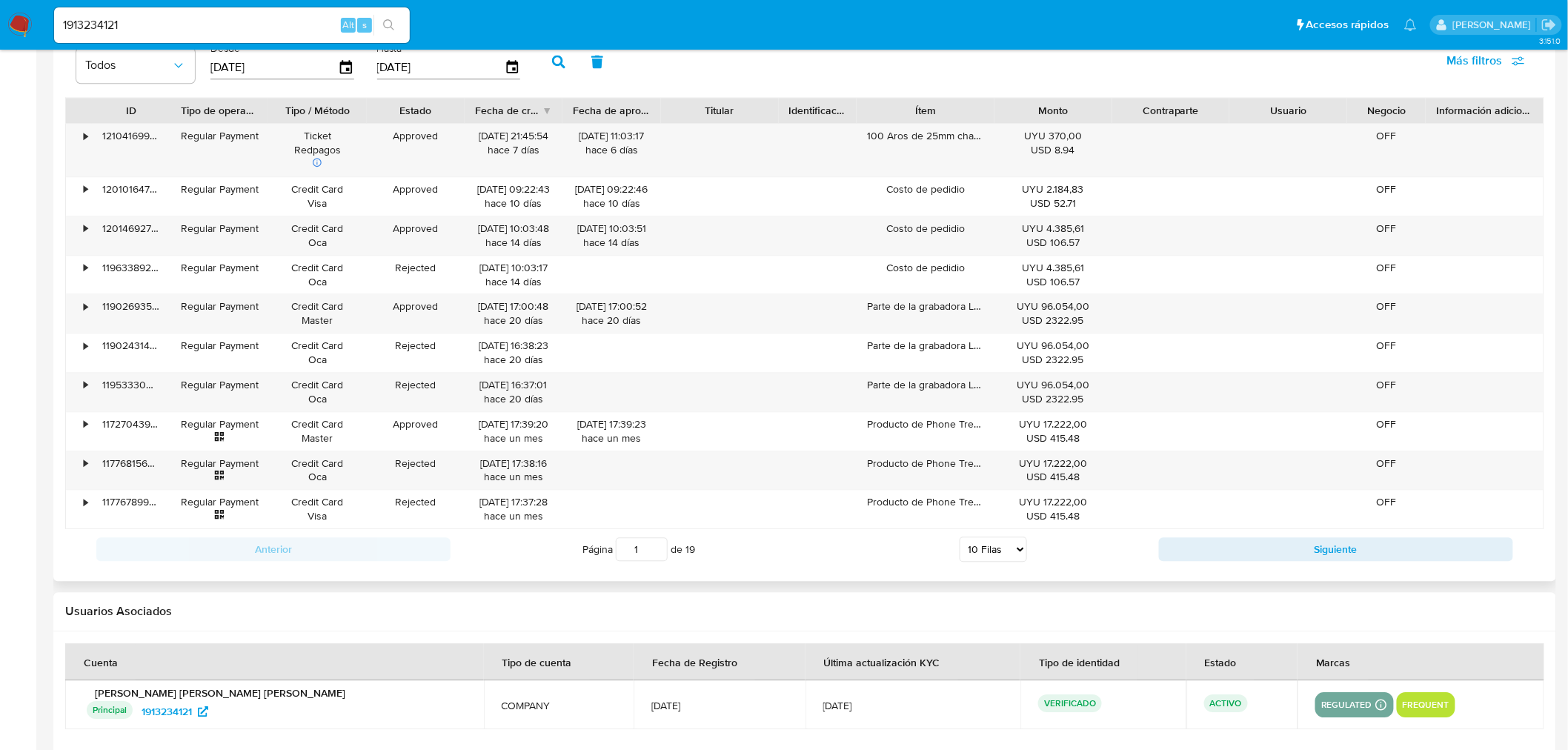
scroll to position [1400, 0]
click at [1020, 564] on div "Anterior Página 1 de 19 5 [PERSON_NAME] 10 [PERSON_NAME] 20 [PERSON_NAME] 25 [P…" at bounding box center [804, 547] width 1479 height 40
click at [1021, 556] on select "5 Filas 10 Filas 20 Filas 25 Filas 50 Filas 100 Filas" at bounding box center [993, 547] width 67 height 25
click at [960, 536] on select "5 Filas 10 Filas 20 Filas 25 Filas 50 Filas 100 Filas" at bounding box center [993, 547] width 67 height 25
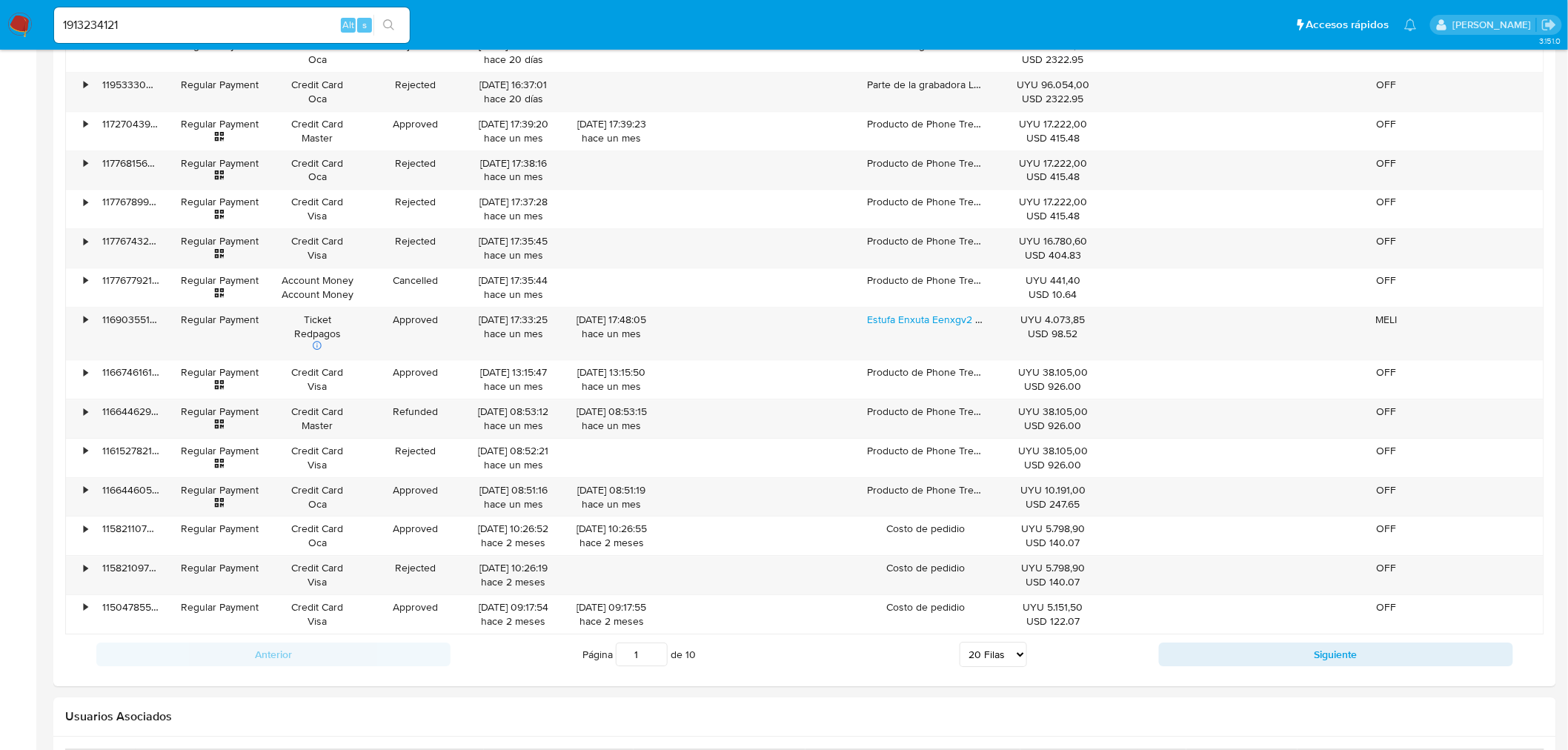
scroll to position [1864, 0]
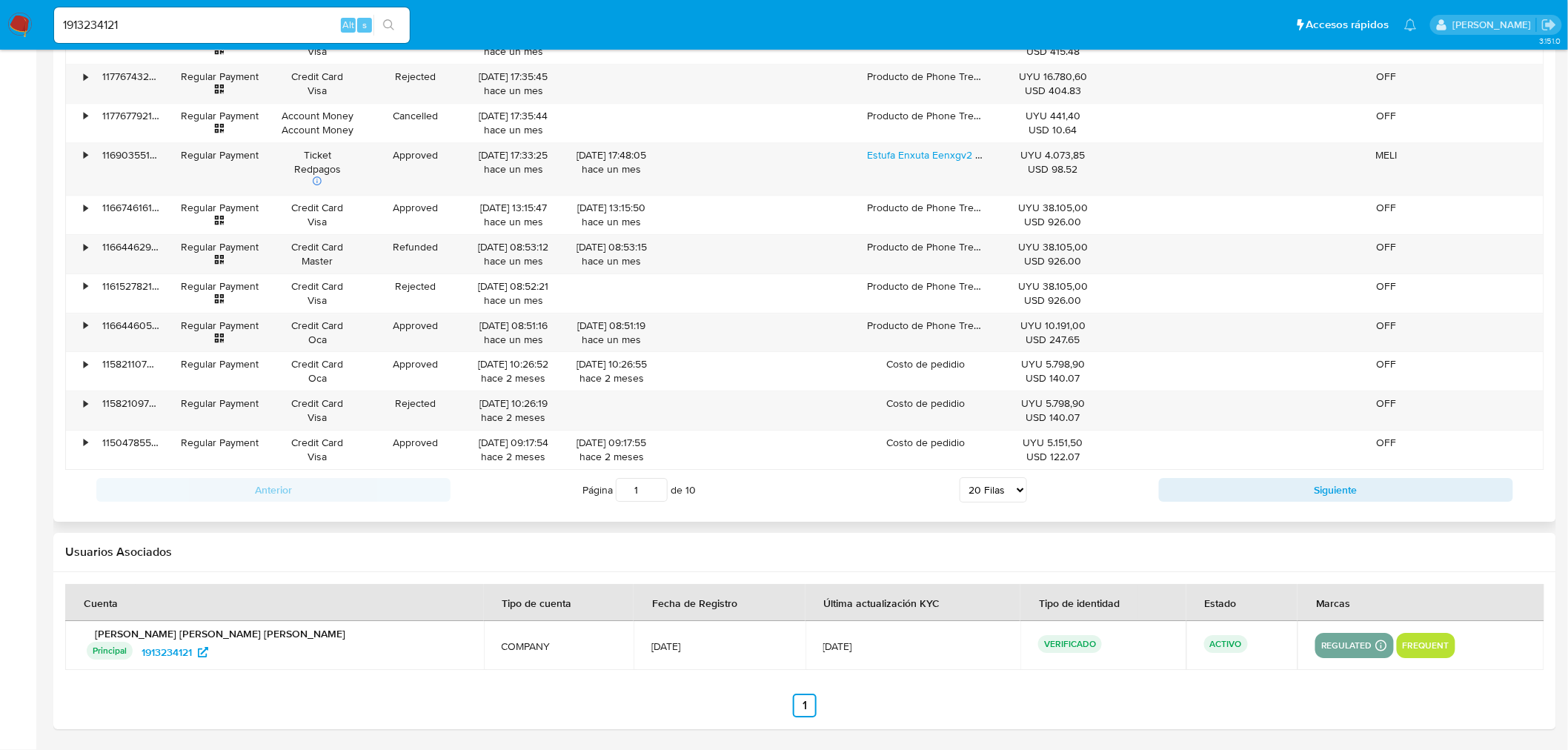
click at [1006, 494] on select "5 Filas 10 Filas 20 Filas 25 Filas 50 Filas 100 Filas" at bounding box center [993, 489] width 67 height 25
select select "50"
click at [960, 479] on select "5 Filas 10 Filas 20 Filas 25 Filas 50 Filas 100 Filas" at bounding box center [993, 489] width 67 height 25
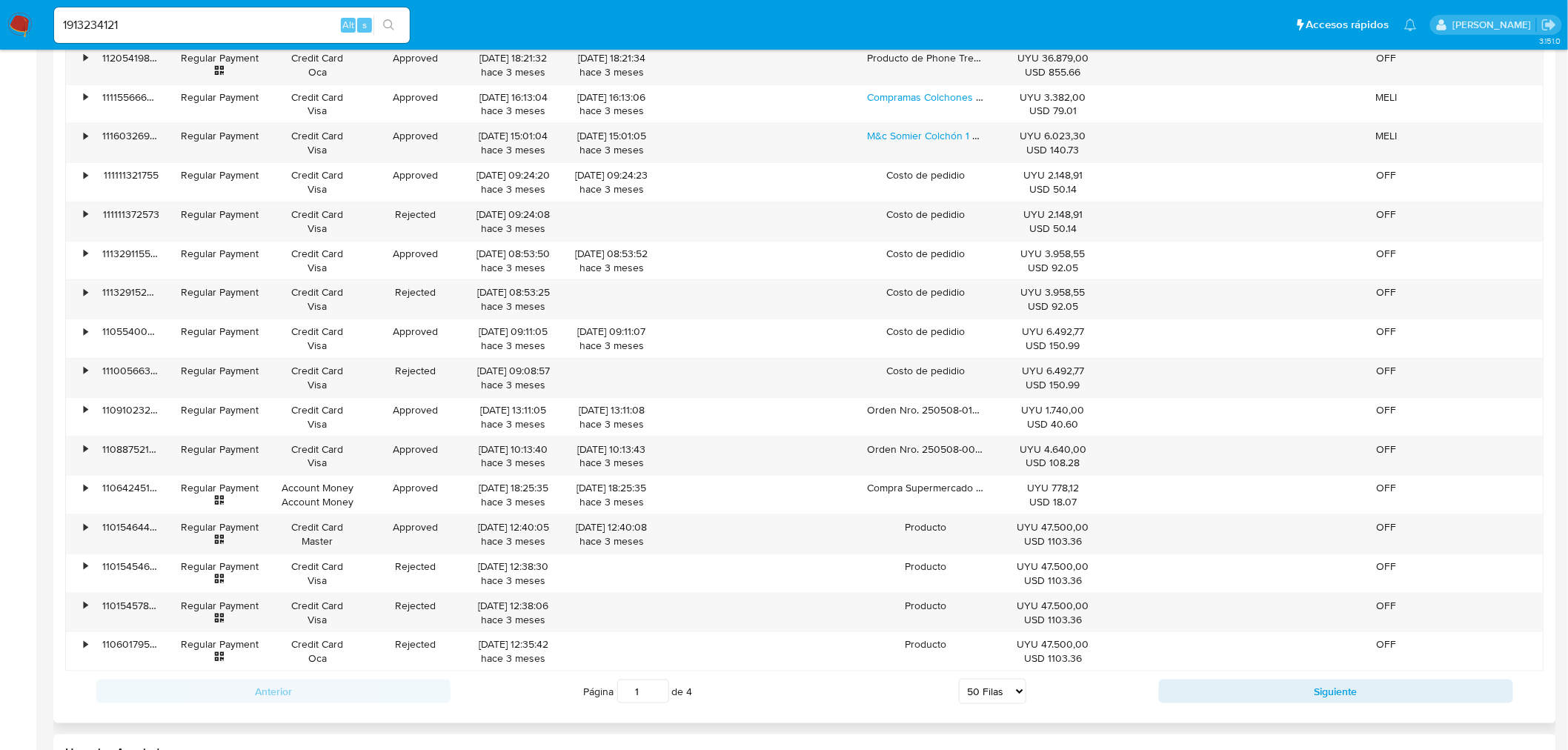
scroll to position [2935, 0]
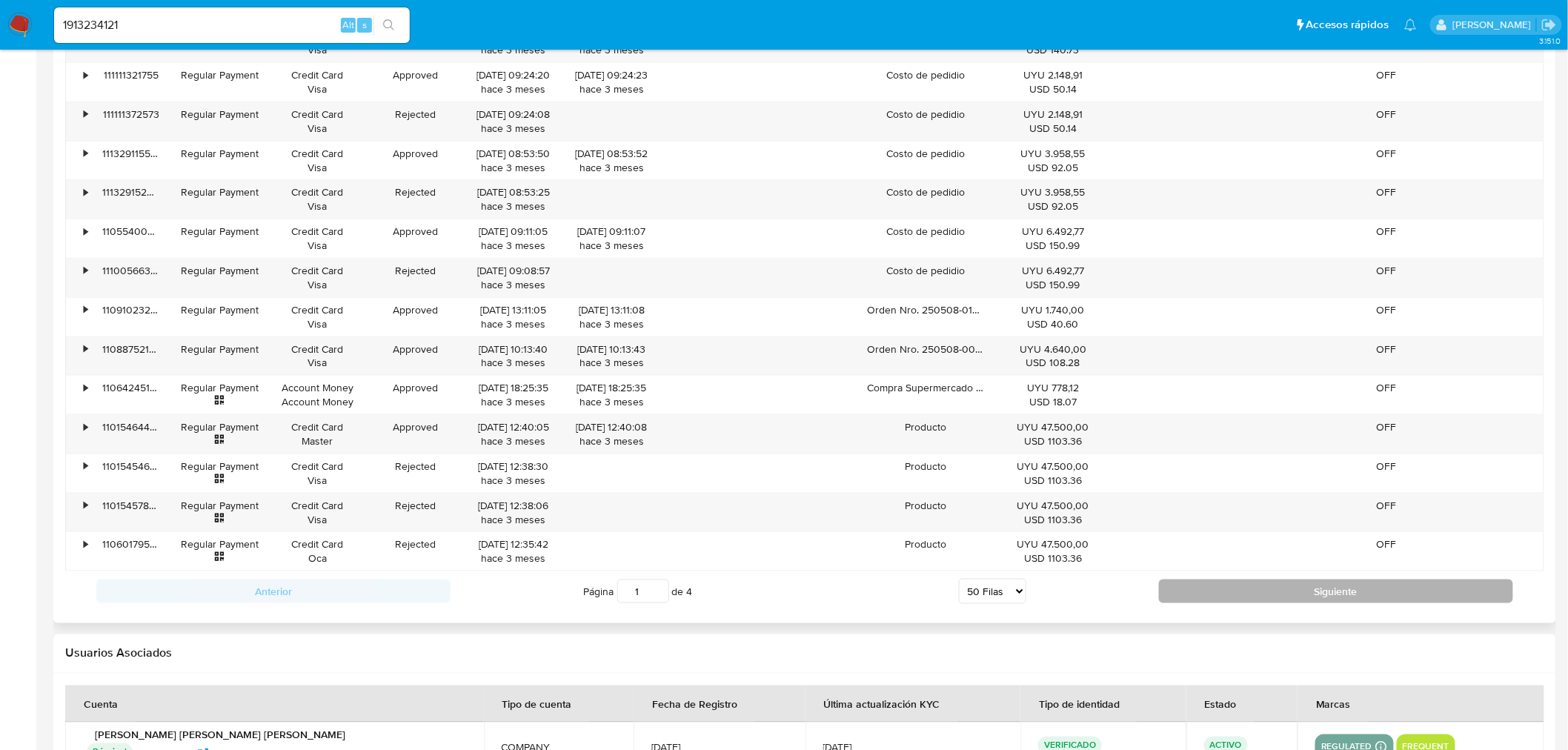
click at [1200, 594] on button "Siguiente" at bounding box center [1336, 591] width 354 height 24
type input "2"
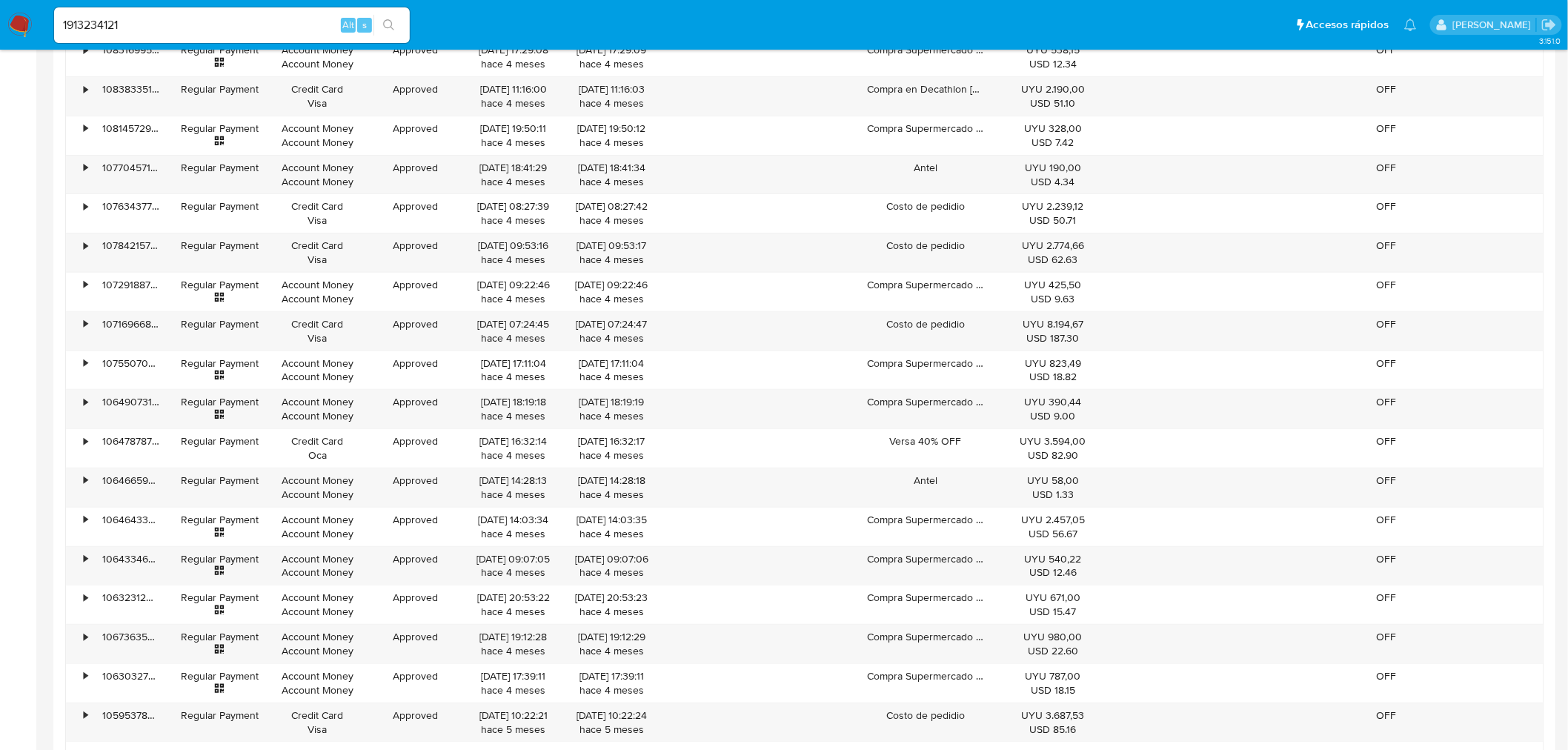
scroll to position [2389, 0]
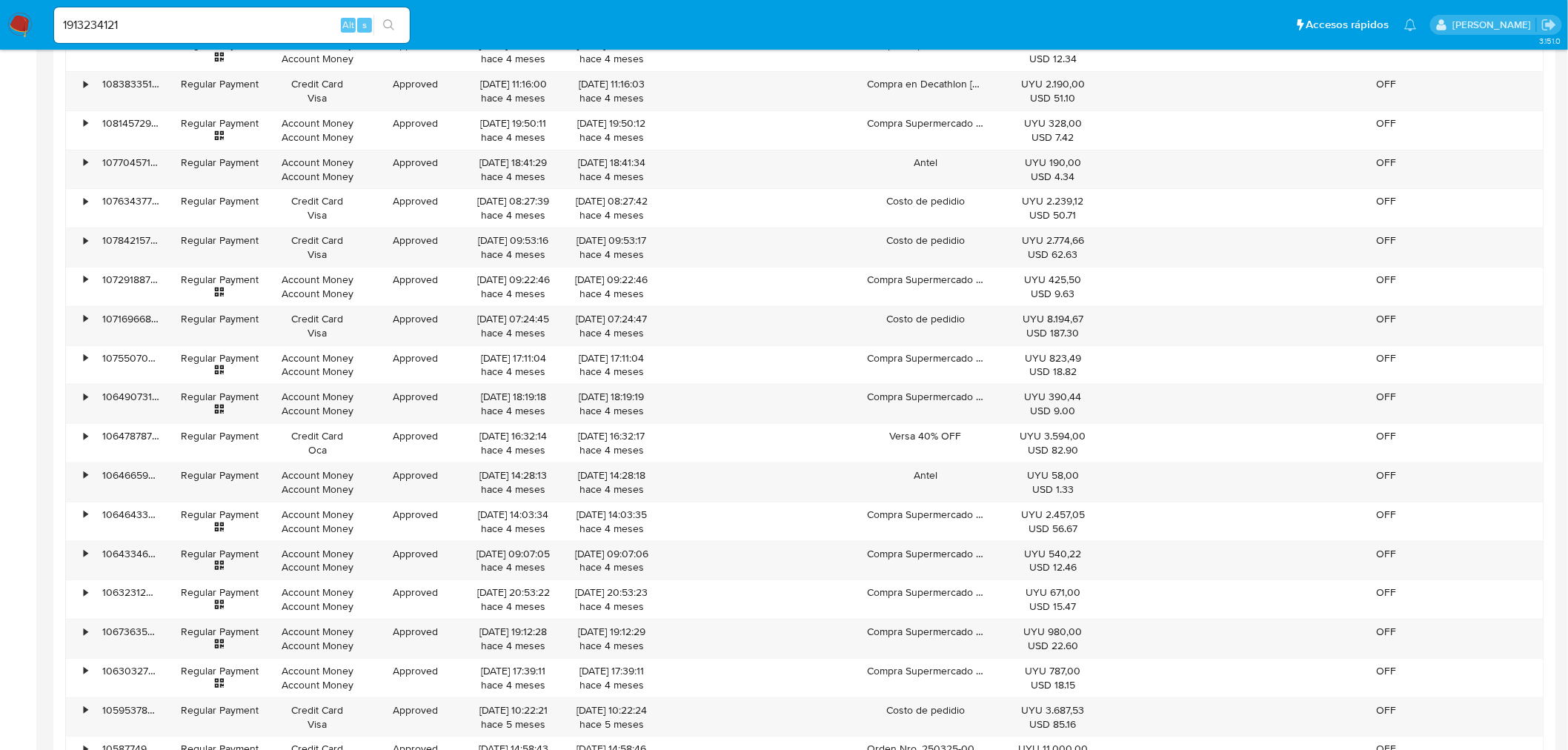
click at [119, 21] on input "1913234121" at bounding box center [232, 25] width 356 height 19
paste input "224579915"
type input "224579915"
click at [389, 27] on icon "search-icon" at bounding box center [389, 25] width 12 height 12
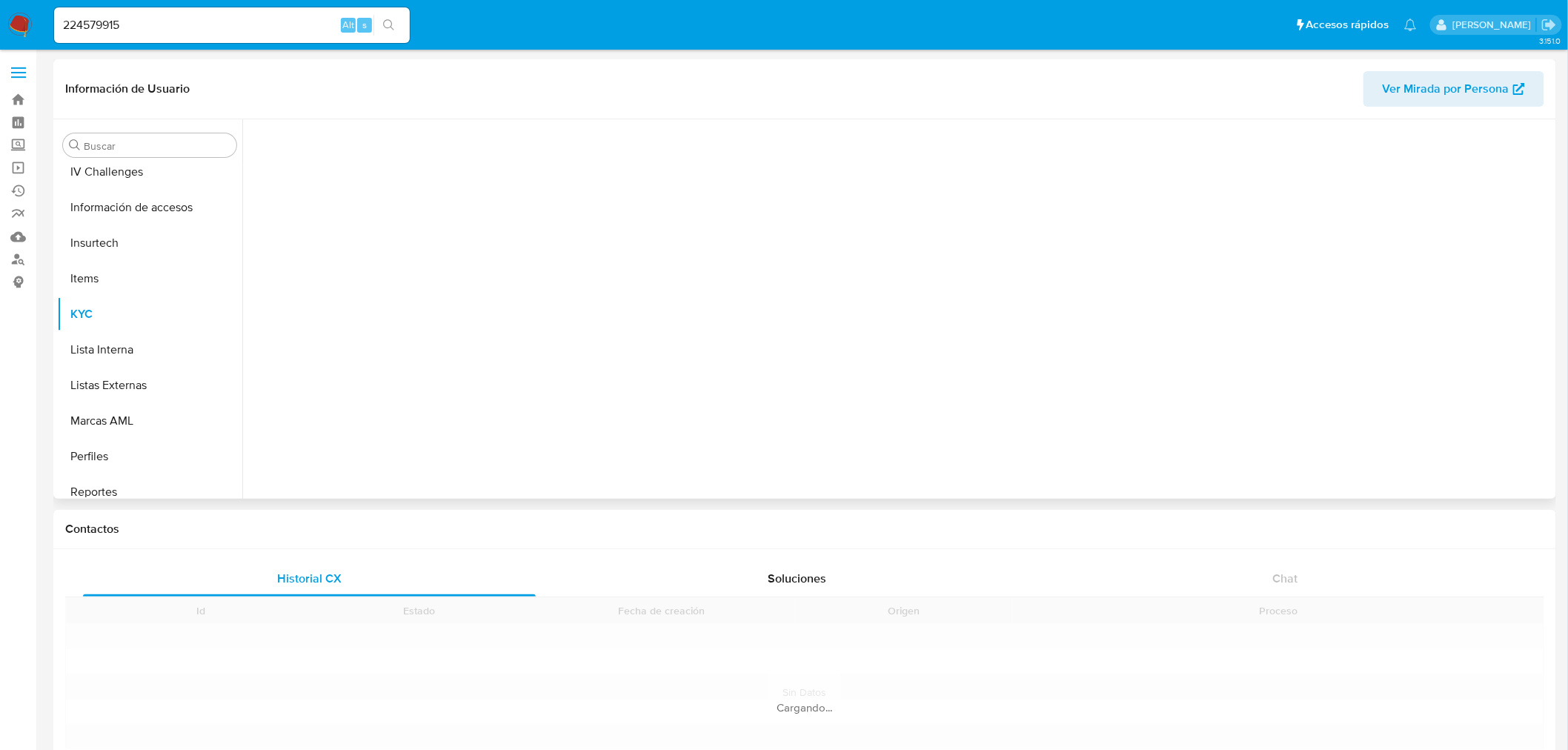
scroll to position [625, 0]
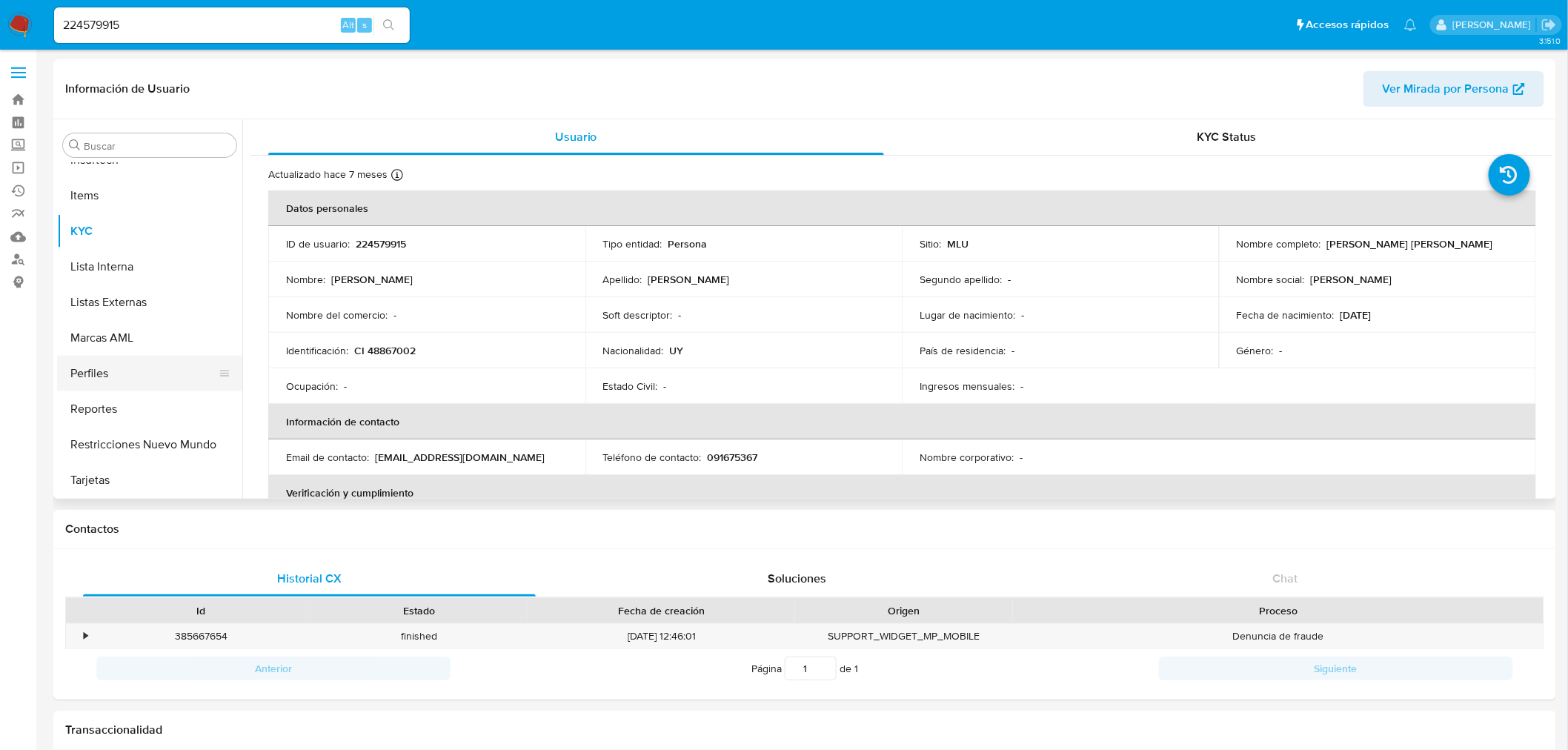
select select "10"
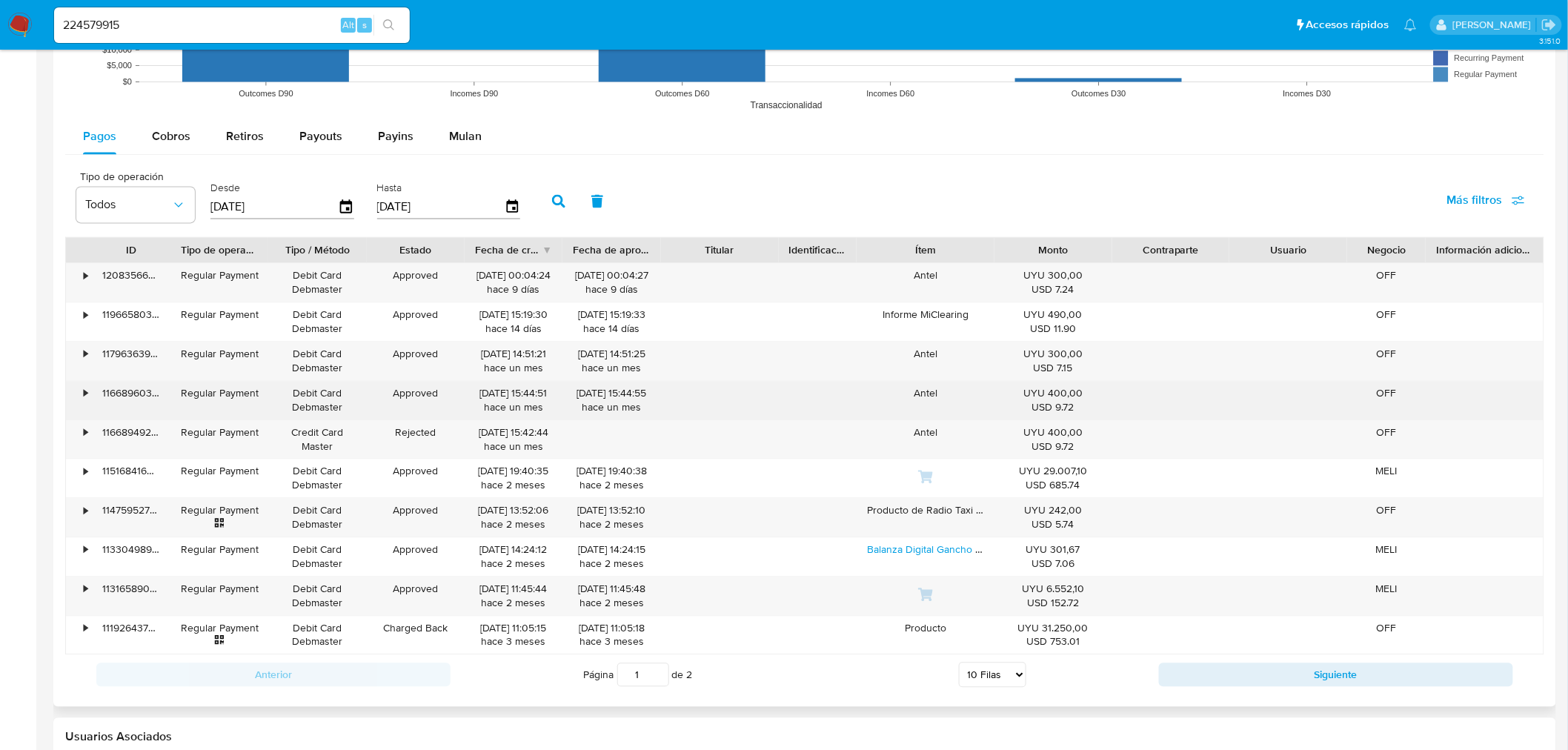
scroll to position [1235, 0]
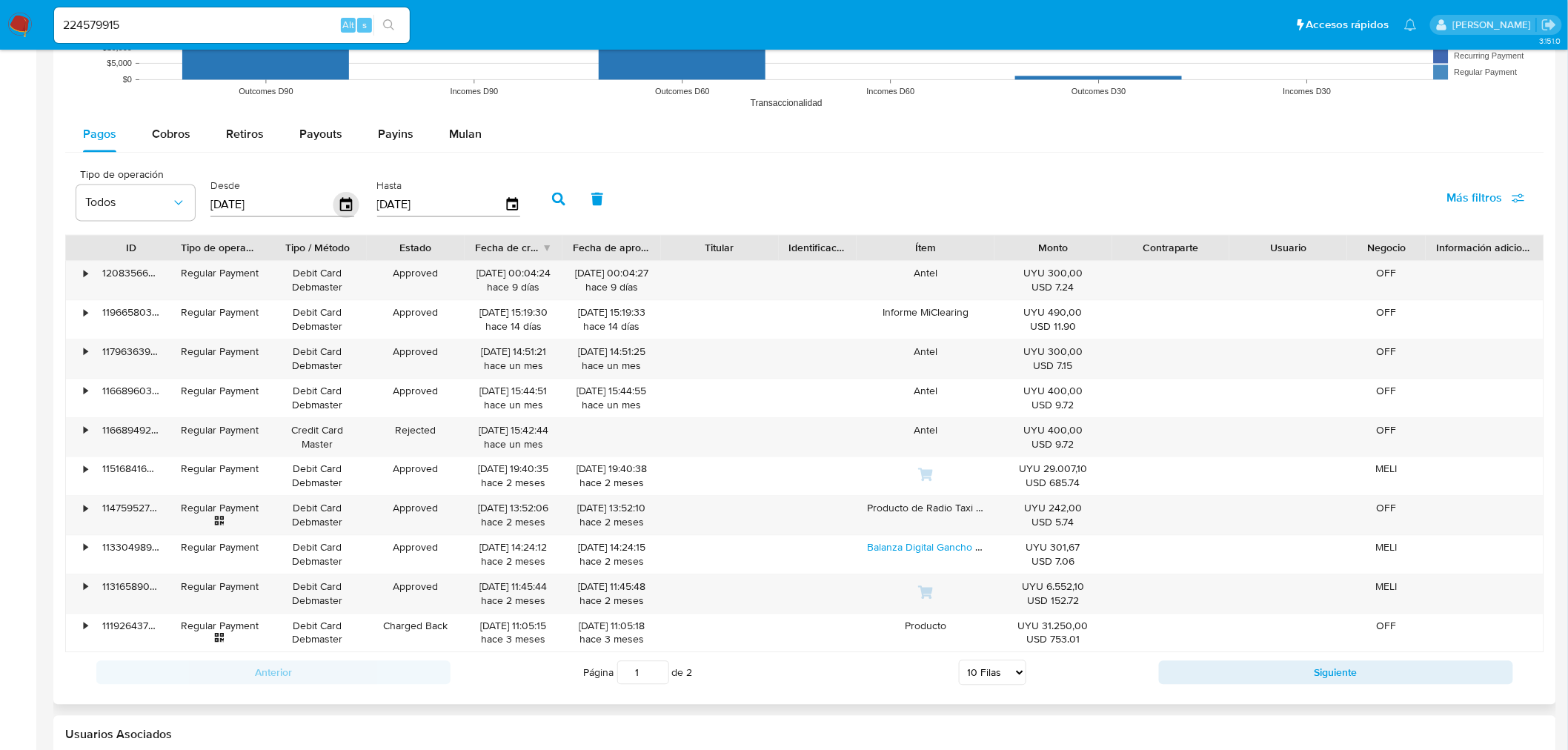
click at [347, 201] on icon "button" at bounding box center [346, 203] width 12 height 13
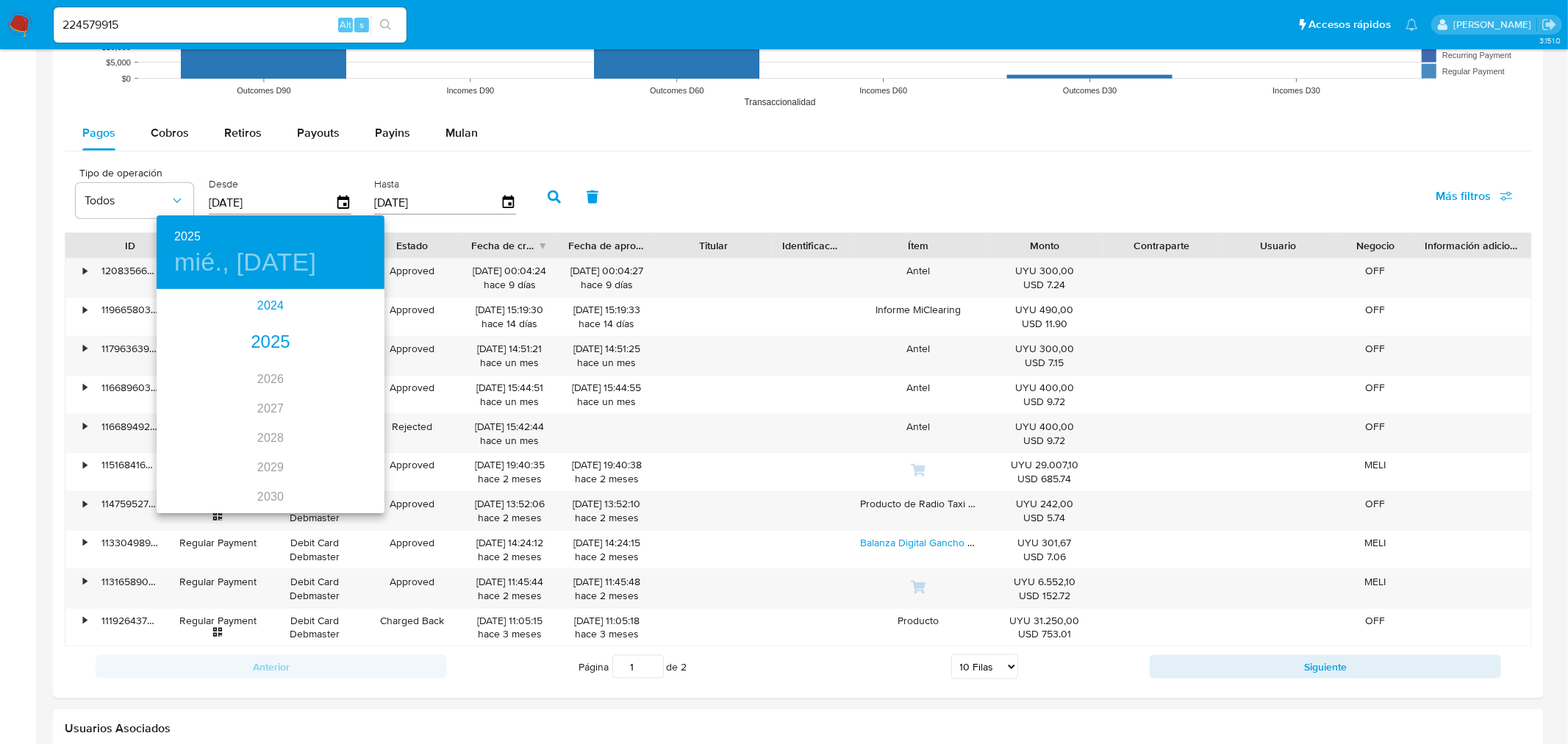
click at [262, 306] on div "2024" at bounding box center [271, 306] width 228 height 29
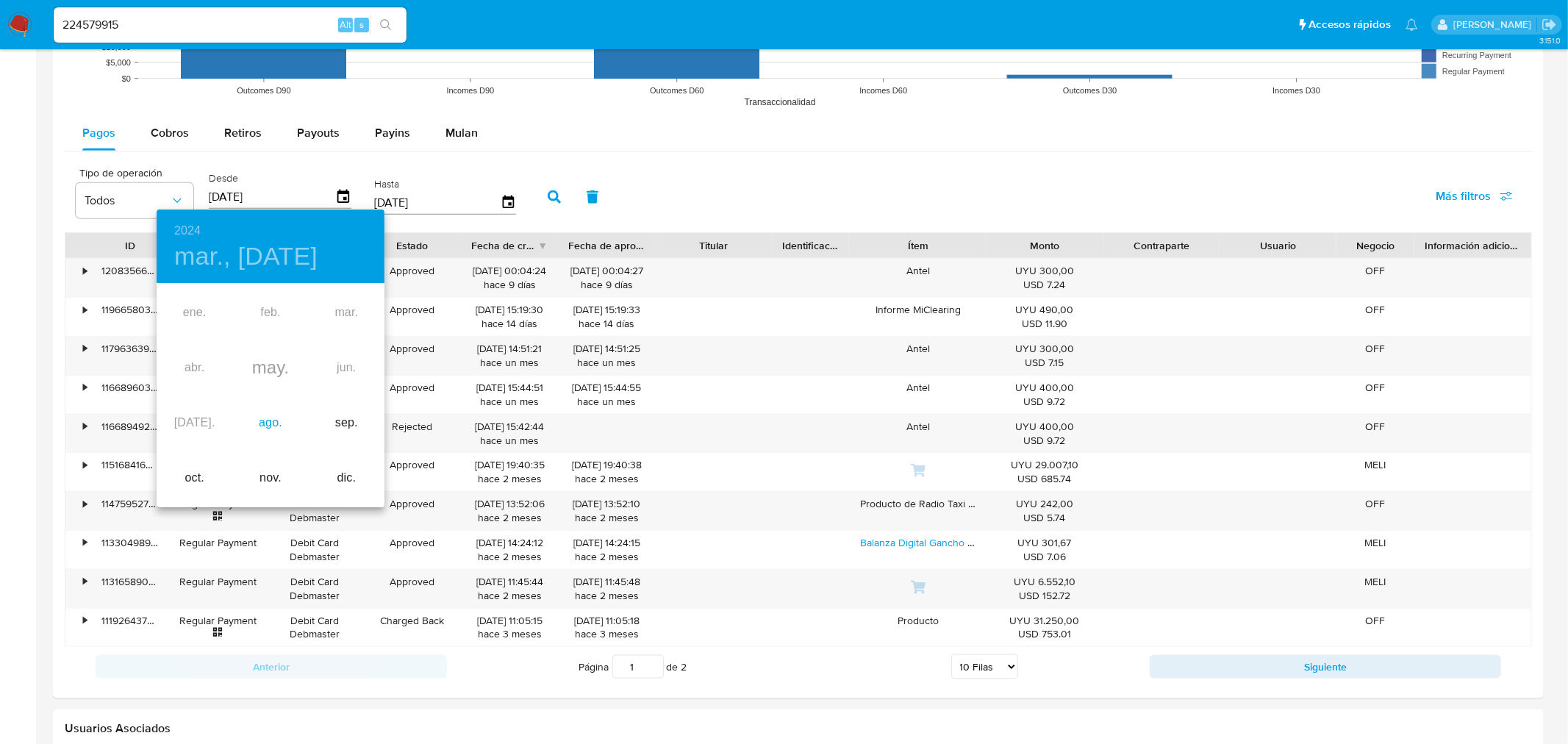
click at [258, 424] on div "ago." at bounding box center [271, 423] width 76 height 55
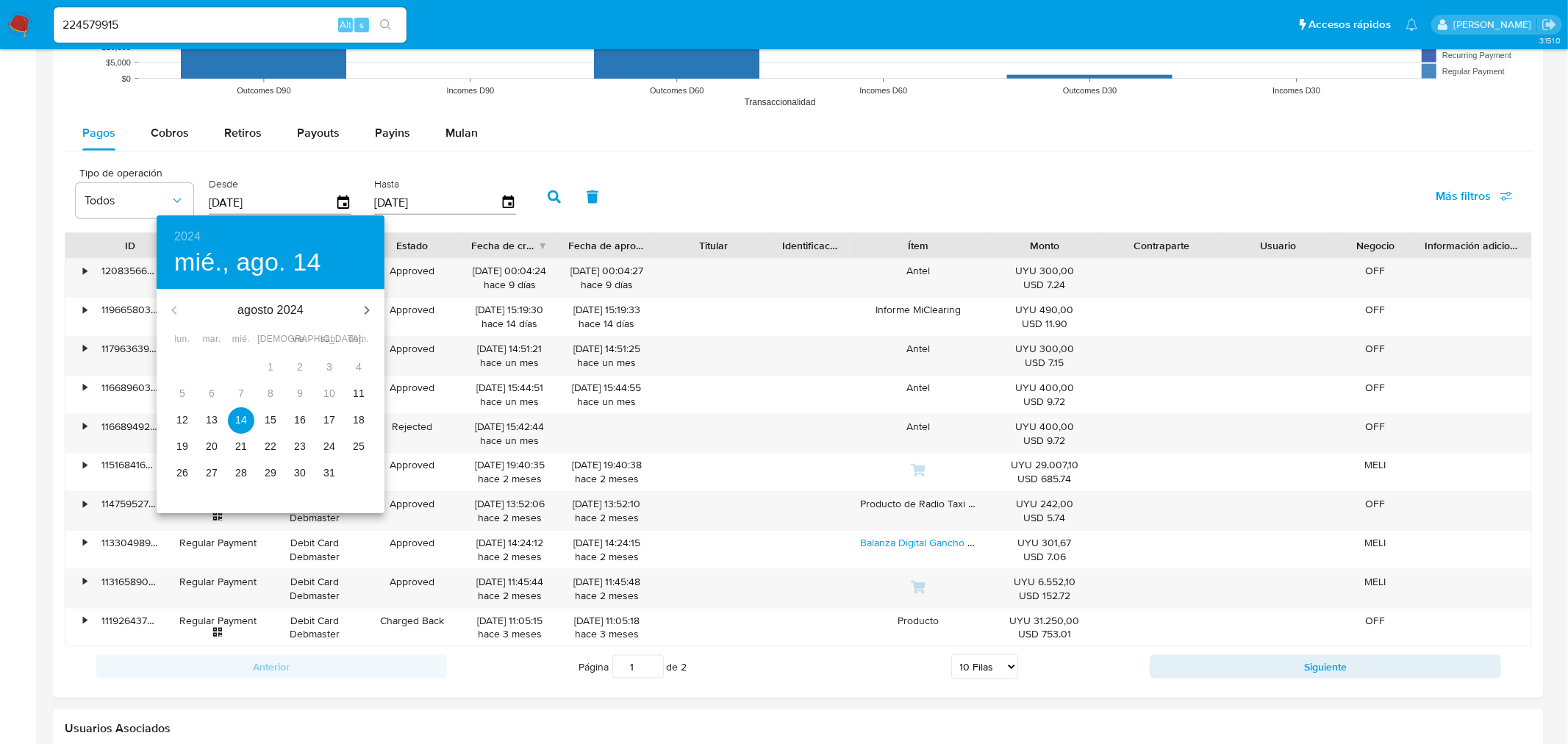
click at [189, 420] on span "12" at bounding box center [182, 420] width 27 height 15
type input "[DATE]"
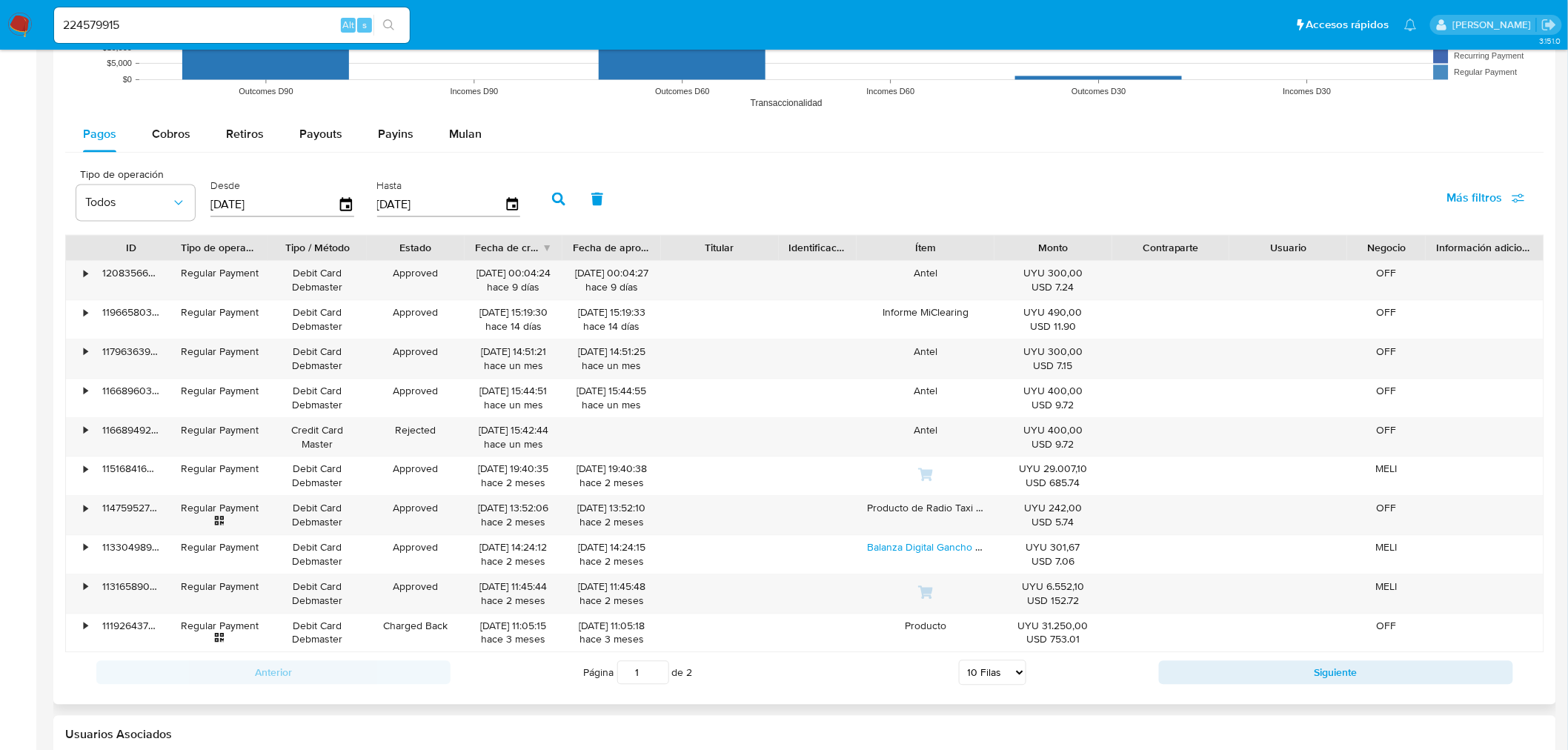
click at [552, 195] on icon "button" at bounding box center [558, 198] width 13 height 13
click at [991, 678] on select "5 Filas 10 Filas 20 Filas 25 Filas 50 Filas 100 Filas" at bounding box center [992, 672] width 67 height 25
select select "100"
click at [959, 662] on select "5 Filas 10 Filas 20 Filas 25 Filas 50 Filas 100 Filas" at bounding box center [992, 672] width 67 height 25
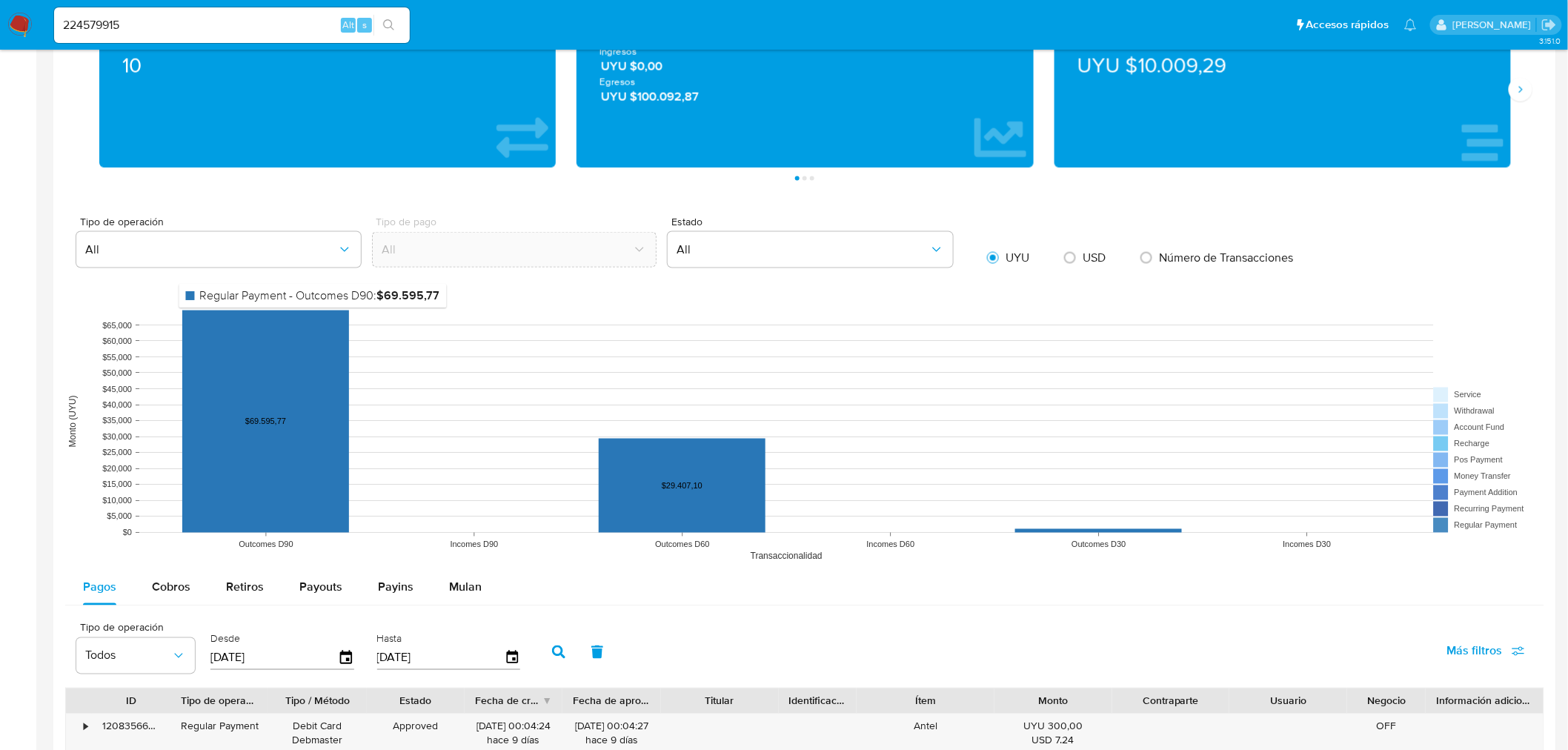
scroll to position [988, 0]
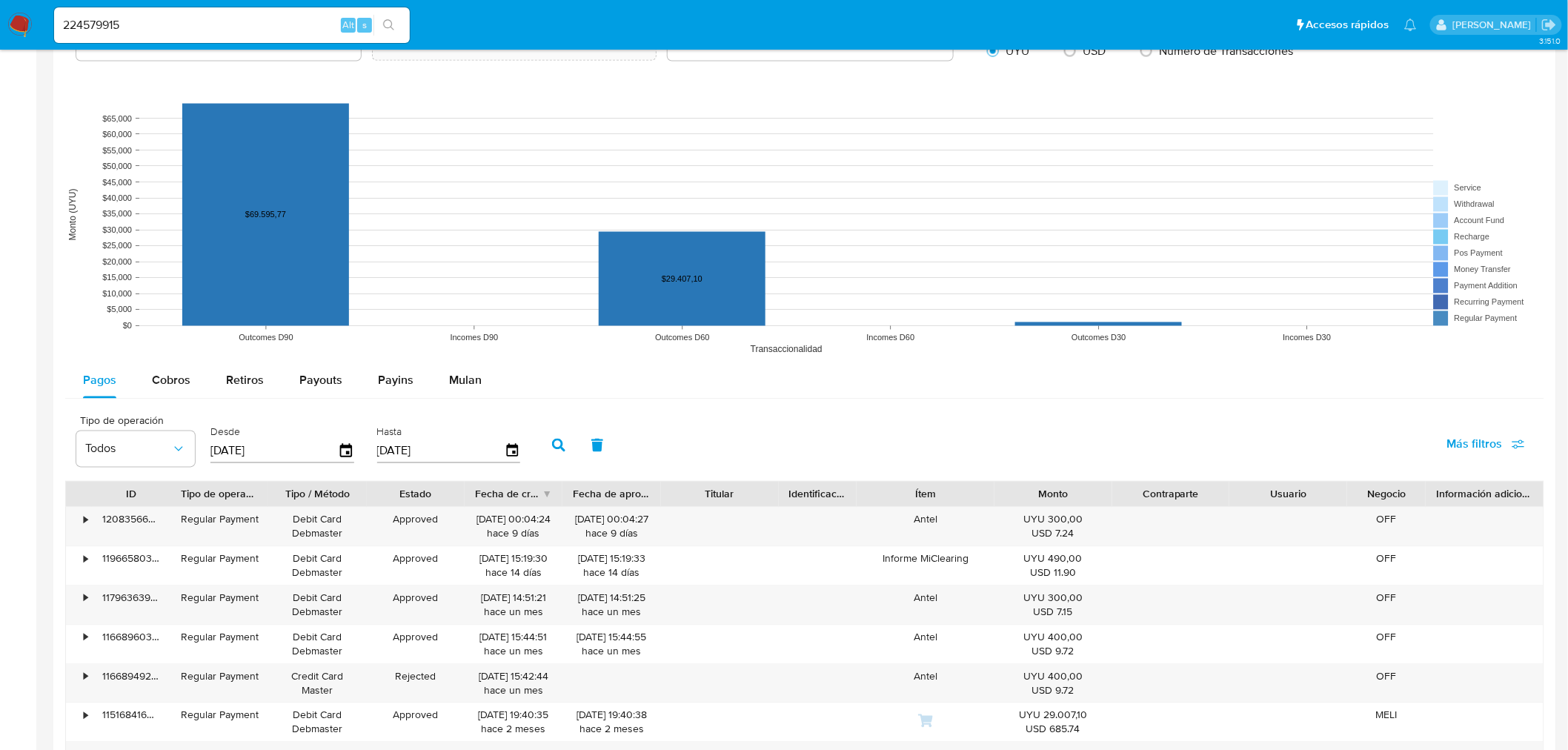
click at [105, 27] on input "224579915" at bounding box center [232, 25] width 356 height 19
paste input "722093960"
type input "722093960"
click at [390, 25] on icon "search-icon" at bounding box center [389, 25] width 12 height 12
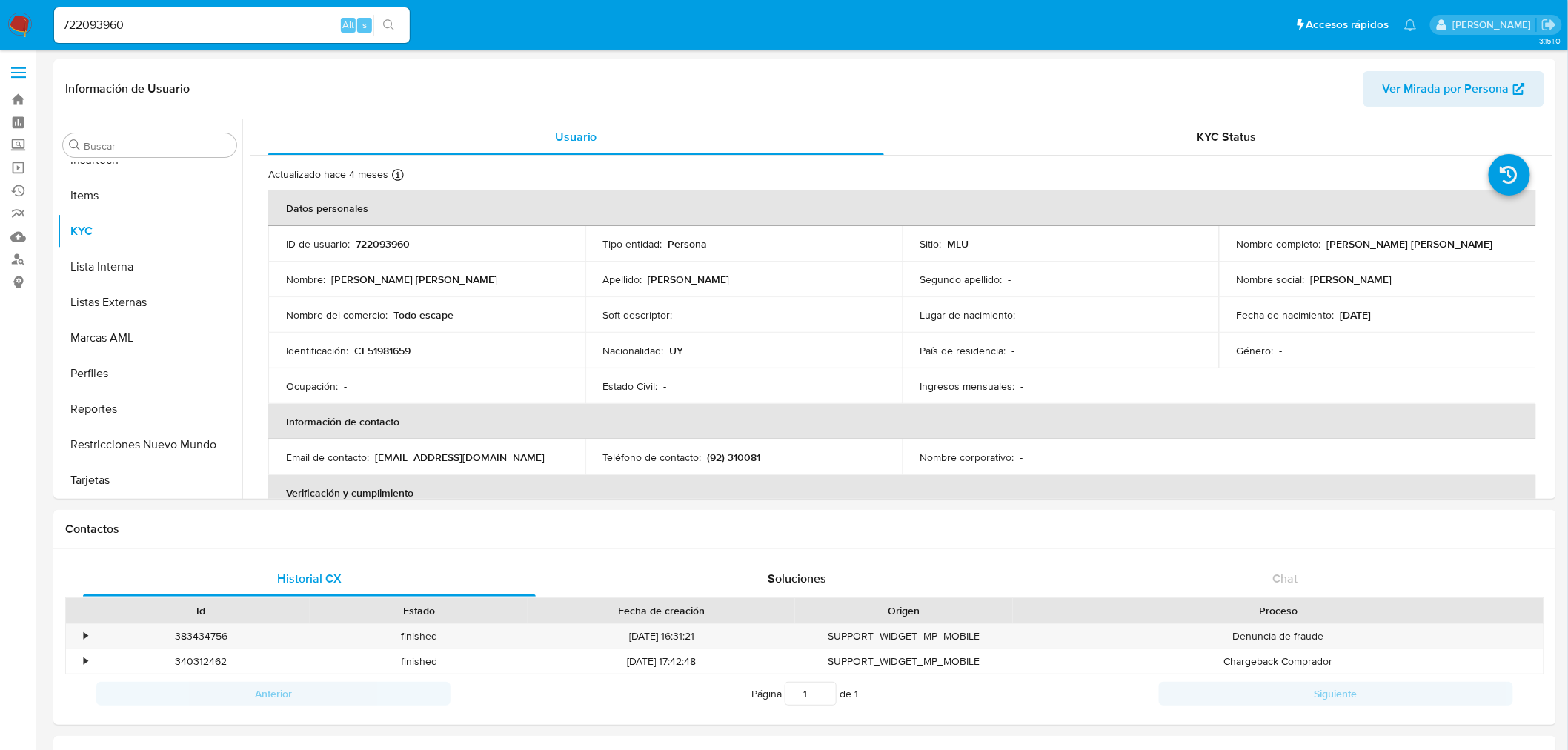
select select "10"
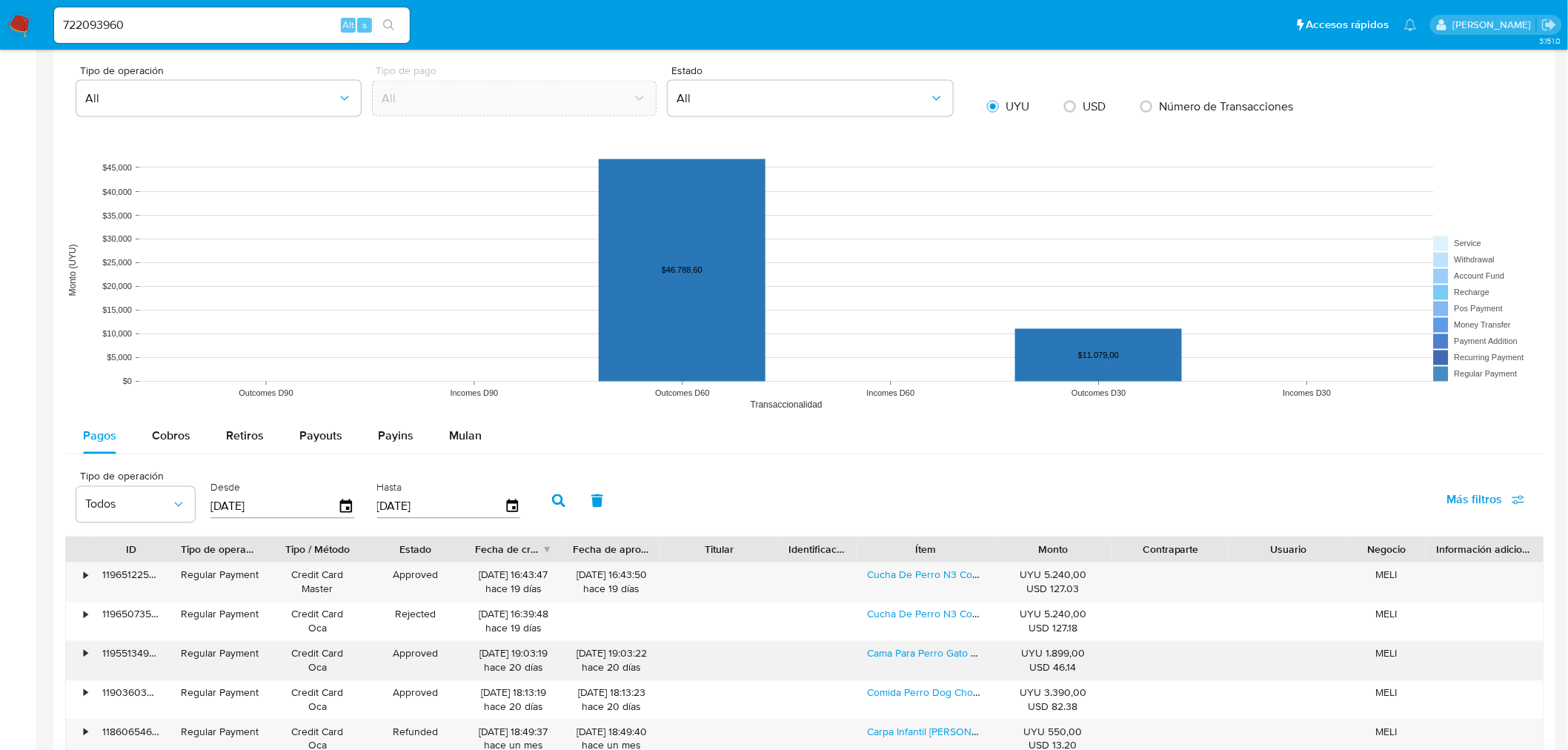
scroll to position [1153, 0]
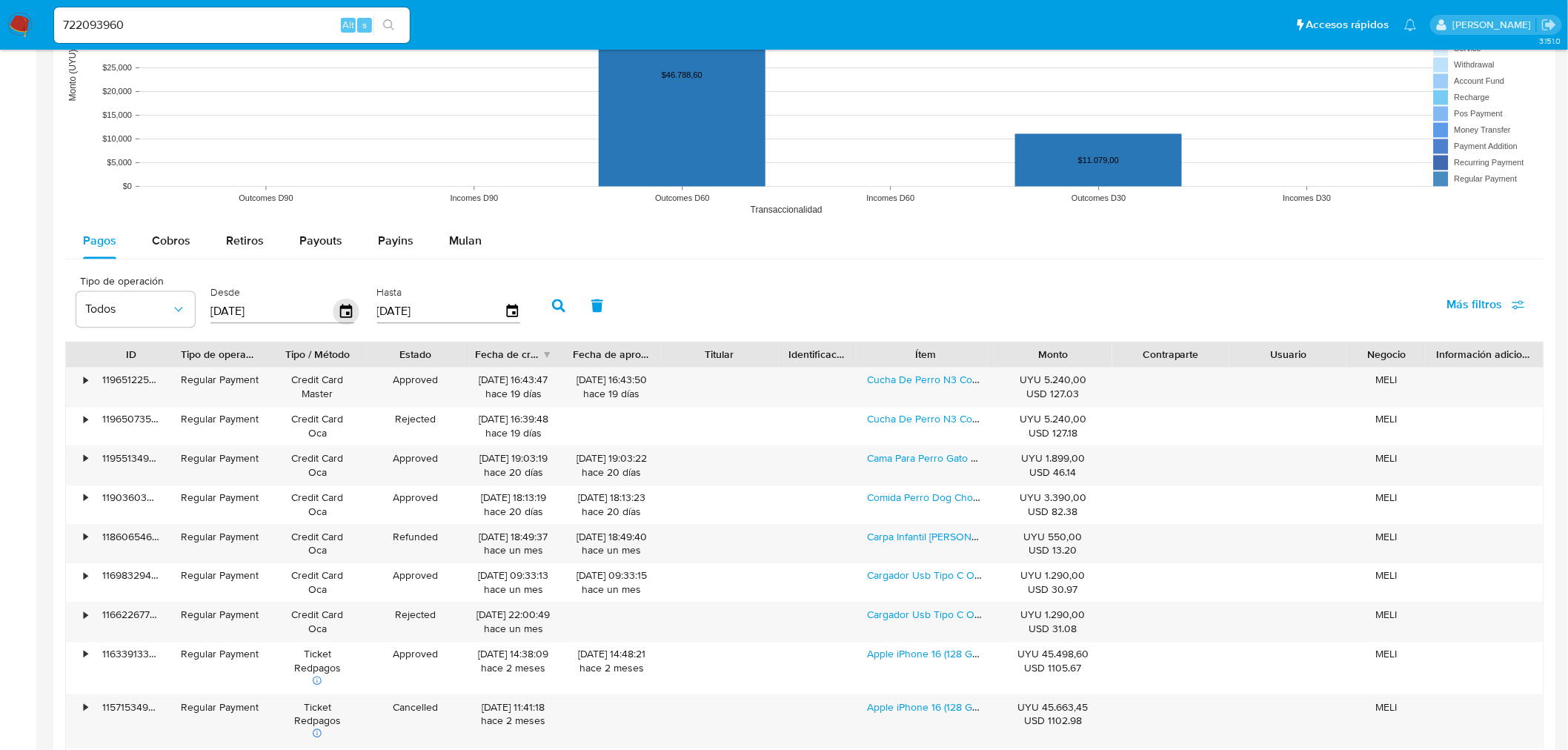
click at [350, 312] on icon "button" at bounding box center [347, 312] width 26 height 26
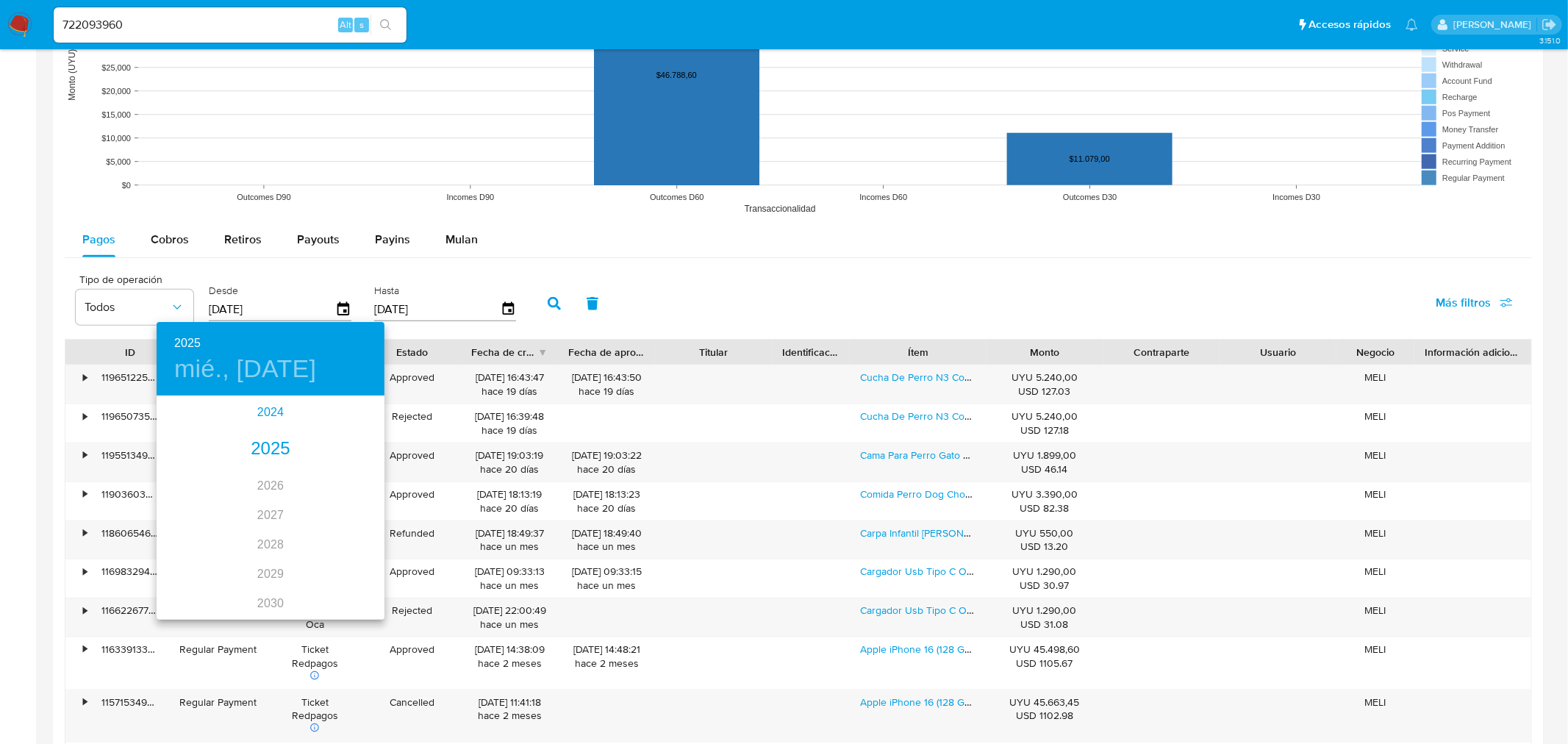
click at [266, 412] on div "2024" at bounding box center [271, 413] width 228 height 29
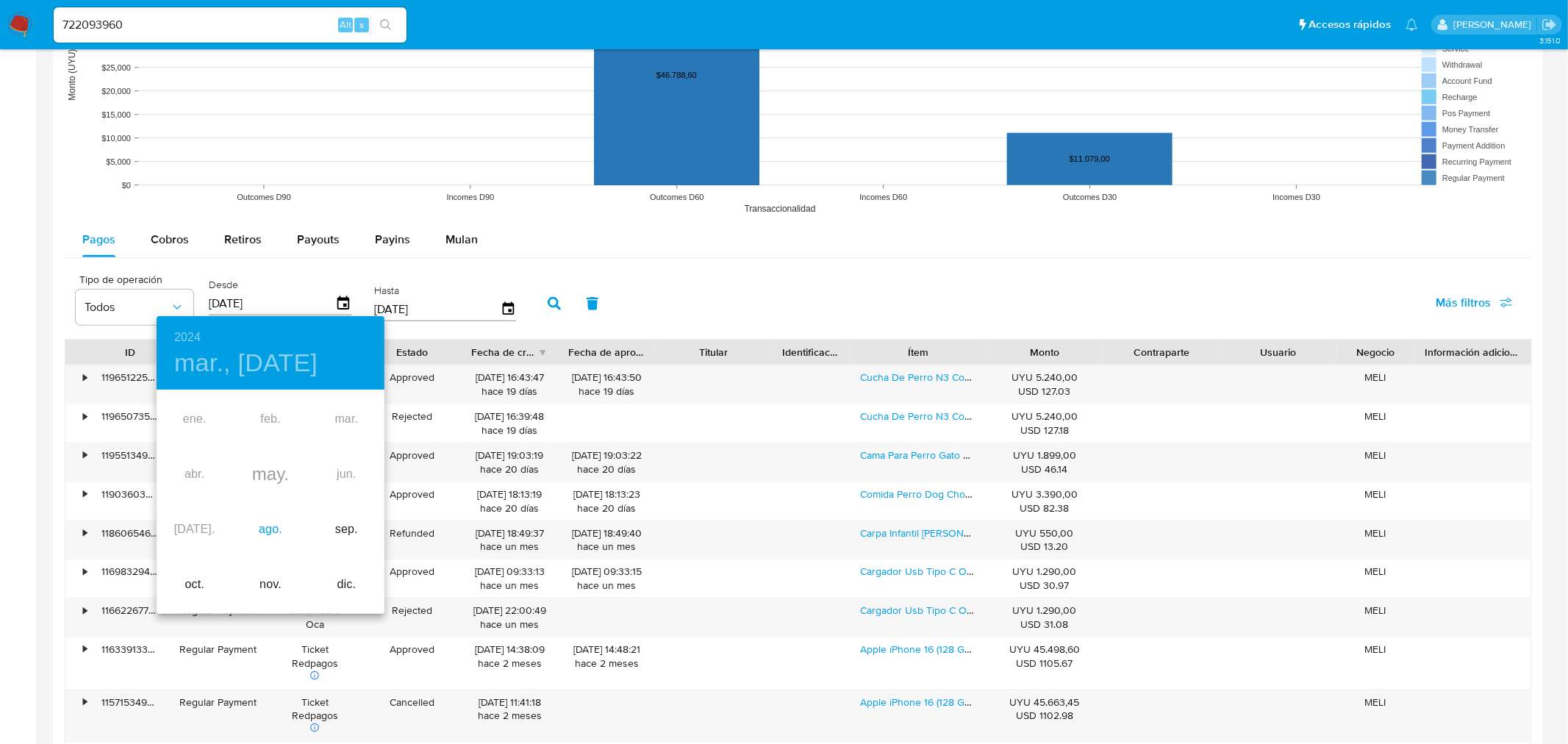
click at [266, 542] on div "ago." at bounding box center [271, 530] width 76 height 55
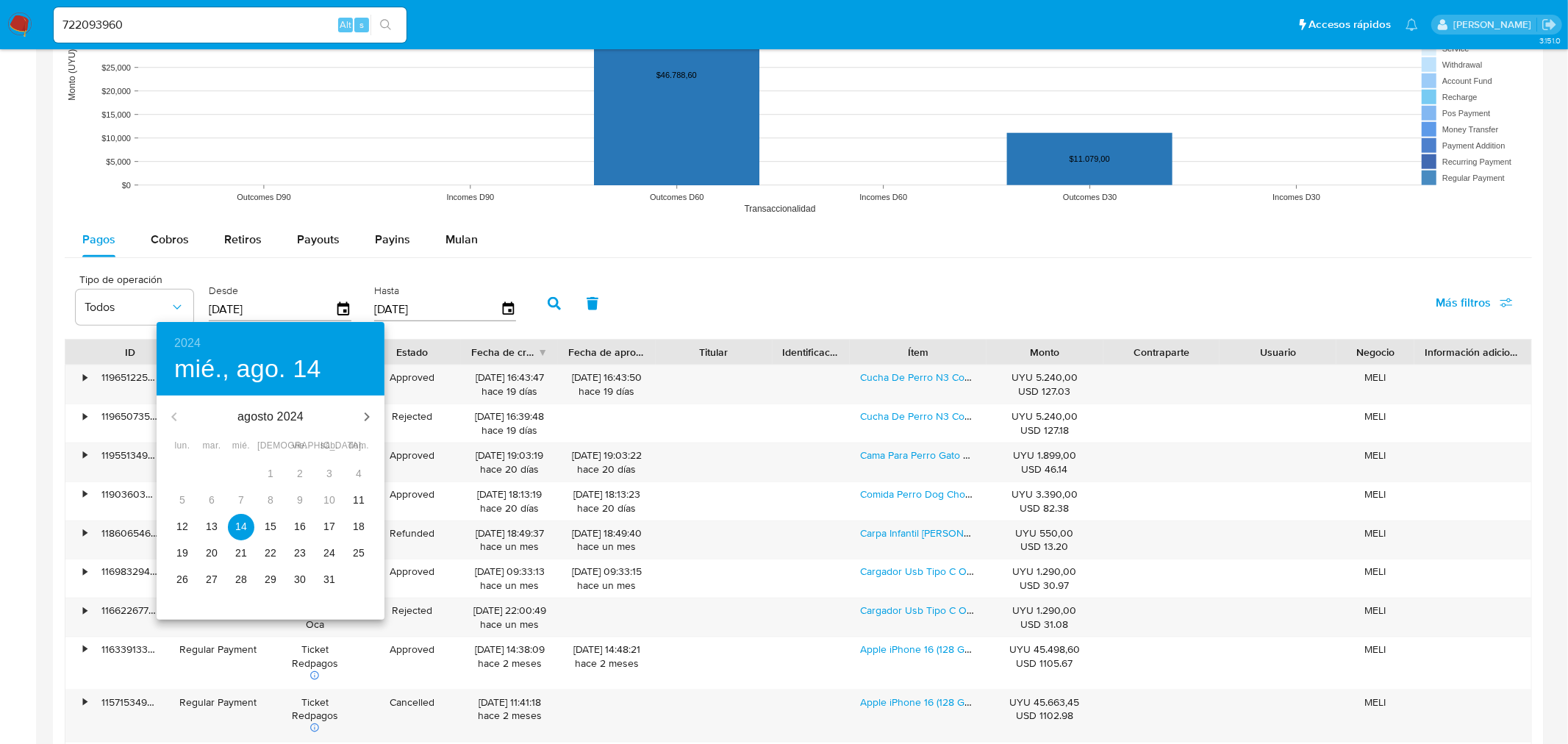
click at [182, 525] on p "12" at bounding box center [182, 526] width 12 height 15
type input "[DATE]"
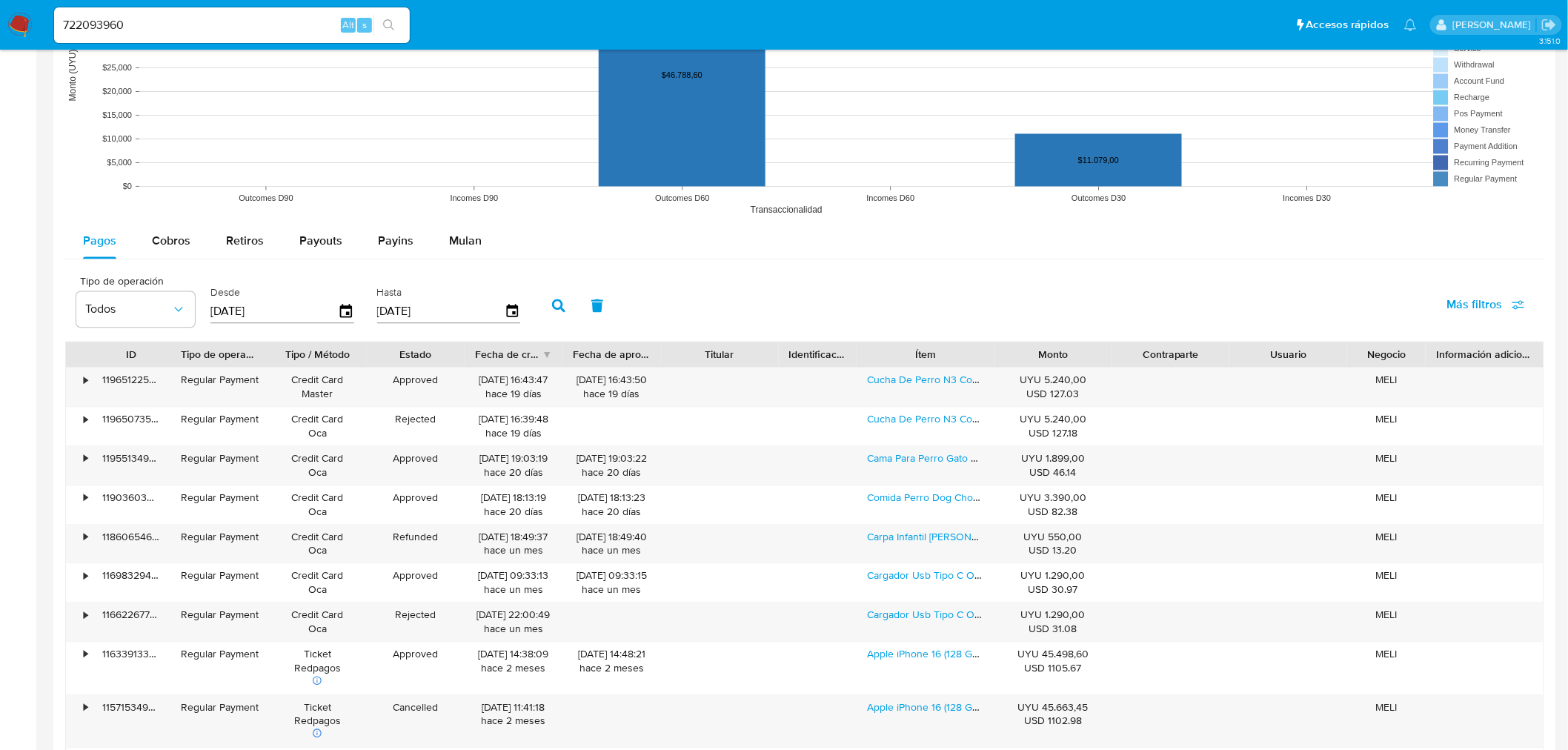
click at [542, 303] on button "button" at bounding box center [559, 306] width 38 height 36
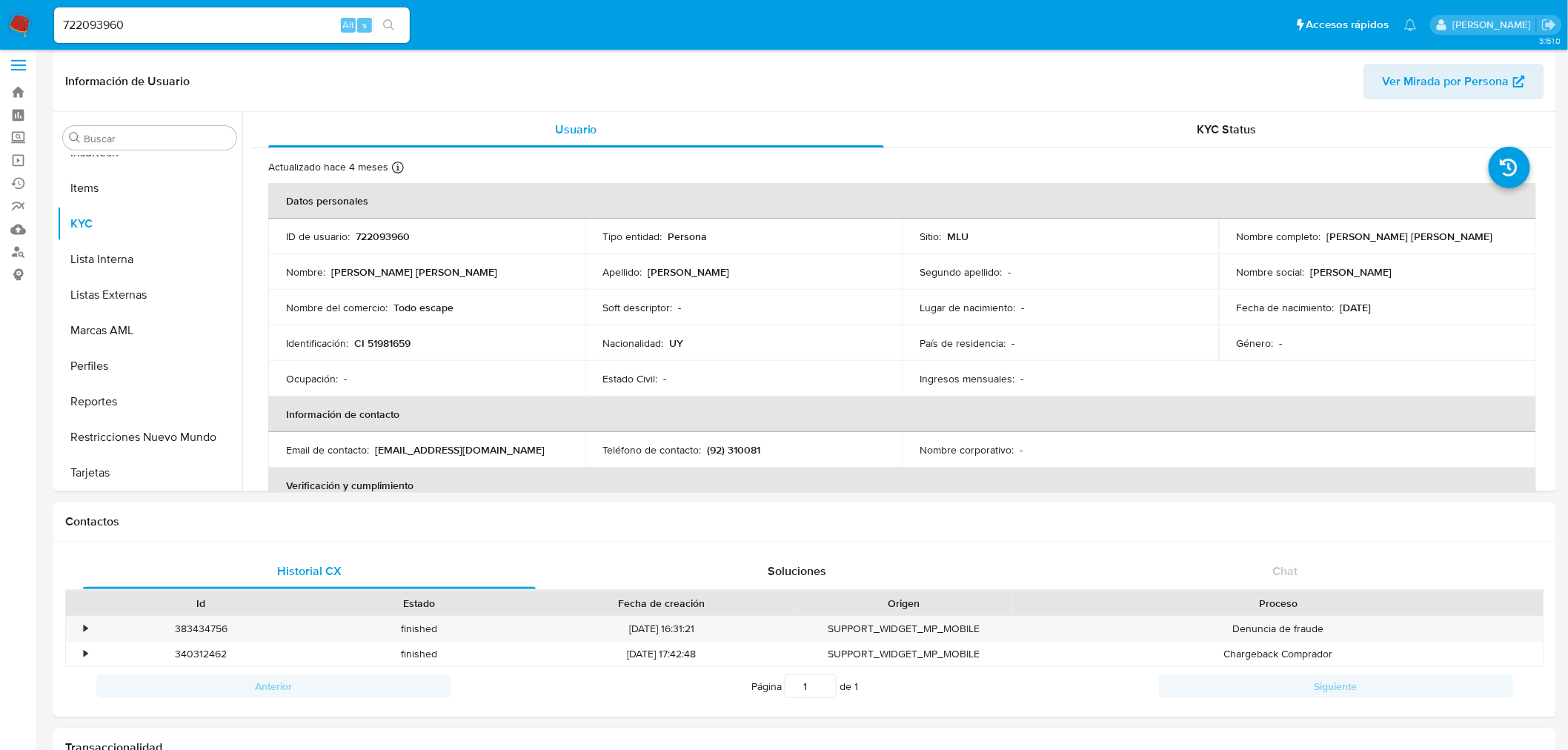
scroll to position [0, 0]
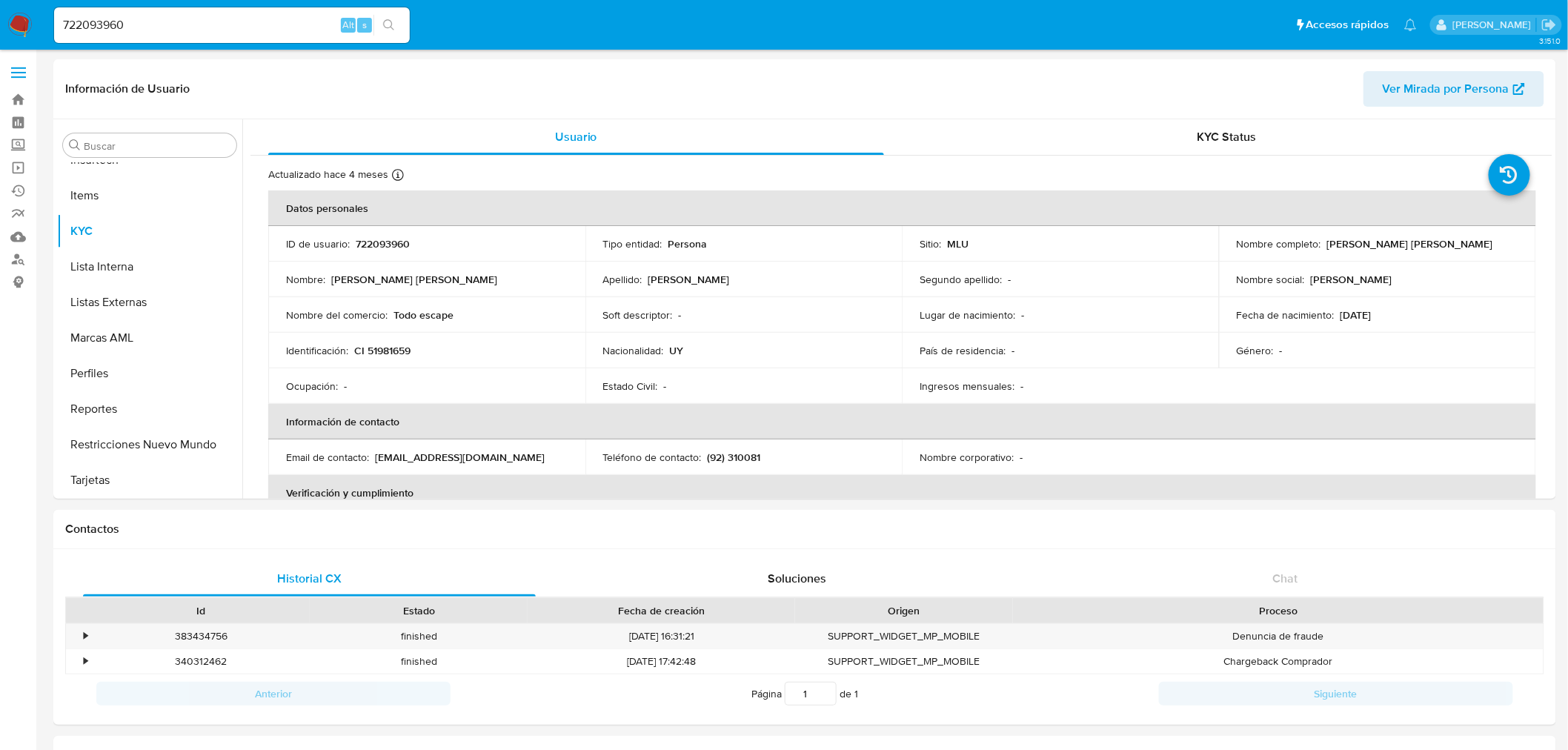
click at [221, 20] on input "722093960" at bounding box center [232, 25] width 356 height 19
paste input "3314324"
type input "3314324"
click at [378, 27] on button "search-icon" at bounding box center [388, 25] width 31 height 21
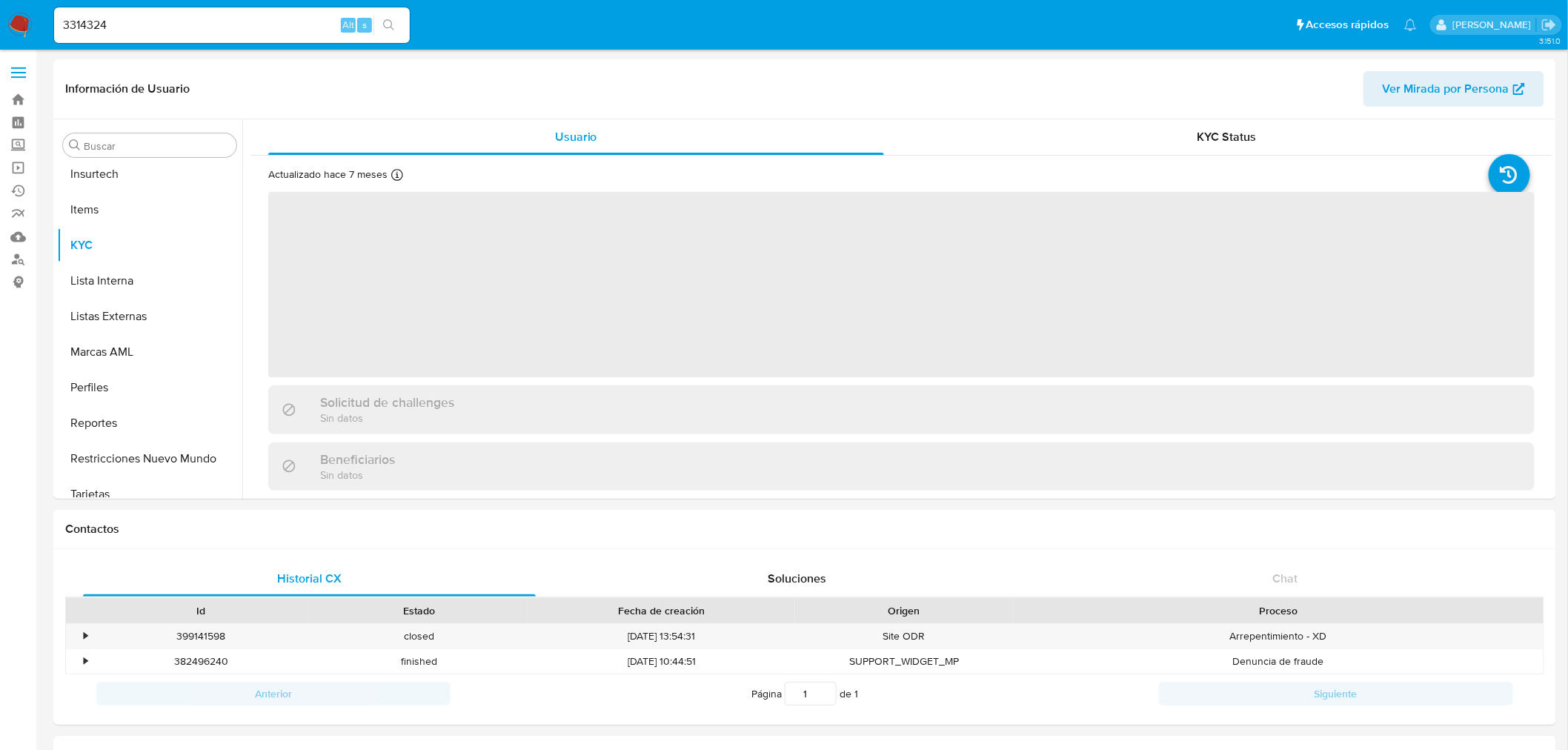
scroll to position [625, 0]
select select "10"
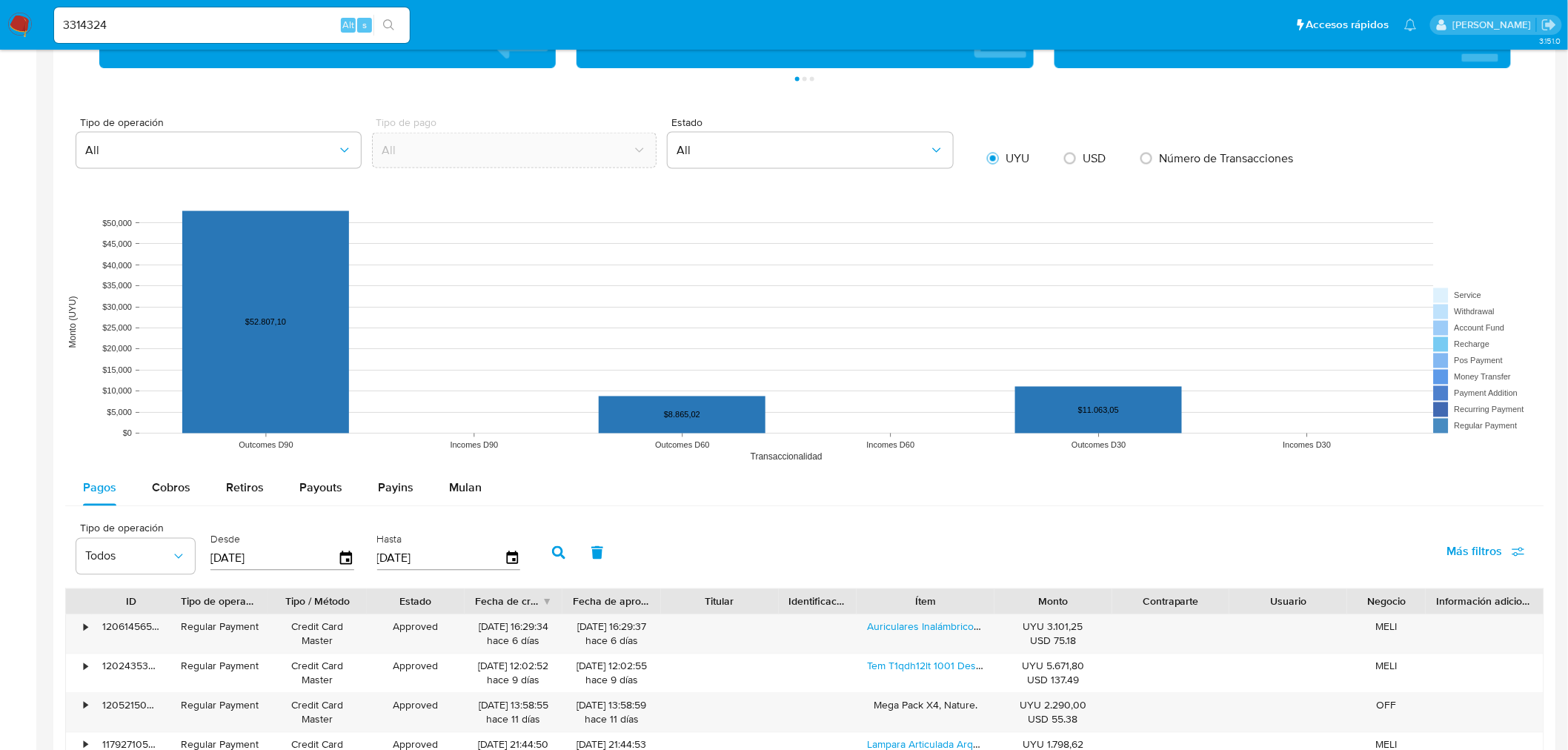
scroll to position [1071, 0]
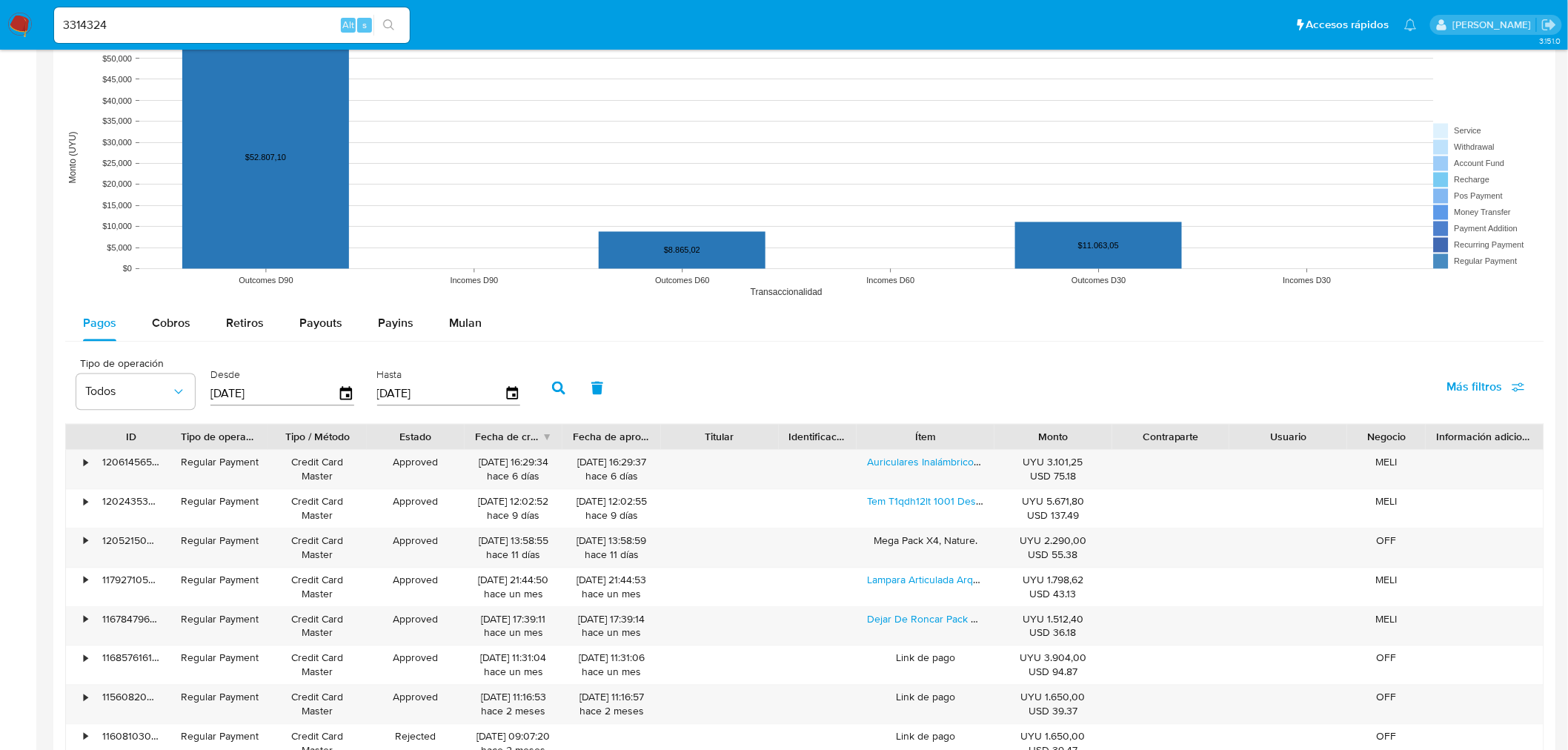
click at [92, 31] on input "3314324" at bounding box center [232, 25] width 356 height 19
paste input "746418438"
type input "746418438"
click at [390, 27] on icon "search-icon" at bounding box center [388, 24] width 11 height 11
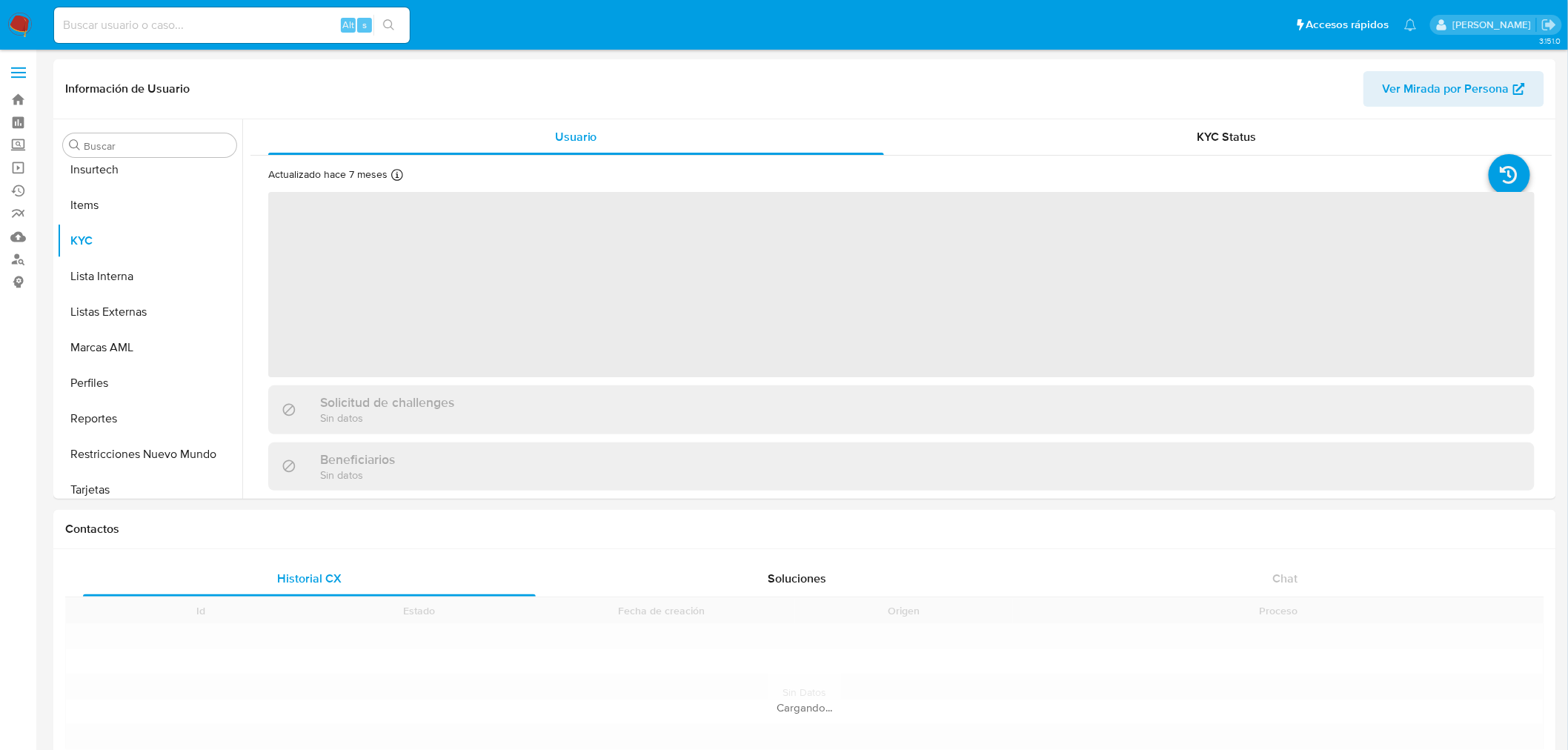
scroll to position [625, 0]
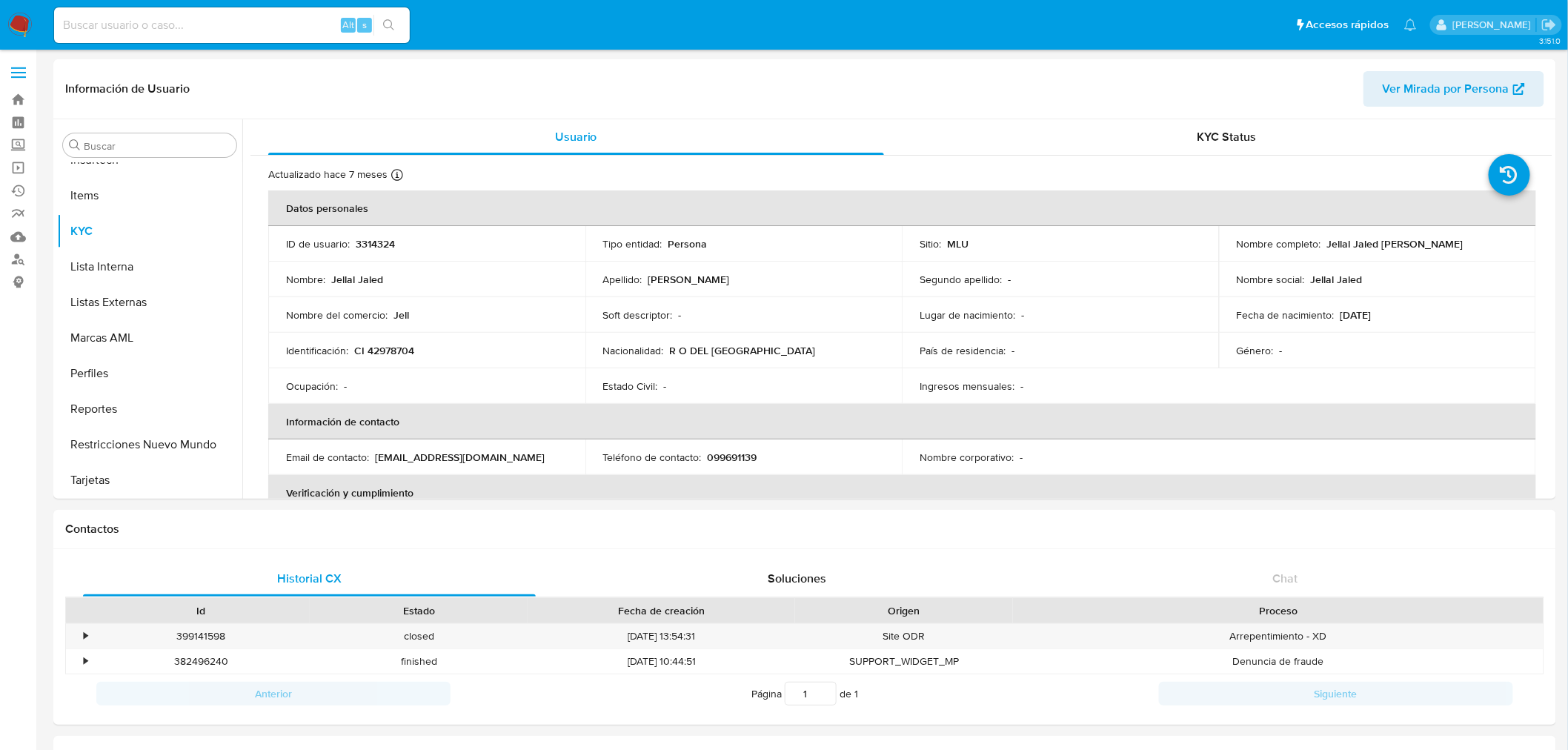
select select "10"
click at [280, 334] on td "Identificación : CI 42978704" at bounding box center [427, 351] width 317 height 36
click at [180, 26] on input at bounding box center [232, 25] width 356 height 19
click at [134, 19] on input at bounding box center [232, 25] width 356 height 19
paste input "746418438"
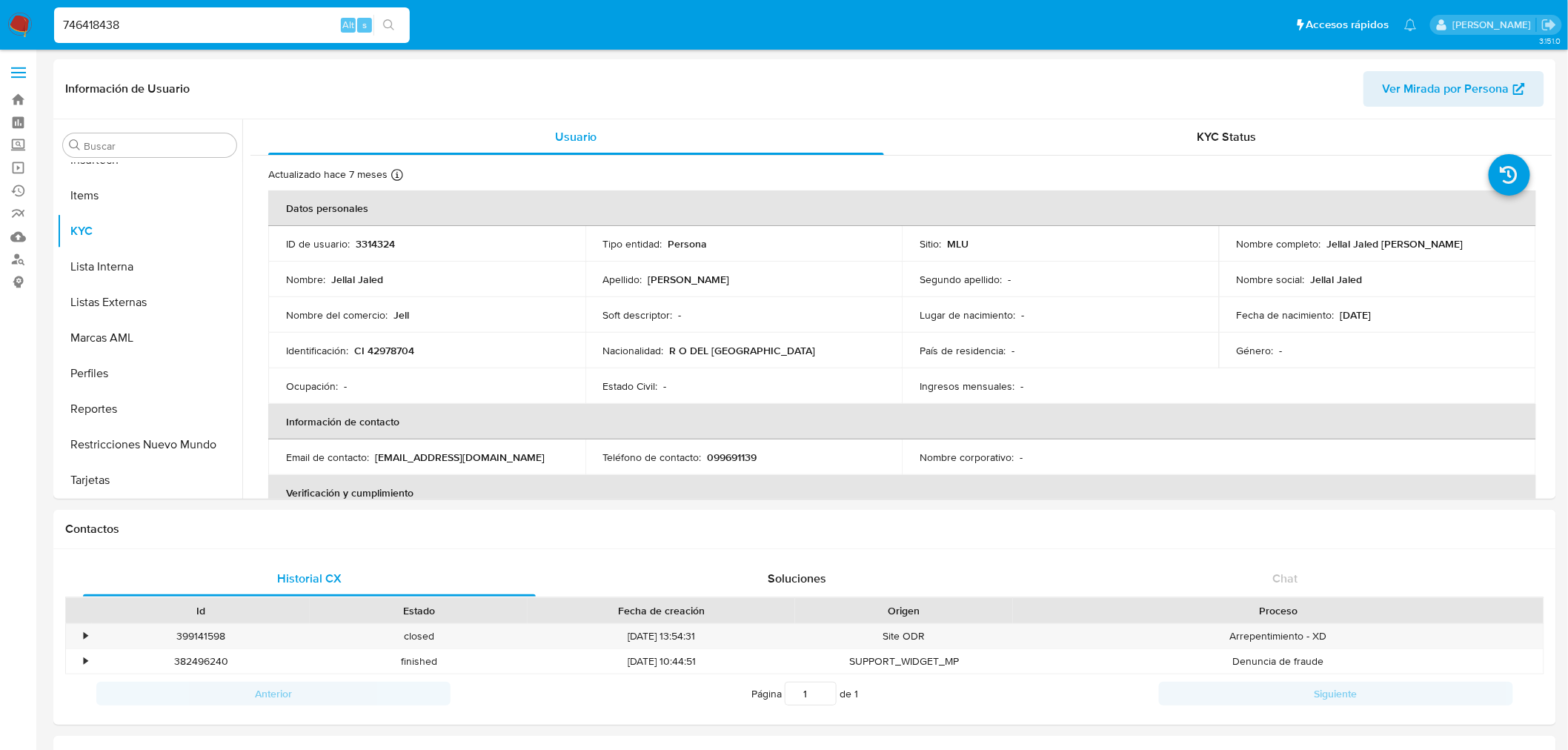
type input "746418438"
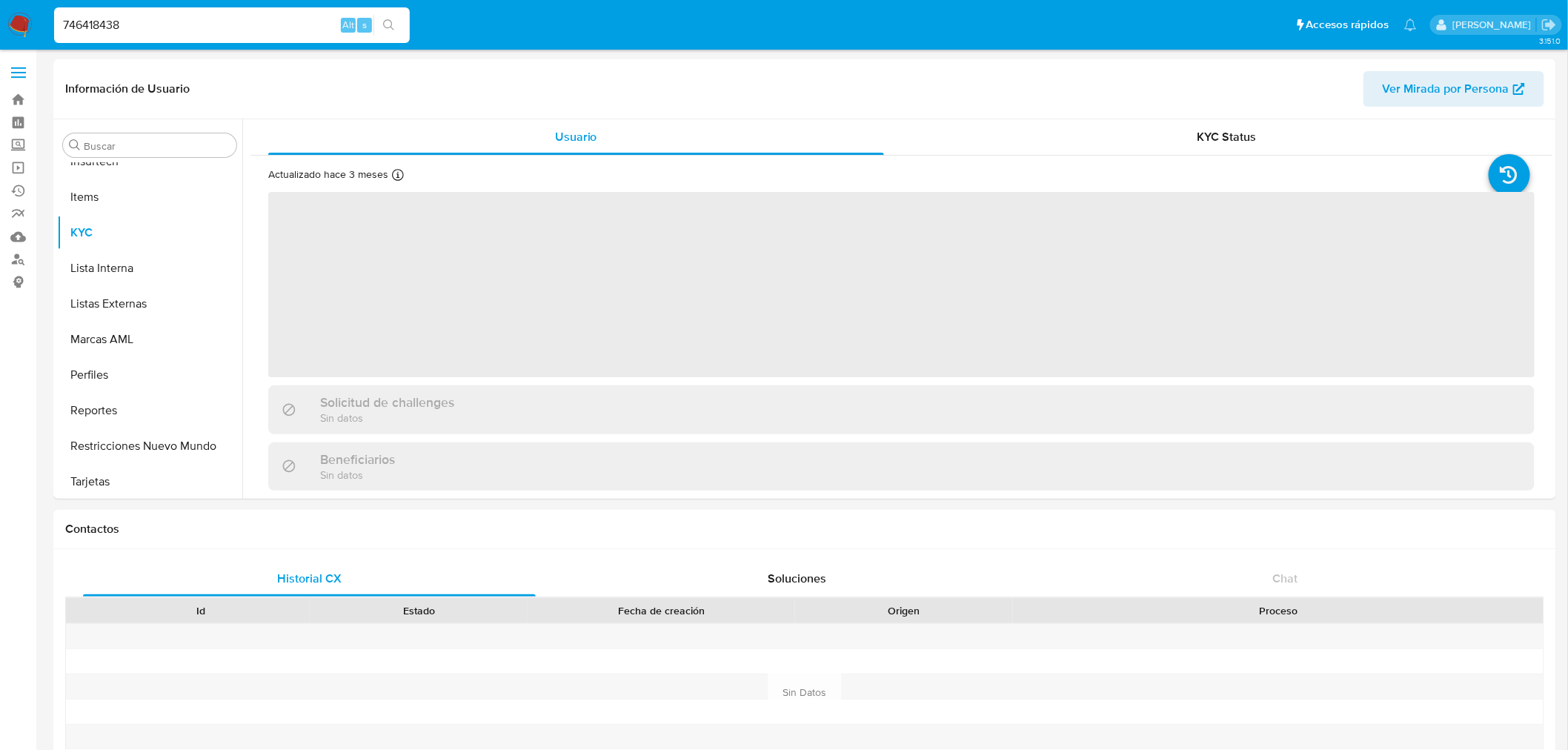
scroll to position [625, 0]
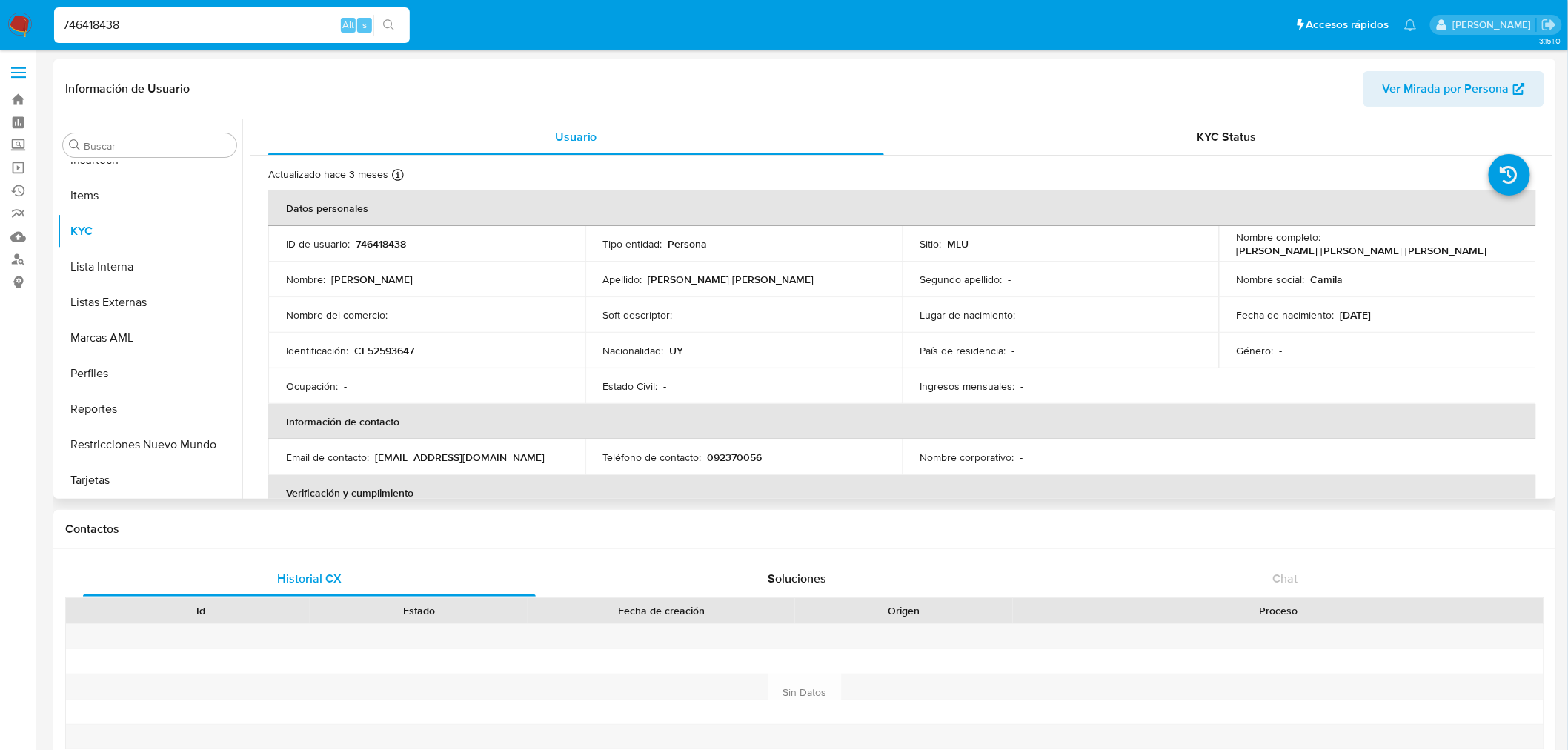
select select "10"
click at [513, 344] on div "Identificación : CI 52593647" at bounding box center [426, 350] width 282 height 13
click at [106, 27] on input "746418438" at bounding box center [232, 25] width 356 height 19
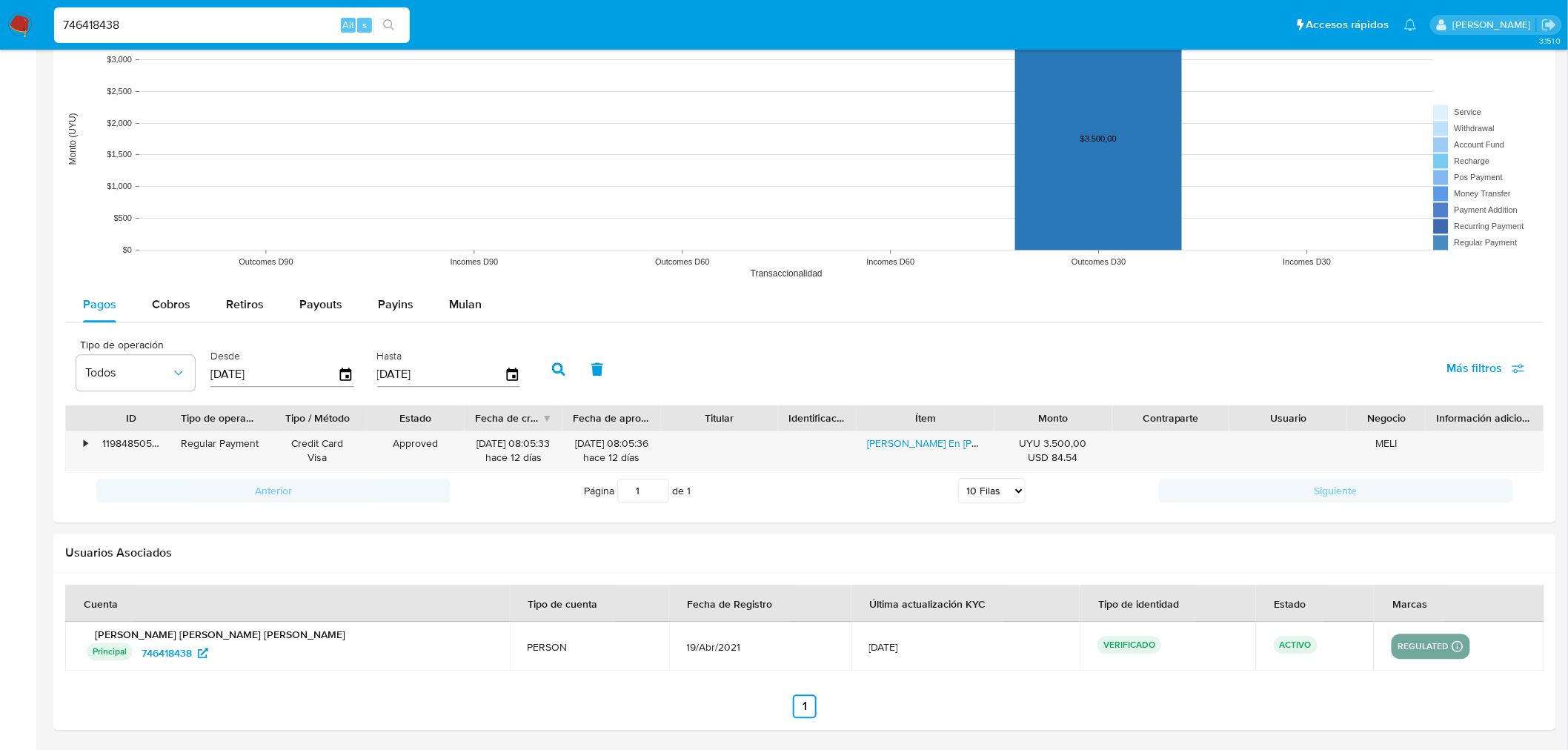
scroll to position [1167, 0]
click at [342, 372] on icon "button" at bounding box center [347, 374] width 26 height 26
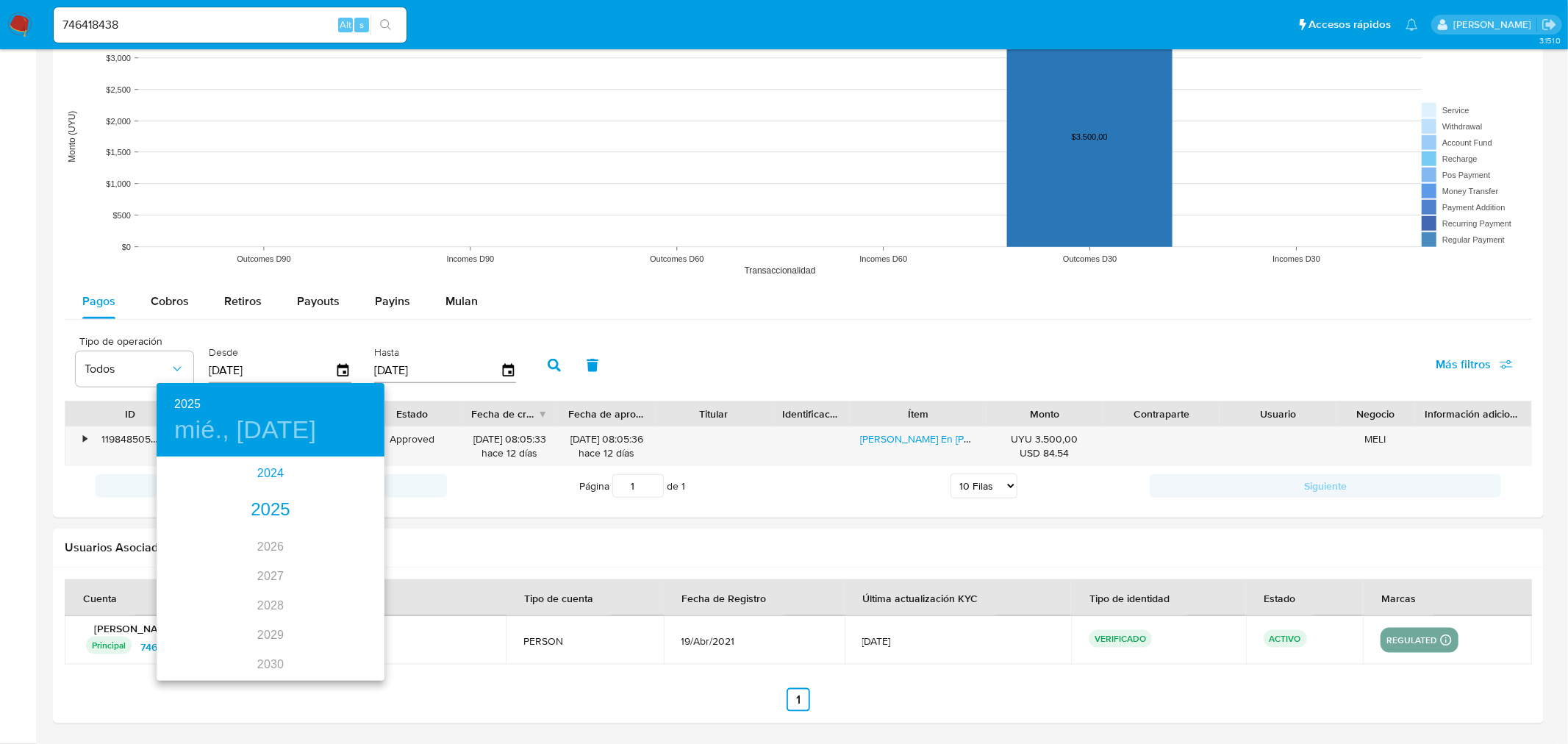
click at [261, 477] on div "2024" at bounding box center [271, 473] width 228 height 29
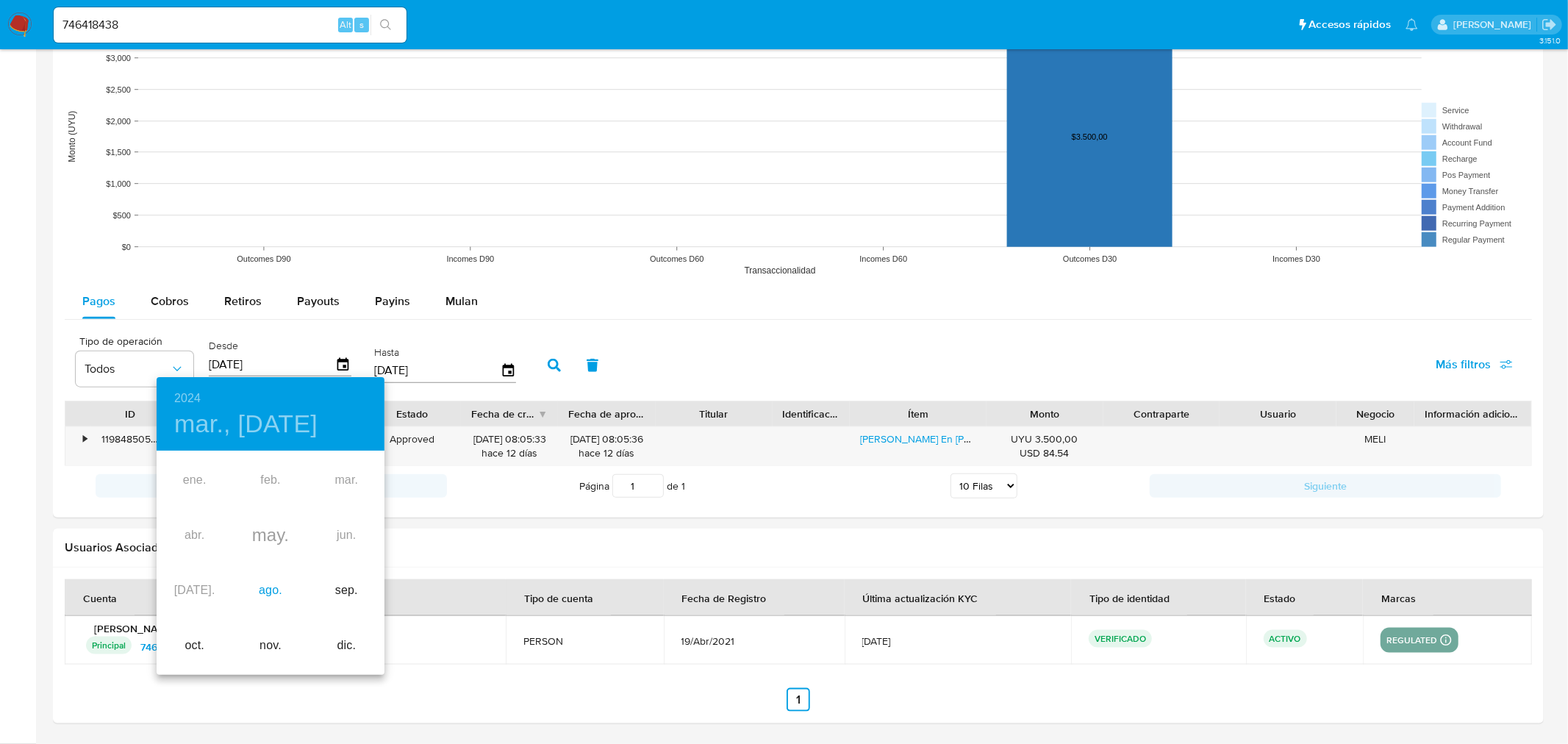
click at [272, 587] on div "ago." at bounding box center [271, 591] width 76 height 55
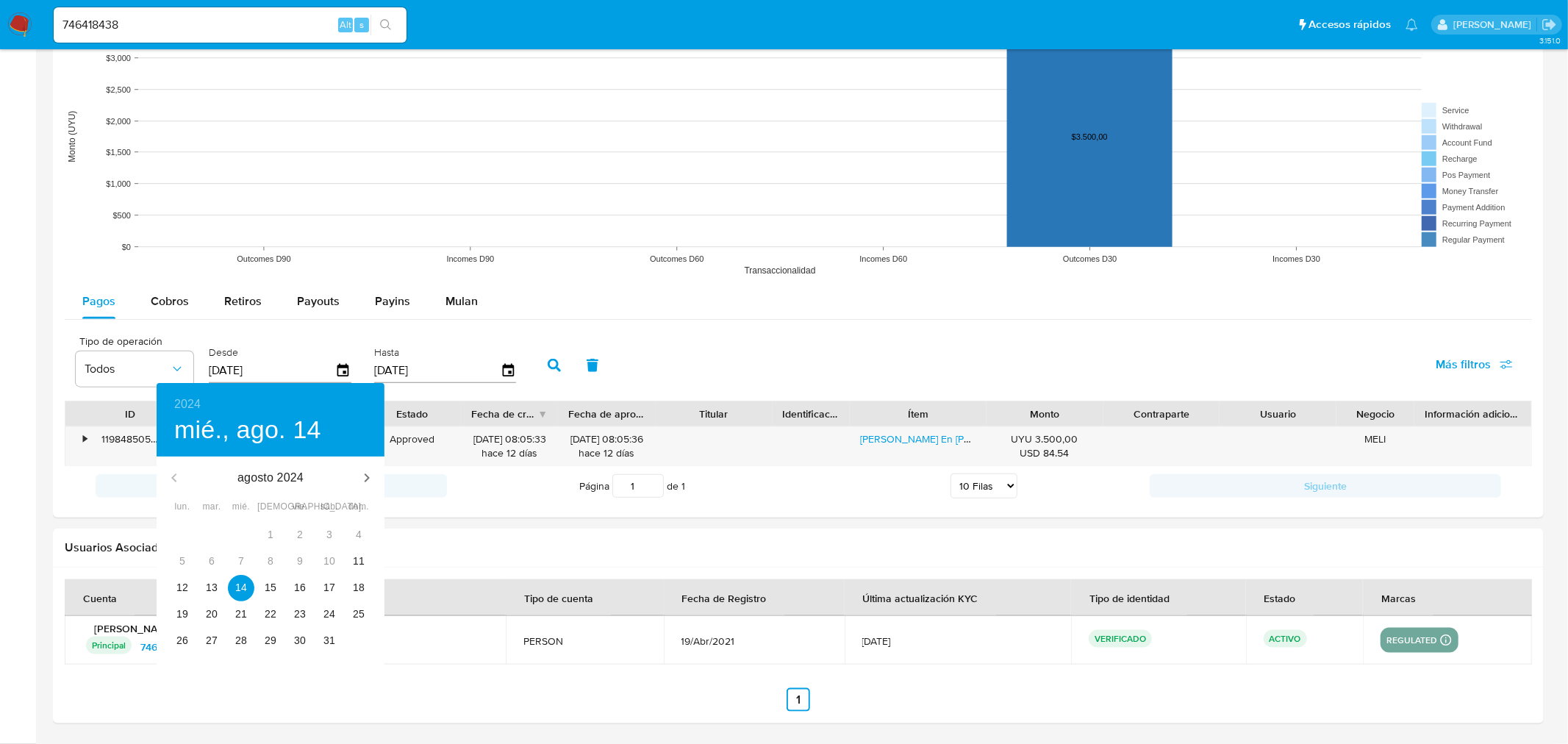
click at [168, 587] on div "12" at bounding box center [182, 588] width 29 height 27
type input "[DATE]"
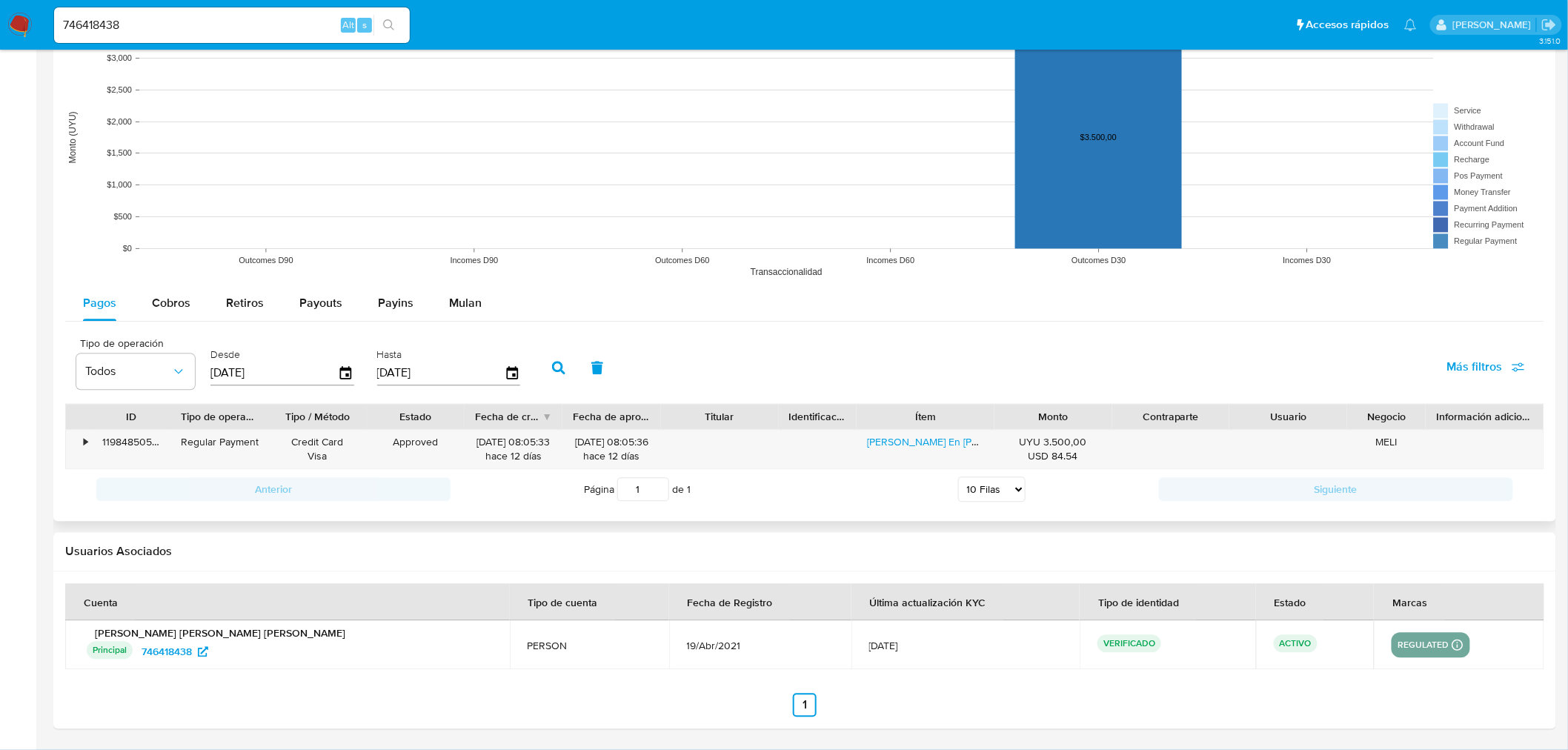
click at [556, 352] on button "button" at bounding box center [559, 368] width 38 height 36
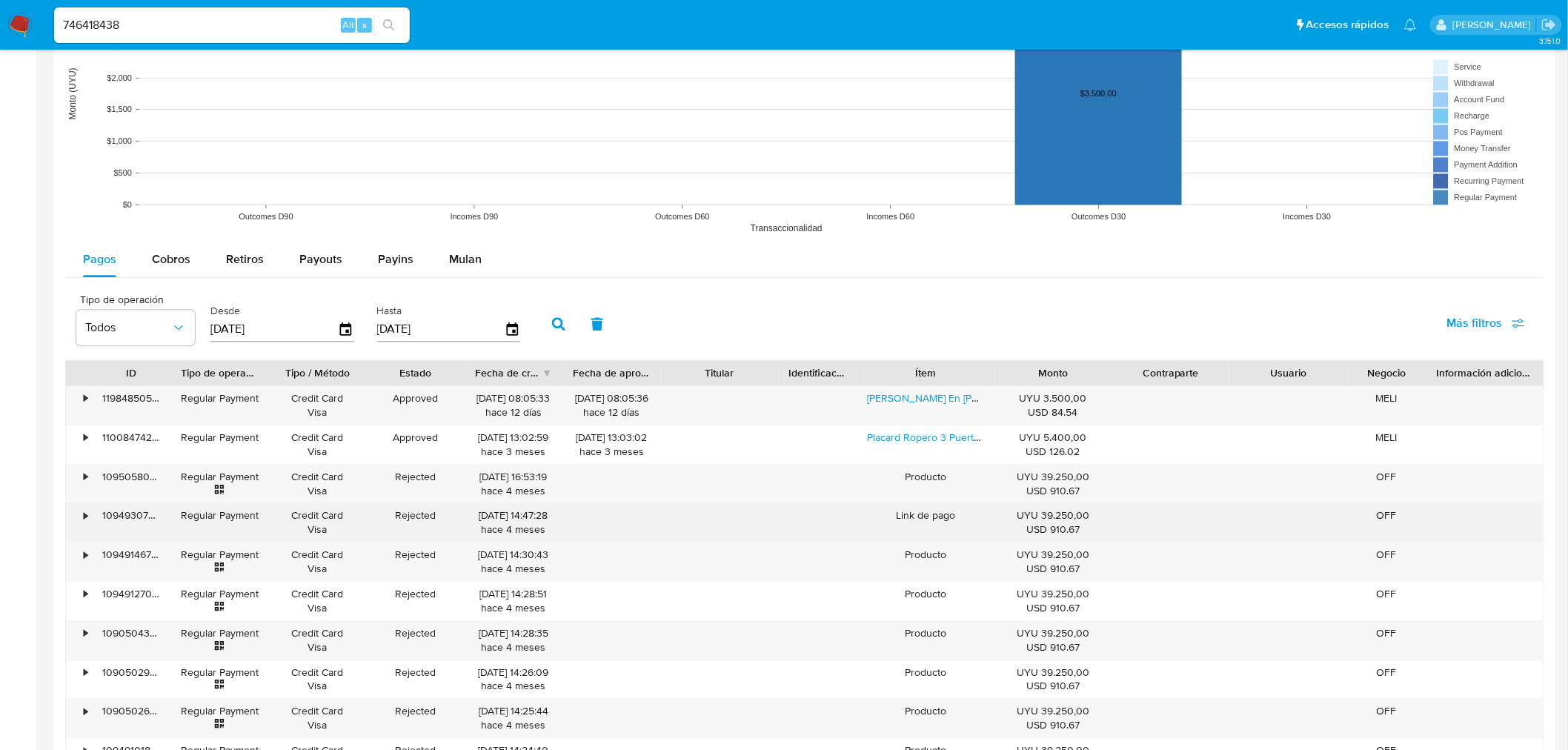
scroll to position [1249, 0]
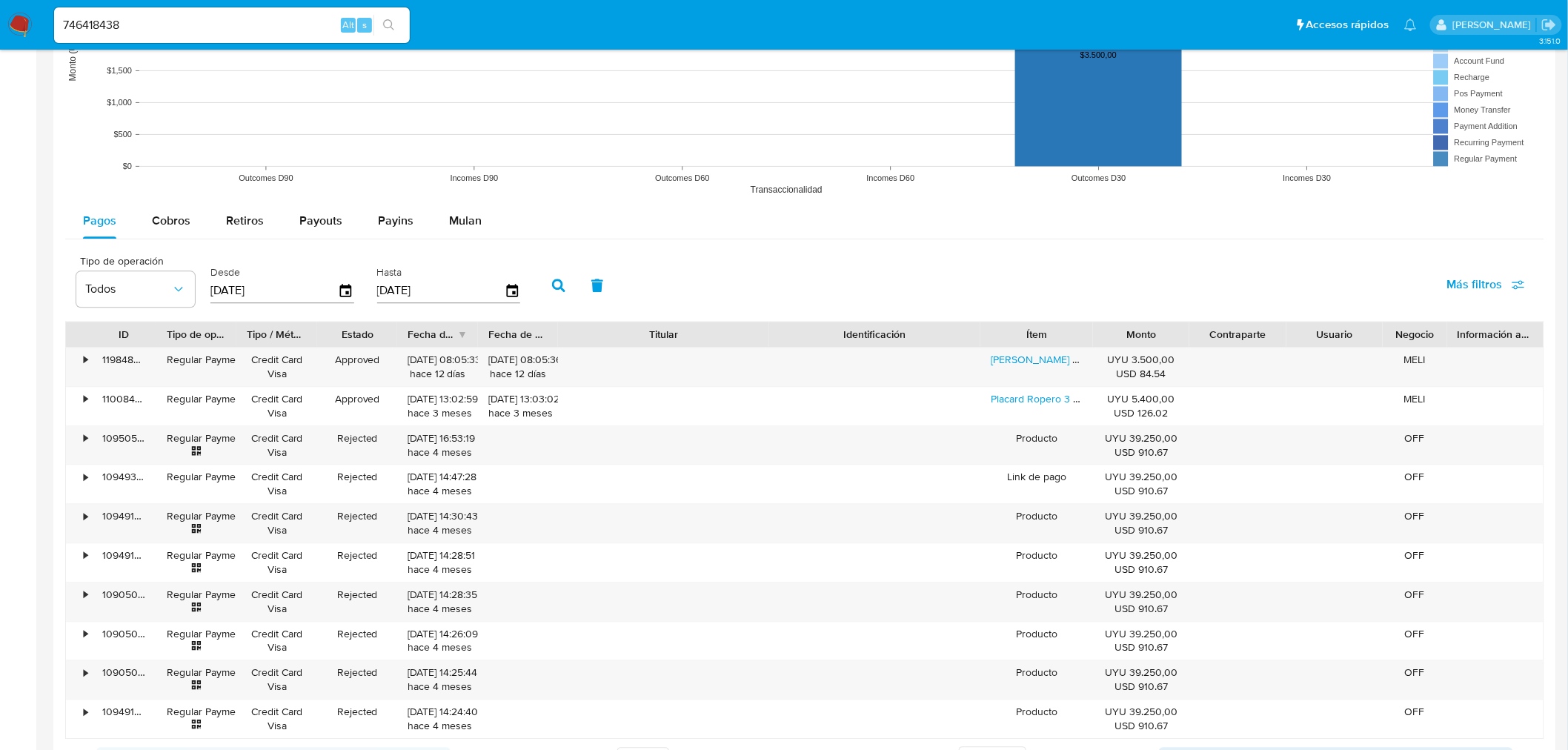
drag, startPoint x: 771, startPoint y: 334, endPoint x: 865, endPoint y: 334, distance: 94.0
click at [865, 334] on div "ID Tipo de operación Tipo / Método Estado Fecha de creación Fecha de aprobación…" at bounding box center [804, 334] width 1477 height 25
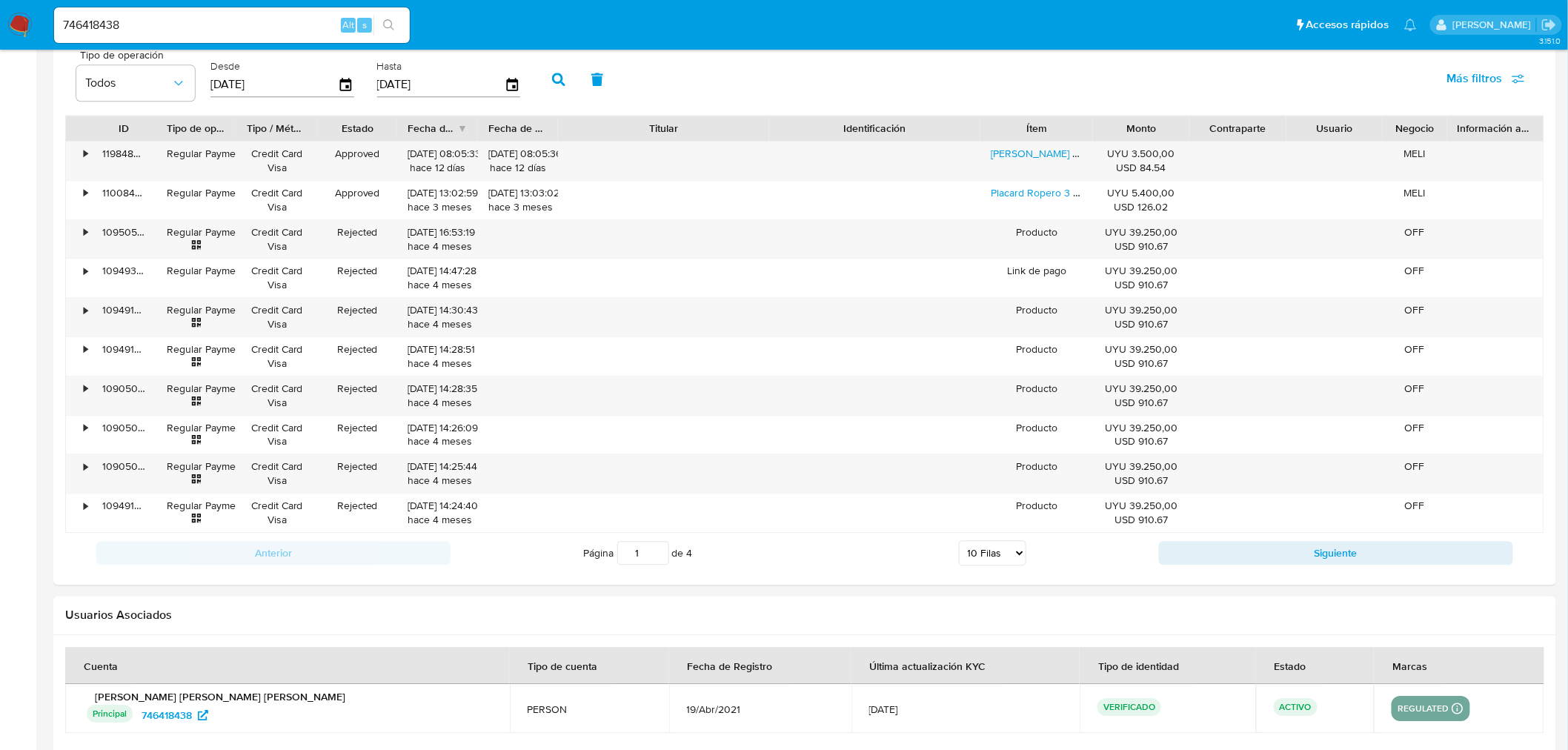
scroll to position [1483, 0]
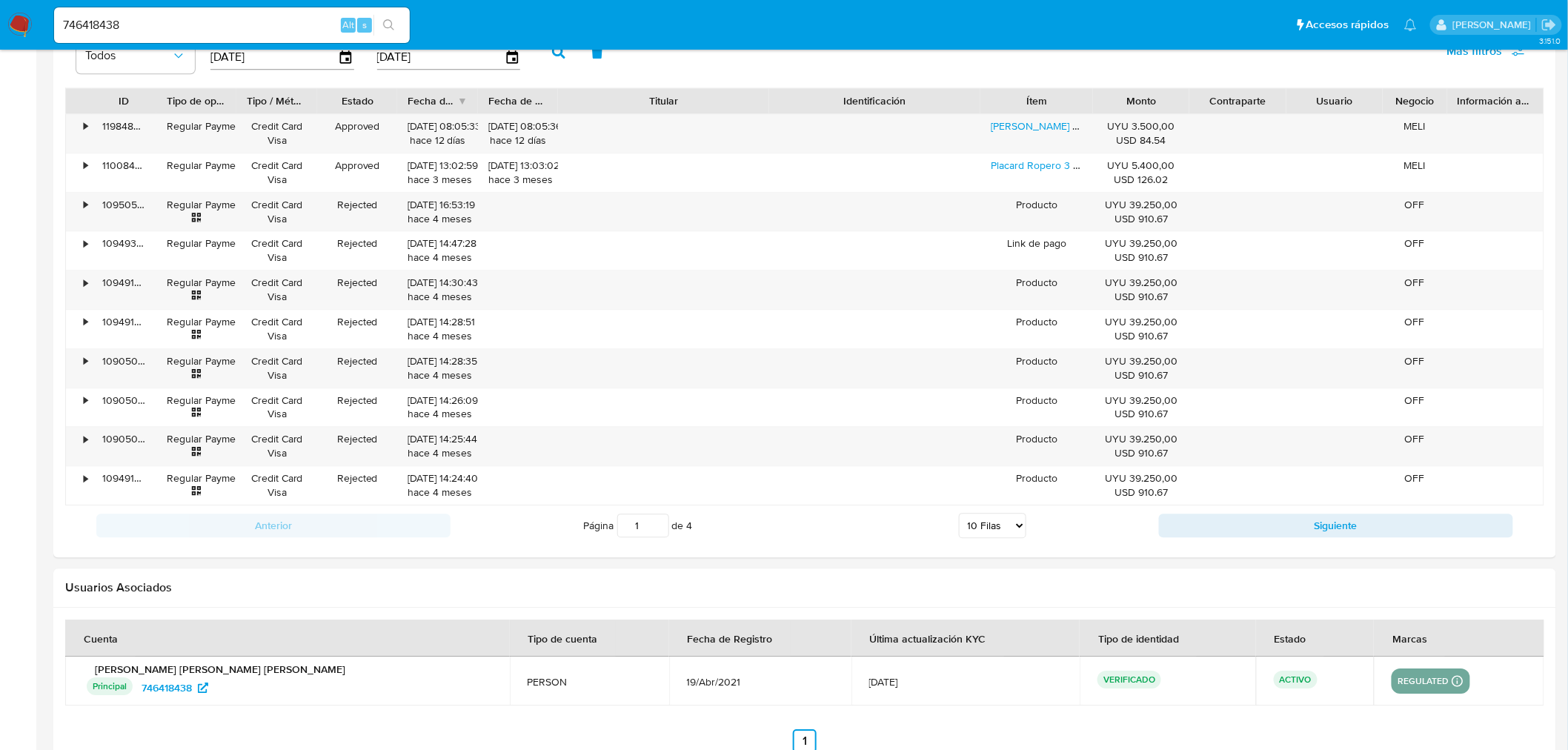
click at [152, 17] on input "746418438" at bounding box center [232, 25] width 356 height 19
paste input "267809213"
type input "267809213"
click at [390, 21] on icon "search-icon" at bounding box center [388, 24] width 11 height 11
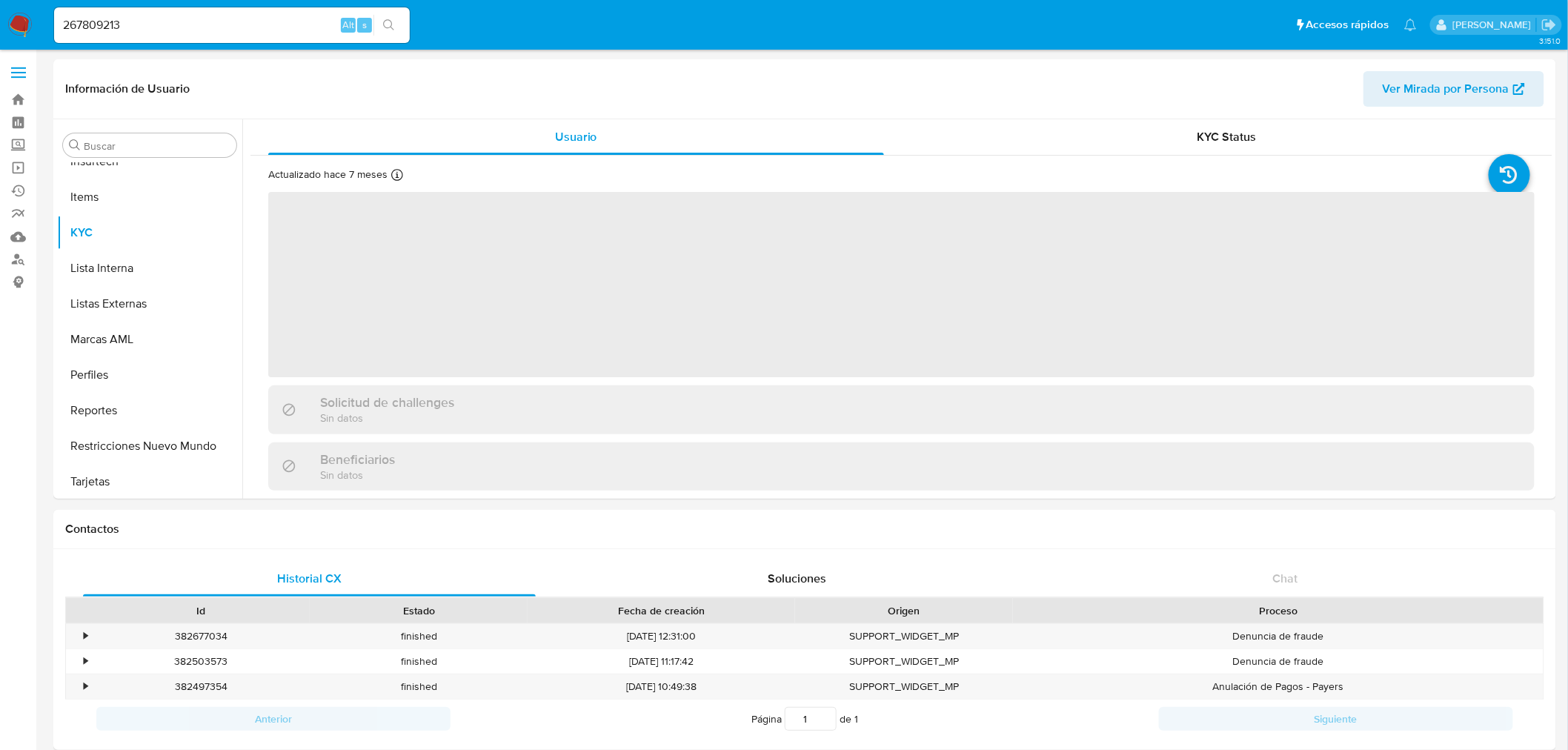
scroll to position [625, 0]
select select "10"
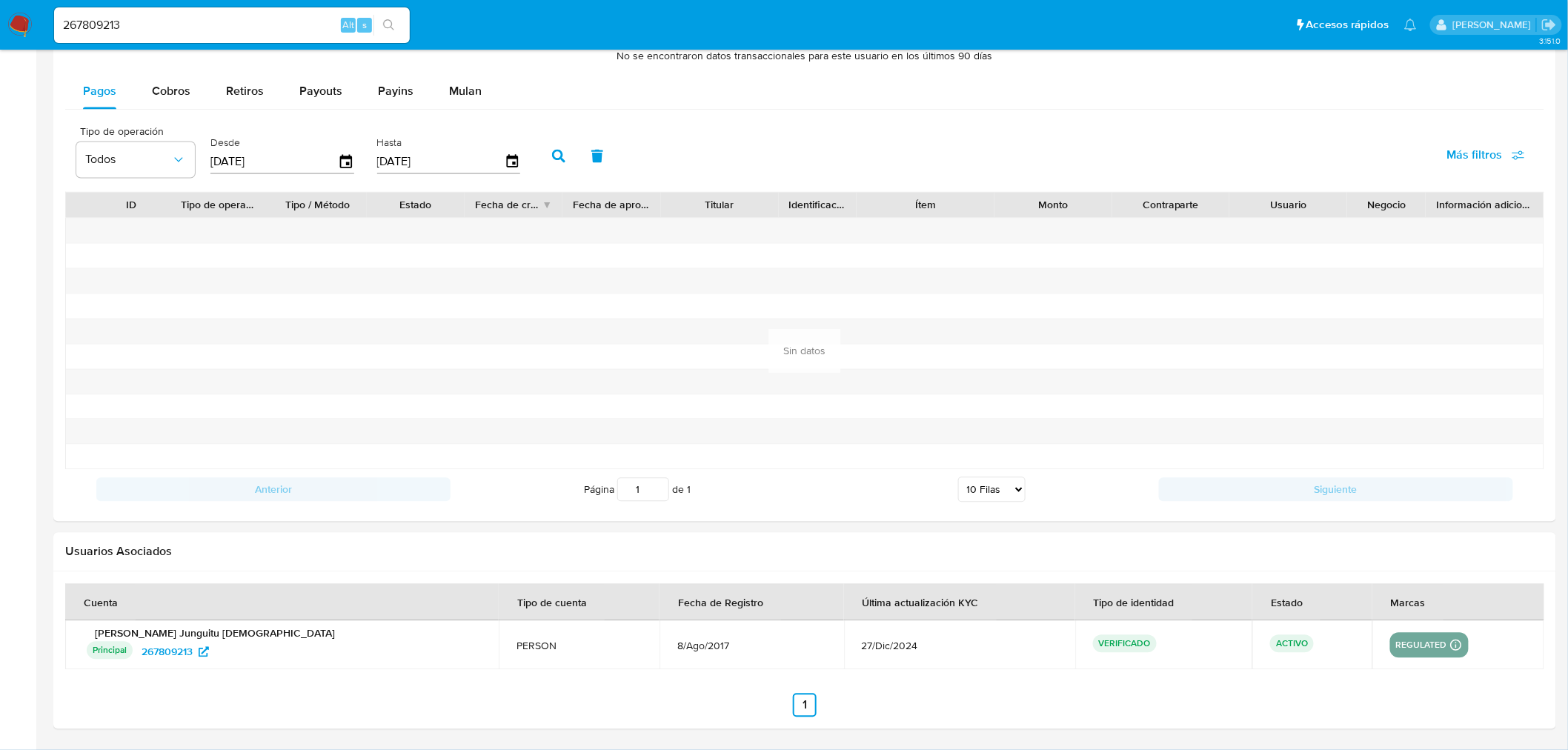
scroll to position [856, 0]
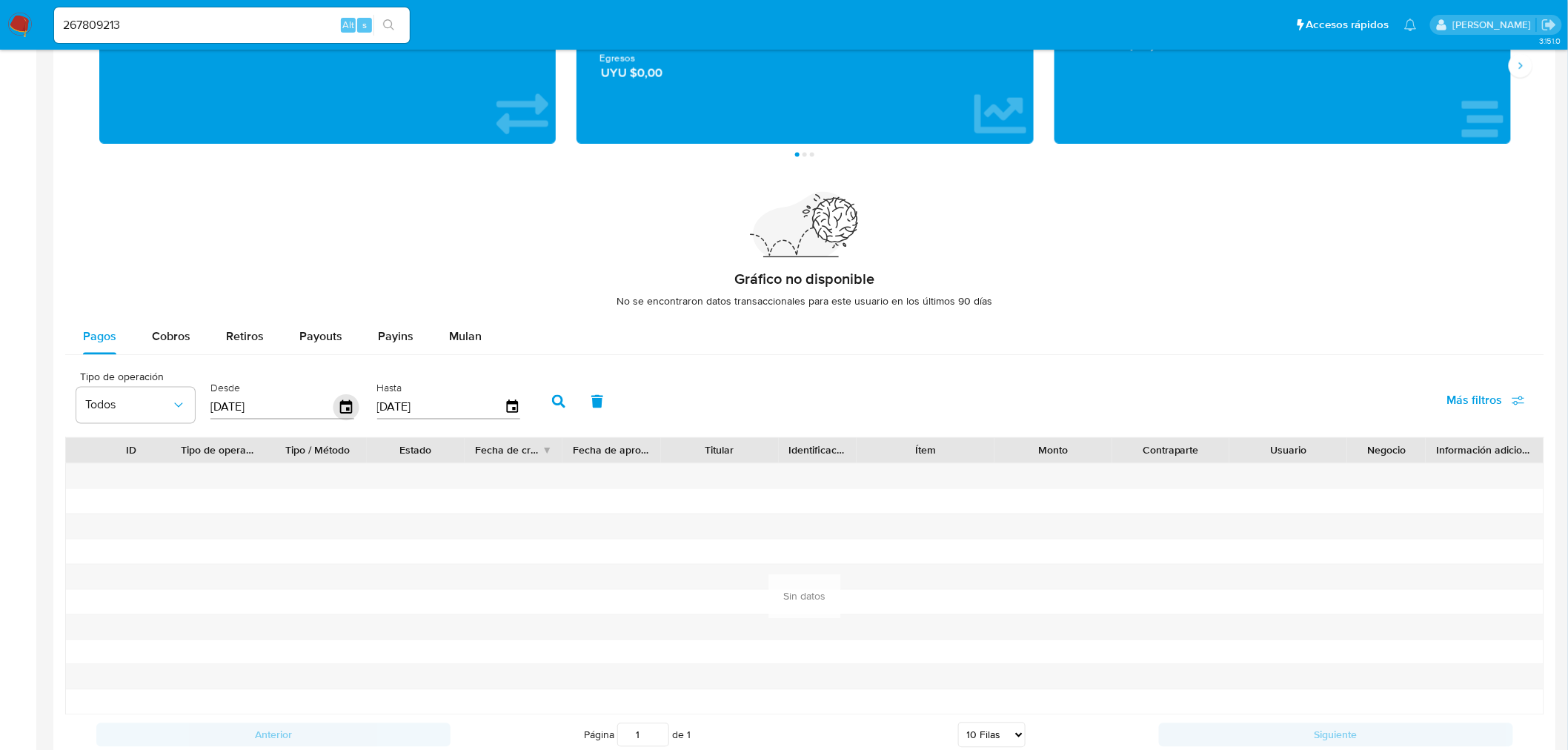
click at [343, 416] on icon "button" at bounding box center [347, 408] width 26 height 26
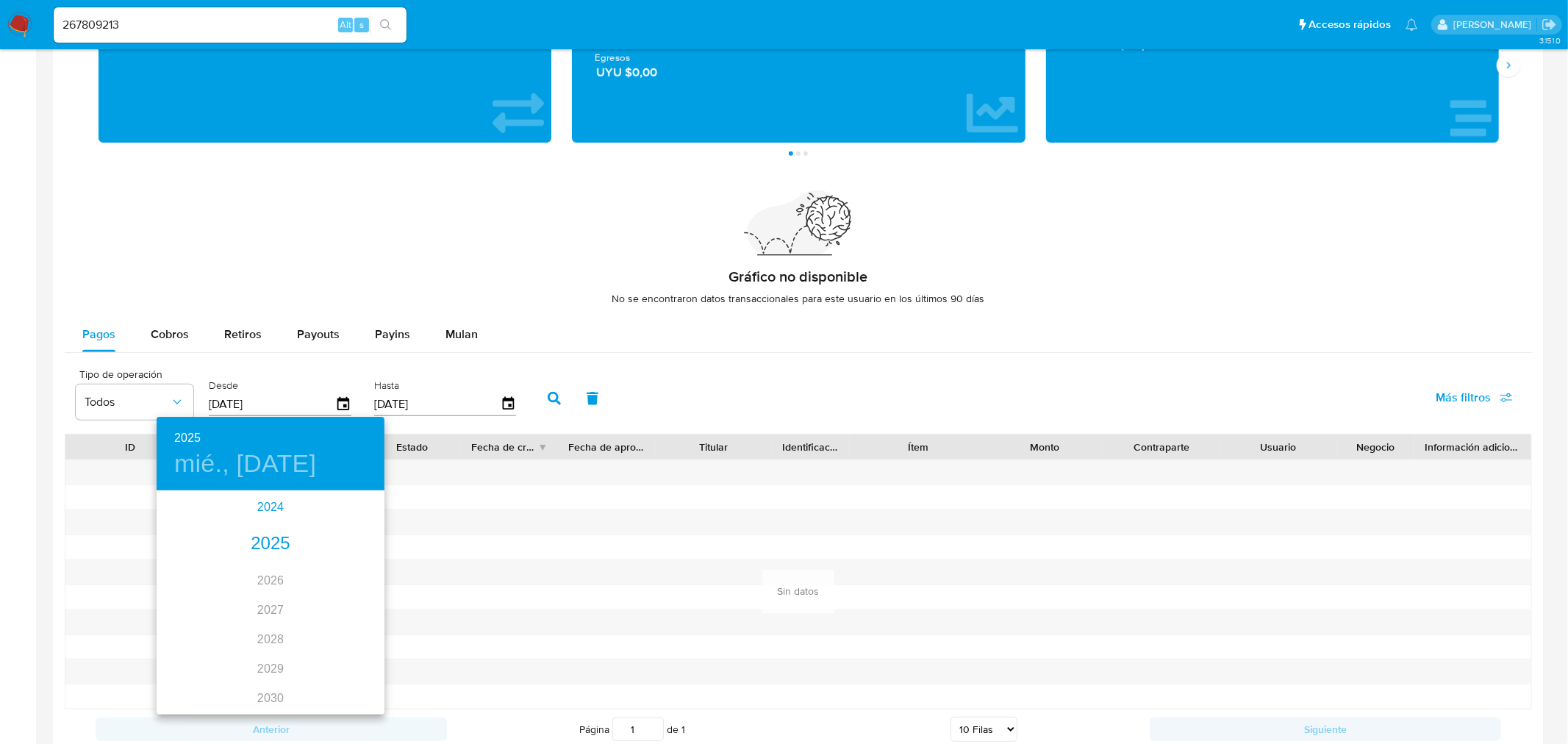
click at [276, 511] on div "2024" at bounding box center [271, 508] width 228 height 29
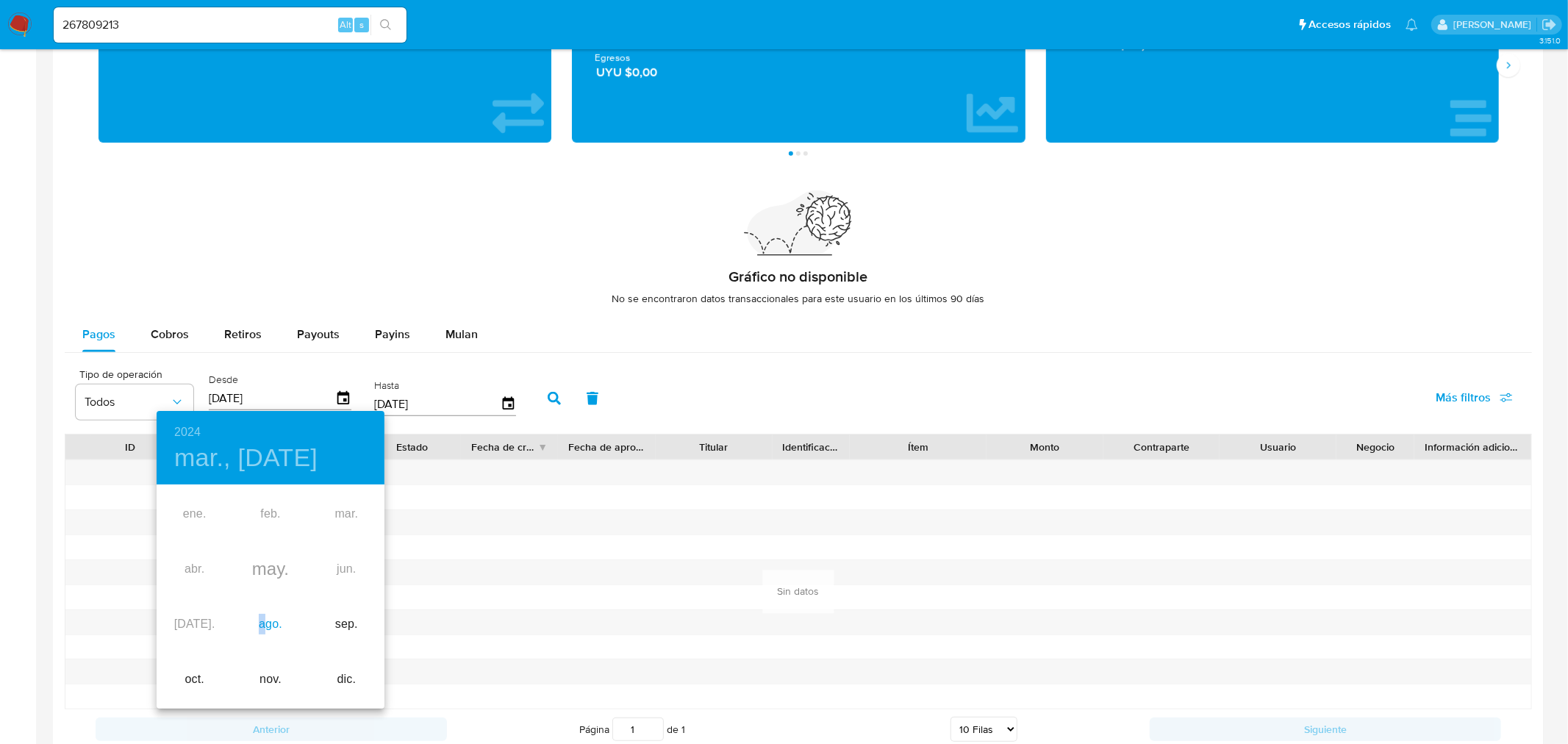
click at [262, 631] on div "ago." at bounding box center [271, 625] width 76 height 55
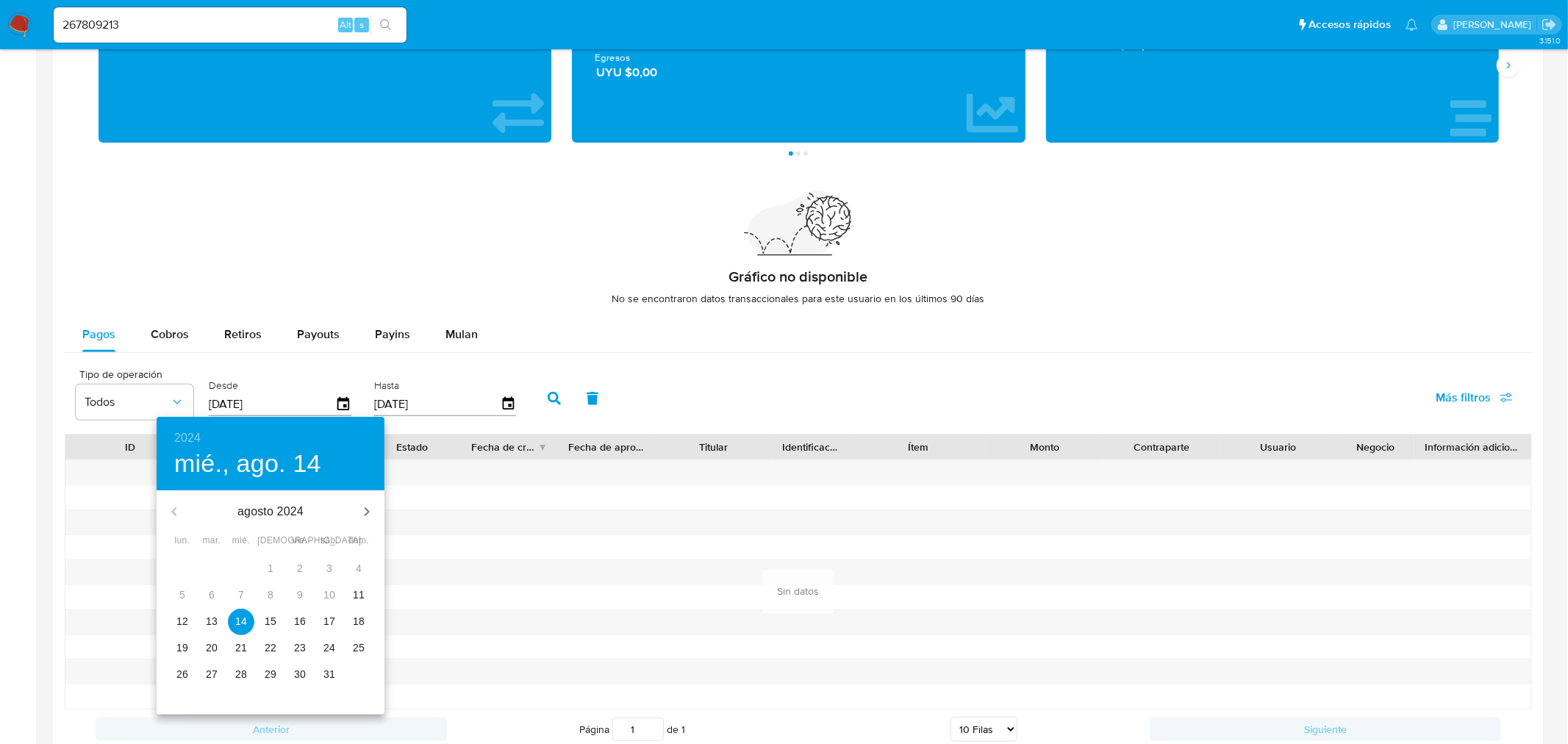
click at [184, 619] on p "12" at bounding box center [182, 621] width 12 height 15
type input "[DATE]"
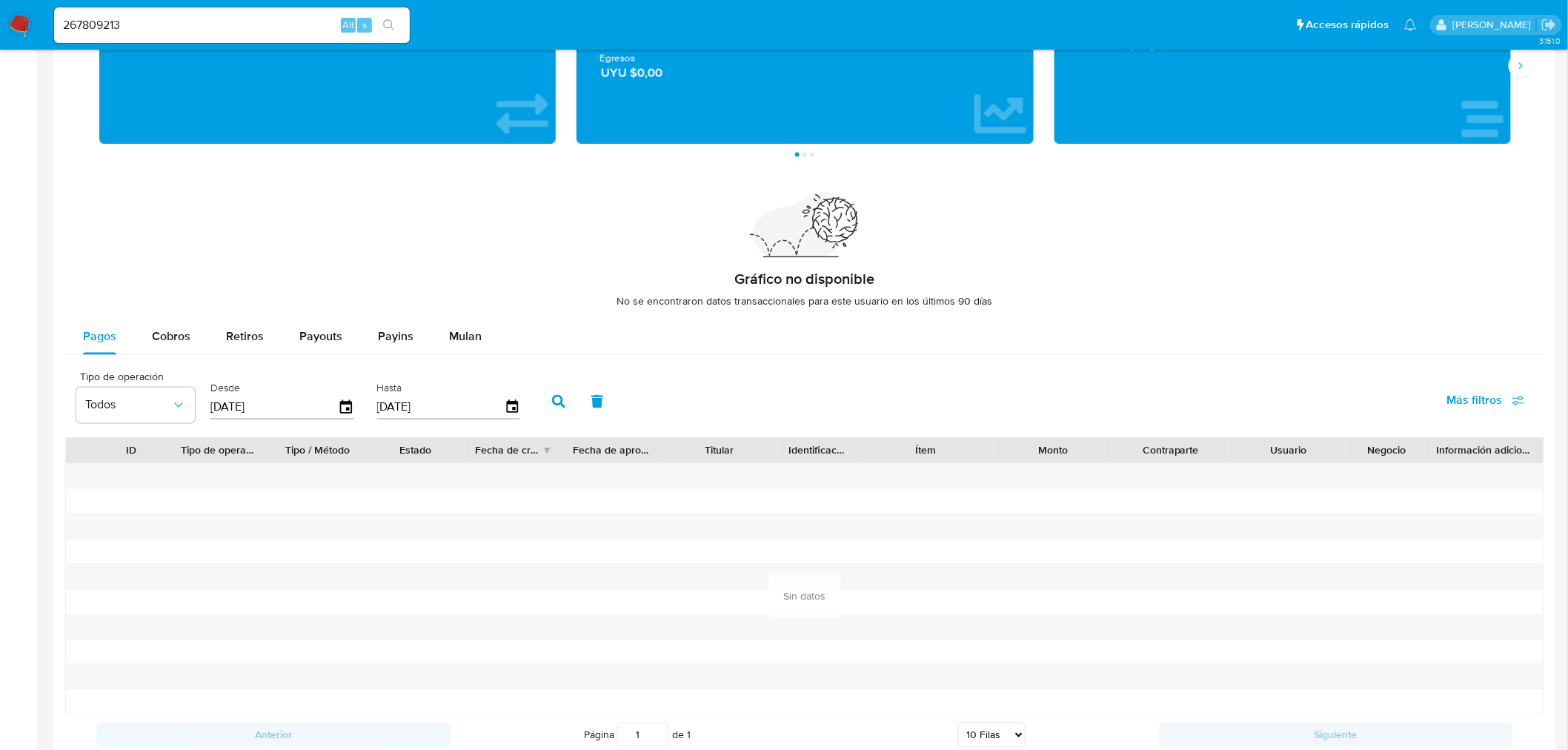
click at [554, 405] on icon "button" at bounding box center [558, 401] width 13 height 13
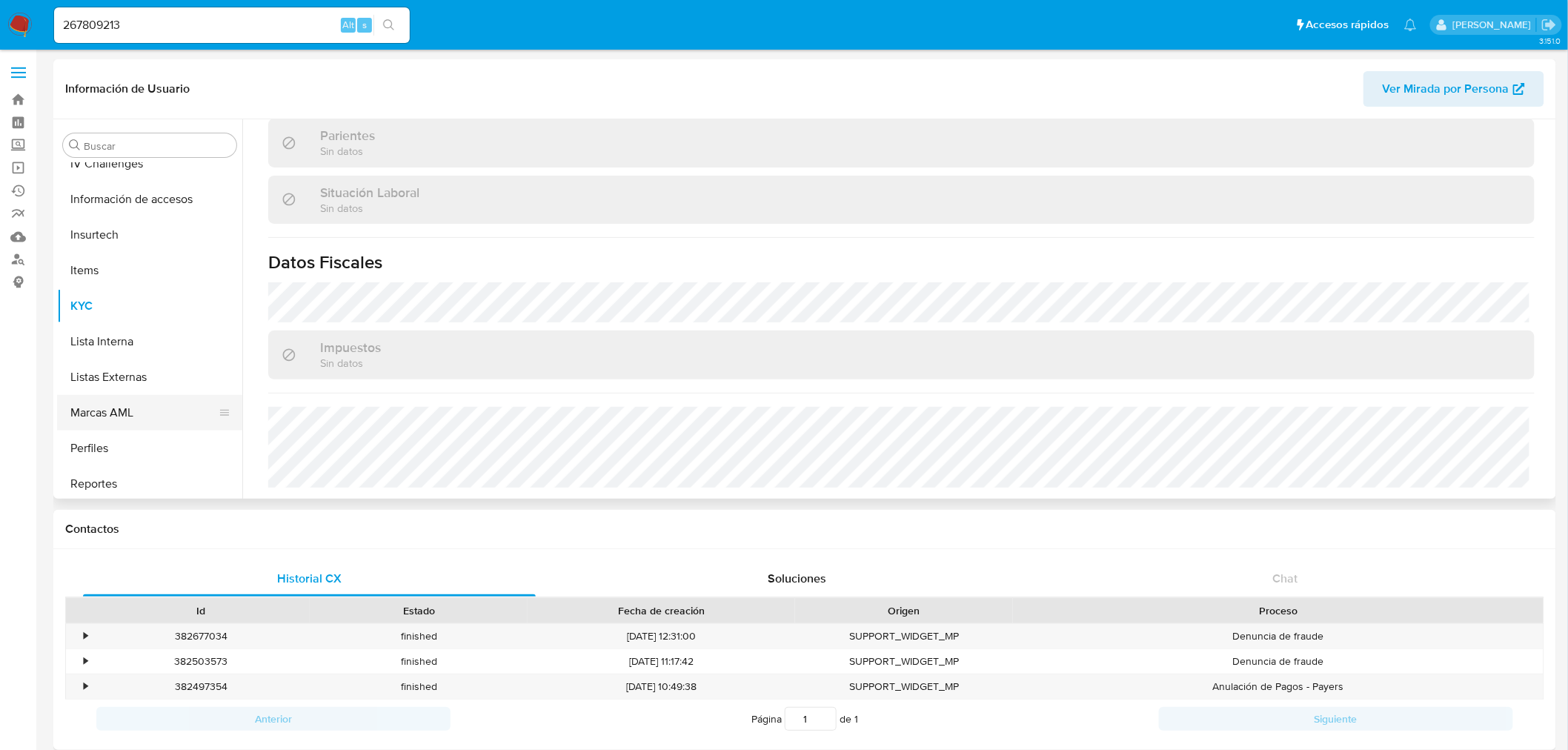
scroll to position [297, 0]
click at [136, 206] on button "Documentación" at bounding box center [143, 204] width 173 height 36
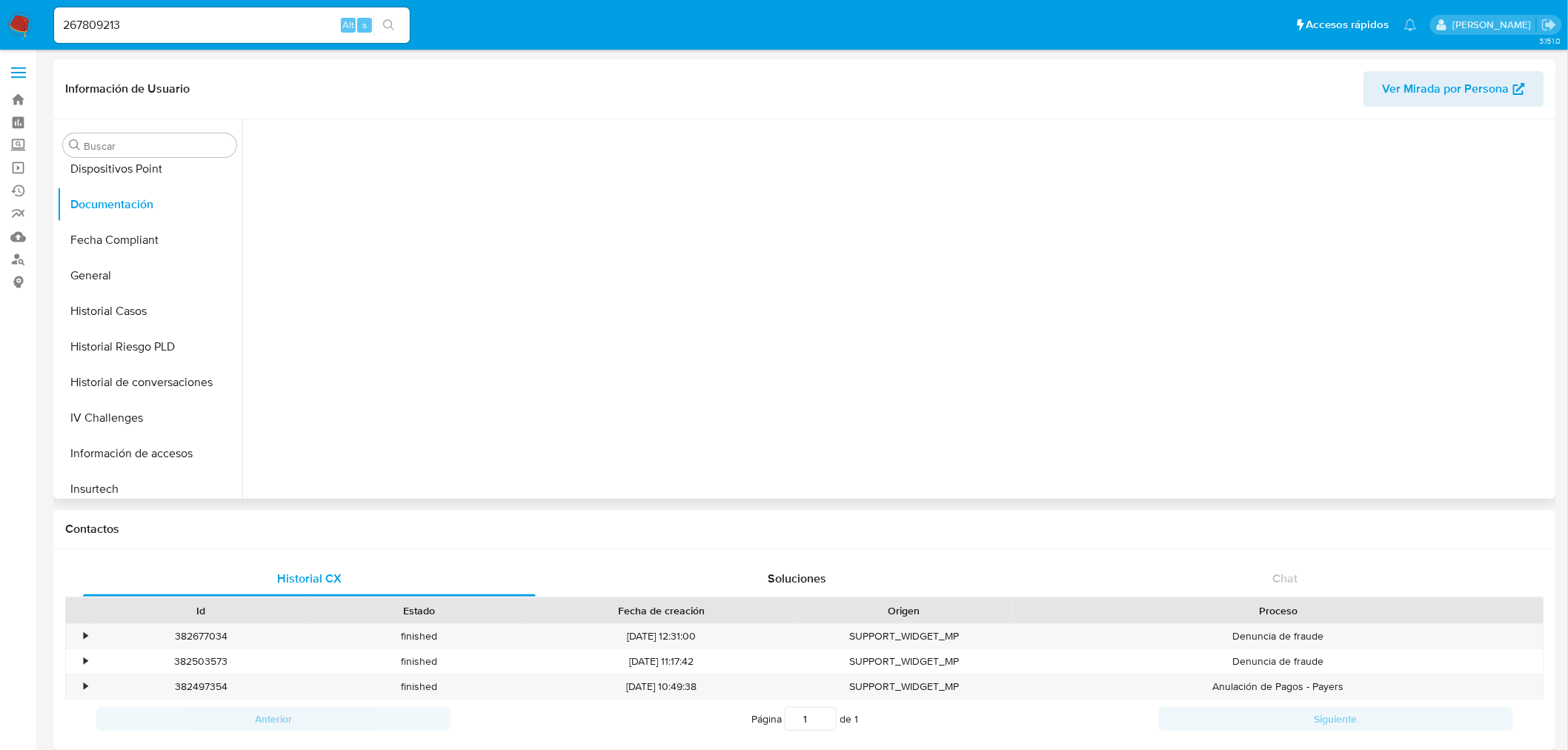
scroll to position [0, 0]
click at [456, 180] on button "Prueba de vida" at bounding box center [401, 192] width 302 height 38
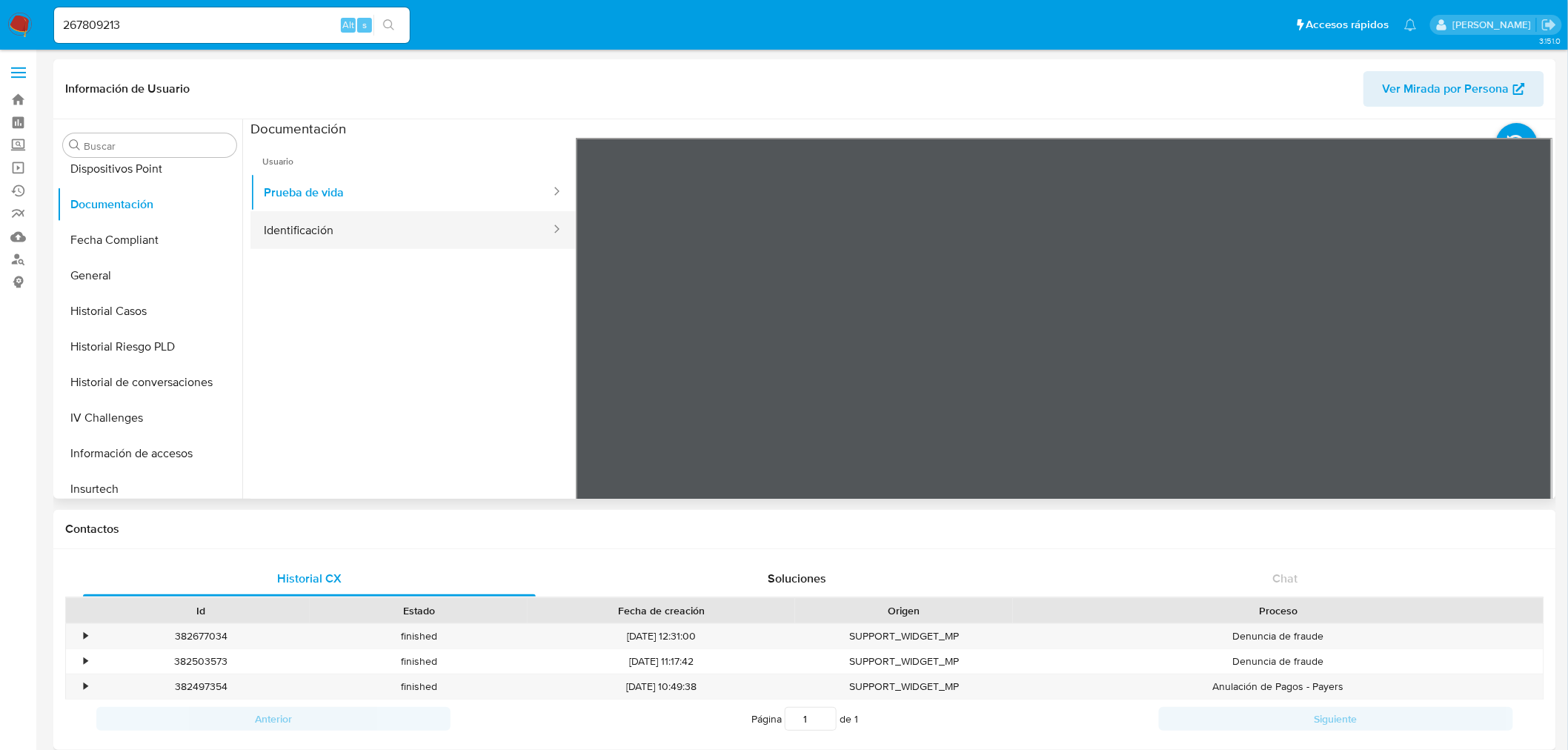
click at [456, 217] on button "Identificación" at bounding box center [401, 229] width 302 height 38
click at [142, 23] on input "267809213" at bounding box center [232, 25] width 356 height 19
paste input "404125298"
type input "2404125298"
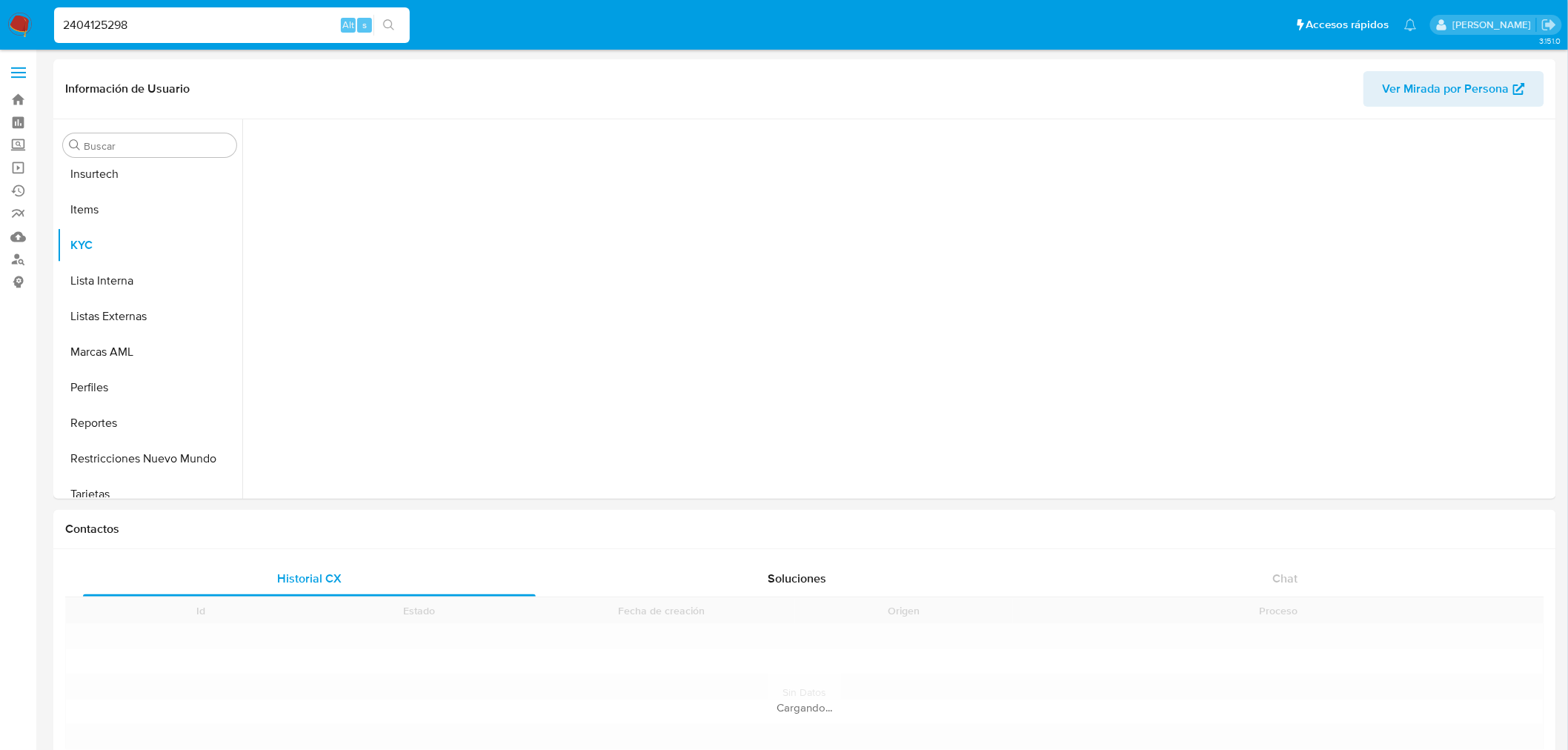
scroll to position [625, 0]
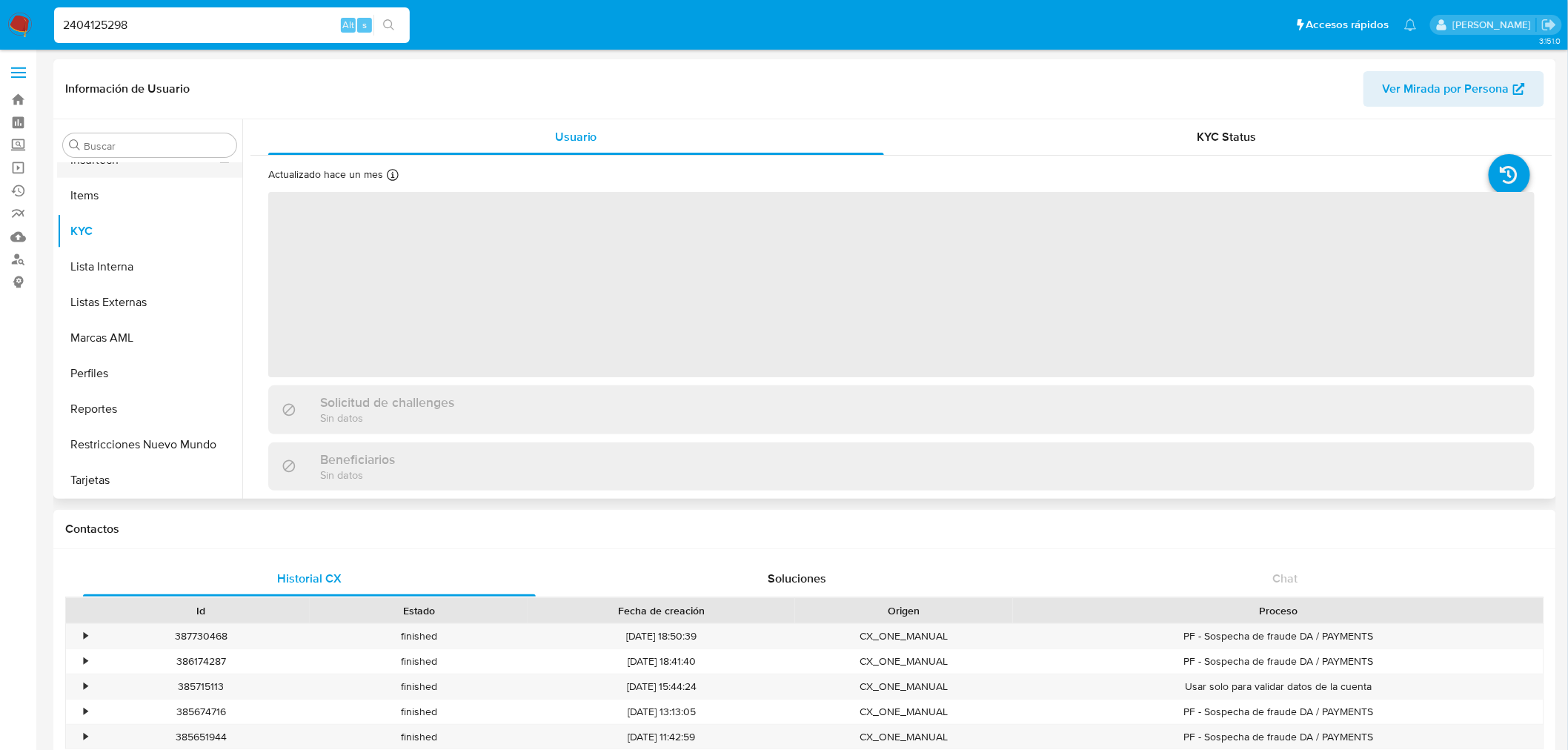
select select "10"
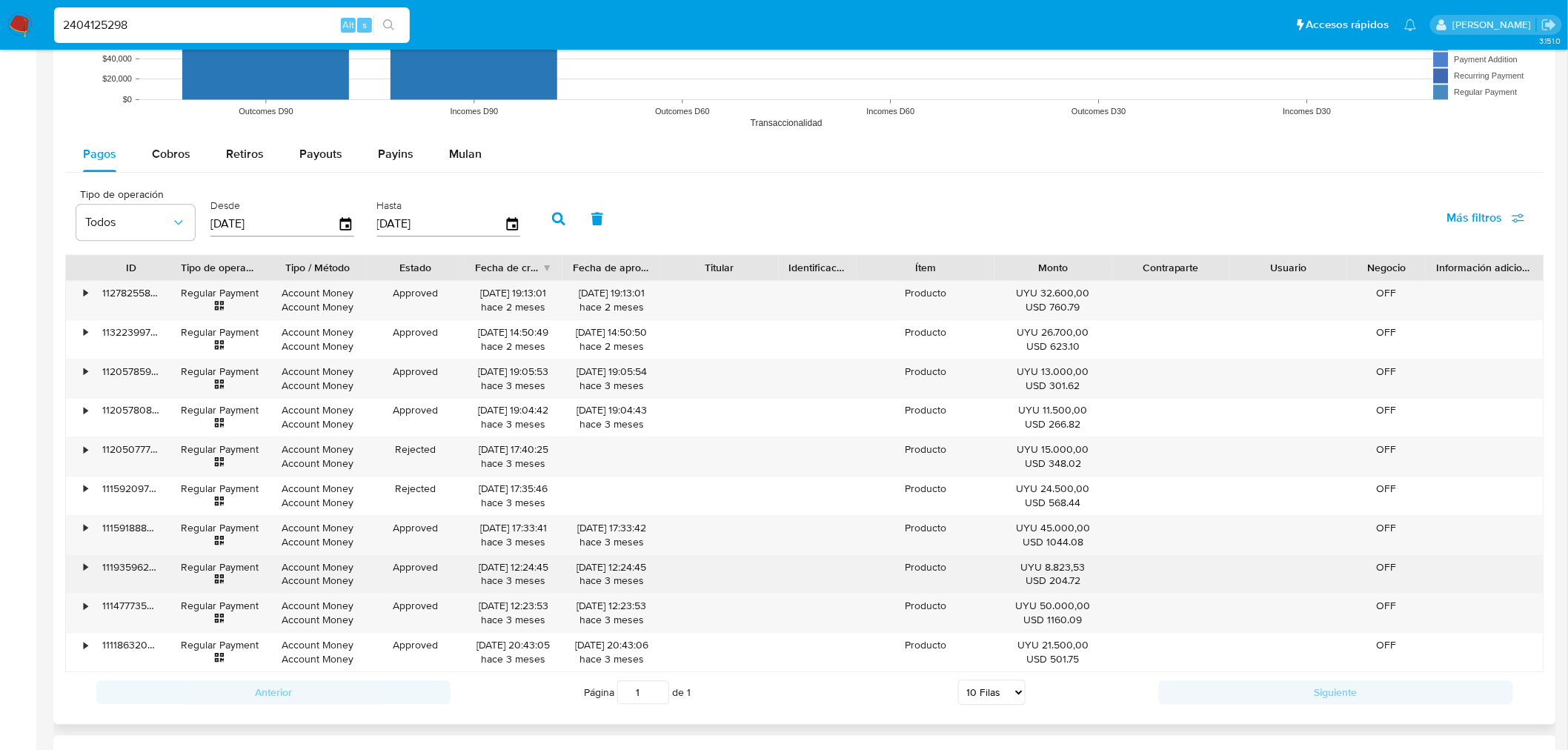
scroll to position [1318, 0]
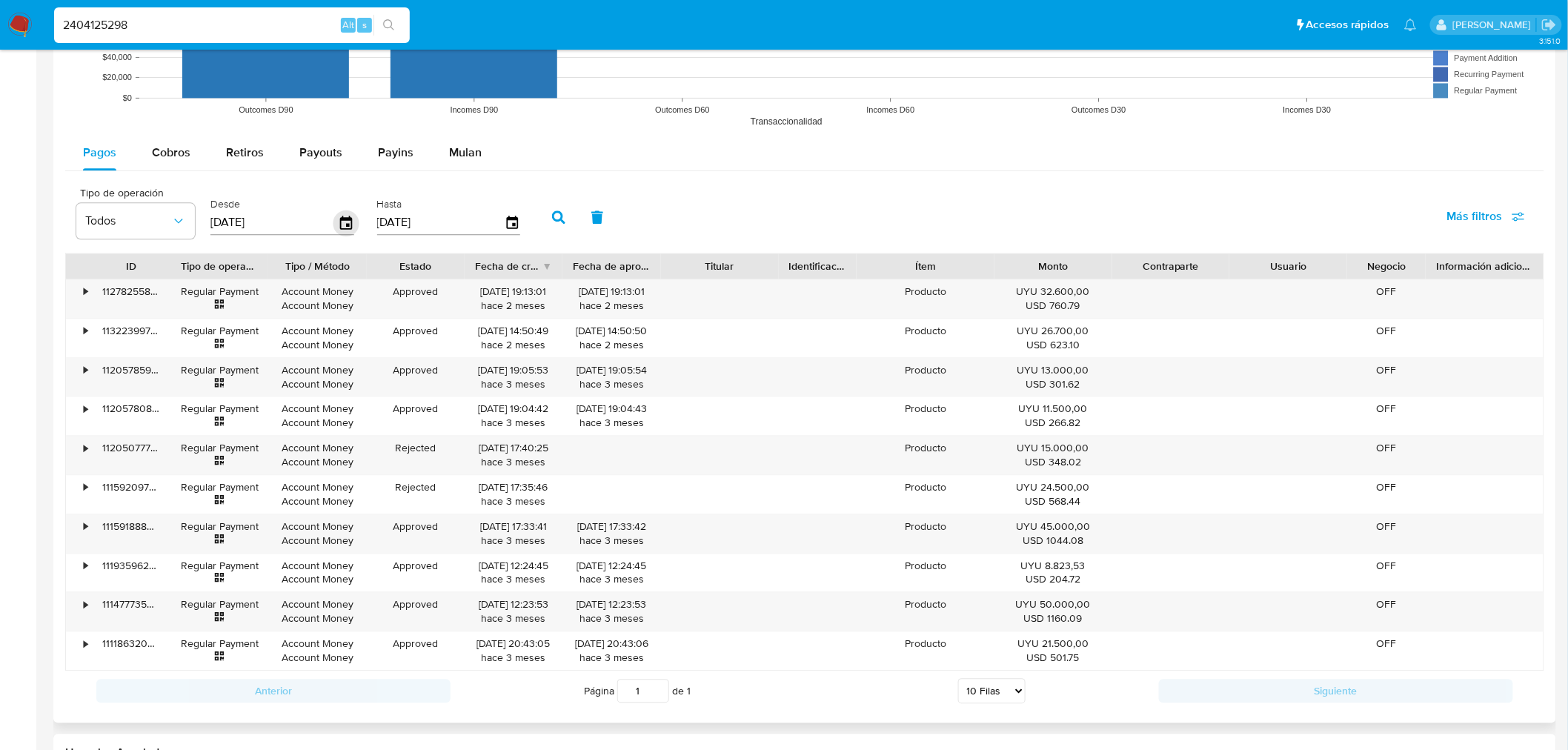
click at [340, 221] on icon "button" at bounding box center [346, 222] width 12 height 13
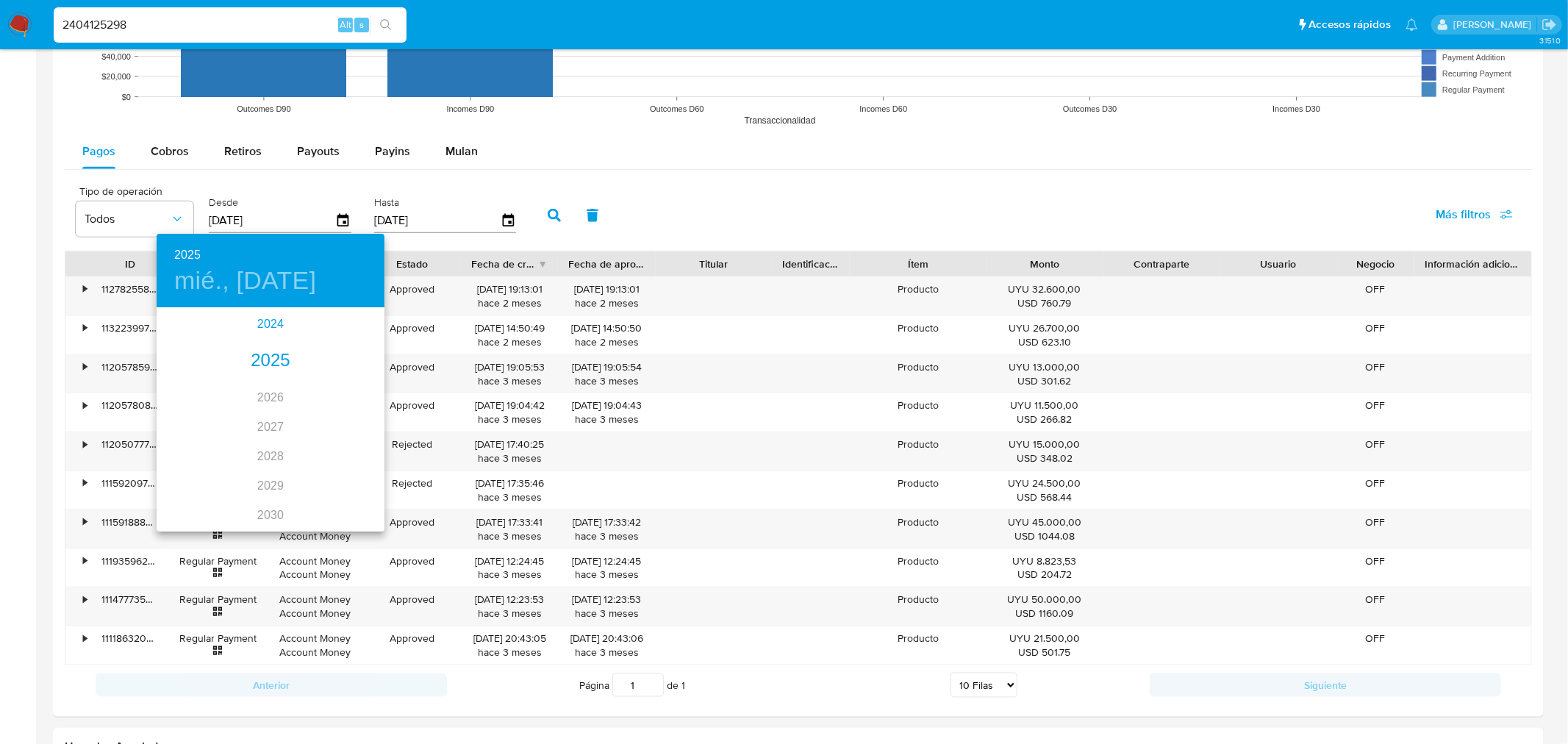
click at [266, 320] on div "2024" at bounding box center [271, 324] width 228 height 29
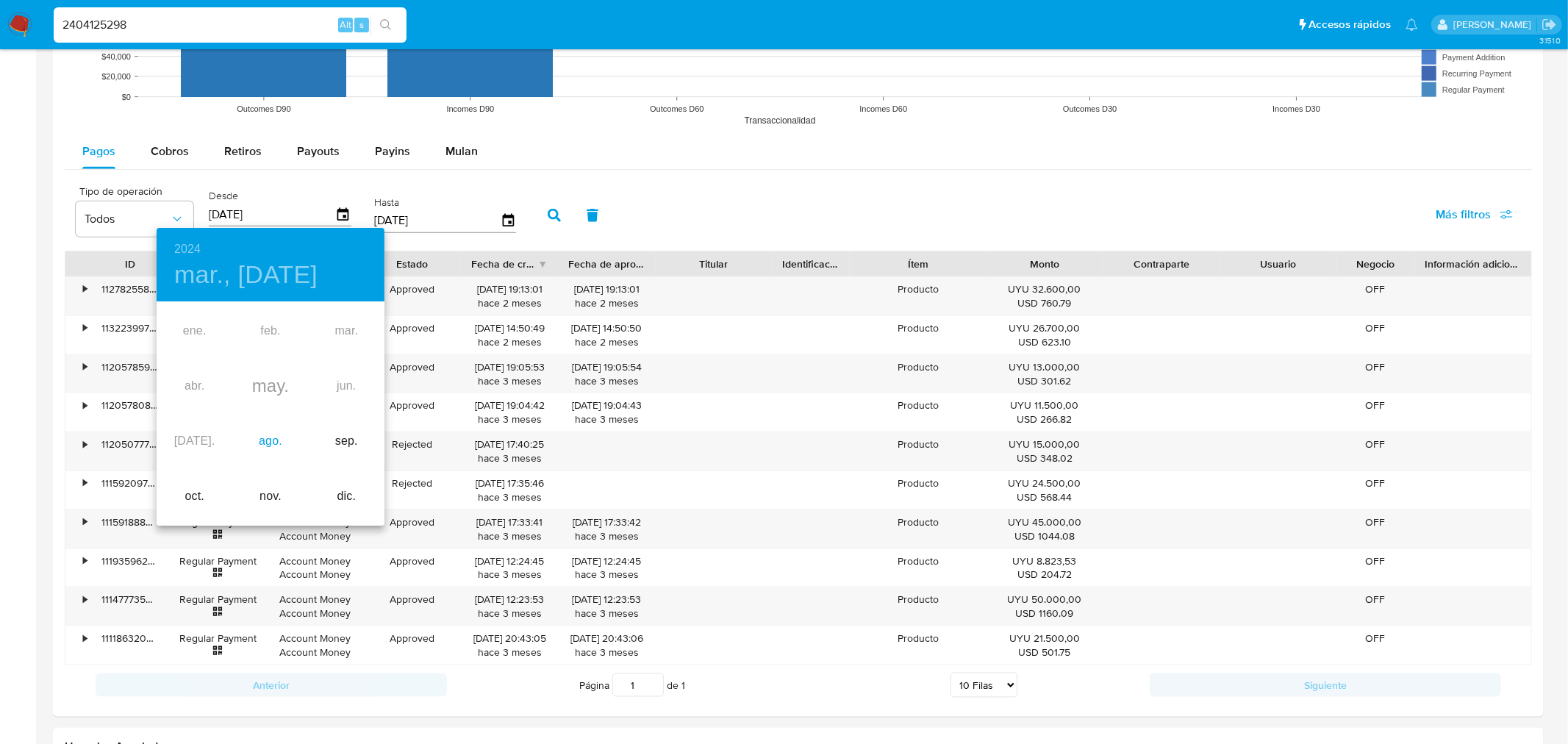
click at [267, 439] on div "ago." at bounding box center [271, 442] width 76 height 55
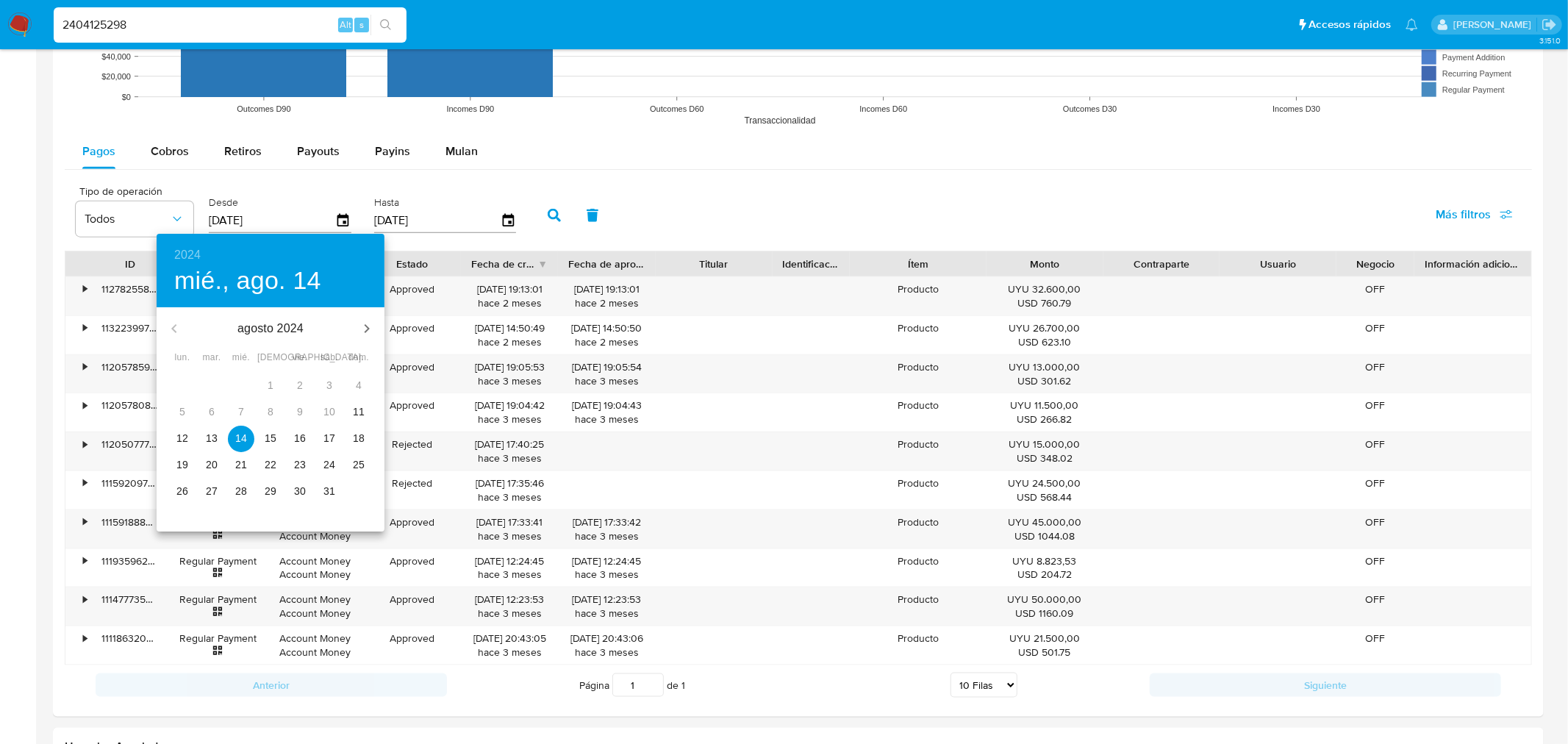
click at [178, 436] on p "12" at bounding box center [182, 438] width 12 height 15
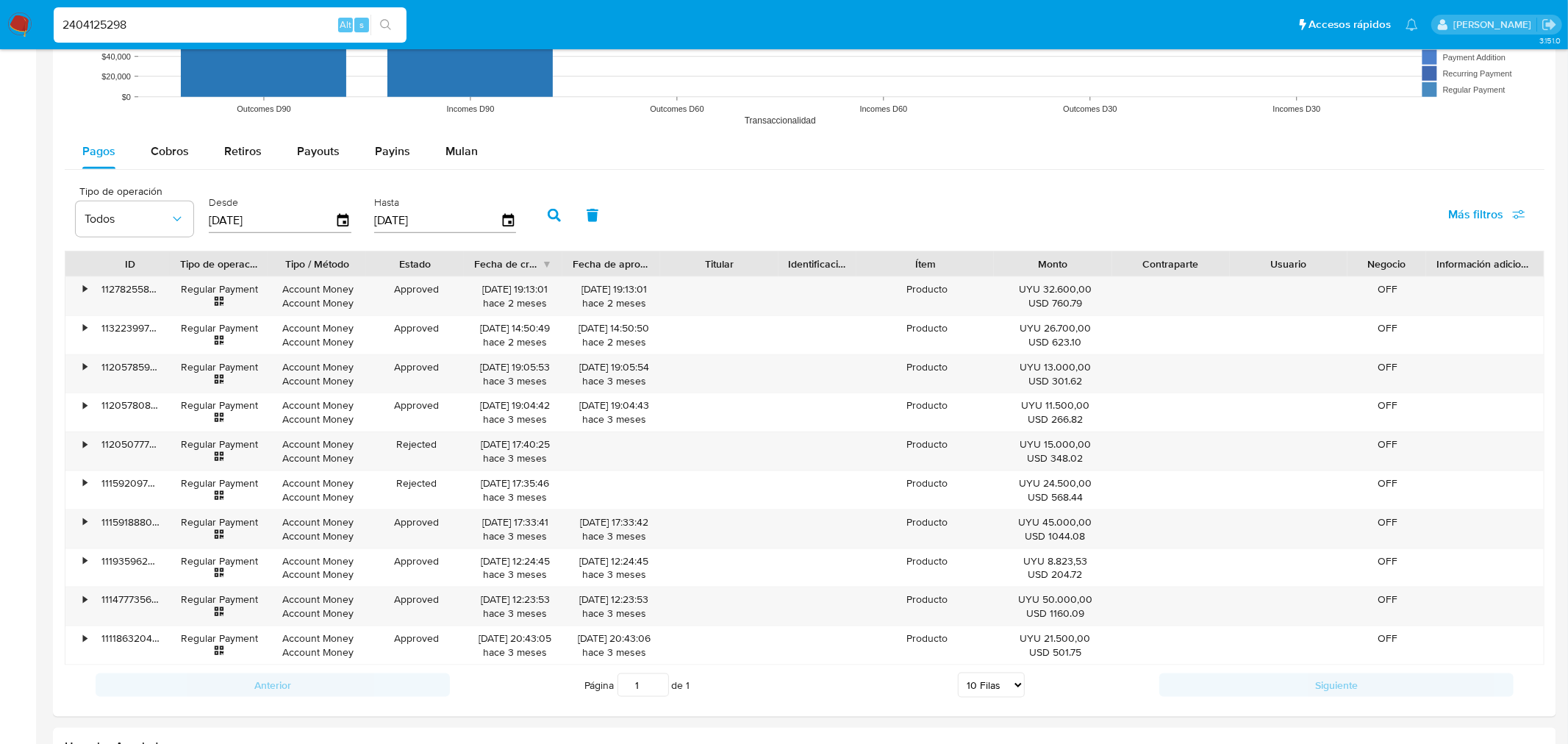
type input "[DATE]"
click at [556, 194] on div "Tipo de operación Todos Desde [DATE] Hasta [DATE] Más filtros" at bounding box center [798, 214] width 1468 height 74
click at [552, 208] on button "button" at bounding box center [554, 215] width 38 height 35
click at [53, 500] on div at bounding box center [798, 126] width 1491 height 1180
click at [1001, 679] on select "5 Filas 10 Filas 20 Filas 25 Filas 50 Filas 100 Filas" at bounding box center [984, 685] width 67 height 25
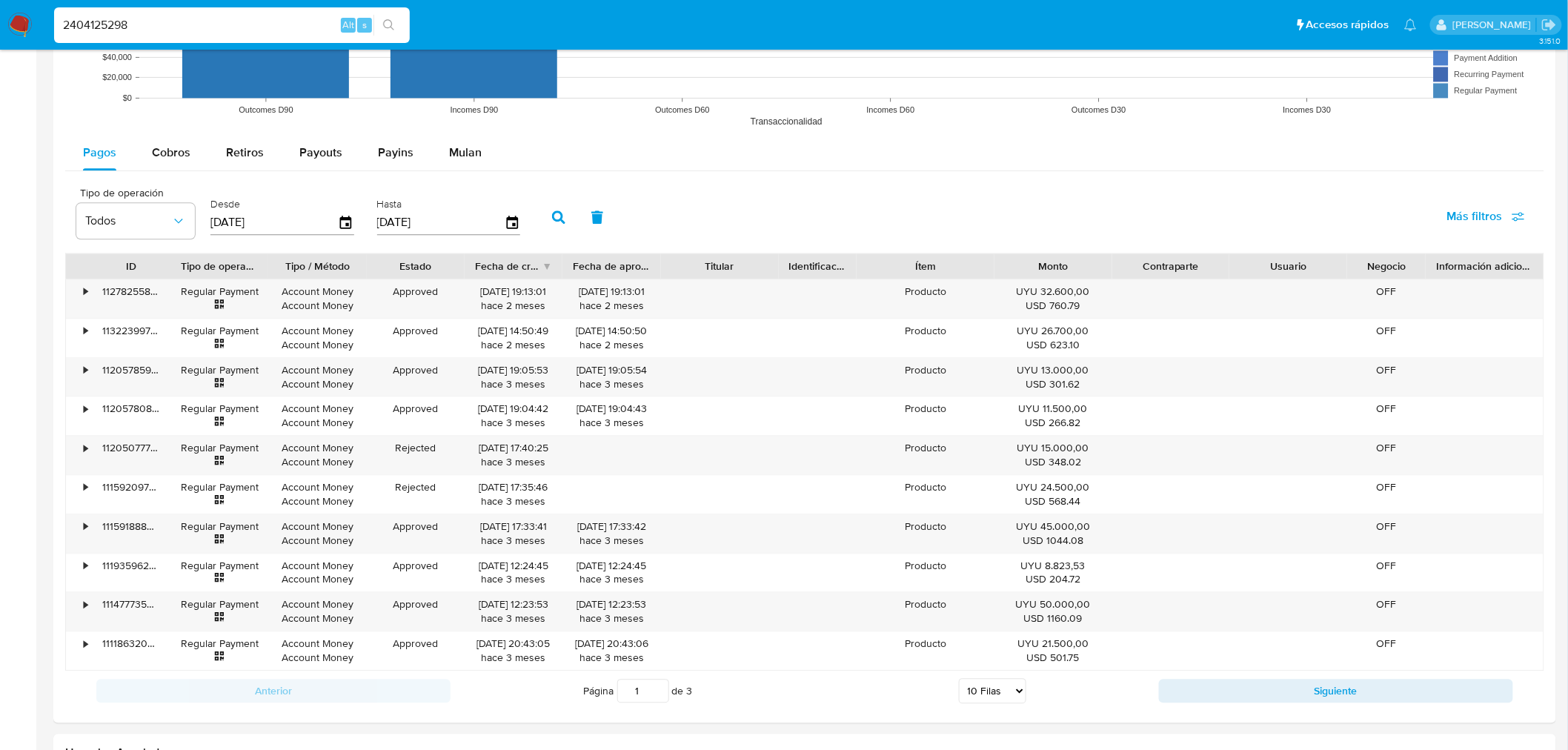
select select "100"
click at [959, 680] on select "5 Filas 10 Filas 20 Filas 25 Filas 50 Filas 100 Filas" at bounding box center [992, 691] width 67 height 25
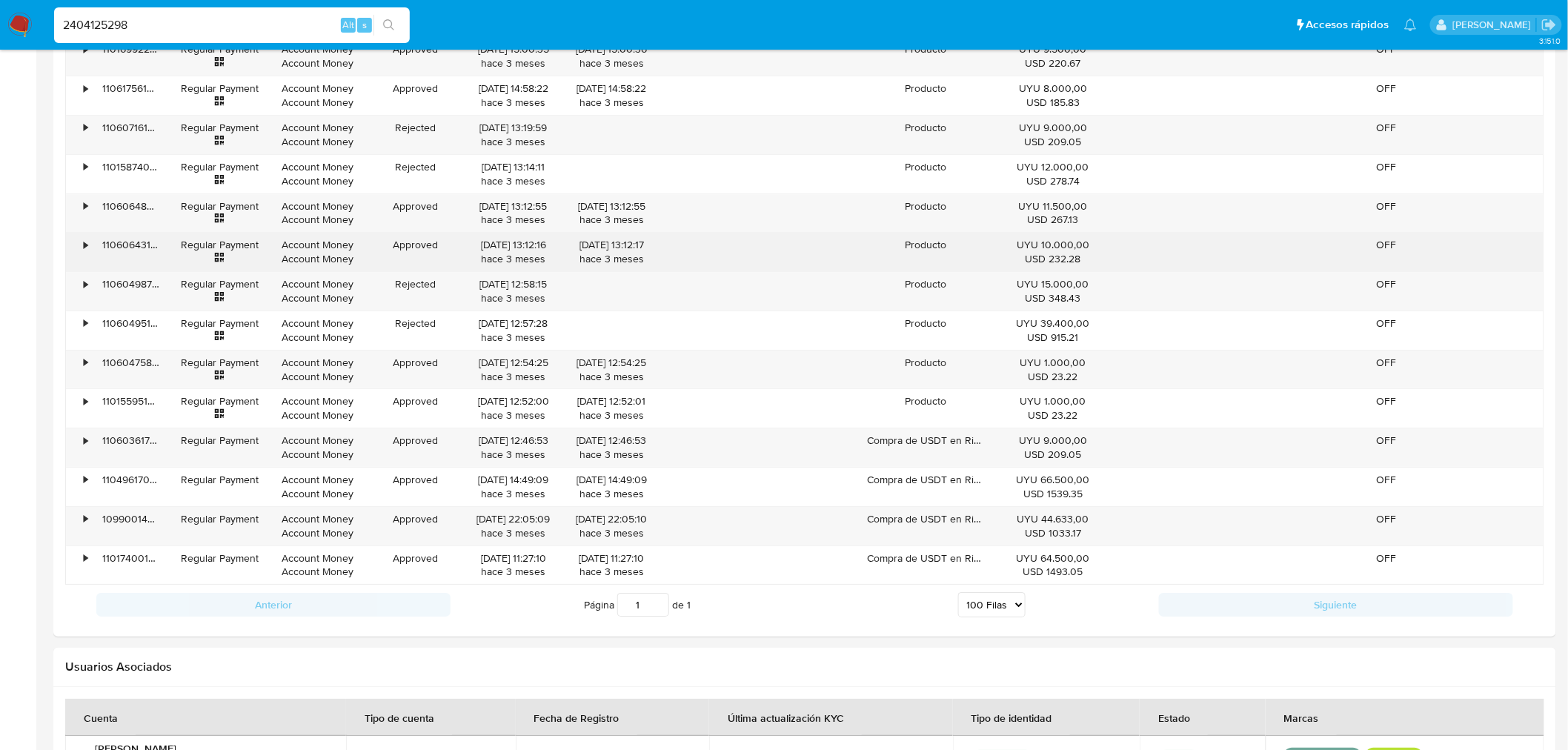
scroll to position [2059, 0]
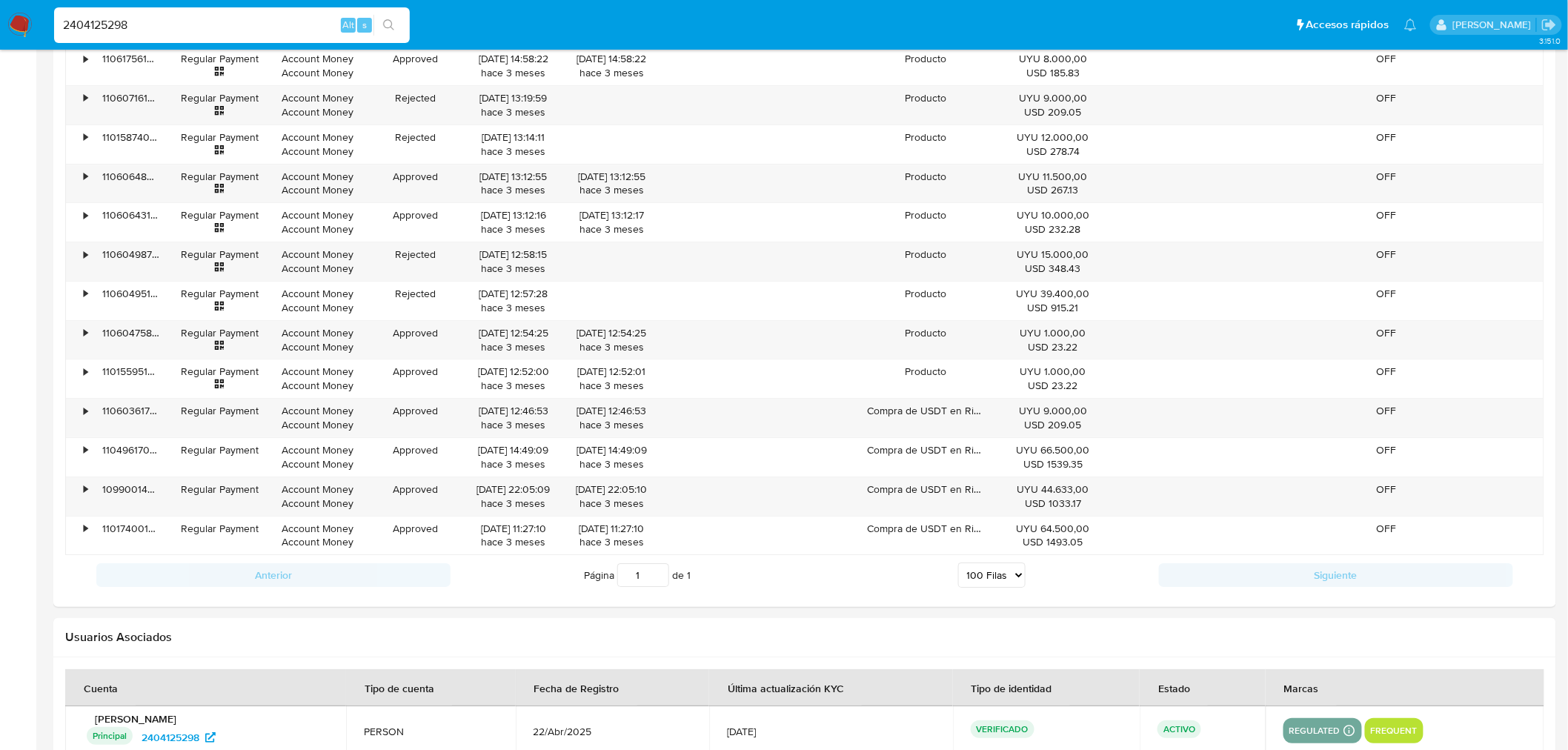
click at [166, 16] on input "2404125298" at bounding box center [232, 25] width 356 height 19
click at [166, 13] on div "2404125298 Alt s" at bounding box center [232, 25] width 356 height 36
paste input "495384196"
type input "495384196"
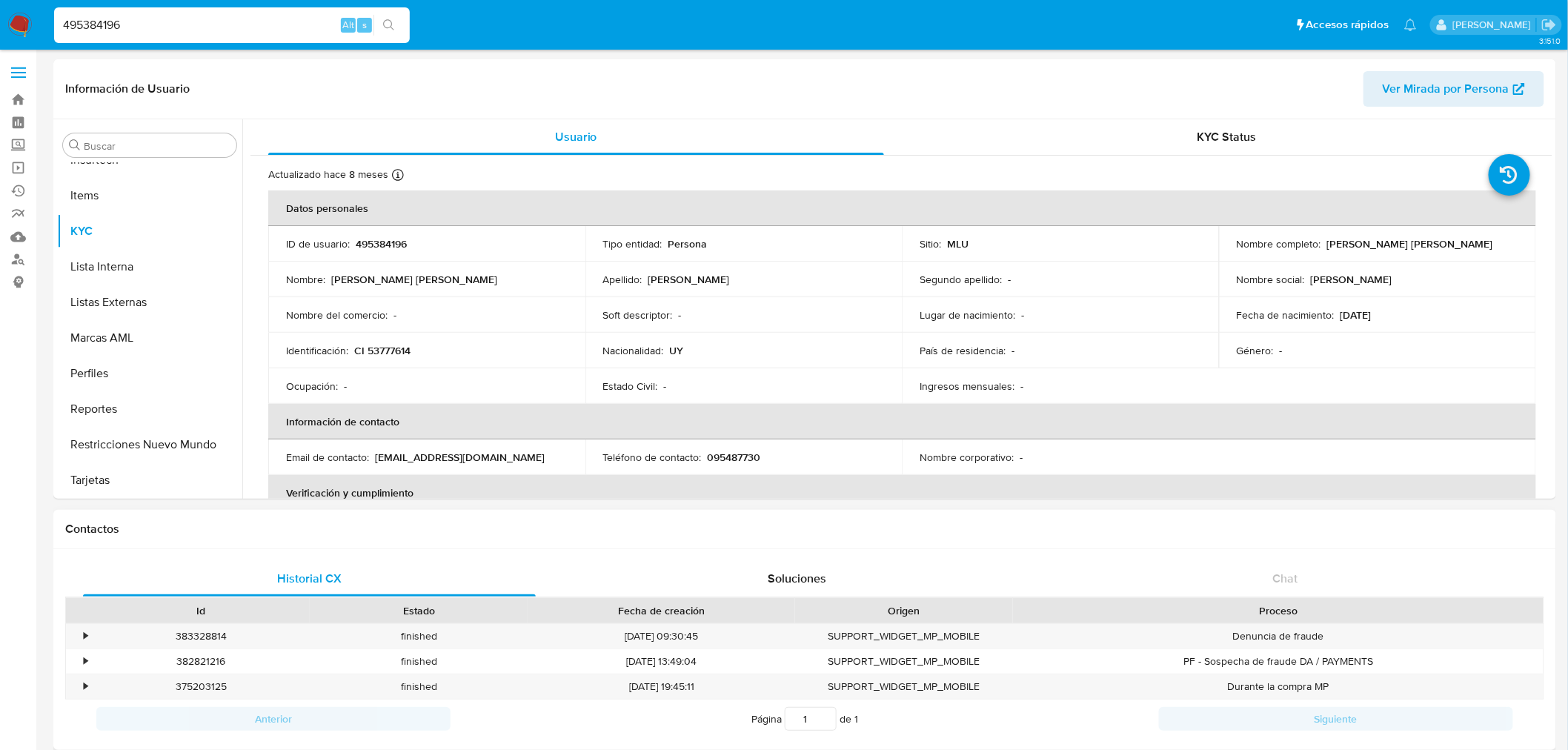
select select "10"
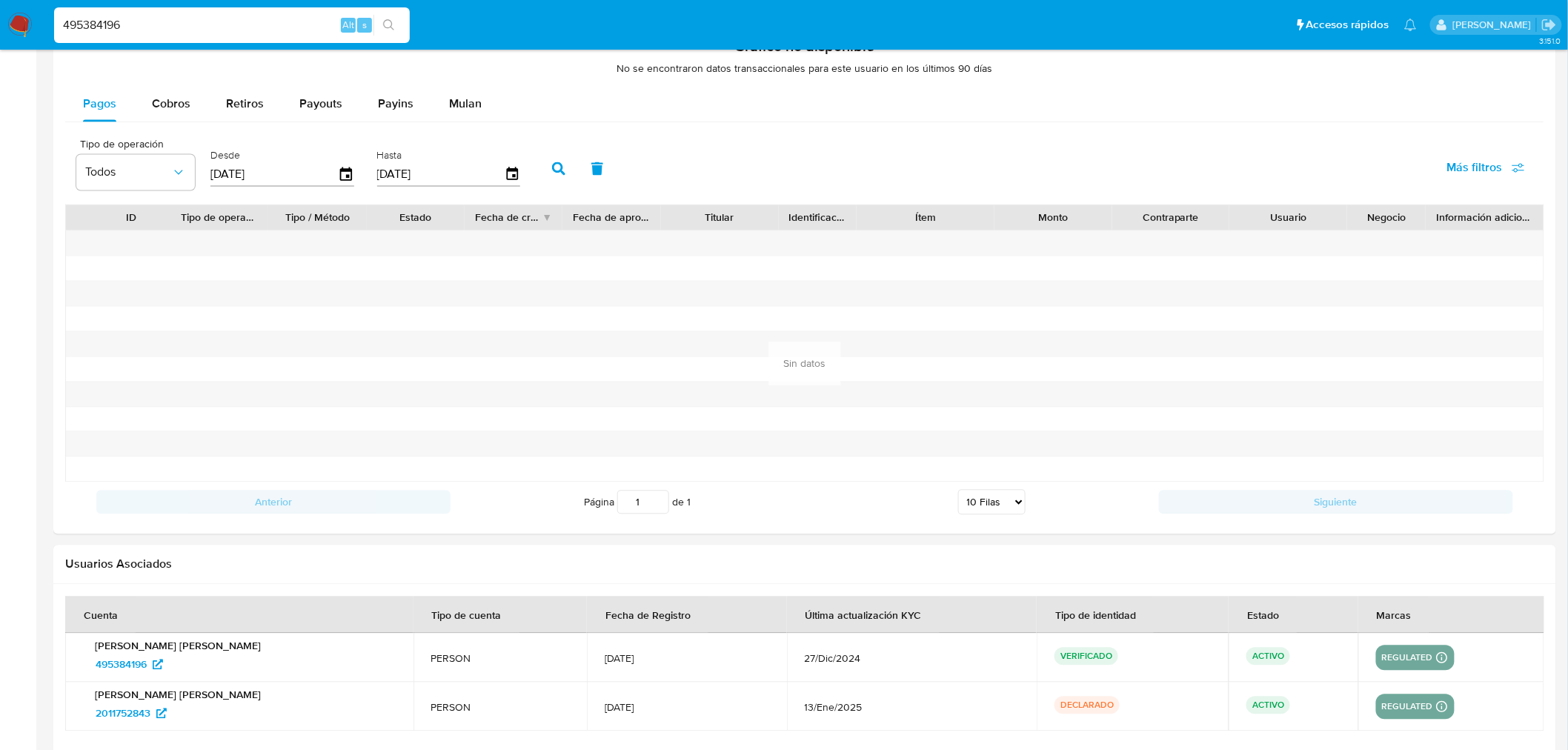
scroll to position [986, 0]
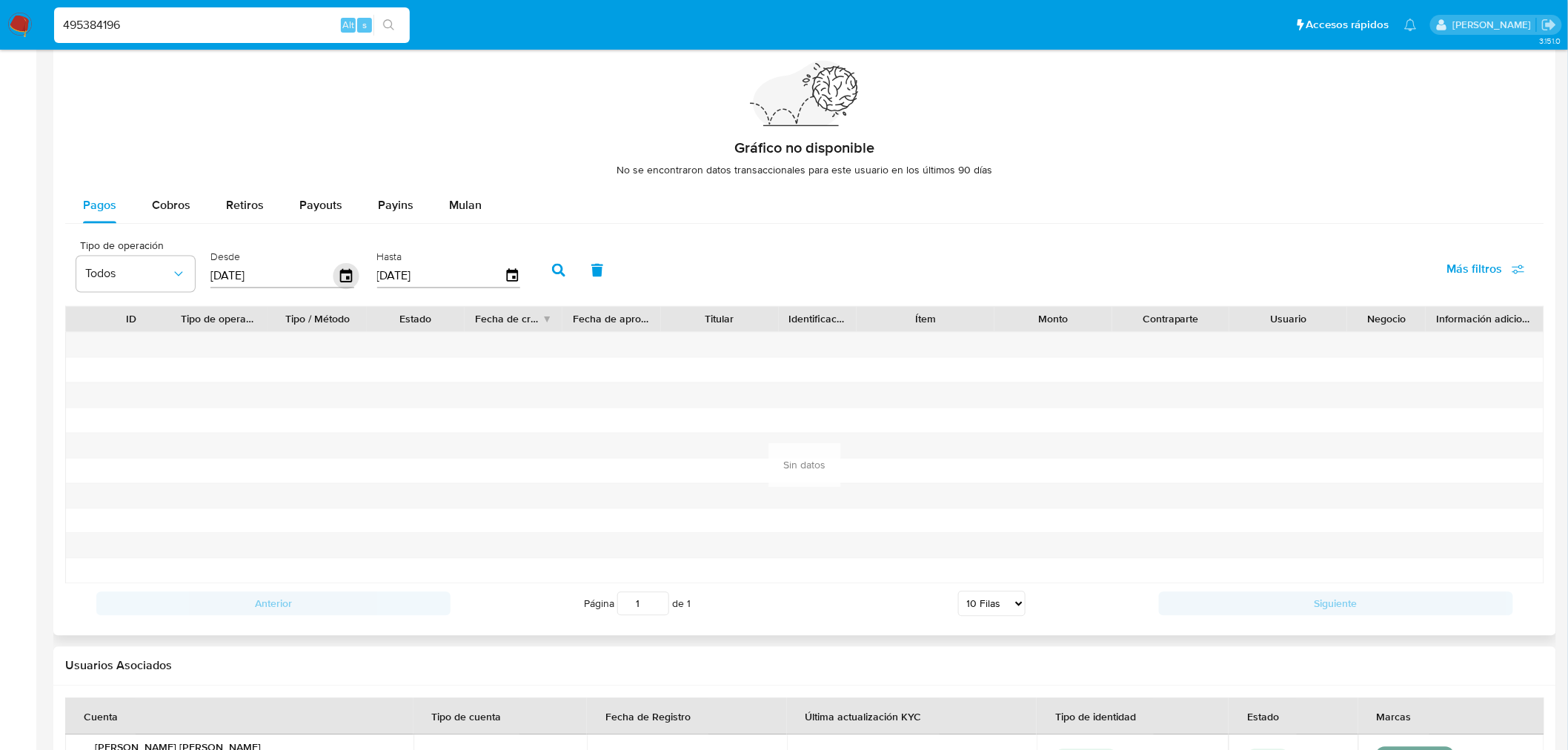
click at [338, 277] on icon "button" at bounding box center [347, 277] width 26 height 26
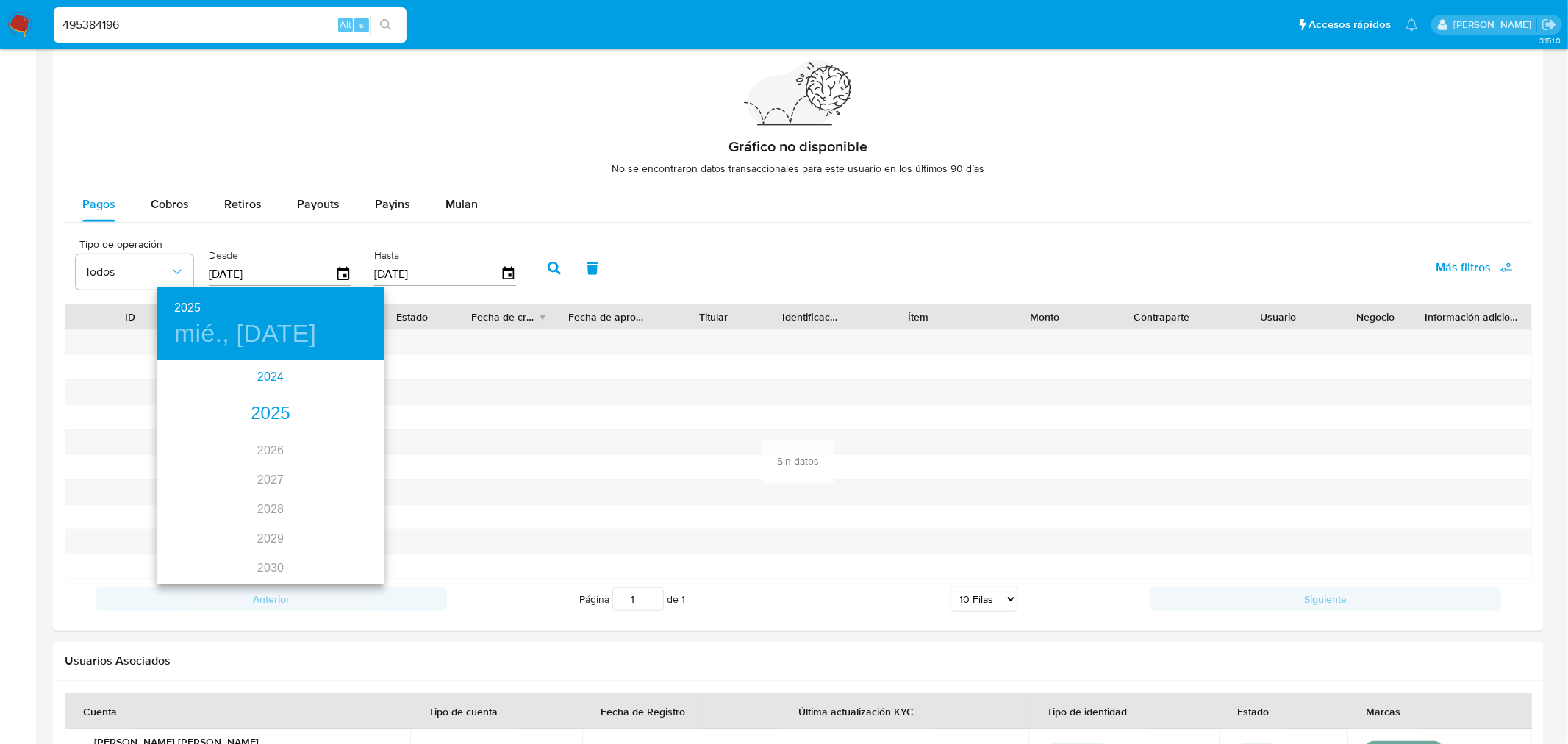
click at [281, 377] on div "2024" at bounding box center [271, 377] width 228 height 29
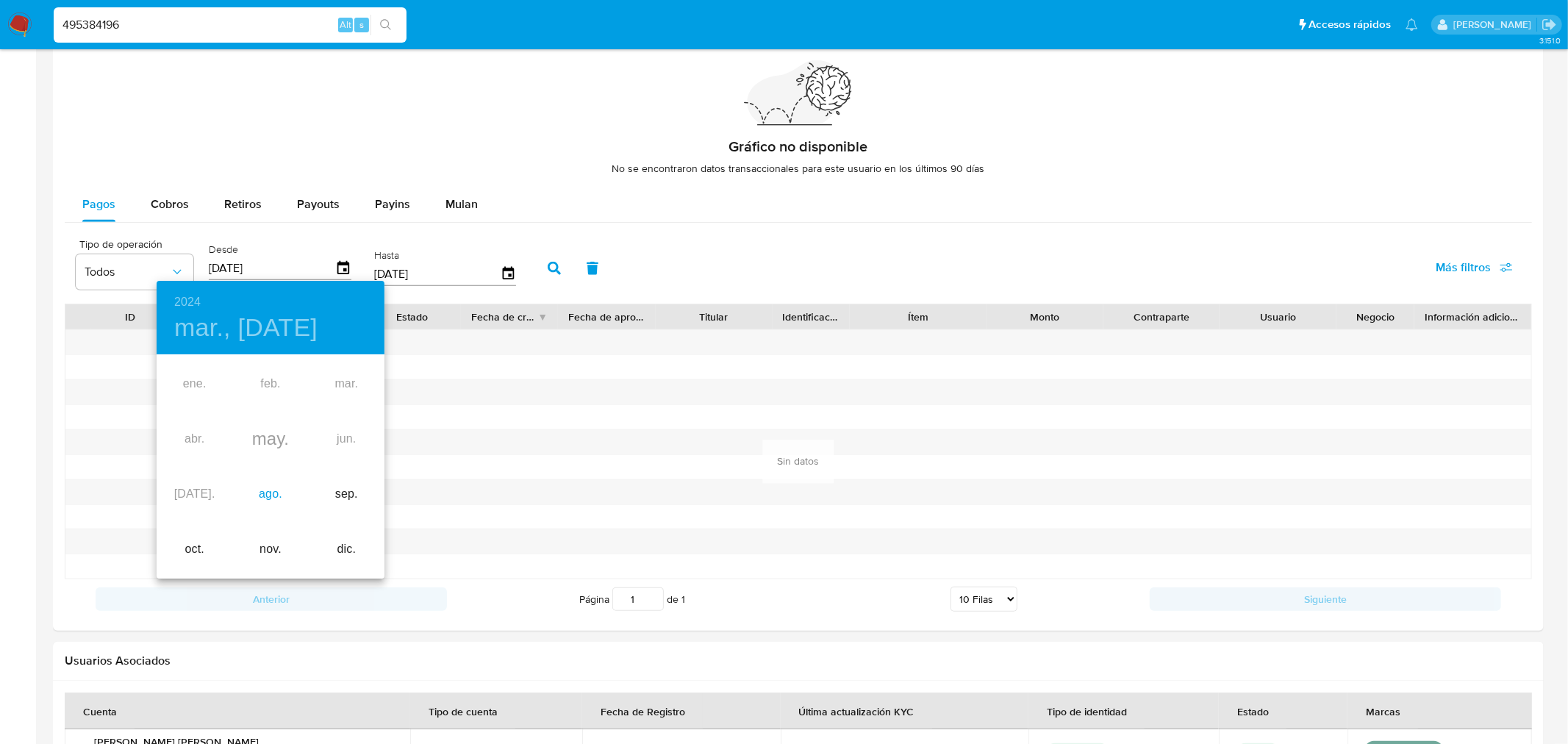
click at [280, 496] on div "ago." at bounding box center [271, 495] width 76 height 55
type input "[DATE]"
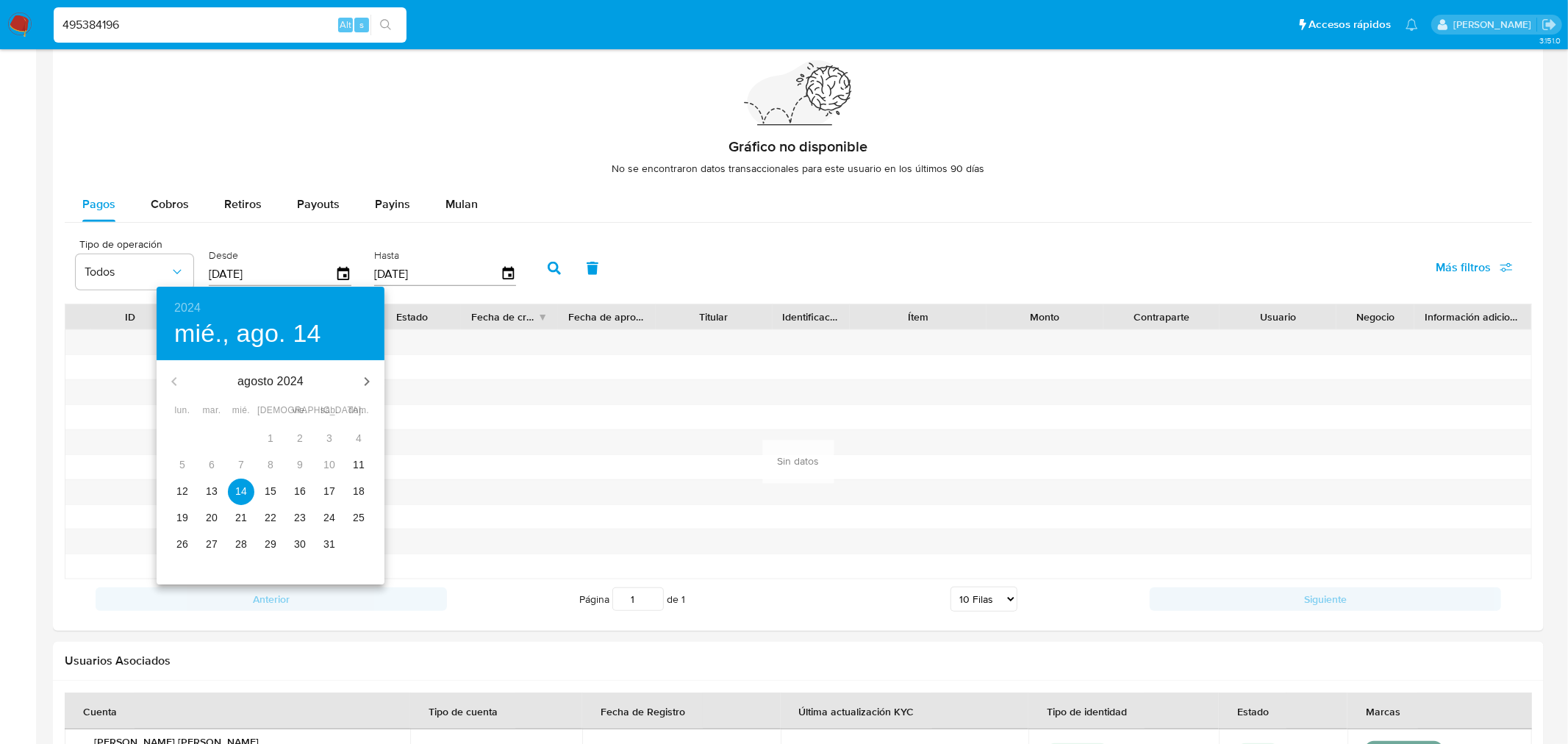
drag, startPoint x: 280, startPoint y: 496, endPoint x: 231, endPoint y: 497, distance: 49.0
click at [232, 497] on span "14" at bounding box center [241, 491] width 27 height 15
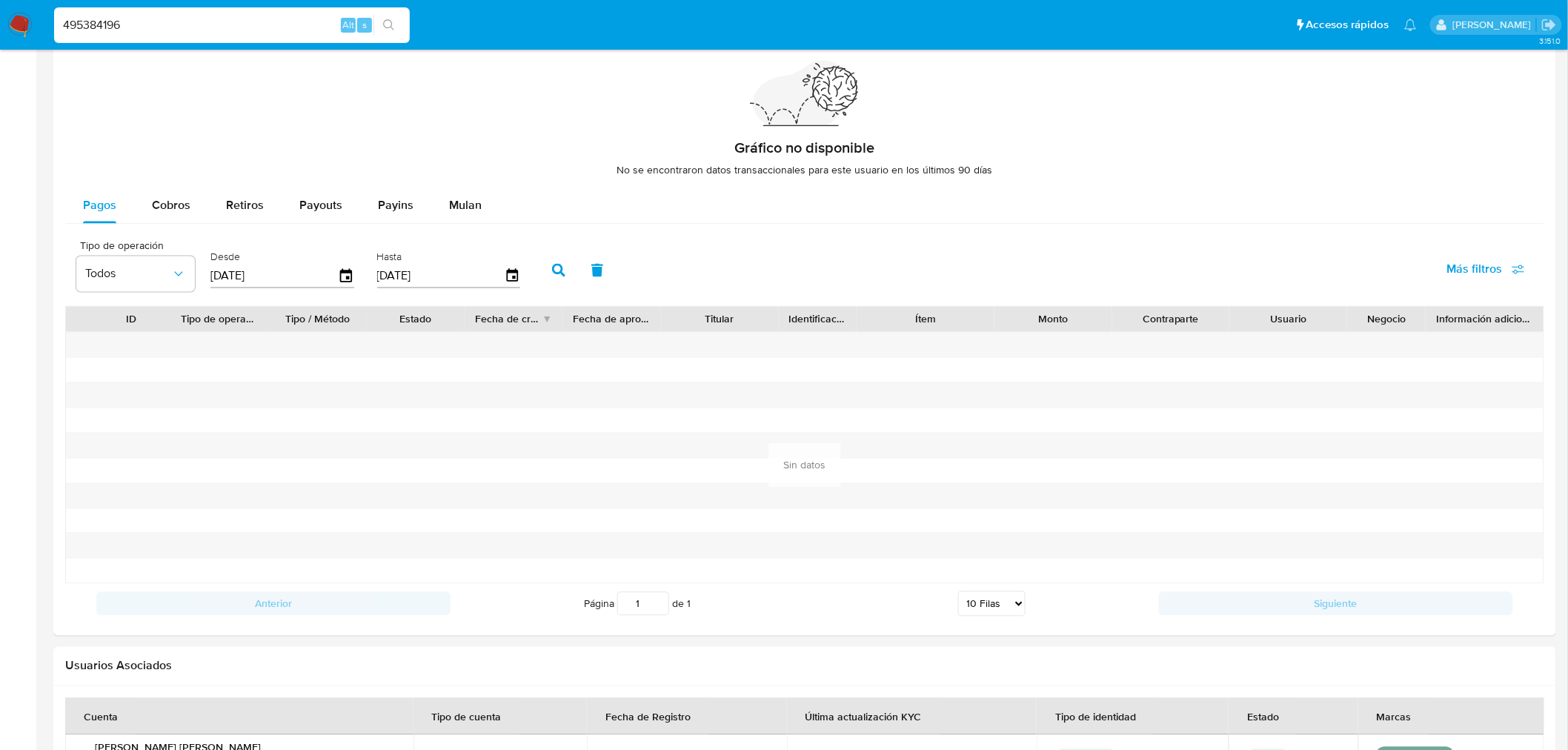
click at [219, 492] on div "2024 mié., ago. 14 agosto 2024 lun. mar. mié. jue. vie. sáb. dom. 29 30 31 1 2 …" at bounding box center [784, 375] width 1568 height 750
click at [541, 272] on button "button" at bounding box center [559, 270] width 38 height 36
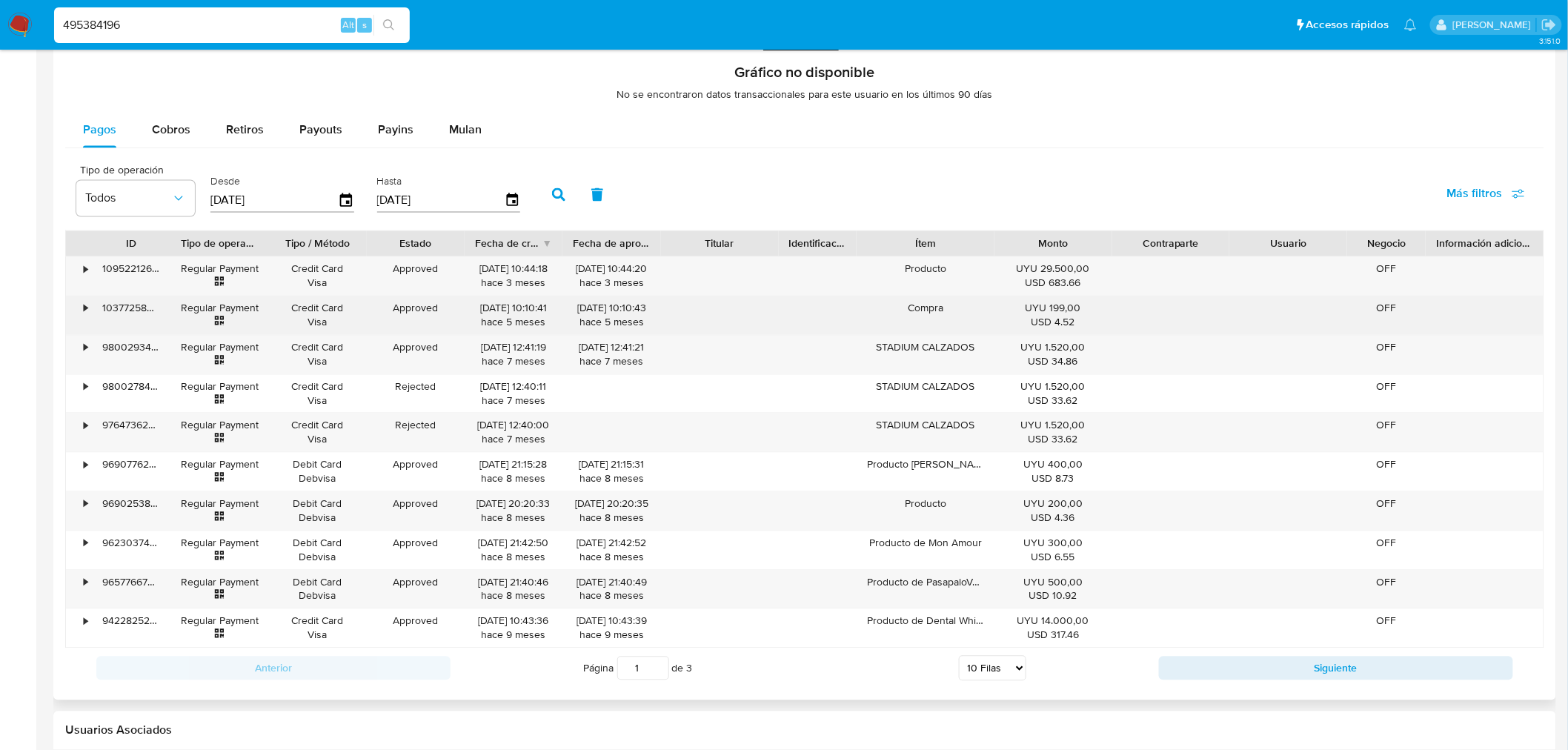
scroll to position [1069, 0]
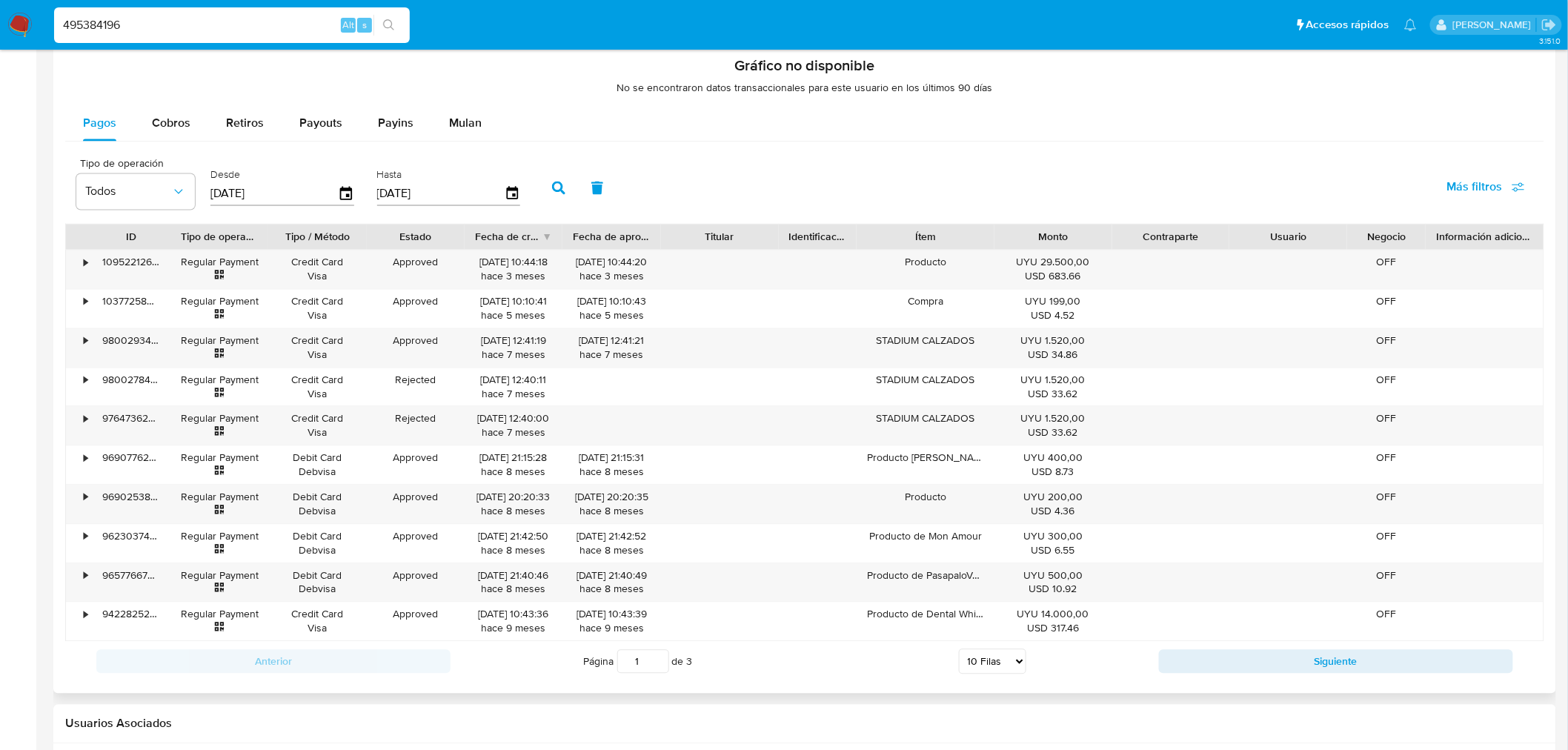
click at [1001, 665] on select "5 Filas 10 Filas 20 Filas 25 Filas 50 Filas 100 Filas" at bounding box center [992, 662] width 67 height 25
select select "100"
click at [959, 651] on select "5 Filas 10 Filas 20 Filas 25 Filas 50 Filas 100 Filas" at bounding box center [992, 662] width 67 height 25
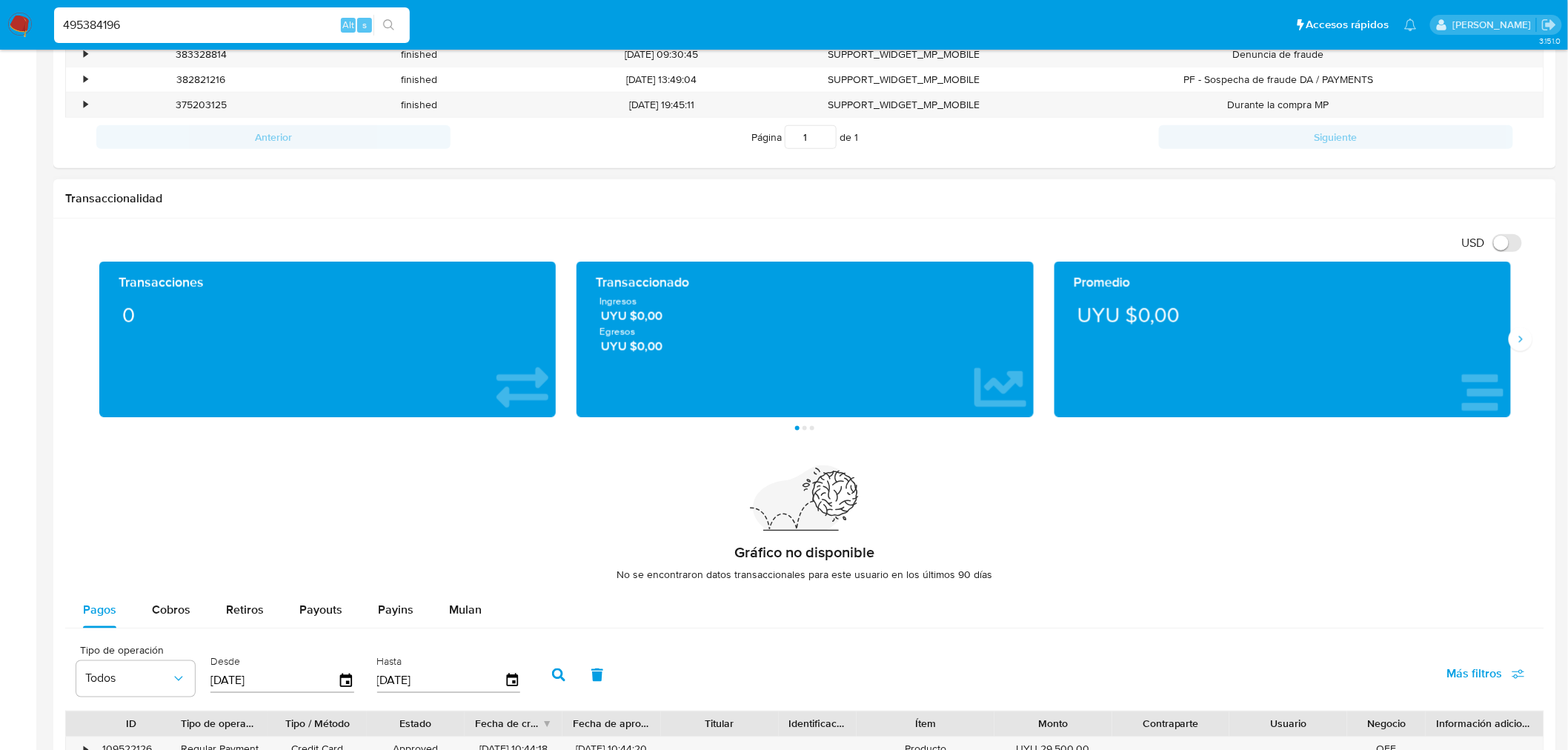
scroll to position [575, 0]
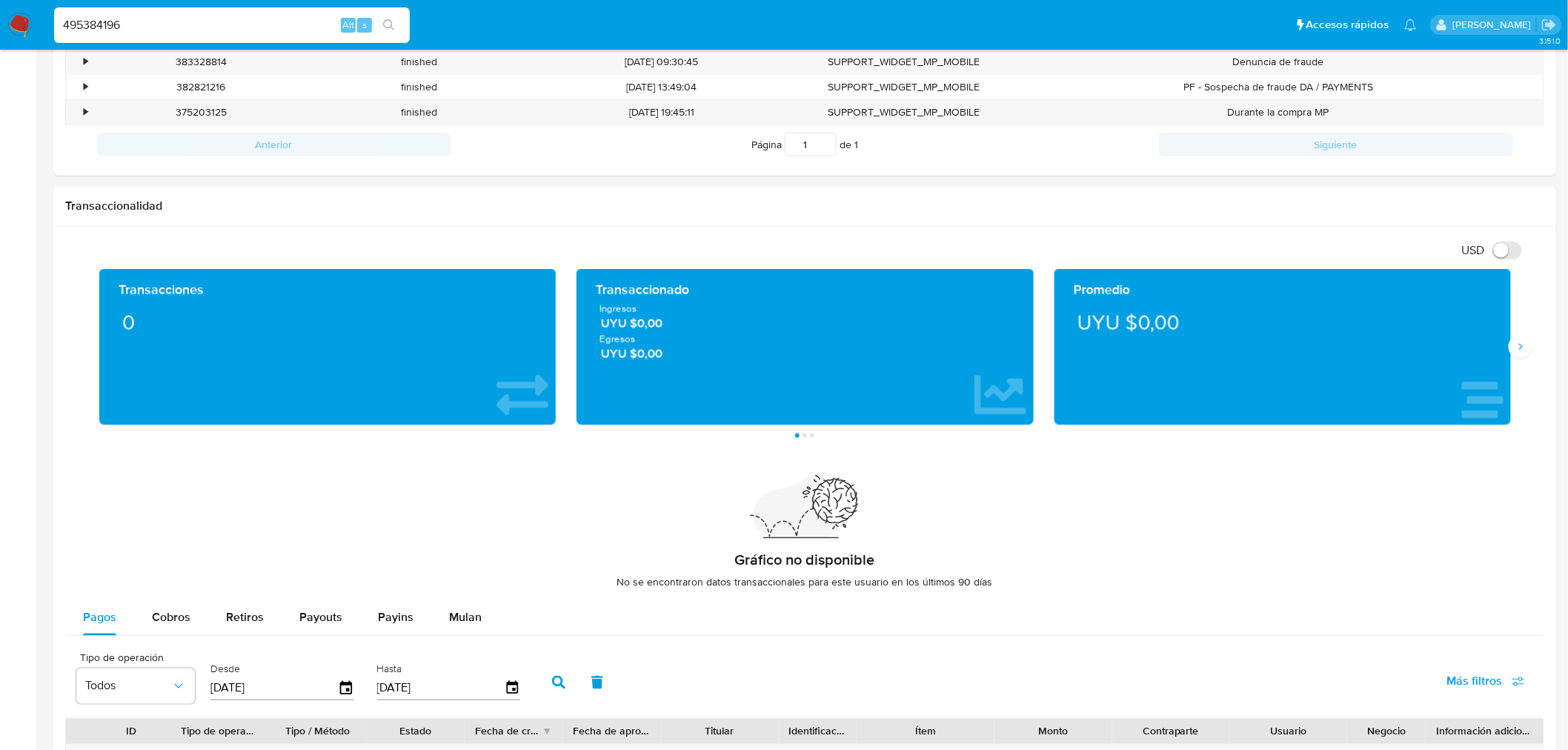
click at [97, 17] on input "495384196" at bounding box center [232, 25] width 356 height 19
paste input "2391637289"
type input "2391637289"
click at [388, 19] on icon "search-icon" at bounding box center [388, 24] width 11 height 11
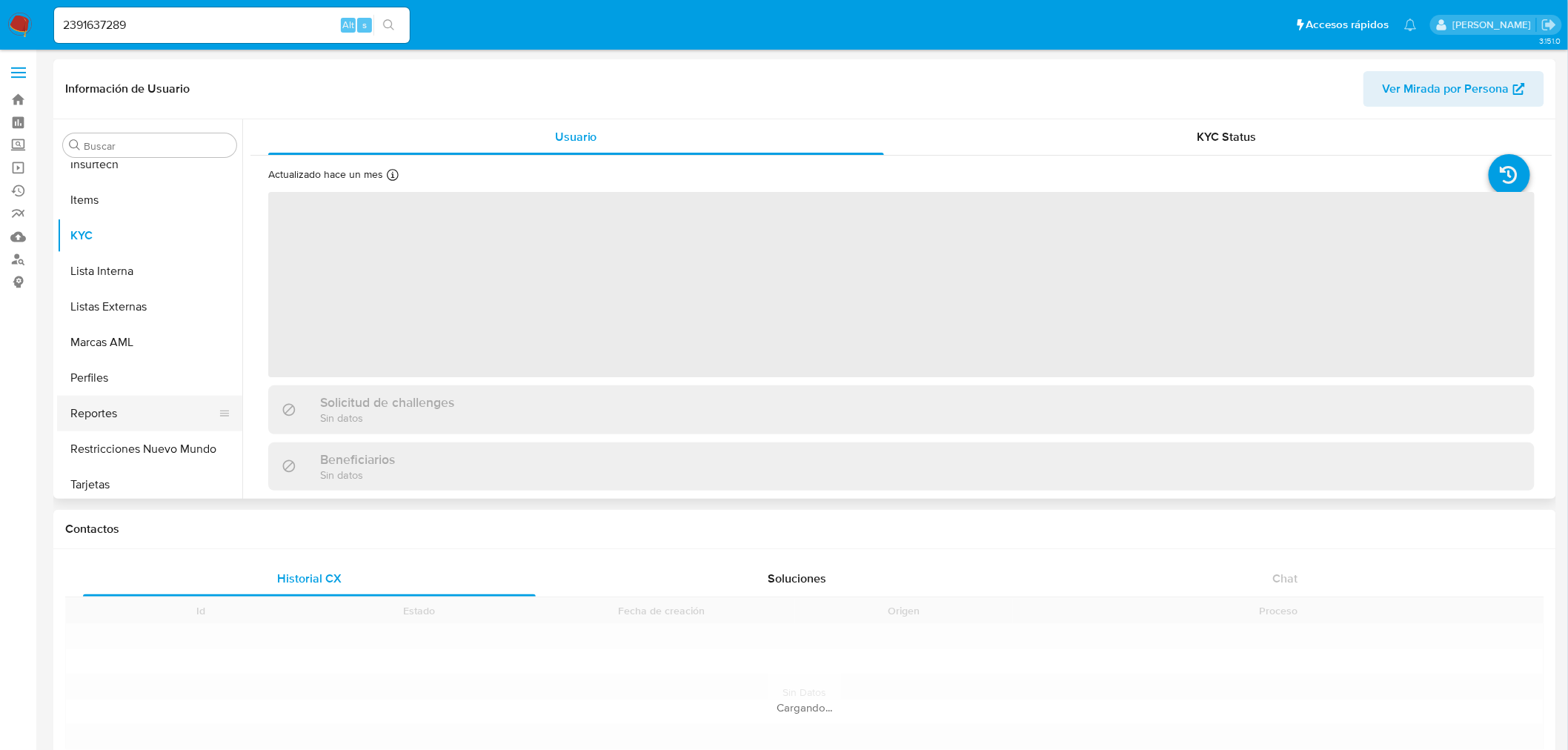
scroll to position [625, 0]
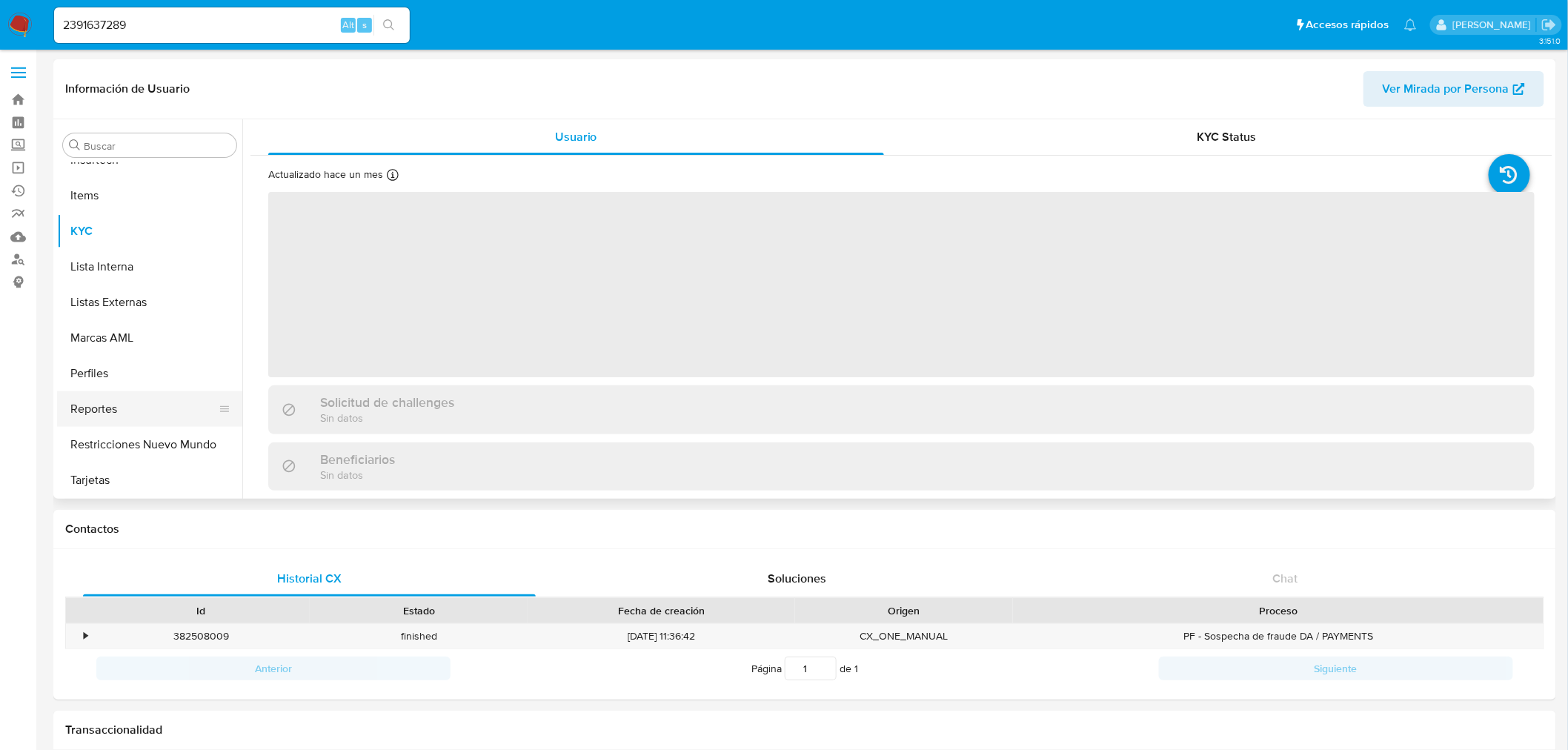
select select "10"
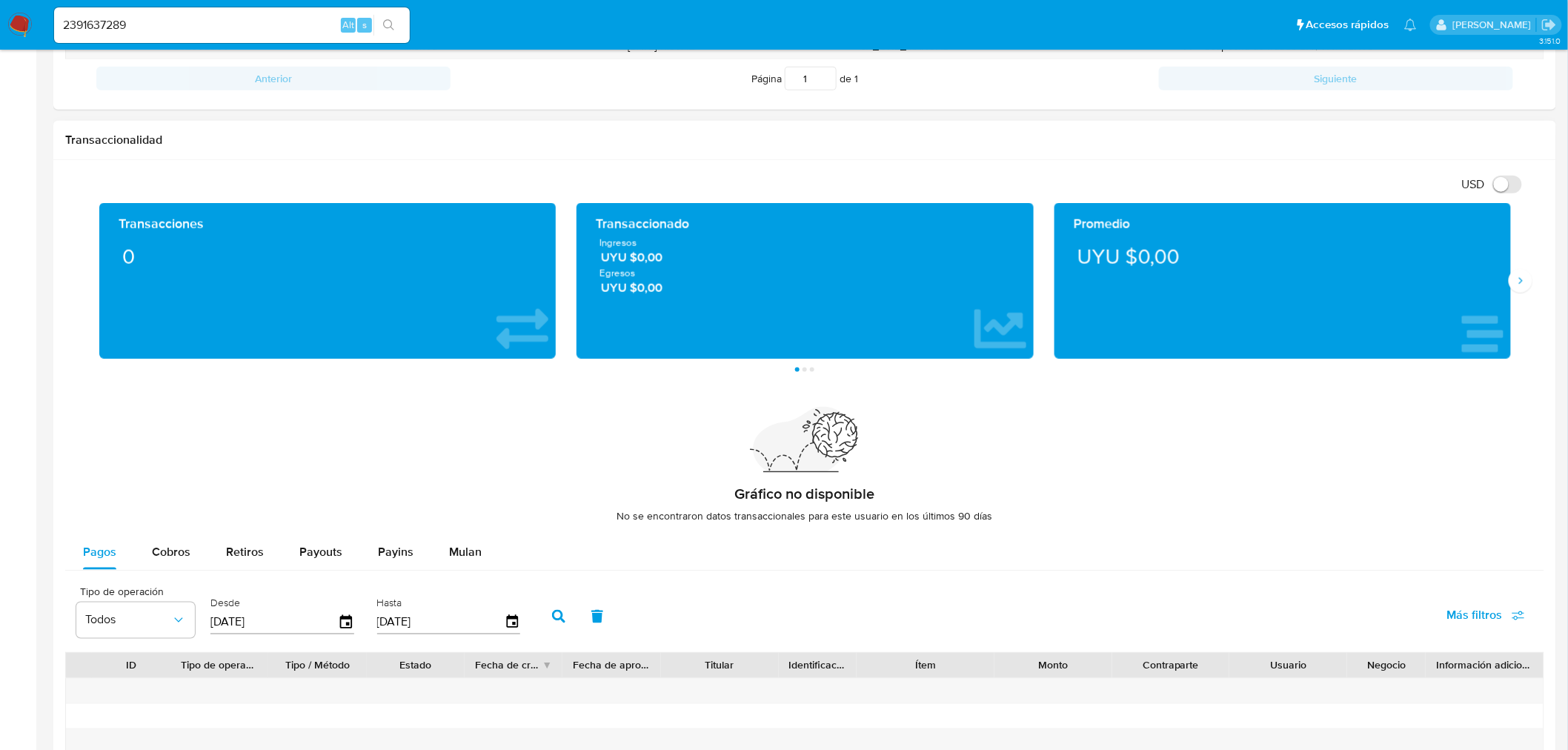
scroll to position [823, 0]
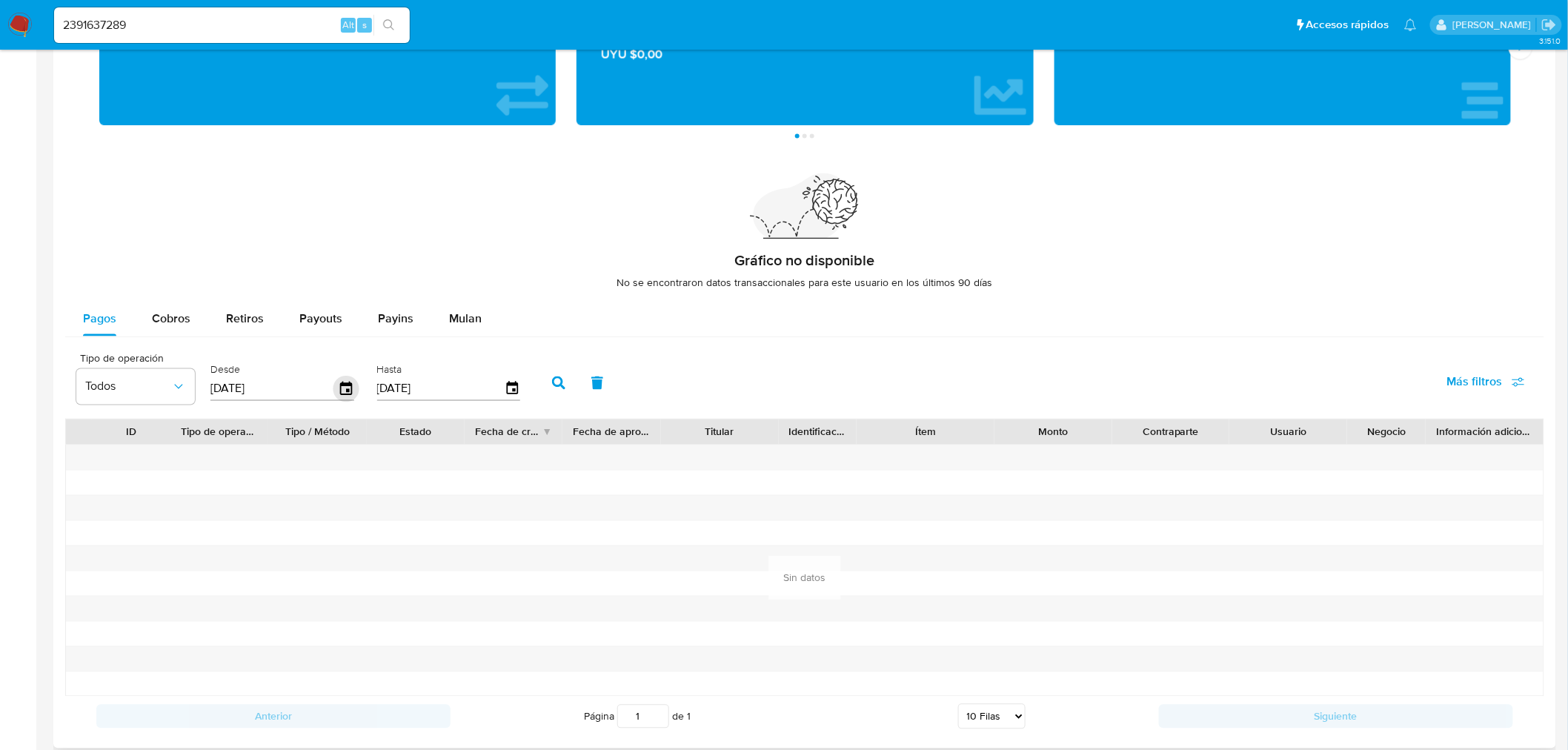
click at [349, 388] on icon "button" at bounding box center [346, 388] width 12 height 13
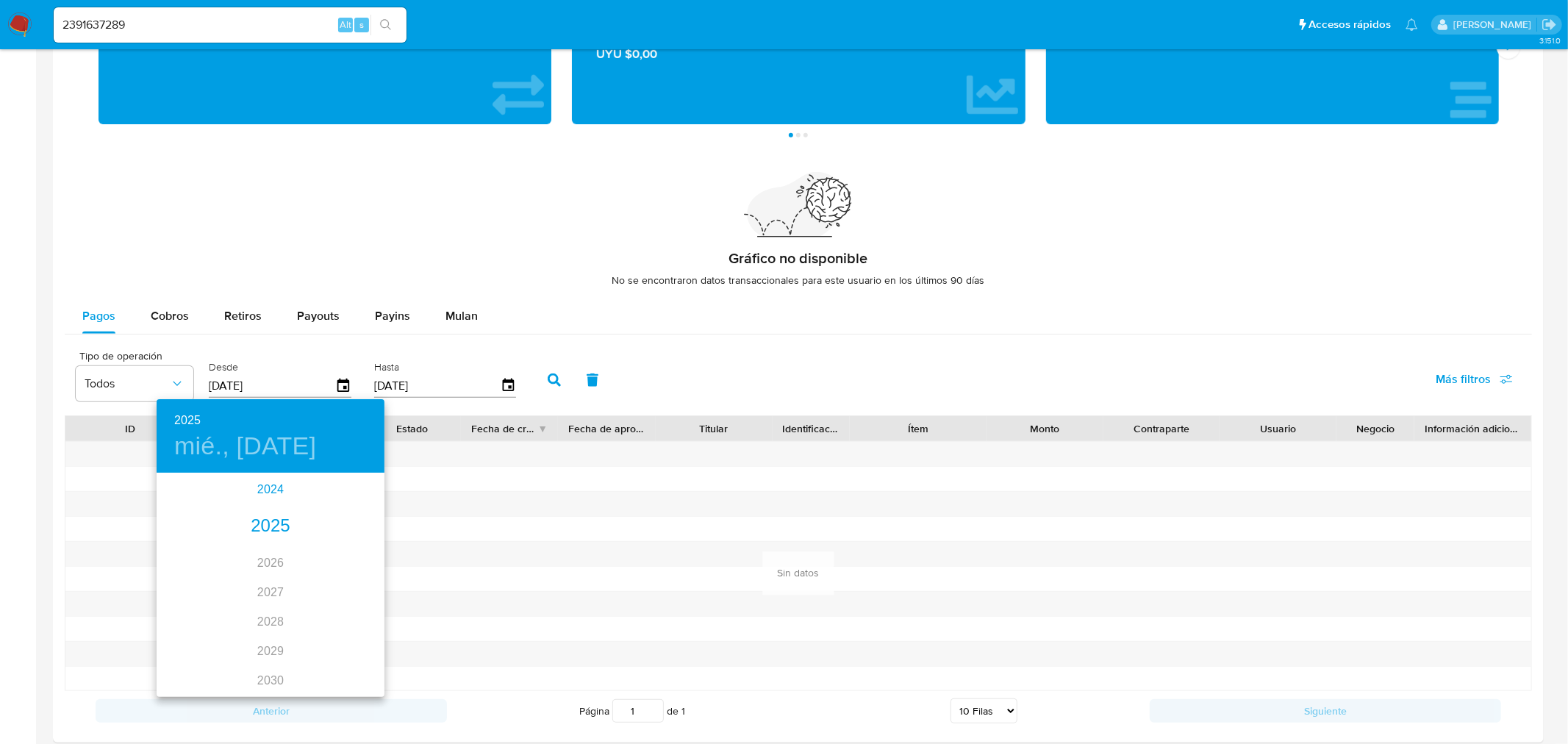
click at [268, 487] on div "2024" at bounding box center [271, 490] width 228 height 29
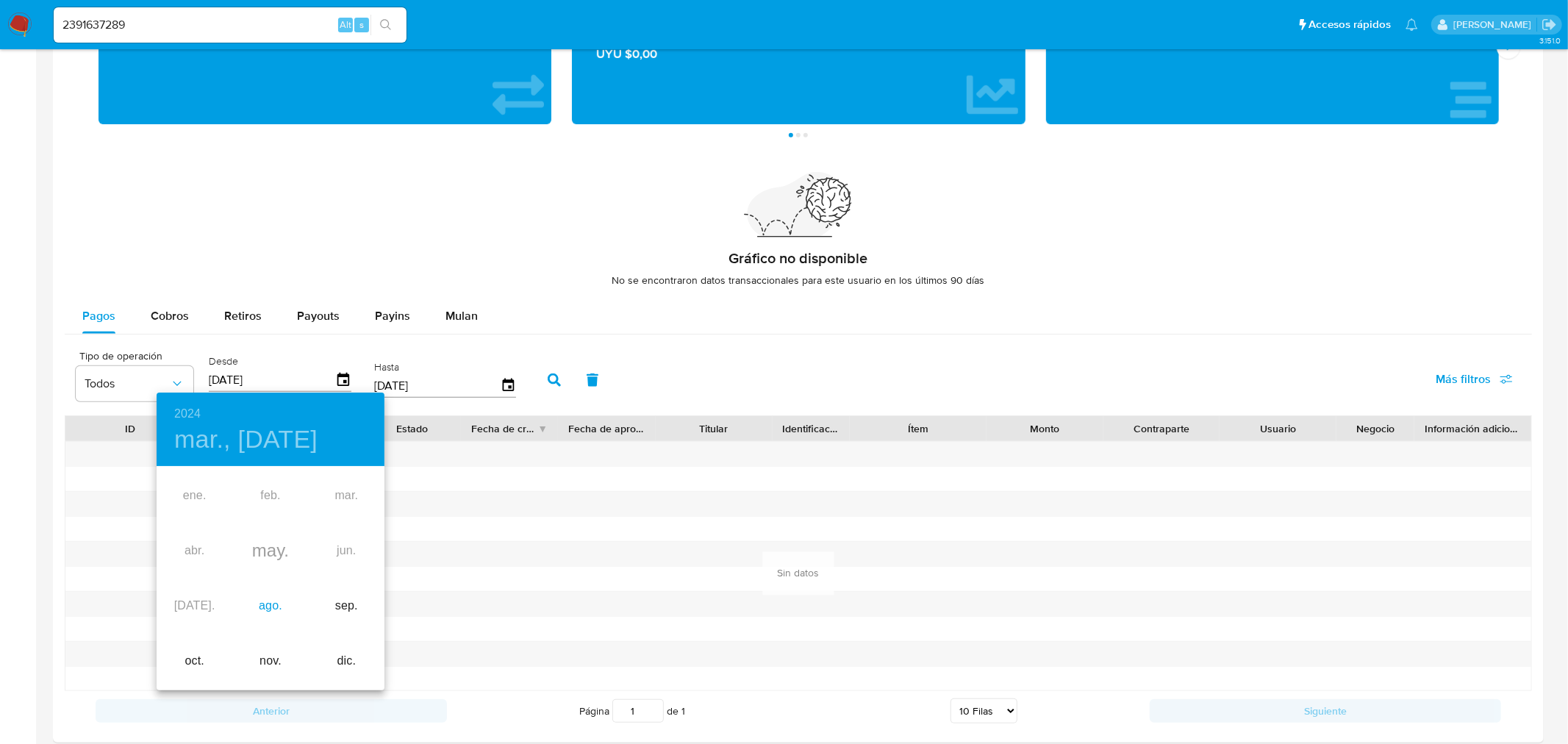
click at [274, 601] on div "ago." at bounding box center [271, 606] width 76 height 55
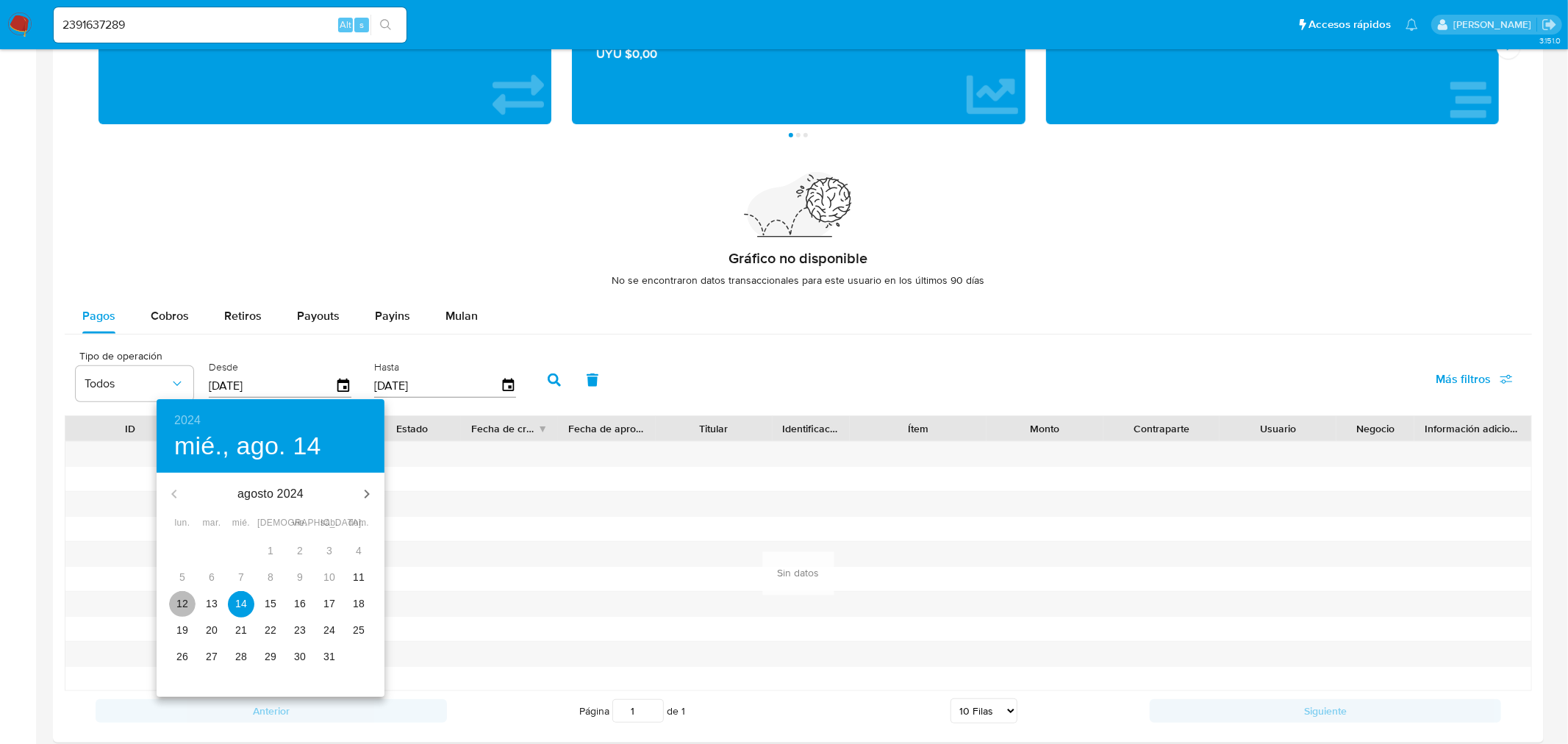
click at [194, 606] on span "12" at bounding box center [182, 603] width 27 height 15
type input "[DATE]"
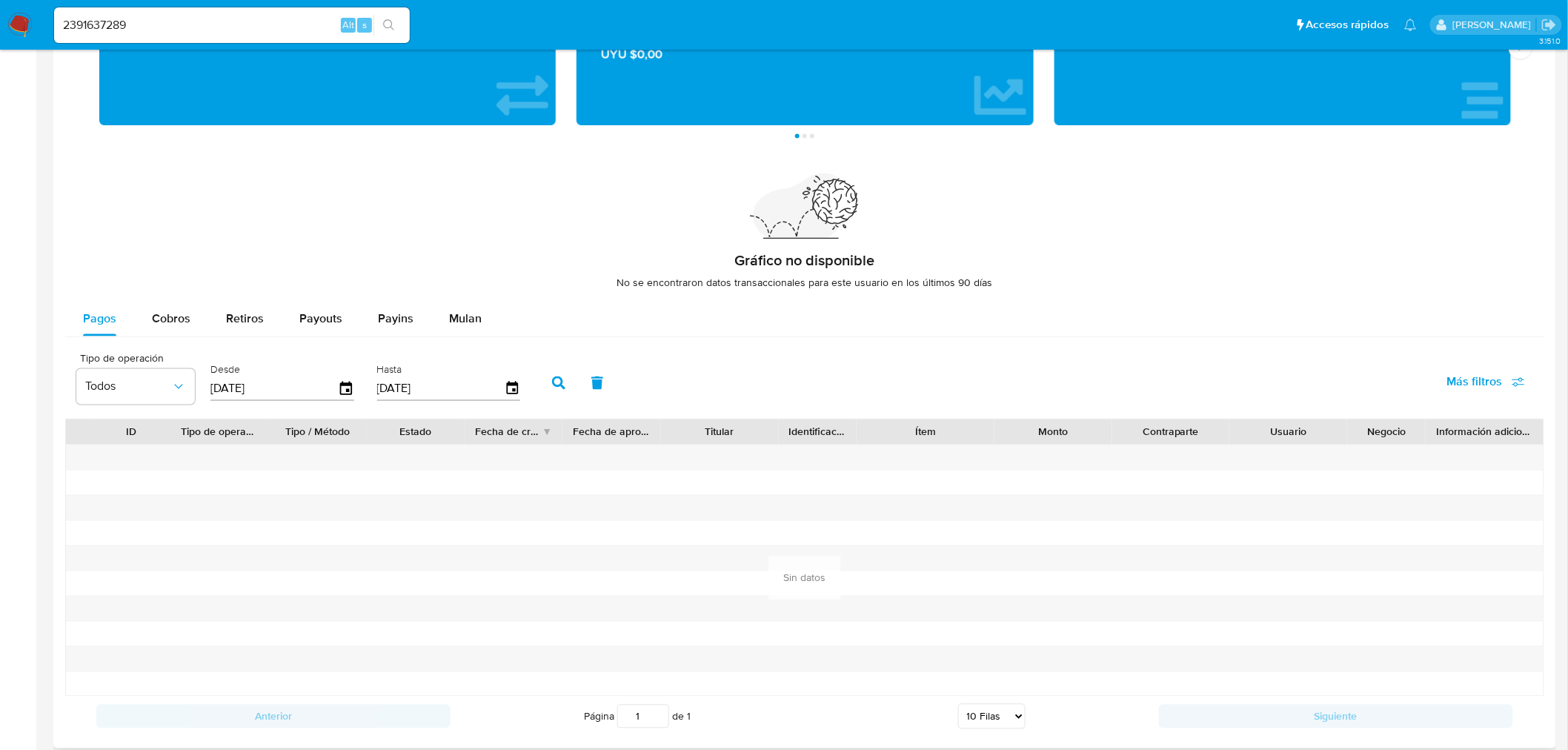
click at [541, 383] on button "button" at bounding box center [559, 383] width 38 height 36
